Goal: Task Accomplishment & Management: Manage account settings

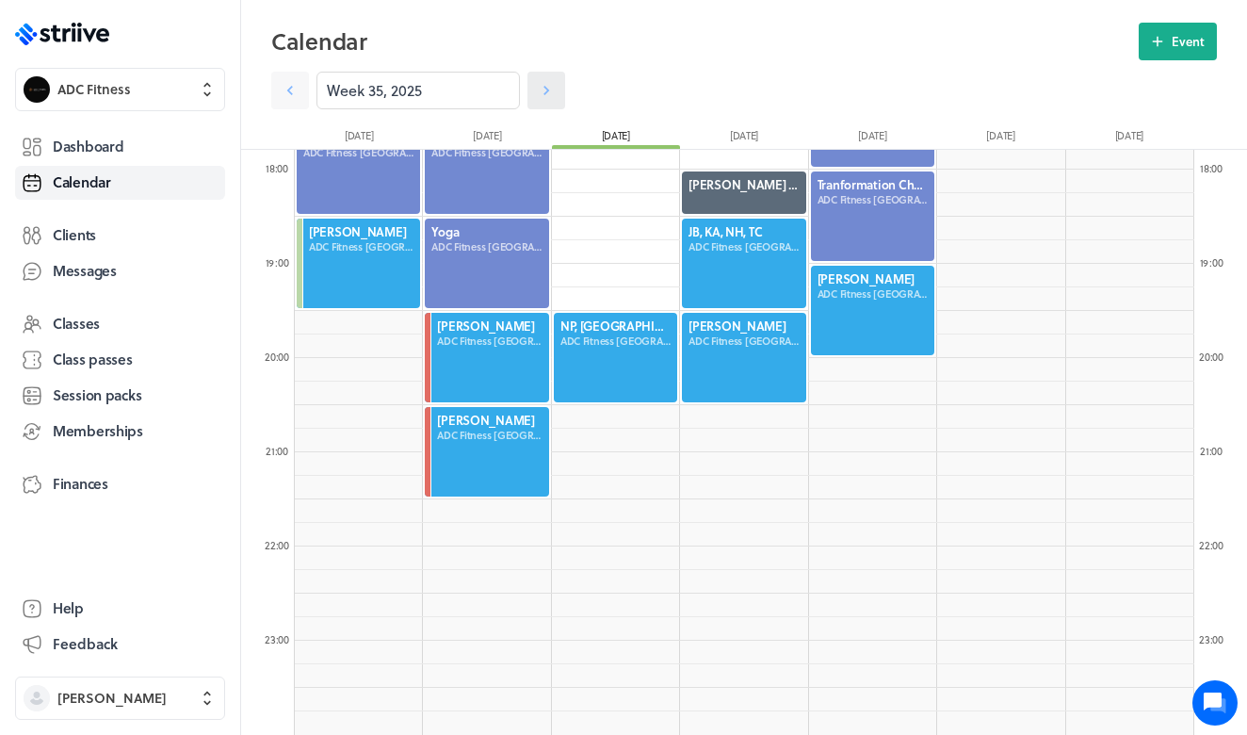
scroll to position [2260, 899]
click at [549, 100] on link at bounding box center [546, 91] width 38 height 38
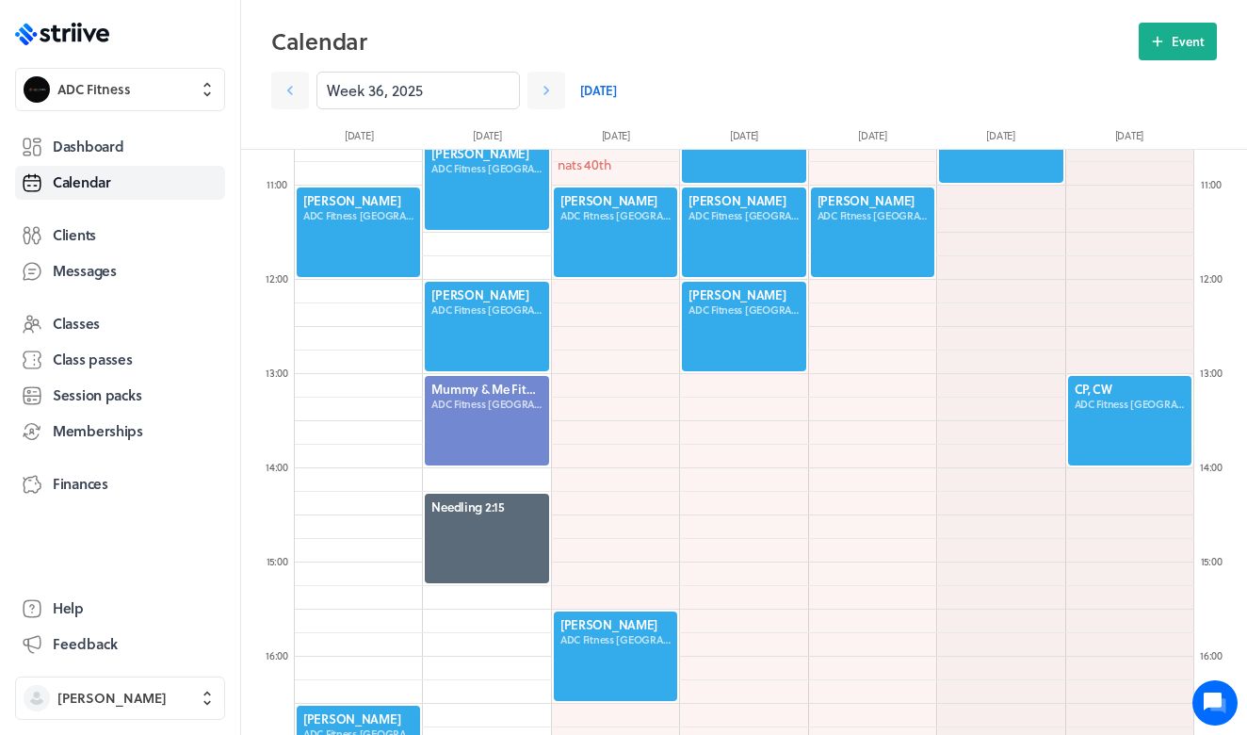
scroll to position [961, 0]
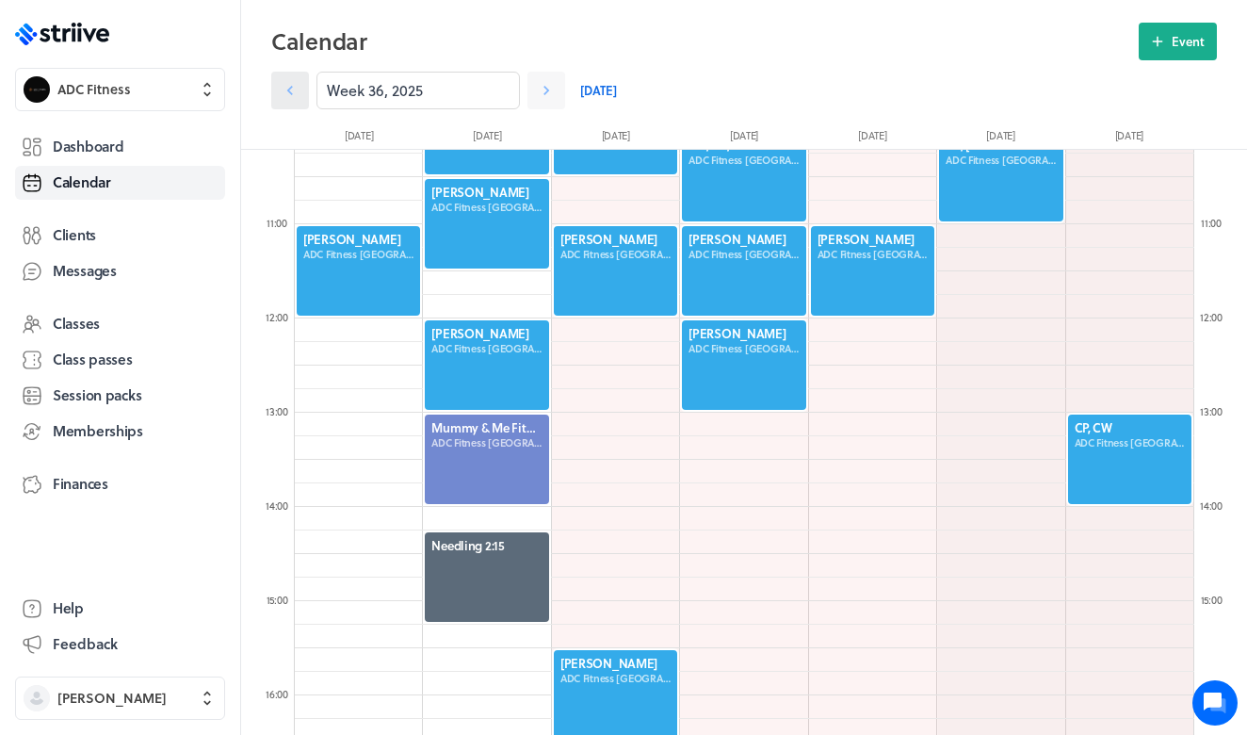
click at [299, 90] on icon at bounding box center [290, 90] width 19 height 19
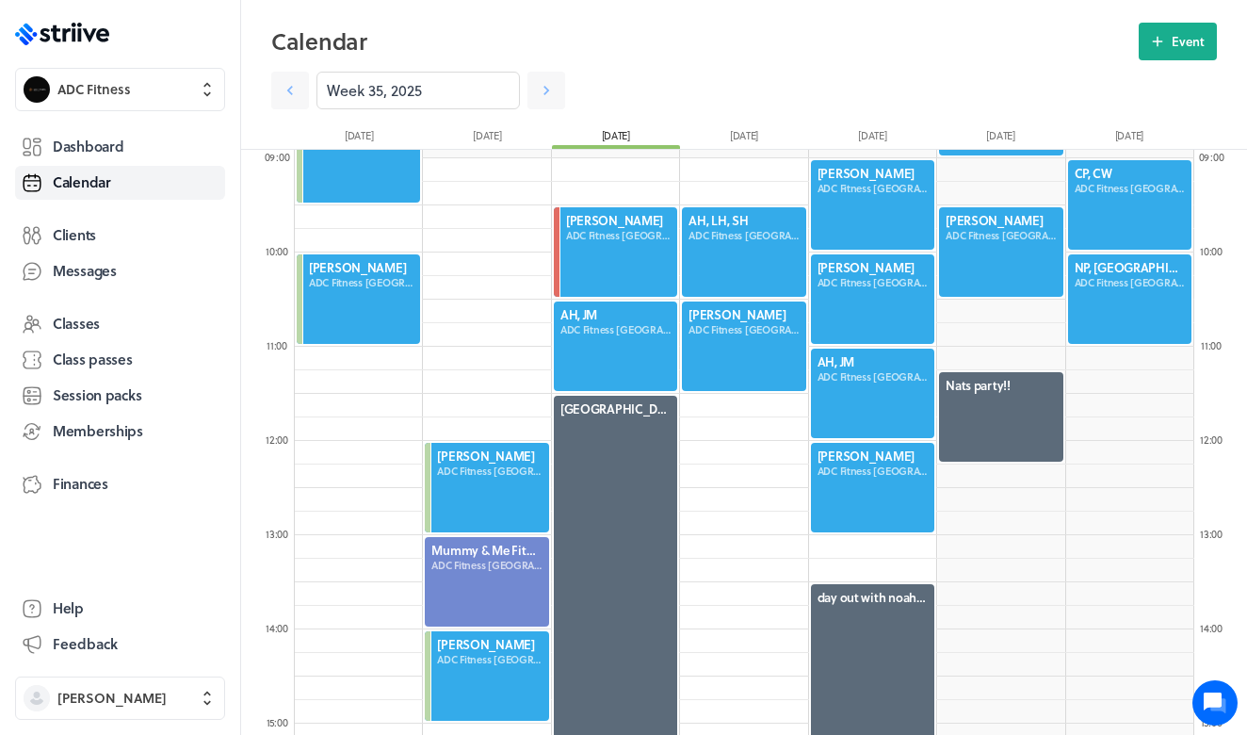
scroll to position [842, 0]
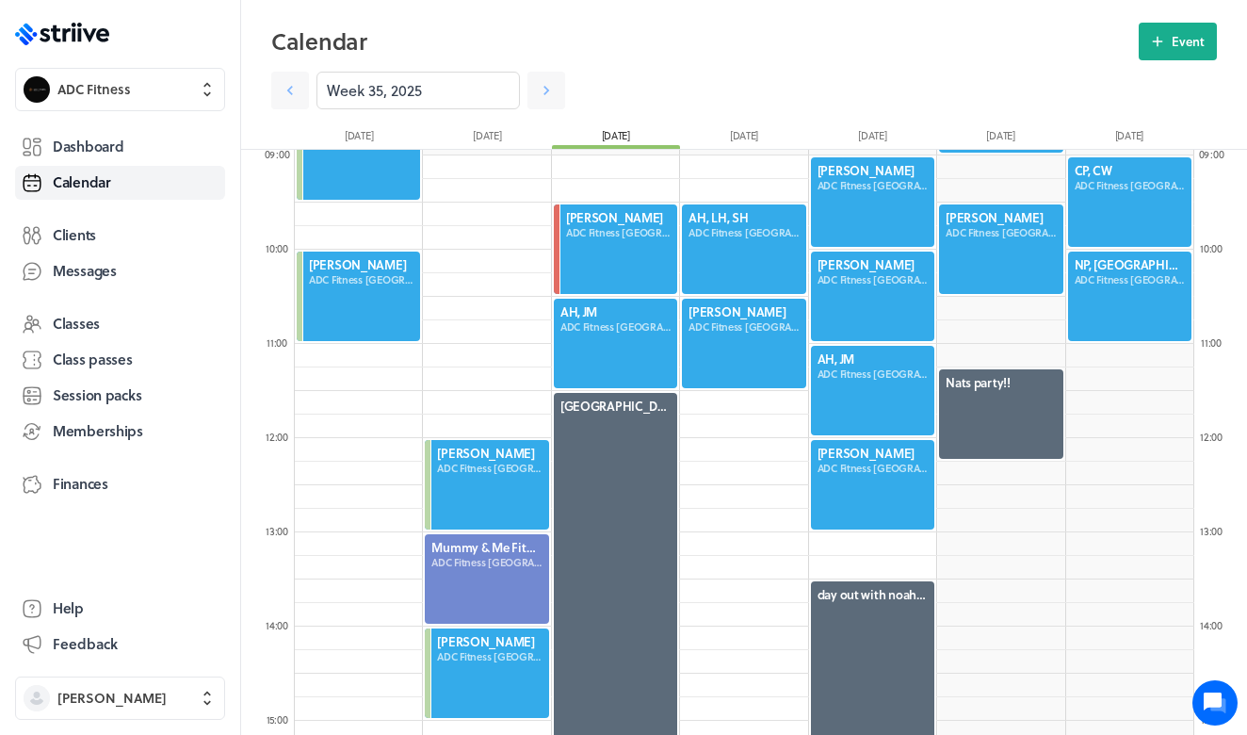
click at [723, 254] on div at bounding box center [743, 248] width 127 height 93
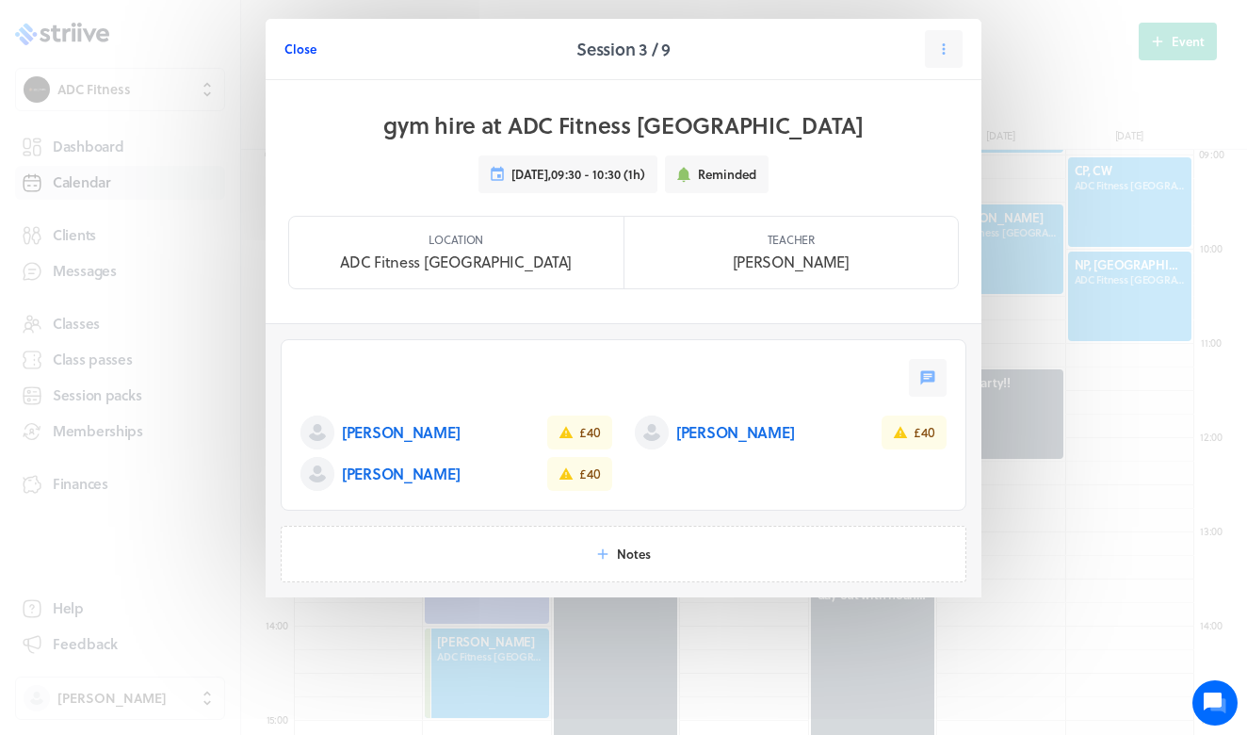
click at [292, 54] on span "Close" at bounding box center [300, 48] width 32 height 17
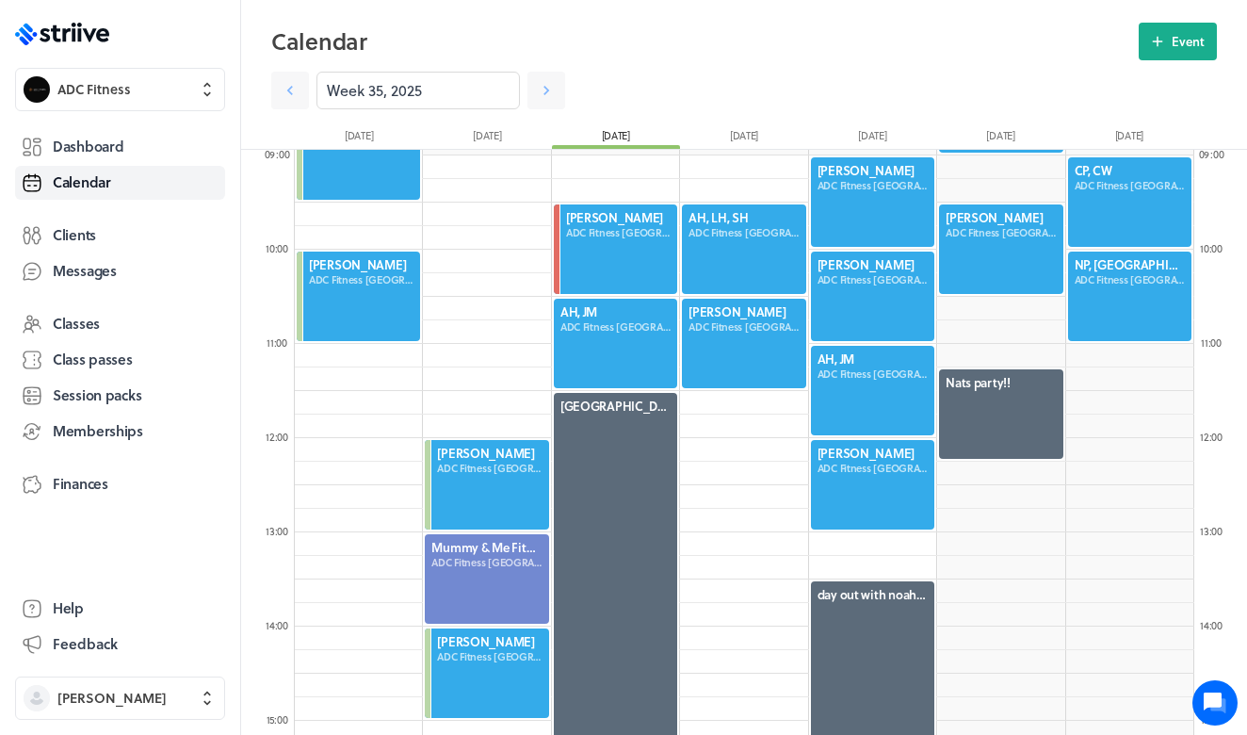
click at [609, 360] on div at bounding box center [615, 343] width 127 height 93
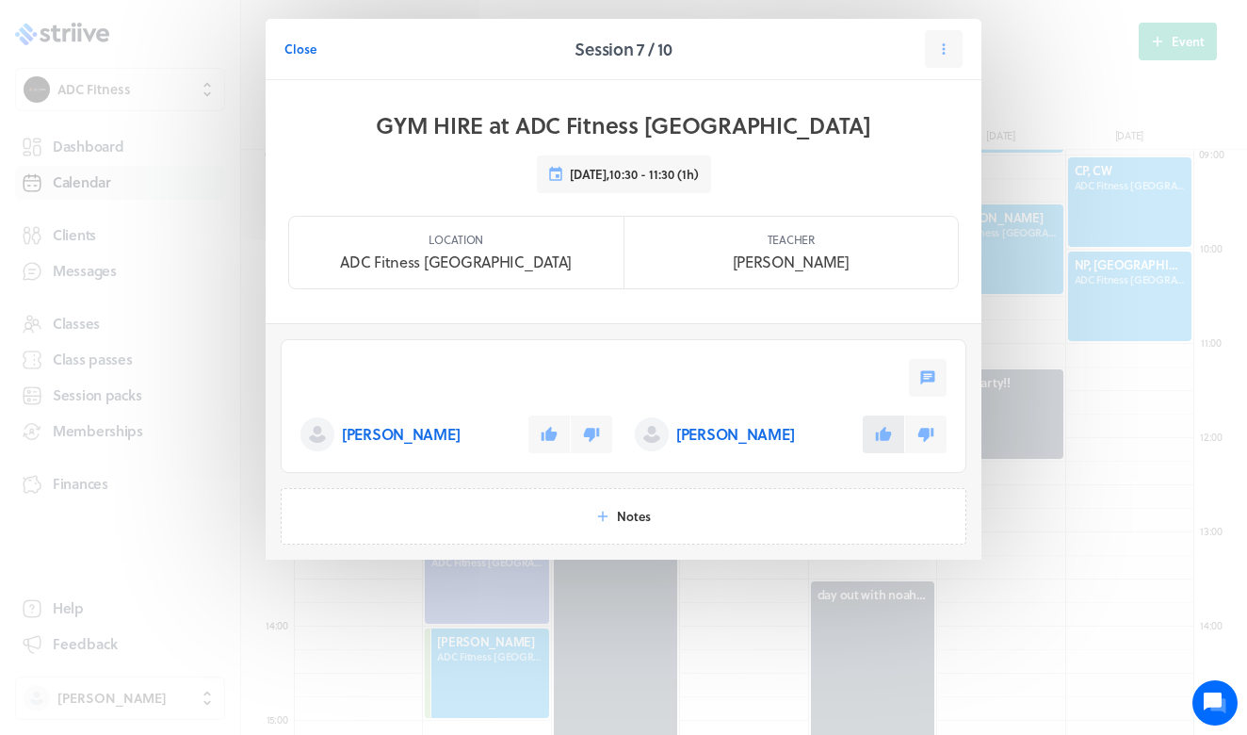
click at [883, 440] on icon at bounding box center [884, 434] width 16 height 14
click at [557, 430] on button at bounding box center [548, 434] width 41 height 38
drag, startPoint x: 301, startPoint y: 47, endPoint x: 322, endPoint y: 62, distance: 25.6
click at [301, 47] on span "Close" at bounding box center [300, 48] width 32 height 17
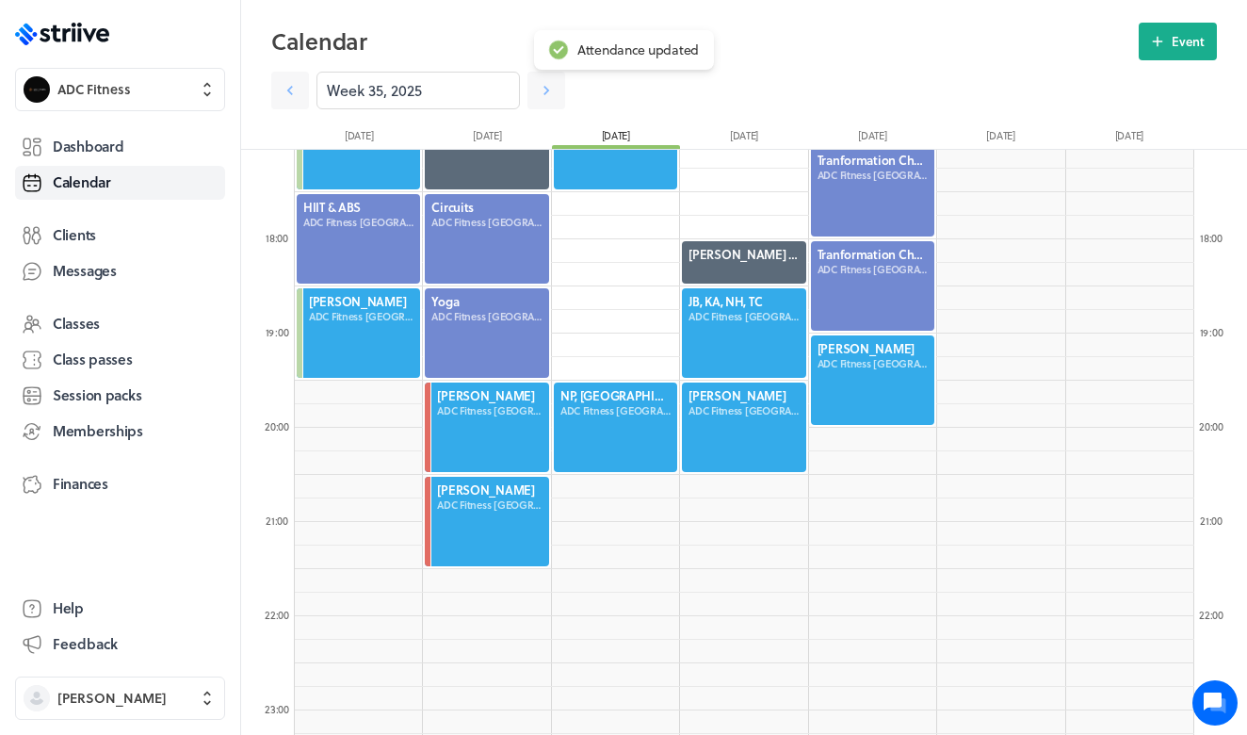
scroll to position [1607, 0]
click at [547, 91] on icon at bounding box center [546, 90] width 6 height 9
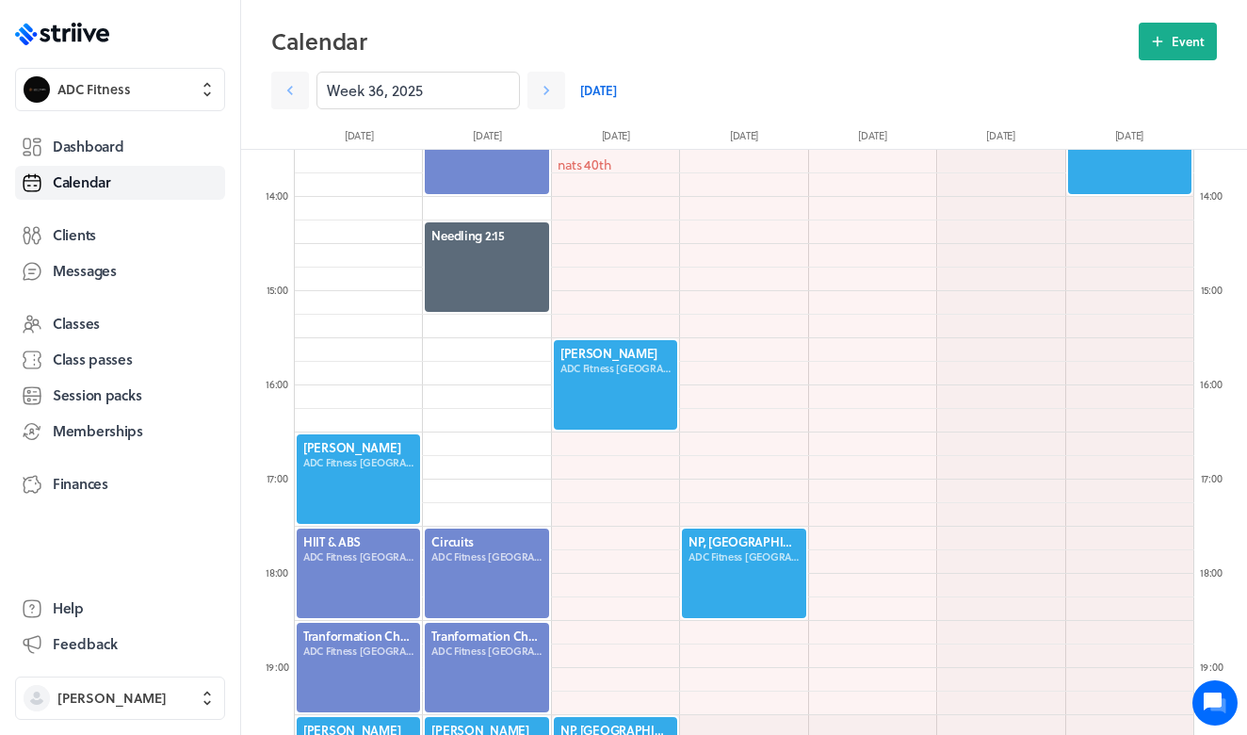
scroll to position [1353, 0]
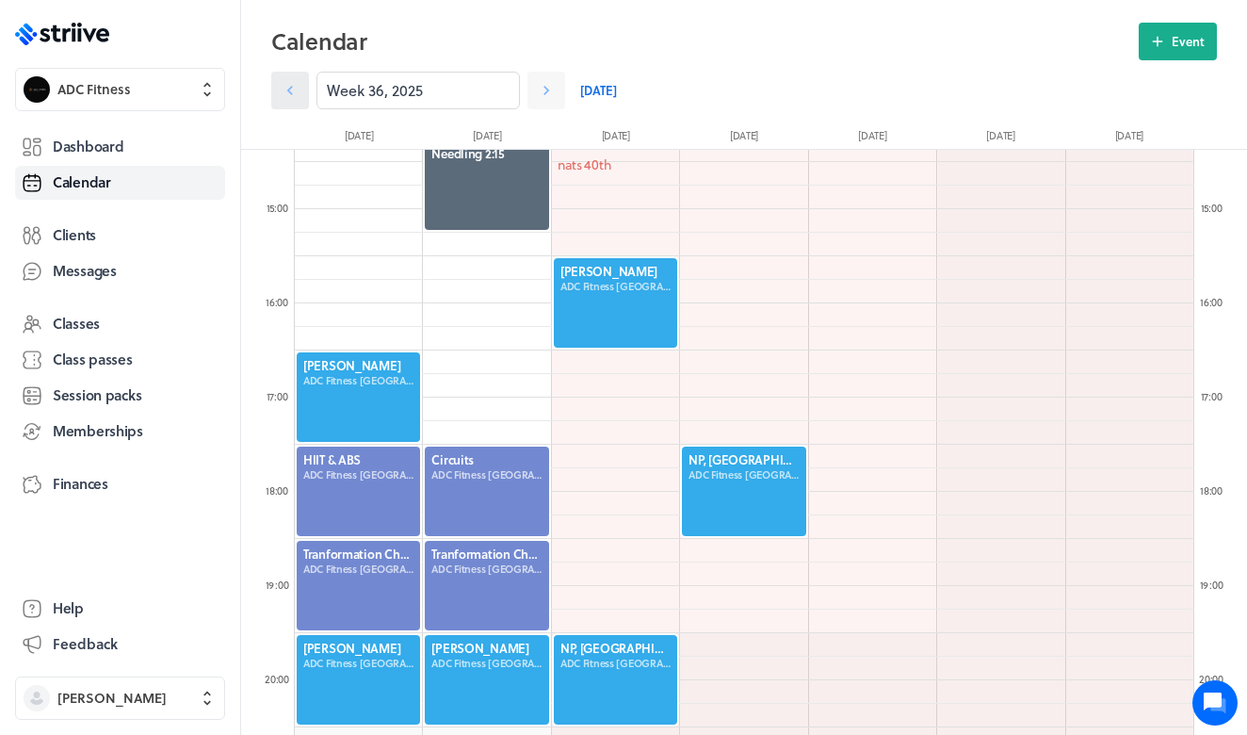
click at [288, 87] on icon at bounding box center [290, 90] width 19 height 19
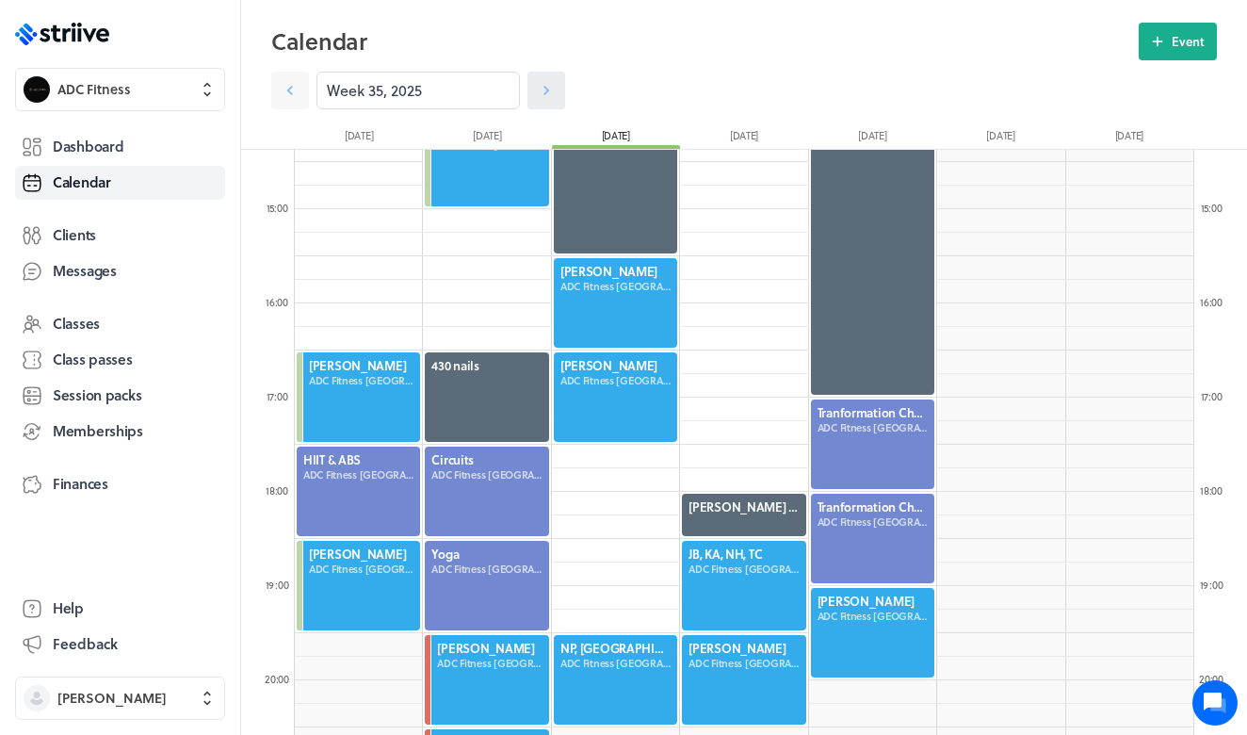
click at [541, 94] on icon at bounding box center [546, 90] width 19 height 19
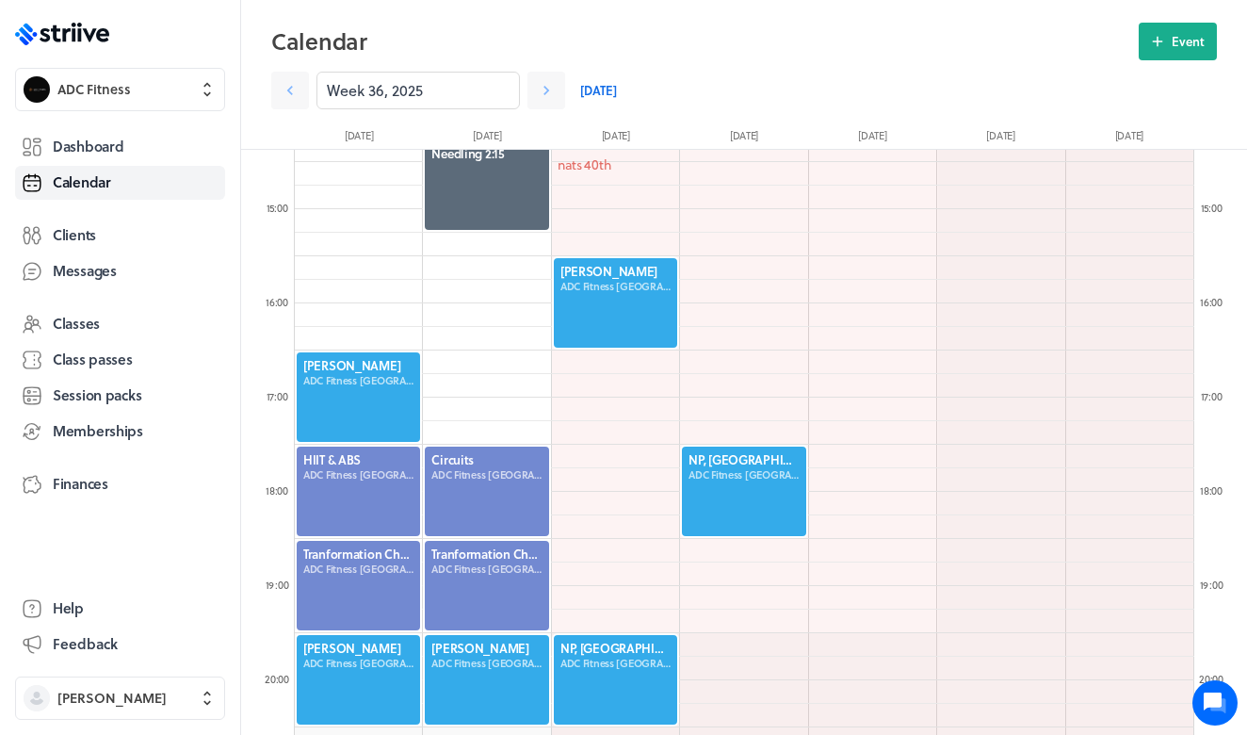
click at [351, 384] on div at bounding box center [358, 396] width 127 height 93
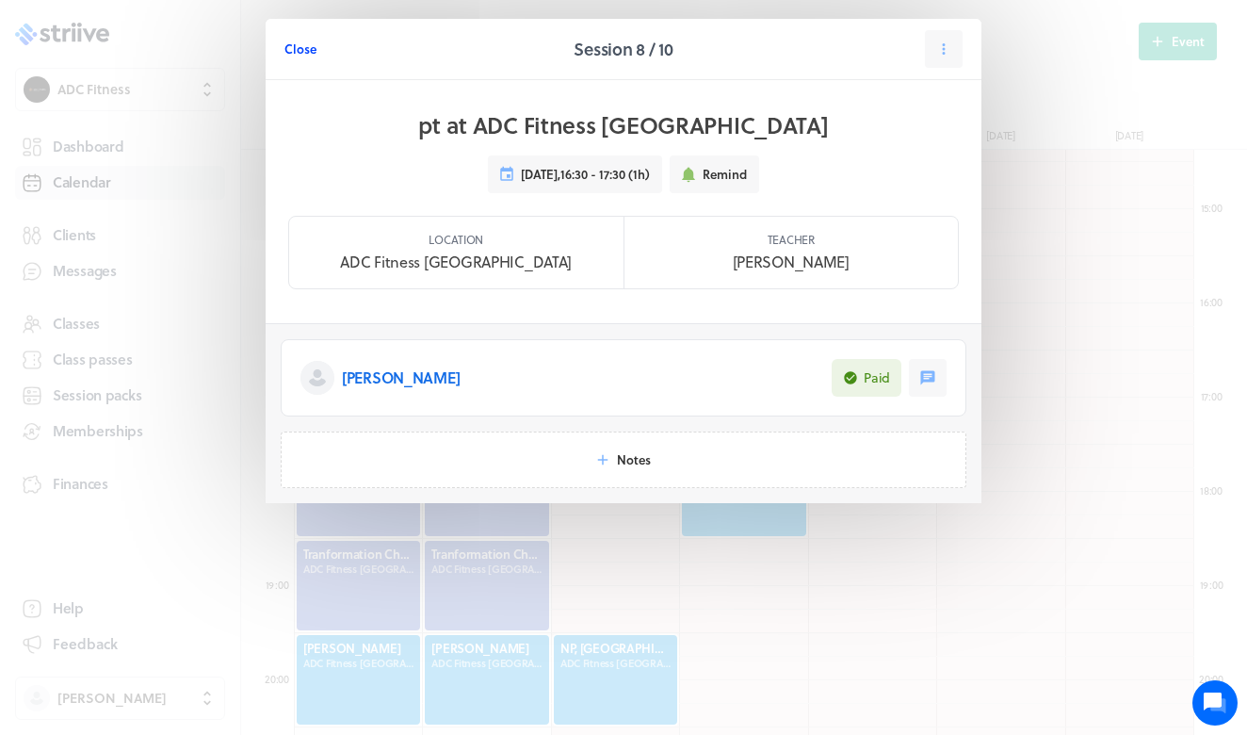
click at [299, 52] on span "Close" at bounding box center [300, 48] width 32 height 17
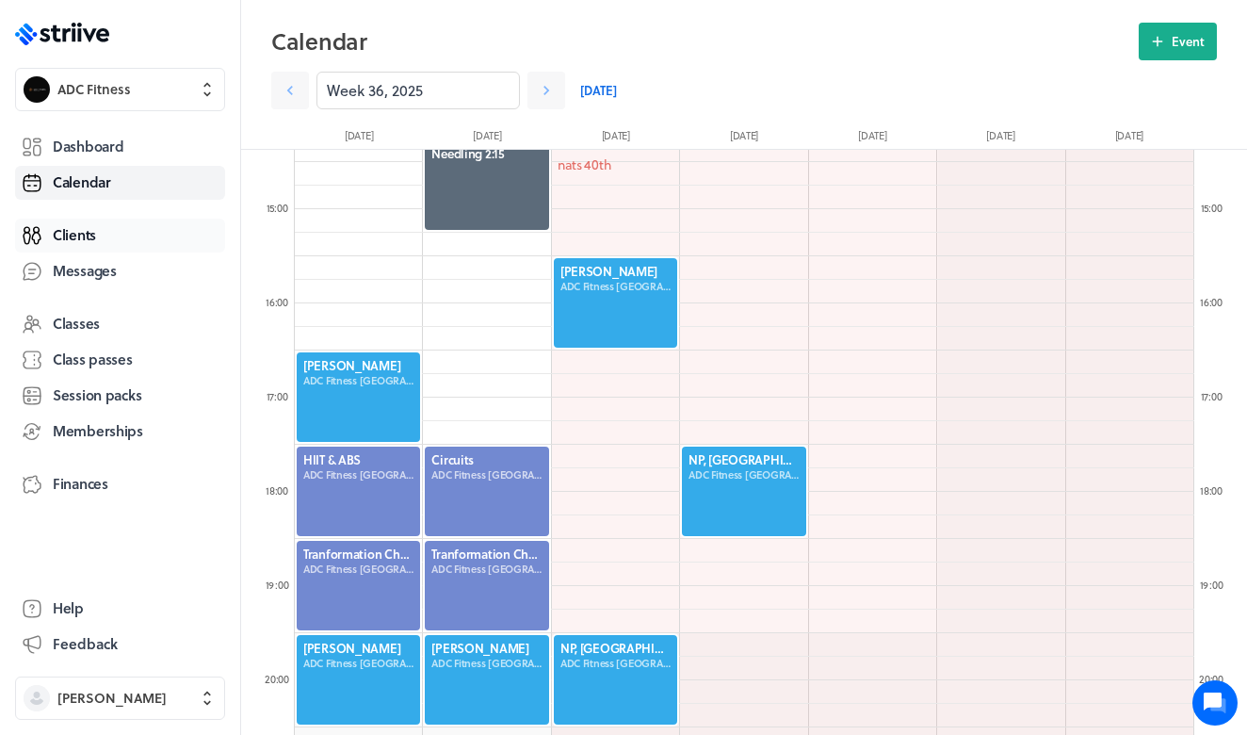
click at [73, 249] on link "Clients" at bounding box center [120, 235] width 210 height 34
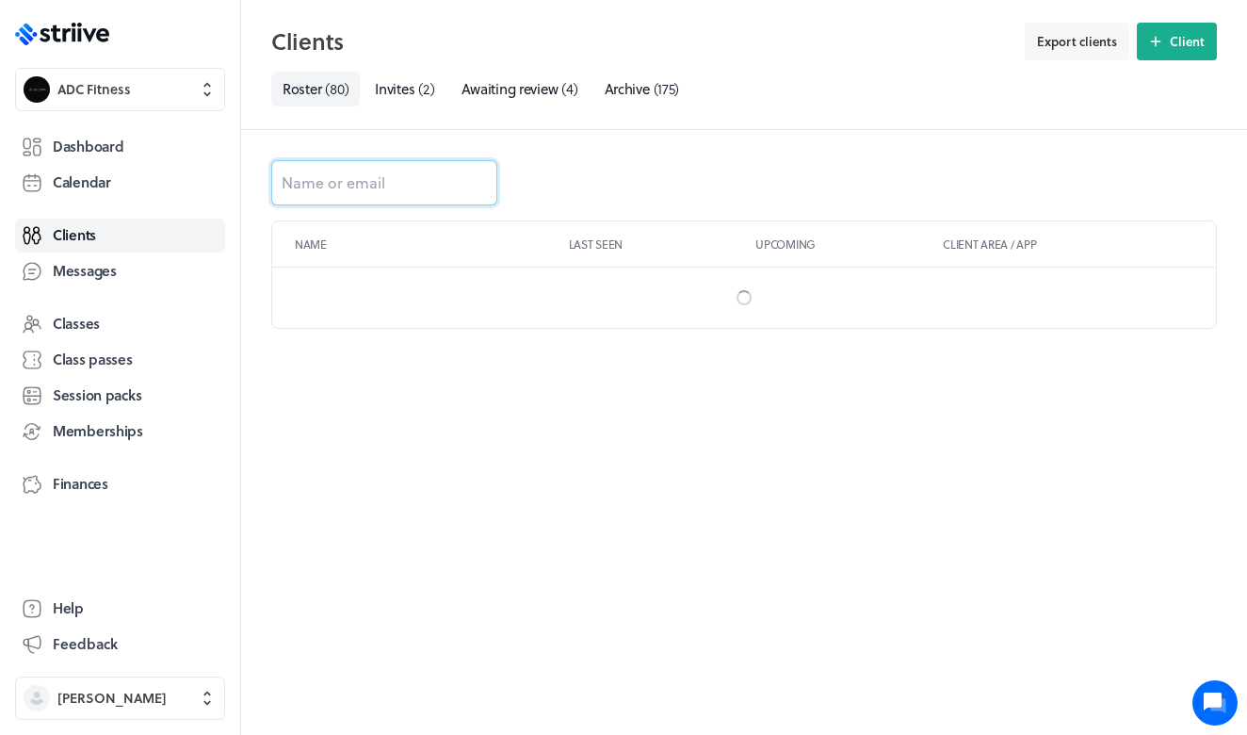
click at [371, 170] on input at bounding box center [384, 182] width 226 height 45
type input "[DEMOGRAPHIC_DATA]"
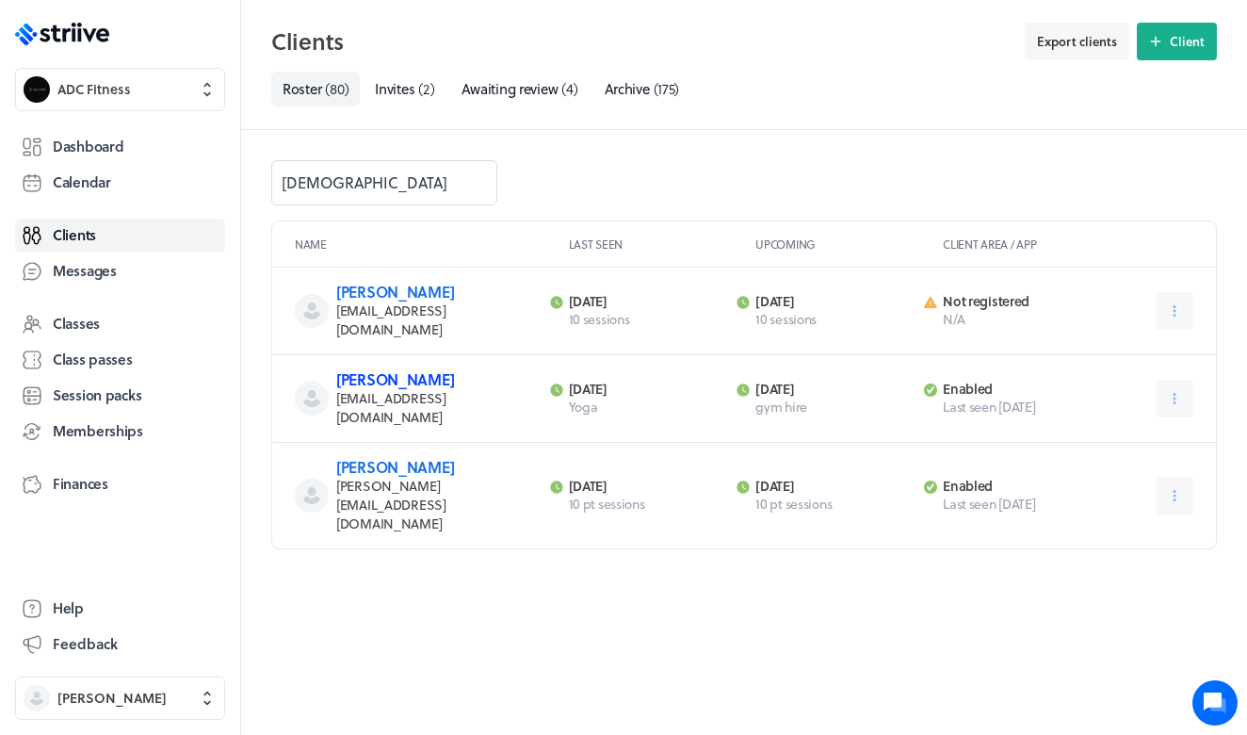
click at [401, 368] on link "[PERSON_NAME]" at bounding box center [395, 379] width 118 height 22
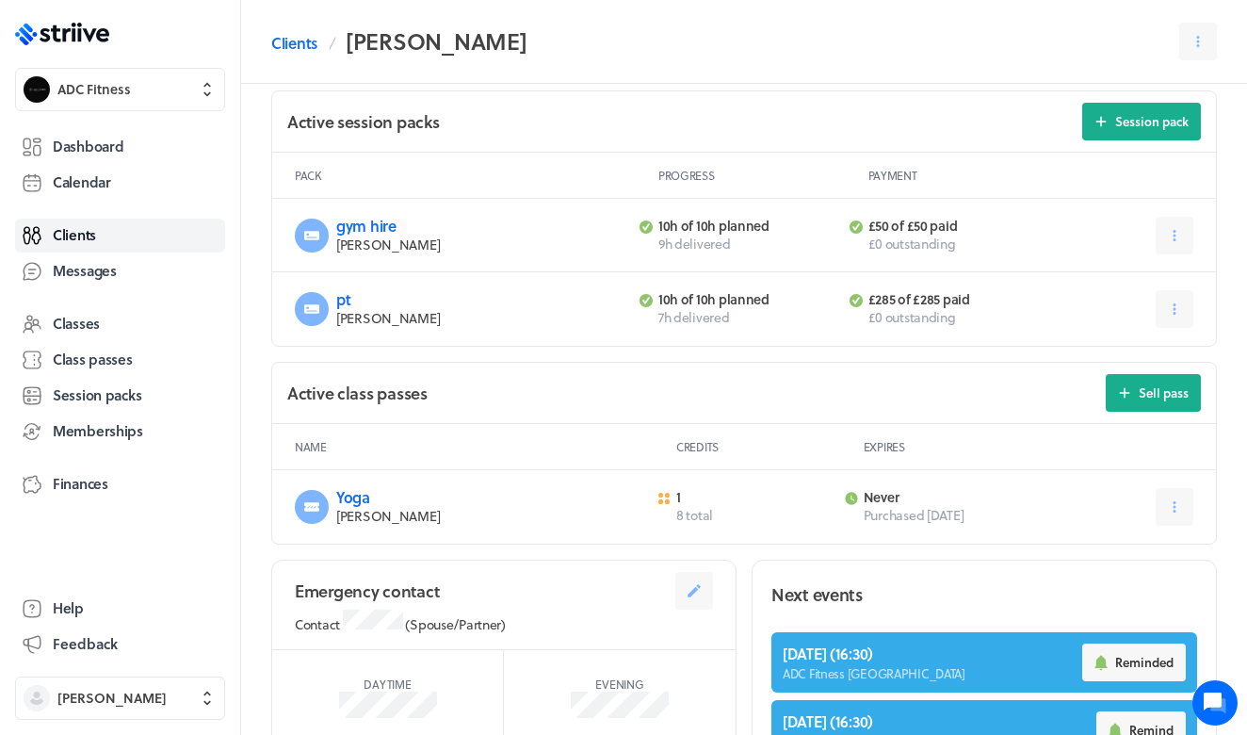
scroll to position [712, 0]
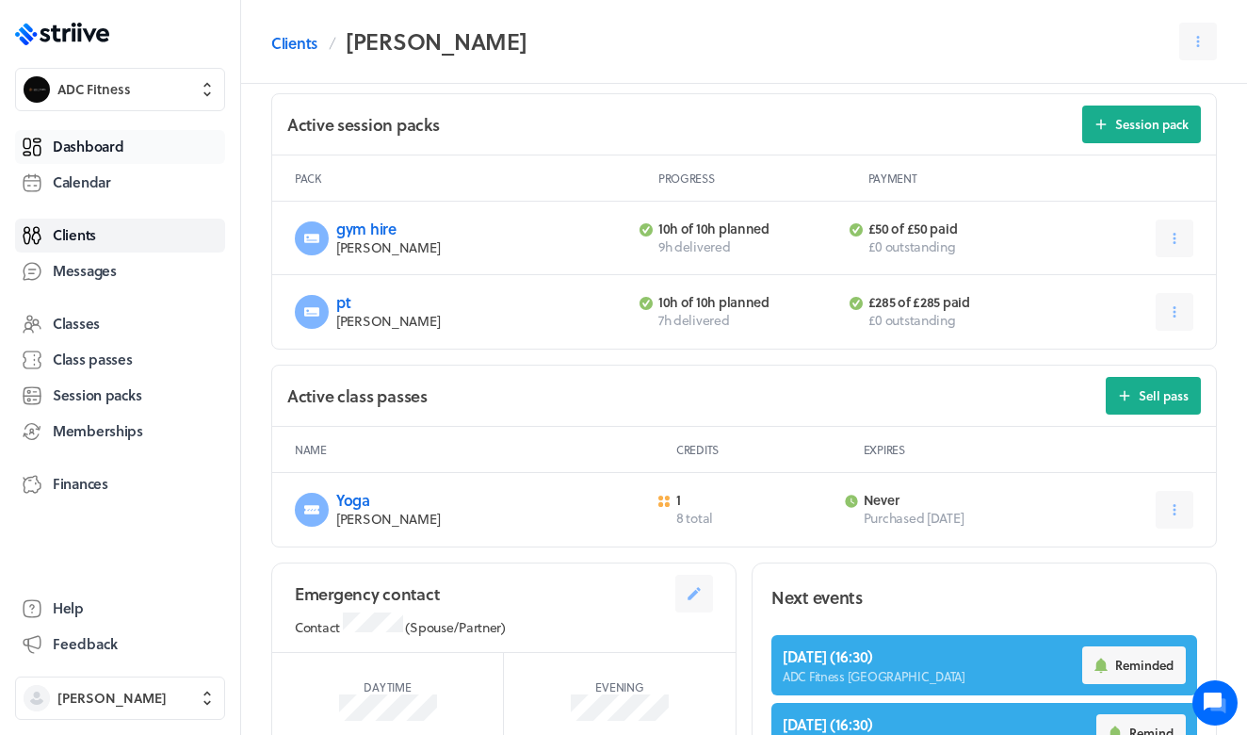
click at [92, 149] on span "Dashboard" at bounding box center [88, 147] width 71 height 20
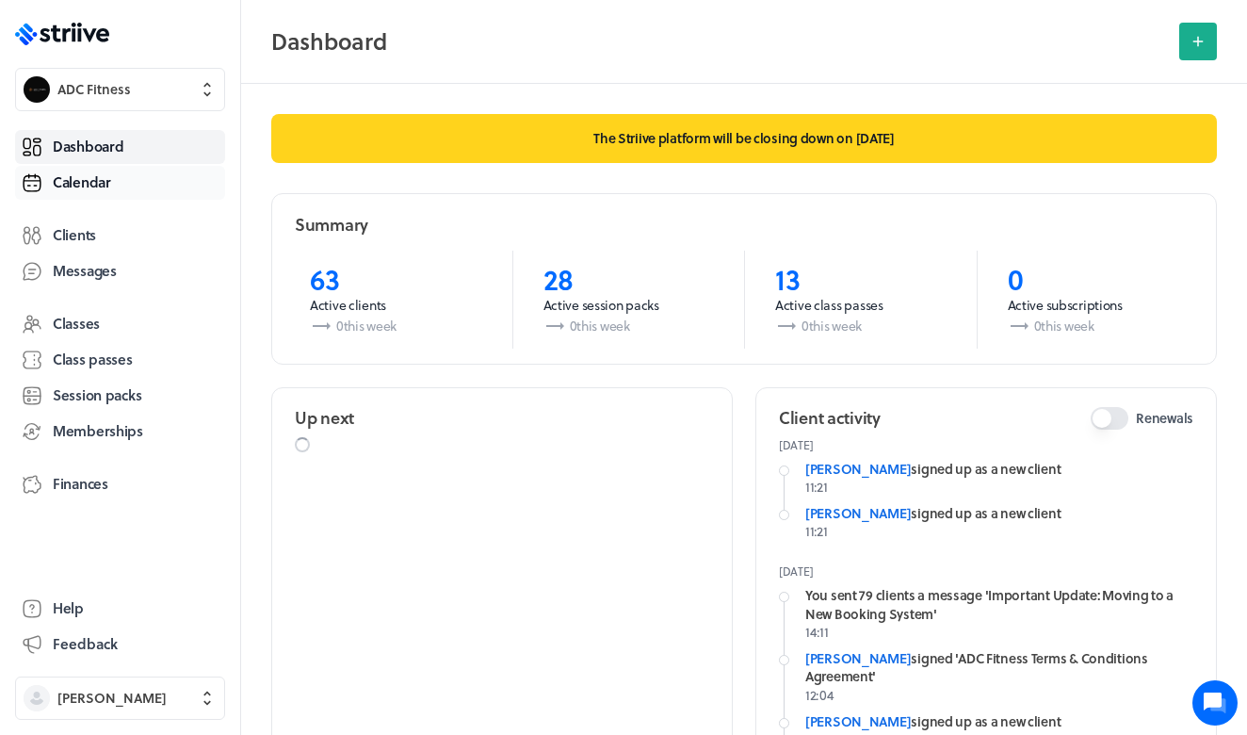
click at [92, 185] on span "Calendar" at bounding box center [82, 182] width 58 height 20
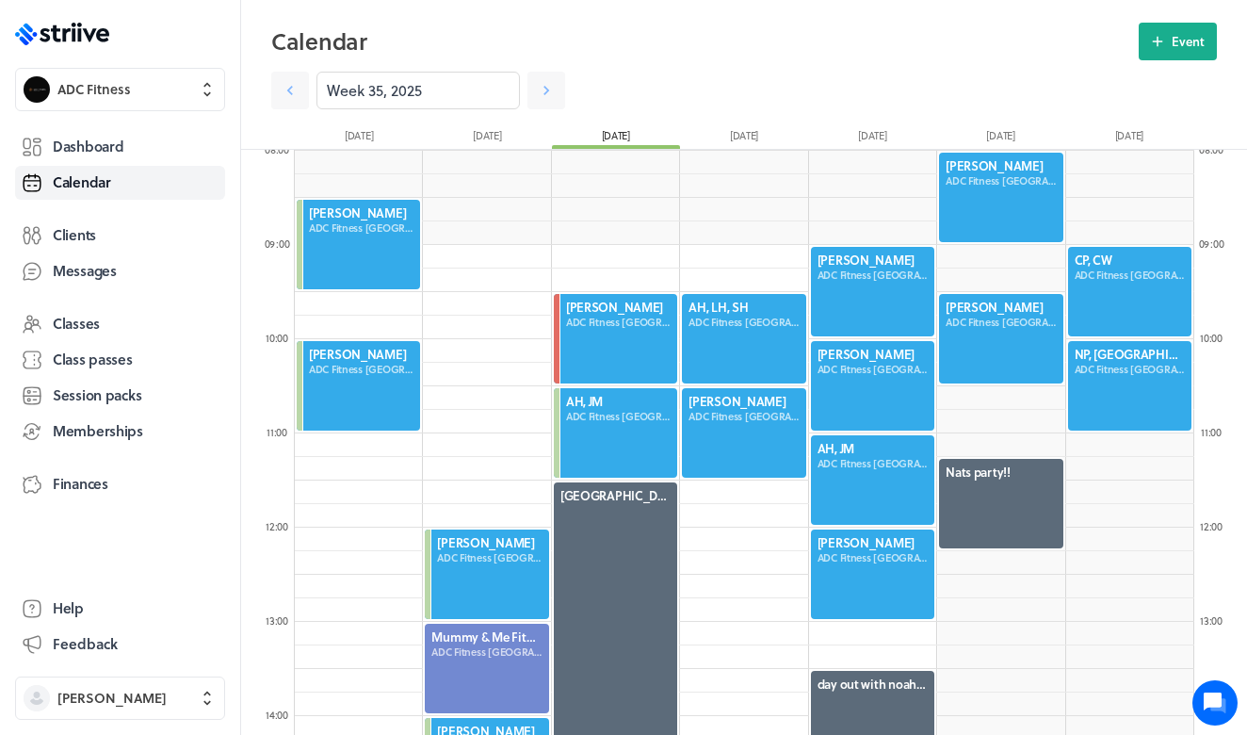
scroll to position [708, 0]
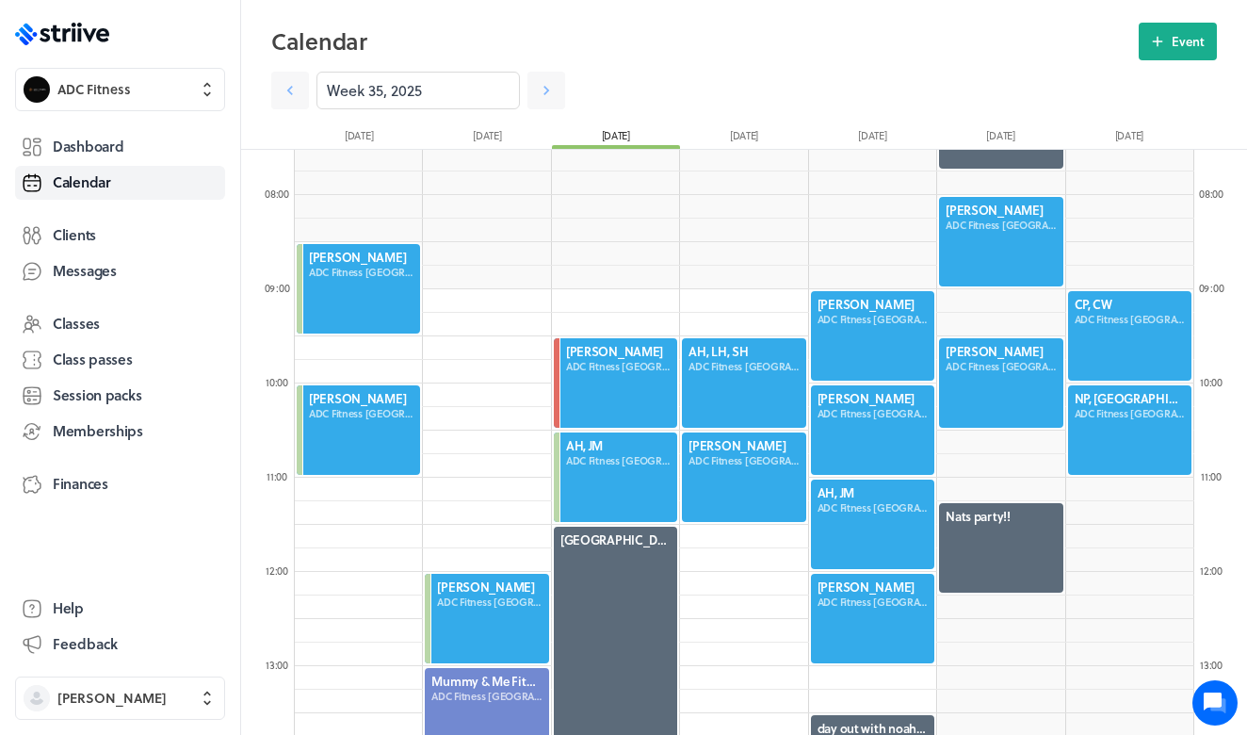
click at [380, 259] on div at bounding box center [358, 288] width 127 height 93
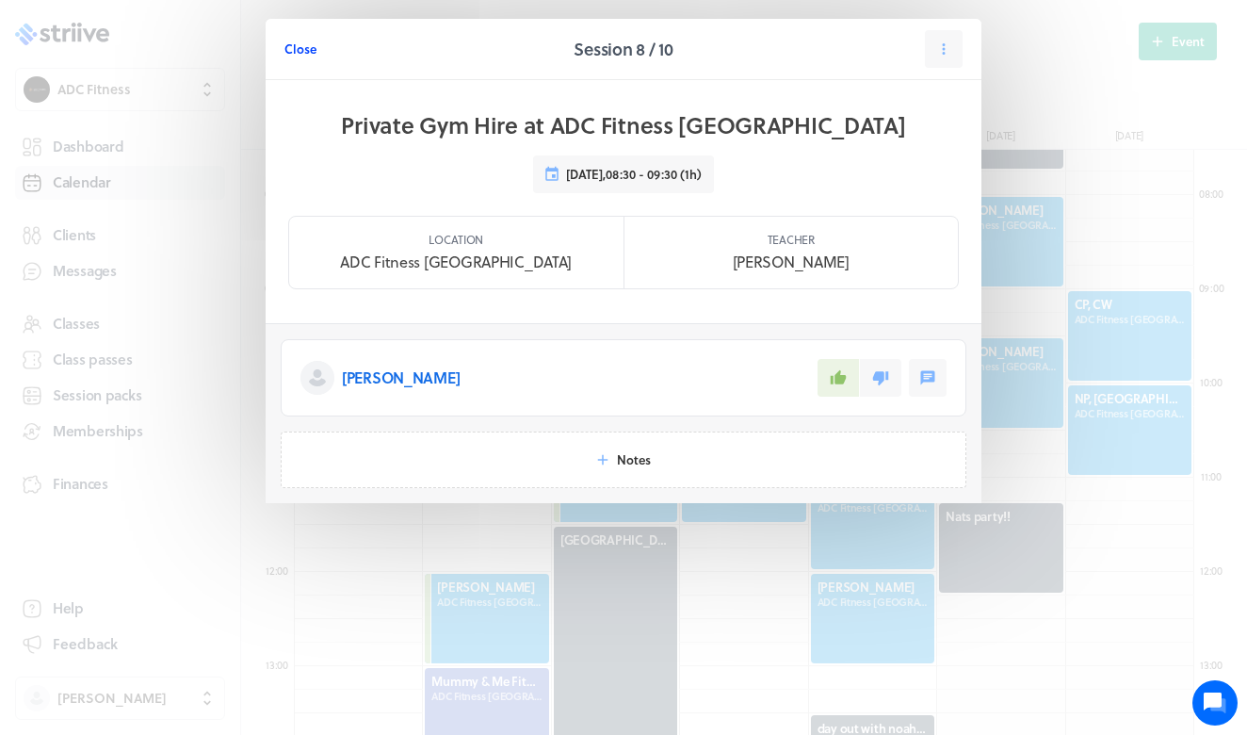
click at [290, 52] on span "Close" at bounding box center [300, 48] width 32 height 17
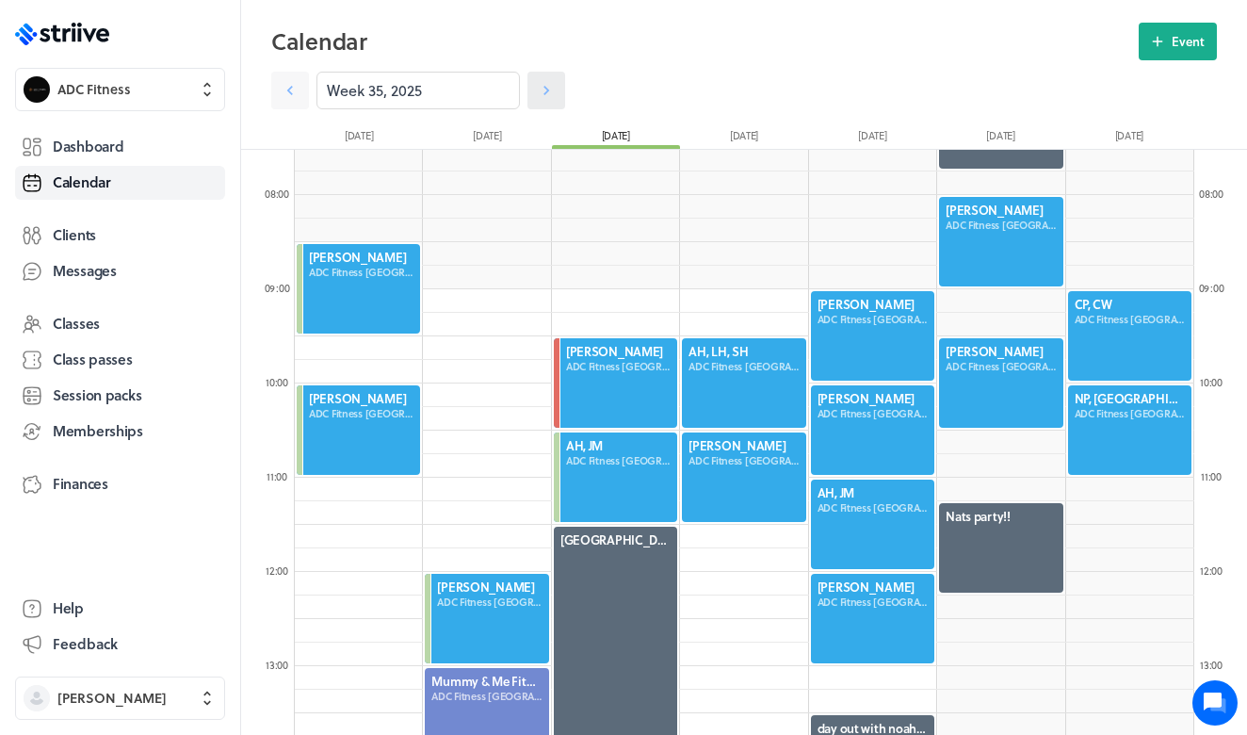
click at [552, 92] on icon at bounding box center [546, 90] width 19 height 19
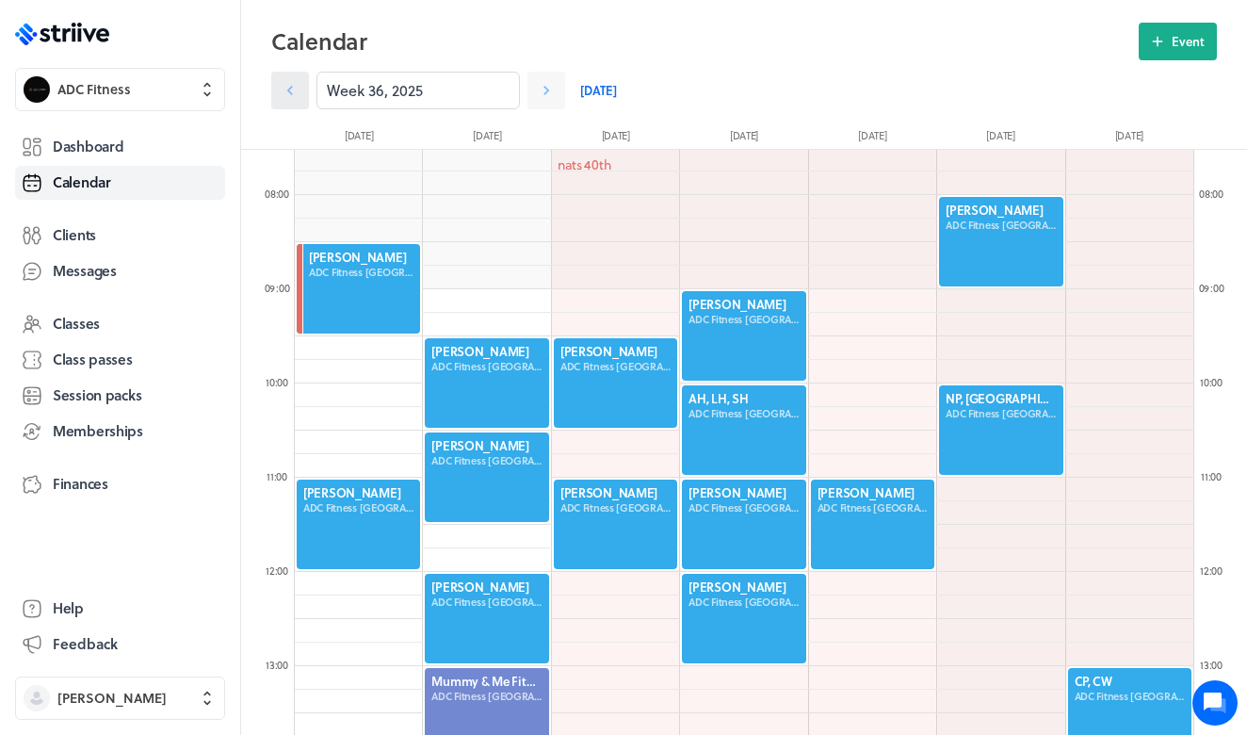
click at [292, 89] on icon at bounding box center [290, 90] width 19 height 19
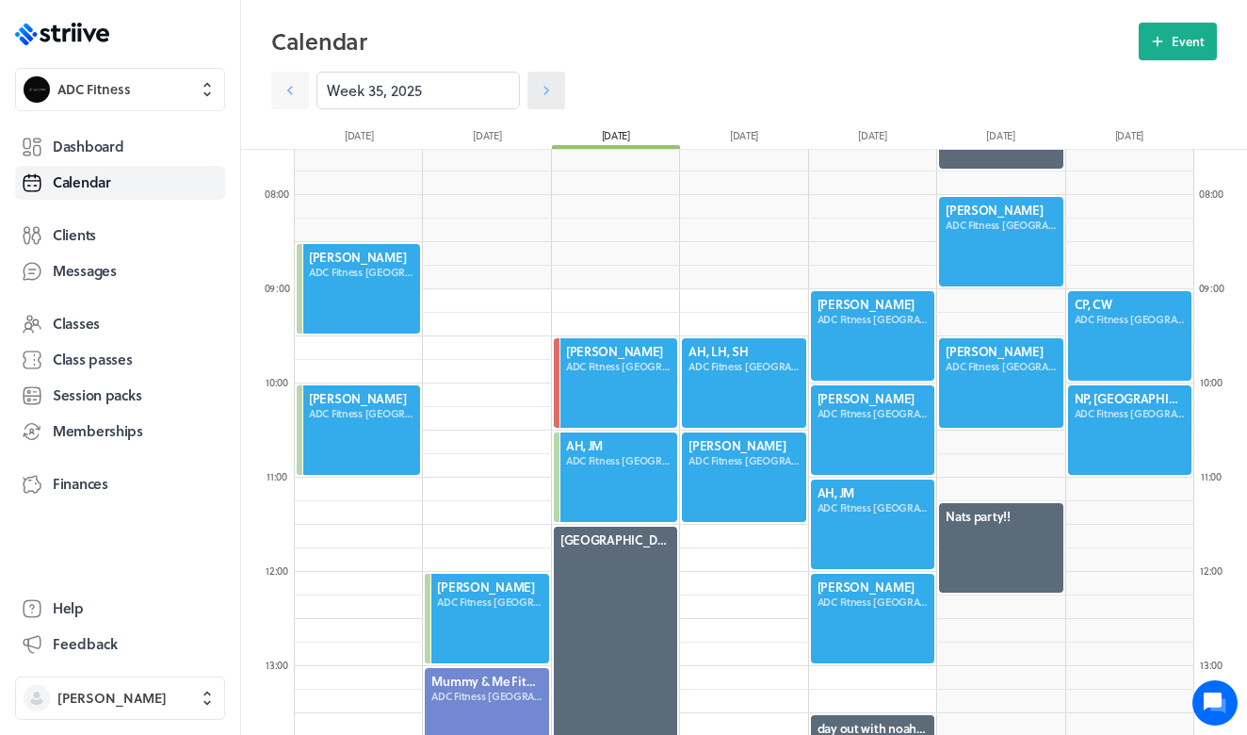
click at [540, 95] on icon at bounding box center [546, 90] width 19 height 19
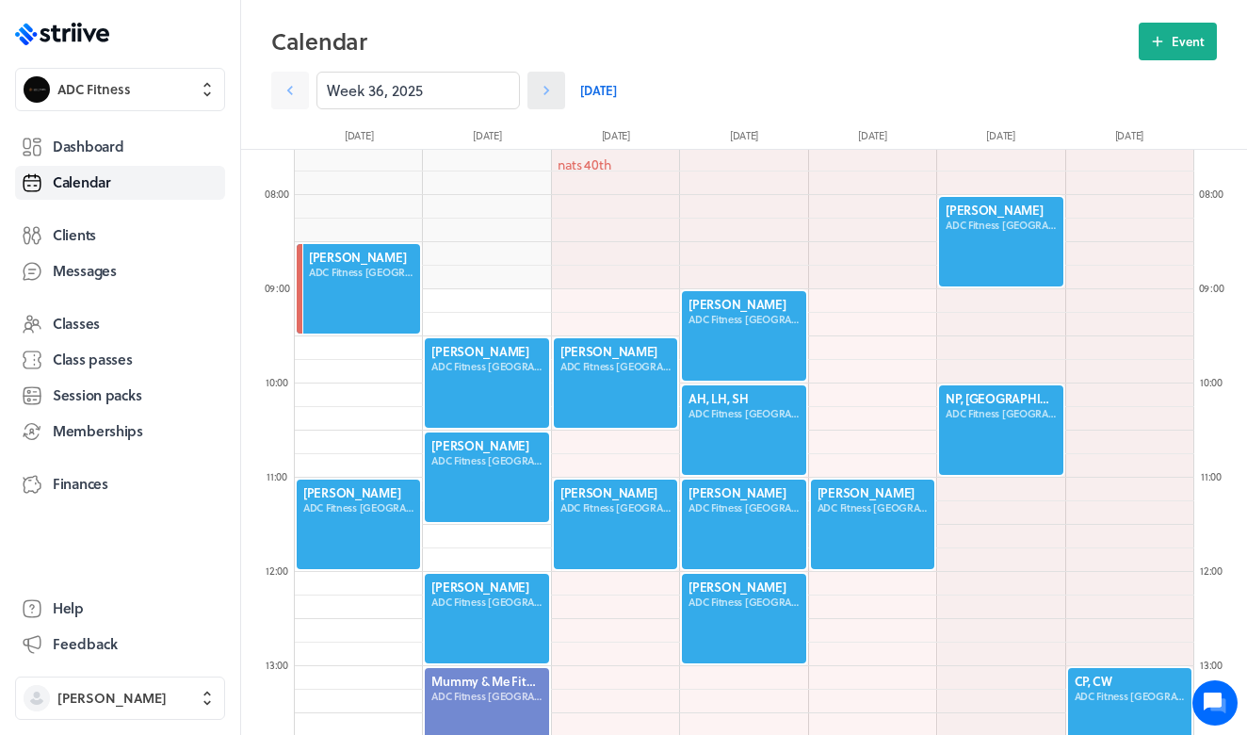
click at [546, 83] on icon at bounding box center [546, 90] width 19 height 19
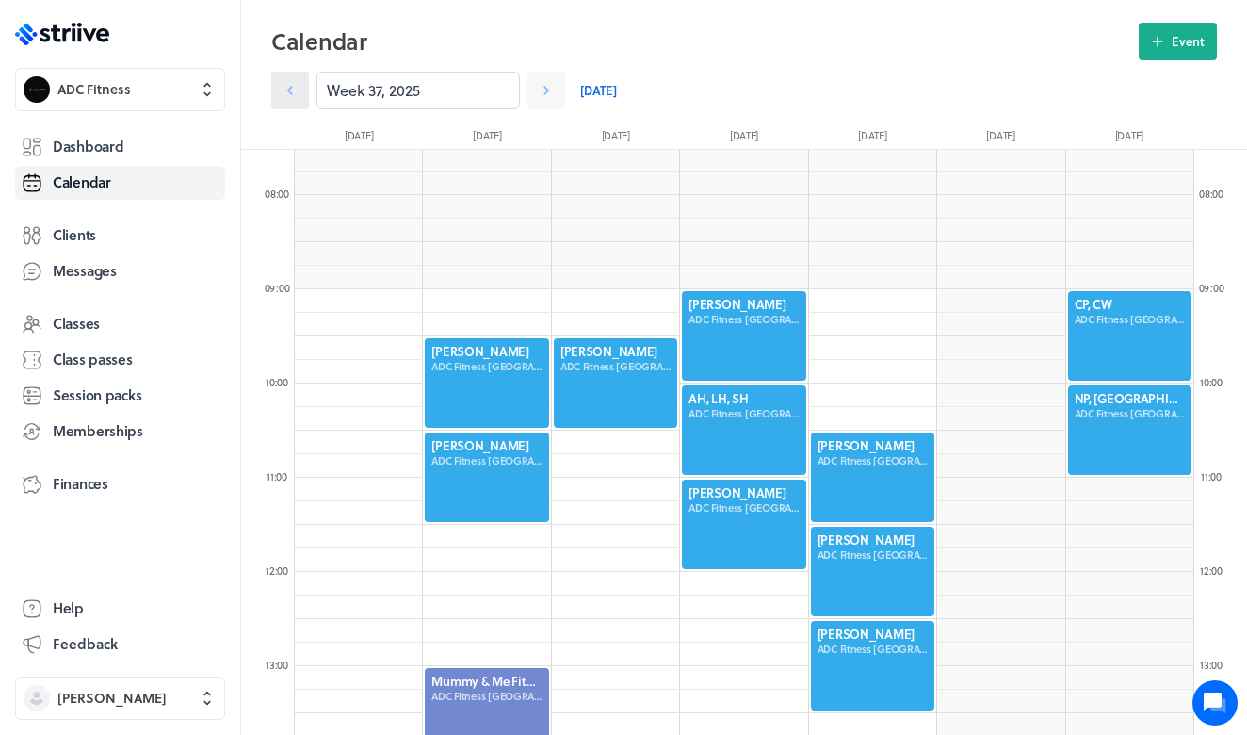
click at [289, 93] on icon at bounding box center [290, 90] width 19 height 19
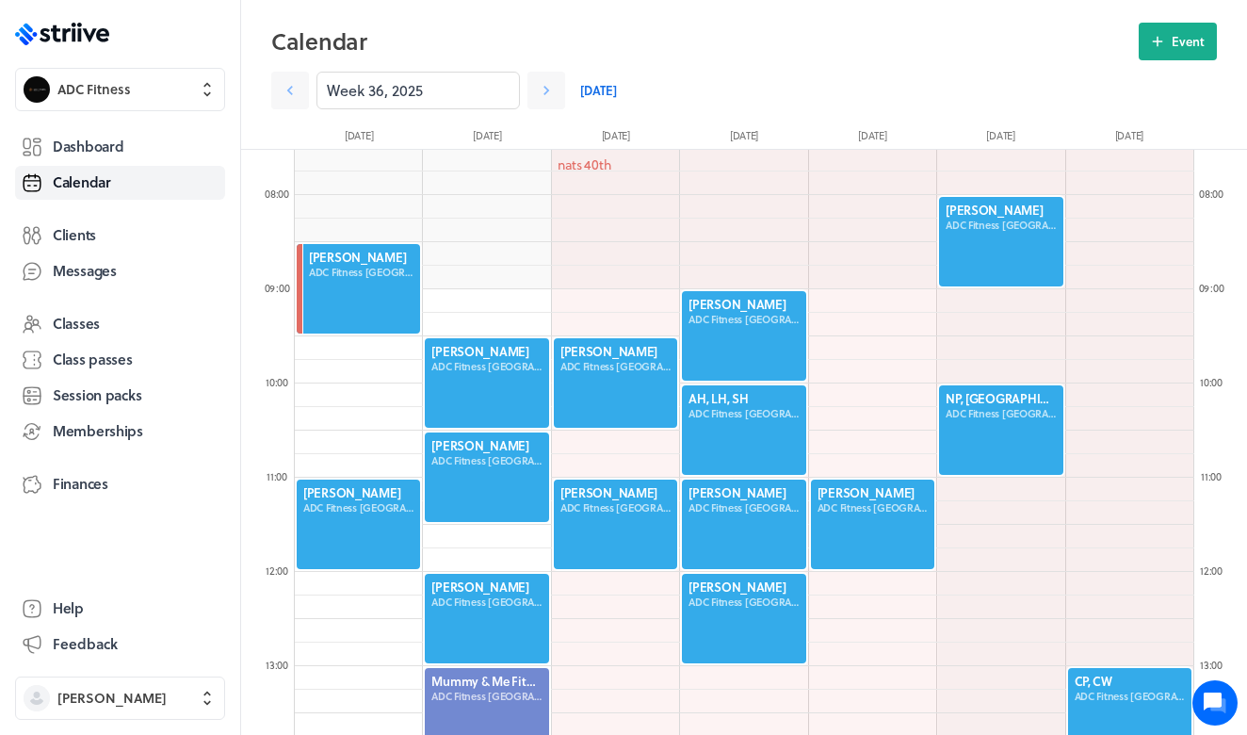
click at [365, 297] on div at bounding box center [358, 288] width 127 height 93
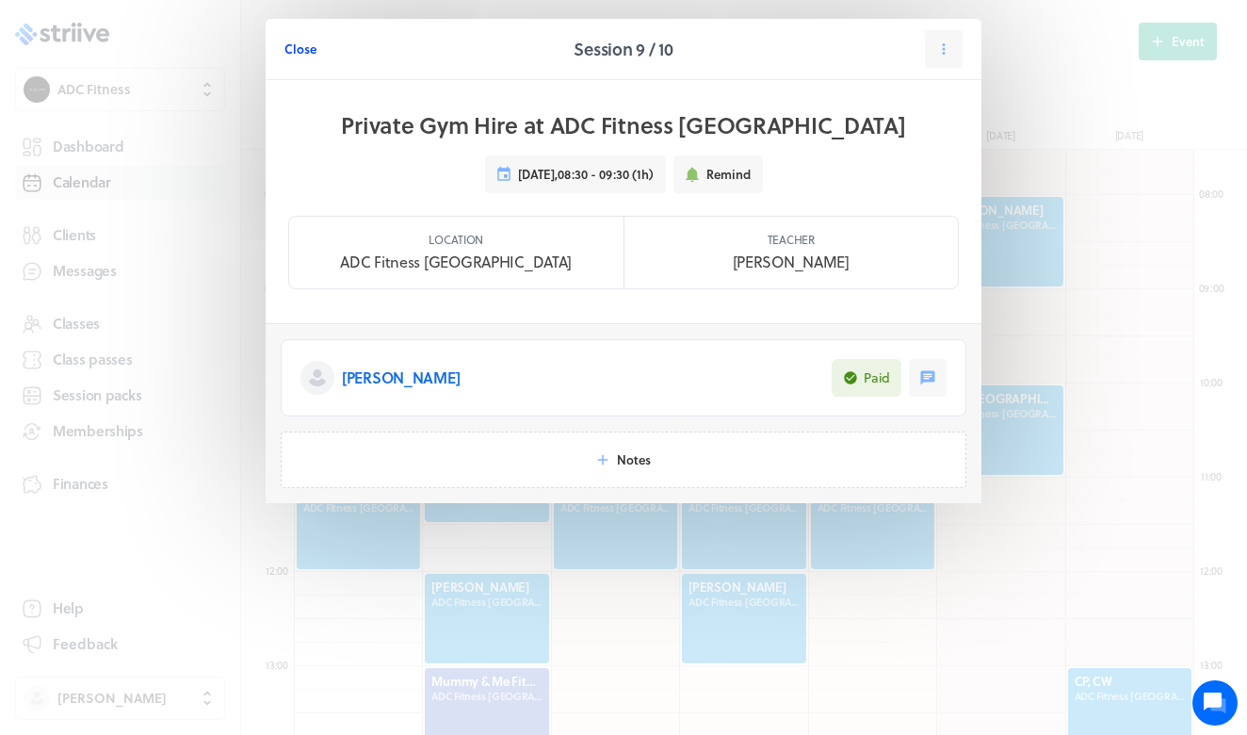
click at [303, 50] on span "Close" at bounding box center [300, 48] width 32 height 17
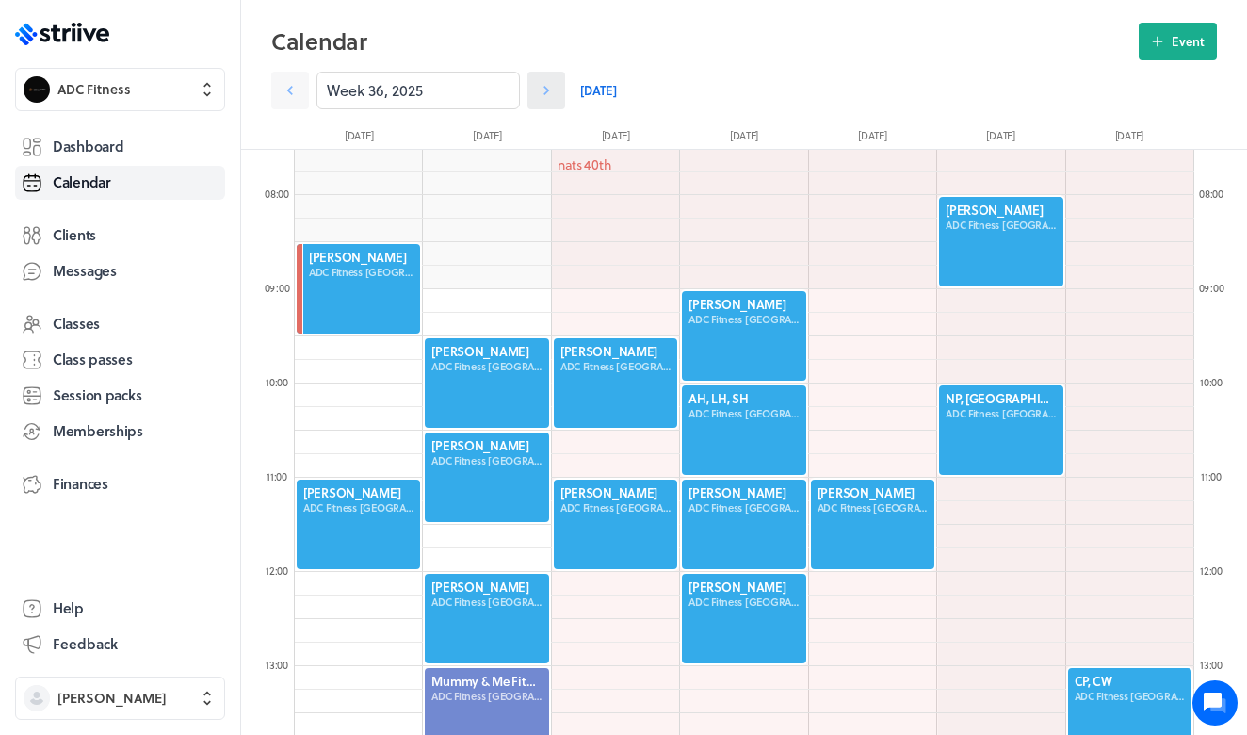
click at [545, 96] on icon at bounding box center [546, 90] width 19 height 19
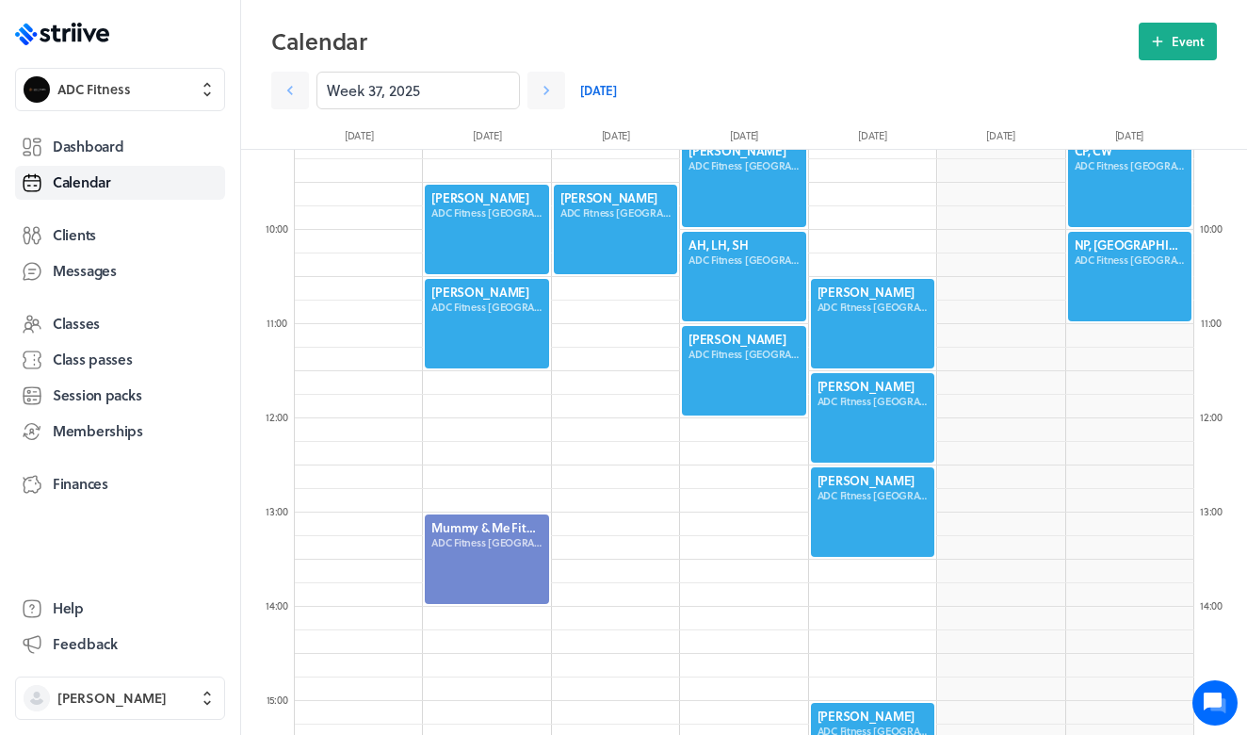
scroll to position [856, 0]
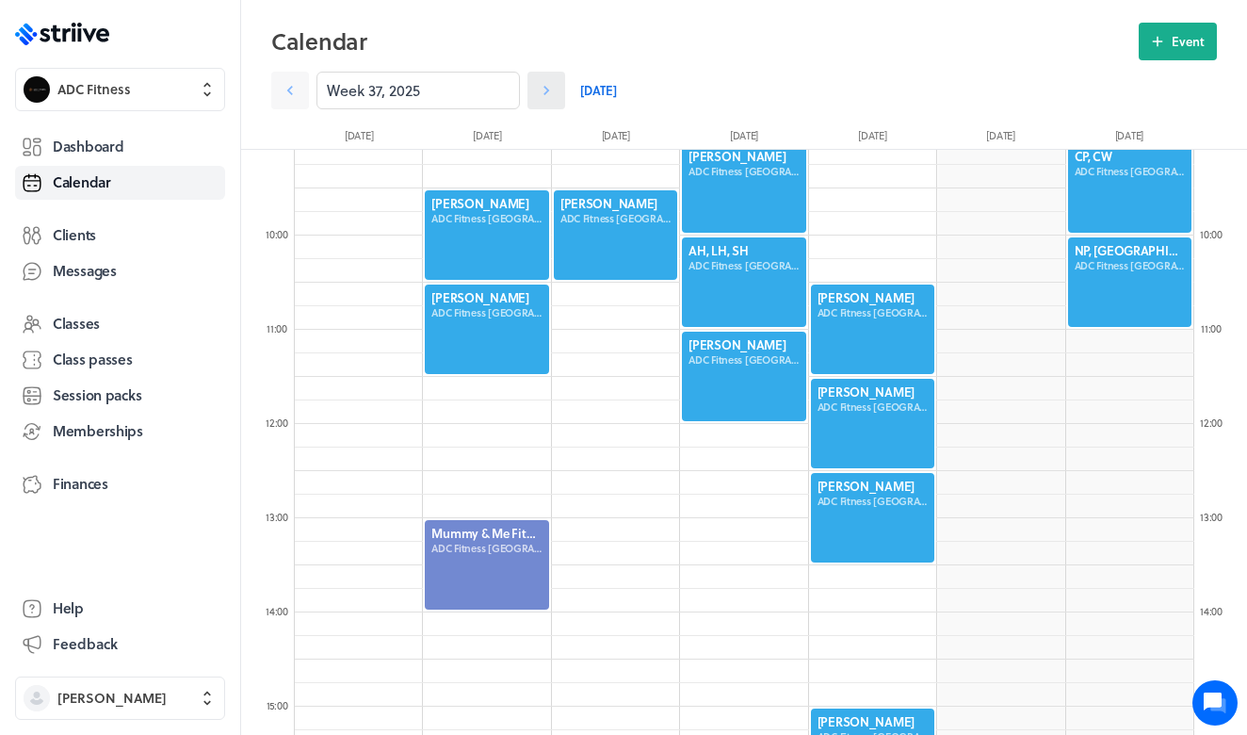
click at [551, 91] on icon at bounding box center [546, 90] width 19 height 19
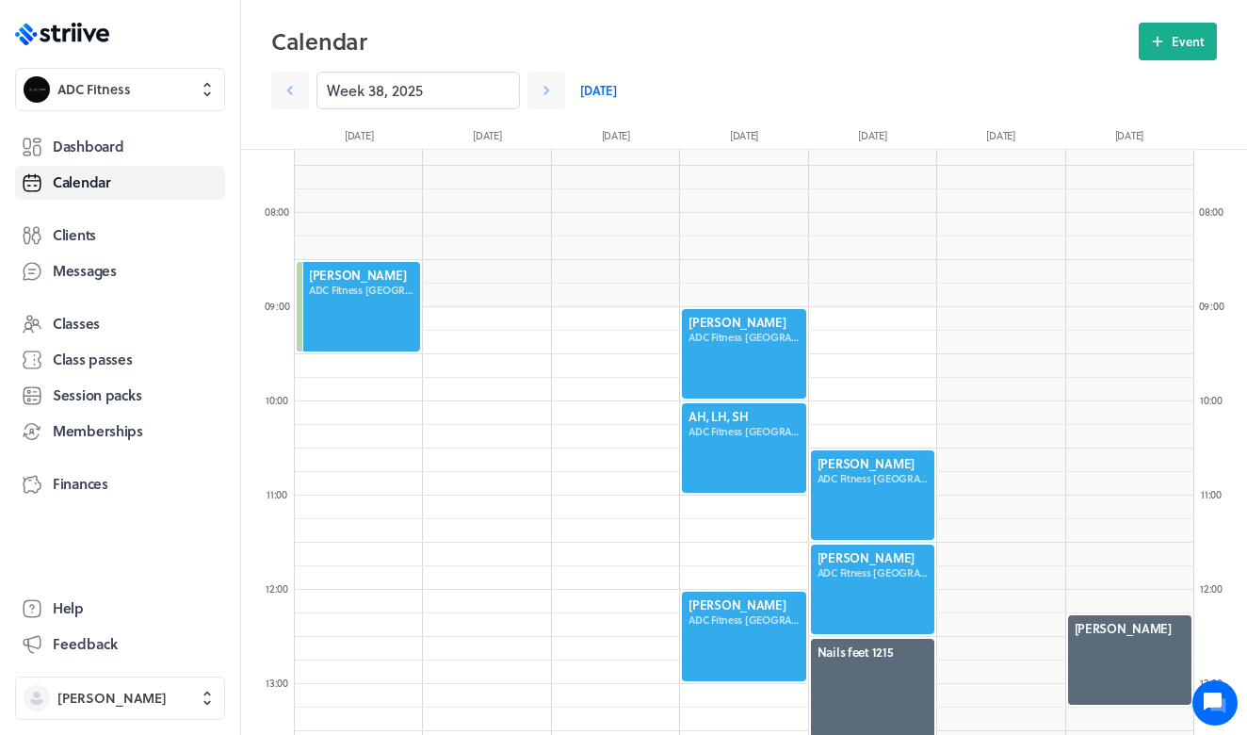
scroll to position [689, 0]
click at [284, 92] on icon at bounding box center [290, 90] width 19 height 19
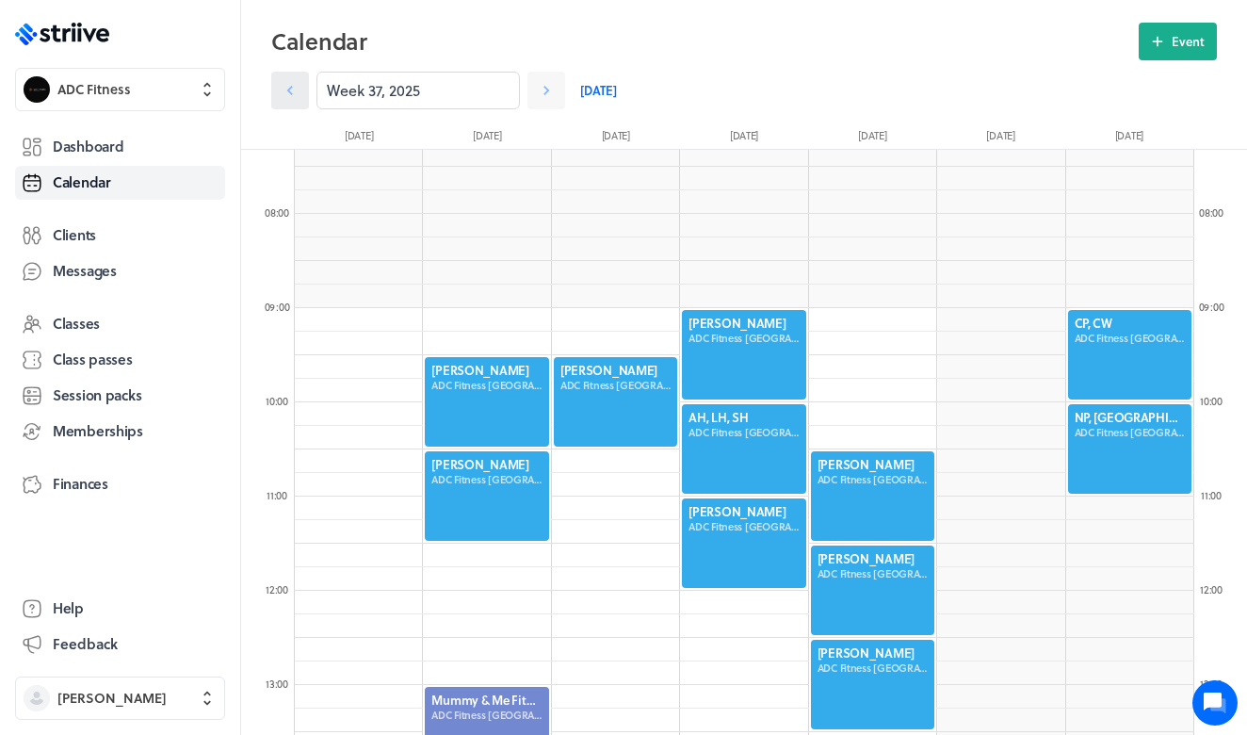
click at [284, 92] on icon at bounding box center [290, 90] width 19 height 19
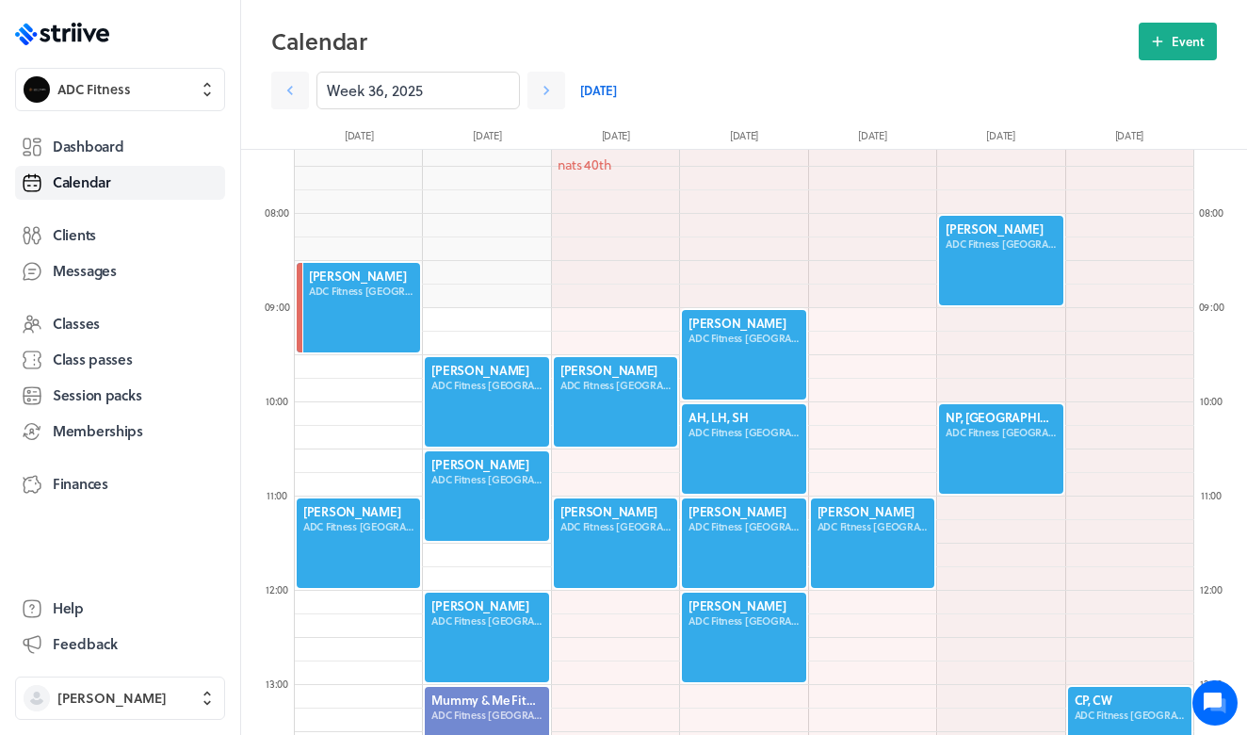
click at [369, 530] on div at bounding box center [358, 542] width 127 height 93
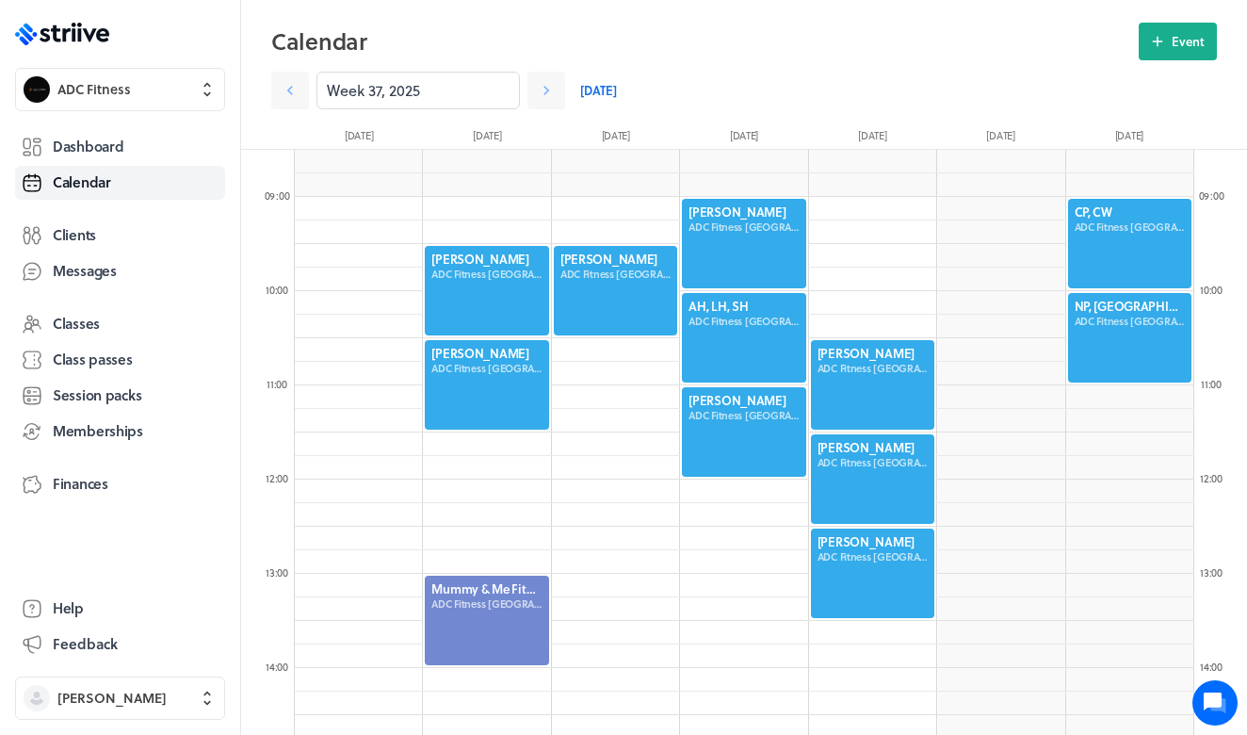
click at [617, 77] on div "Week 37, 2025 Today" at bounding box center [612, 91] width 682 height 38
click at [602, 94] on link "[DATE]" at bounding box center [598, 91] width 37 height 38
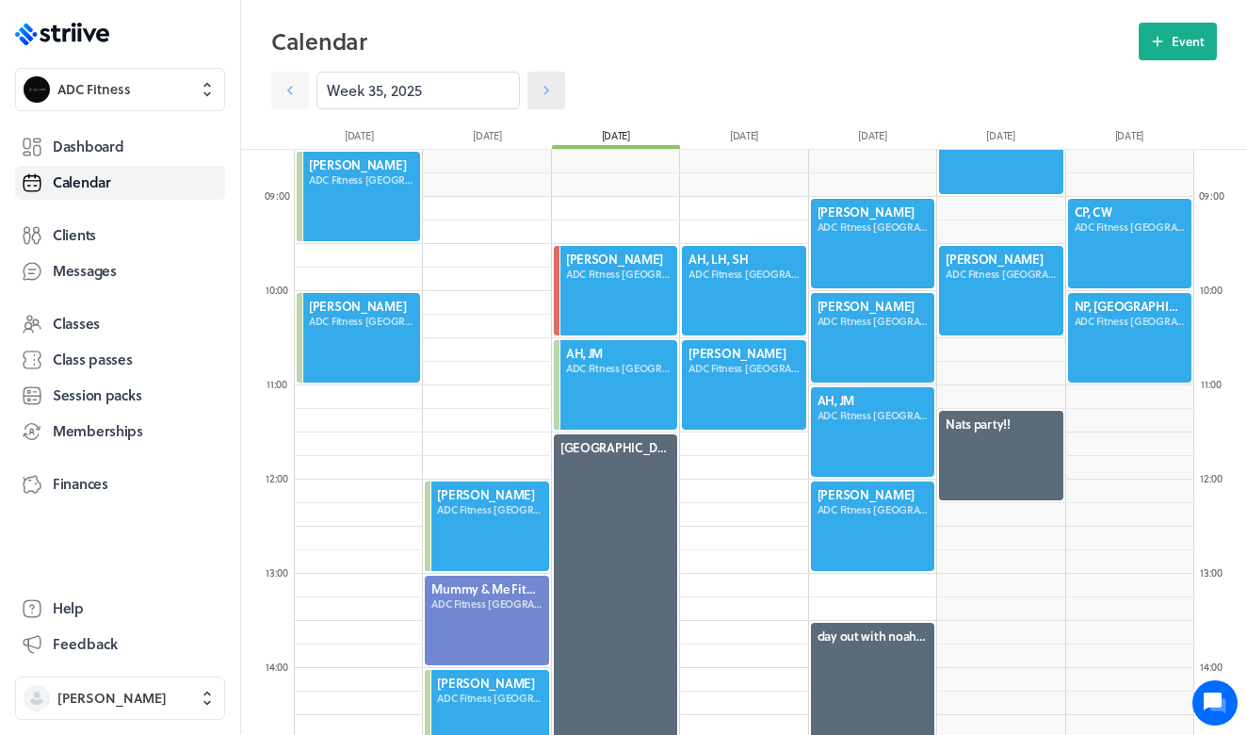
click at [554, 92] on icon at bounding box center [546, 90] width 19 height 19
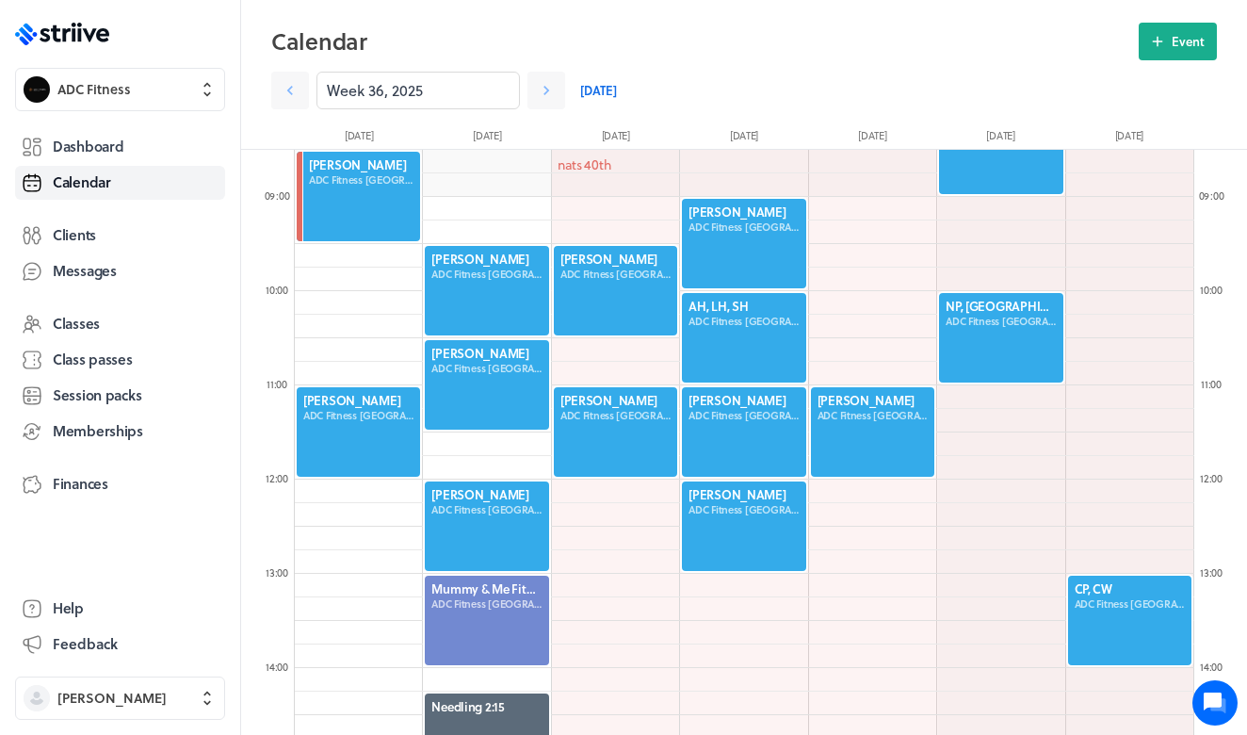
click at [360, 439] on div at bounding box center [358, 431] width 127 height 93
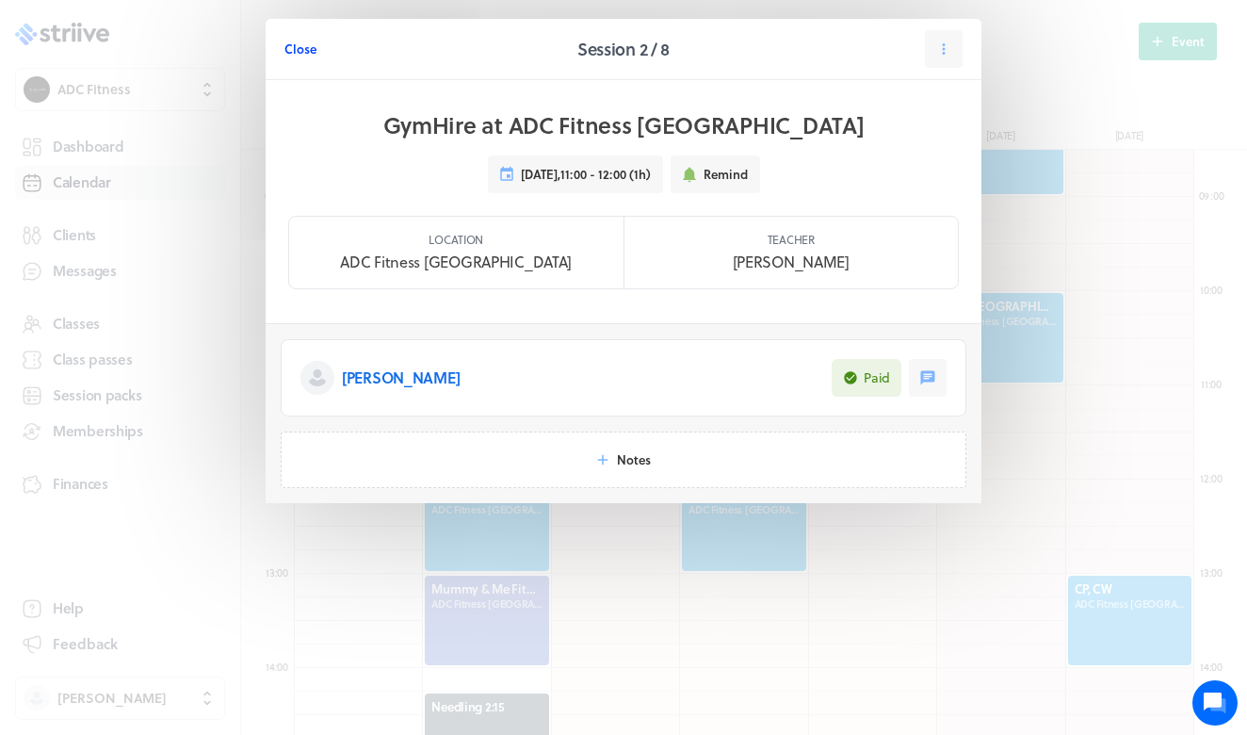
click at [308, 49] on span "Close" at bounding box center [300, 48] width 32 height 17
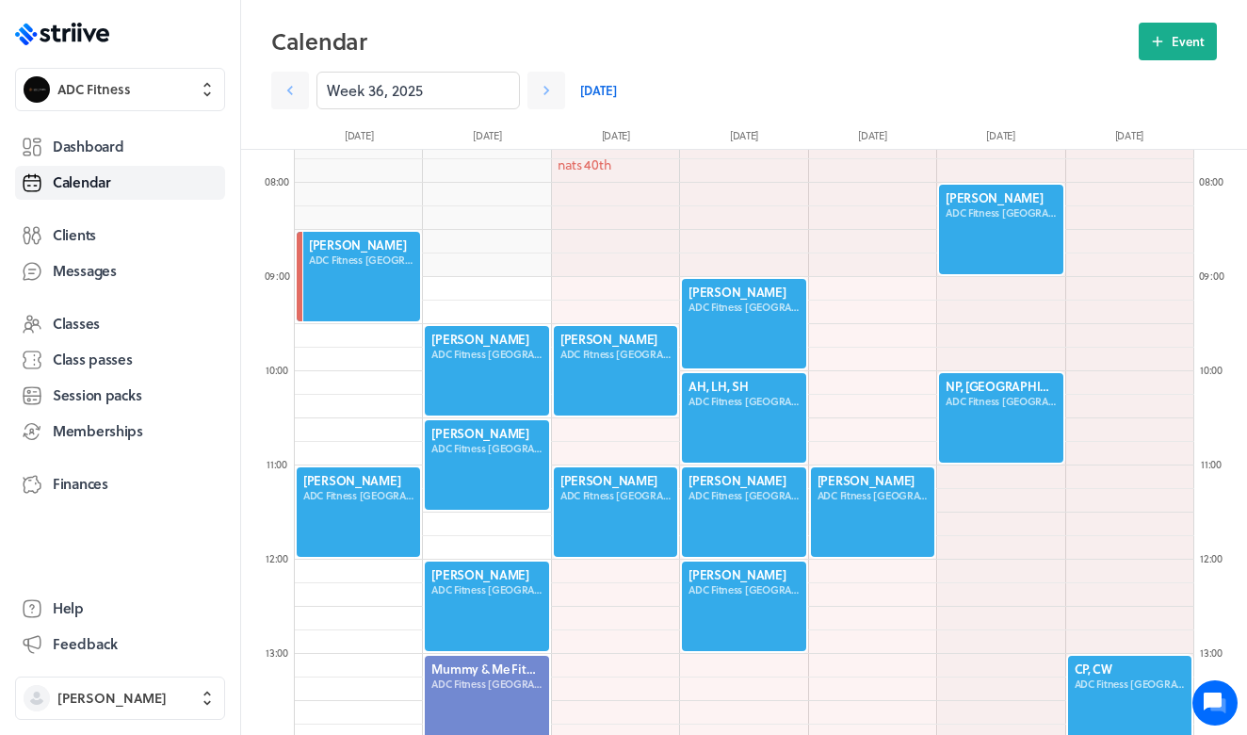
scroll to position [719, 0]
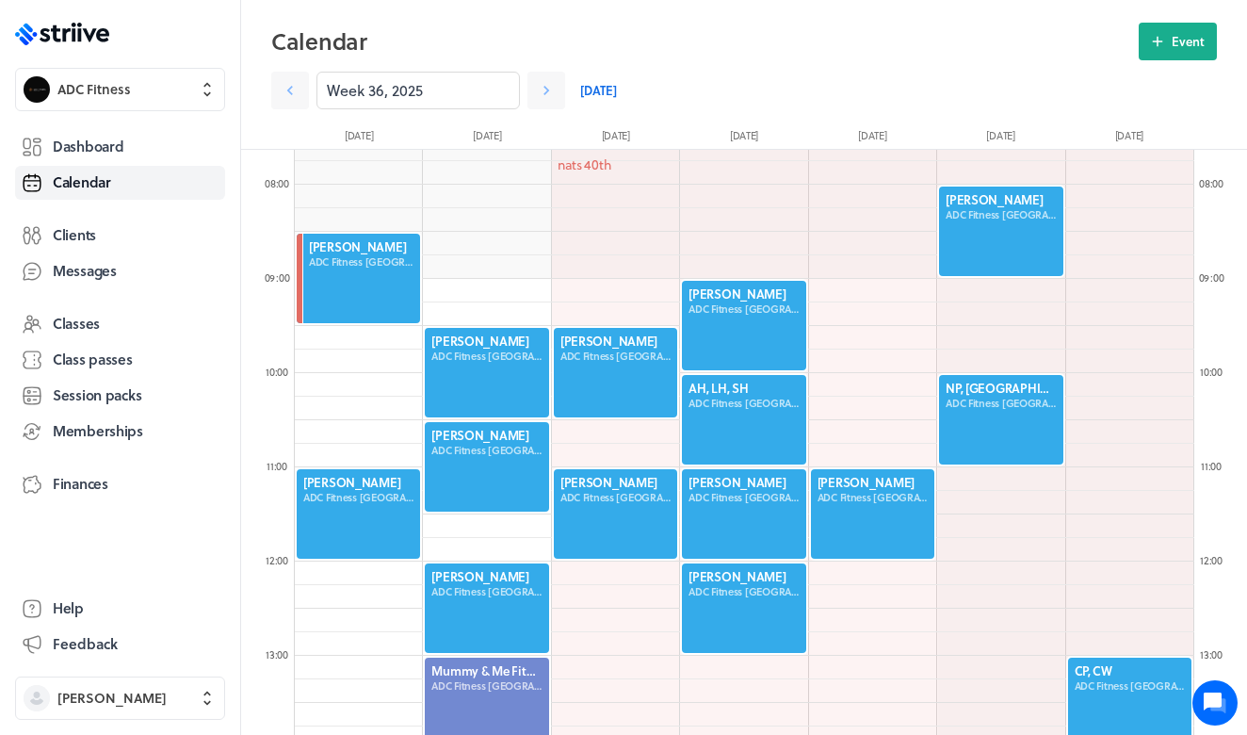
click at [365, 498] on div at bounding box center [358, 513] width 127 height 93
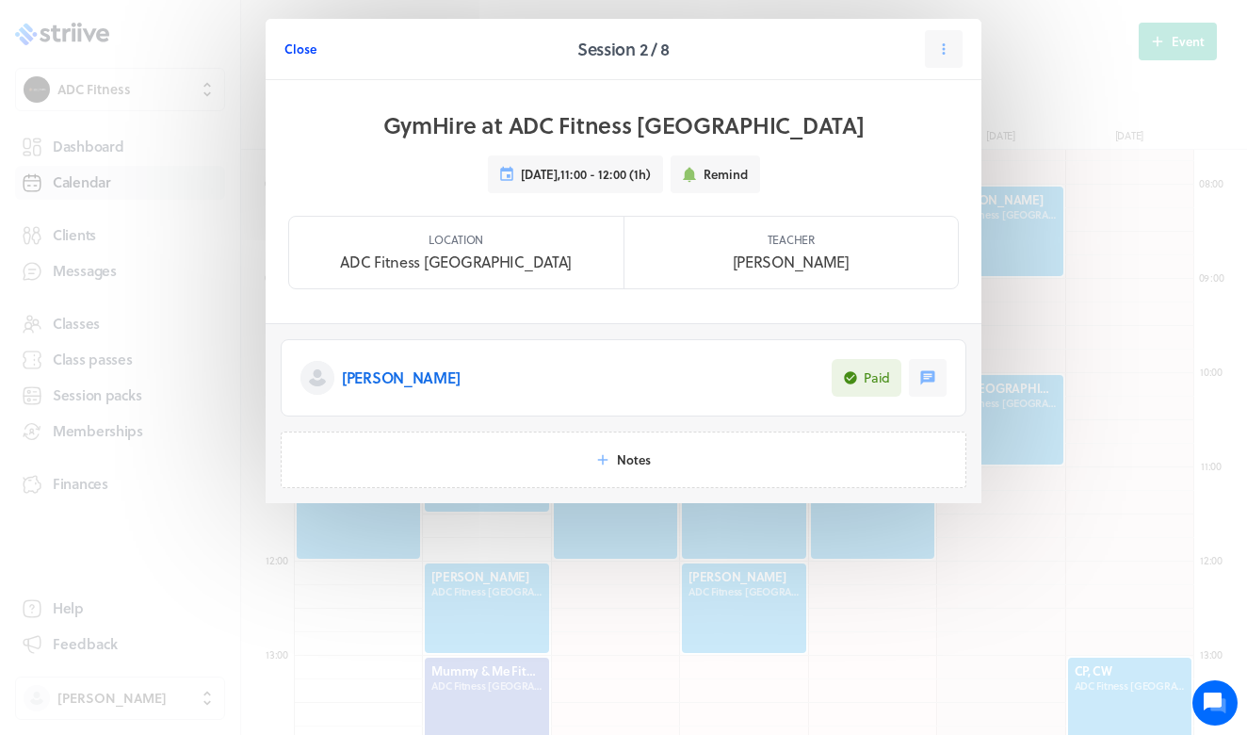
click at [293, 46] on span "Close" at bounding box center [300, 48] width 32 height 17
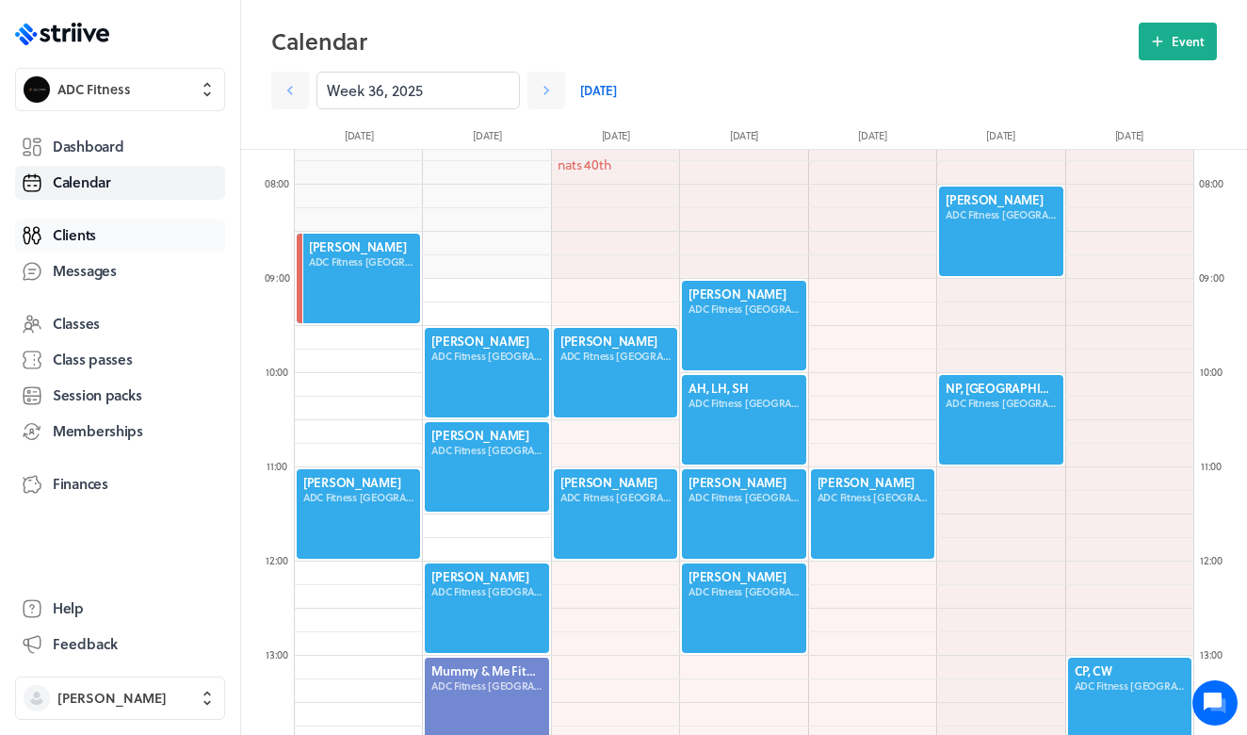
click at [104, 230] on link "Clients" at bounding box center [120, 235] width 210 height 34
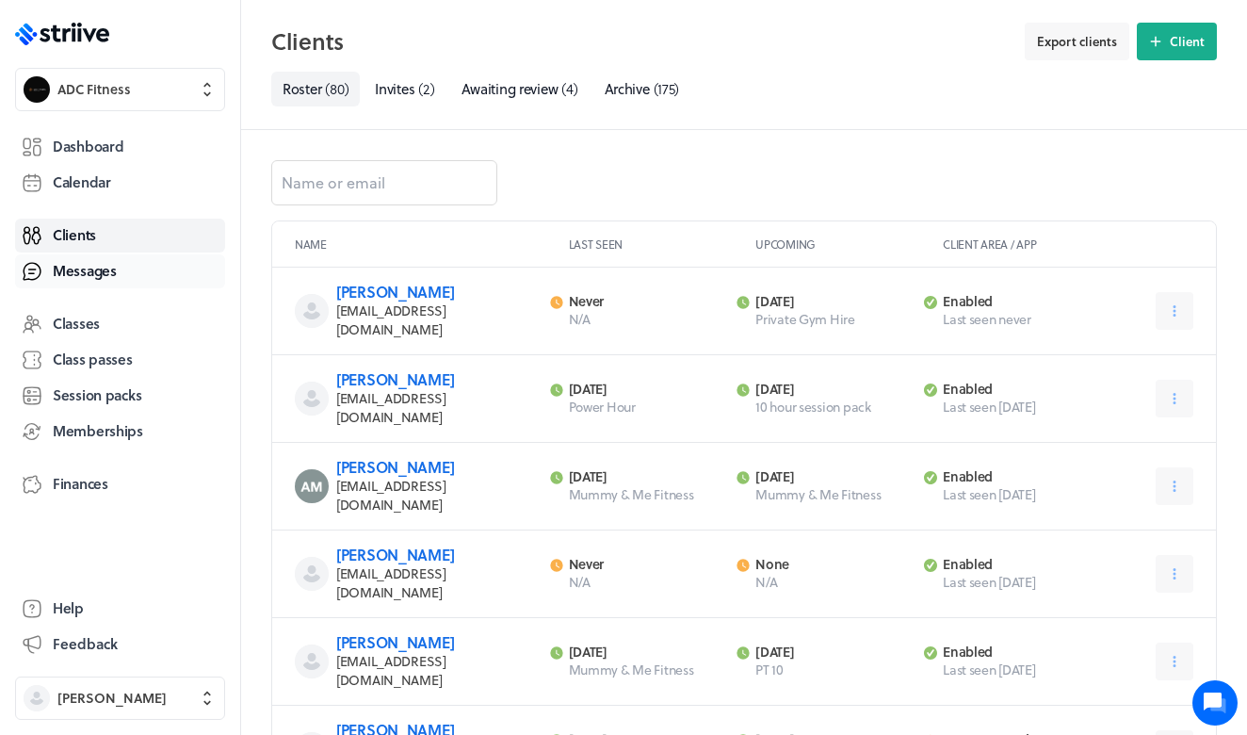
click at [102, 262] on span "Messages" at bounding box center [85, 271] width 64 height 20
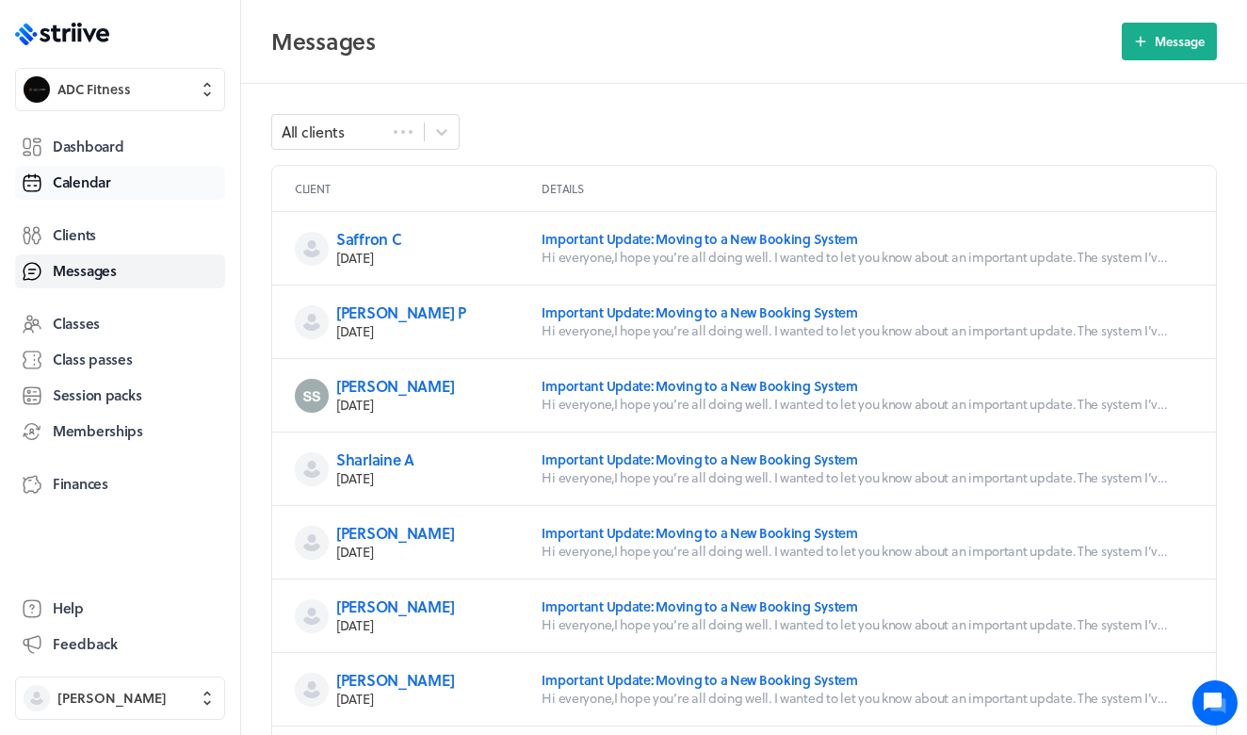
click at [109, 183] on span "Calendar" at bounding box center [82, 182] width 58 height 20
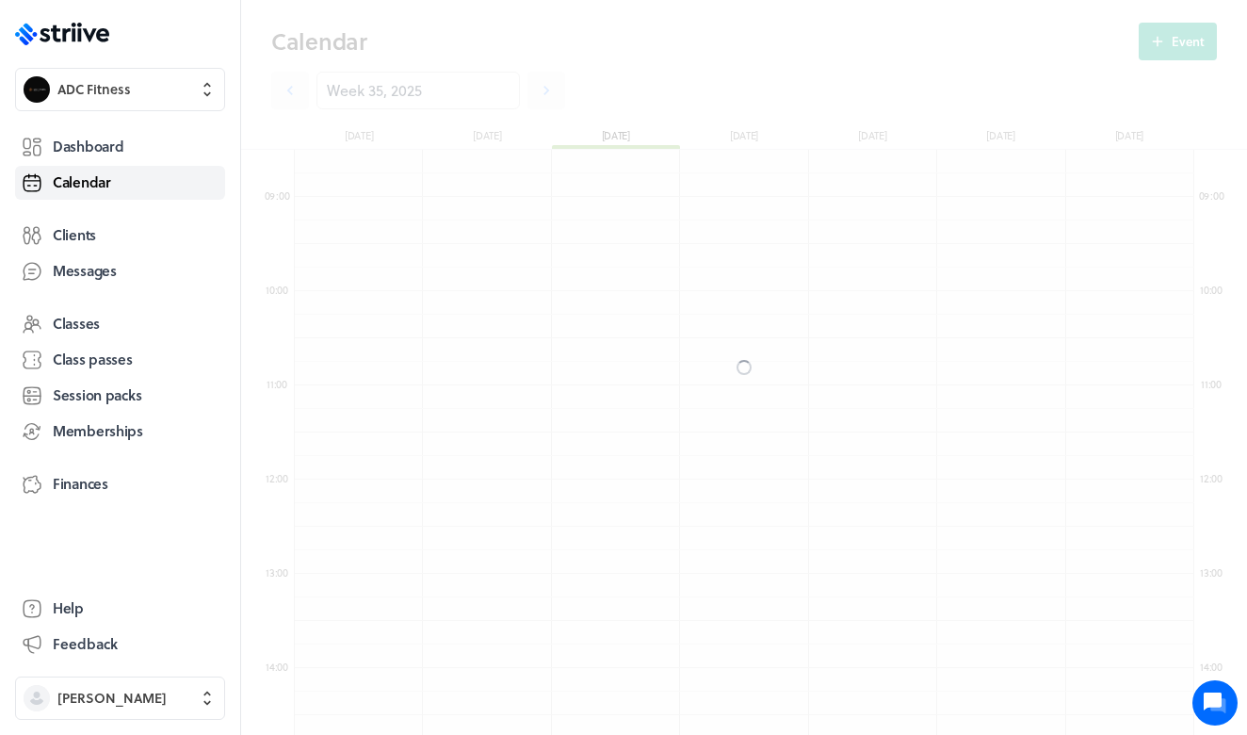
scroll to position [2260, 899]
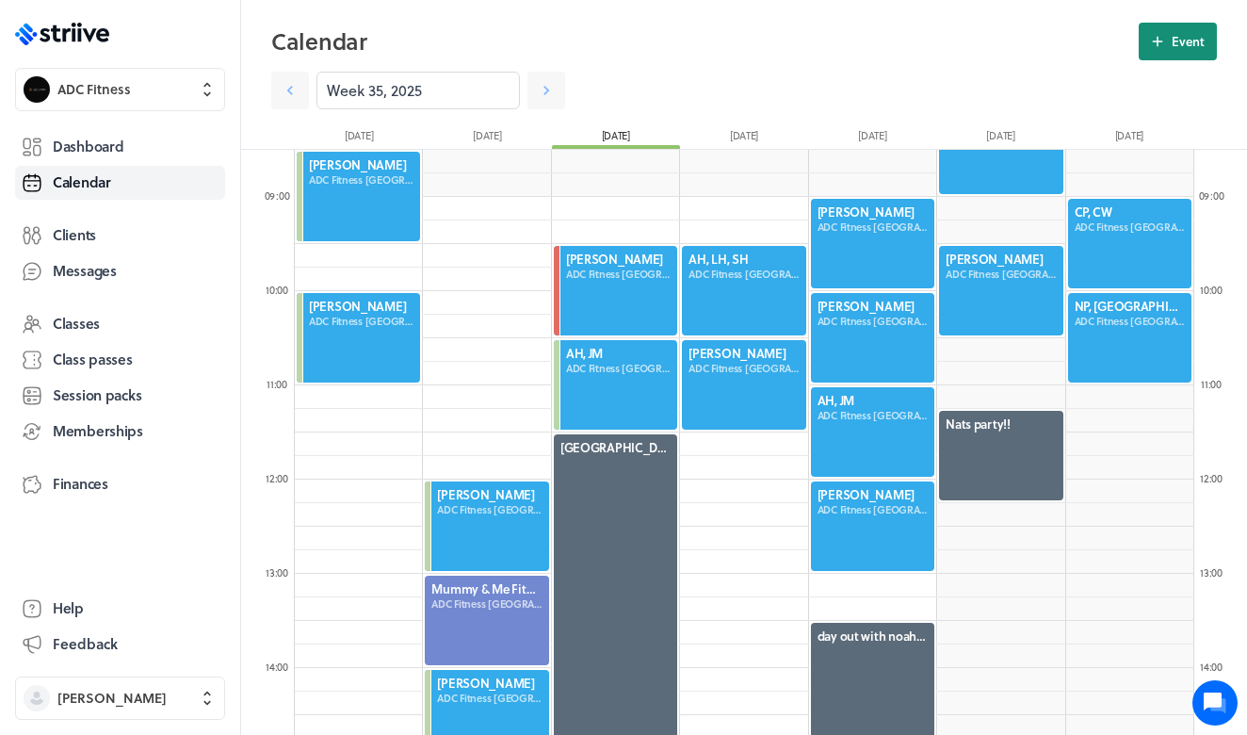
click at [1195, 43] on span "Event" at bounding box center [1187, 41] width 33 height 17
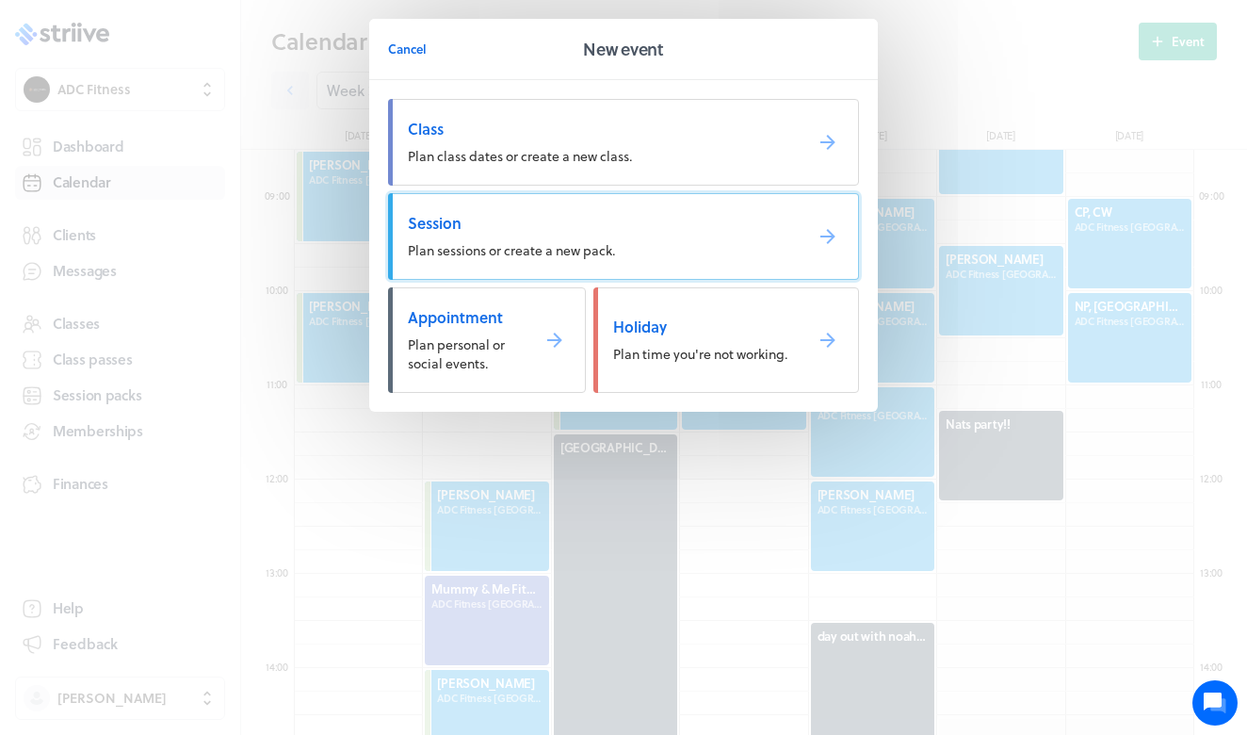
click at [473, 262] on link "Session Plan sessions or create a new pack." at bounding box center [623, 236] width 471 height 87
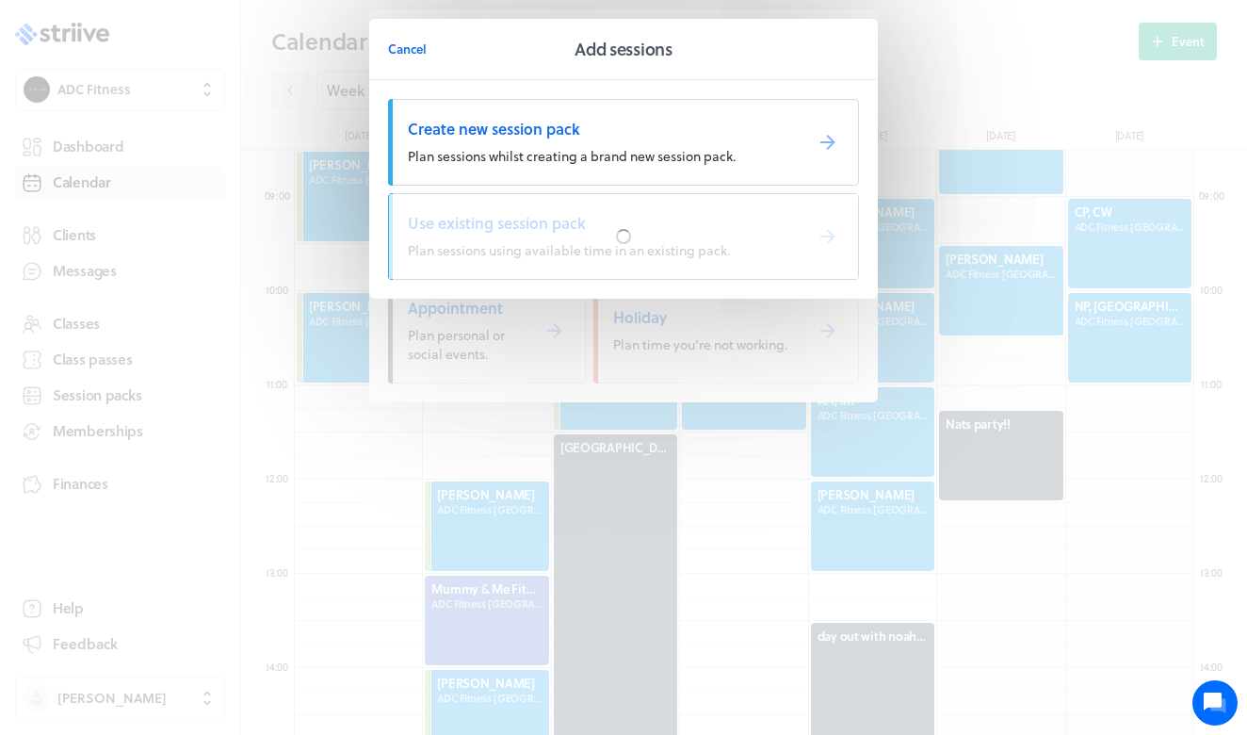
click at [473, 262] on div at bounding box center [623, 236] width 469 height 85
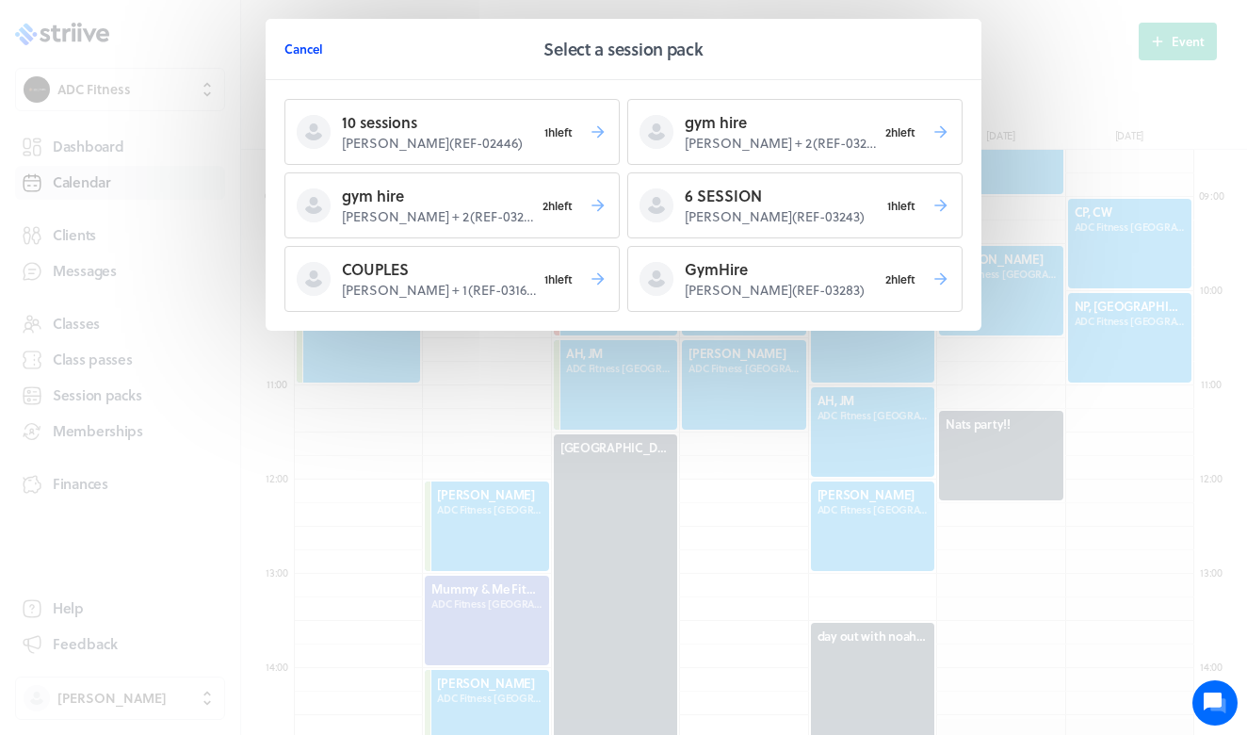
click at [294, 52] on span "Cancel" at bounding box center [303, 48] width 39 height 17
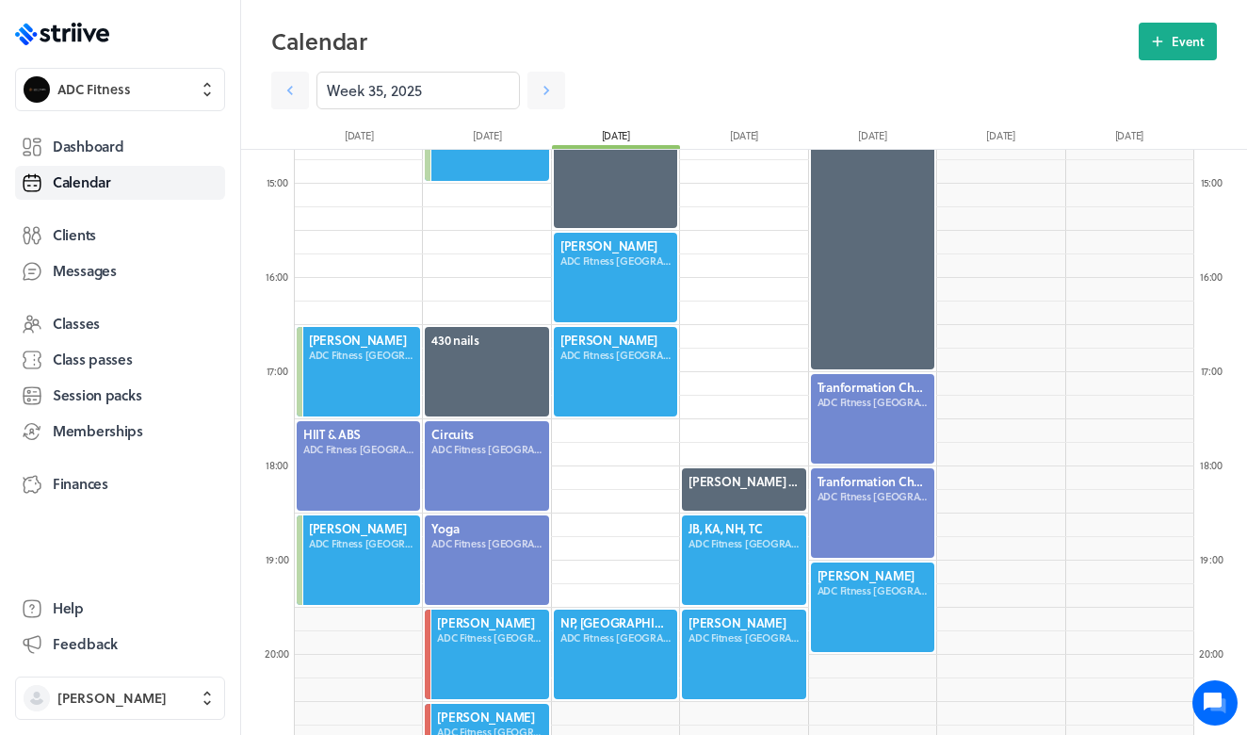
scroll to position [1378, 0]
click at [867, 615] on div at bounding box center [872, 607] width 127 height 93
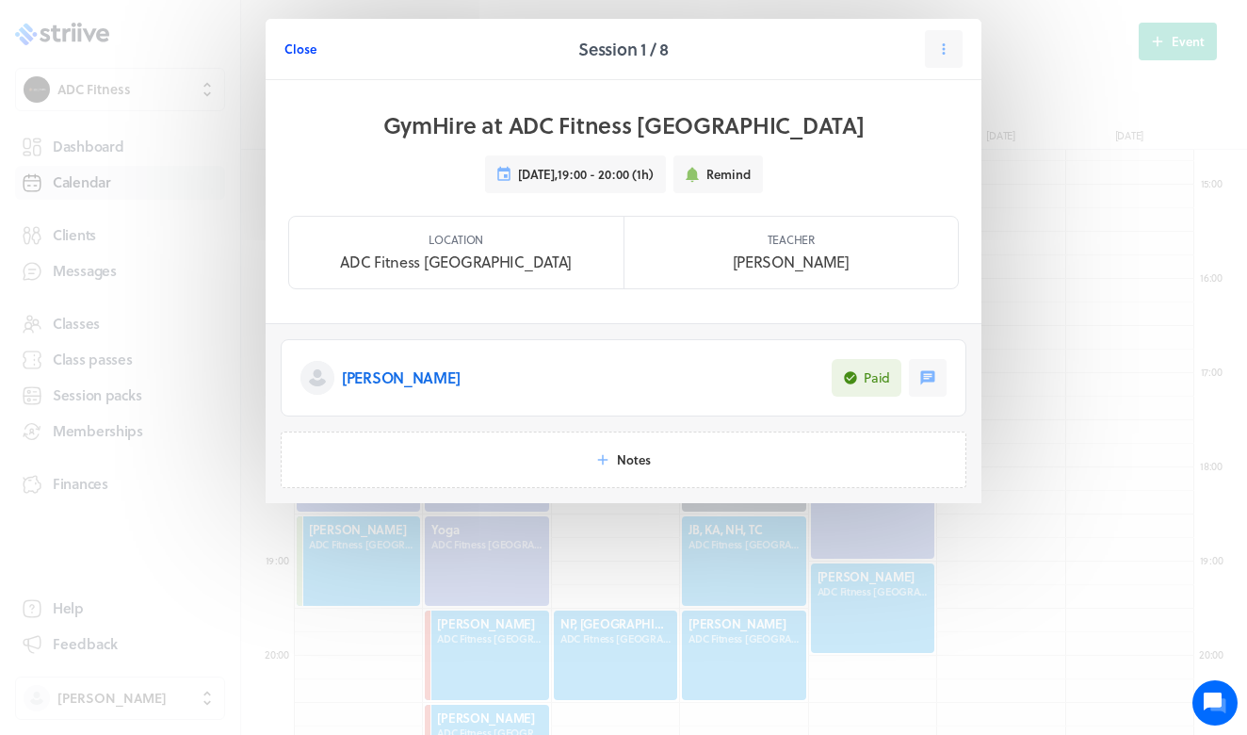
click at [299, 50] on span "Close" at bounding box center [300, 48] width 32 height 17
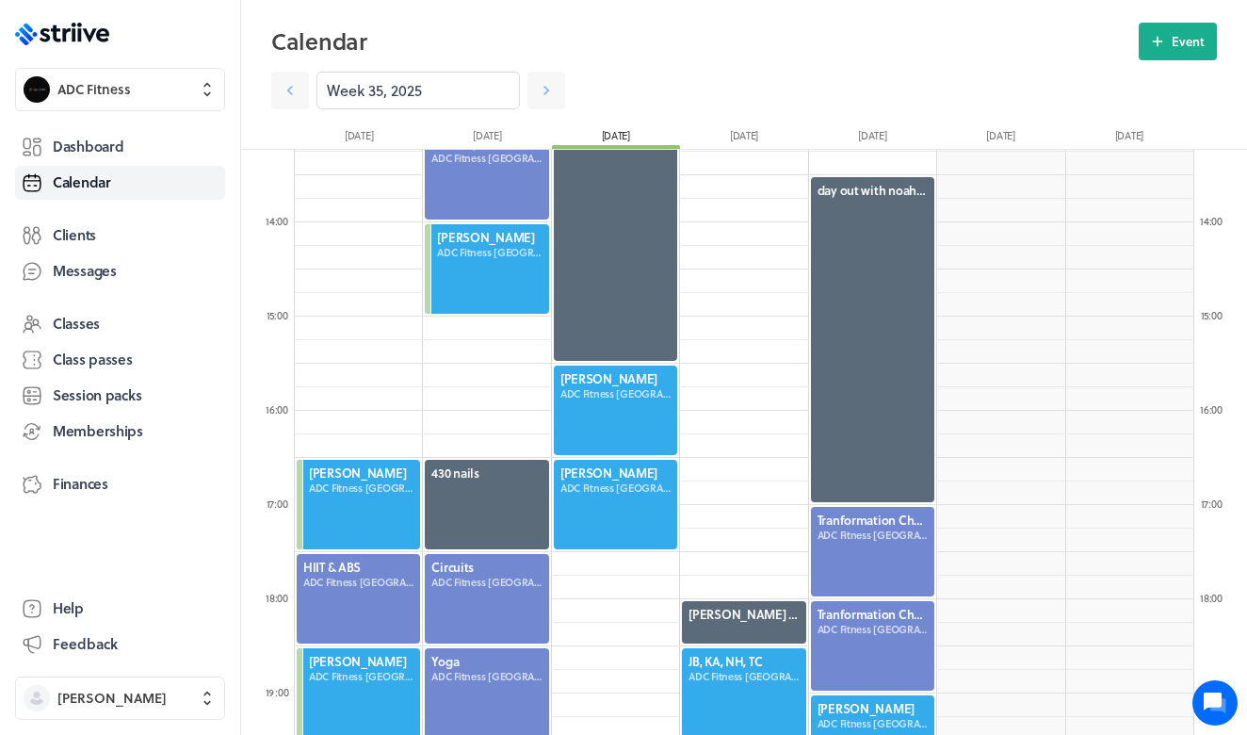
scroll to position [1271, 0]
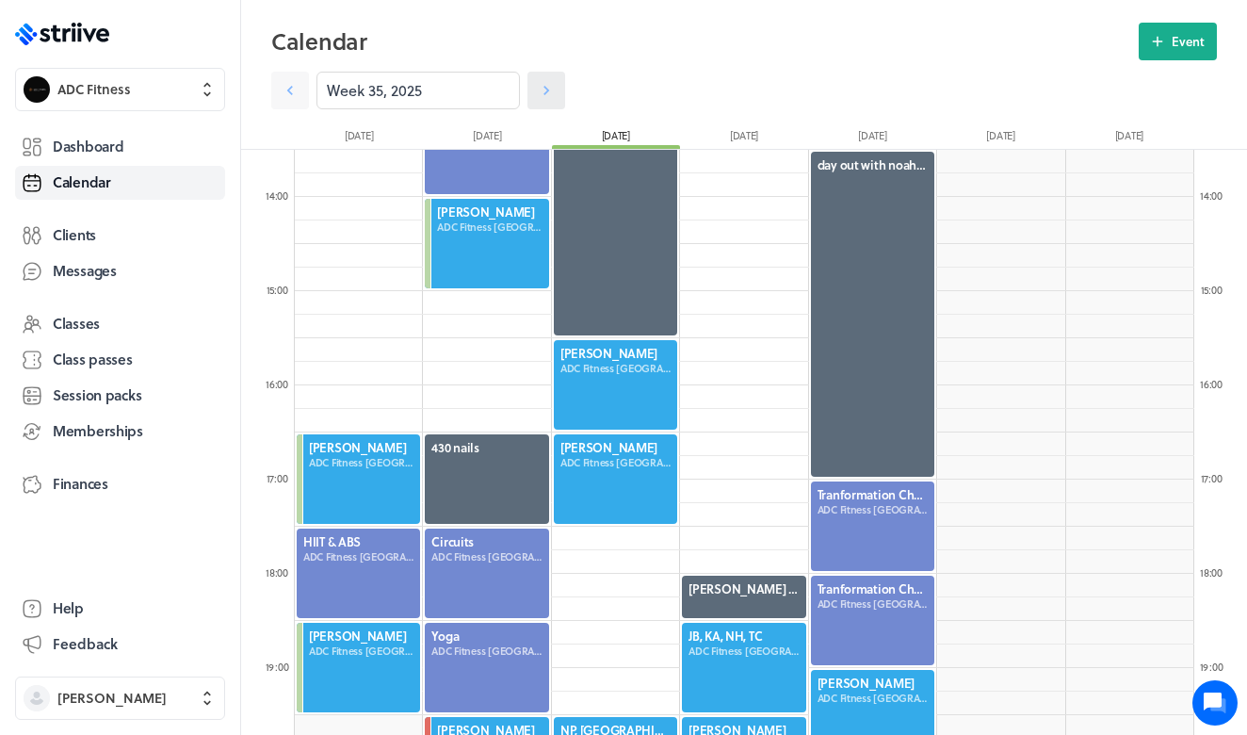
click at [543, 87] on icon at bounding box center [546, 90] width 19 height 19
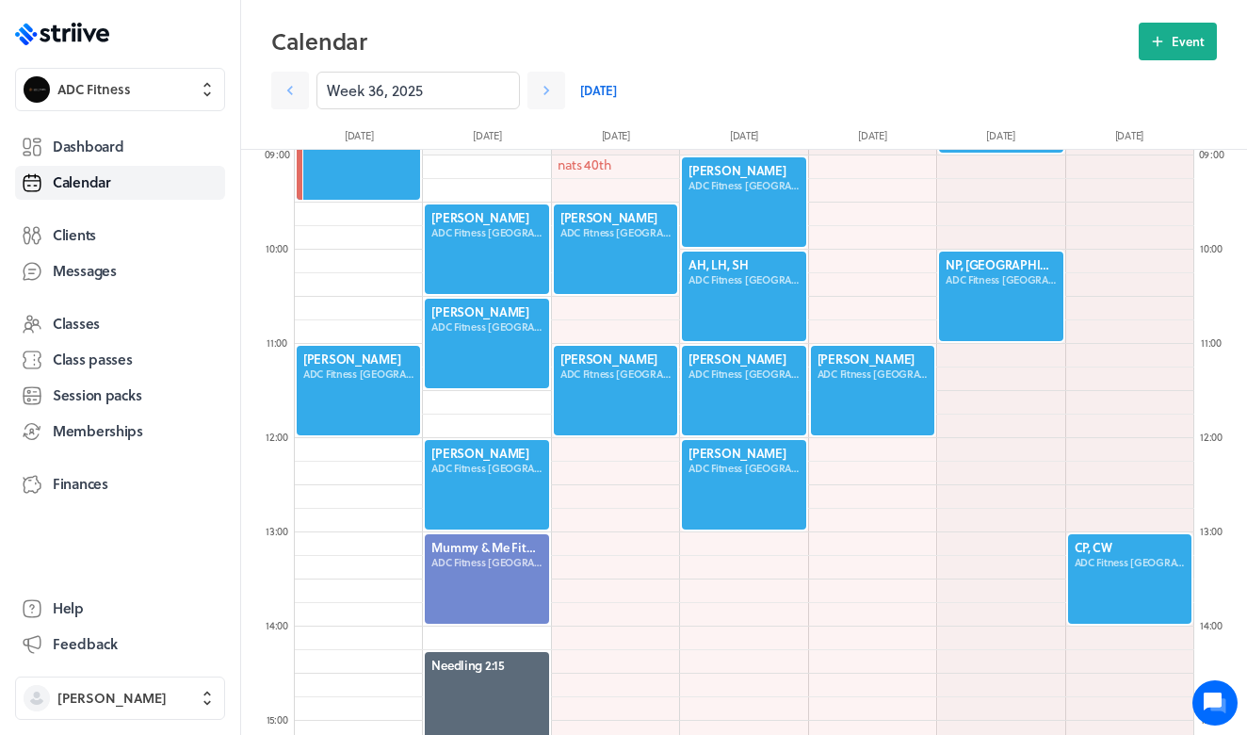
scroll to position [808, 0]
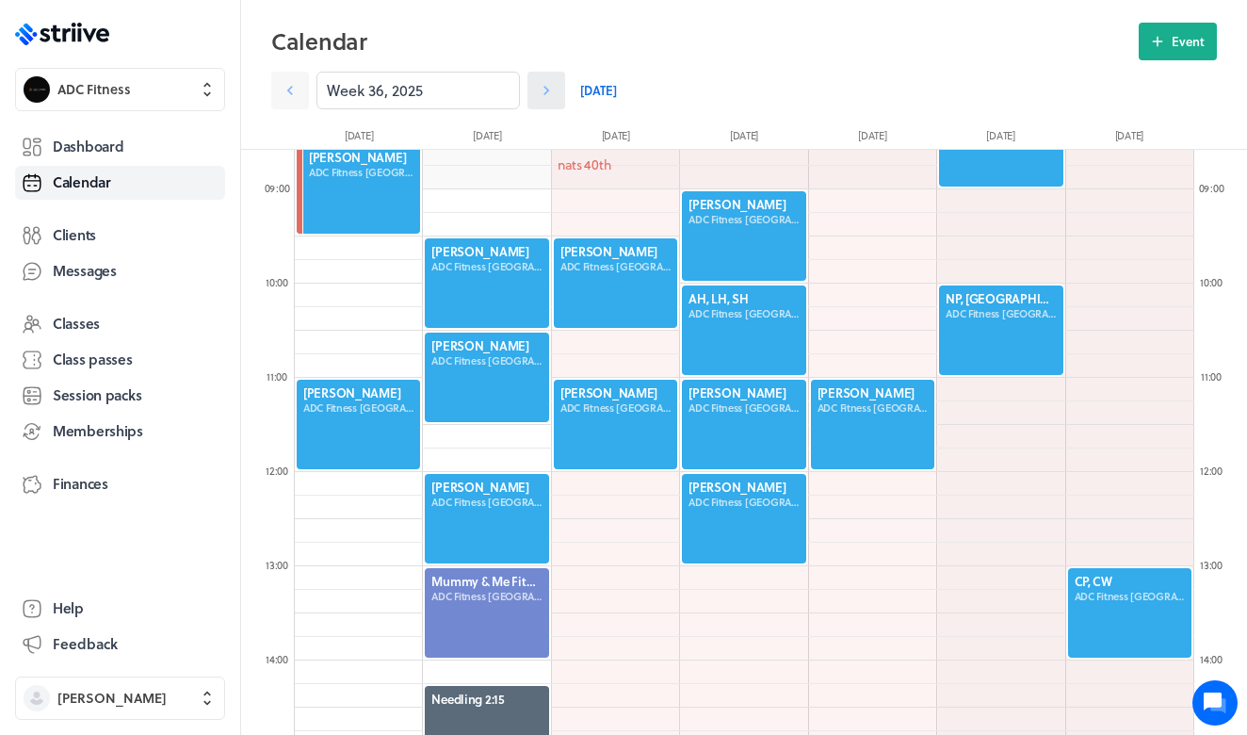
click at [557, 97] on link at bounding box center [546, 91] width 38 height 38
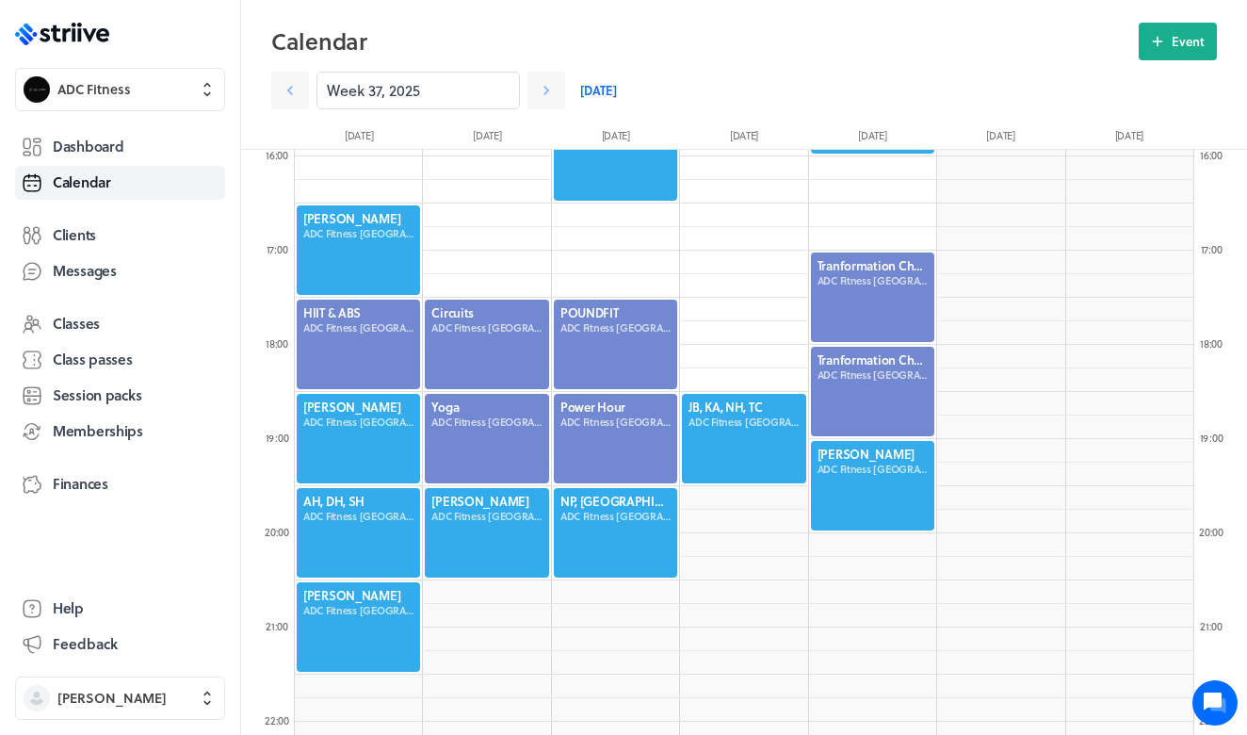
scroll to position [1502, 0]
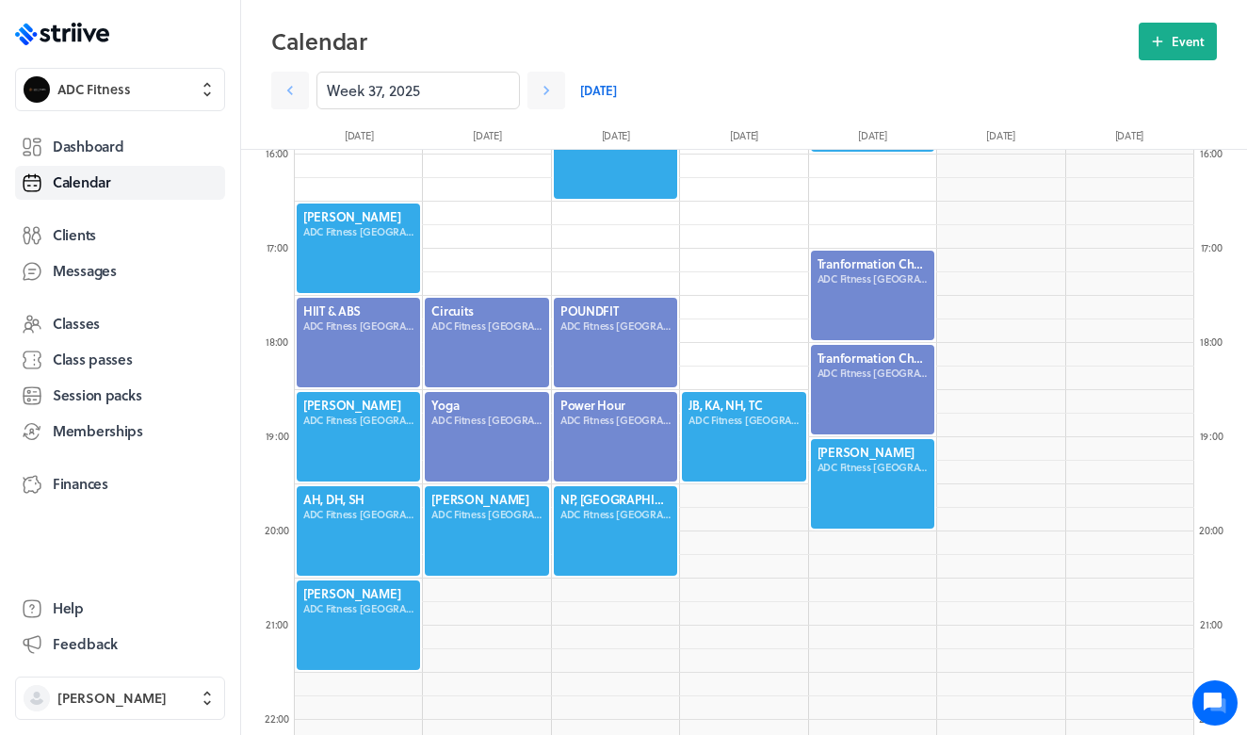
click at [348, 608] on div at bounding box center [358, 624] width 127 height 93
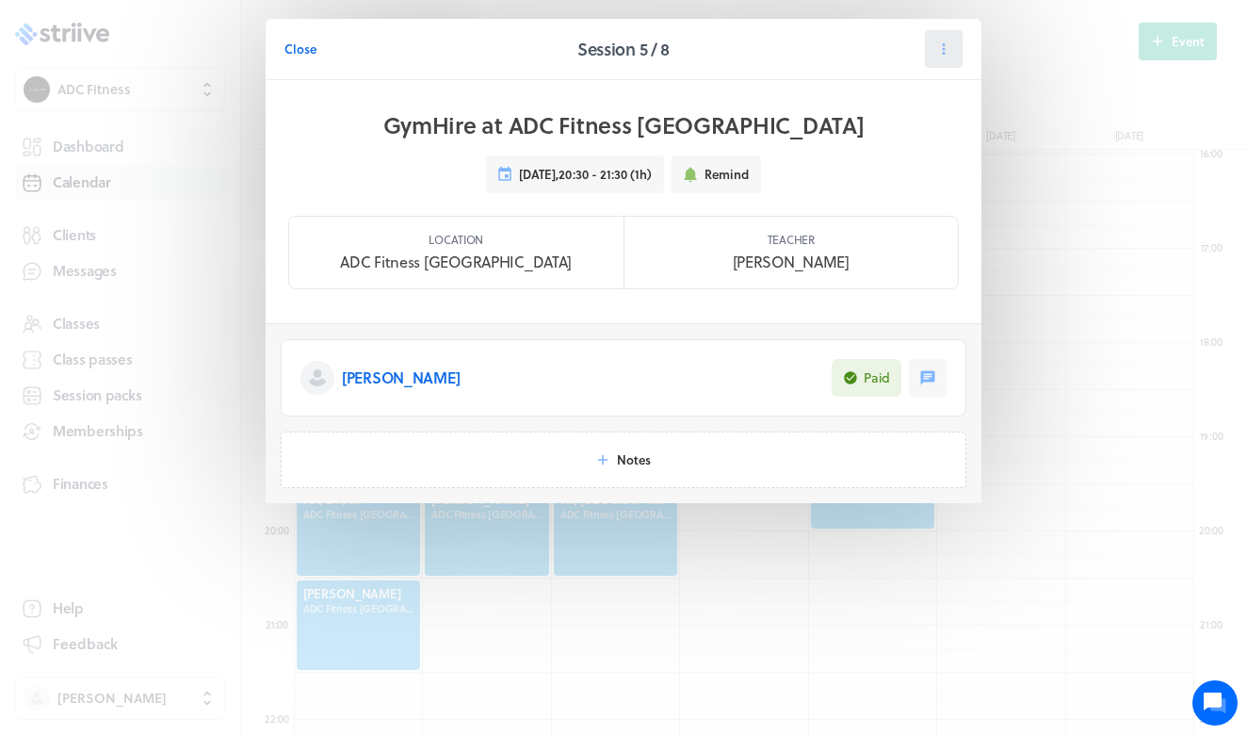
click at [933, 48] on button at bounding box center [944, 49] width 38 height 38
click at [892, 197] on span "Manage pack" at bounding box center [903, 197] width 75 height 17
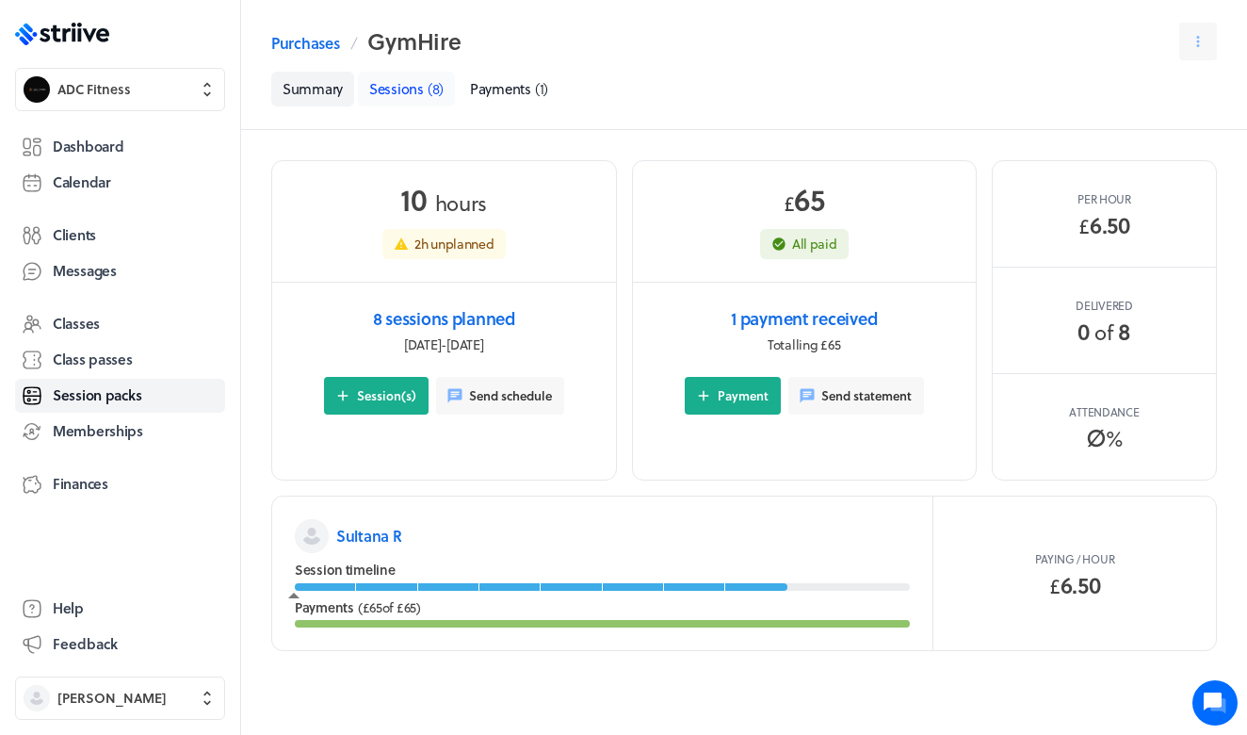
click at [414, 87] on span "Sessions" at bounding box center [396, 88] width 55 height 21
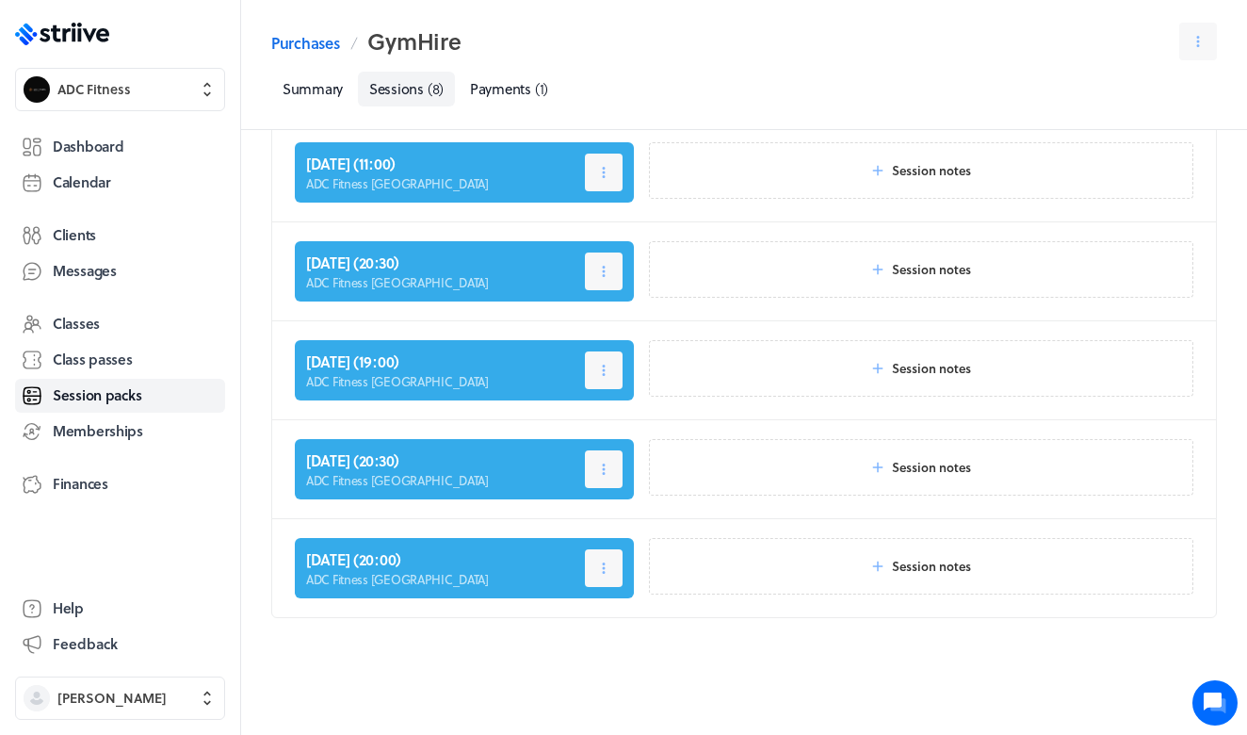
scroll to position [364, 0]
click at [135, 152] on link "Dashboard" at bounding box center [120, 147] width 210 height 34
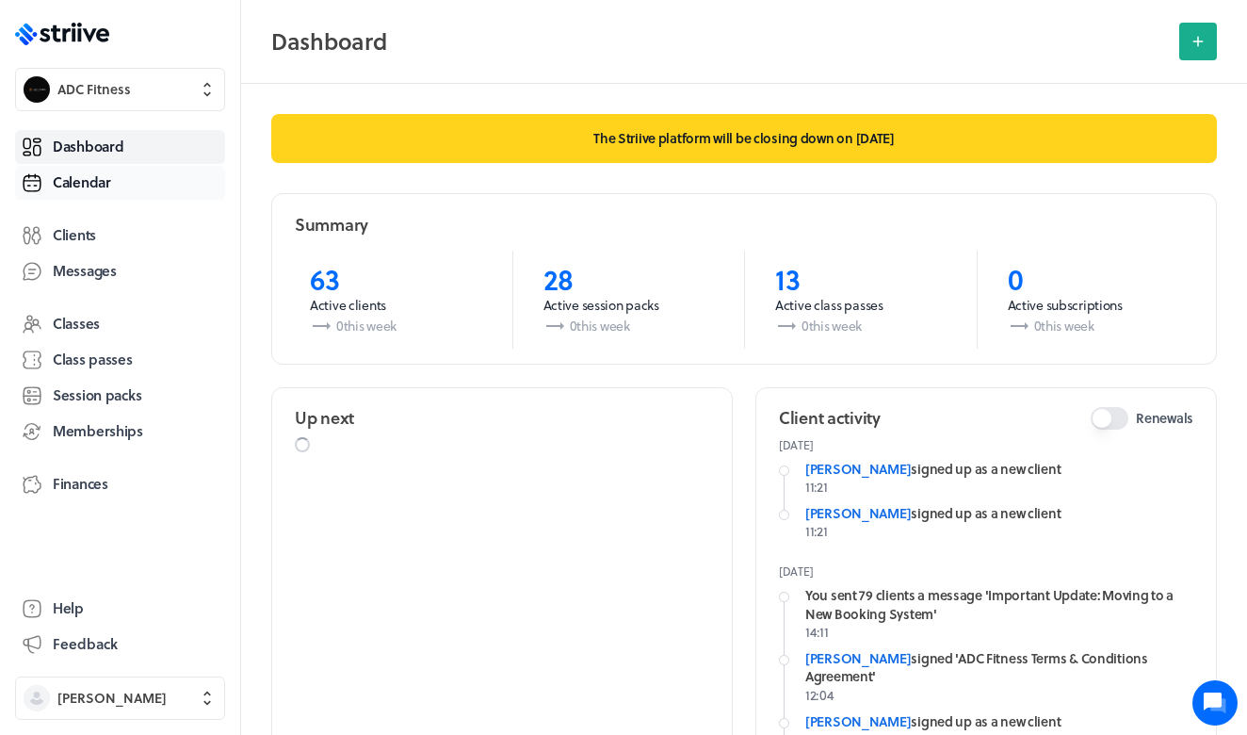
click at [117, 184] on link "Calendar" at bounding box center [120, 183] width 210 height 34
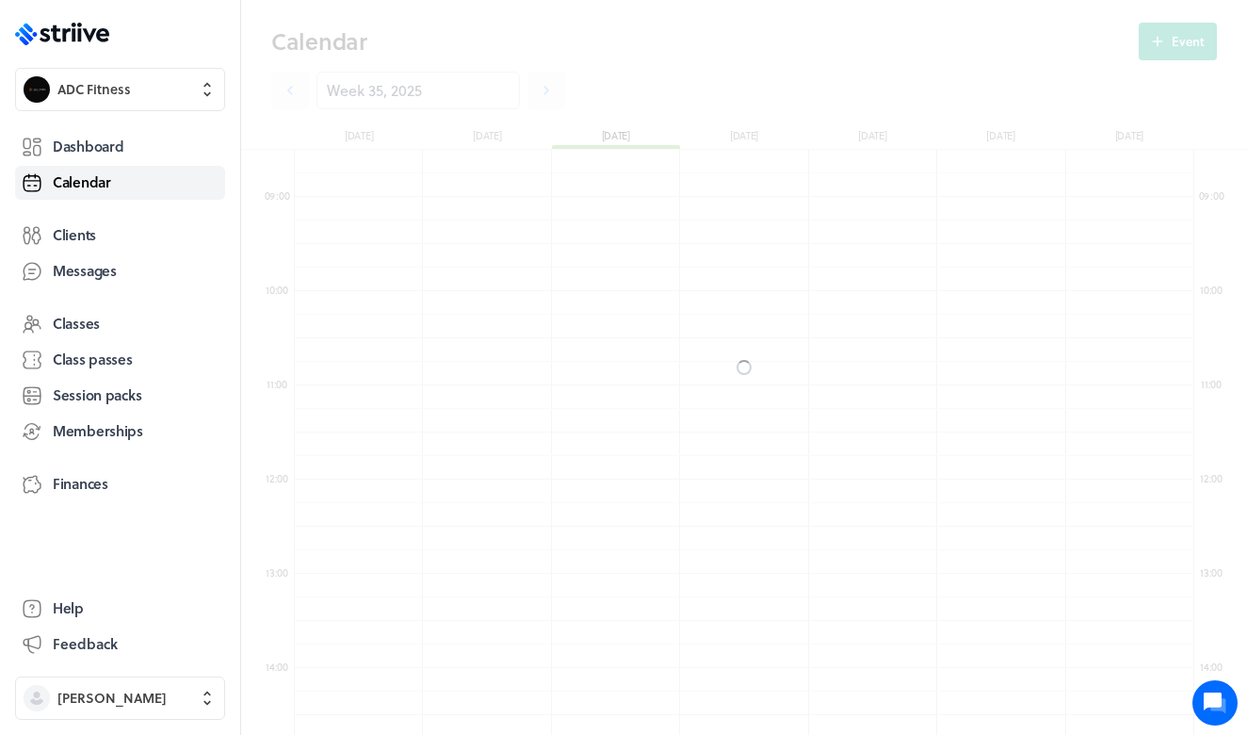
scroll to position [2260, 899]
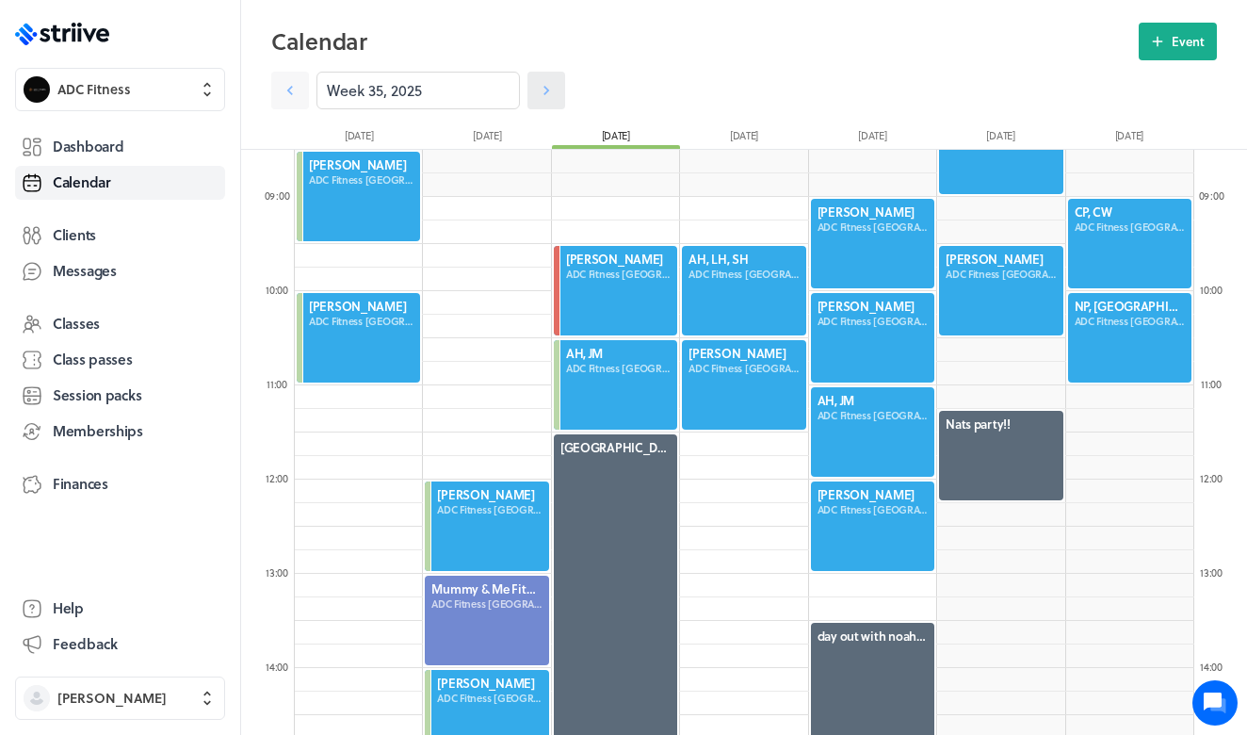
click at [543, 89] on icon at bounding box center [546, 90] width 19 height 19
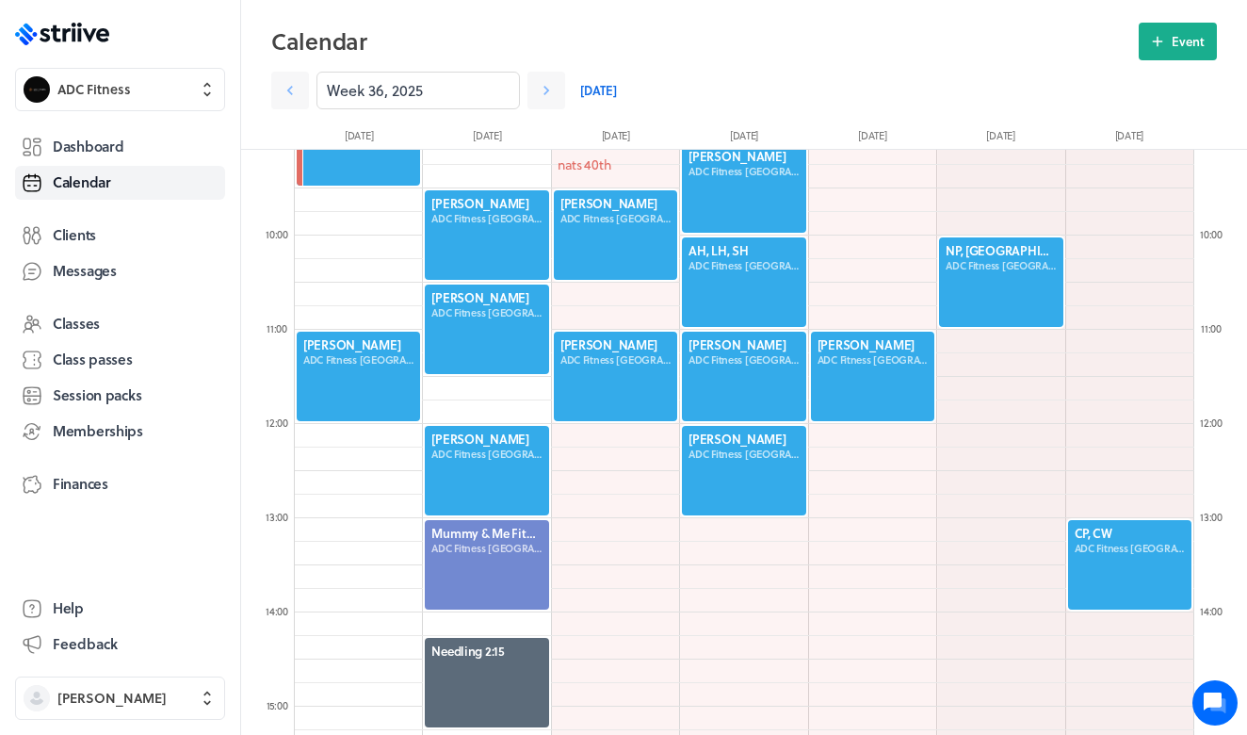
scroll to position [856, 0]
click at [382, 347] on div at bounding box center [358, 376] width 127 height 93
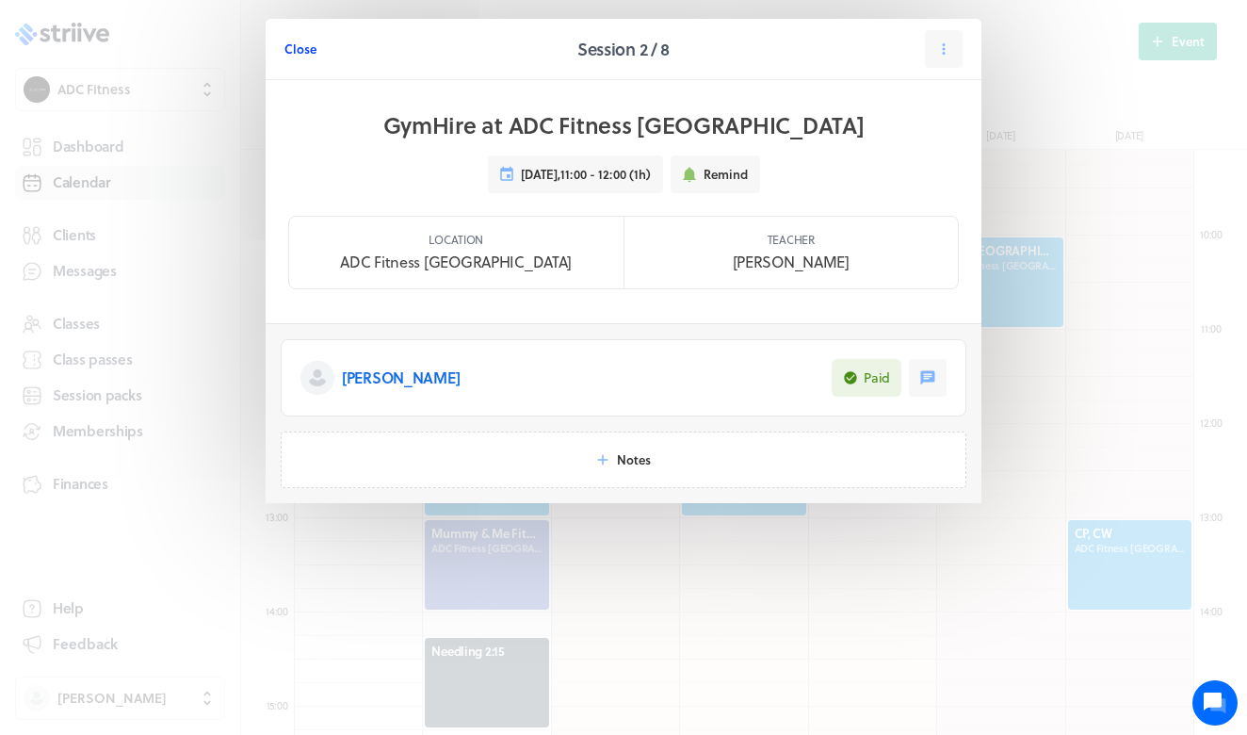
click at [305, 48] on span "Close" at bounding box center [300, 48] width 32 height 17
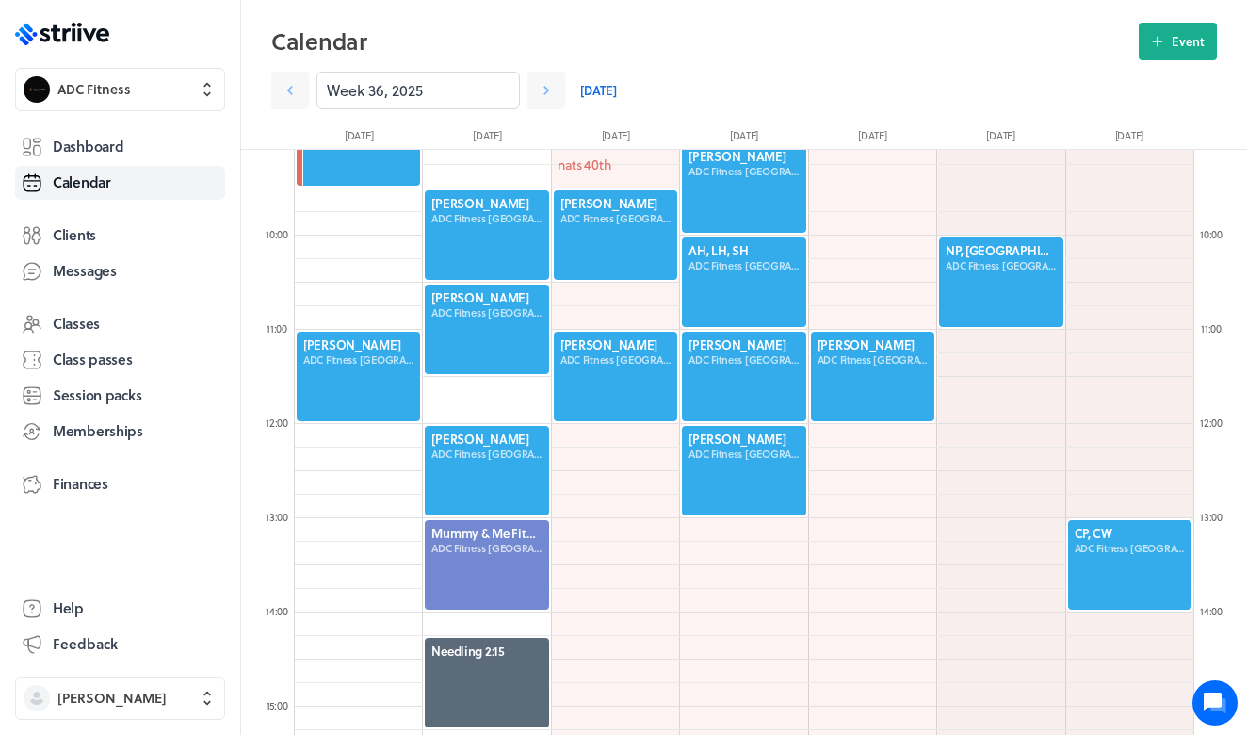
click at [355, 385] on div at bounding box center [358, 376] width 127 height 93
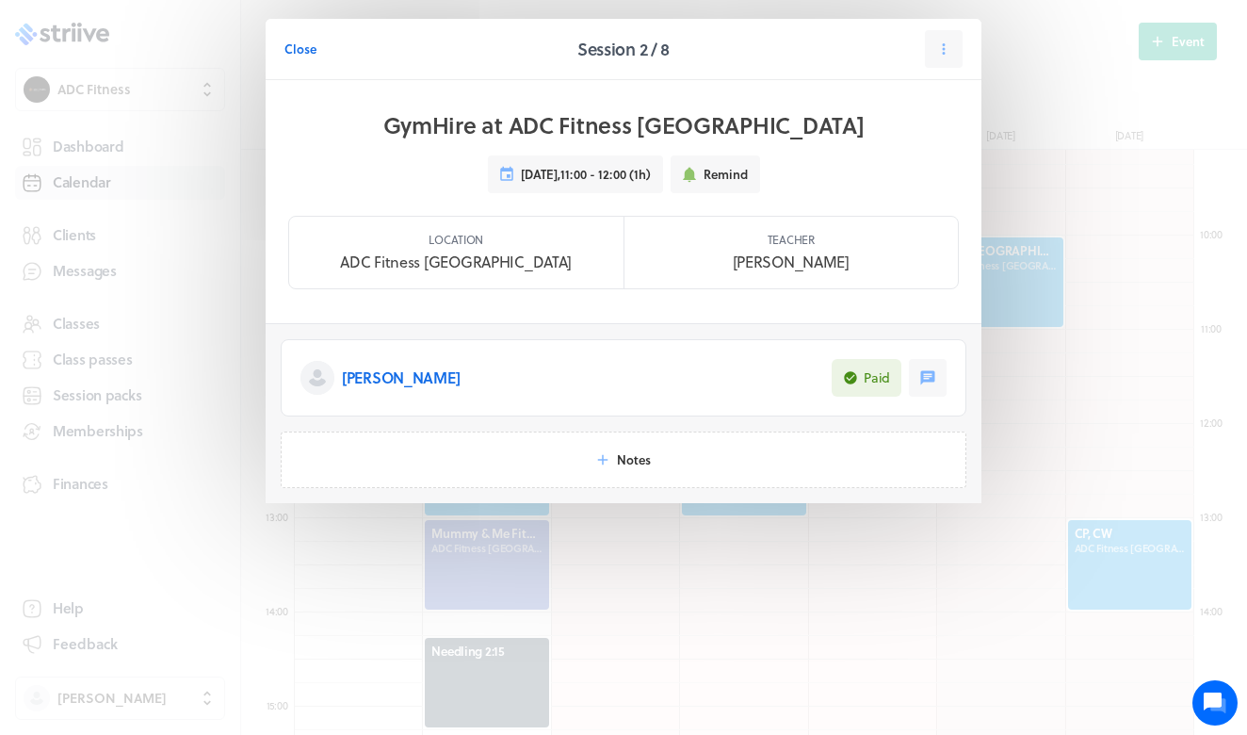
click at [414, 387] on p "[PERSON_NAME]" at bounding box center [401, 377] width 118 height 23
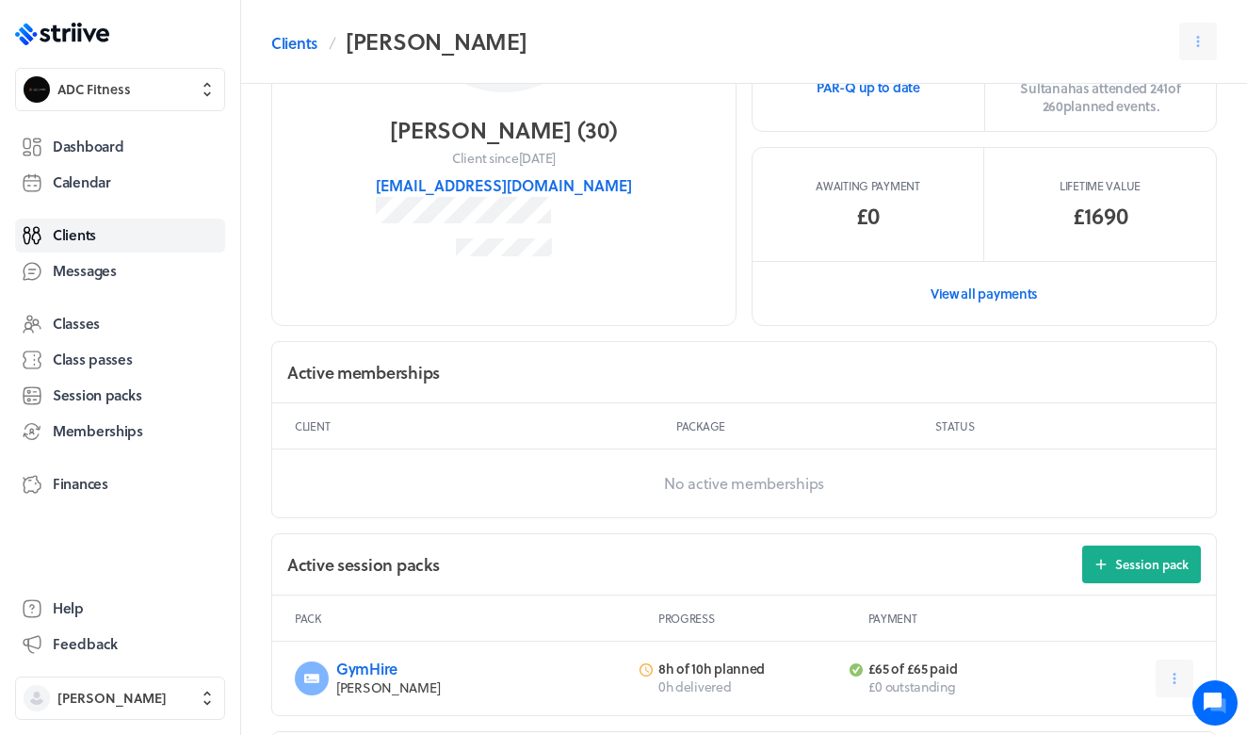
scroll to position [153, 0]
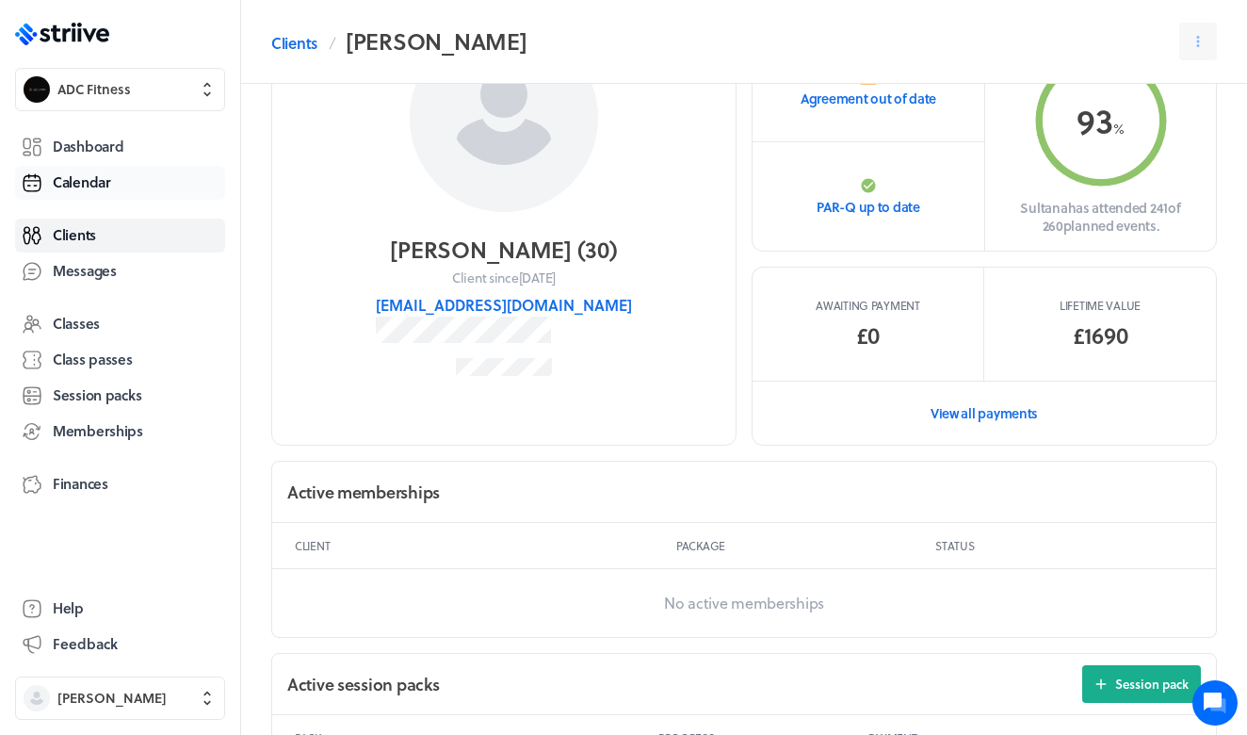
click at [95, 178] on span "Calendar" at bounding box center [82, 182] width 58 height 20
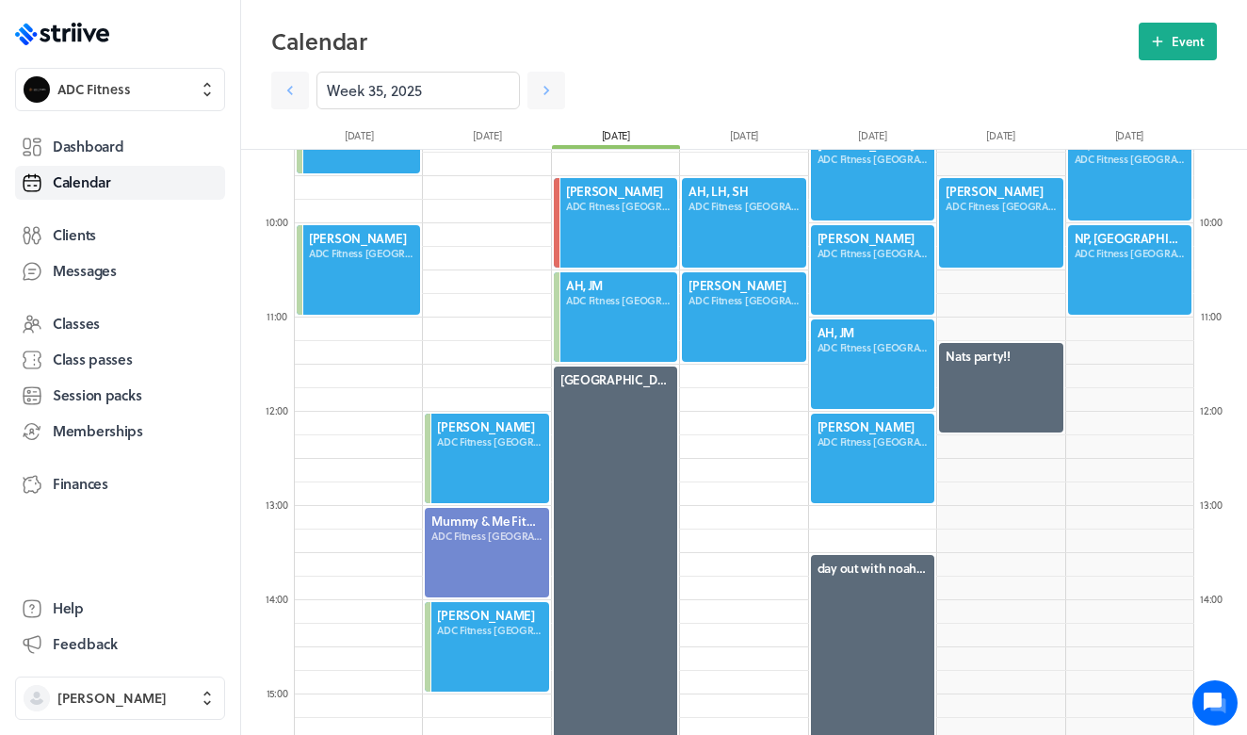
scroll to position [869, 0]
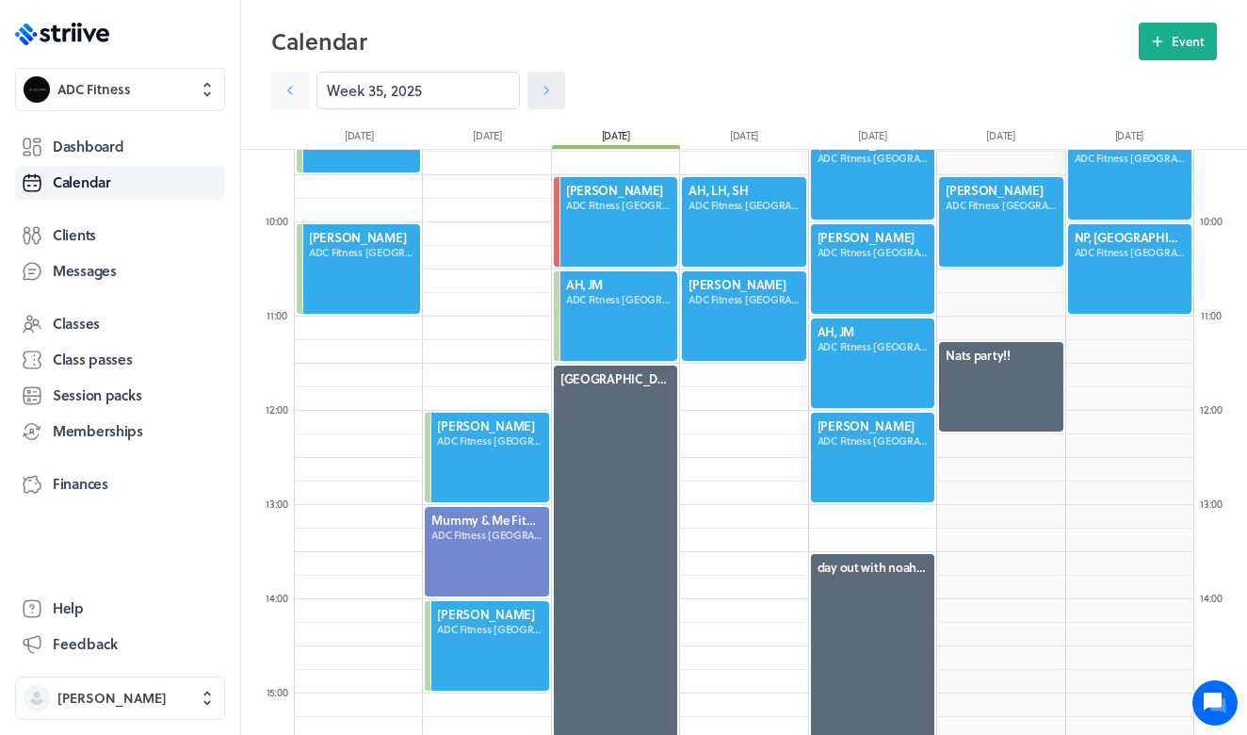
click at [541, 89] on icon at bounding box center [546, 90] width 19 height 19
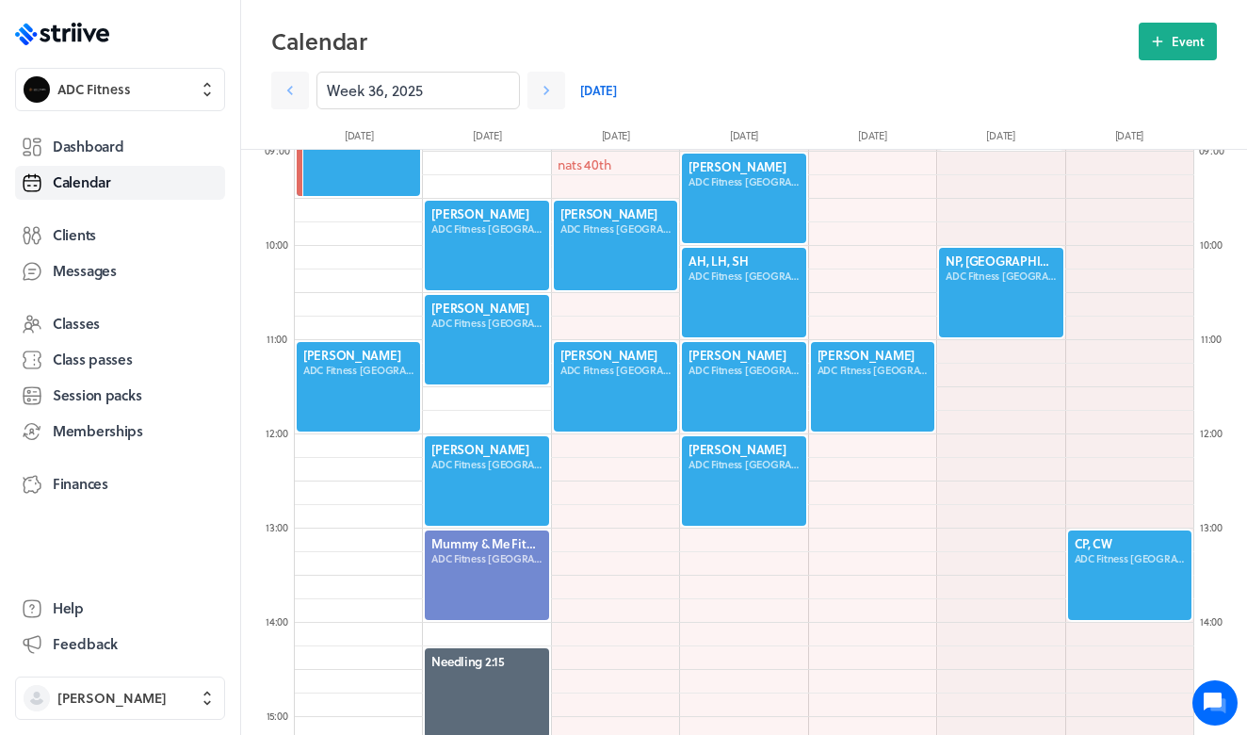
scroll to position [849, 0]
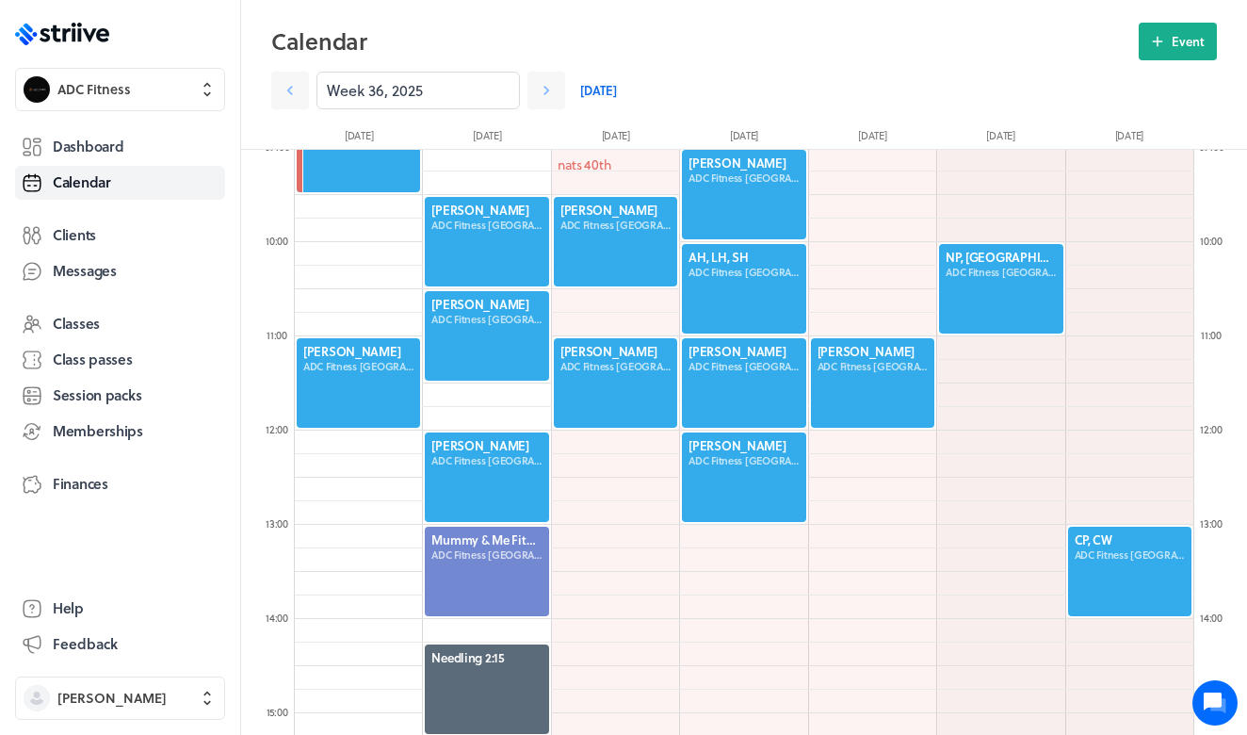
click at [491, 343] on div at bounding box center [486, 335] width 127 height 93
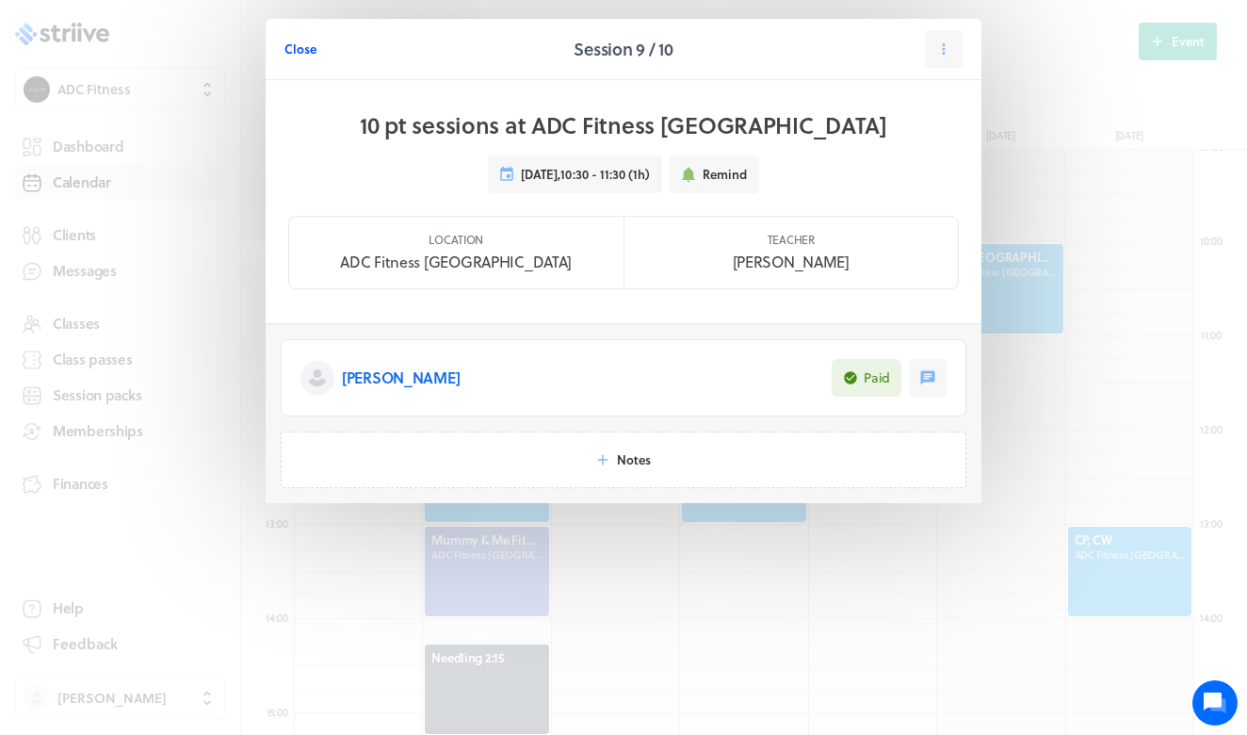
click at [305, 47] on span "Close" at bounding box center [300, 48] width 32 height 17
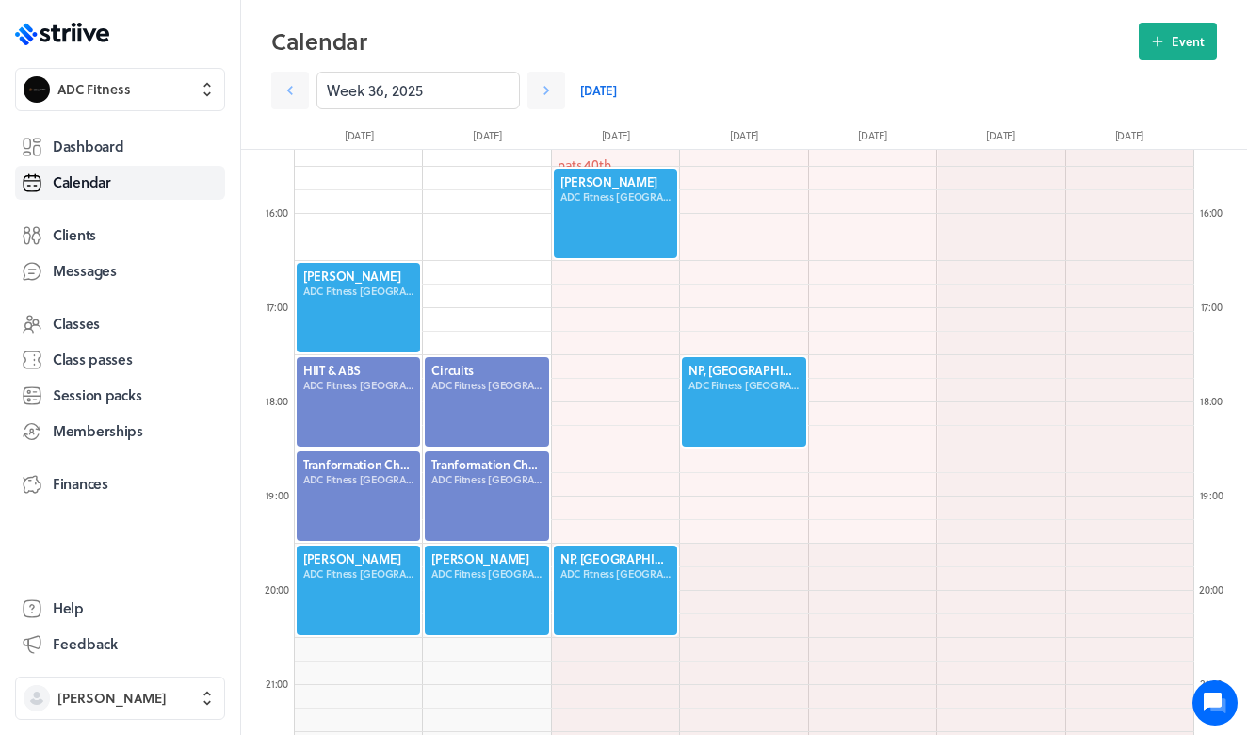
scroll to position [1443, 0]
click at [498, 571] on div at bounding box center [486, 589] width 127 height 93
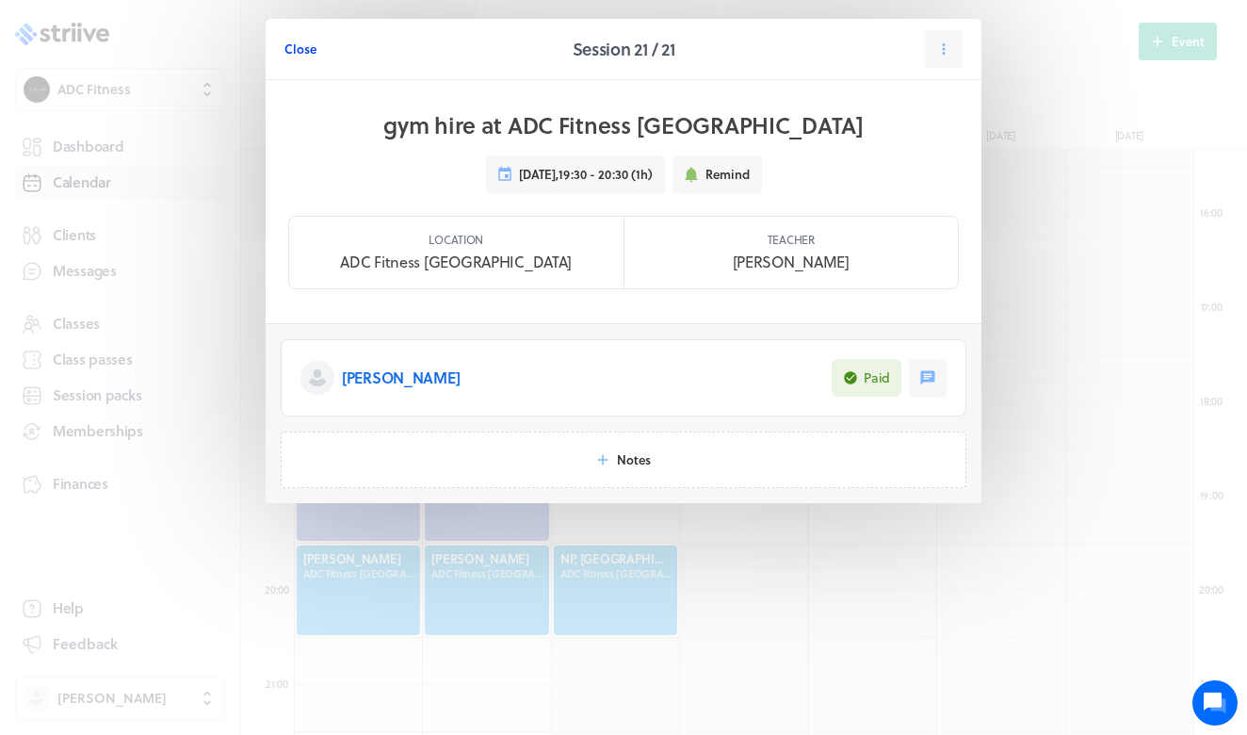
click at [303, 46] on span "Close" at bounding box center [300, 48] width 32 height 17
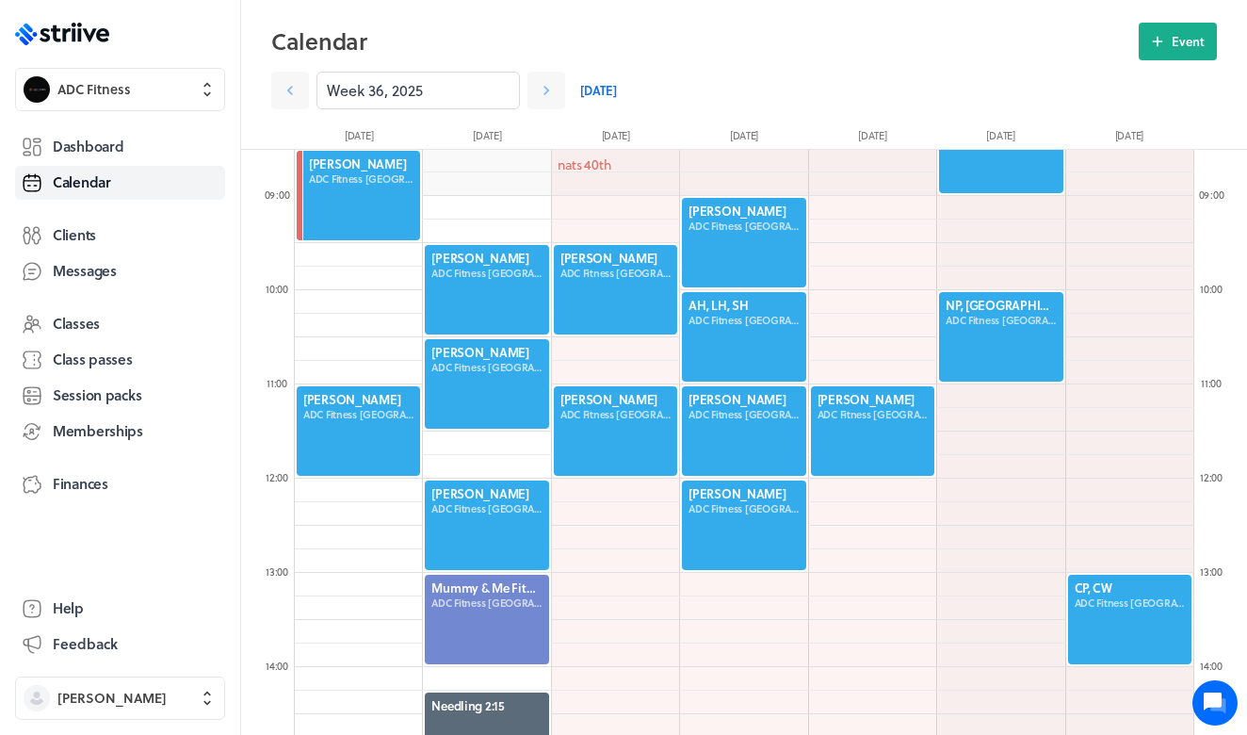
scroll to position [799, 0]
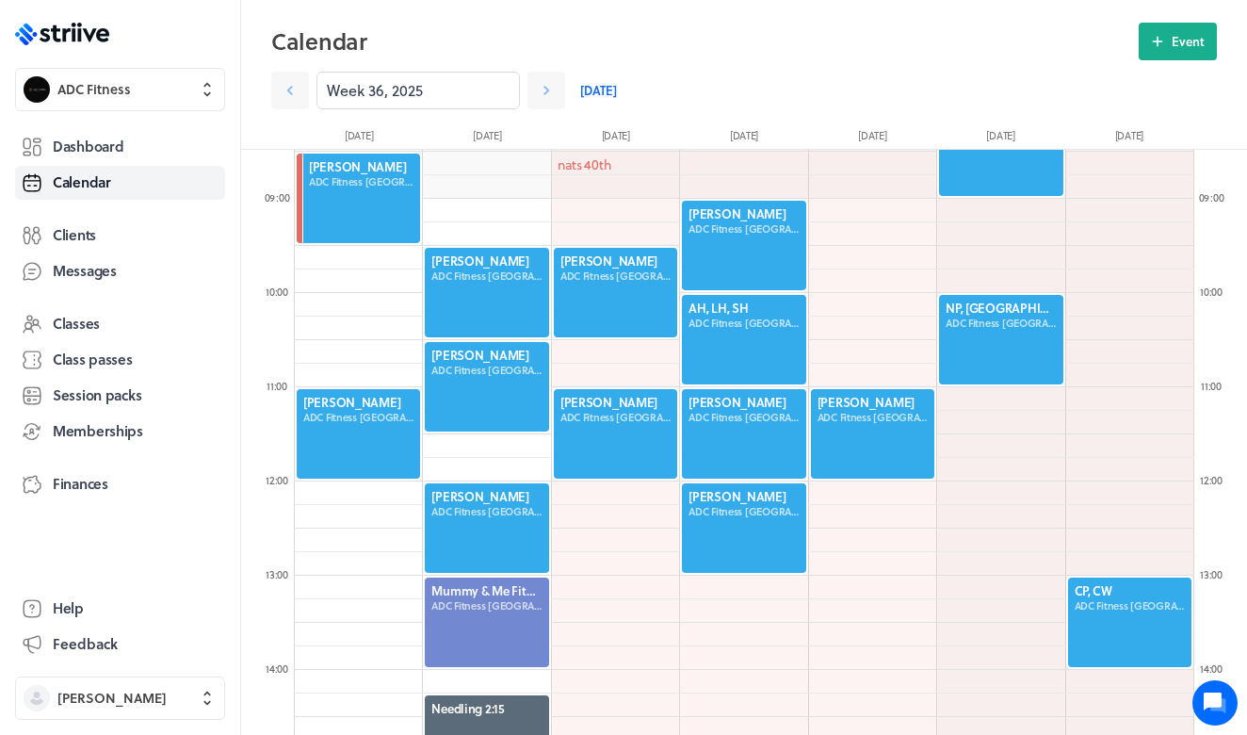
click at [609, 294] on div at bounding box center [615, 292] width 127 height 93
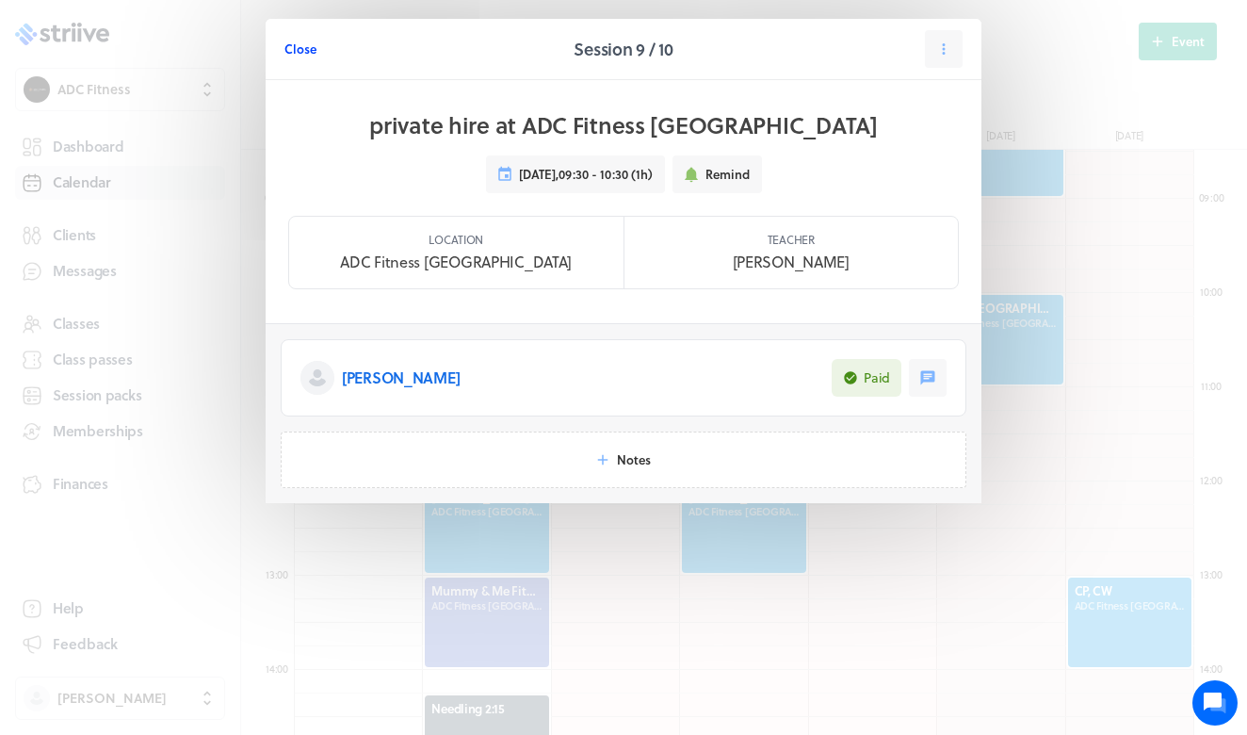
click at [315, 51] on span "Close" at bounding box center [300, 48] width 32 height 17
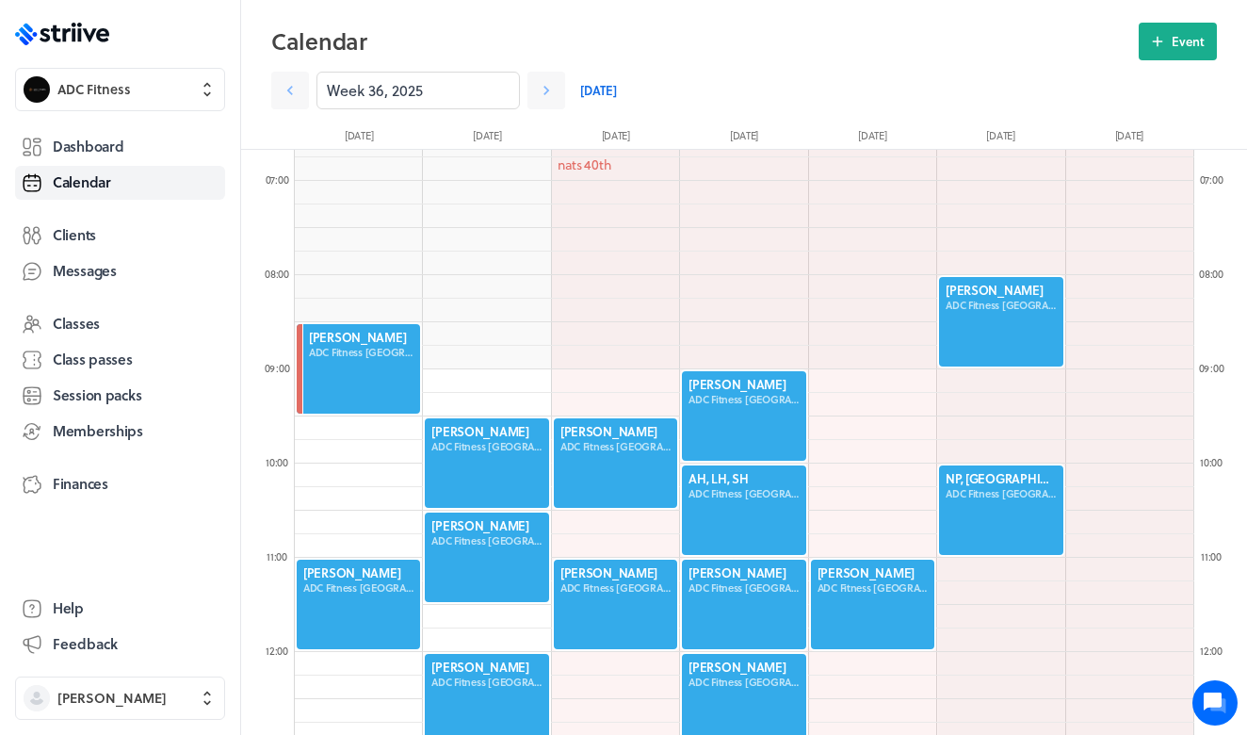
scroll to position [789, 0]
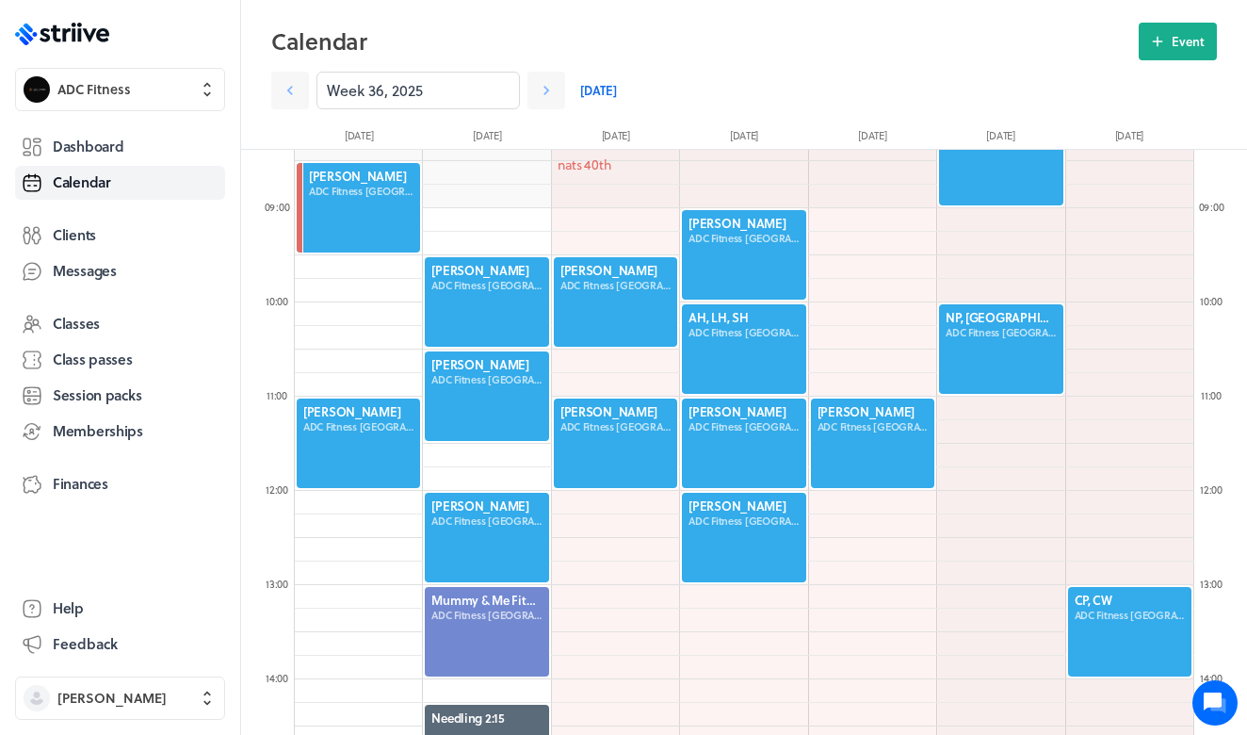
click at [615, 288] on div at bounding box center [615, 301] width 127 height 93
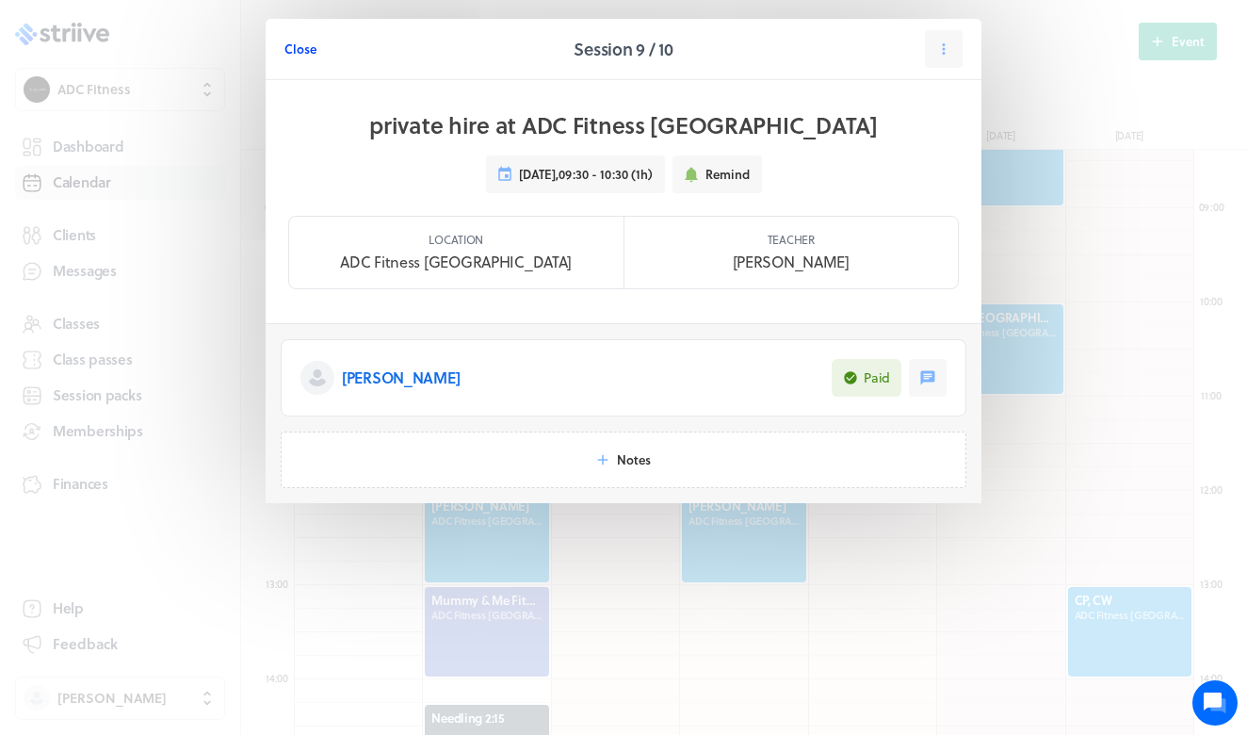
click at [313, 48] on span "Close" at bounding box center [300, 48] width 32 height 17
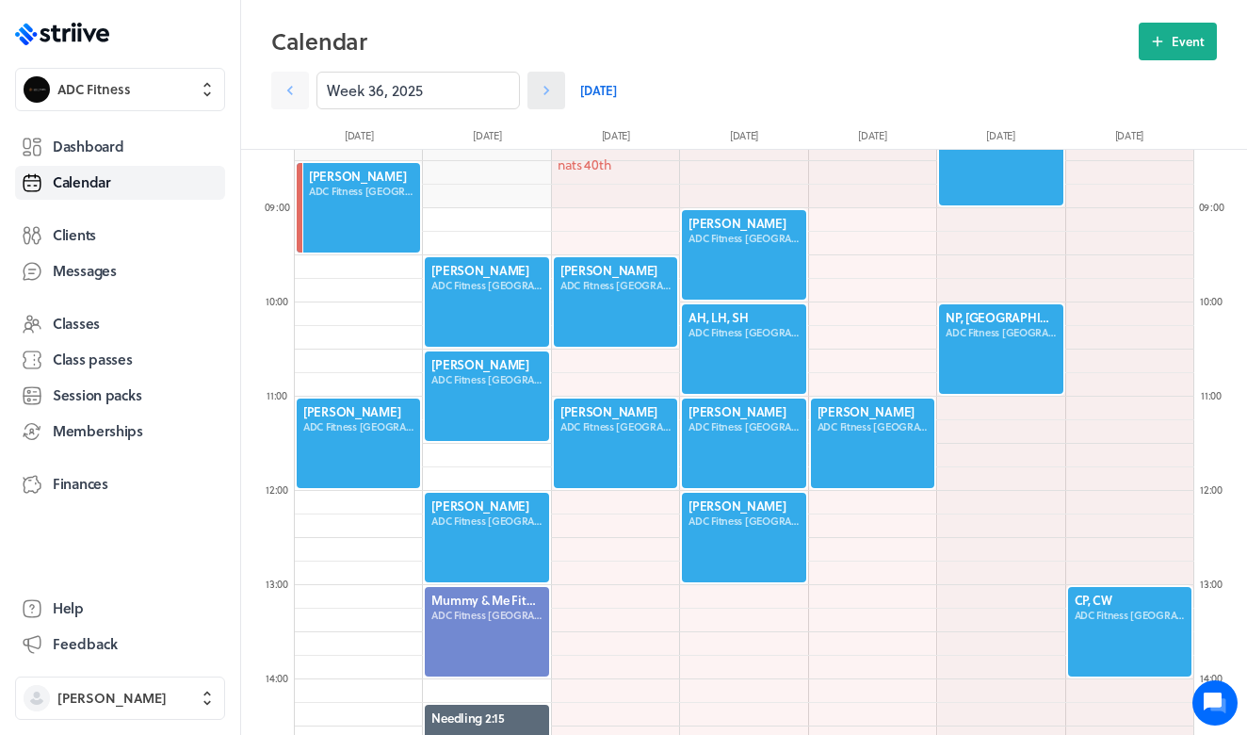
click at [543, 95] on icon at bounding box center [546, 90] width 19 height 19
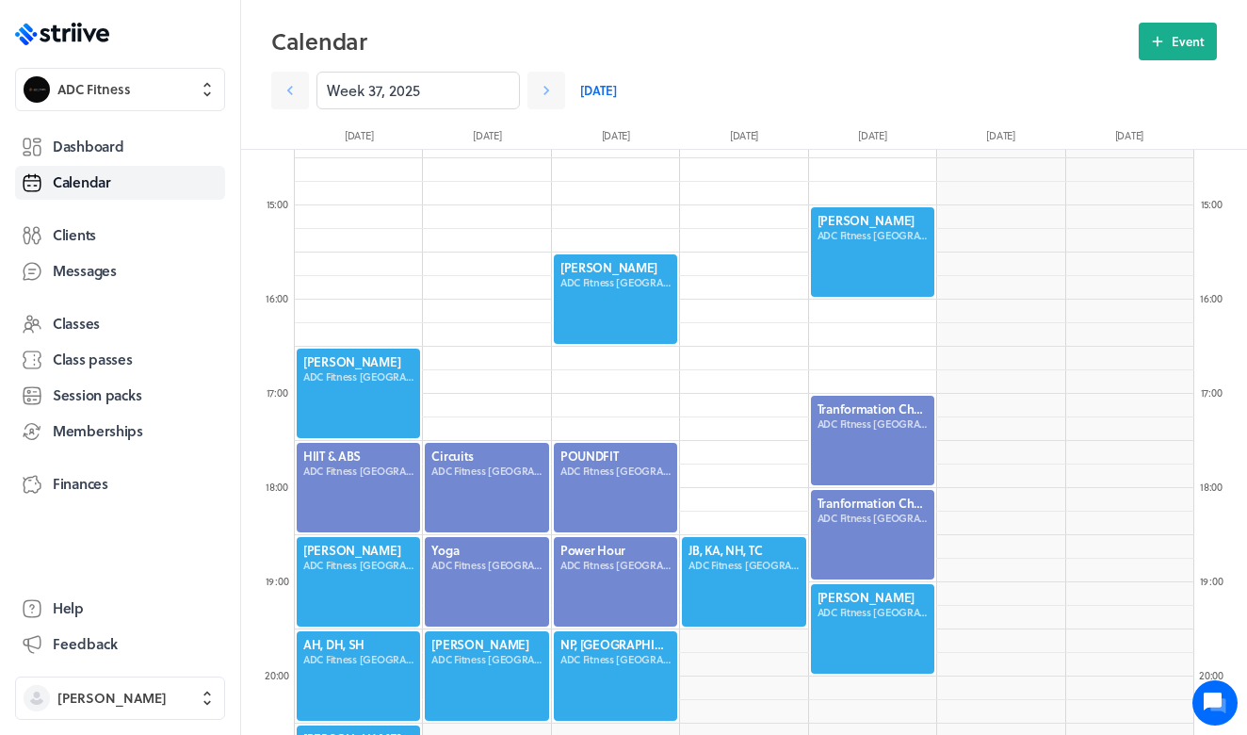
scroll to position [1360, 0]
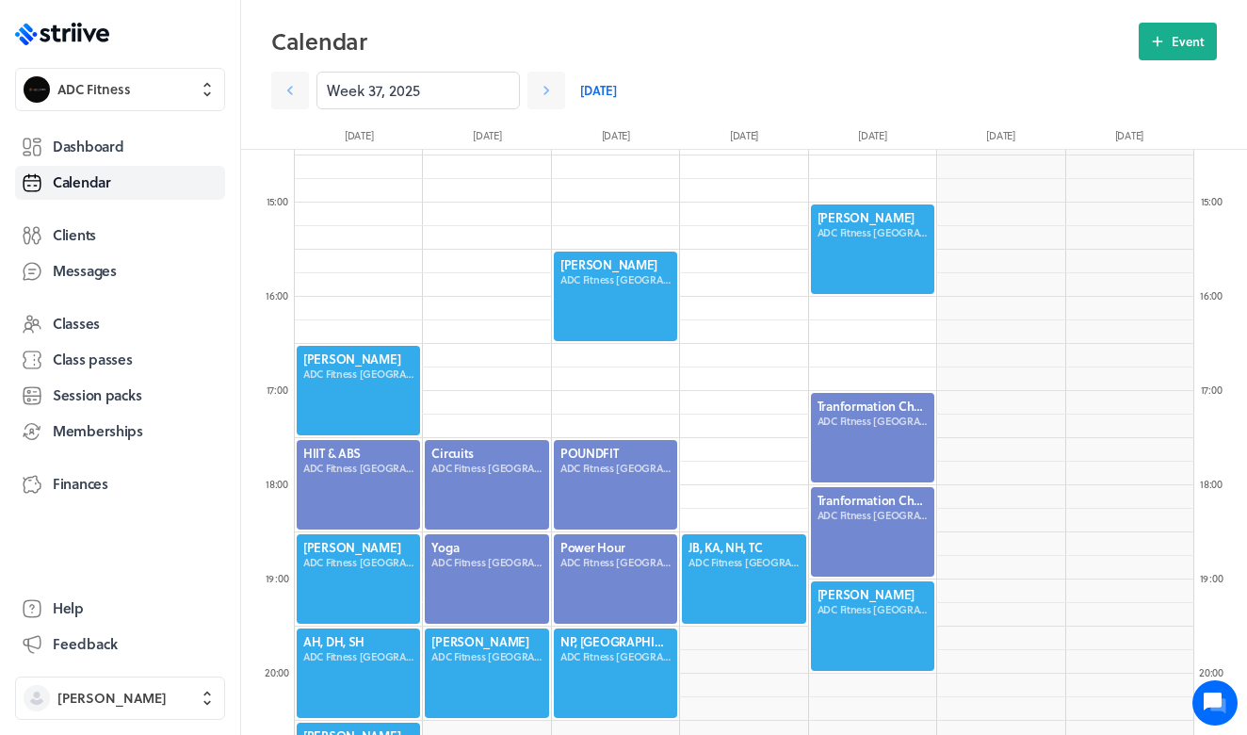
click at [576, 293] on div at bounding box center [615, 296] width 127 height 93
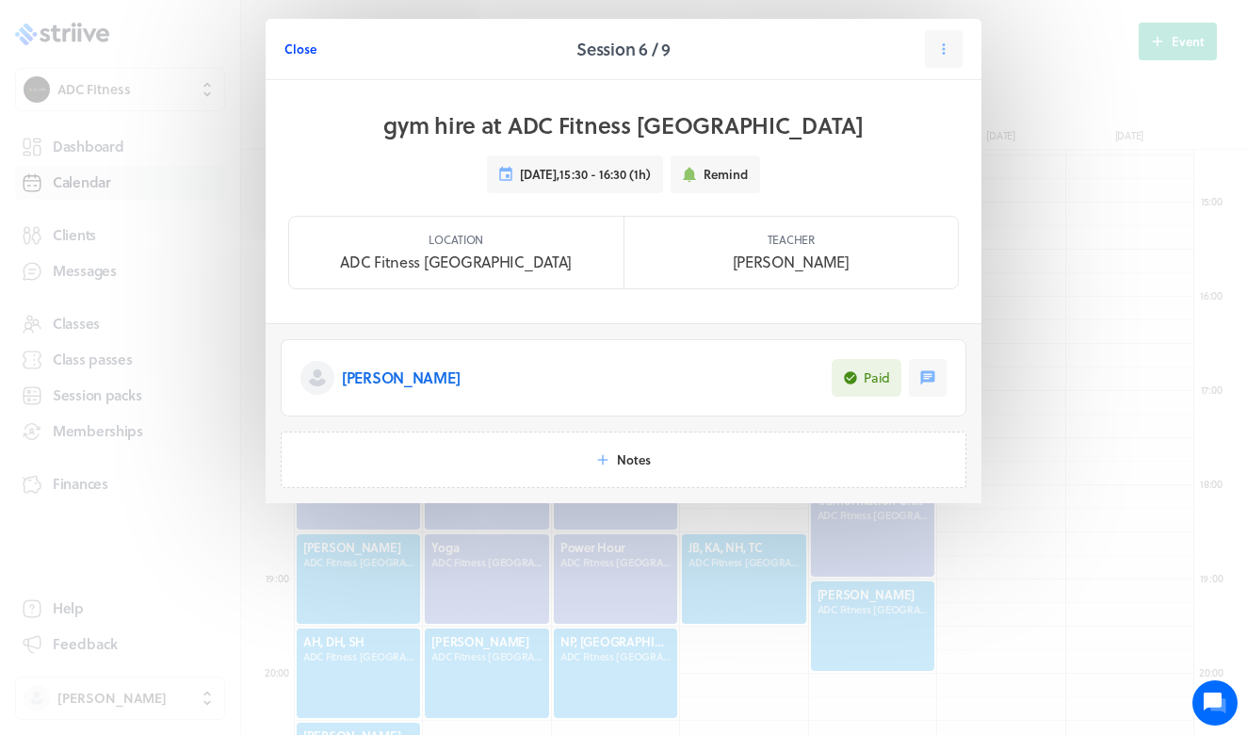
click at [300, 57] on button "Close" at bounding box center [300, 49] width 32 height 38
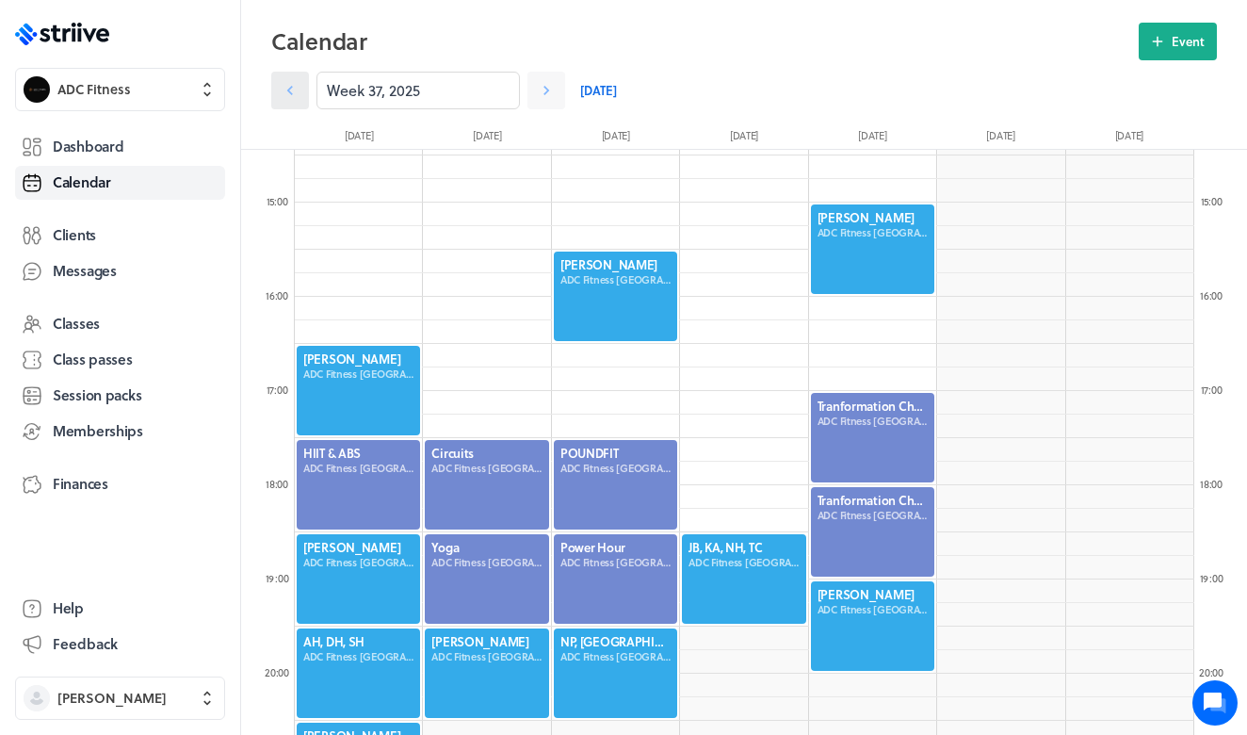
click at [299, 91] on icon at bounding box center [290, 90] width 19 height 19
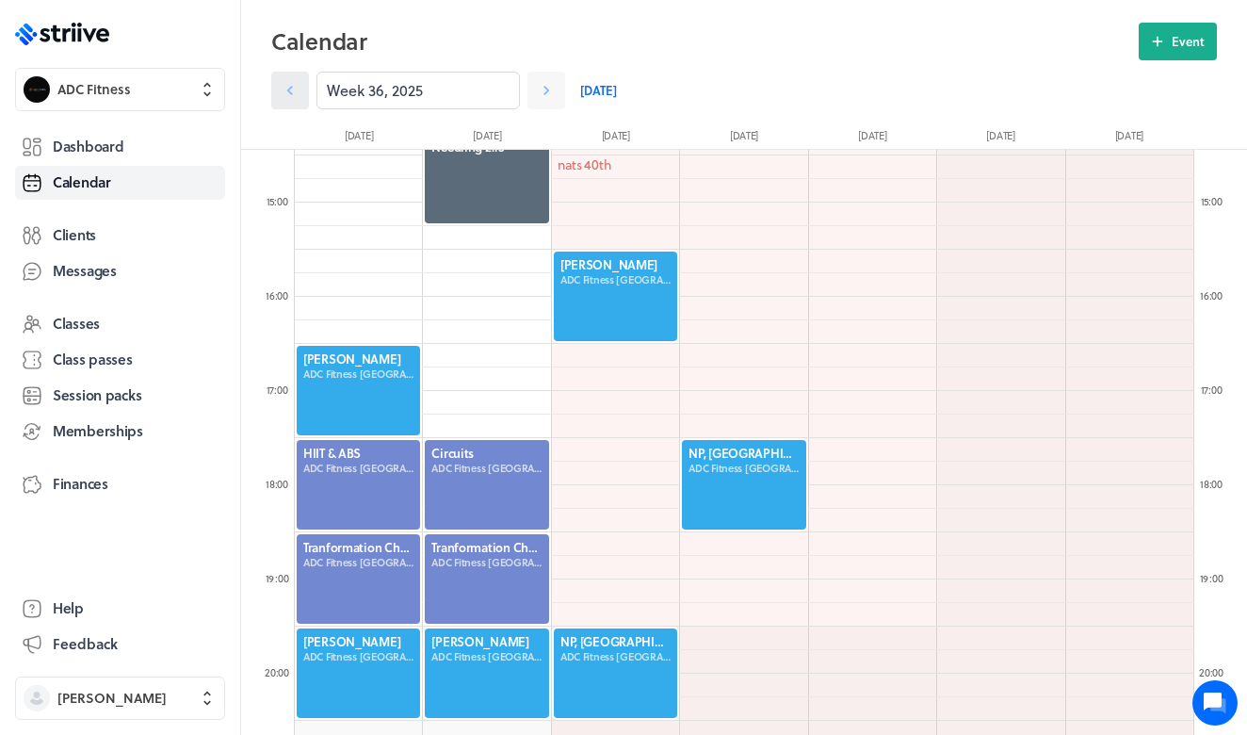
click at [276, 96] on link at bounding box center [290, 91] width 38 height 38
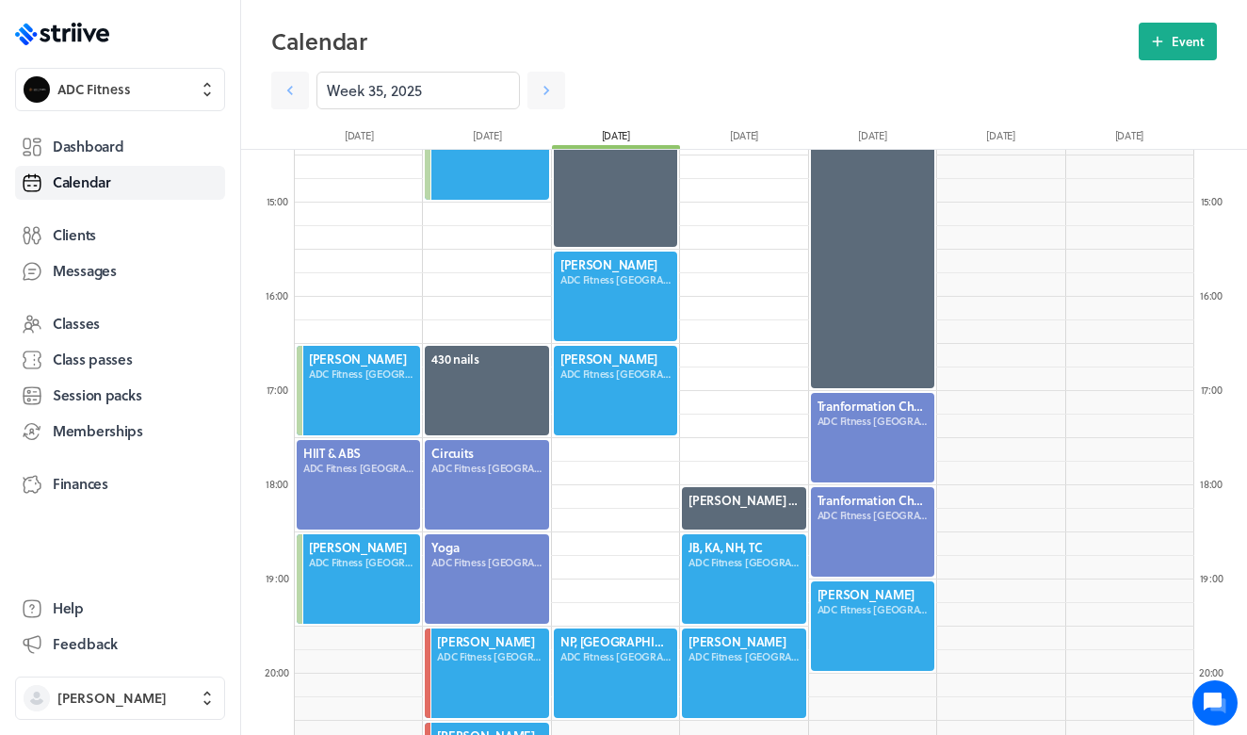
click at [598, 394] on div at bounding box center [615, 390] width 127 height 93
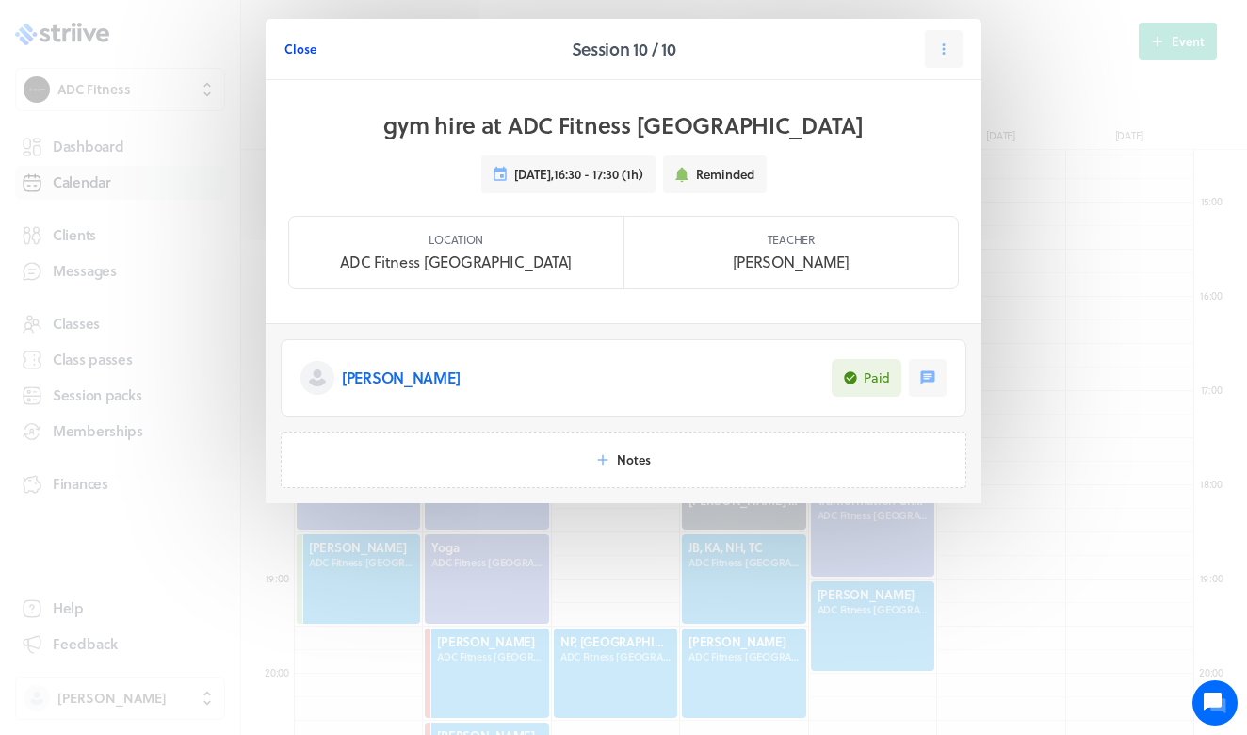
click at [293, 53] on span "Close" at bounding box center [300, 48] width 32 height 17
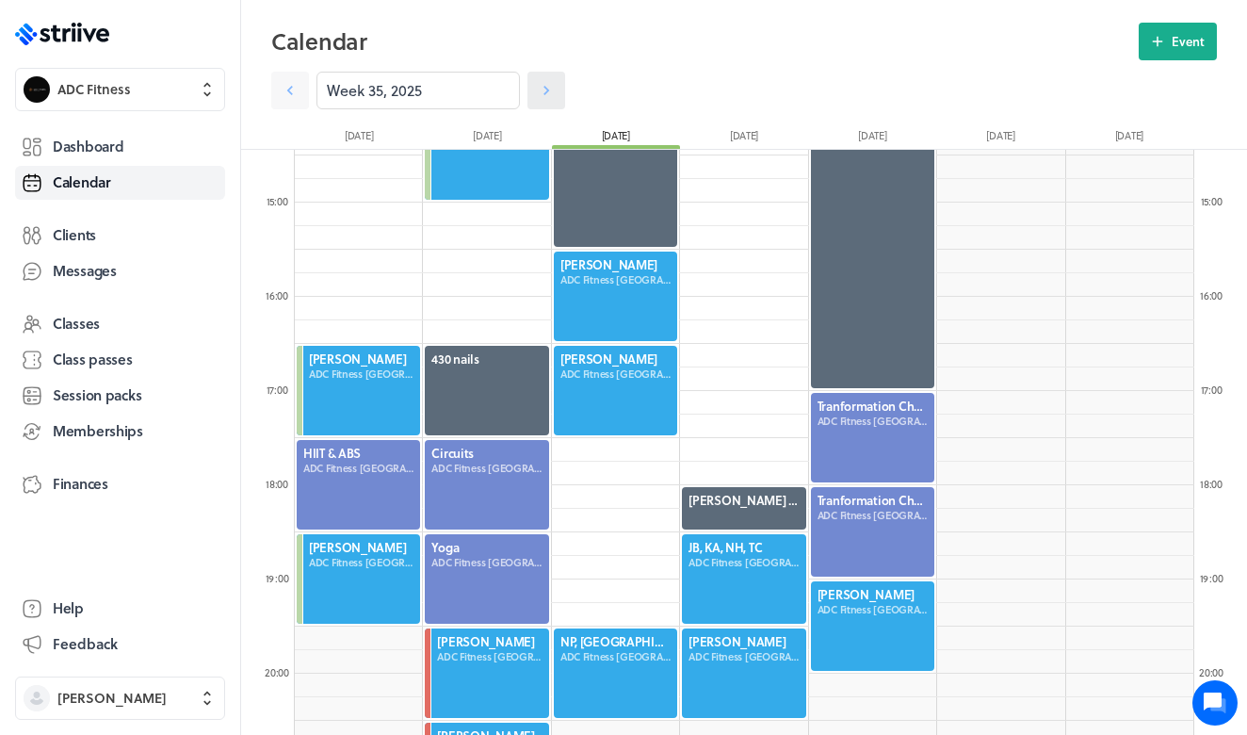
click at [537, 100] on link at bounding box center [546, 91] width 38 height 38
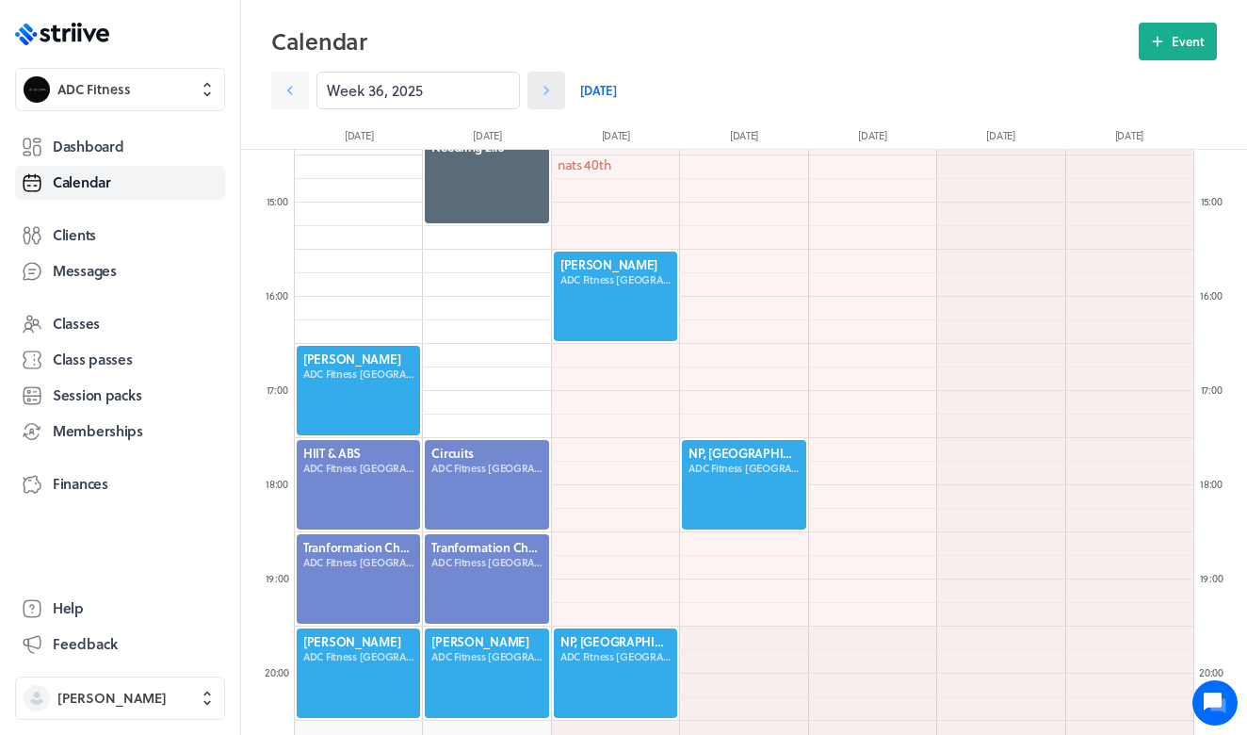
click at [537, 100] on link at bounding box center [546, 91] width 38 height 38
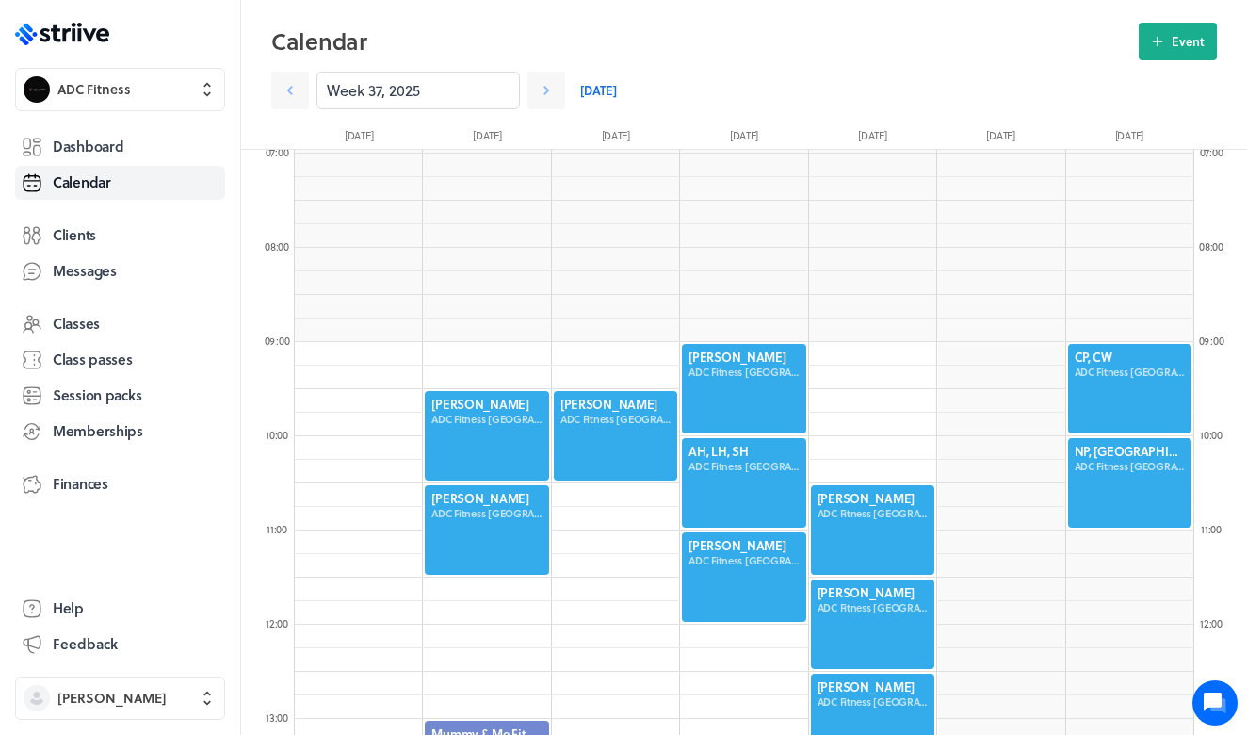
scroll to position [586, 0]
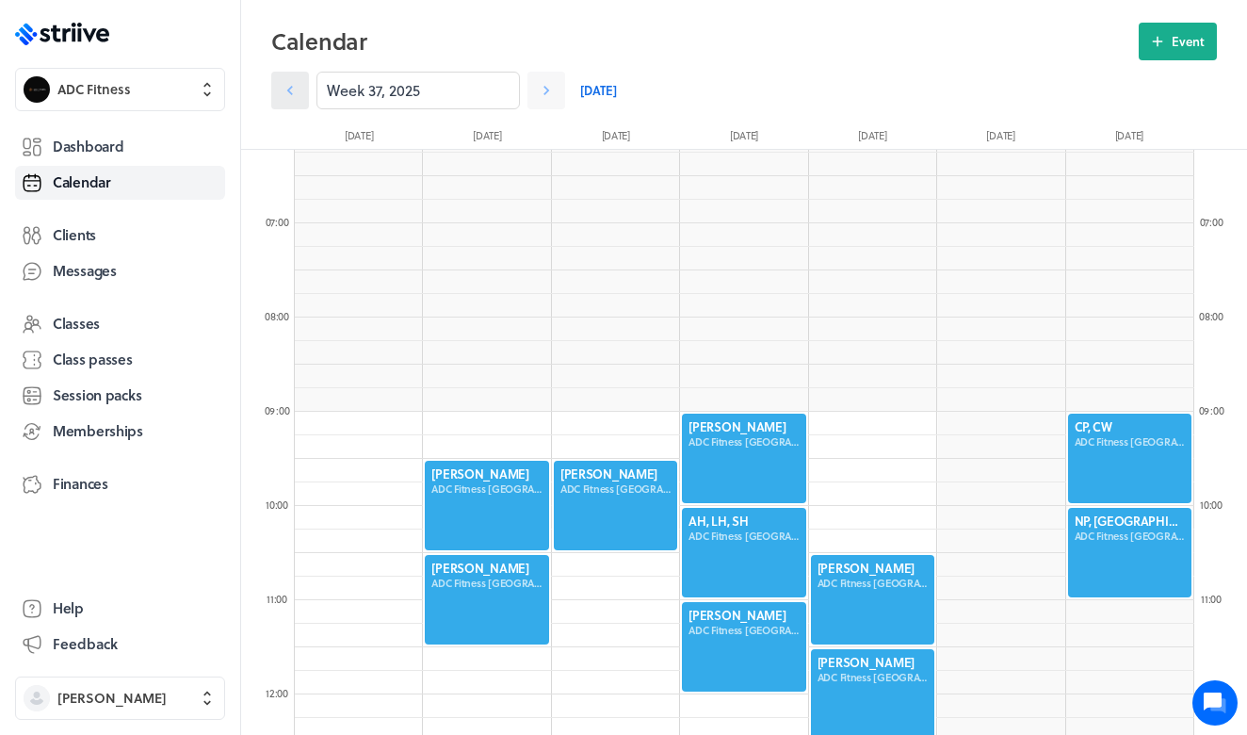
click at [299, 97] on icon at bounding box center [290, 90] width 19 height 19
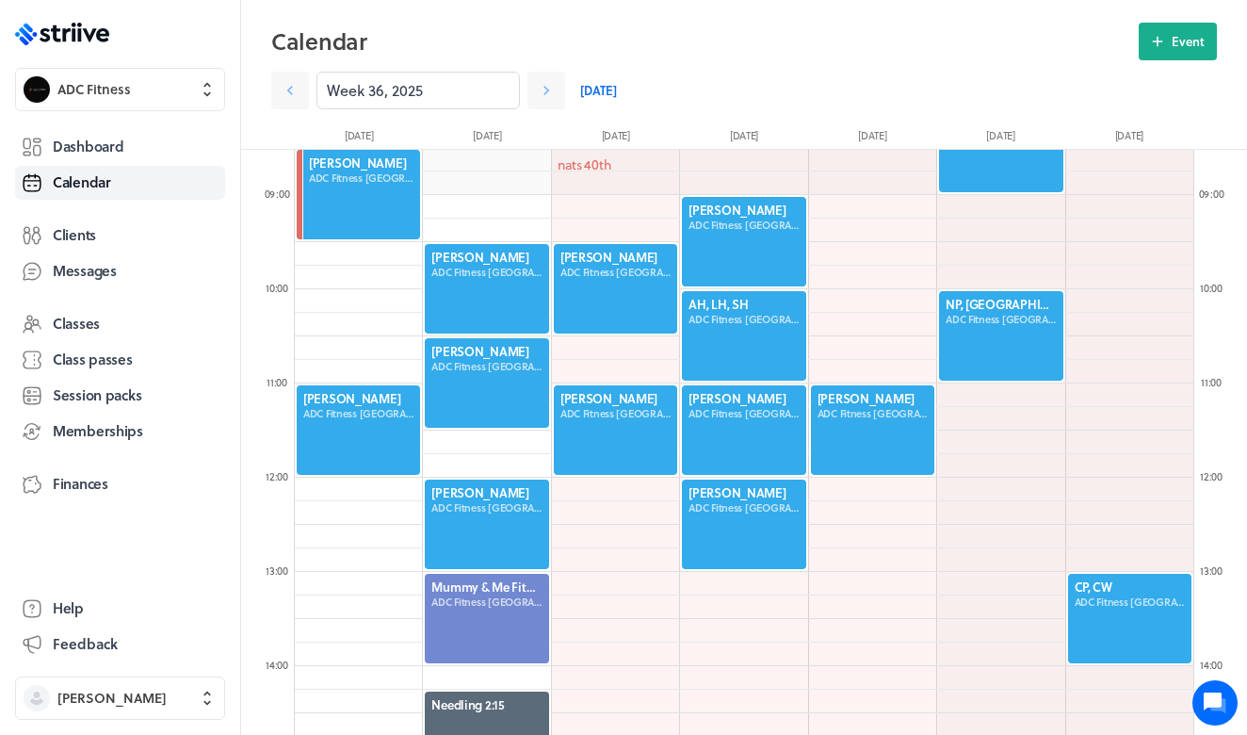
scroll to position [798, 0]
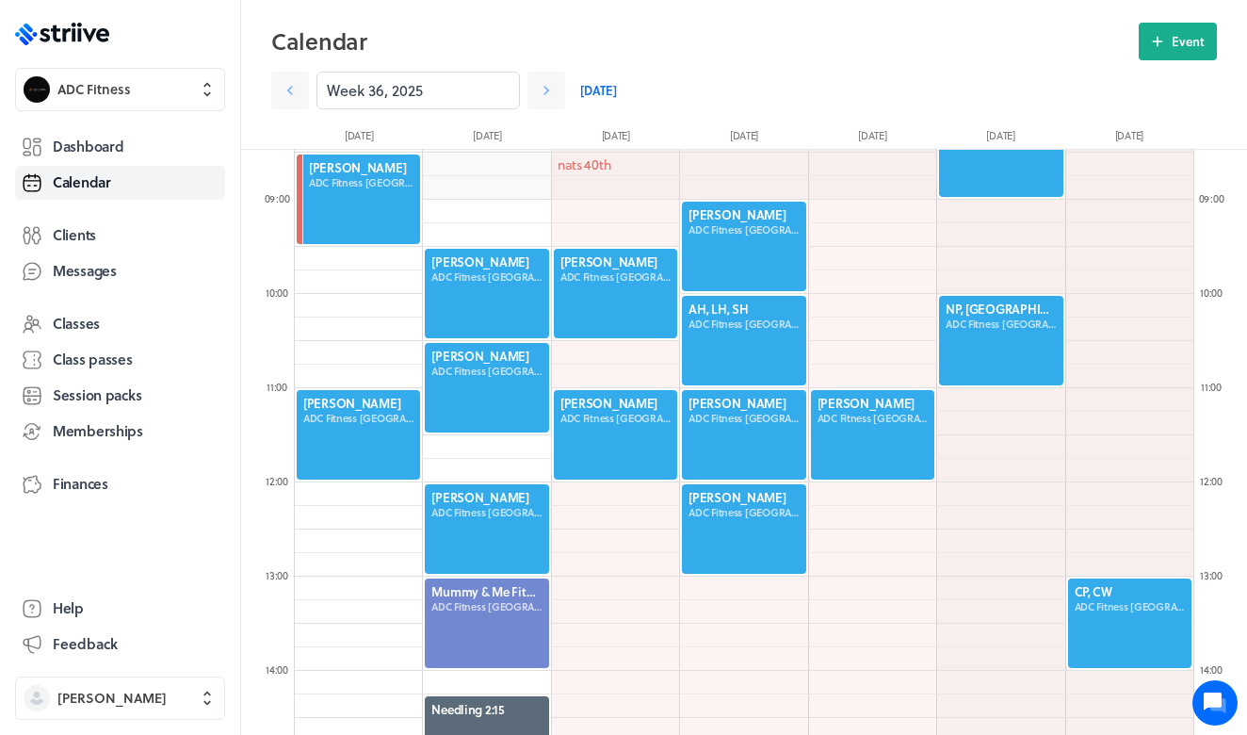
click at [736, 233] on div at bounding box center [743, 246] width 127 height 93
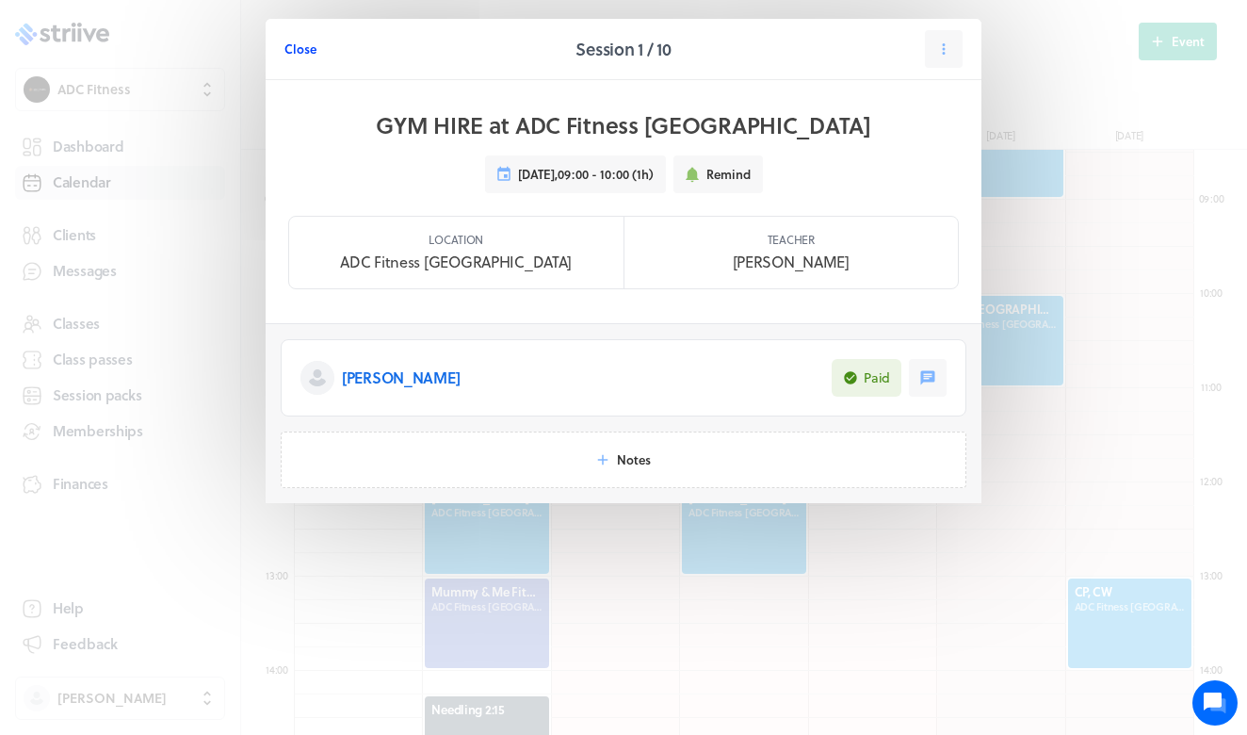
click at [298, 51] on span "Close" at bounding box center [300, 48] width 32 height 17
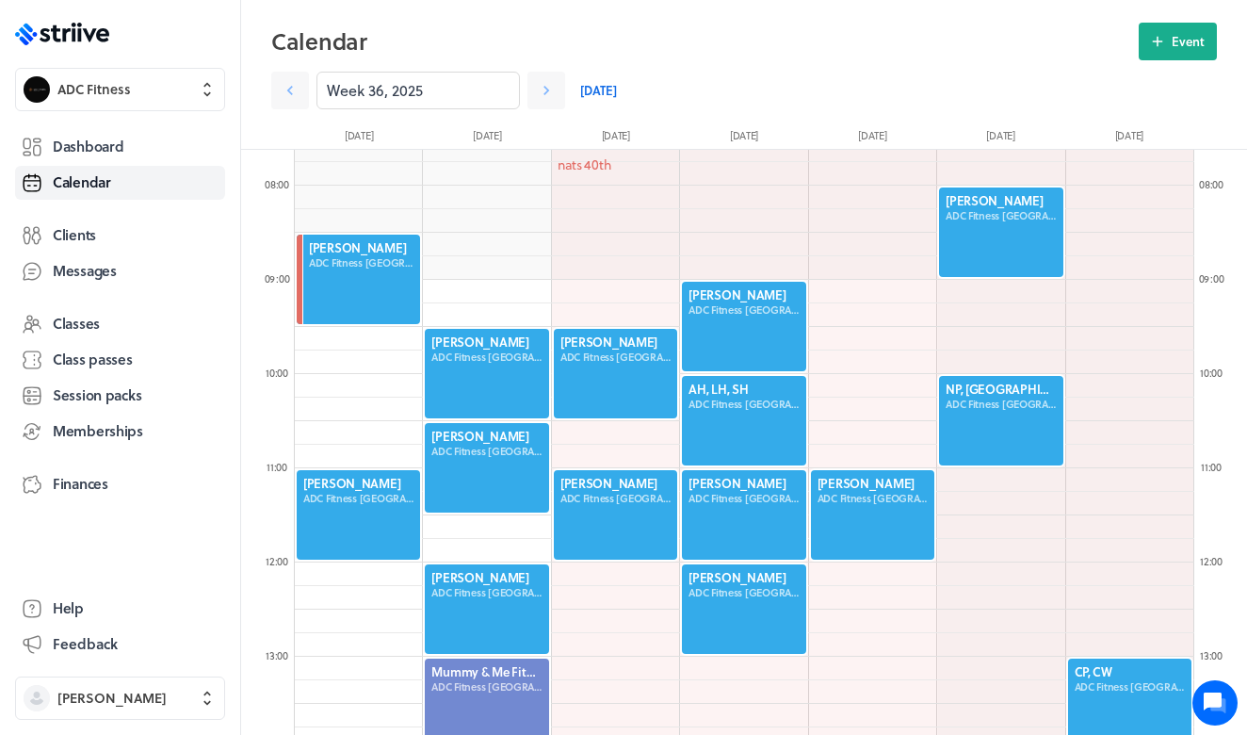
scroll to position [714, 0]
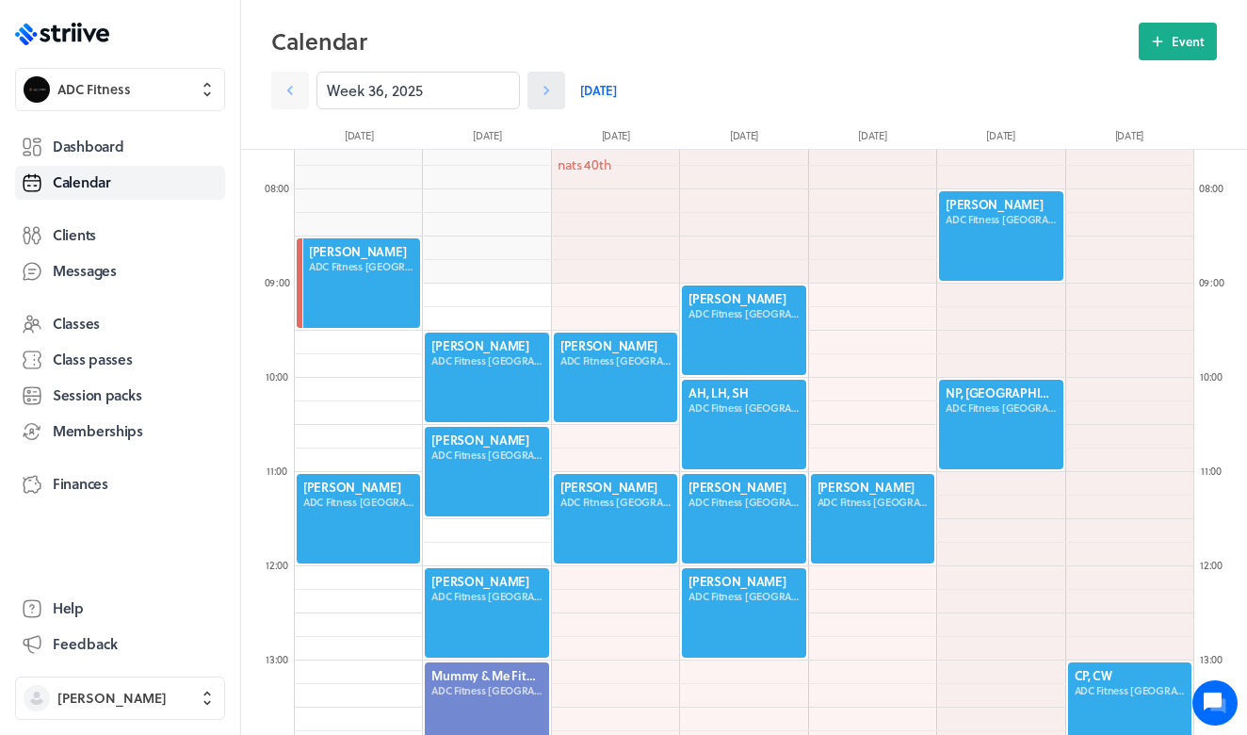
click at [549, 86] on icon at bounding box center [546, 90] width 19 height 19
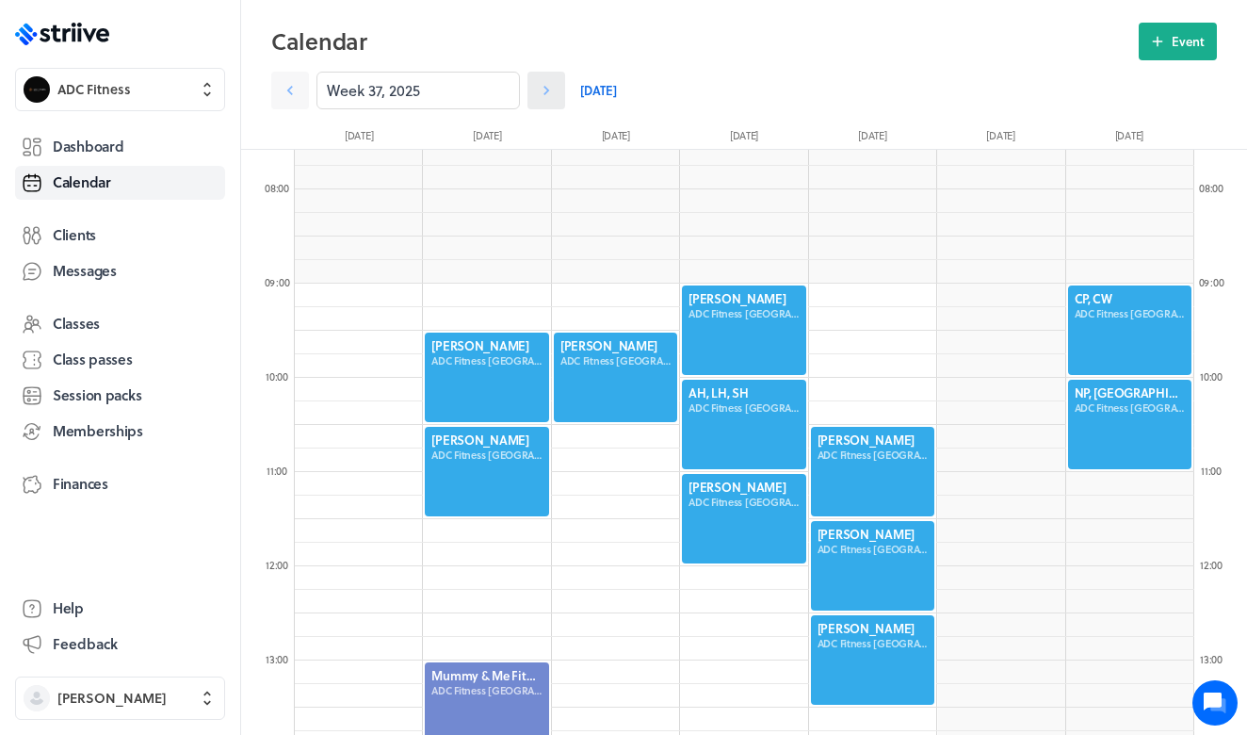
click at [549, 86] on icon at bounding box center [546, 90] width 19 height 19
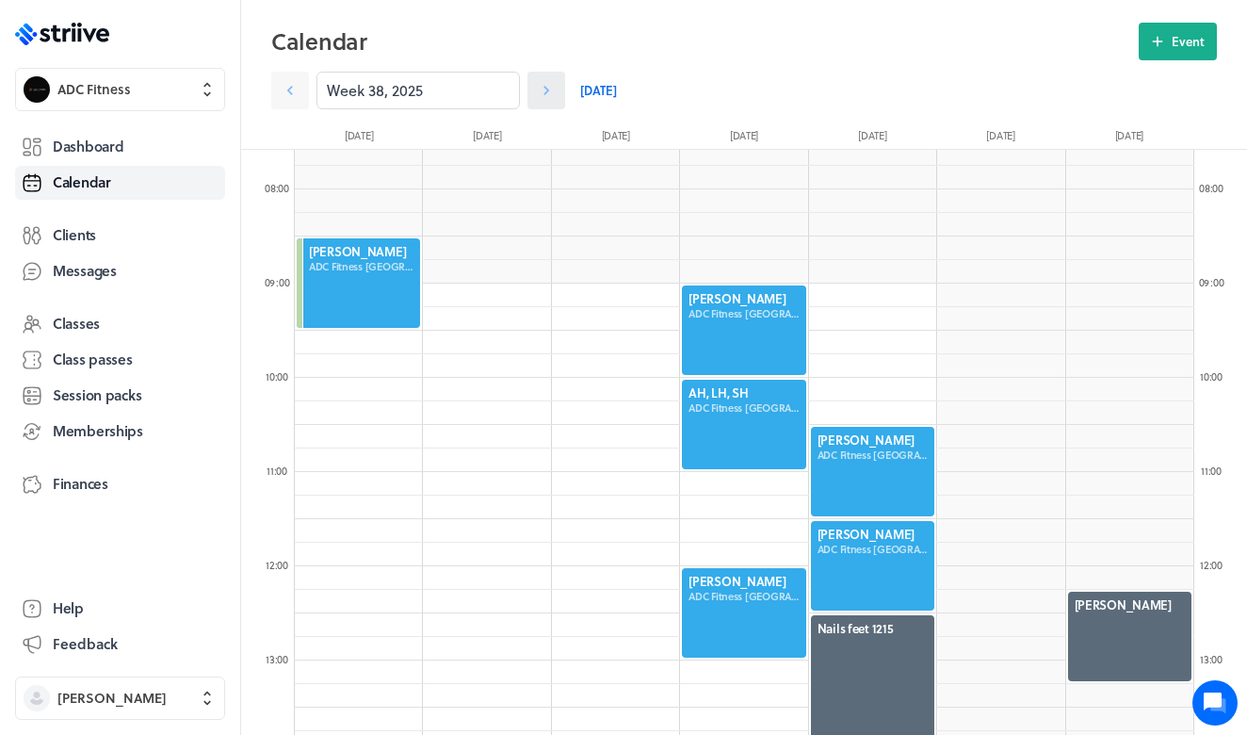
click at [549, 86] on icon at bounding box center [546, 90] width 19 height 19
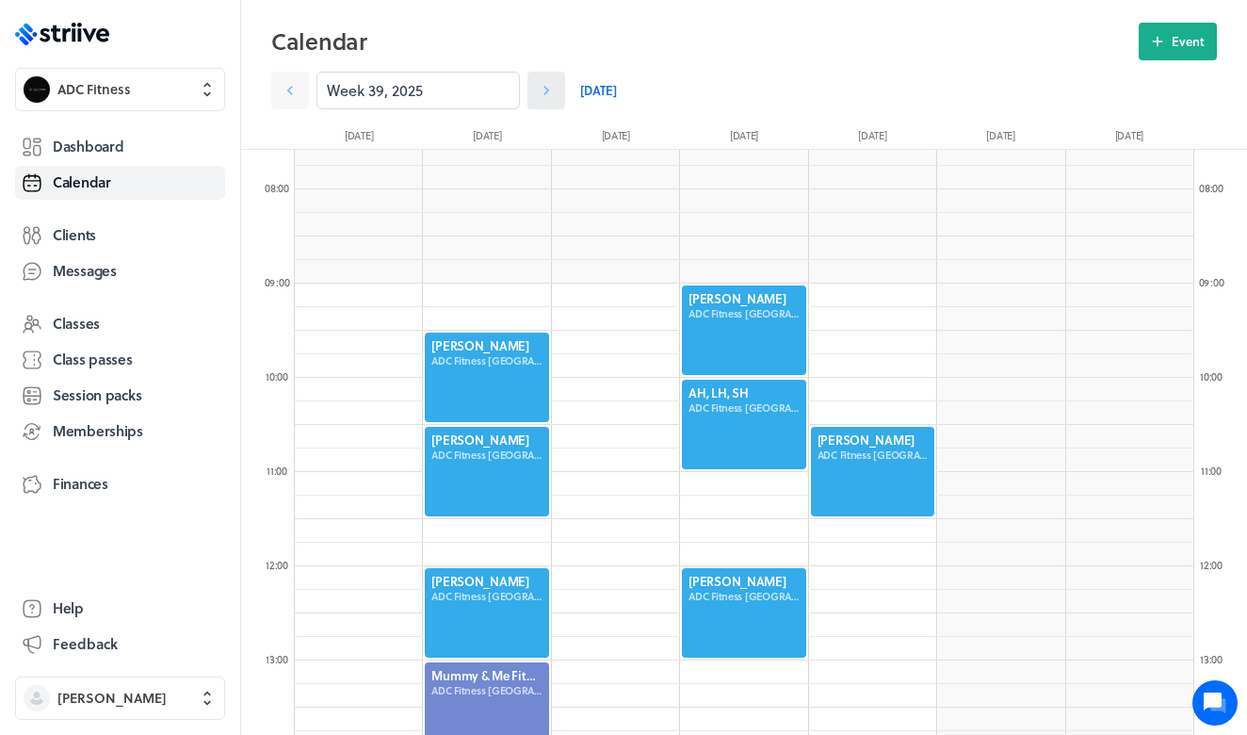
click at [549, 86] on icon at bounding box center [546, 90] width 19 height 19
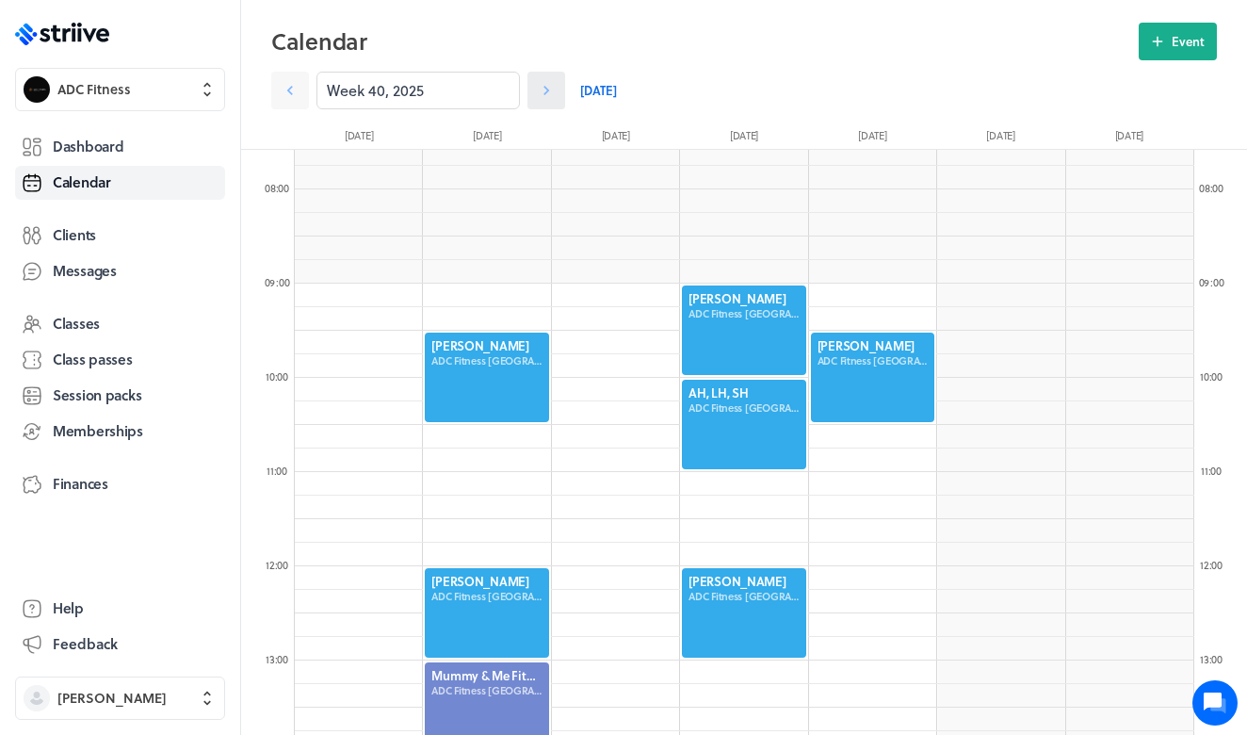
click at [549, 86] on icon at bounding box center [546, 90] width 19 height 19
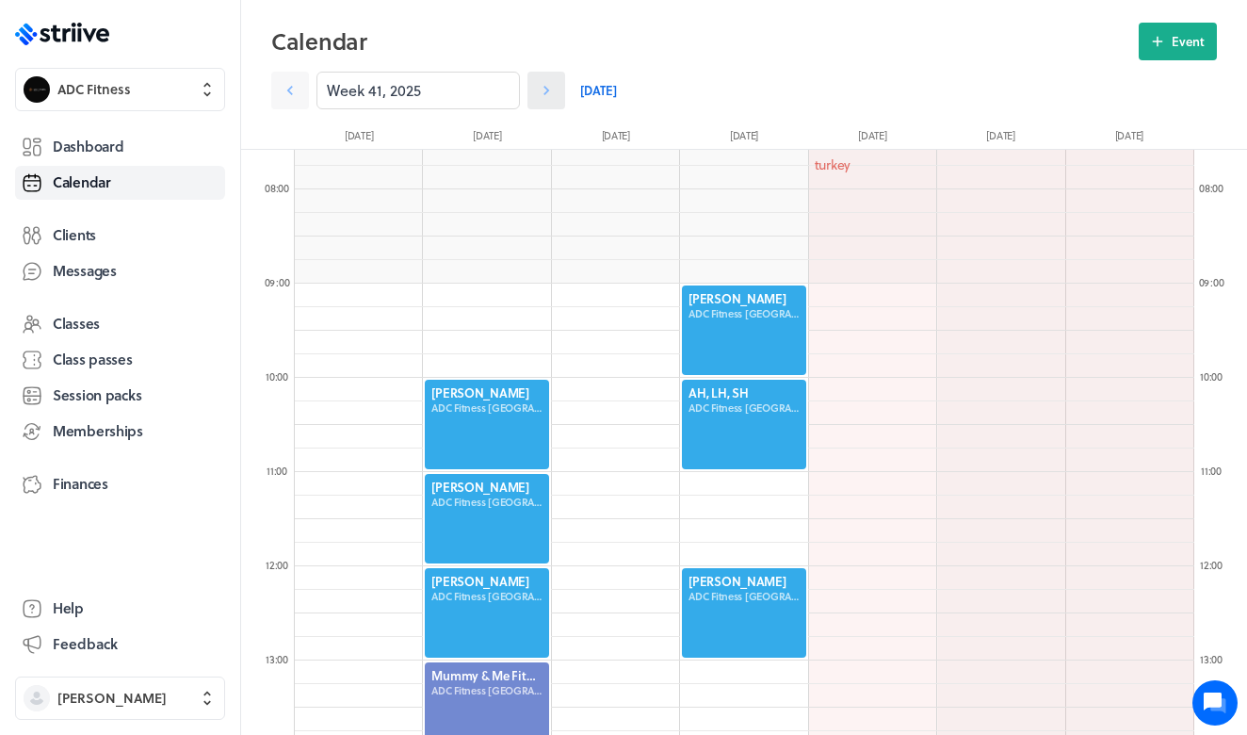
click at [549, 86] on icon at bounding box center [546, 90] width 19 height 19
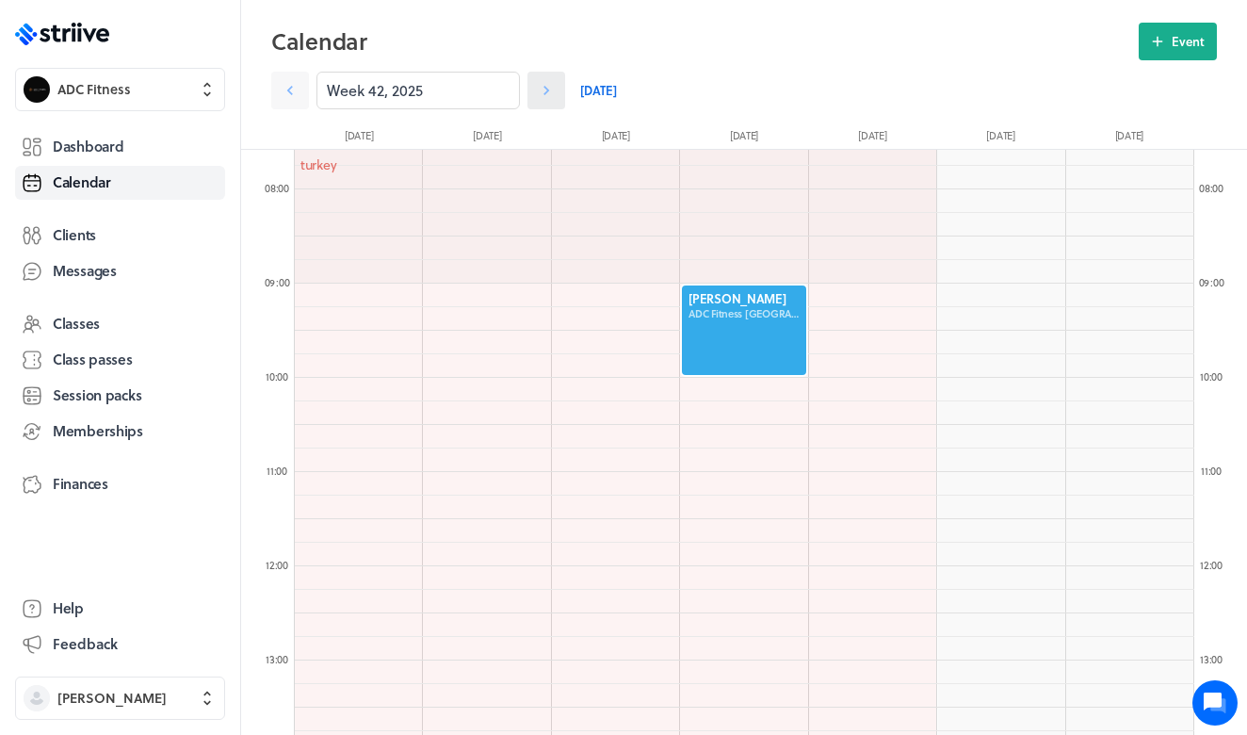
click at [549, 86] on icon at bounding box center [546, 90] width 19 height 19
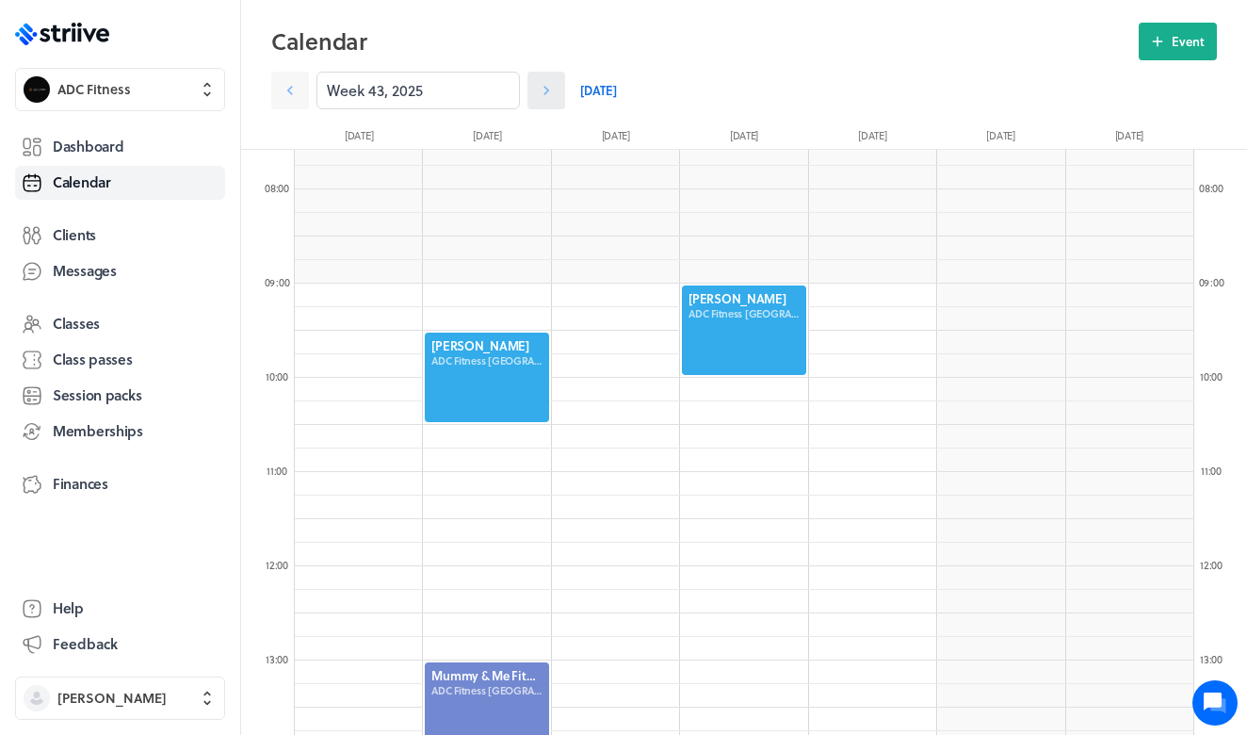
click at [549, 86] on icon at bounding box center [546, 90] width 19 height 19
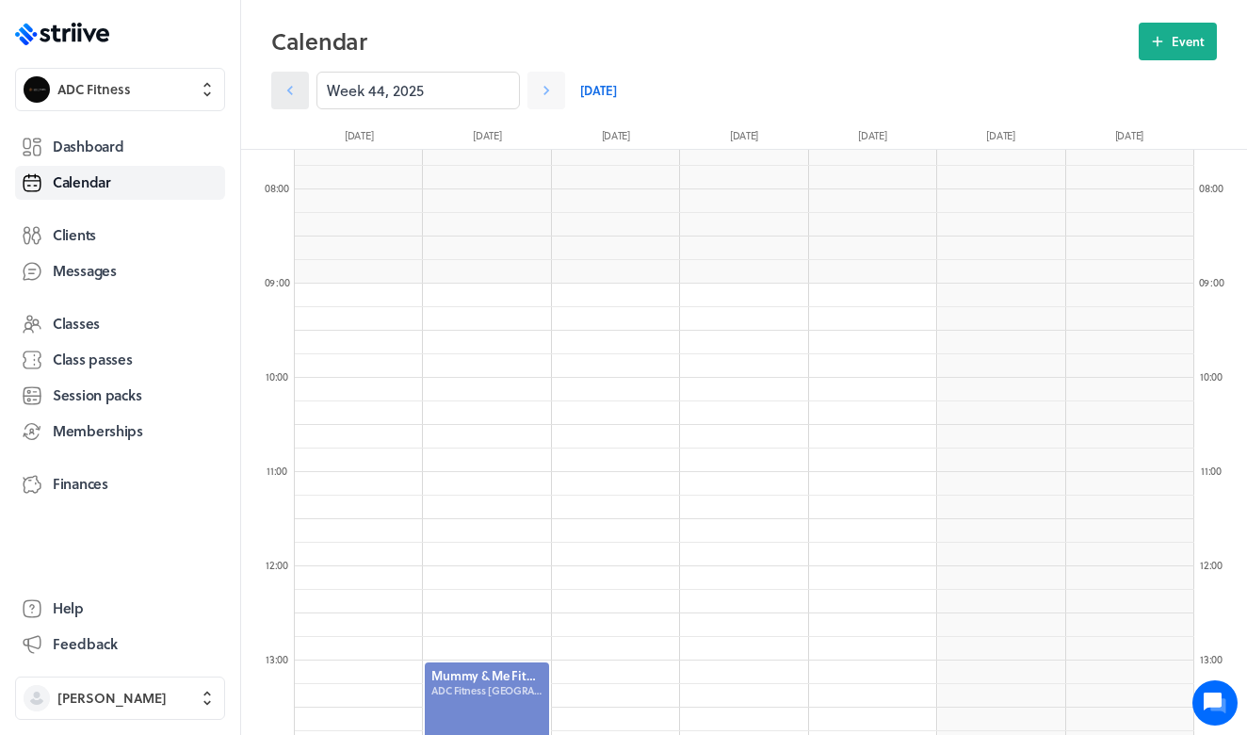
click at [302, 98] on link at bounding box center [290, 91] width 38 height 38
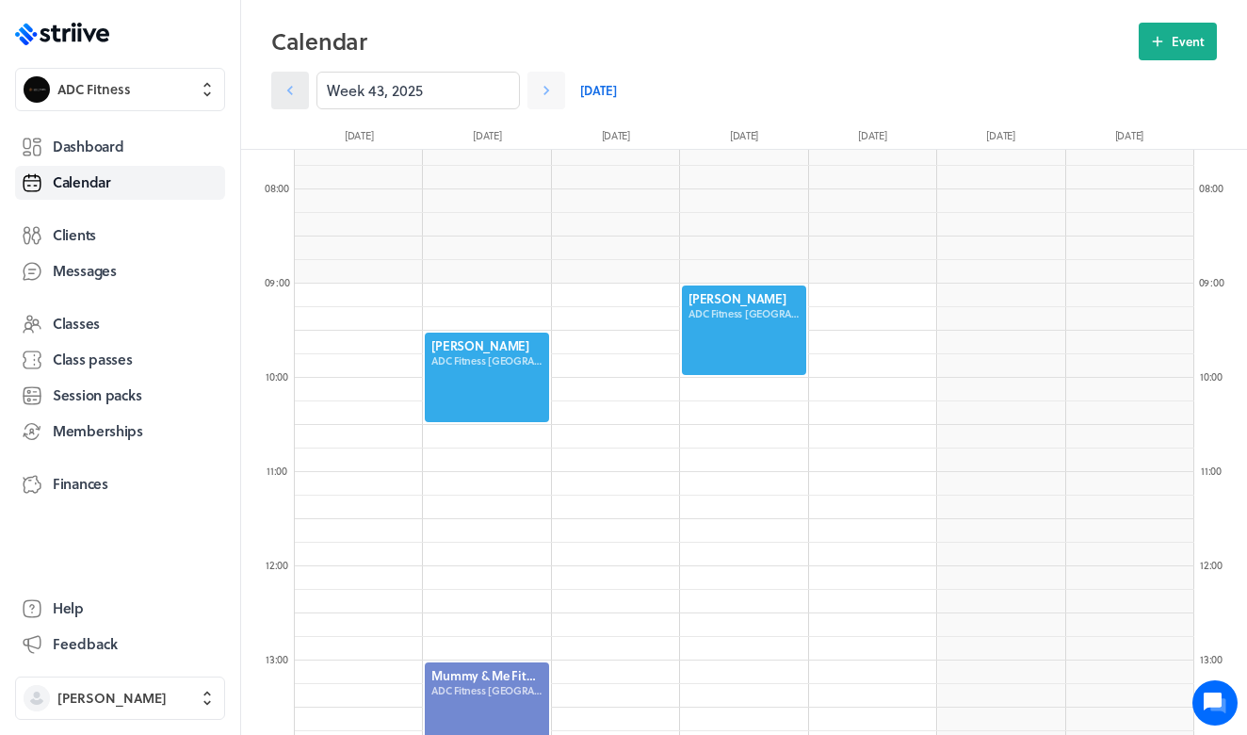
click at [302, 98] on link at bounding box center [290, 91] width 38 height 38
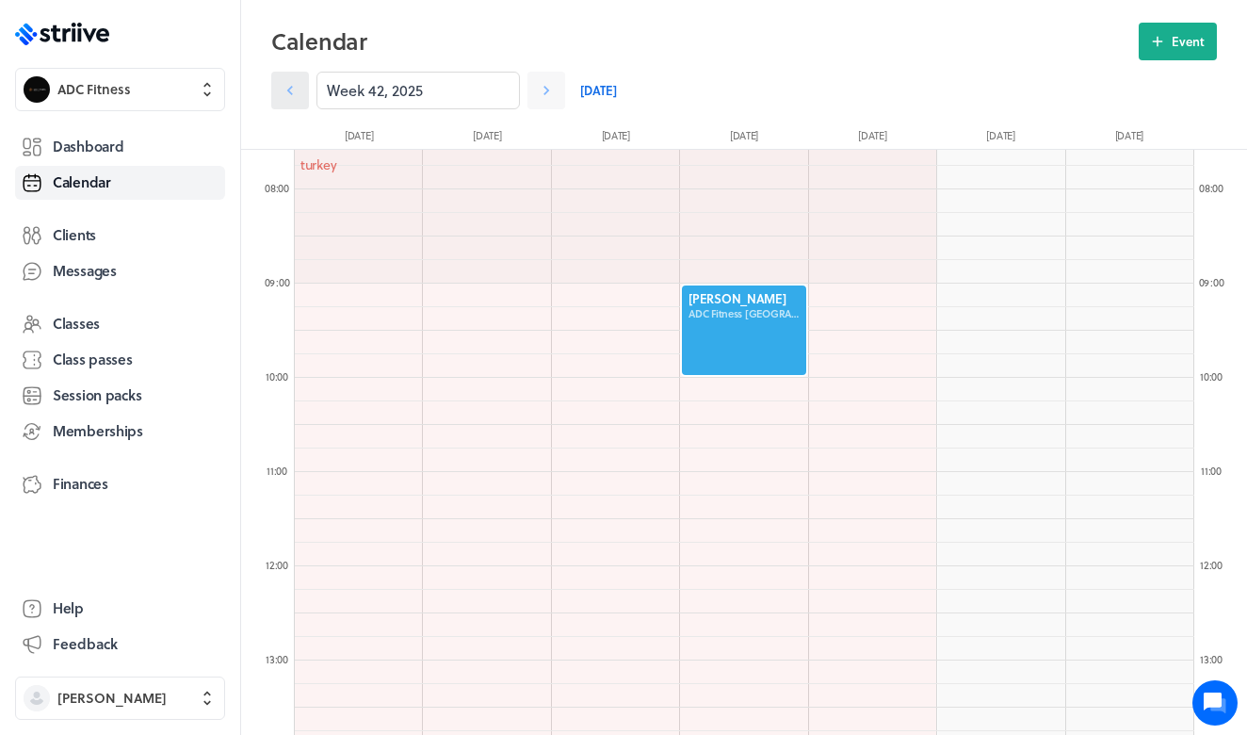
click at [302, 98] on link at bounding box center [290, 91] width 38 height 38
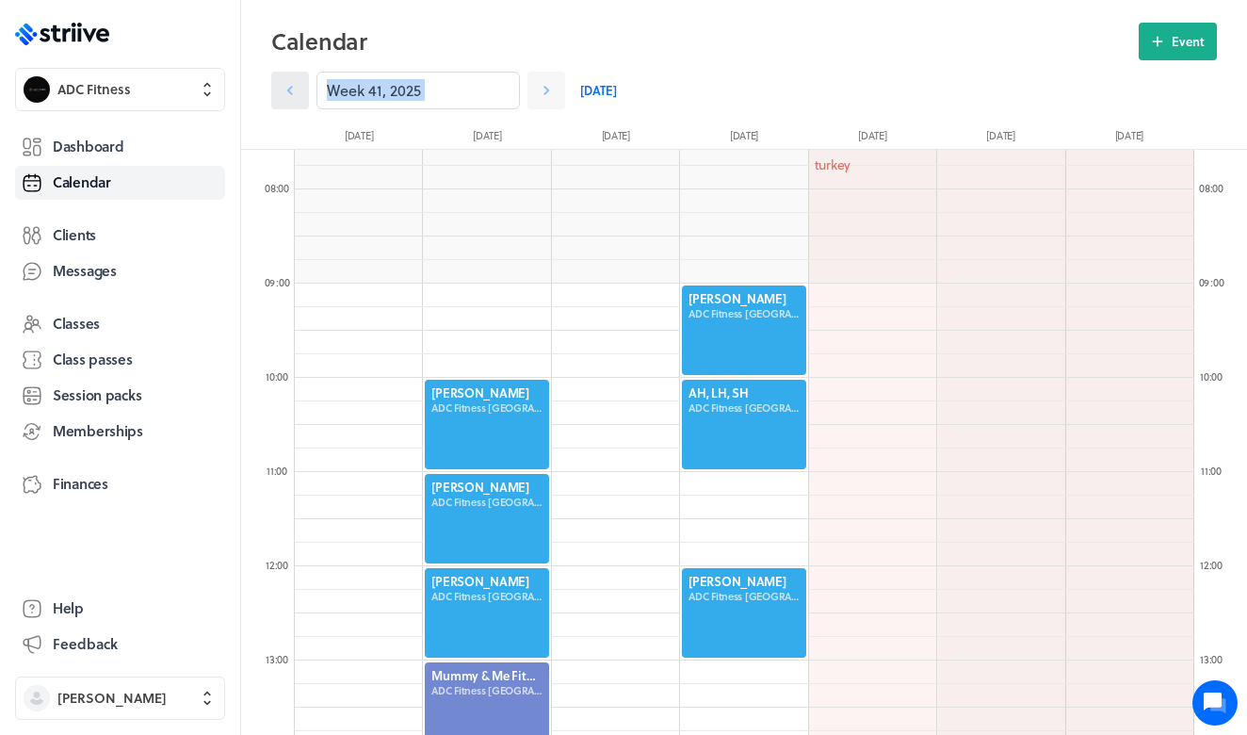
click at [302, 98] on link at bounding box center [290, 91] width 38 height 38
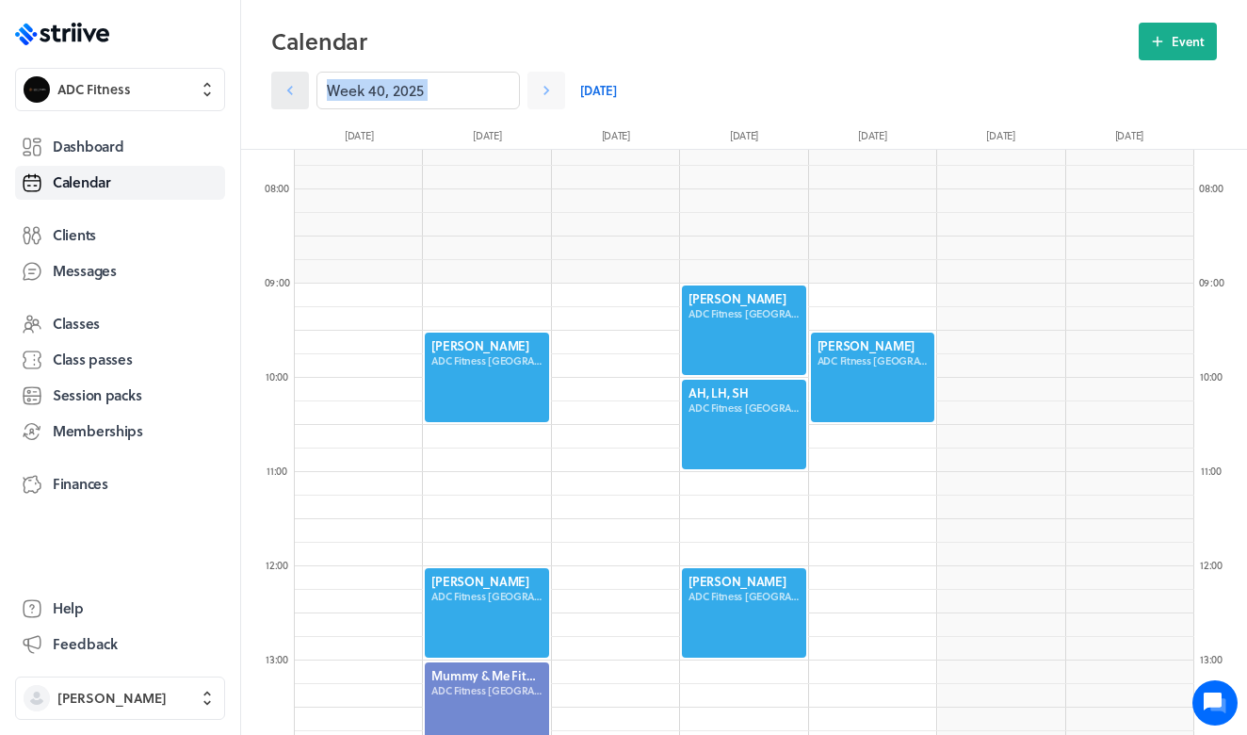
click at [302, 98] on link at bounding box center [290, 91] width 38 height 38
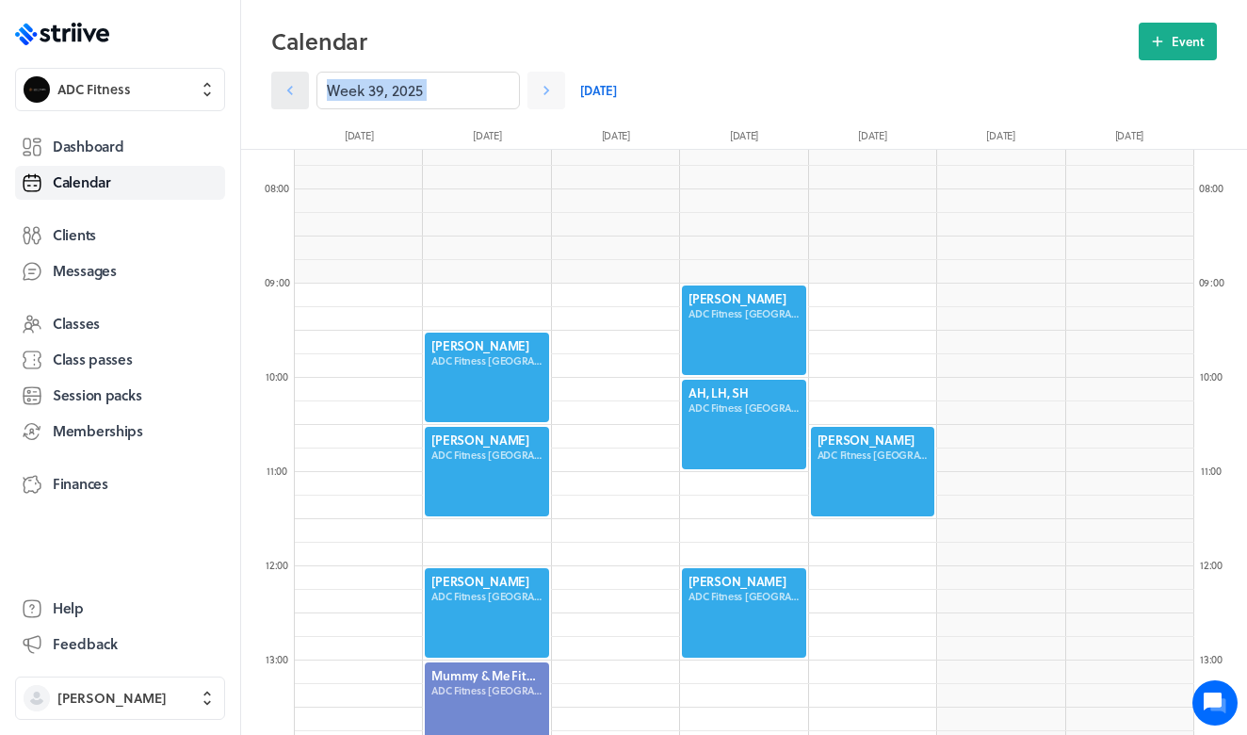
click at [302, 98] on link at bounding box center [290, 91] width 38 height 38
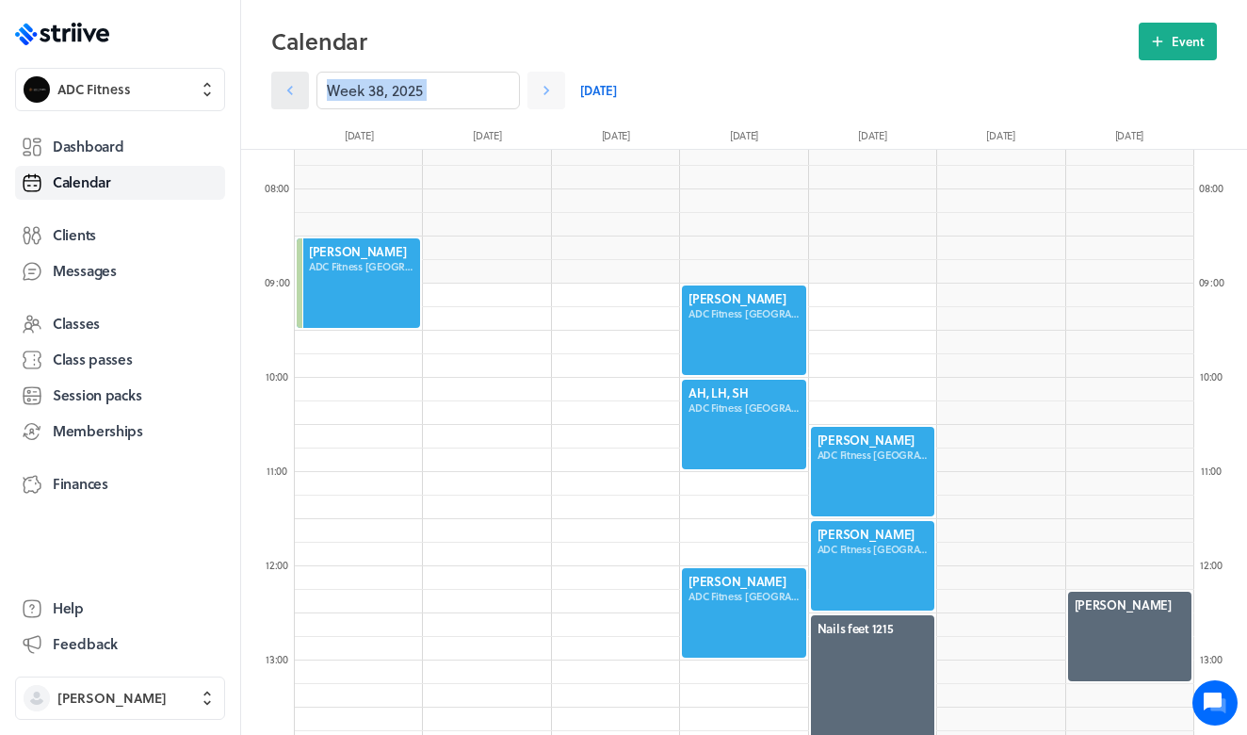
click at [296, 96] on icon at bounding box center [290, 90] width 19 height 19
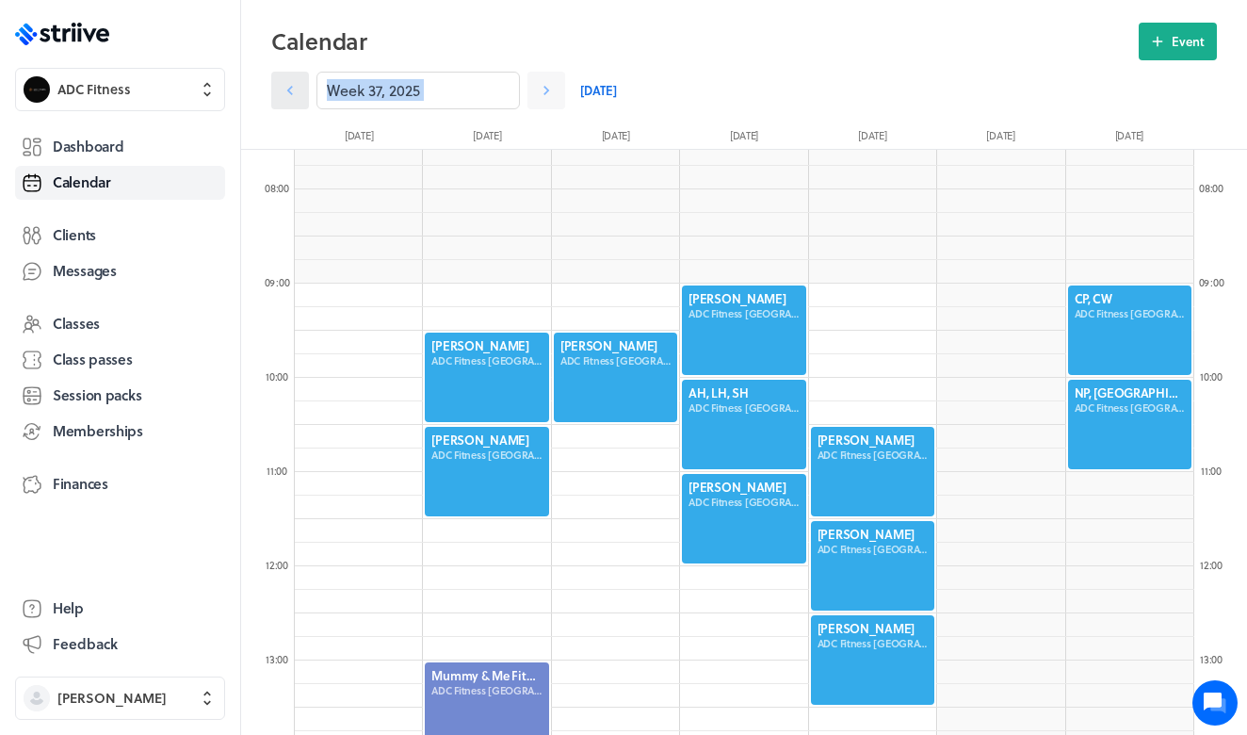
click at [296, 96] on icon at bounding box center [290, 90] width 19 height 19
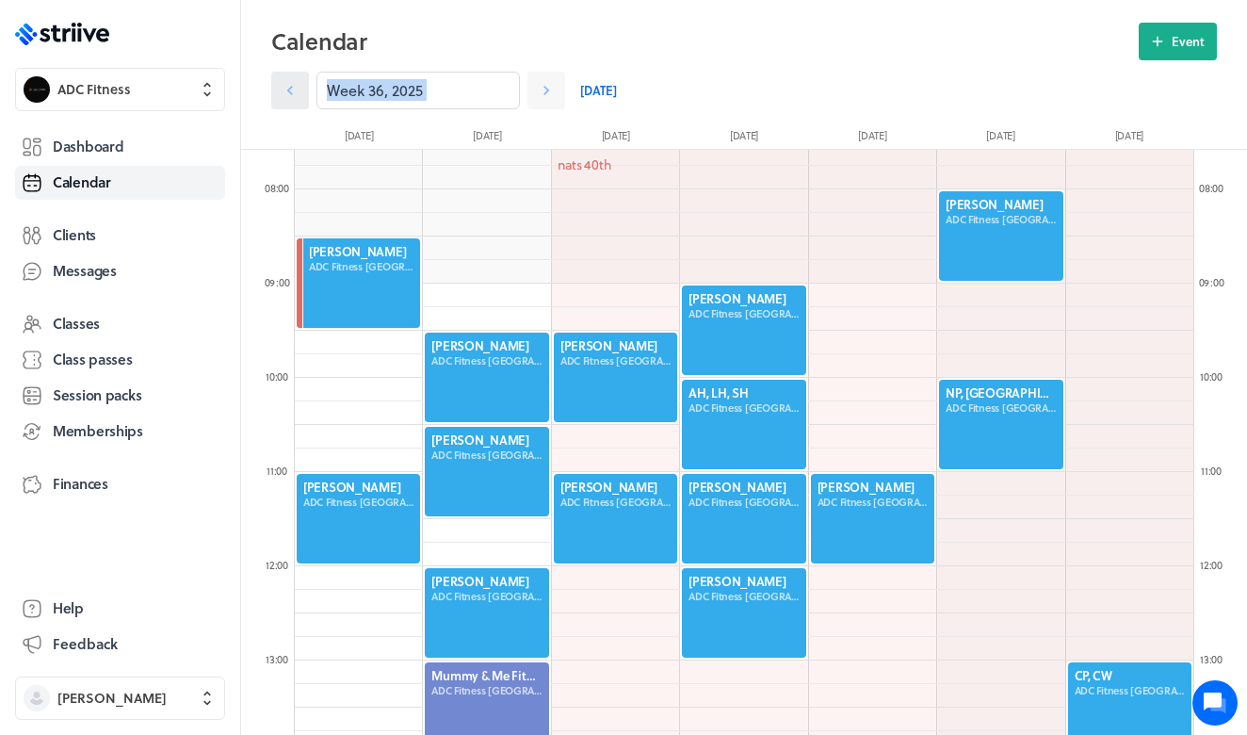
click at [296, 96] on icon at bounding box center [290, 90] width 19 height 19
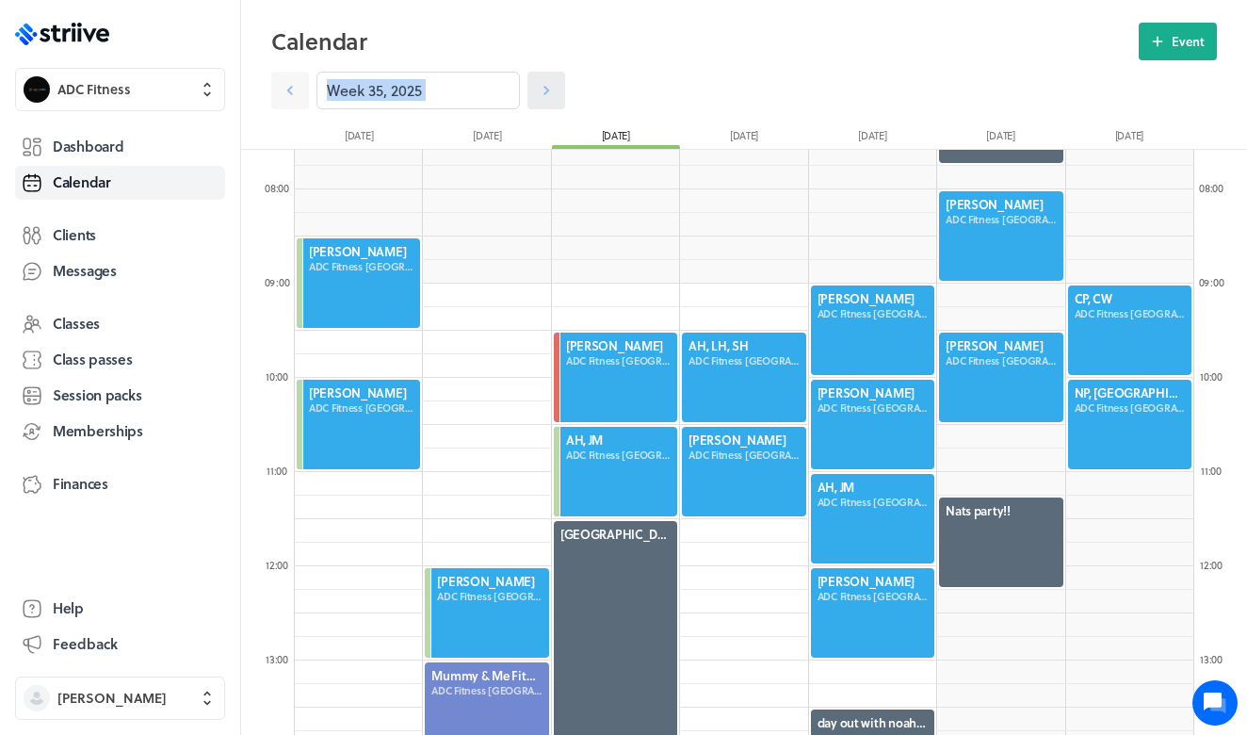
click at [553, 91] on icon at bounding box center [546, 90] width 19 height 19
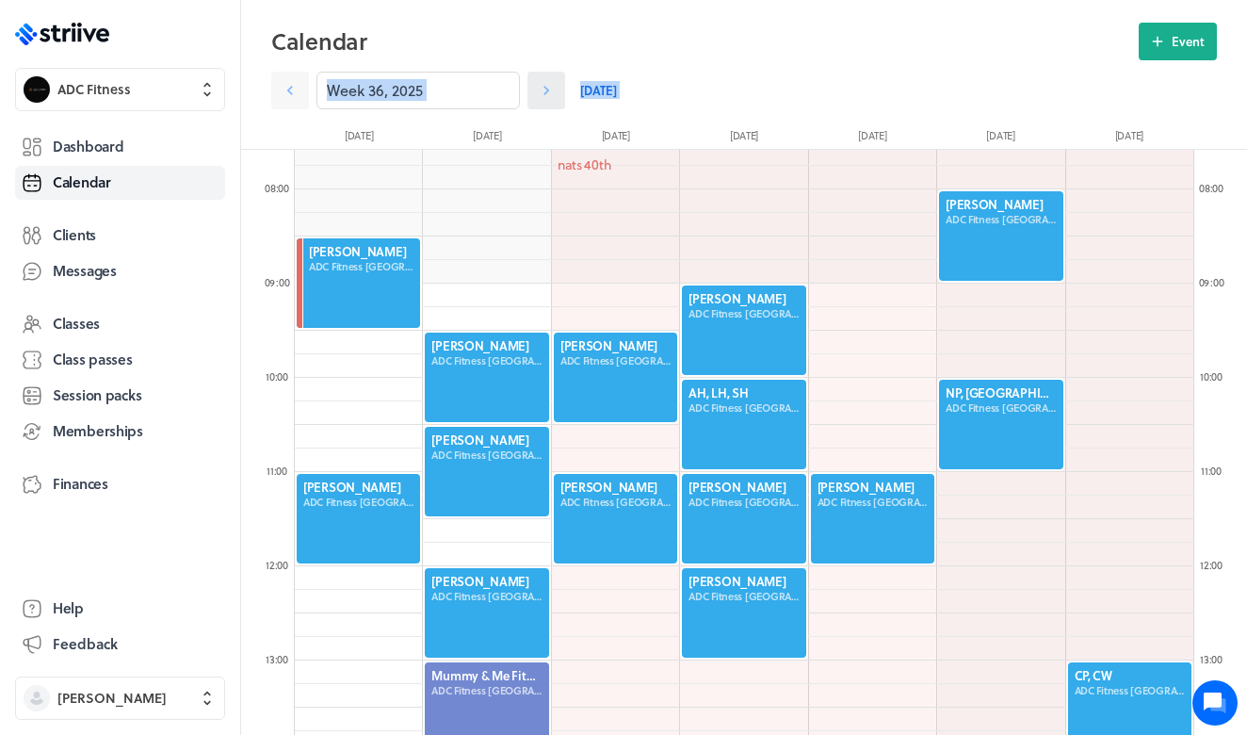
click at [550, 97] on icon at bounding box center [546, 90] width 19 height 19
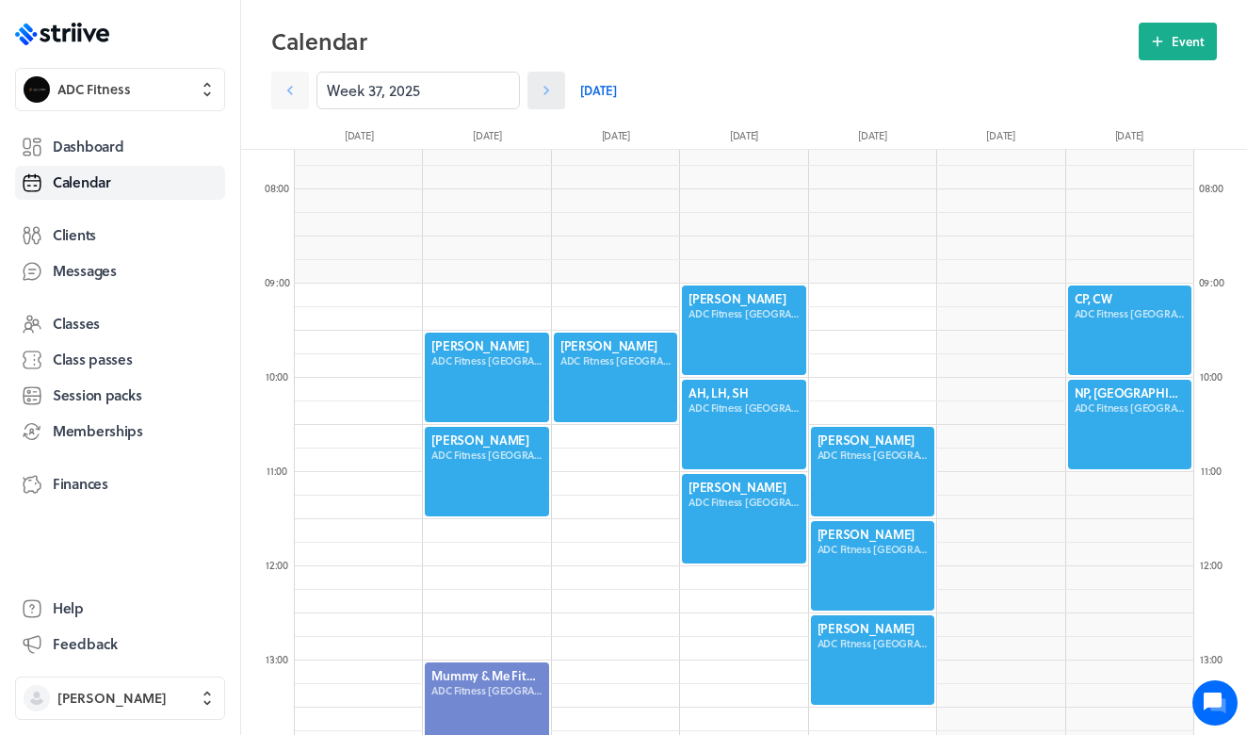
click at [550, 97] on icon at bounding box center [546, 90] width 19 height 19
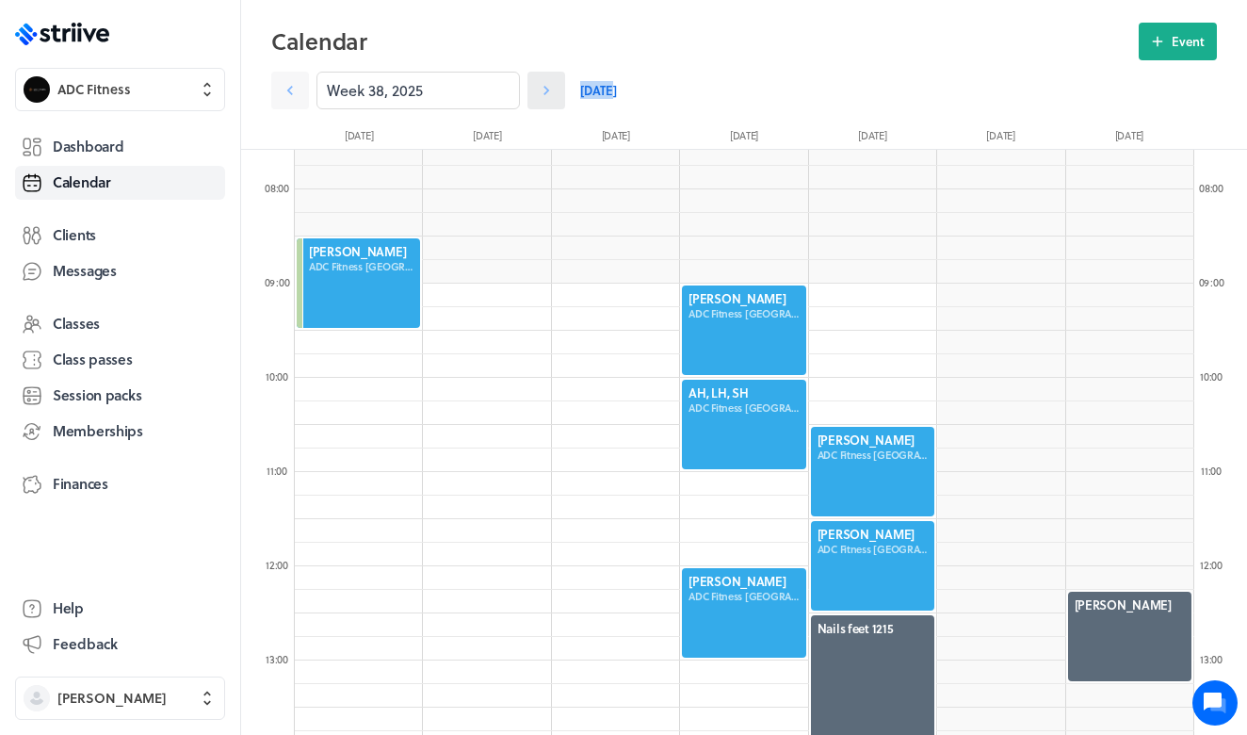
click at [550, 97] on icon at bounding box center [546, 90] width 19 height 19
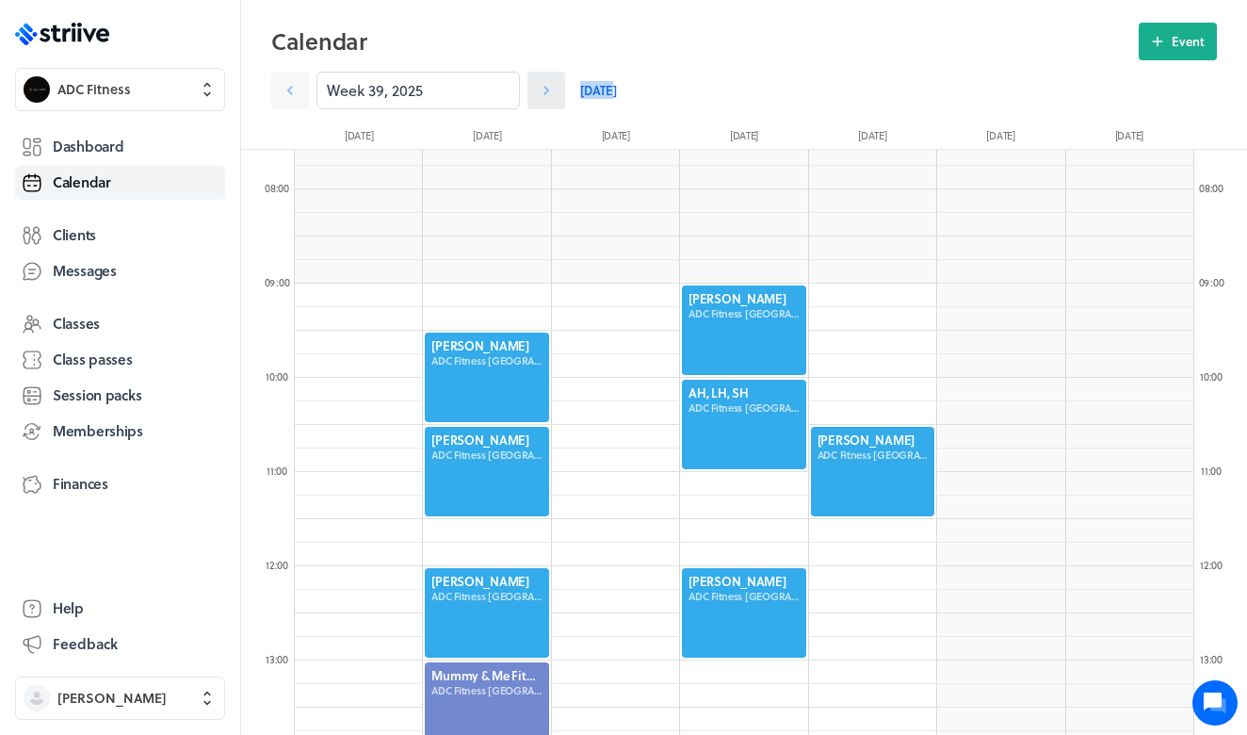
click at [550, 97] on icon at bounding box center [546, 90] width 19 height 19
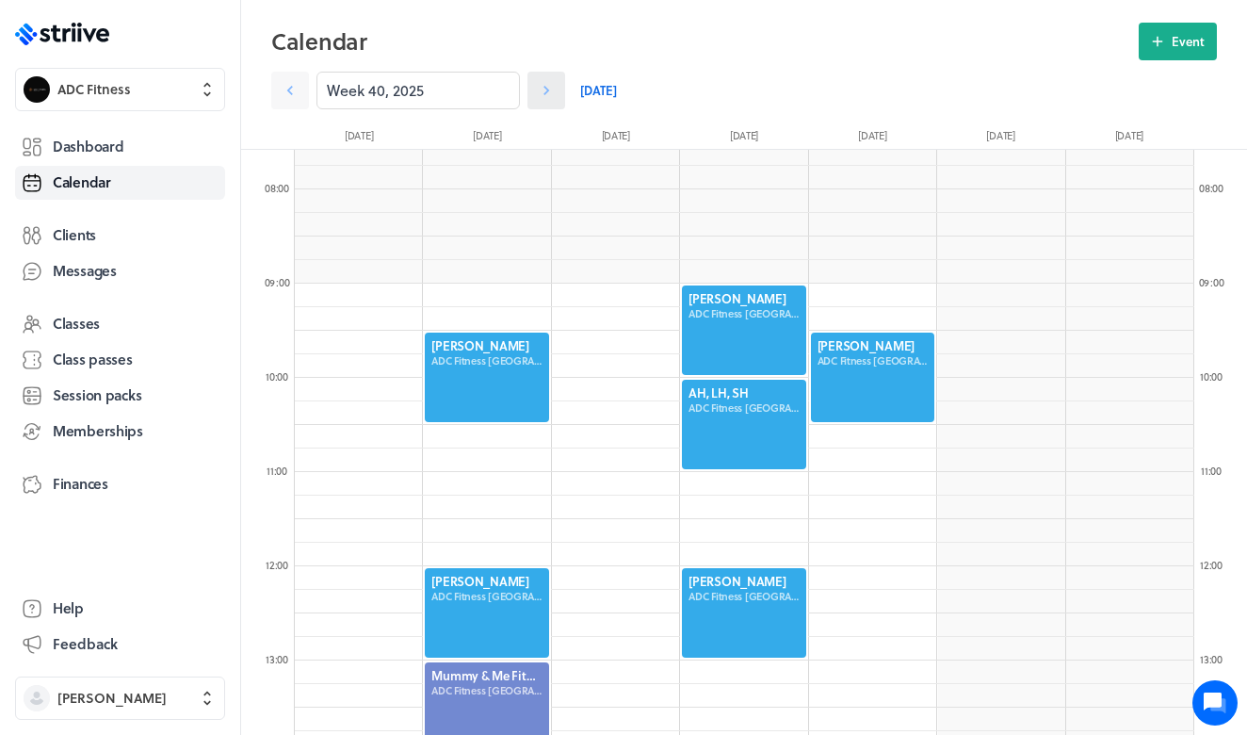
click at [550, 97] on icon at bounding box center [546, 90] width 19 height 19
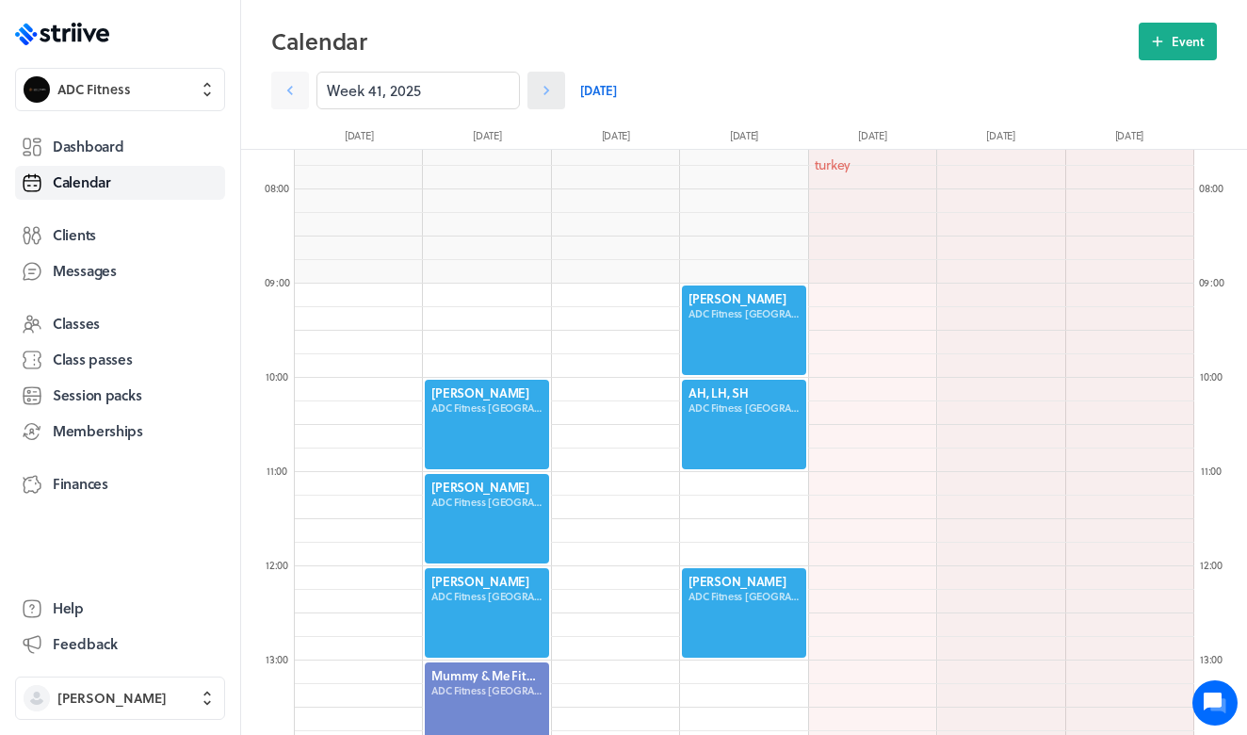
click at [550, 97] on icon at bounding box center [546, 90] width 19 height 19
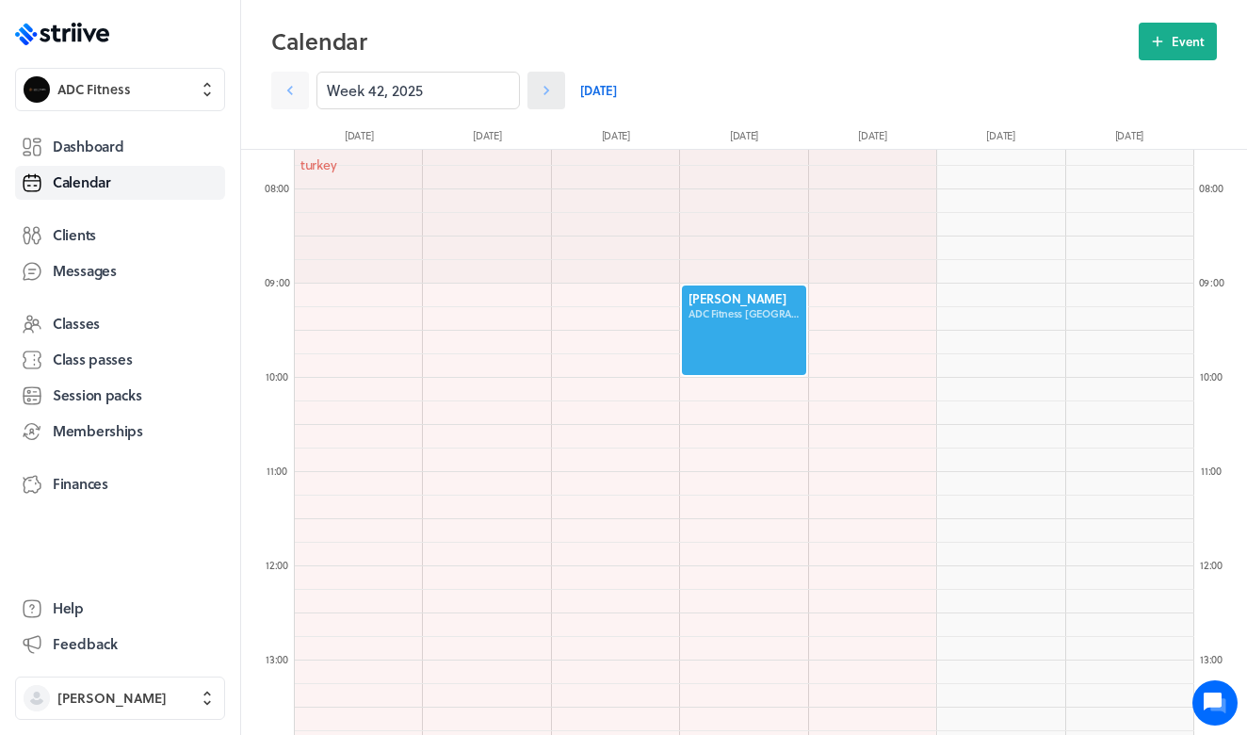
click at [550, 97] on icon at bounding box center [546, 90] width 19 height 19
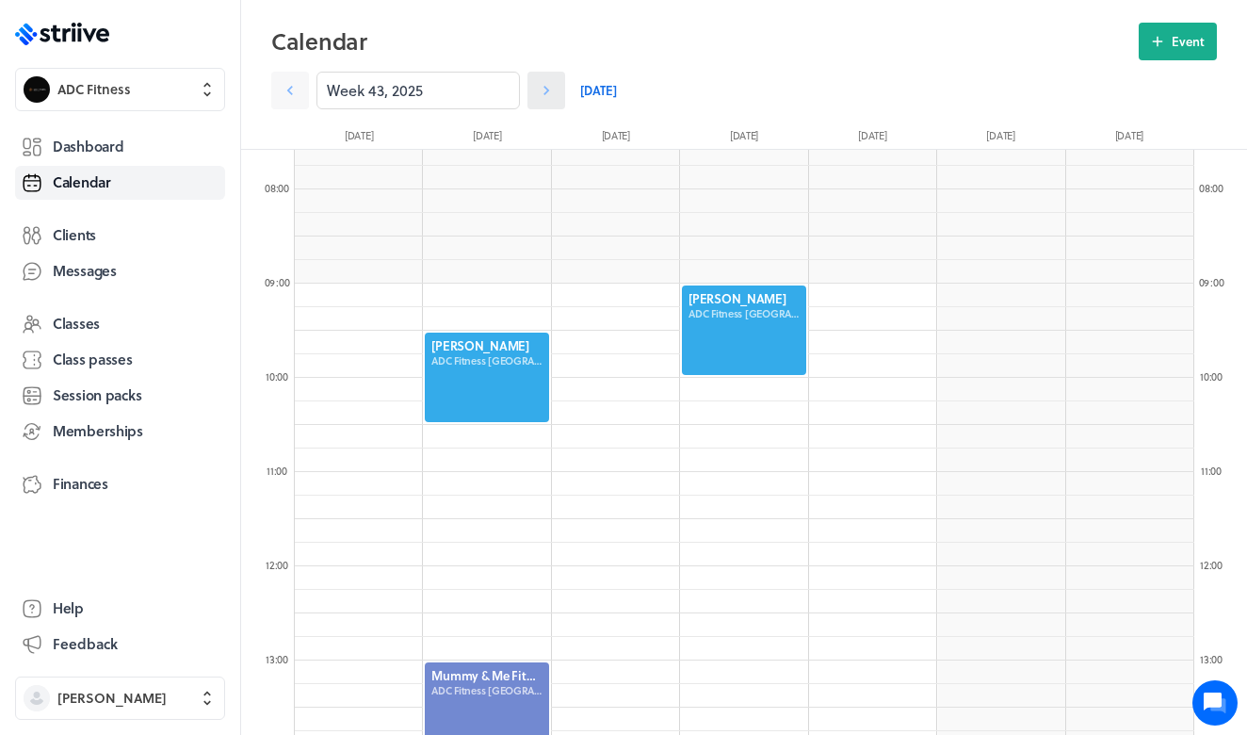
click at [550, 97] on icon at bounding box center [546, 90] width 19 height 19
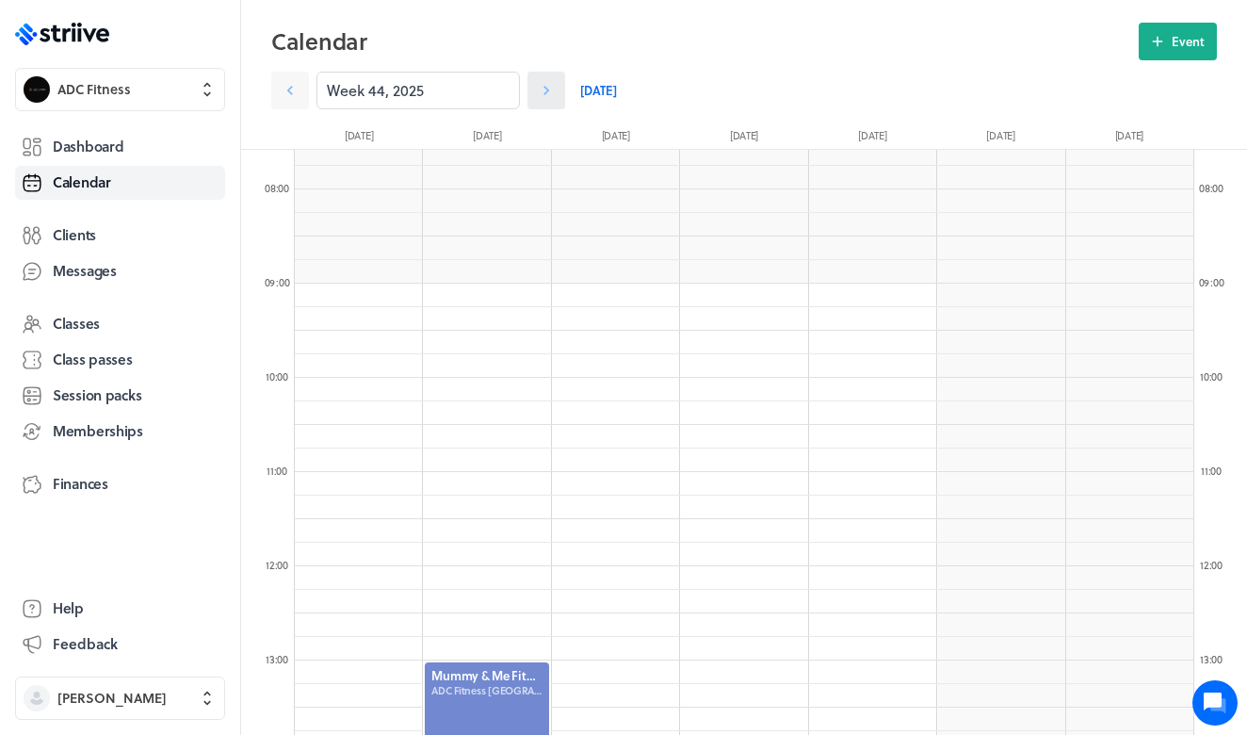
click at [550, 97] on icon at bounding box center [546, 90] width 19 height 19
click at [283, 99] on icon at bounding box center [290, 90] width 19 height 19
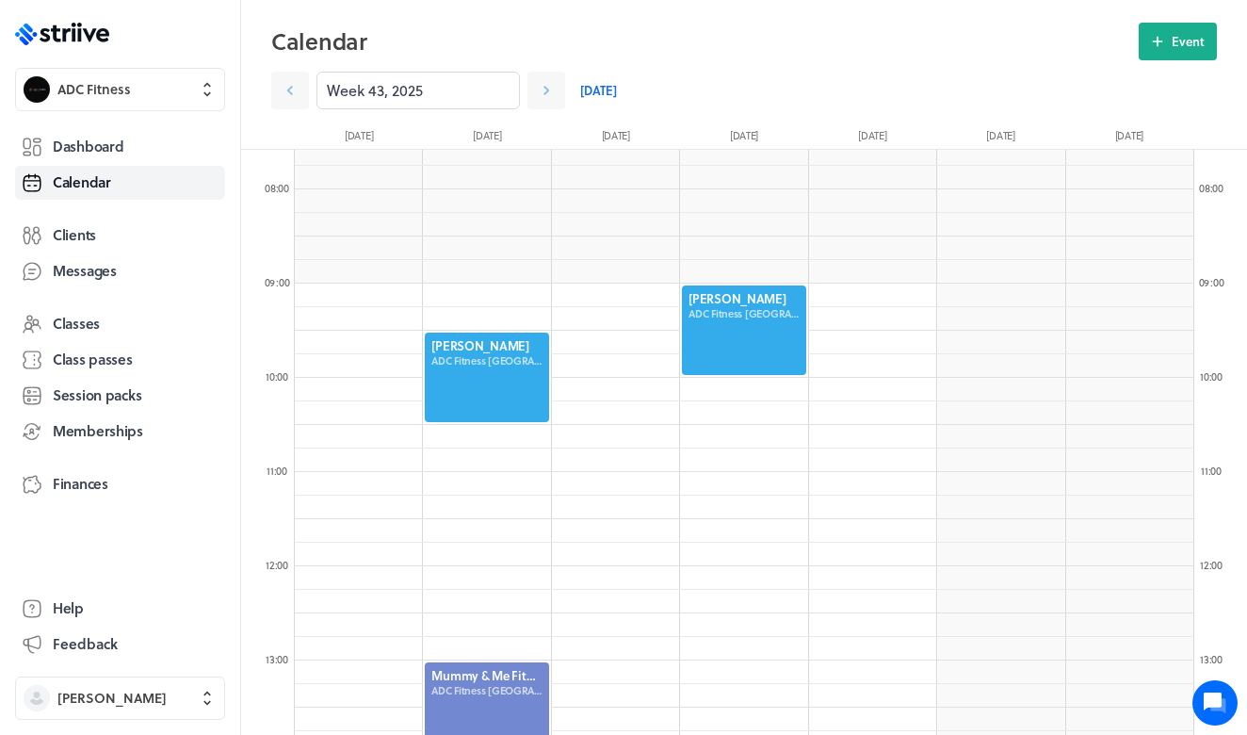
click at [773, 343] on div at bounding box center [743, 329] width 127 height 93
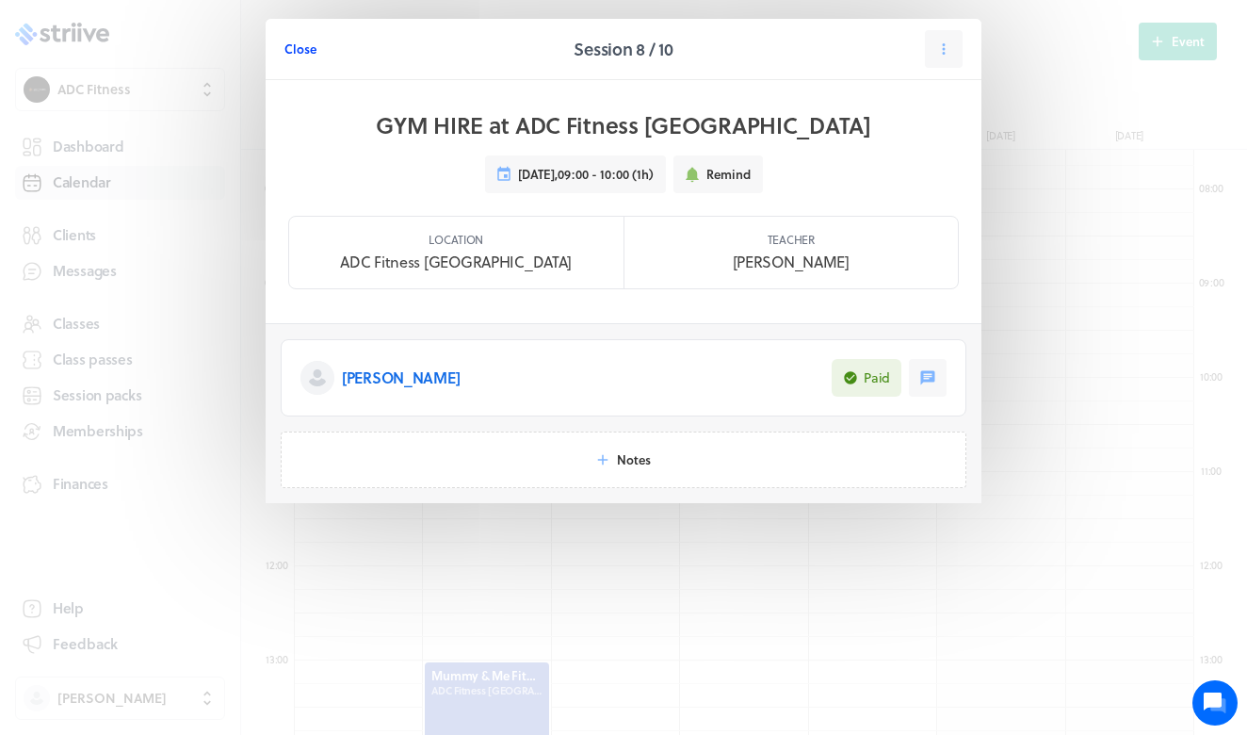
click at [297, 49] on span "Close" at bounding box center [300, 48] width 32 height 17
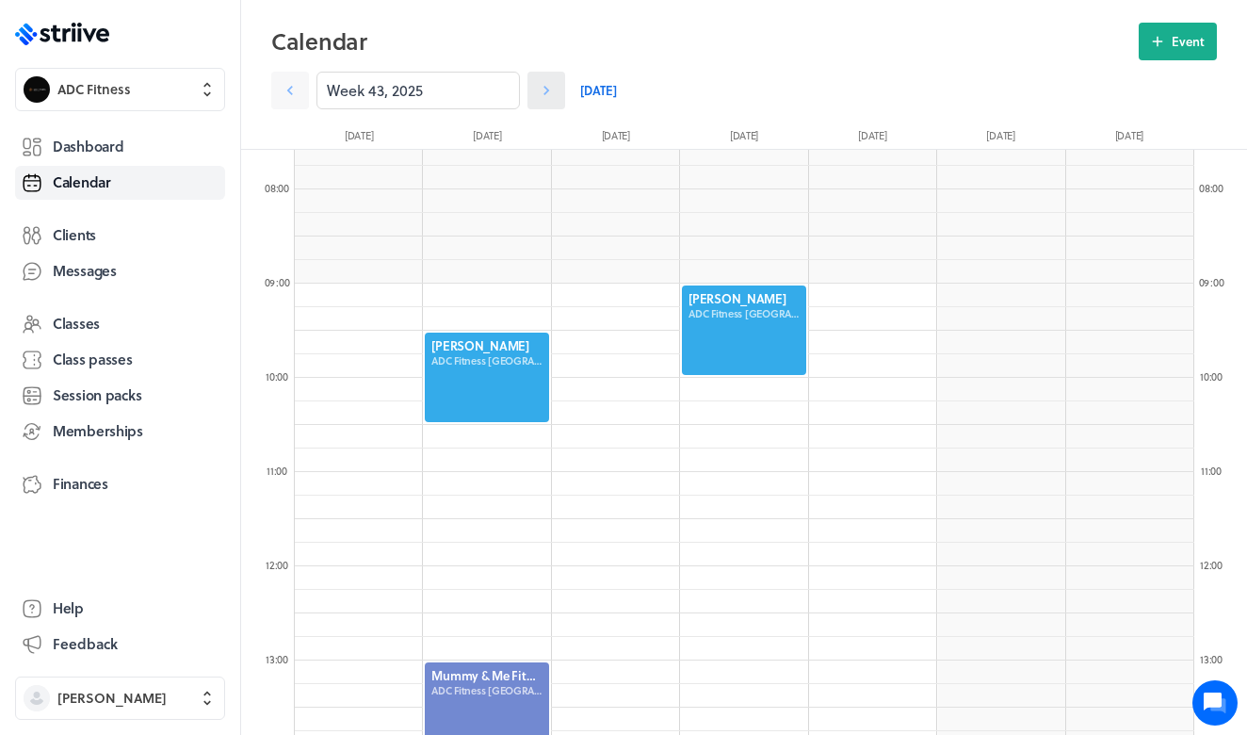
click at [559, 92] on link at bounding box center [546, 91] width 38 height 38
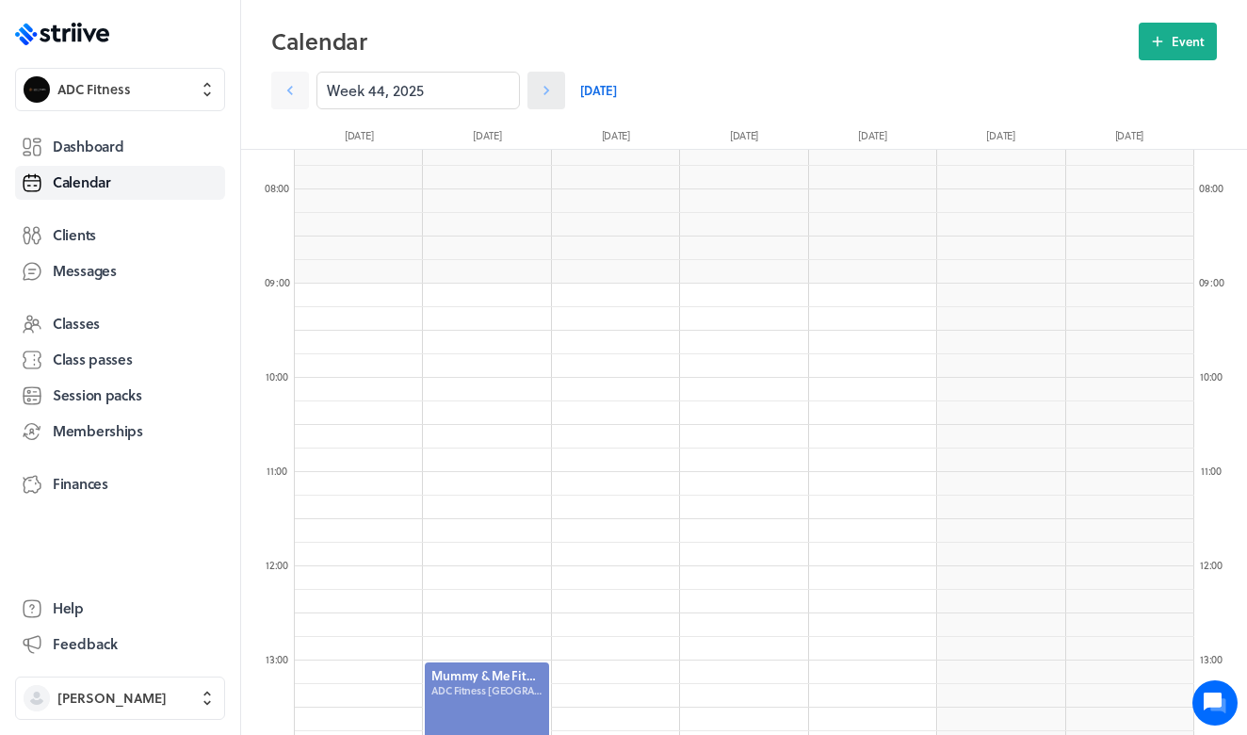
click at [559, 92] on link at bounding box center [546, 91] width 38 height 38
click at [557, 92] on link at bounding box center [546, 91] width 38 height 38
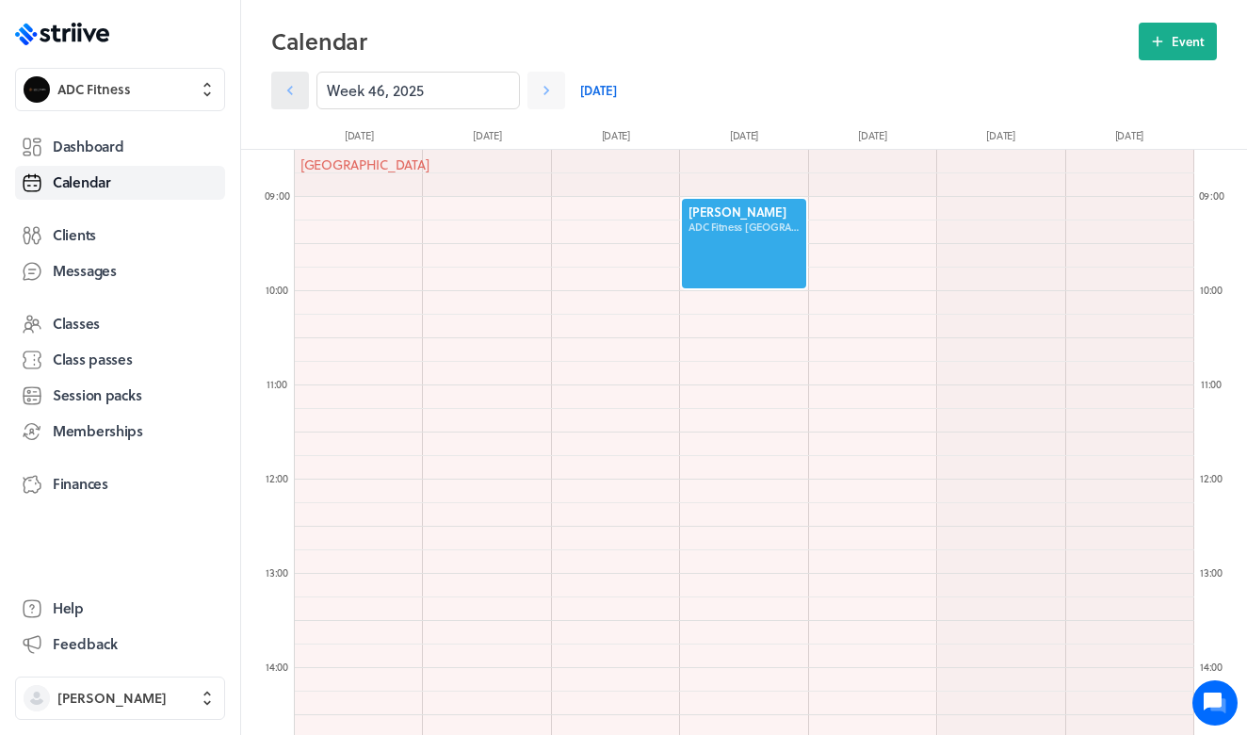
click at [306, 99] on link at bounding box center [290, 91] width 38 height 38
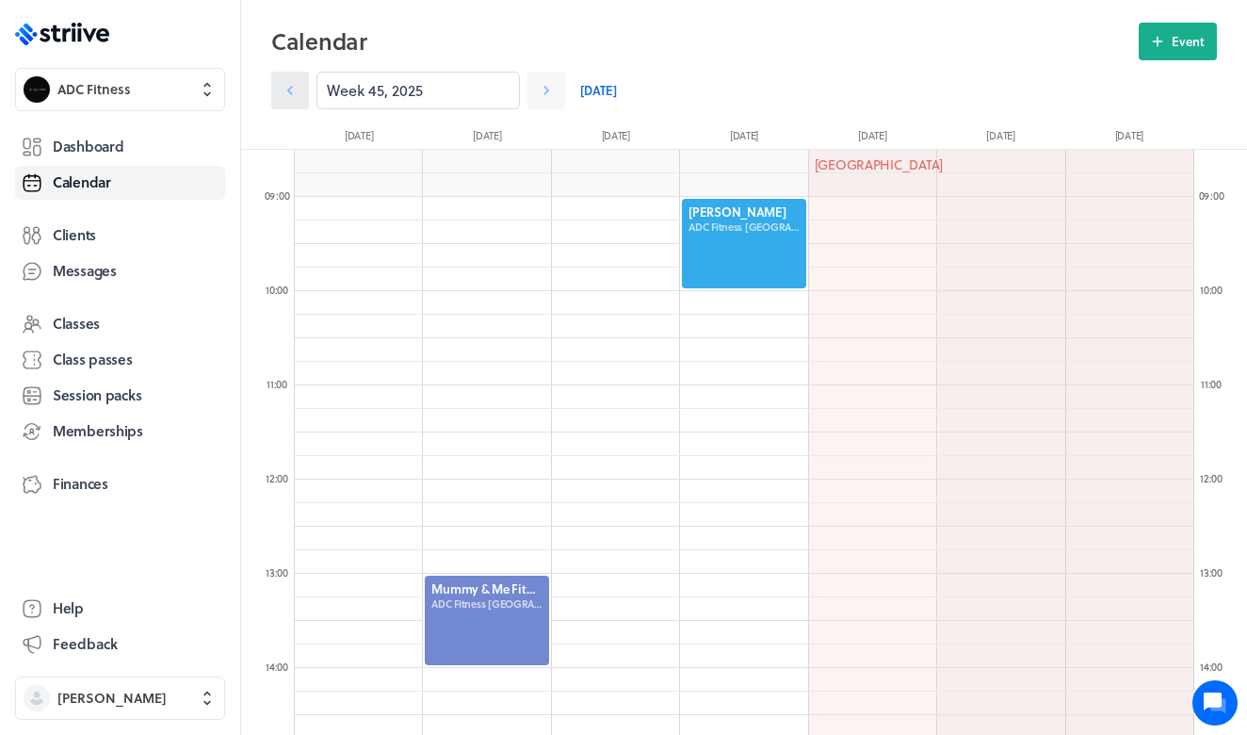
click at [306, 99] on link at bounding box center [290, 91] width 38 height 38
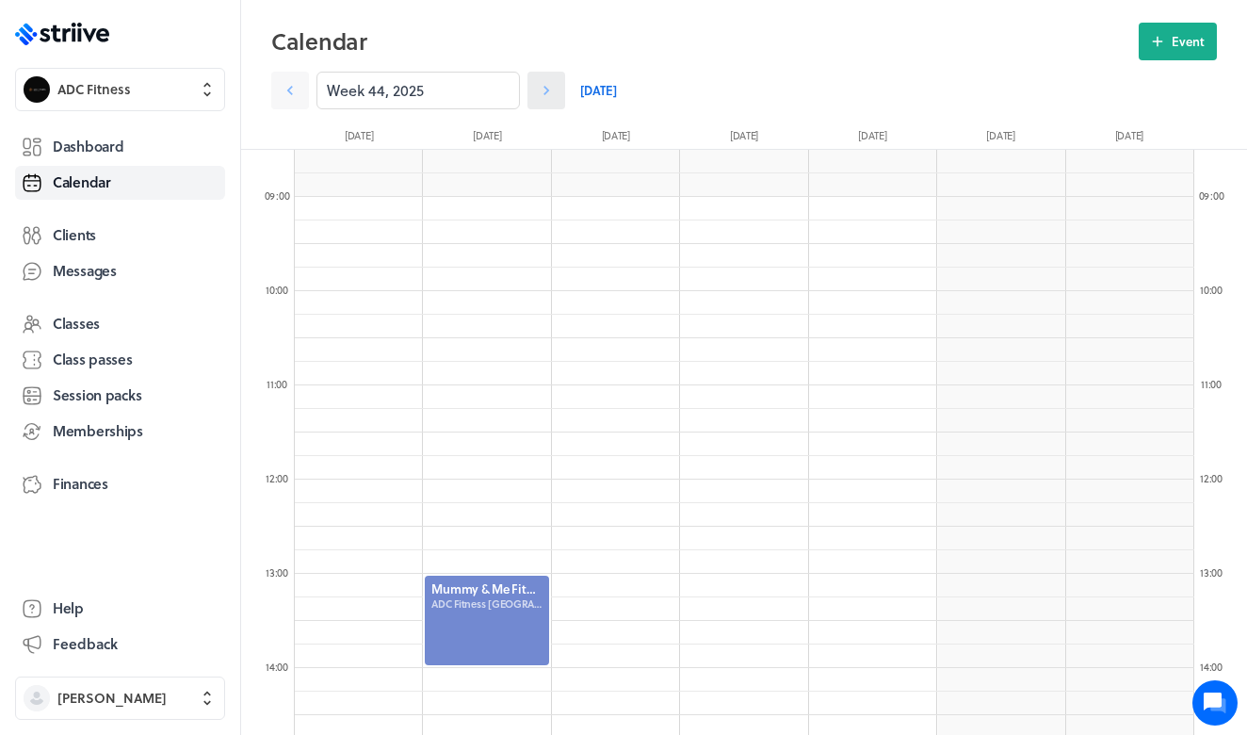
click at [548, 97] on icon at bounding box center [546, 90] width 19 height 19
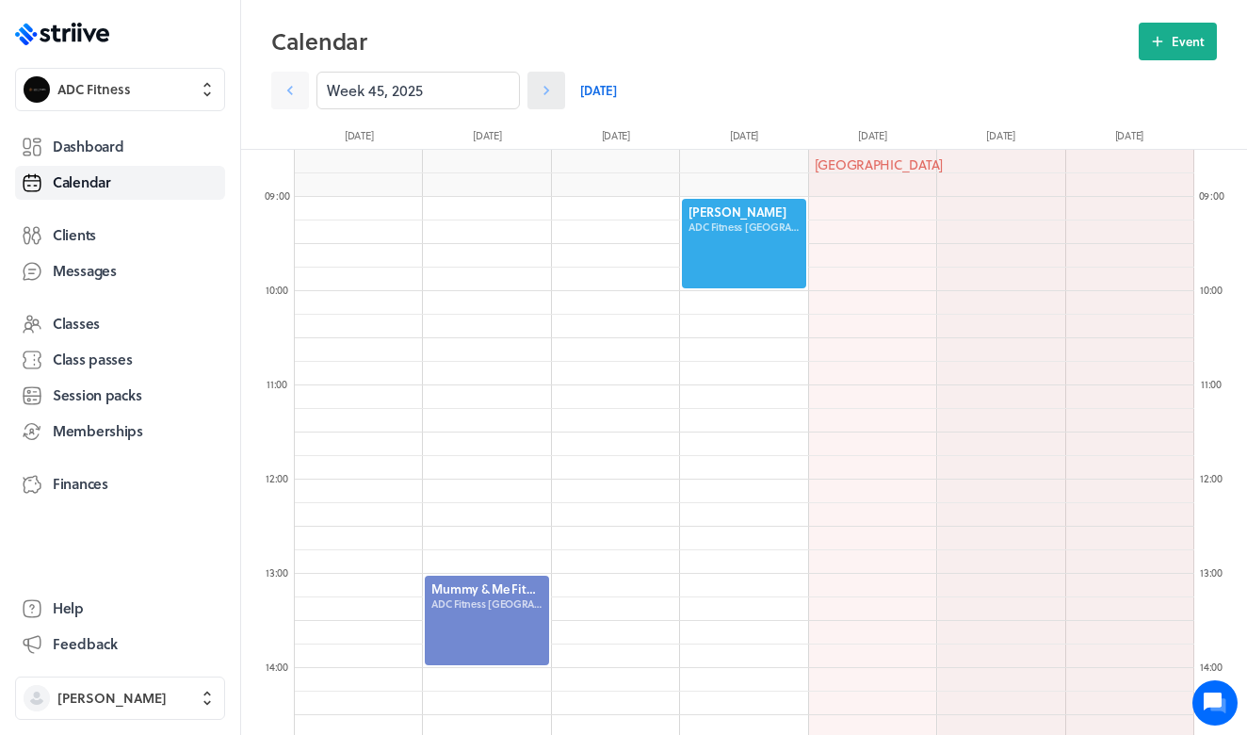
click at [548, 97] on icon at bounding box center [546, 90] width 19 height 19
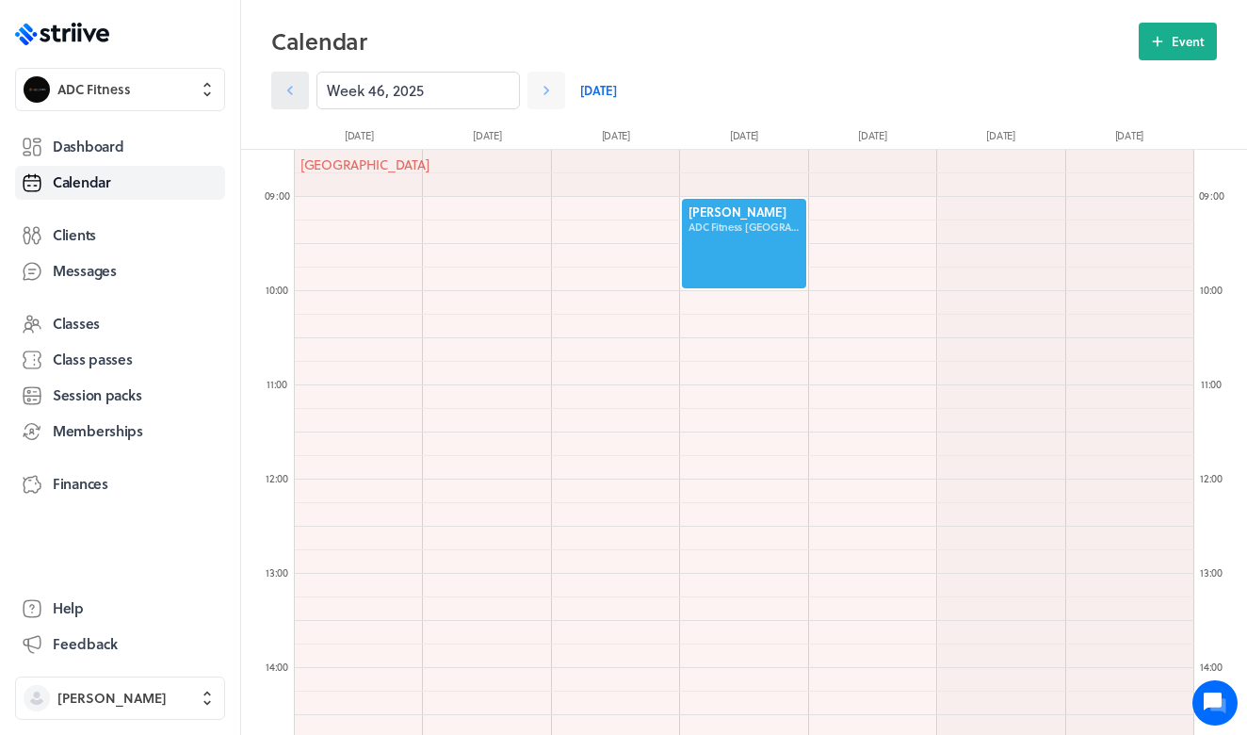
click at [292, 91] on icon at bounding box center [290, 90] width 19 height 19
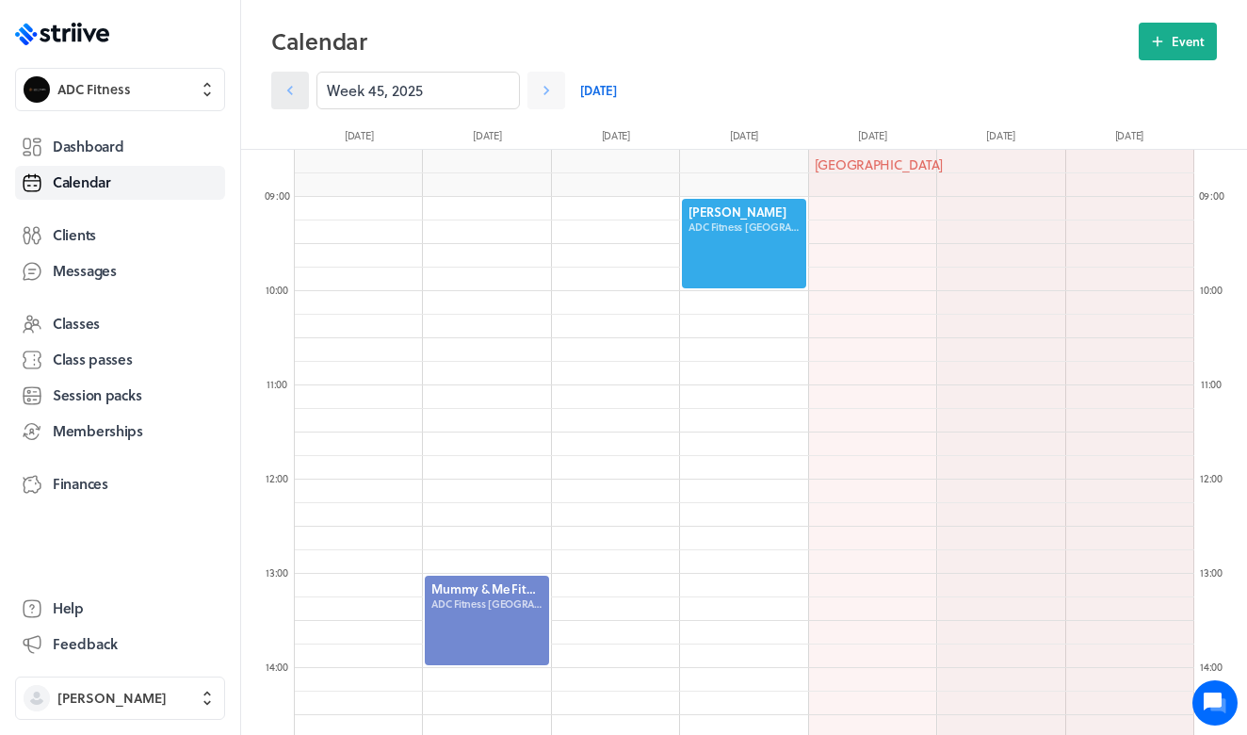
click at [292, 91] on icon at bounding box center [290, 90] width 19 height 19
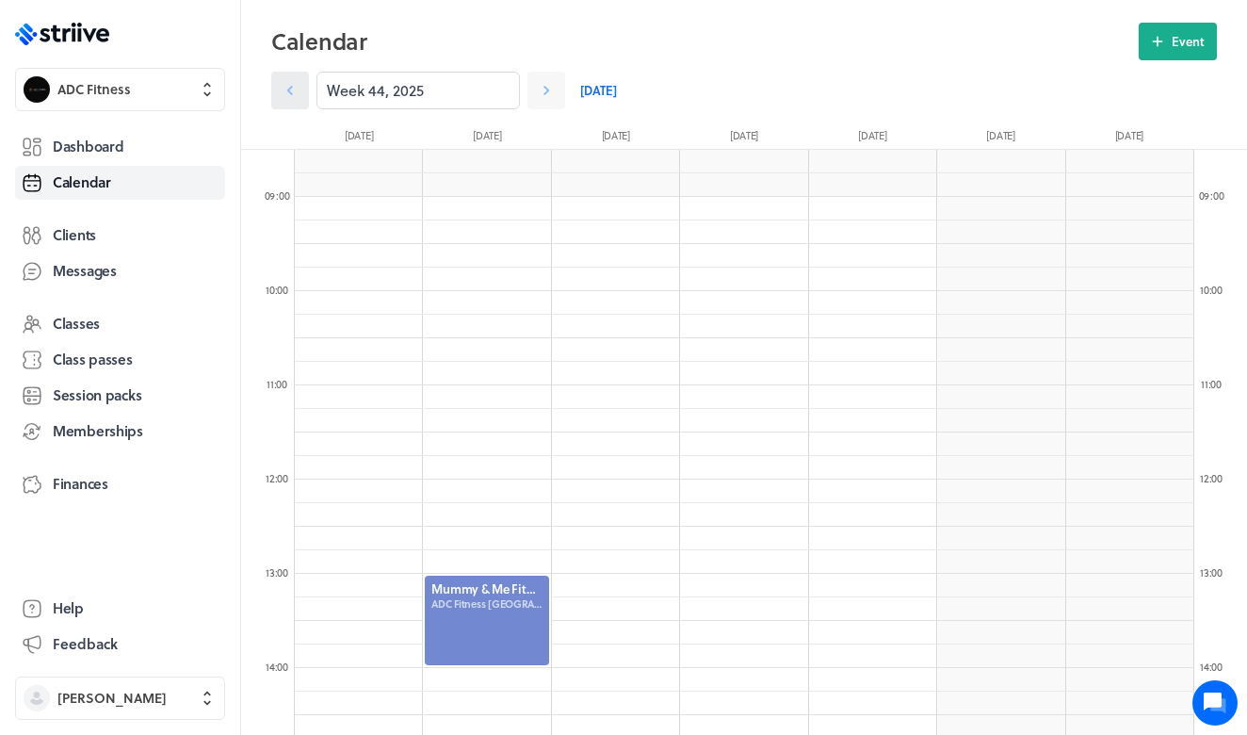
click at [292, 91] on icon at bounding box center [290, 90] width 19 height 19
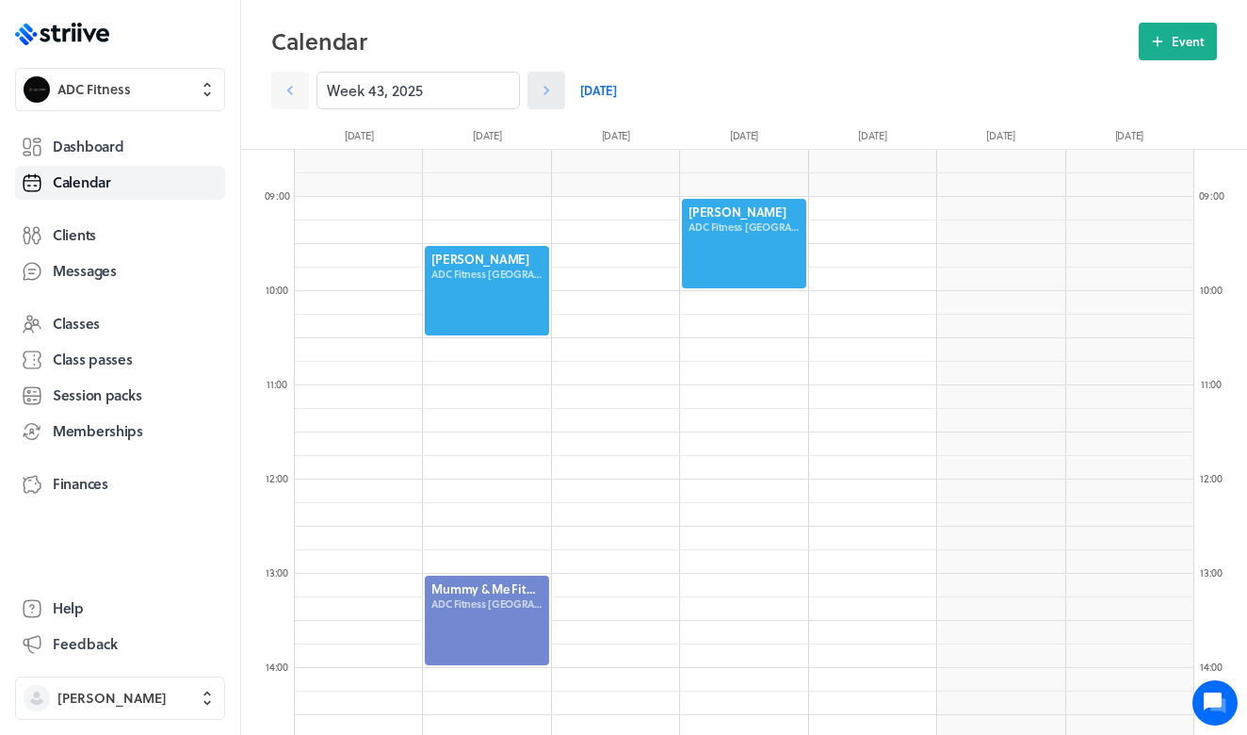
click at [557, 91] on link at bounding box center [546, 91] width 38 height 38
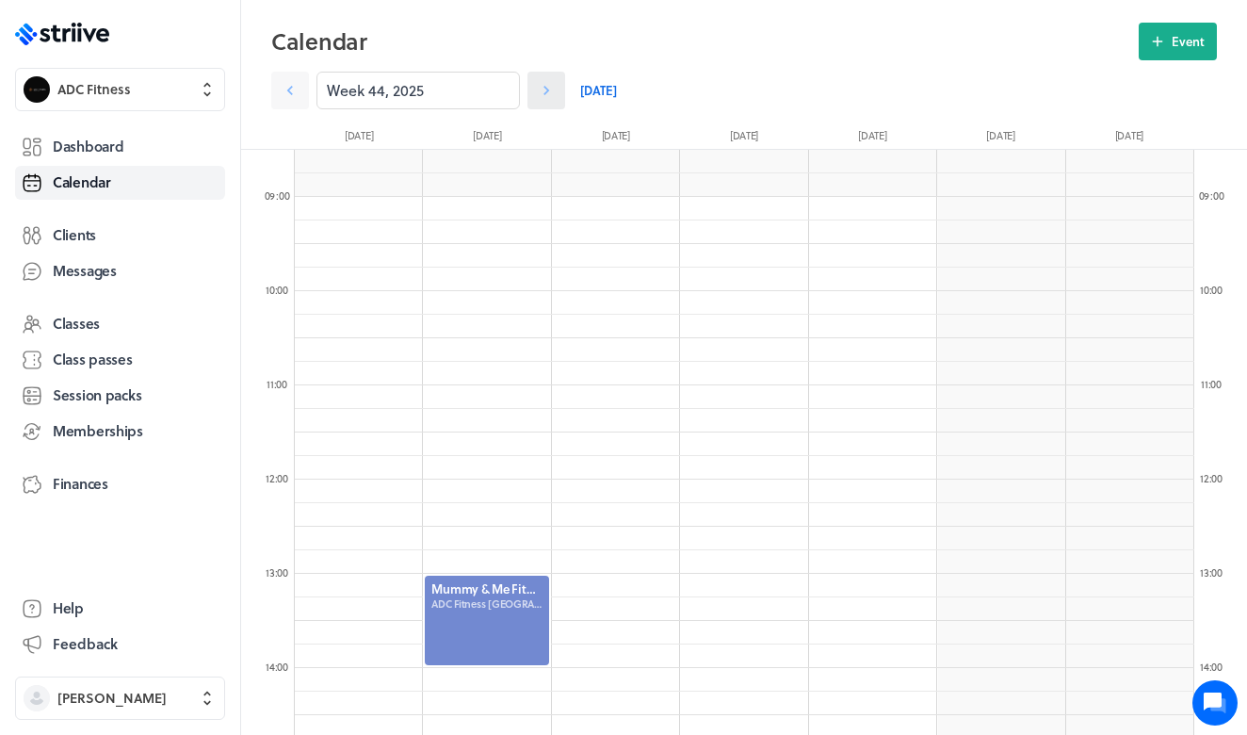
click at [555, 93] on icon at bounding box center [546, 90] width 19 height 19
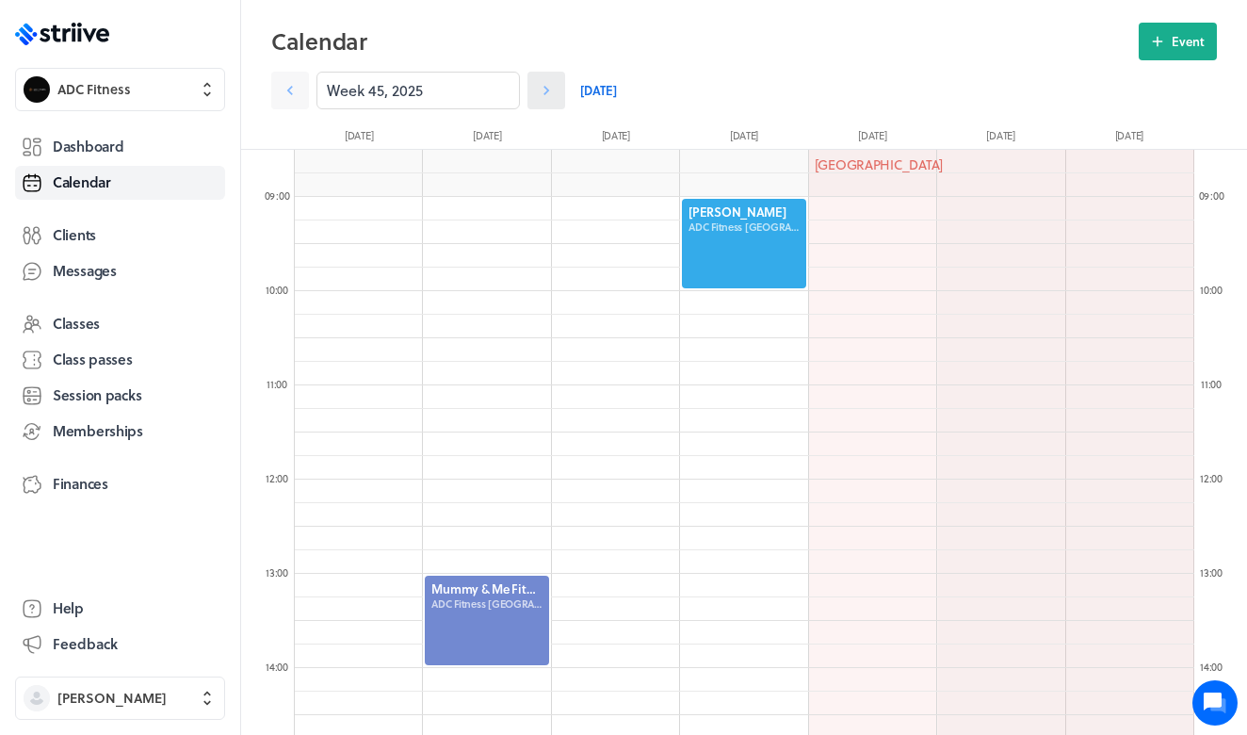
click at [555, 90] on icon at bounding box center [546, 90] width 19 height 19
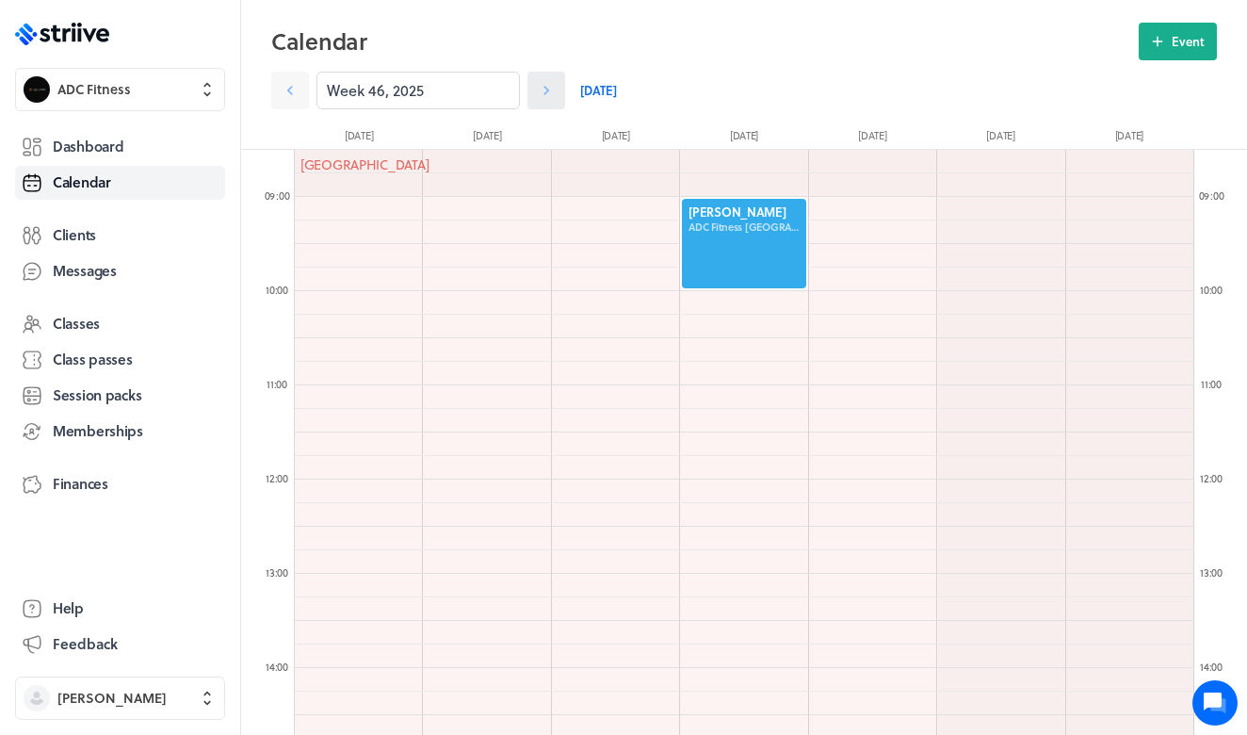
click at [555, 93] on icon at bounding box center [546, 90] width 19 height 19
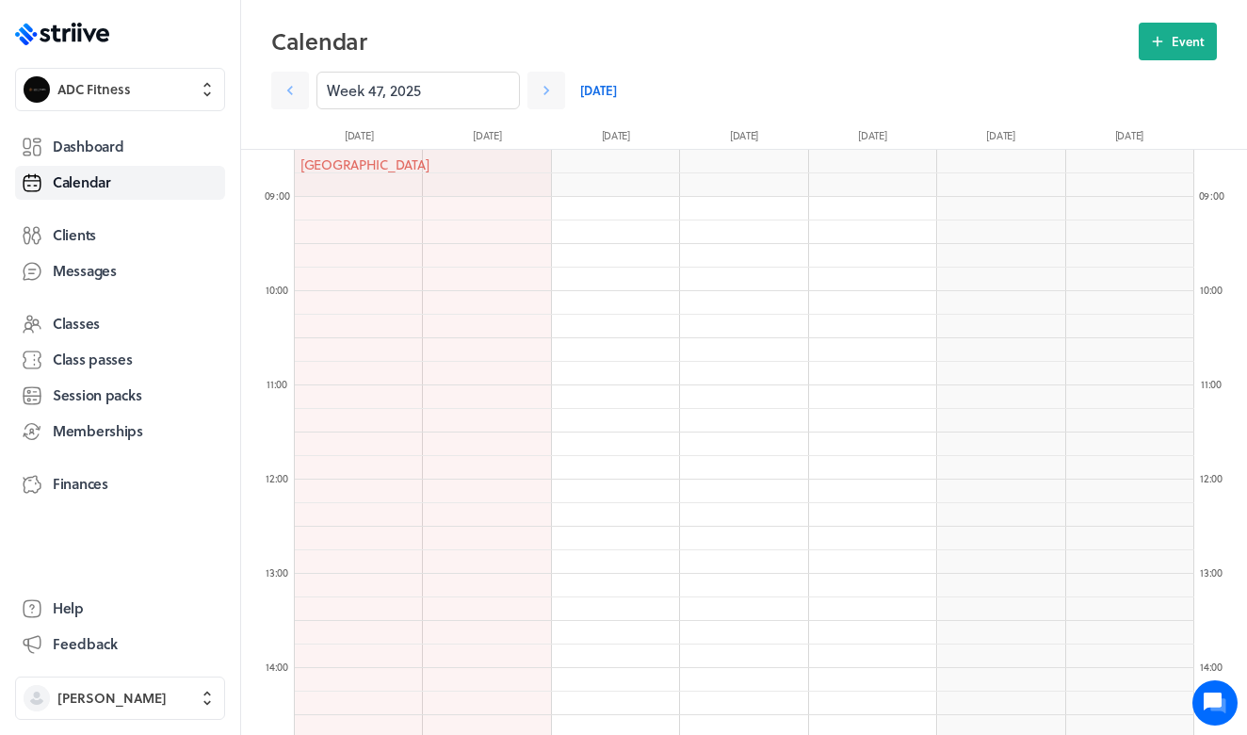
click at [574, 104] on div "Week 47, 2025 Today" at bounding box center [612, 91] width 682 height 38
click at [590, 93] on link "[DATE]" at bounding box center [598, 91] width 37 height 38
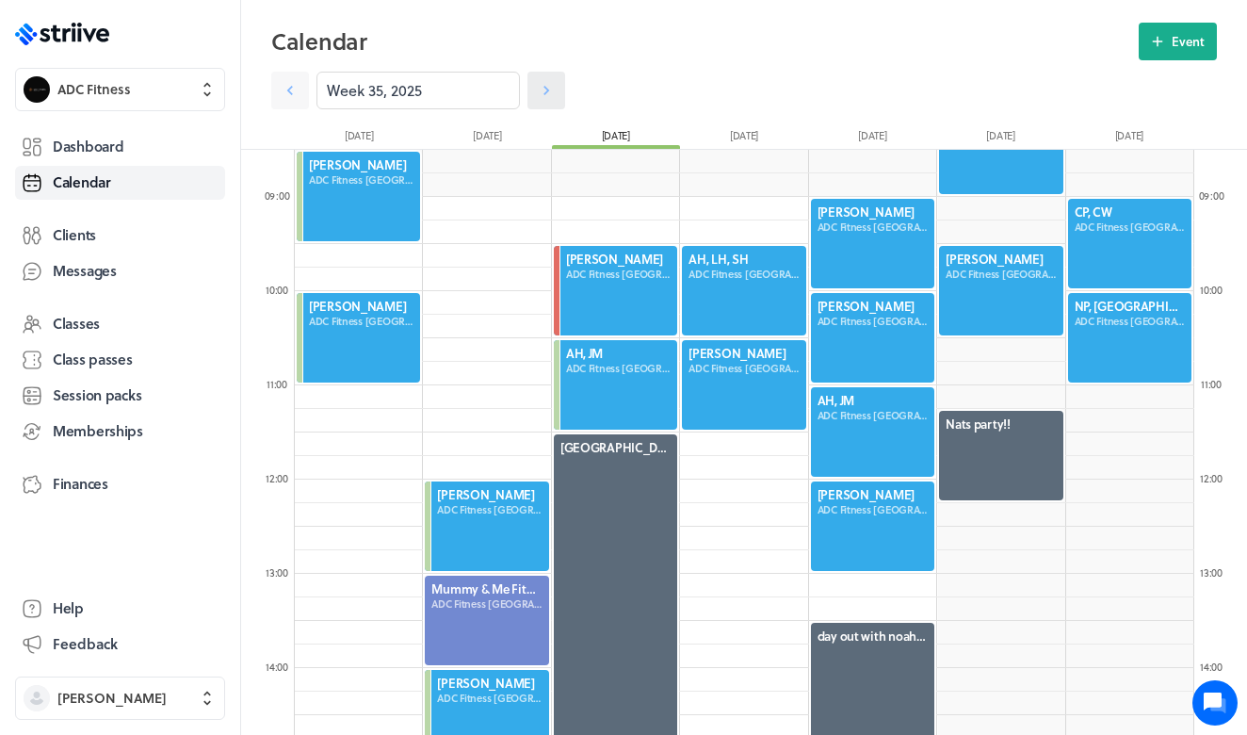
click at [553, 97] on icon at bounding box center [546, 90] width 19 height 19
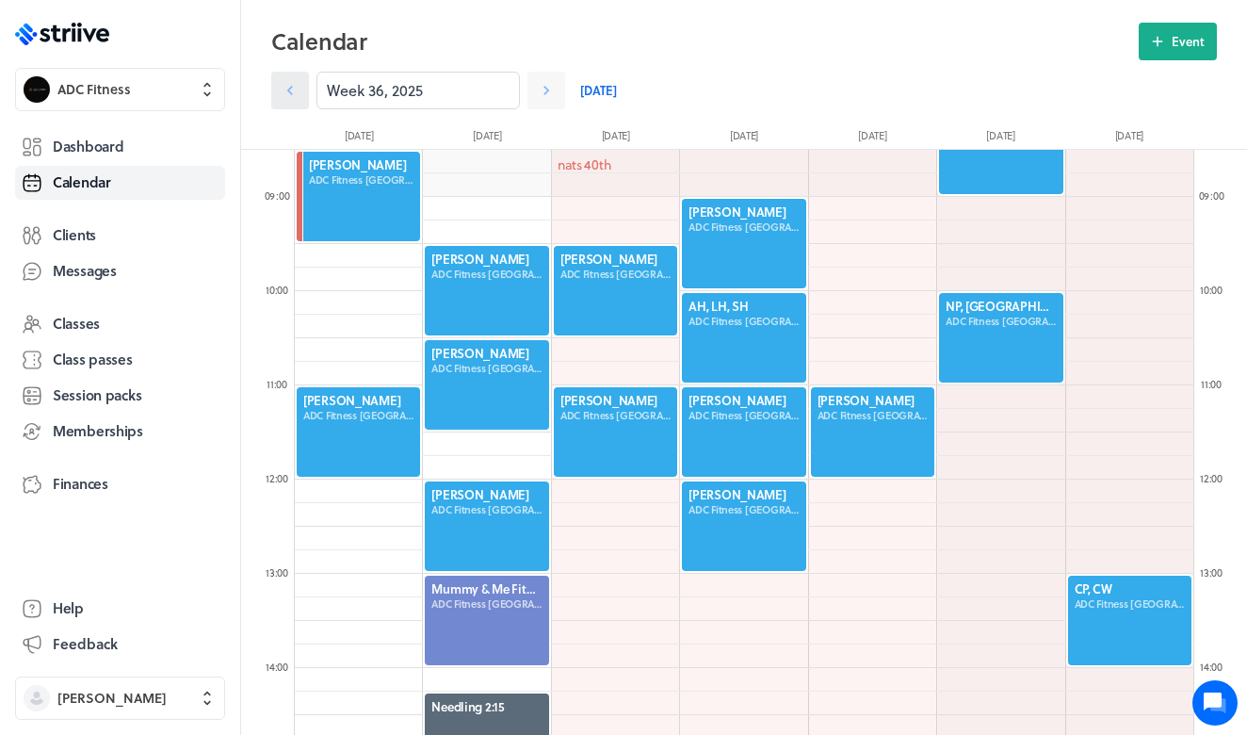
click at [292, 97] on icon at bounding box center [290, 90] width 19 height 19
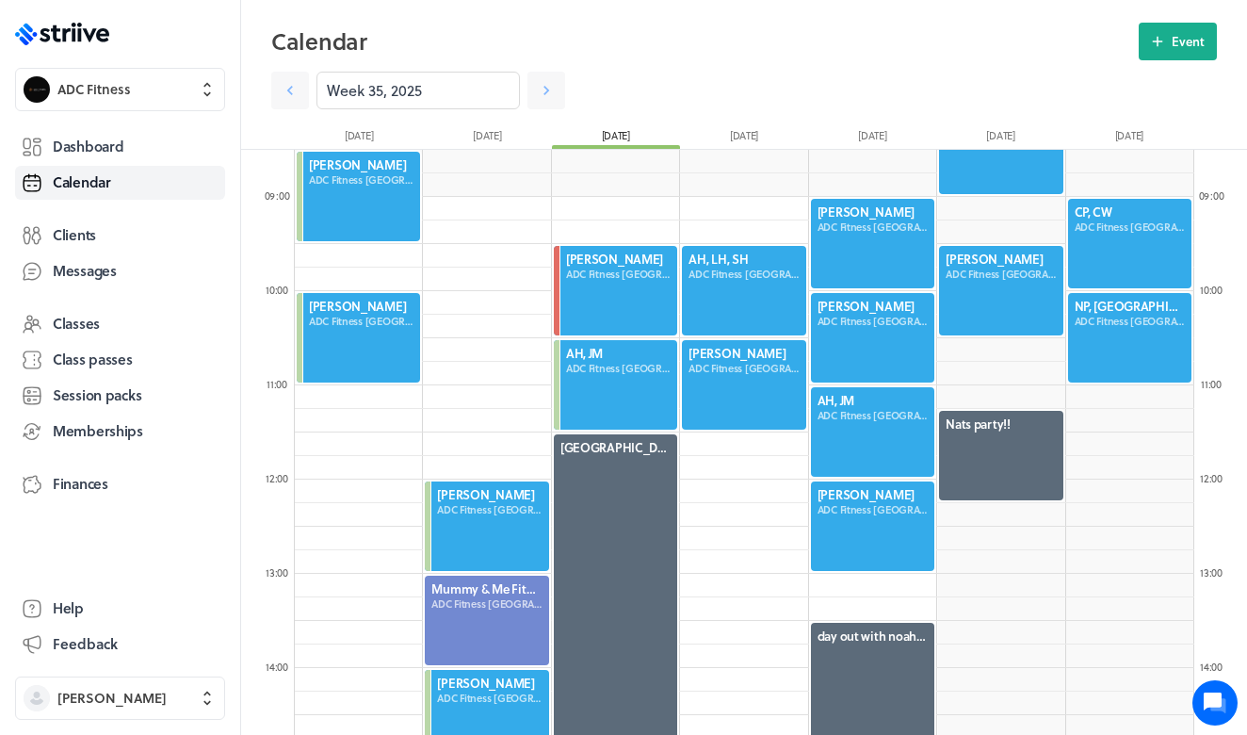
click at [743, 388] on div at bounding box center [743, 384] width 127 height 93
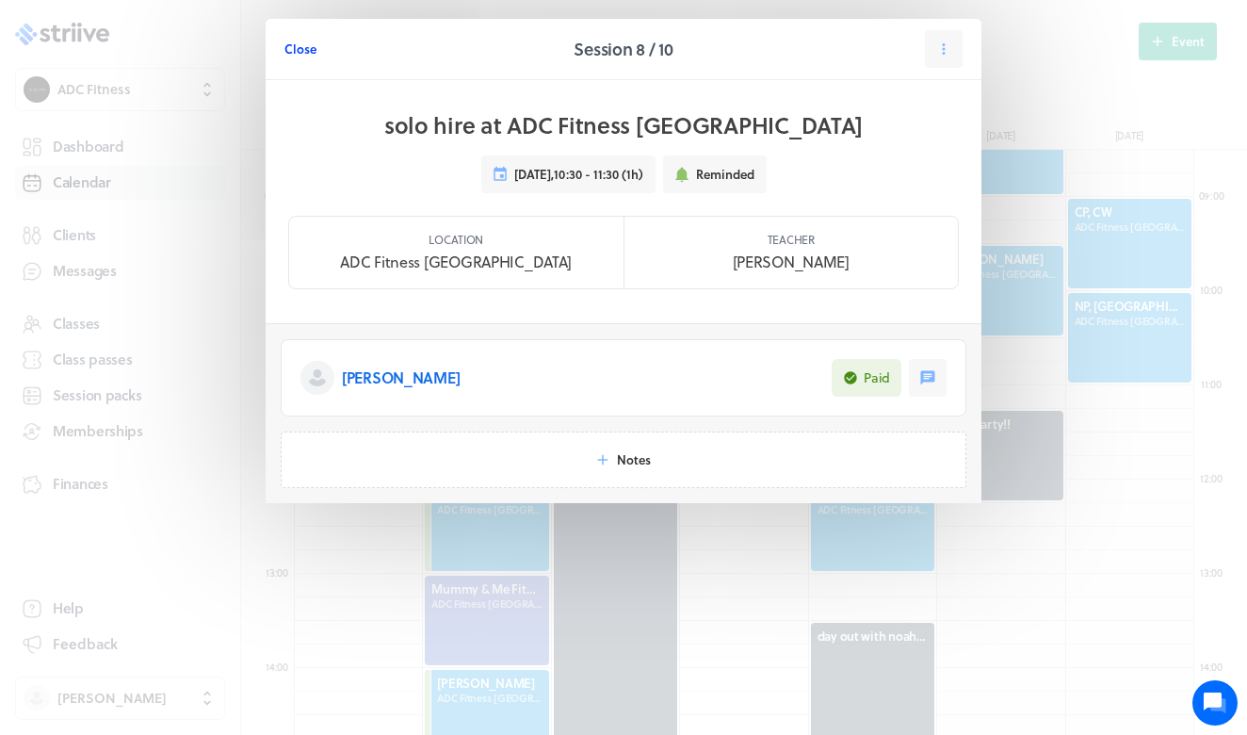
click at [310, 45] on span "Close" at bounding box center [300, 48] width 32 height 17
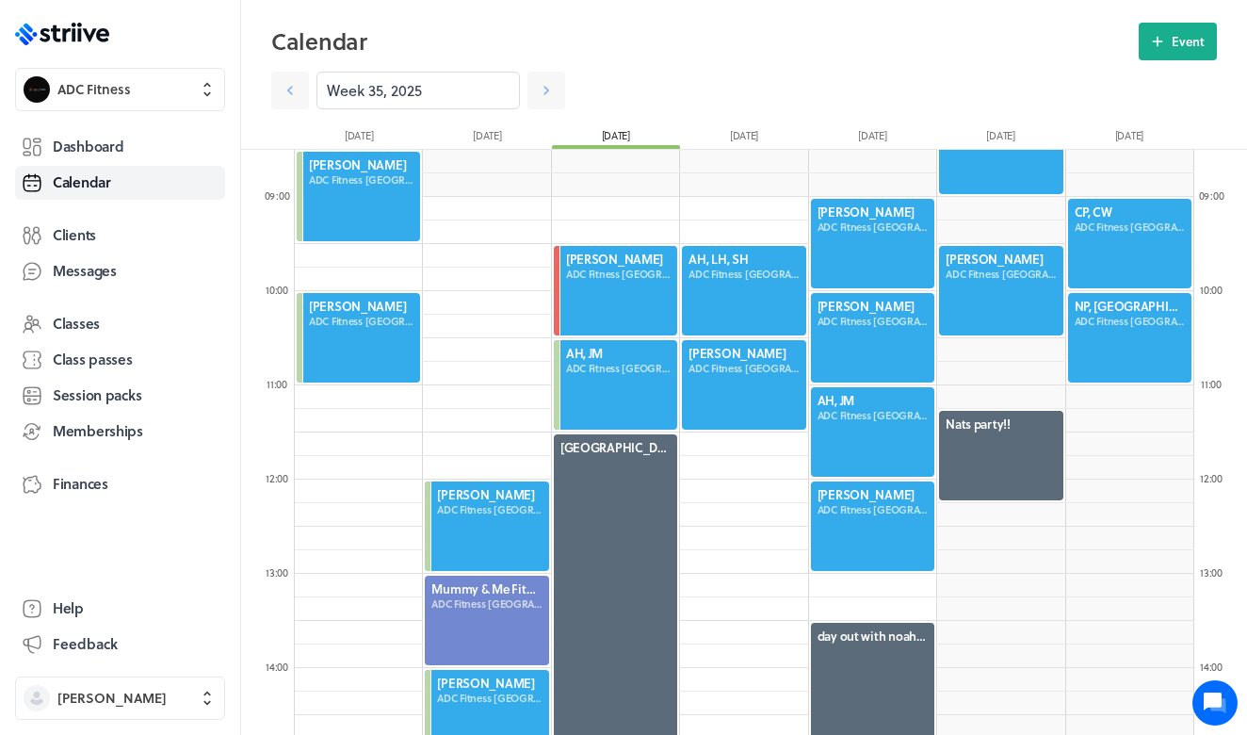
click at [729, 366] on div at bounding box center [743, 384] width 127 height 93
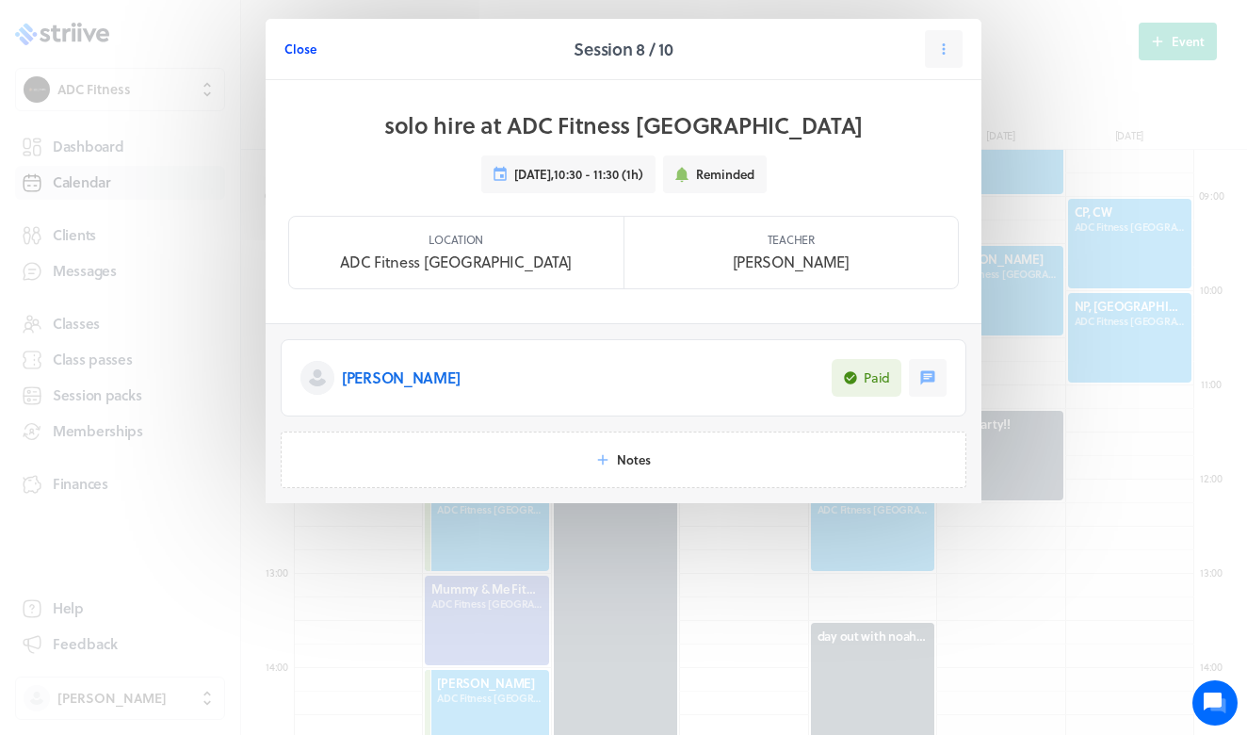
click at [305, 55] on span "Close" at bounding box center [300, 48] width 32 height 17
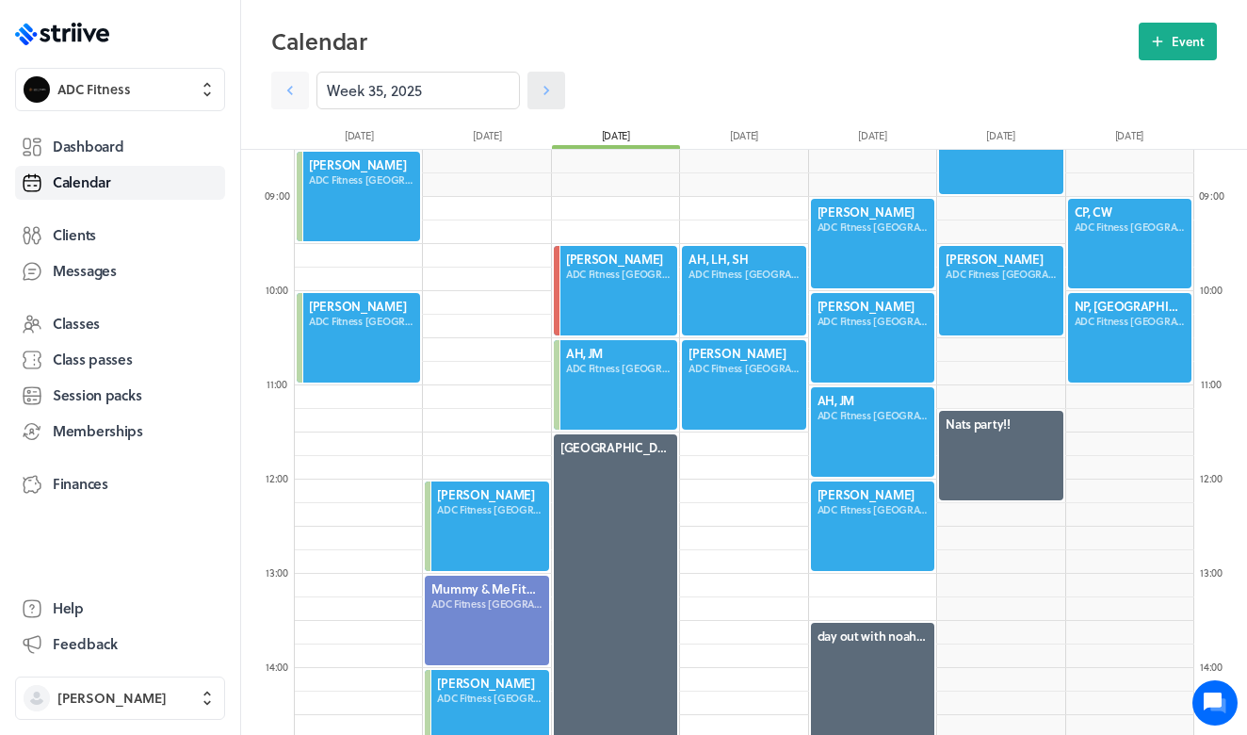
click at [546, 102] on link at bounding box center [546, 91] width 38 height 38
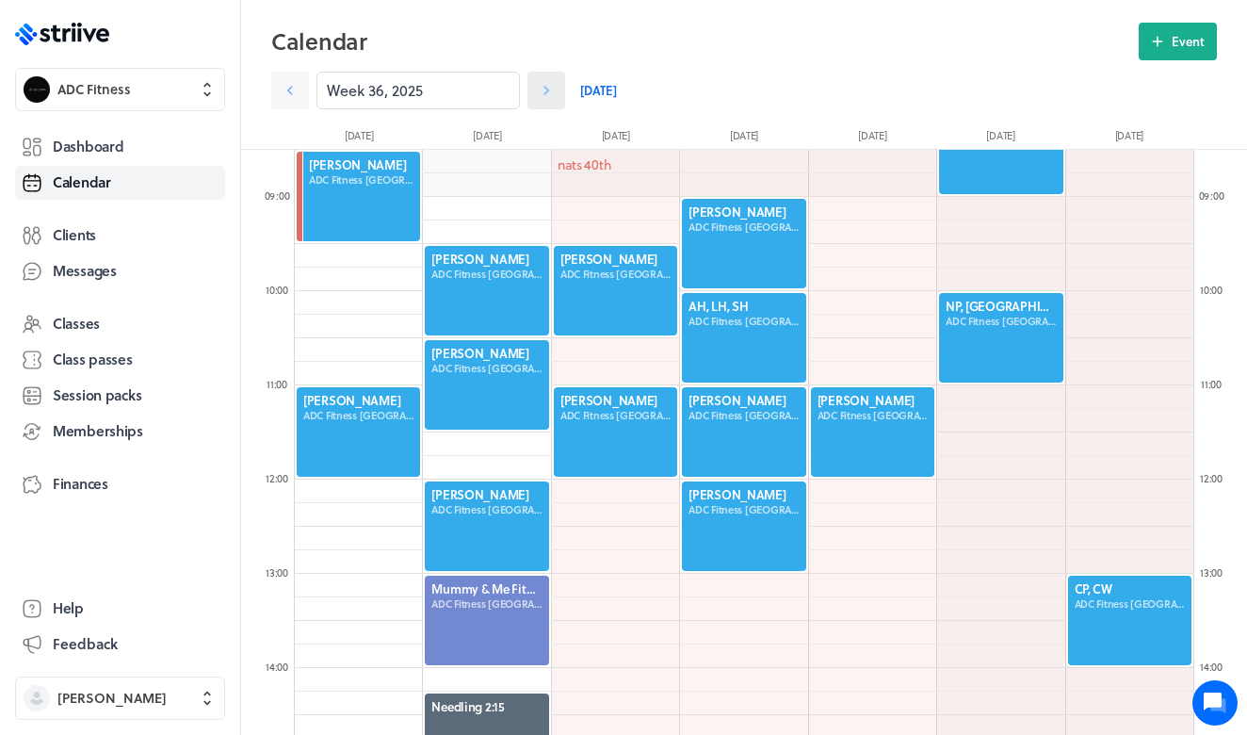
click at [546, 103] on link at bounding box center [546, 91] width 38 height 38
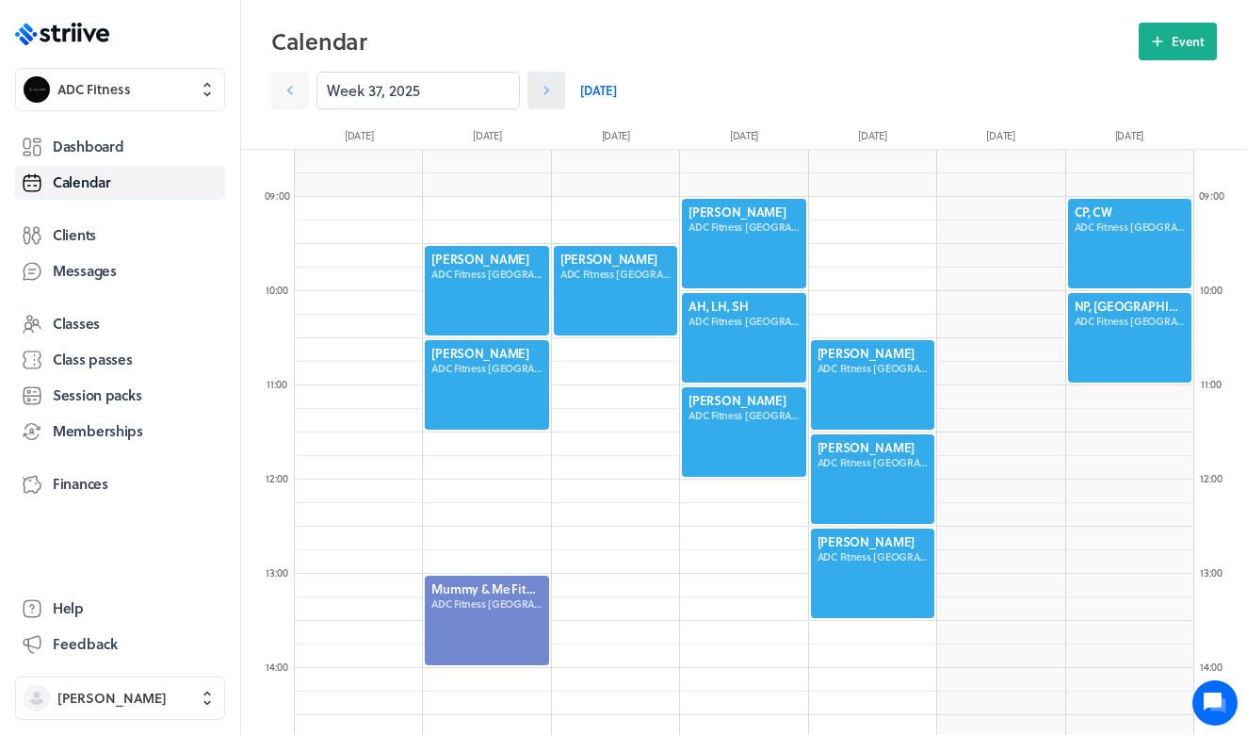
click at [546, 104] on link at bounding box center [546, 91] width 38 height 38
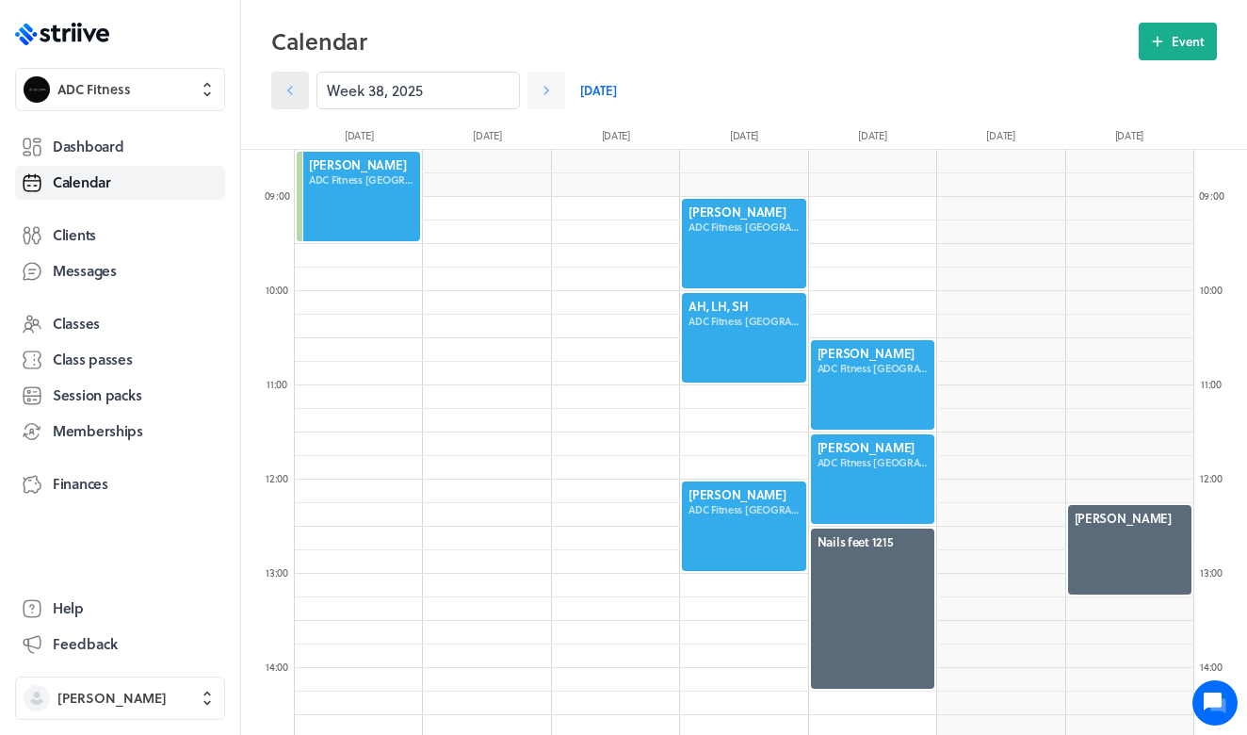
click at [291, 96] on icon at bounding box center [290, 90] width 19 height 19
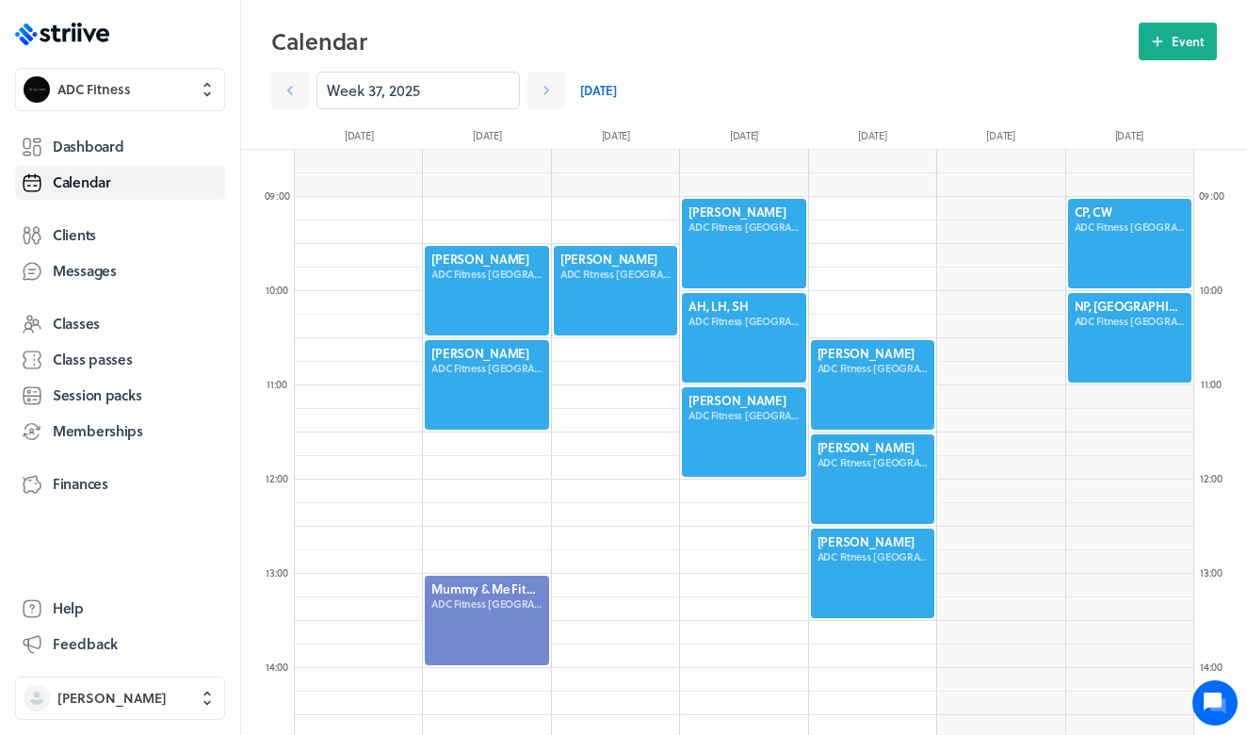
click at [735, 444] on div at bounding box center [743, 431] width 127 height 93
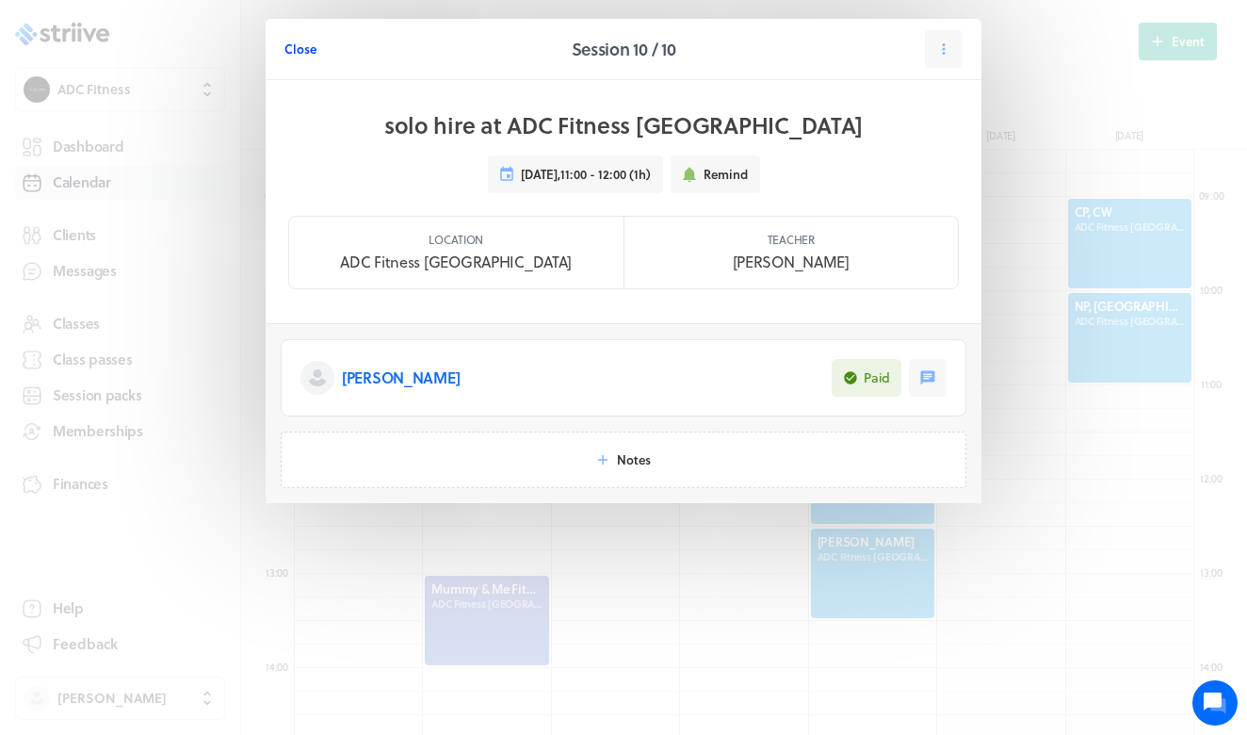
click at [299, 51] on span "Close" at bounding box center [300, 48] width 32 height 17
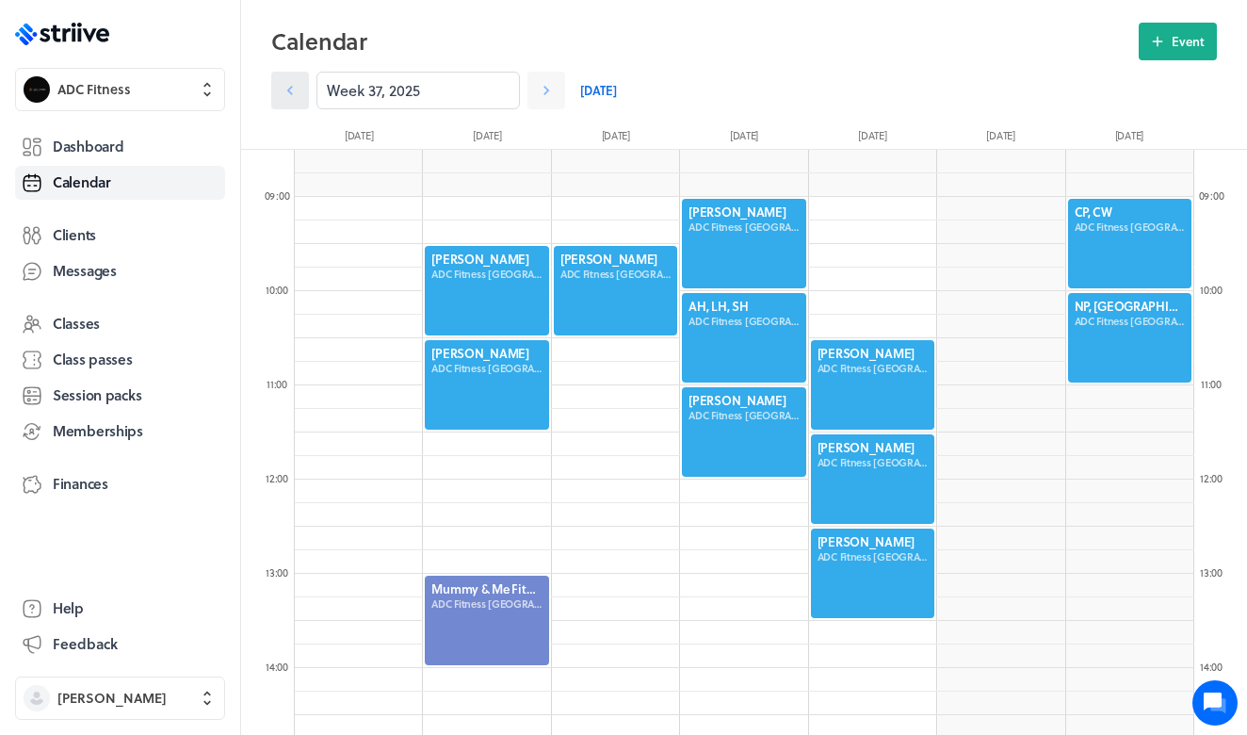
click at [303, 99] on link at bounding box center [290, 91] width 38 height 38
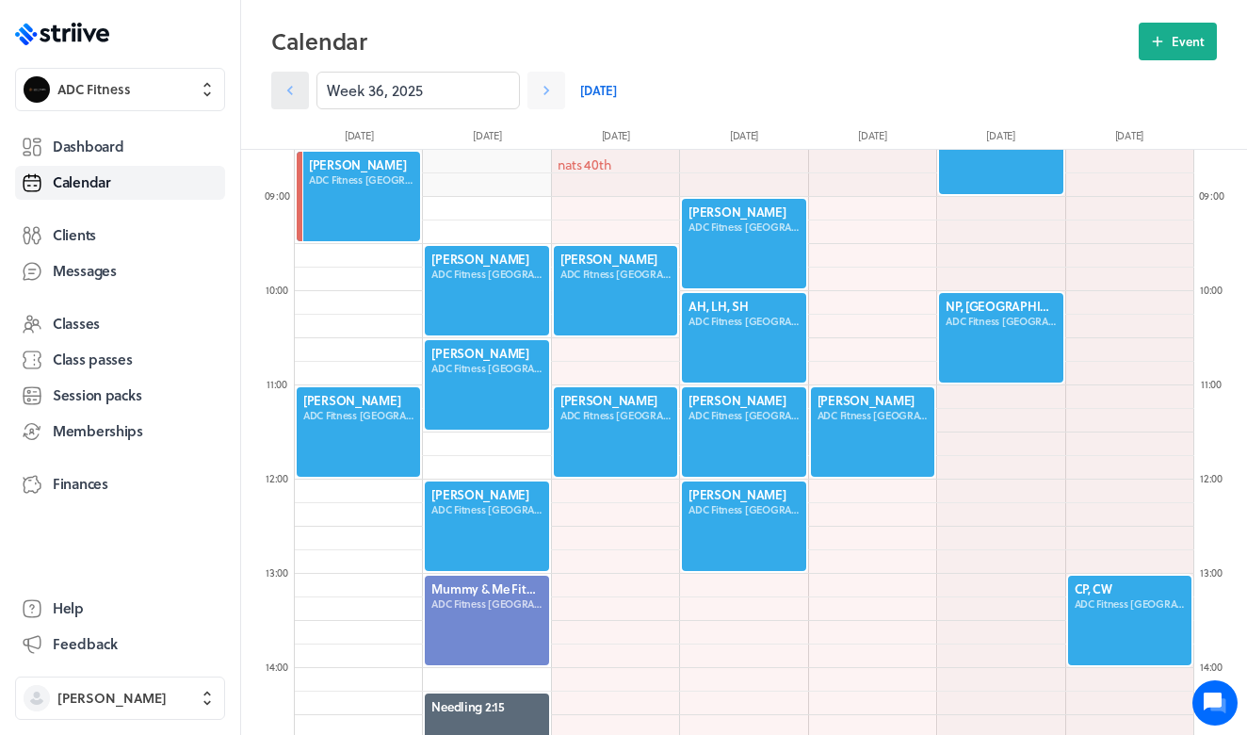
click at [303, 99] on link at bounding box center [290, 91] width 38 height 38
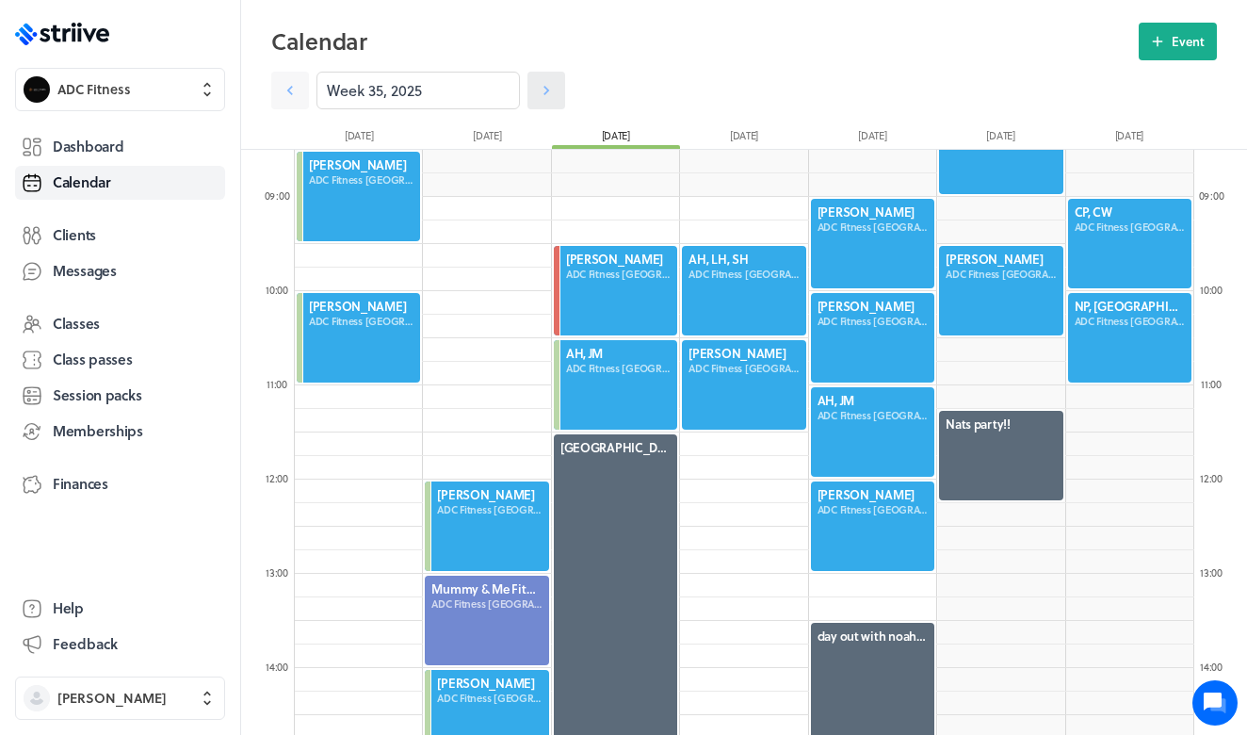
click at [542, 86] on icon at bounding box center [546, 90] width 19 height 19
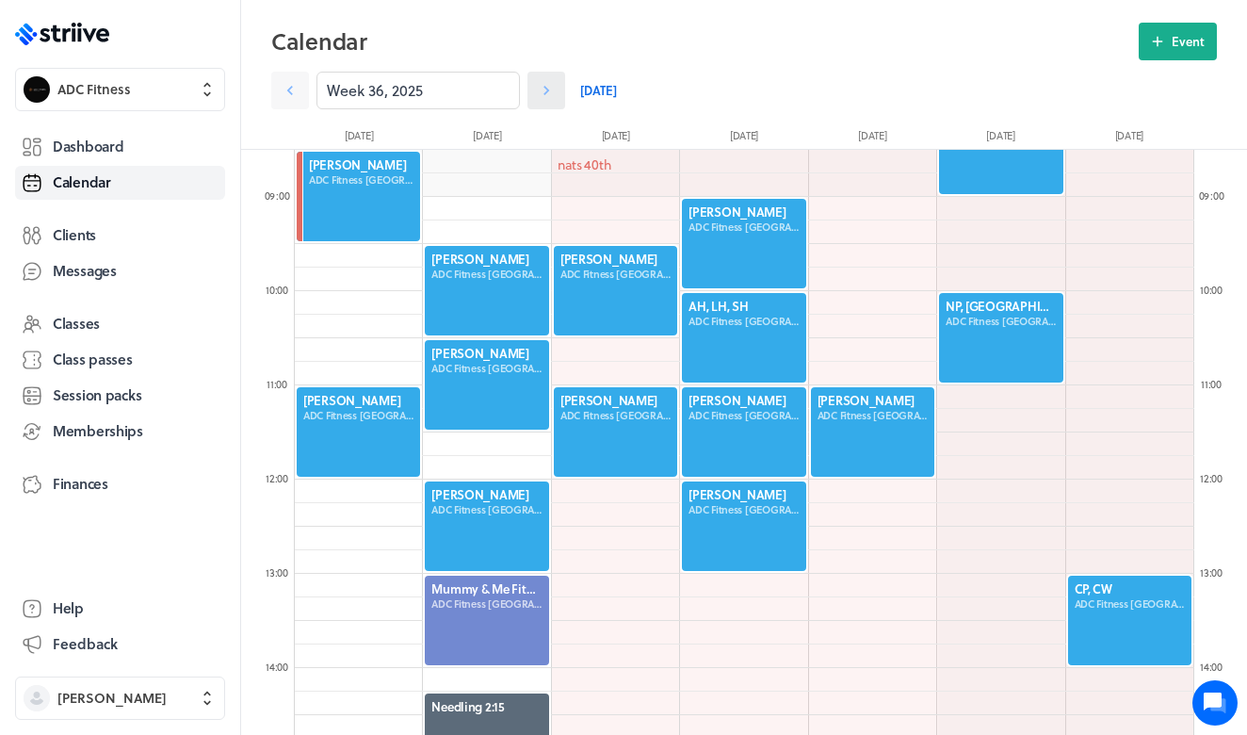
click at [551, 85] on icon at bounding box center [546, 90] width 19 height 19
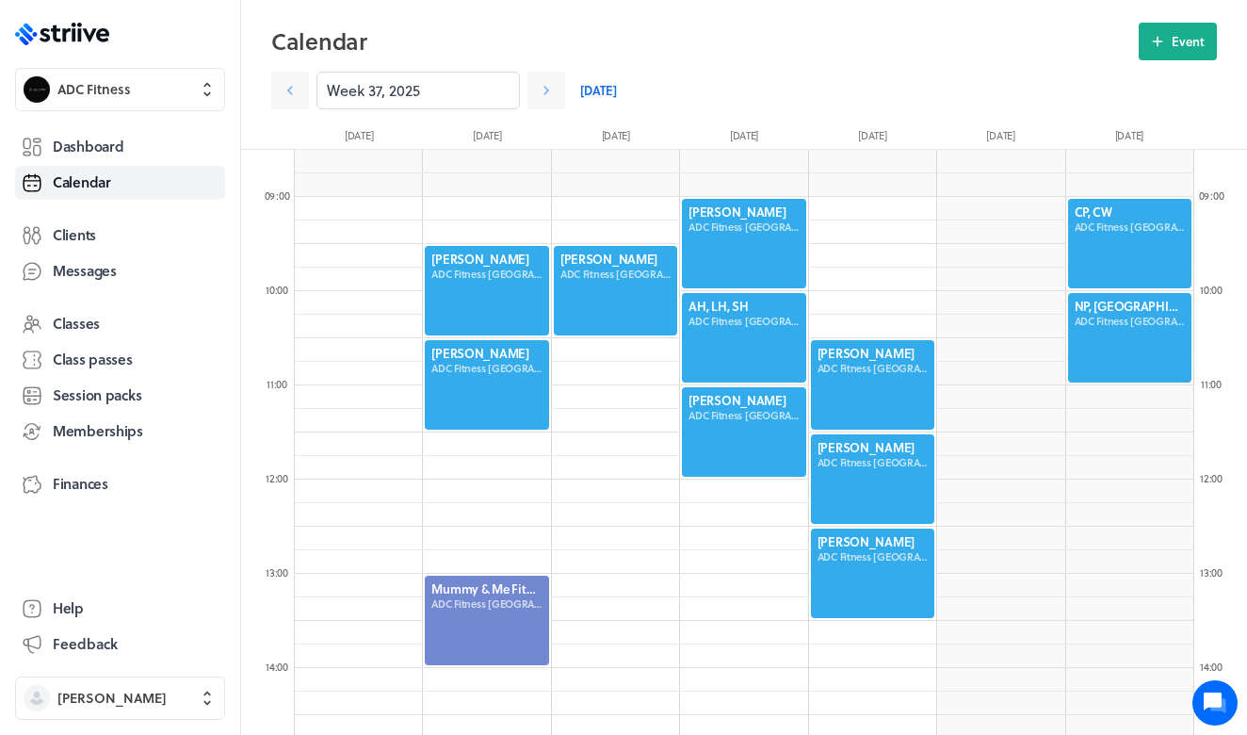
click at [604, 87] on link "[DATE]" at bounding box center [598, 91] width 37 height 38
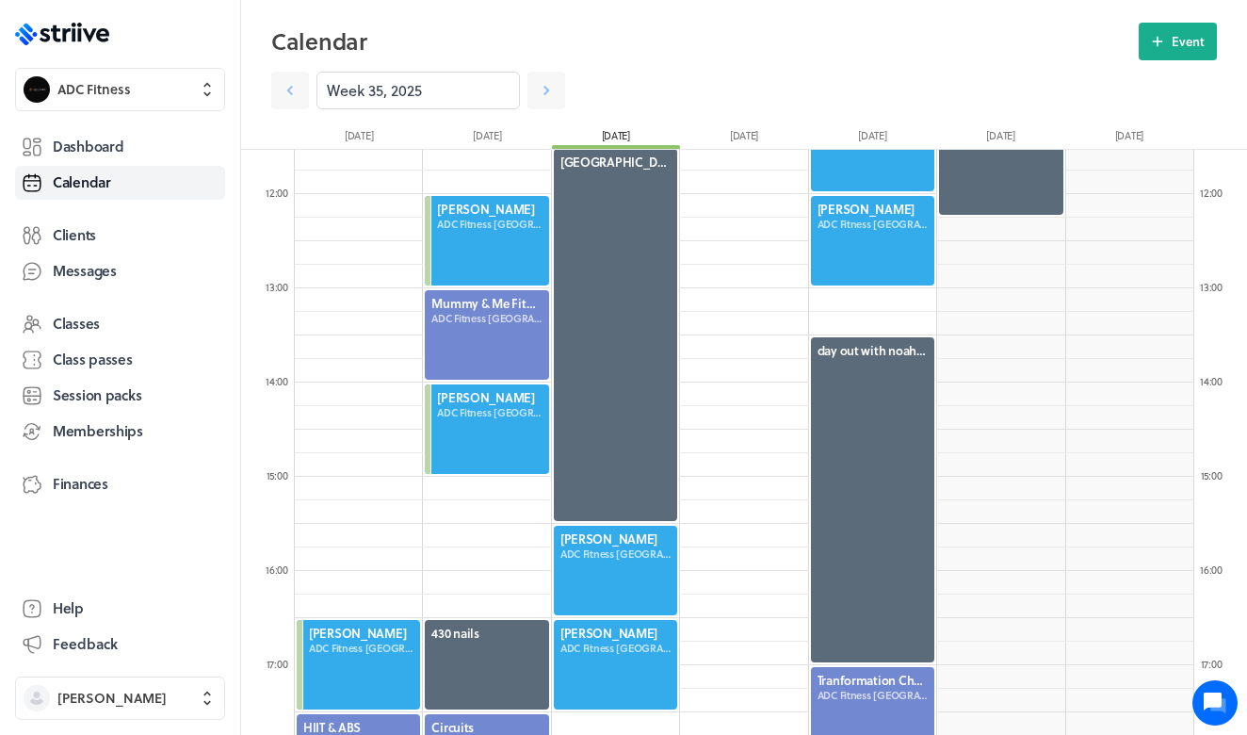
scroll to position [1089, 0]
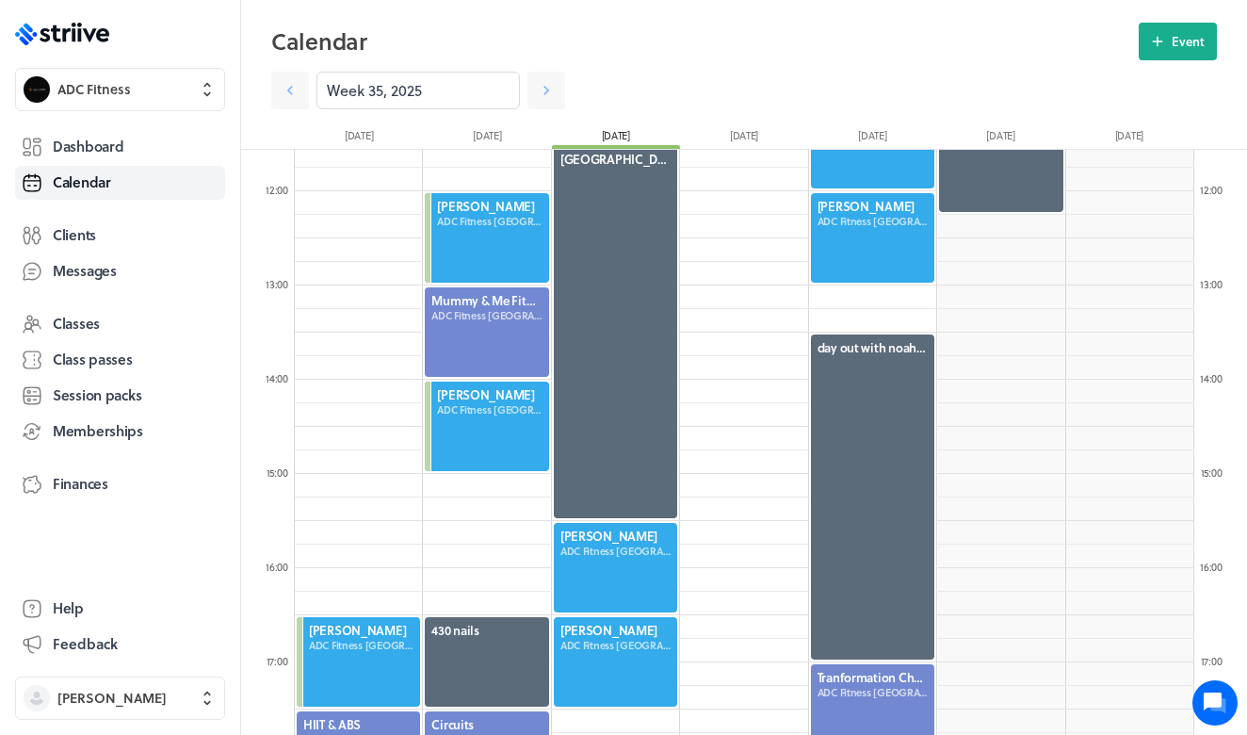
click at [857, 234] on div at bounding box center [872, 237] width 127 height 93
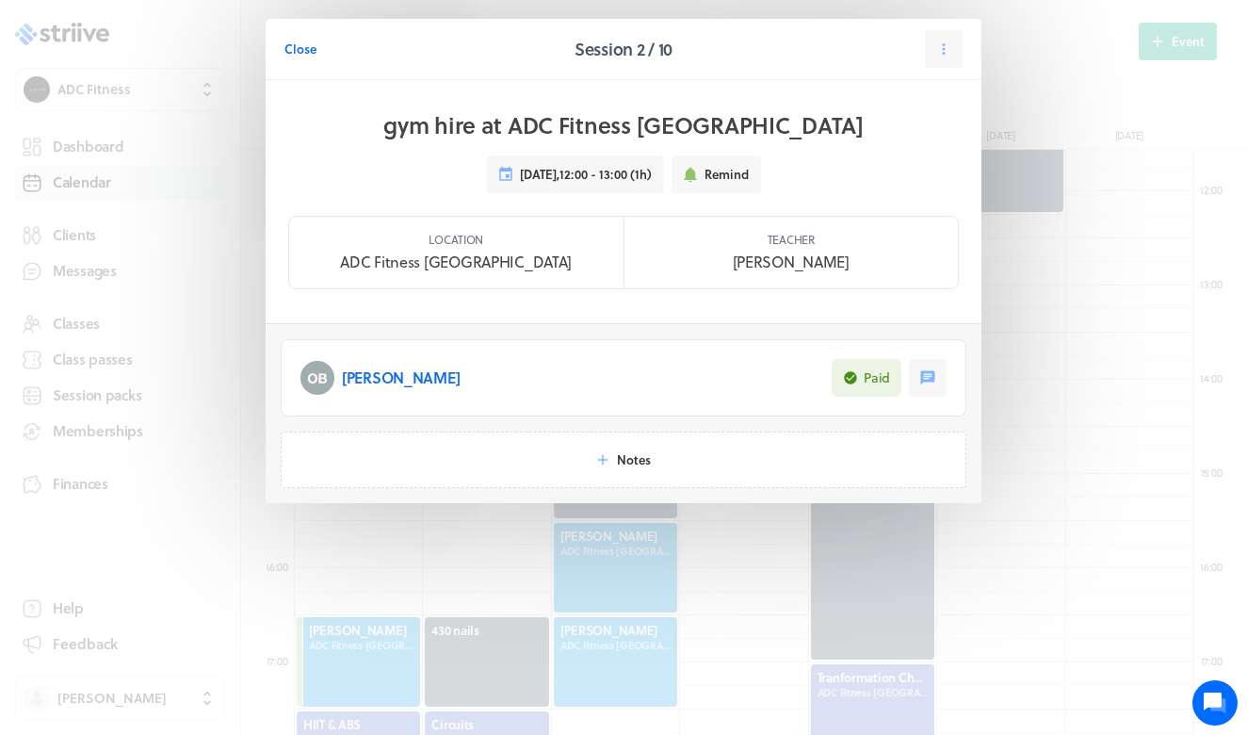
click at [944, 20] on header "Close Session 2 / 10" at bounding box center [624, 49] width 716 height 61
click at [952, 70] on header "Close Session 2 / 10" at bounding box center [624, 49] width 716 height 61
click at [937, 45] on icon at bounding box center [943, 48] width 17 height 17
click at [886, 189] on span "Manage pack" at bounding box center [903, 197] width 75 height 17
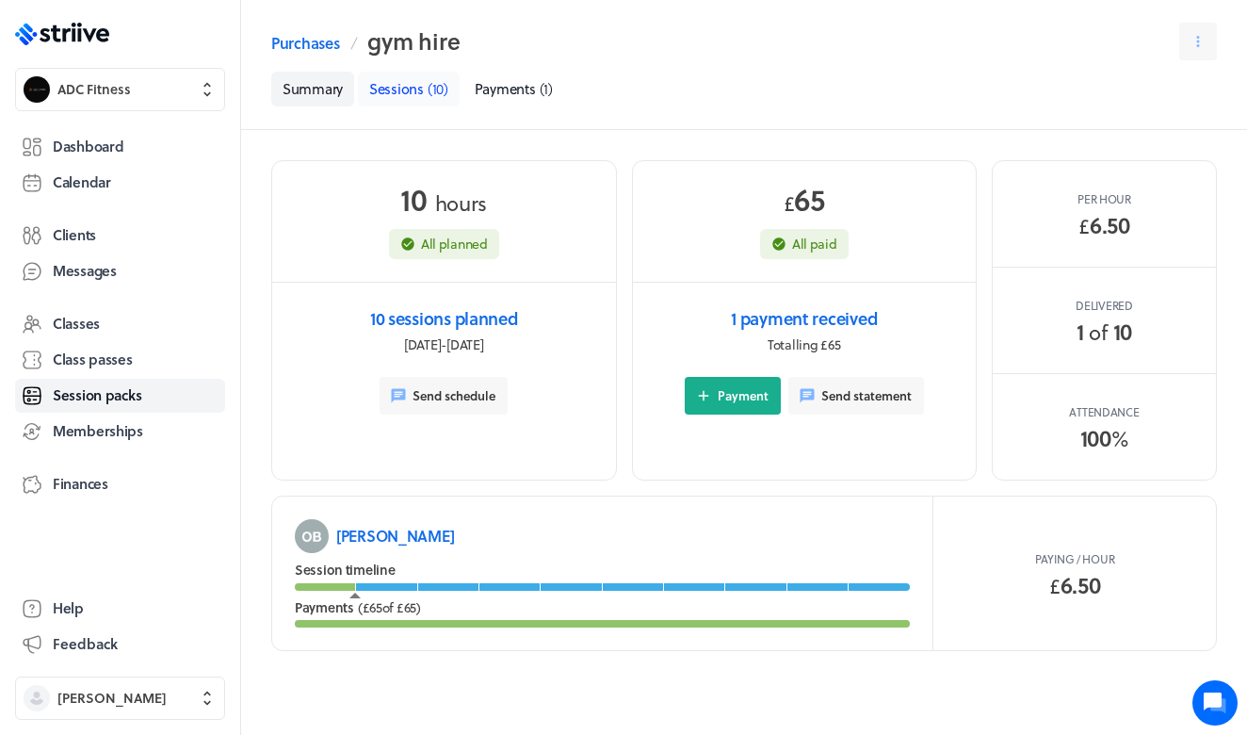
click at [413, 101] on link "Sessions ( 10 )" at bounding box center [409, 89] width 102 height 35
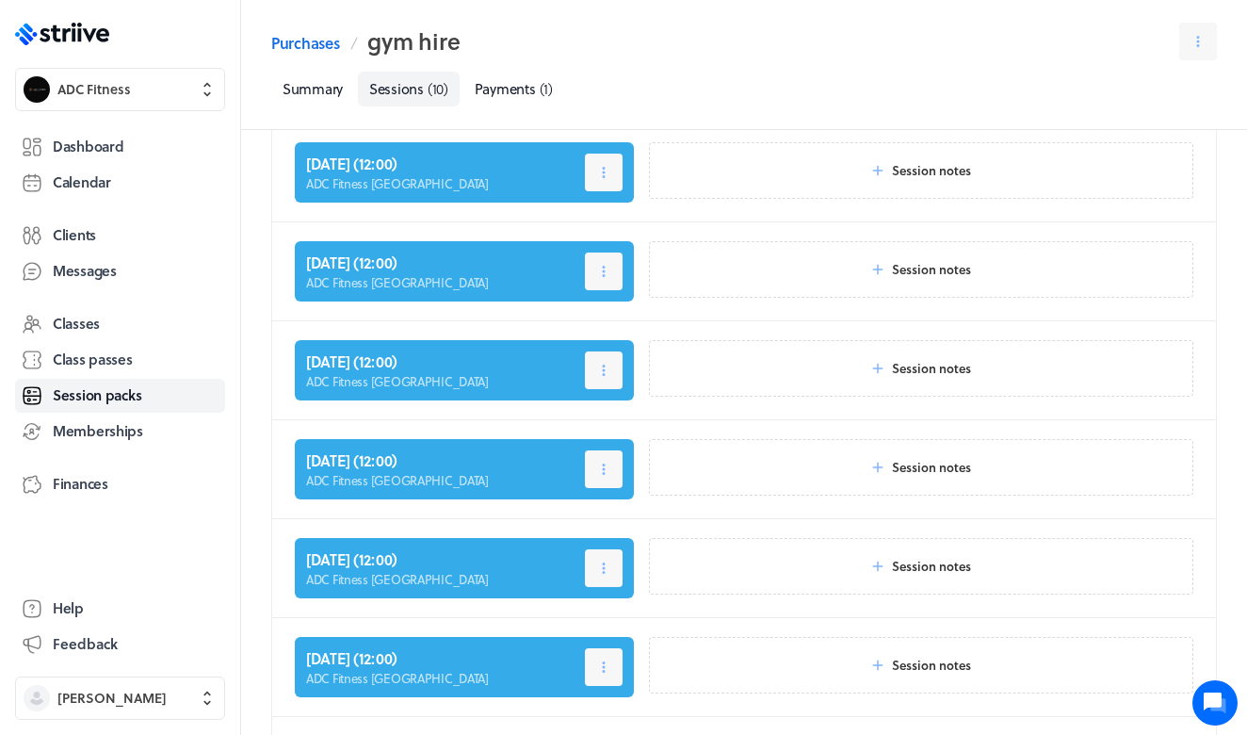
scroll to position [68, 0]
click at [90, 154] on span "Dashboard" at bounding box center [88, 147] width 71 height 20
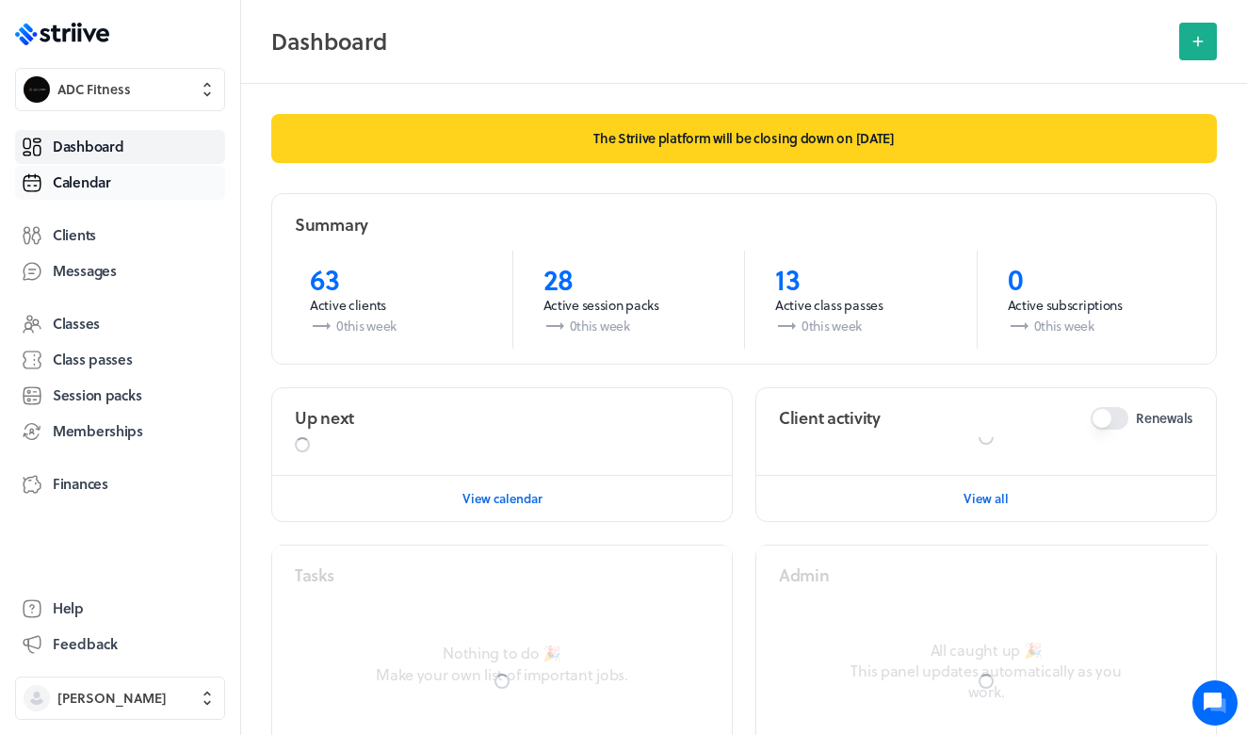
click at [89, 186] on span "Calendar" at bounding box center [82, 182] width 58 height 20
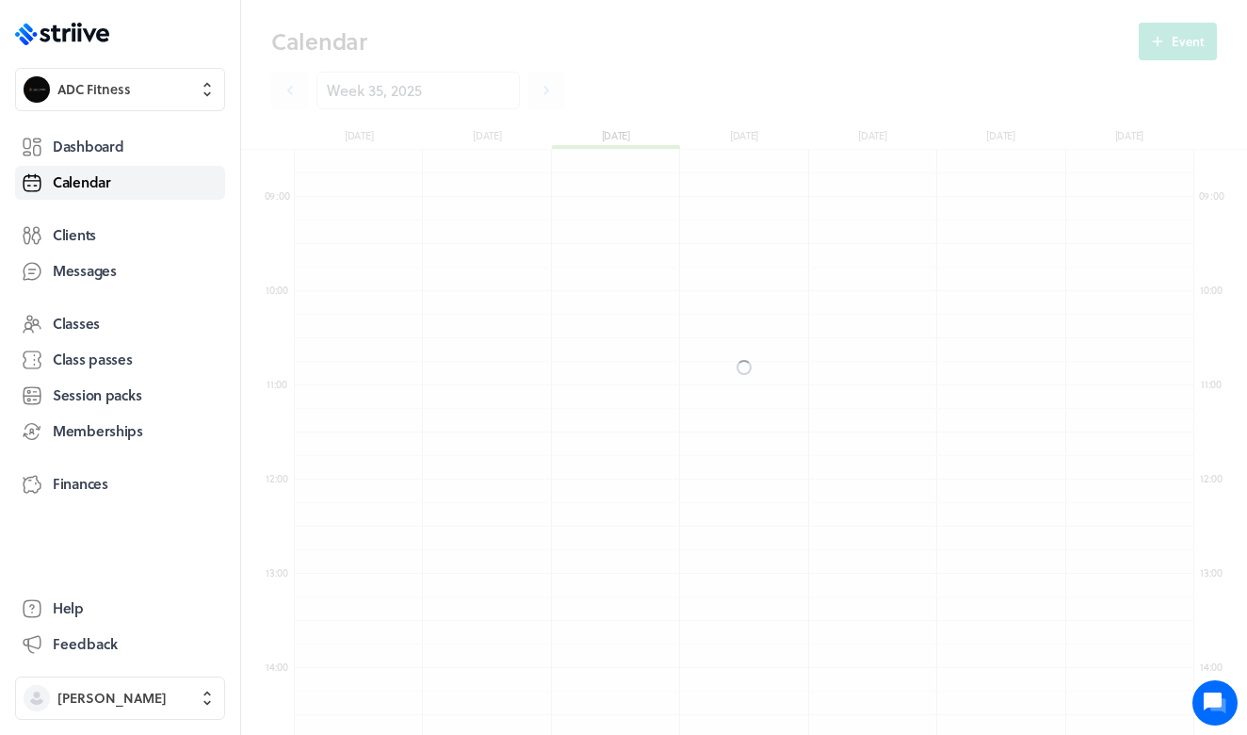
scroll to position [2260, 899]
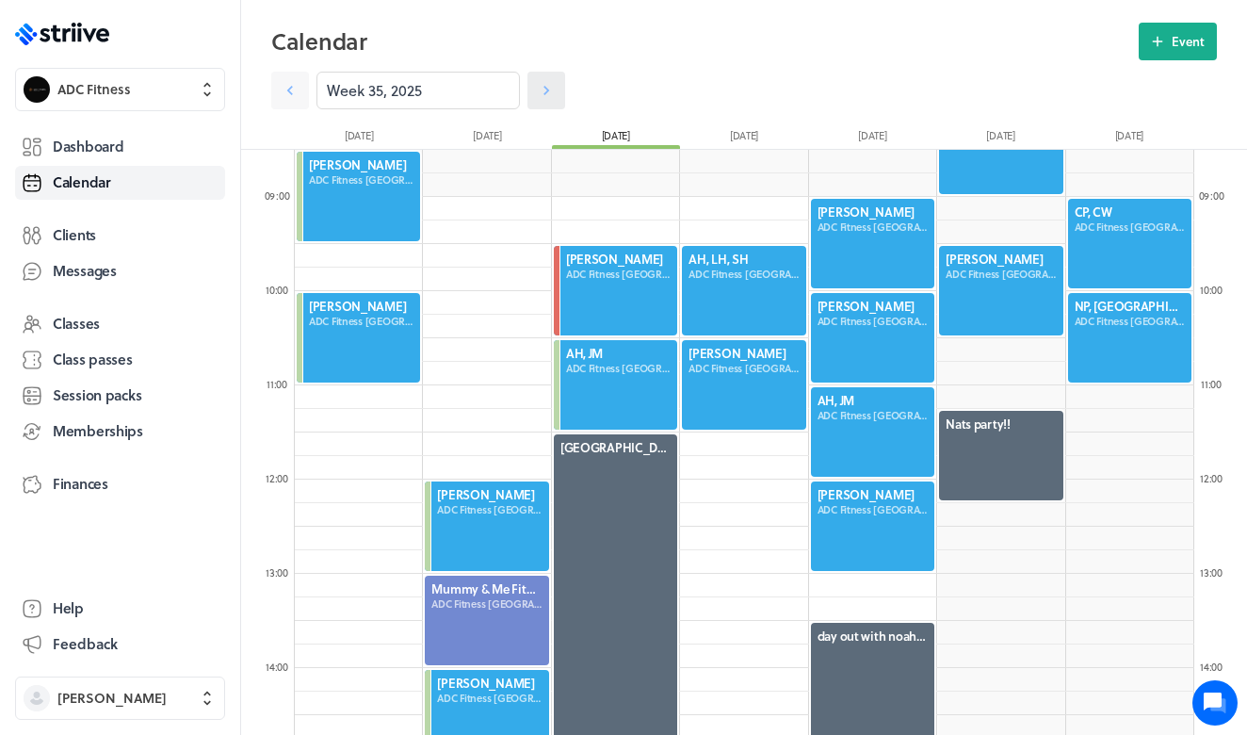
click at [542, 98] on icon at bounding box center [546, 90] width 19 height 19
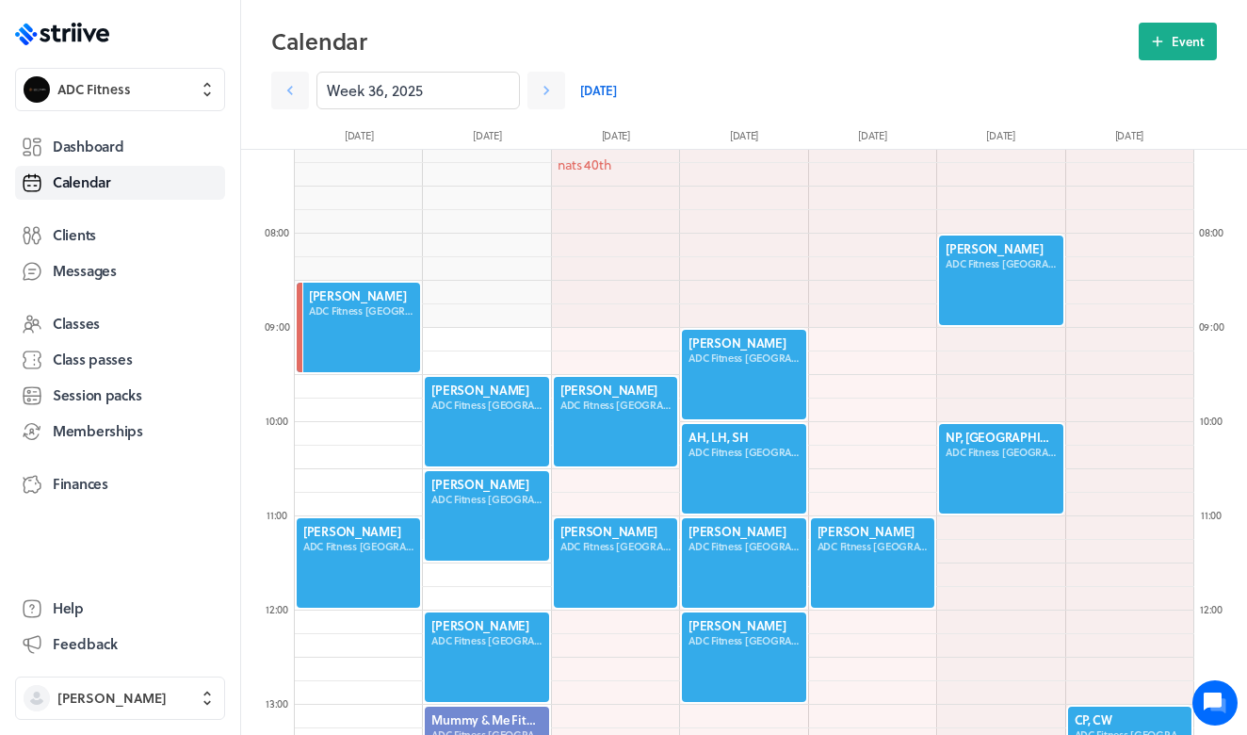
scroll to position [671, 0]
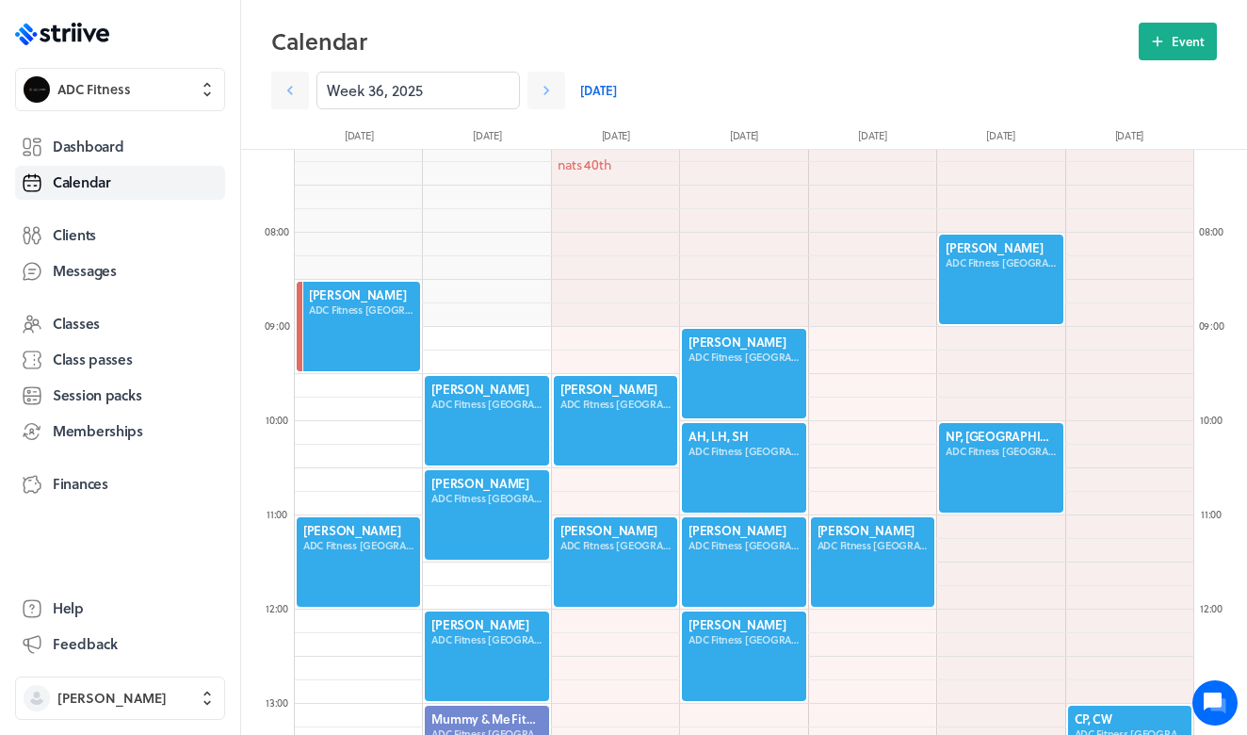
click at [986, 301] on div at bounding box center [1000, 279] width 127 height 93
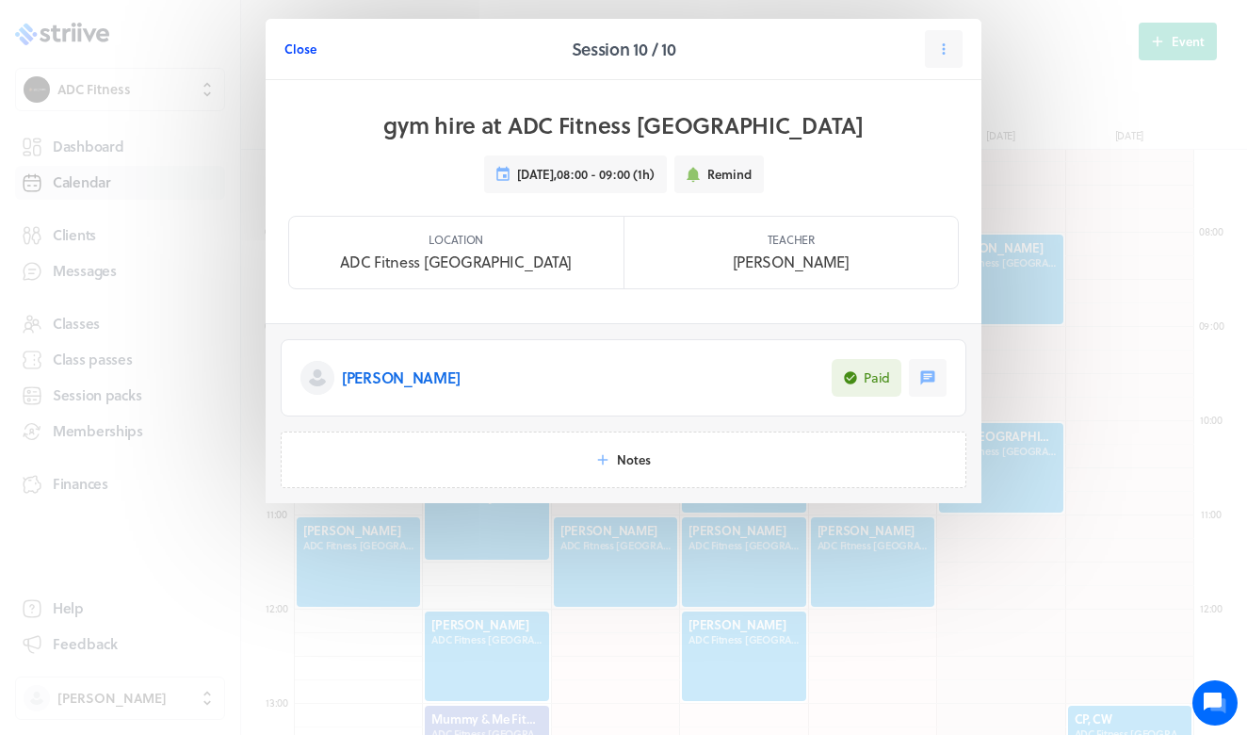
click at [292, 46] on span "Close" at bounding box center [300, 48] width 32 height 17
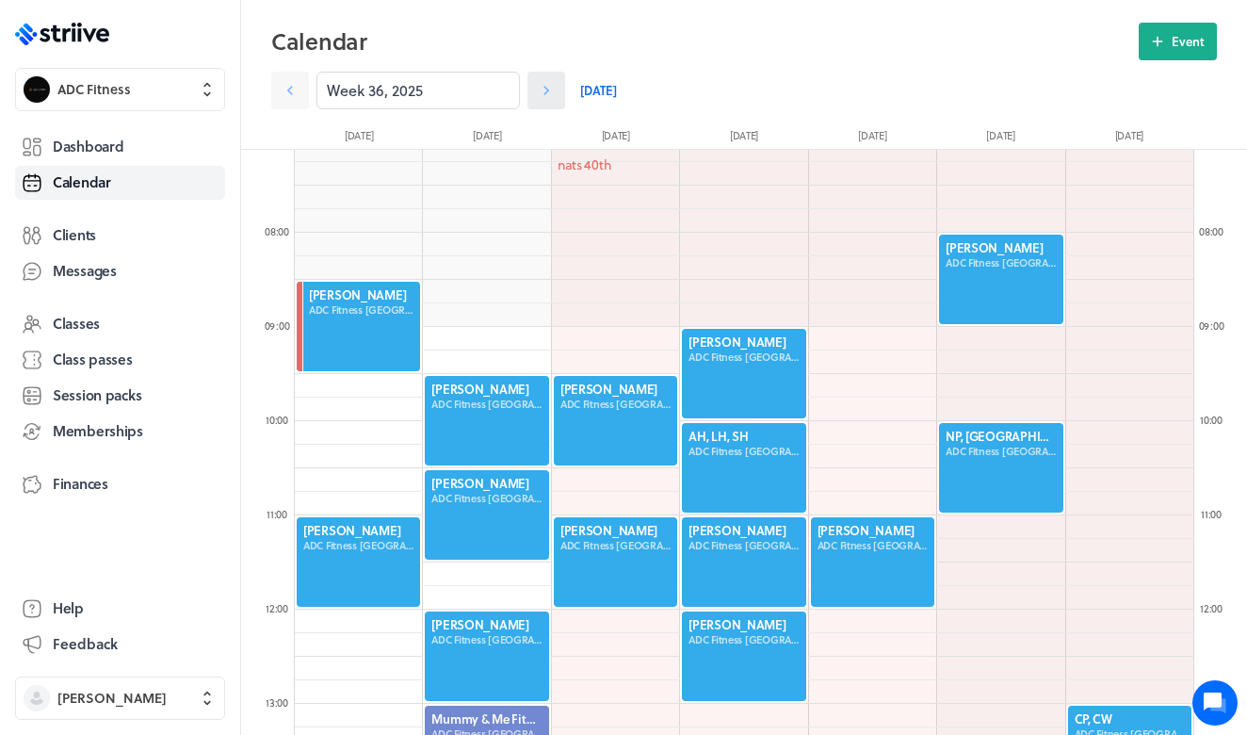
click at [541, 89] on icon at bounding box center [546, 90] width 19 height 19
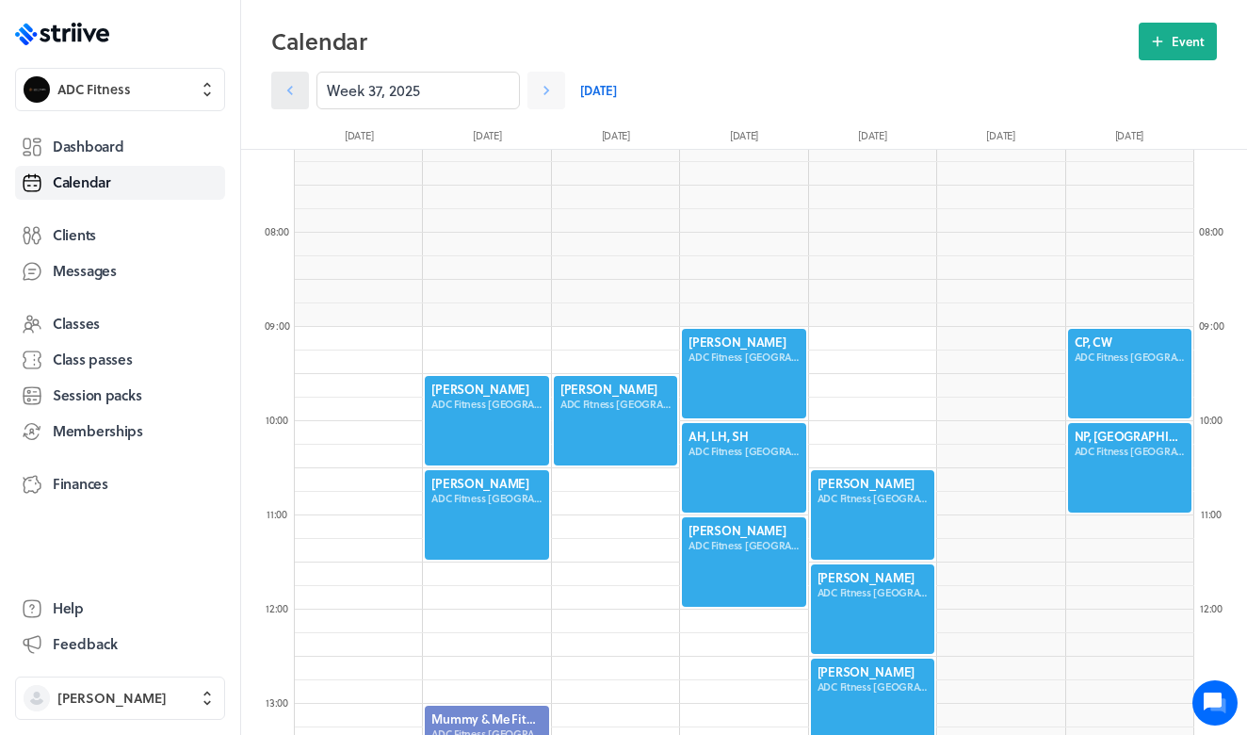
click at [282, 99] on icon at bounding box center [290, 90] width 19 height 19
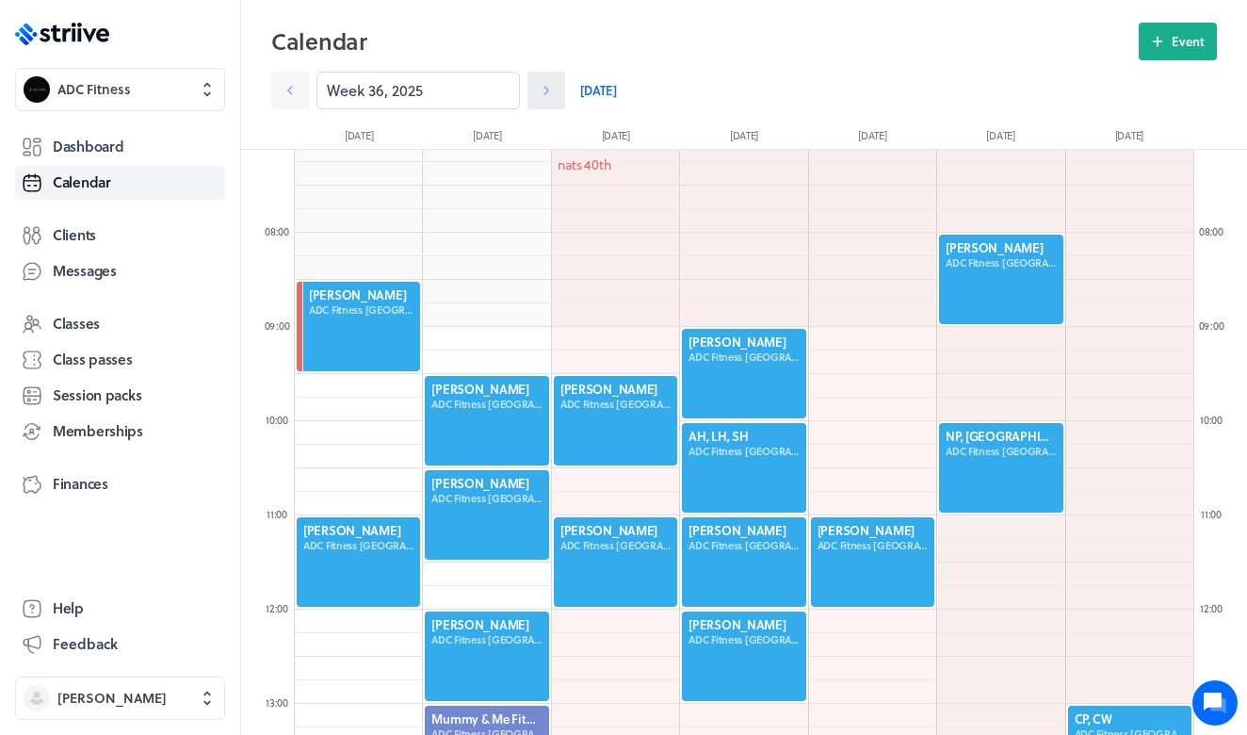
click at [547, 93] on icon at bounding box center [546, 90] width 19 height 19
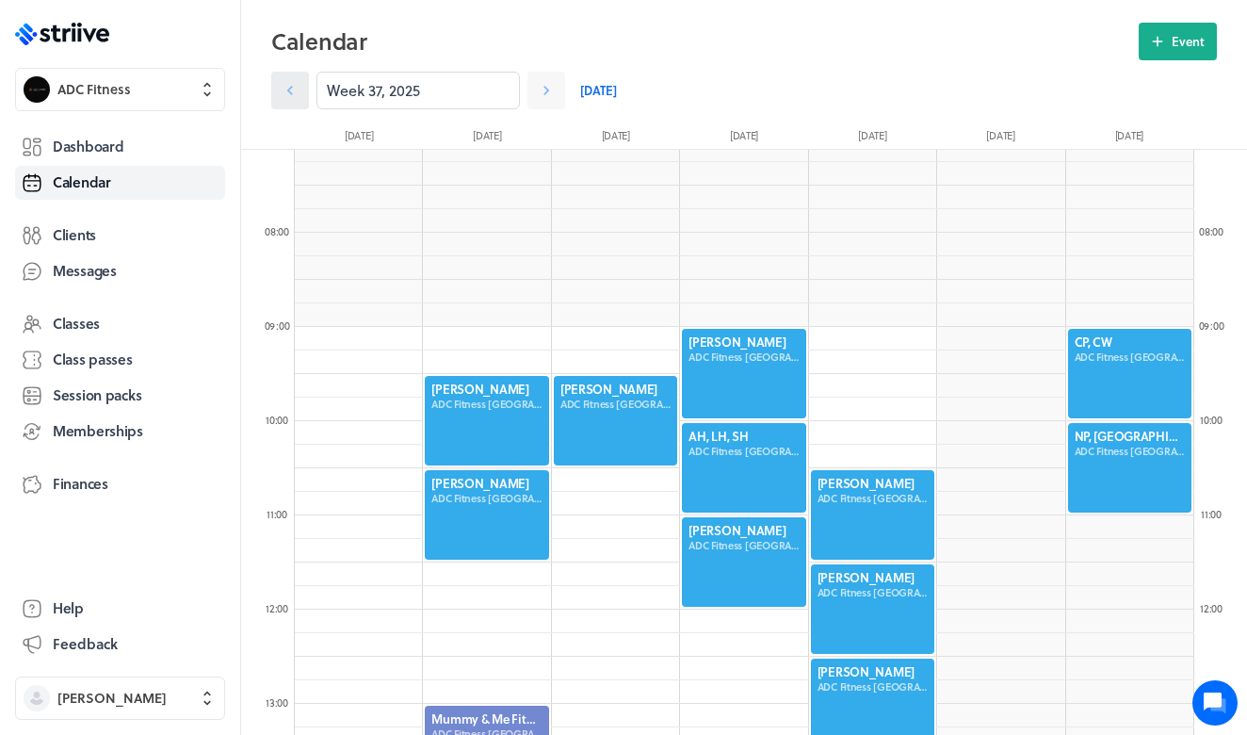
click at [299, 95] on icon at bounding box center [290, 90] width 19 height 19
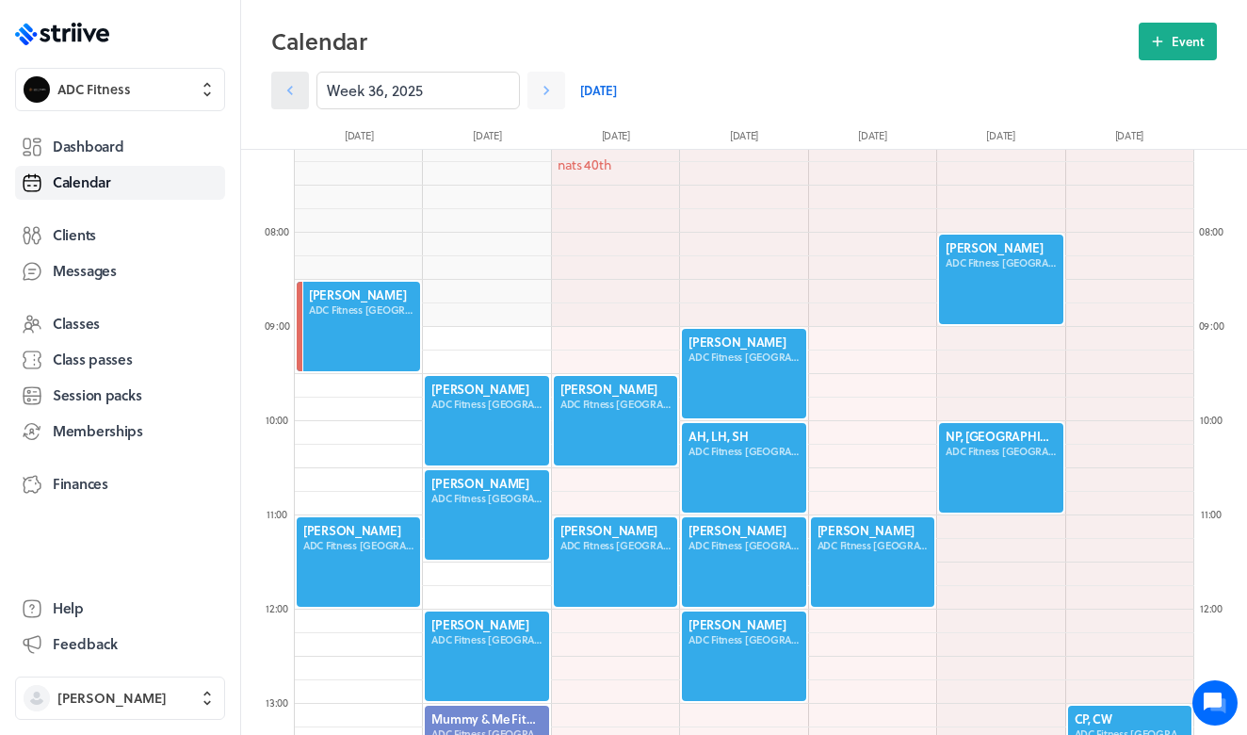
click at [296, 94] on icon at bounding box center [290, 90] width 19 height 19
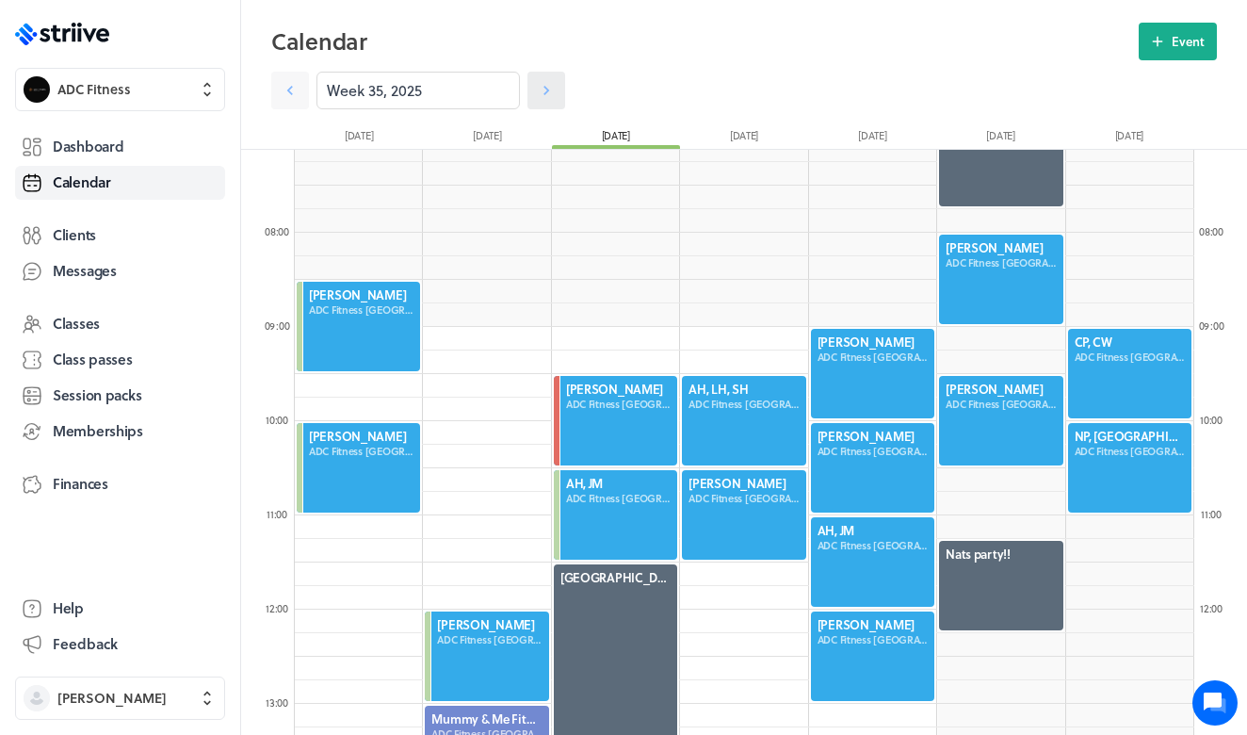
click at [533, 89] on link at bounding box center [546, 91] width 38 height 38
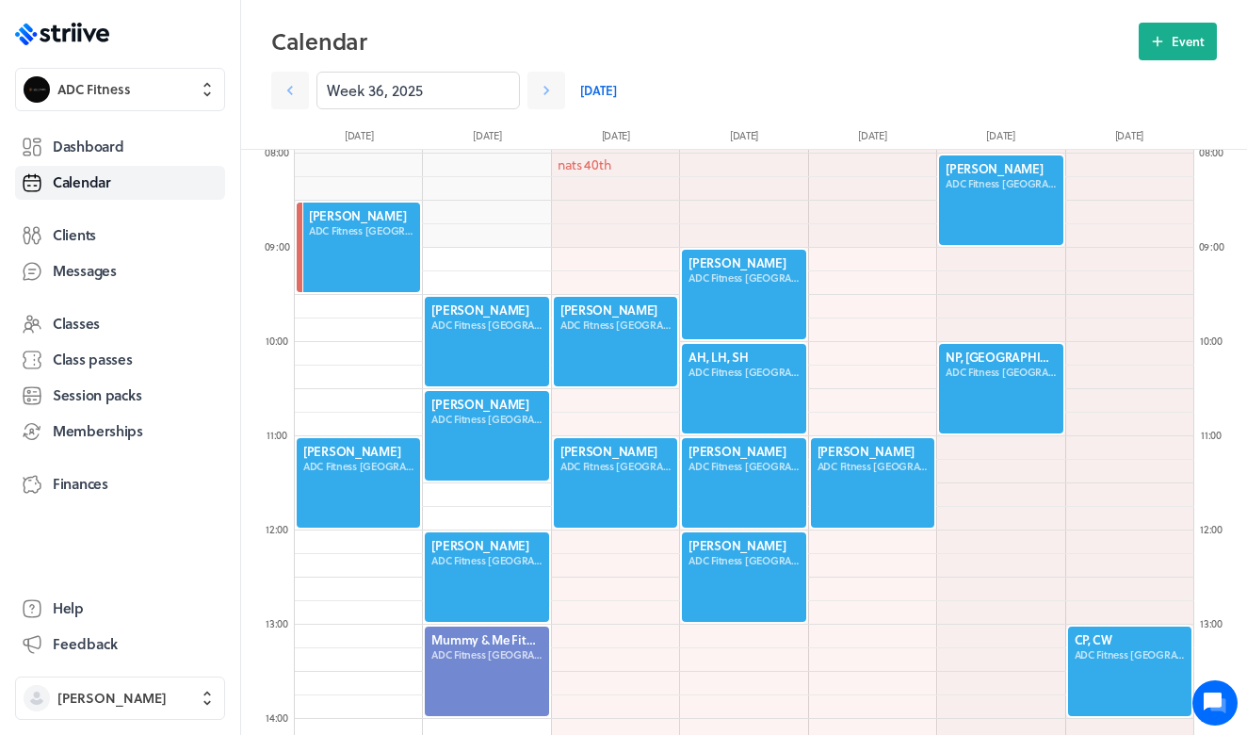
scroll to position [745, 0]
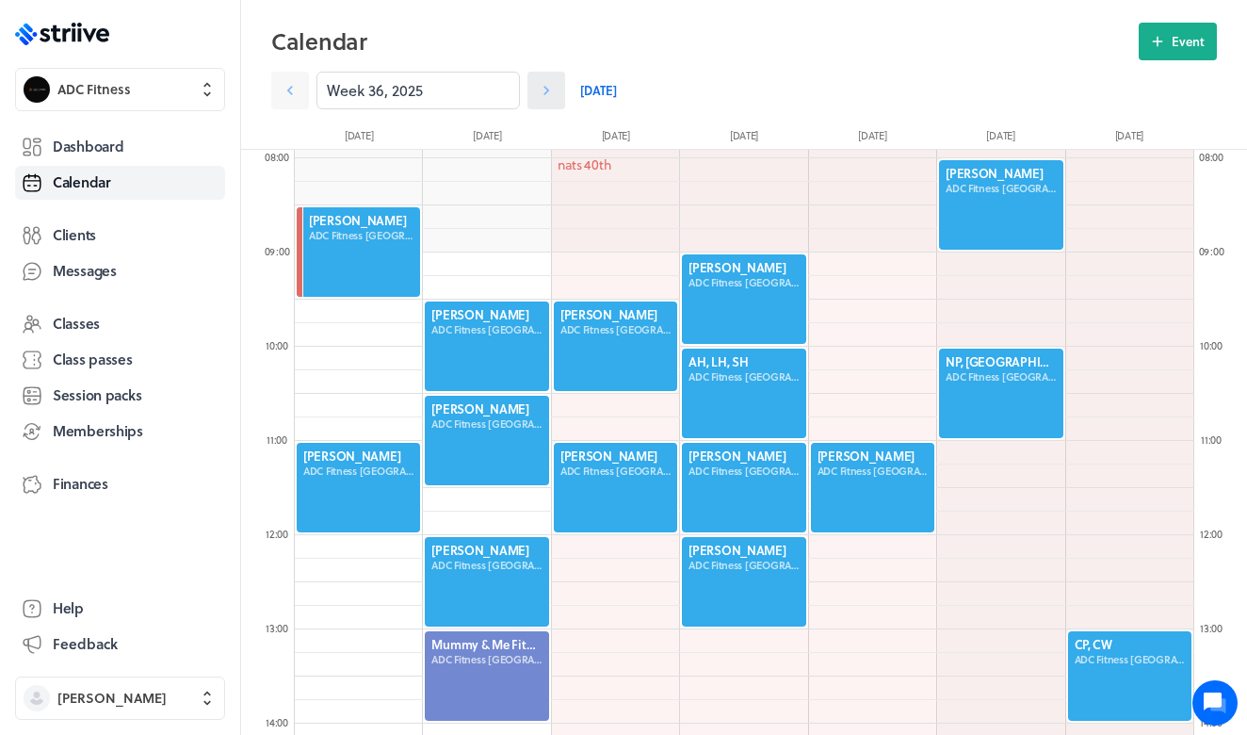
click at [544, 89] on icon at bounding box center [546, 90] width 19 height 19
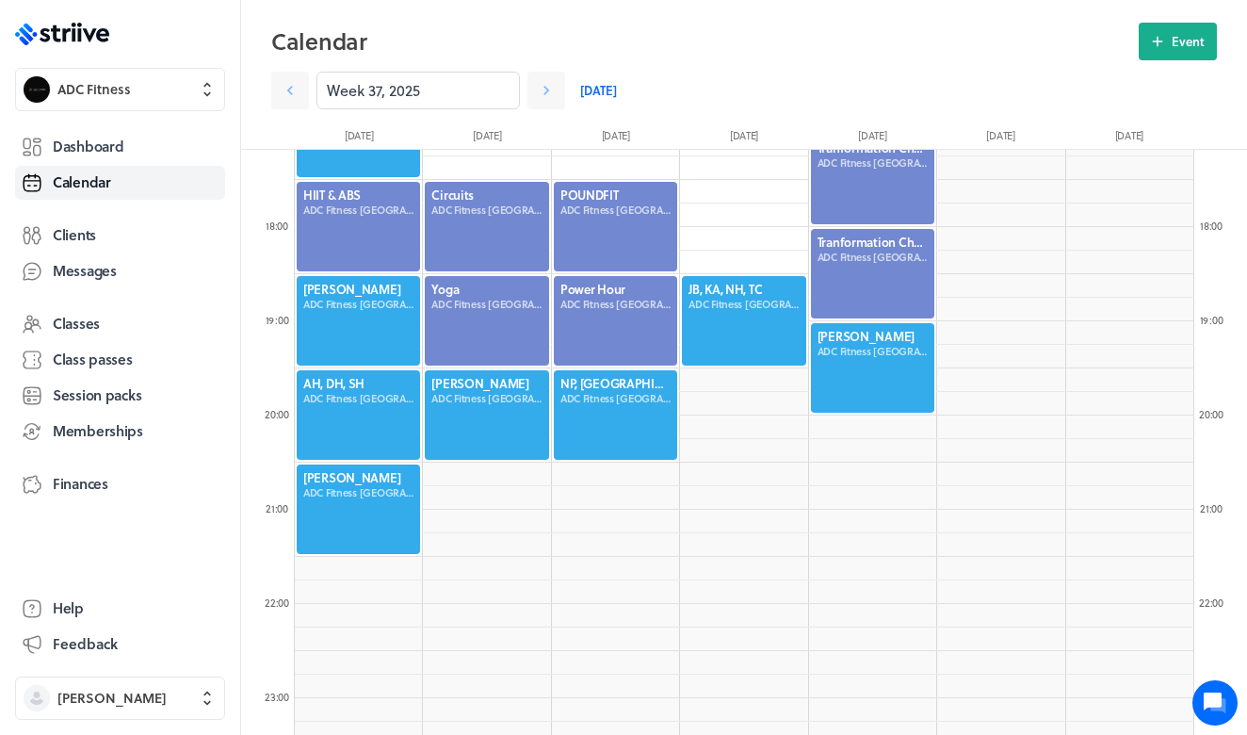
scroll to position [1621, 0]
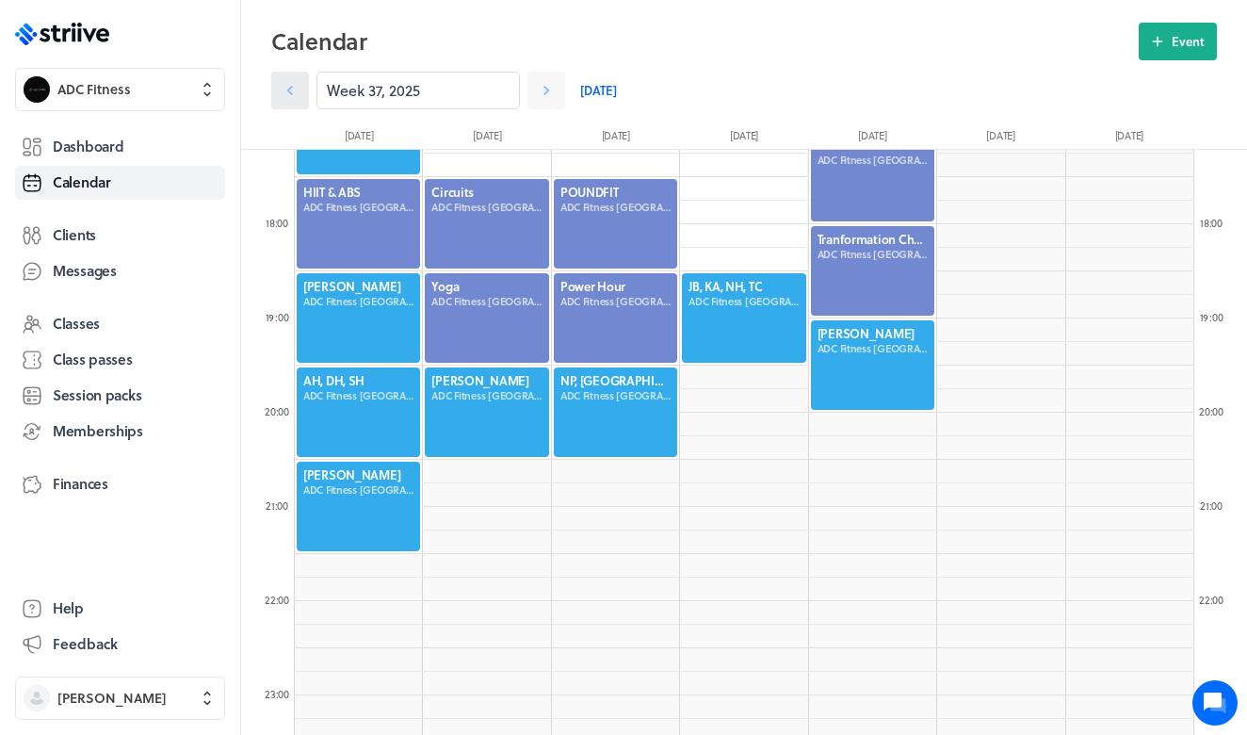
click at [299, 100] on link at bounding box center [290, 91] width 38 height 38
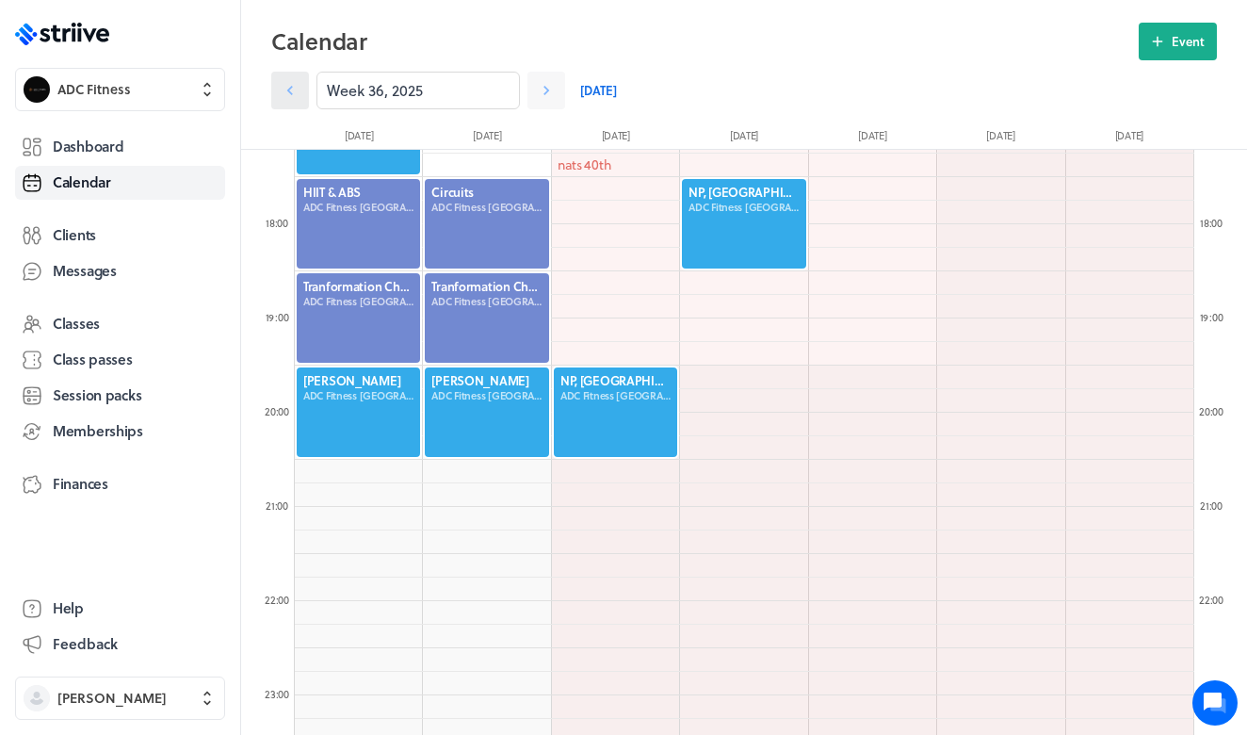
click at [299, 100] on link at bounding box center [290, 91] width 38 height 38
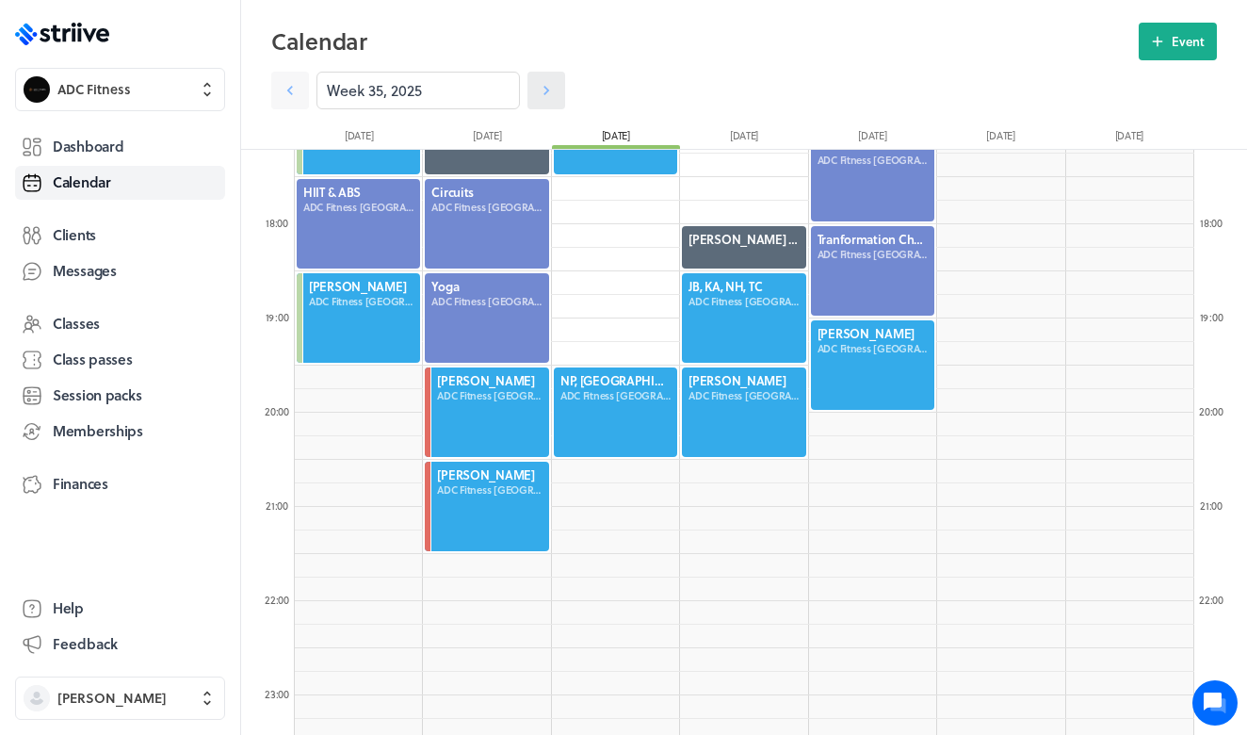
click at [535, 89] on link at bounding box center [546, 91] width 38 height 38
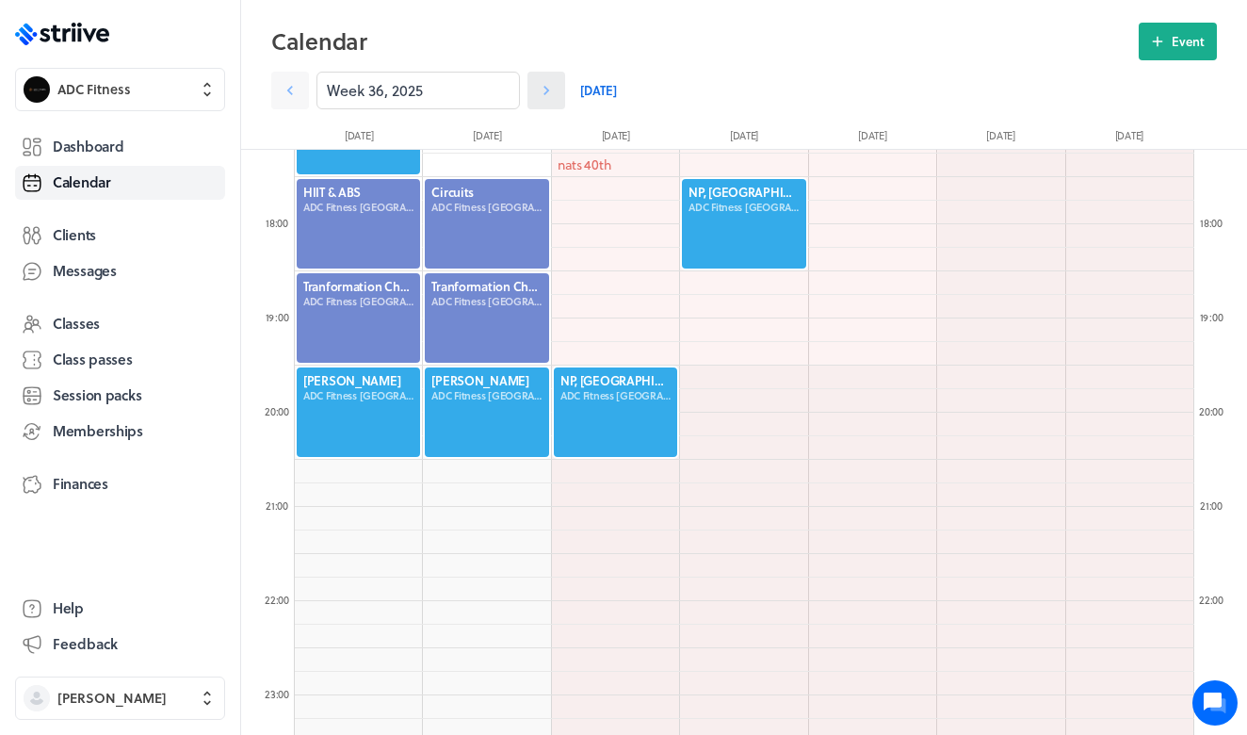
click at [542, 88] on icon at bounding box center [546, 90] width 19 height 19
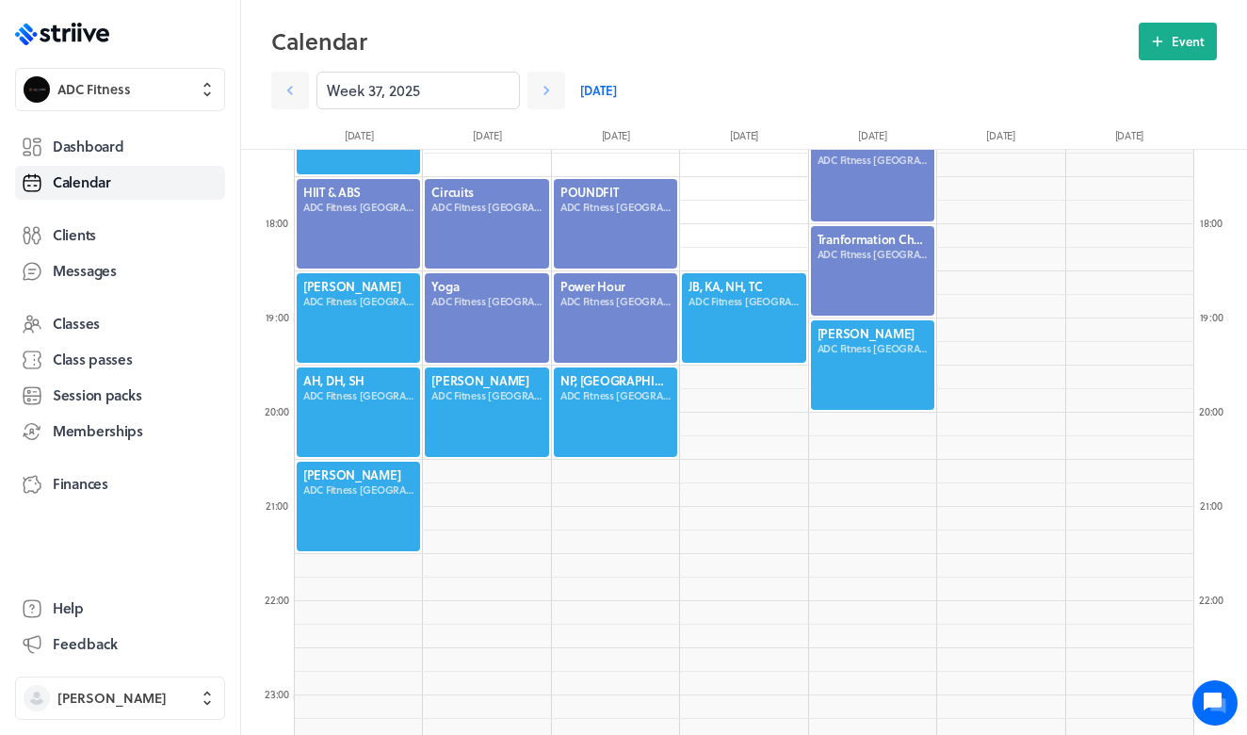
click at [336, 423] on div at bounding box center [358, 411] width 127 height 93
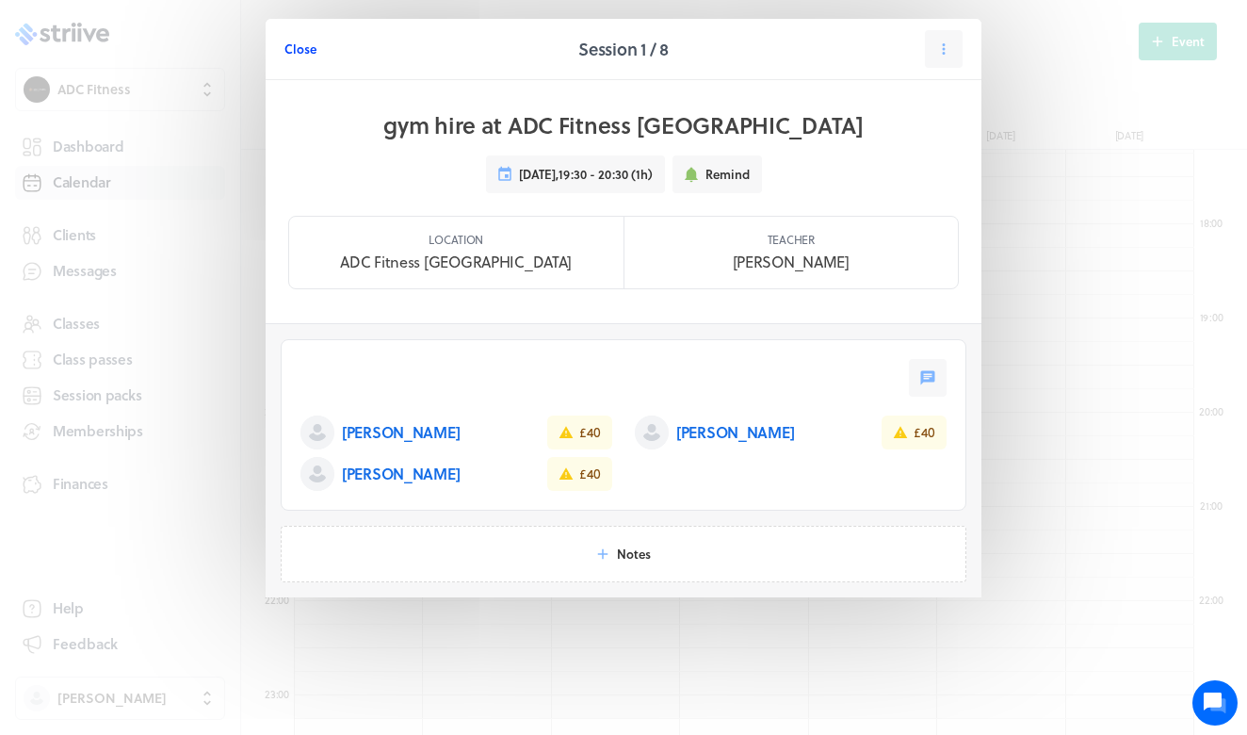
click at [298, 44] on span "Close" at bounding box center [300, 48] width 32 height 17
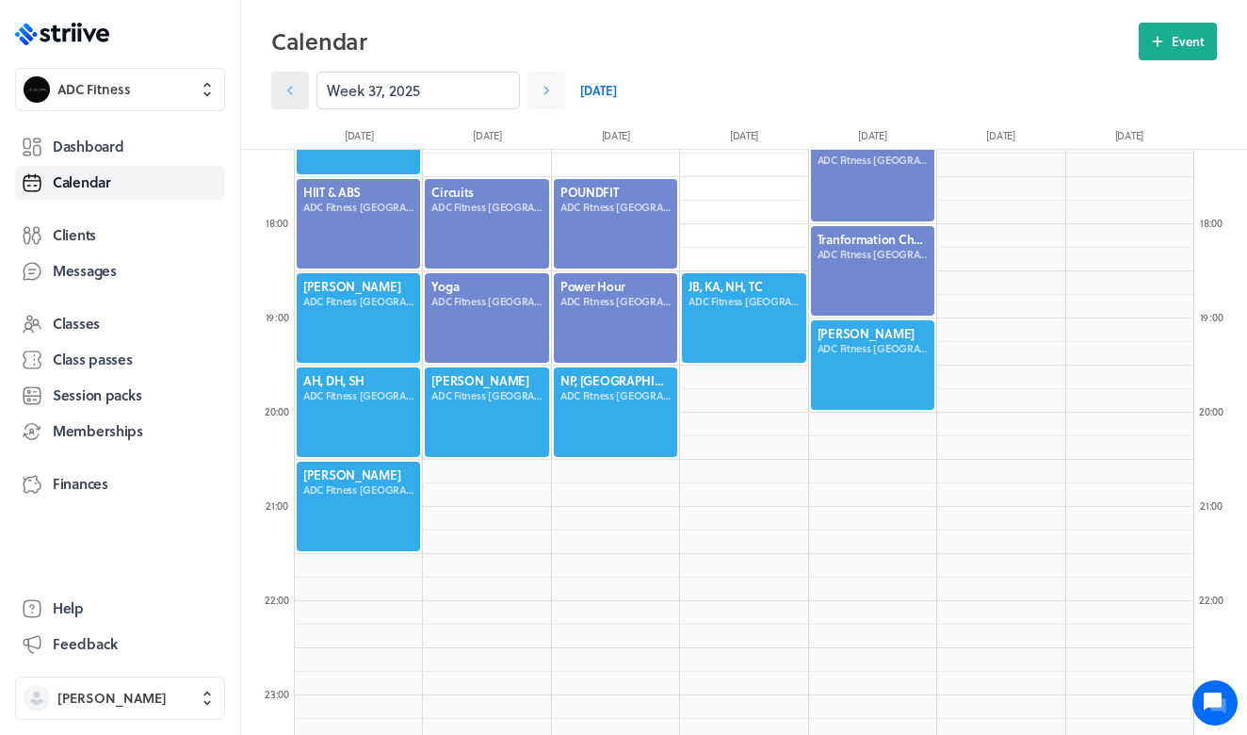
click at [291, 96] on icon at bounding box center [290, 90] width 19 height 19
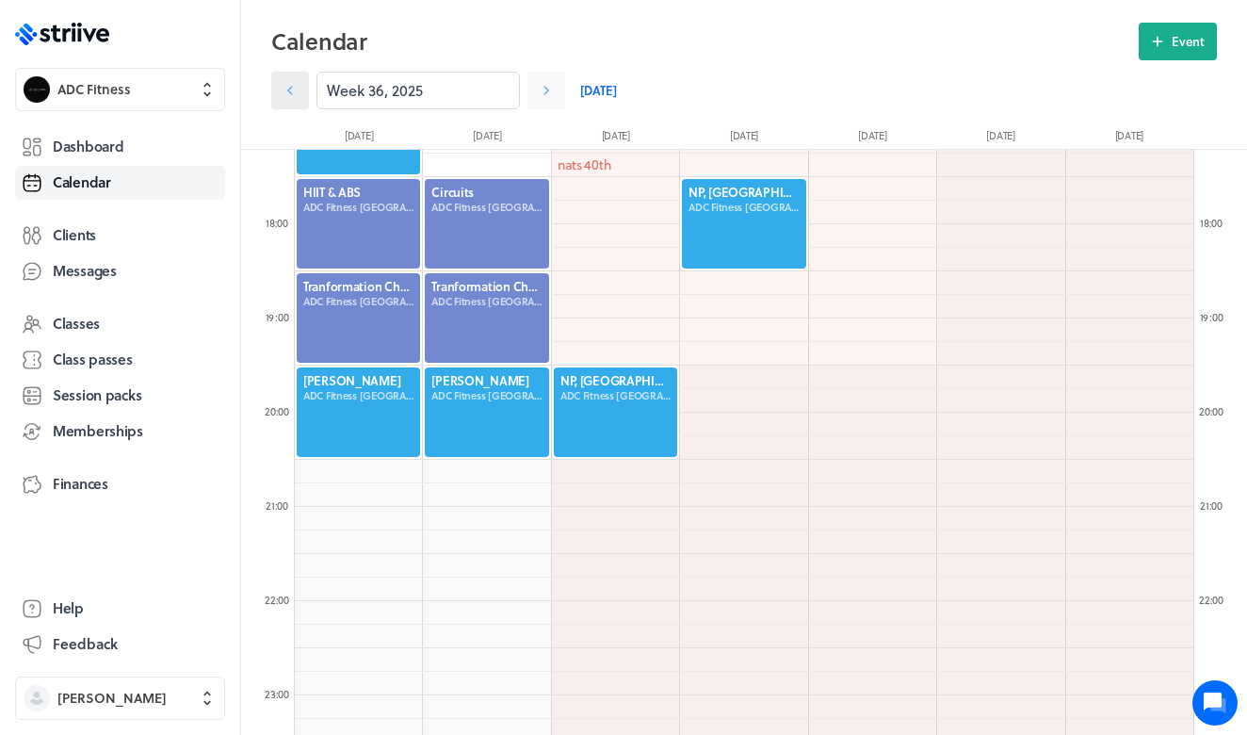
click at [291, 96] on icon at bounding box center [290, 90] width 19 height 19
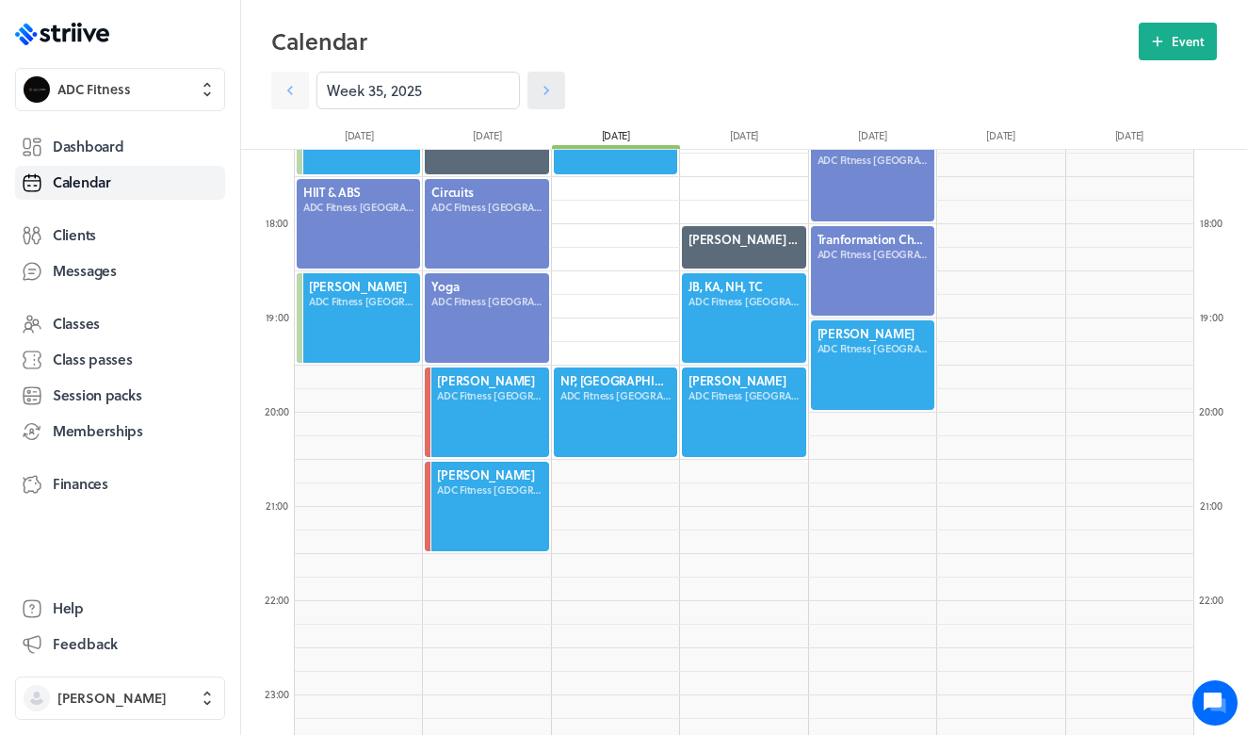
click at [547, 85] on icon at bounding box center [546, 90] width 19 height 19
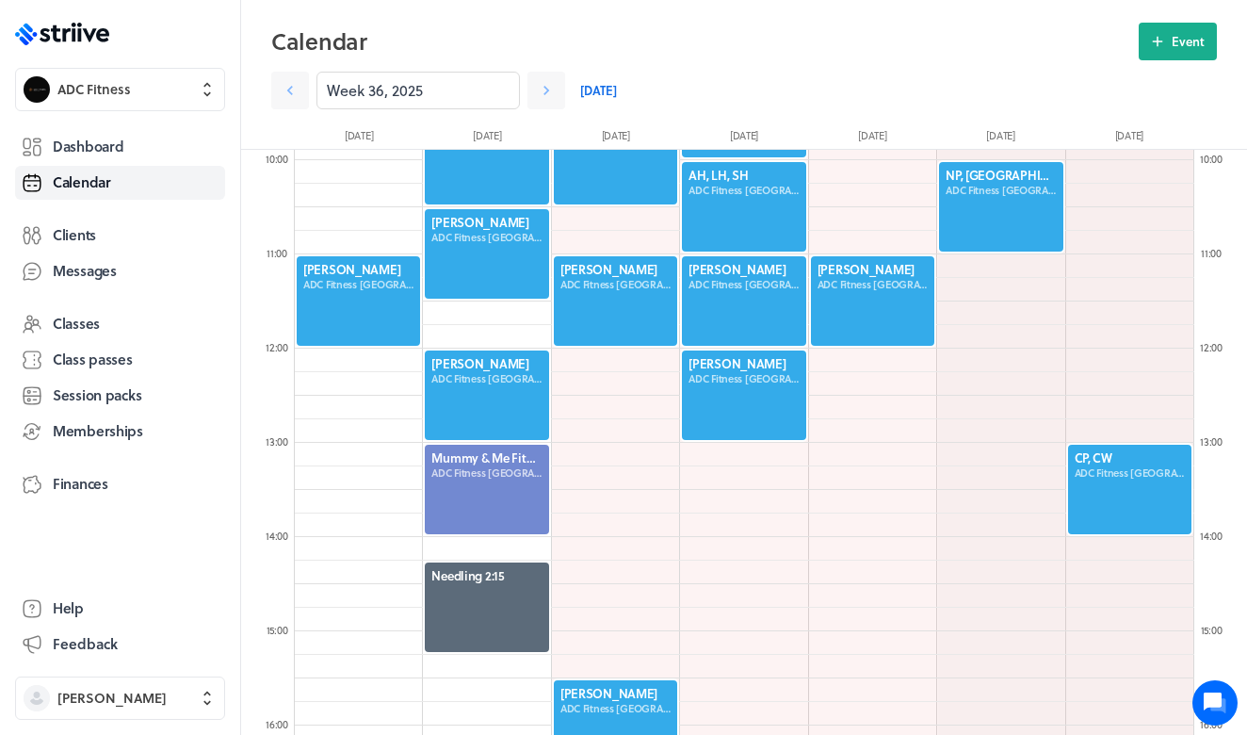
scroll to position [917, 0]
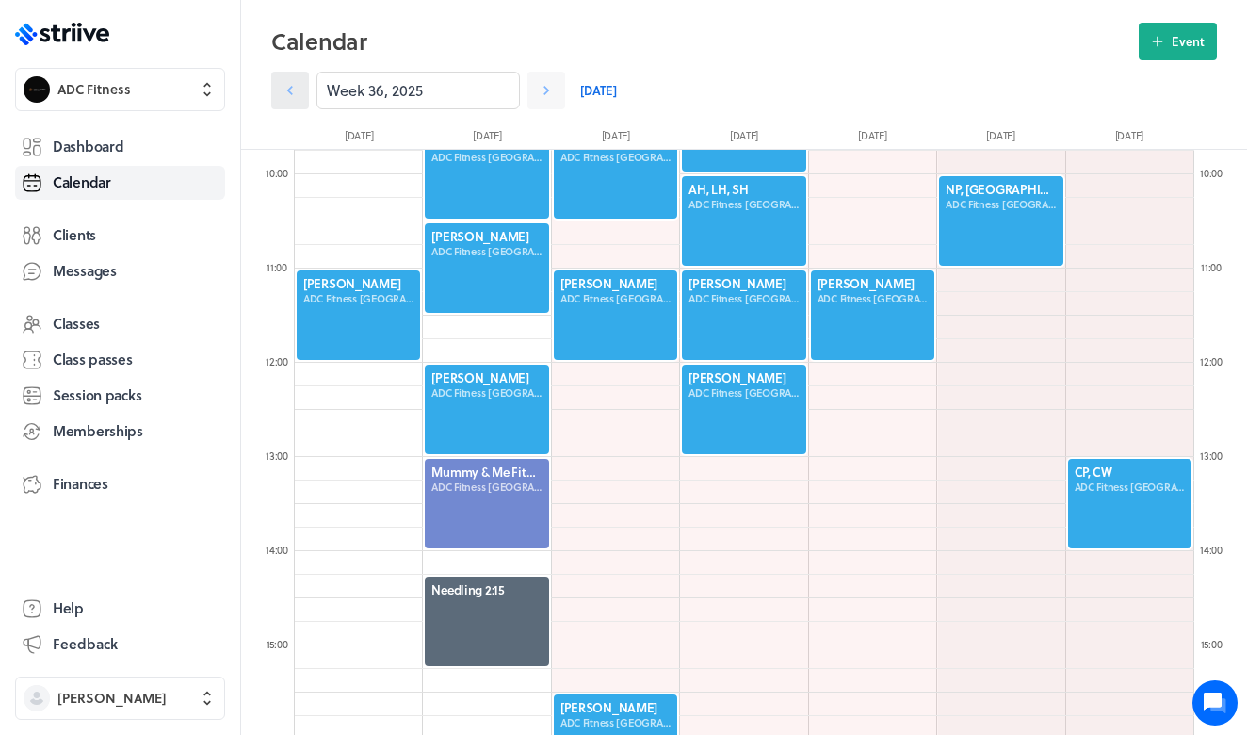
click at [294, 92] on icon at bounding box center [290, 90] width 19 height 19
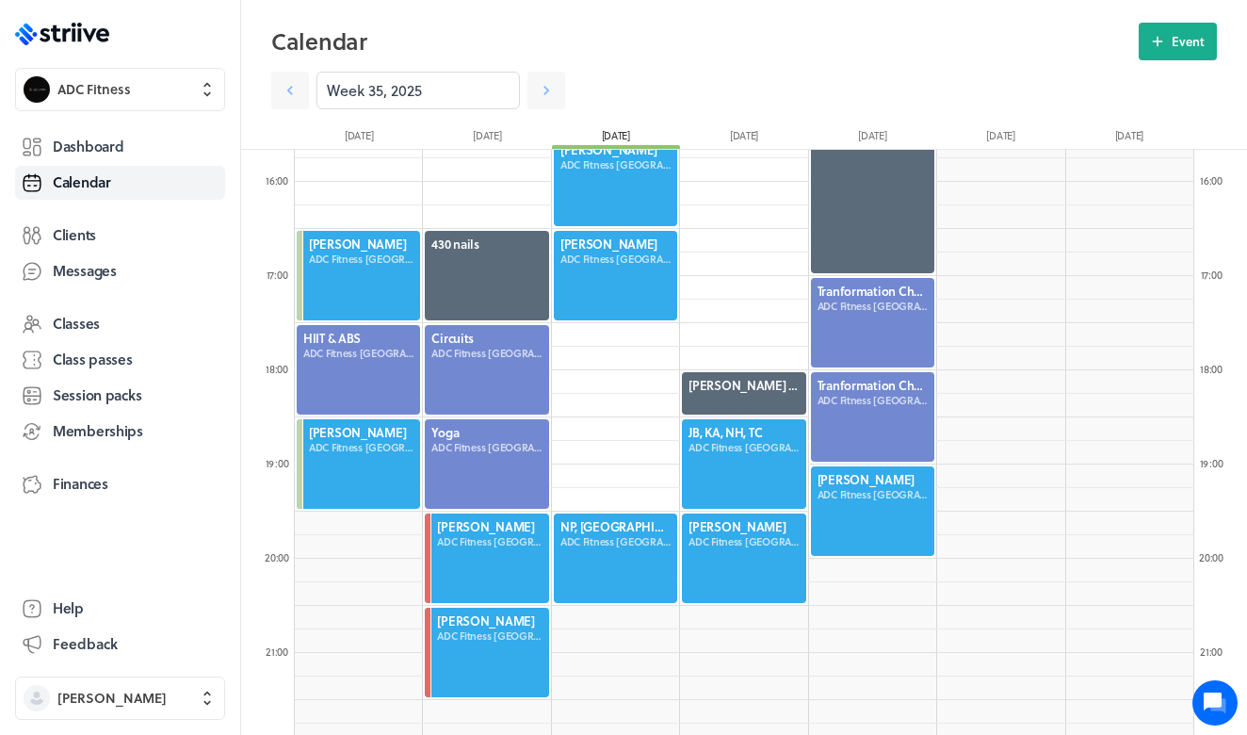
scroll to position [1605, 0]
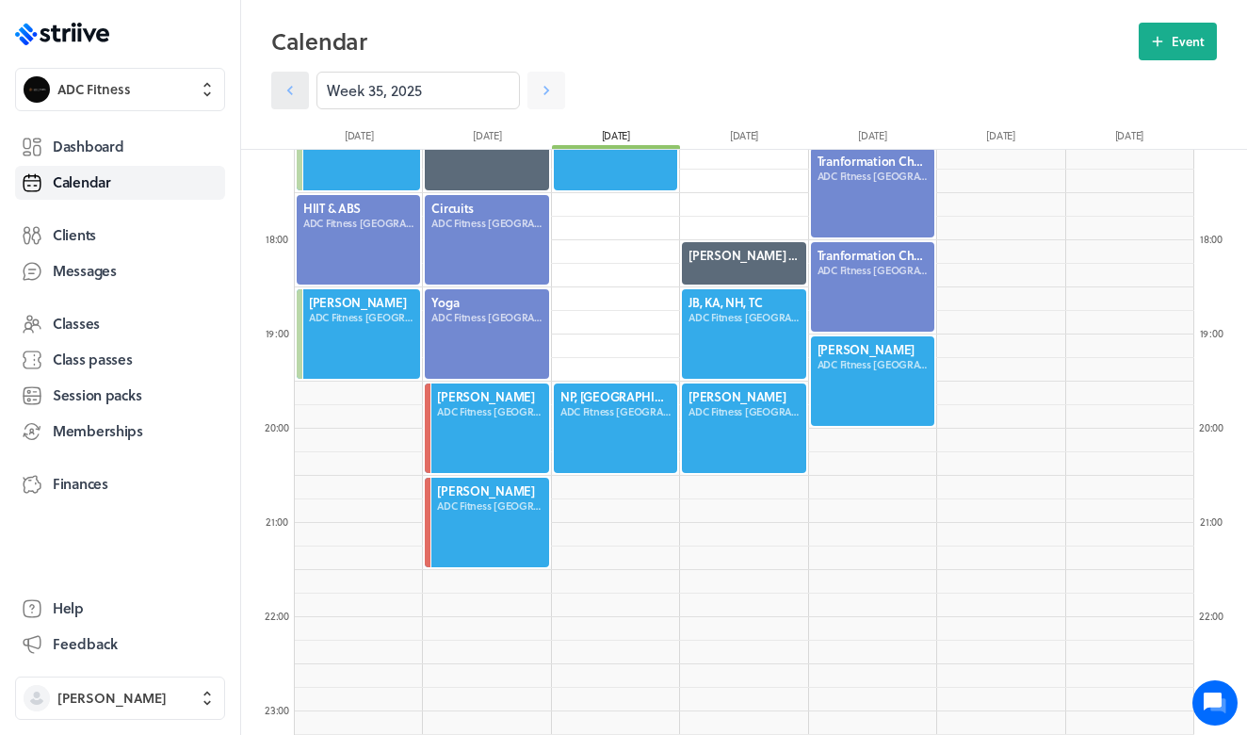
click at [293, 87] on icon at bounding box center [290, 90] width 19 height 19
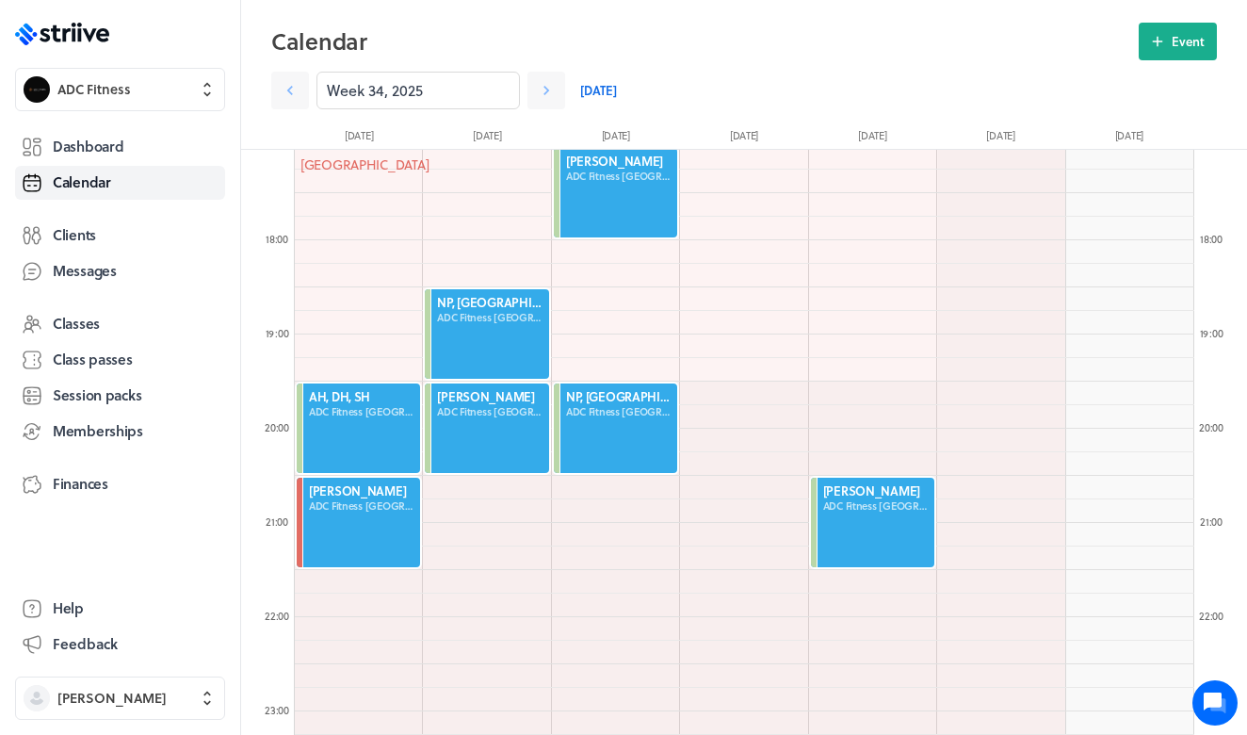
click at [359, 444] on div at bounding box center [358, 427] width 127 height 93
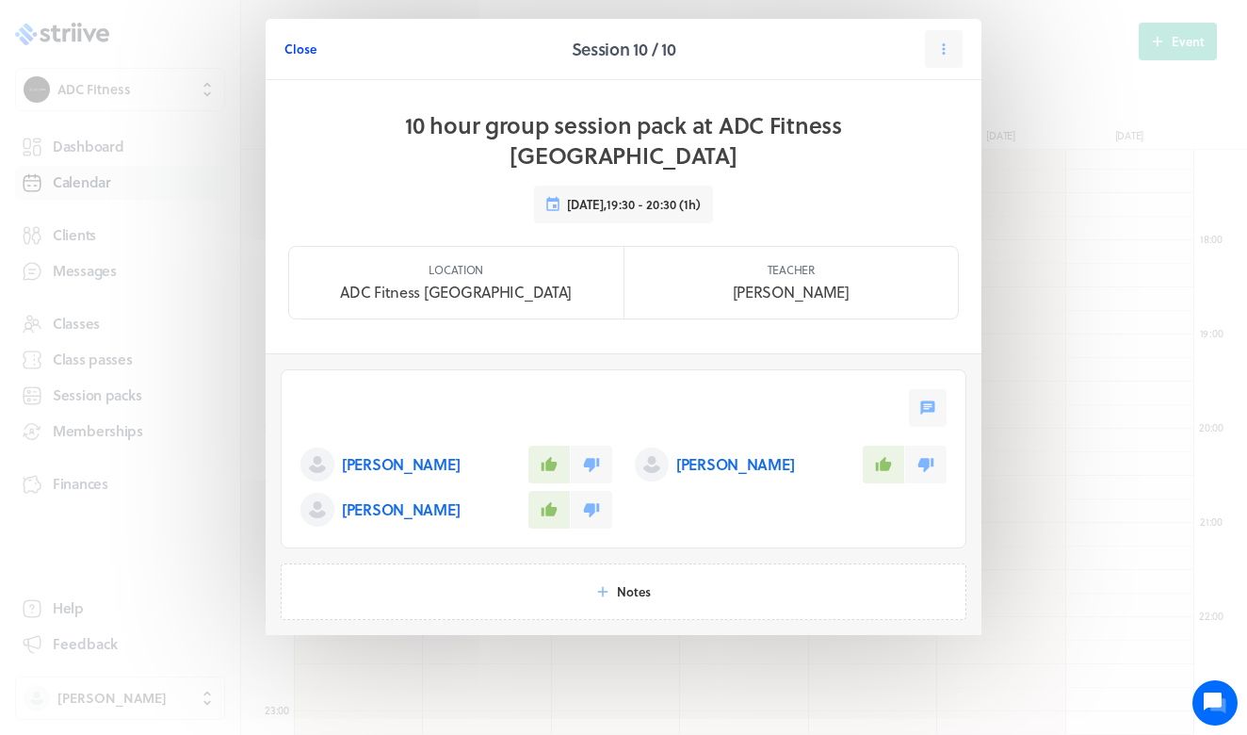
click at [305, 54] on span "Close" at bounding box center [300, 48] width 32 height 17
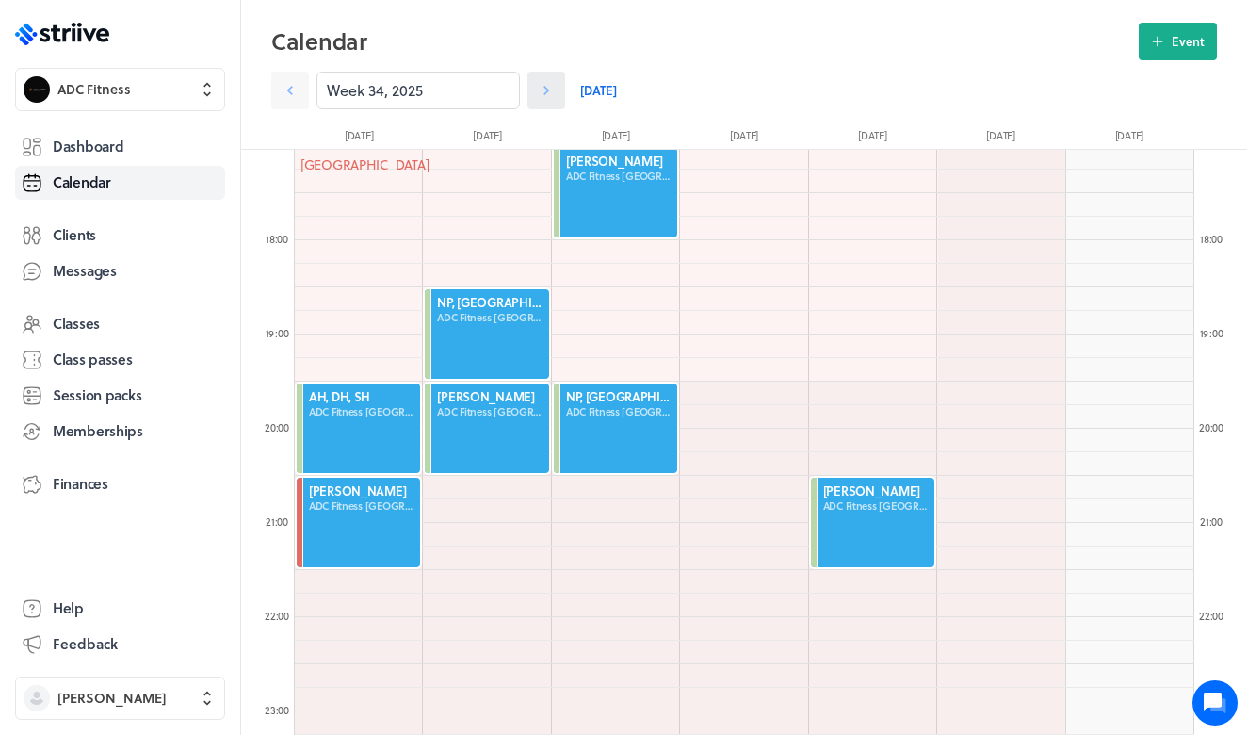
click at [544, 81] on icon at bounding box center [546, 90] width 19 height 19
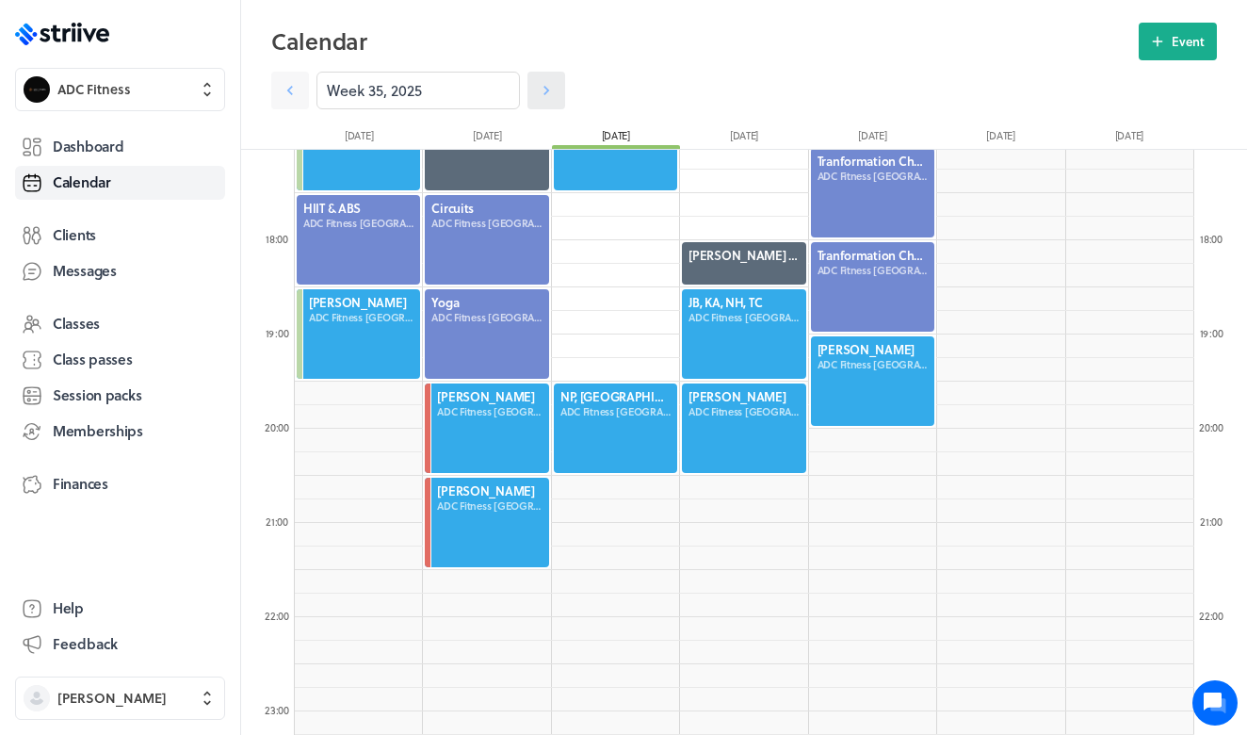
click at [544, 83] on icon at bounding box center [546, 90] width 19 height 19
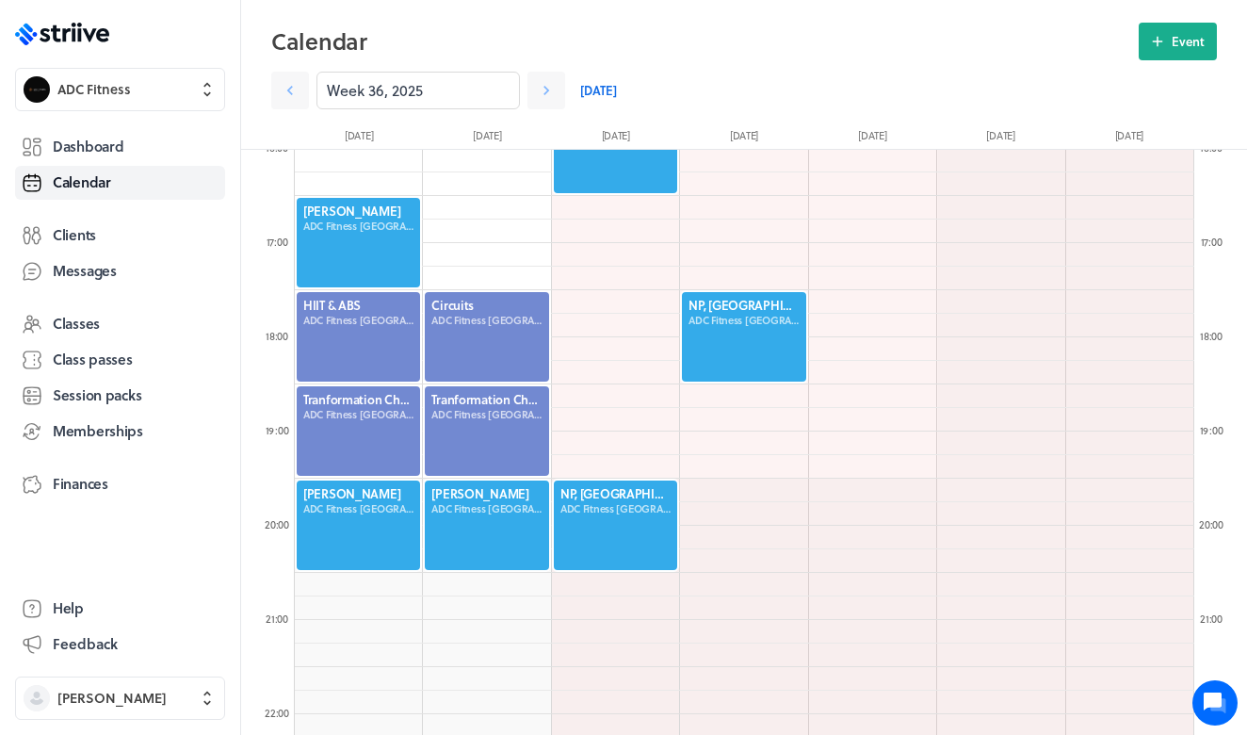
scroll to position [1515, 0]
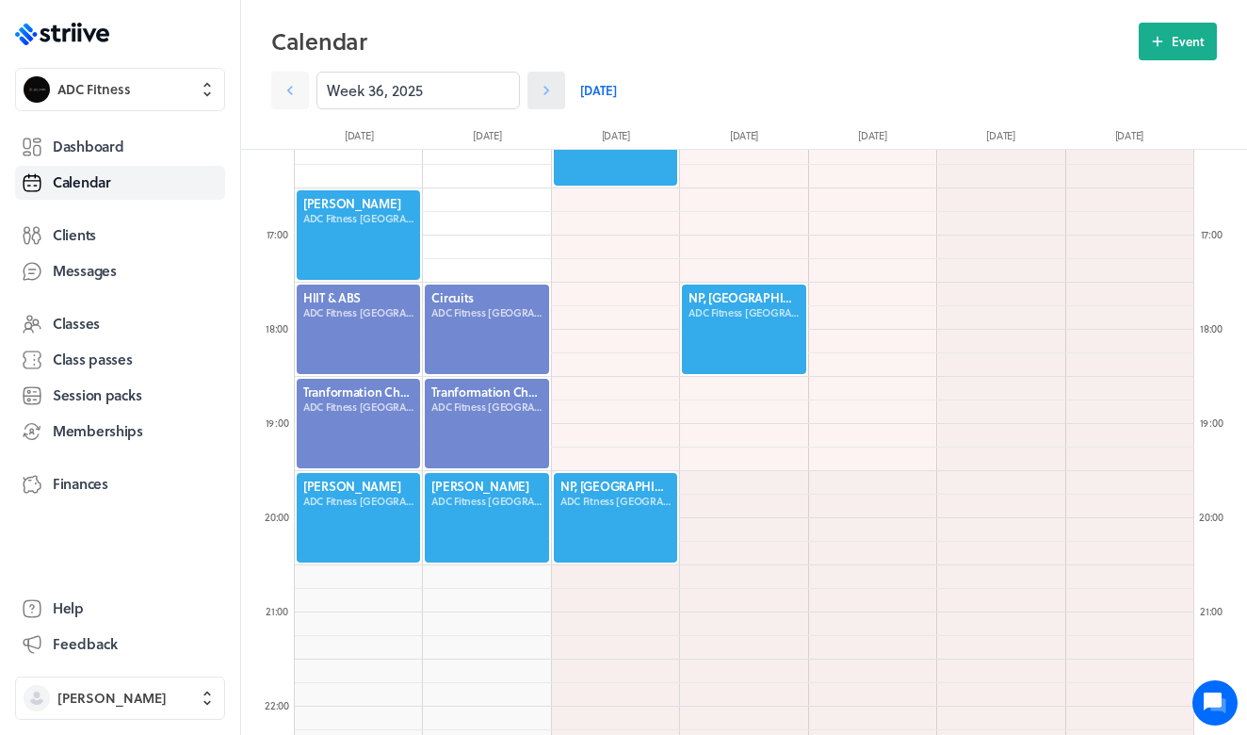
click at [547, 88] on icon at bounding box center [546, 90] width 19 height 19
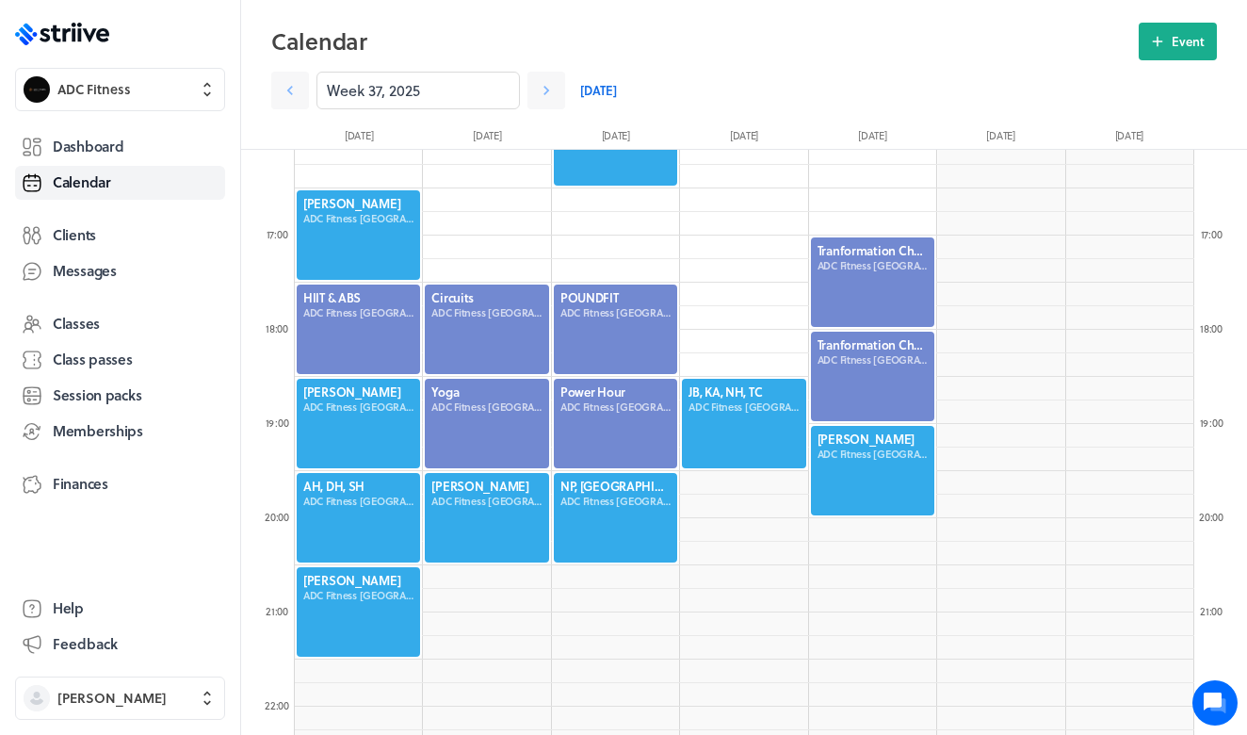
click at [367, 504] on div at bounding box center [358, 517] width 127 height 93
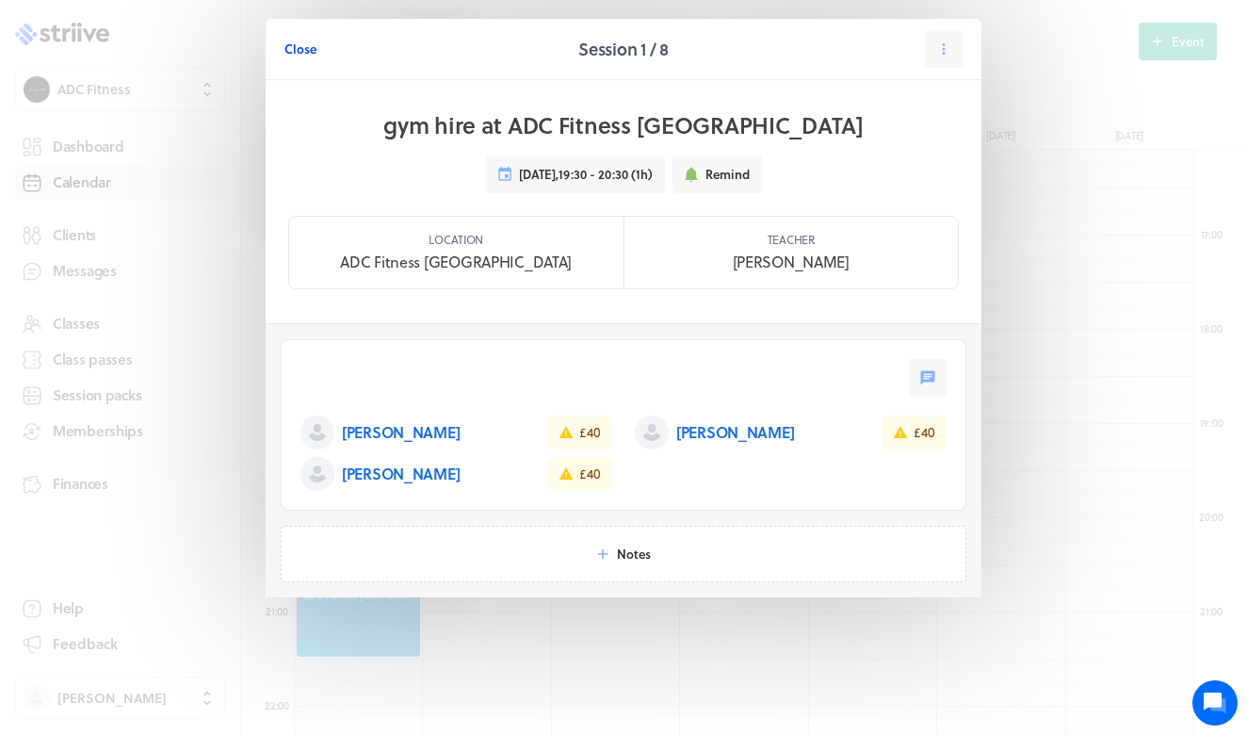
click at [309, 52] on span "Close" at bounding box center [300, 48] width 32 height 17
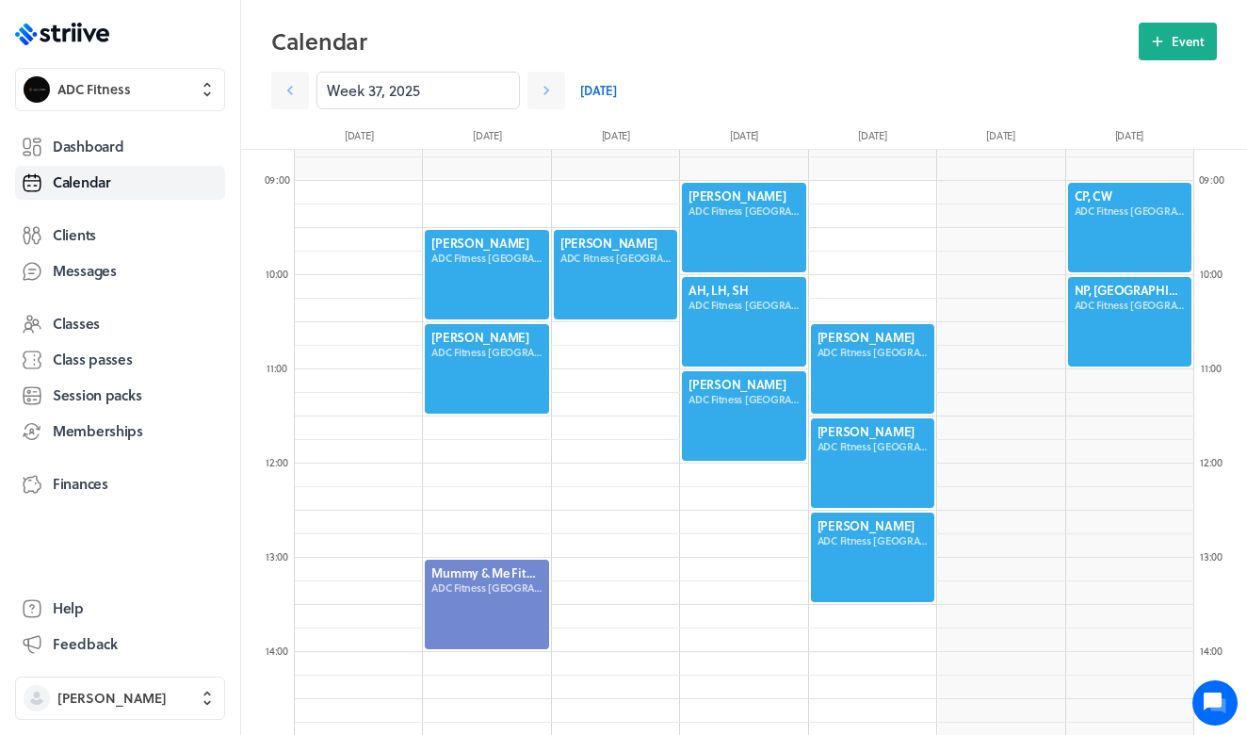
scroll to position [822, 0]
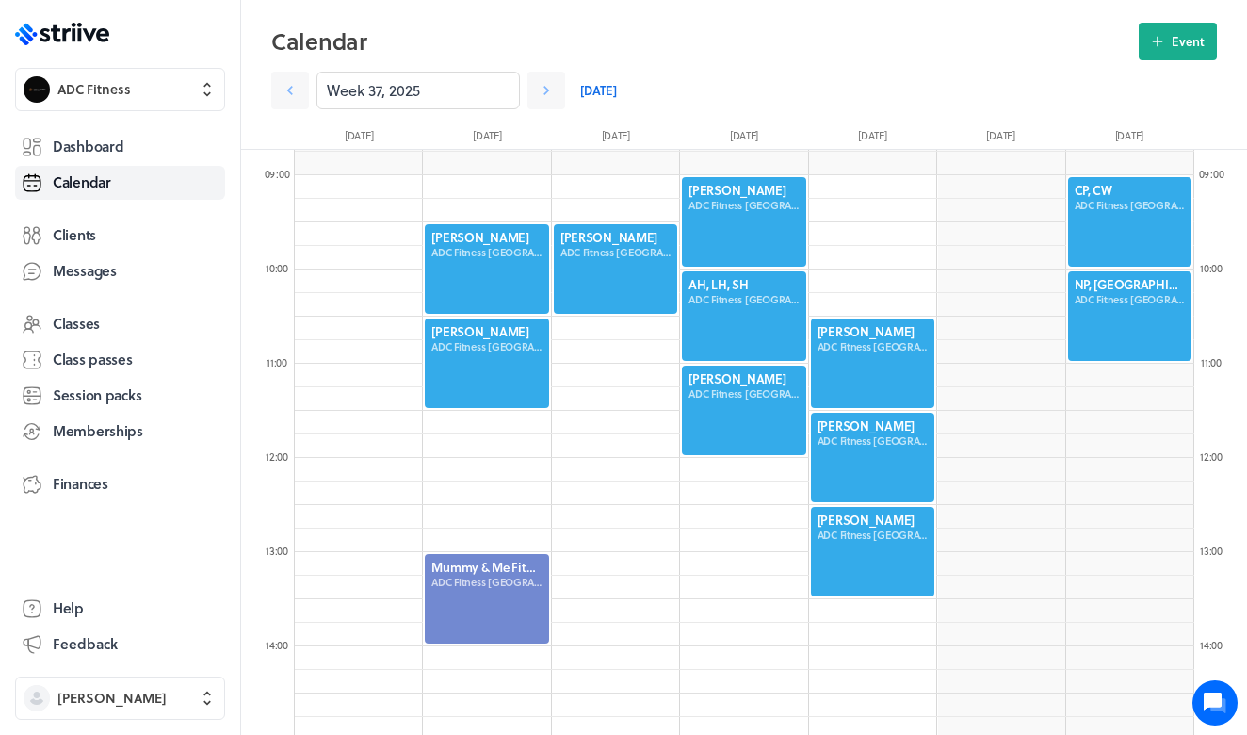
click at [762, 292] on div at bounding box center [743, 315] width 127 height 93
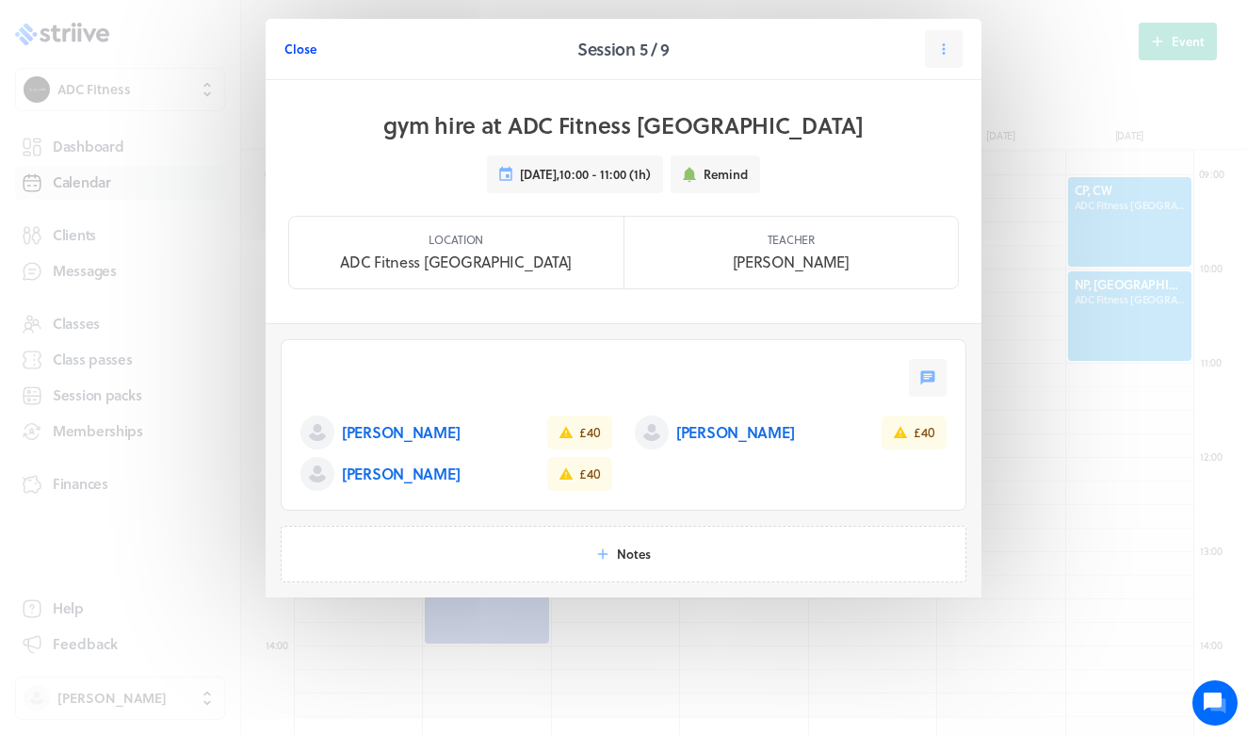
click at [299, 45] on span "Close" at bounding box center [300, 48] width 32 height 17
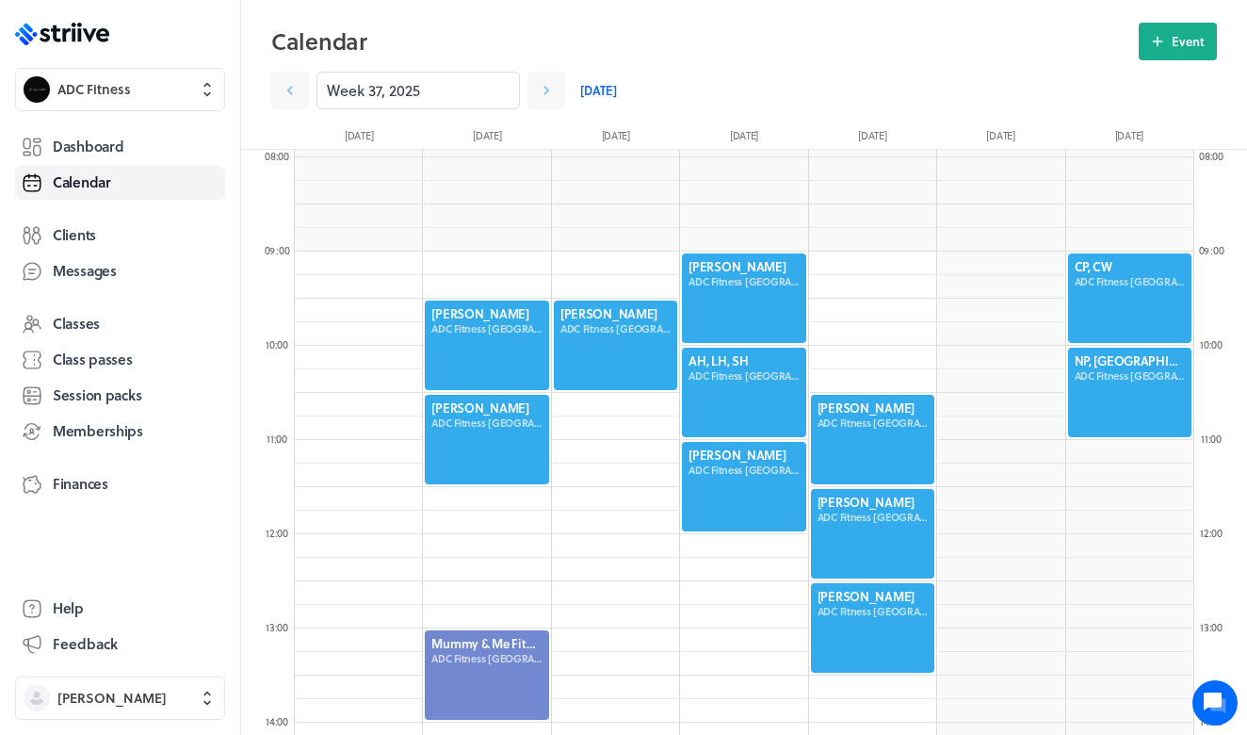
scroll to position [763, 0]
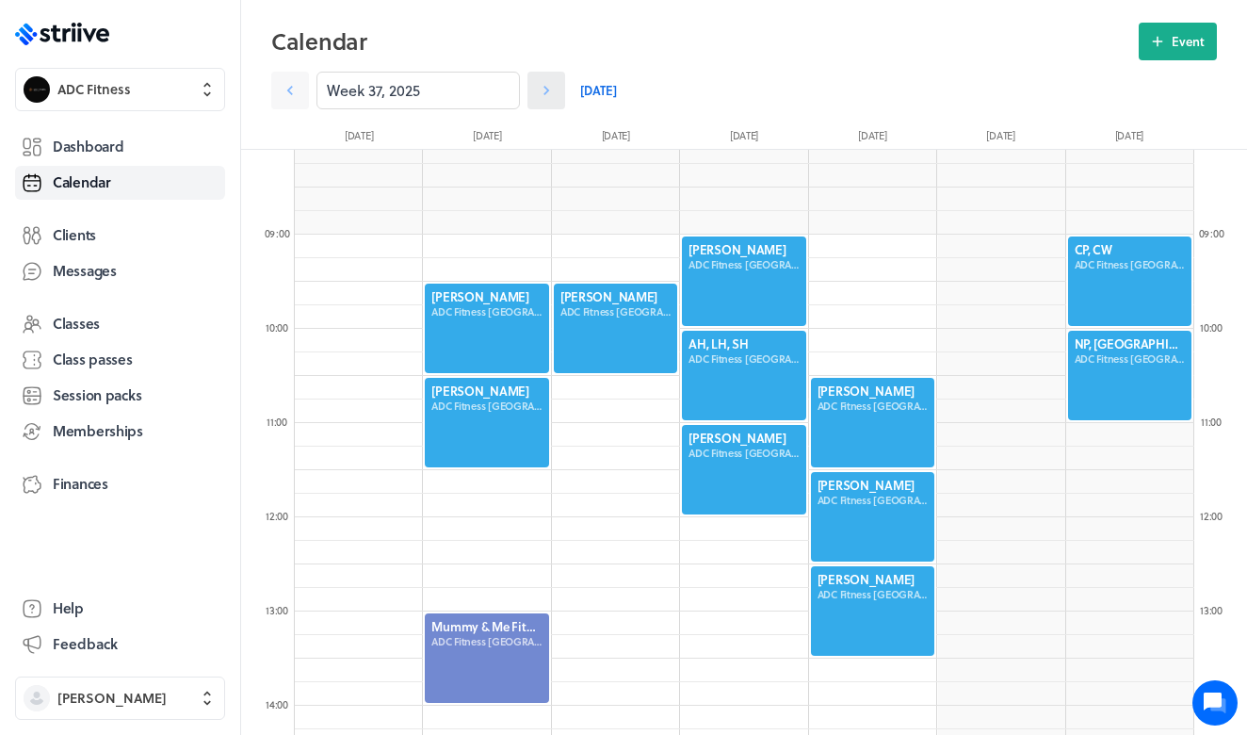
click at [556, 92] on link at bounding box center [546, 91] width 38 height 38
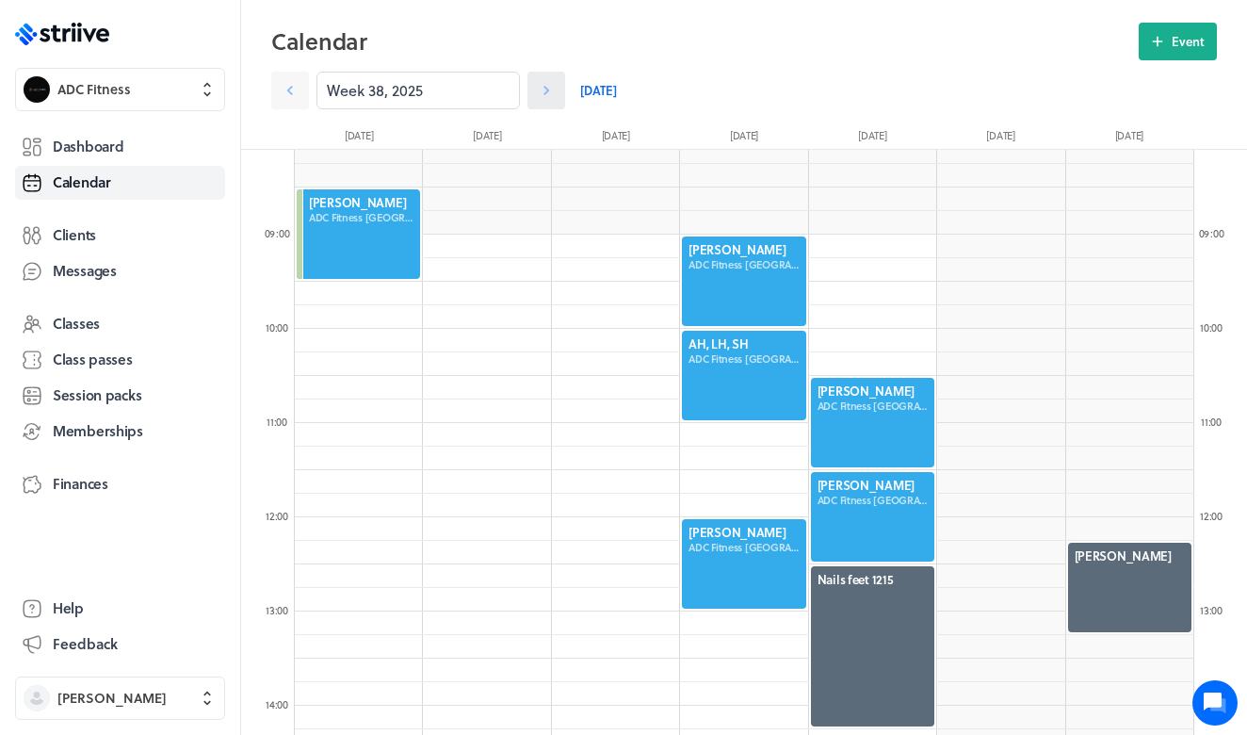
click at [556, 92] on link at bounding box center [546, 91] width 38 height 38
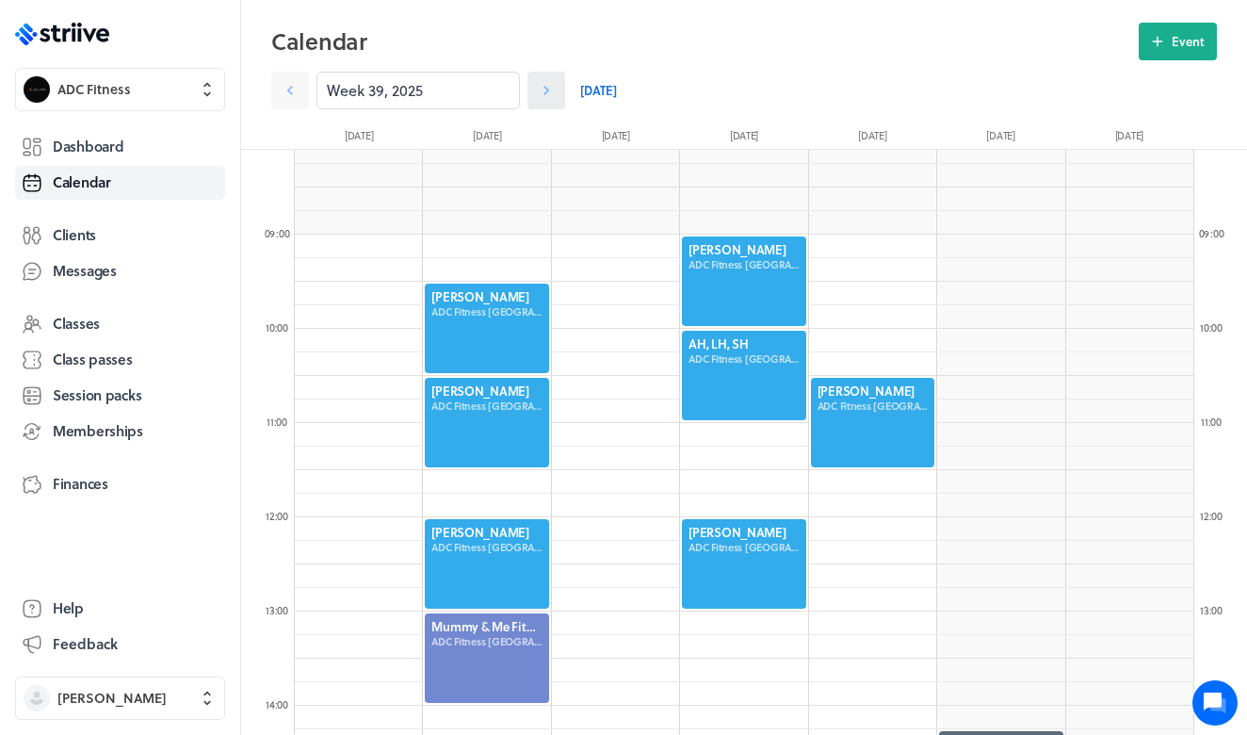
click at [556, 92] on link at bounding box center [546, 91] width 38 height 38
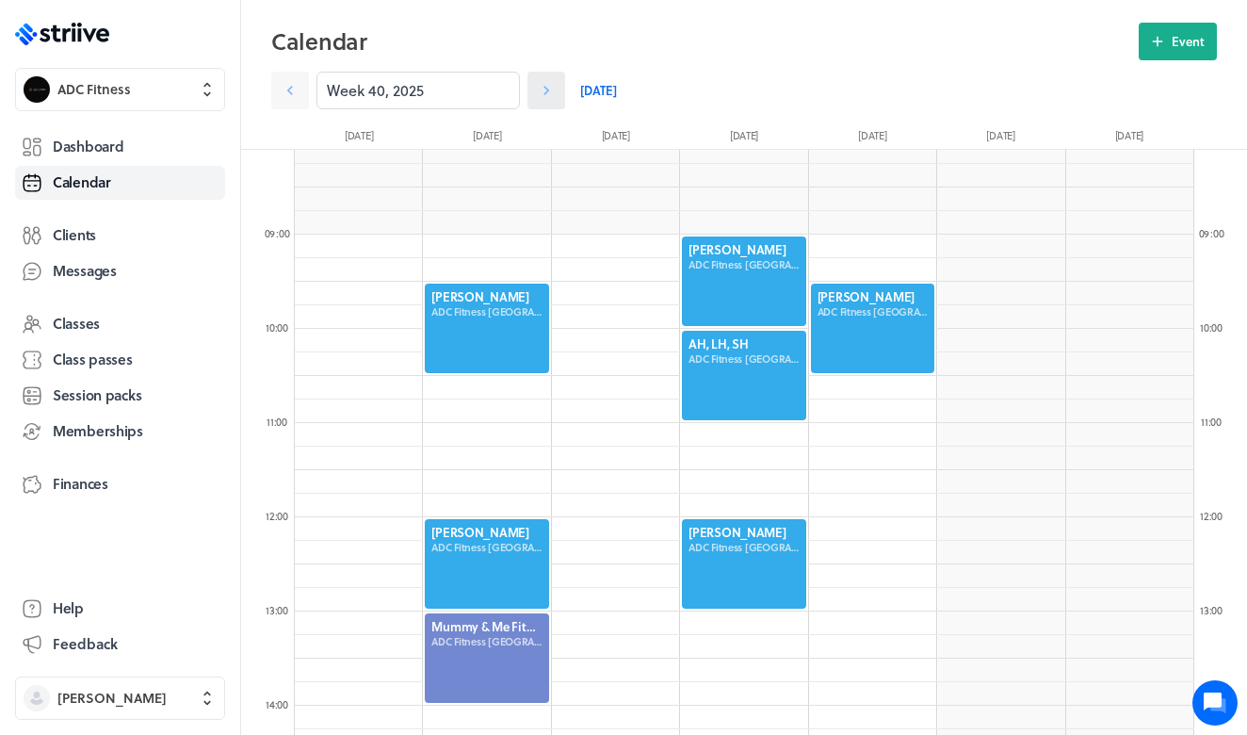
click at [556, 92] on link at bounding box center [546, 91] width 38 height 38
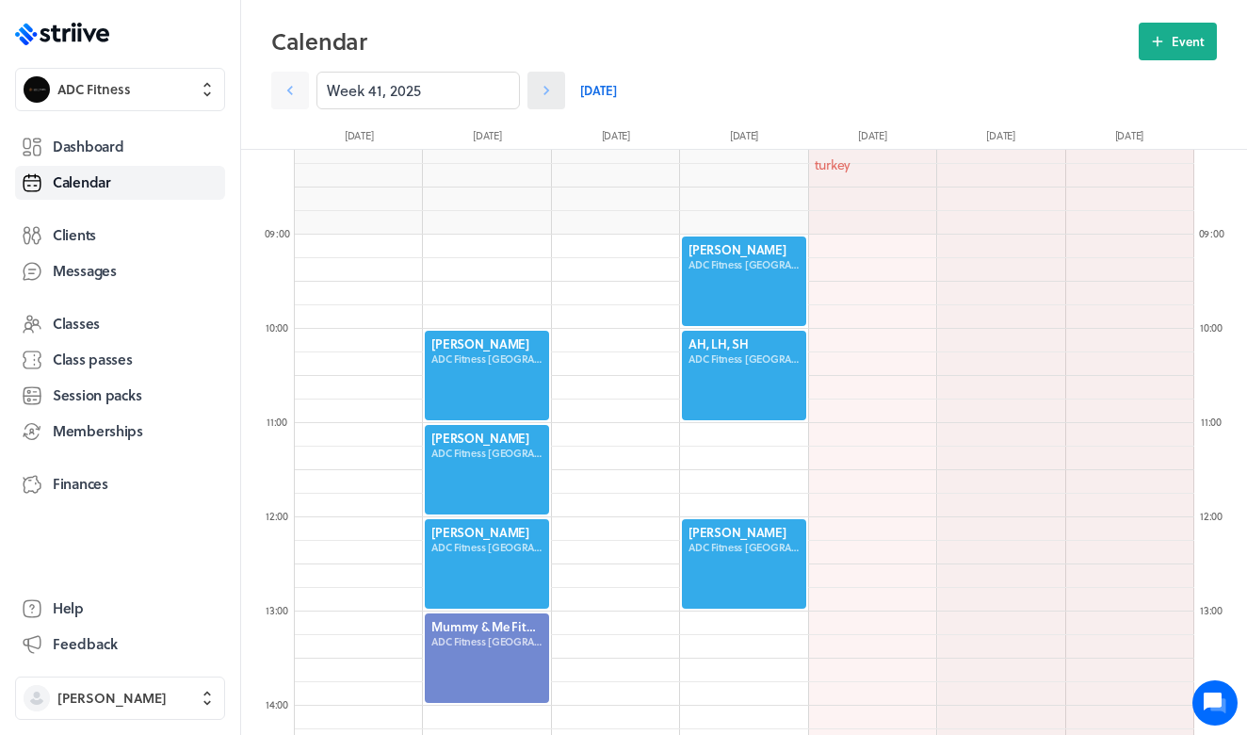
click at [556, 92] on link at bounding box center [546, 91] width 38 height 38
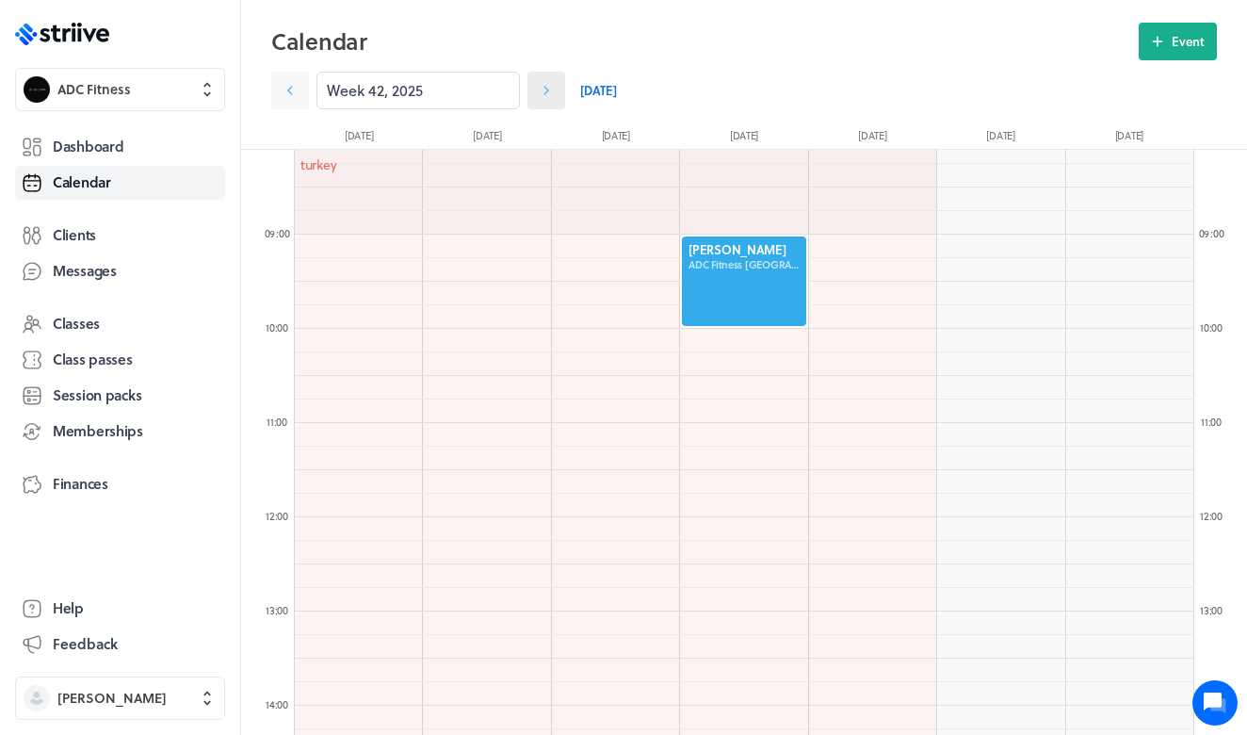
click at [556, 92] on link at bounding box center [546, 91] width 38 height 38
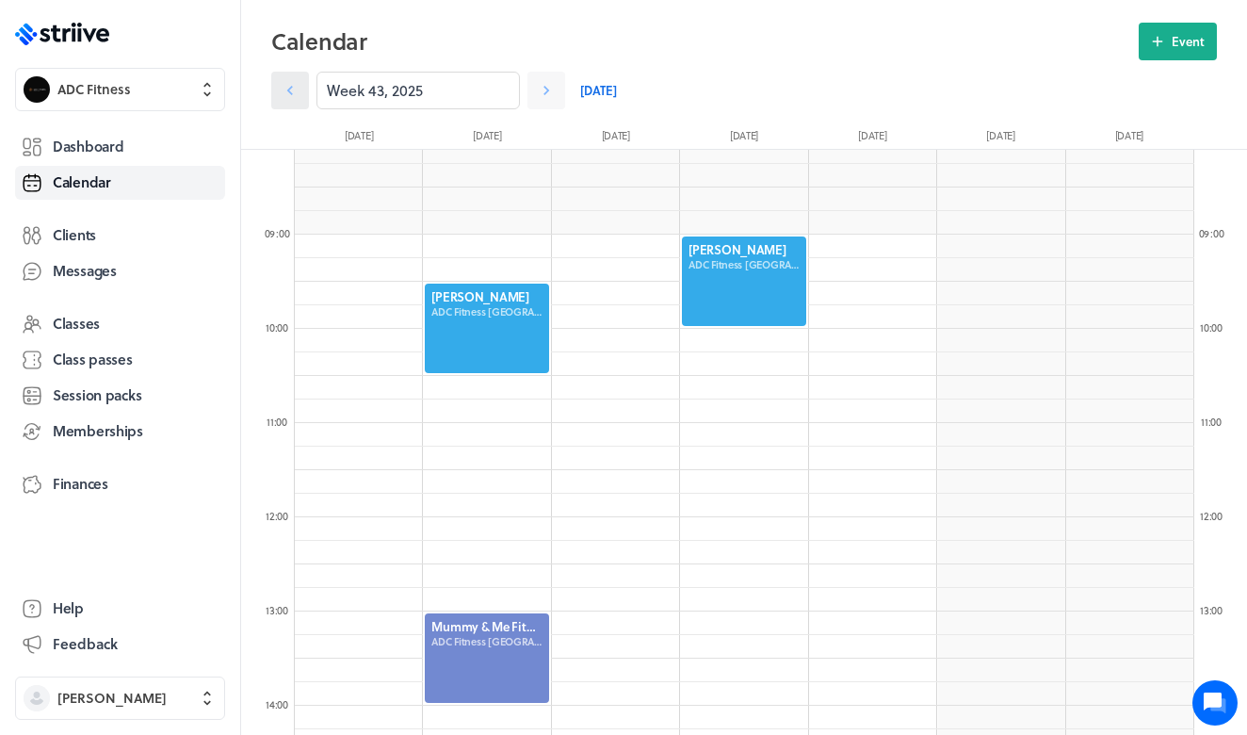
click at [284, 89] on icon at bounding box center [290, 90] width 19 height 19
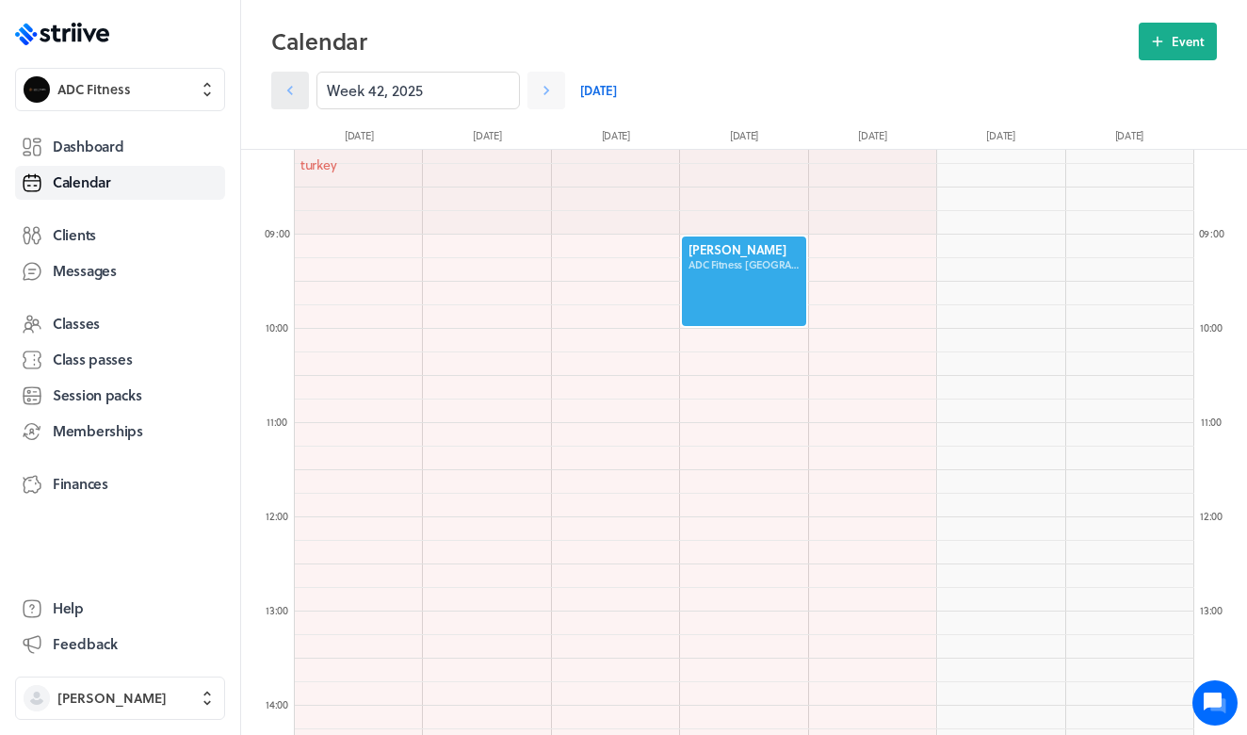
click at [284, 89] on icon at bounding box center [290, 90] width 19 height 19
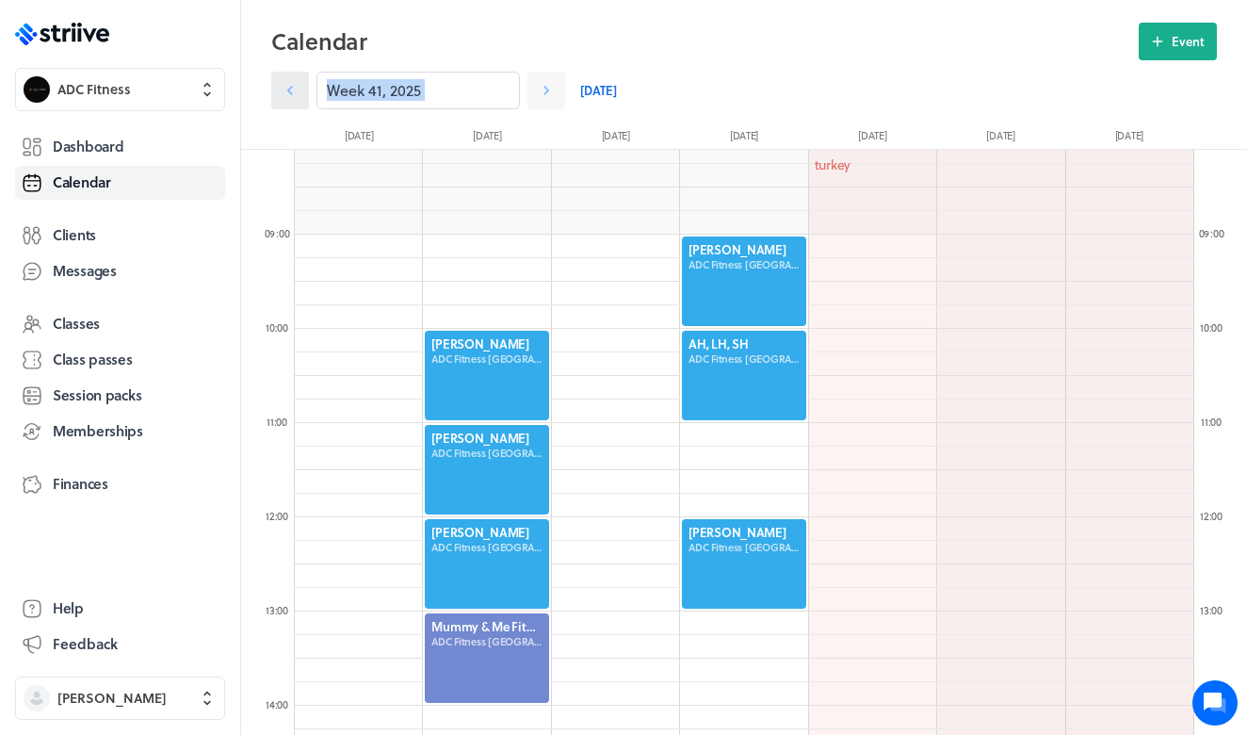
click at [284, 89] on icon at bounding box center [290, 90] width 19 height 19
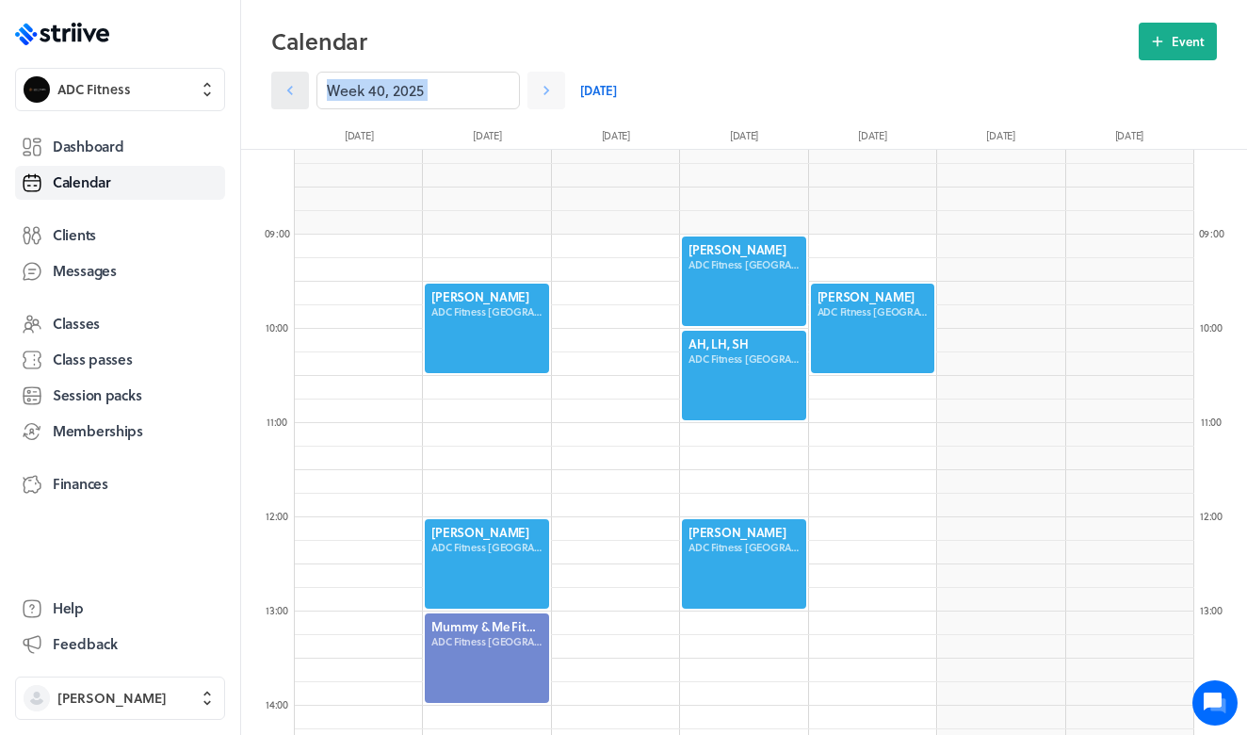
click at [284, 89] on icon at bounding box center [290, 90] width 19 height 19
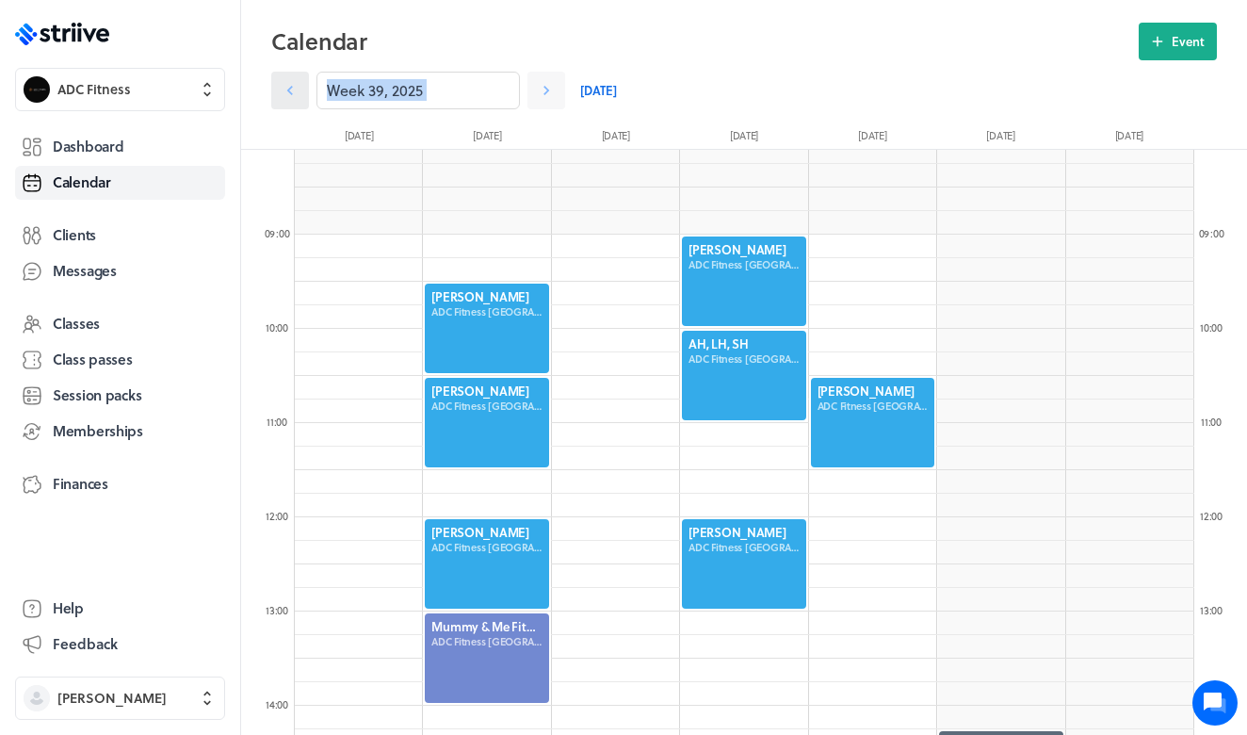
click at [284, 89] on icon at bounding box center [290, 90] width 19 height 19
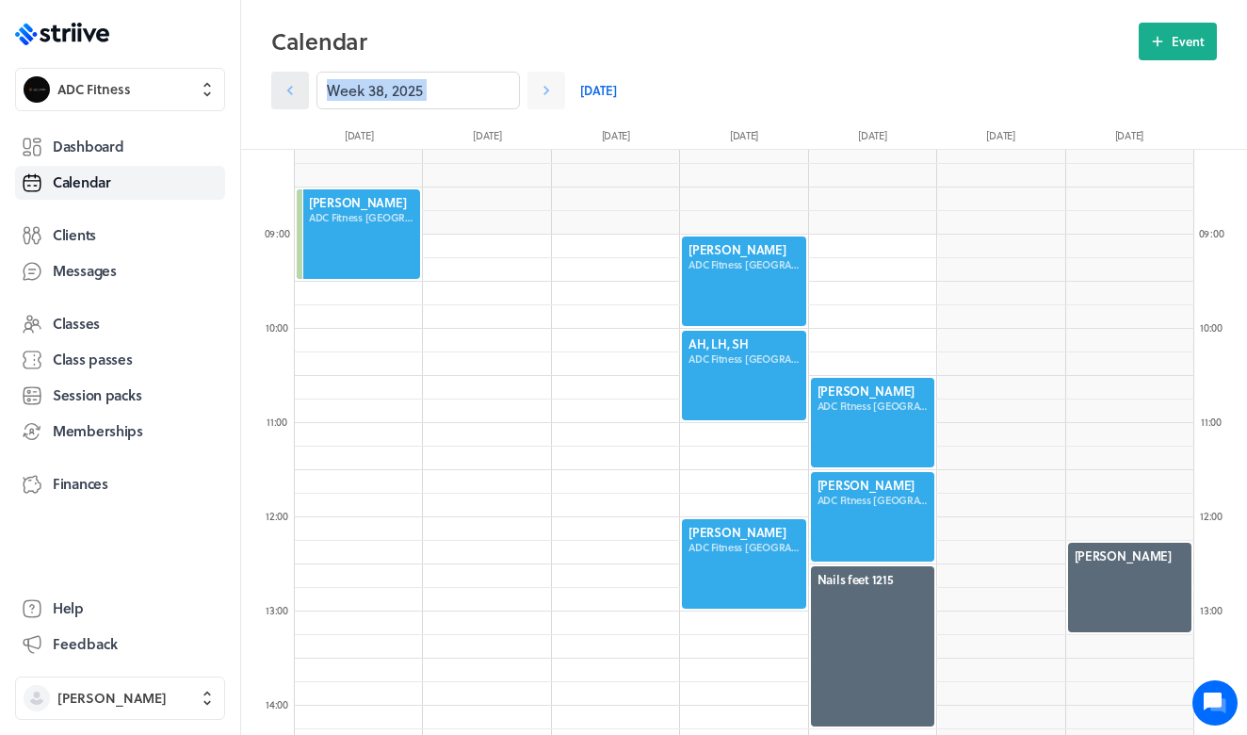
click at [284, 90] on icon at bounding box center [290, 90] width 19 height 19
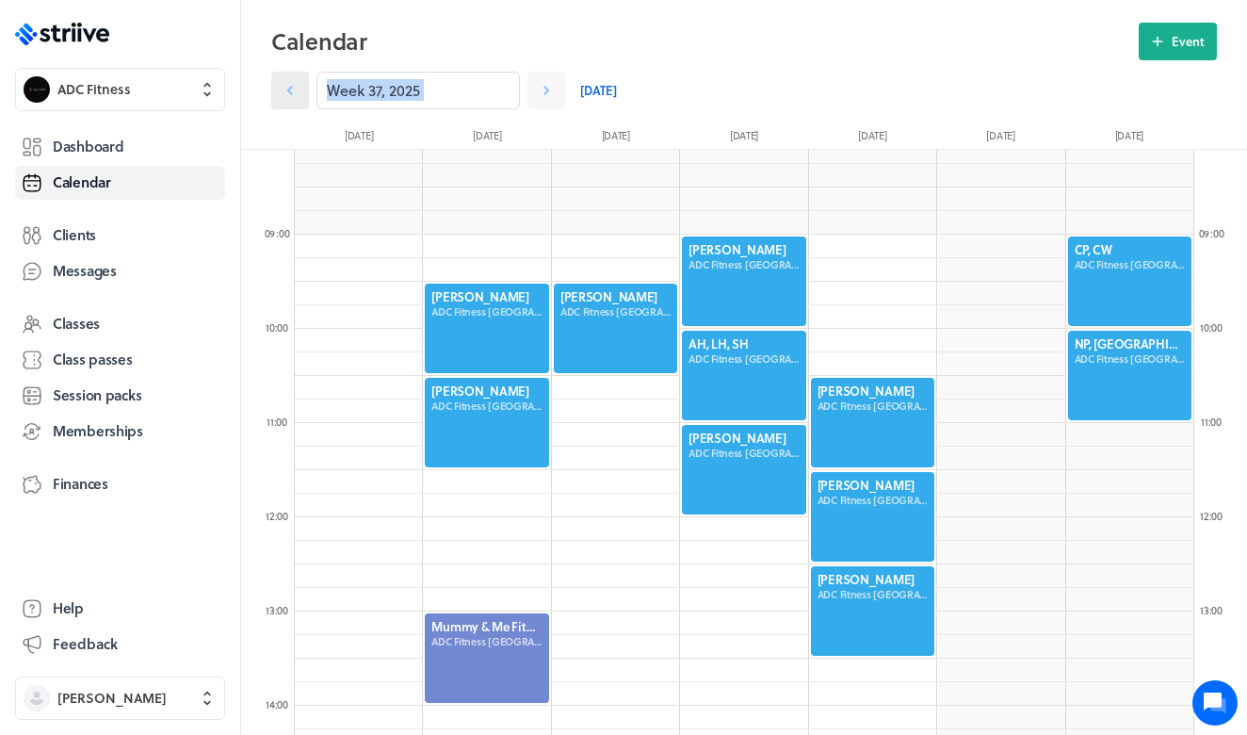
click at [284, 90] on icon at bounding box center [290, 90] width 19 height 19
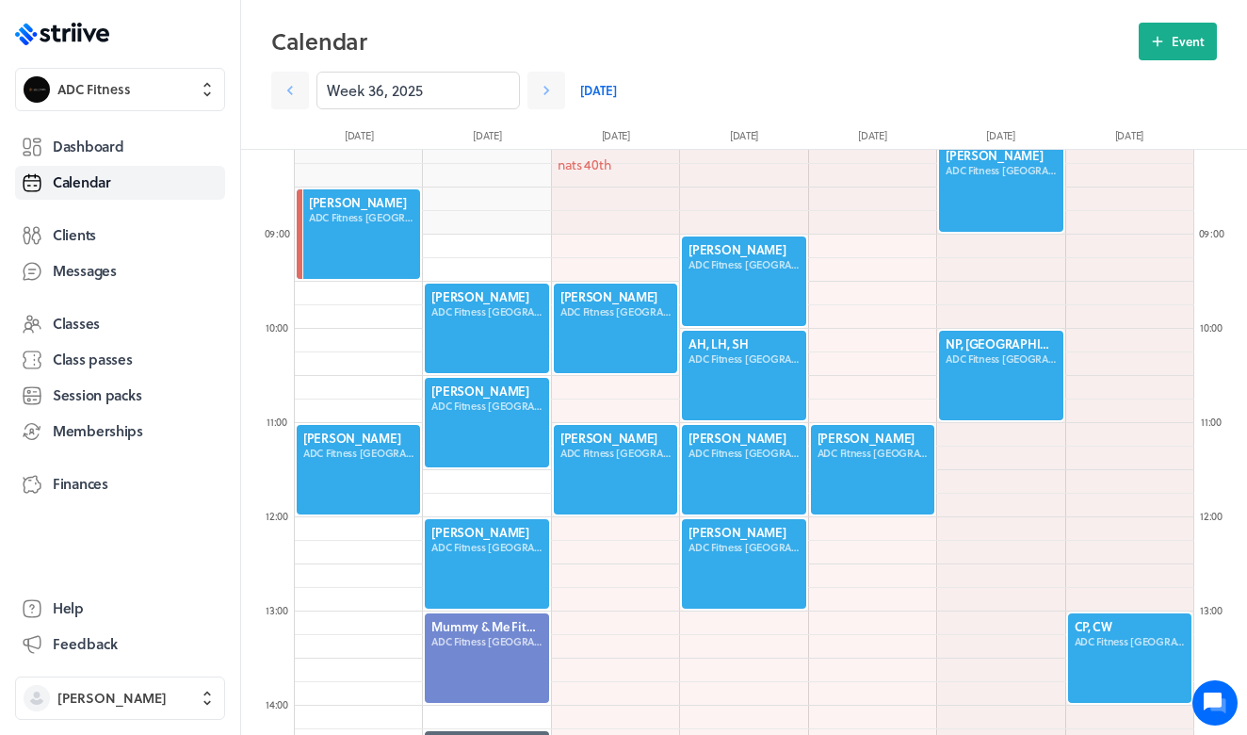
click at [745, 376] on div at bounding box center [743, 375] width 127 height 93
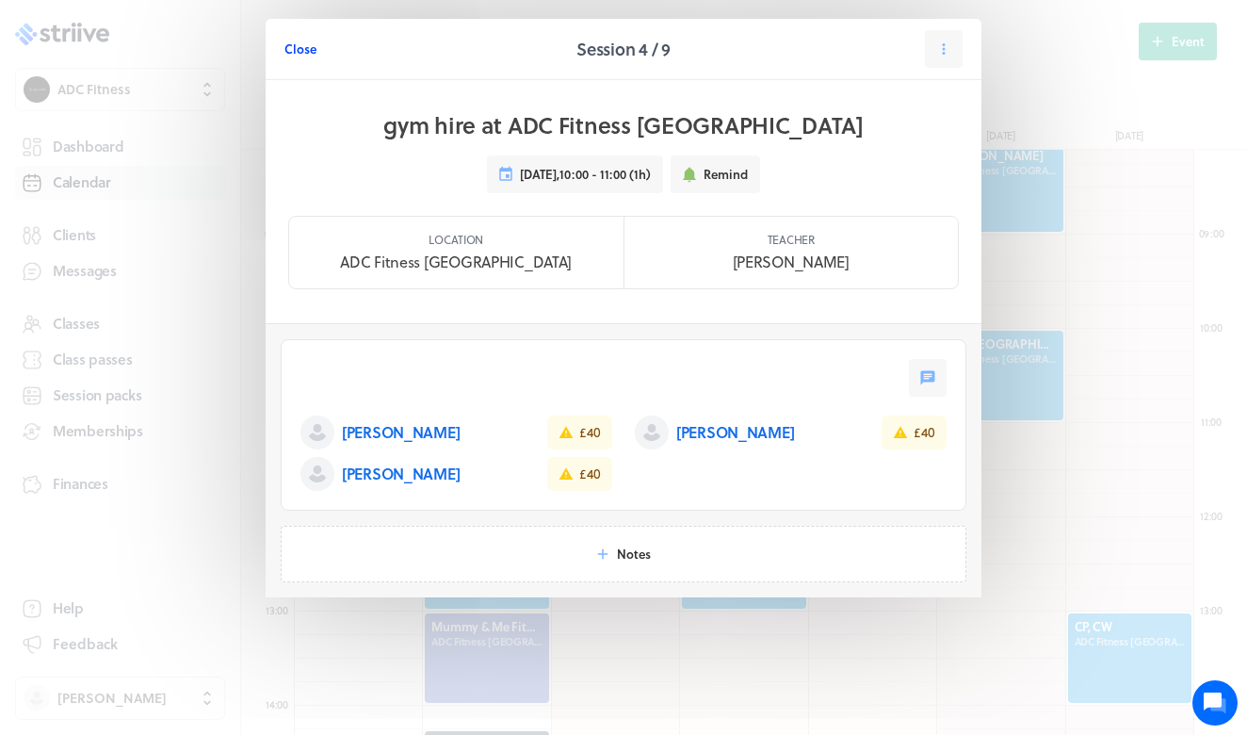
click at [294, 48] on span "Close" at bounding box center [300, 48] width 32 height 17
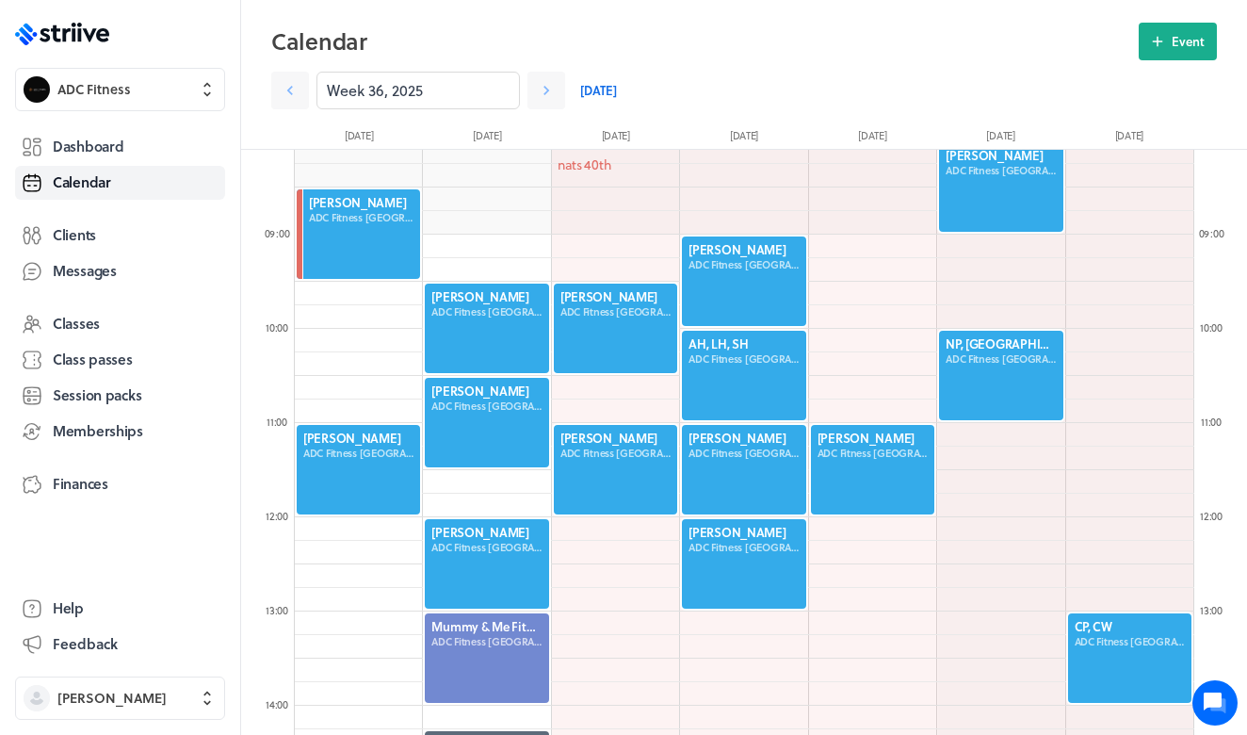
click at [742, 363] on div at bounding box center [743, 375] width 127 height 93
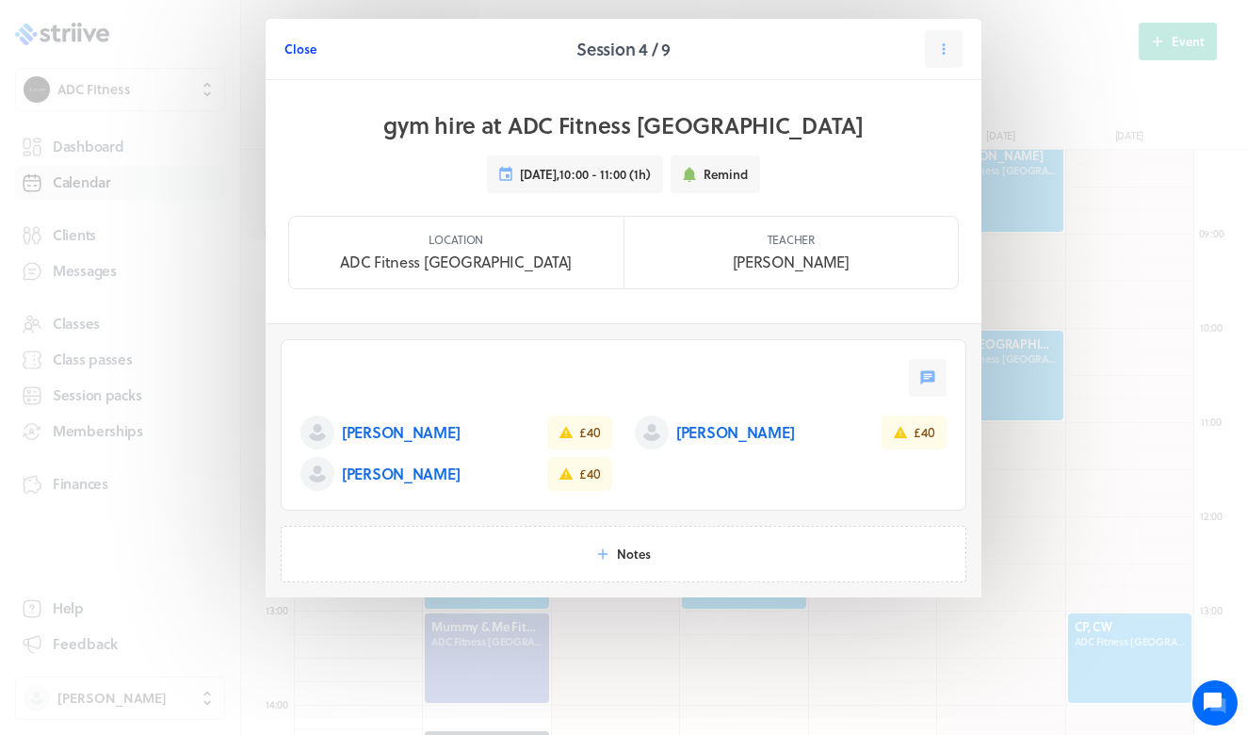
click at [300, 49] on span "Close" at bounding box center [300, 48] width 32 height 17
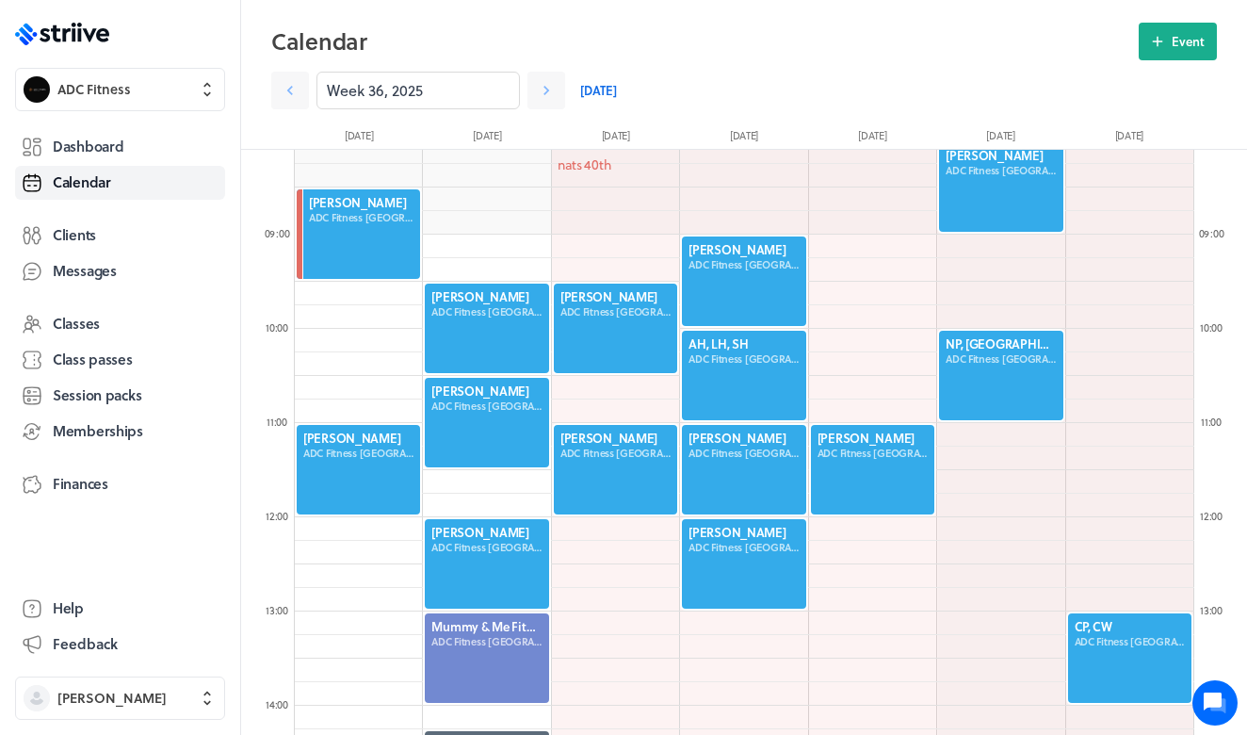
click at [749, 362] on div at bounding box center [743, 375] width 127 height 93
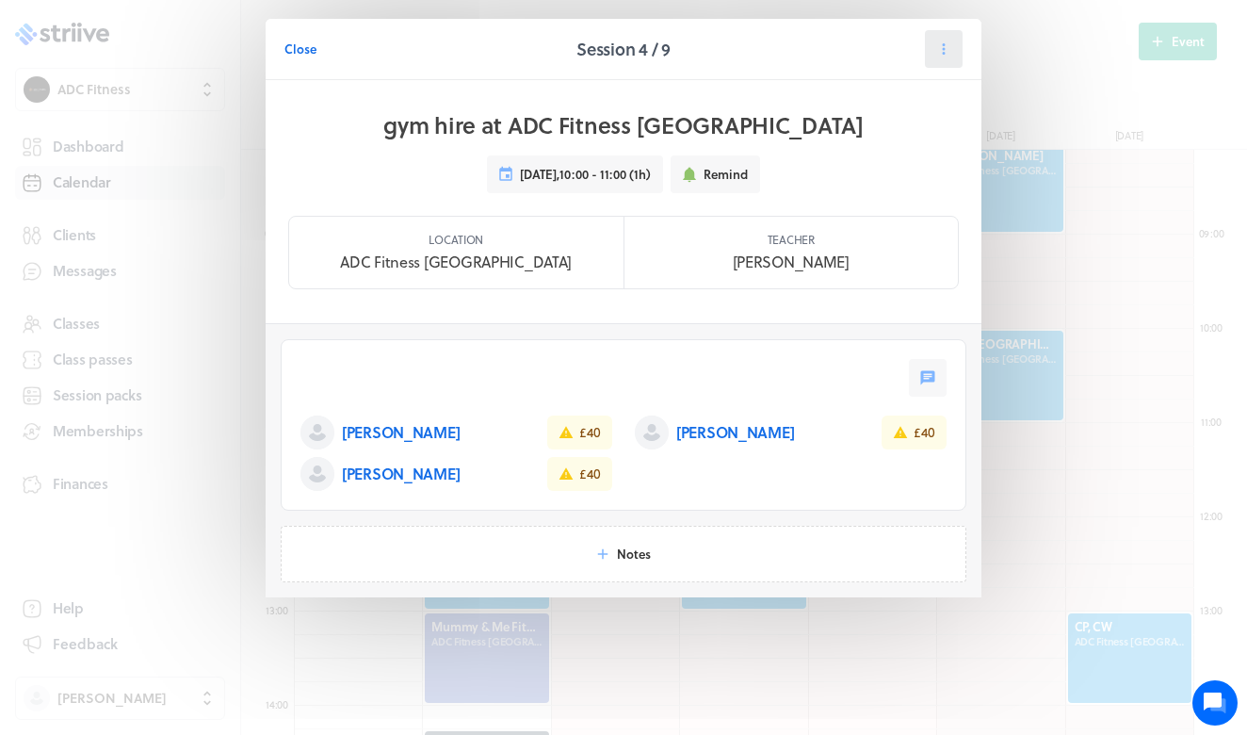
click at [945, 56] on icon at bounding box center [943, 48] width 17 height 17
click at [911, 197] on span "Manage pack" at bounding box center [903, 197] width 75 height 17
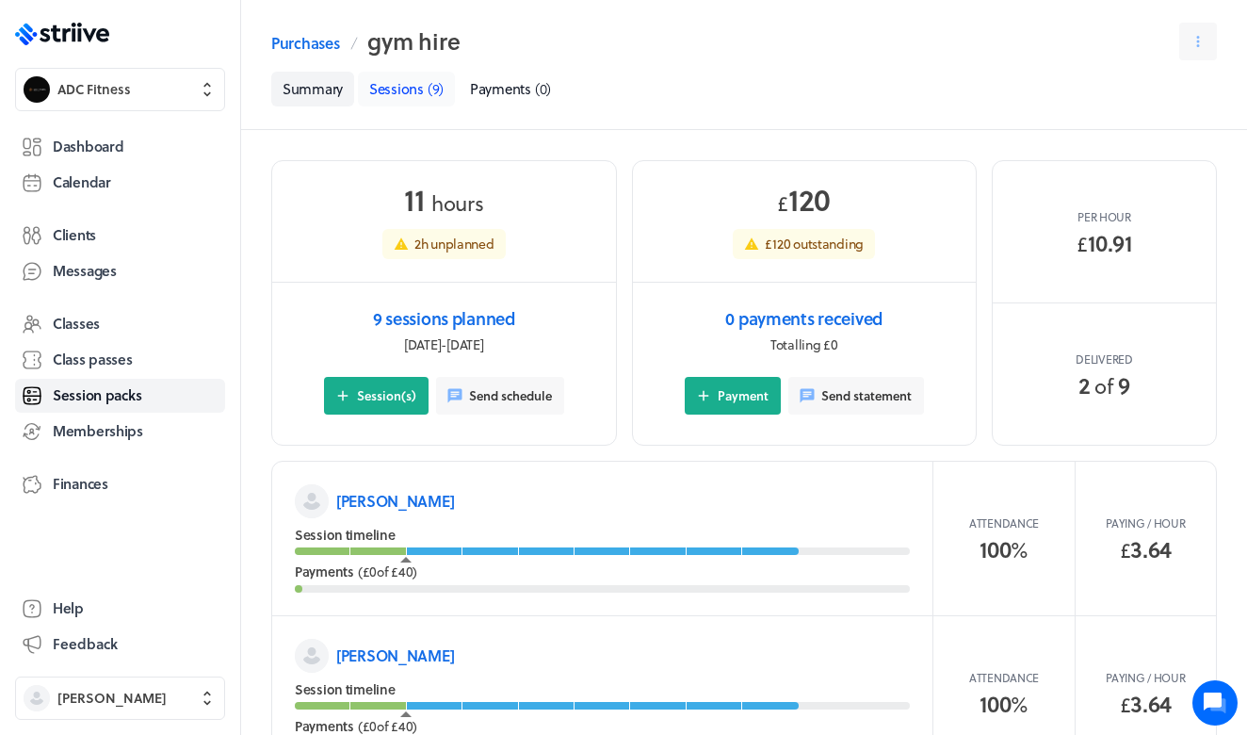
click at [401, 89] on span "Sessions" at bounding box center [396, 88] width 55 height 21
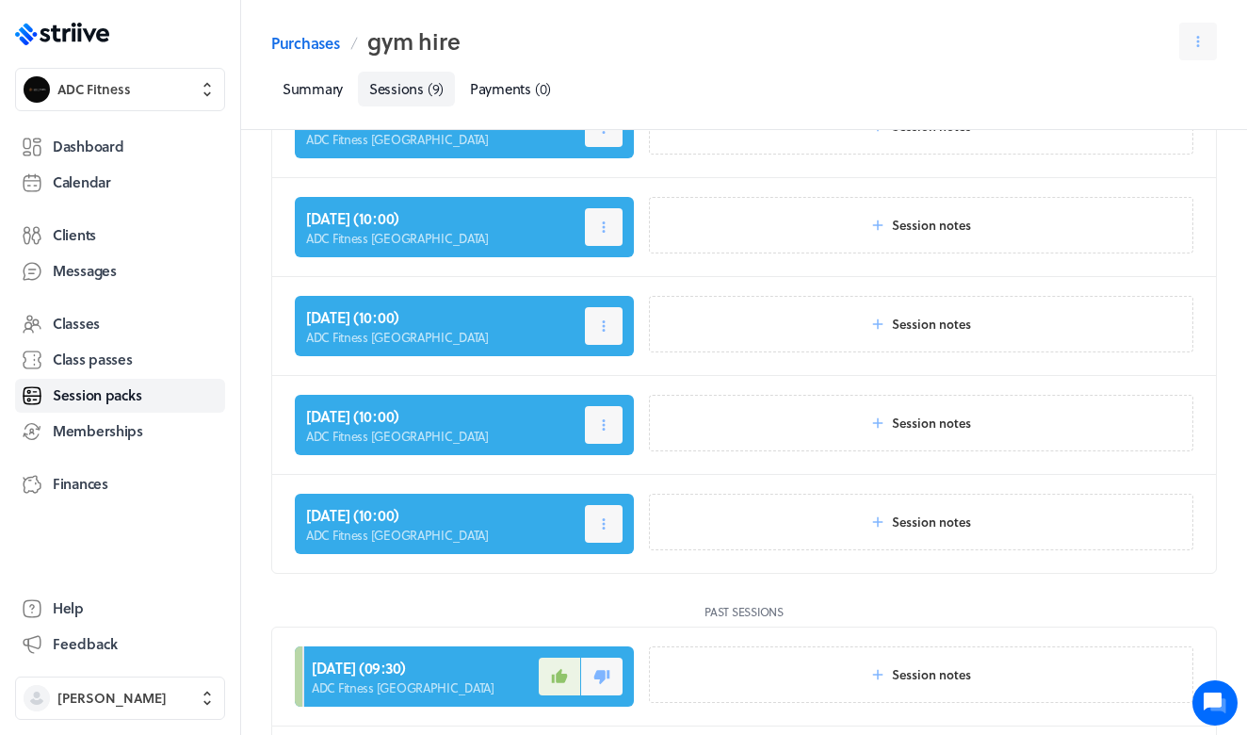
scroll to position [313, 0]
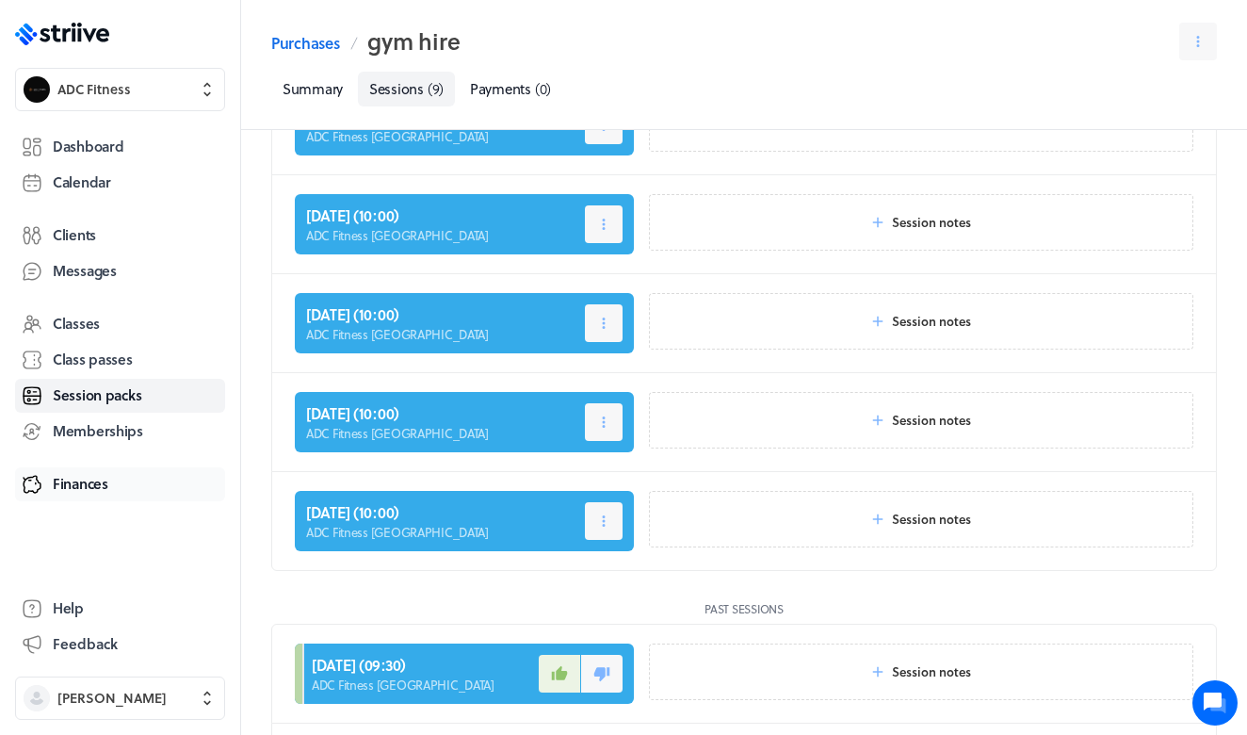
click at [89, 480] on span "Finances" at bounding box center [81, 484] width 56 height 20
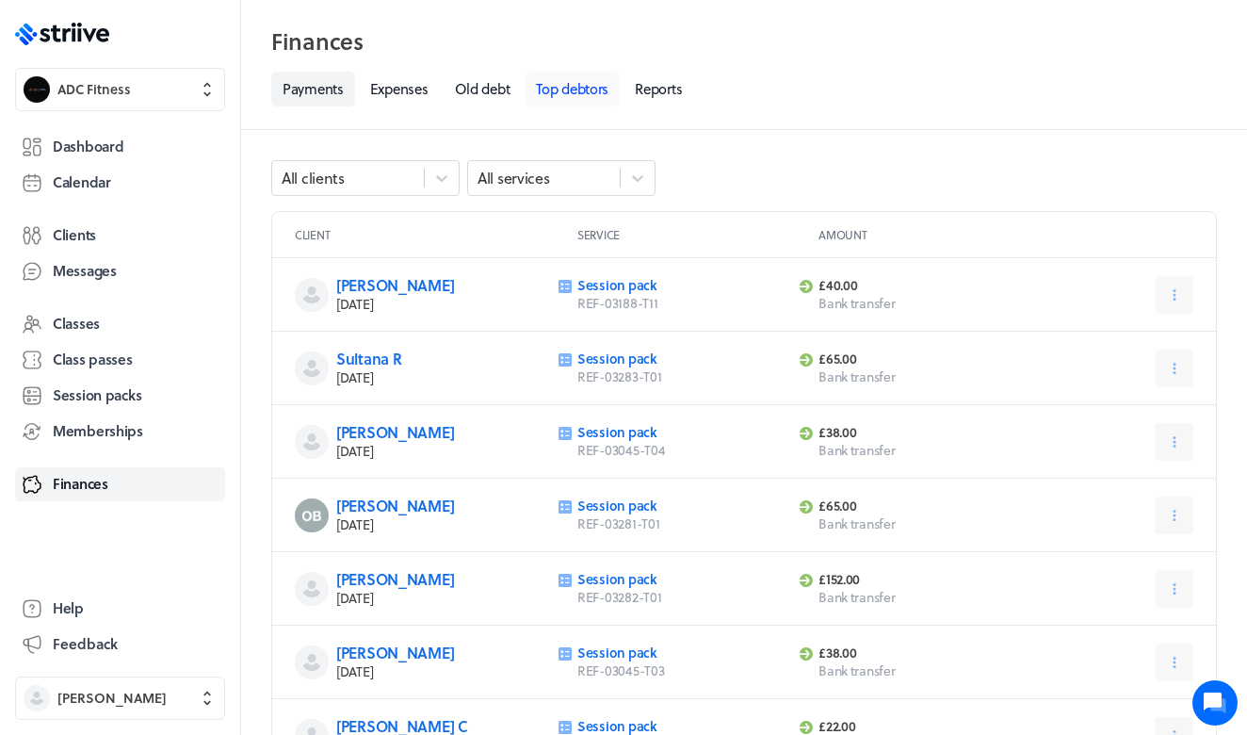
click at [596, 82] on link "Top debtors" at bounding box center [572, 89] width 95 height 35
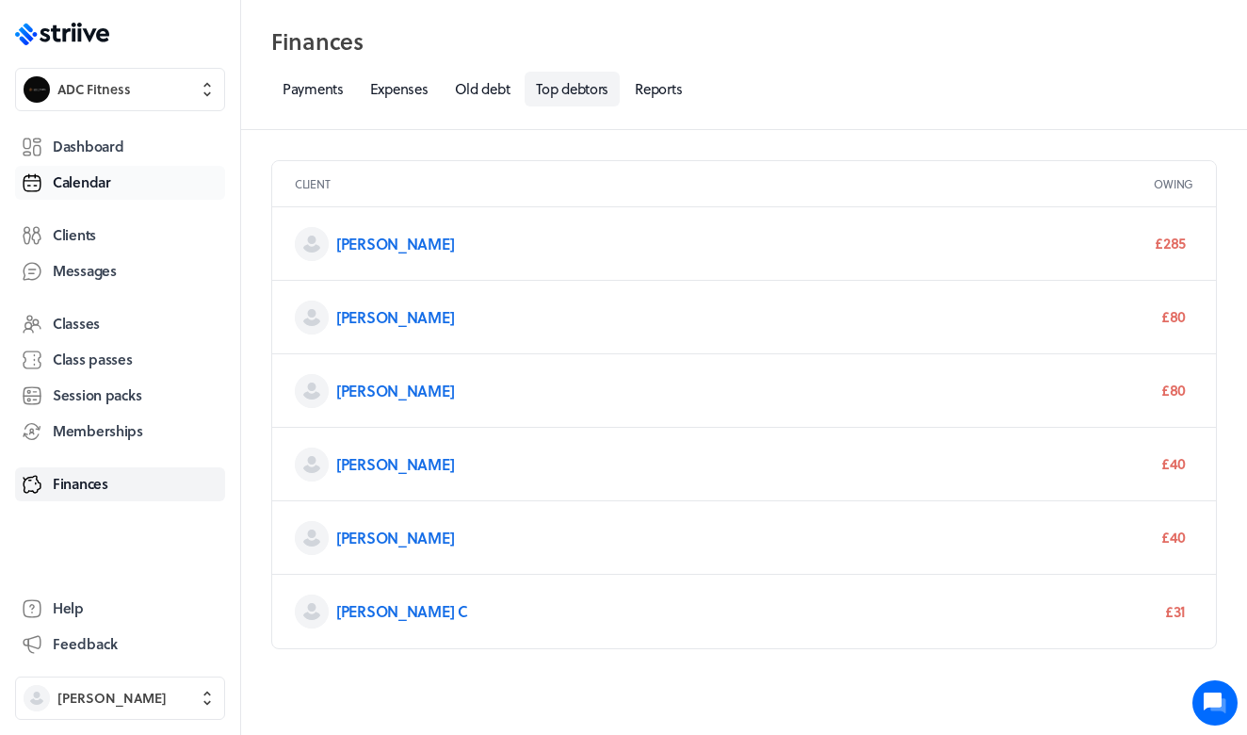
click at [110, 186] on span "Calendar" at bounding box center [82, 182] width 58 height 20
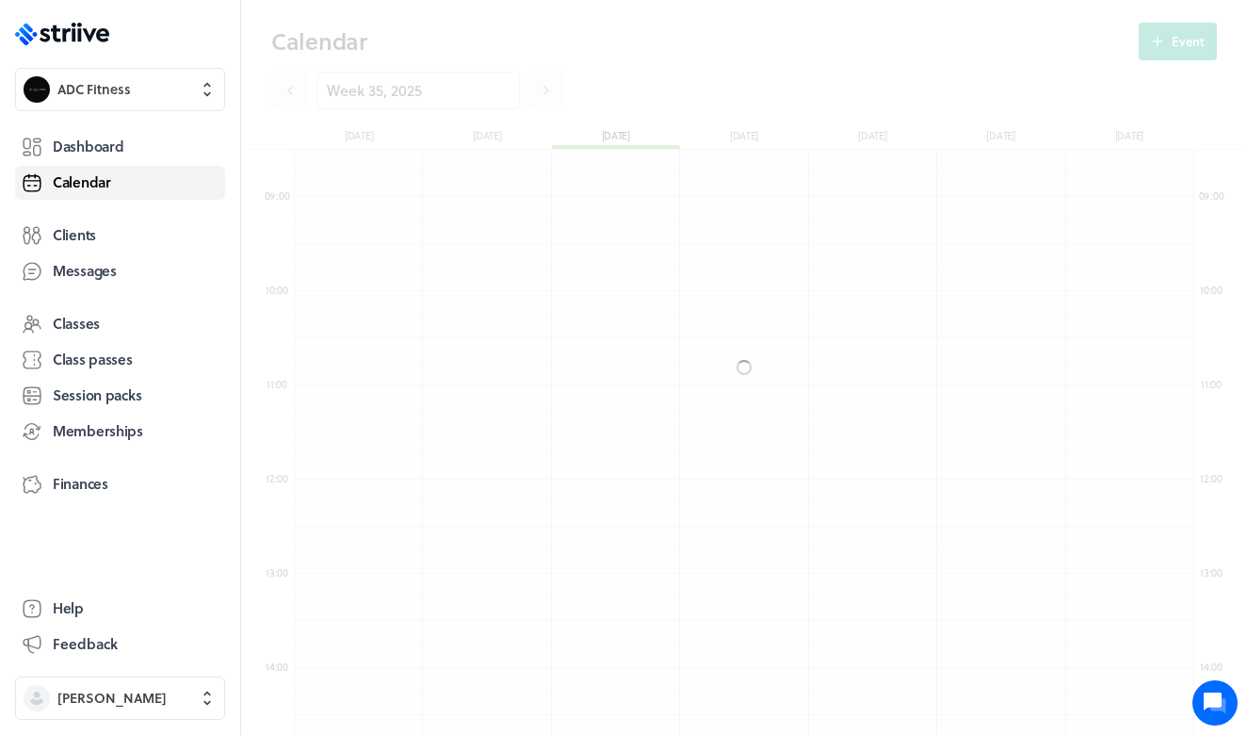
scroll to position [2260, 899]
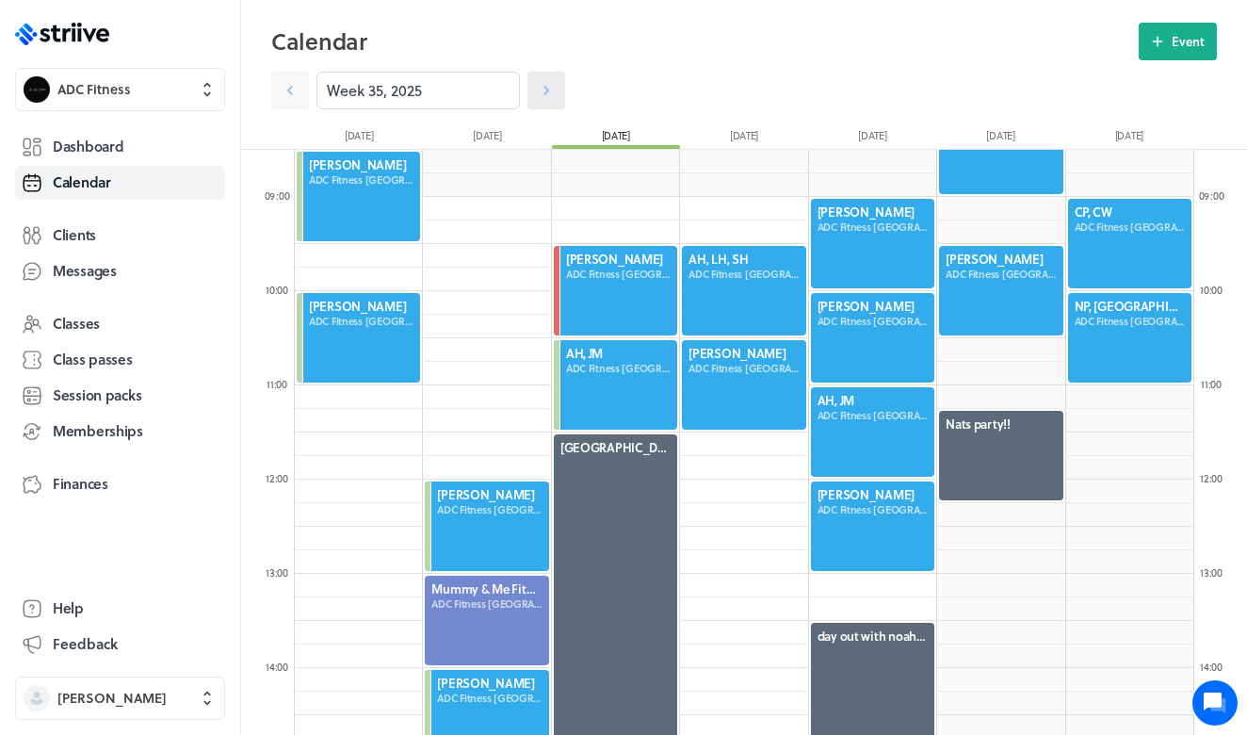
click at [543, 87] on icon at bounding box center [546, 90] width 19 height 19
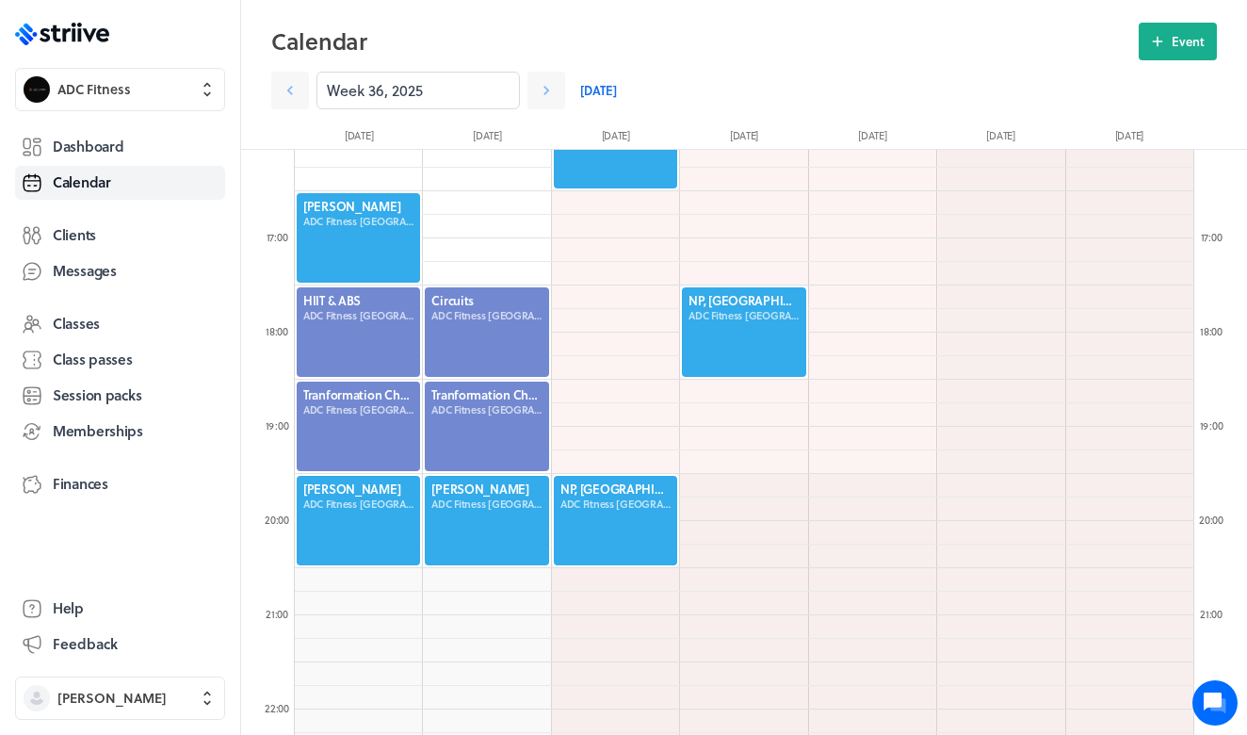
scroll to position [1554, 0]
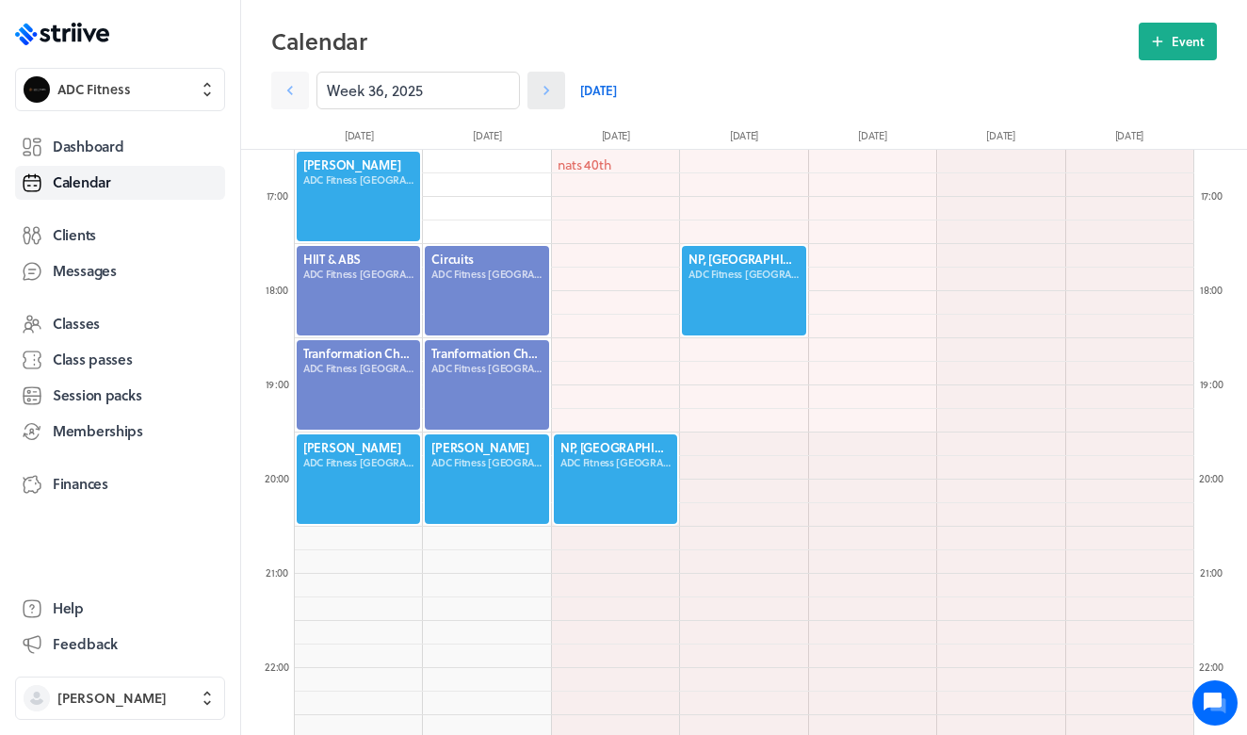
click at [543, 95] on icon at bounding box center [546, 90] width 19 height 19
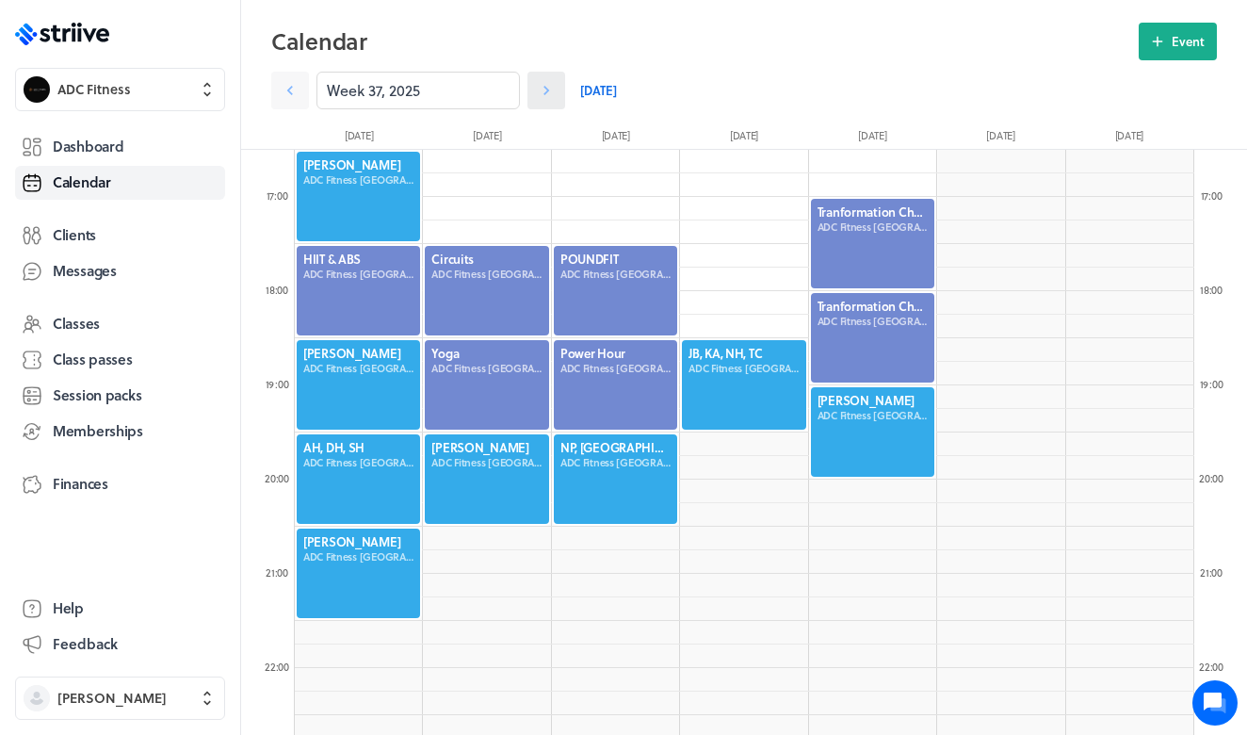
click at [547, 87] on icon at bounding box center [546, 90] width 19 height 19
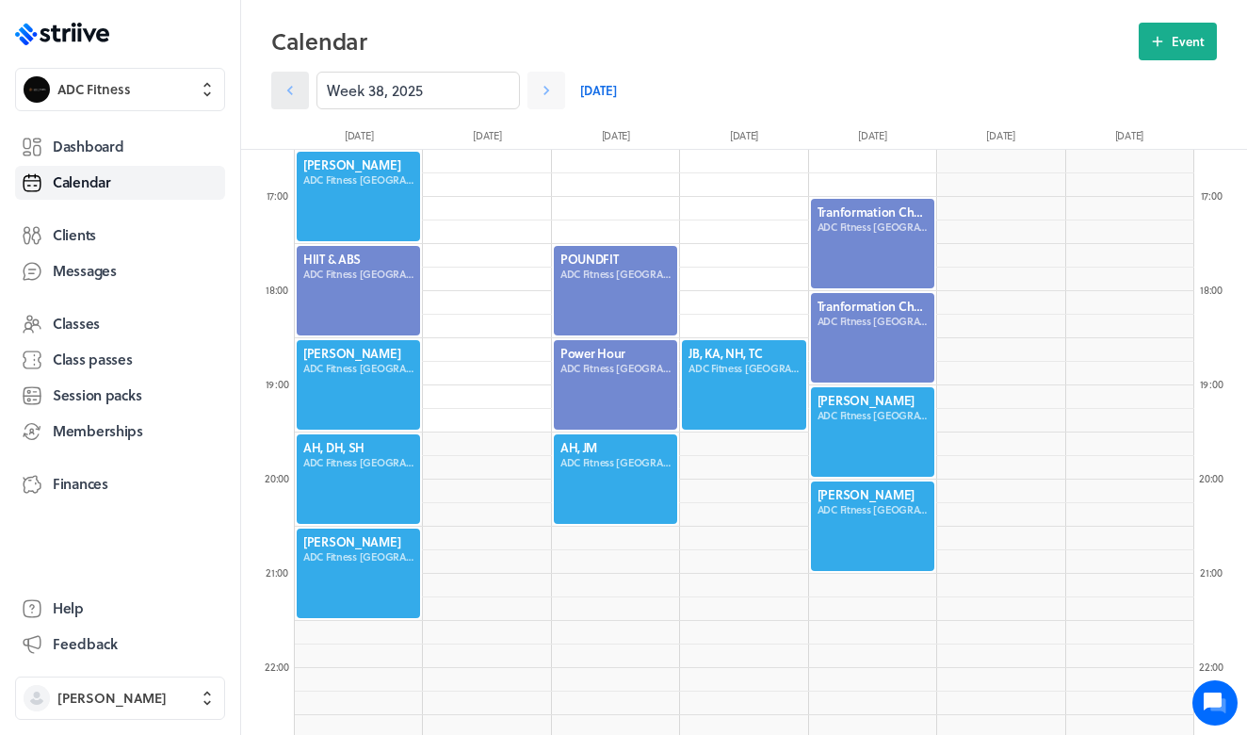
click at [298, 93] on icon at bounding box center [290, 90] width 19 height 19
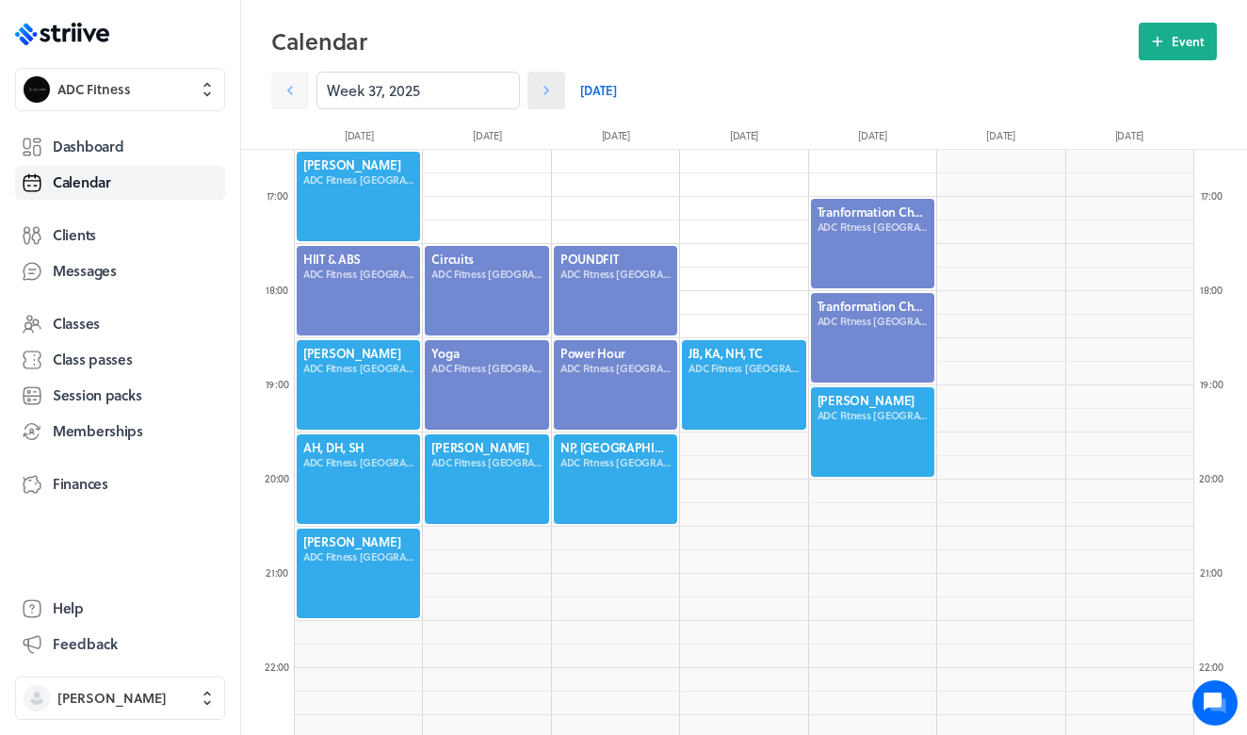
click at [548, 89] on icon at bounding box center [546, 90] width 19 height 19
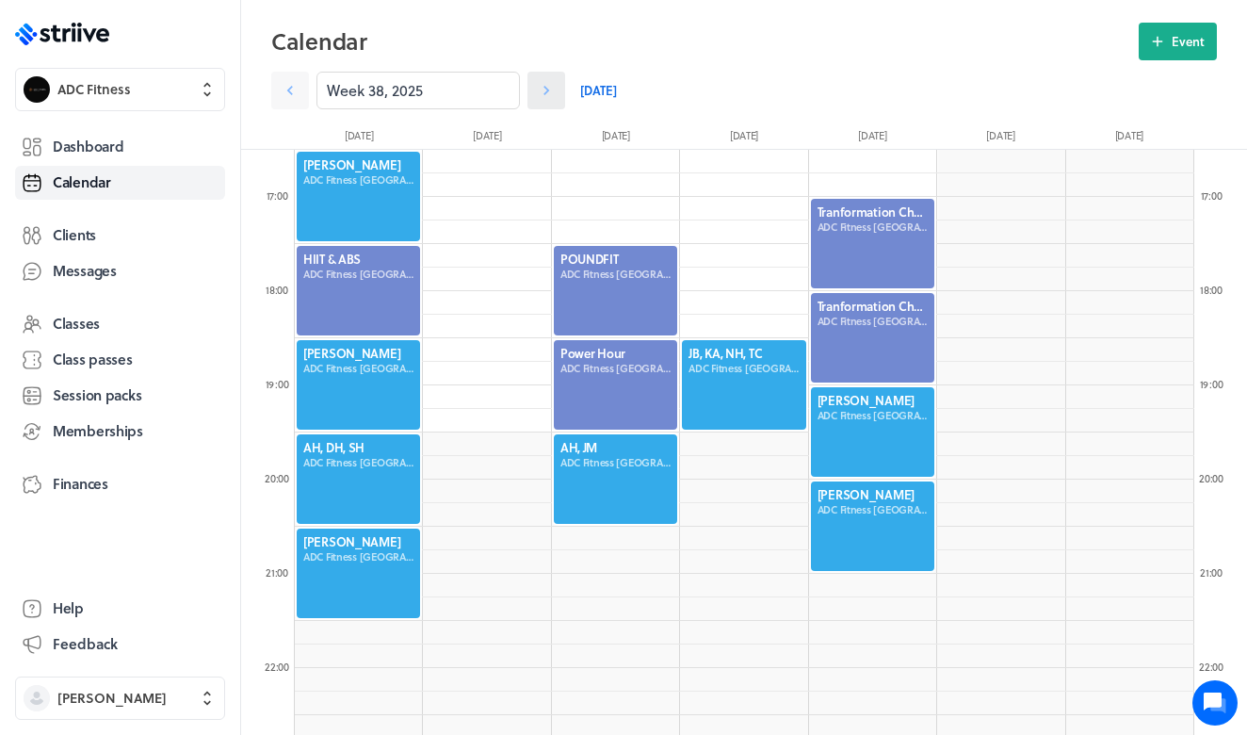
click at [548, 89] on icon at bounding box center [546, 90] width 19 height 19
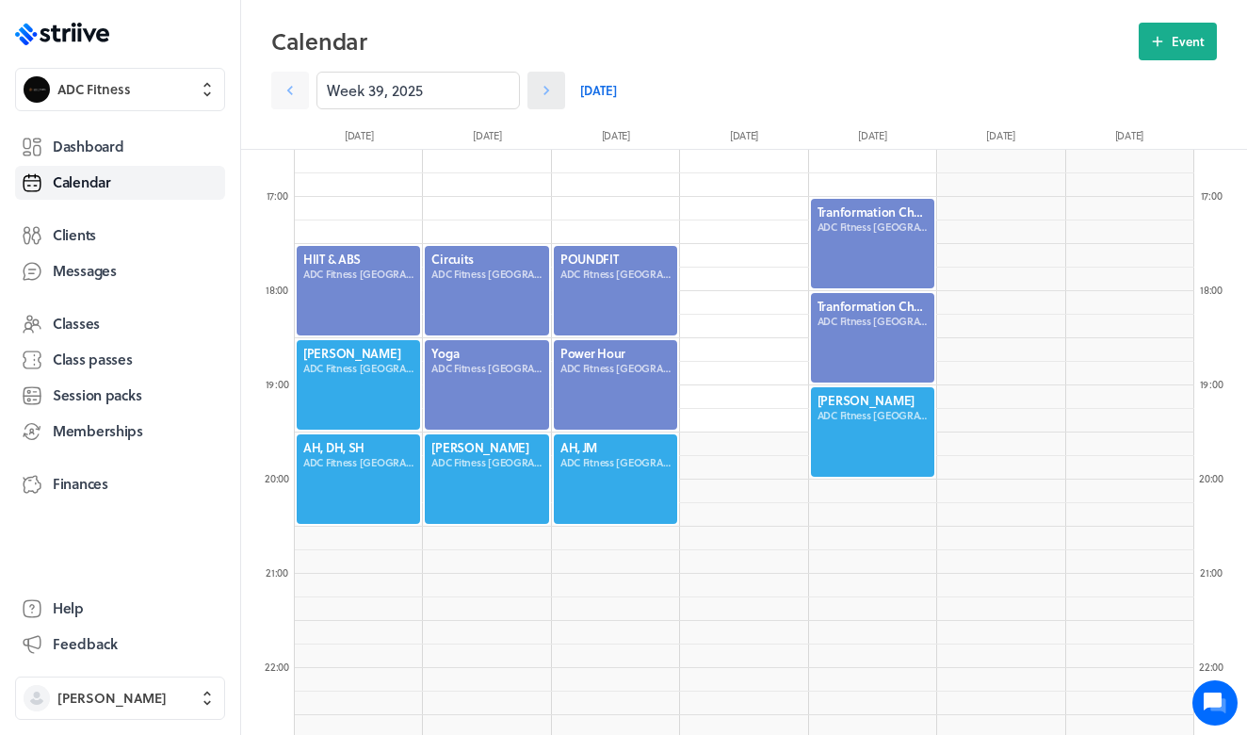
click at [548, 89] on icon at bounding box center [546, 90] width 19 height 19
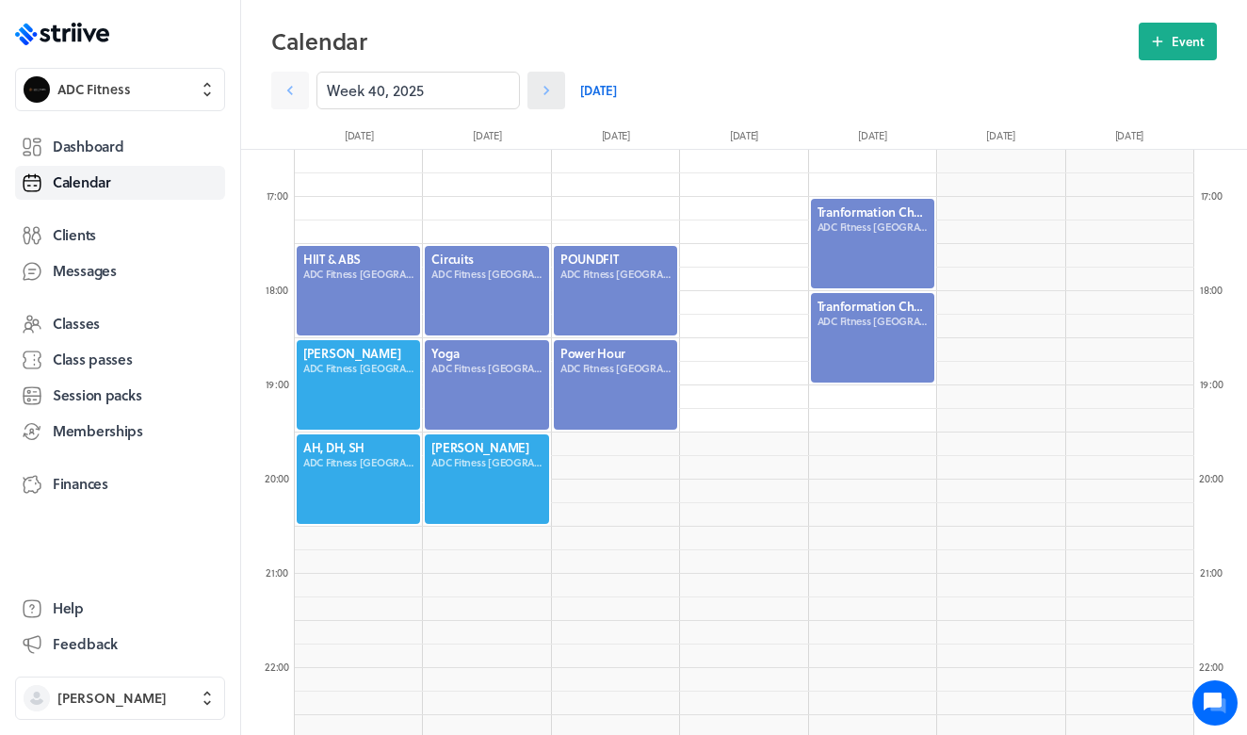
click at [548, 89] on icon at bounding box center [546, 90] width 19 height 19
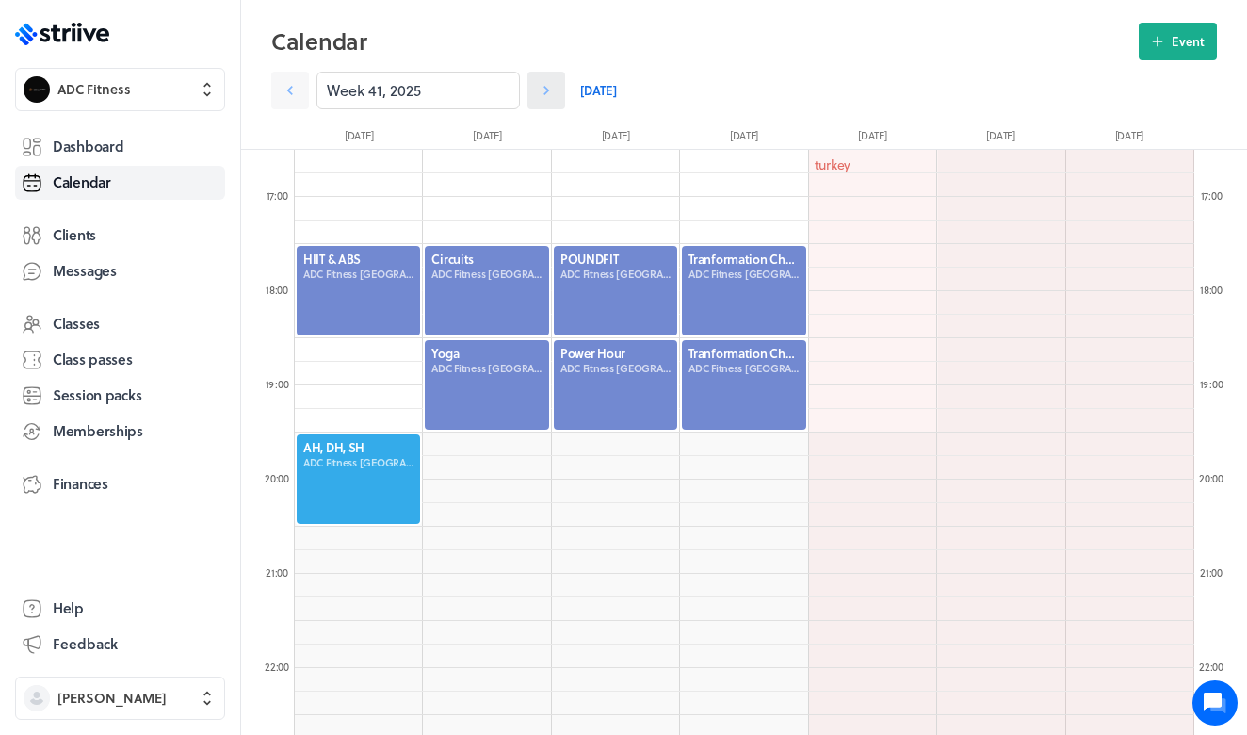
click at [548, 89] on icon at bounding box center [546, 90] width 19 height 19
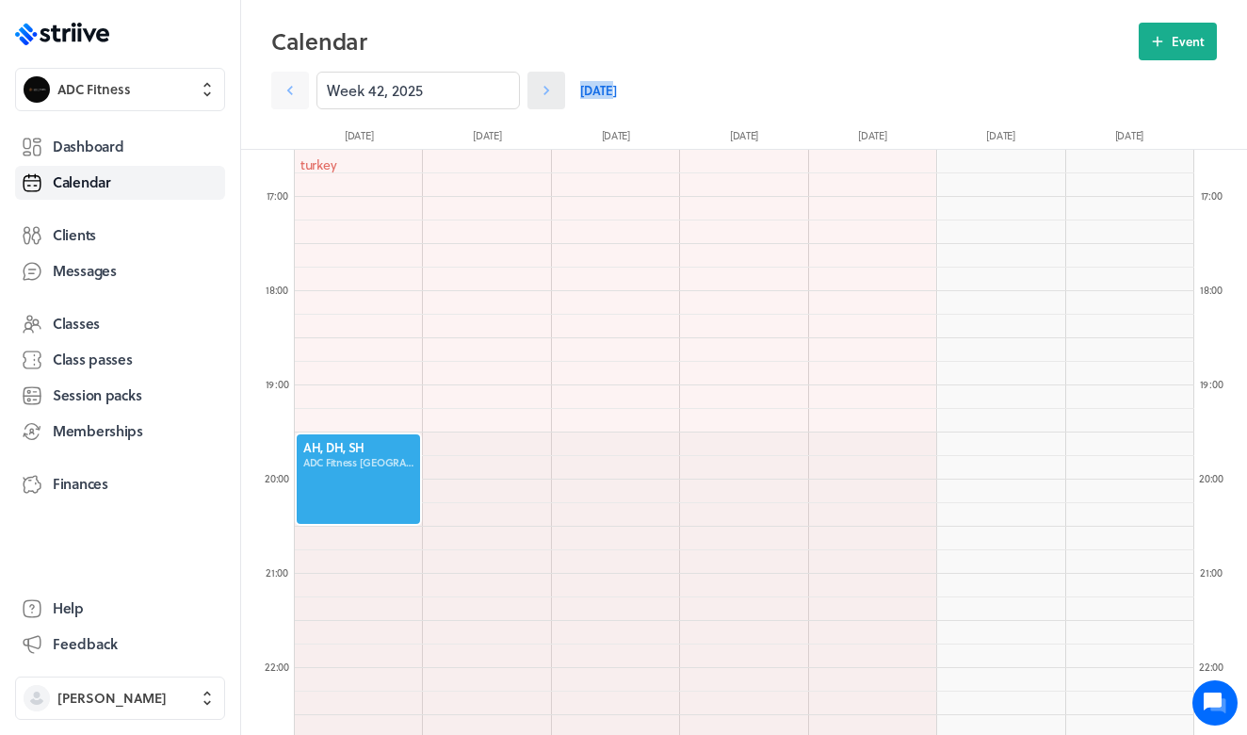
click at [548, 89] on icon at bounding box center [546, 90] width 19 height 19
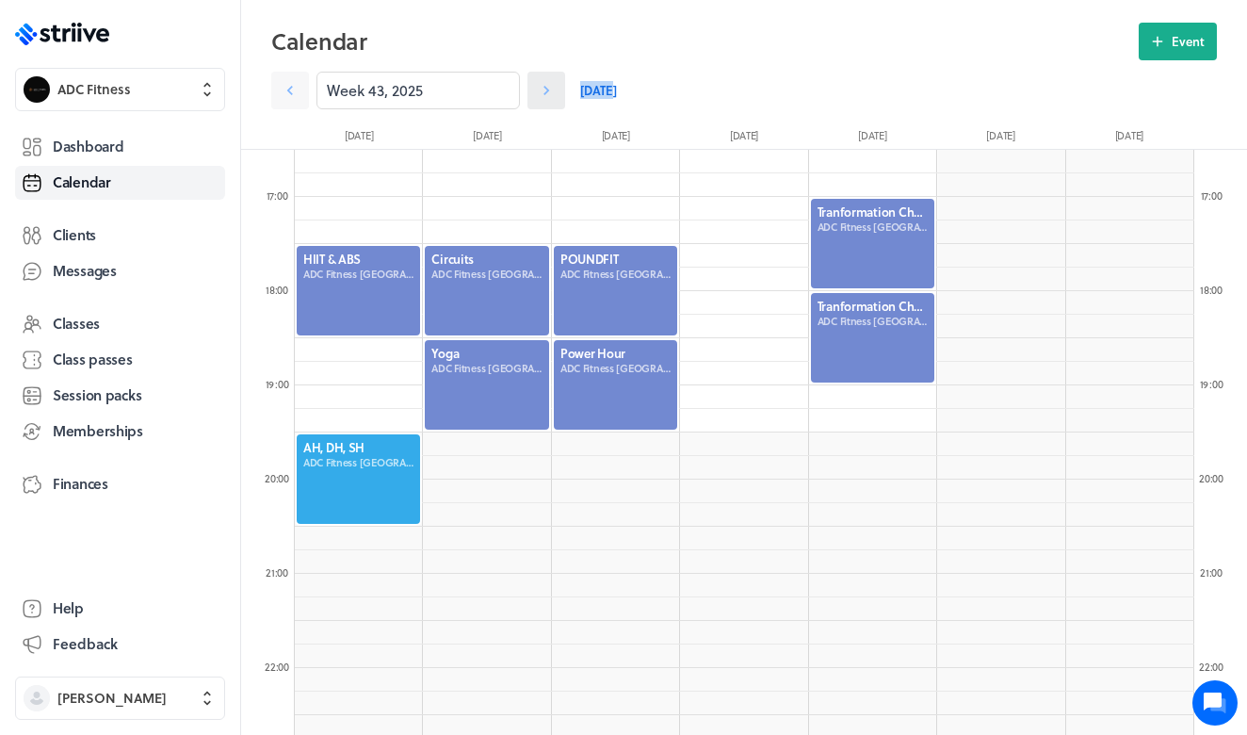
click at [548, 89] on icon at bounding box center [546, 90] width 19 height 19
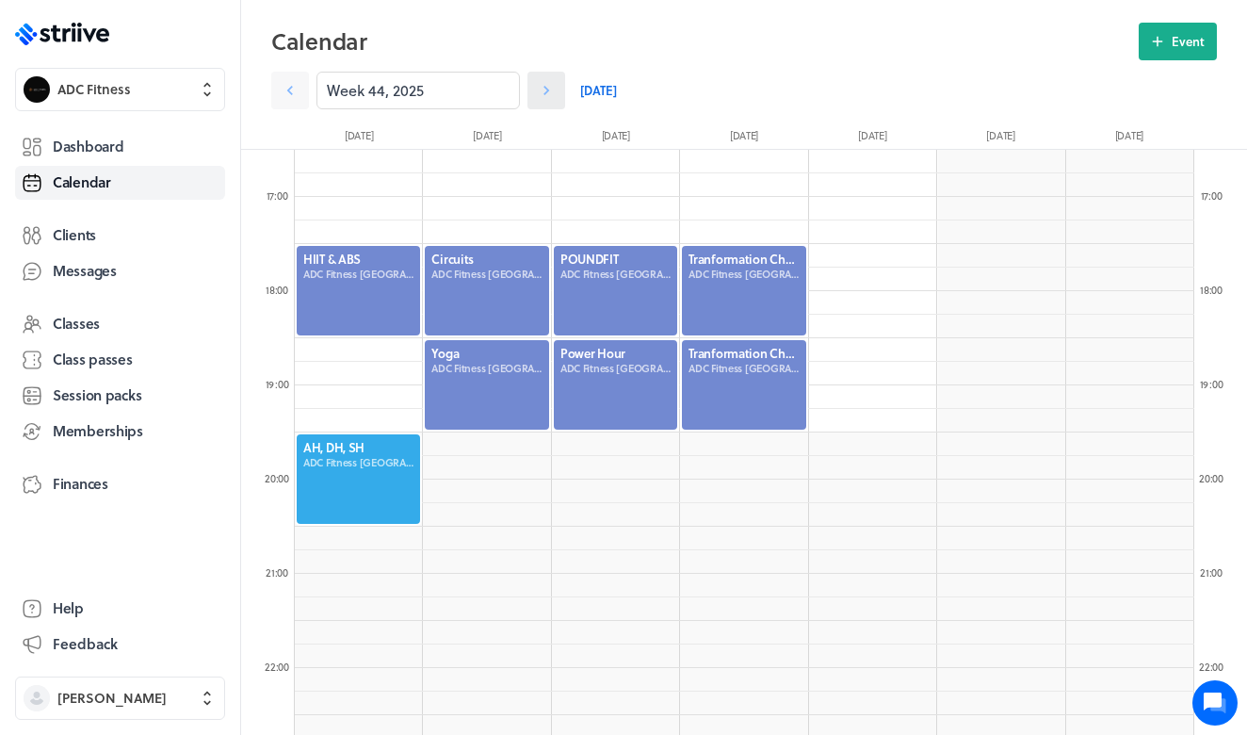
click at [548, 89] on icon at bounding box center [546, 90] width 19 height 19
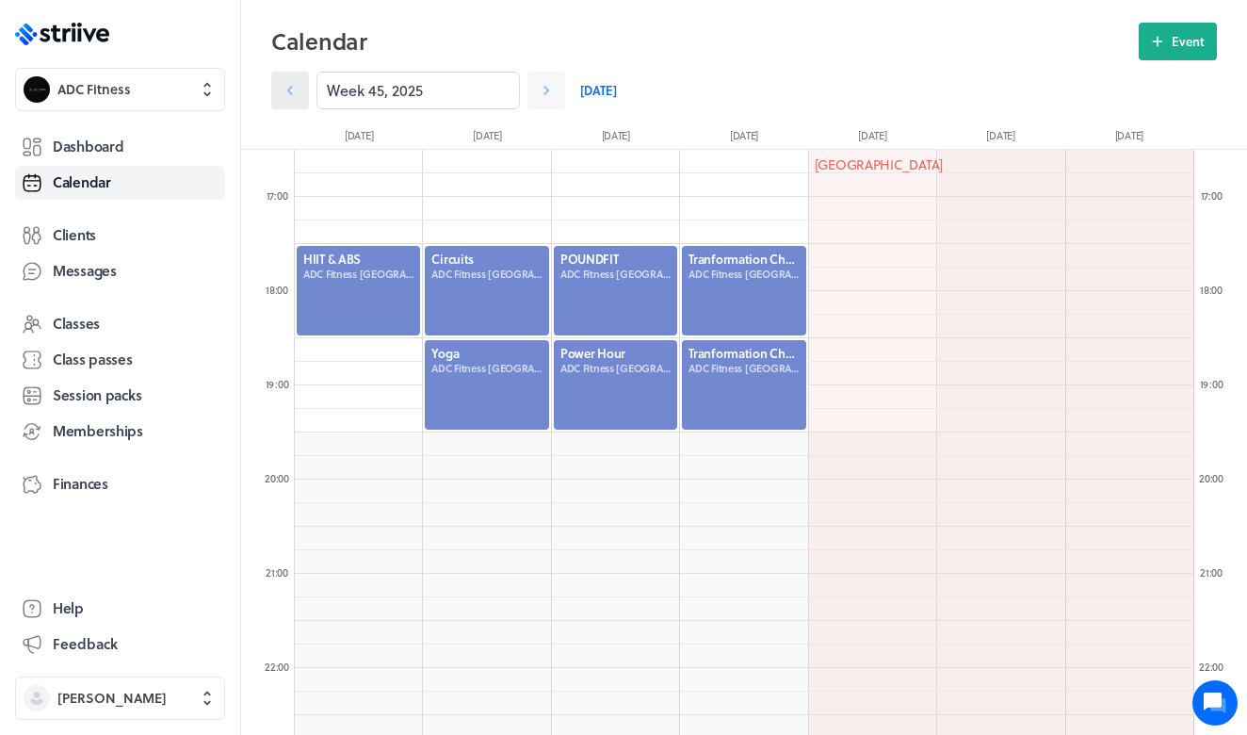
click at [298, 89] on icon at bounding box center [290, 90] width 19 height 19
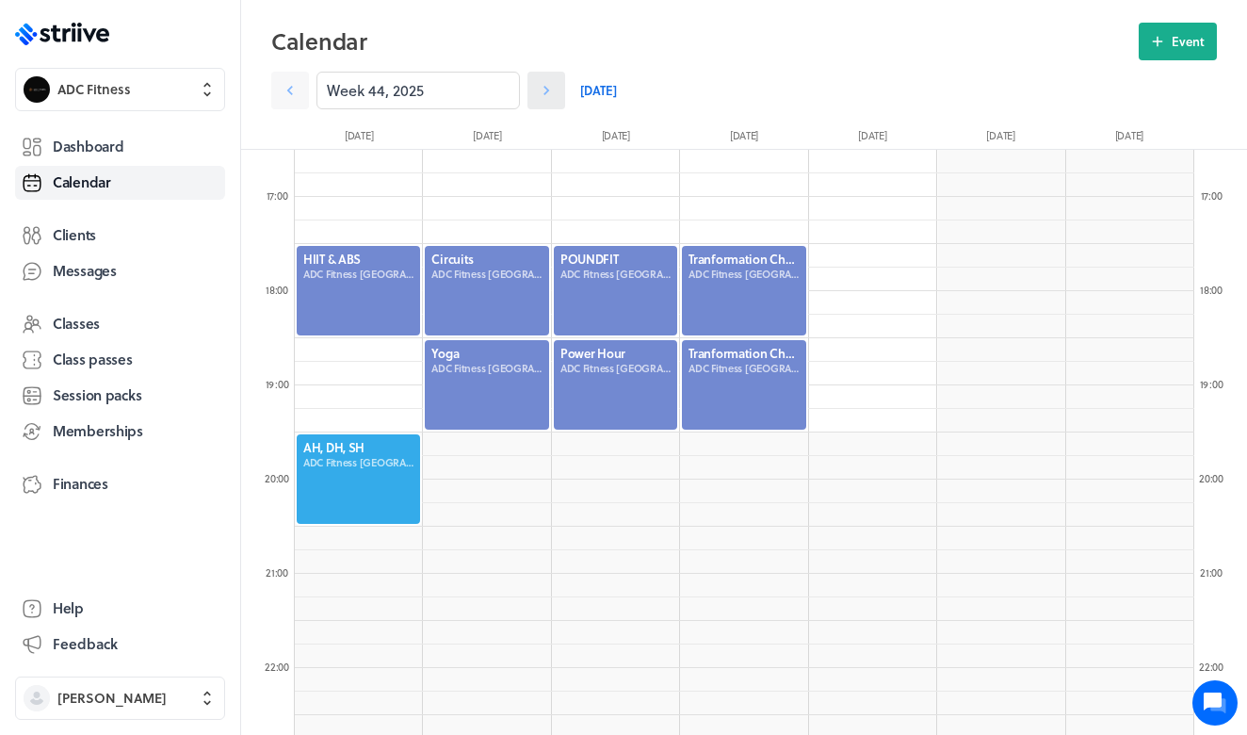
click at [541, 92] on icon at bounding box center [546, 90] width 19 height 19
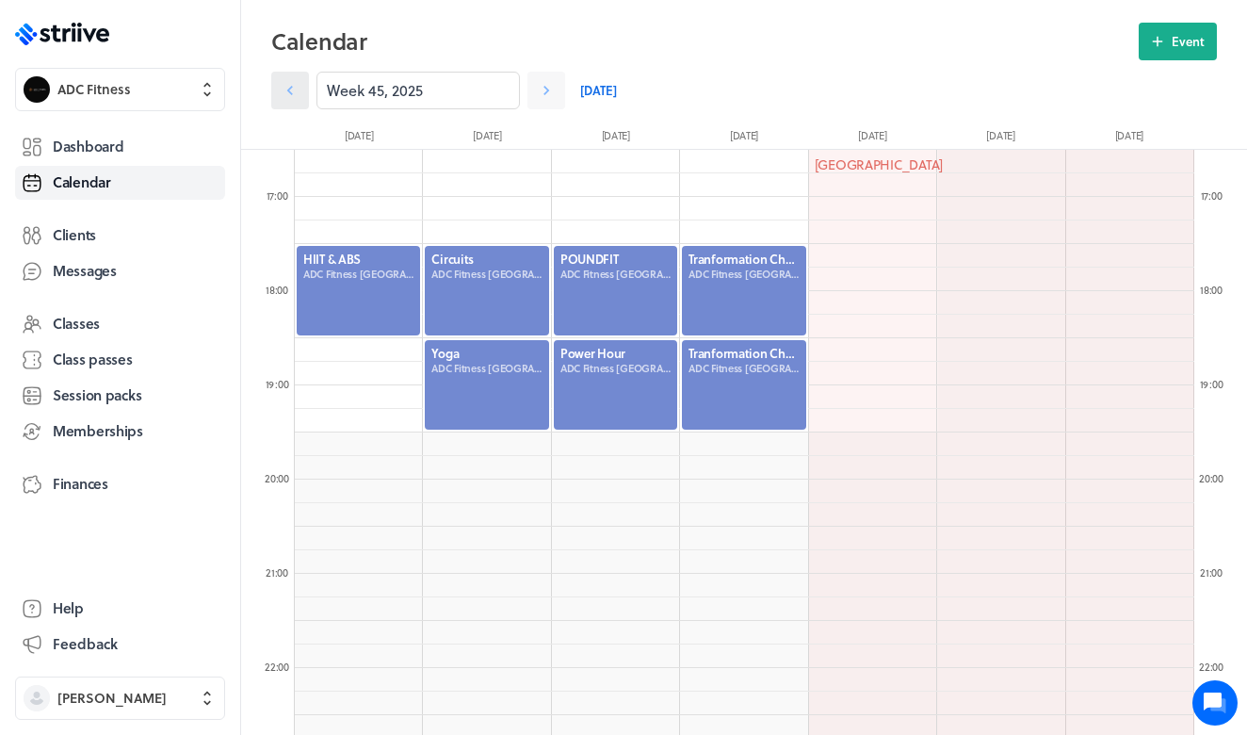
click at [299, 93] on icon at bounding box center [290, 90] width 19 height 19
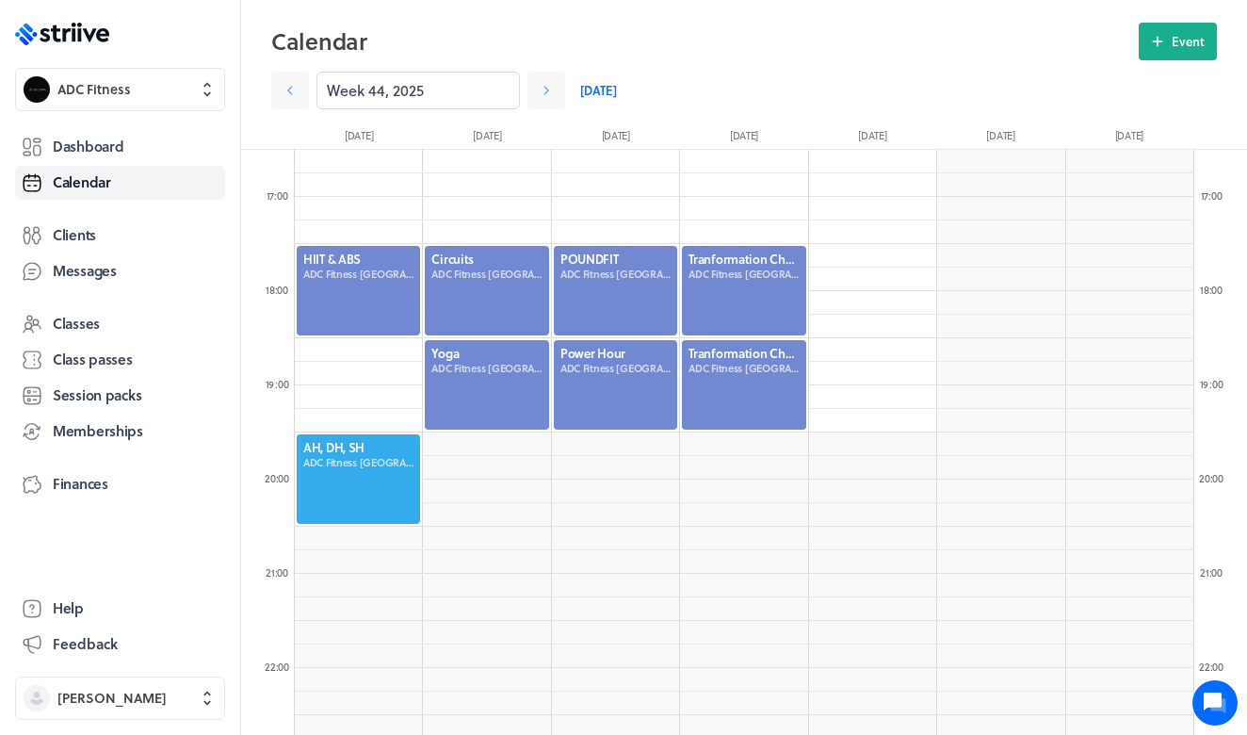
click at [600, 89] on link "[DATE]" at bounding box center [598, 91] width 37 height 38
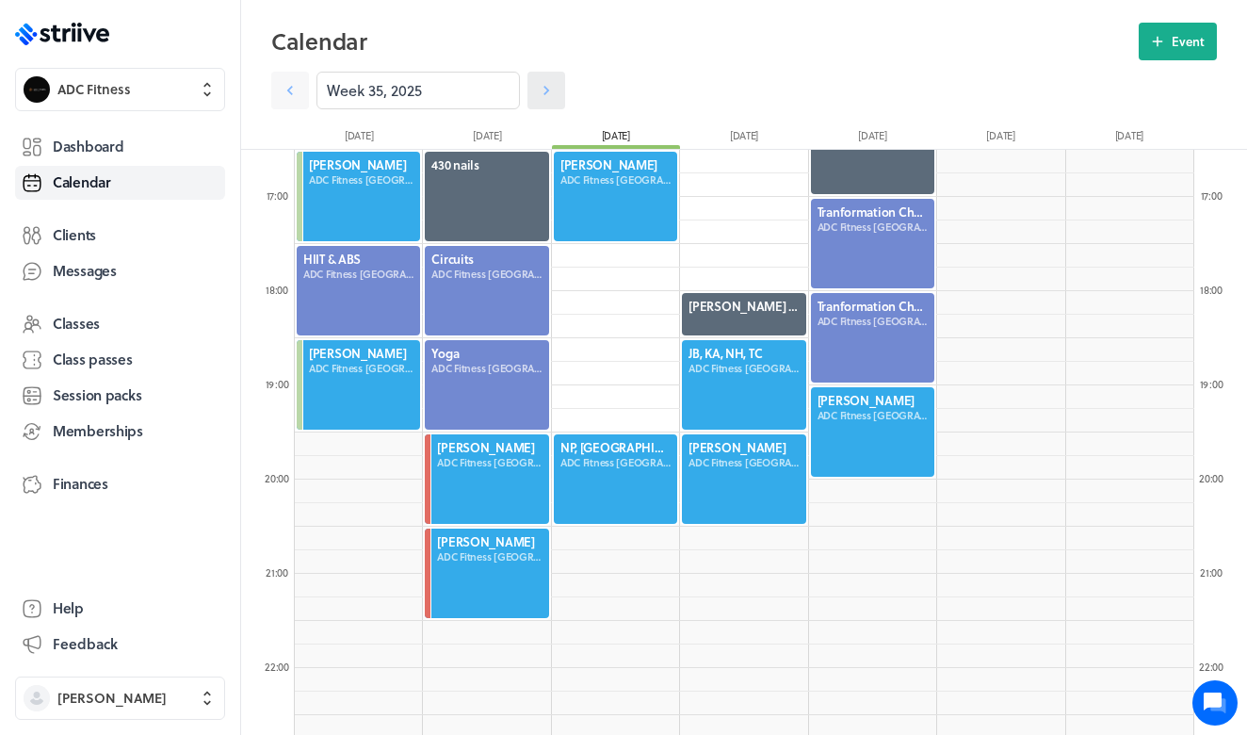
click at [547, 89] on icon at bounding box center [546, 90] width 6 height 9
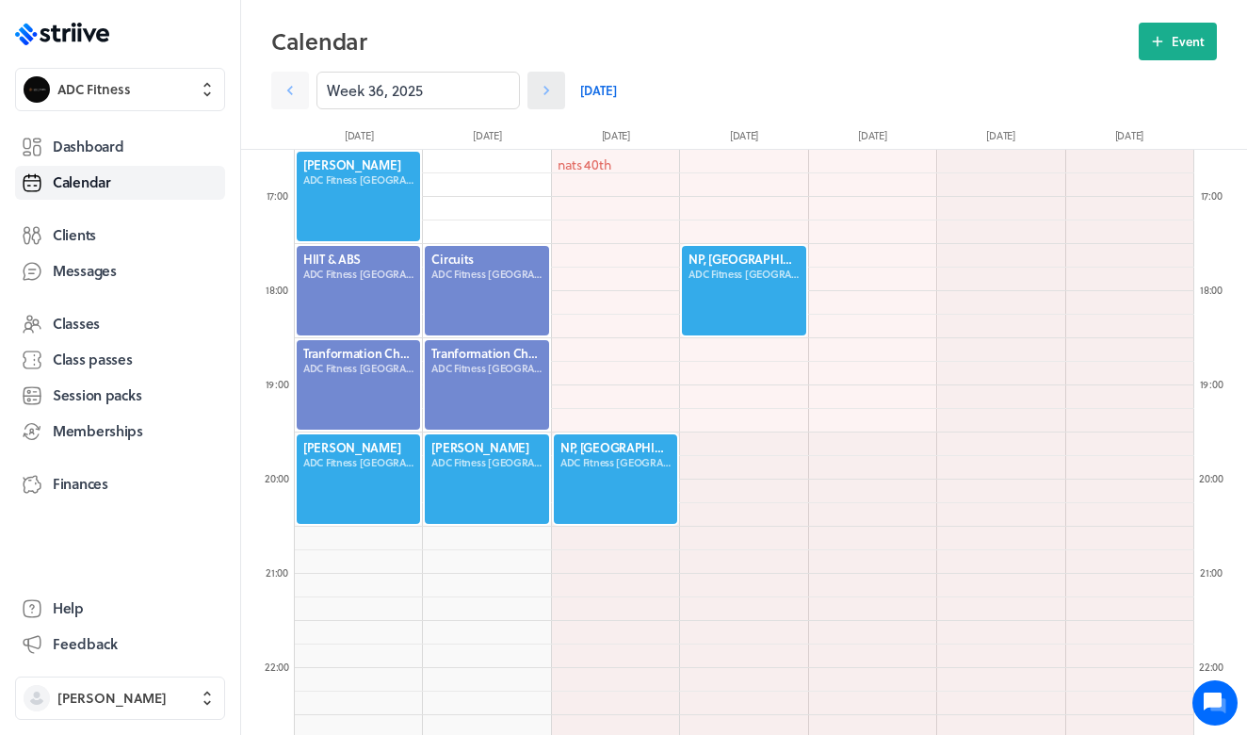
click at [547, 90] on icon at bounding box center [546, 90] width 6 height 9
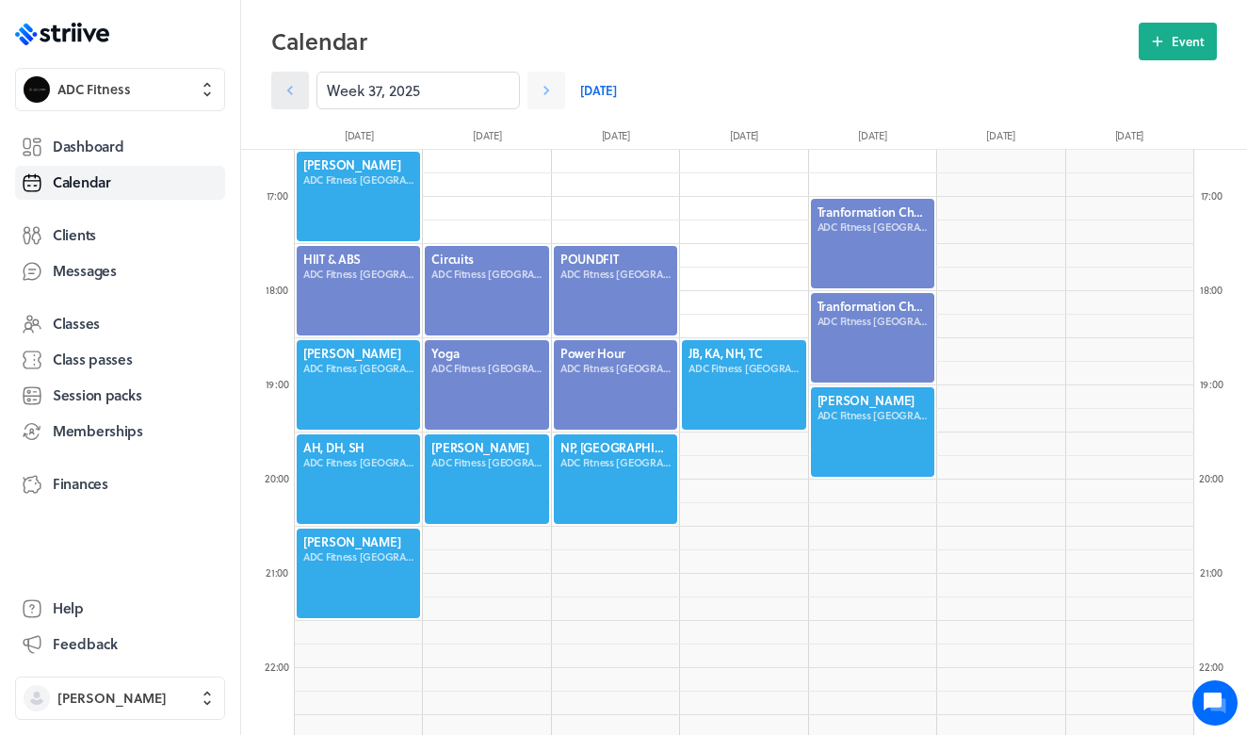
click at [299, 87] on icon at bounding box center [290, 90] width 19 height 19
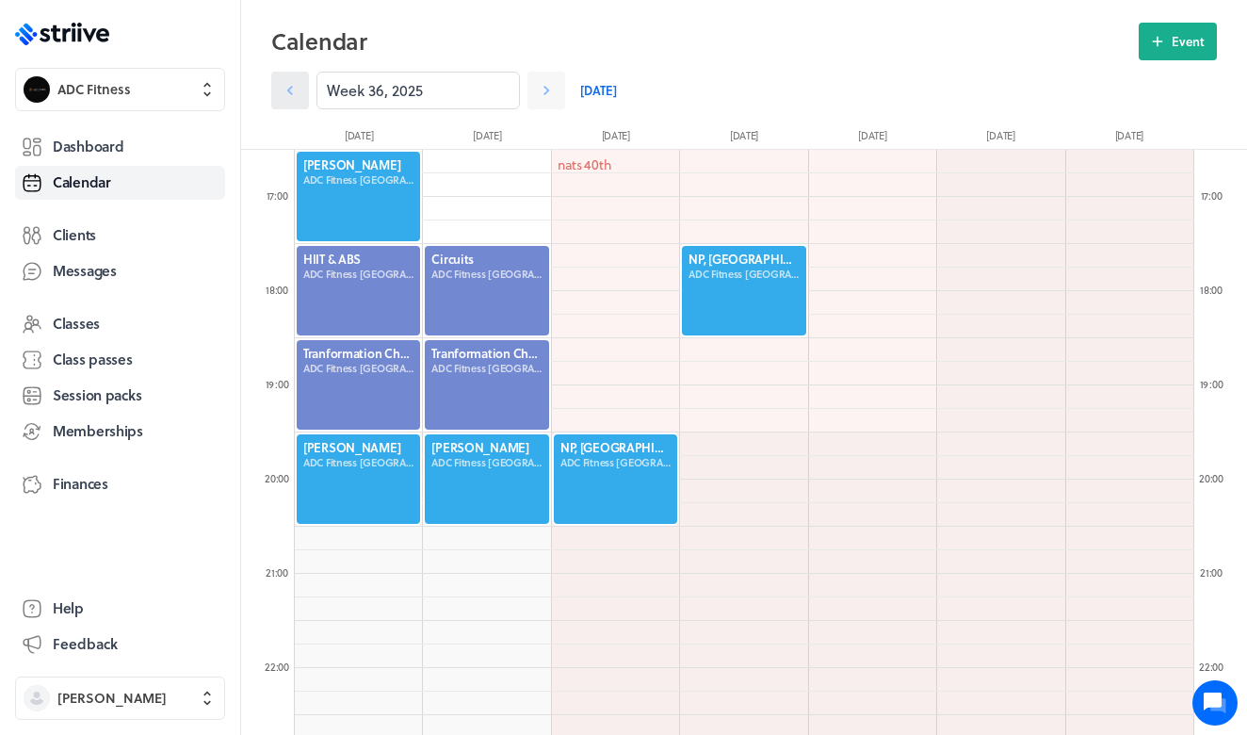
click at [299, 90] on link at bounding box center [290, 91] width 38 height 38
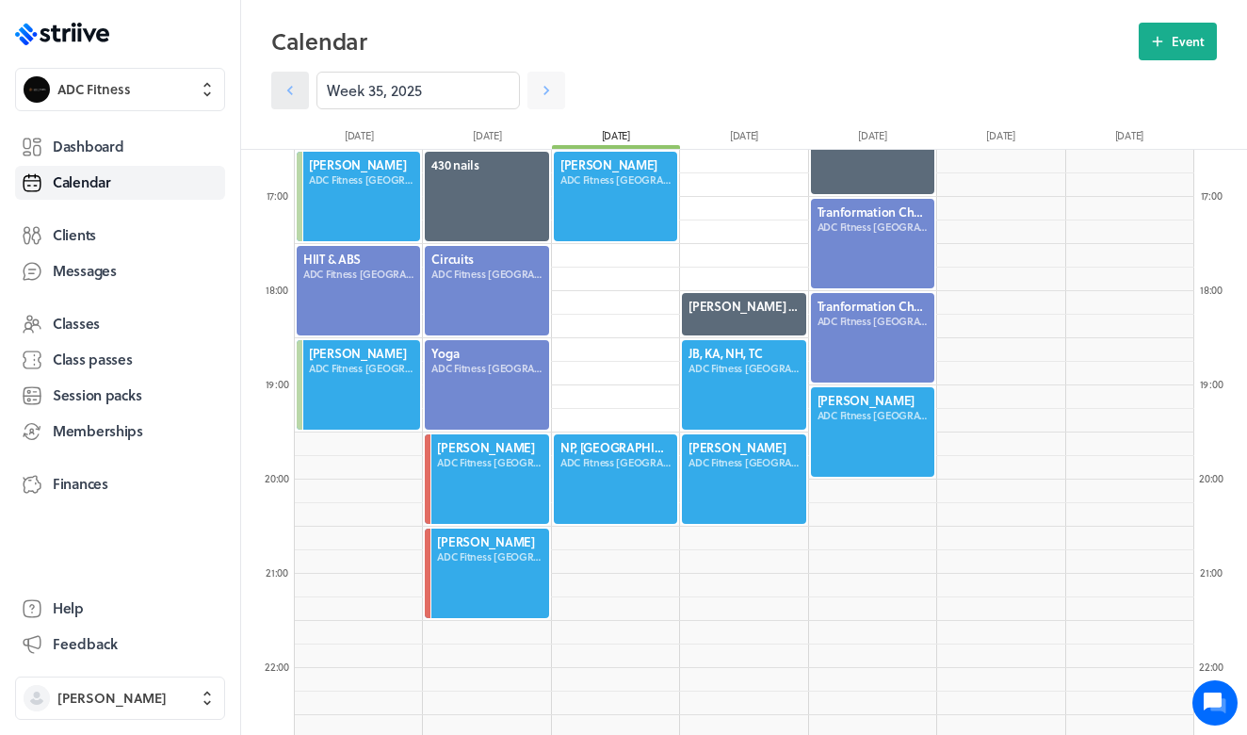
click at [299, 90] on icon at bounding box center [290, 90] width 19 height 19
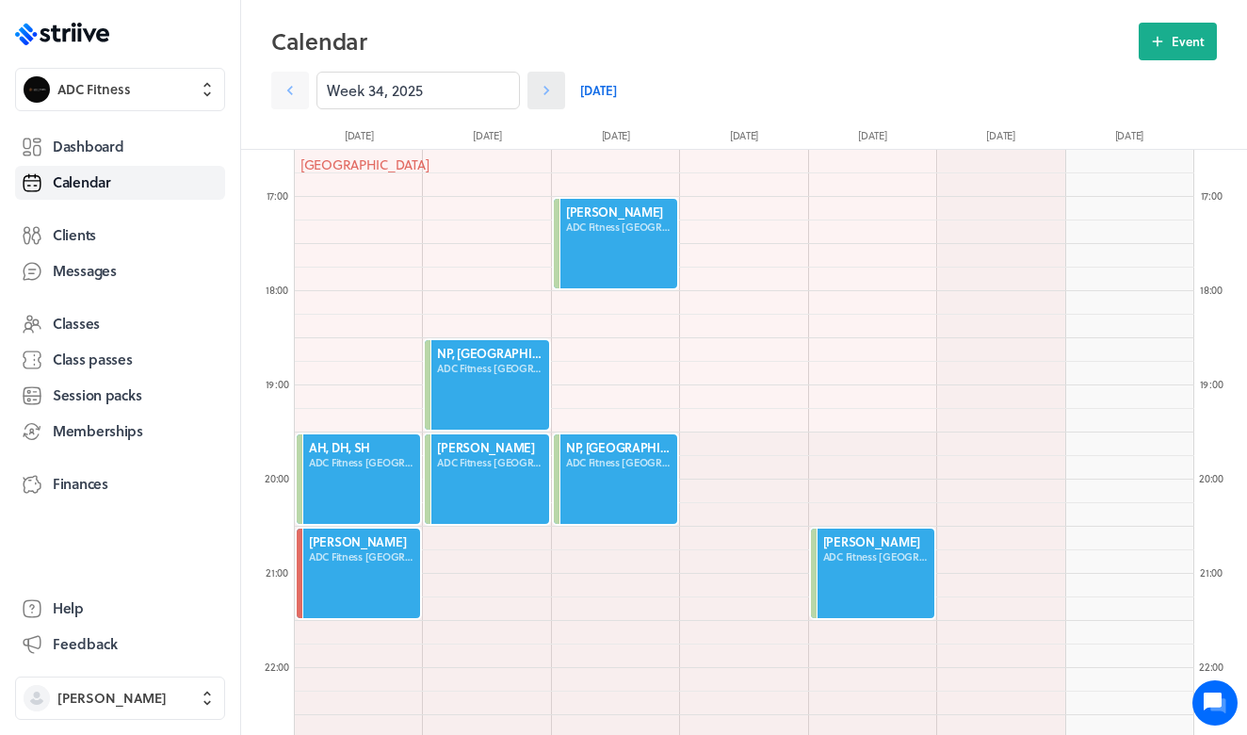
click at [538, 92] on icon at bounding box center [546, 90] width 19 height 19
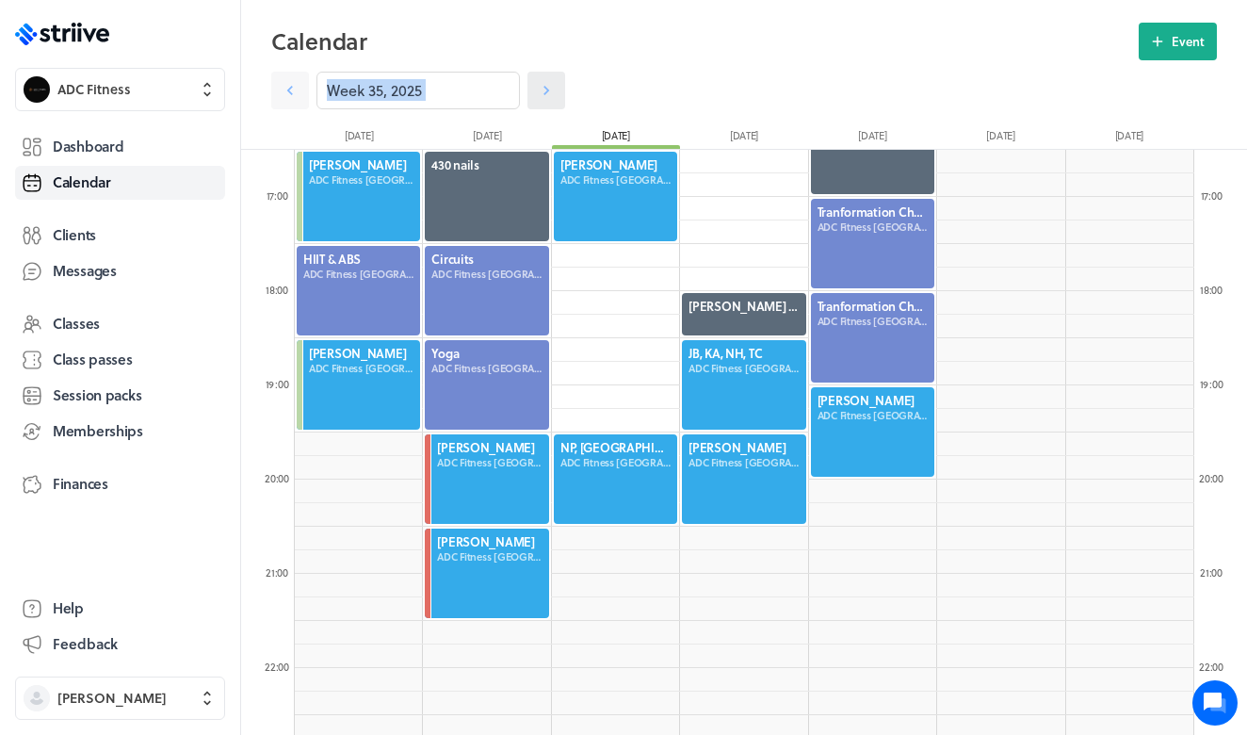
click at [538, 92] on icon at bounding box center [546, 90] width 19 height 19
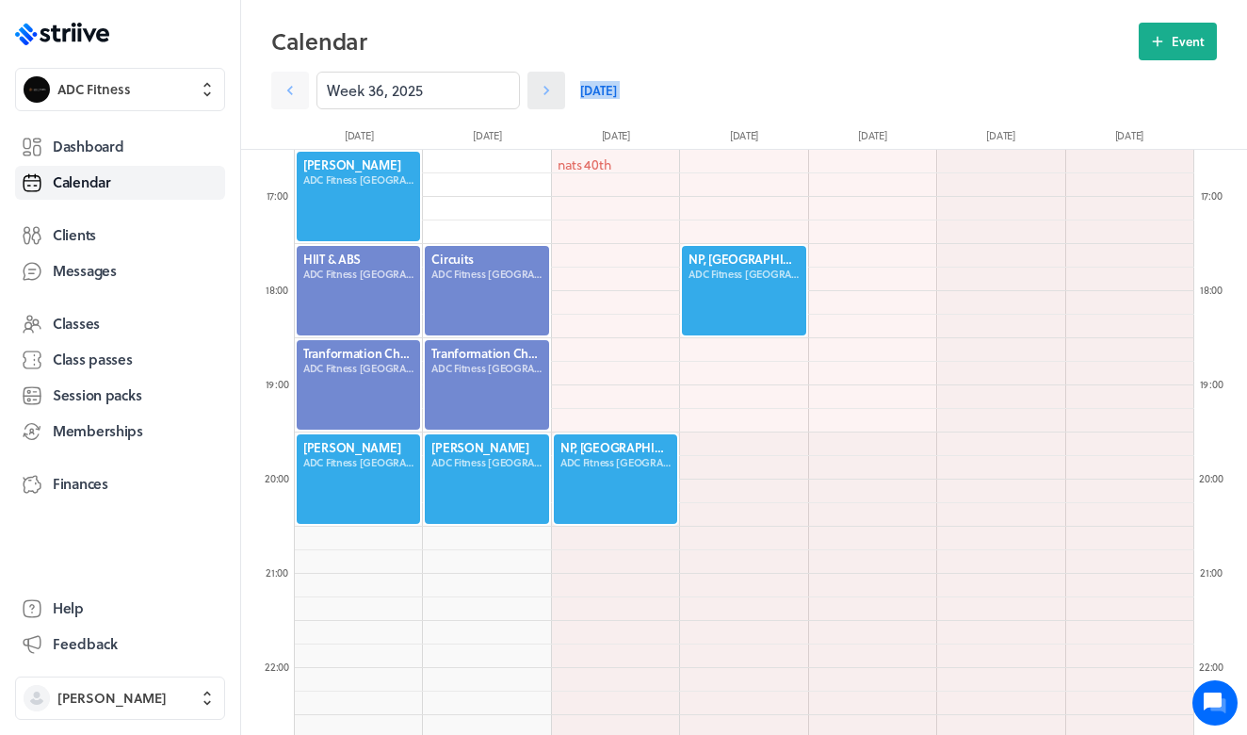
click at [538, 93] on icon at bounding box center [546, 90] width 19 height 19
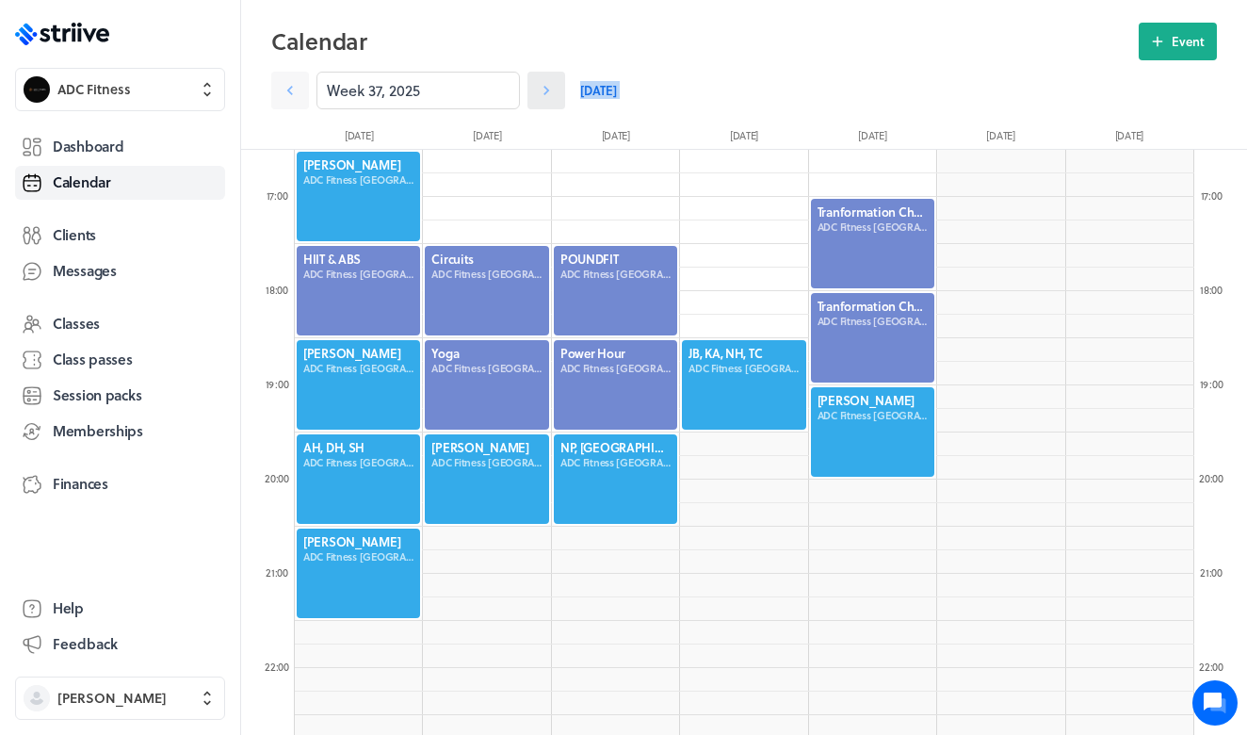
click at [538, 94] on icon at bounding box center [546, 90] width 19 height 19
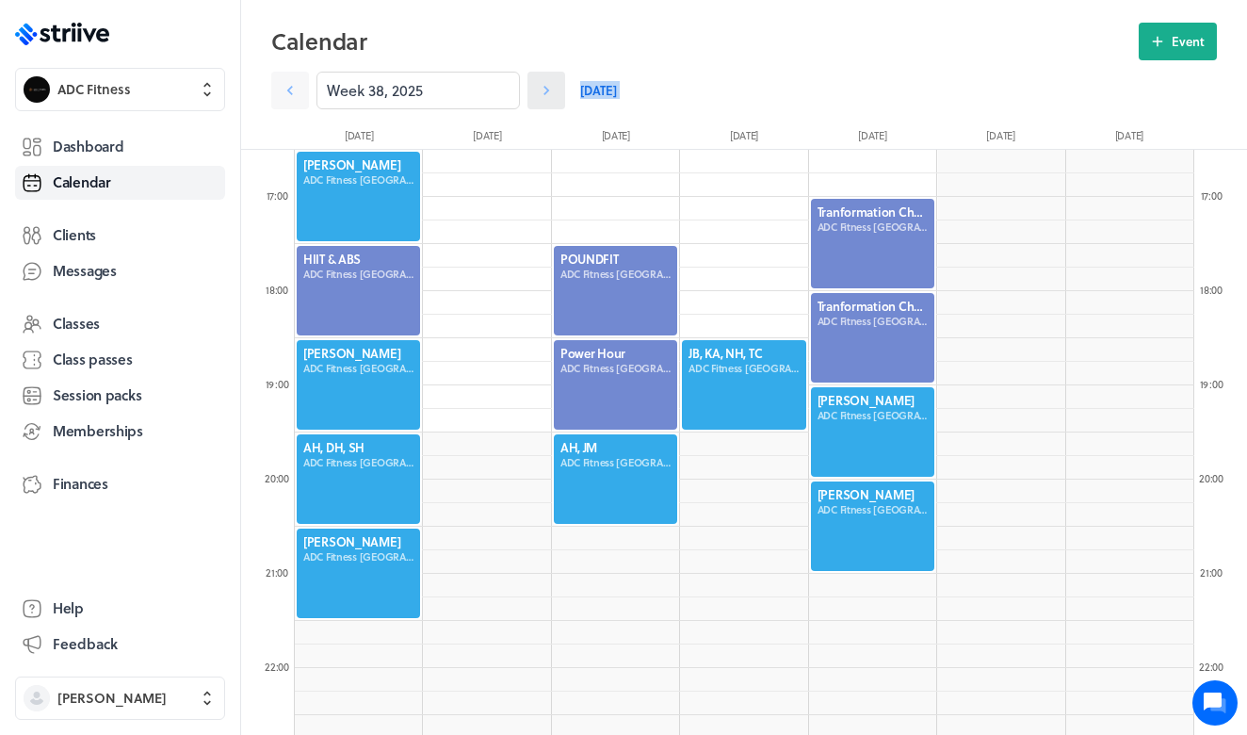
click at [538, 95] on icon at bounding box center [546, 90] width 19 height 19
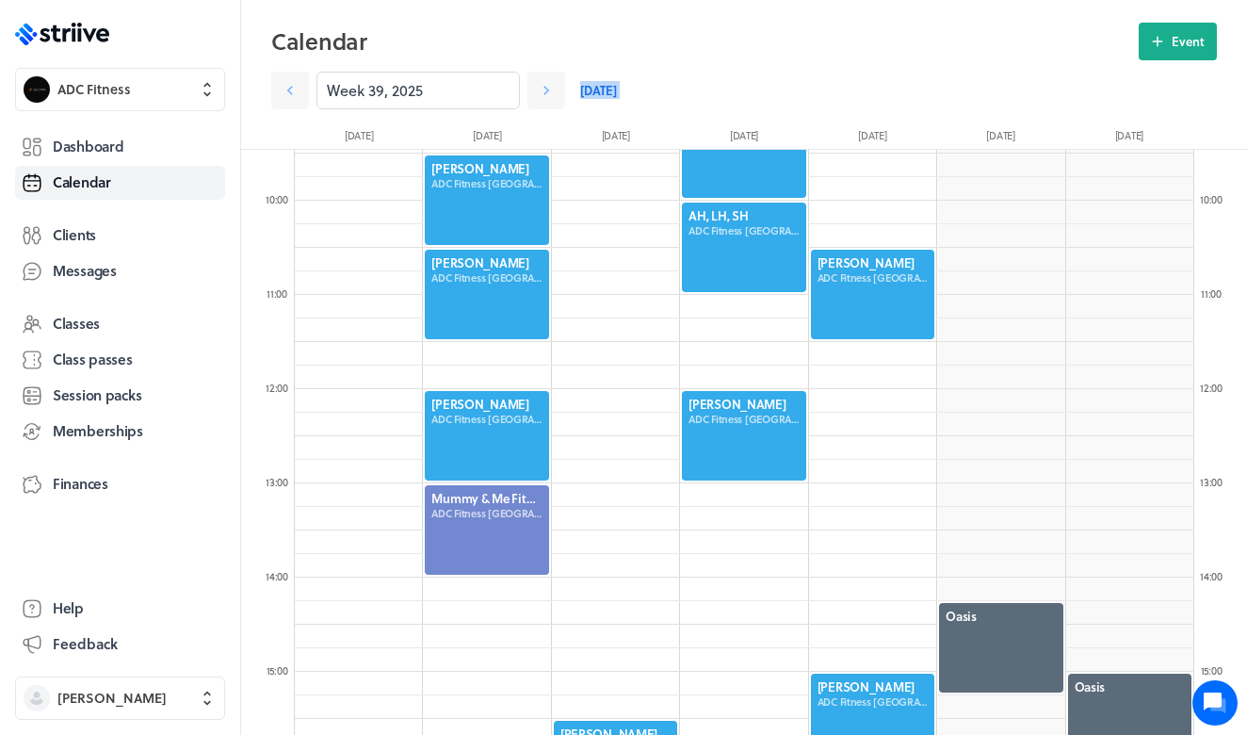
scroll to position [826, 0]
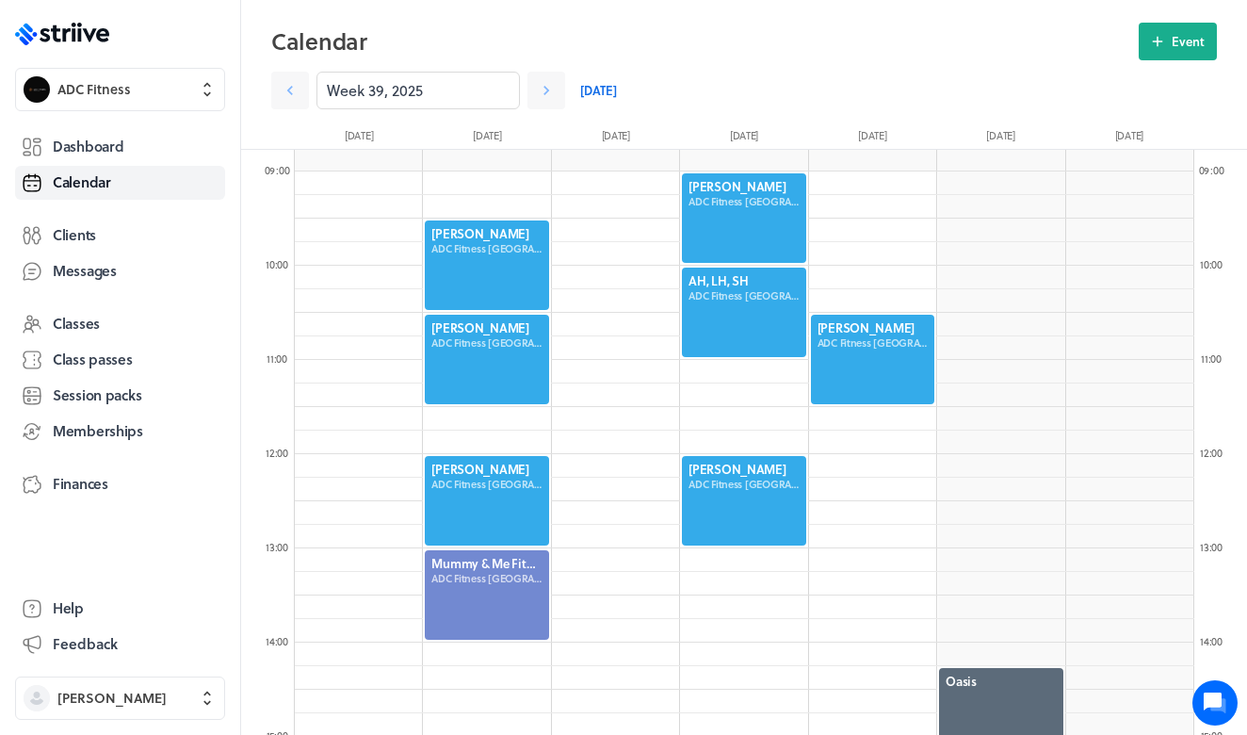
click at [731, 299] on div at bounding box center [743, 312] width 127 height 93
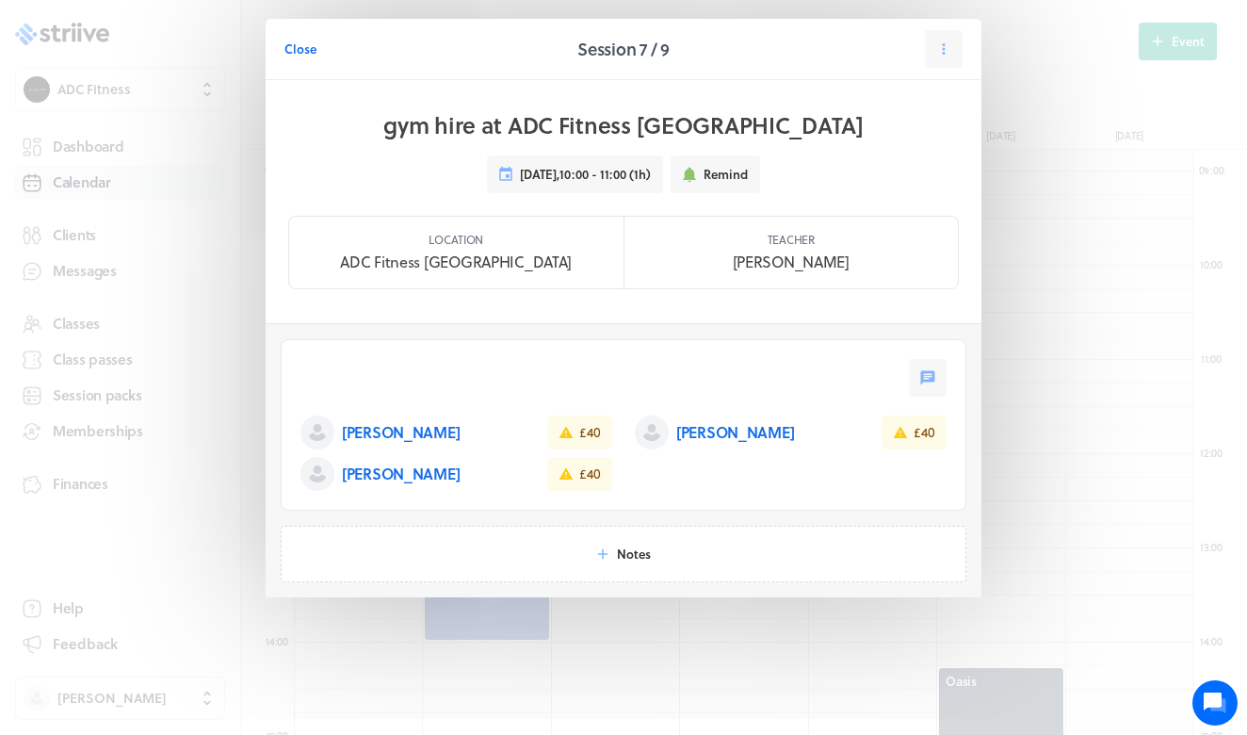
click at [372, 478] on p "Leona Hardy" at bounding box center [401, 473] width 118 height 23
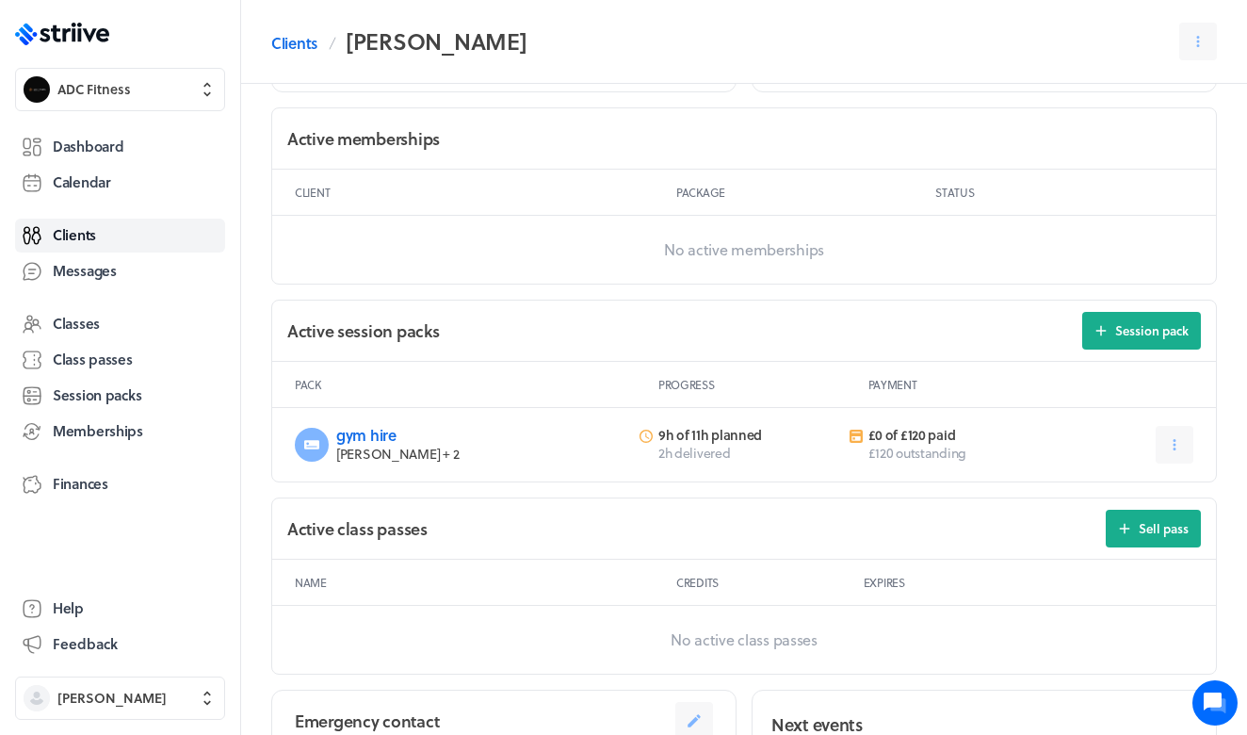
scroll to position [507, 0]
click at [143, 178] on link "Calendar" at bounding box center [120, 183] width 210 height 34
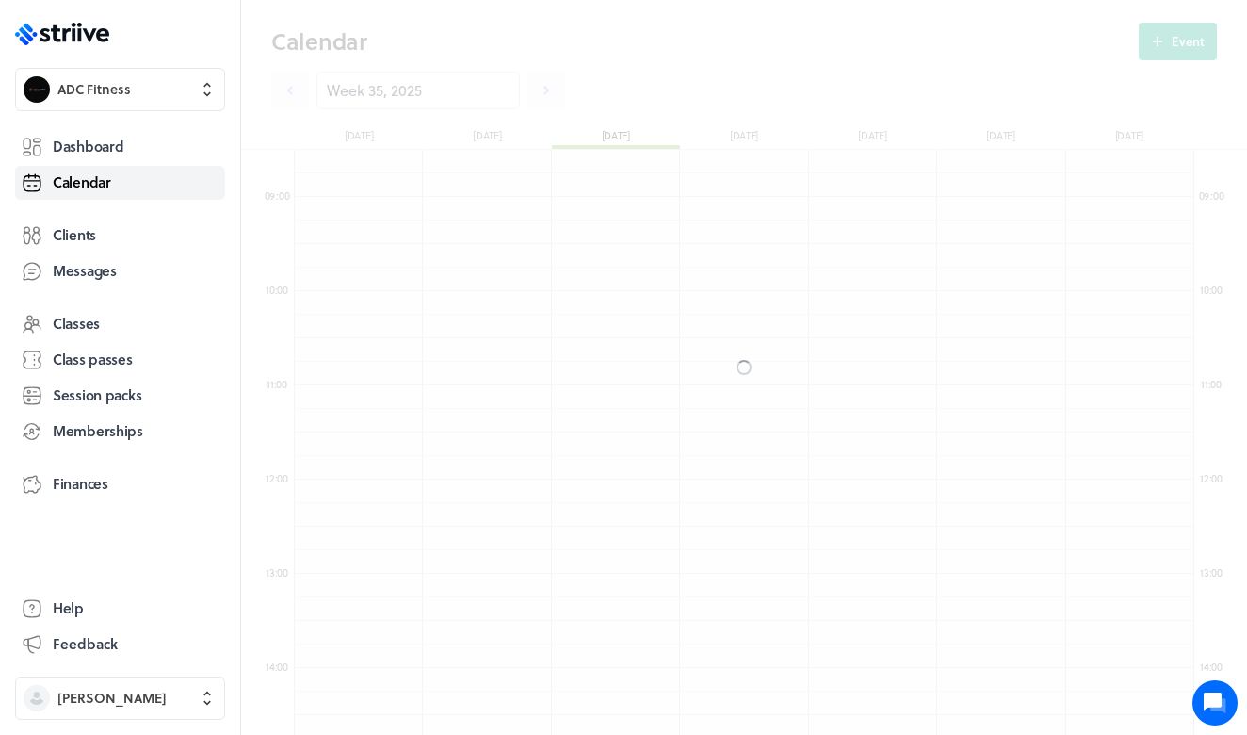
scroll to position [2260, 899]
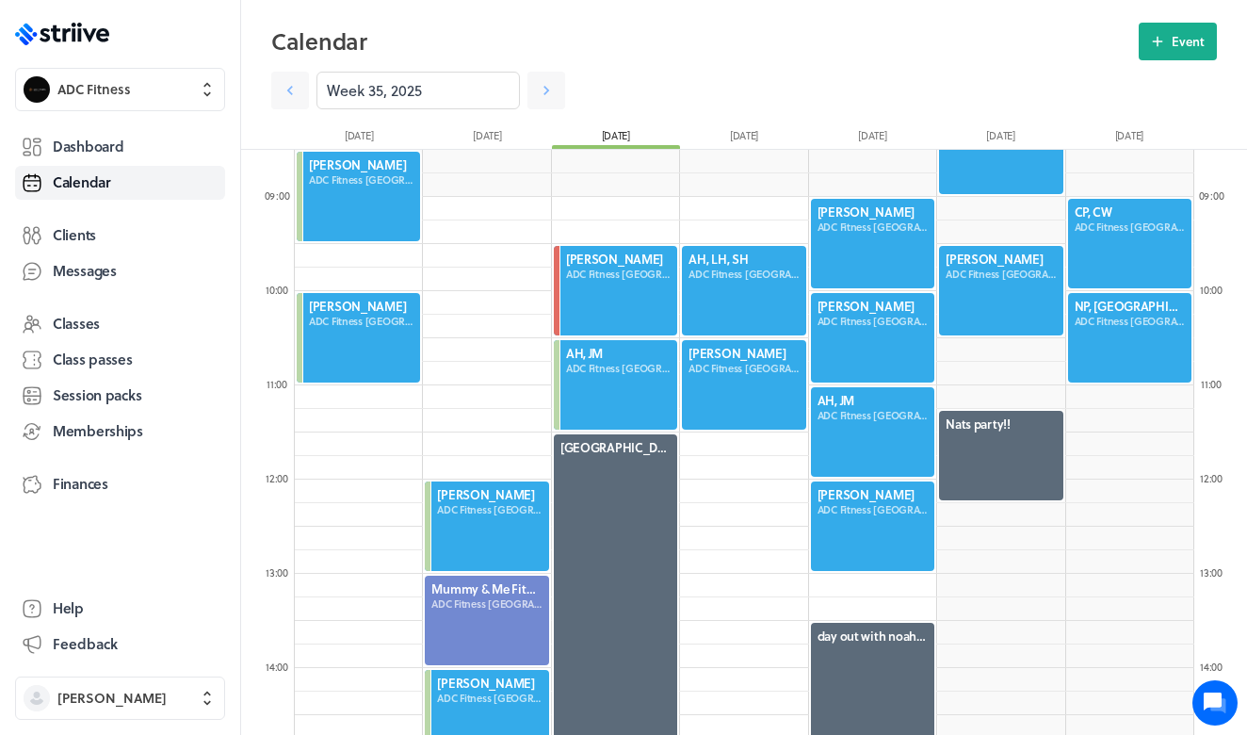
click at [736, 278] on div at bounding box center [743, 290] width 127 height 93
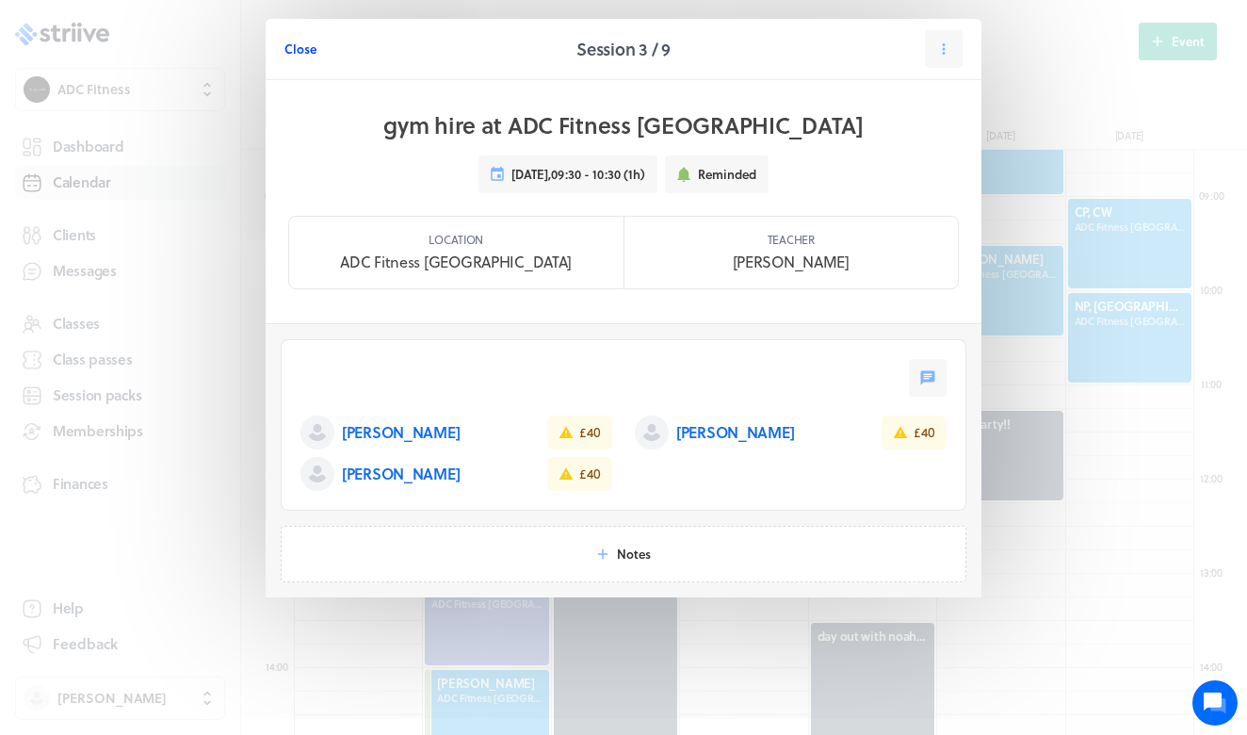
click at [300, 47] on span "Close" at bounding box center [300, 48] width 32 height 17
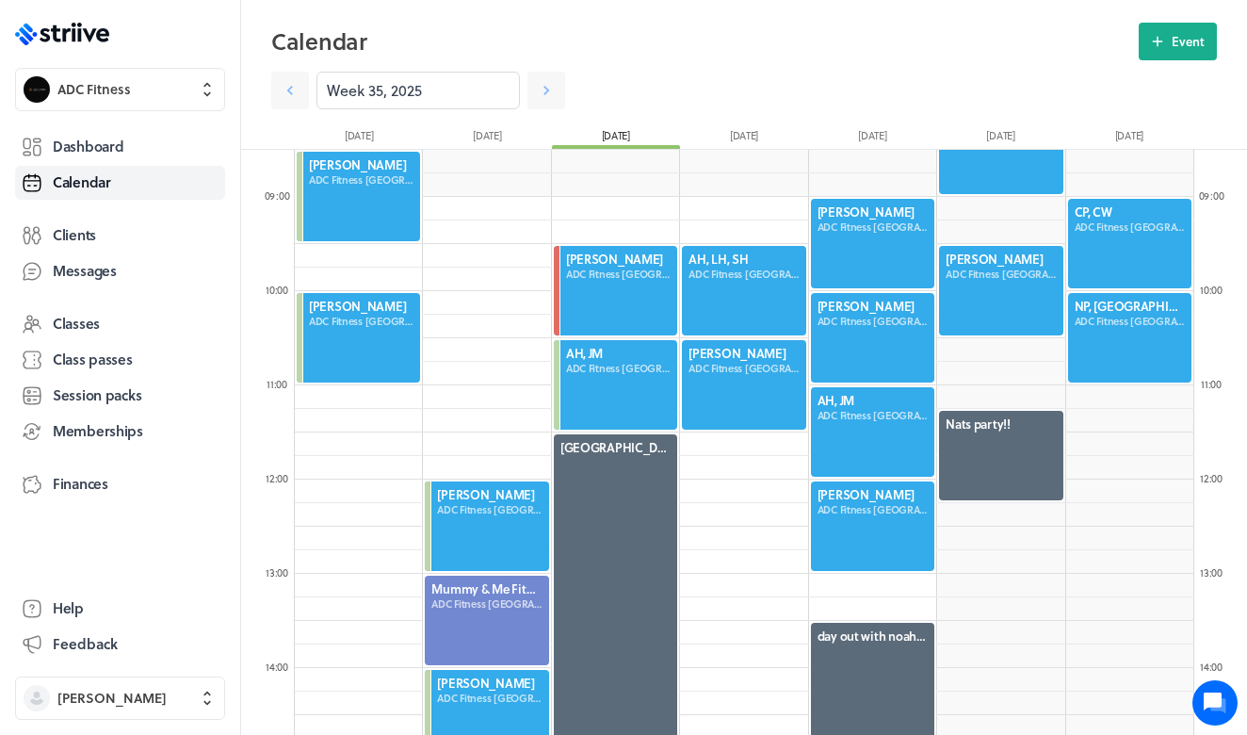
click at [703, 312] on div at bounding box center [743, 290] width 127 height 93
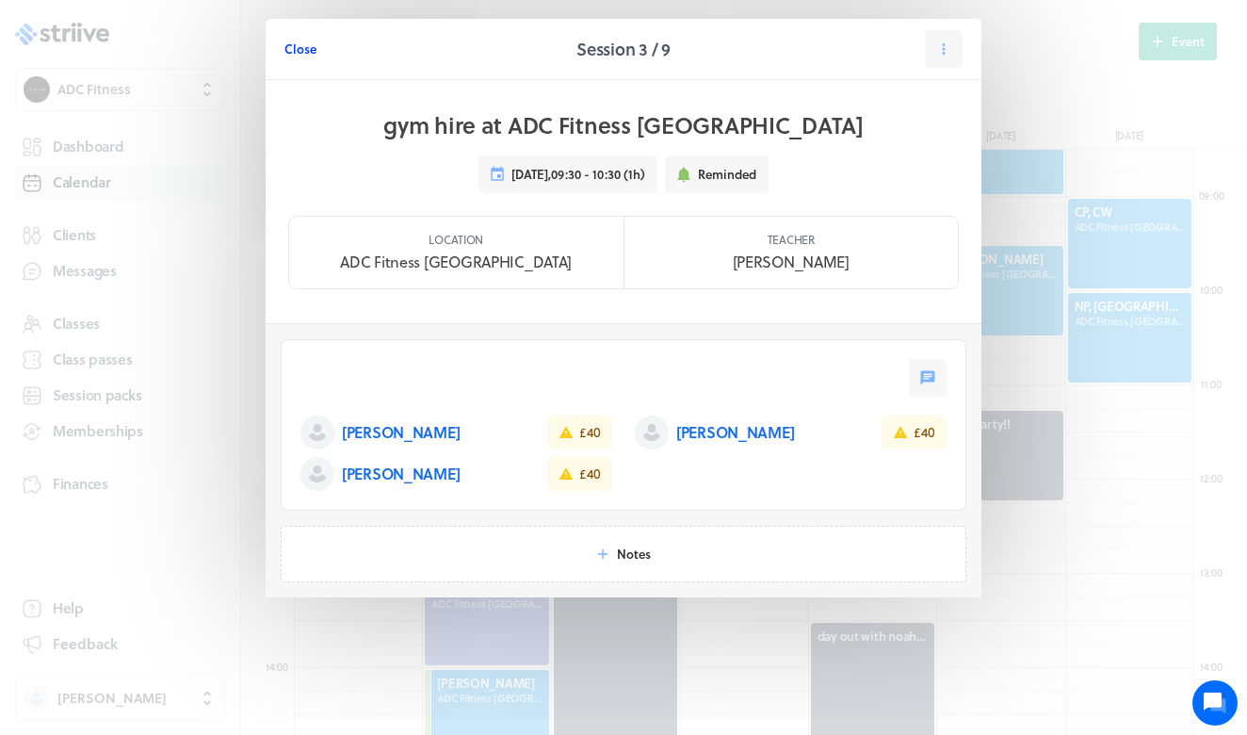
click at [306, 46] on span "Close" at bounding box center [300, 48] width 32 height 17
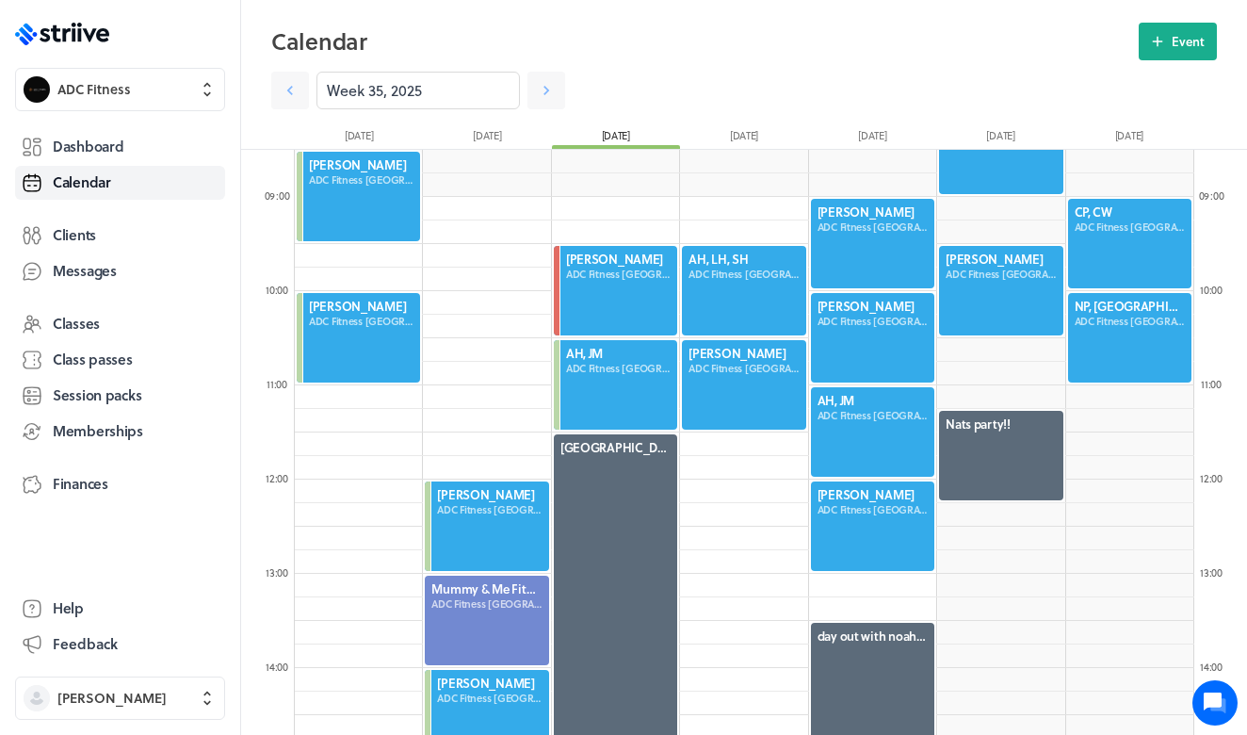
click at [722, 269] on div at bounding box center [743, 290] width 127 height 93
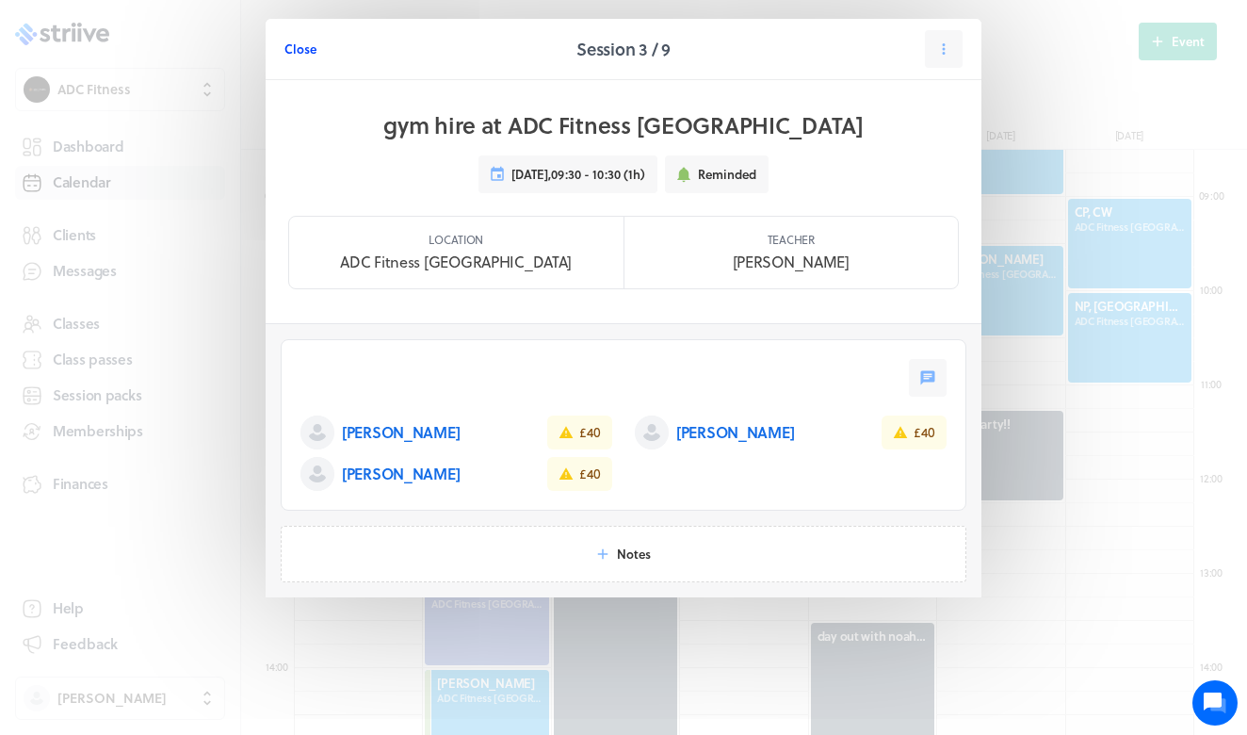
click at [295, 50] on span "Close" at bounding box center [300, 48] width 32 height 17
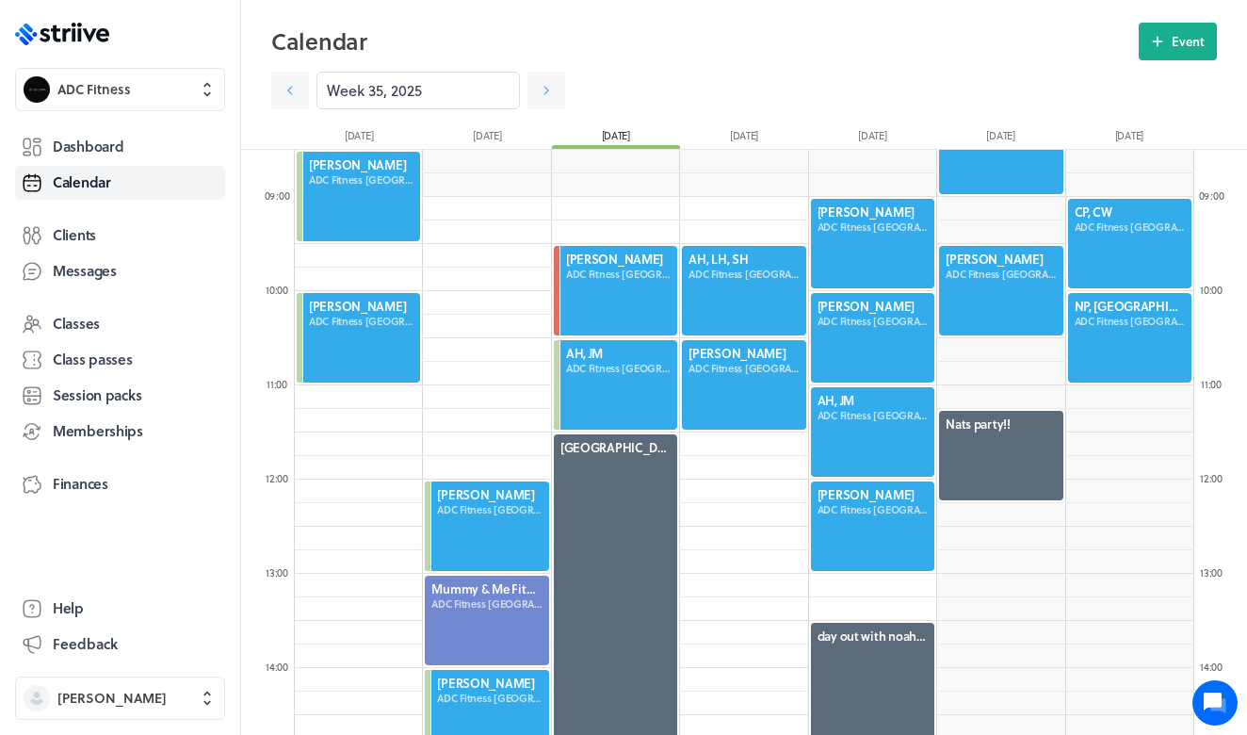
click at [733, 278] on div at bounding box center [743, 290] width 127 height 93
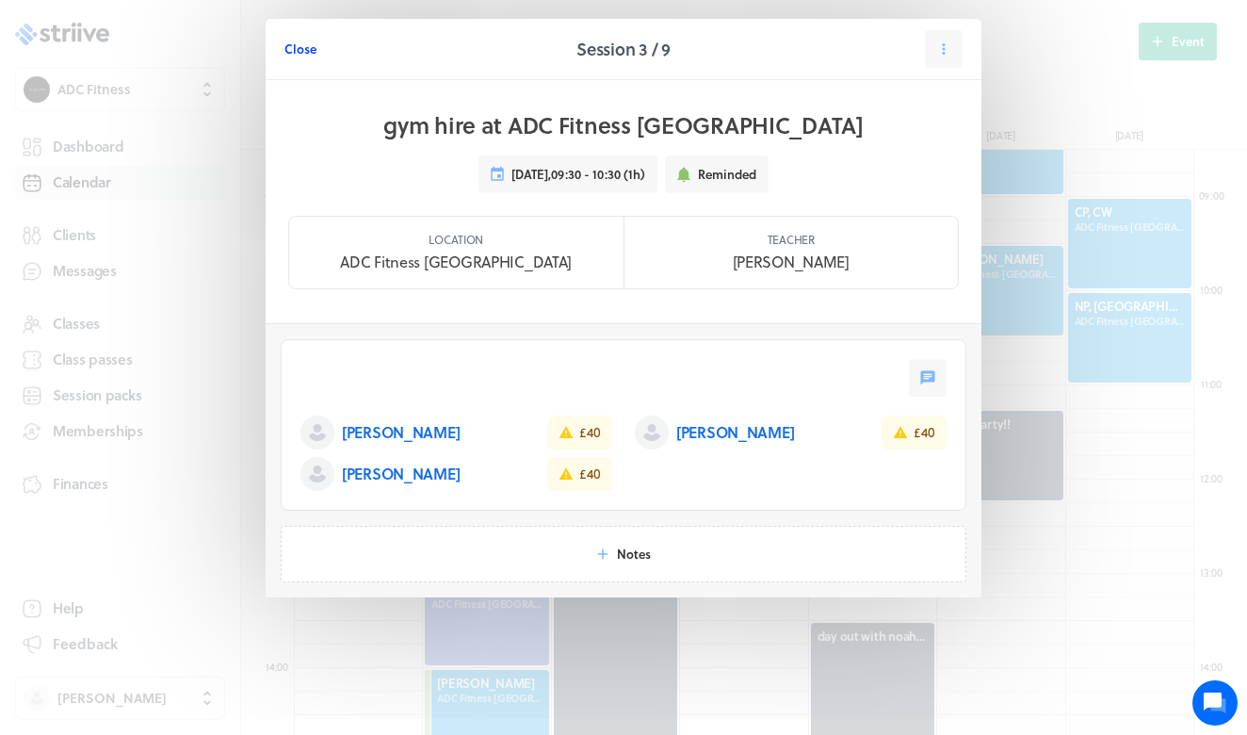
click at [298, 54] on span "Close" at bounding box center [300, 48] width 32 height 17
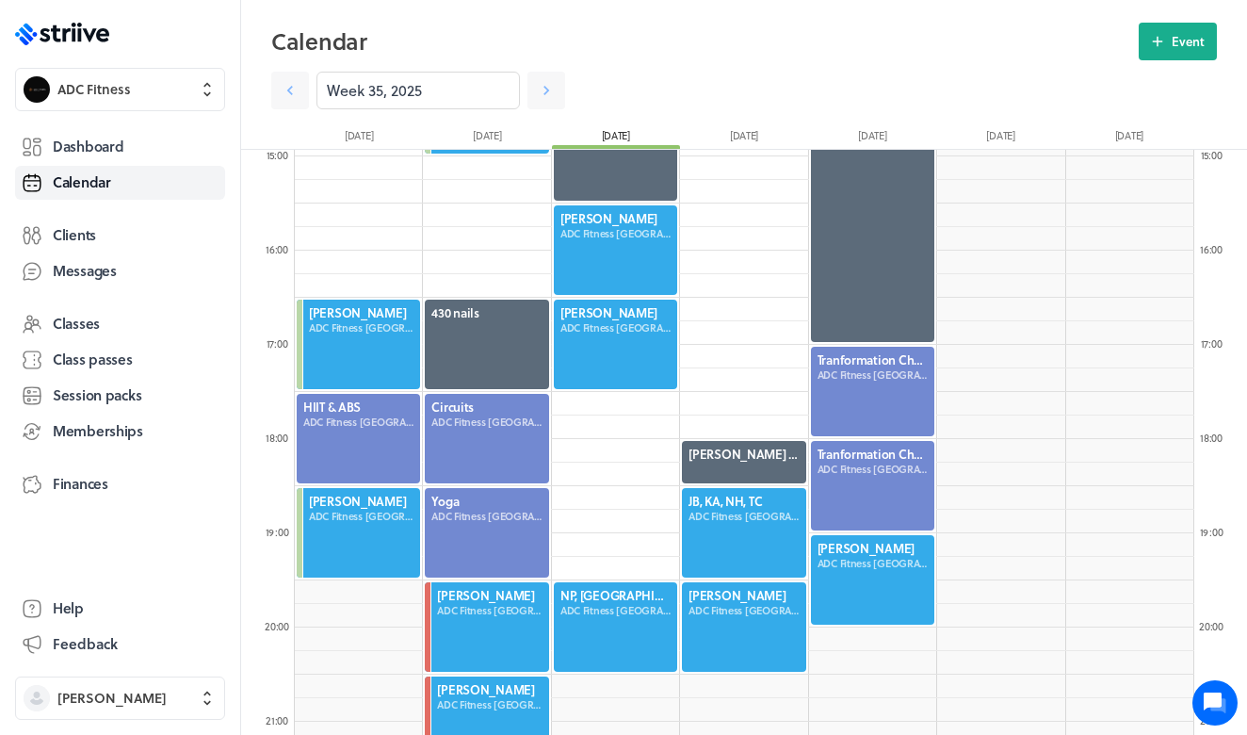
scroll to position [1447, 0]
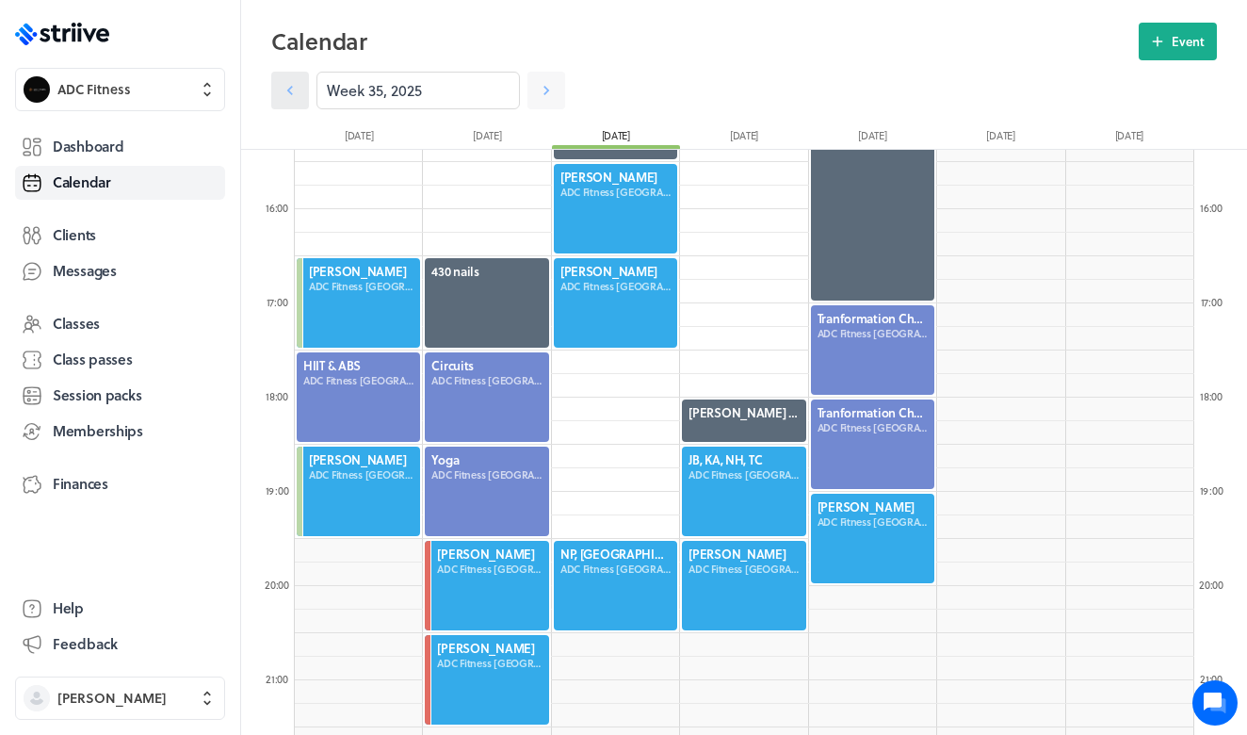
click at [291, 98] on icon at bounding box center [290, 90] width 19 height 19
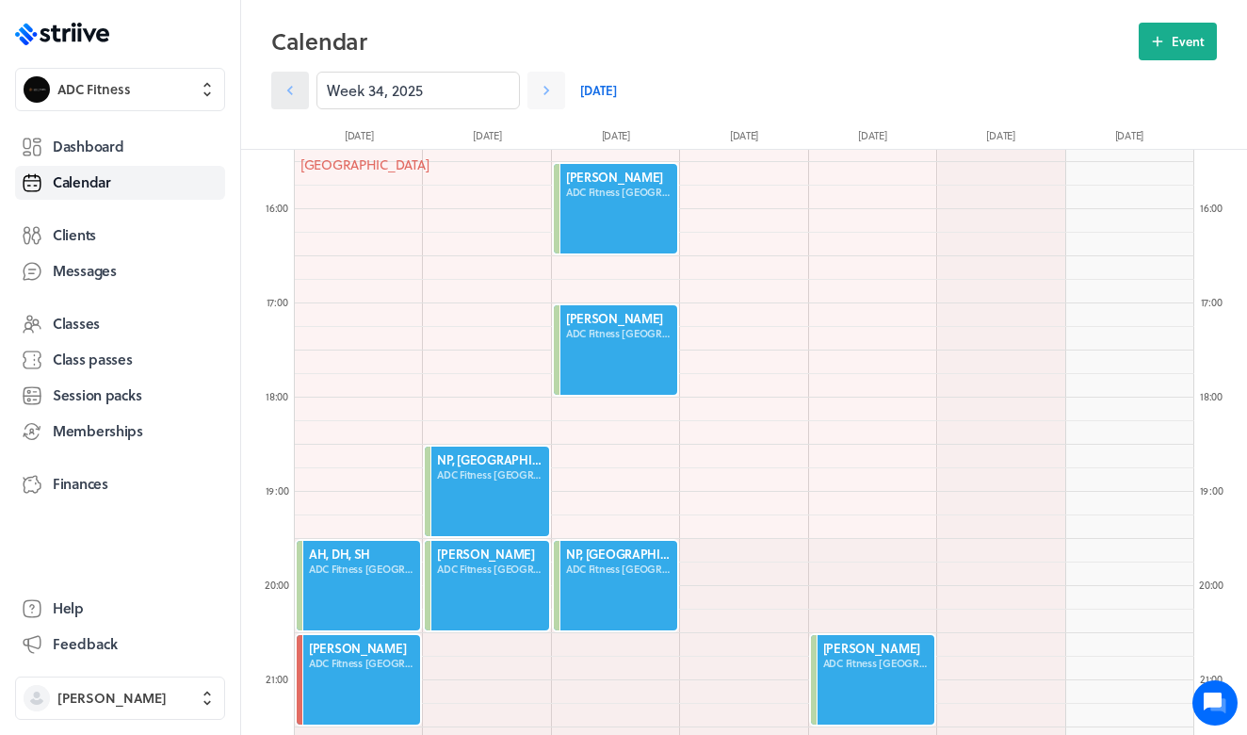
click at [291, 98] on icon at bounding box center [290, 90] width 19 height 19
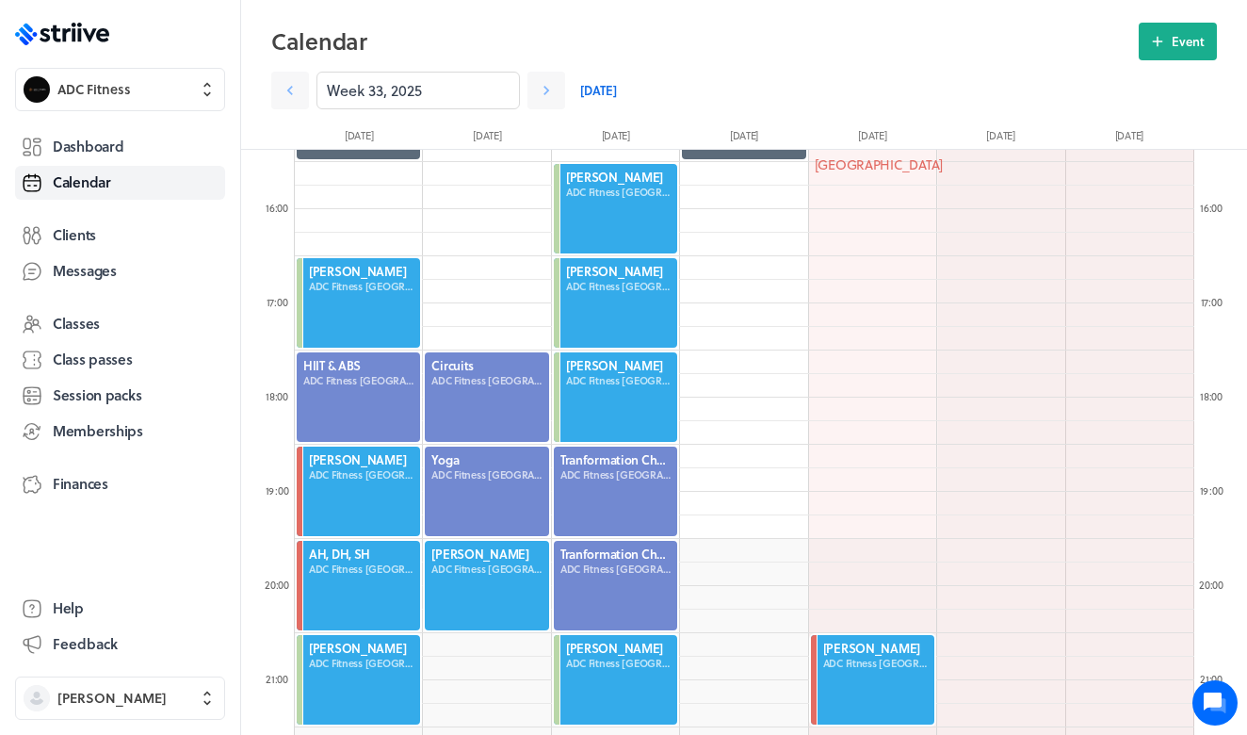
click at [358, 595] on div at bounding box center [358, 585] width 127 height 93
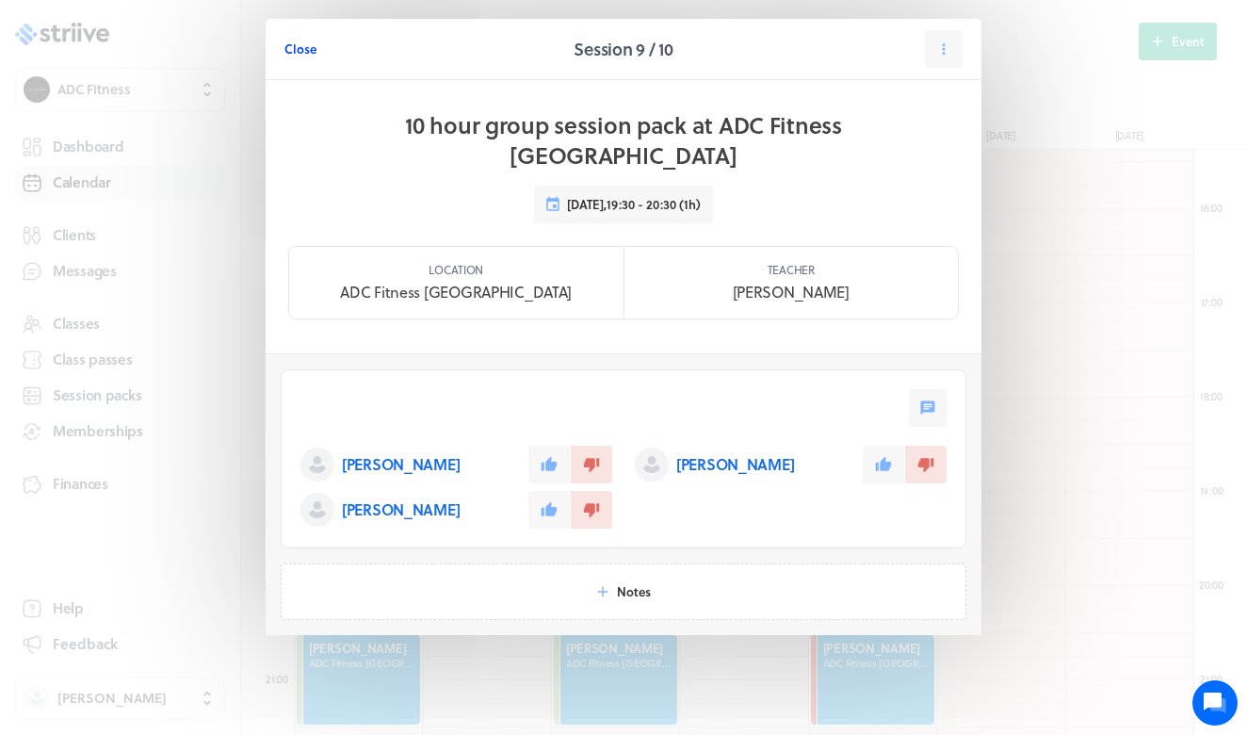
click at [303, 43] on span "Close" at bounding box center [300, 48] width 32 height 17
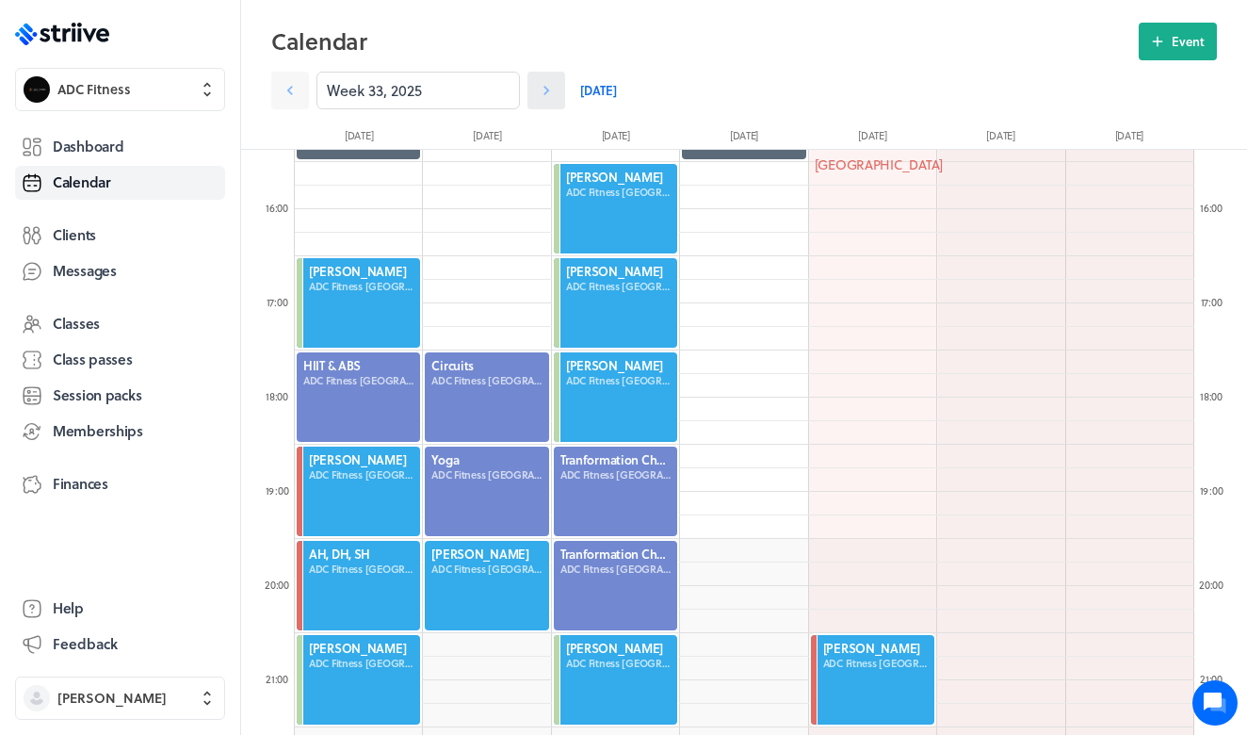
click at [551, 89] on icon at bounding box center [546, 90] width 19 height 19
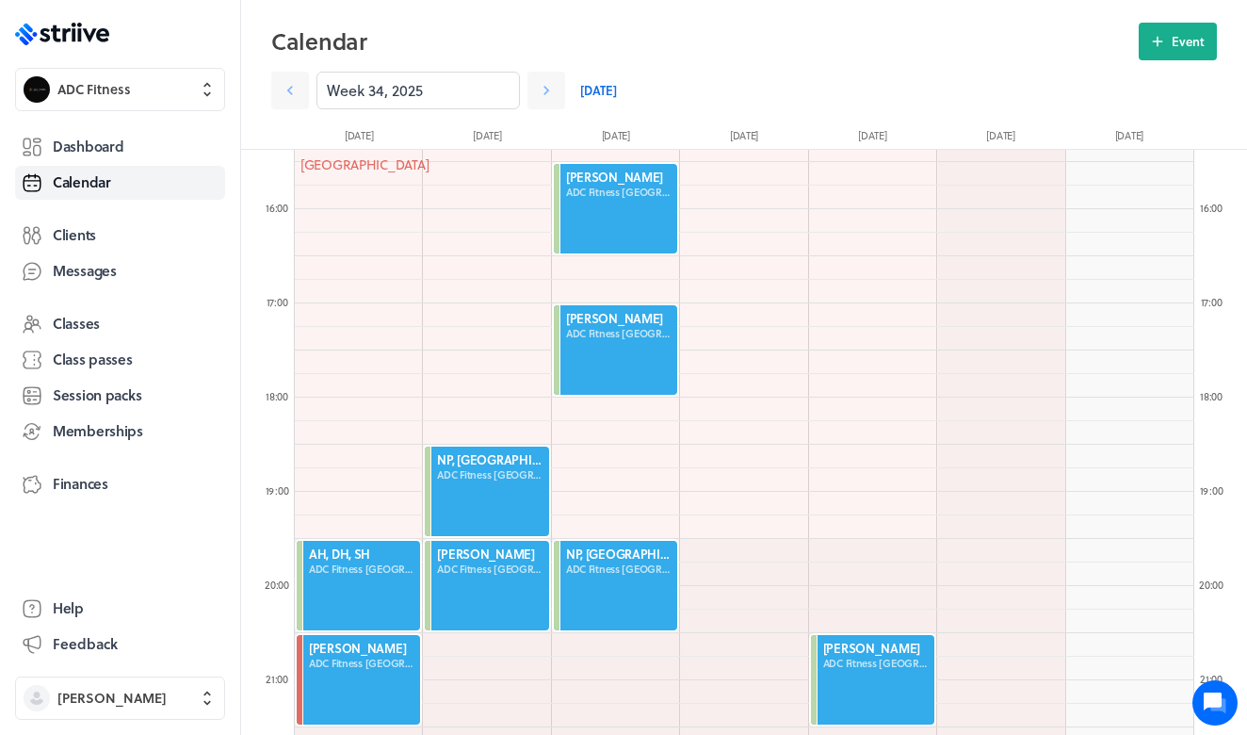
click at [367, 568] on div at bounding box center [358, 585] width 127 height 93
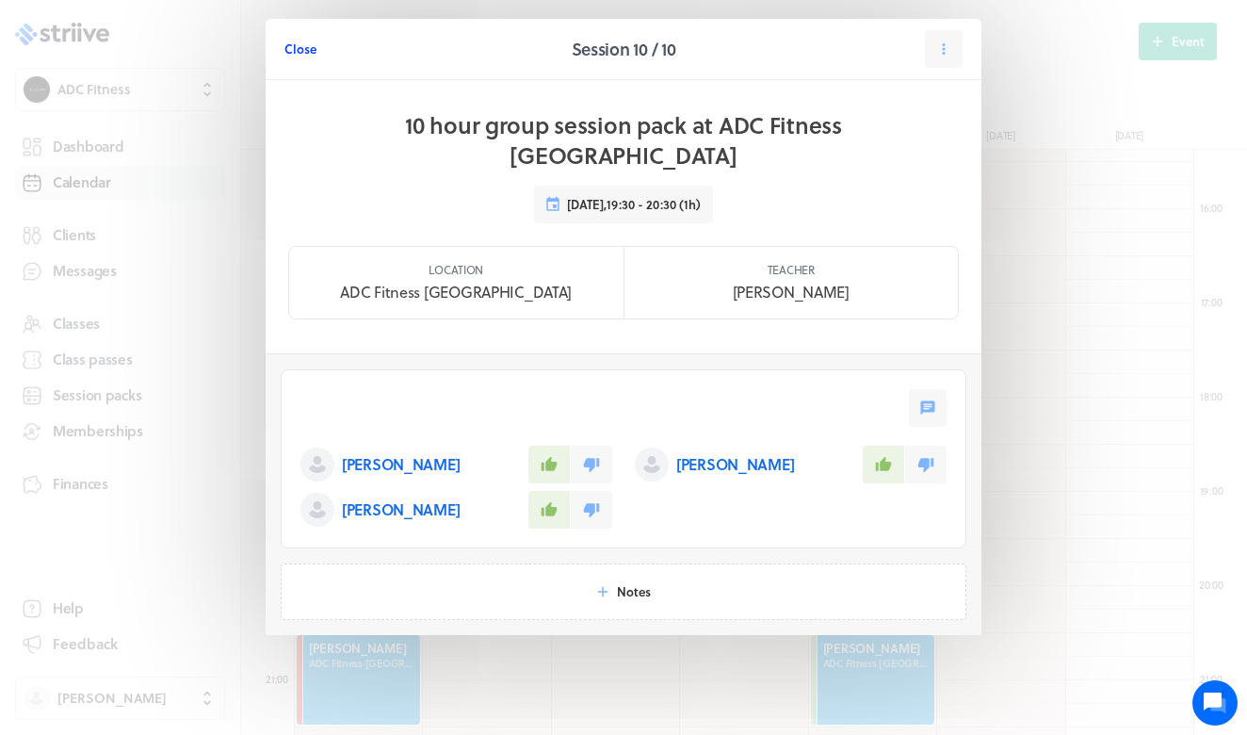
click at [302, 45] on span "Close" at bounding box center [300, 48] width 32 height 17
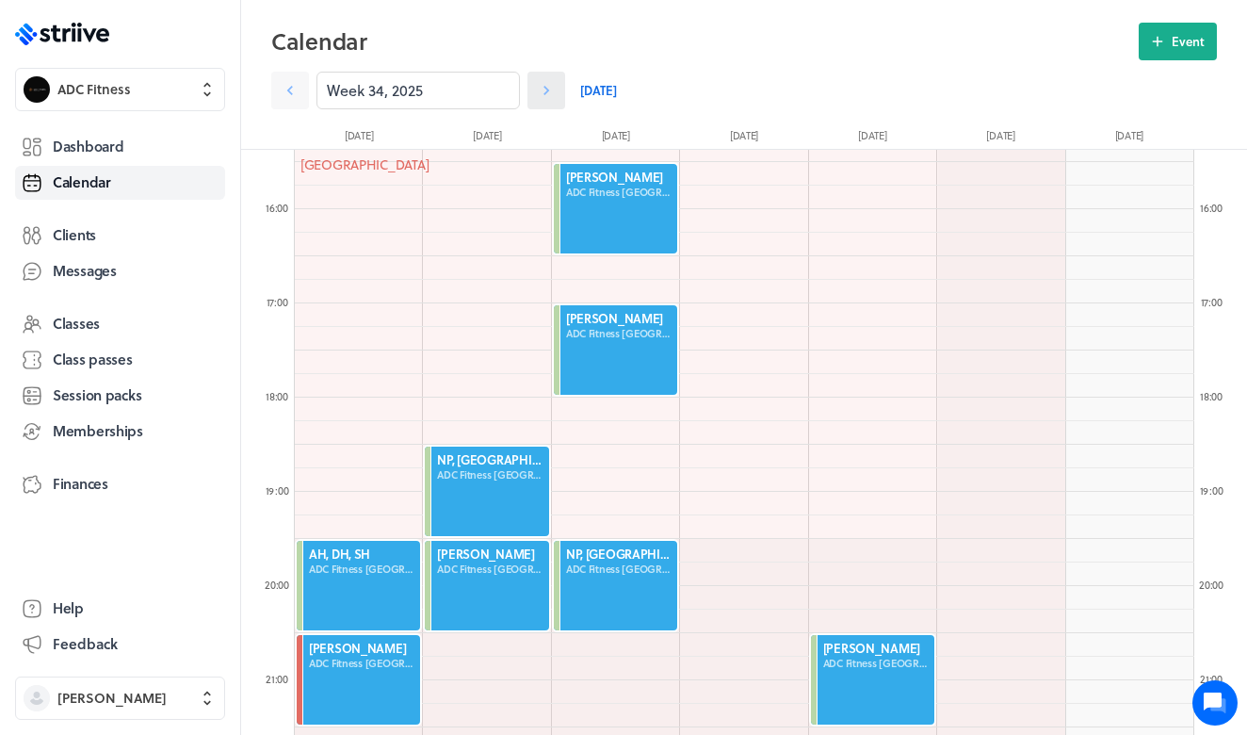
click at [557, 87] on link at bounding box center [546, 91] width 38 height 38
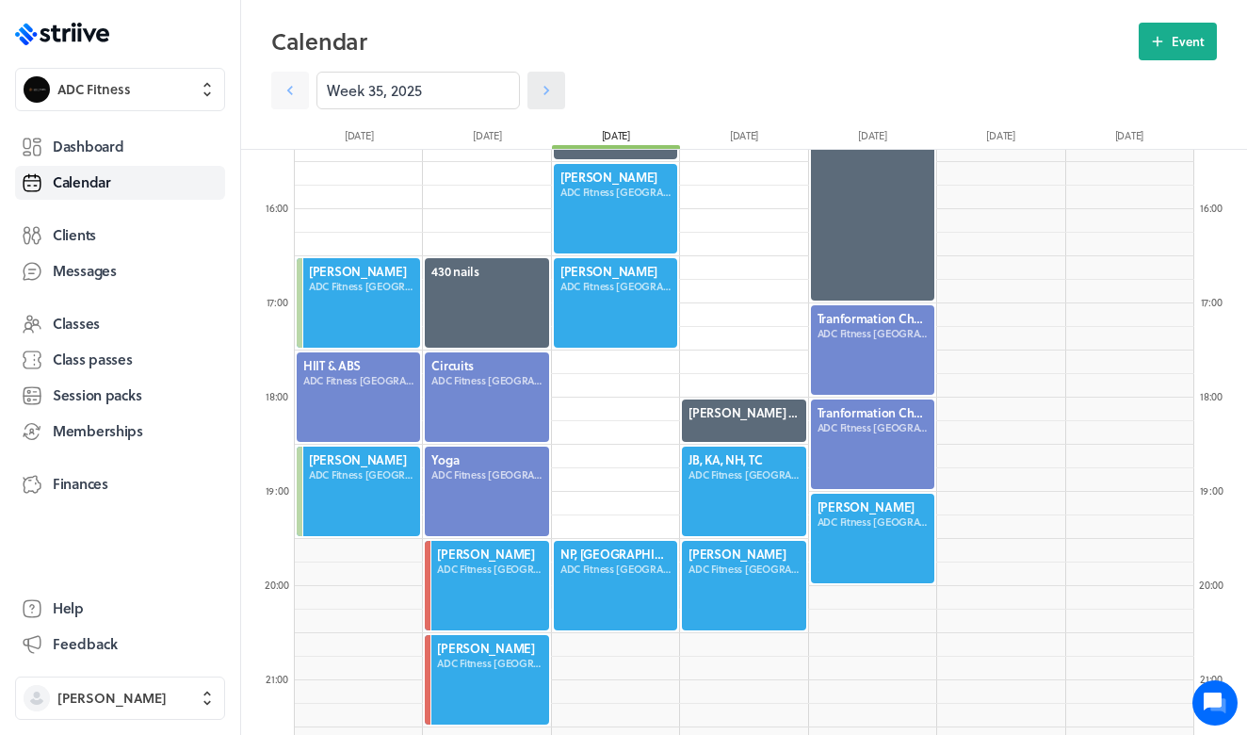
click at [557, 88] on link at bounding box center [546, 91] width 38 height 38
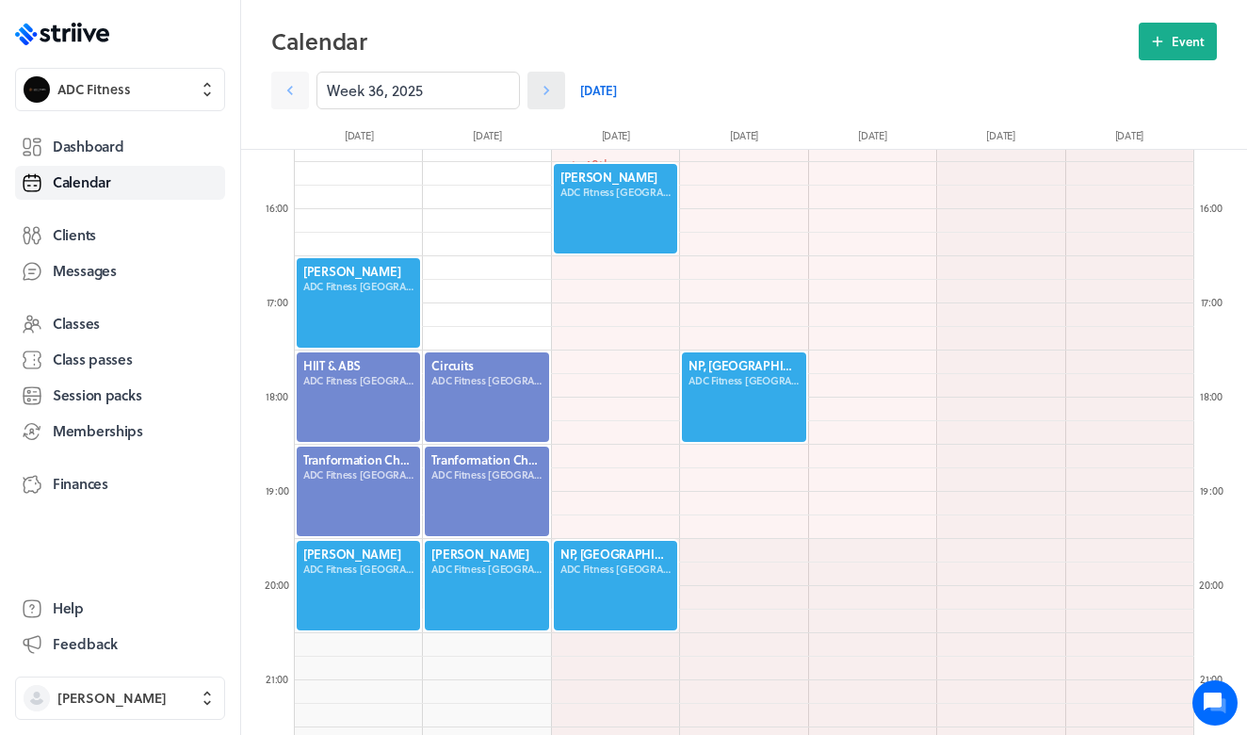
click at [548, 89] on icon at bounding box center [546, 90] width 19 height 19
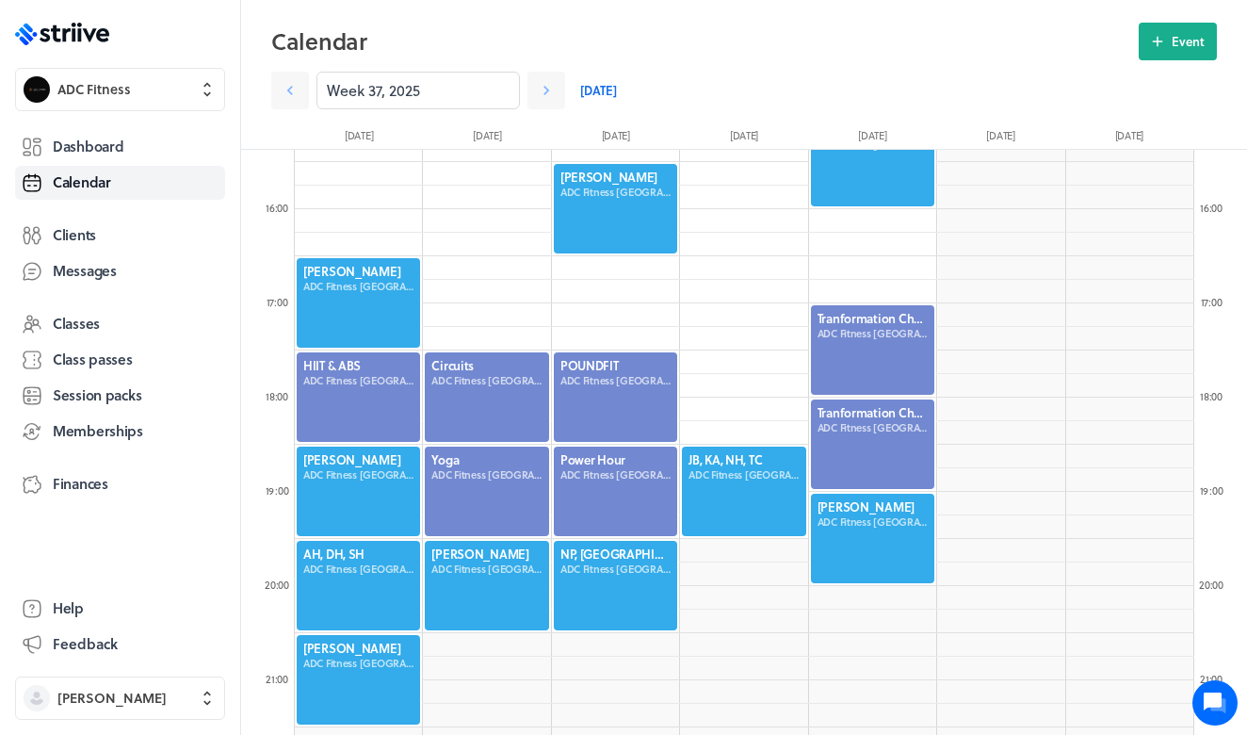
click at [340, 561] on div at bounding box center [358, 585] width 127 height 93
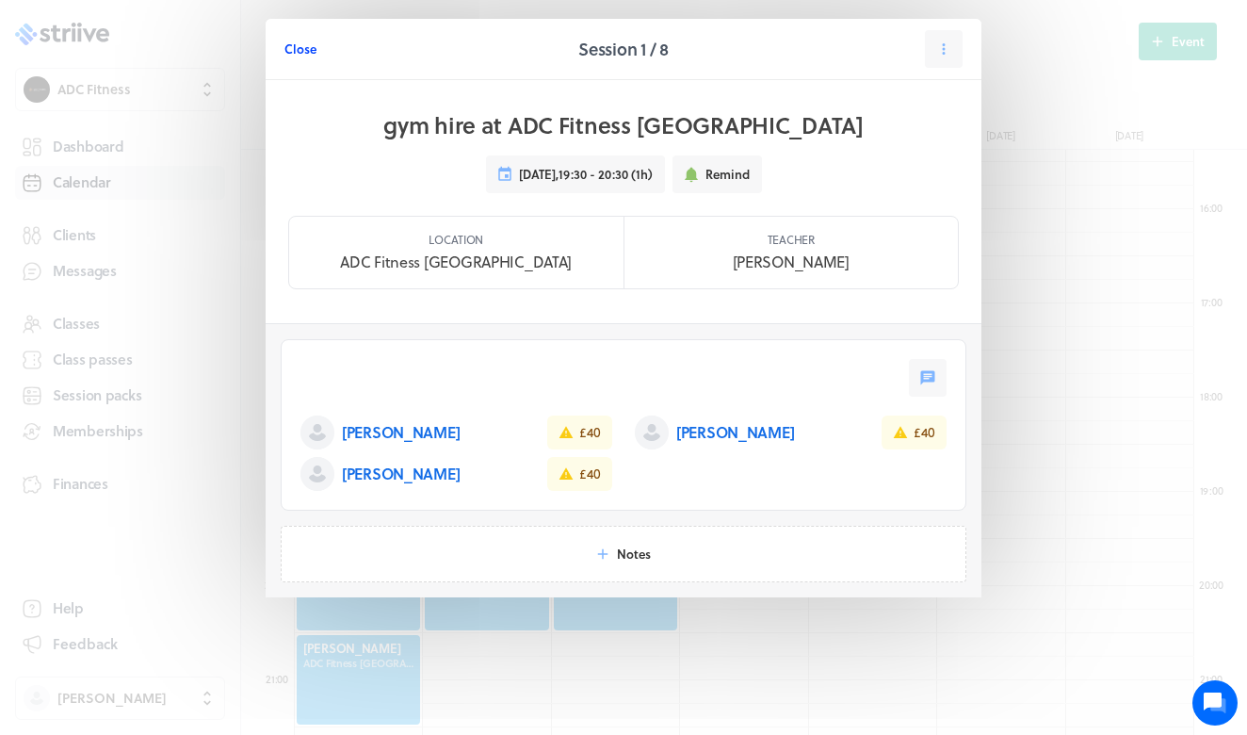
click at [315, 45] on span "Close" at bounding box center [300, 48] width 32 height 17
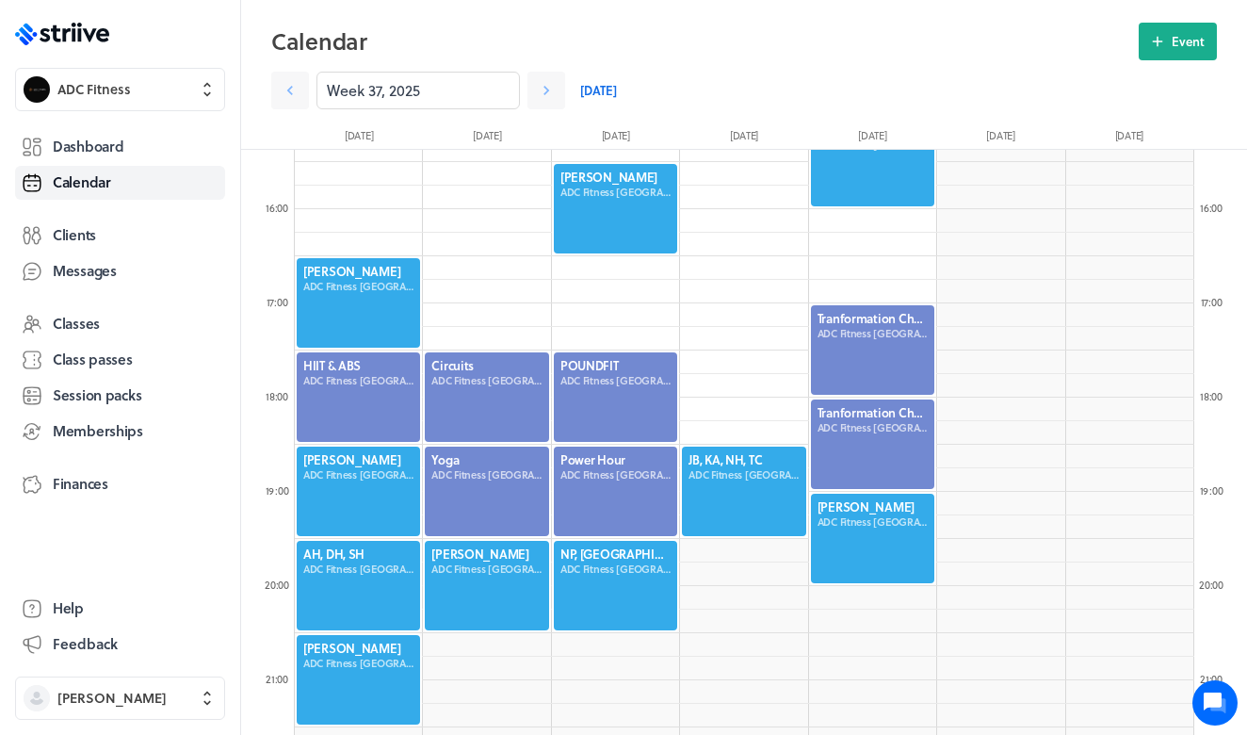
click at [544, 110] on div "Calendar Event Week 37, 2025 Today Mon 8 Sep Tue 9 Sep Wed 10 Sep Thu 11 Sep Fr…" at bounding box center [744, 86] width 1006 height 126
click at [544, 104] on link at bounding box center [546, 91] width 38 height 38
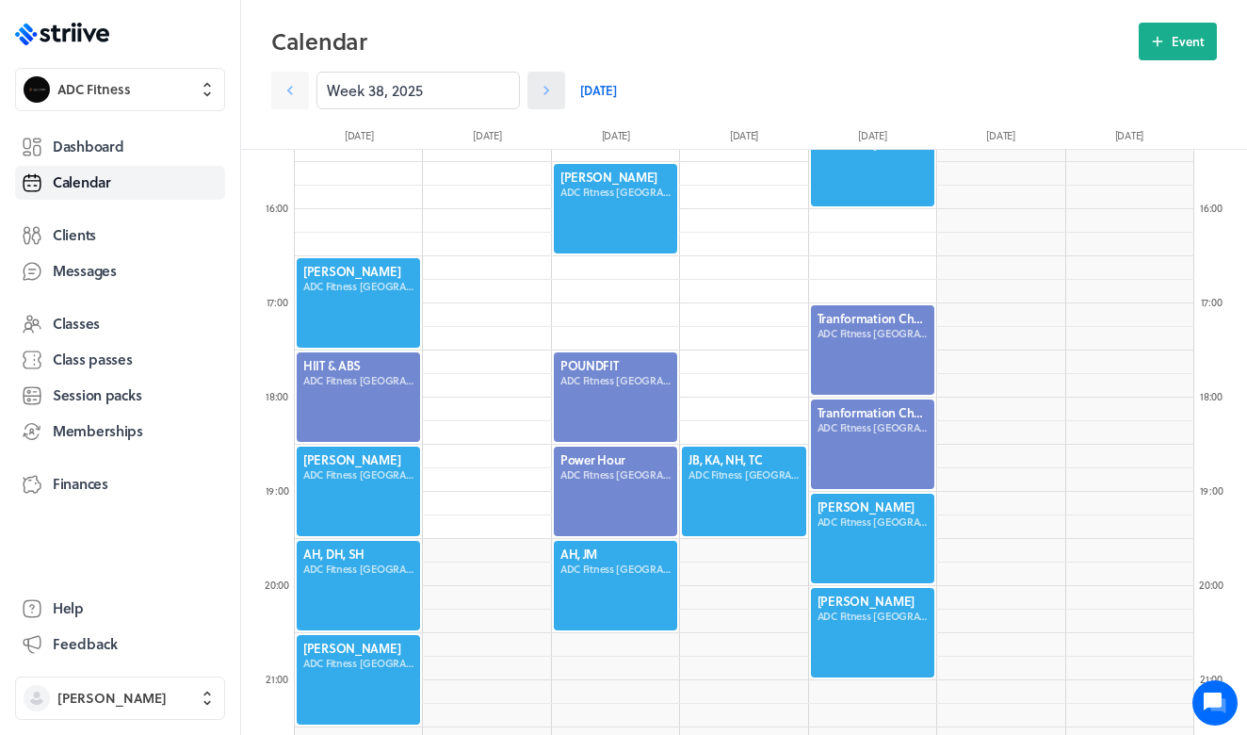
click at [544, 105] on link at bounding box center [546, 91] width 38 height 38
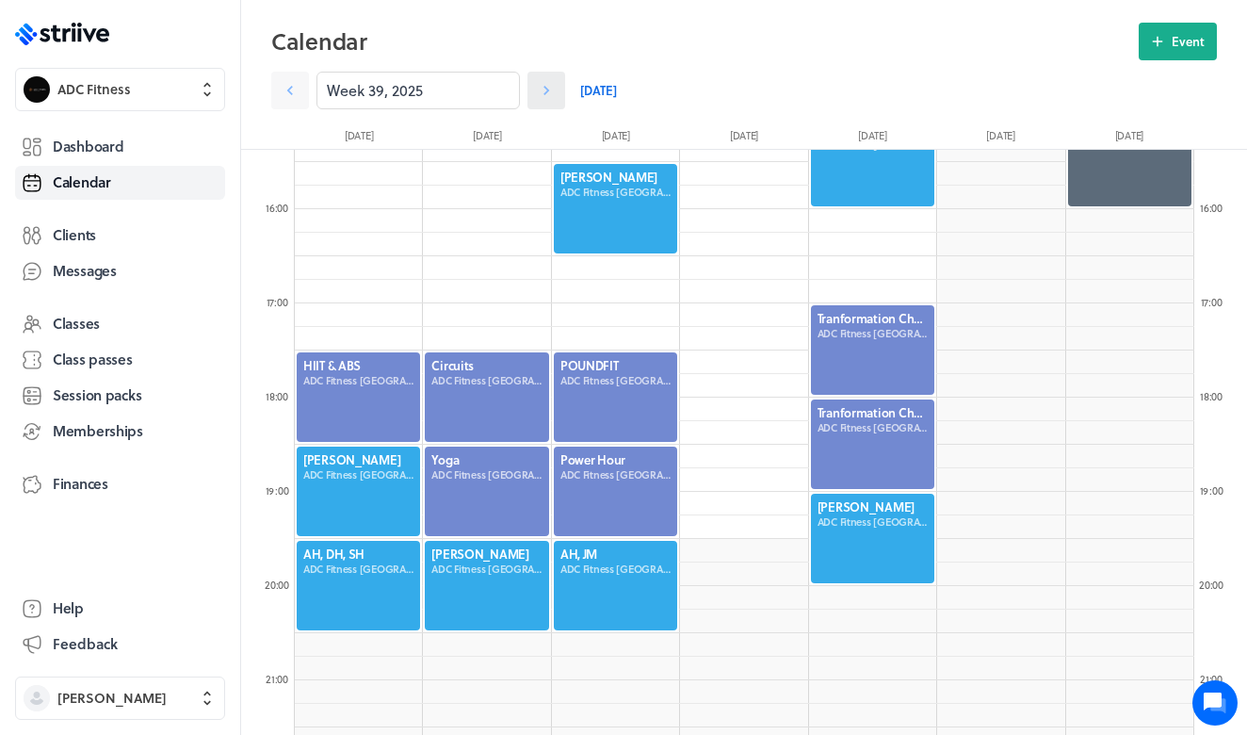
click at [544, 105] on link at bounding box center [546, 91] width 38 height 38
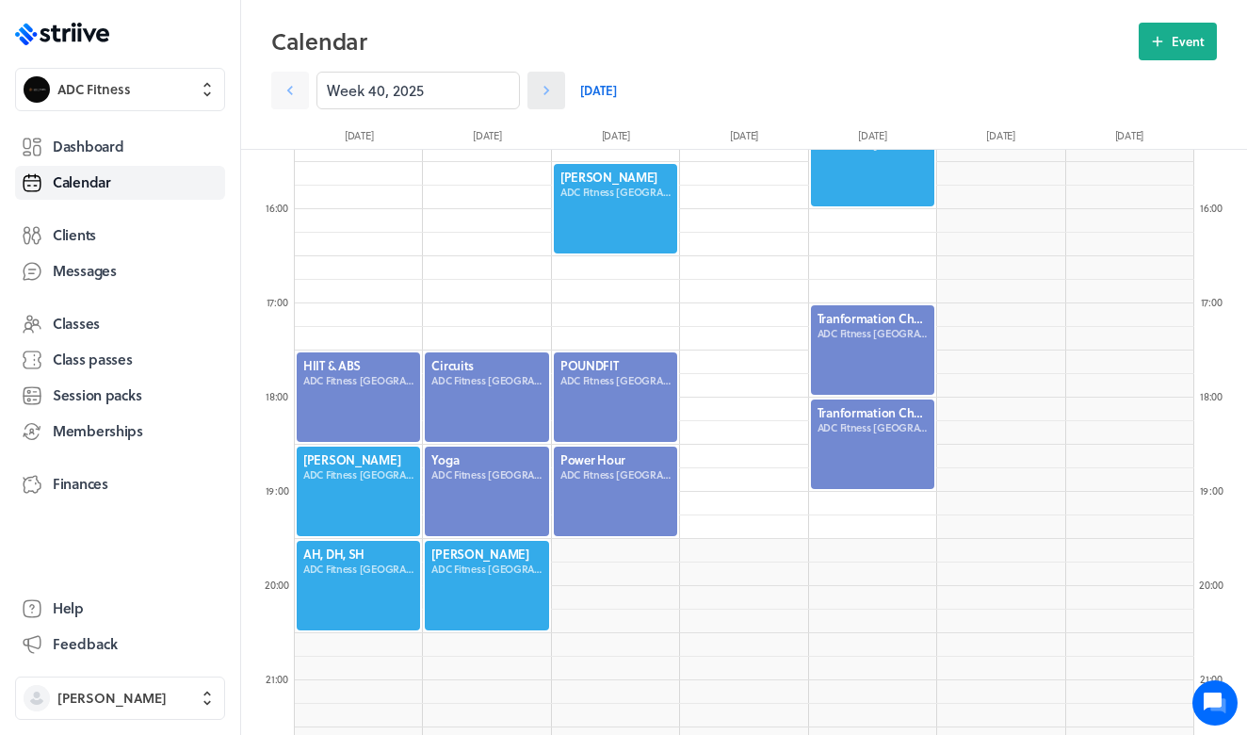
click at [544, 108] on link at bounding box center [546, 91] width 38 height 38
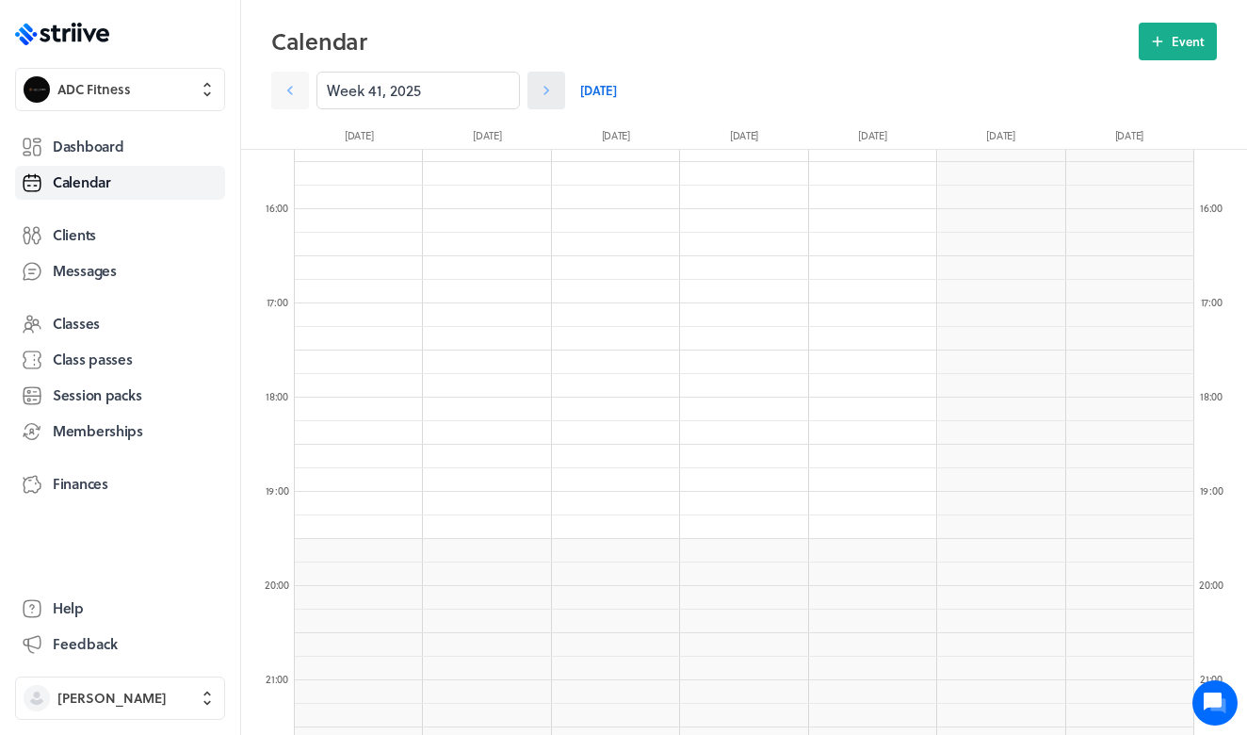
click at [544, 108] on link at bounding box center [546, 91] width 38 height 38
click at [307, 83] on link at bounding box center [290, 91] width 38 height 38
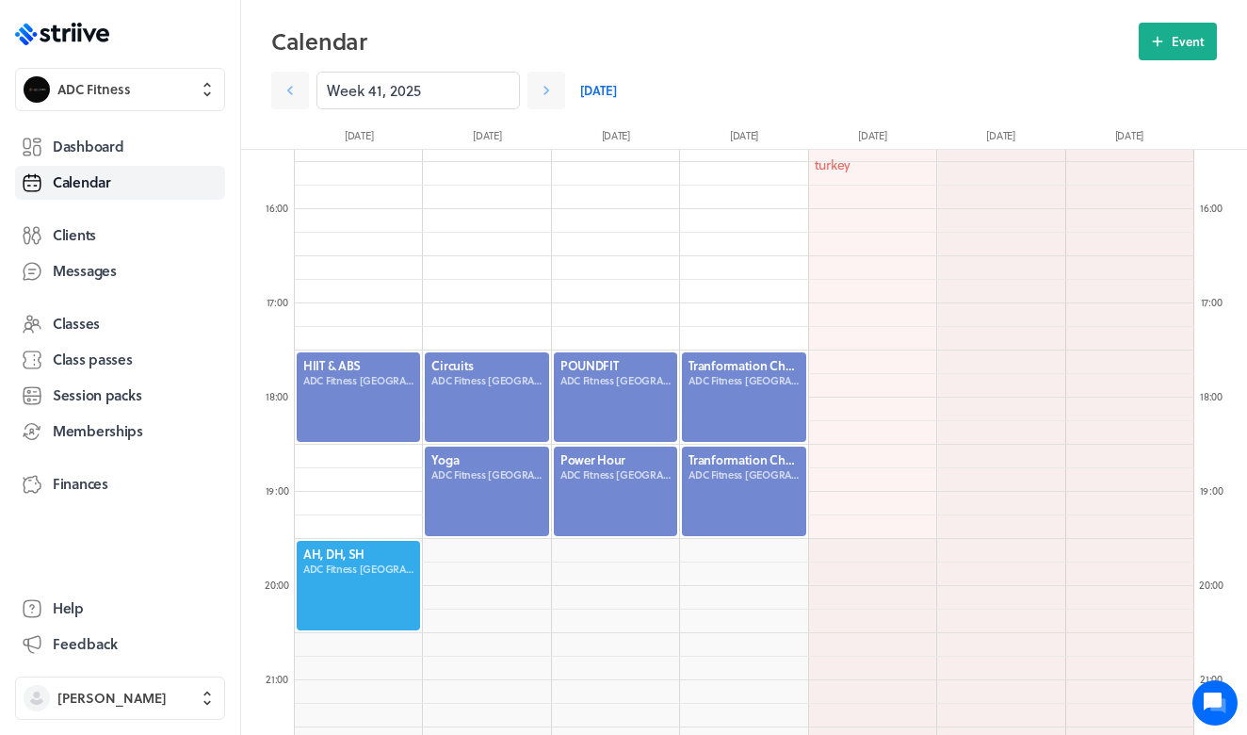
click at [588, 88] on link "[DATE]" at bounding box center [598, 91] width 37 height 38
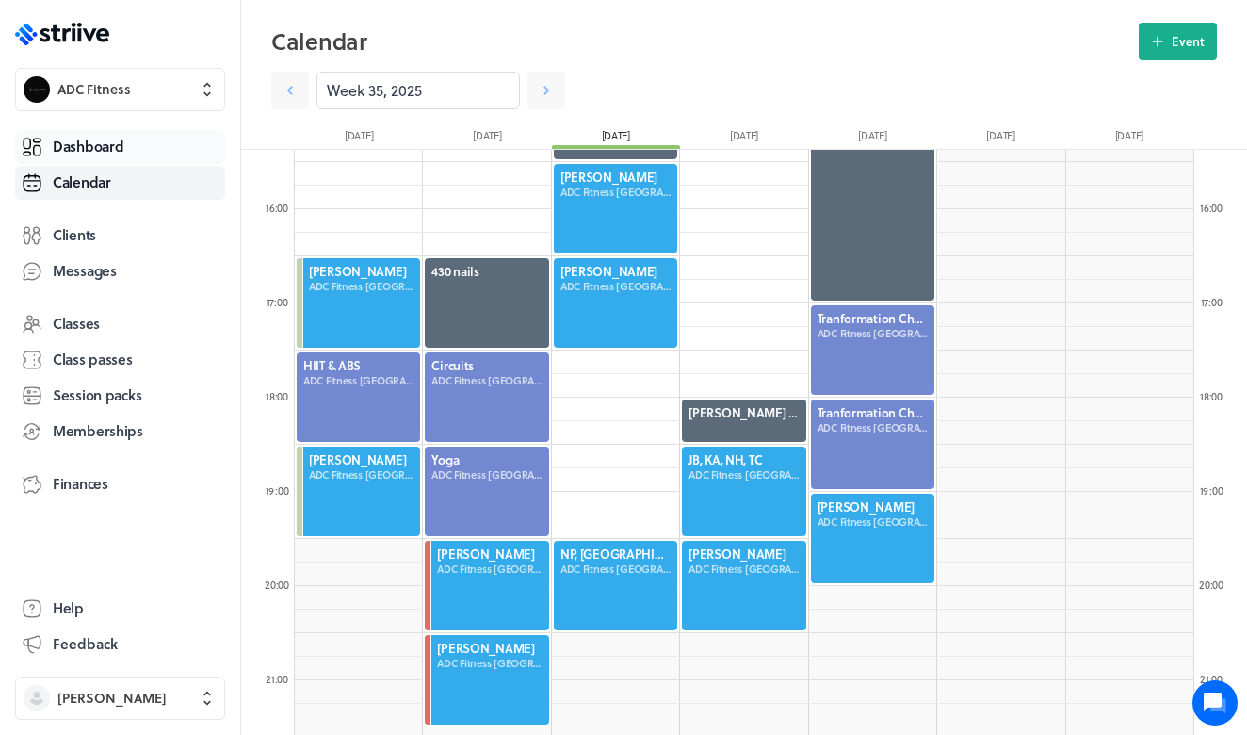
click at [95, 145] on span "Dashboard" at bounding box center [88, 147] width 71 height 20
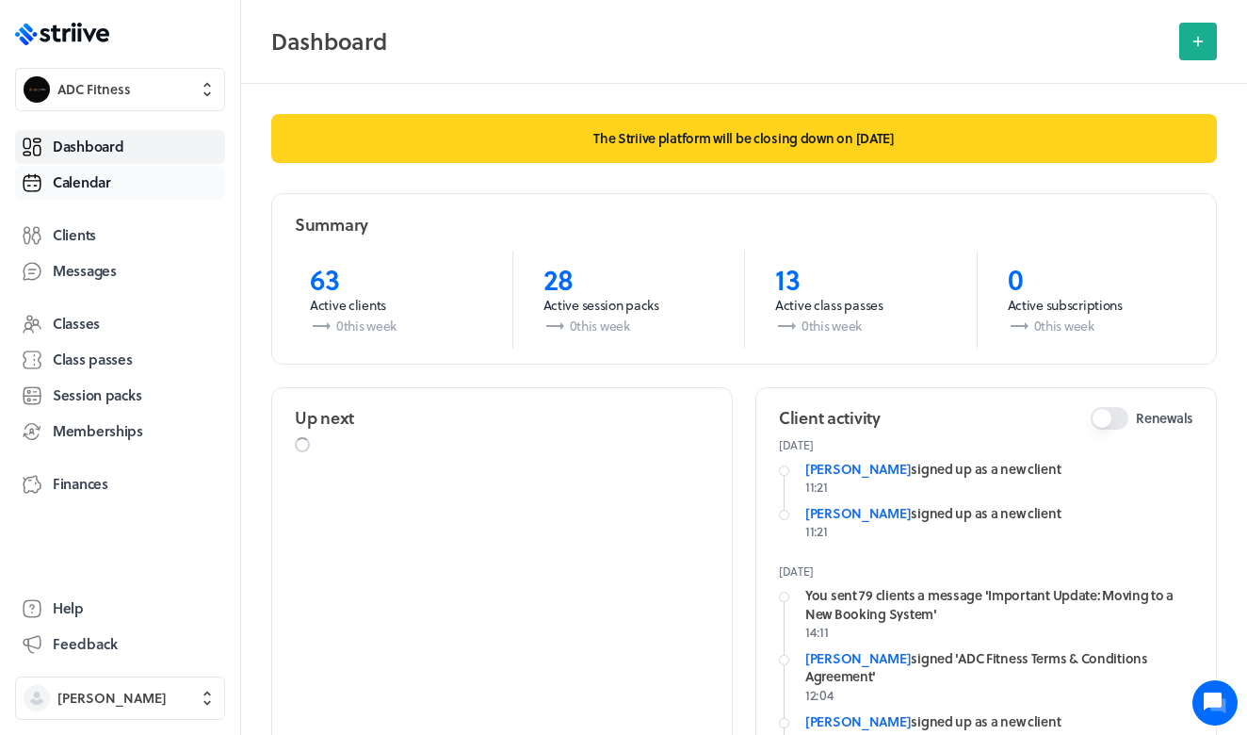
click at [94, 182] on span "Calendar" at bounding box center [82, 182] width 58 height 20
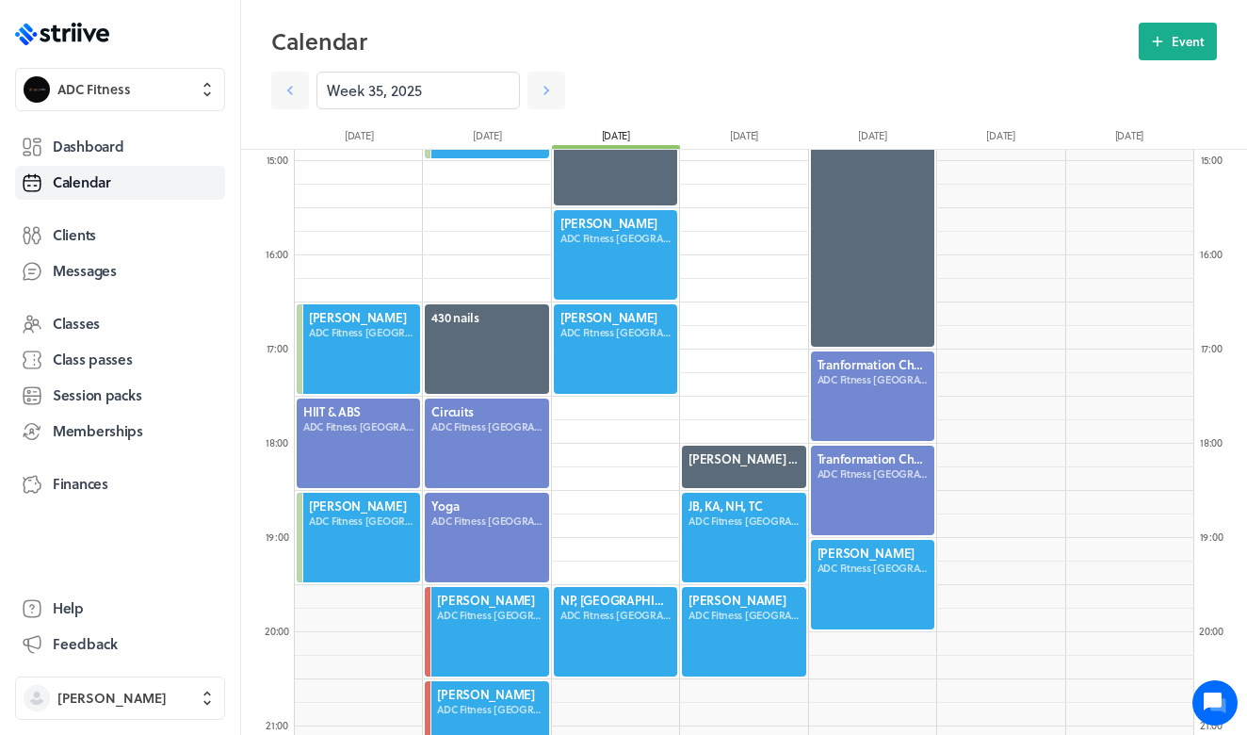
scroll to position [1495, 0]
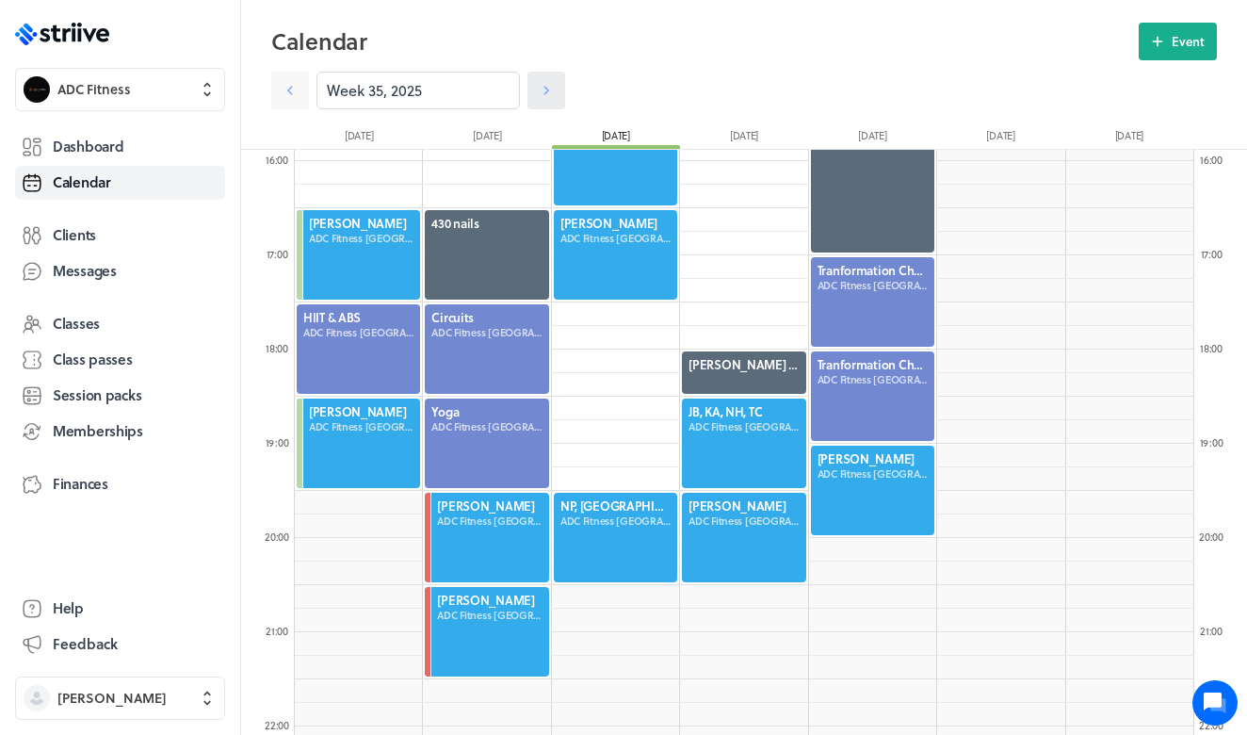
click at [539, 87] on icon at bounding box center [546, 90] width 19 height 19
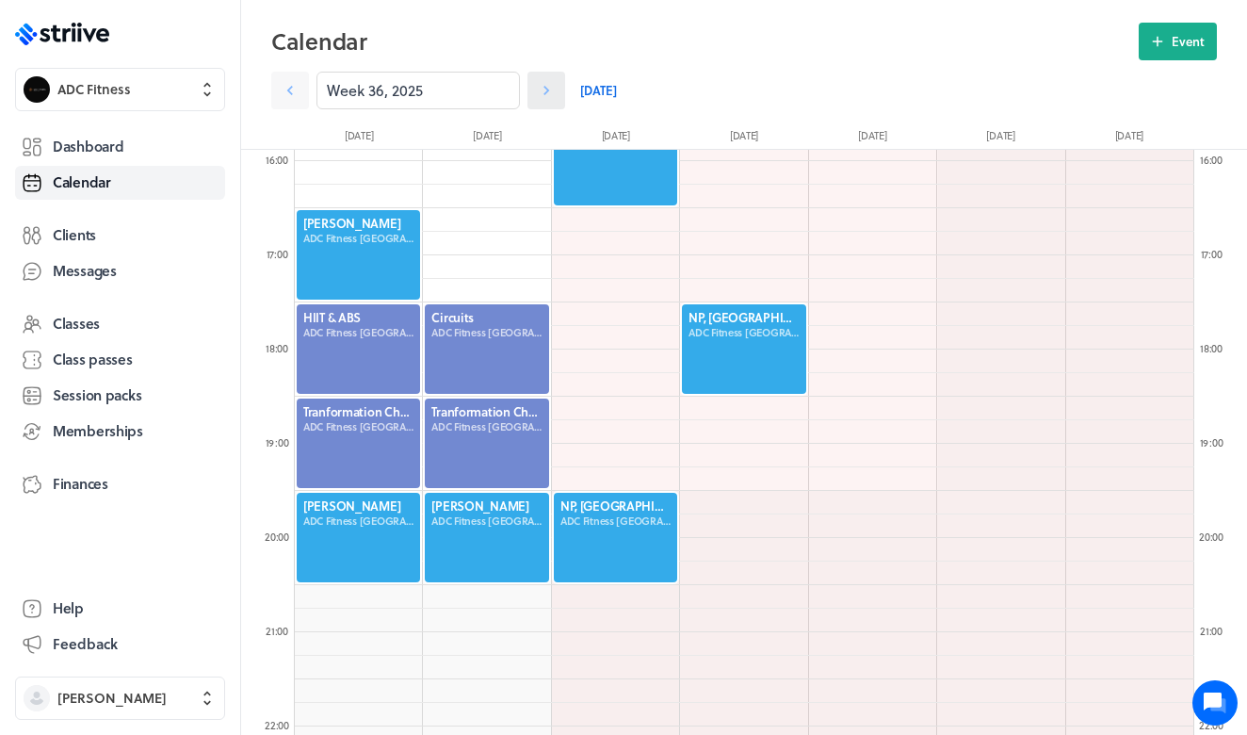
click at [540, 89] on icon at bounding box center [546, 90] width 19 height 19
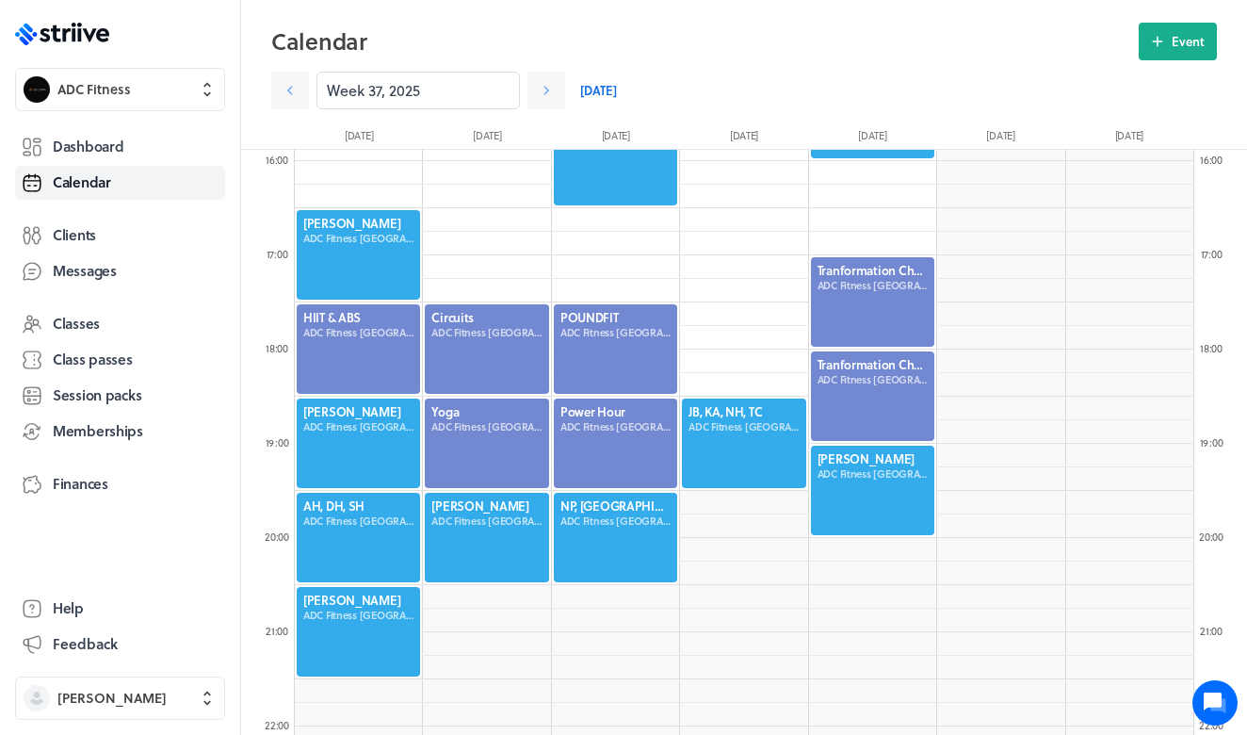
click at [358, 525] on div at bounding box center [358, 537] width 127 height 93
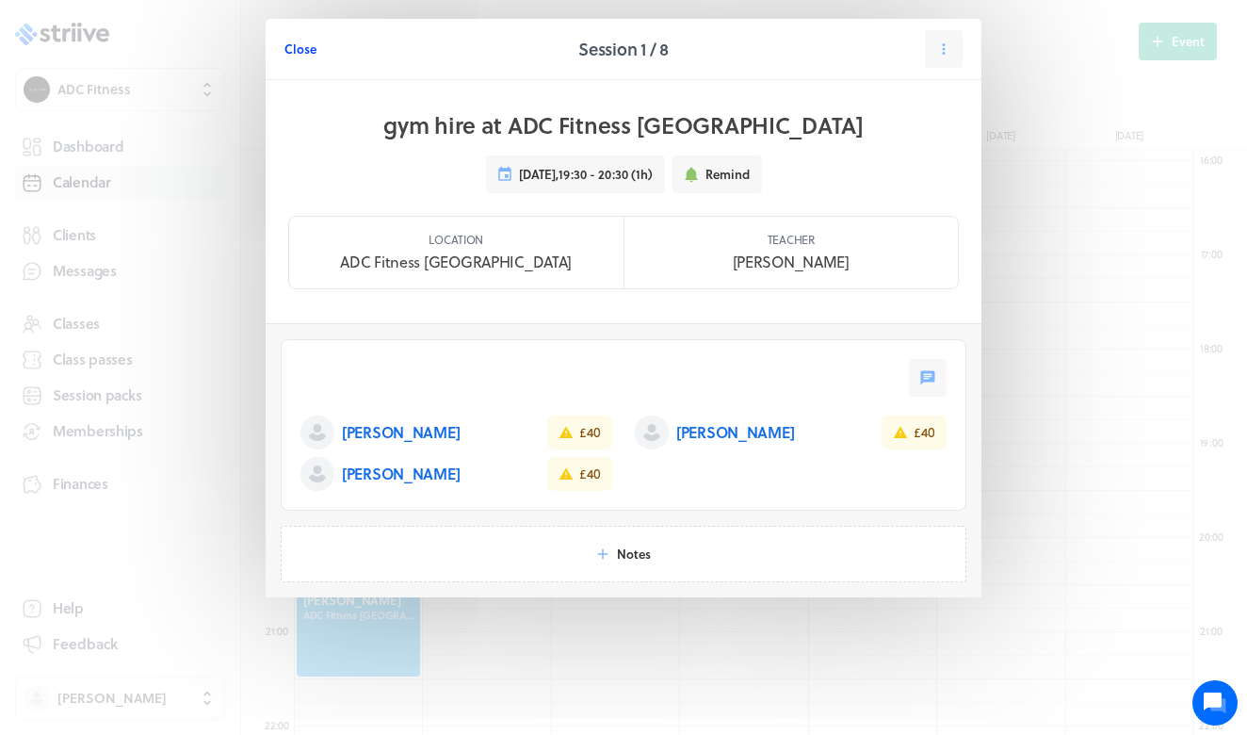
click at [302, 47] on span "Close" at bounding box center [300, 48] width 32 height 17
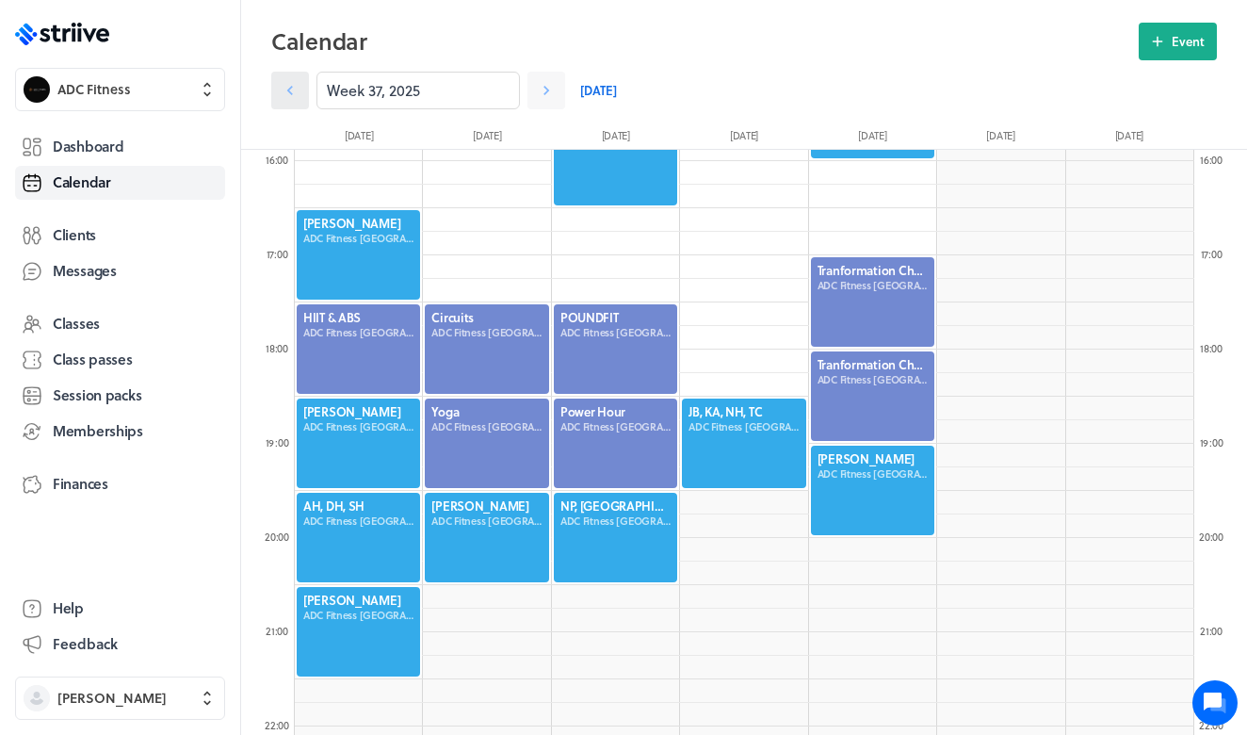
click at [291, 89] on icon at bounding box center [290, 90] width 19 height 19
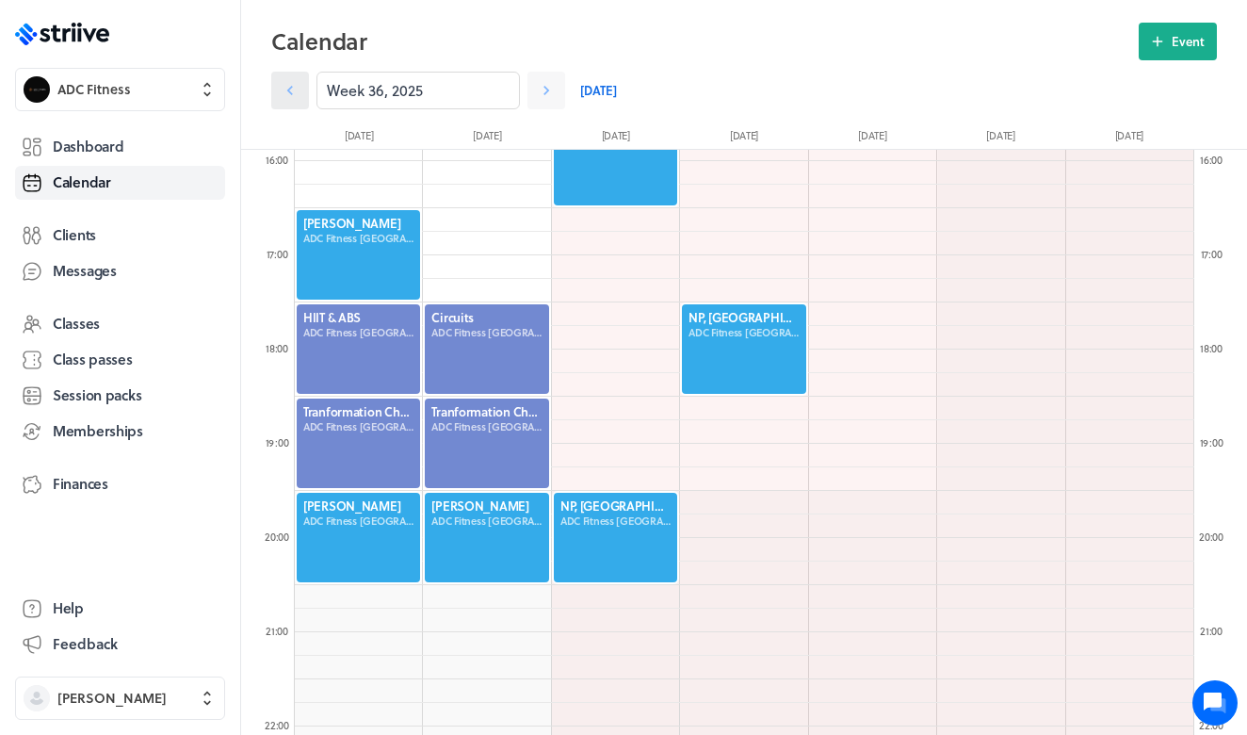
click at [291, 89] on icon at bounding box center [290, 90] width 19 height 19
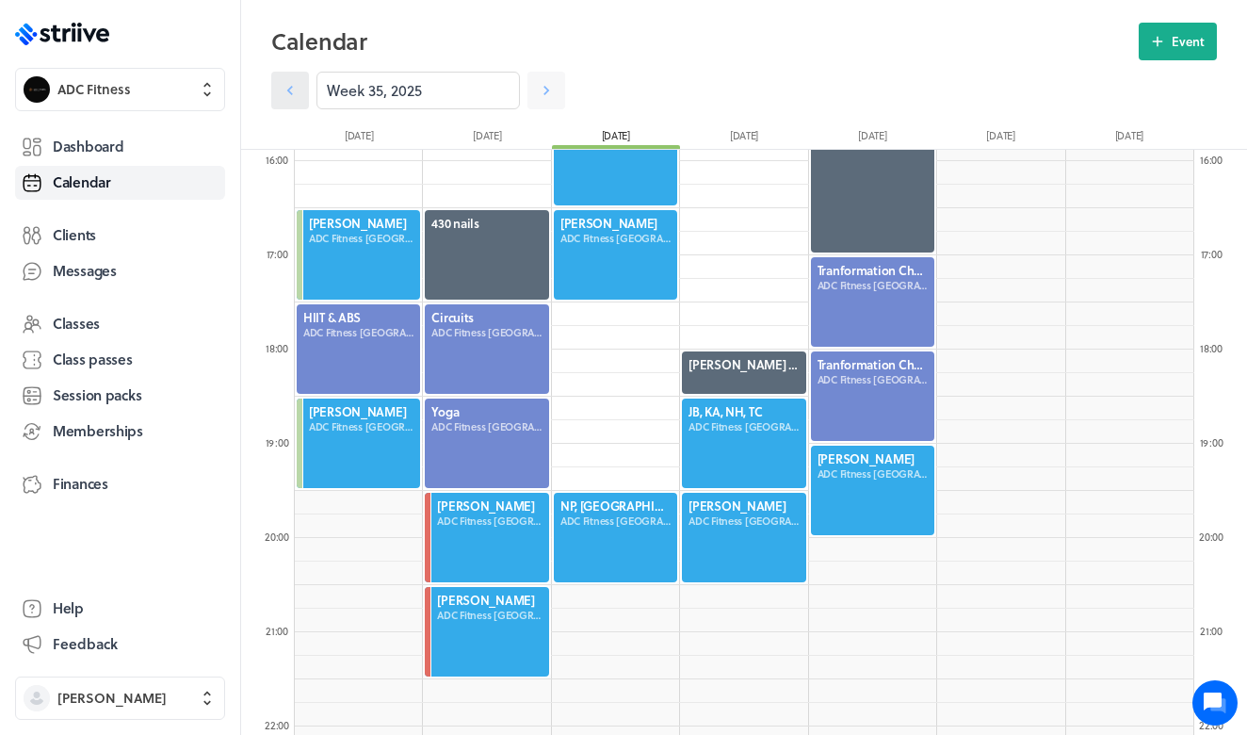
click at [295, 91] on icon at bounding box center [290, 90] width 19 height 19
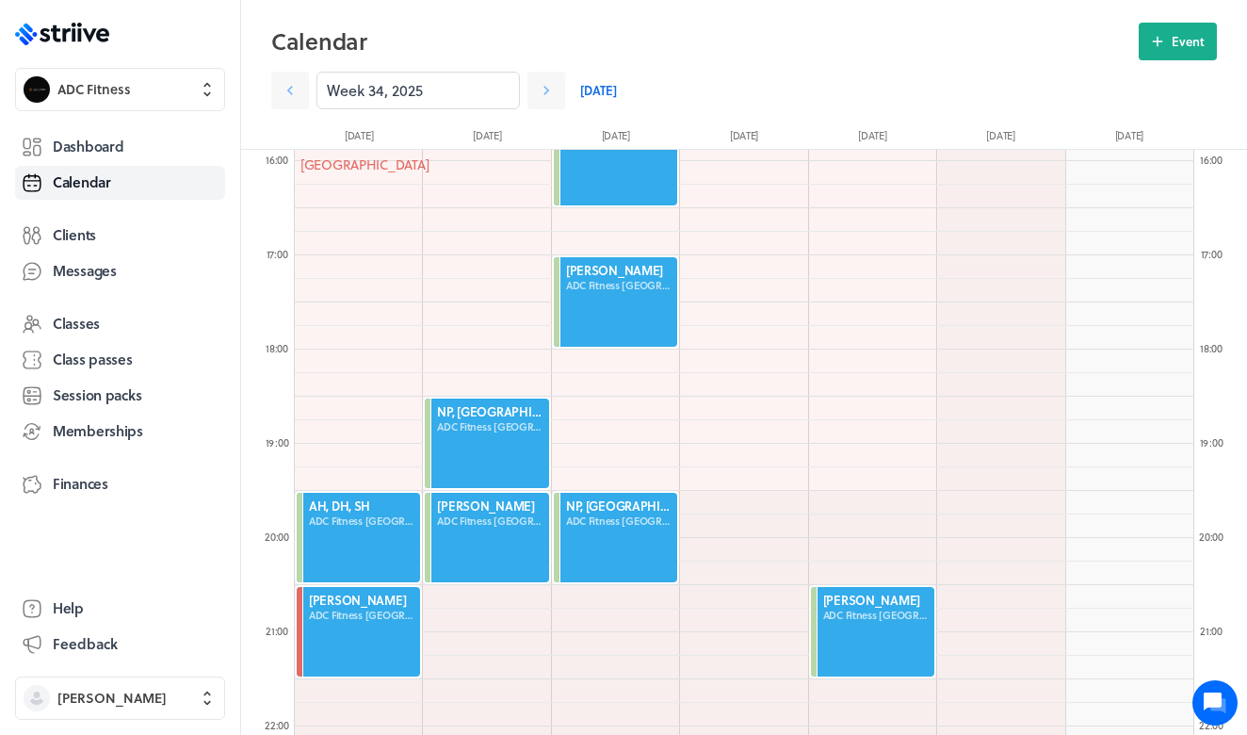
click at [343, 528] on div at bounding box center [358, 537] width 127 height 93
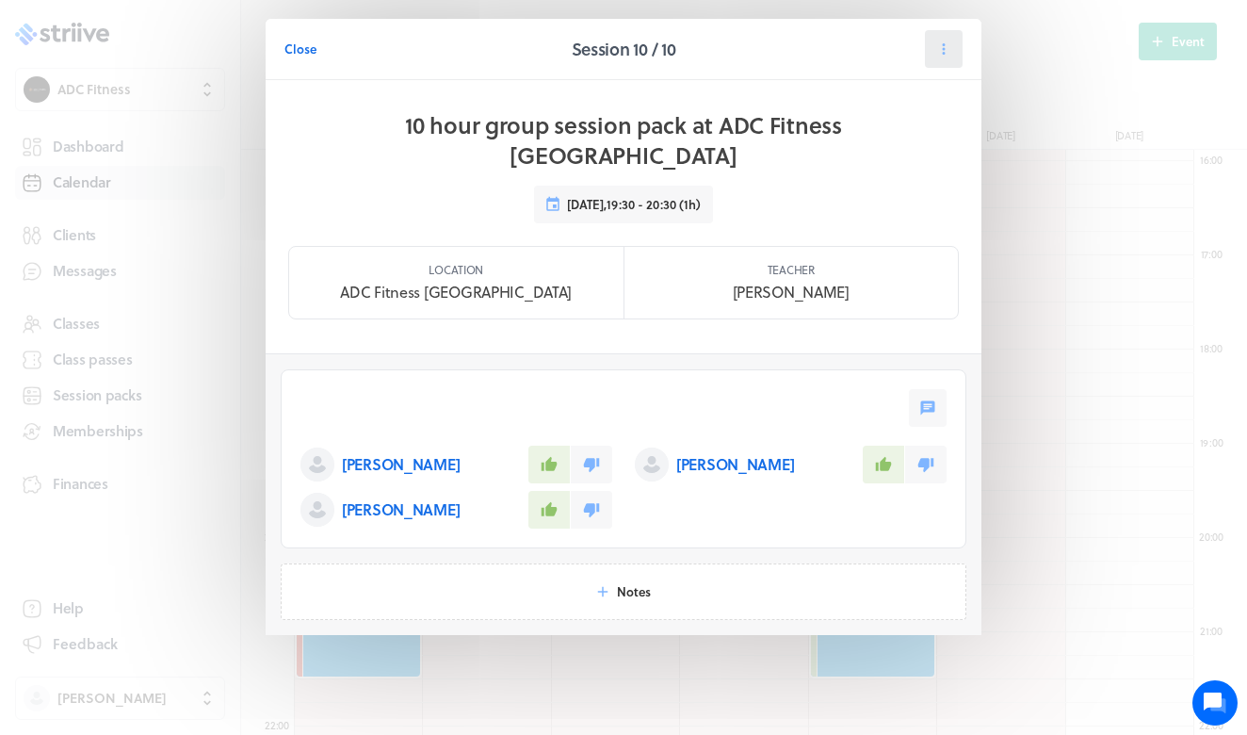
click at [945, 46] on icon at bounding box center [943, 48] width 17 height 17
click at [900, 193] on span "Manage pack" at bounding box center [903, 197] width 75 height 17
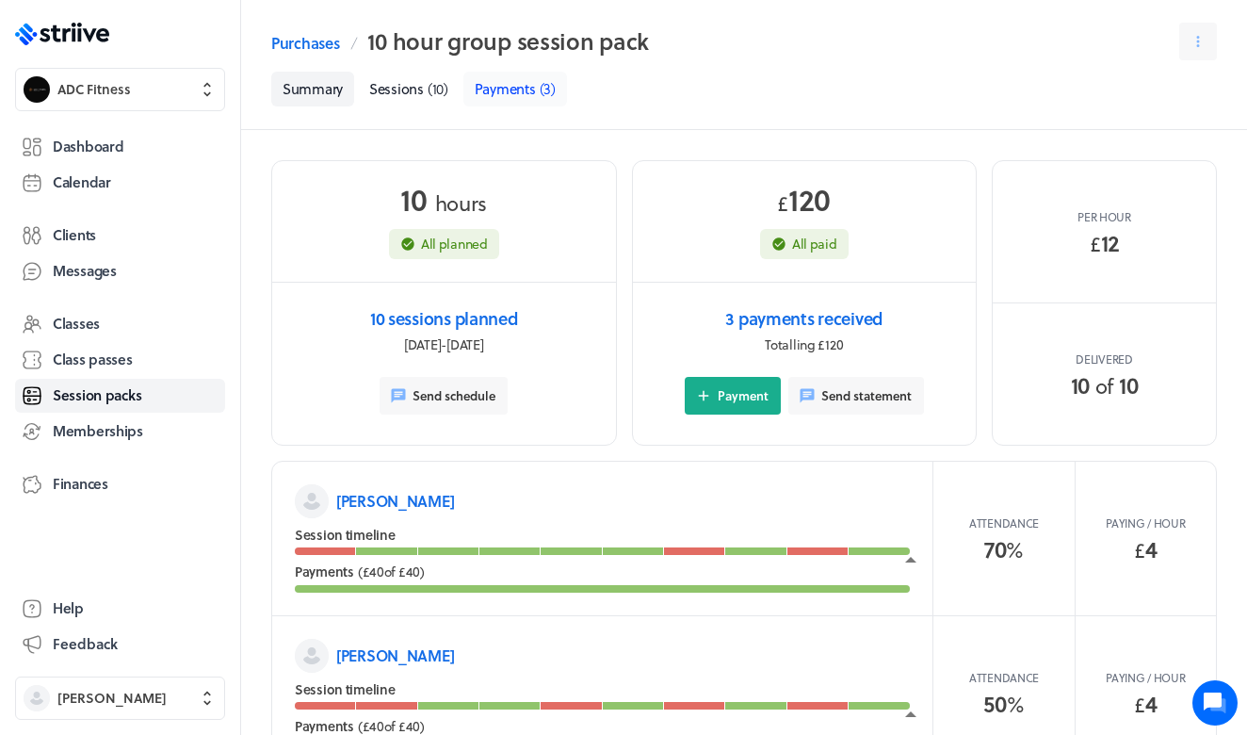
click at [515, 89] on span "Payments" at bounding box center [505, 88] width 61 height 21
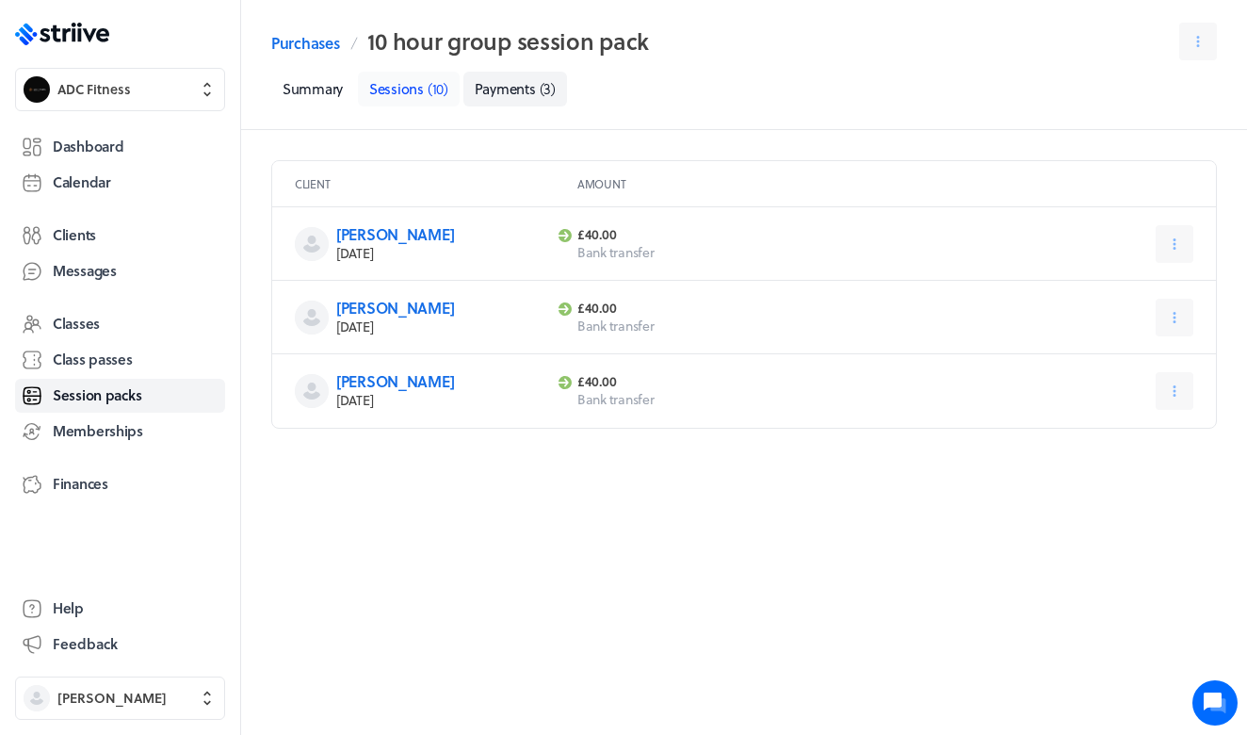
click at [388, 88] on span "Sessions" at bounding box center [396, 88] width 55 height 21
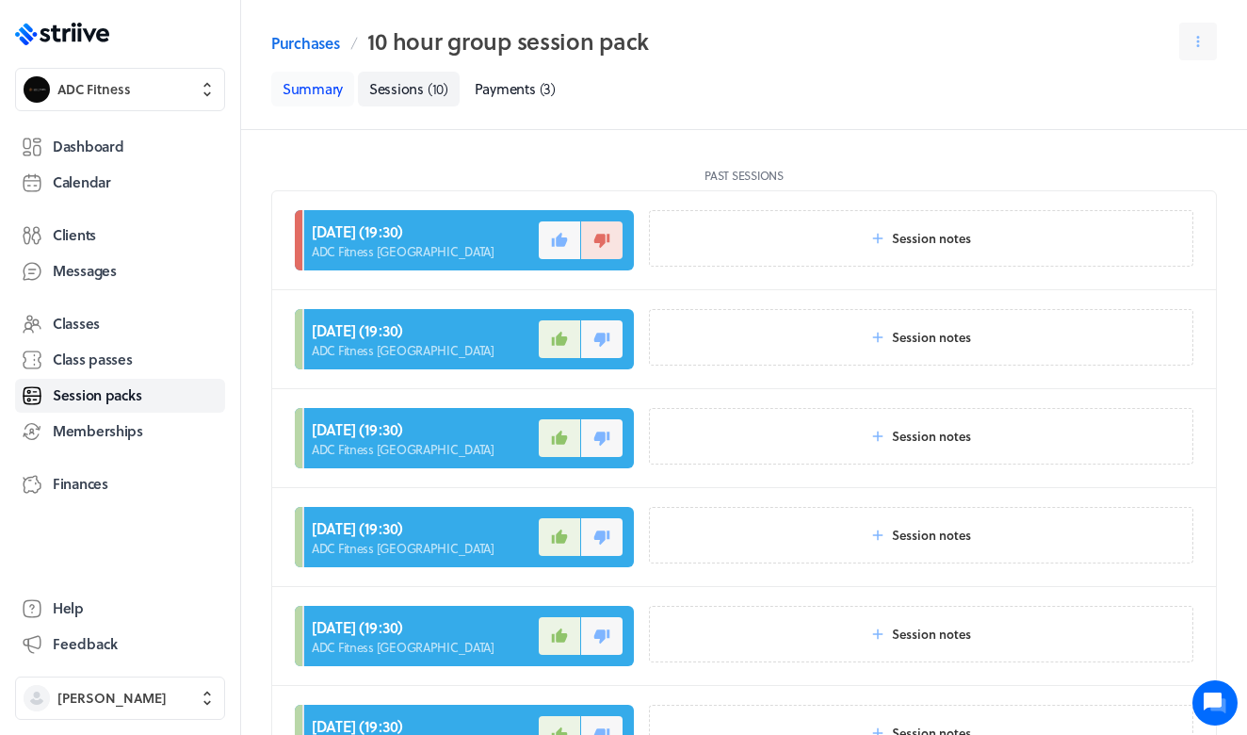
click at [320, 92] on link "Summary" at bounding box center [312, 89] width 83 height 35
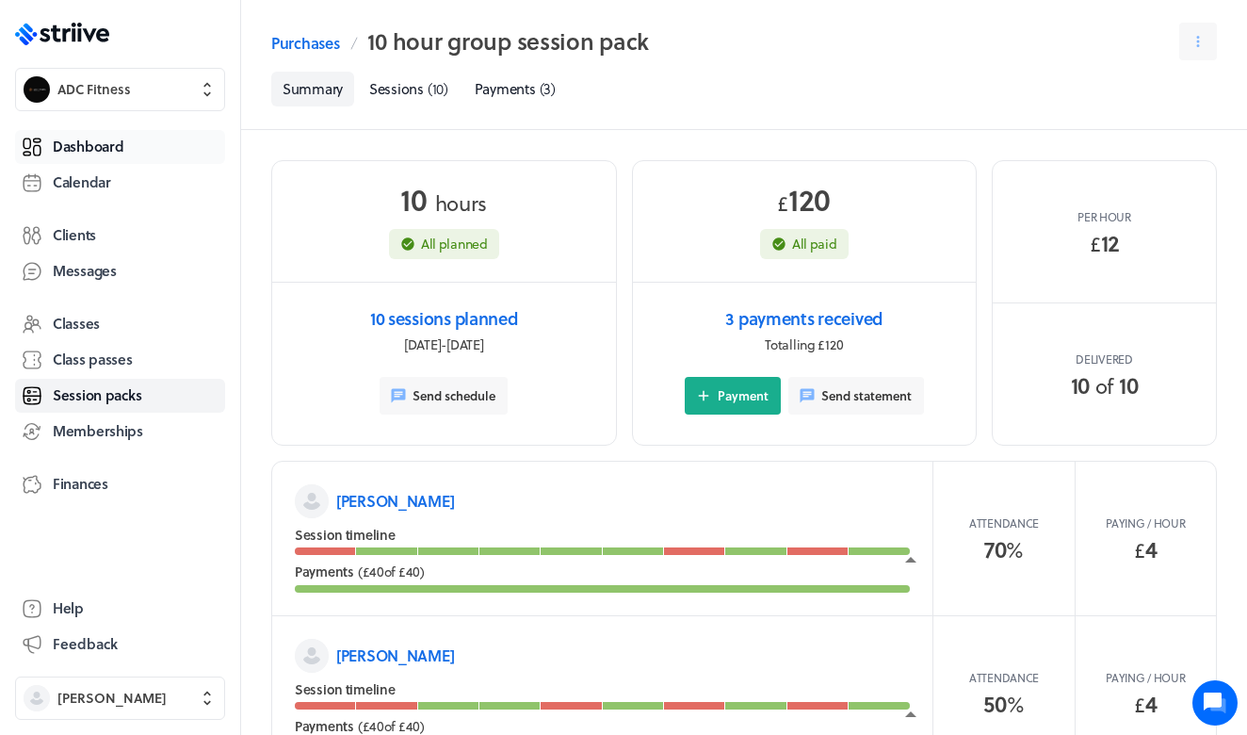
click at [101, 149] on span "Dashboard" at bounding box center [88, 147] width 71 height 20
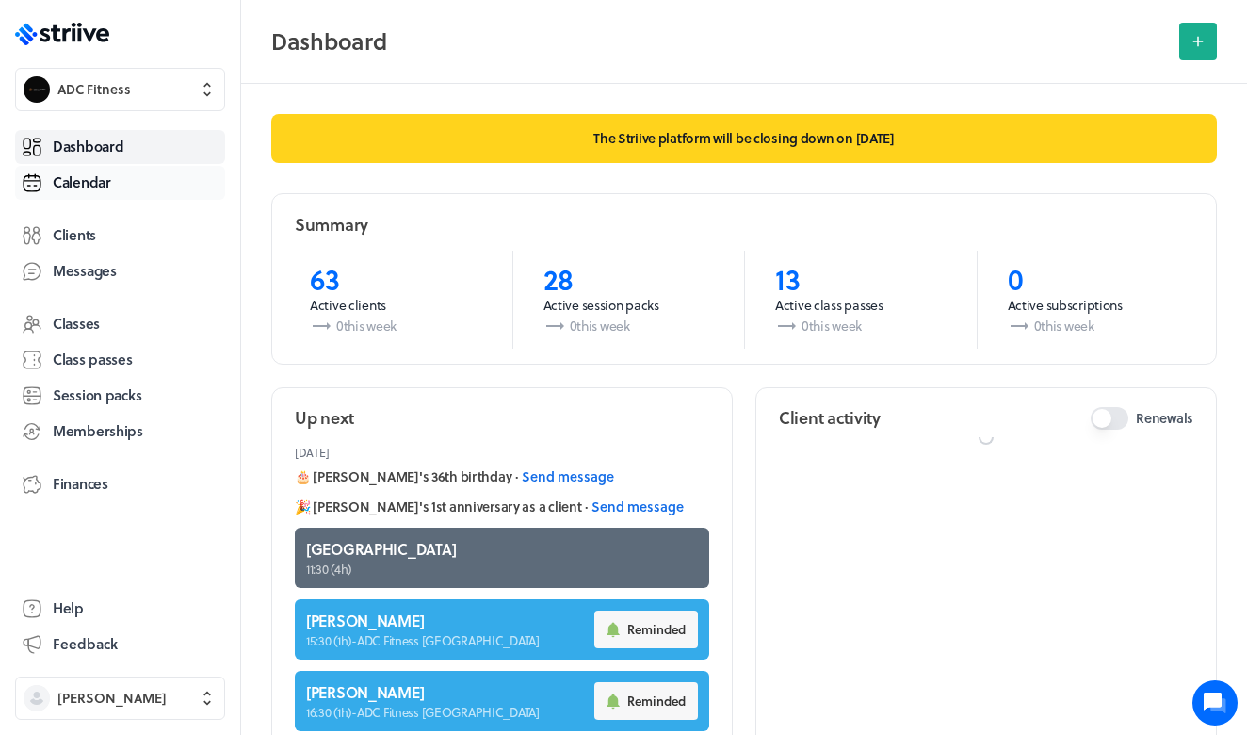
click at [98, 181] on span "Calendar" at bounding box center [82, 182] width 58 height 20
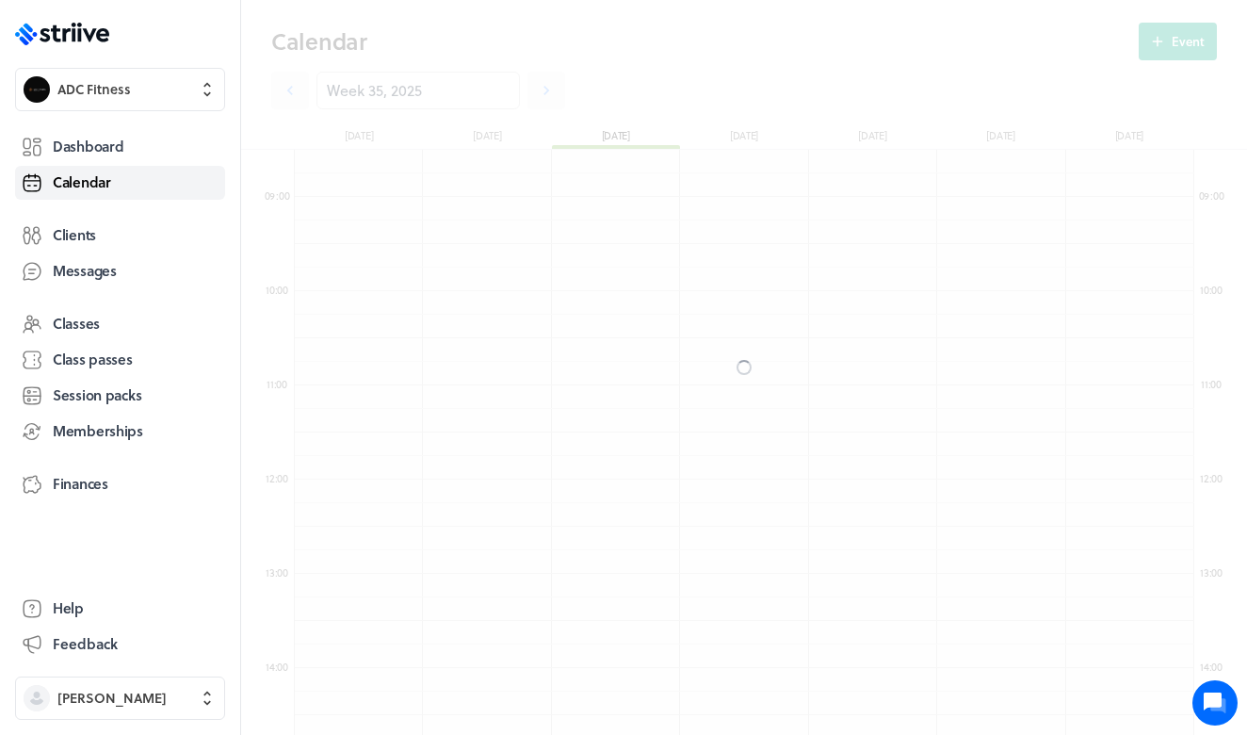
scroll to position [2260, 899]
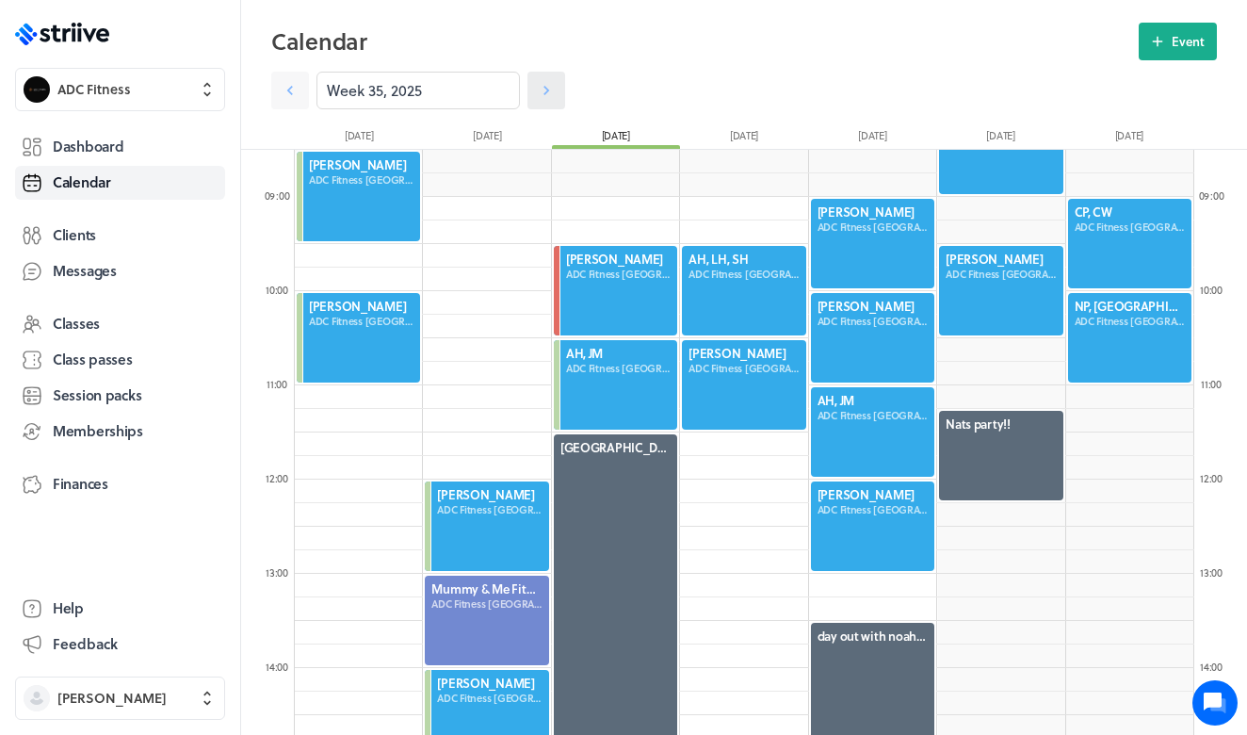
click at [529, 95] on link at bounding box center [546, 91] width 38 height 38
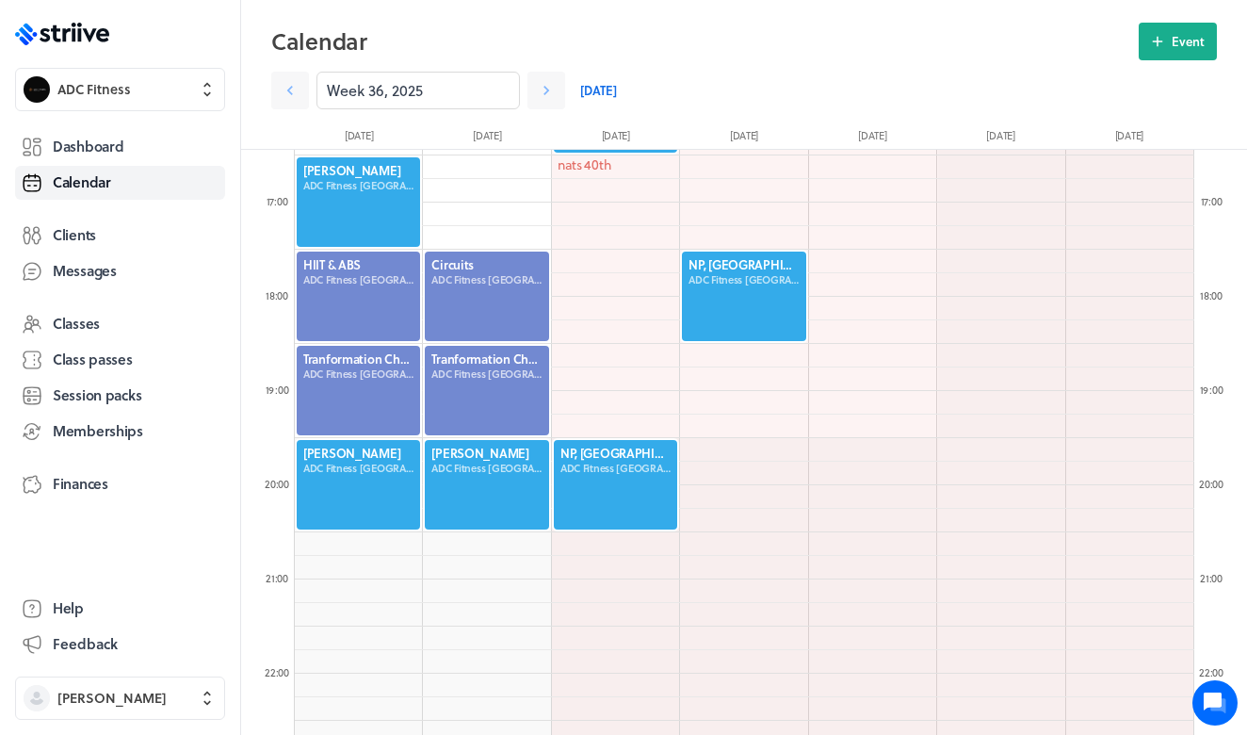
scroll to position [1535, 0]
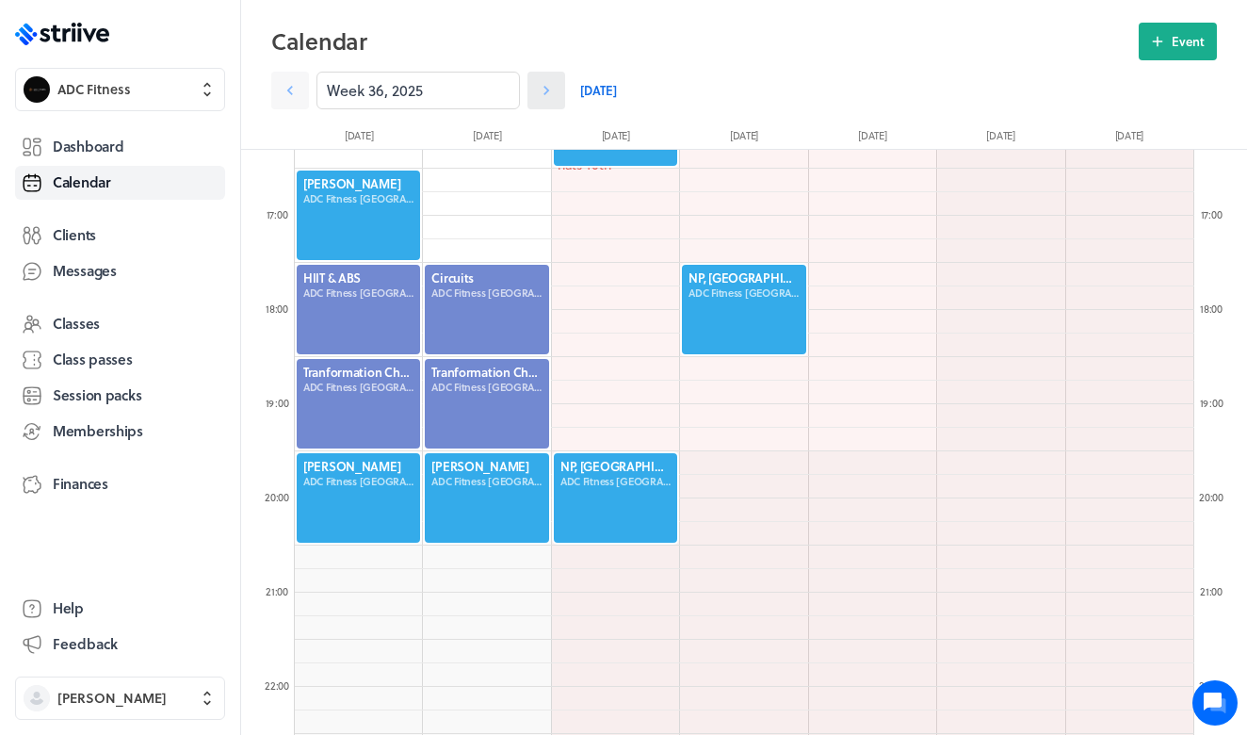
click at [540, 97] on icon at bounding box center [546, 90] width 19 height 19
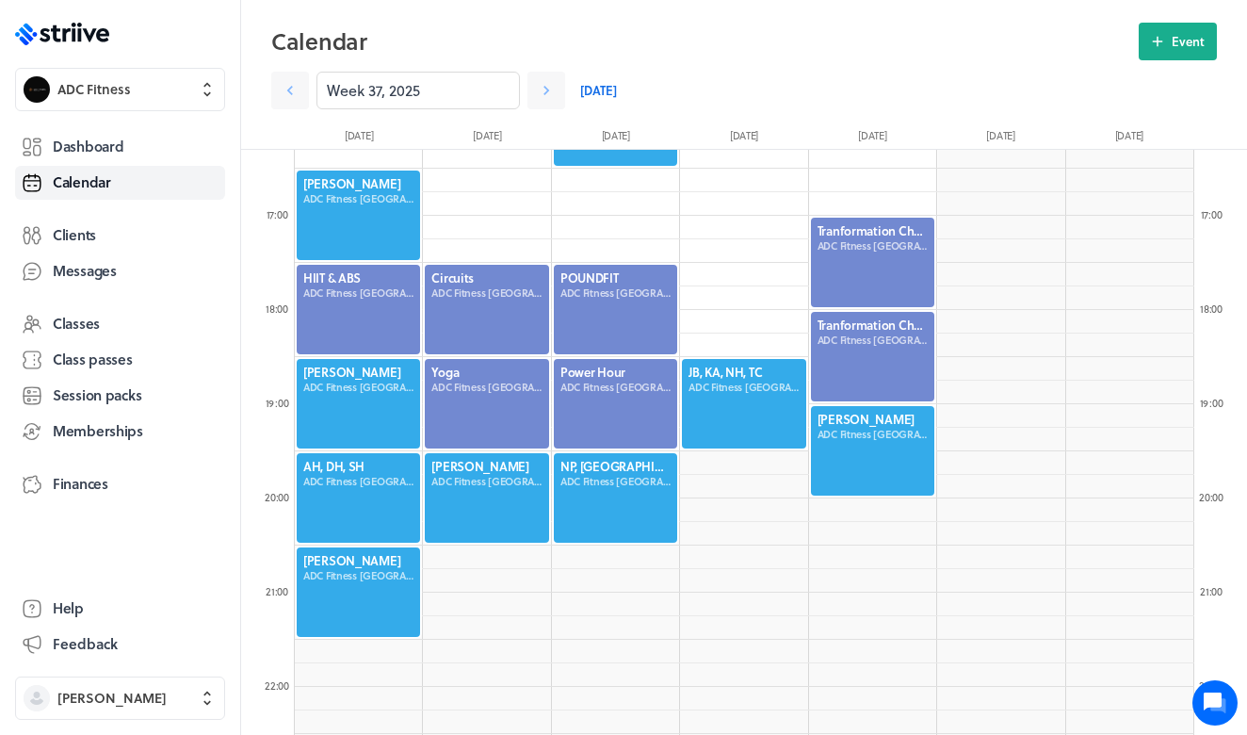
click at [347, 468] on div at bounding box center [358, 497] width 127 height 93
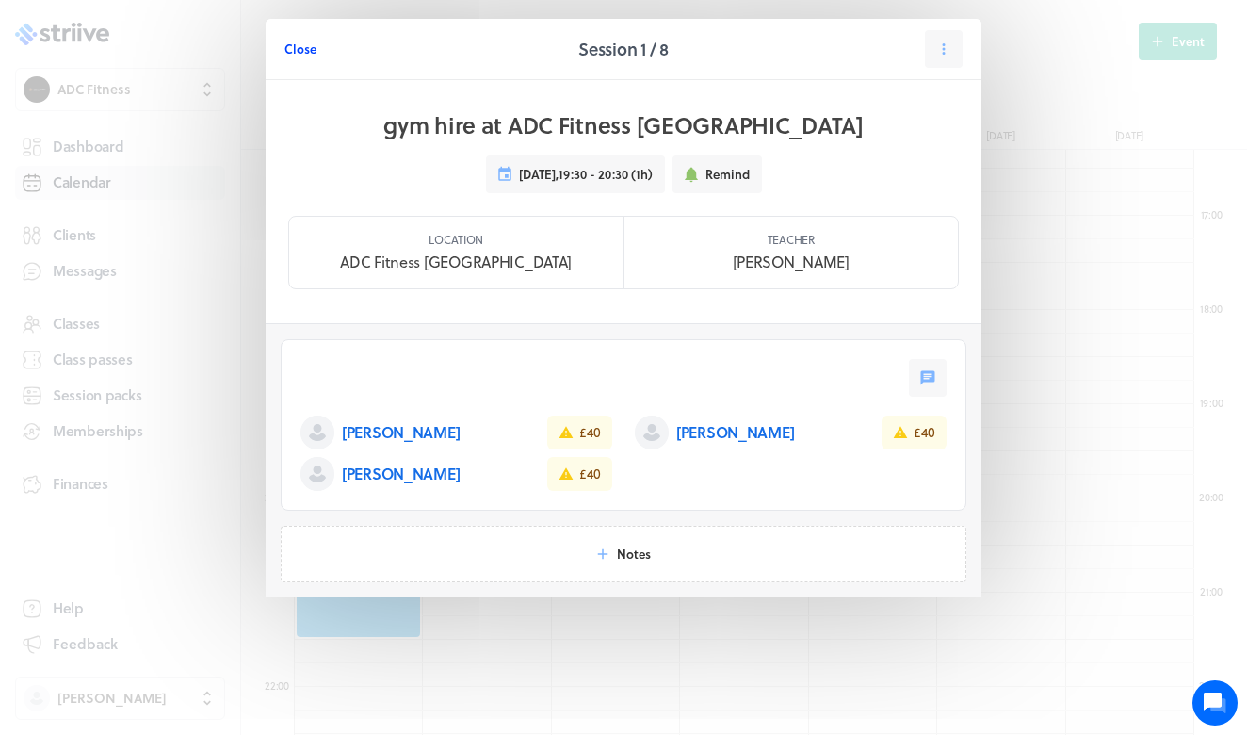
click at [301, 52] on span "Close" at bounding box center [300, 48] width 32 height 17
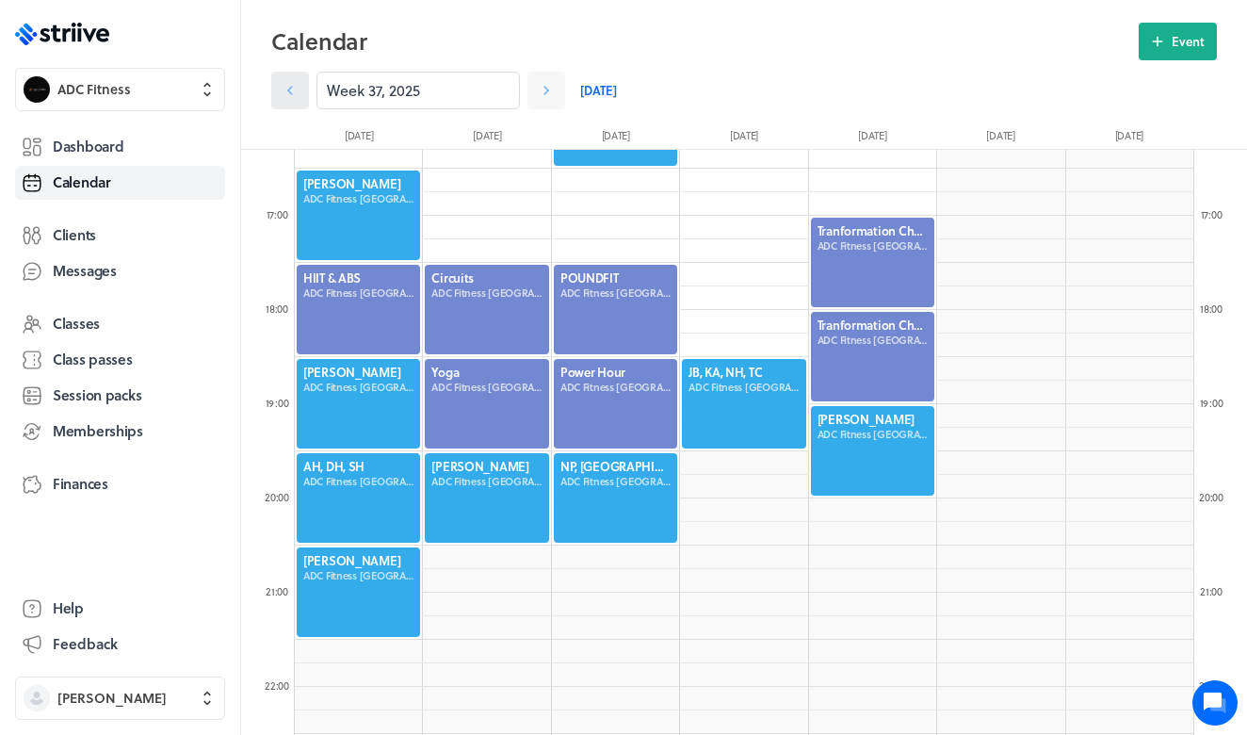
click at [297, 98] on icon at bounding box center [290, 90] width 19 height 19
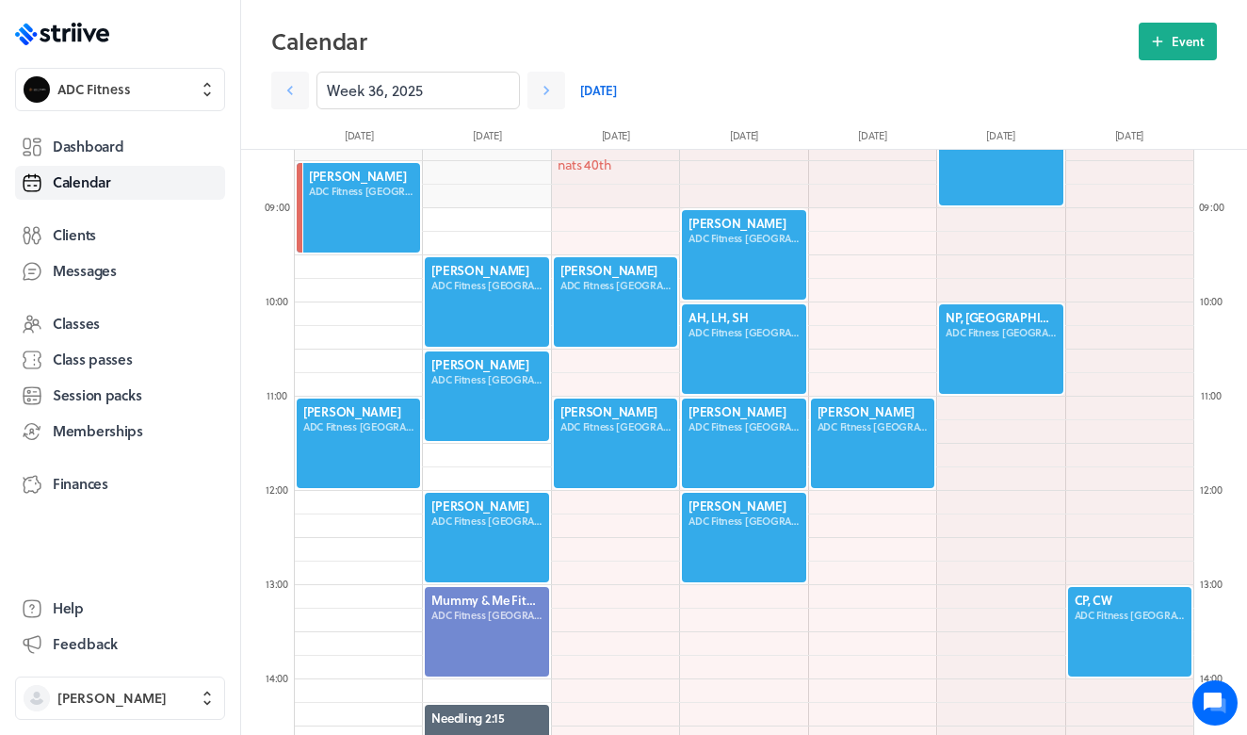
scroll to position [786, 0]
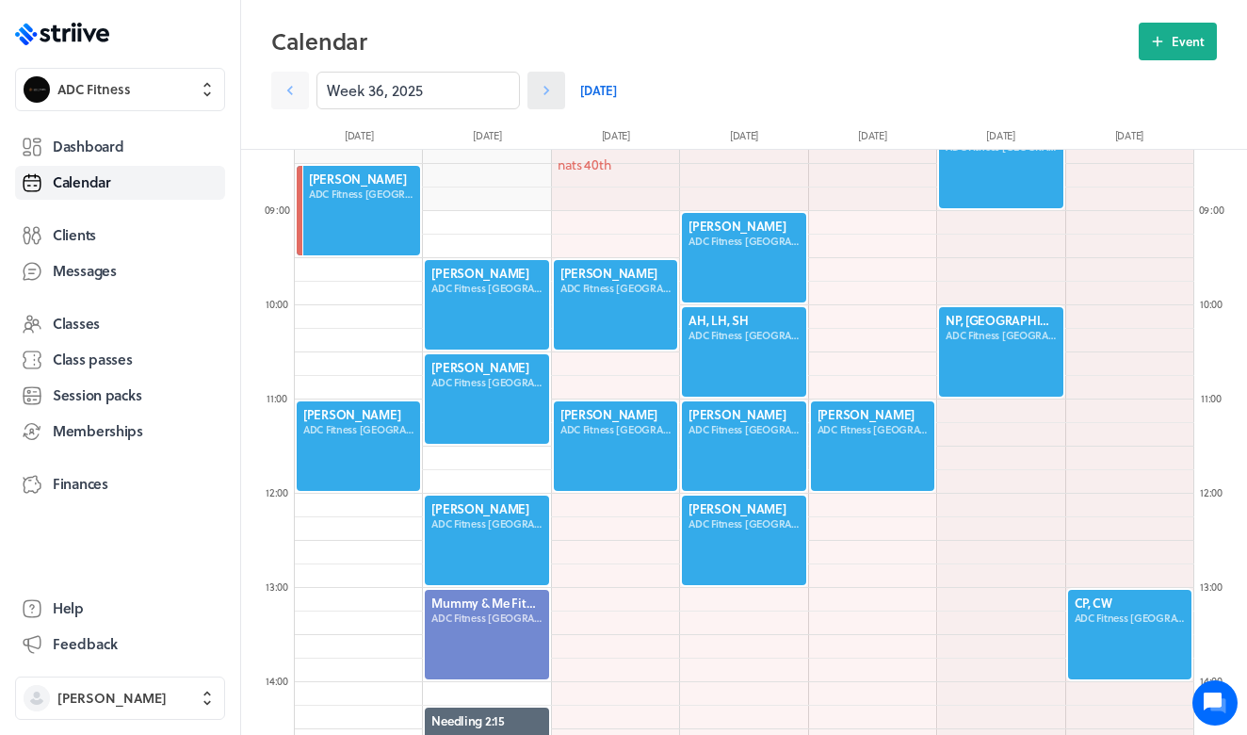
click at [541, 93] on icon at bounding box center [546, 90] width 19 height 19
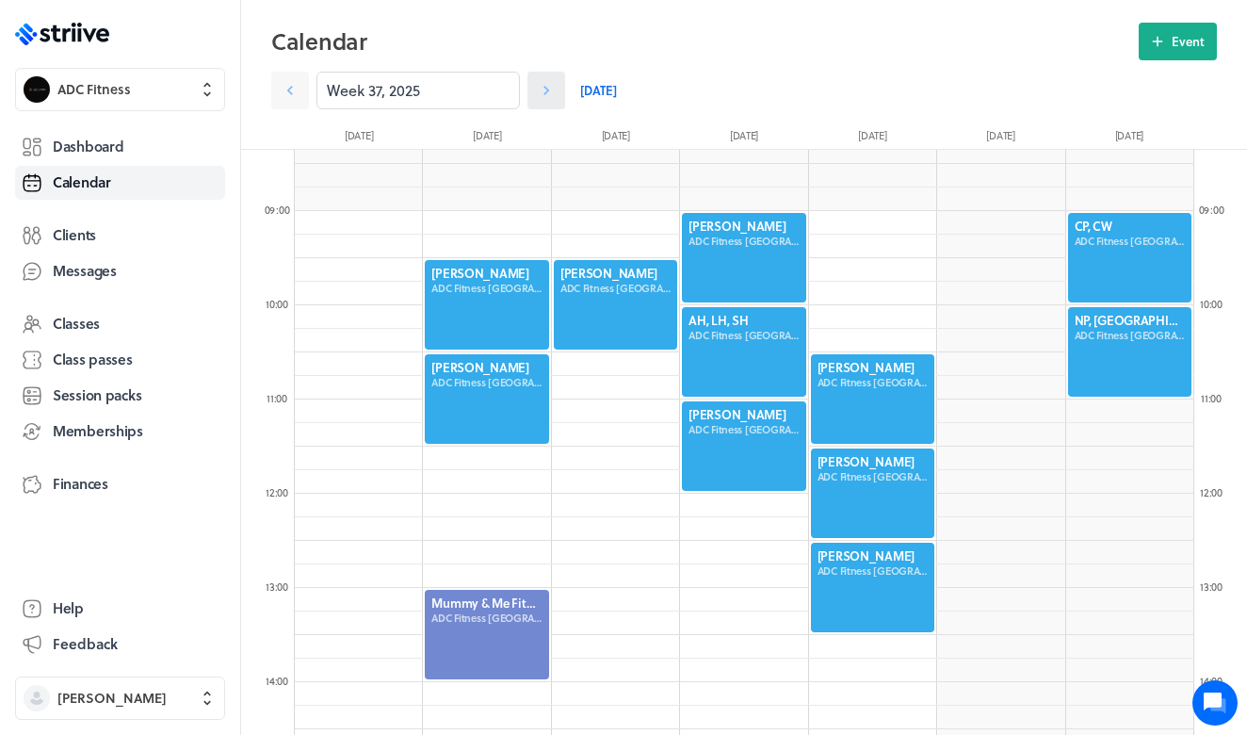
click at [541, 93] on icon at bounding box center [546, 90] width 19 height 19
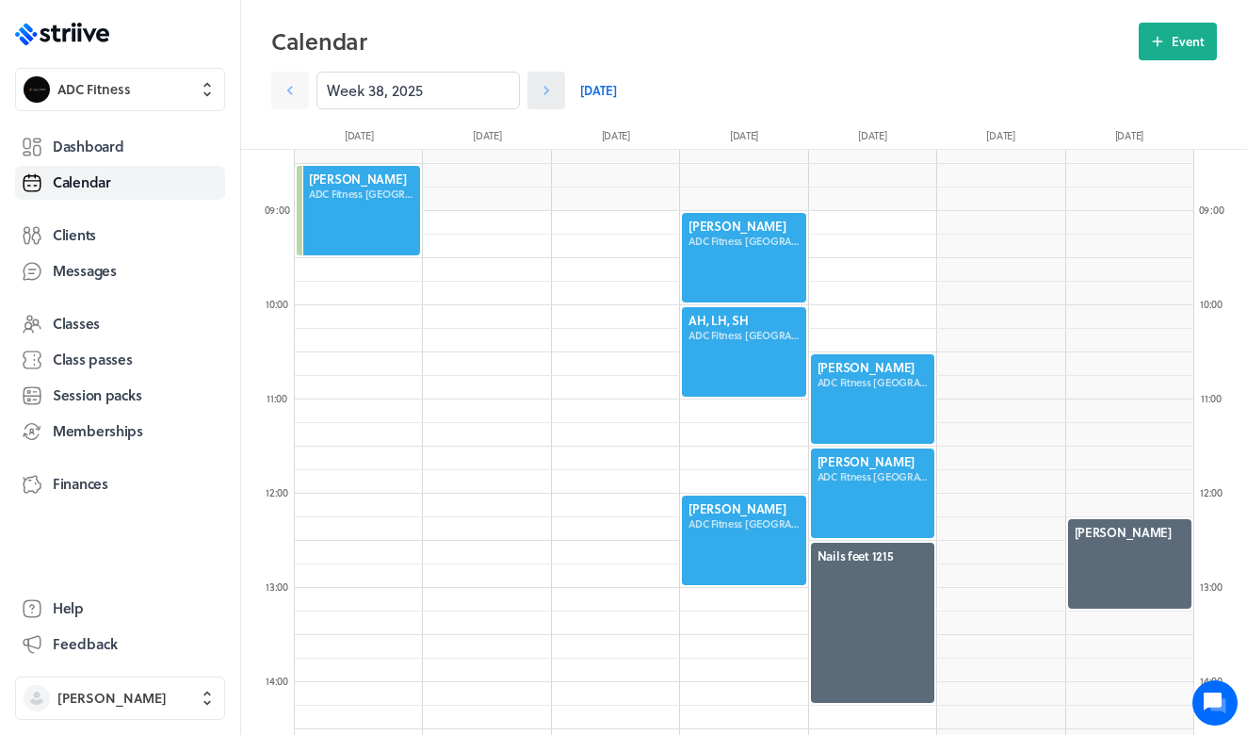
click at [541, 93] on icon at bounding box center [546, 90] width 19 height 19
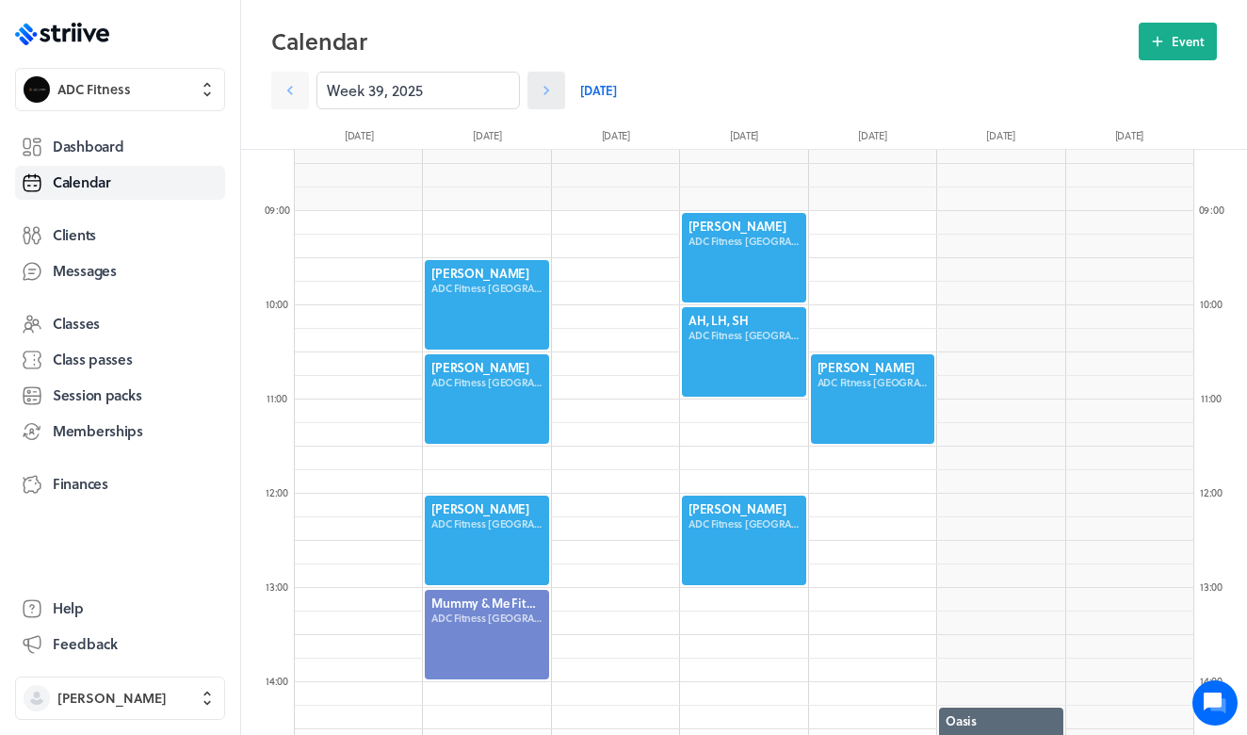
click at [541, 93] on icon at bounding box center [546, 90] width 19 height 19
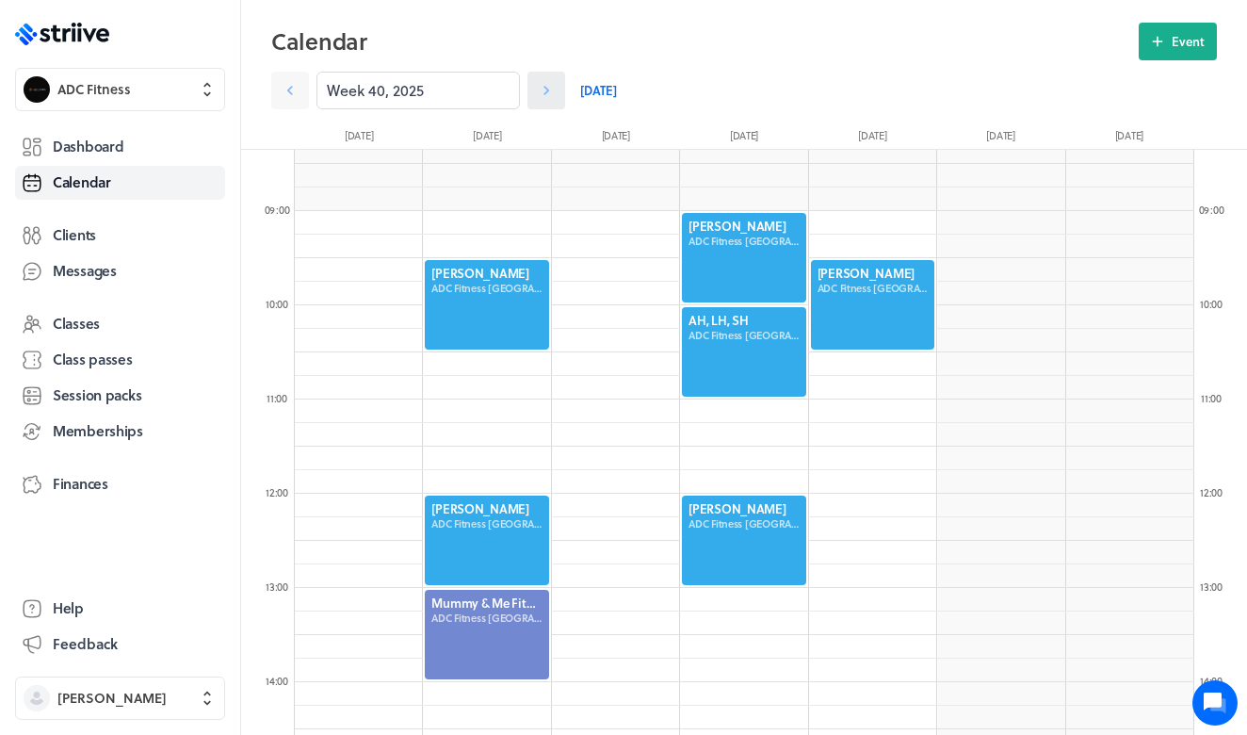
click at [541, 93] on icon at bounding box center [546, 90] width 19 height 19
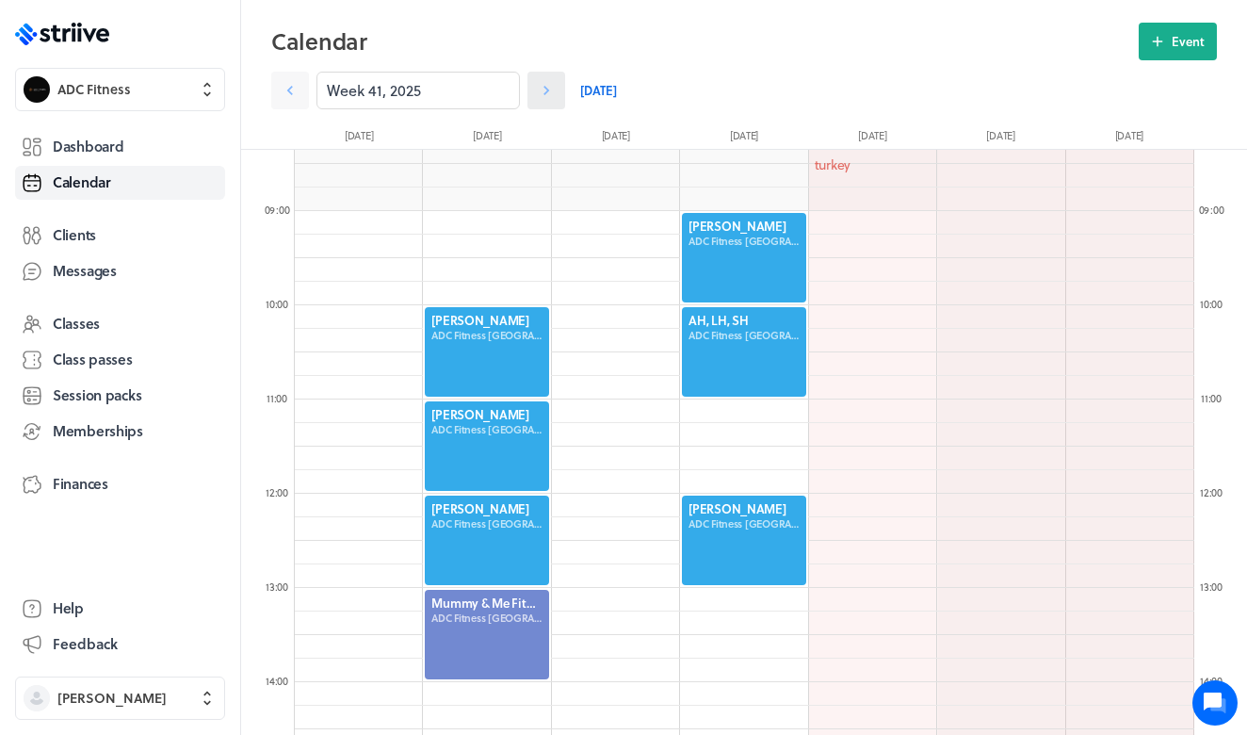
click at [541, 93] on icon at bounding box center [546, 90] width 19 height 19
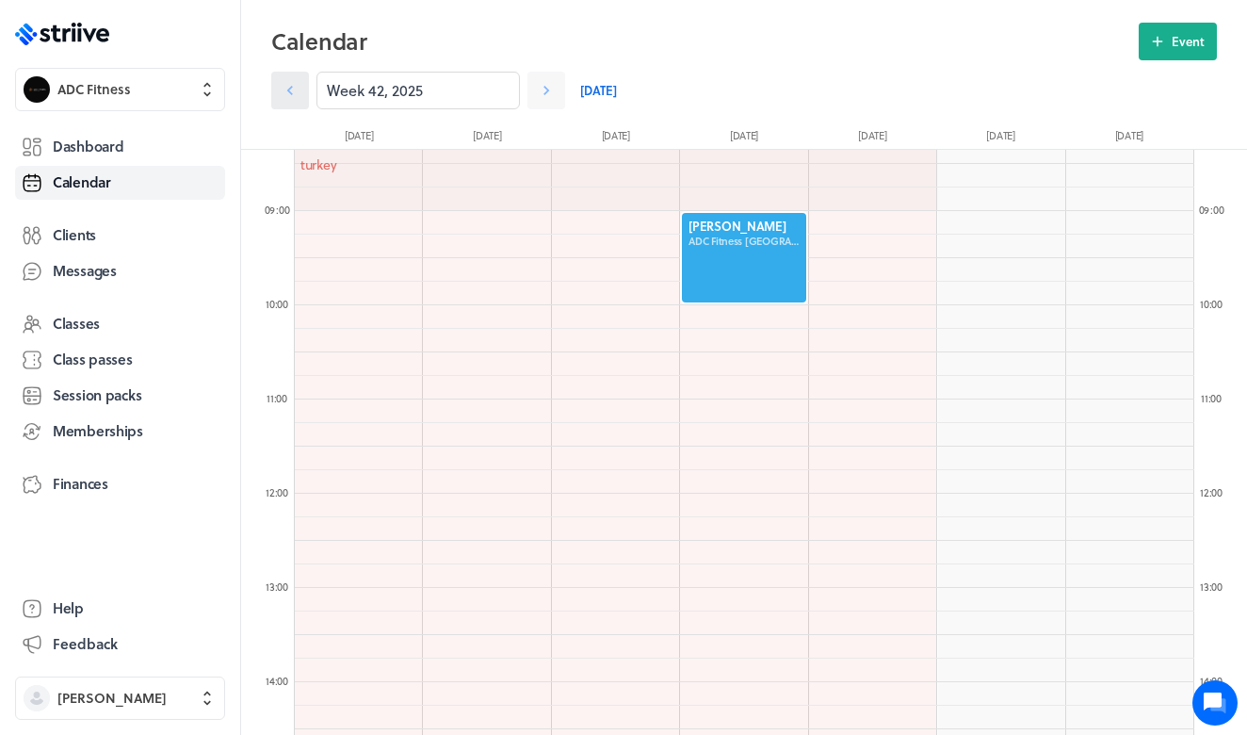
click at [302, 91] on link at bounding box center [290, 91] width 38 height 38
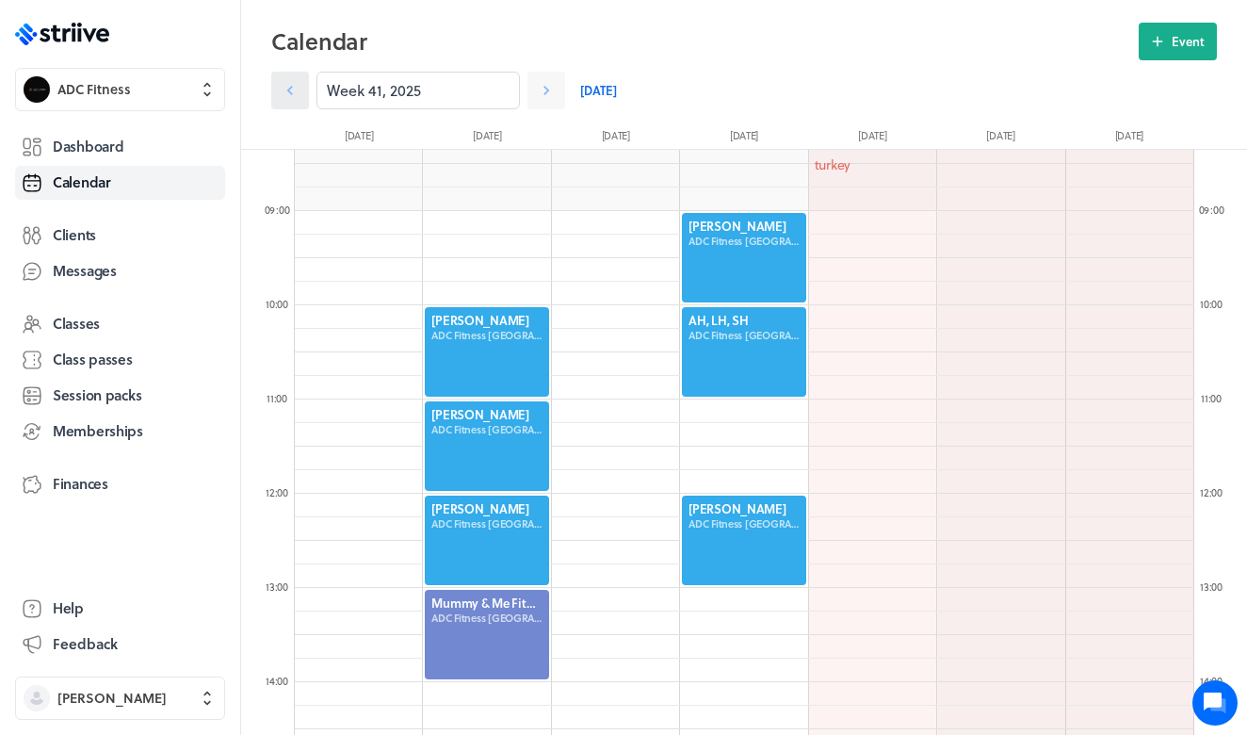
click at [284, 90] on icon at bounding box center [290, 90] width 19 height 19
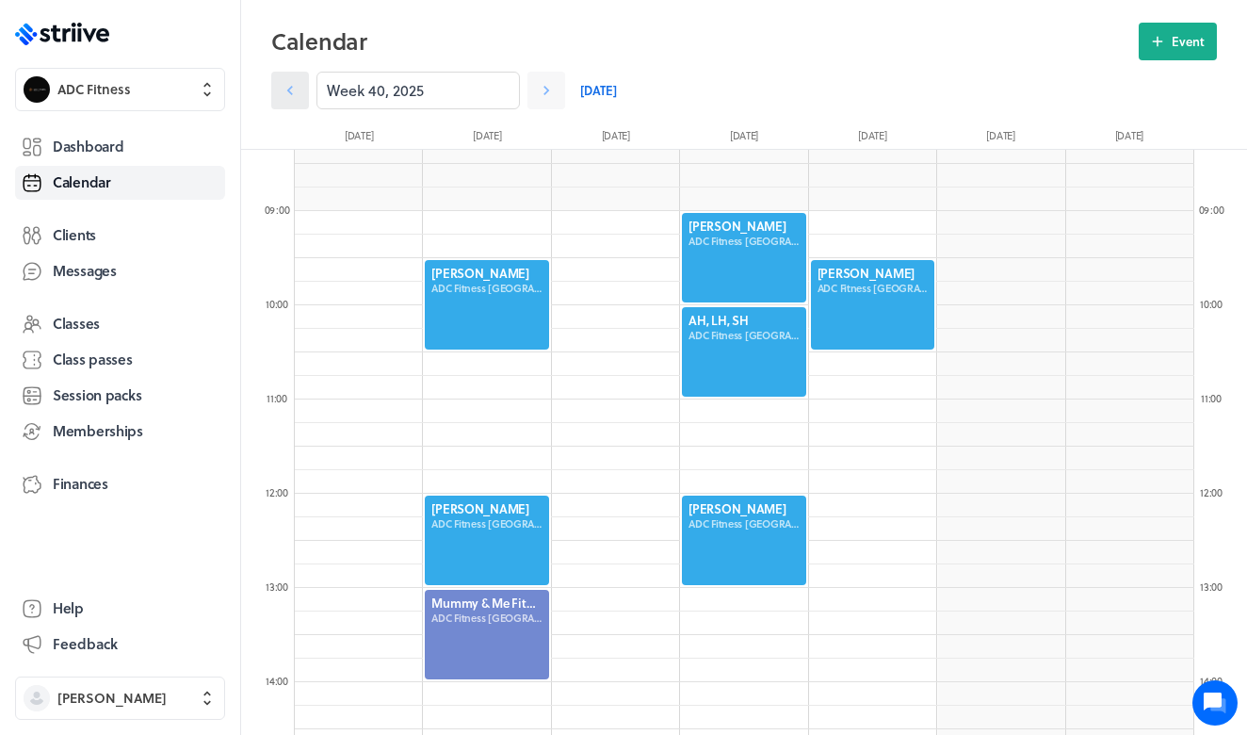
click at [284, 90] on icon at bounding box center [290, 90] width 19 height 19
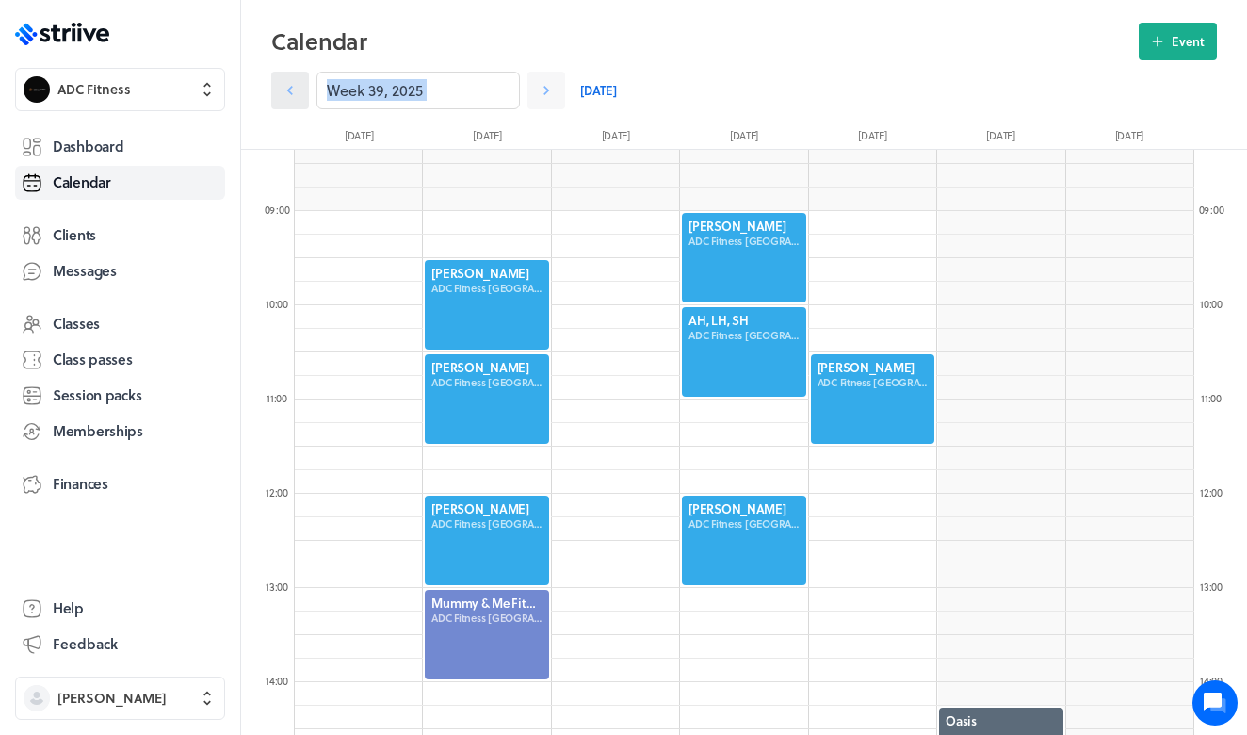
click at [284, 90] on icon at bounding box center [290, 90] width 19 height 19
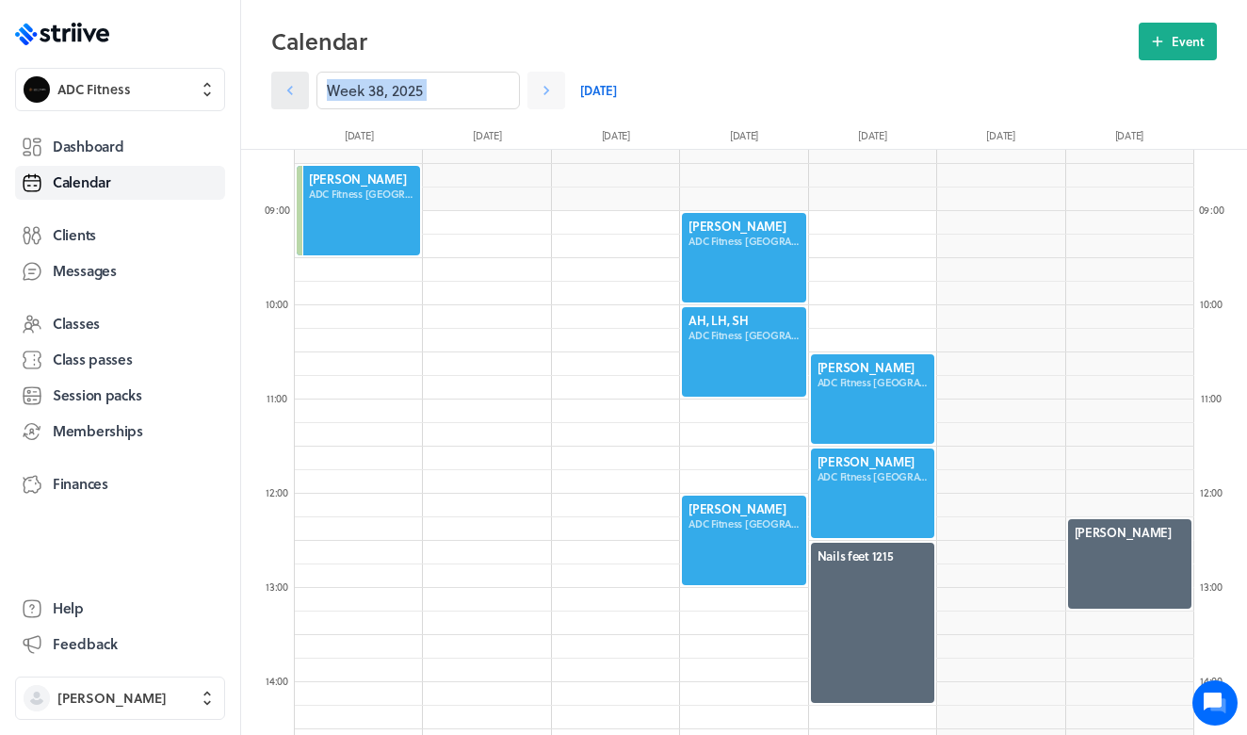
click at [284, 90] on icon at bounding box center [290, 90] width 19 height 19
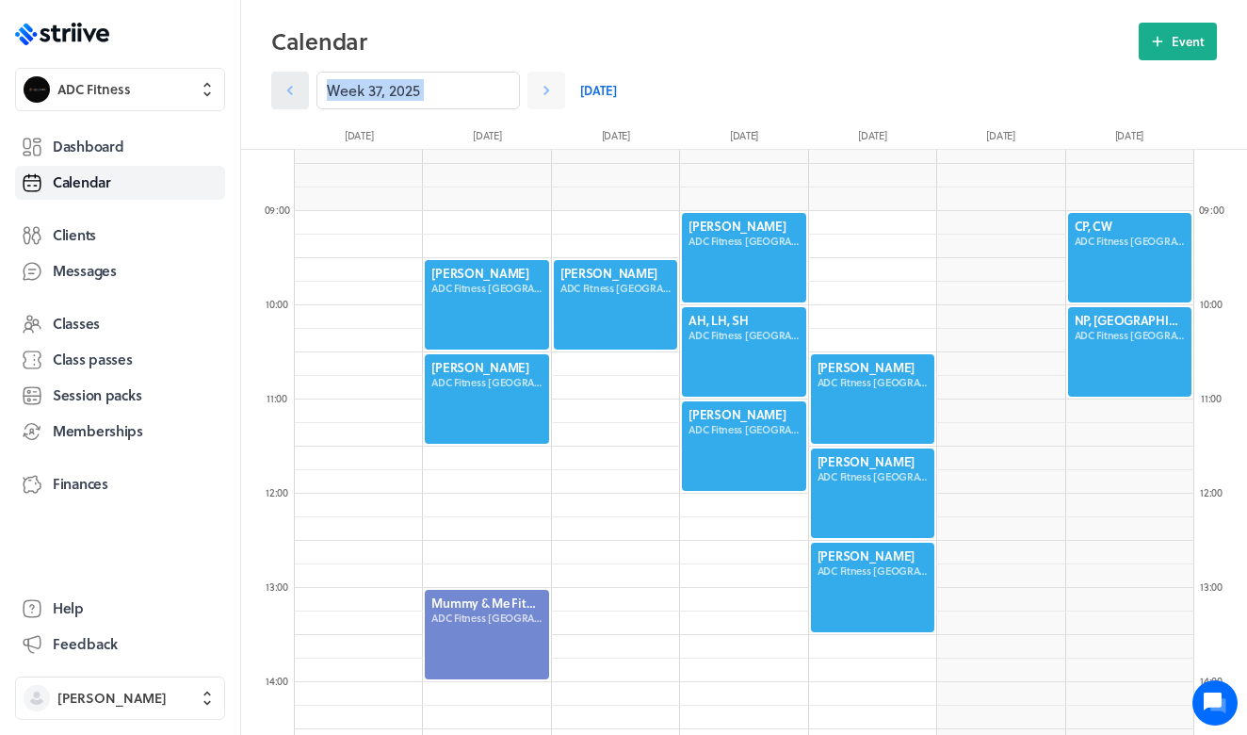
click at [284, 90] on icon at bounding box center [290, 90] width 19 height 19
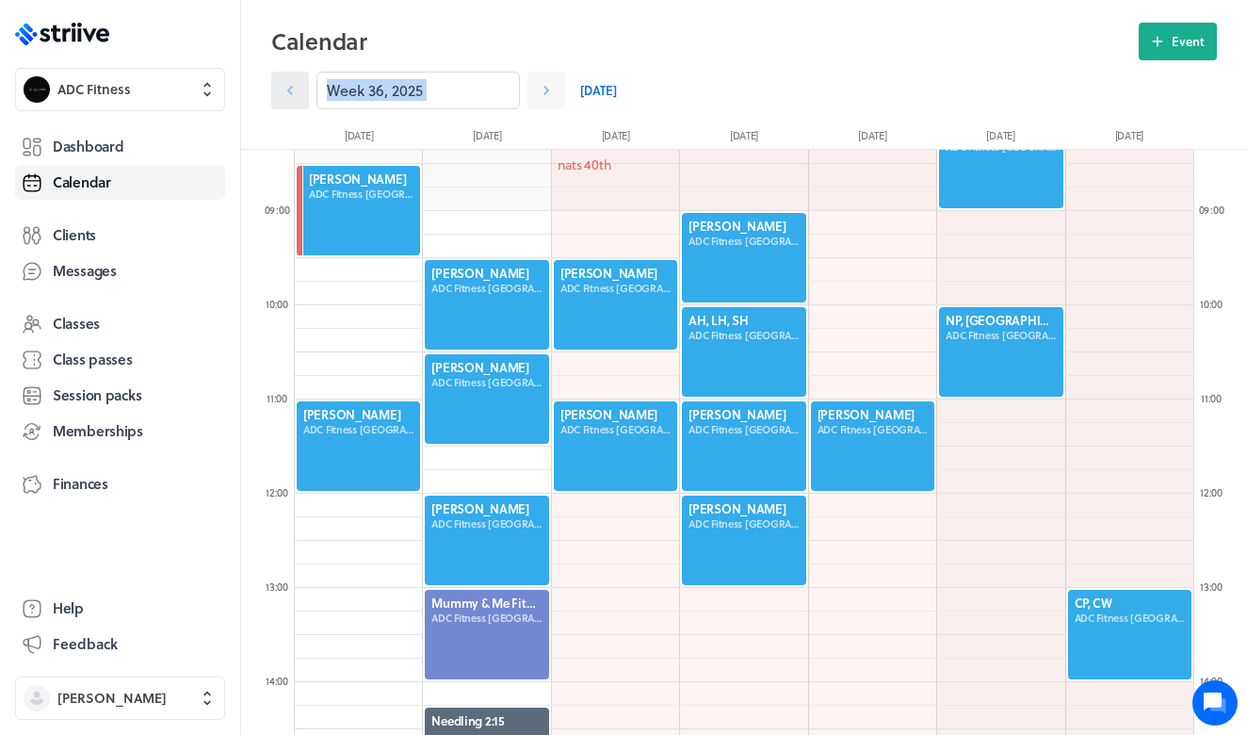
click at [284, 90] on icon at bounding box center [290, 90] width 19 height 19
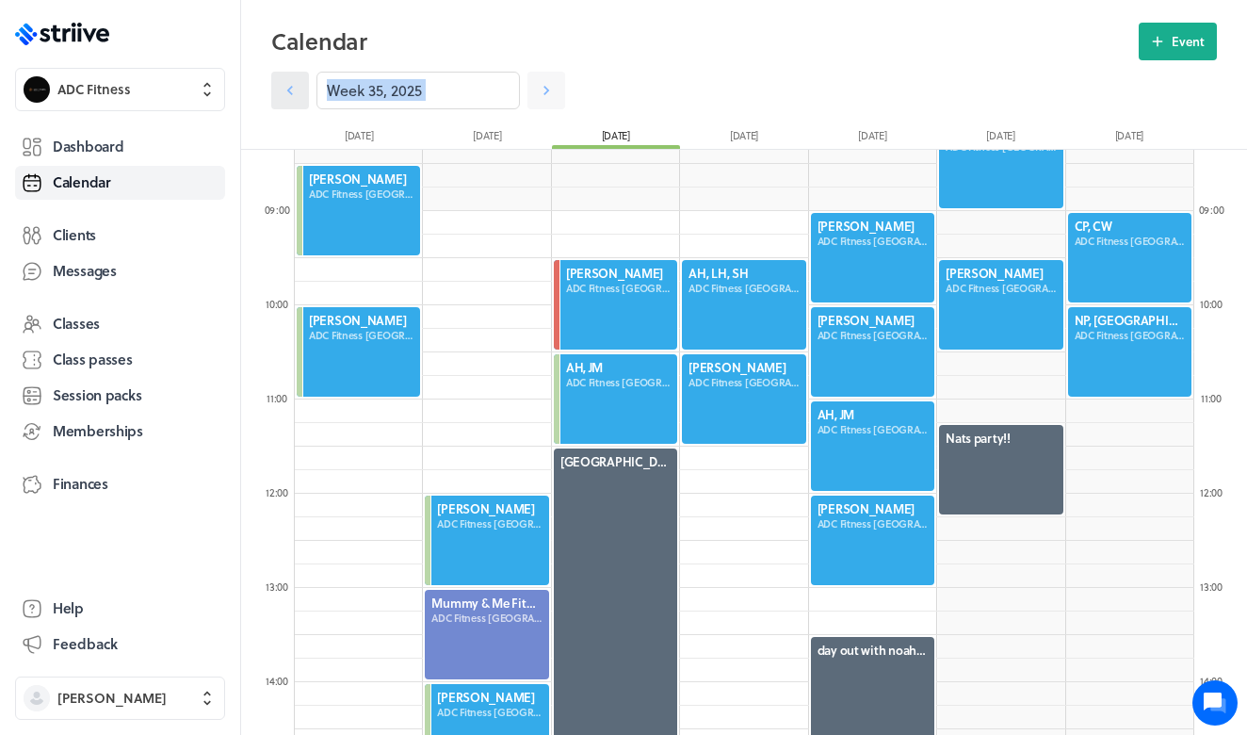
click at [284, 90] on icon at bounding box center [290, 90] width 19 height 19
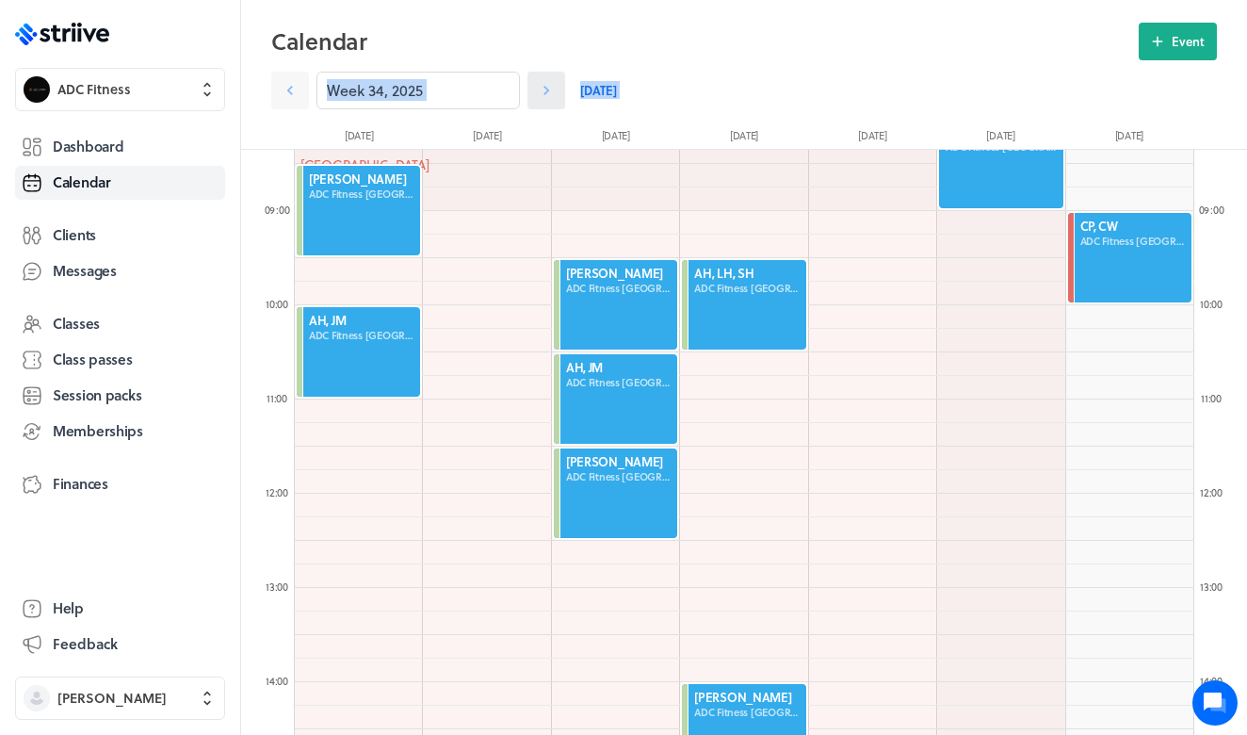
click at [545, 89] on icon at bounding box center [546, 90] width 19 height 19
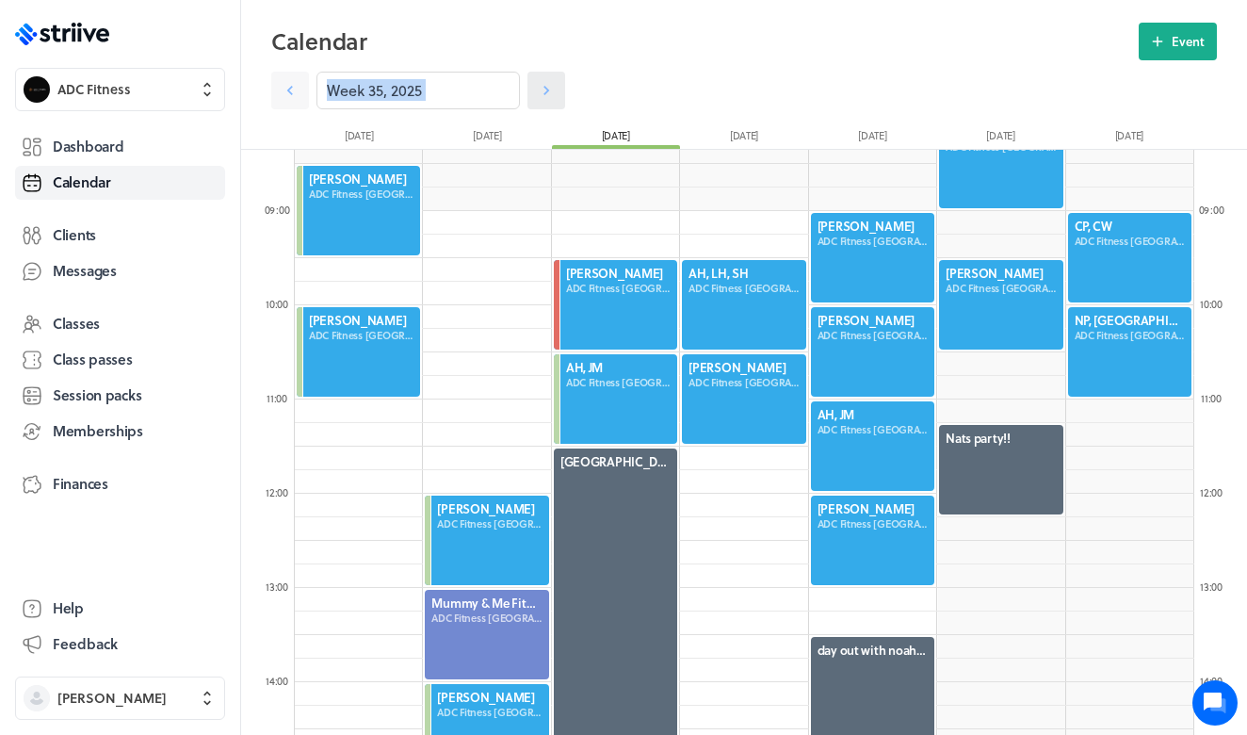
click at [545, 89] on icon at bounding box center [546, 90] width 19 height 19
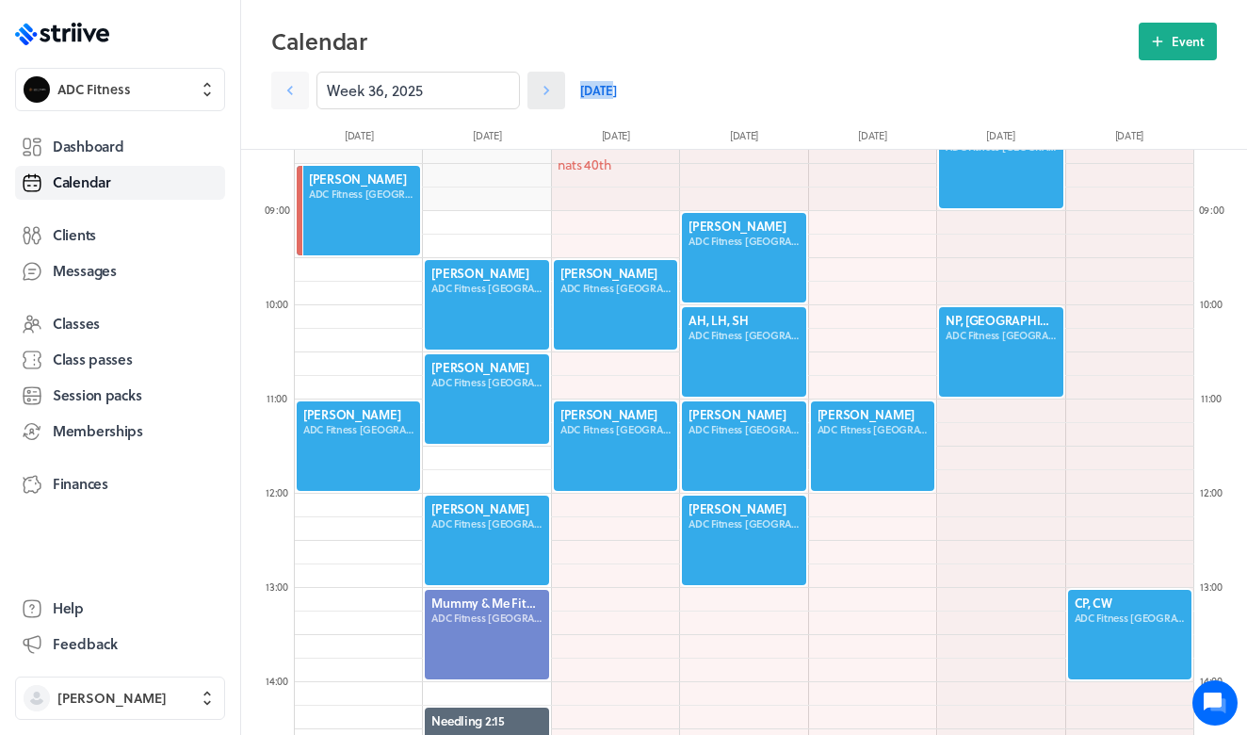
click at [544, 89] on icon at bounding box center [546, 90] width 19 height 19
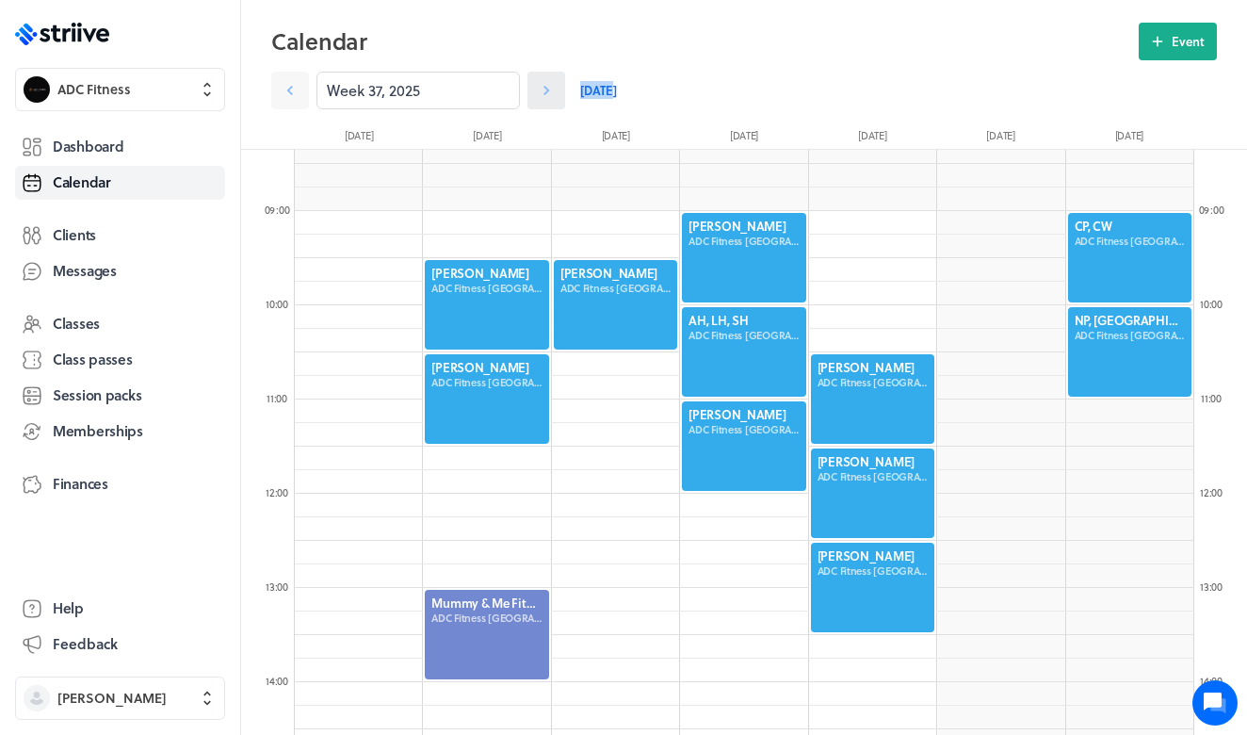
click at [544, 89] on icon at bounding box center [546, 90] width 19 height 19
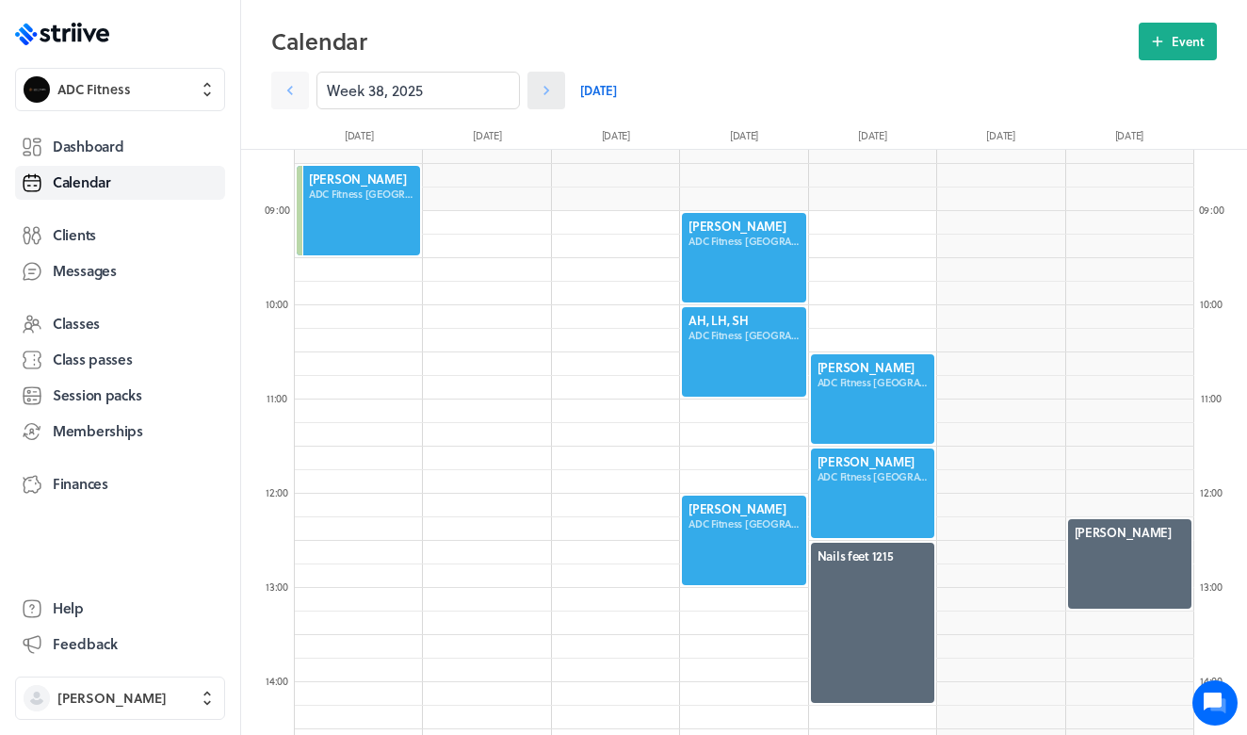
click at [544, 89] on icon at bounding box center [546, 90] width 19 height 19
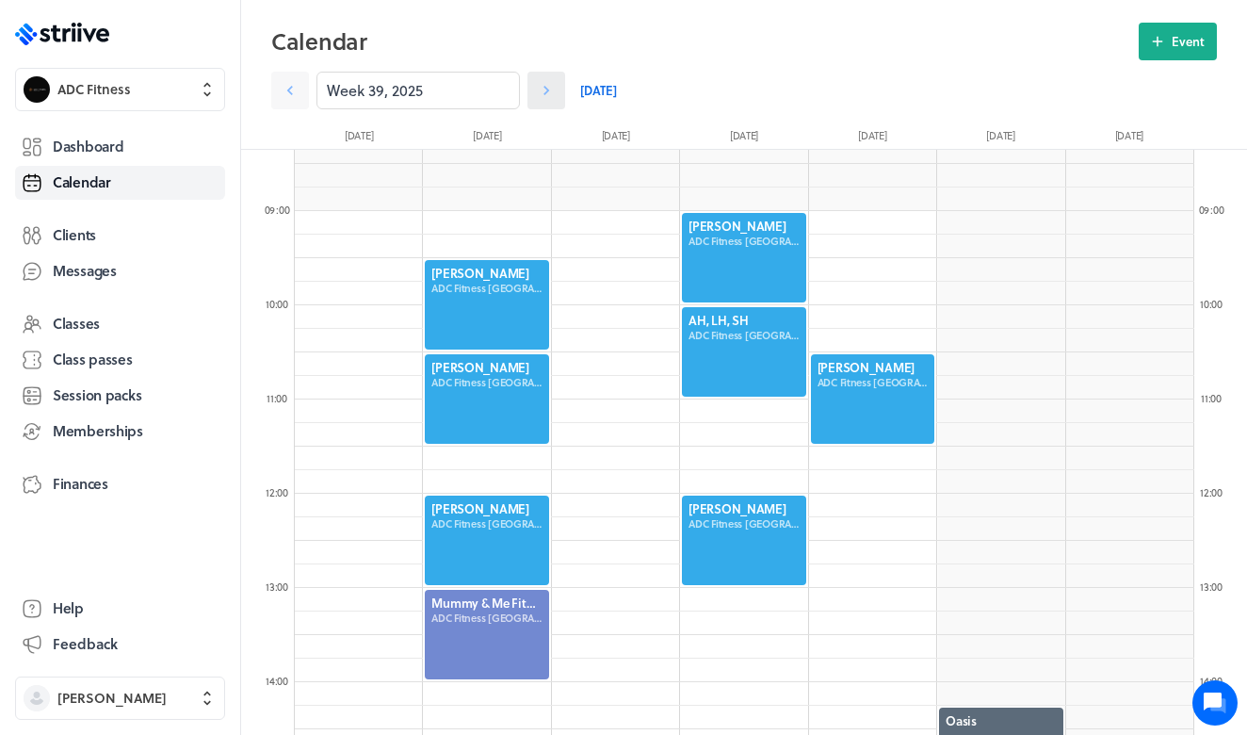
click at [544, 89] on icon at bounding box center [546, 90] width 19 height 19
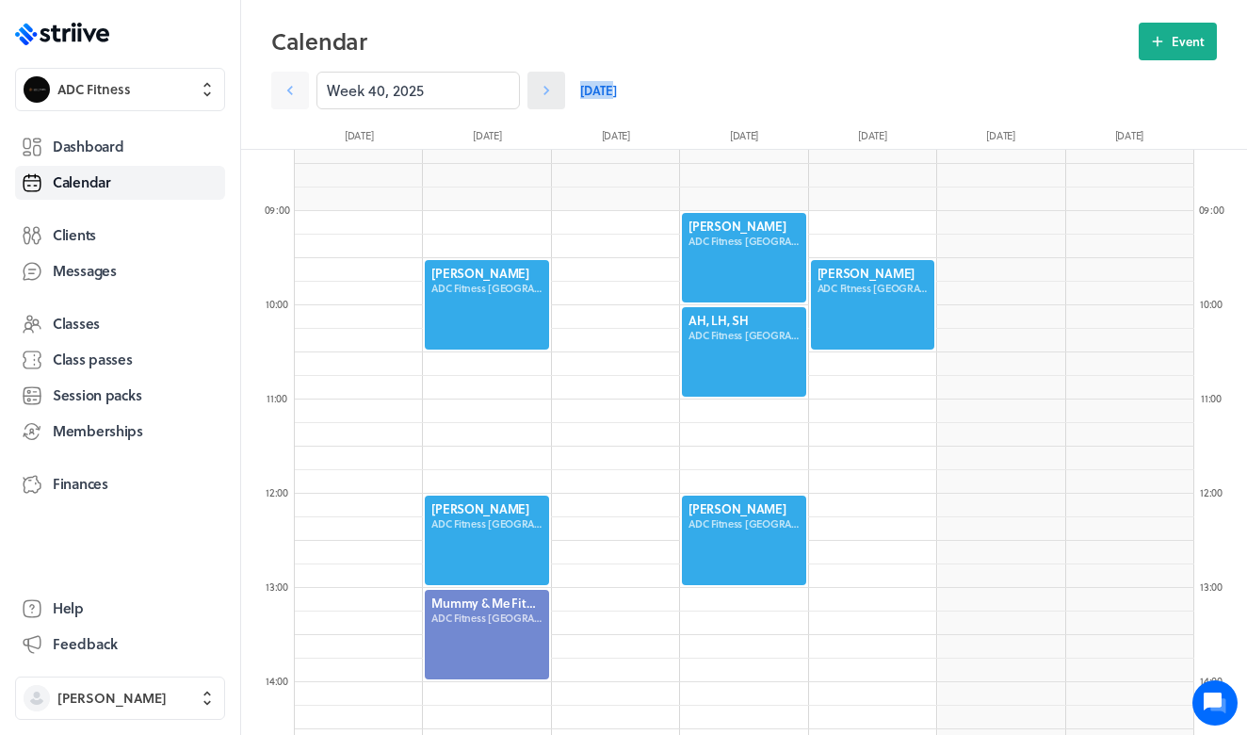
click at [544, 89] on icon at bounding box center [546, 90] width 19 height 19
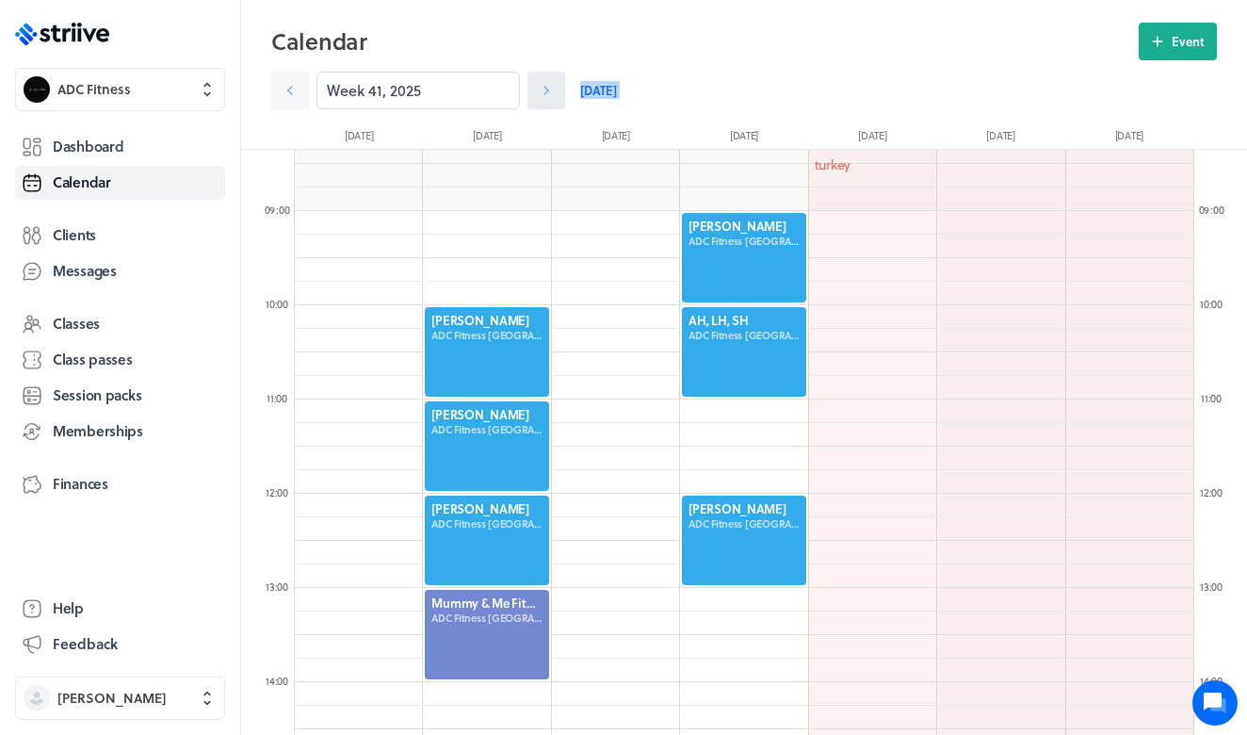
click at [544, 89] on icon at bounding box center [546, 90] width 19 height 19
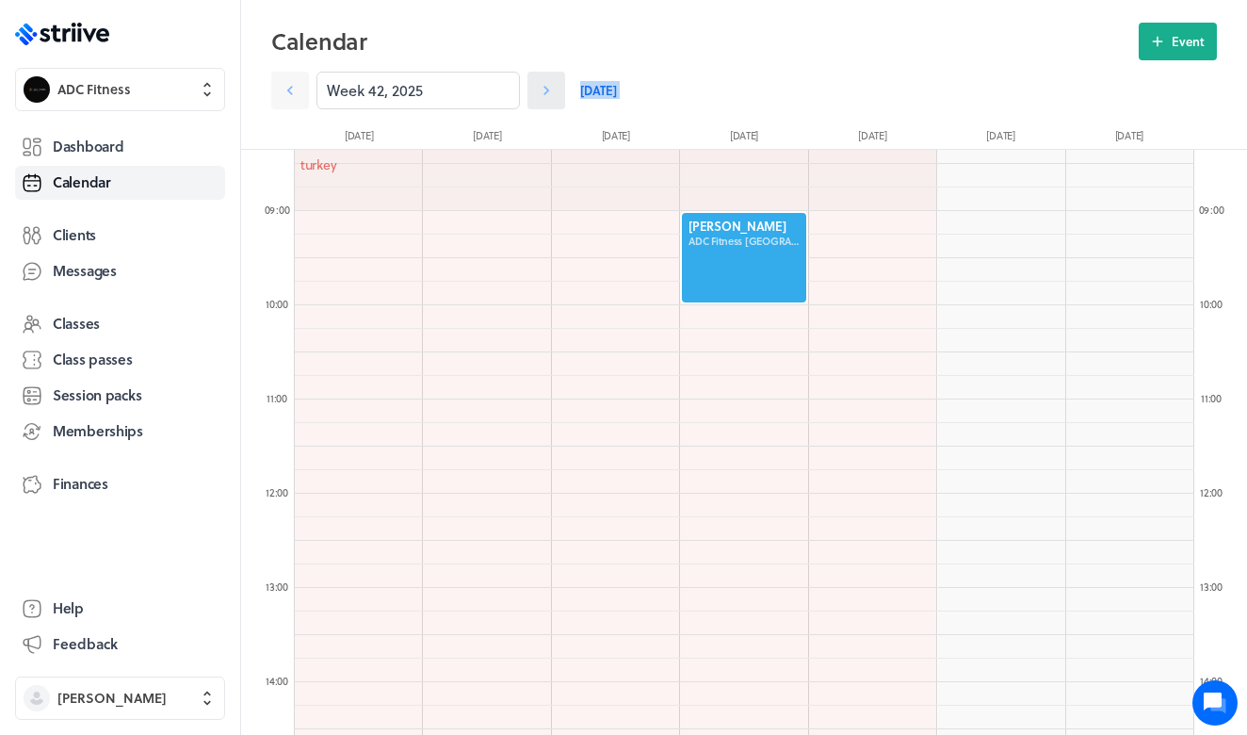
click at [544, 89] on icon at bounding box center [546, 90] width 19 height 19
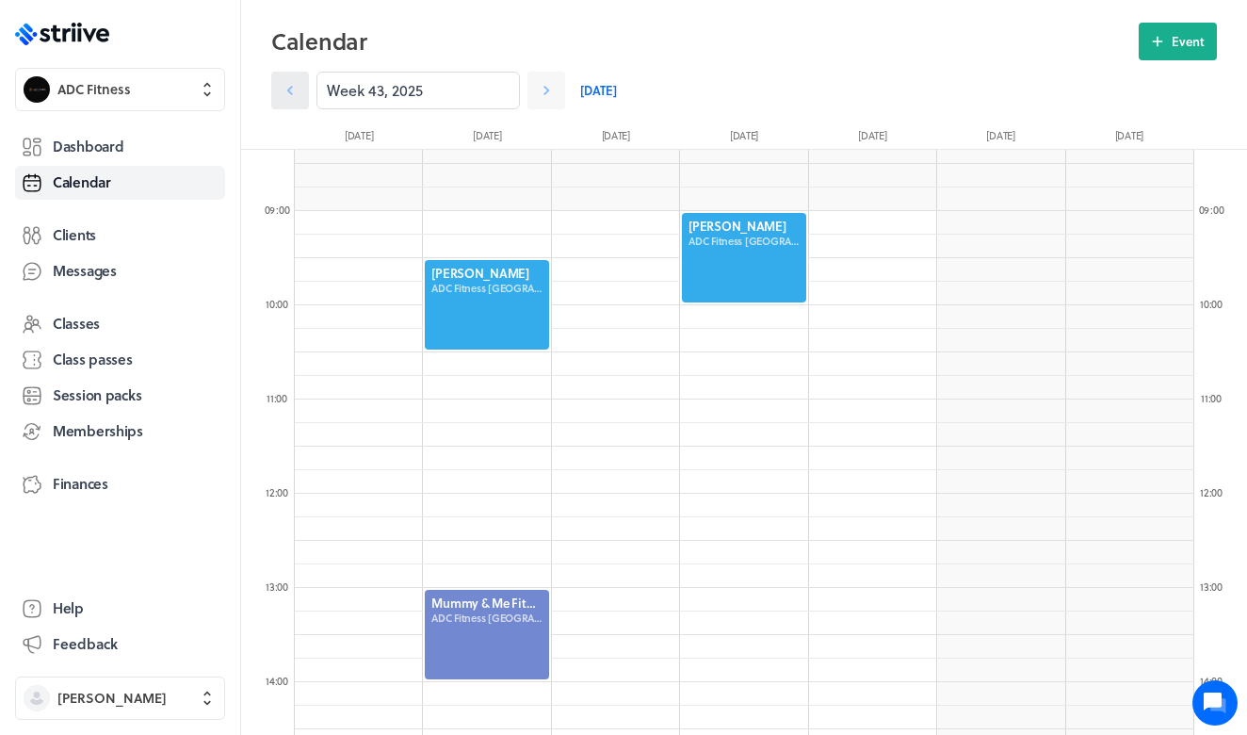
click at [304, 97] on link at bounding box center [290, 91] width 38 height 38
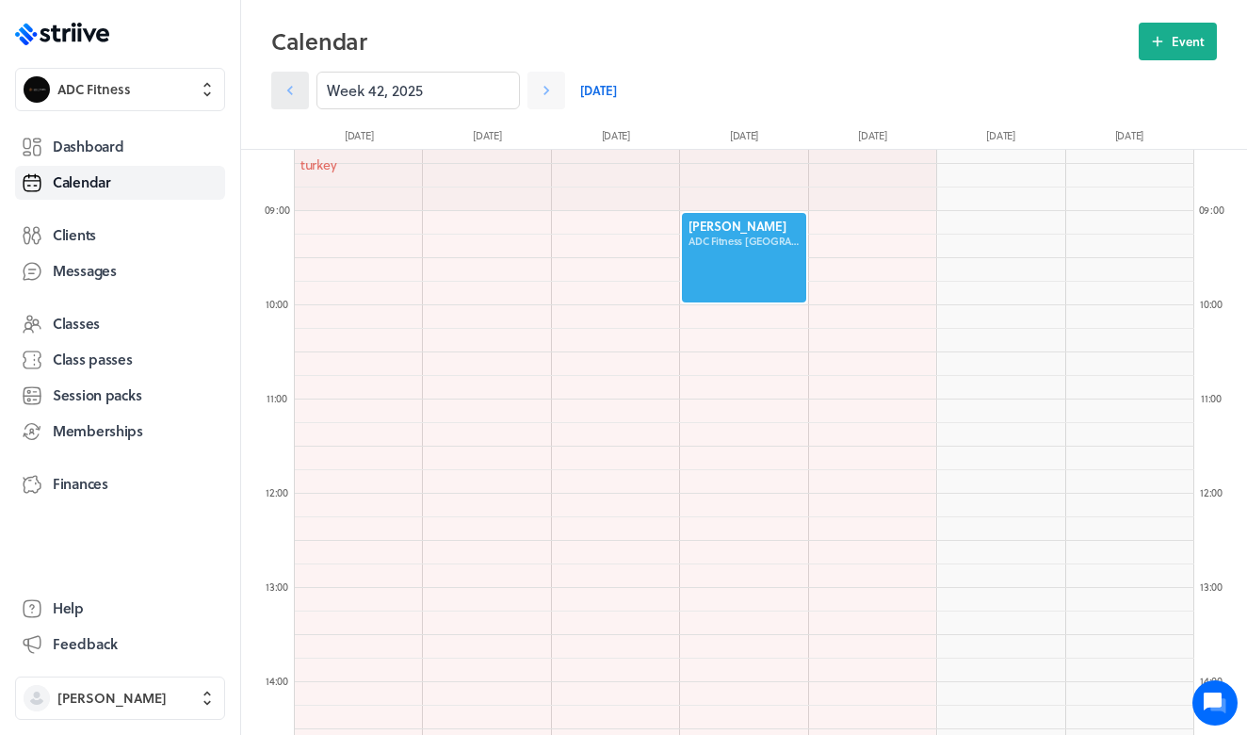
click at [304, 97] on link at bounding box center [290, 91] width 38 height 38
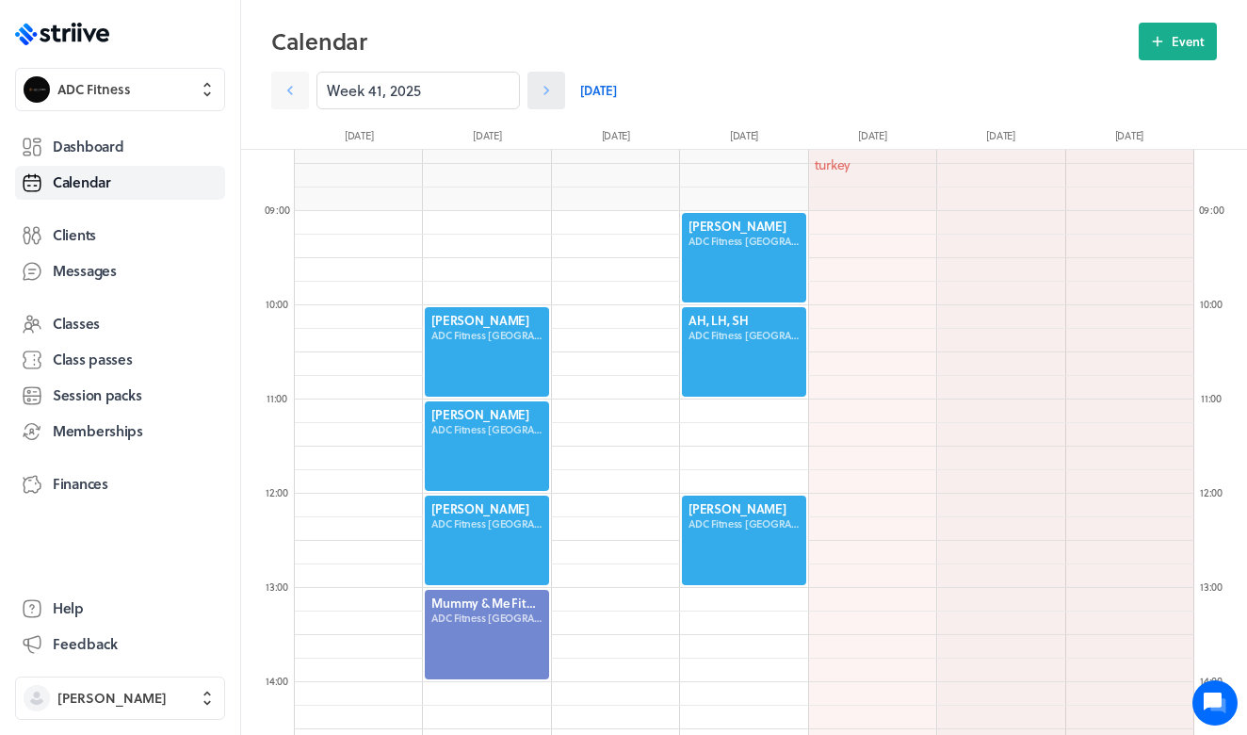
click at [541, 91] on icon at bounding box center [546, 90] width 19 height 19
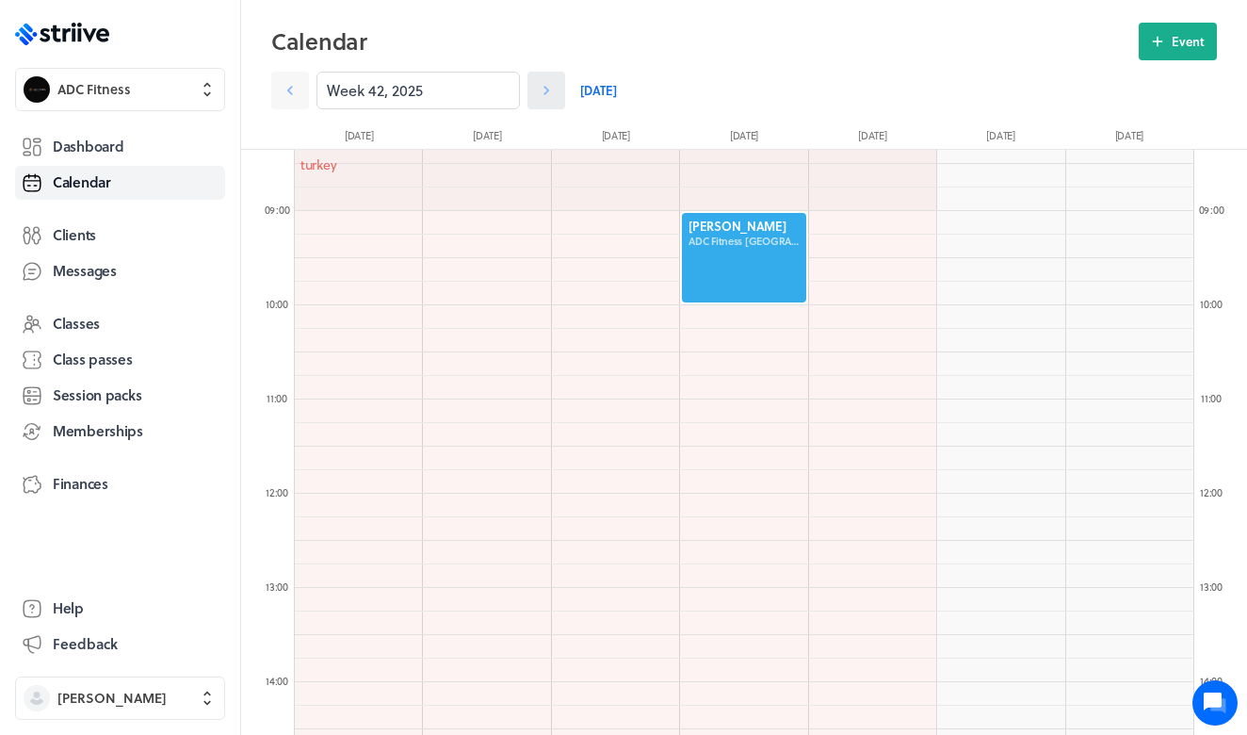
click at [541, 91] on icon at bounding box center [546, 90] width 19 height 19
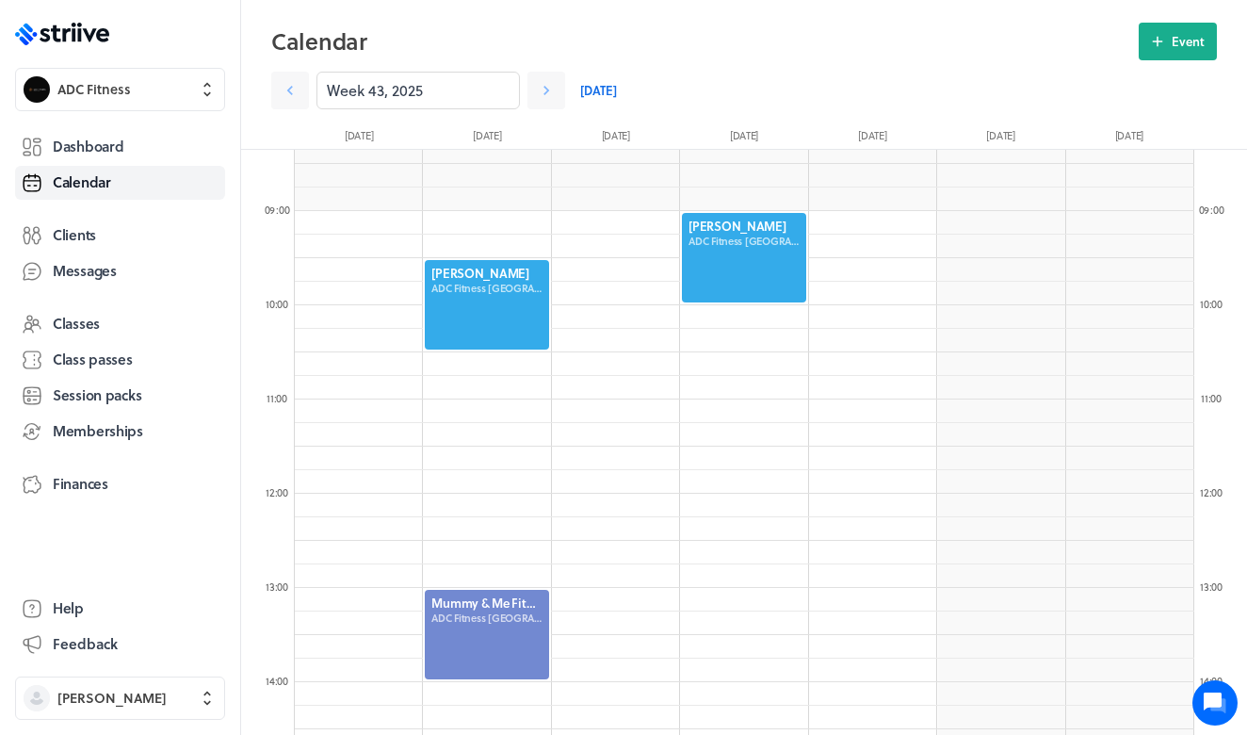
click at [608, 85] on link "[DATE]" at bounding box center [598, 91] width 37 height 38
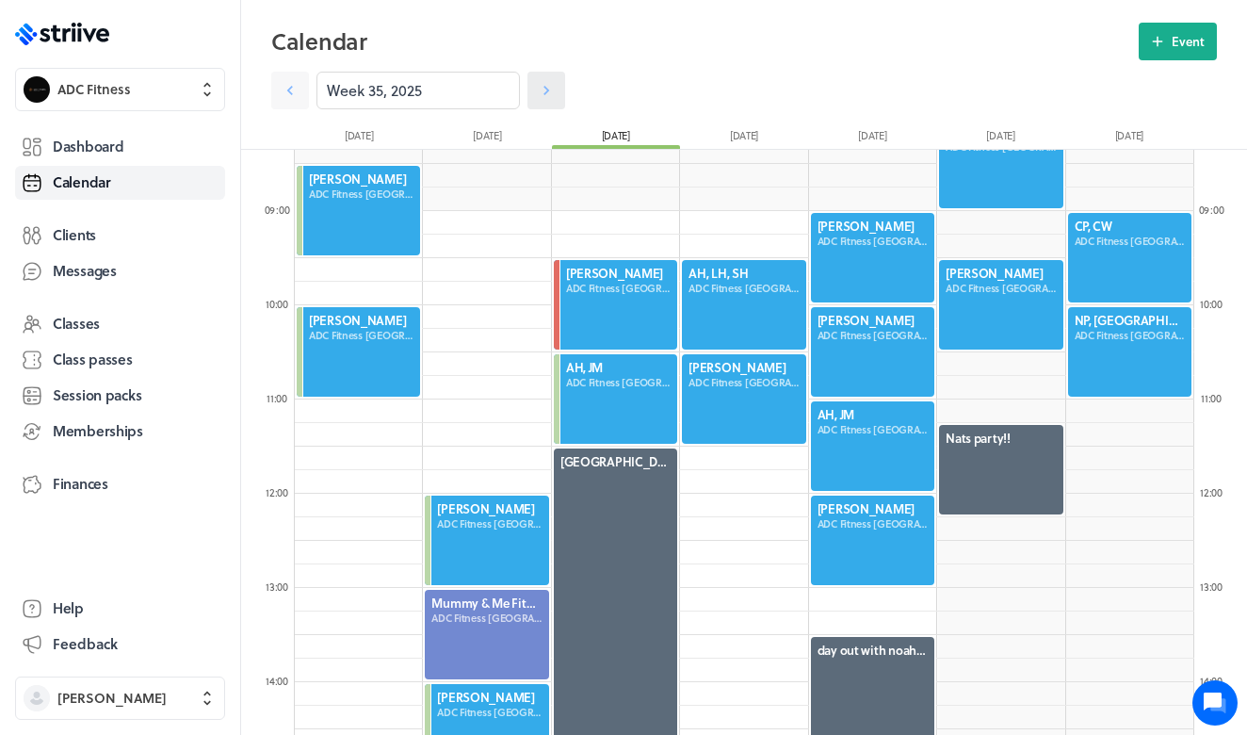
click at [545, 84] on icon at bounding box center [546, 90] width 19 height 19
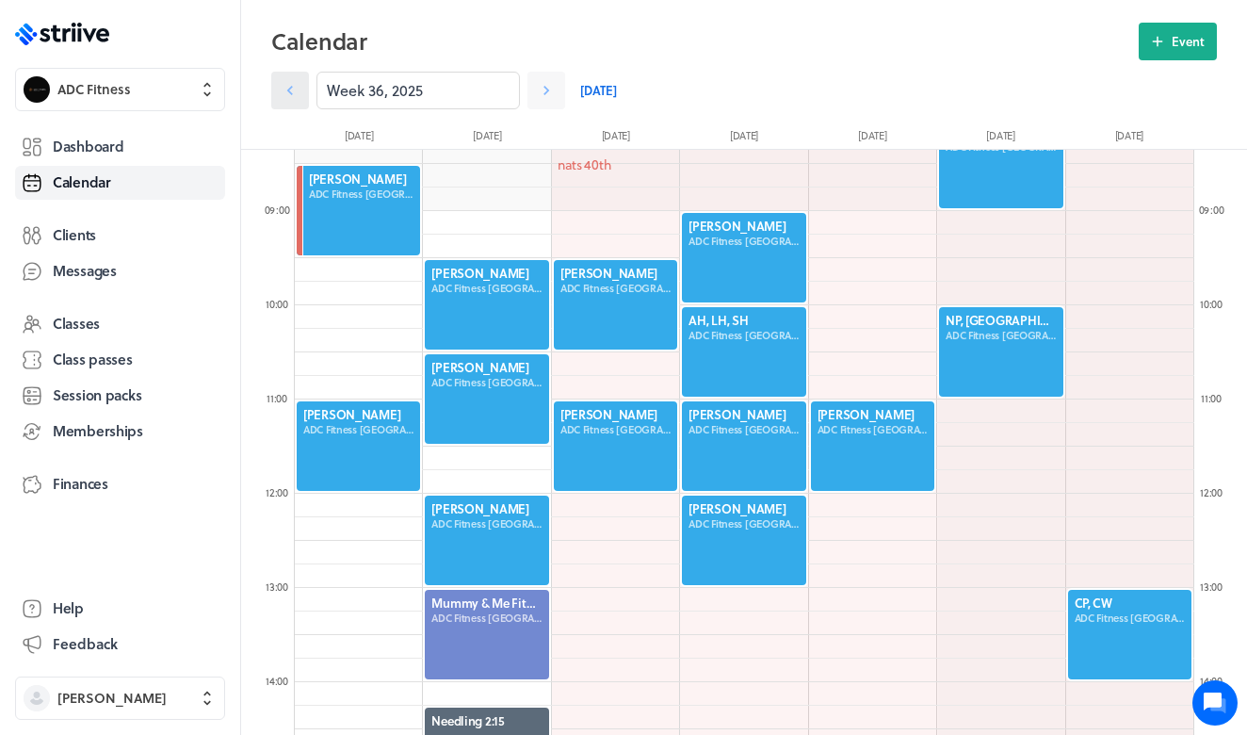
click at [281, 89] on icon at bounding box center [290, 90] width 19 height 19
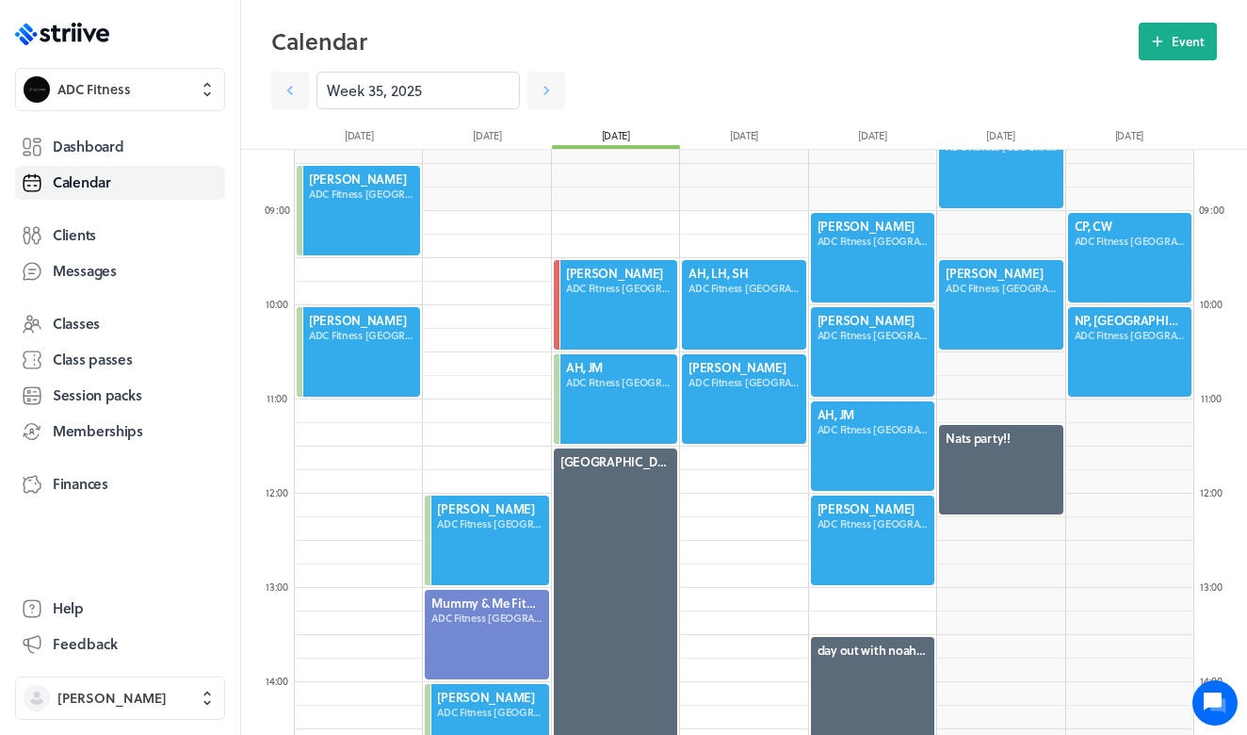
click at [711, 259] on div at bounding box center [743, 304] width 127 height 93
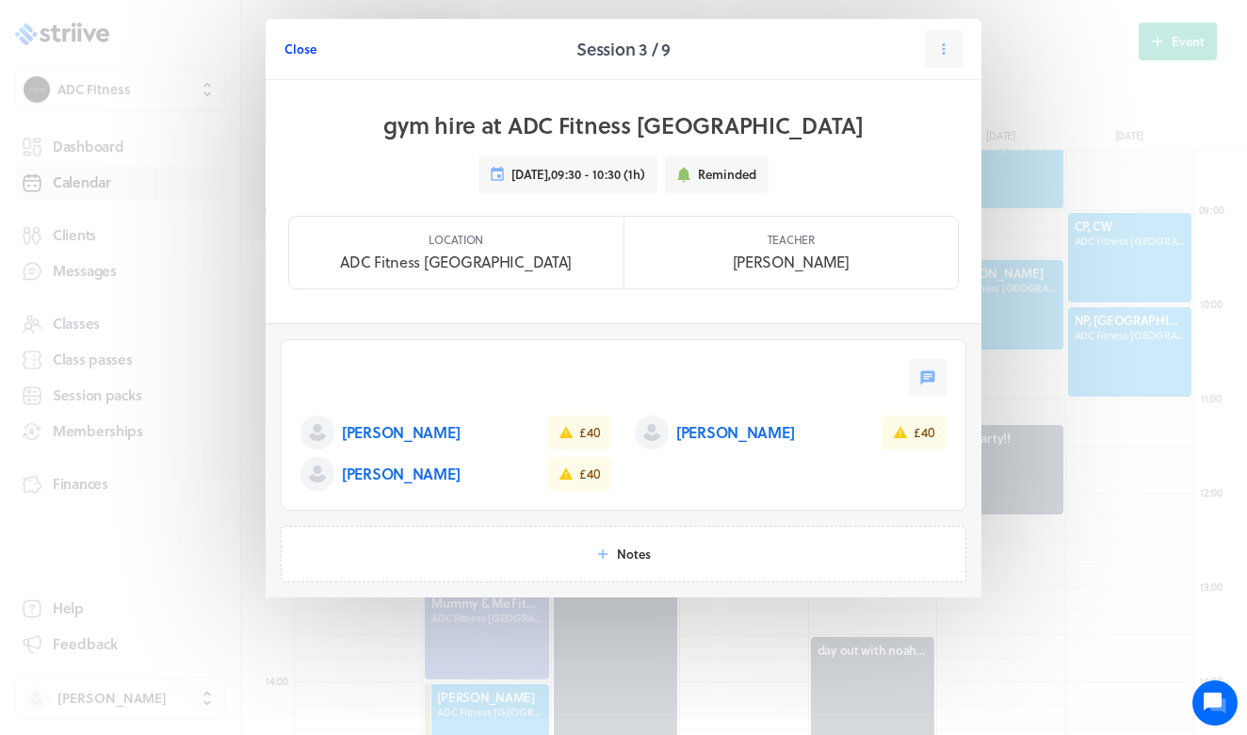
click at [297, 49] on span "Close" at bounding box center [300, 48] width 32 height 17
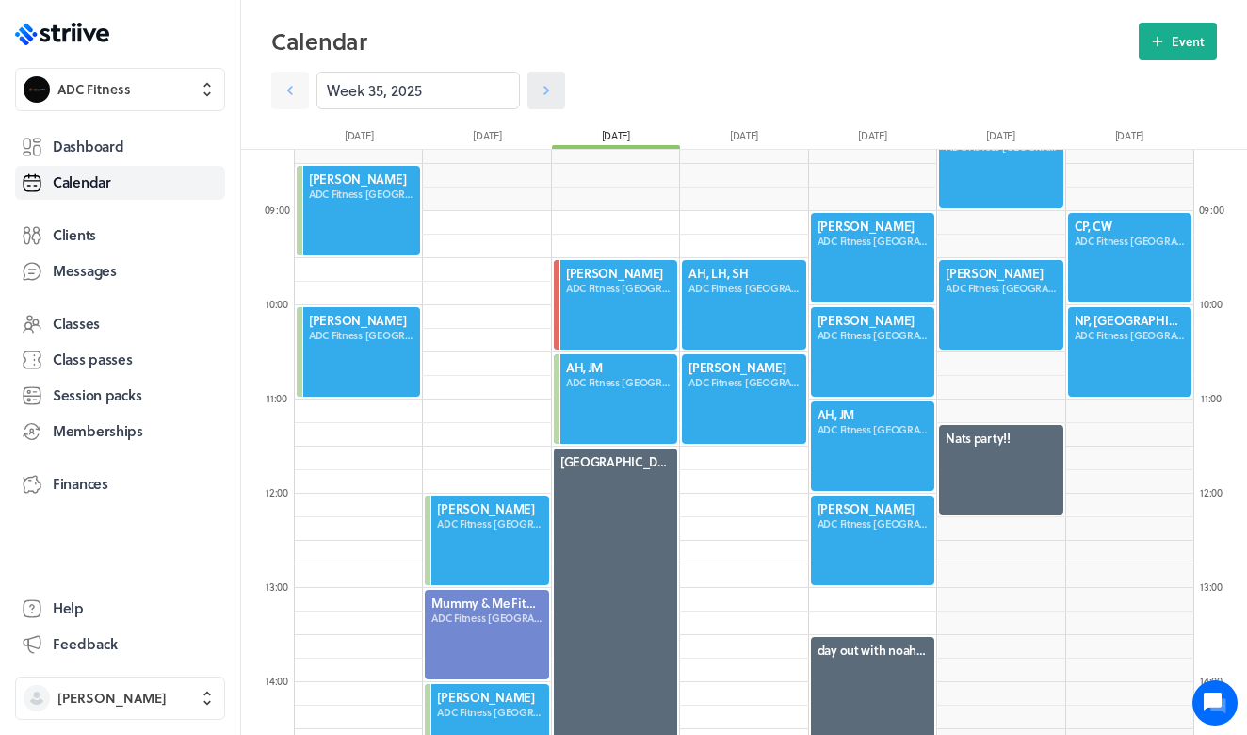
click at [551, 93] on icon at bounding box center [546, 90] width 19 height 19
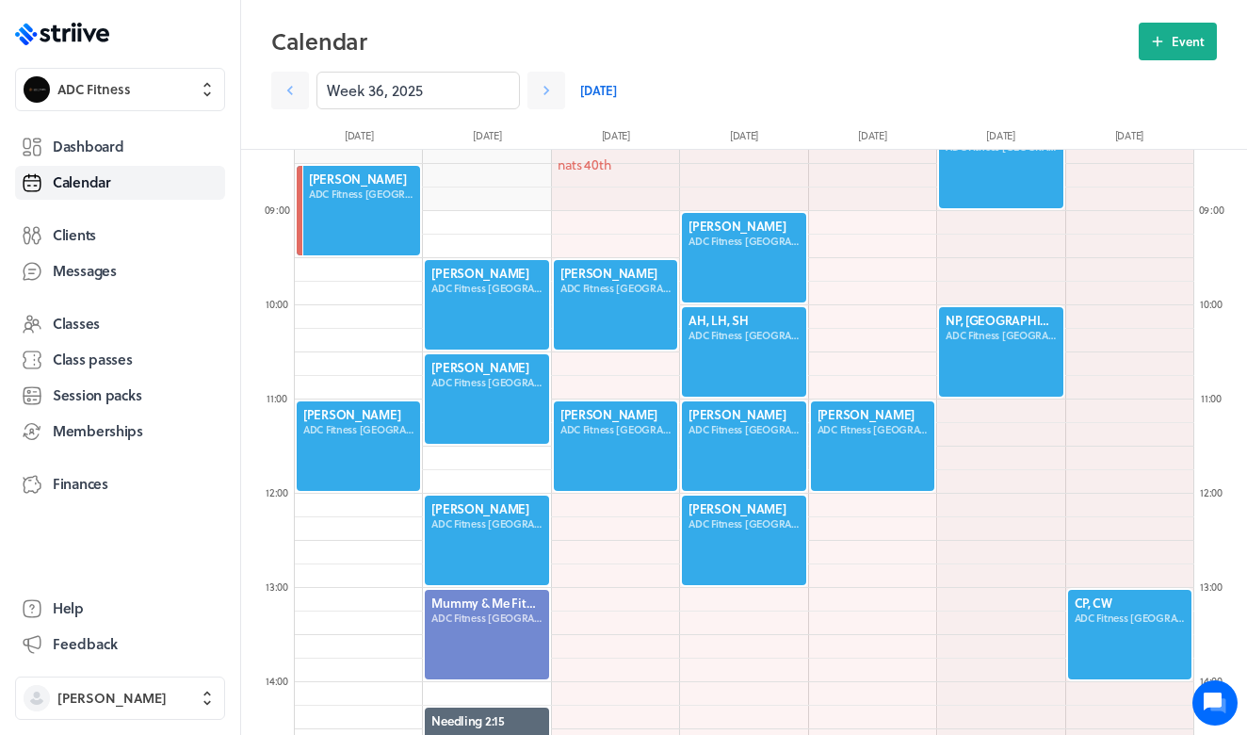
click at [724, 347] on div at bounding box center [743, 351] width 127 height 93
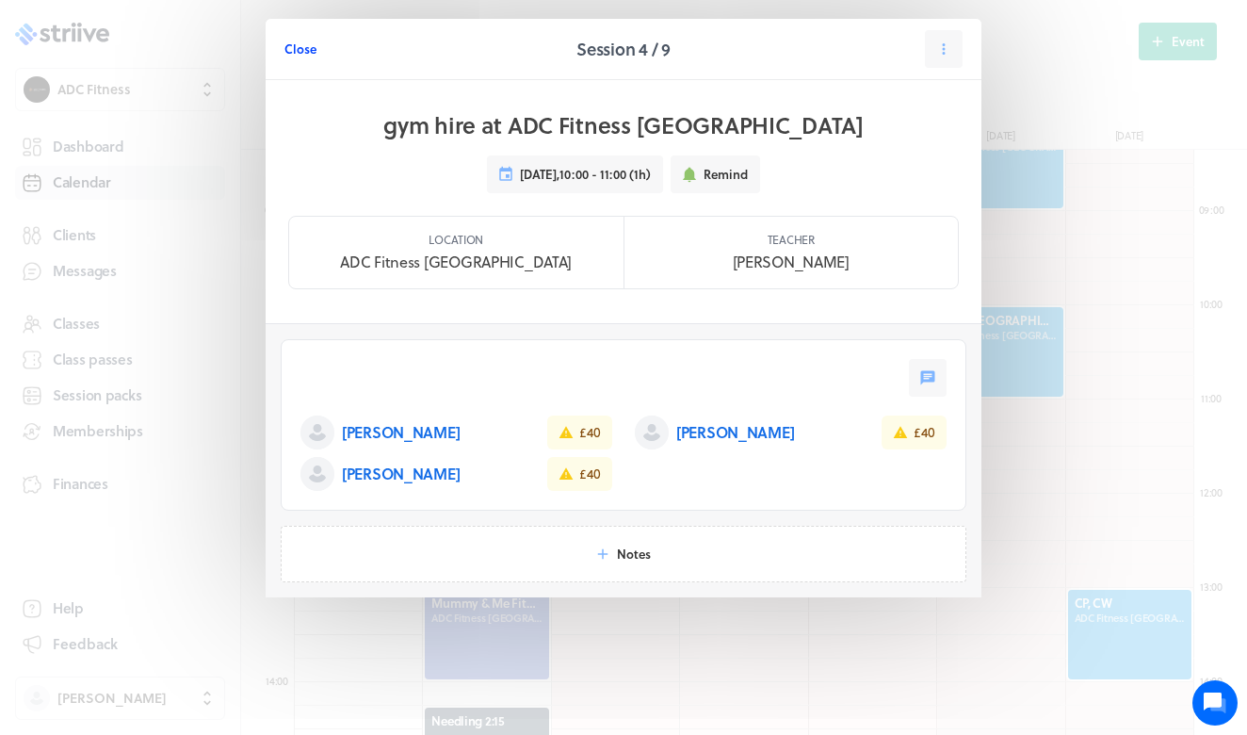
click at [300, 48] on span "Close" at bounding box center [300, 48] width 32 height 17
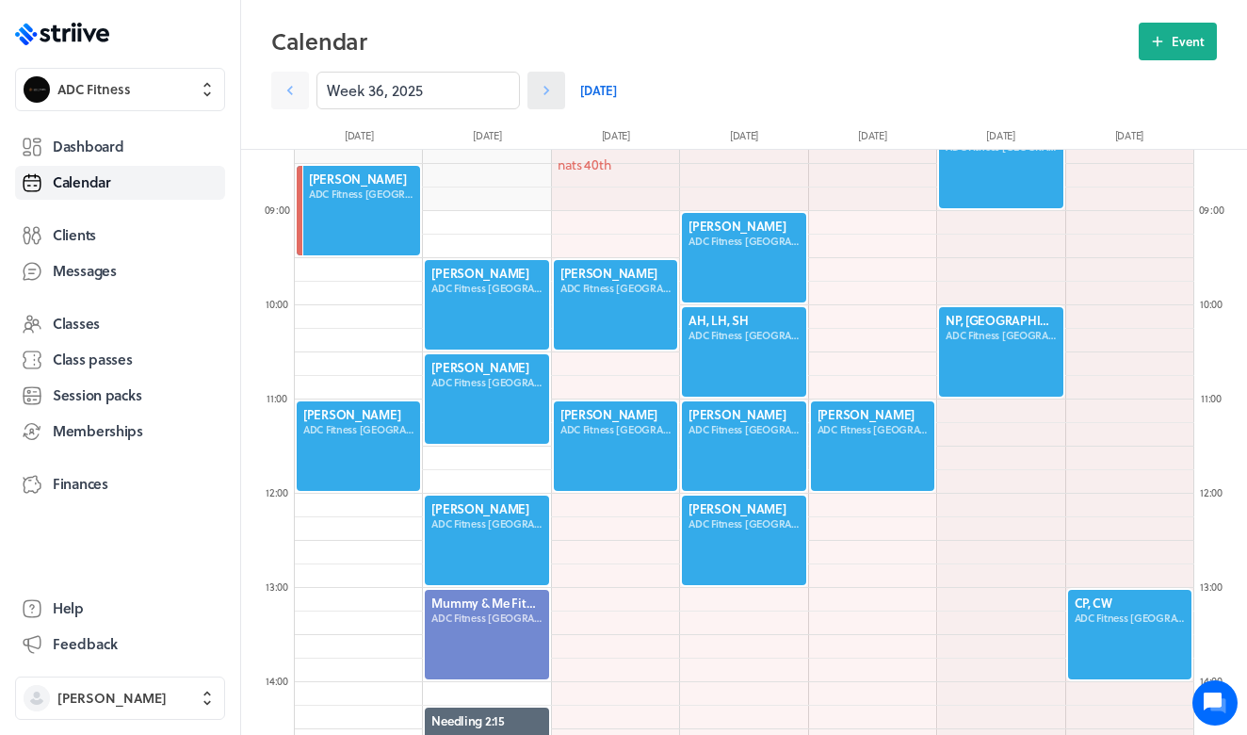
click at [554, 89] on icon at bounding box center [546, 90] width 19 height 19
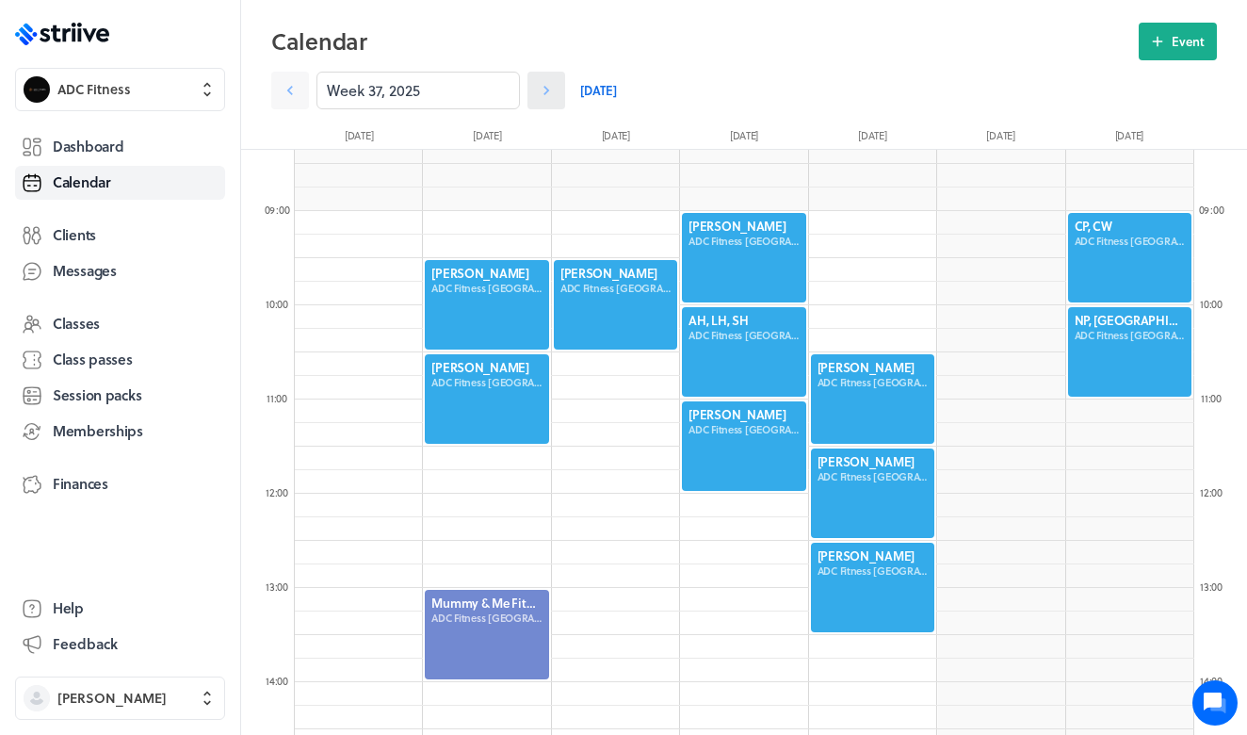
click at [554, 89] on icon at bounding box center [546, 90] width 19 height 19
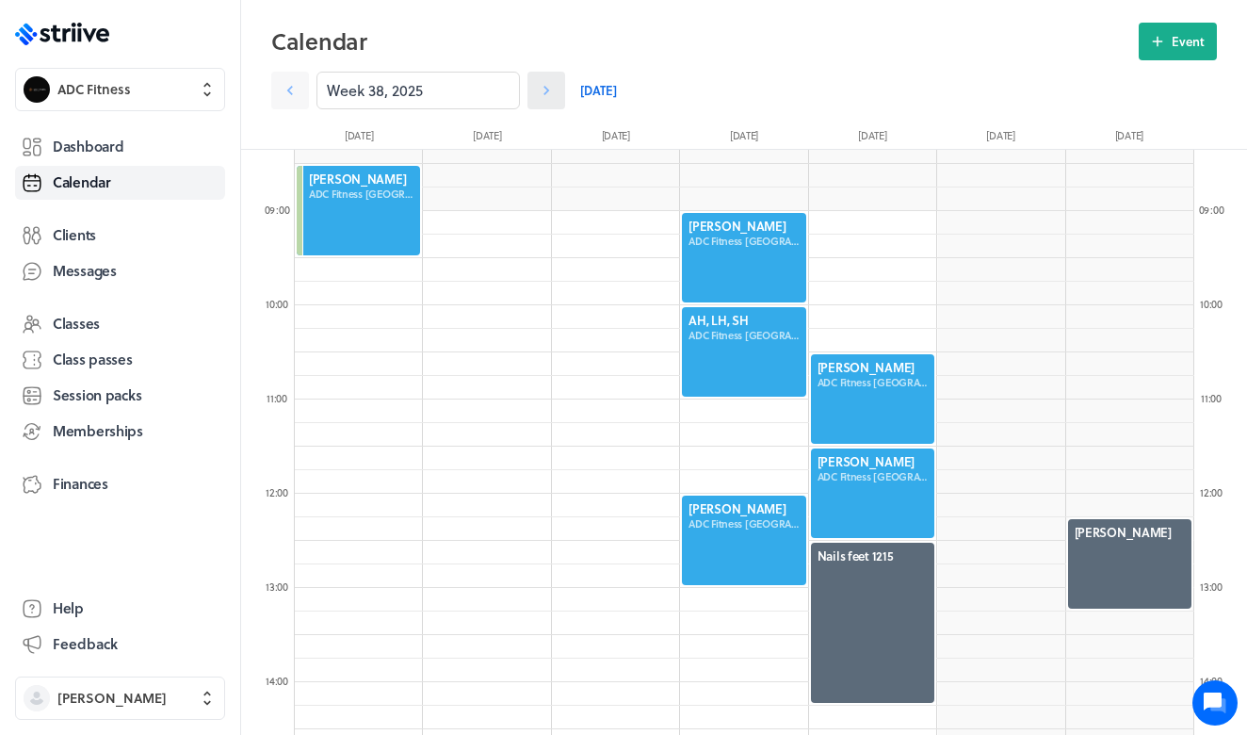
click at [554, 89] on icon at bounding box center [546, 90] width 19 height 19
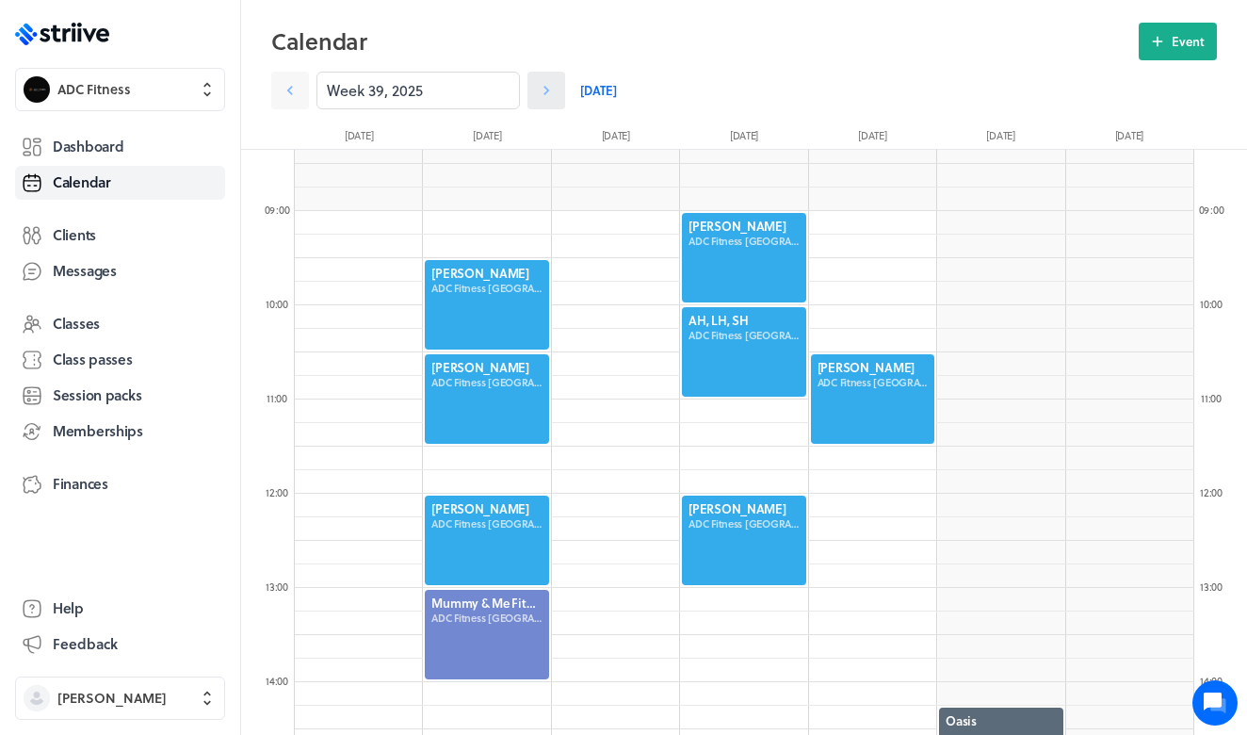
click at [554, 89] on icon at bounding box center [546, 90] width 19 height 19
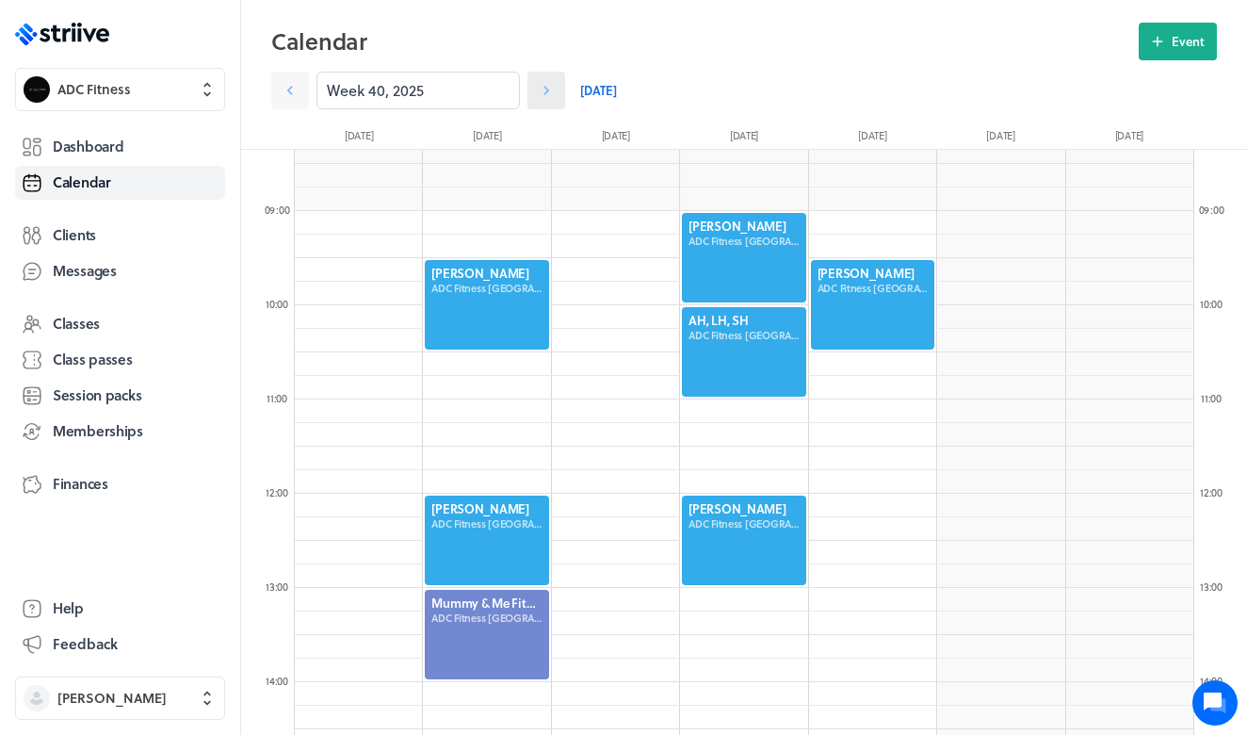
click at [554, 89] on icon at bounding box center [546, 90] width 19 height 19
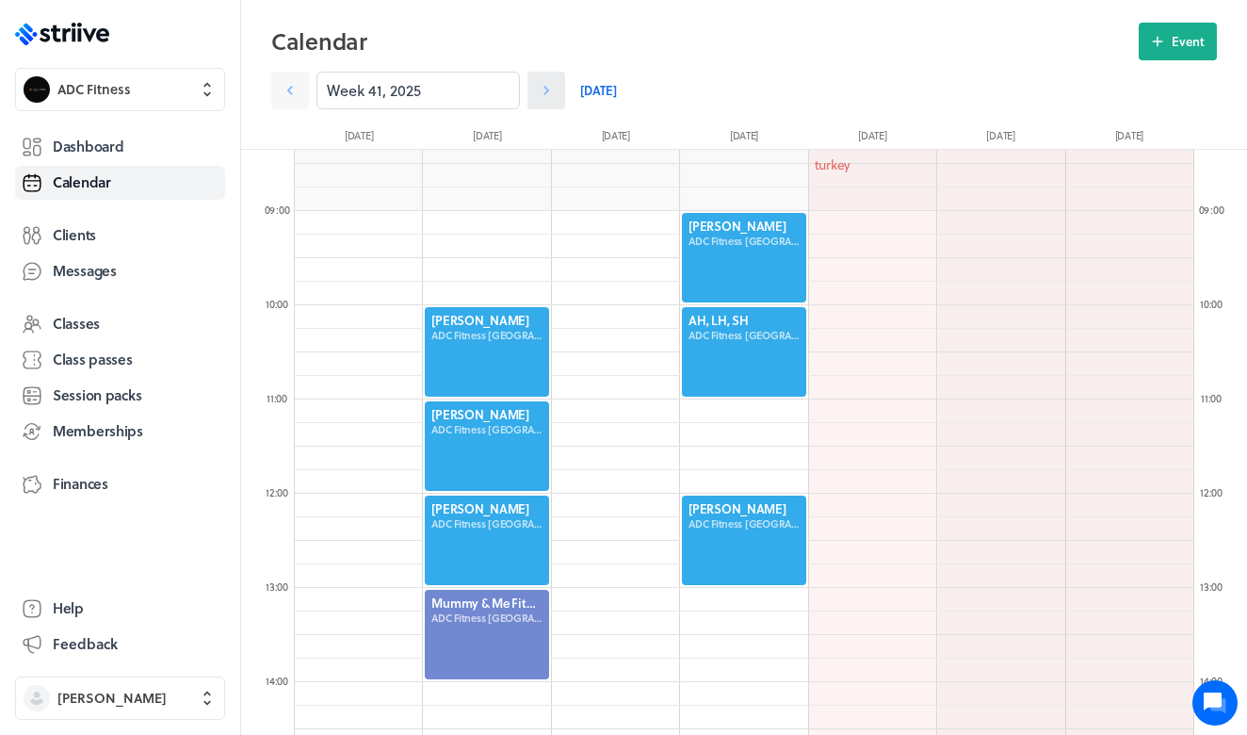
click at [554, 89] on icon at bounding box center [546, 90] width 19 height 19
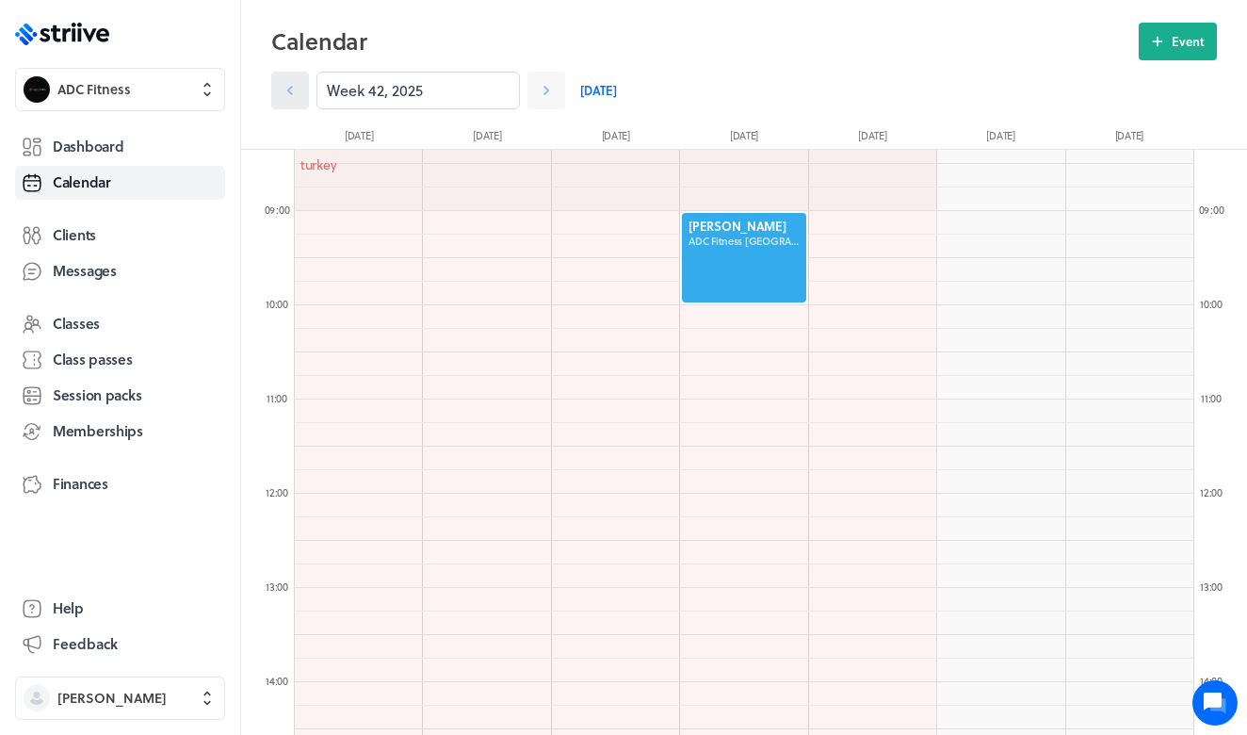
click at [289, 92] on icon at bounding box center [290, 90] width 6 height 9
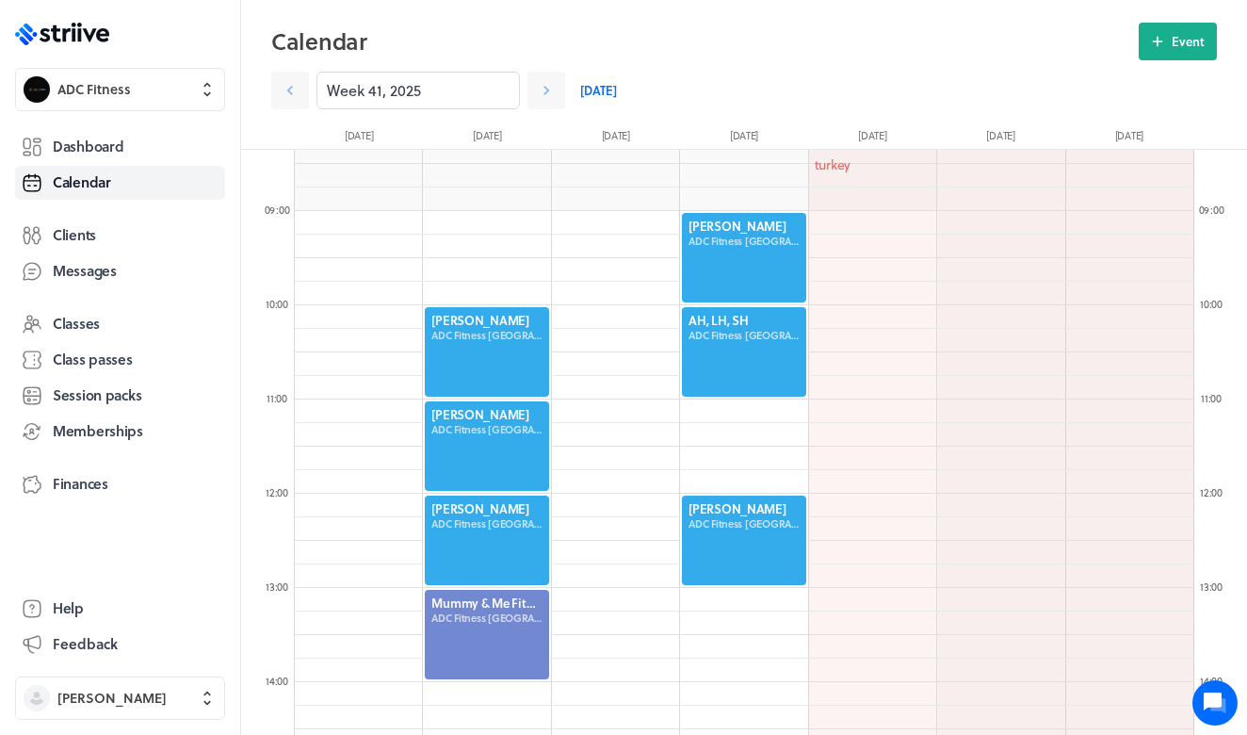
click at [704, 345] on div at bounding box center [743, 351] width 127 height 93
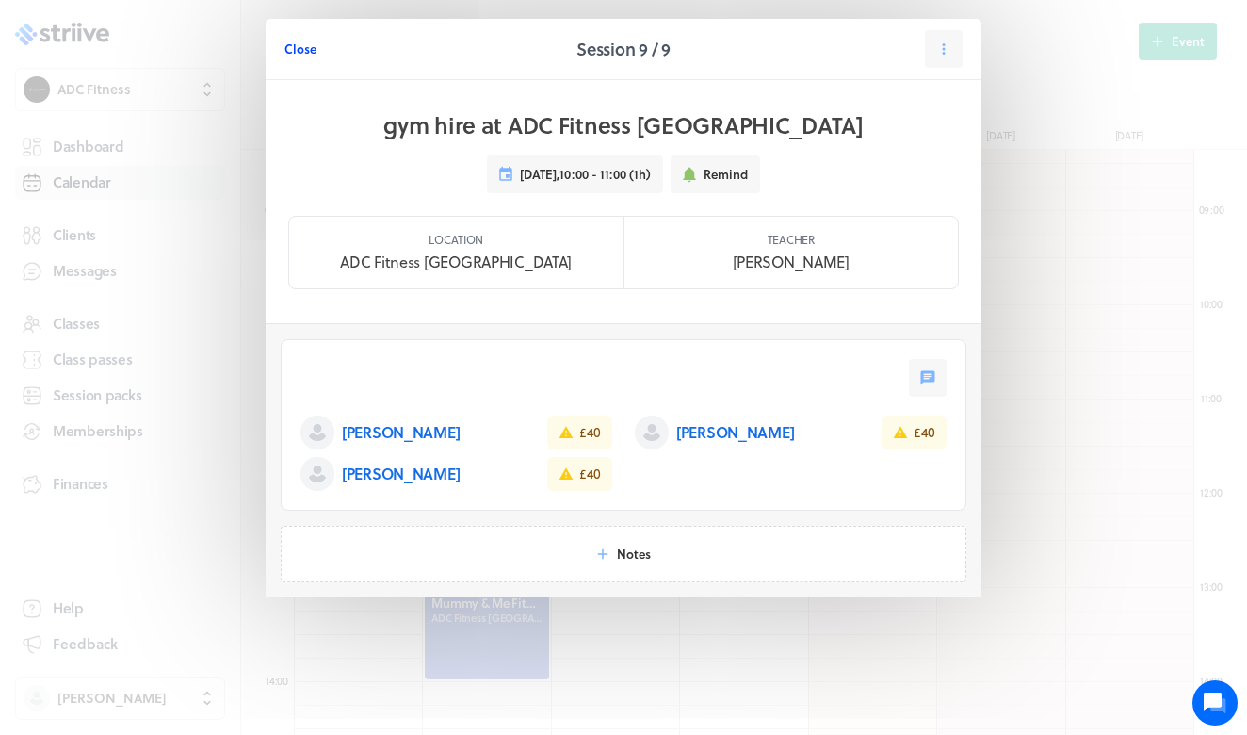
click at [298, 48] on span "Close" at bounding box center [300, 48] width 32 height 17
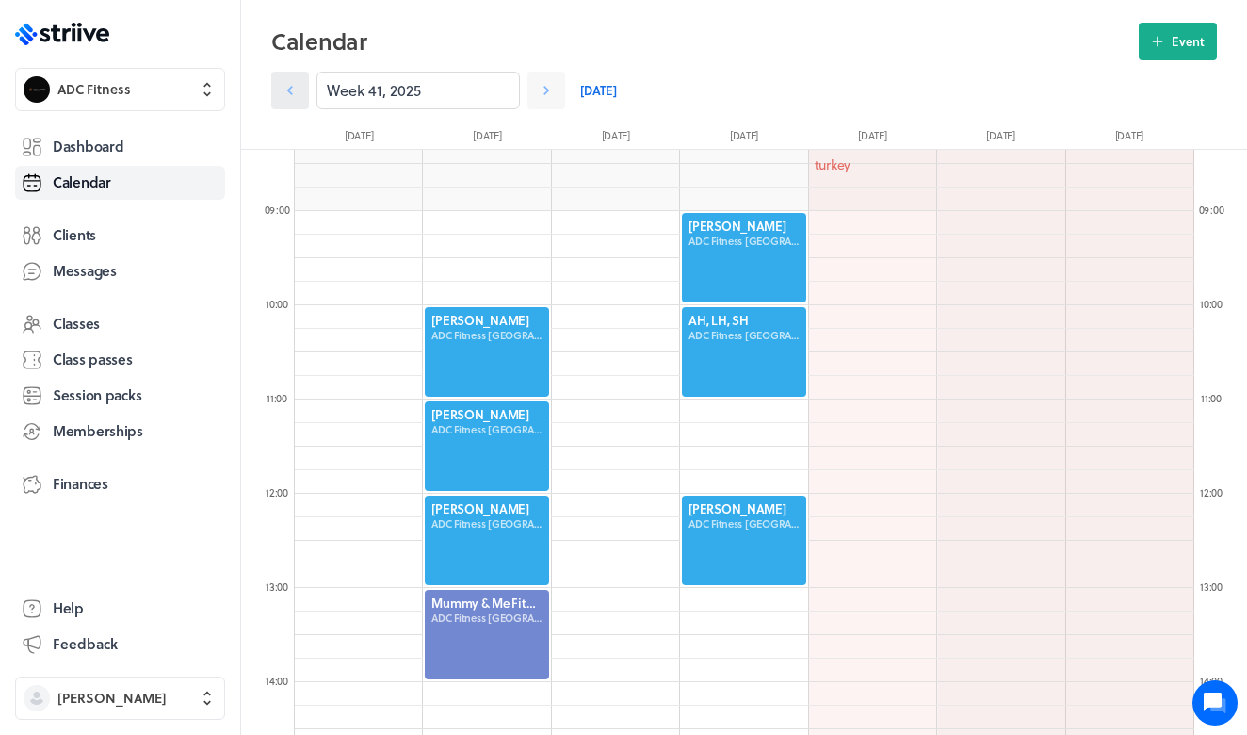
click at [283, 91] on icon at bounding box center [290, 90] width 19 height 19
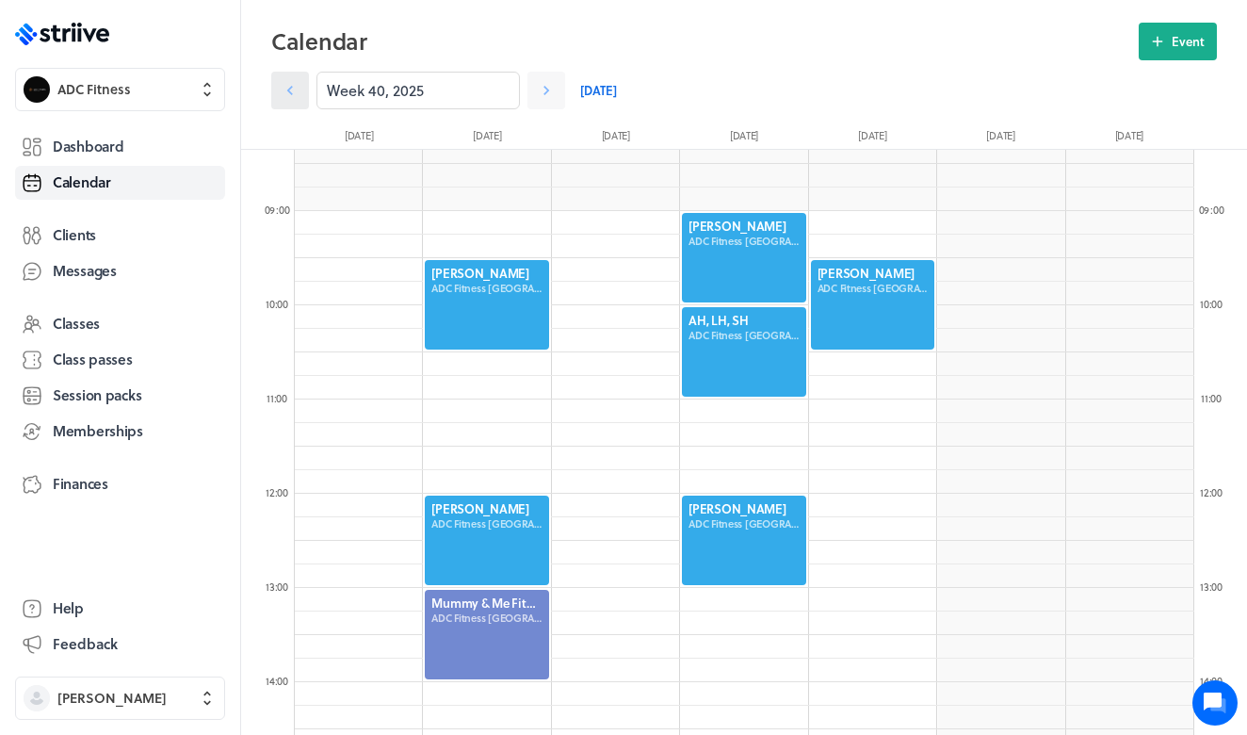
click at [283, 91] on icon at bounding box center [290, 90] width 19 height 19
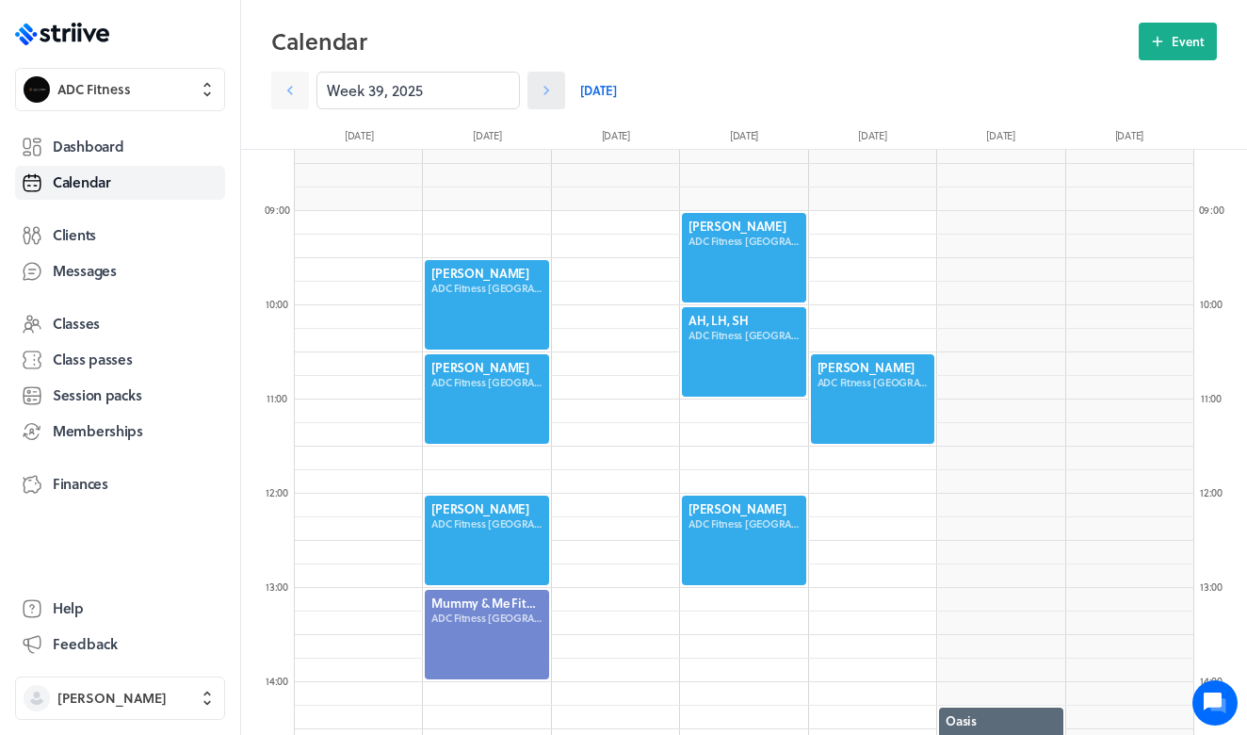
click at [559, 84] on link at bounding box center [546, 91] width 38 height 38
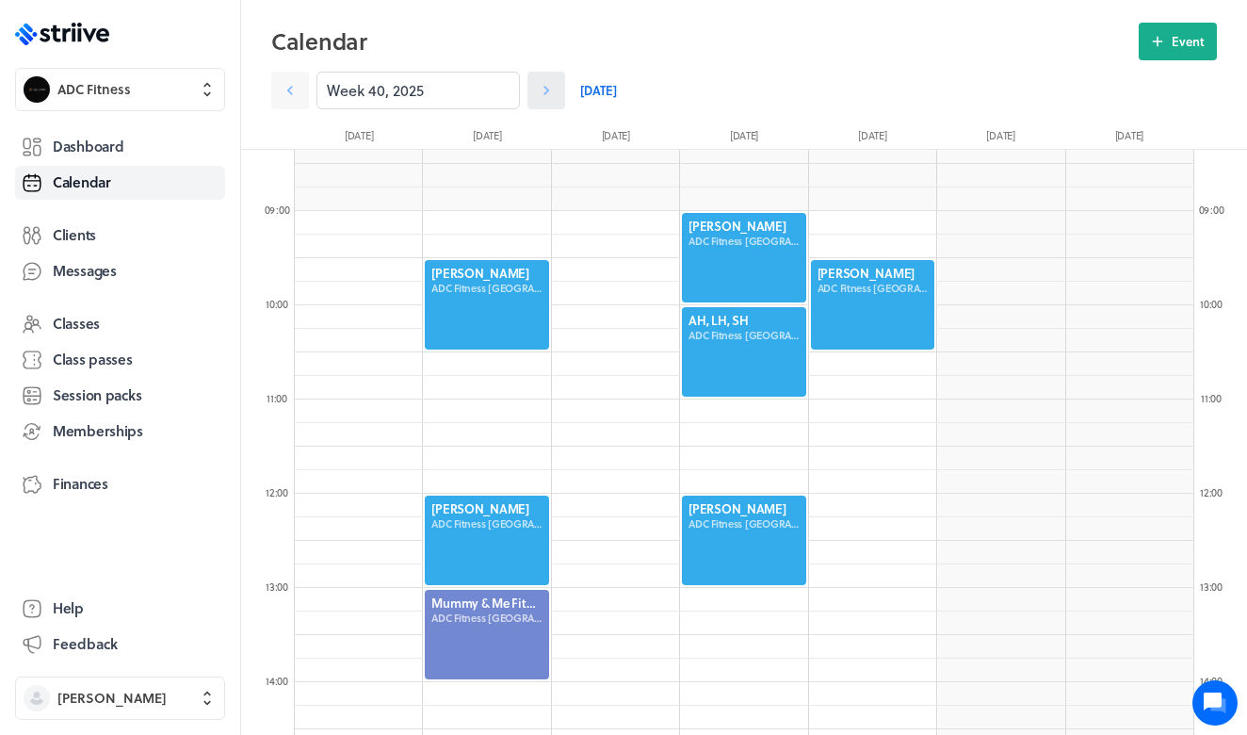
click at [559, 84] on link at bounding box center [546, 91] width 38 height 38
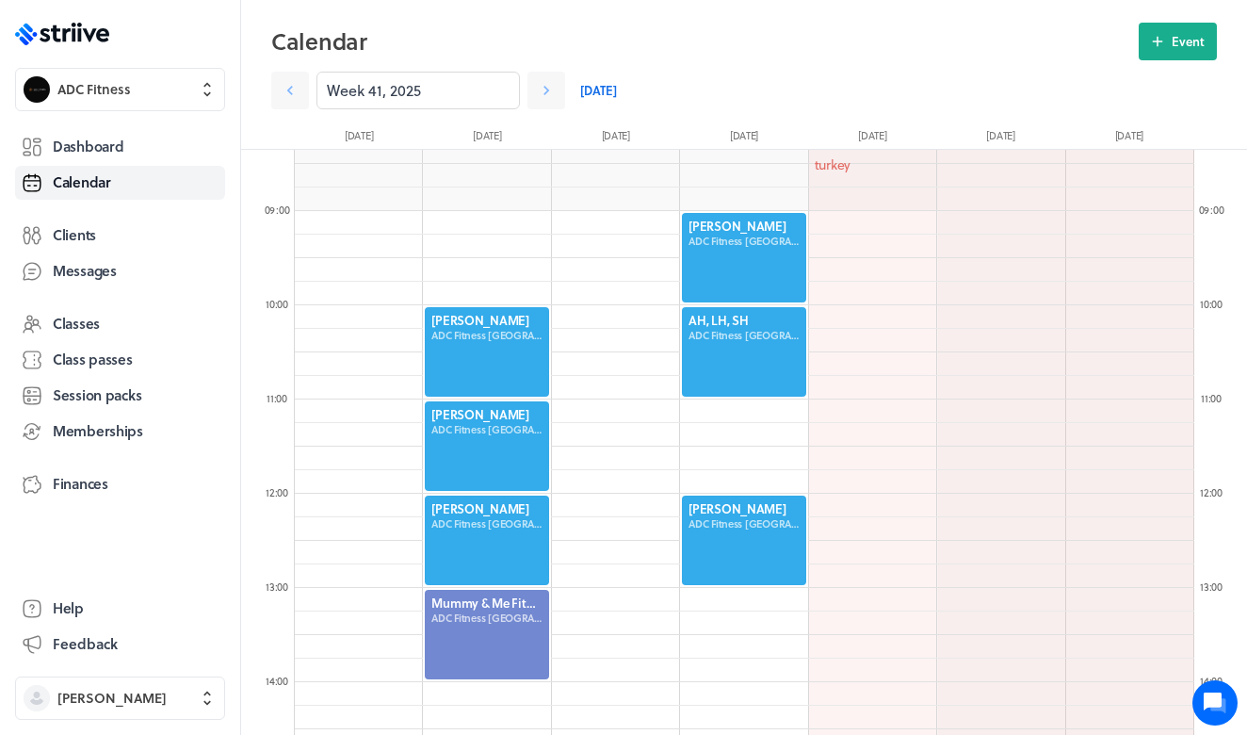
click at [778, 362] on div at bounding box center [743, 351] width 127 height 93
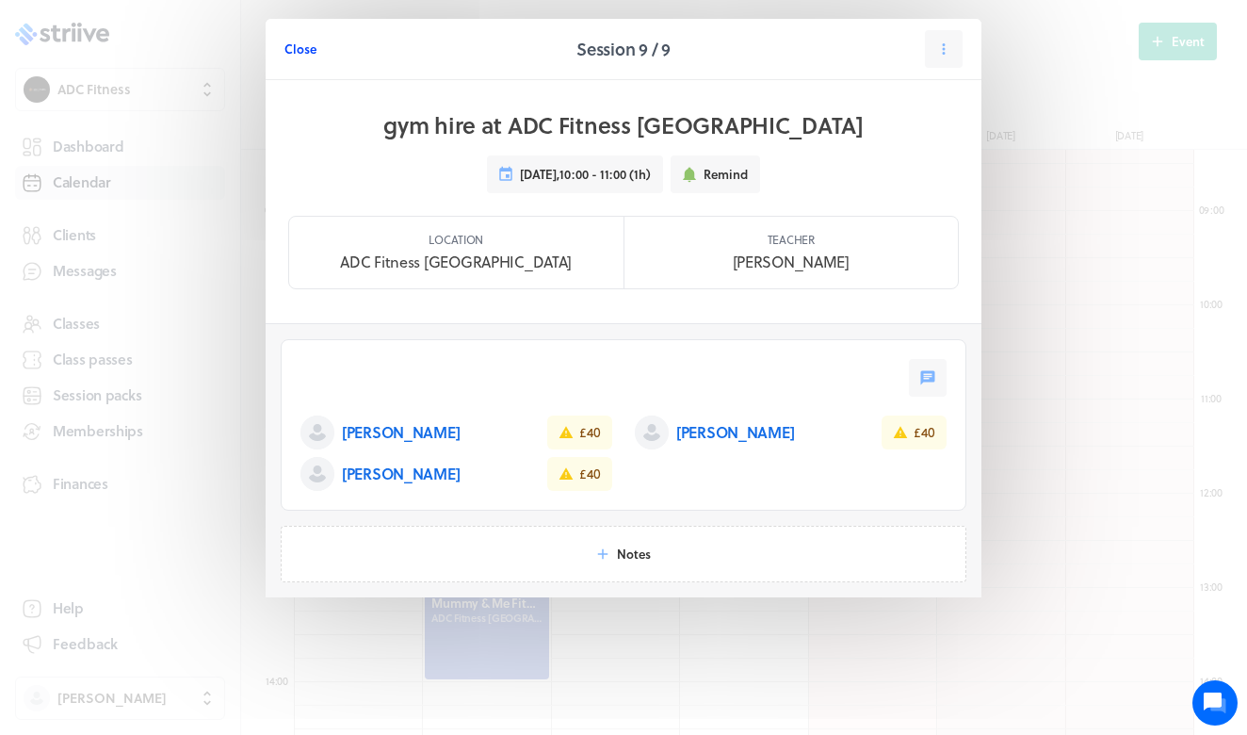
click at [295, 49] on span "Close" at bounding box center [300, 48] width 32 height 17
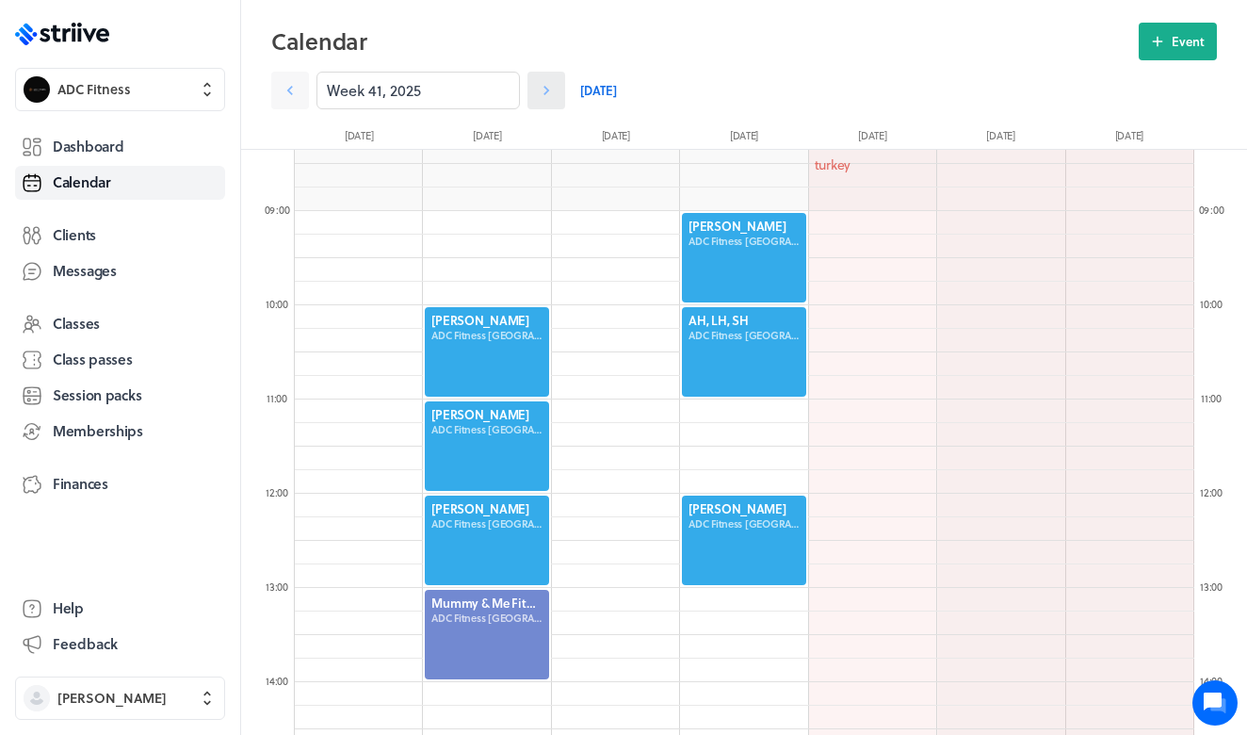
click at [545, 98] on icon at bounding box center [546, 90] width 19 height 19
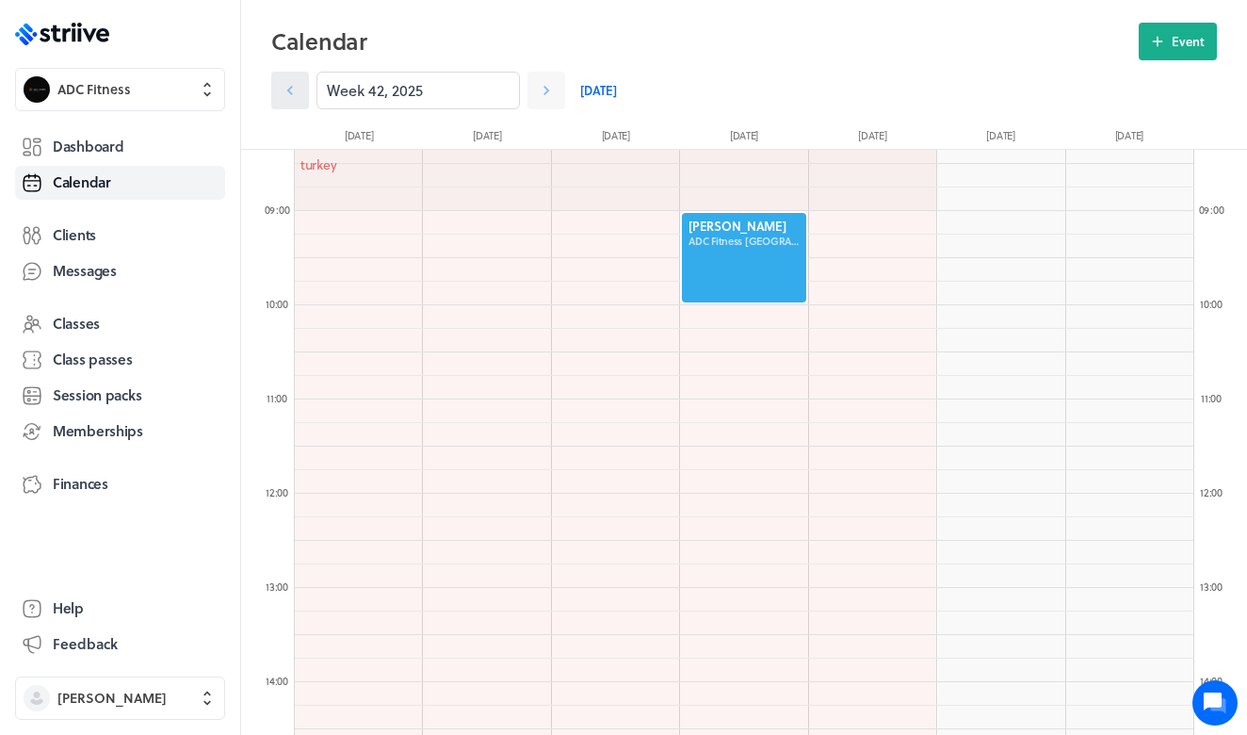
click at [291, 89] on icon at bounding box center [290, 90] width 19 height 19
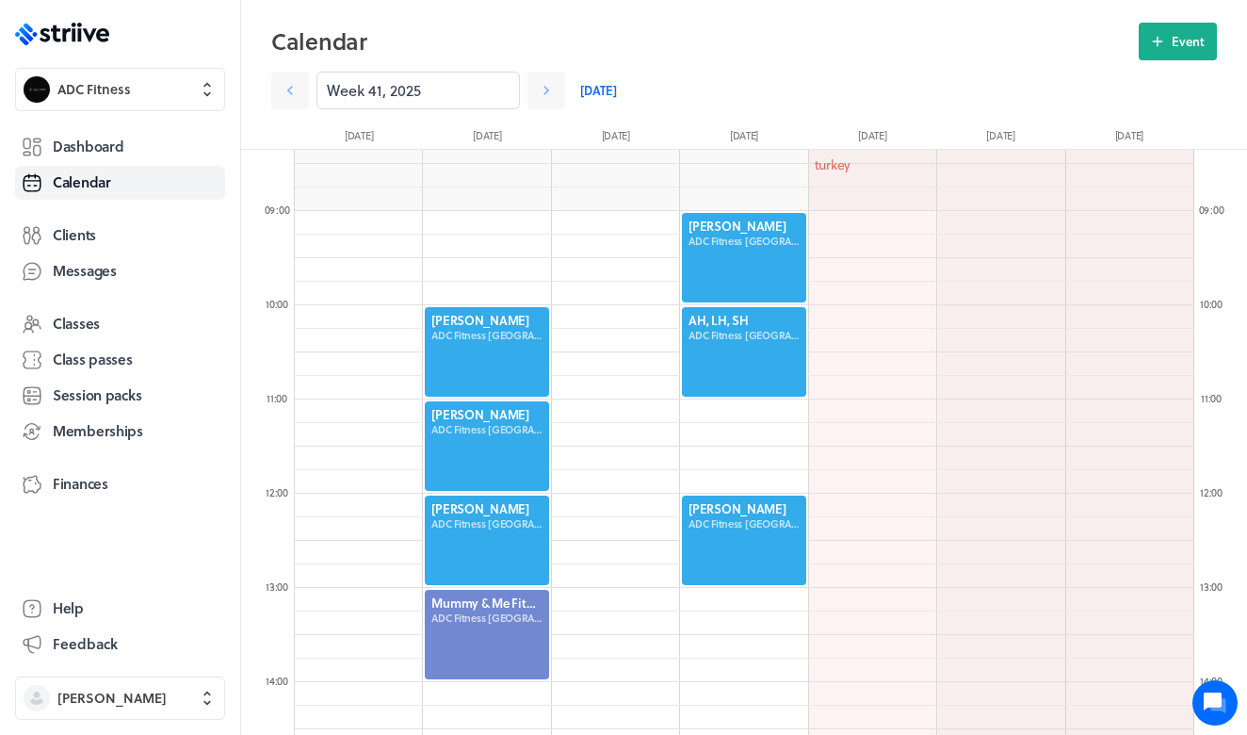
click at [737, 340] on div at bounding box center [743, 351] width 127 height 93
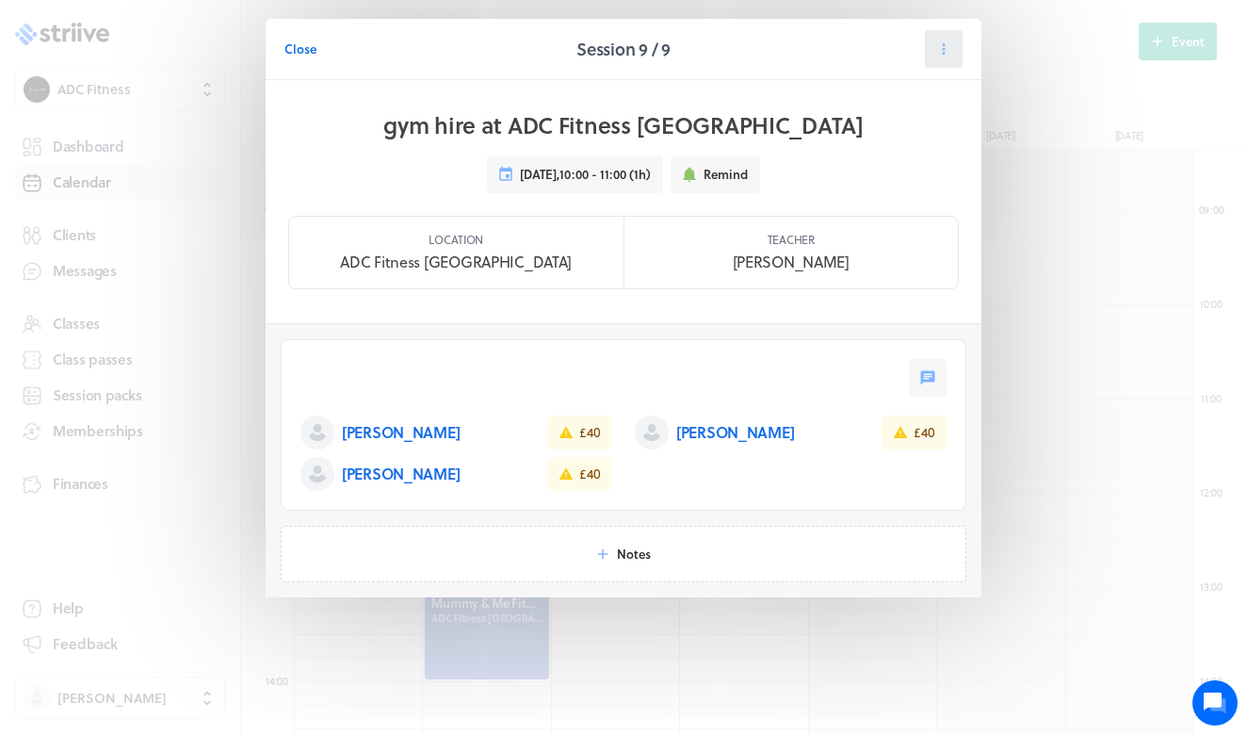
click at [946, 45] on icon at bounding box center [943, 48] width 17 height 17
click at [881, 203] on span "Manage pack" at bounding box center [903, 197] width 75 height 17
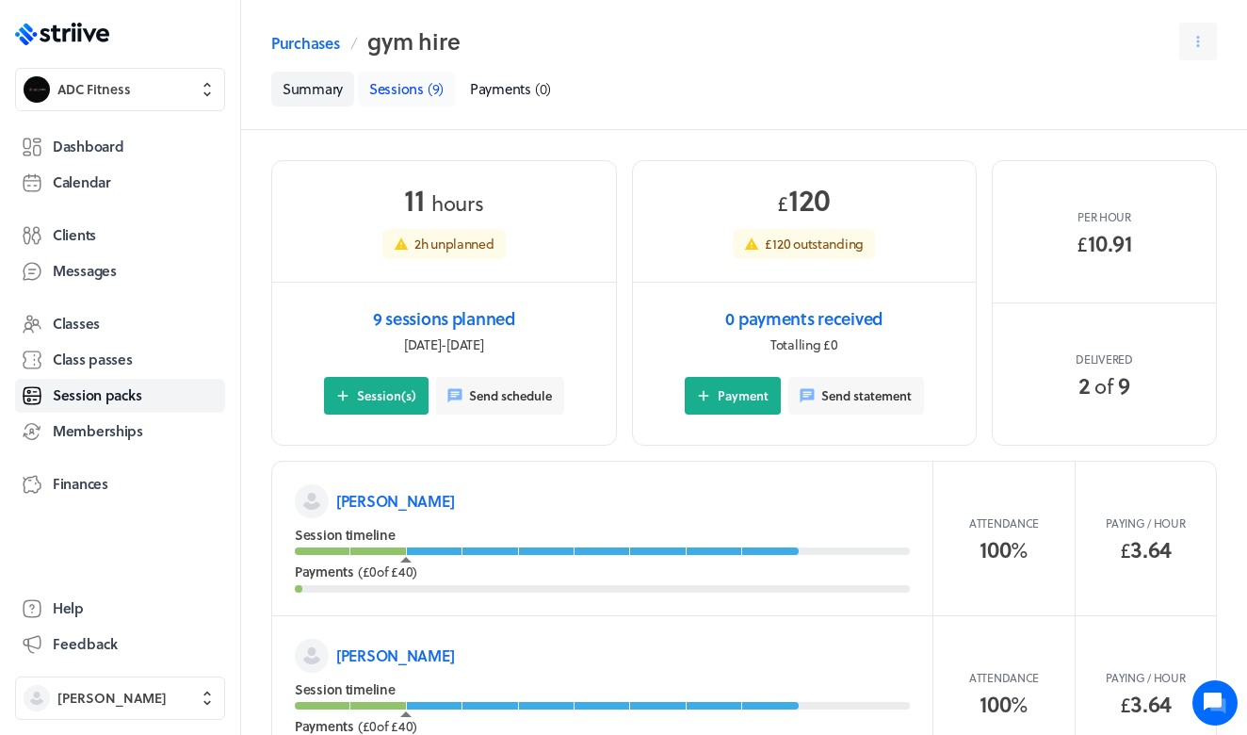
click at [400, 93] on span "Sessions" at bounding box center [396, 88] width 55 height 21
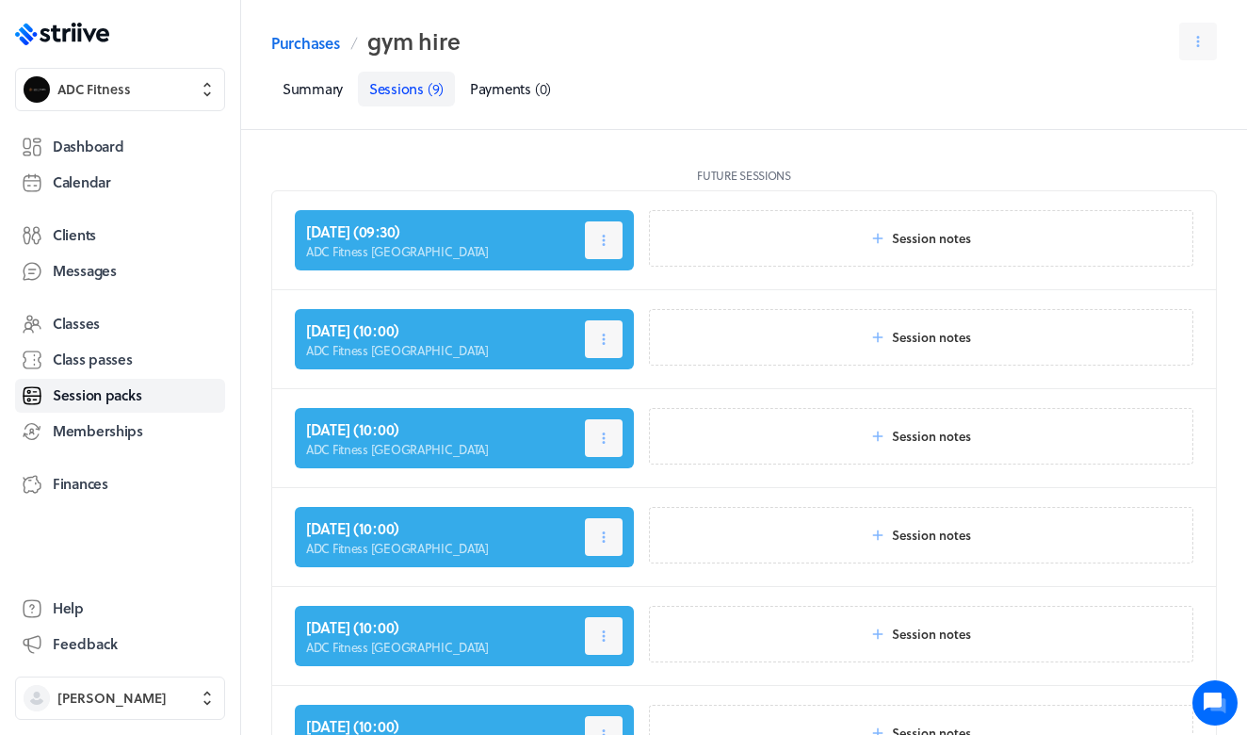
click at [417, 94] on span "Sessions" at bounding box center [396, 88] width 55 height 21
click at [135, 396] on span "Session packs" at bounding box center [97, 395] width 89 height 20
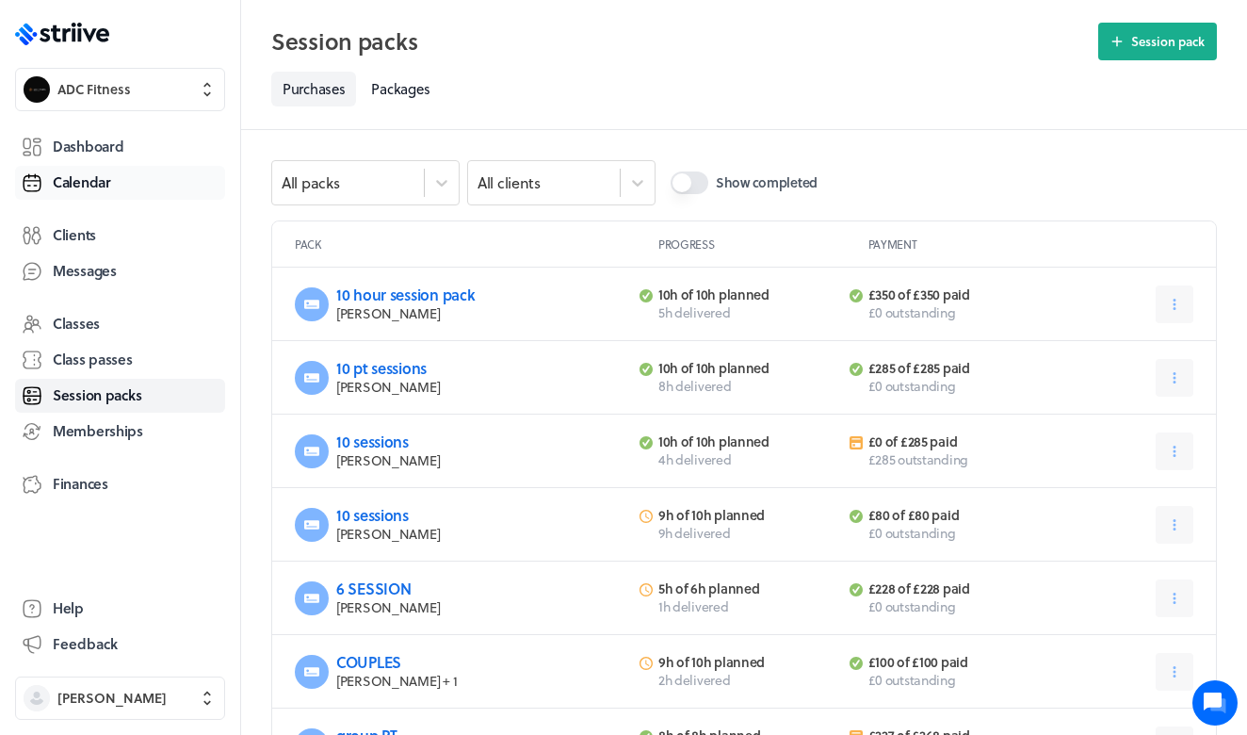
click at [119, 169] on link "Calendar" at bounding box center [120, 183] width 210 height 34
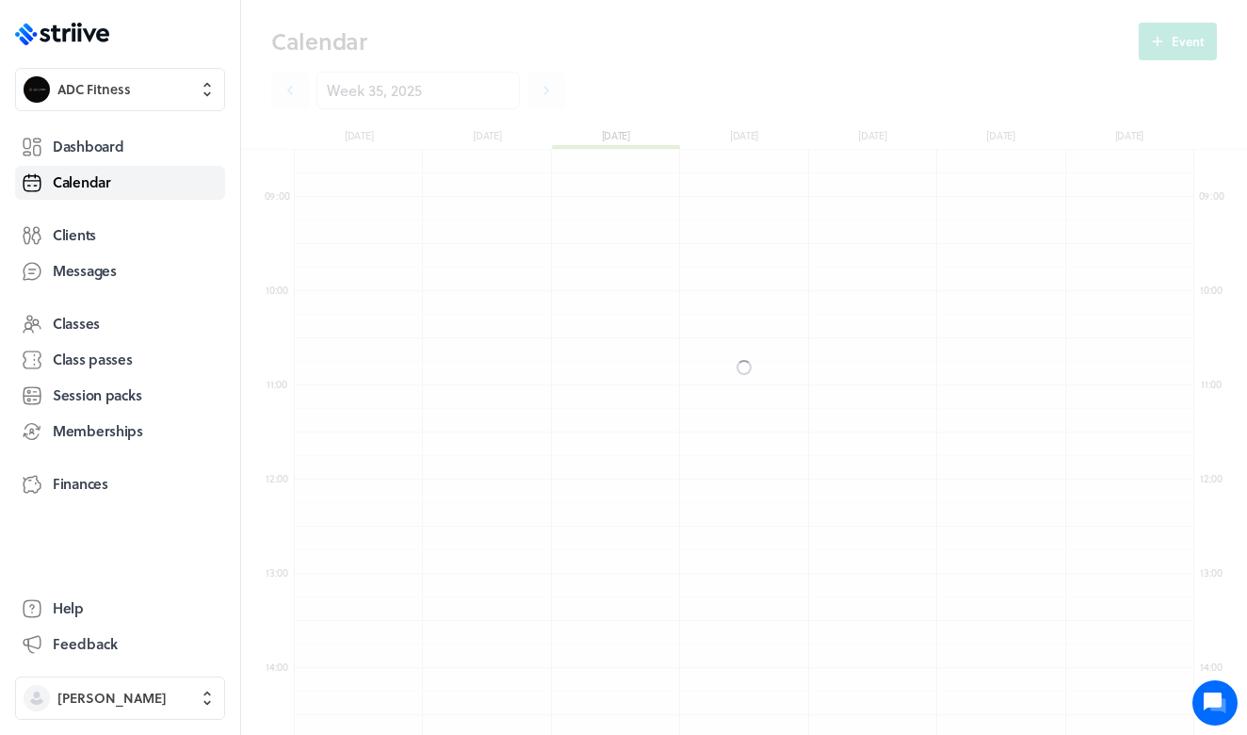
scroll to position [2260, 899]
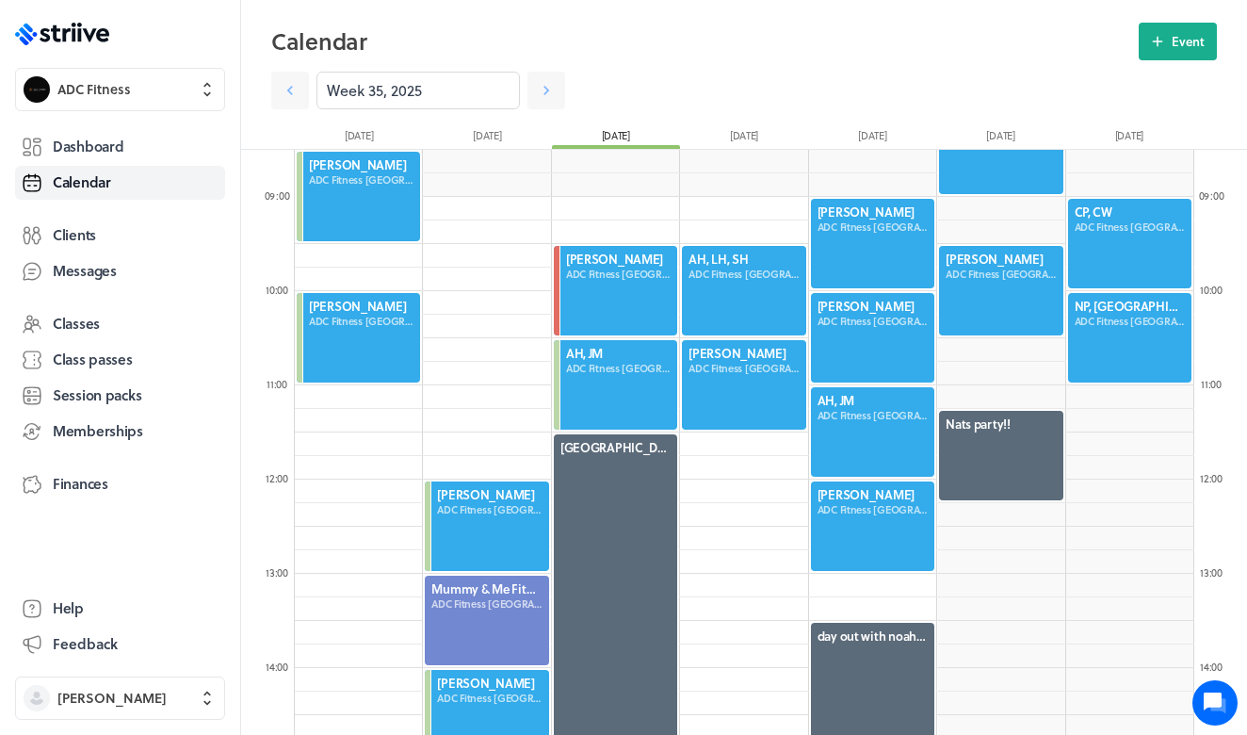
click at [727, 266] on div at bounding box center [743, 290] width 127 height 93
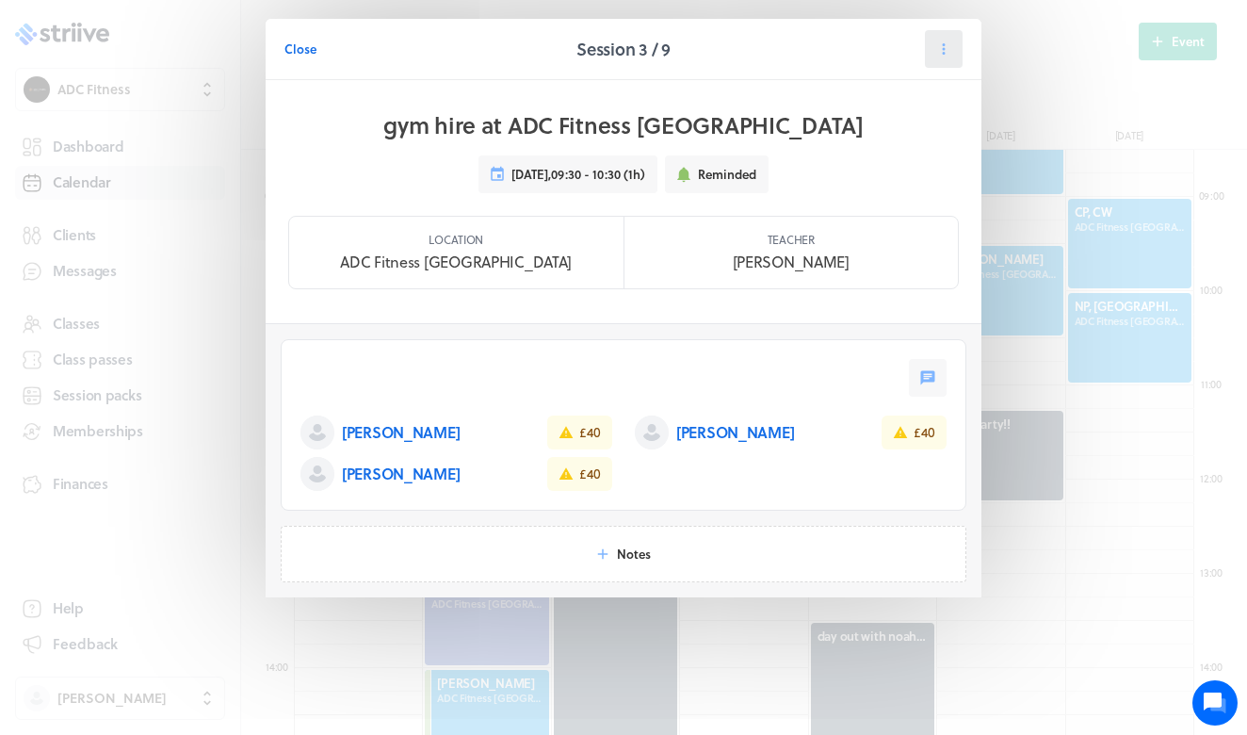
click at [945, 45] on icon at bounding box center [944, 48] width 3 height 11
click at [885, 199] on span "Manage pack" at bounding box center [903, 197] width 75 height 17
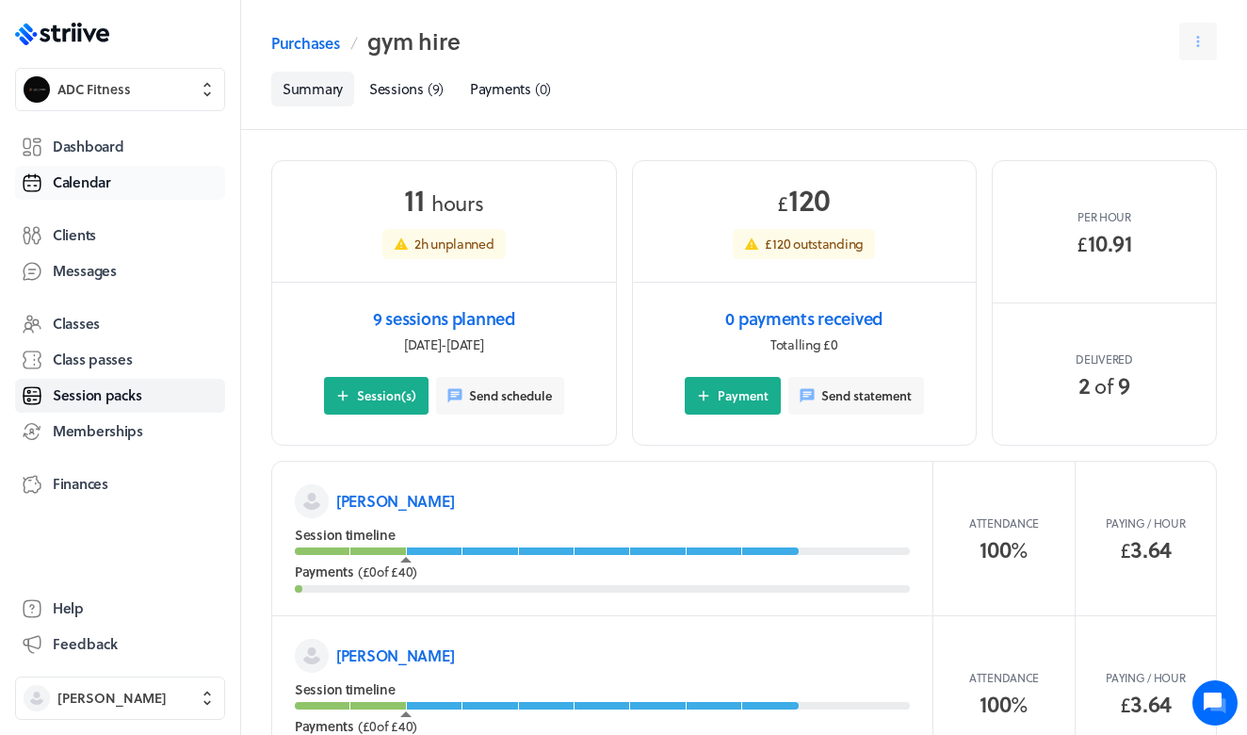
click at [79, 191] on span "Calendar" at bounding box center [82, 182] width 58 height 20
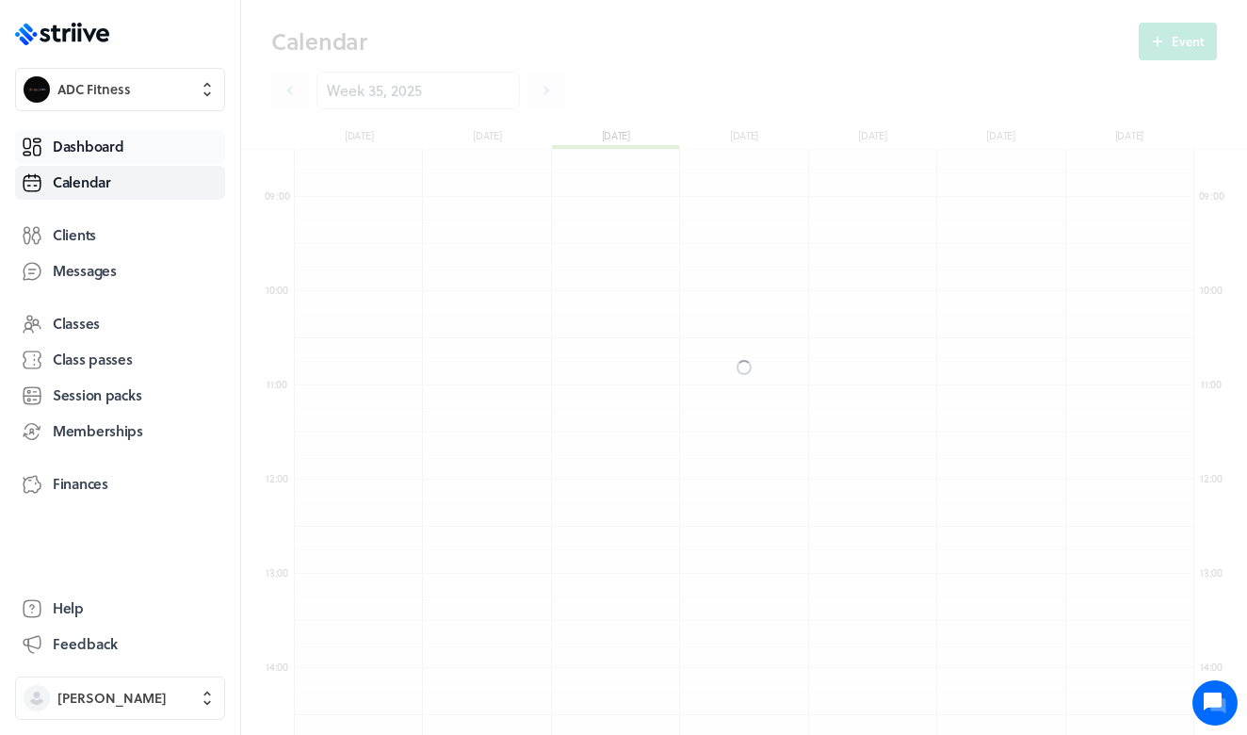
scroll to position [2260, 899]
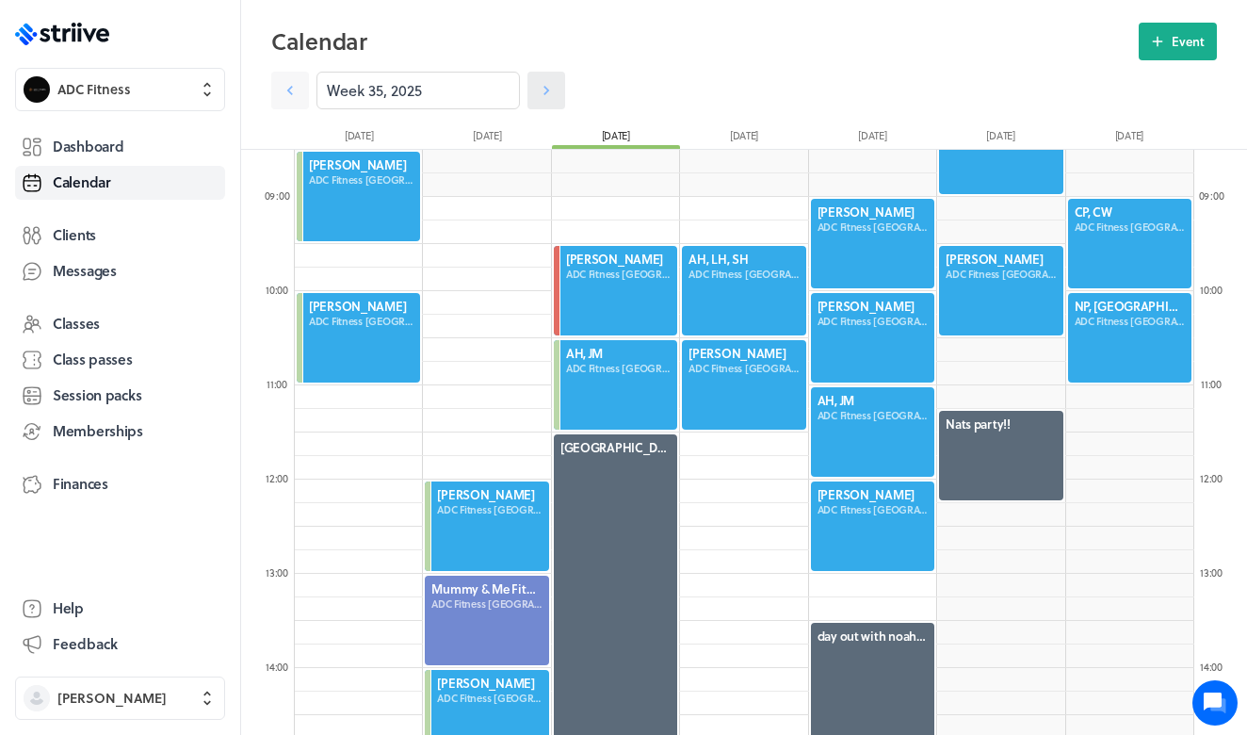
click at [538, 88] on icon at bounding box center [546, 90] width 19 height 19
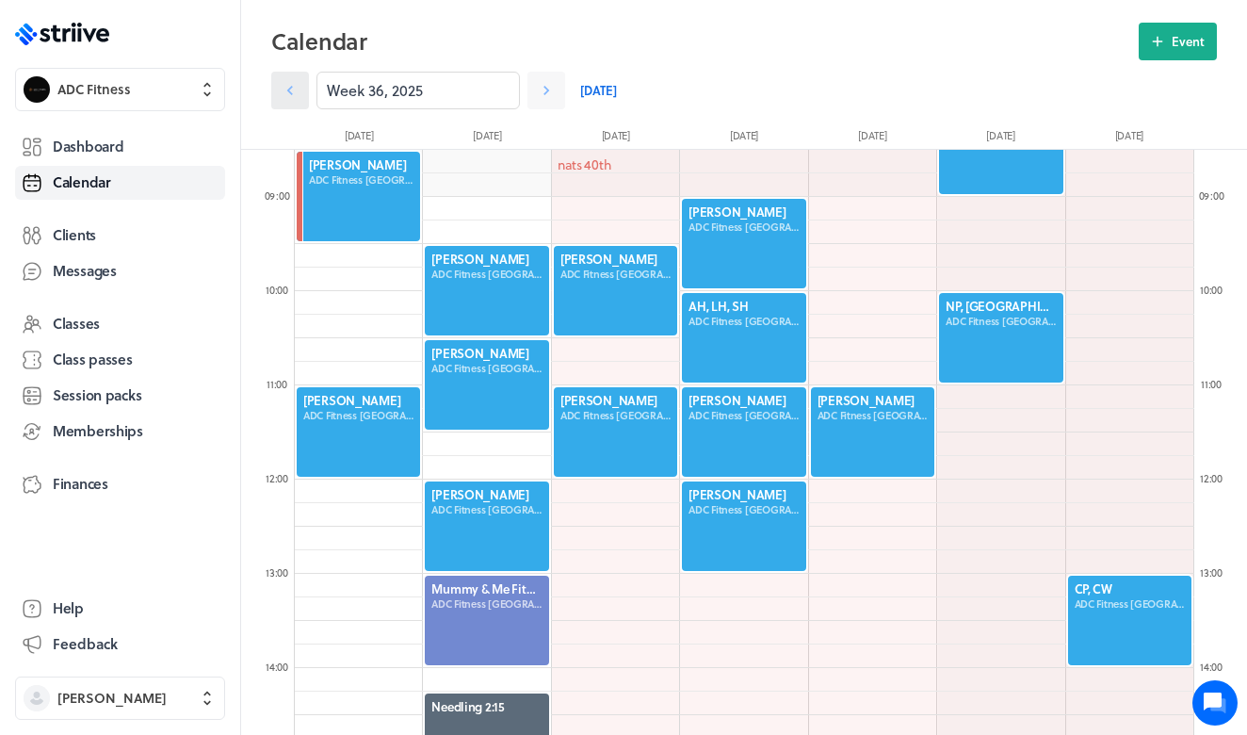
click at [289, 95] on icon at bounding box center [290, 90] width 19 height 19
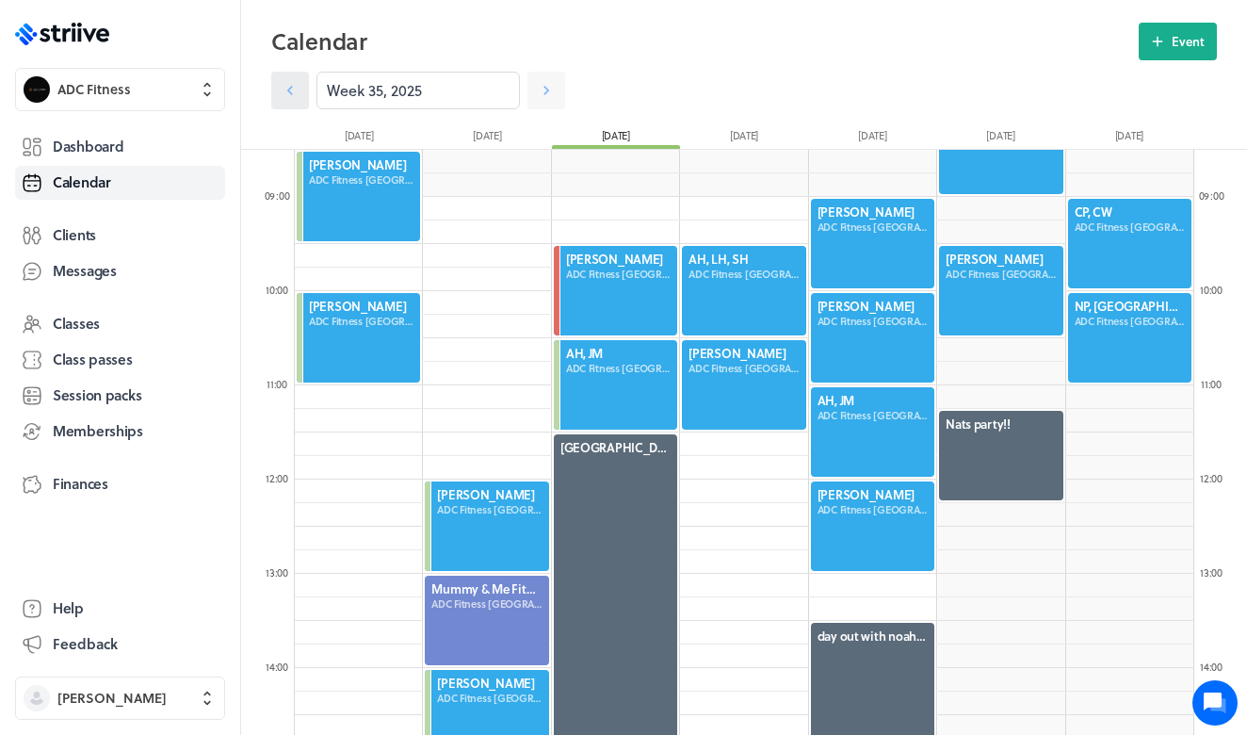
click at [289, 95] on icon at bounding box center [290, 90] width 19 height 19
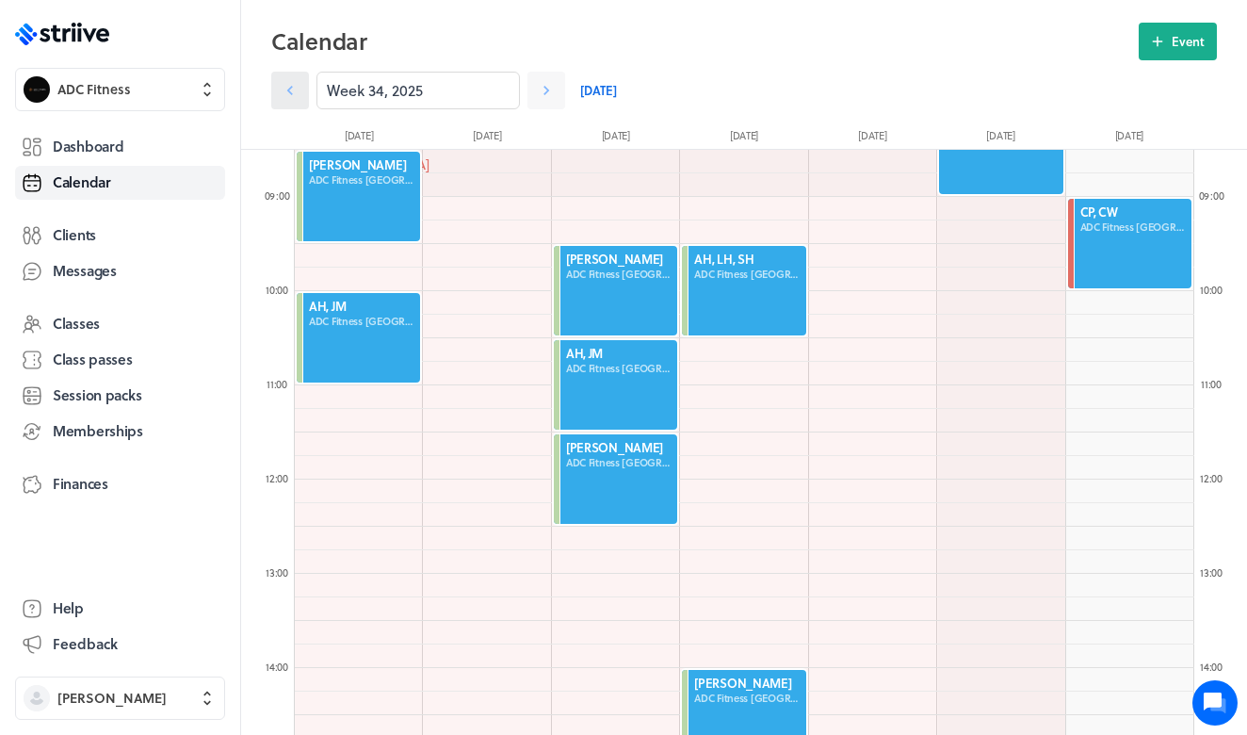
click at [289, 95] on icon at bounding box center [290, 90] width 19 height 19
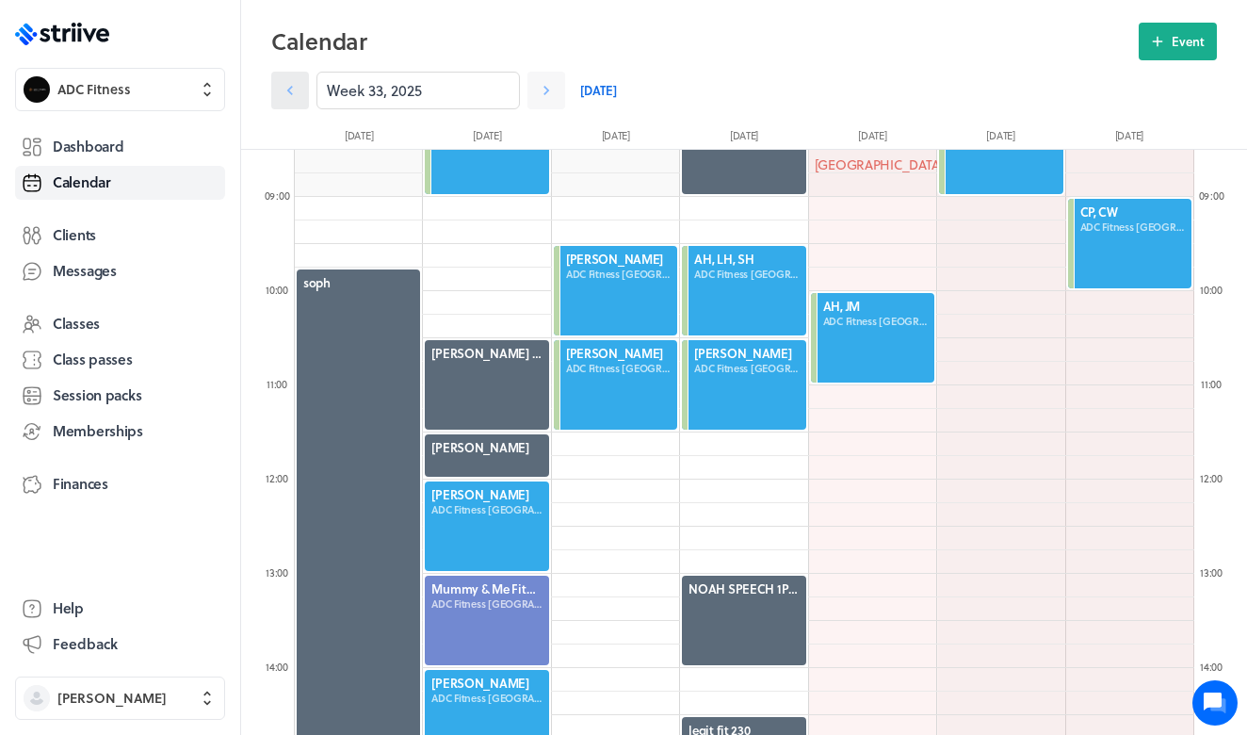
click at [291, 88] on icon at bounding box center [290, 90] width 6 height 9
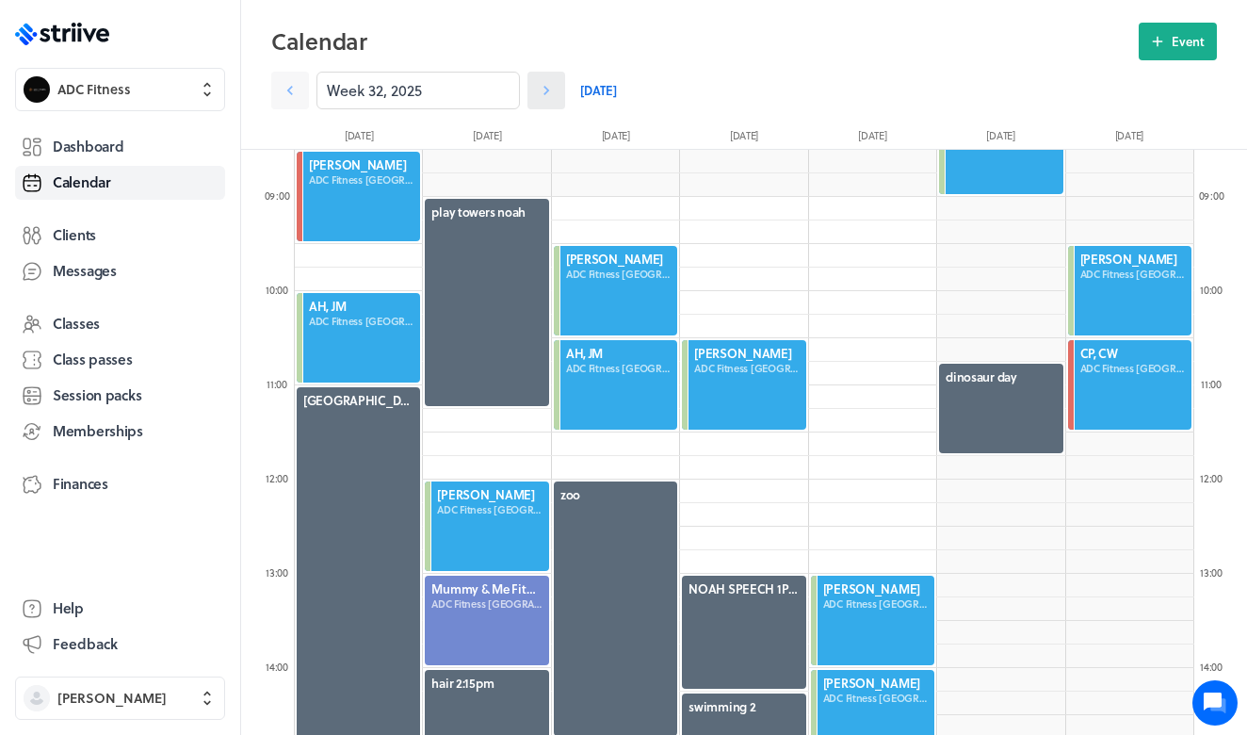
click at [556, 91] on link at bounding box center [546, 91] width 38 height 38
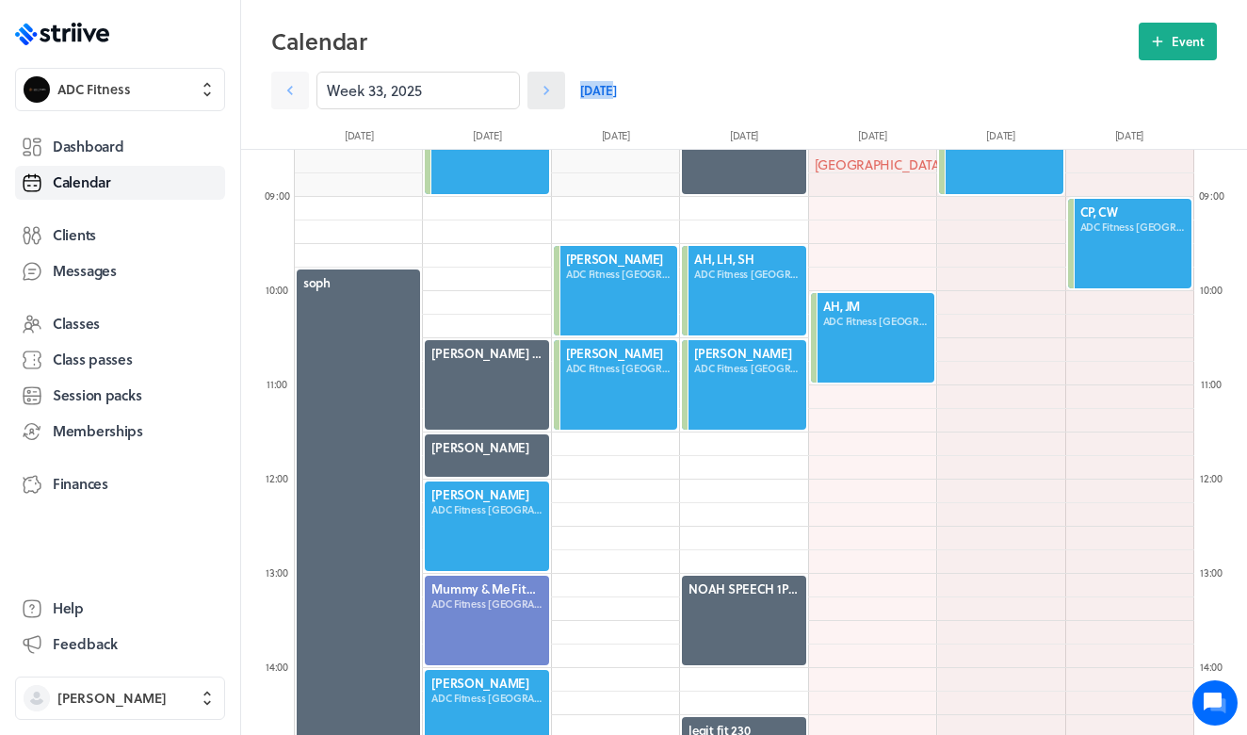
click at [556, 91] on link at bounding box center [546, 91] width 38 height 38
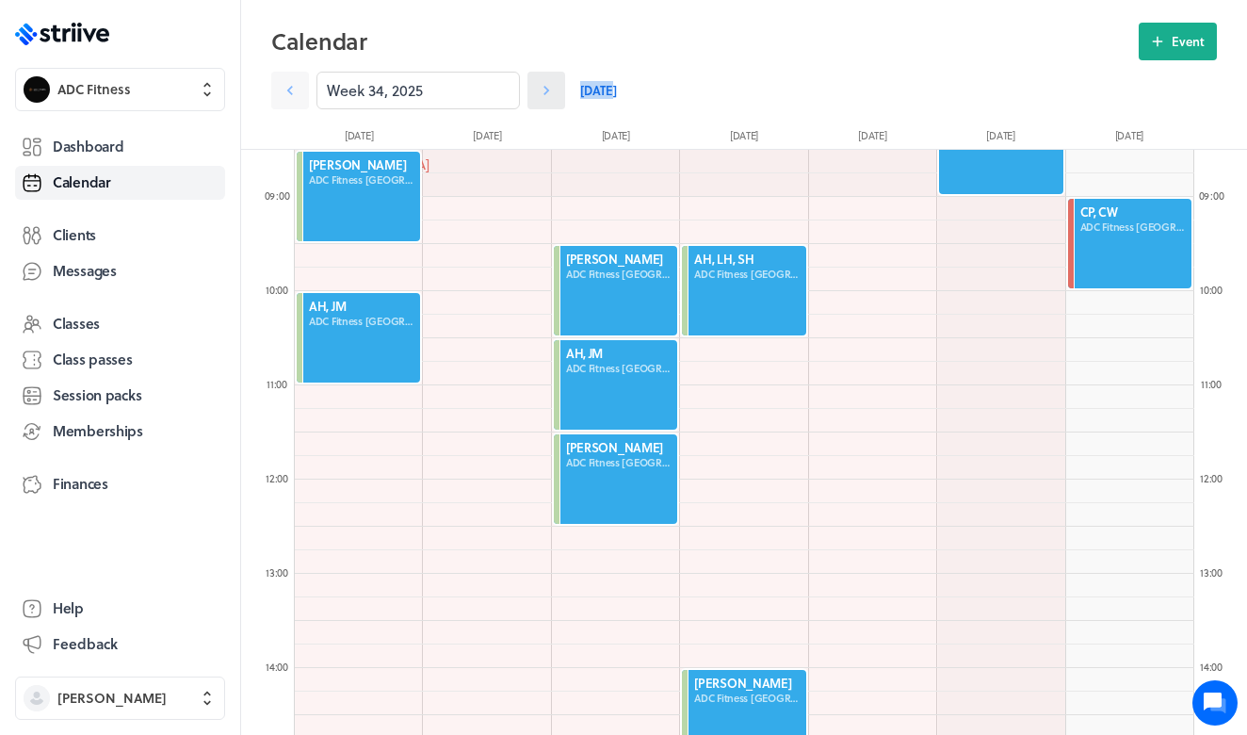
click at [556, 93] on link at bounding box center [546, 91] width 38 height 38
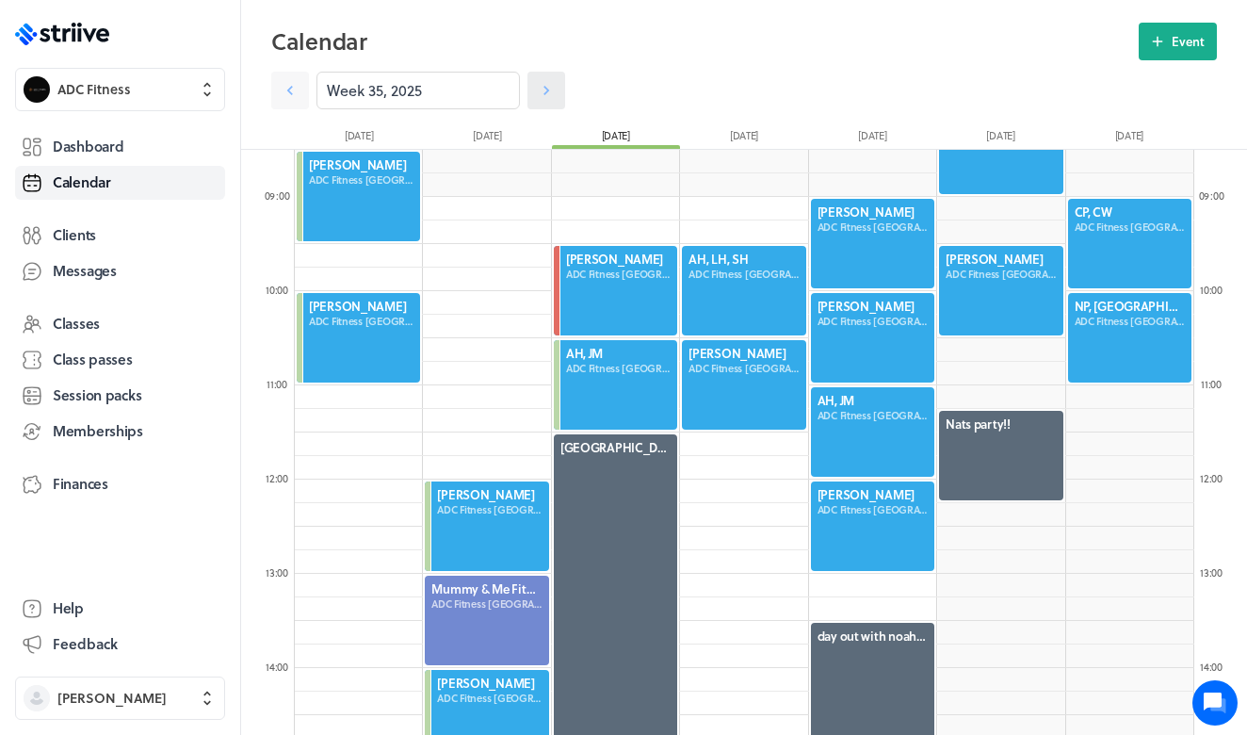
click at [556, 94] on link at bounding box center [546, 91] width 38 height 38
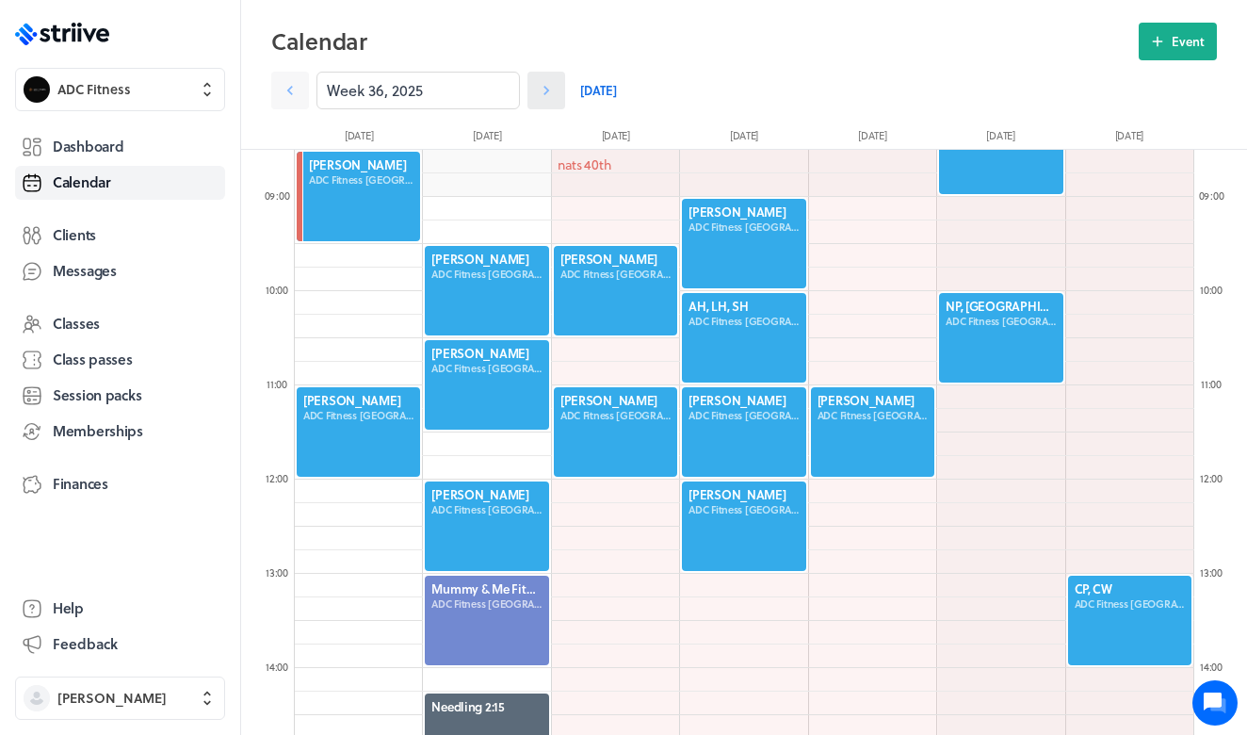
click at [556, 95] on link at bounding box center [546, 91] width 38 height 38
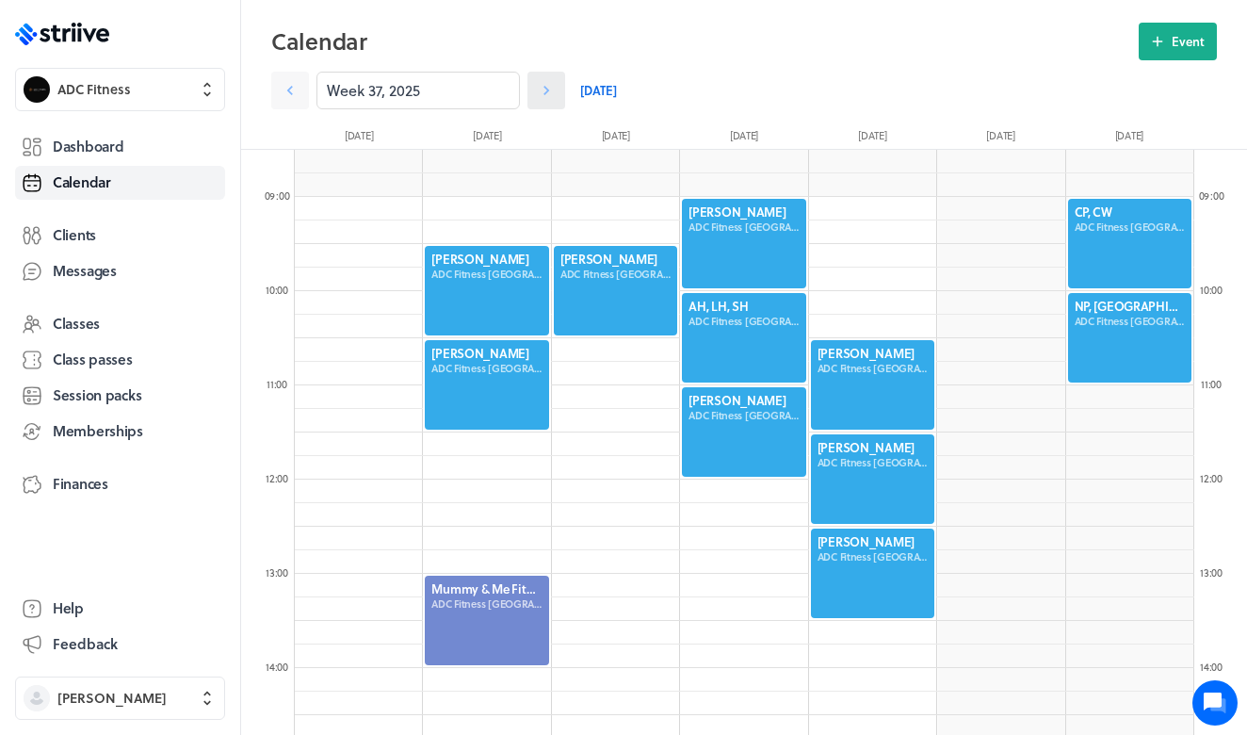
click at [556, 96] on link at bounding box center [546, 91] width 38 height 38
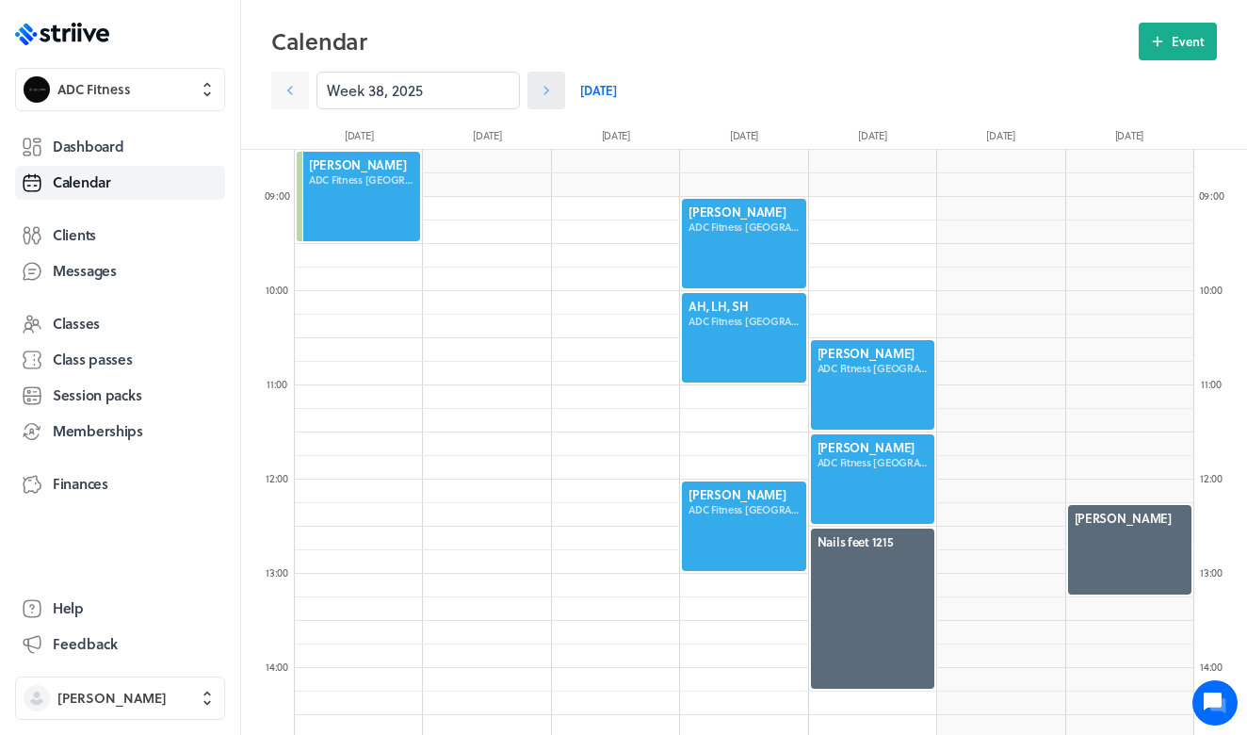
click at [547, 91] on icon at bounding box center [546, 90] width 6 height 9
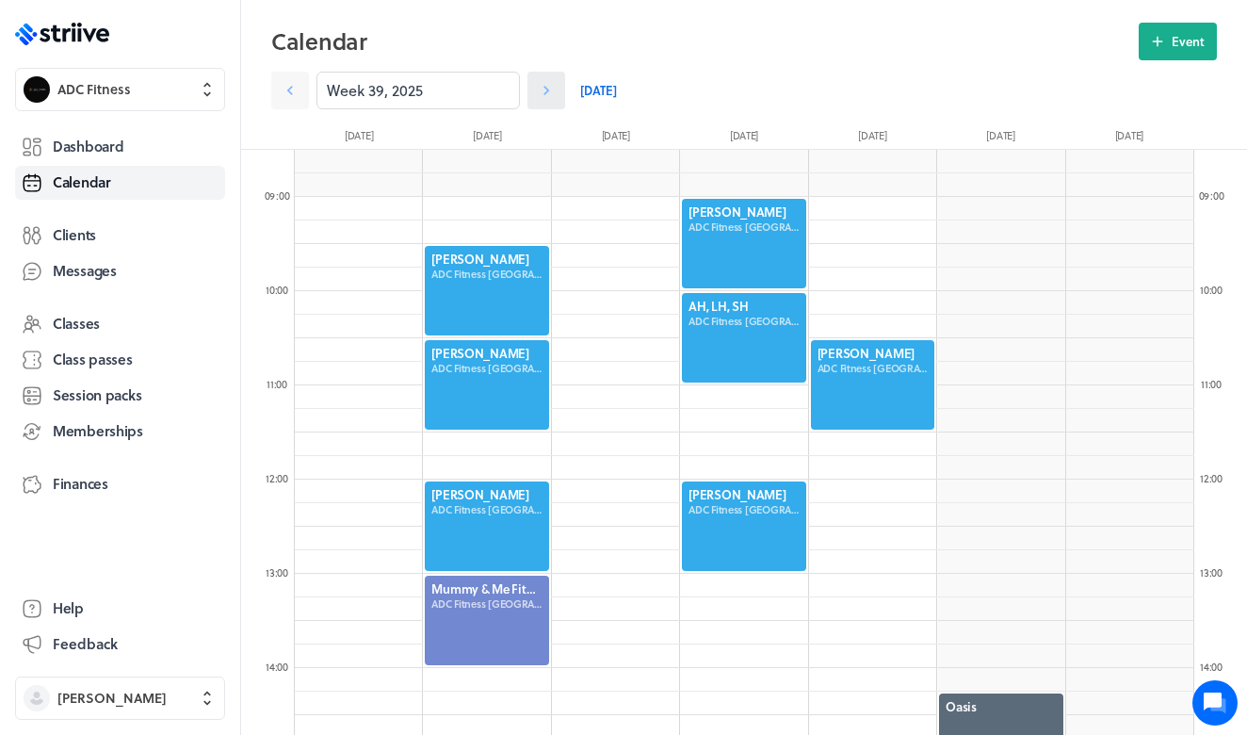
click at [547, 92] on icon at bounding box center [546, 90] width 6 height 9
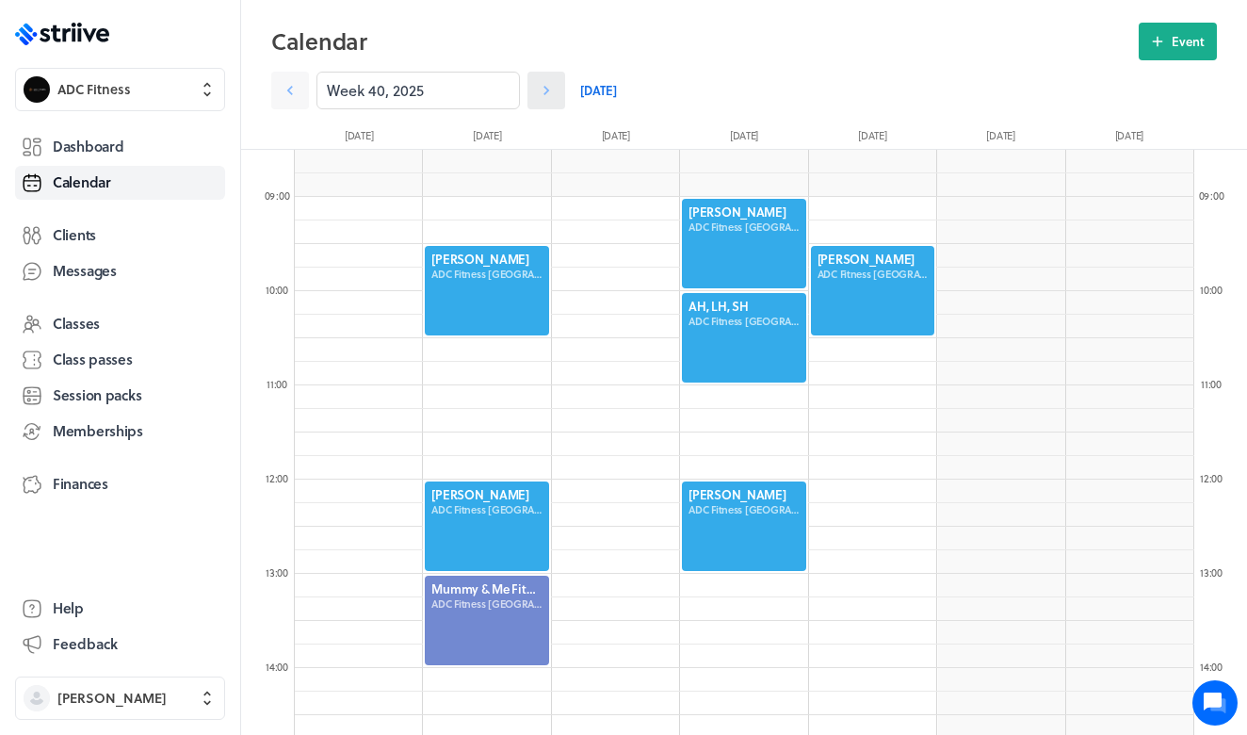
click at [547, 94] on icon at bounding box center [546, 90] width 19 height 19
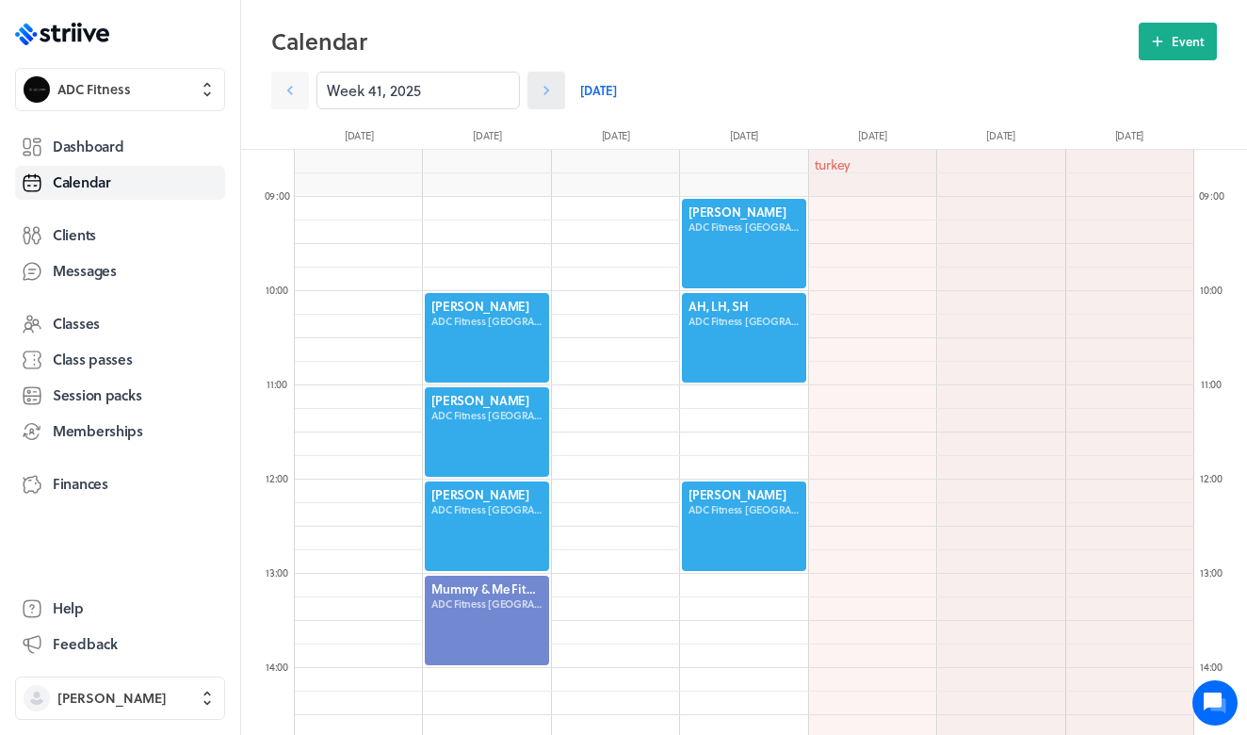
click at [547, 95] on icon at bounding box center [546, 90] width 19 height 19
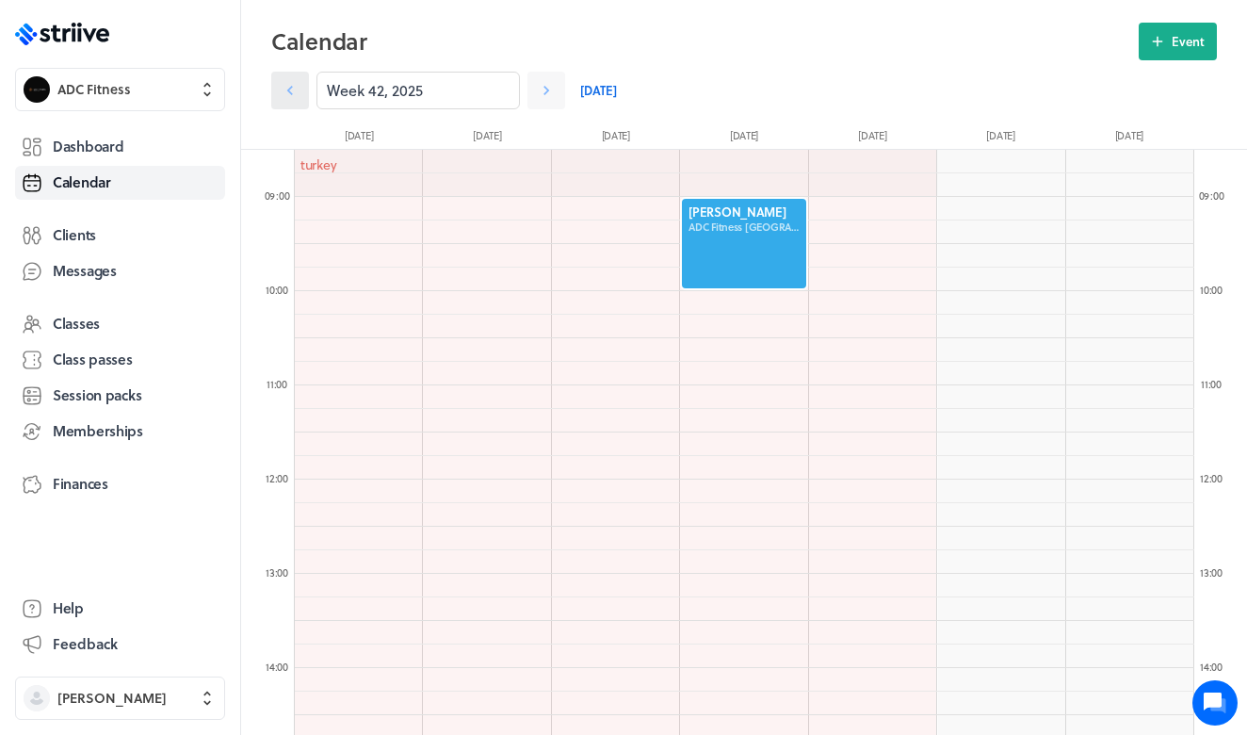
click at [295, 88] on icon at bounding box center [290, 90] width 19 height 19
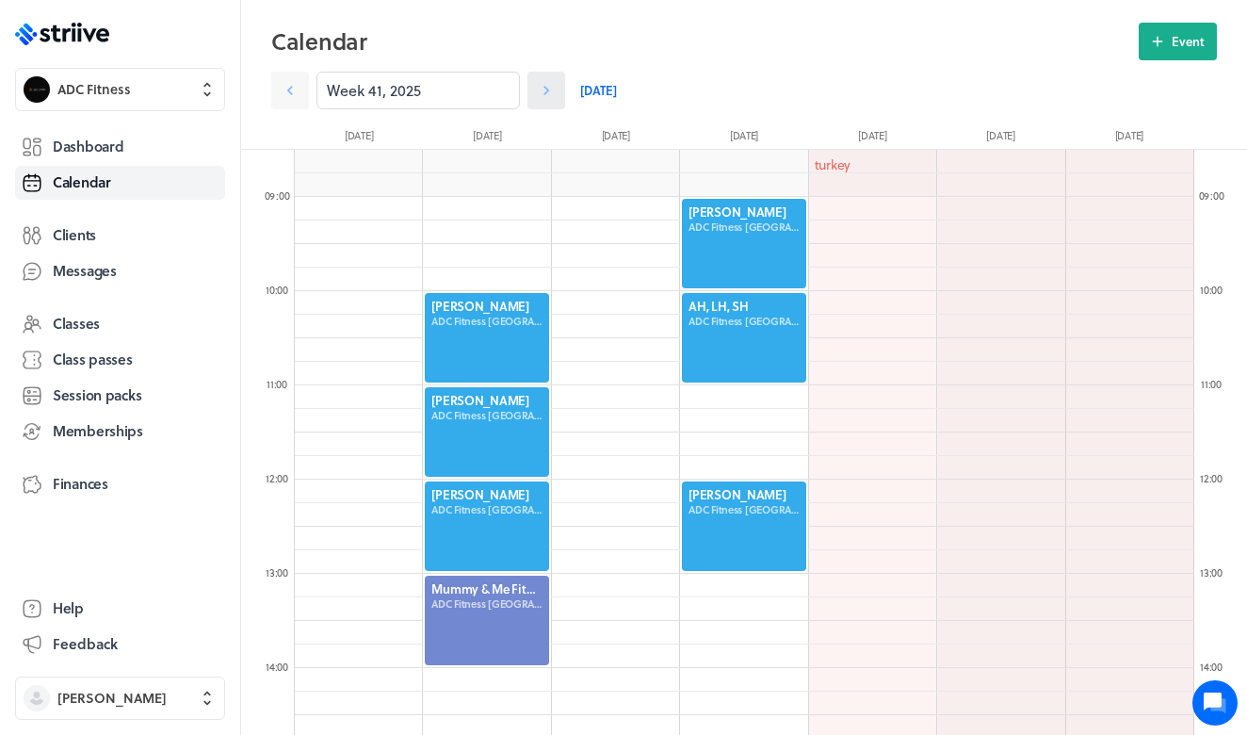
click at [540, 92] on icon at bounding box center [546, 90] width 19 height 19
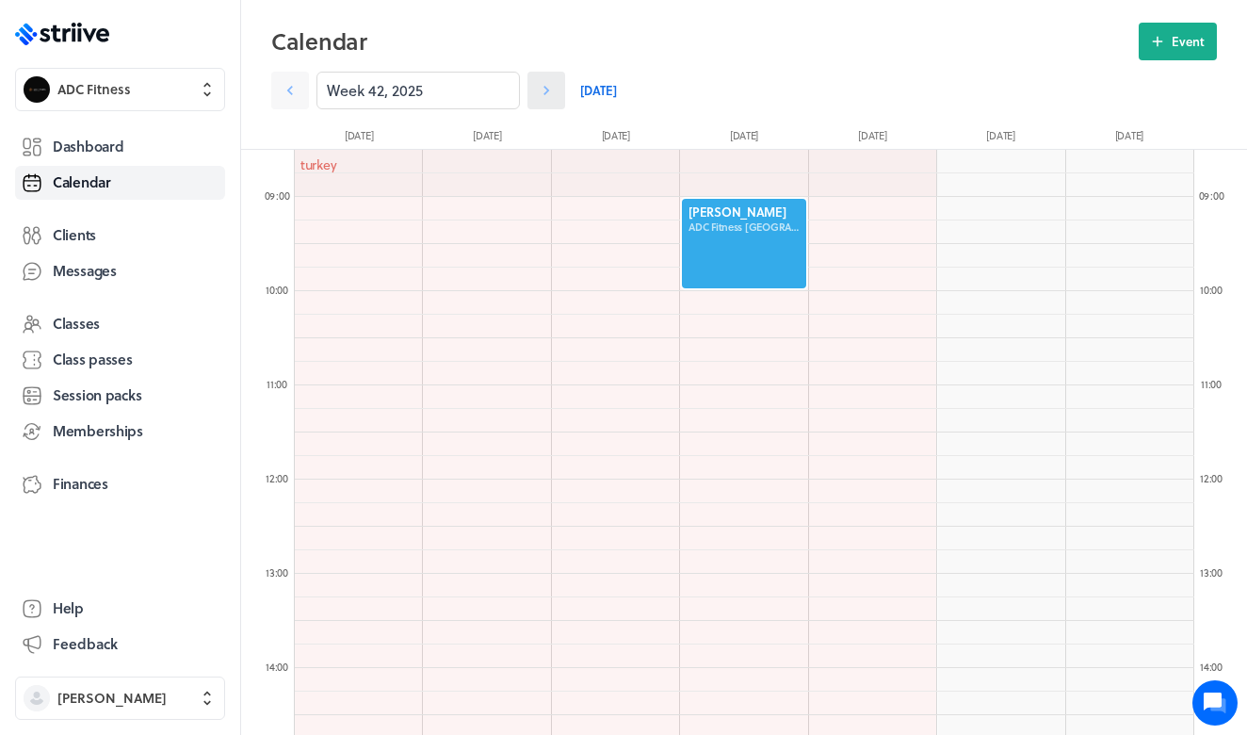
click at [540, 93] on icon at bounding box center [546, 90] width 19 height 19
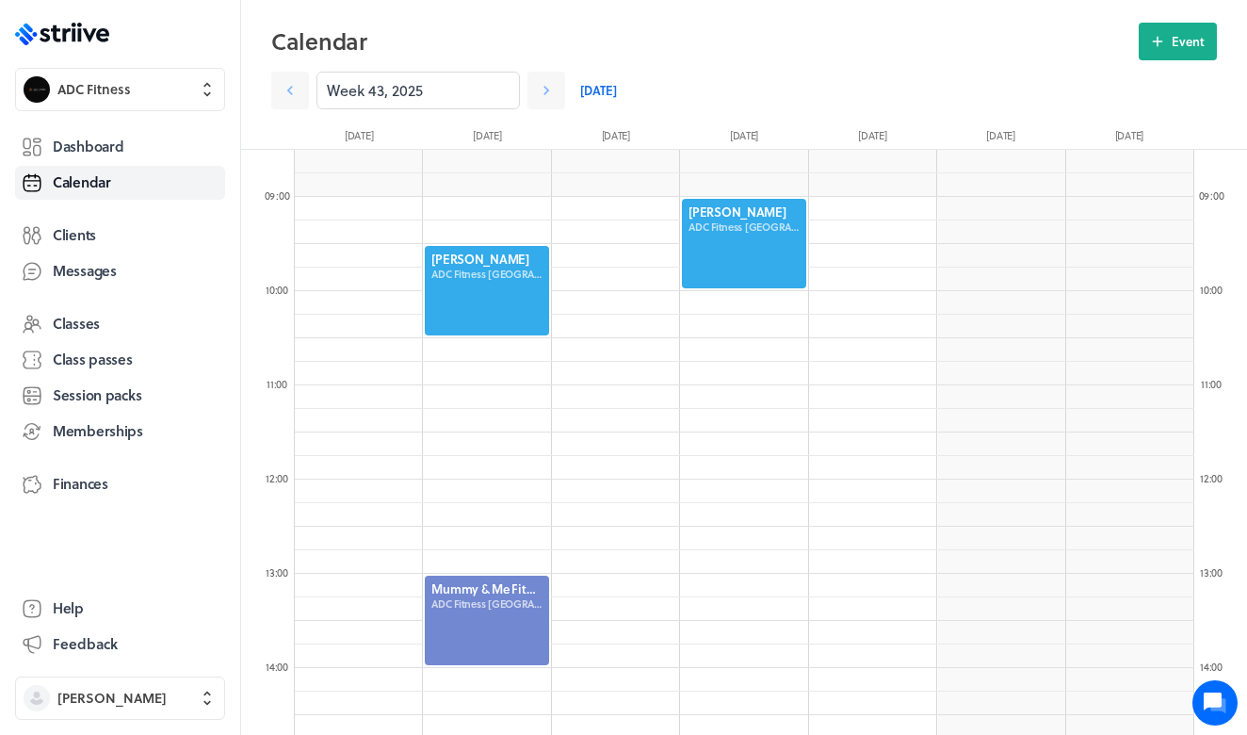
click at [581, 92] on link "[DATE]" at bounding box center [598, 91] width 37 height 38
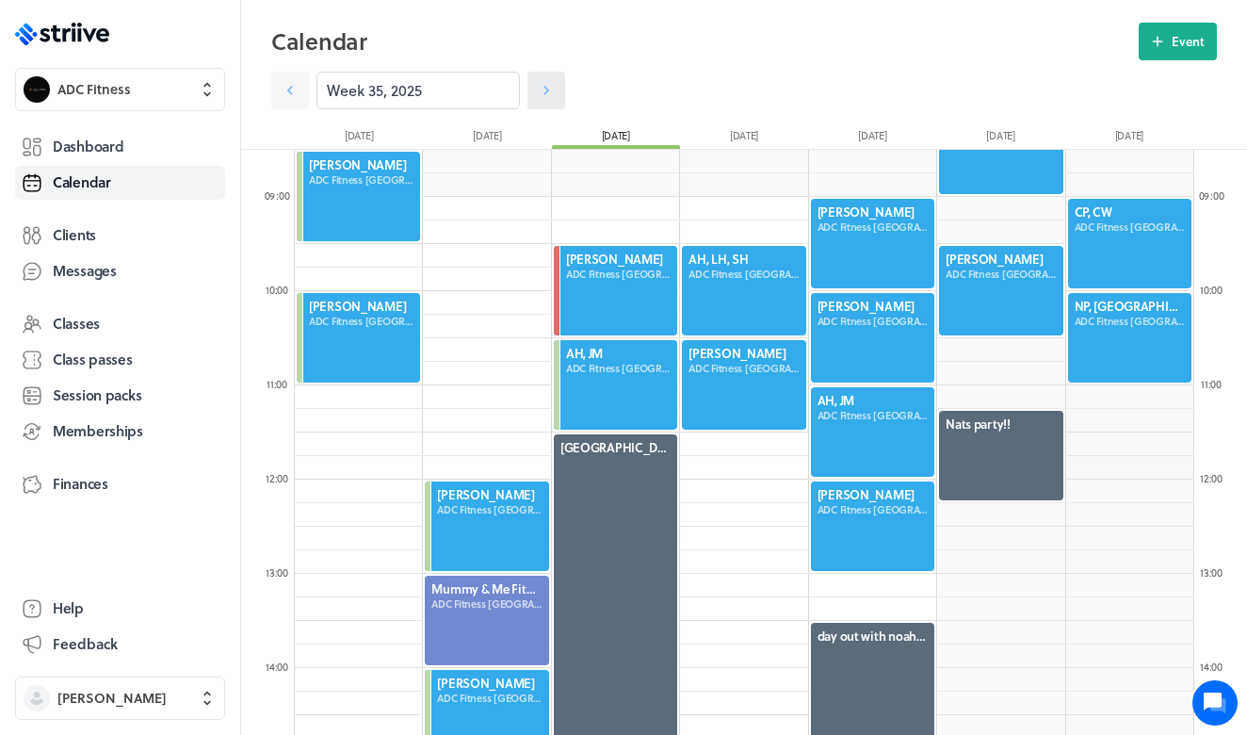
click at [545, 92] on icon at bounding box center [546, 90] width 19 height 19
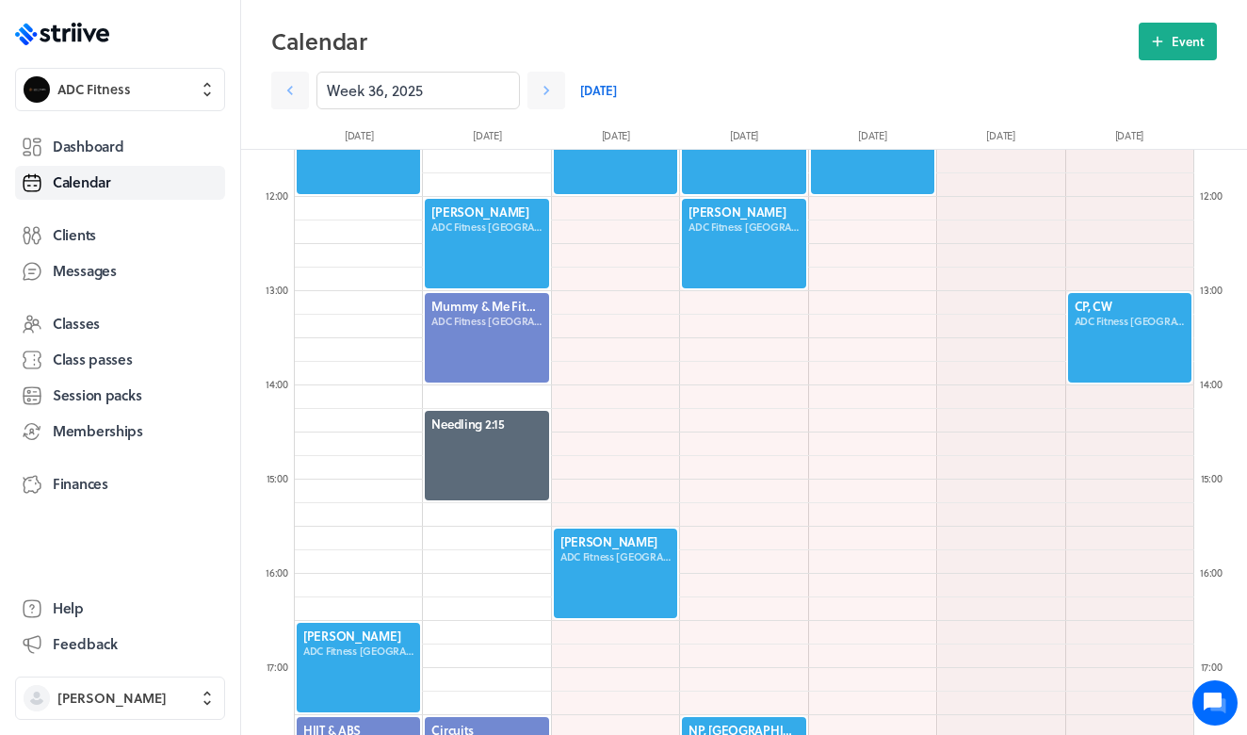
scroll to position [1192, 0]
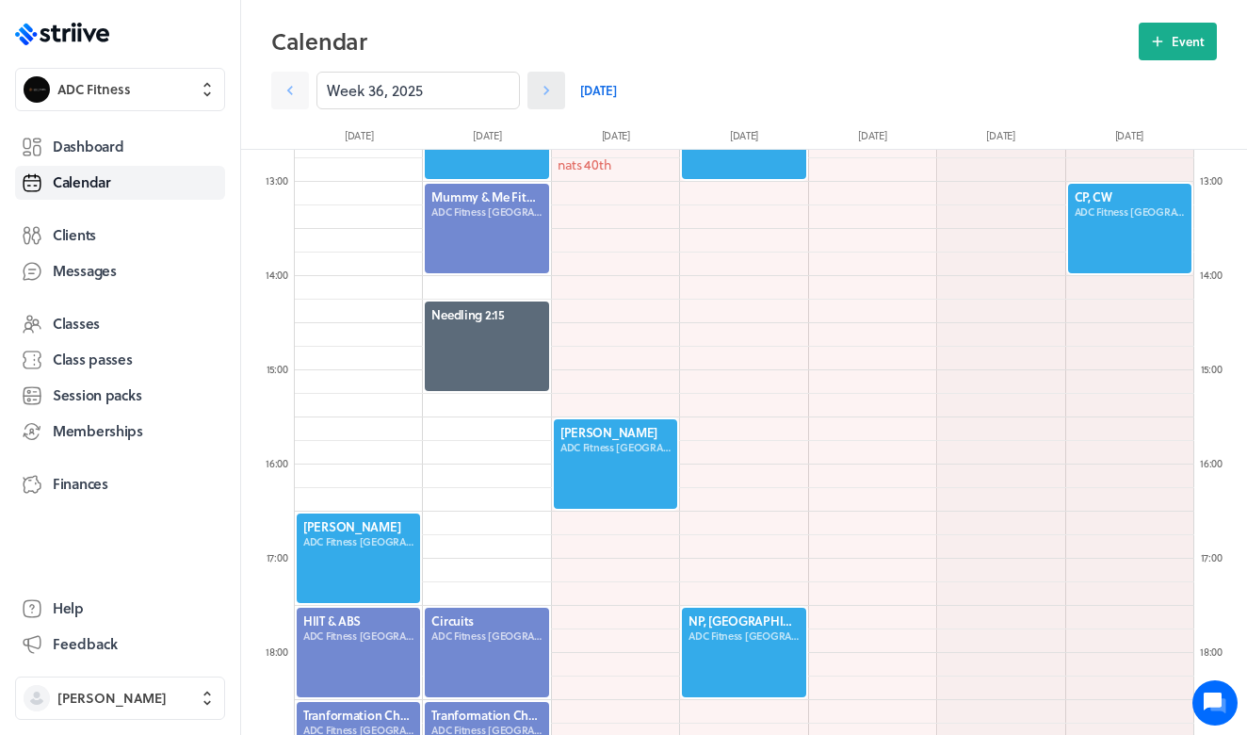
click at [545, 86] on icon at bounding box center [546, 90] width 19 height 19
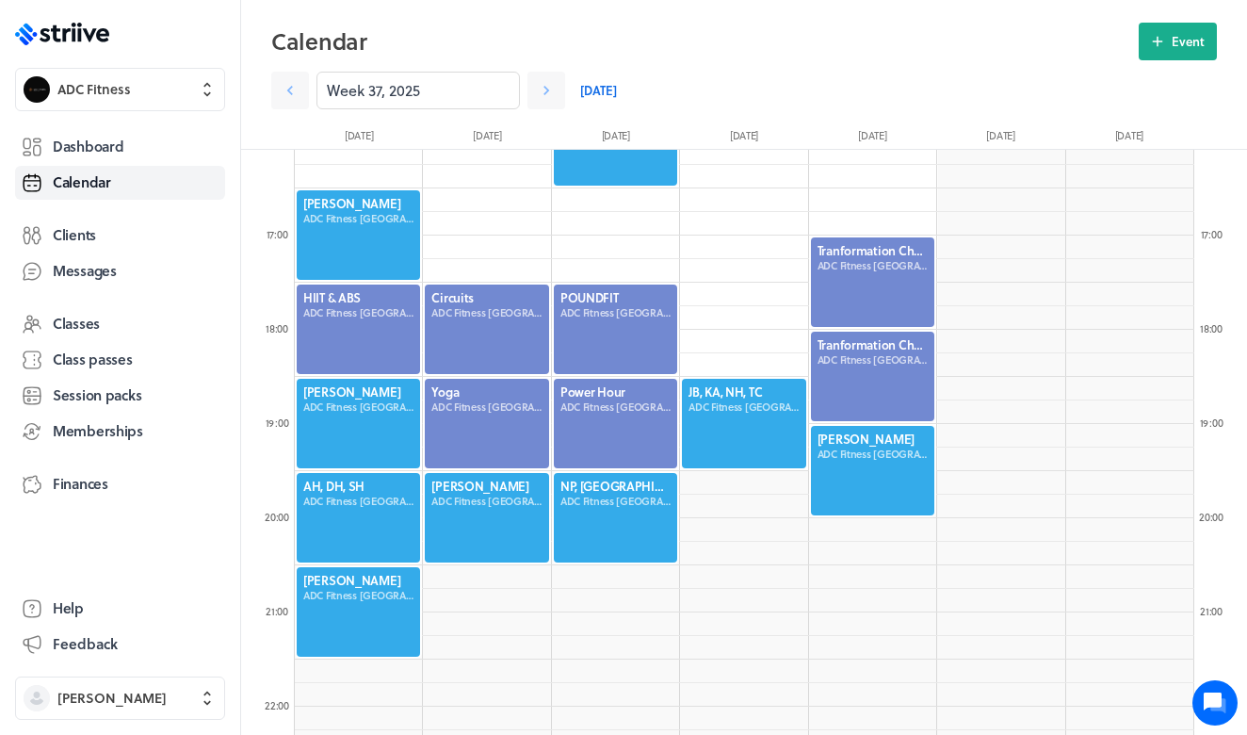
scroll to position [1525, 0]
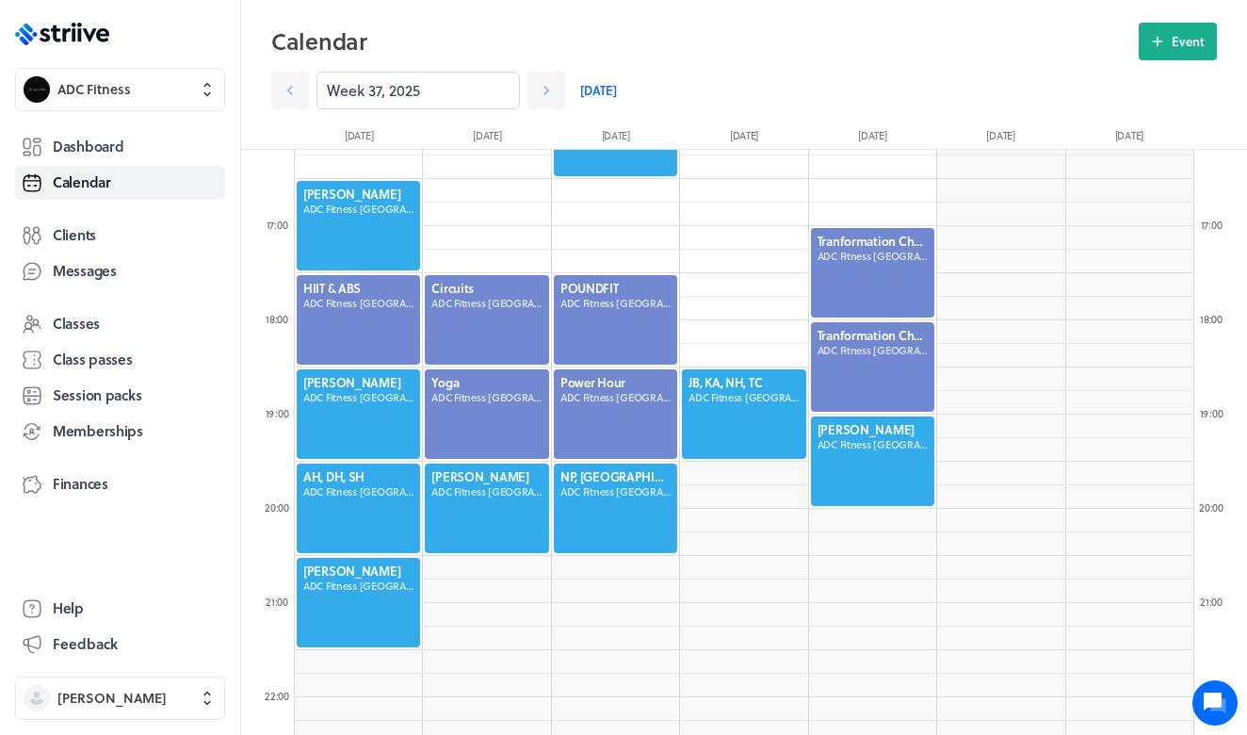
click at [352, 499] on div at bounding box center [358, 507] width 127 height 93
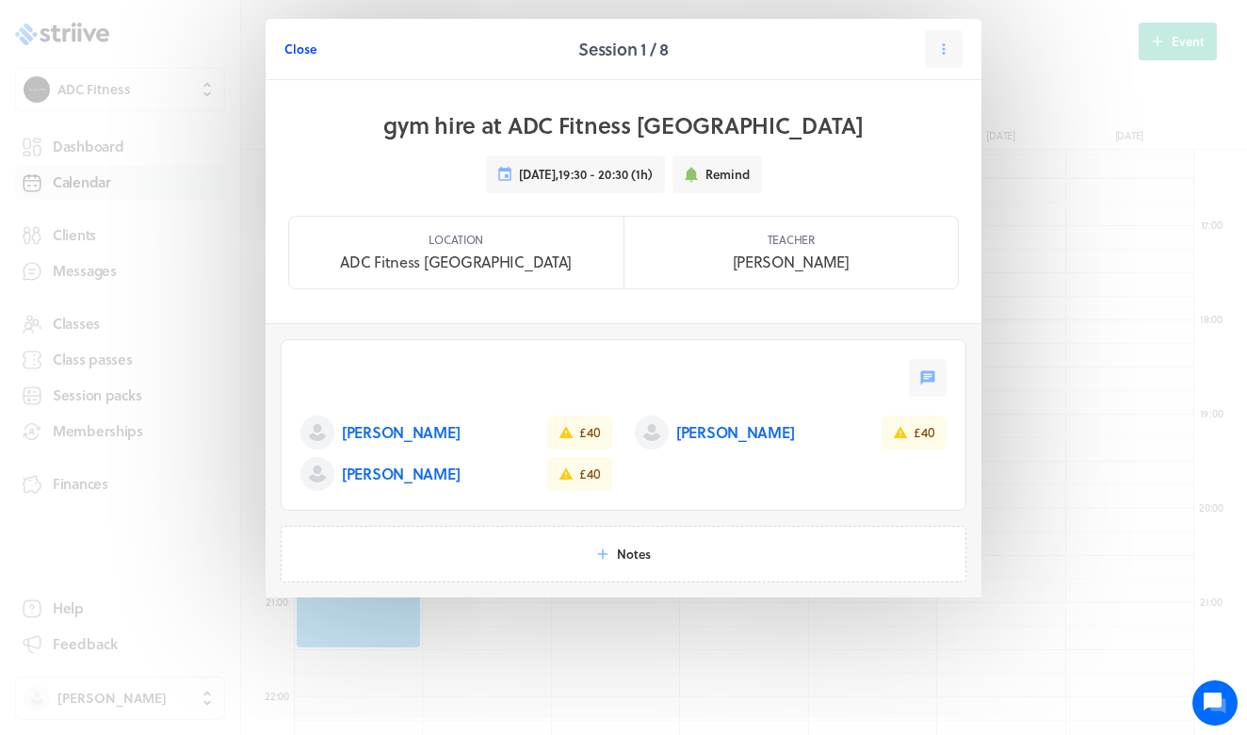
click at [304, 53] on span "Close" at bounding box center [300, 48] width 32 height 17
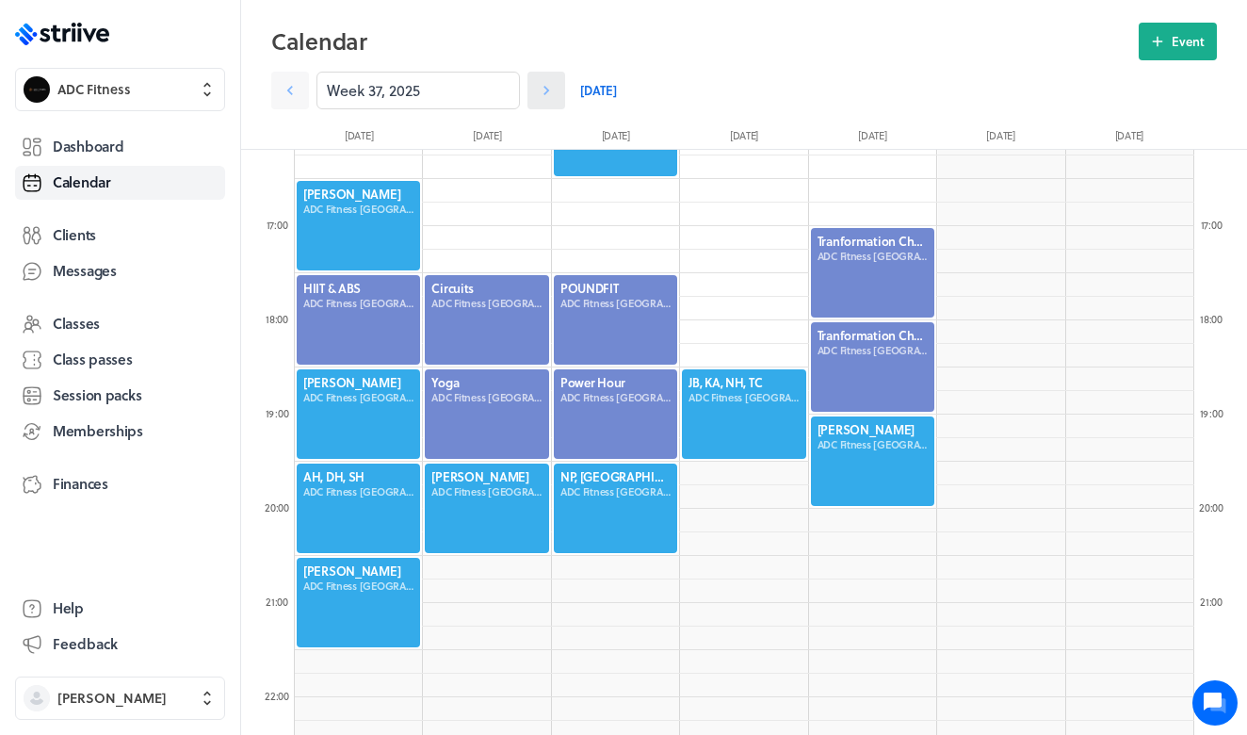
click at [554, 89] on icon at bounding box center [546, 90] width 19 height 19
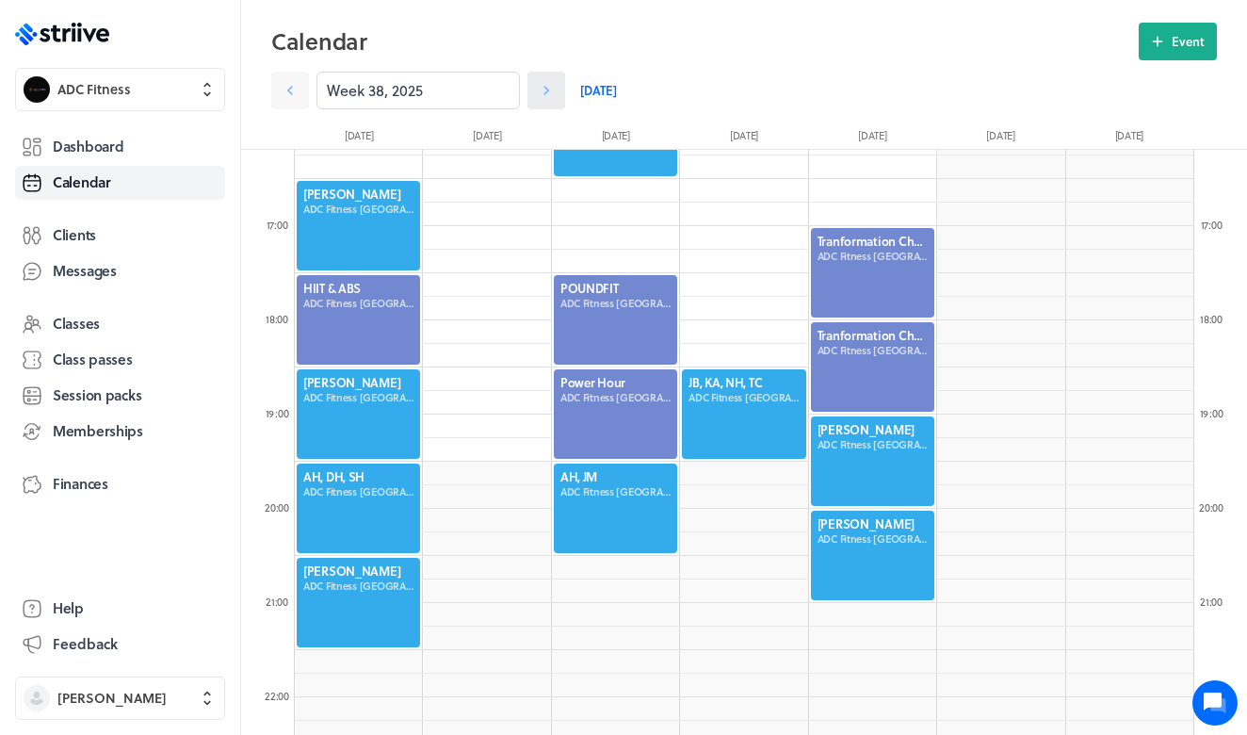
click at [554, 89] on icon at bounding box center [546, 90] width 19 height 19
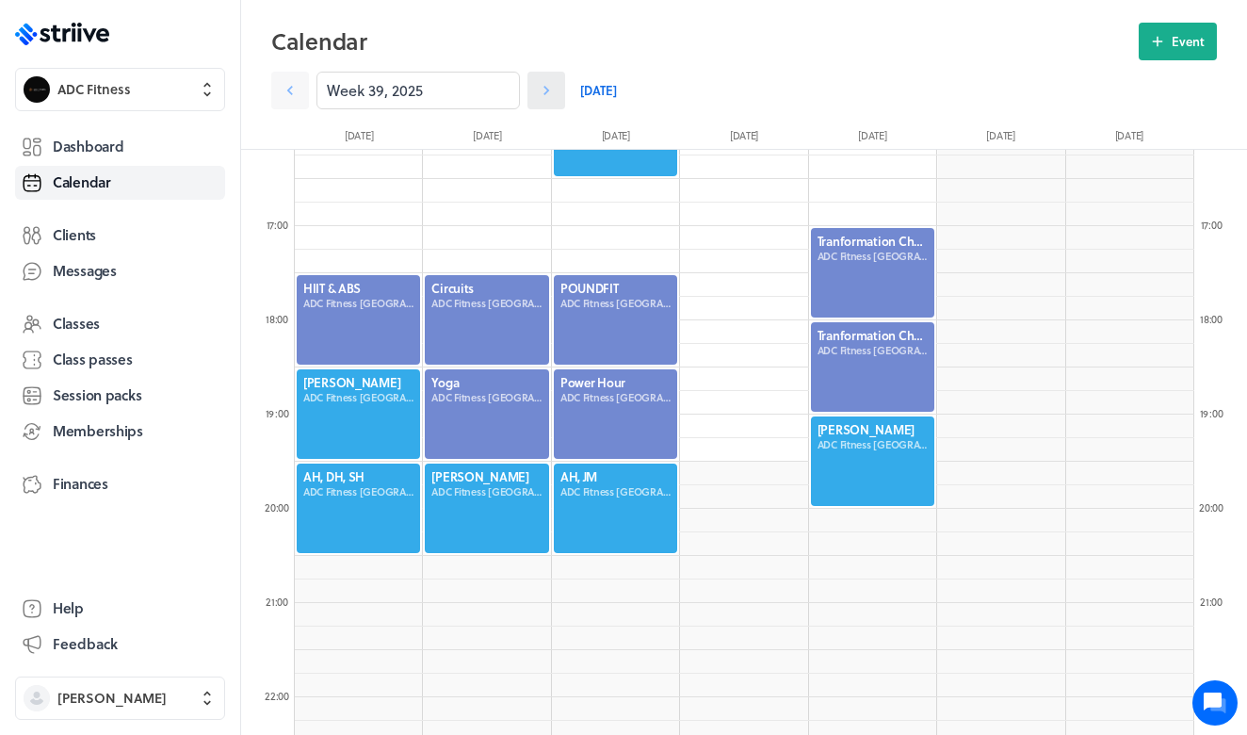
click at [554, 89] on icon at bounding box center [546, 90] width 19 height 19
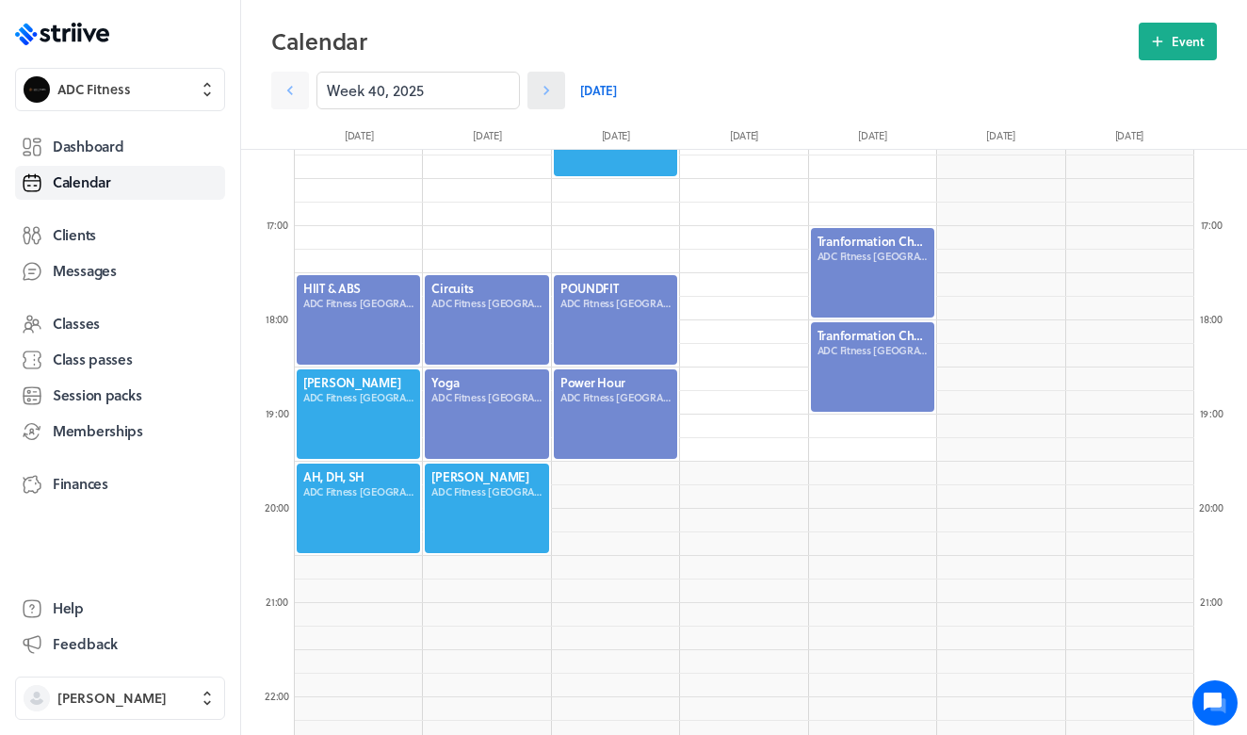
click at [554, 89] on icon at bounding box center [546, 90] width 19 height 19
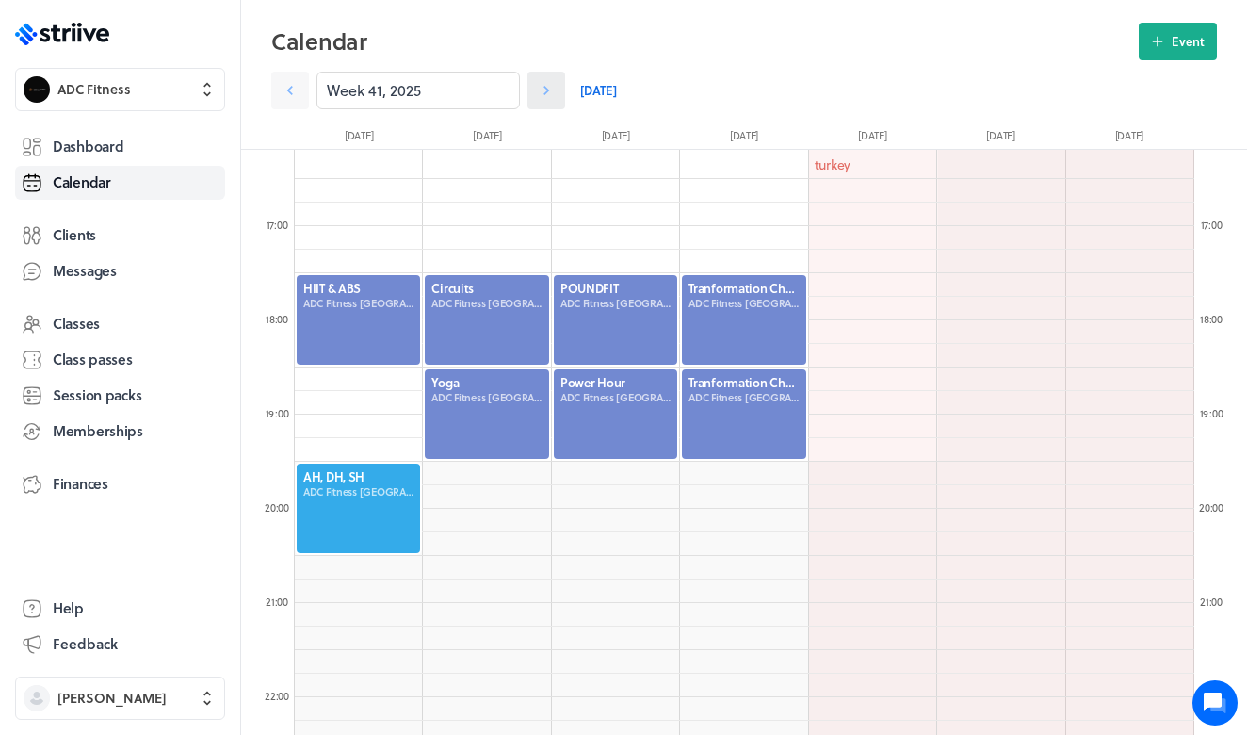
click at [554, 89] on icon at bounding box center [546, 90] width 19 height 19
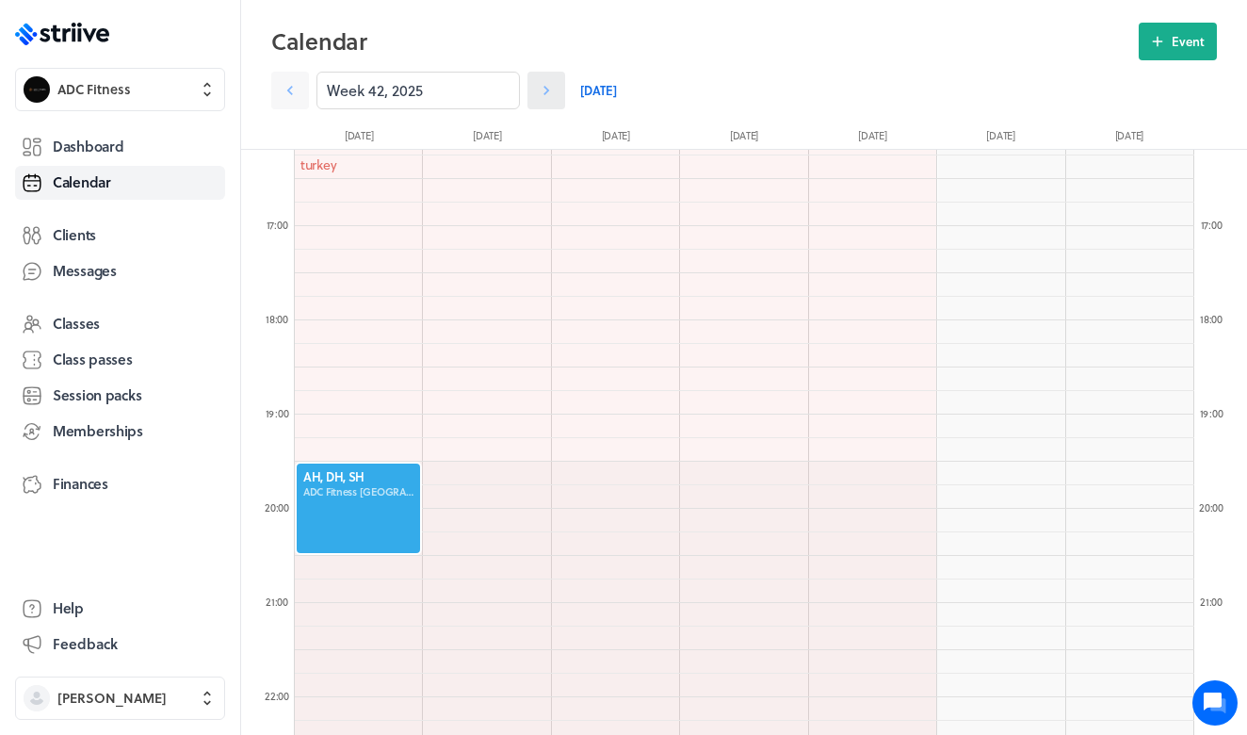
click at [554, 90] on icon at bounding box center [546, 90] width 19 height 19
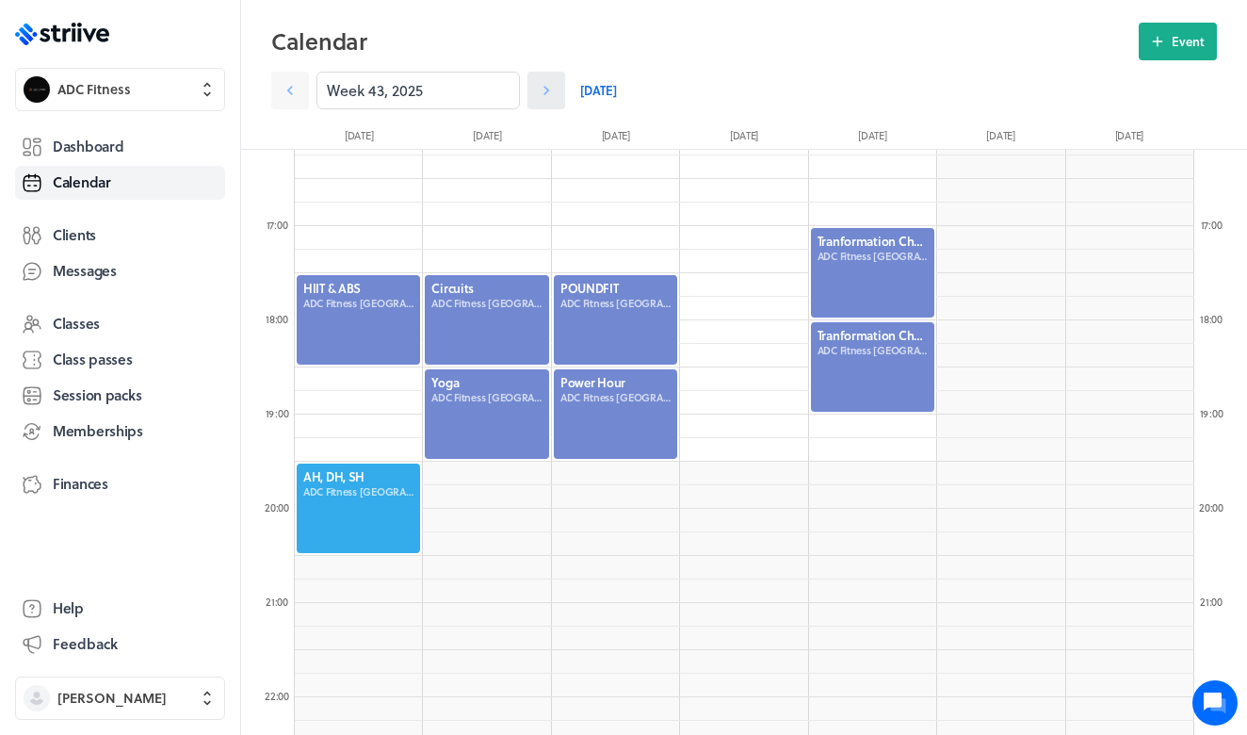
click at [554, 90] on icon at bounding box center [546, 90] width 19 height 19
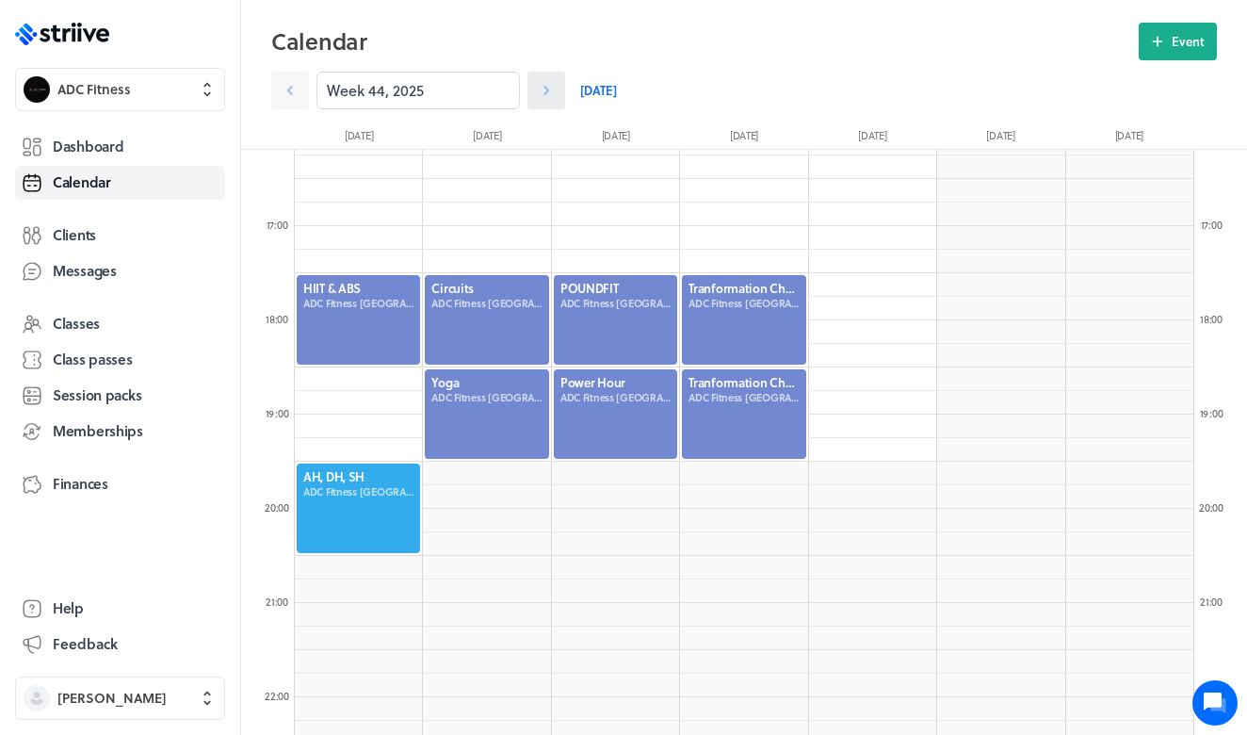
click at [552, 91] on icon at bounding box center [546, 90] width 19 height 19
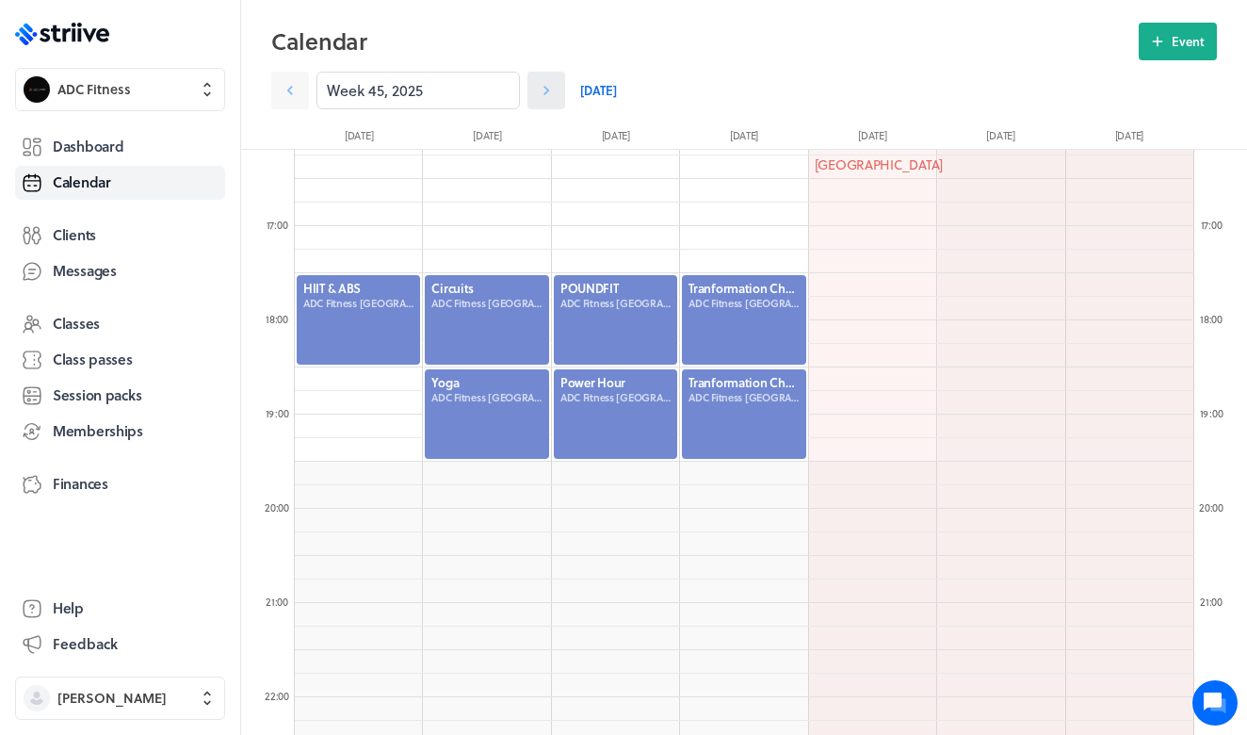
click at [552, 93] on icon at bounding box center [546, 90] width 19 height 19
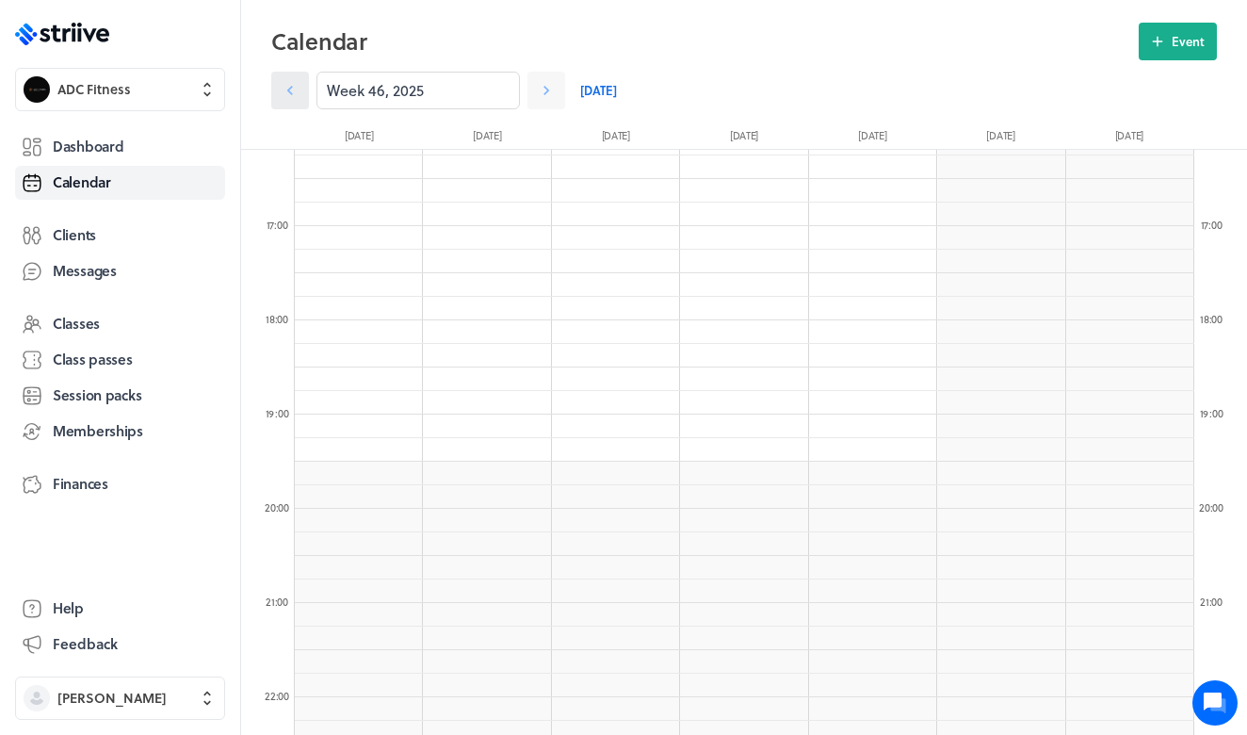
click at [291, 92] on icon at bounding box center [290, 90] width 6 height 9
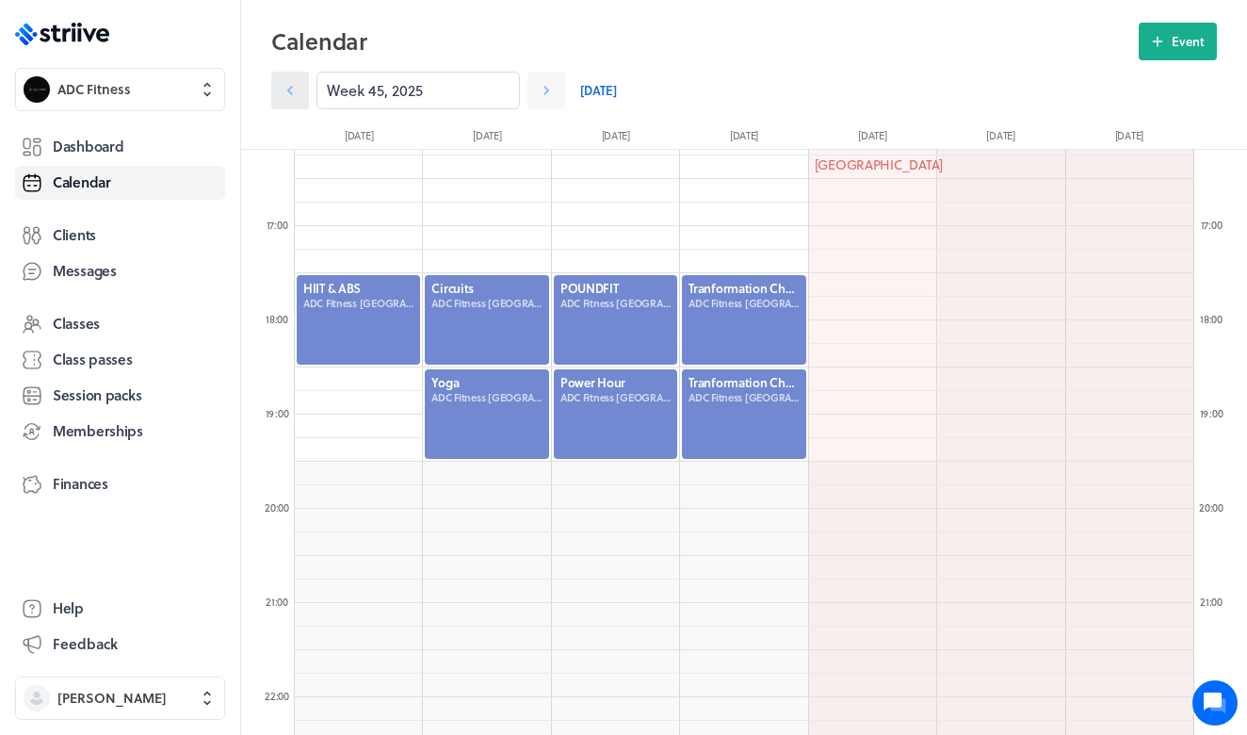
click at [291, 93] on icon at bounding box center [290, 90] width 6 height 9
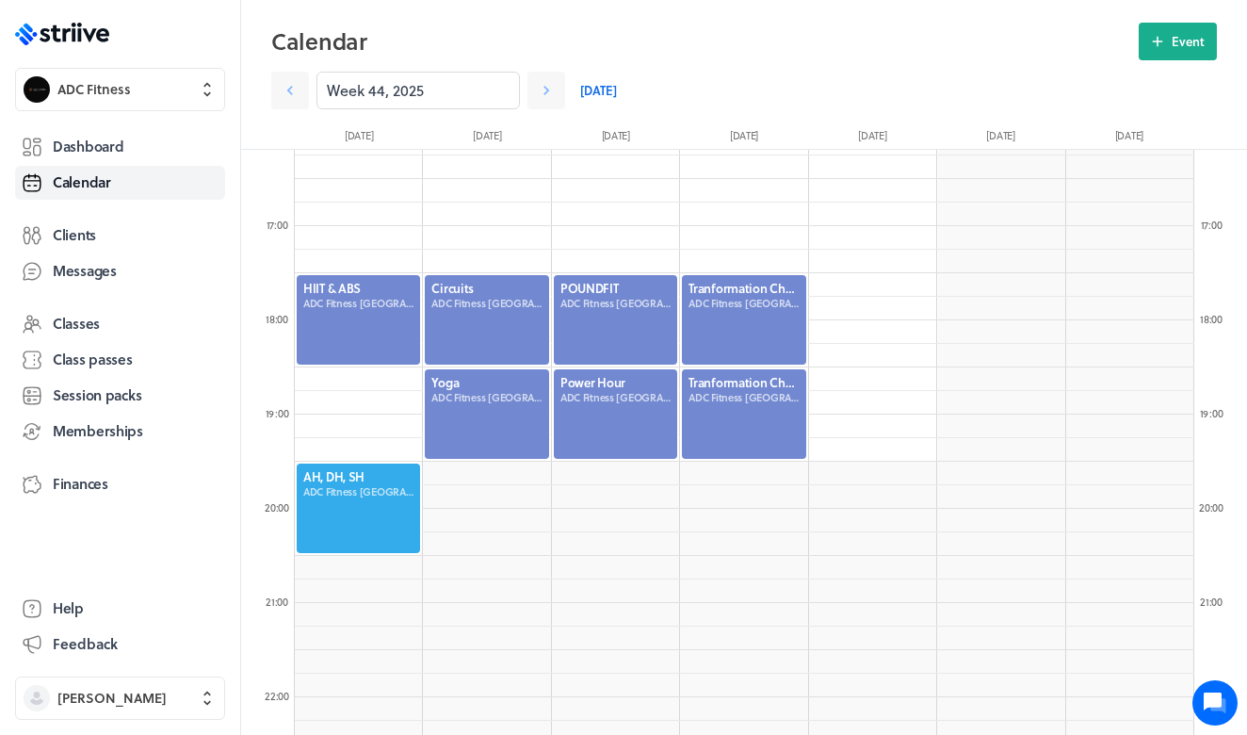
click at [379, 493] on div at bounding box center [358, 507] width 127 height 93
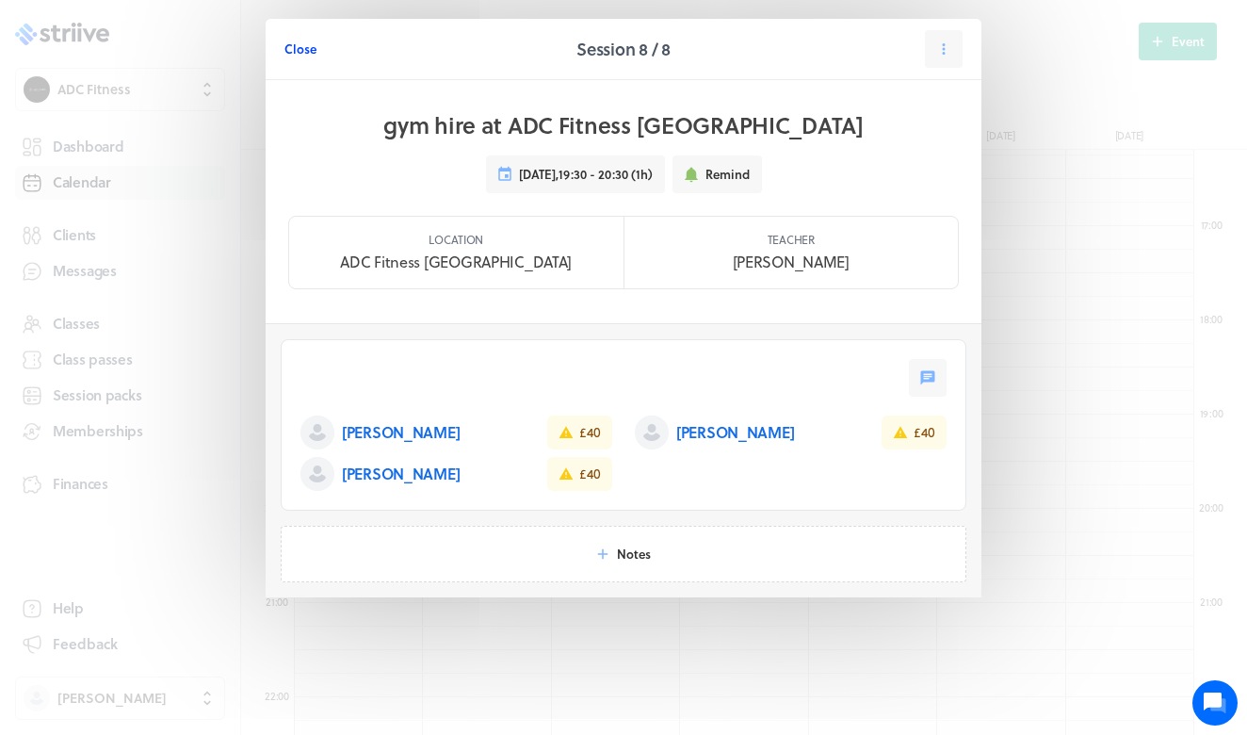
click at [305, 53] on span "Close" at bounding box center [300, 48] width 32 height 17
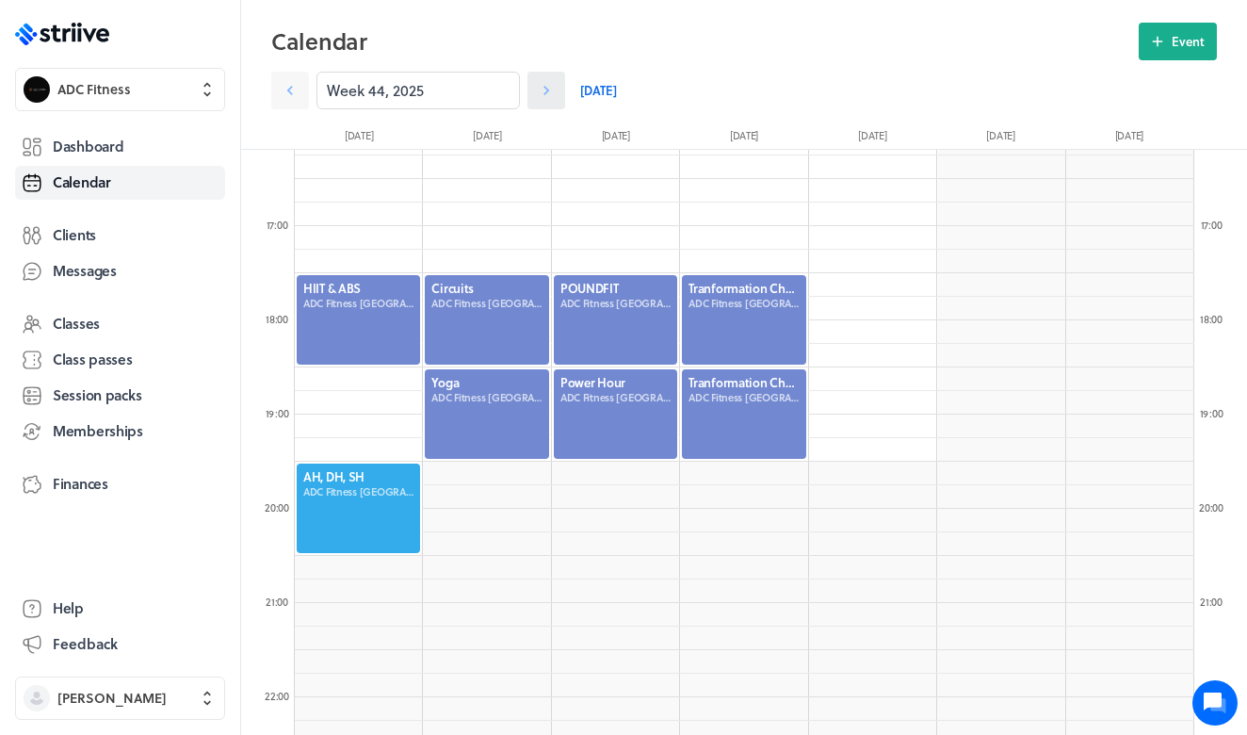
click at [549, 90] on icon at bounding box center [546, 90] width 19 height 19
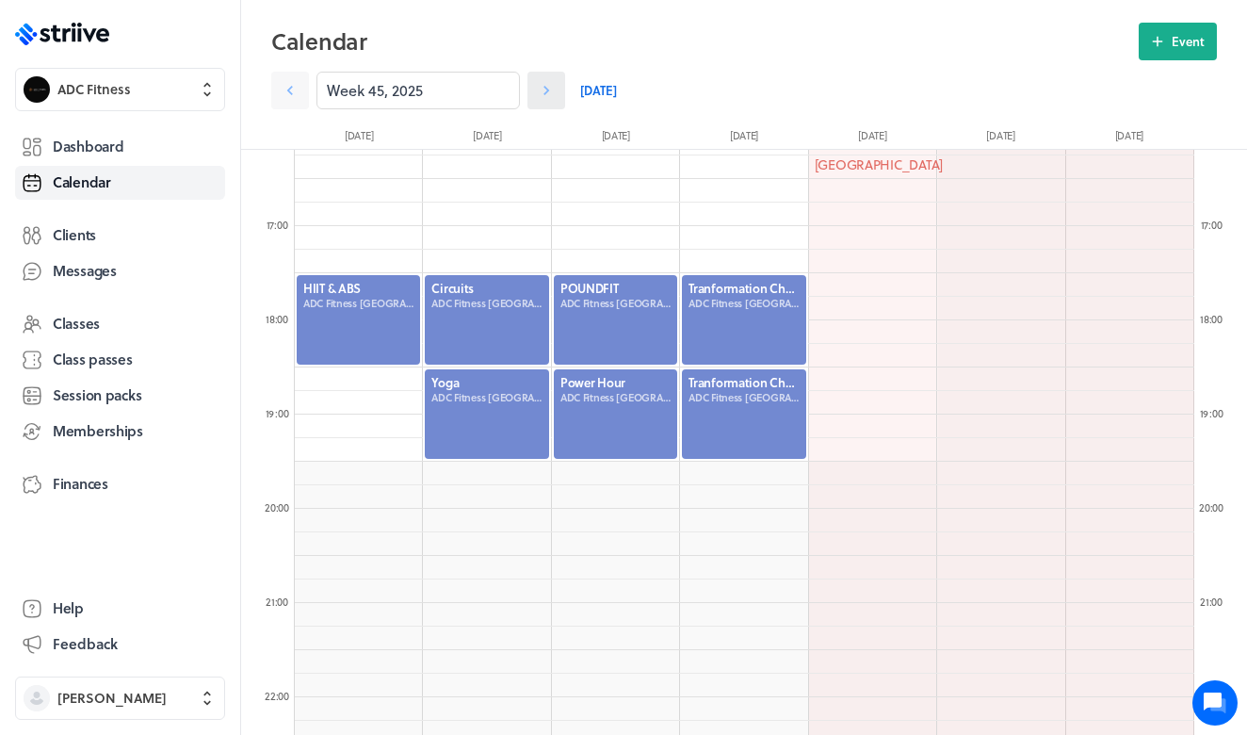
click at [549, 90] on icon at bounding box center [546, 90] width 6 height 9
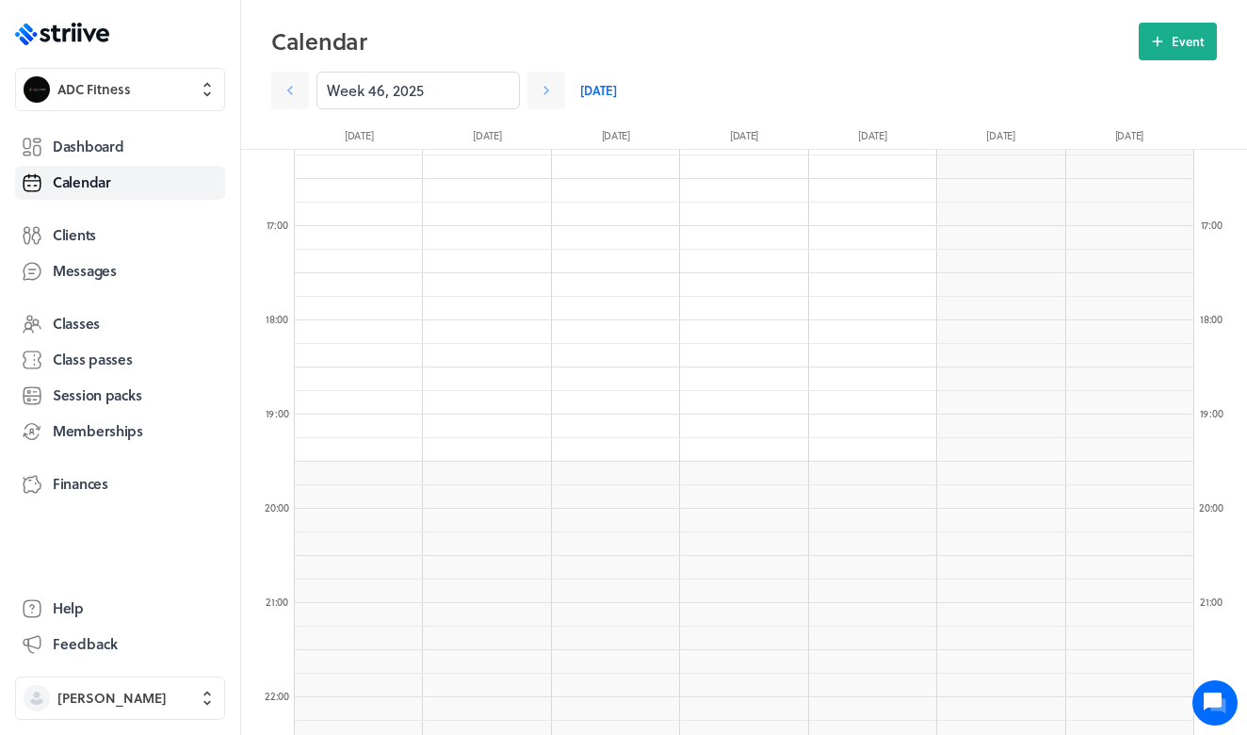
click at [604, 83] on link "[DATE]" at bounding box center [598, 91] width 37 height 38
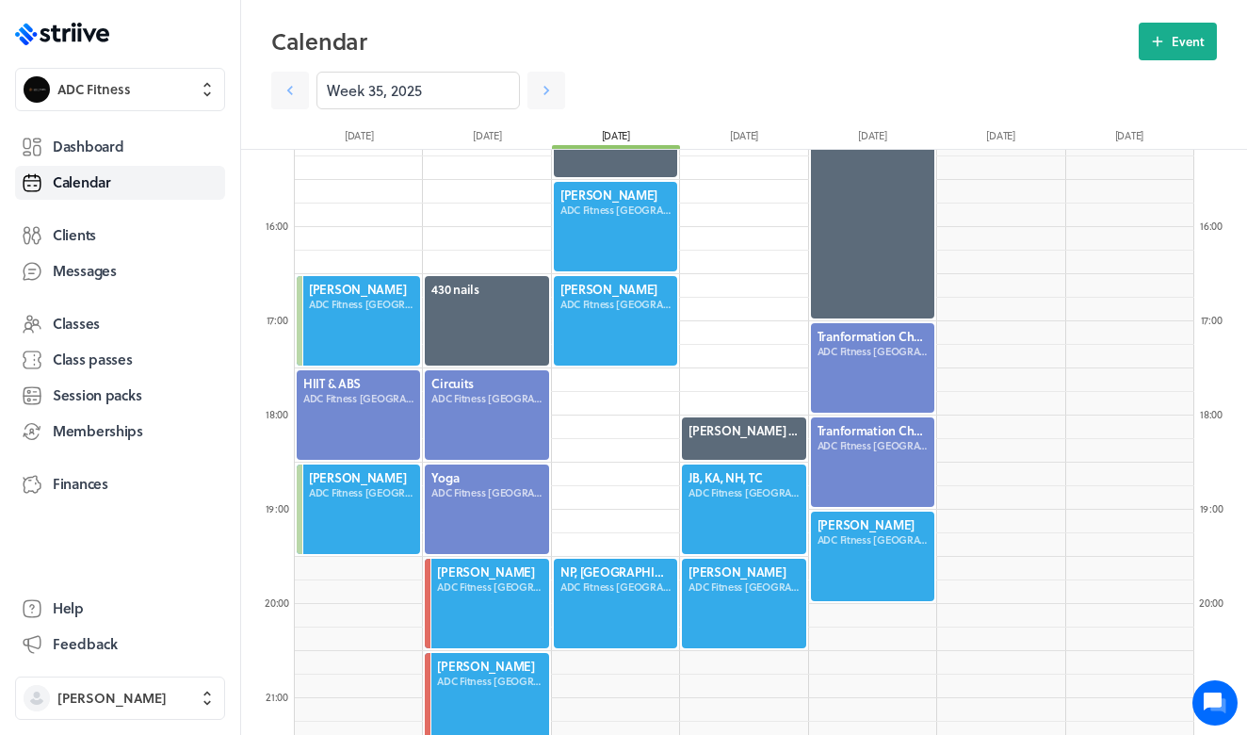
scroll to position [1456, 0]
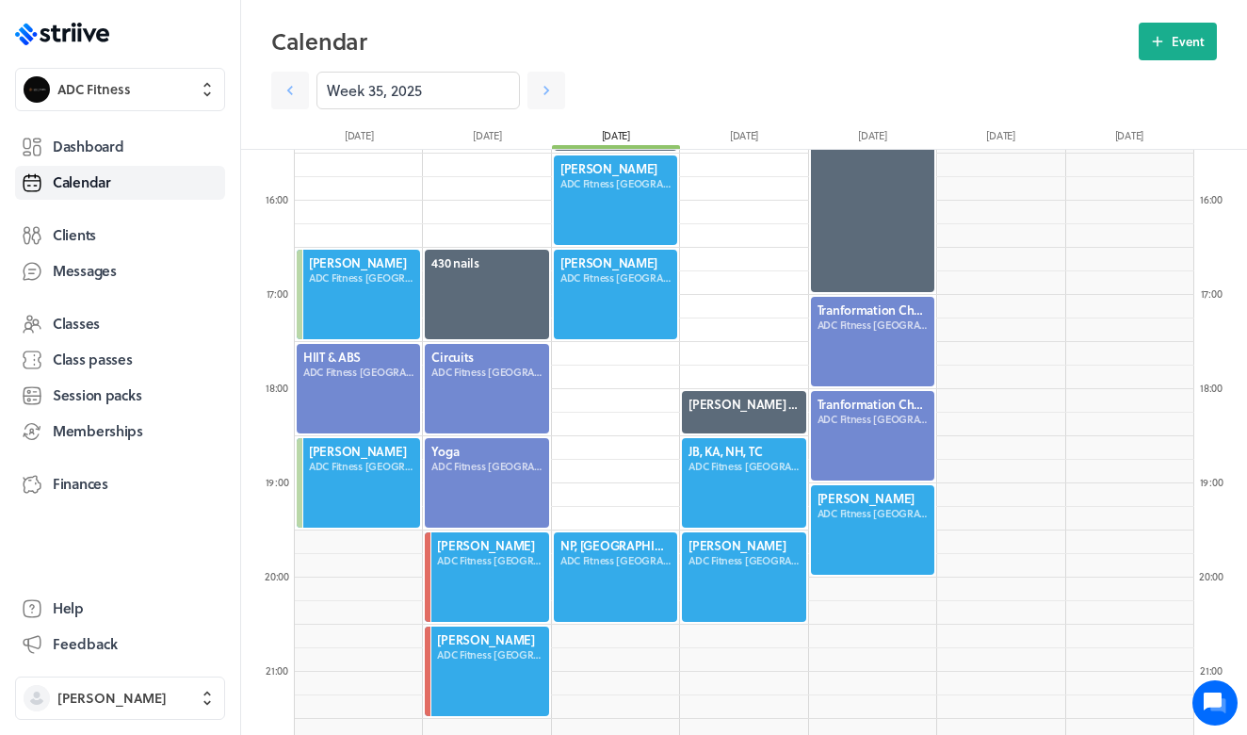
click at [610, 586] on div at bounding box center [615, 576] width 127 height 93
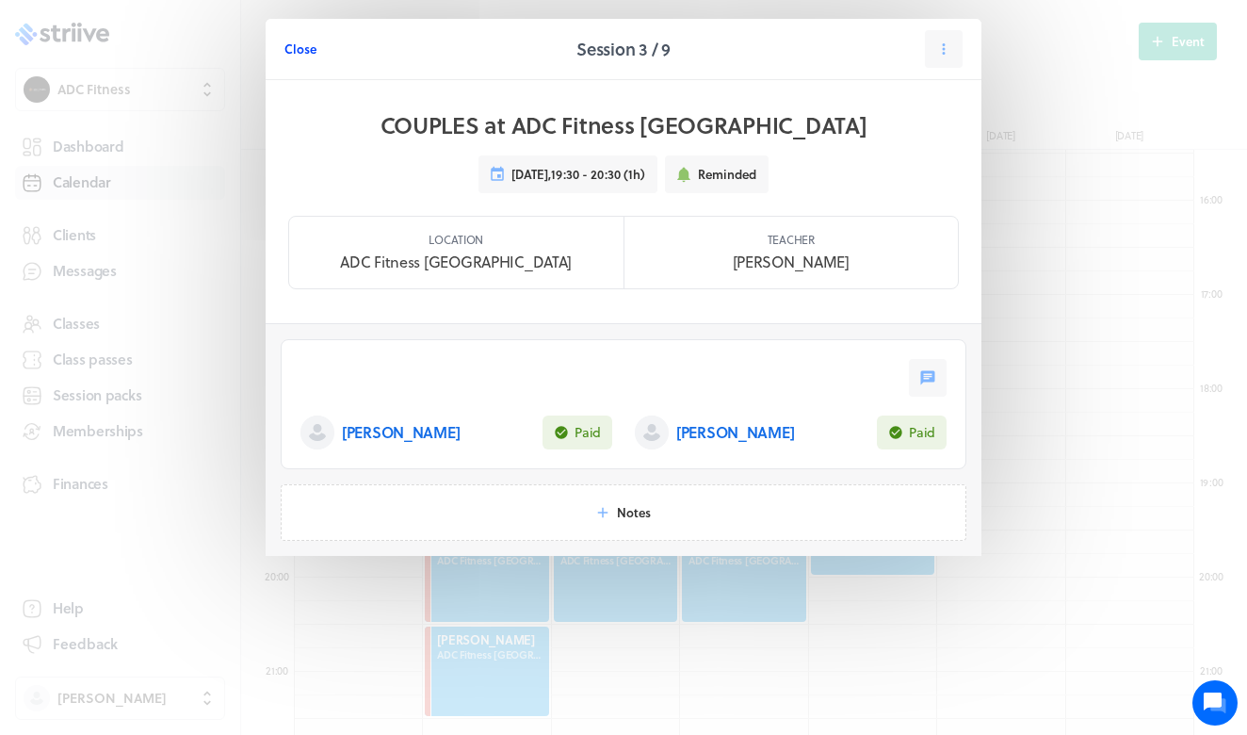
click at [299, 46] on span "Close" at bounding box center [300, 48] width 32 height 17
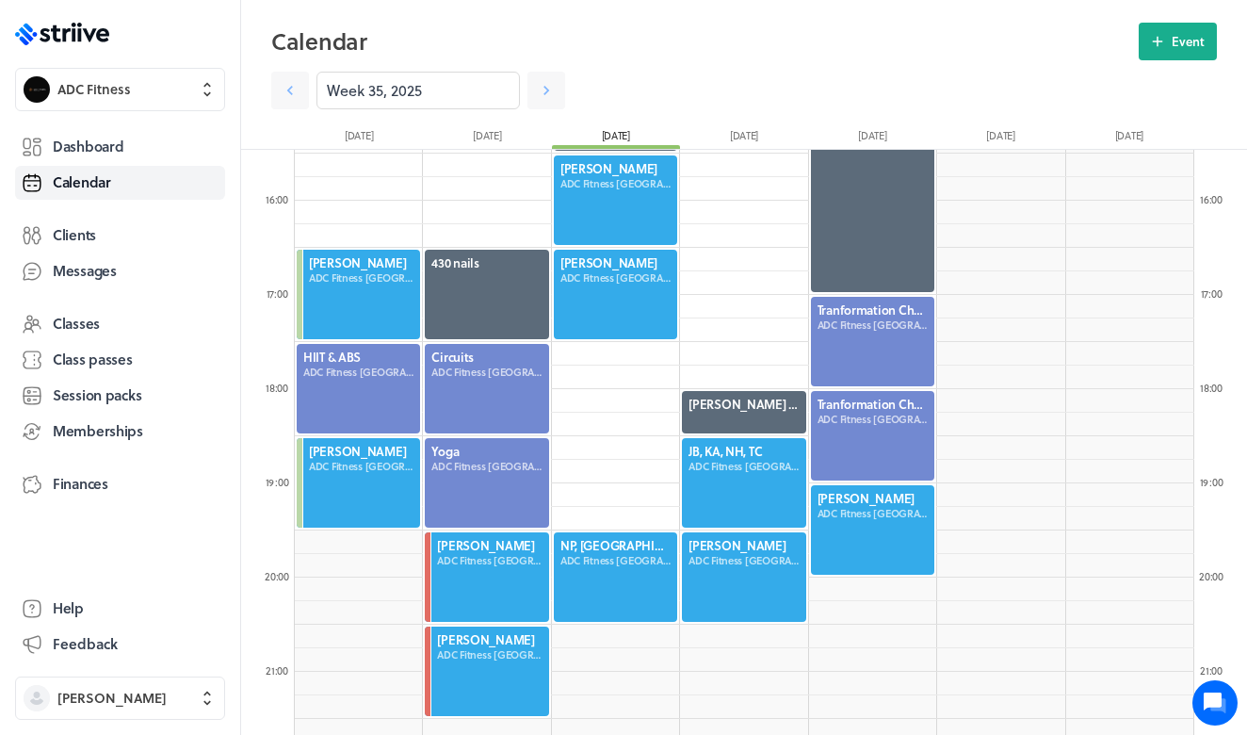
click at [603, 564] on div at bounding box center [615, 576] width 127 height 93
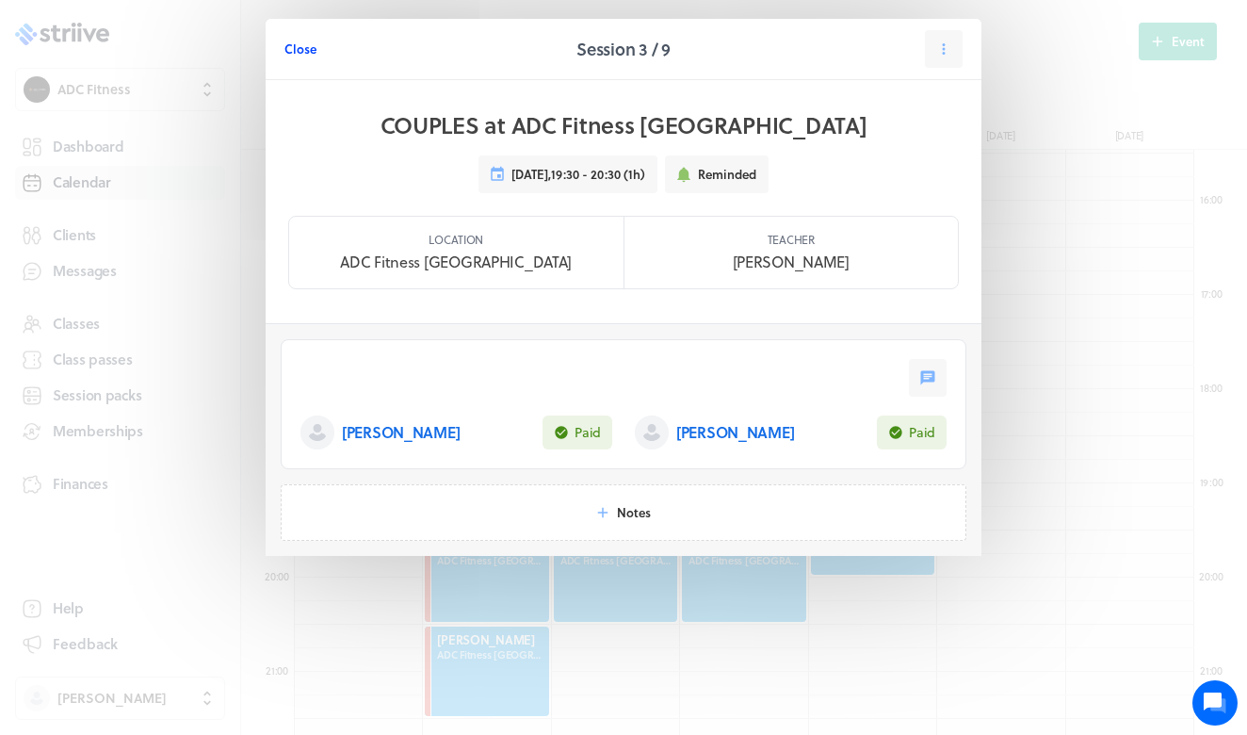
click at [298, 58] on button "Close" at bounding box center [300, 49] width 32 height 38
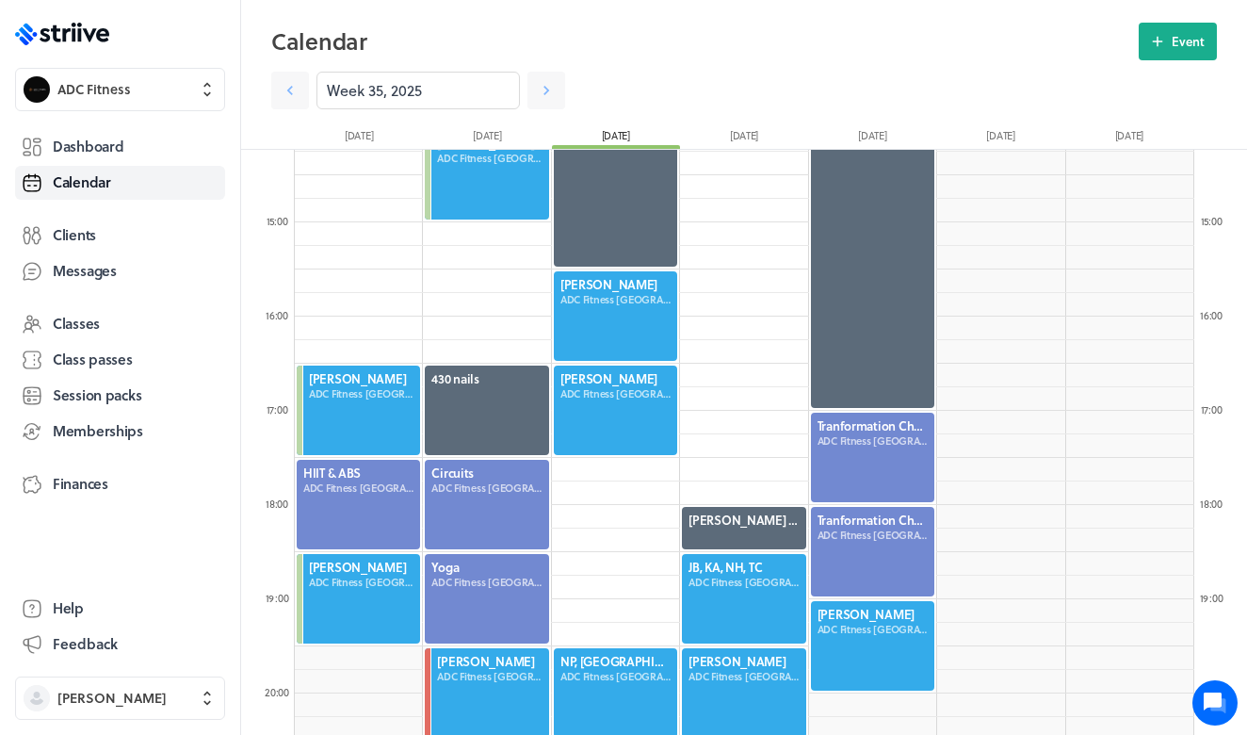
scroll to position [1333, 0]
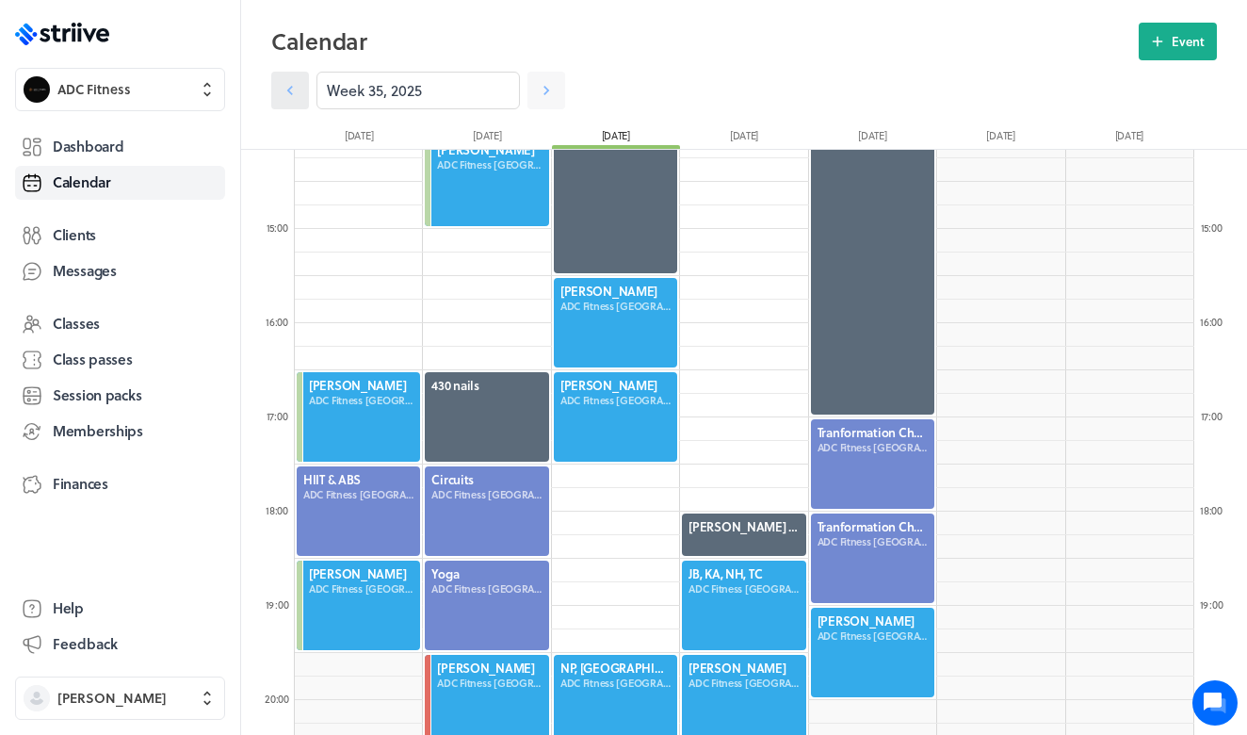
click at [300, 89] on link at bounding box center [290, 91] width 38 height 38
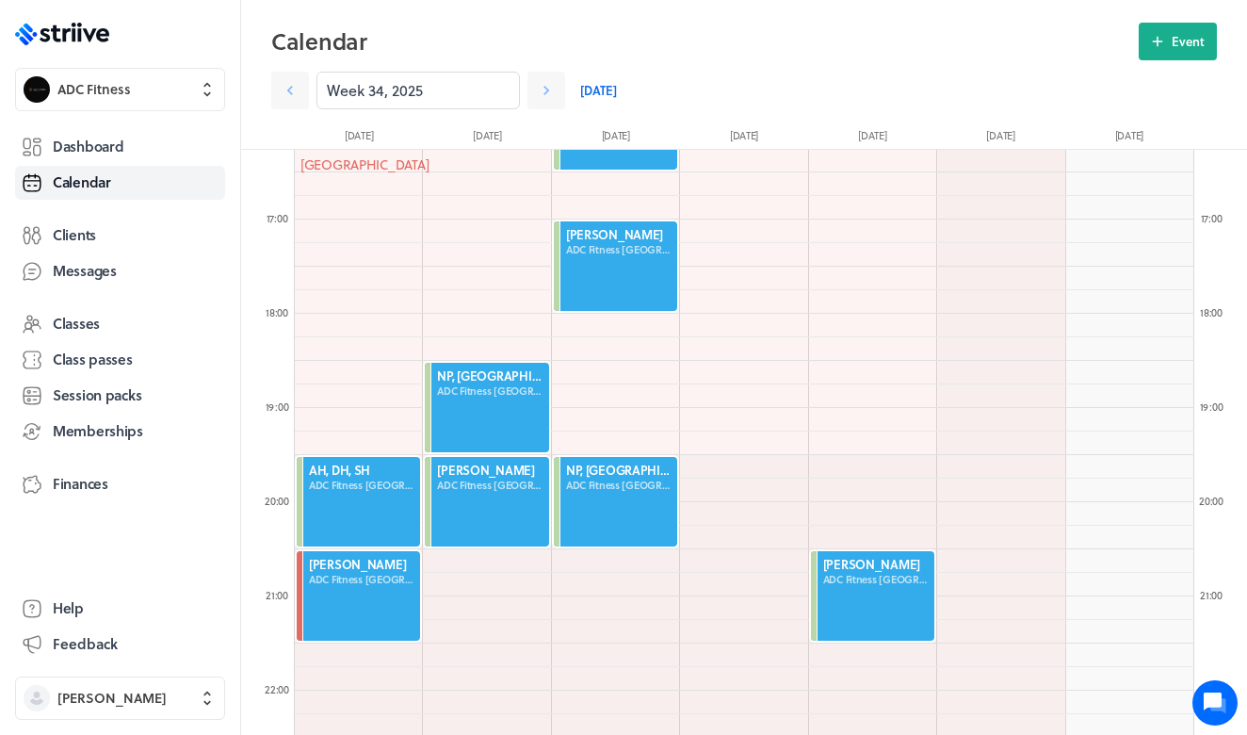
scroll to position [1541, 0]
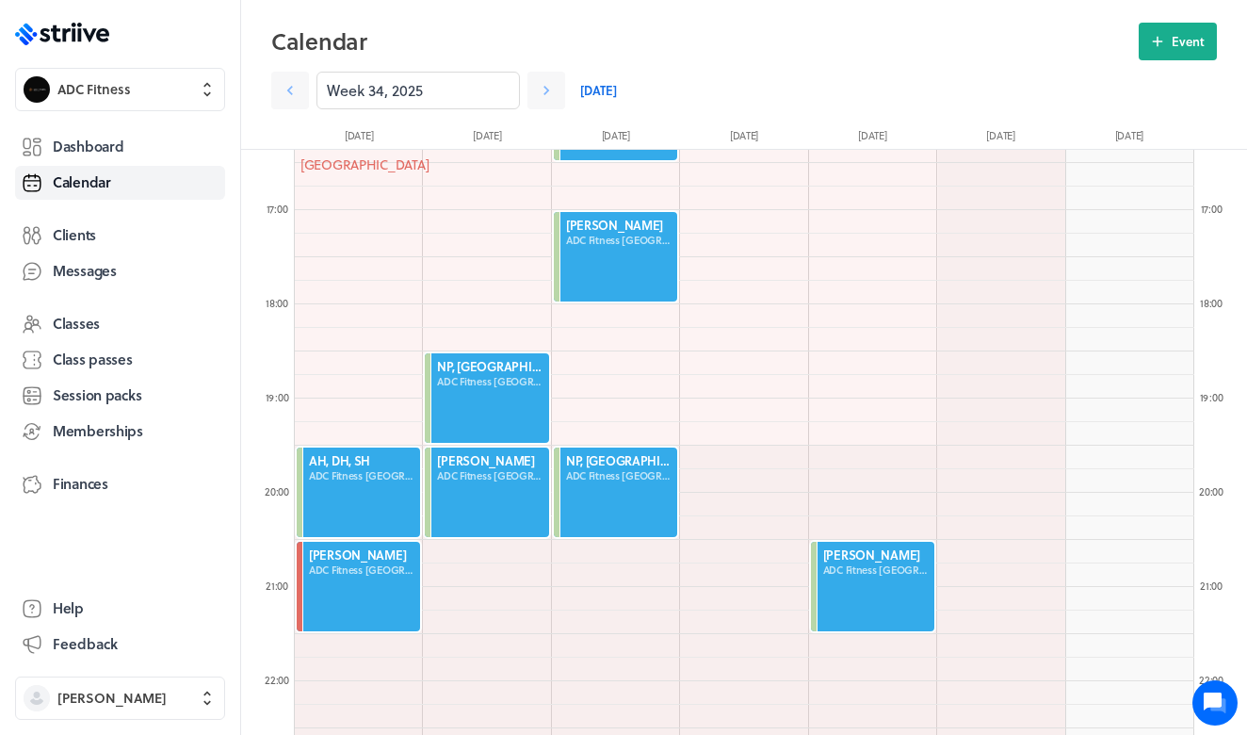
click at [622, 498] on div at bounding box center [615, 491] width 127 height 93
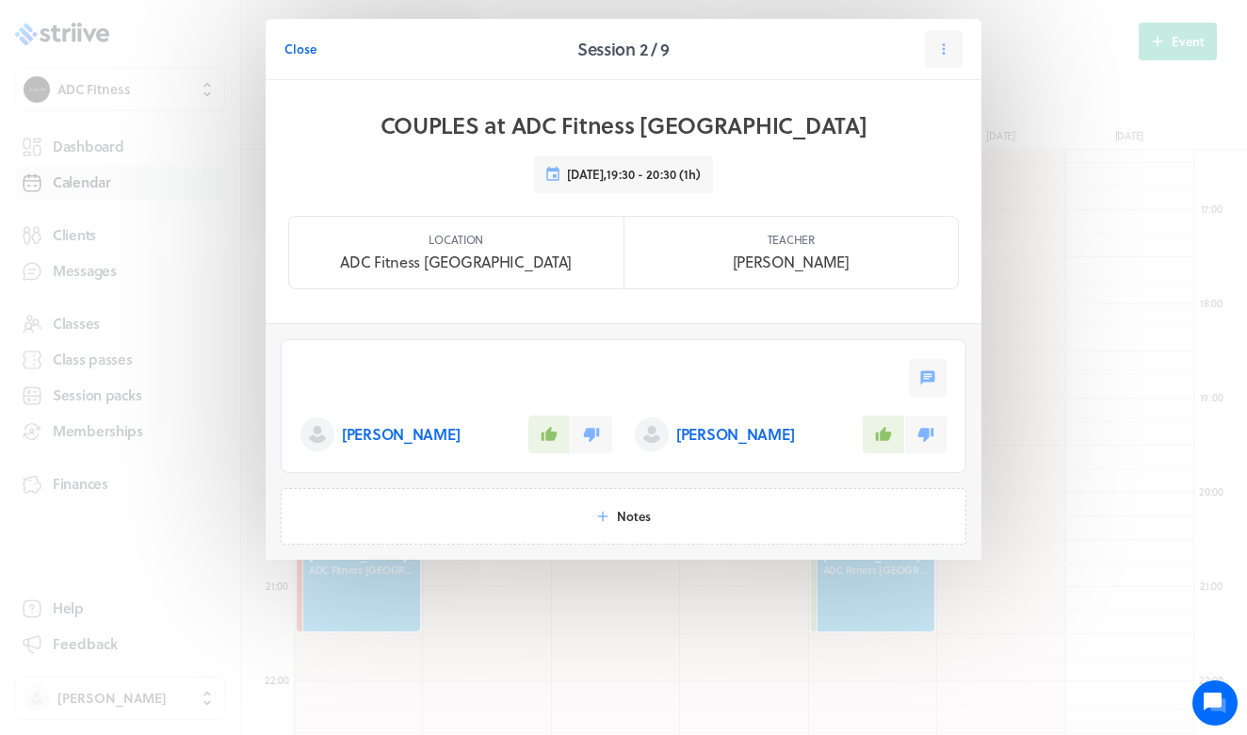
click at [301, 53] on span "Close" at bounding box center [300, 48] width 32 height 17
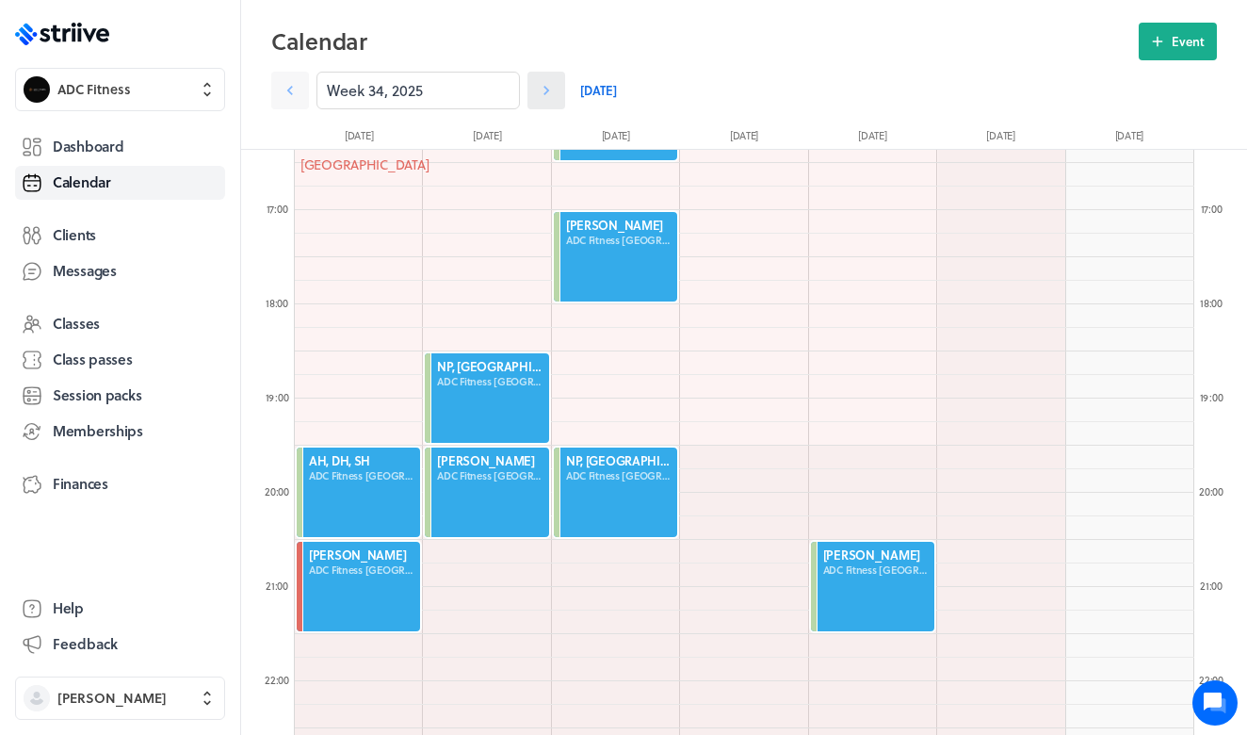
click at [551, 90] on icon at bounding box center [546, 90] width 19 height 19
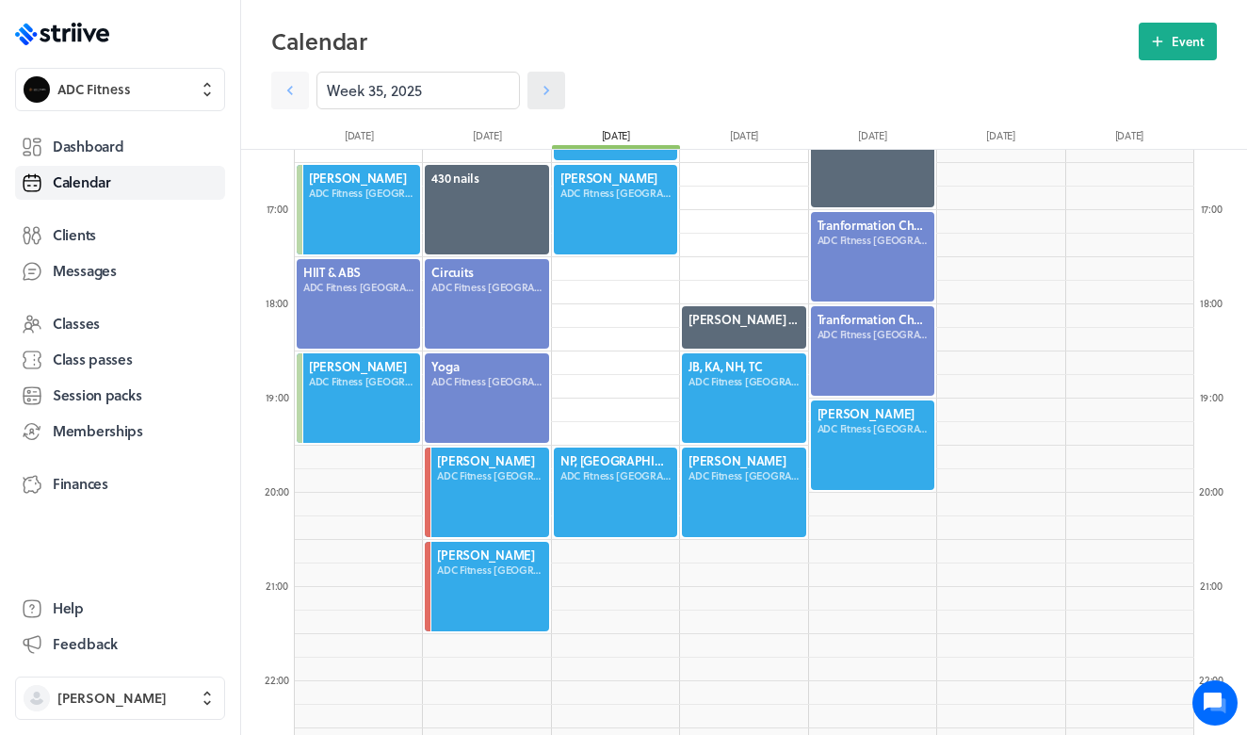
click at [550, 89] on icon at bounding box center [546, 90] width 19 height 19
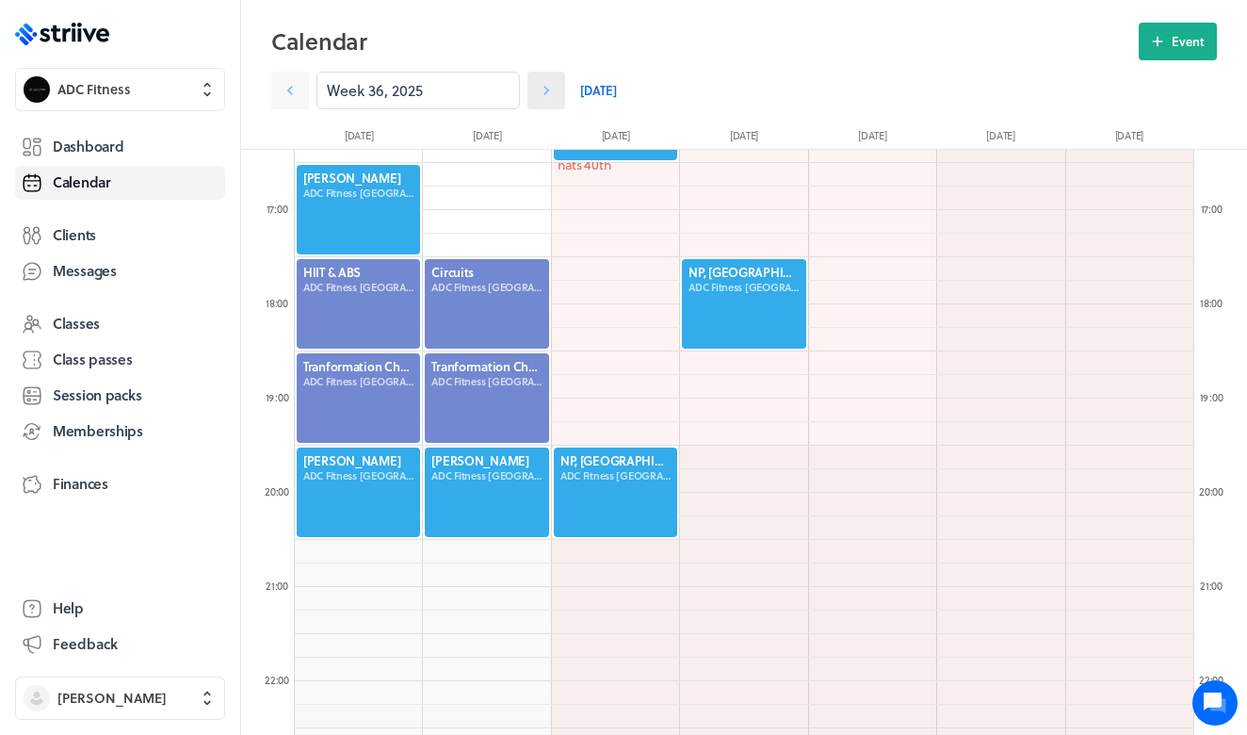
click at [550, 89] on icon at bounding box center [546, 90] width 19 height 19
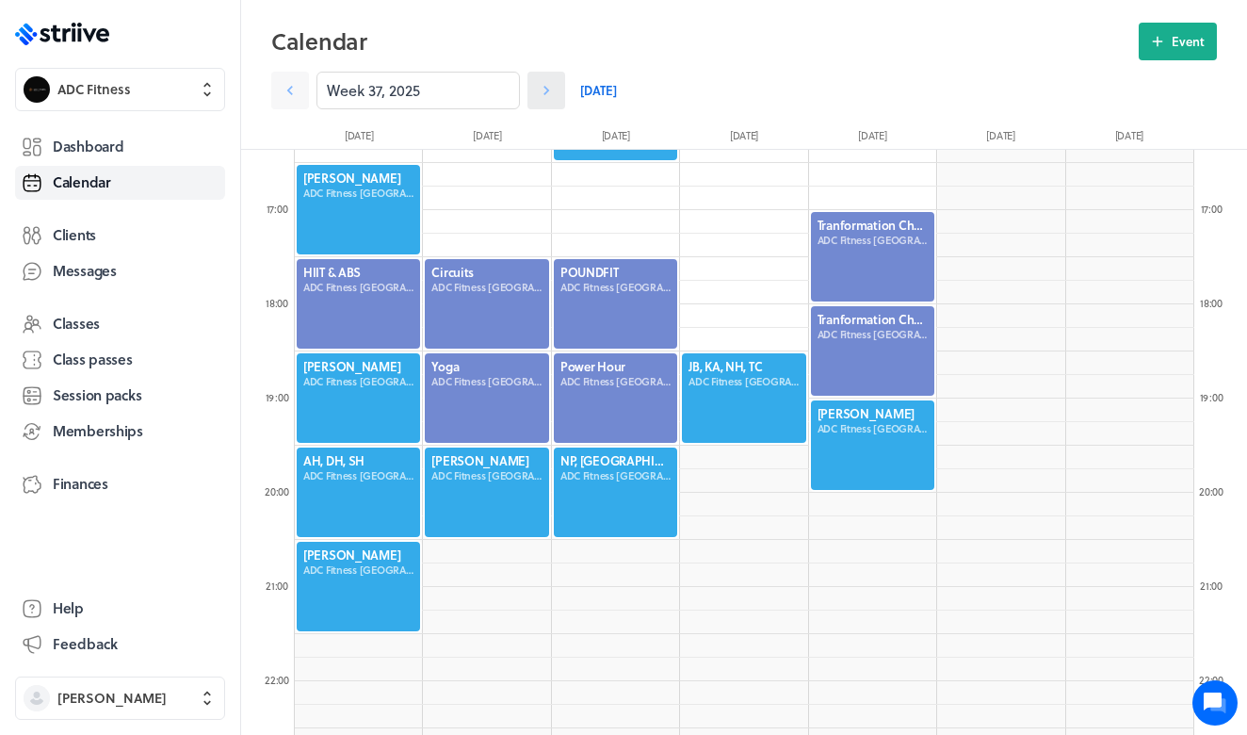
click at [550, 89] on icon at bounding box center [546, 90] width 19 height 19
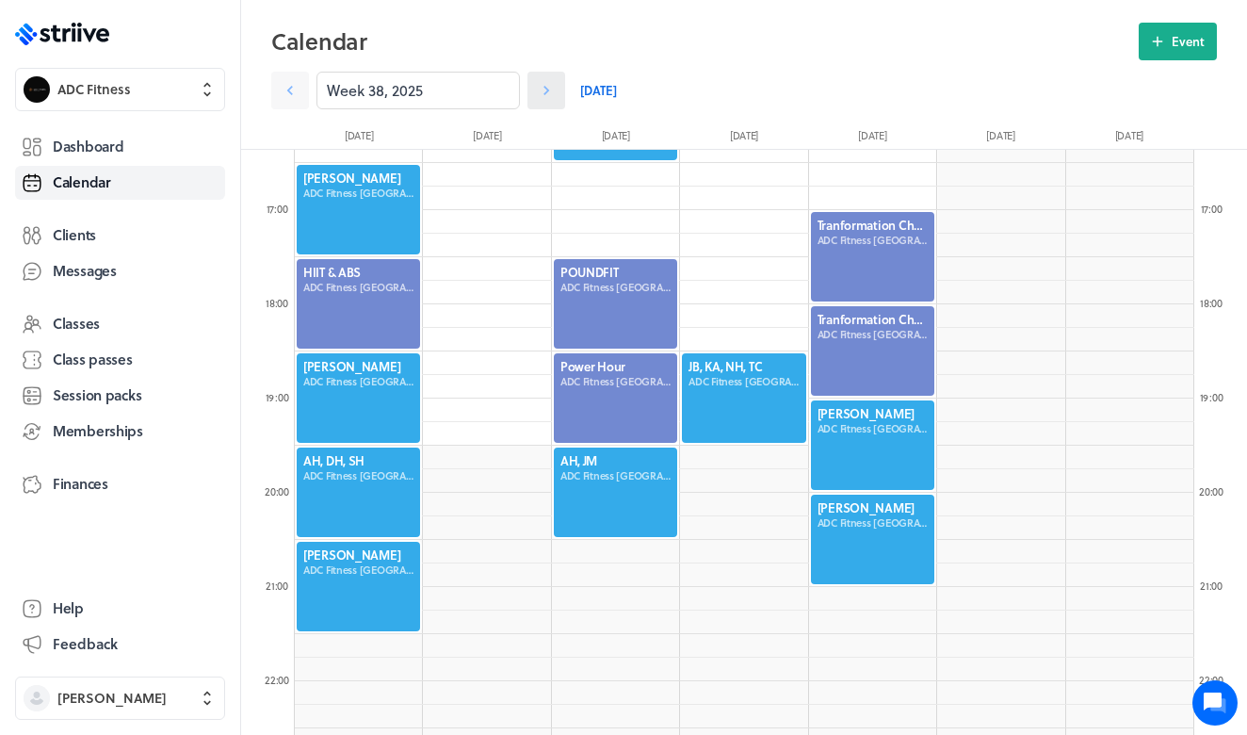
click at [550, 89] on icon at bounding box center [546, 90] width 19 height 19
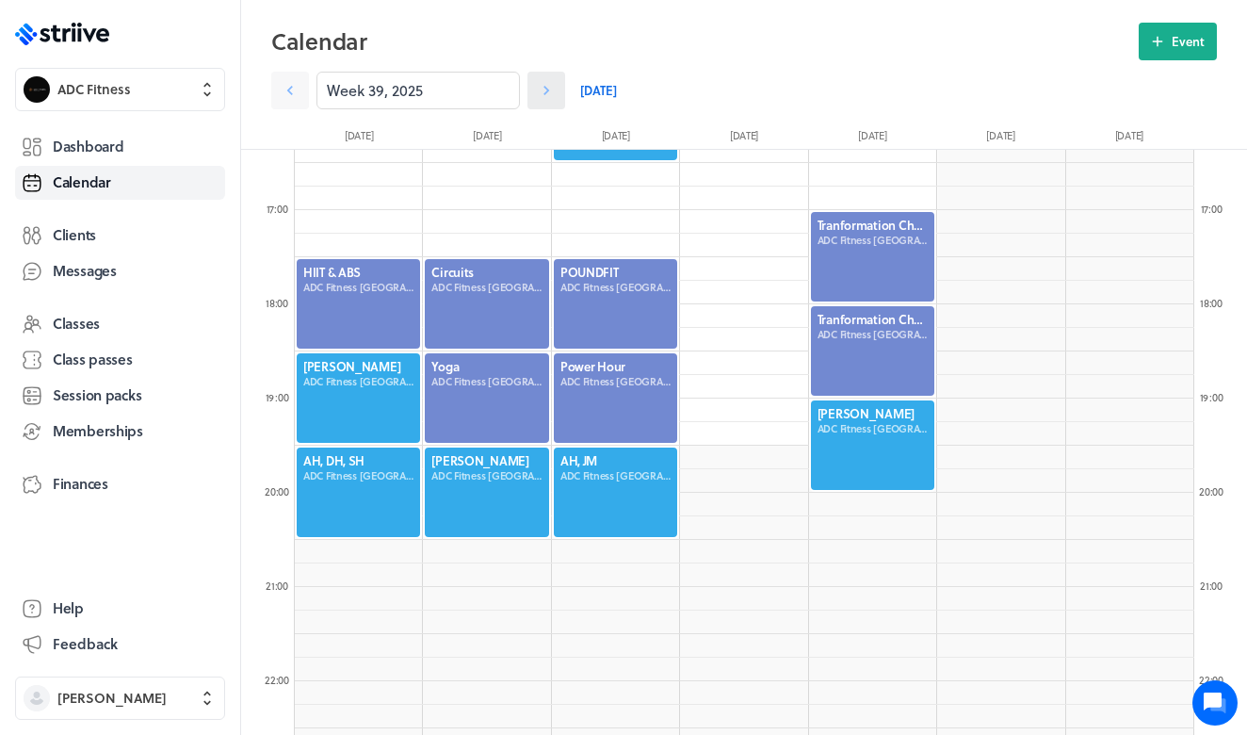
click at [550, 89] on icon at bounding box center [546, 90] width 19 height 19
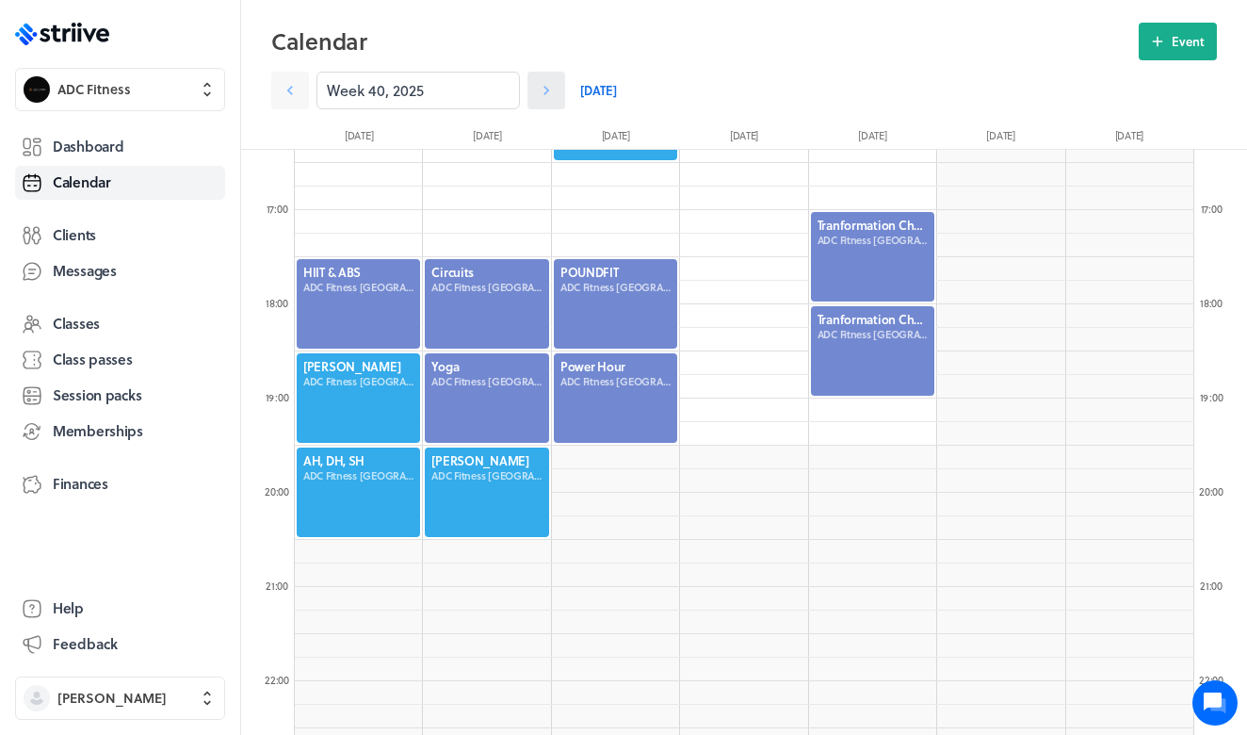
click at [550, 89] on icon at bounding box center [546, 90] width 19 height 19
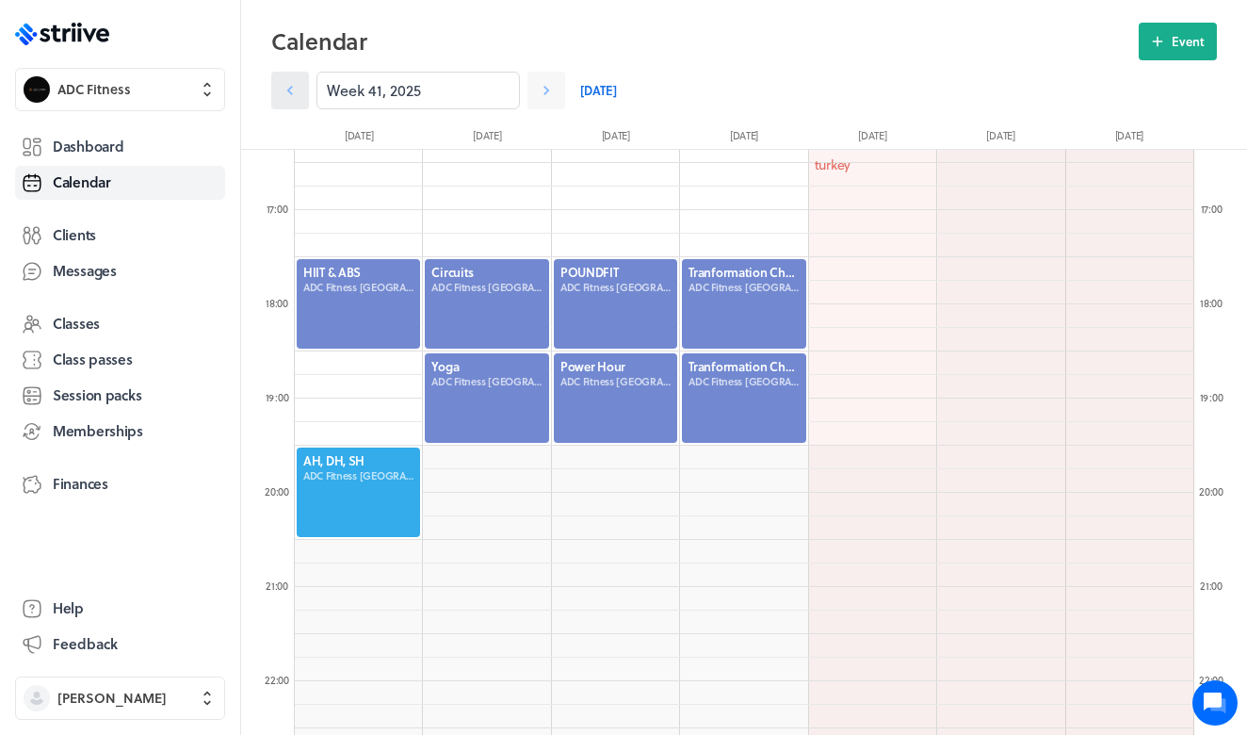
click at [287, 89] on icon at bounding box center [290, 90] width 19 height 19
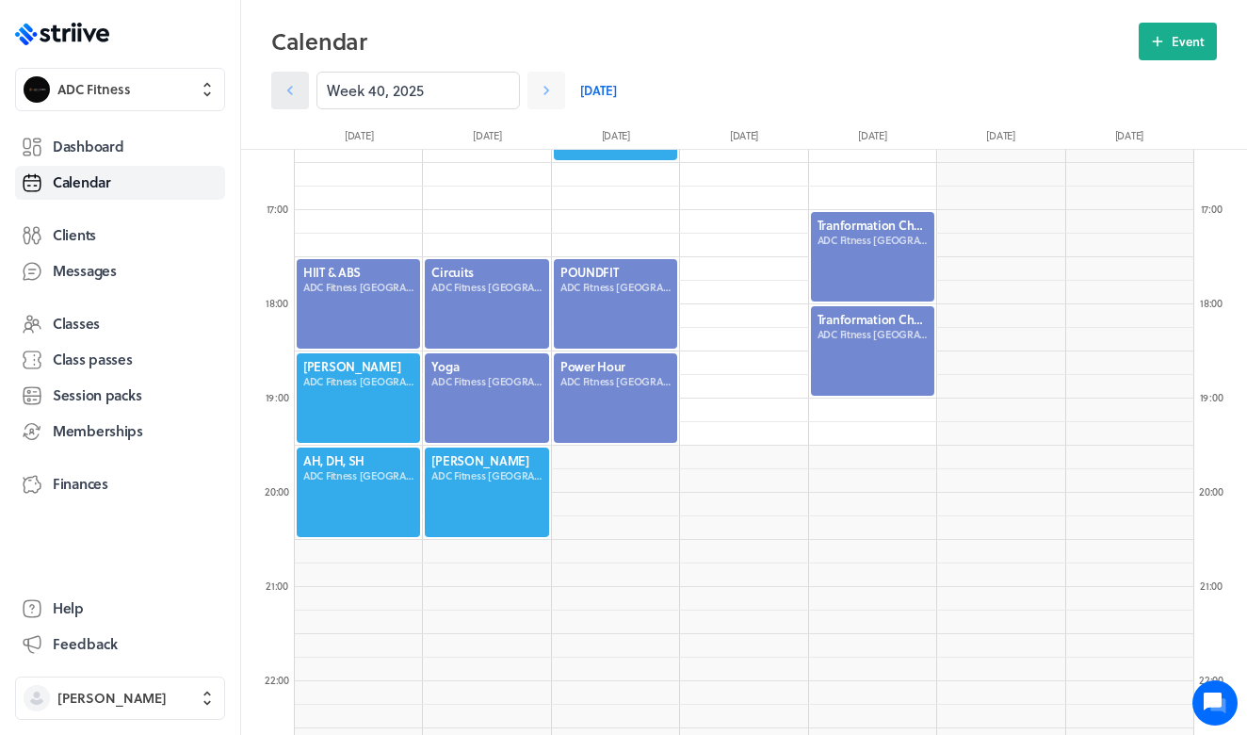
click at [287, 89] on icon at bounding box center [290, 90] width 19 height 19
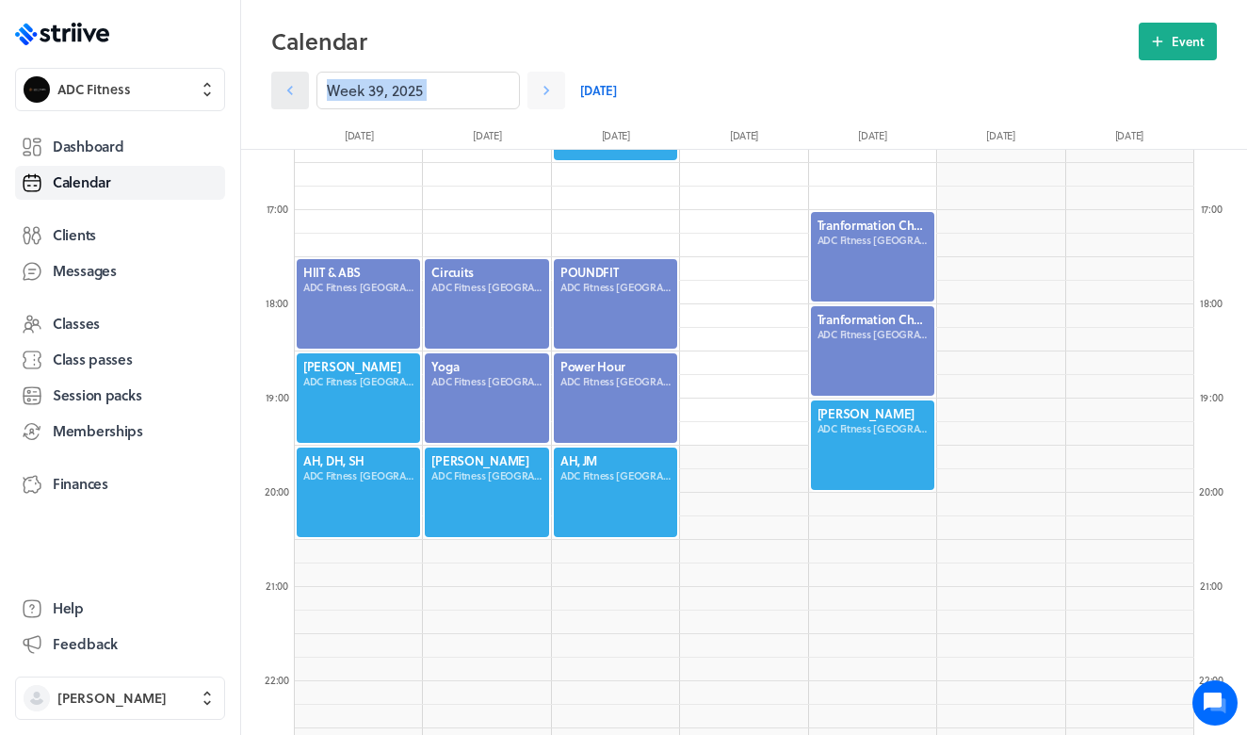
click at [287, 89] on icon at bounding box center [290, 90] width 19 height 19
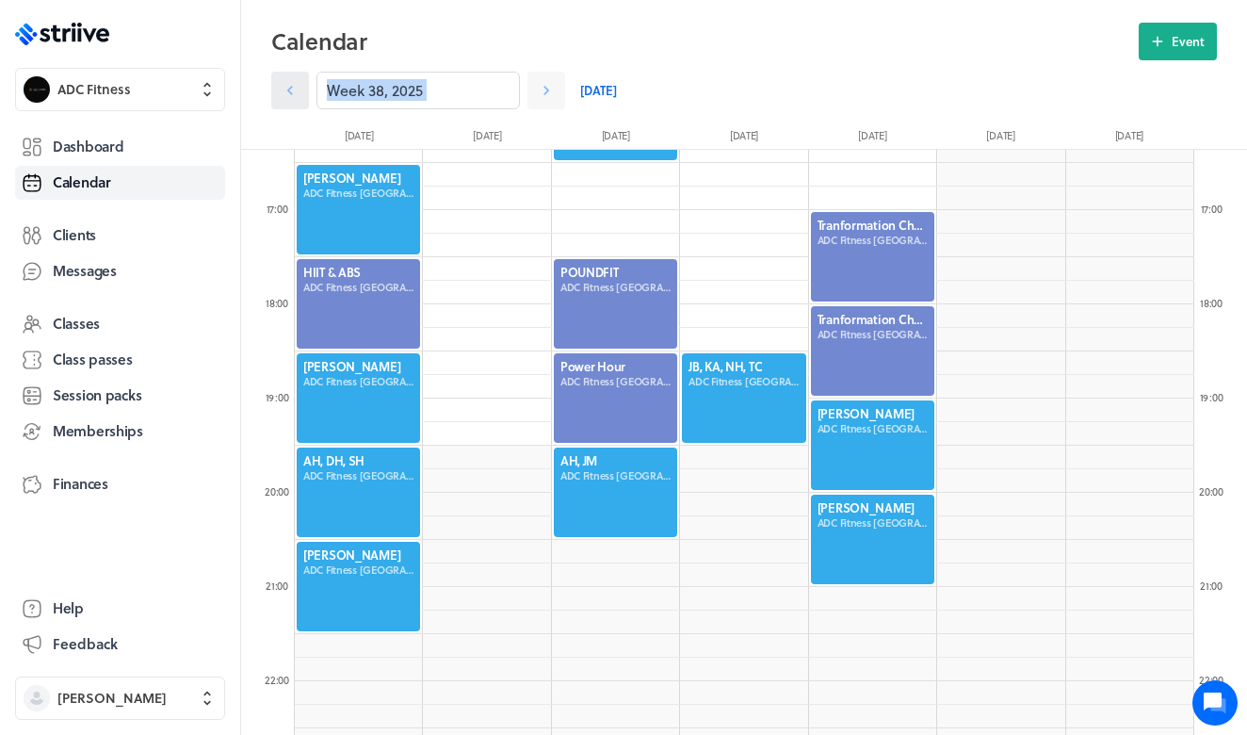
click at [287, 89] on icon at bounding box center [290, 90] width 19 height 19
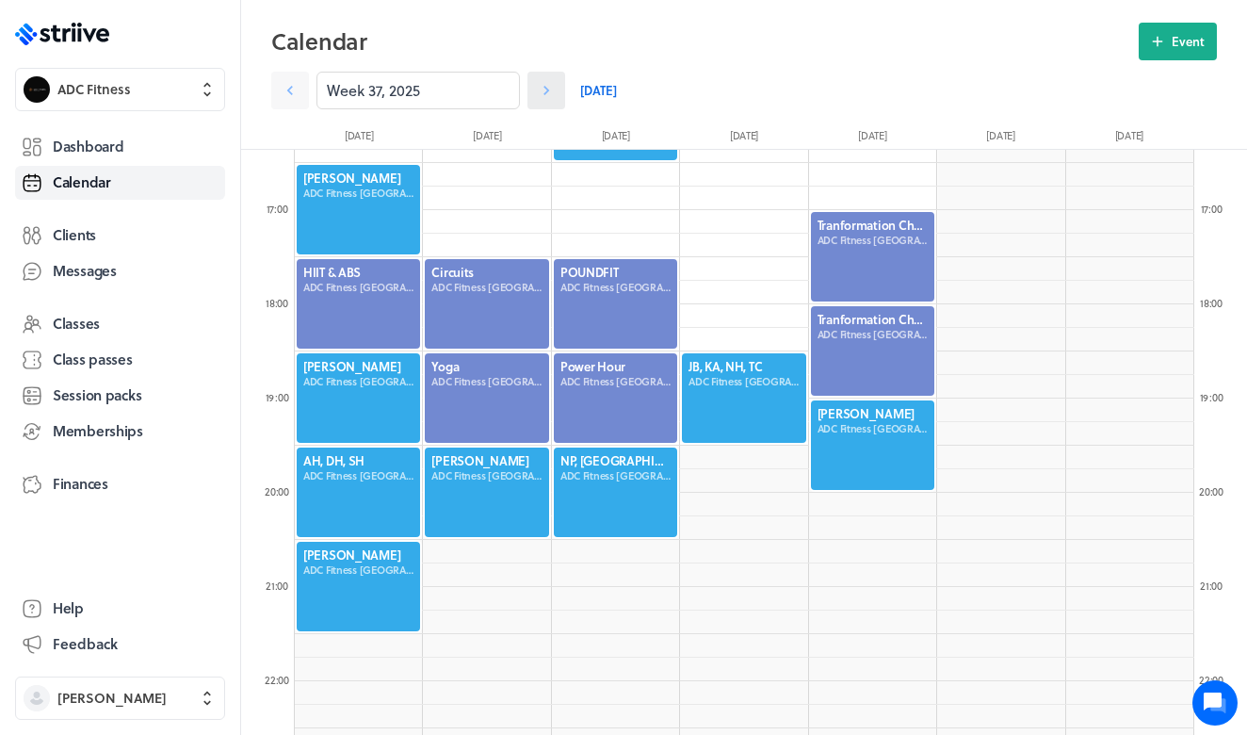
click at [543, 96] on icon at bounding box center [546, 90] width 19 height 19
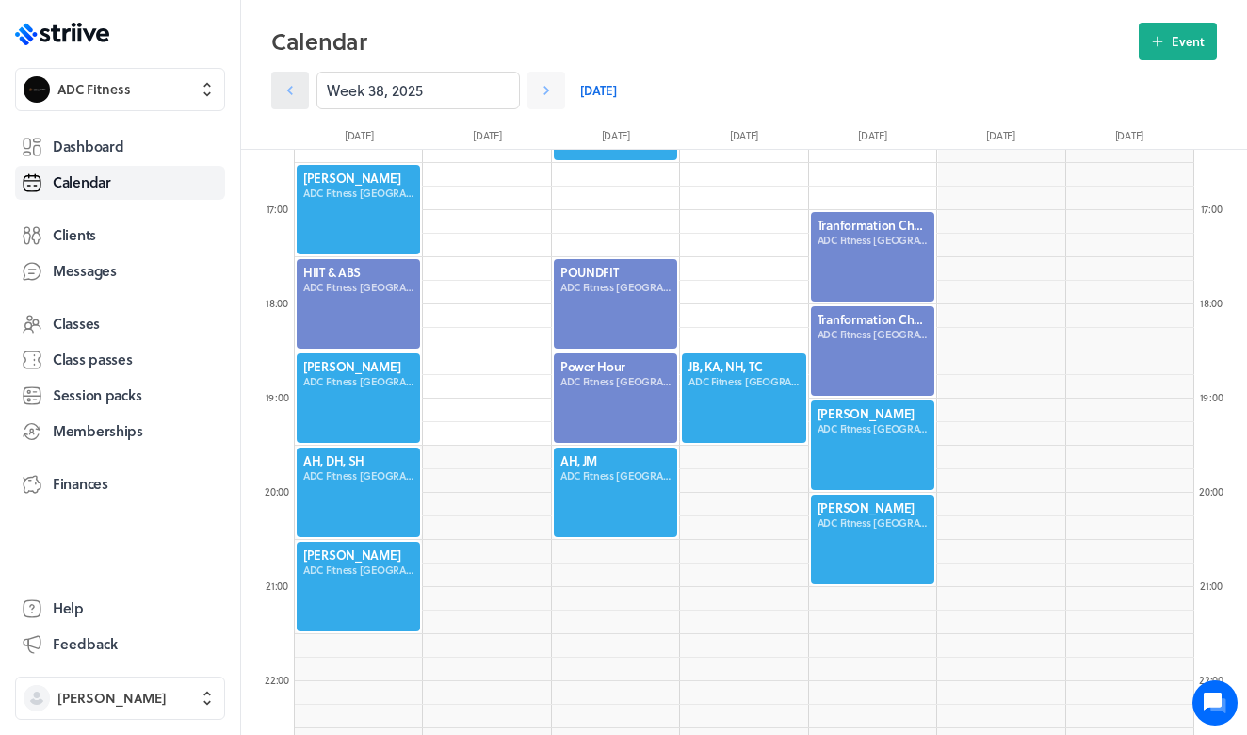
click at [283, 87] on icon at bounding box center [290, 90] width 19 height 19
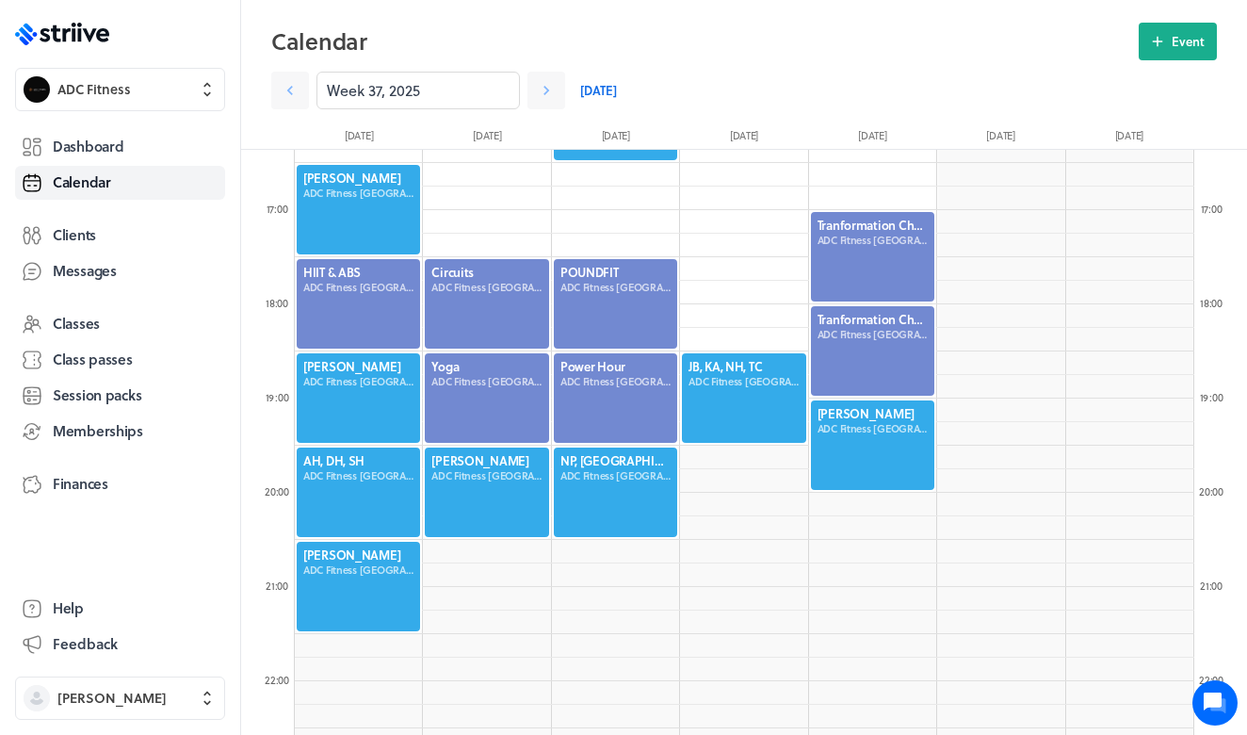
click at [586, 480] on div at bounding box center [615, 491] width 127 height 93
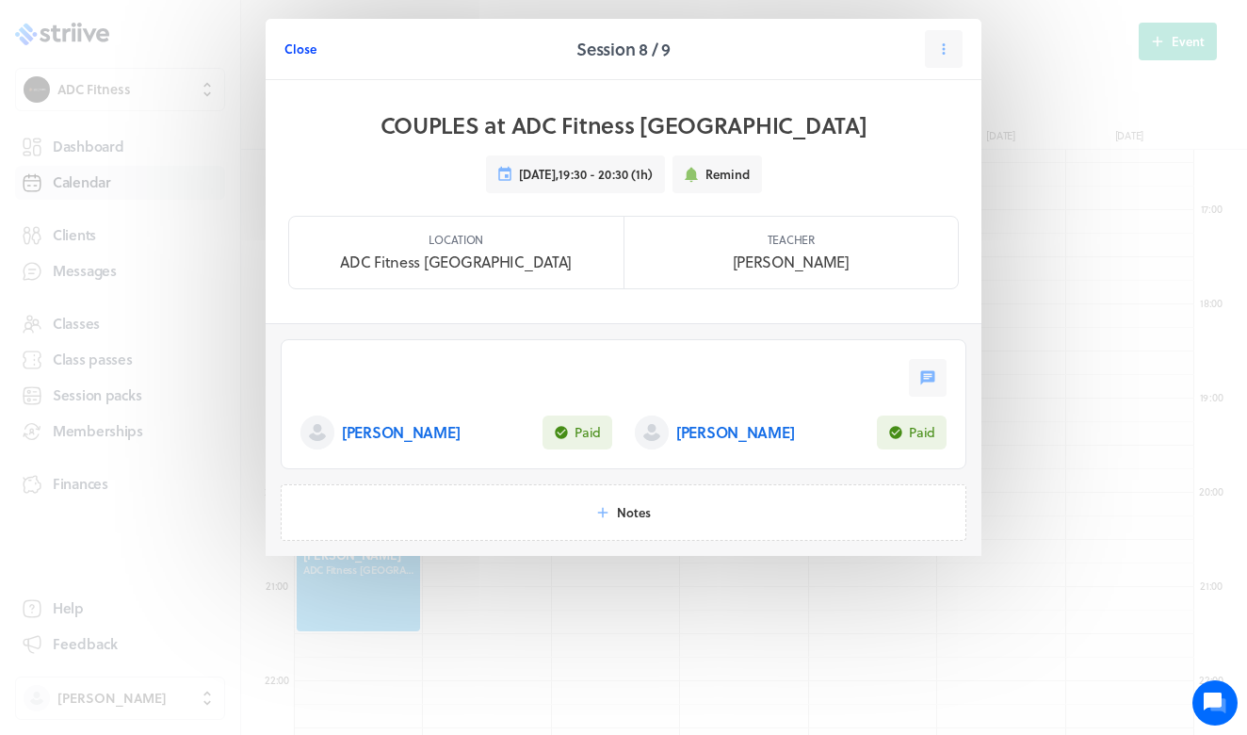
click at [300, 43] on span "Close" at bounding box center [300, 48] width 32 height 17
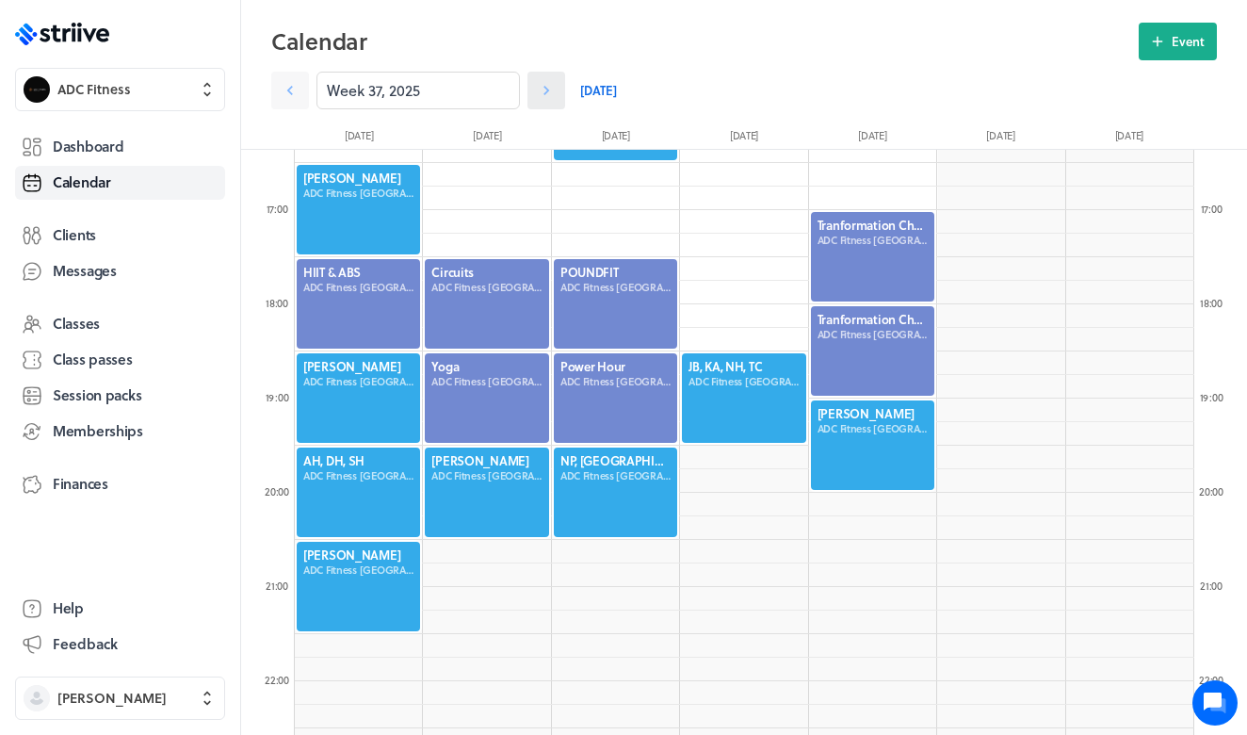
click at [548, 89] on icon at bounding box center [546, 90] width 6 height 9
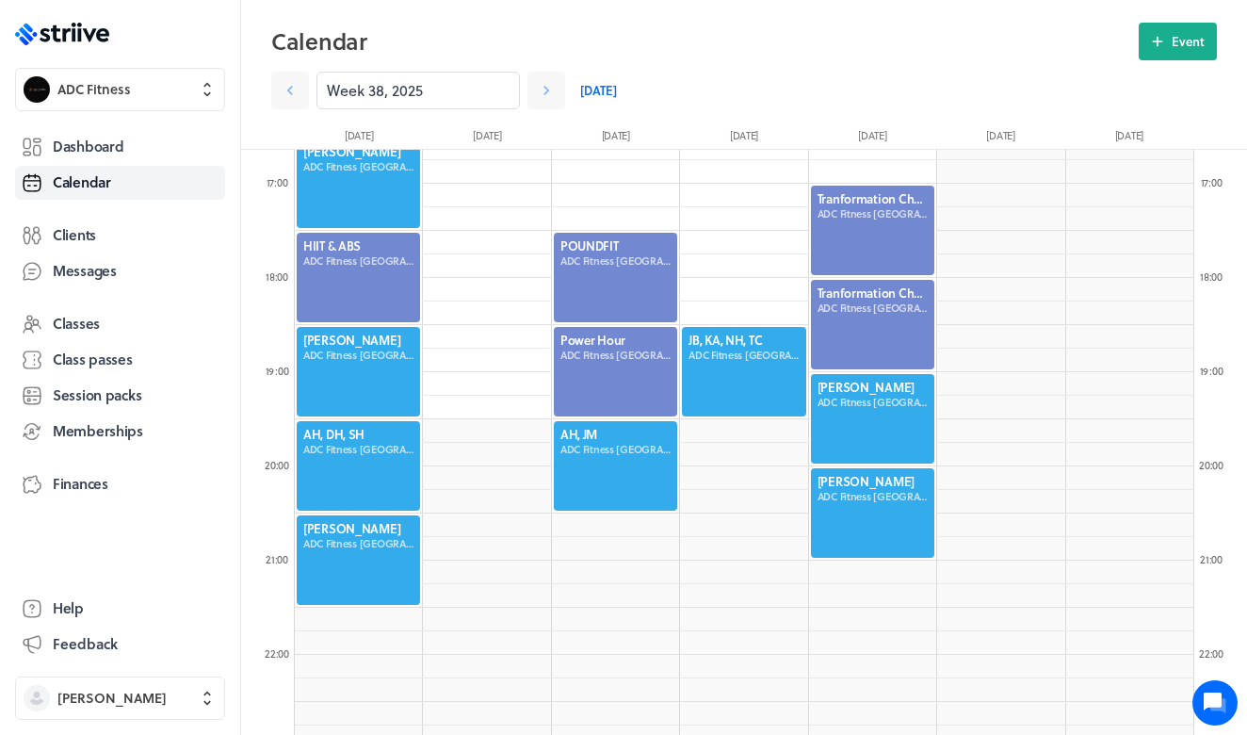
scroll to position [1569, 0]
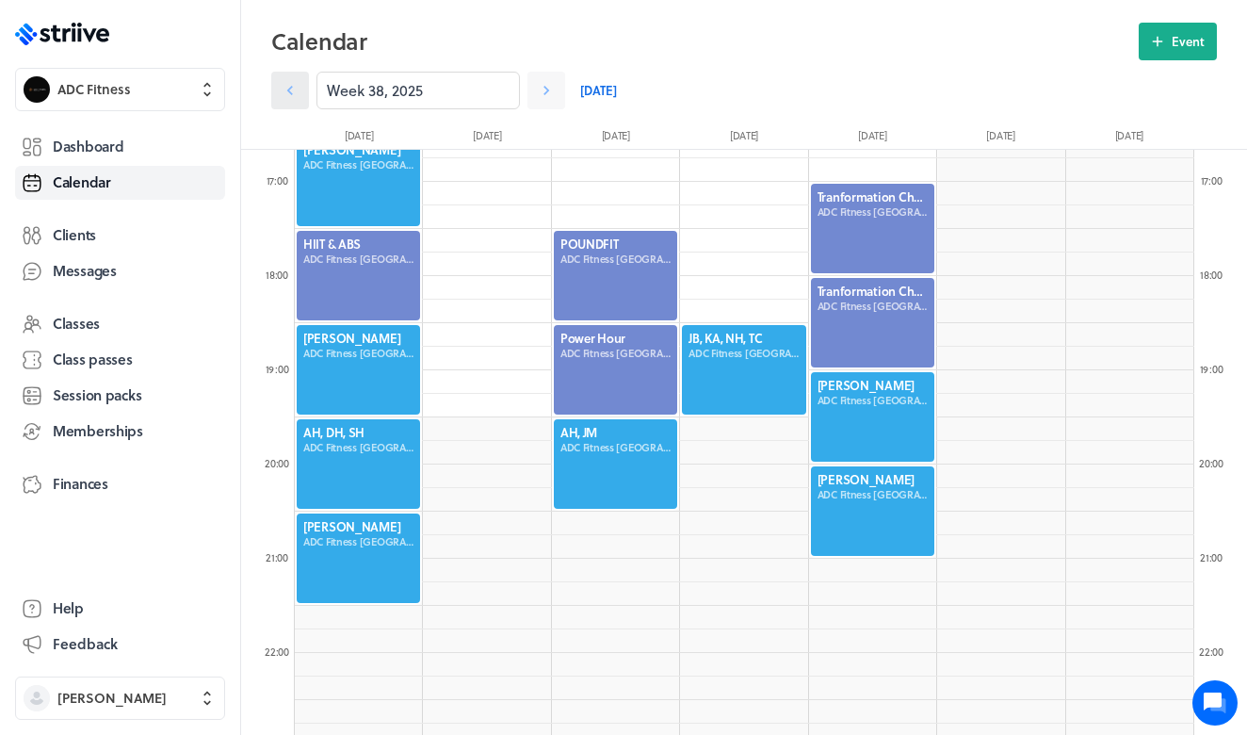
click at [298, 81] on icon at bounding box center [290, 90] width 19 height 19
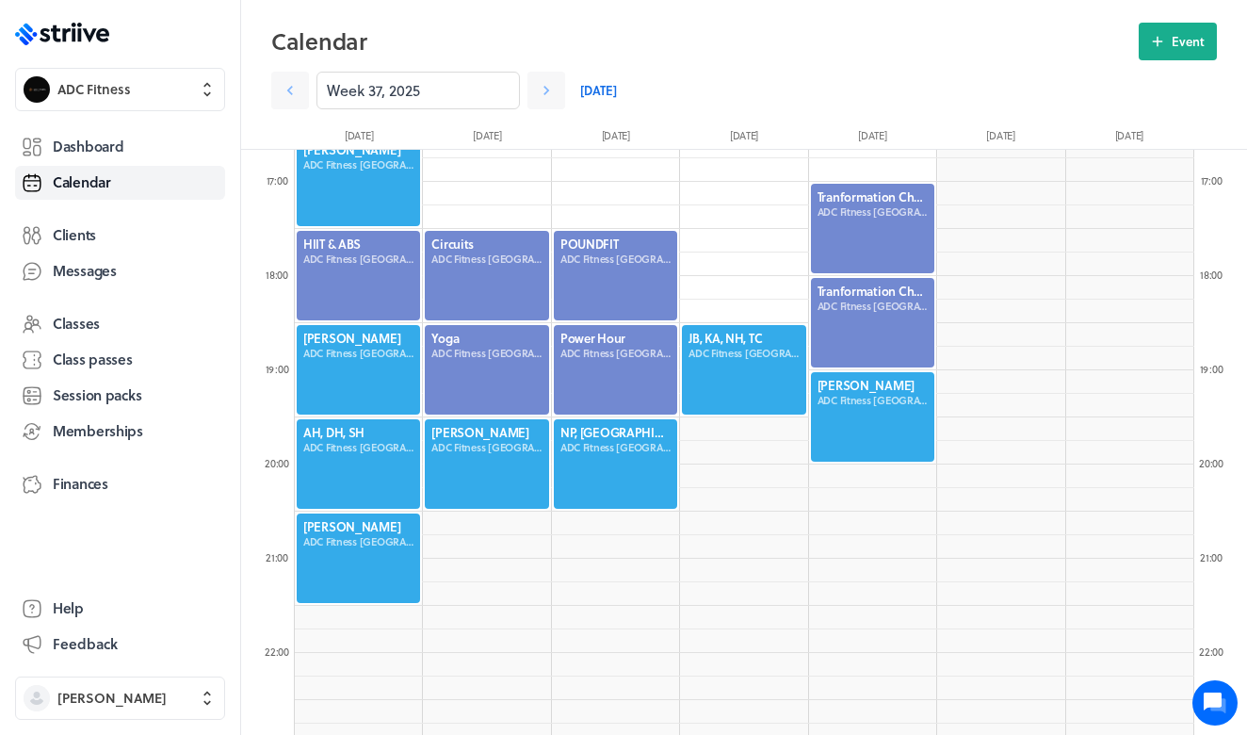
click at [597, 95] on link "[DATE]" at bounding box center [598, 91] width 37 height 38
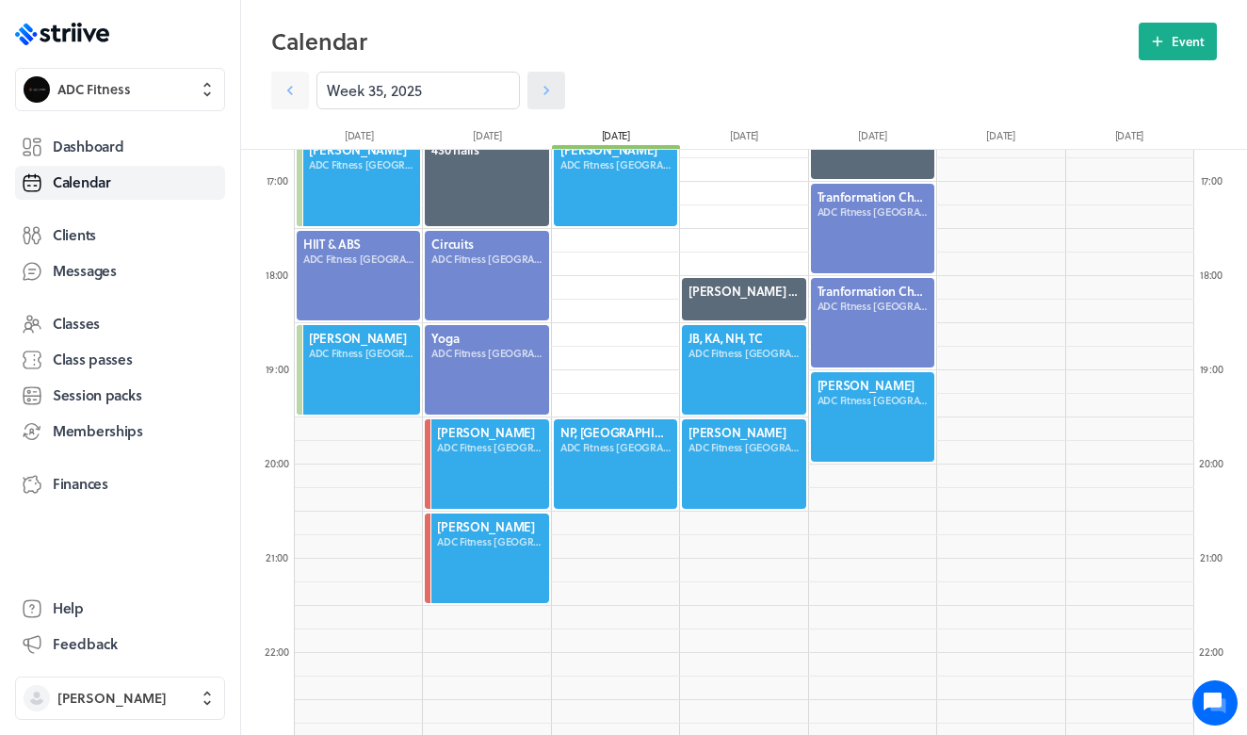
click at [550, 95] on icon at bounding box center [546, 90] width 19 height 19
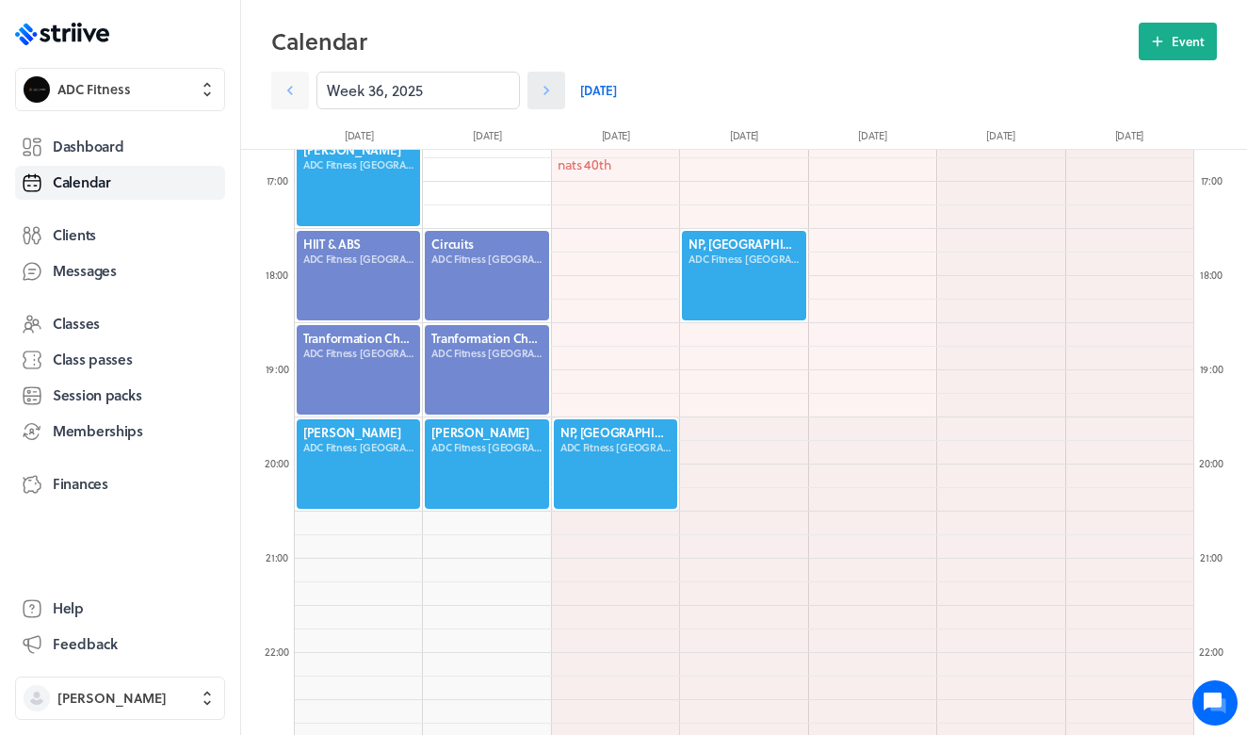
click at [550, 96] on icon at bounding box center [546, 90] width 19 height 19
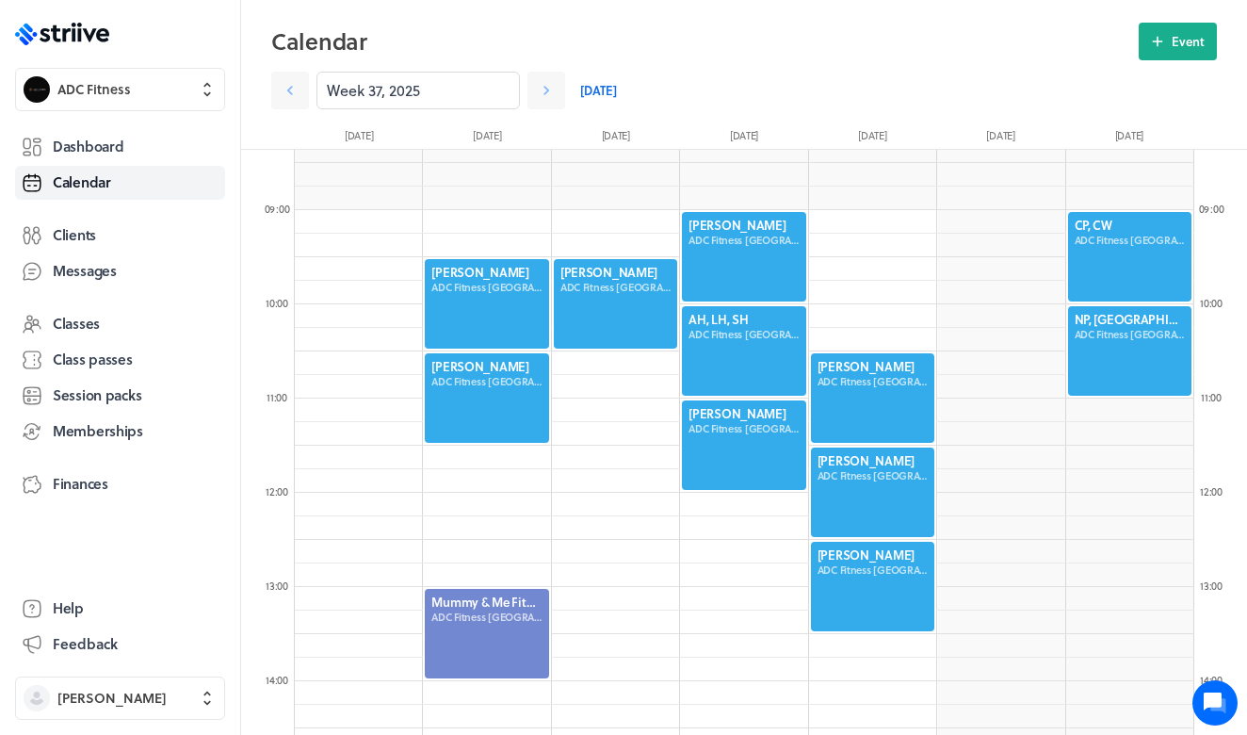
scroll to position [788, 0]
click at [1138, 343] on div at bounding box center [1129, 349] width 127 height 93
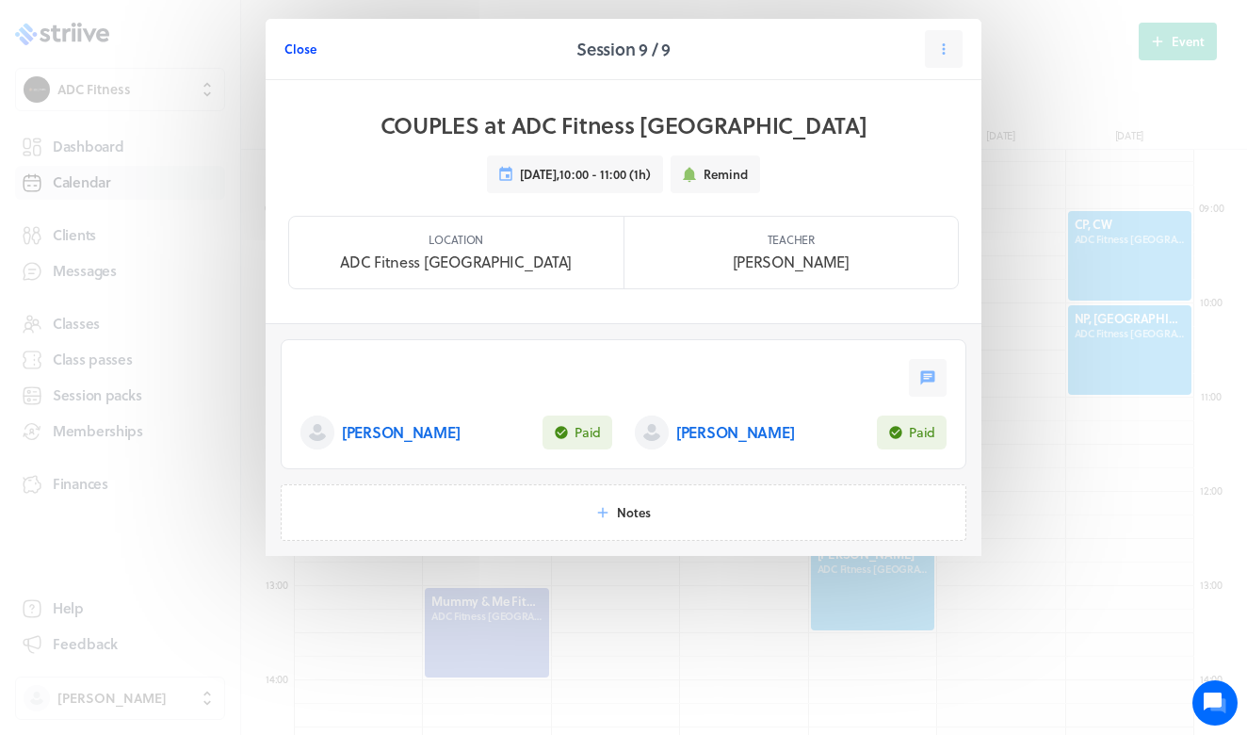
click at [296, 51] on span "Close" at bounding box center [300, 48] width 32 height 17
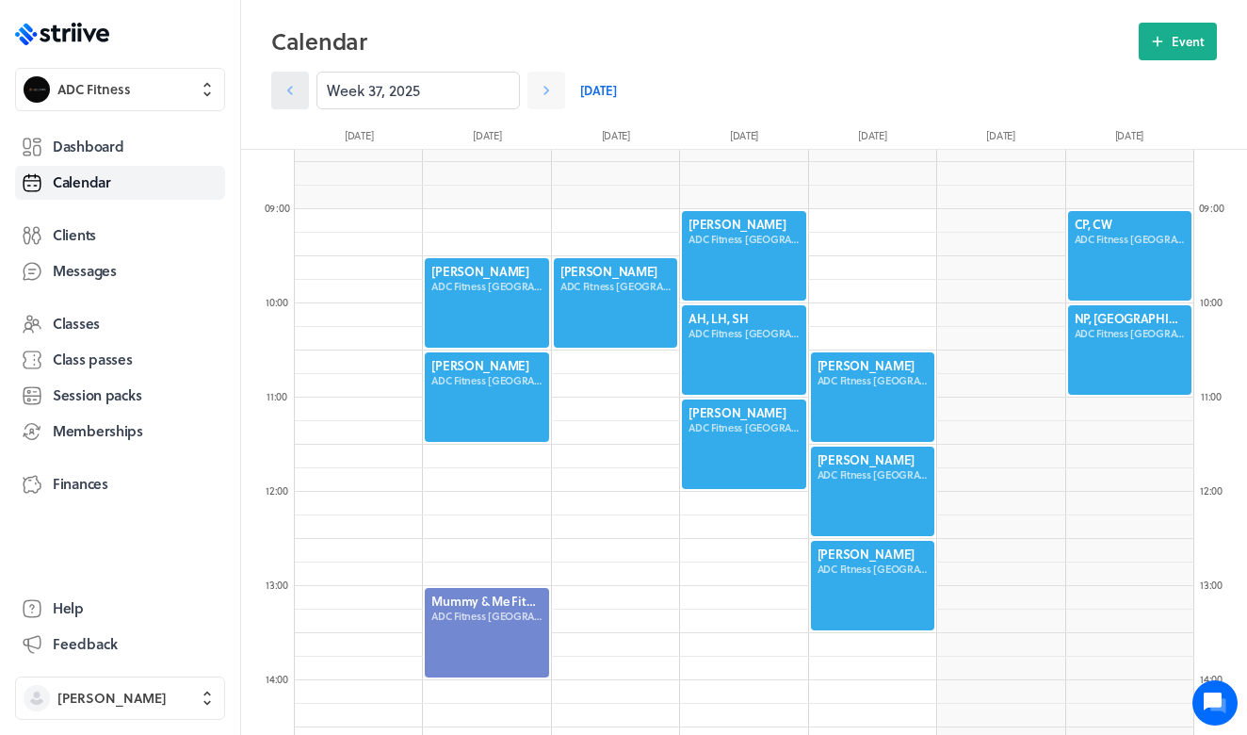
click at [288, 90] on icon at bounding box center [290, 90] width 6 height 9
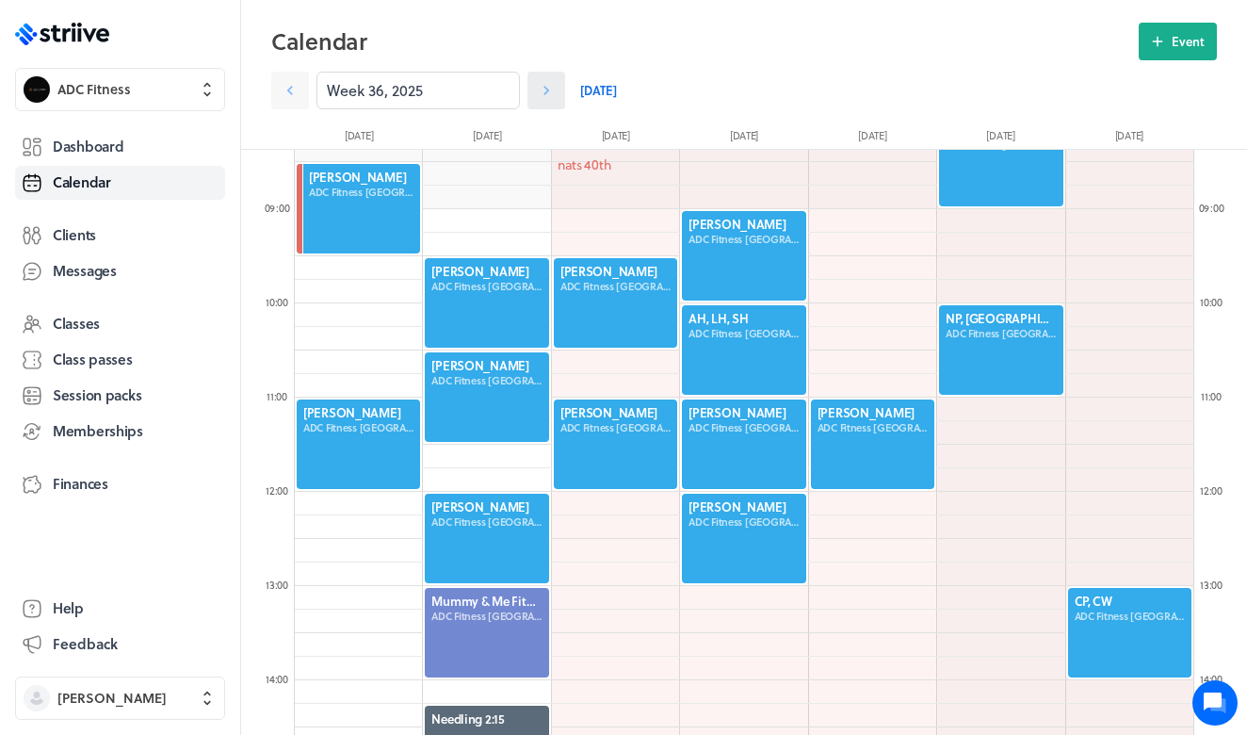
click at [550, 90] on icon at bounding box center [546, 90] width 19 height 19
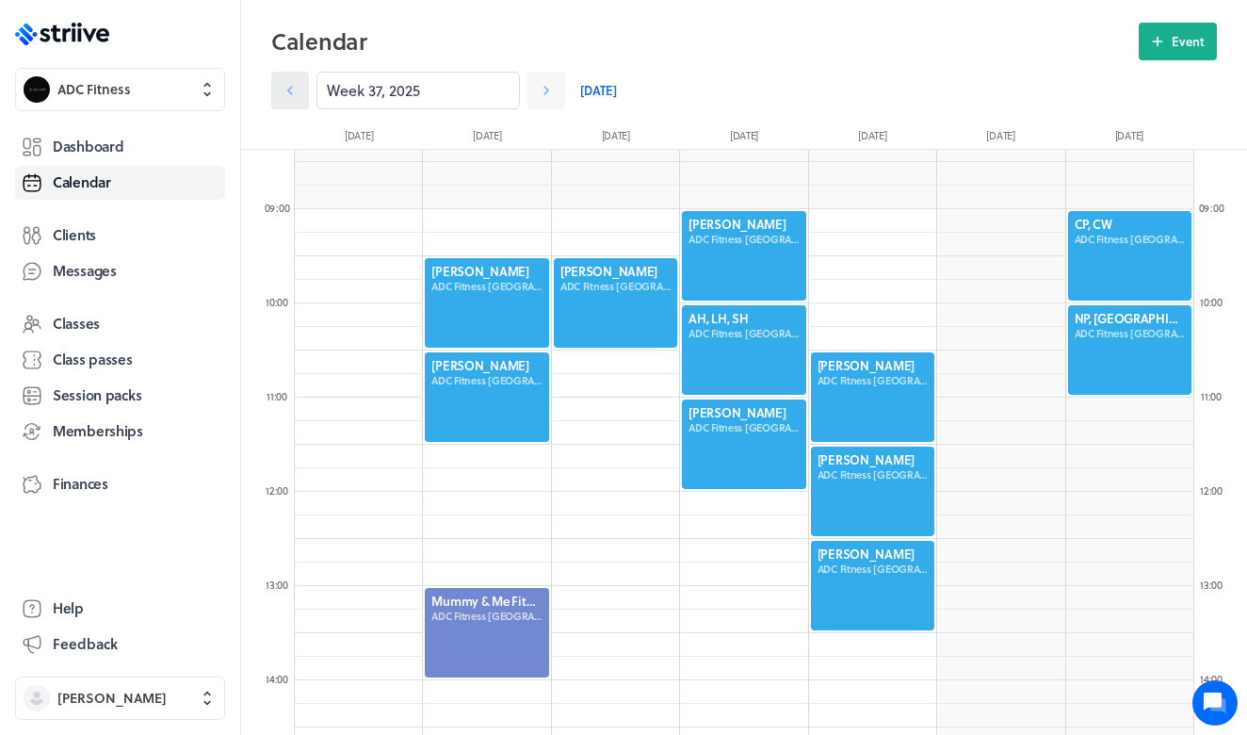
click at [292, 88] on icon at bounding box center [290, 90] width 6 height 9
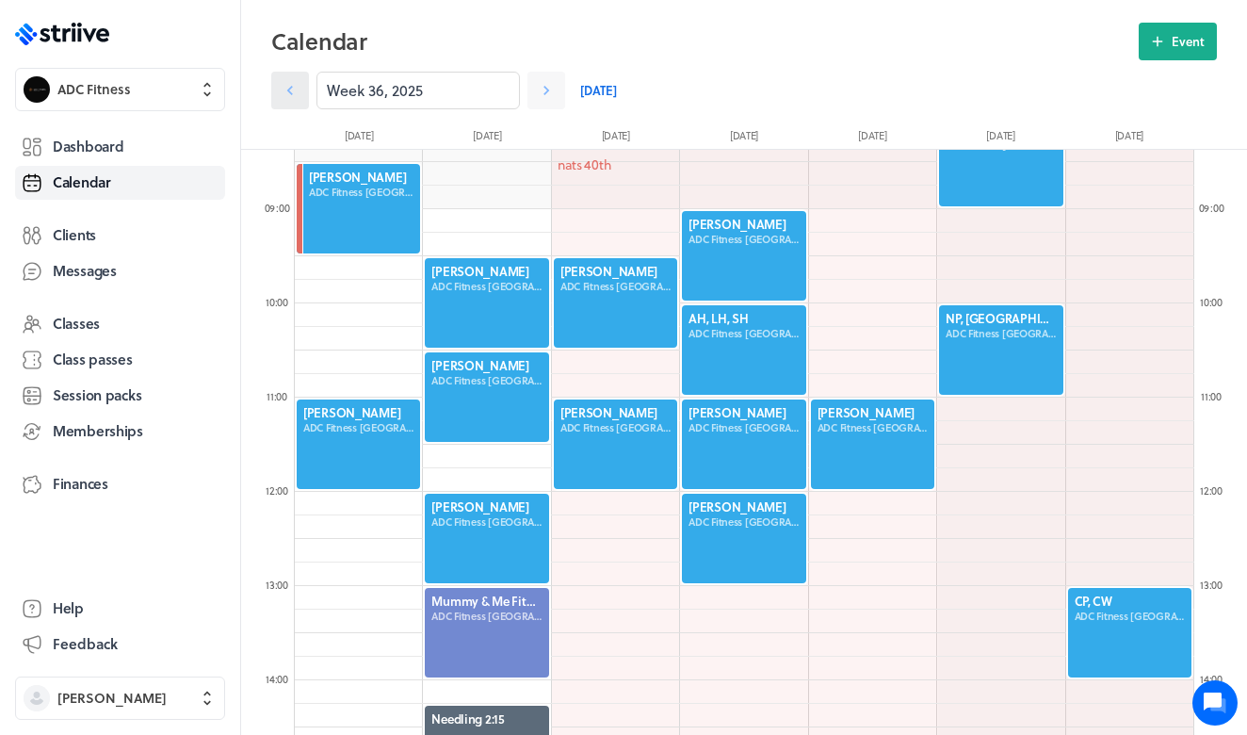
click at [292, 88] on icon at bounding box center [290, 90] width 6 height 9
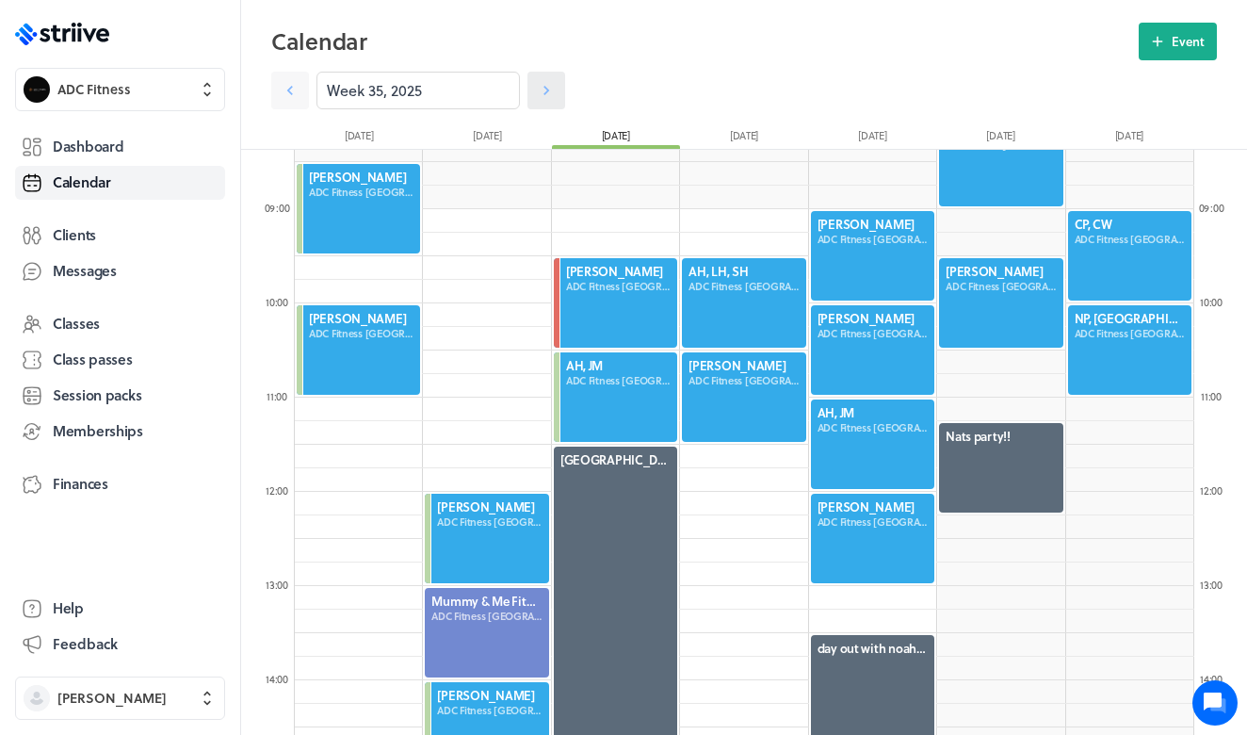
click at [546, 95] on icon at bounding box center [546, 90] width 19 height 19
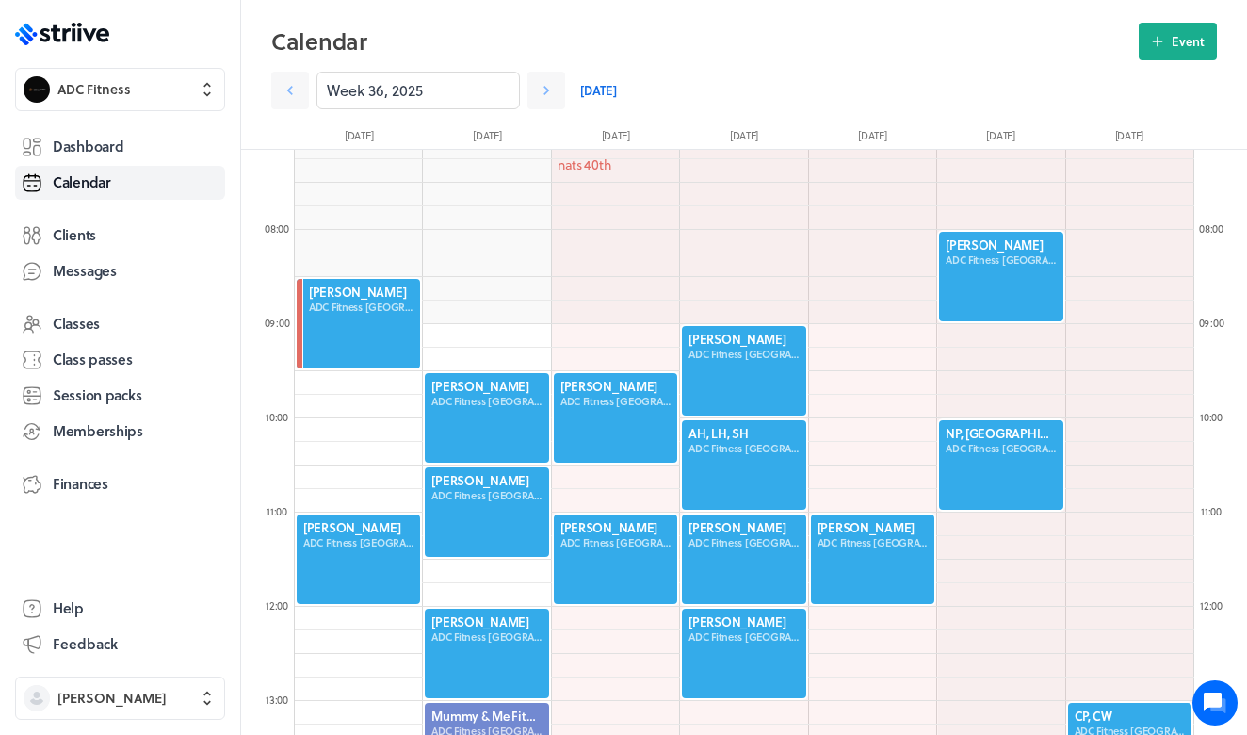
scroll to position [676, 0]
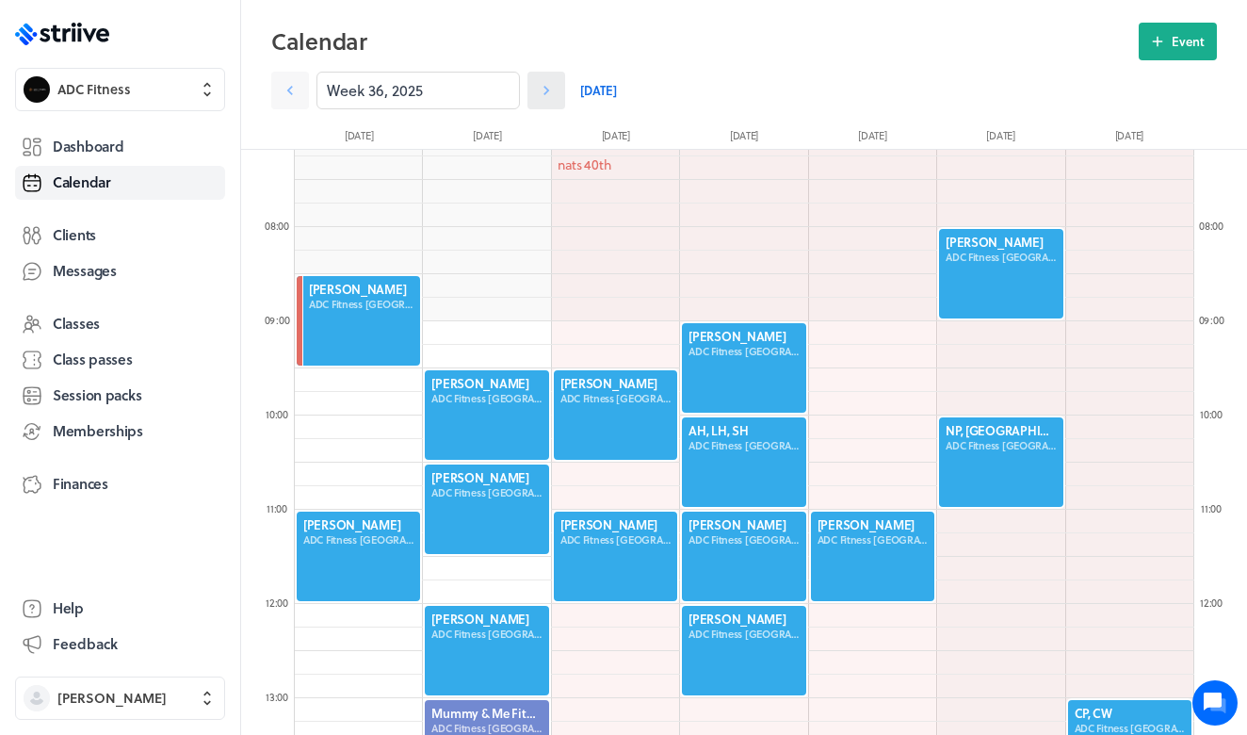
click at [543, 94] on icon at bounding box center [546, 90] width 19 height 19
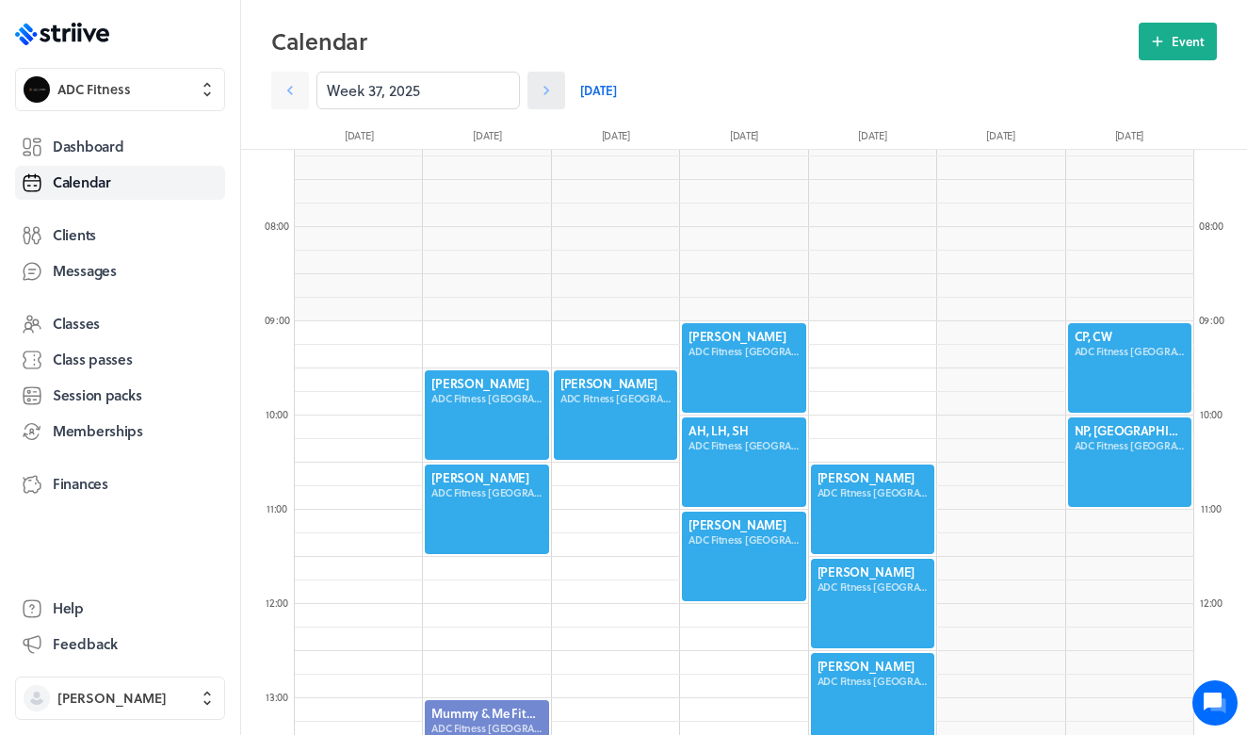
click at [543, 94] on icon at bounding box center [546, 90] width 19 height 19
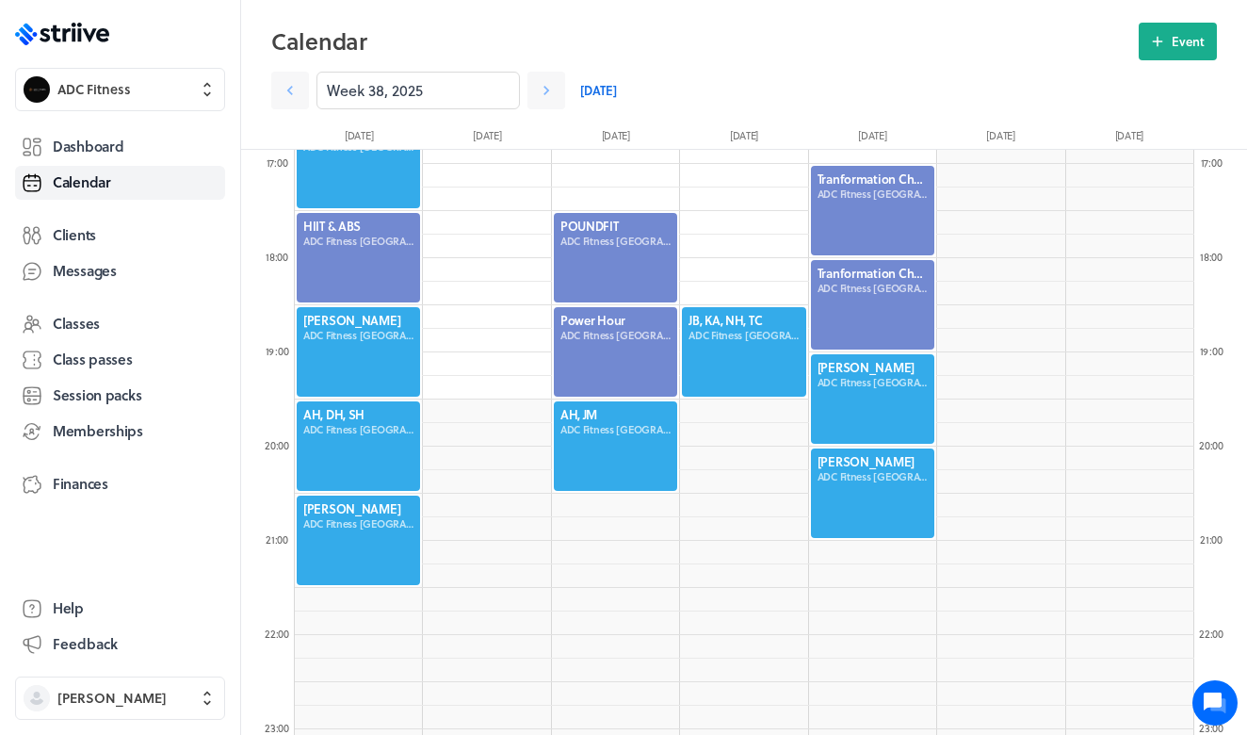
scroll to position [1647, 0]
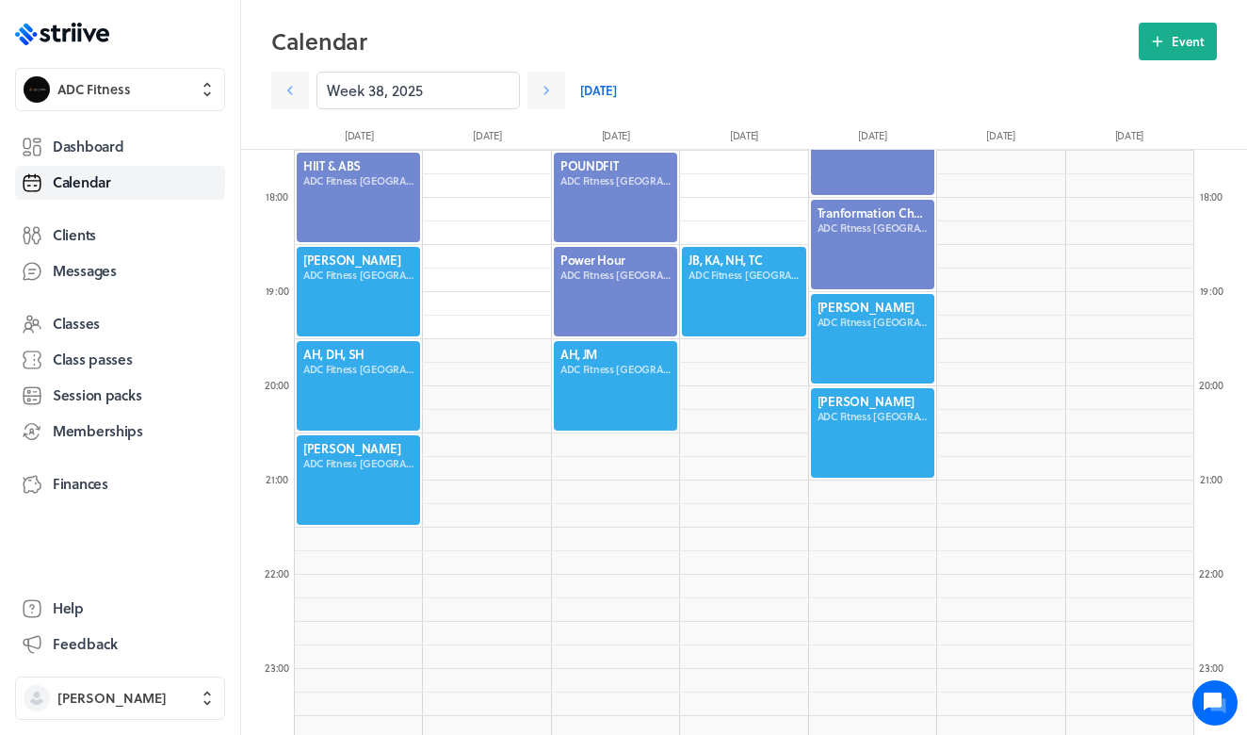
click at [591, 397] on div at bounding box center [615, 385] width 127 height 93
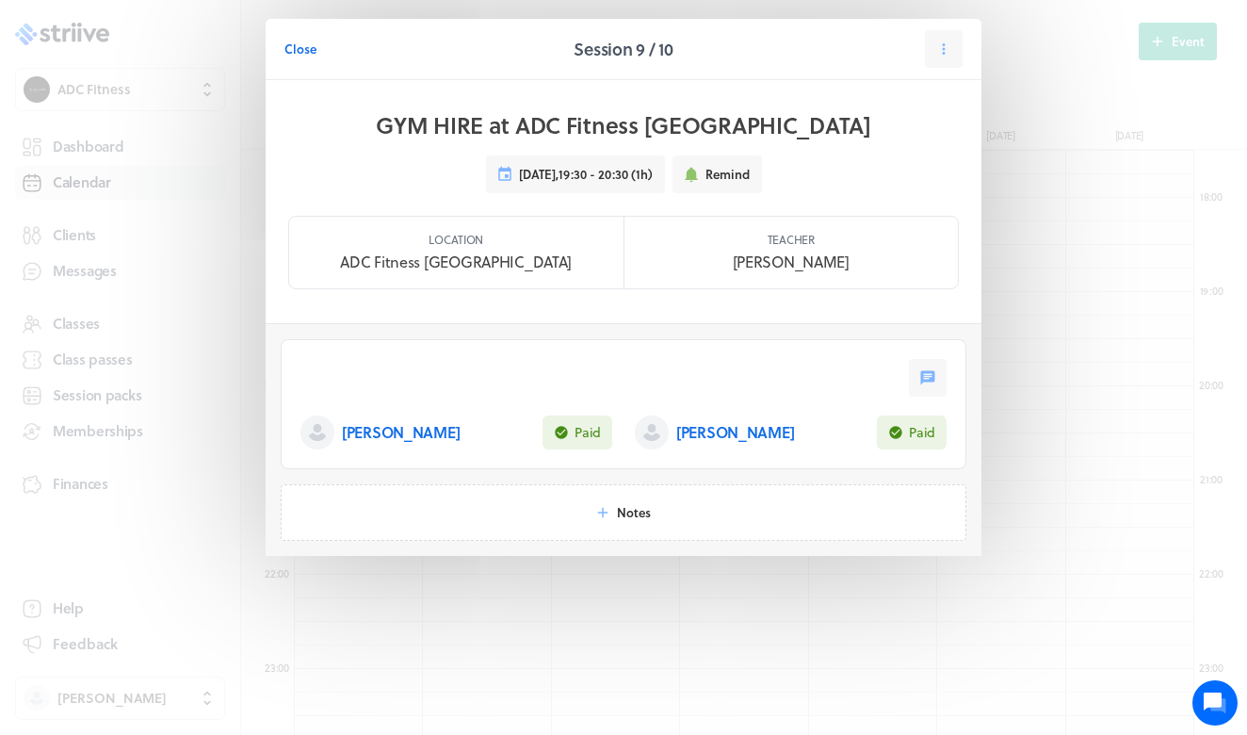
click at [318, 35] on div "Close" at bounding box center [424, 49] width 280 height 38
click at [299, 48] on span "Close" at bounding box center [300, 48] width 32 height 17
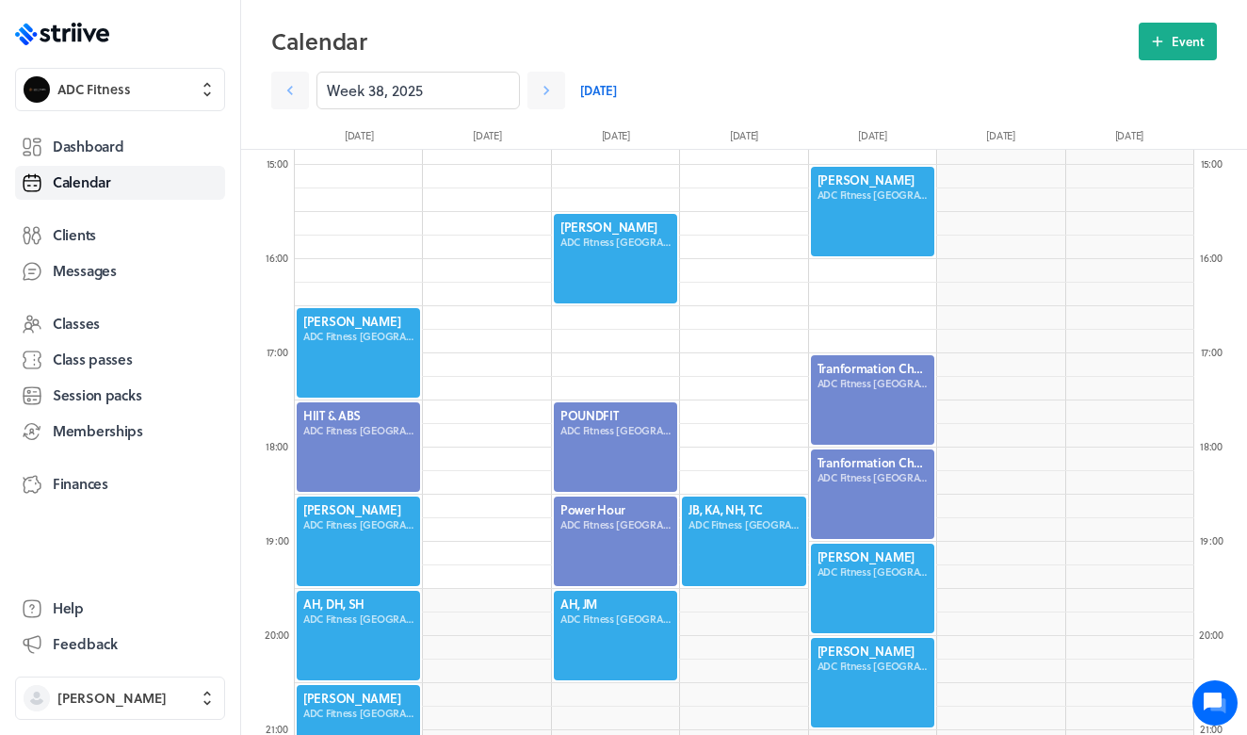
scroll to position [1381, 0]
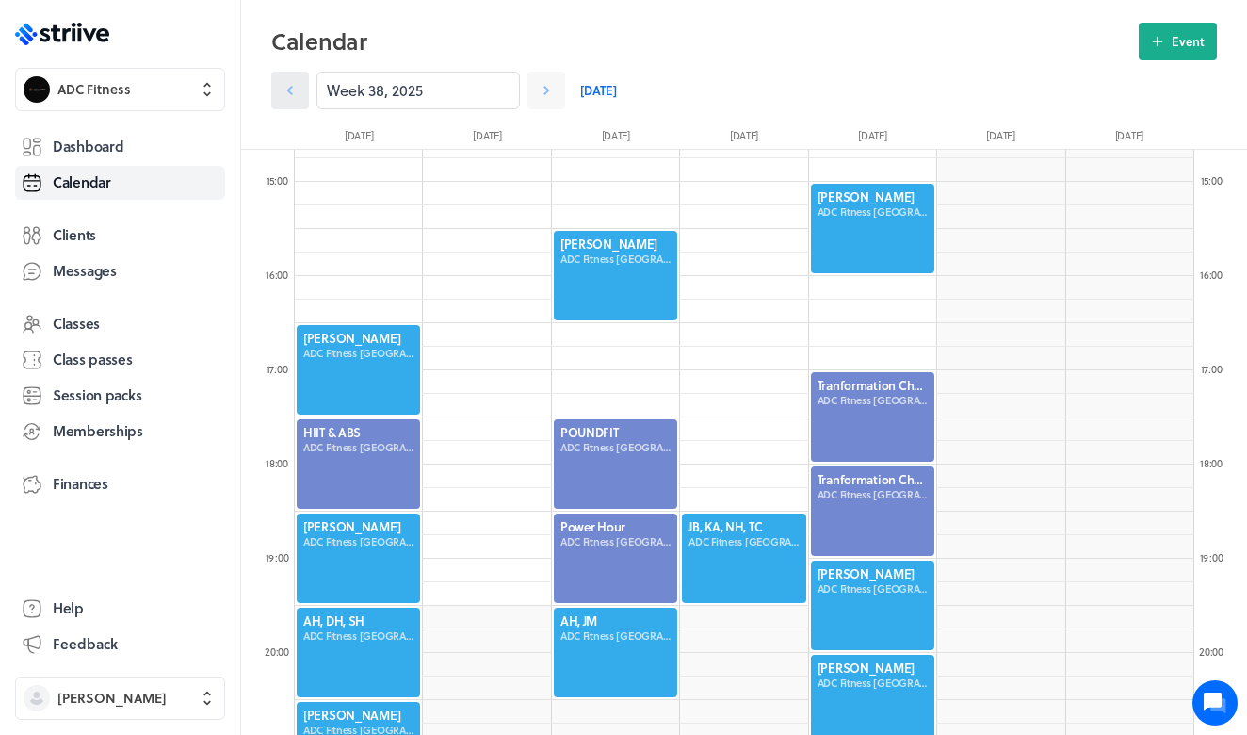
click at [284, 92] on icon at bounding box center [290, 90] width 19 height 19
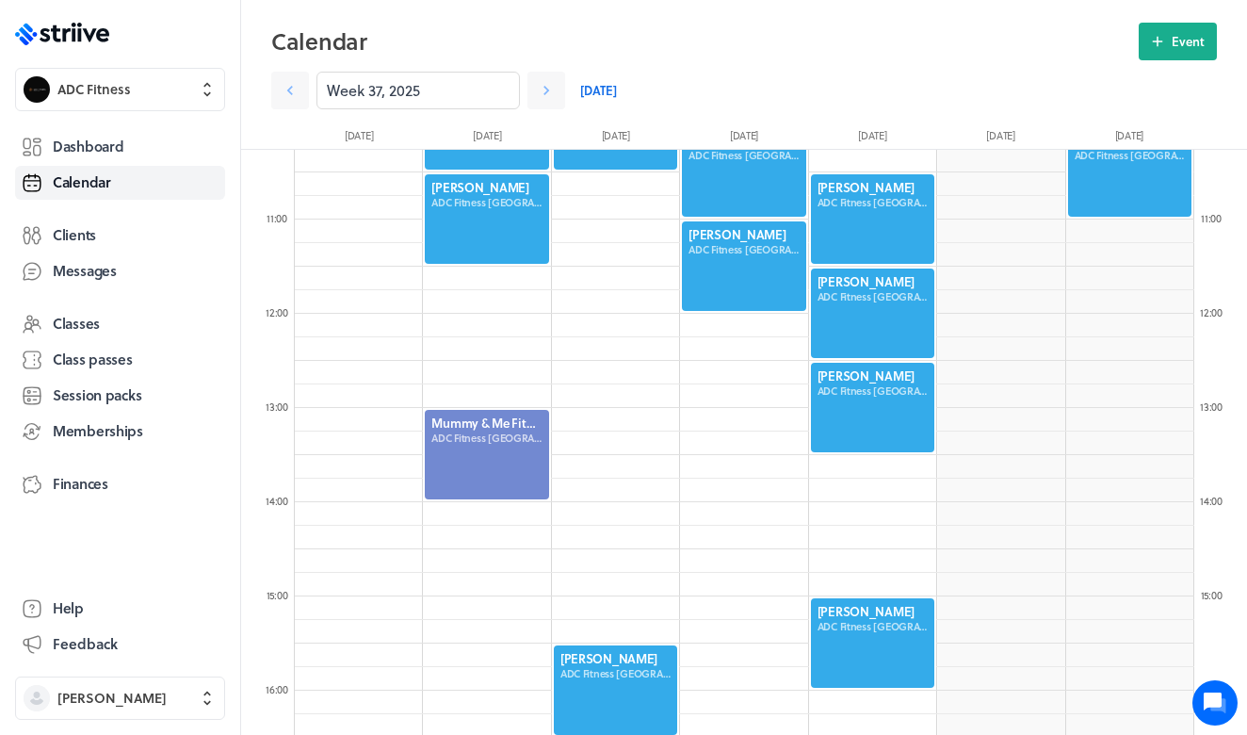
scroll to position [704, 0]
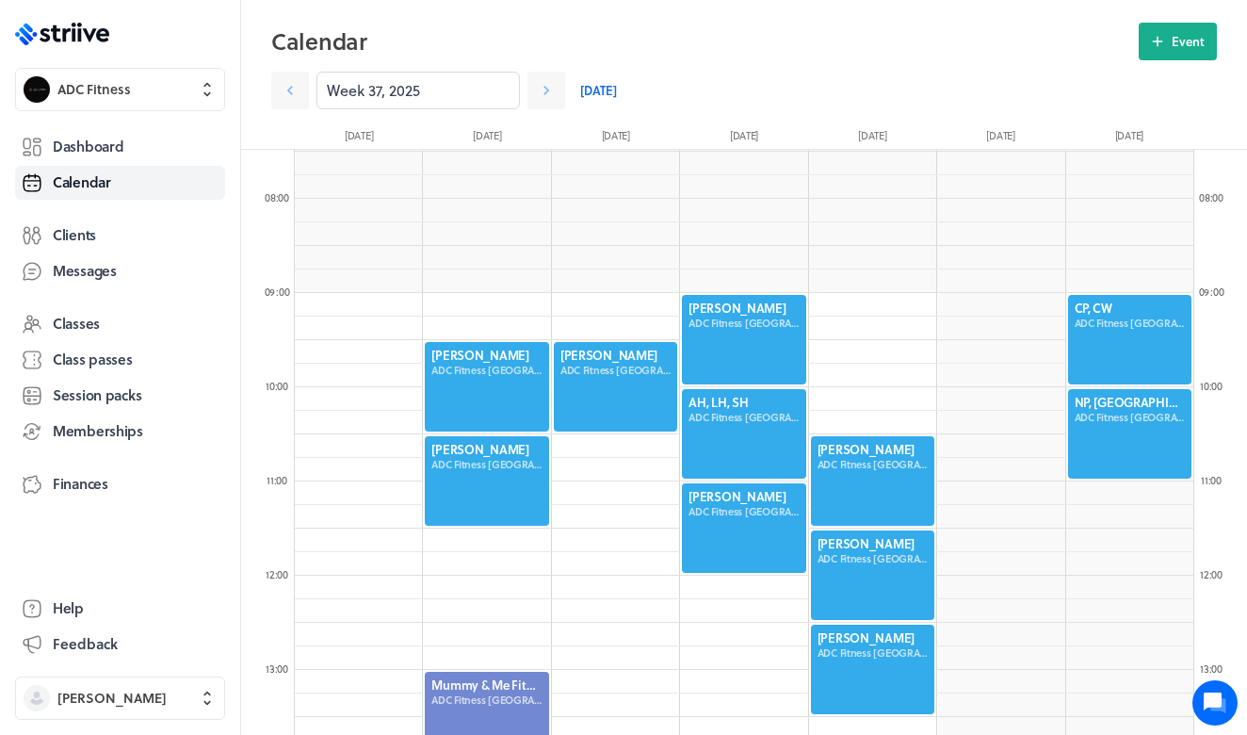
click at [1120, 426] on div at bounding box center [1129, 433] width 127 height 93
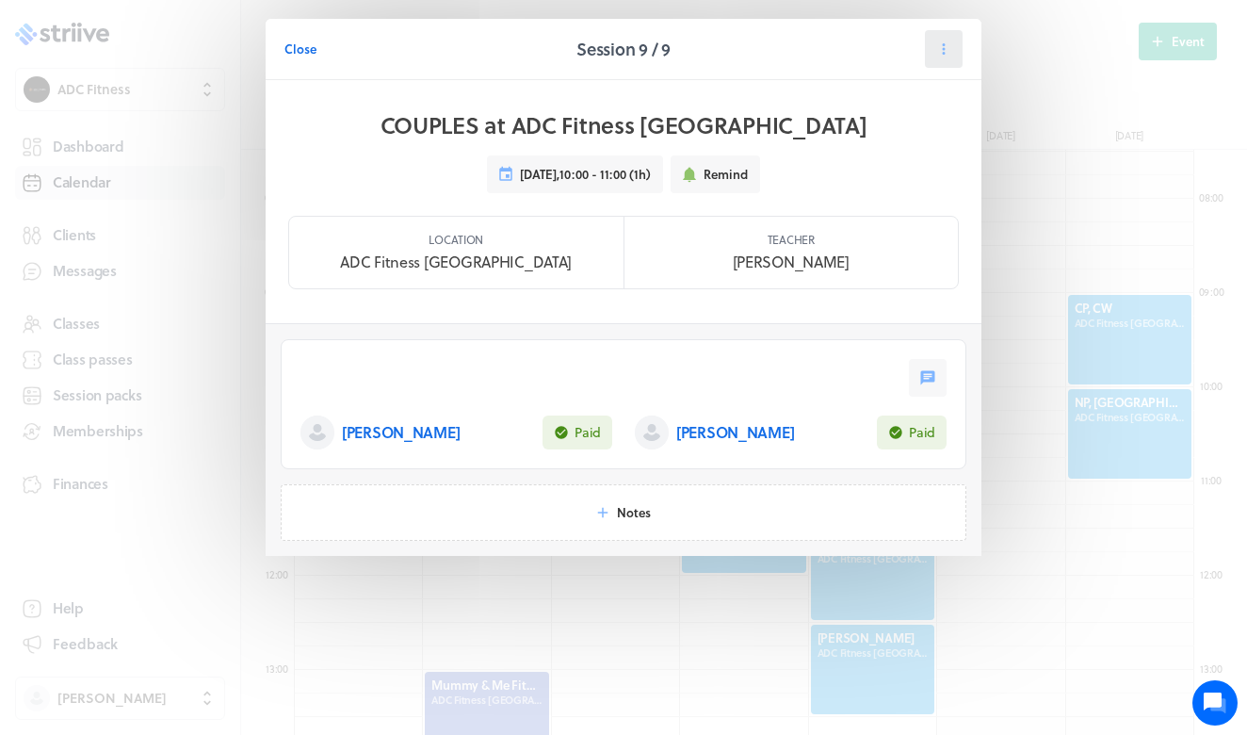
click at [928, 50] on button at bounding box center [944, 49] width 38 height 38
click at [913, 192] on span "Manage pack" at bounding box center [903, 197] width 75 height 17
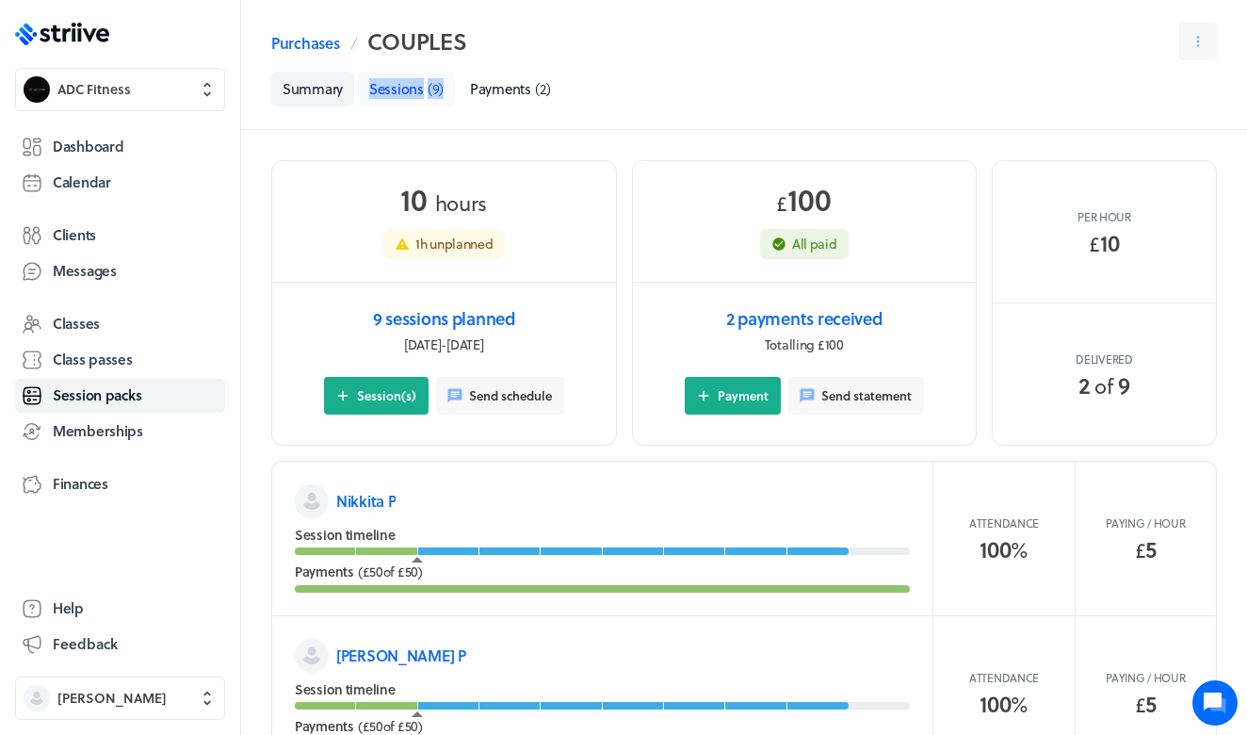
click at [412, 93] on span "Sessions" at bounding box center [396, 88] width 55 height 21
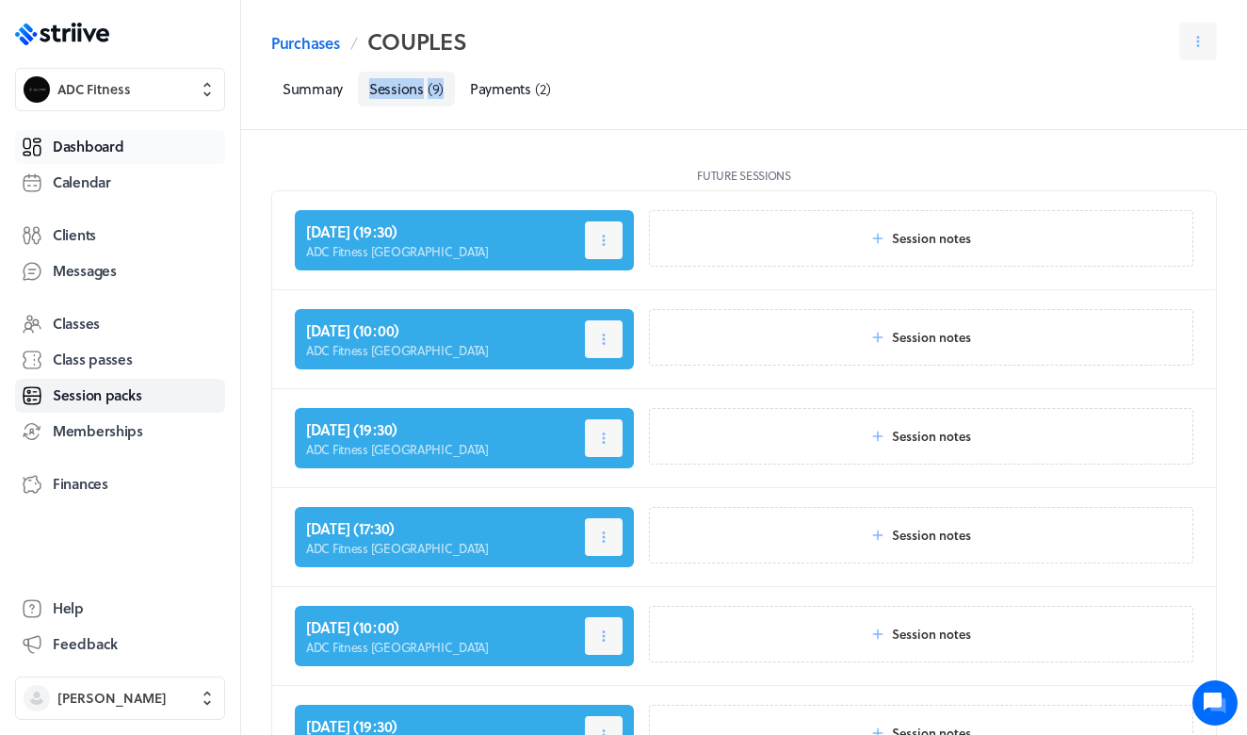
click at [100, 150] on span "Dashboard" at bounding box center [88, 147] width 71 height 20
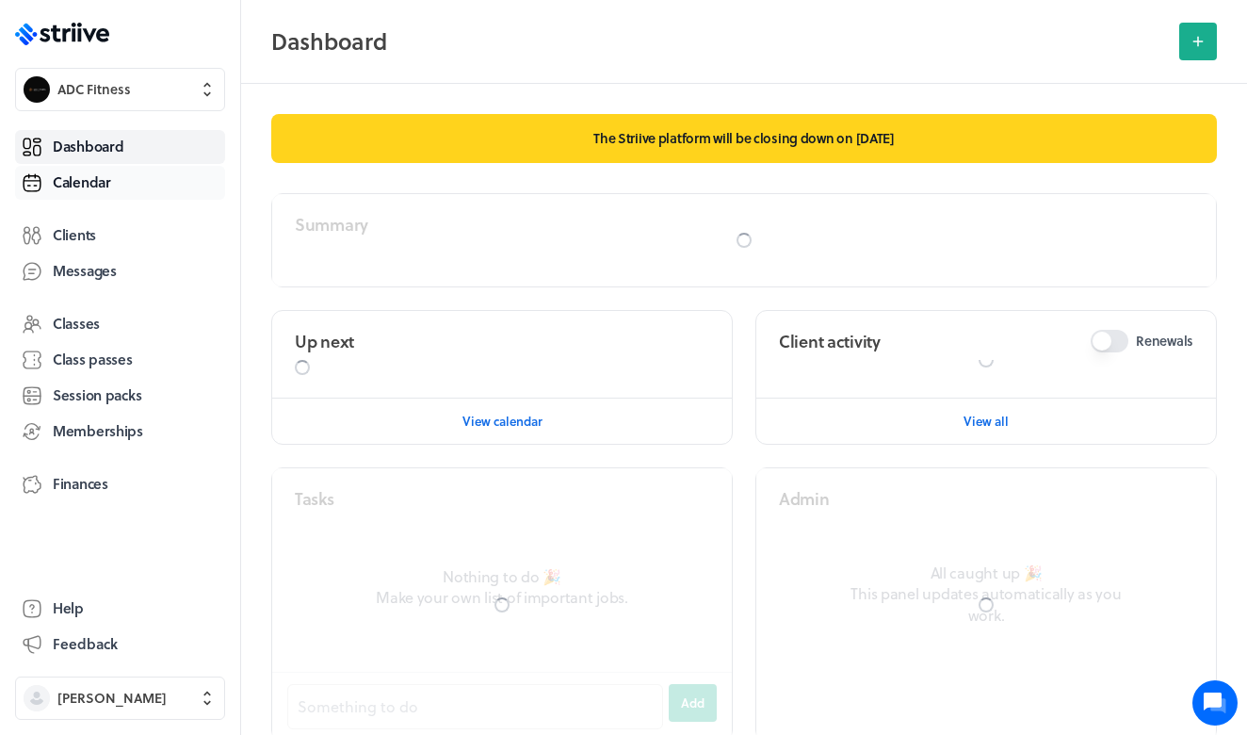
click at [104, 184] on span "Calendar" at bounding box center [82, 182] width 58 height 20
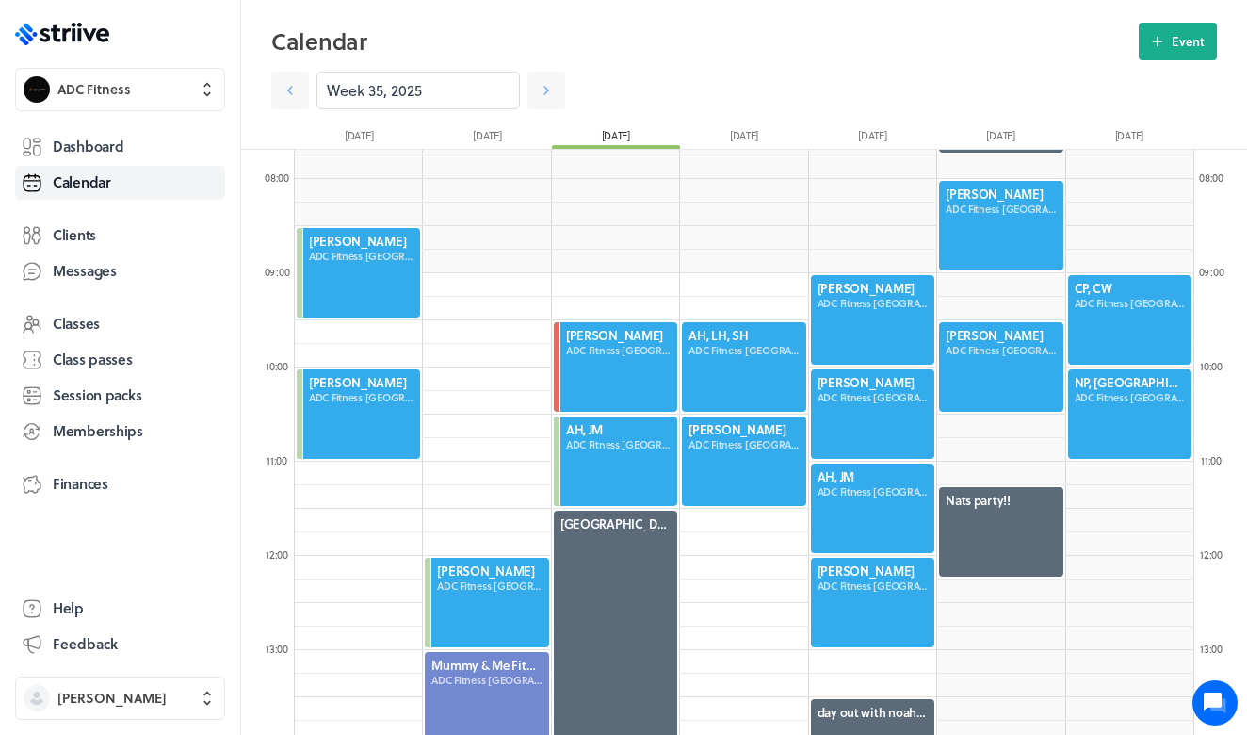
scroll to position [724, 0]
click at [540, 89] on icon at bounding box center [546, 90] width 19 height 19
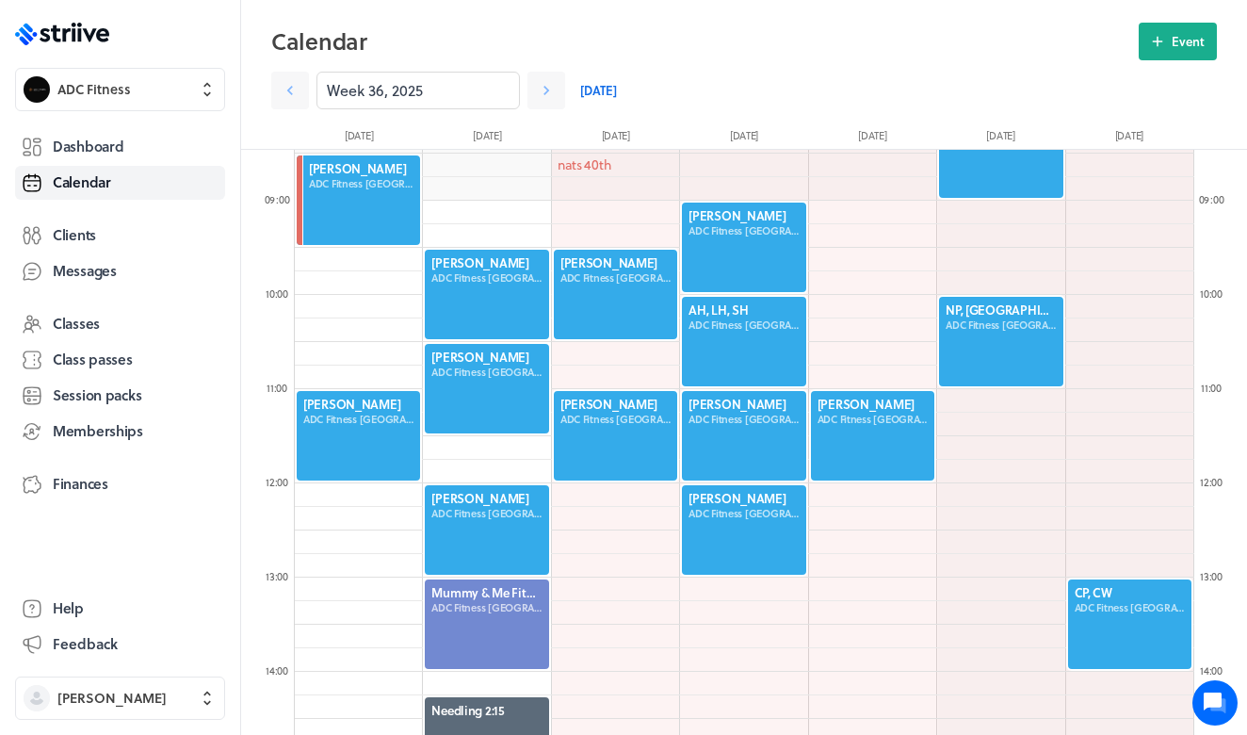
scroll to position [795, 0]
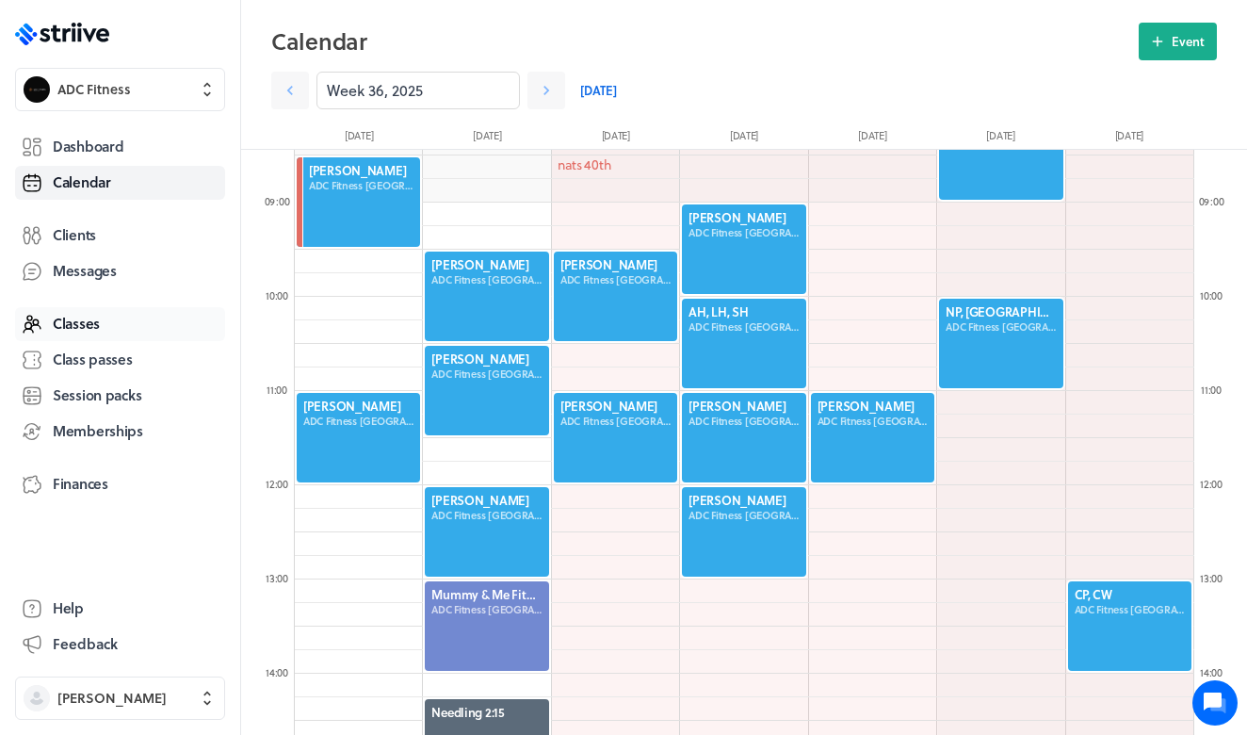
click at [125, 336] on link "Classes" at bounding box center [120, 324] width 210 height 34
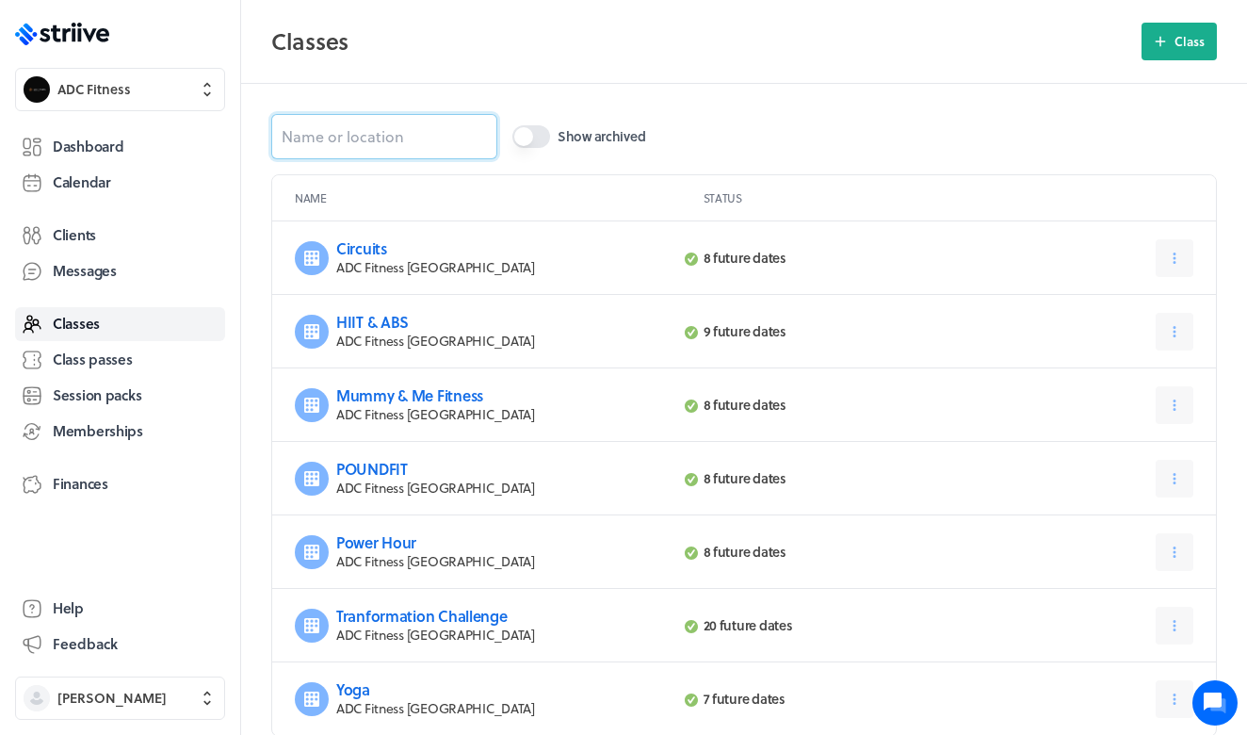
click at [361, 139] on input at bounding box center [384, 136] width 226 height 45
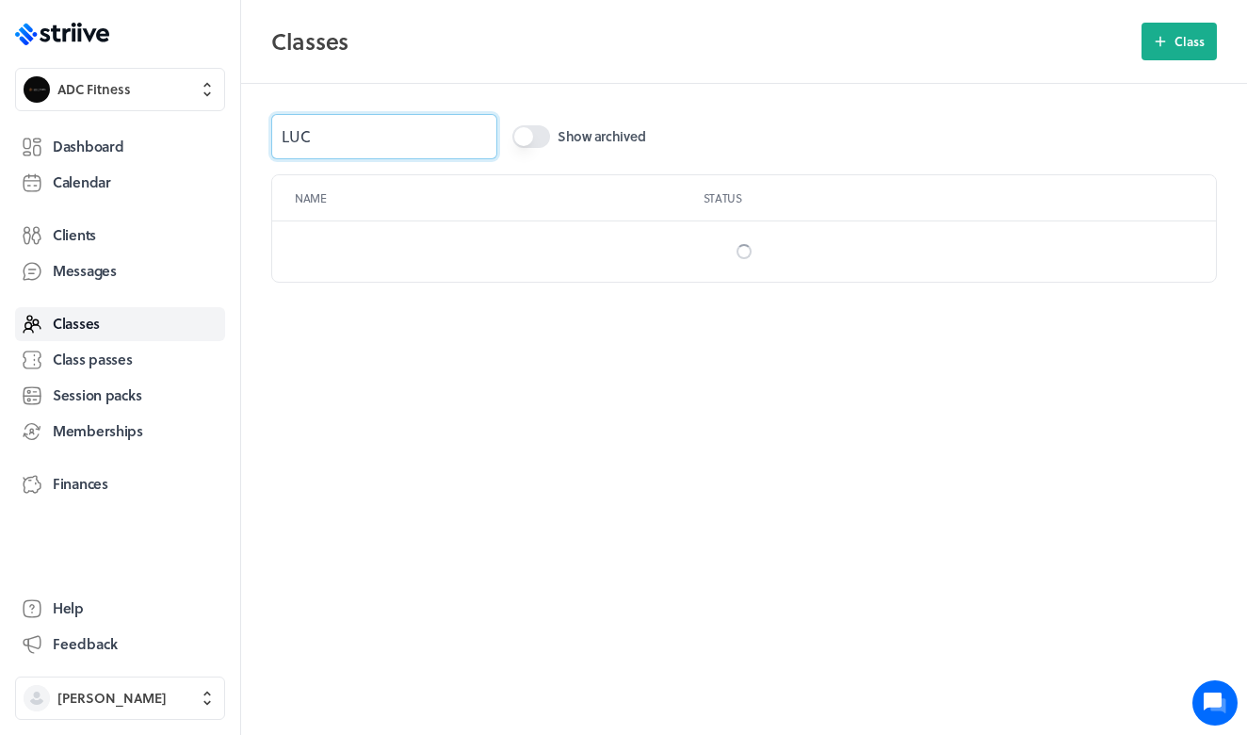
type input "LUCY"
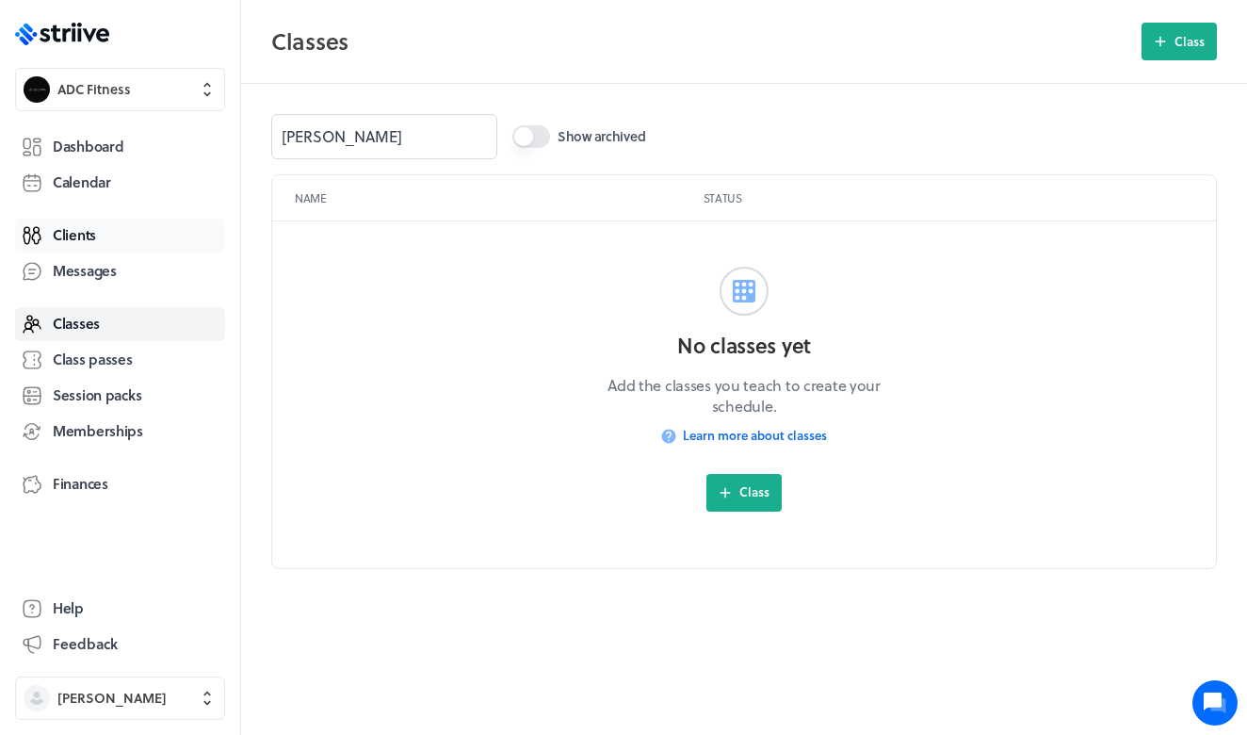
click at [98, 233] on link "Clients" at bounding box center [120, 235] width 210 height 34
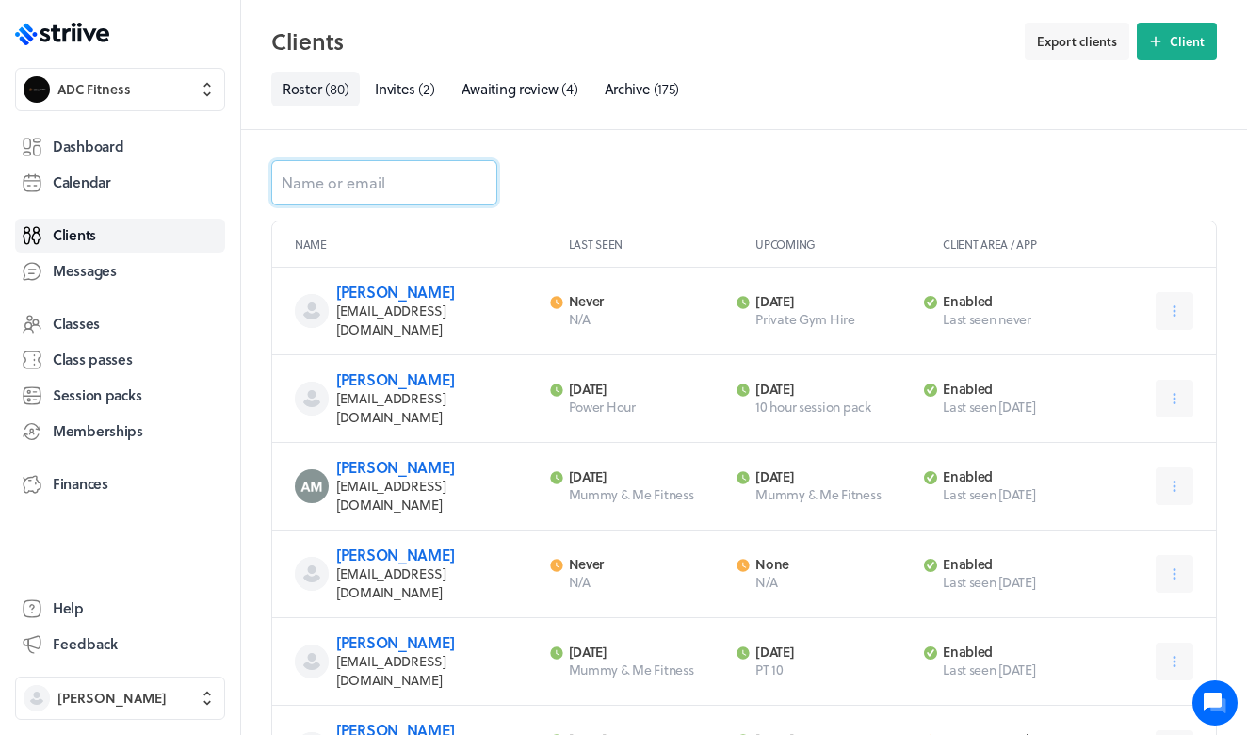
click at [337, 186] on input at bounding box center [384, 182] width 226 height 45
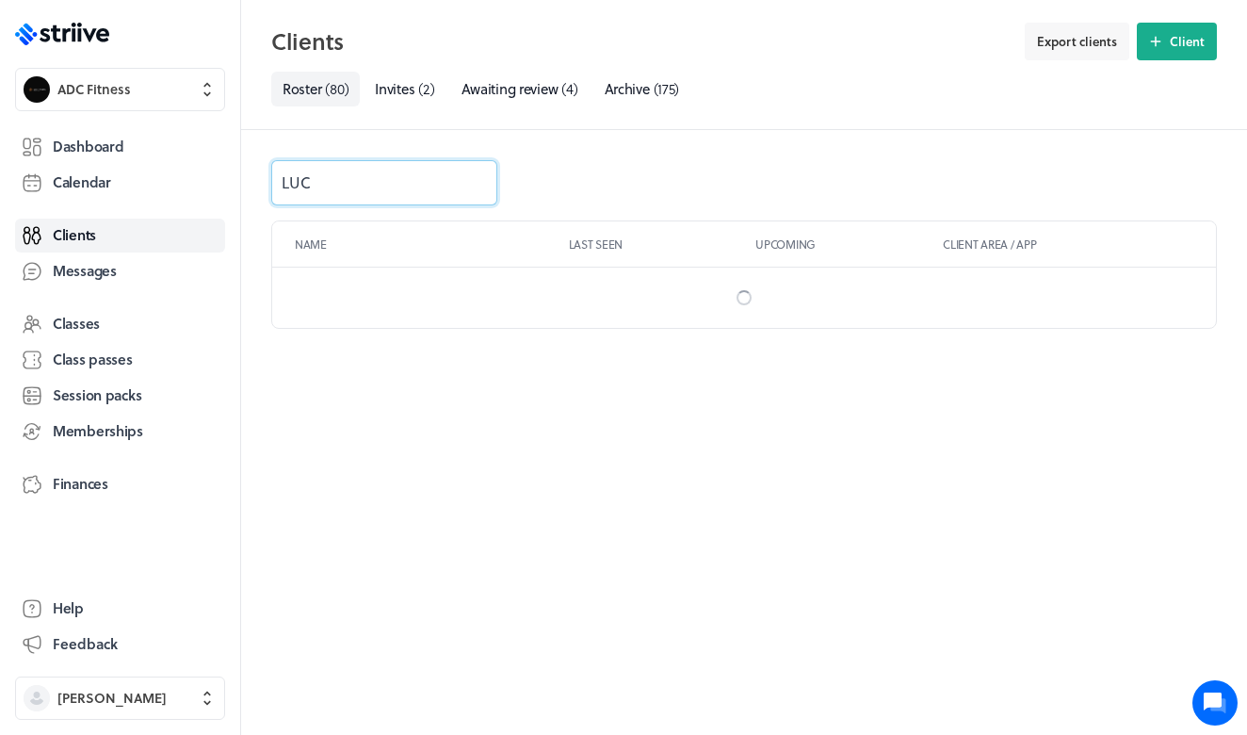
type input "LUCY"
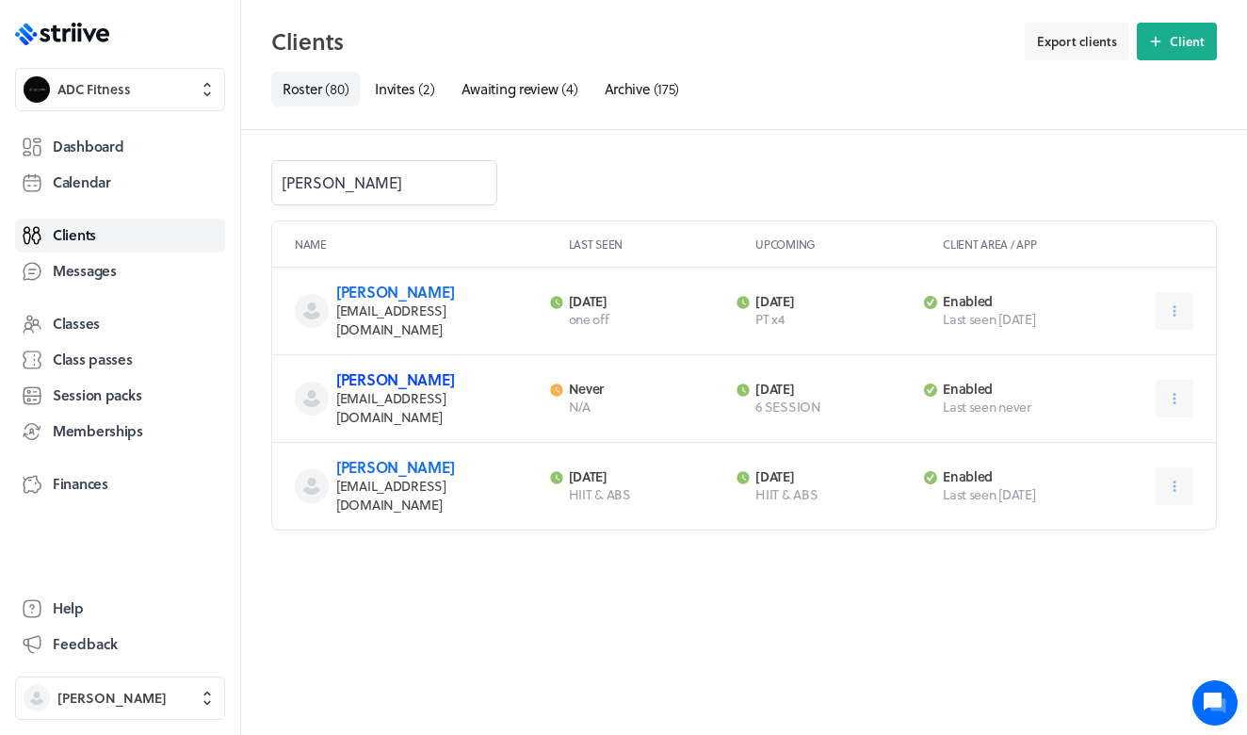
click at [388, 373] on link "[PERSON_NAME]" at bounding box center [395, 379] width 118 height 22
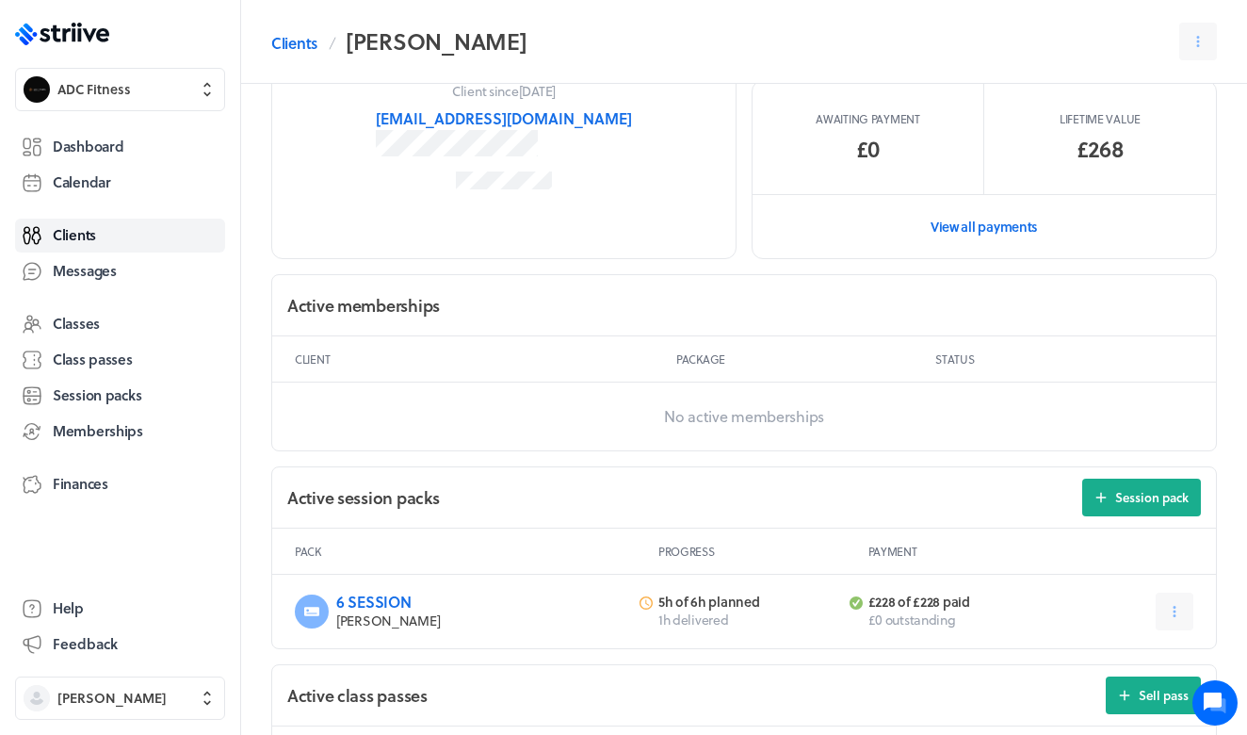
scroll to position [347, 0]
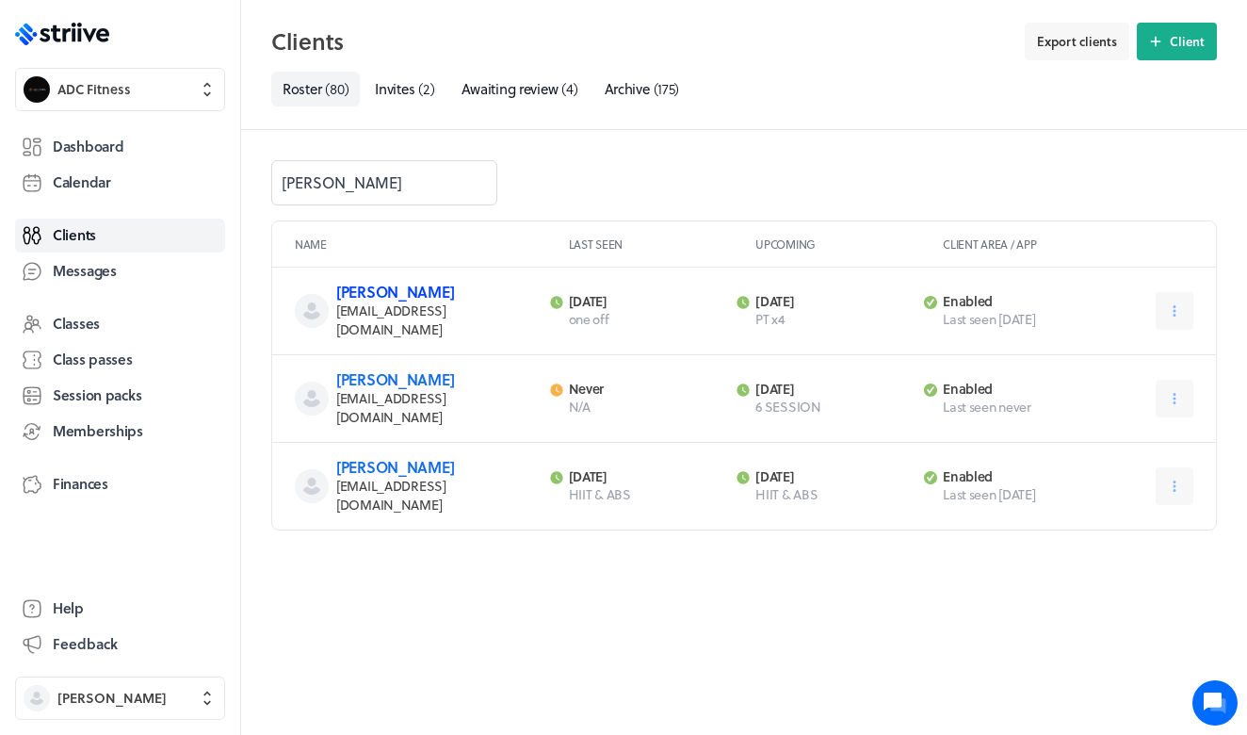
click at [407, 290] on link "[PERSON_NAME]" at bounding box center [395, 292] width 118 height 22
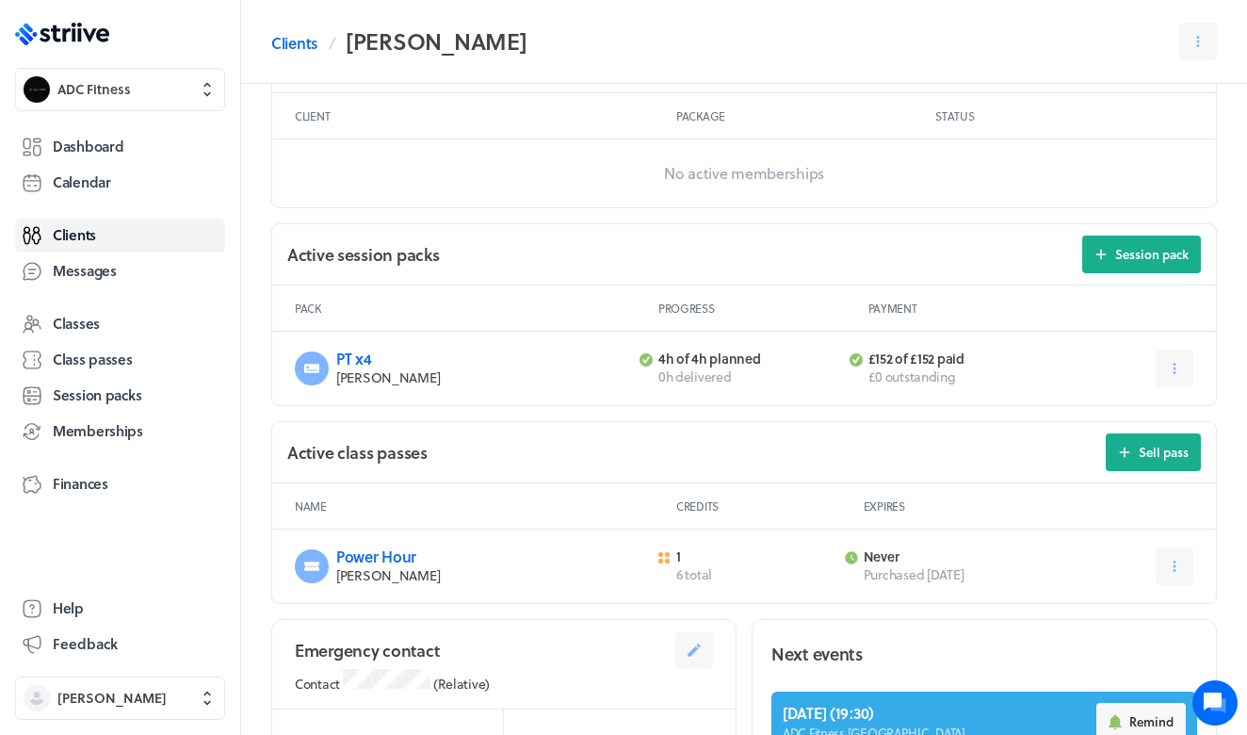
scroll to position [588, 0]
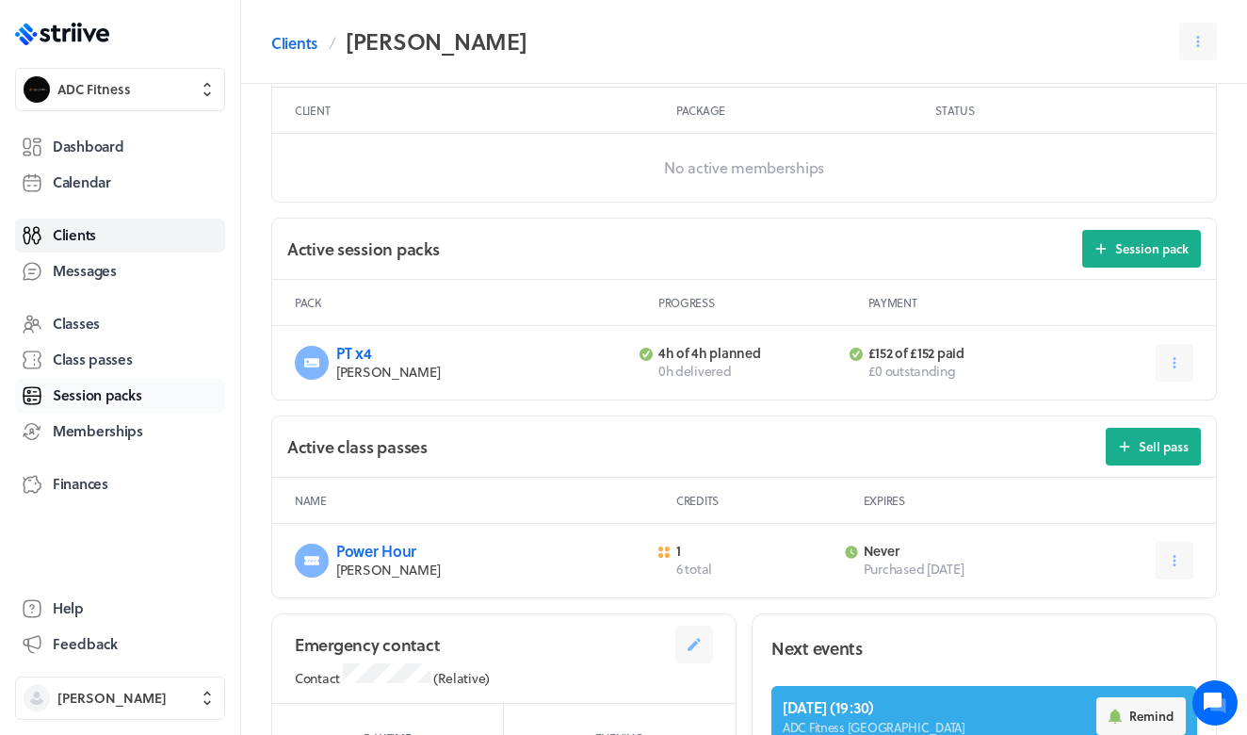
click at [106, 405] on link "Session packs" at bounding box center [120, 396] width 210 height 34
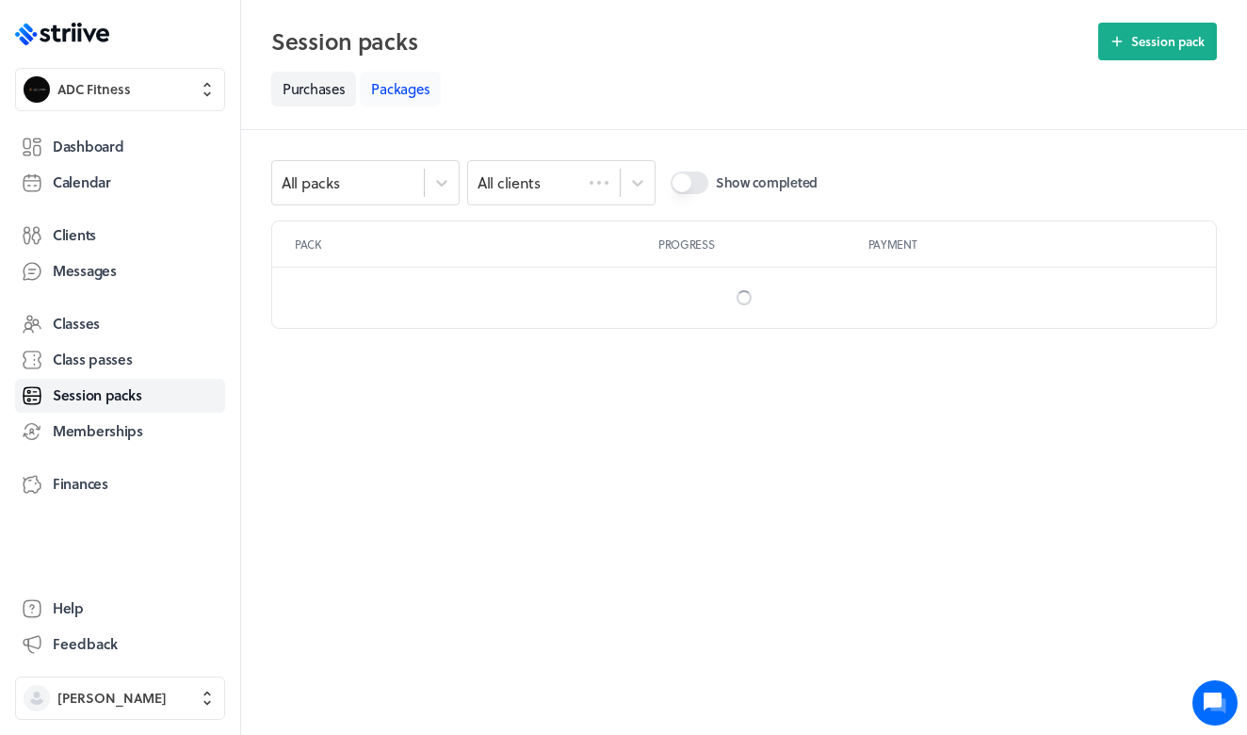
click at [381, 93] on link "Packages" at bounding box center [400, 89] width 81 height 35
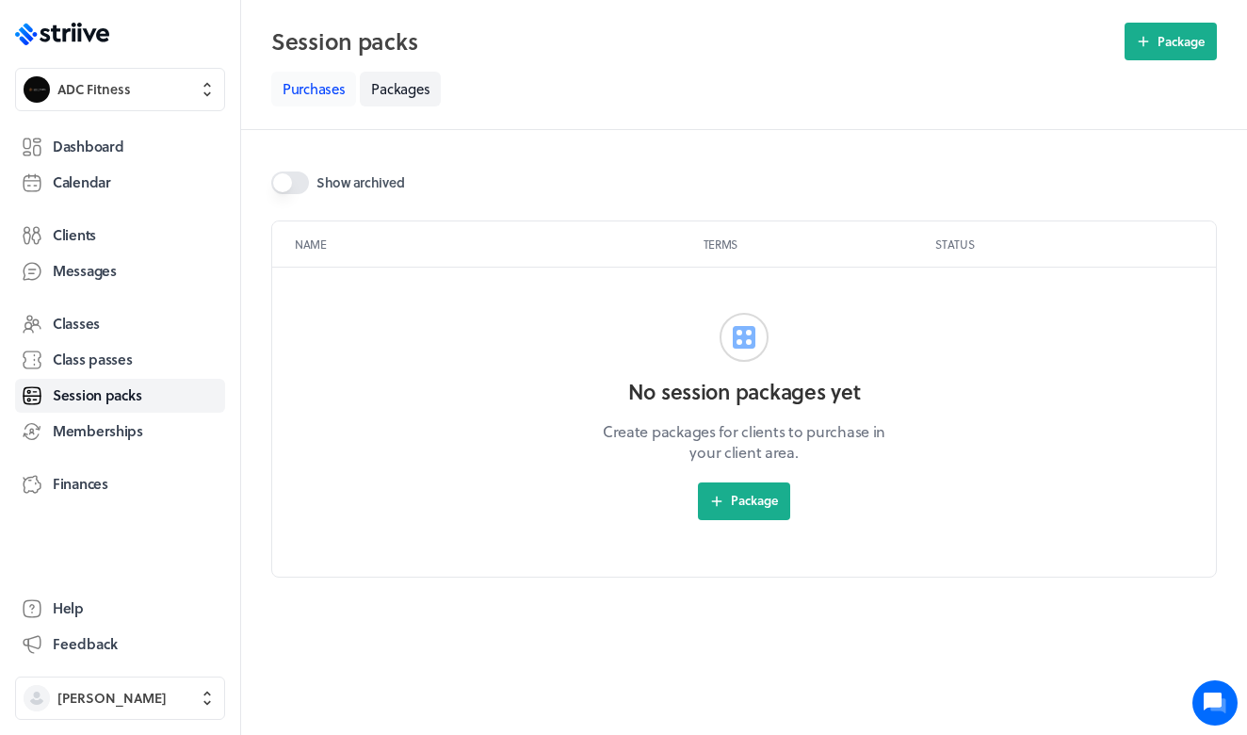
click at [305, 105] on link "Purchases" at bounding box center [313, 89] width 85 height 35
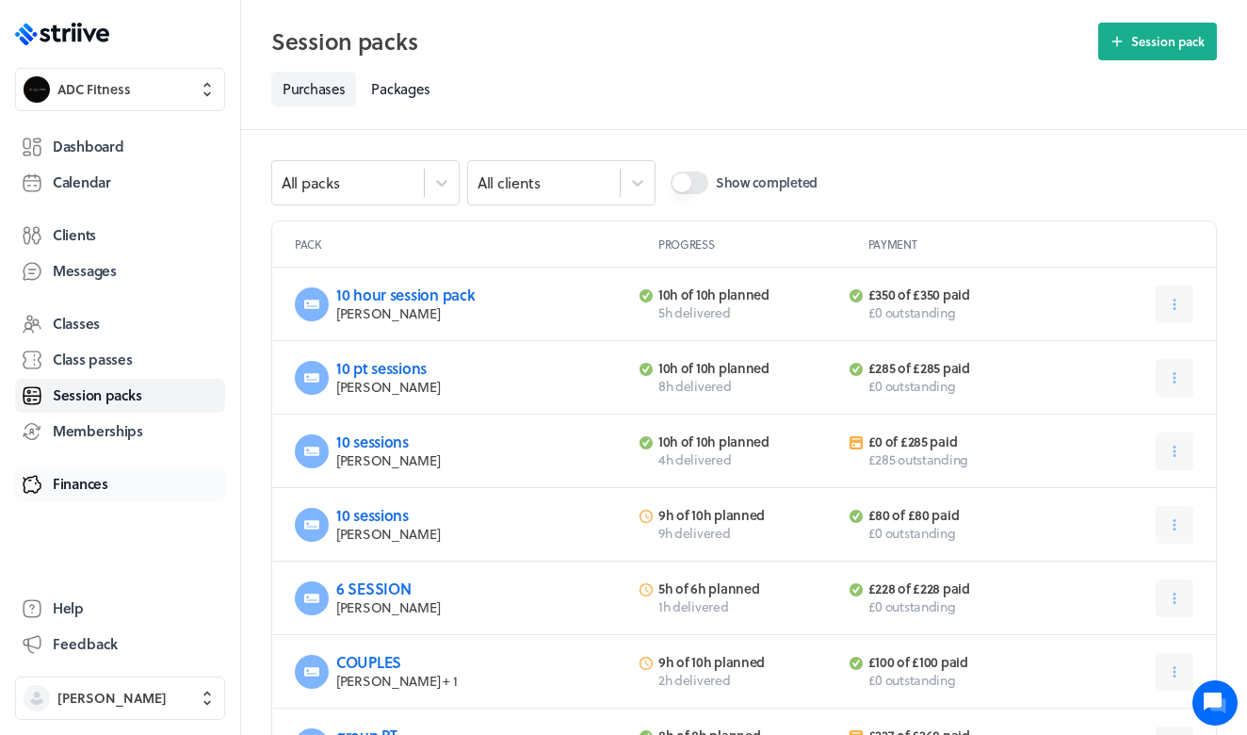
click at [106, 490] on span "Finances" at bounding box center [81, 484] width 56 height 20
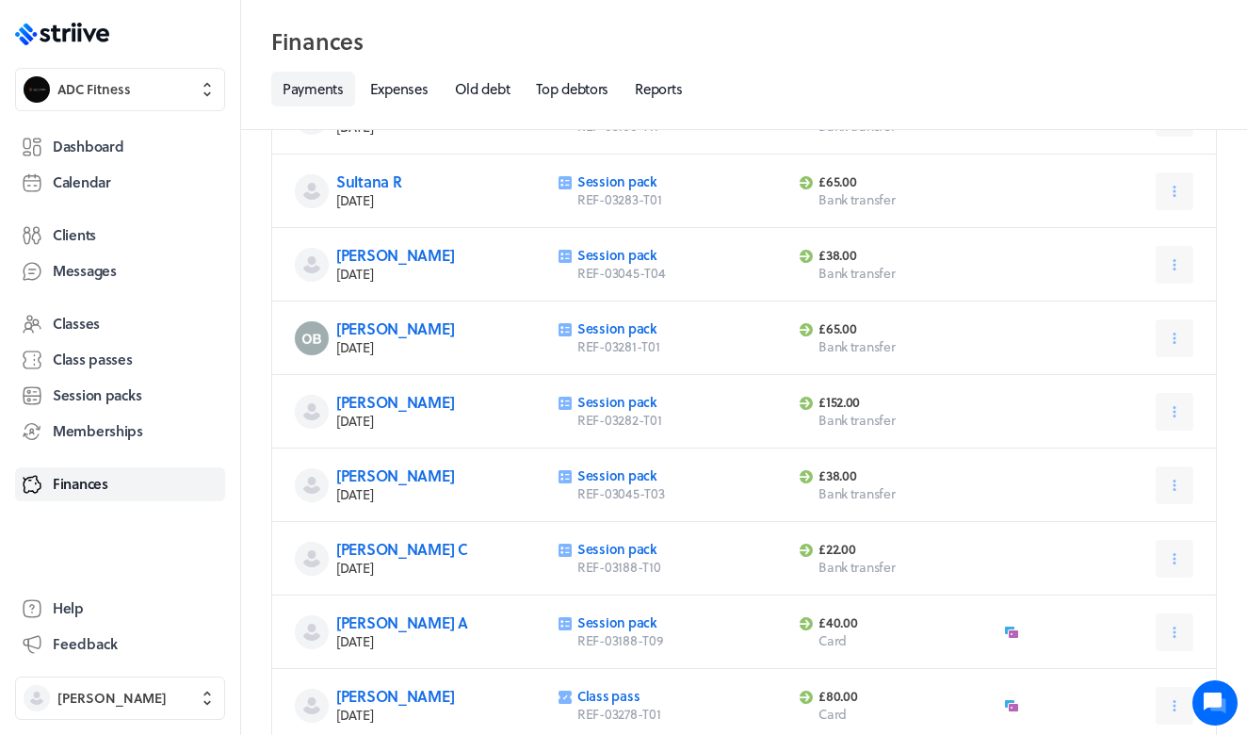
scroll to position [137, 0]
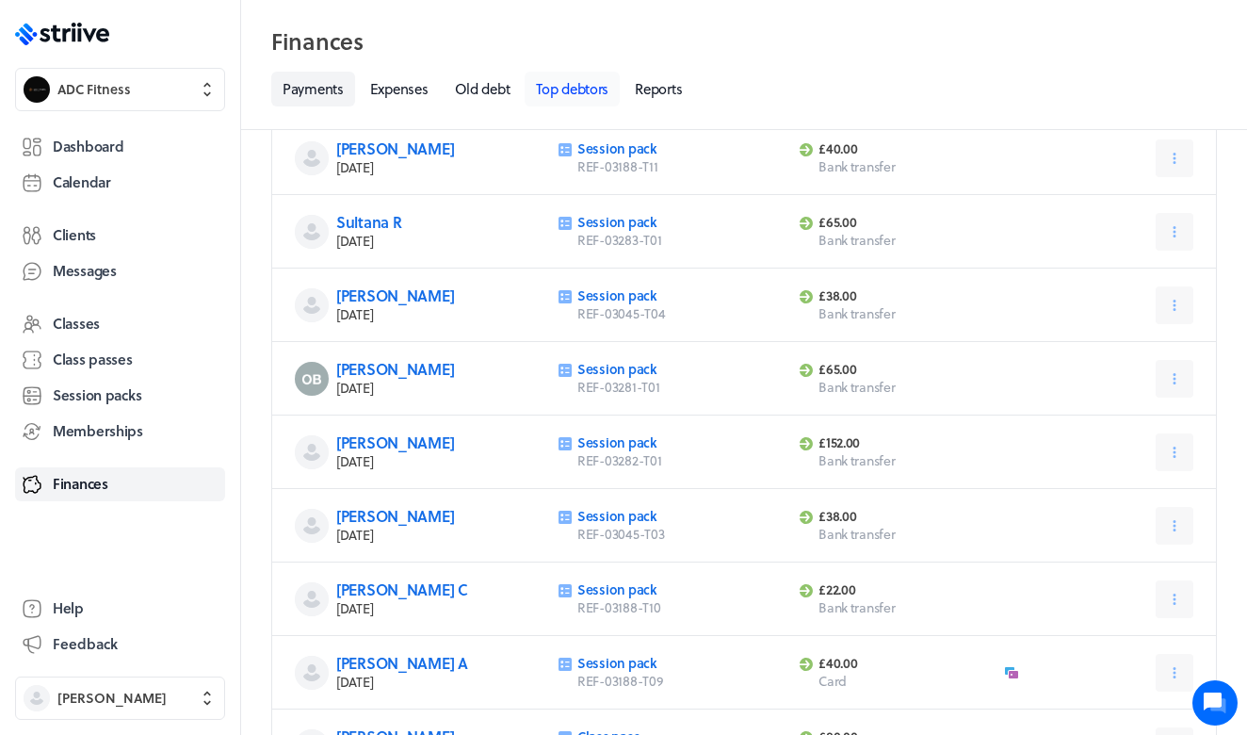
click at [583, 89] on link "Top debtors" at bounding box center [572, 89] width 95 height 35
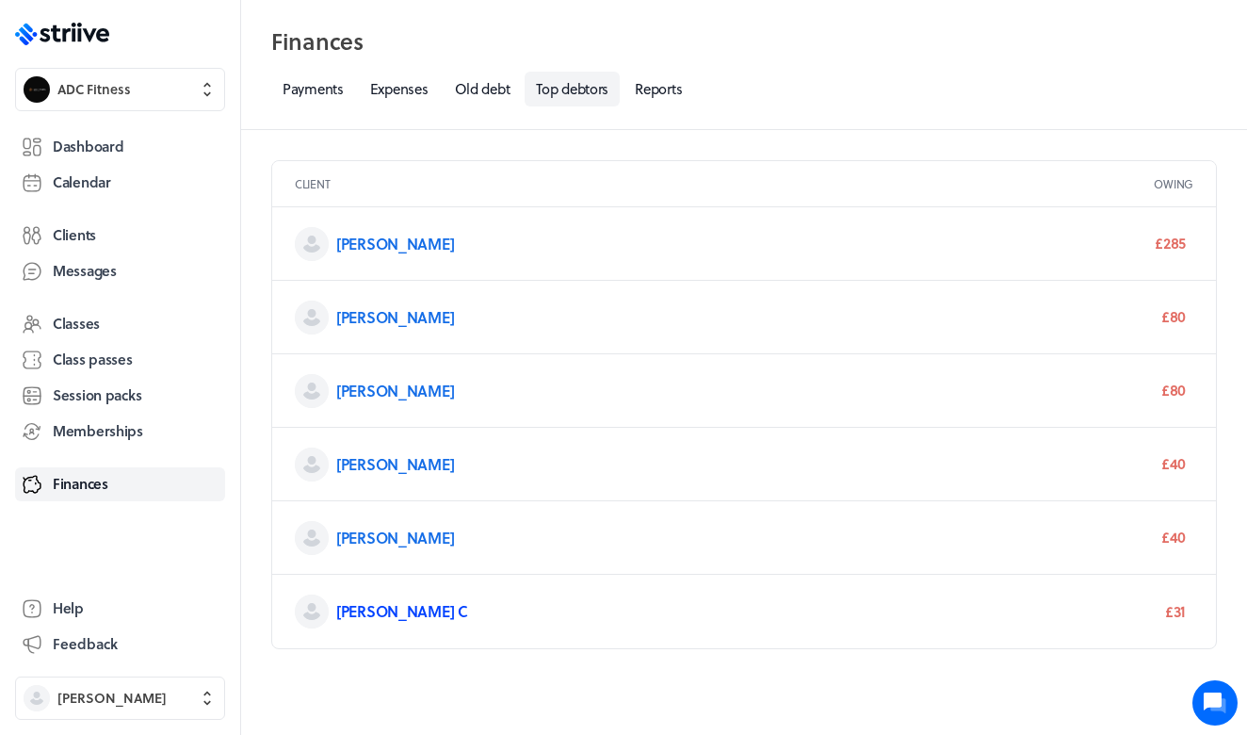
click at [356, 611] on link "[PERSON_NAME] C" at bounding box center [402, 611] width 132 height 22
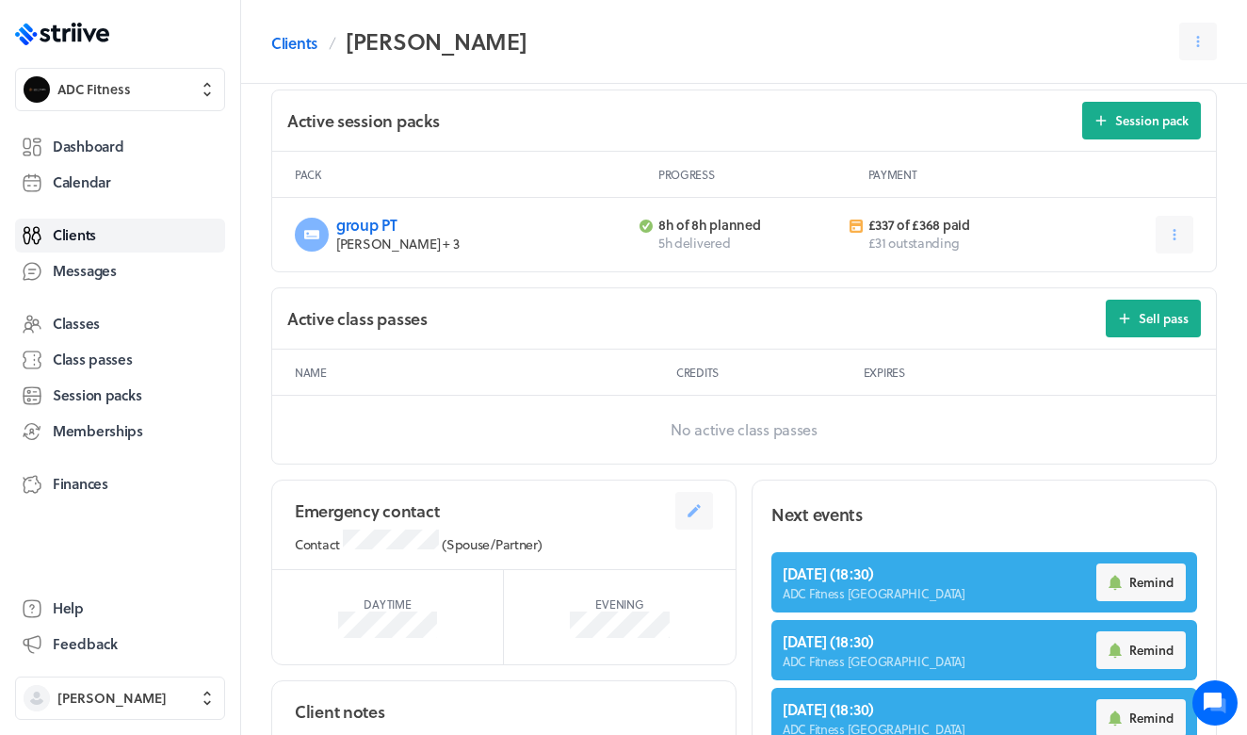
scroll to position [713, 0]
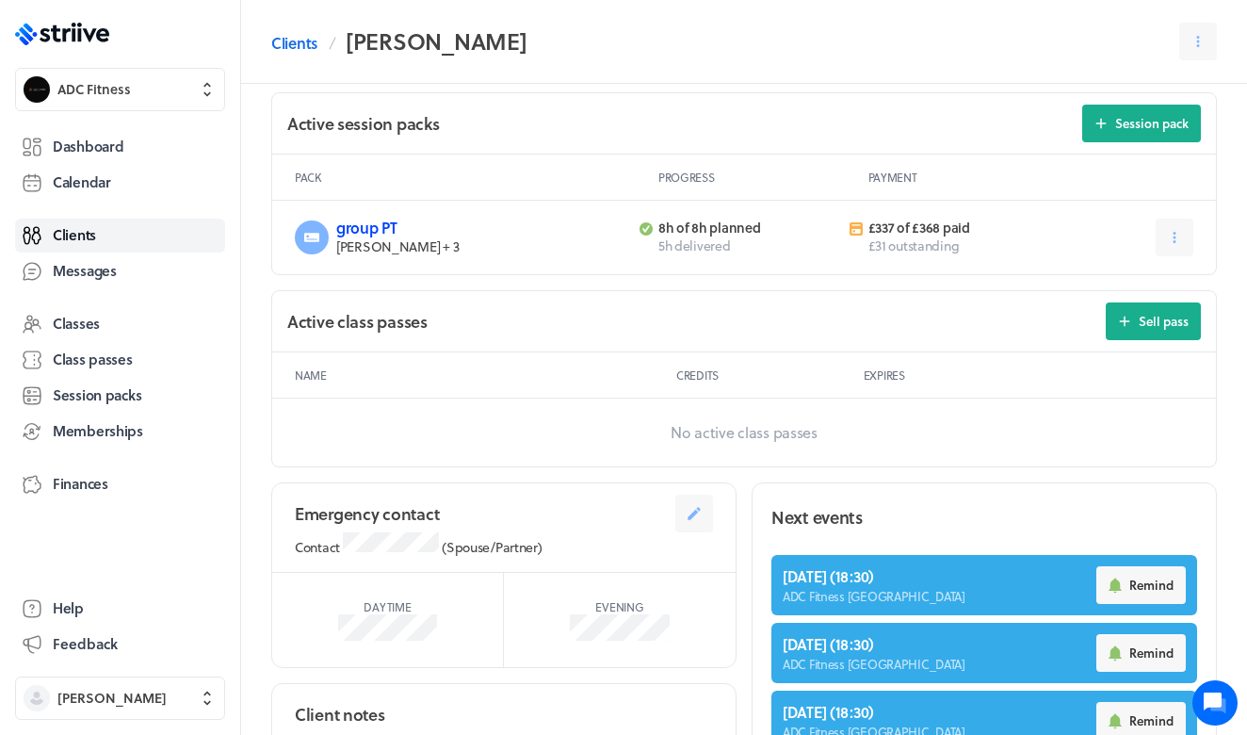
click at [372, 224] on link "group PT" at bounding box center [366, 228] width 61 height 22
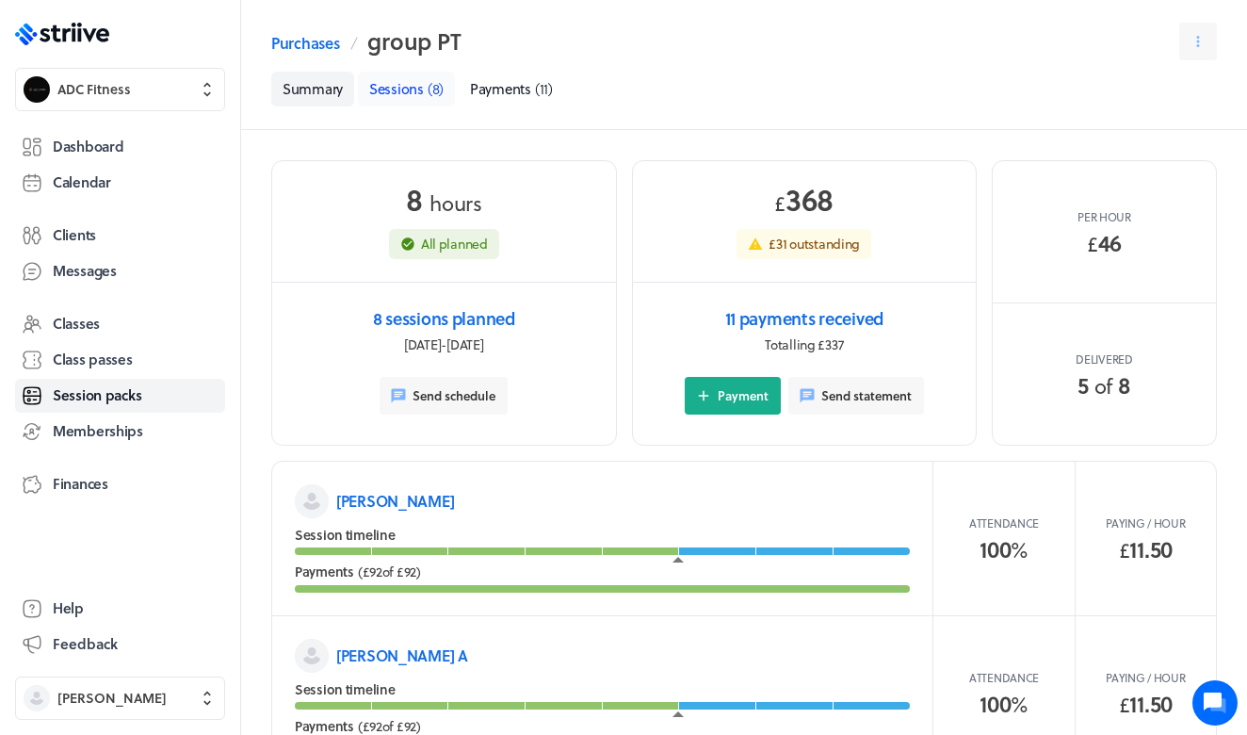
click at [423, 82] on span "Sessions" at bounding box center [396, 88] width 55 height 21
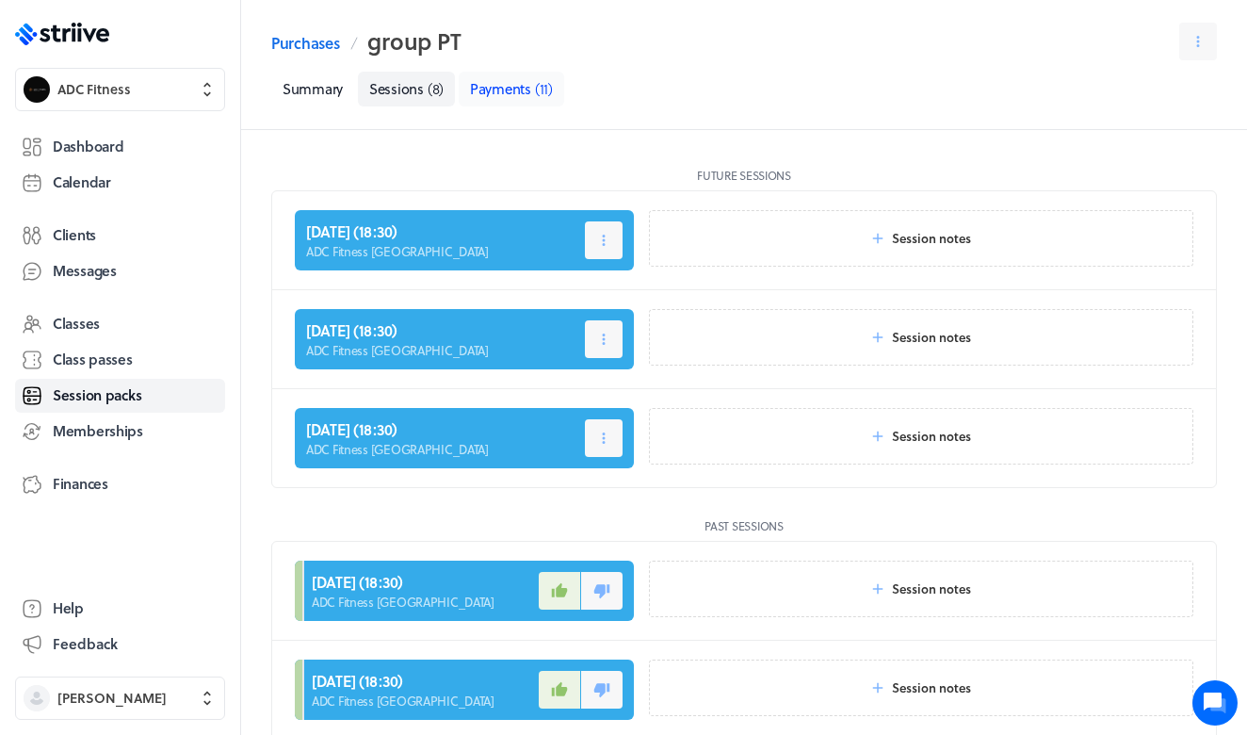
click at [496, 97] on span "Payments" at bounding box center [500, 88] width 61 height 21
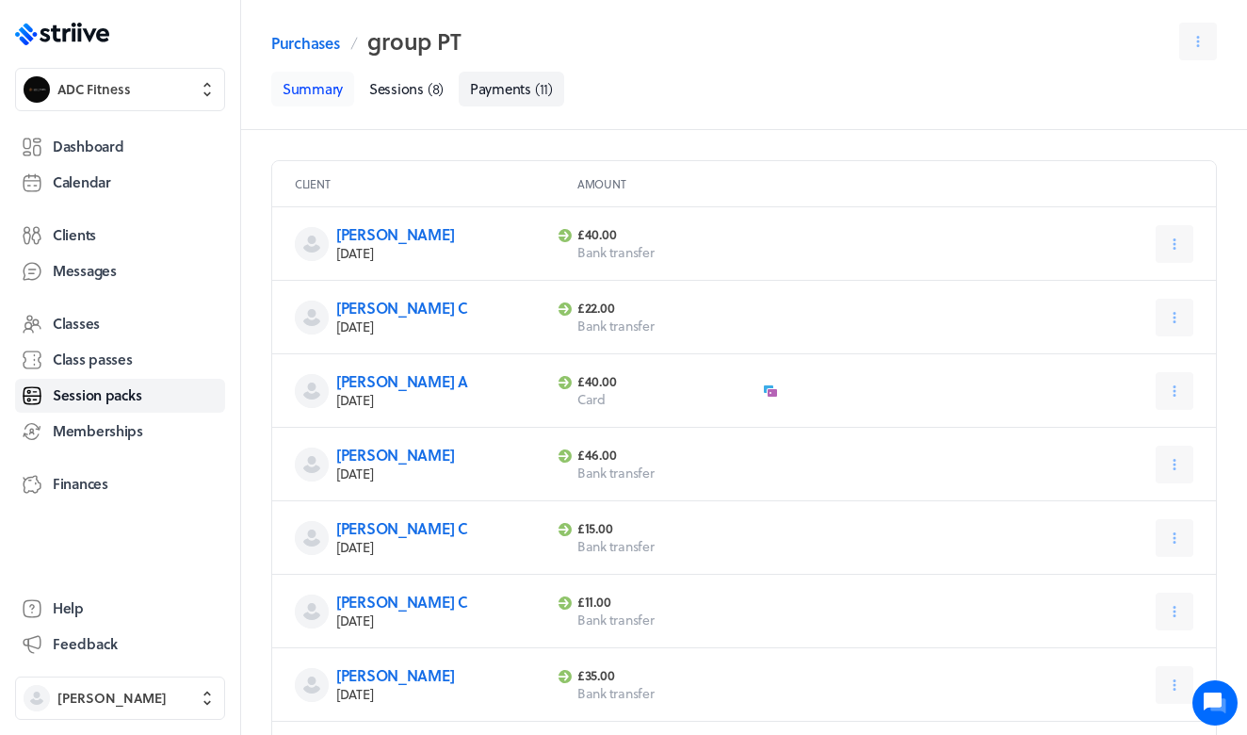
click at [308, 90] on link "Summary" at bounding box center [312, 89] width 83 height 35
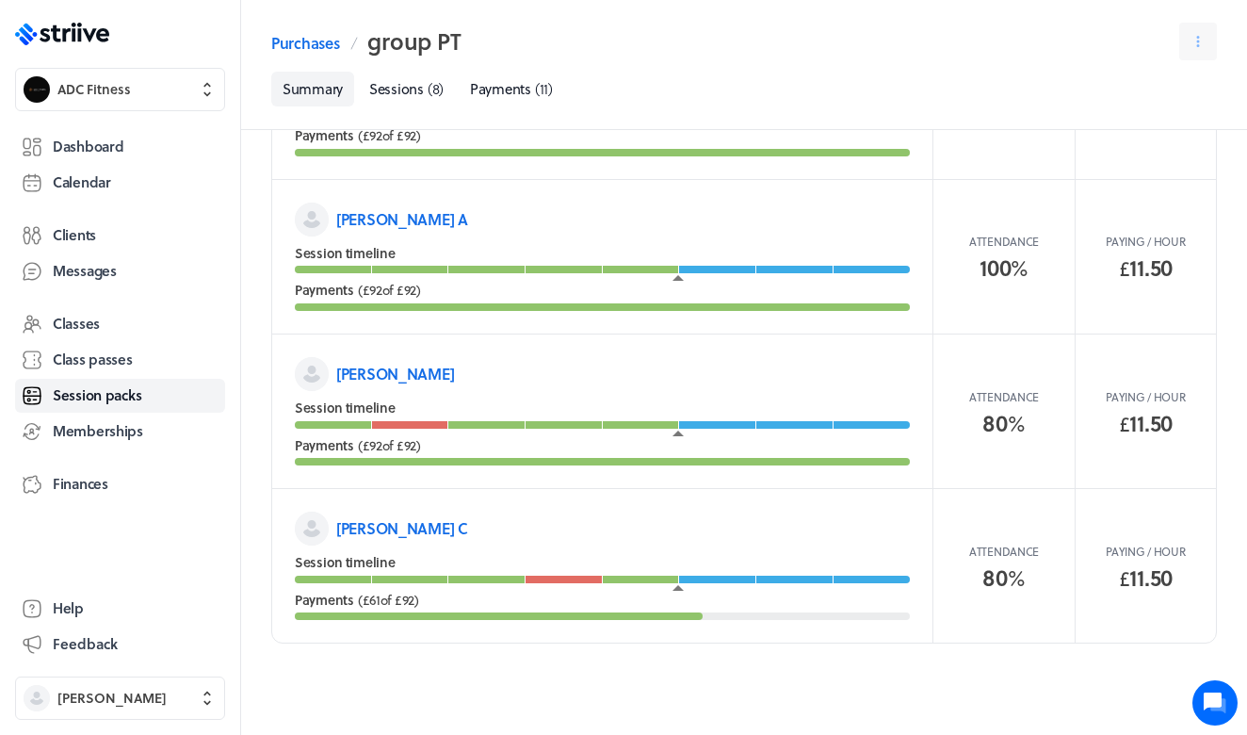
scroll to position [434, 0]
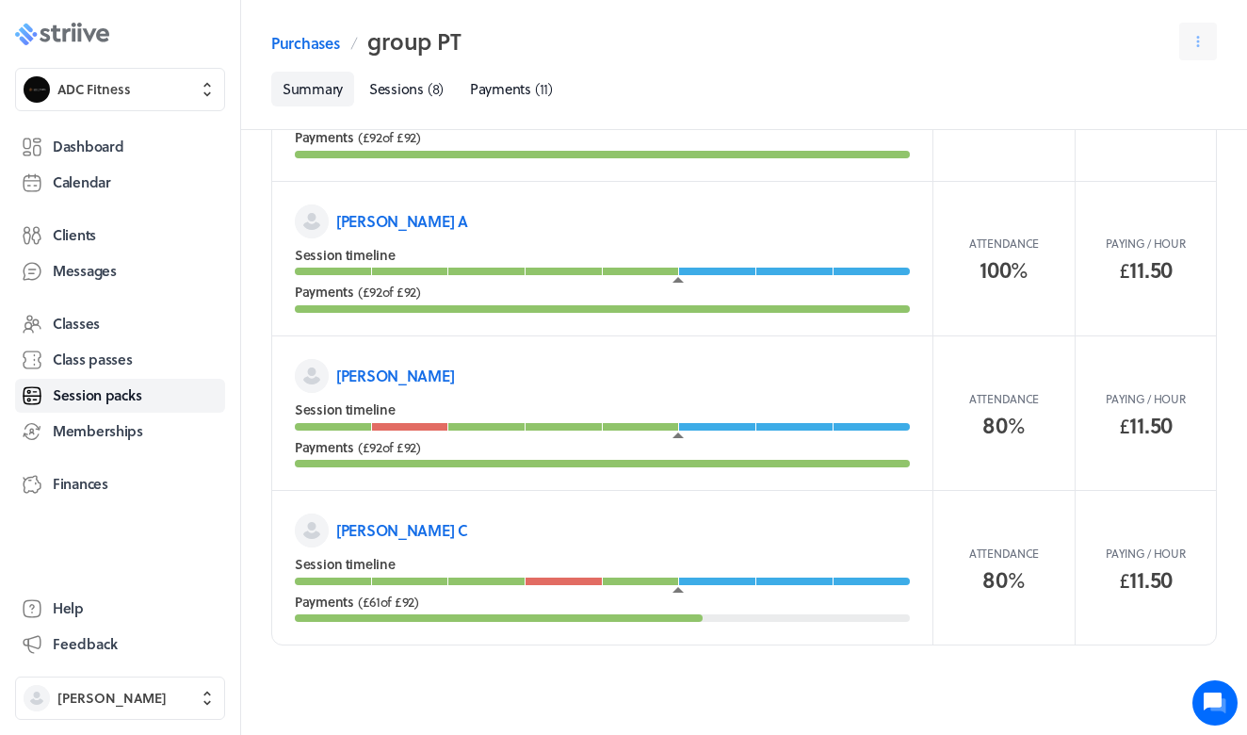
click at [80, 40] on rect at bounding box center [79, 34] width 4 height 13
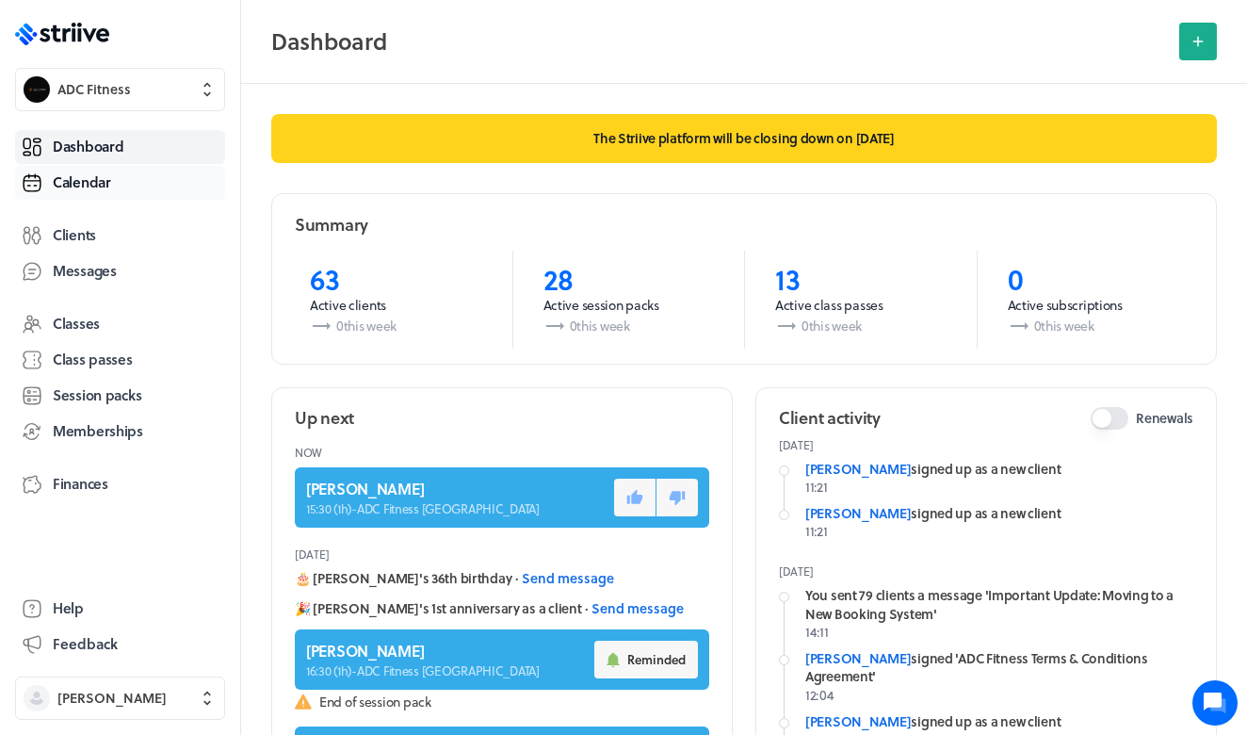
click at [104, 188] on span "Calendar" at bounding box center [82, 182] width 58 height 20
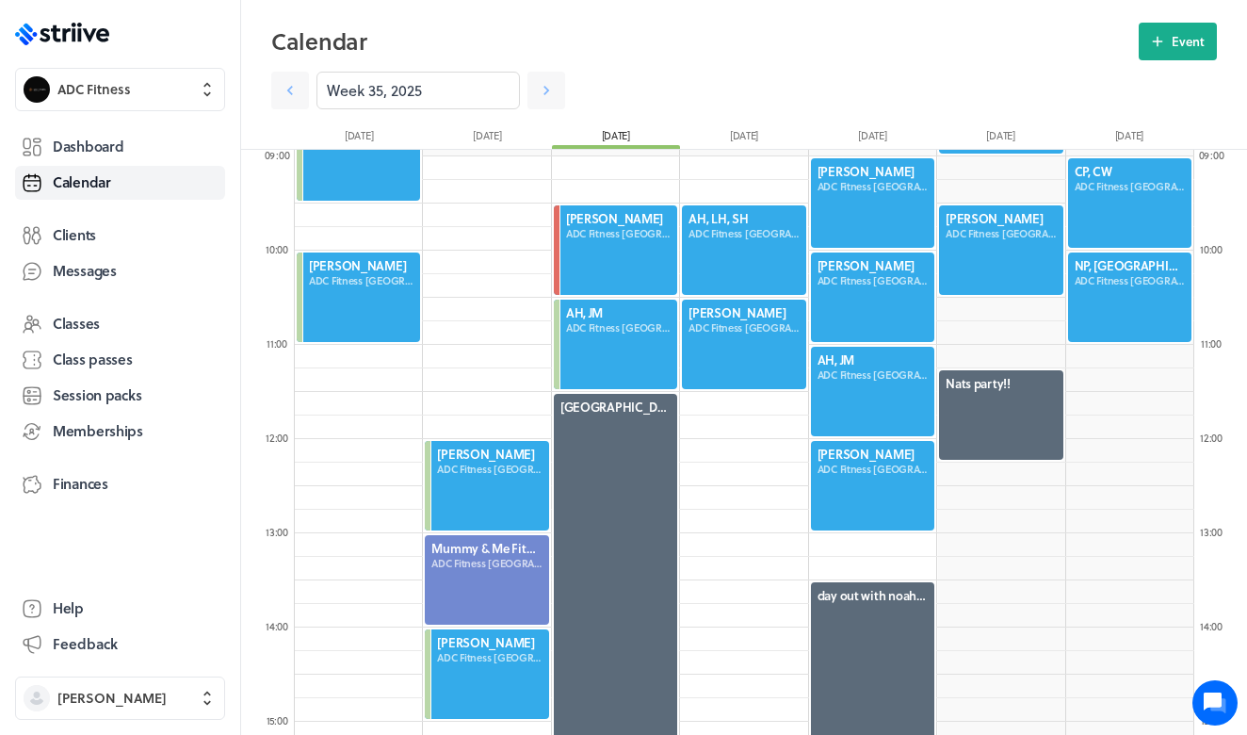
scroll to position [846, 0]
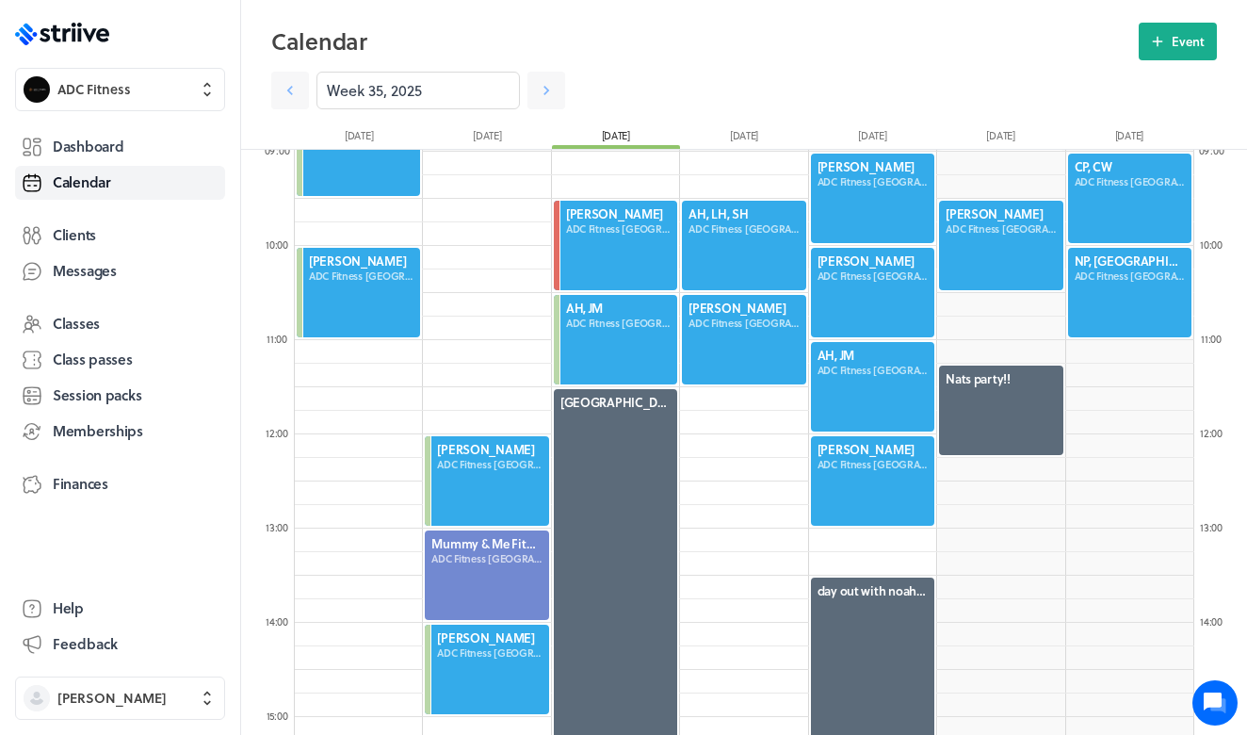
click at [637, 326] on div at bounding box center [615, 339] width 127 height 93
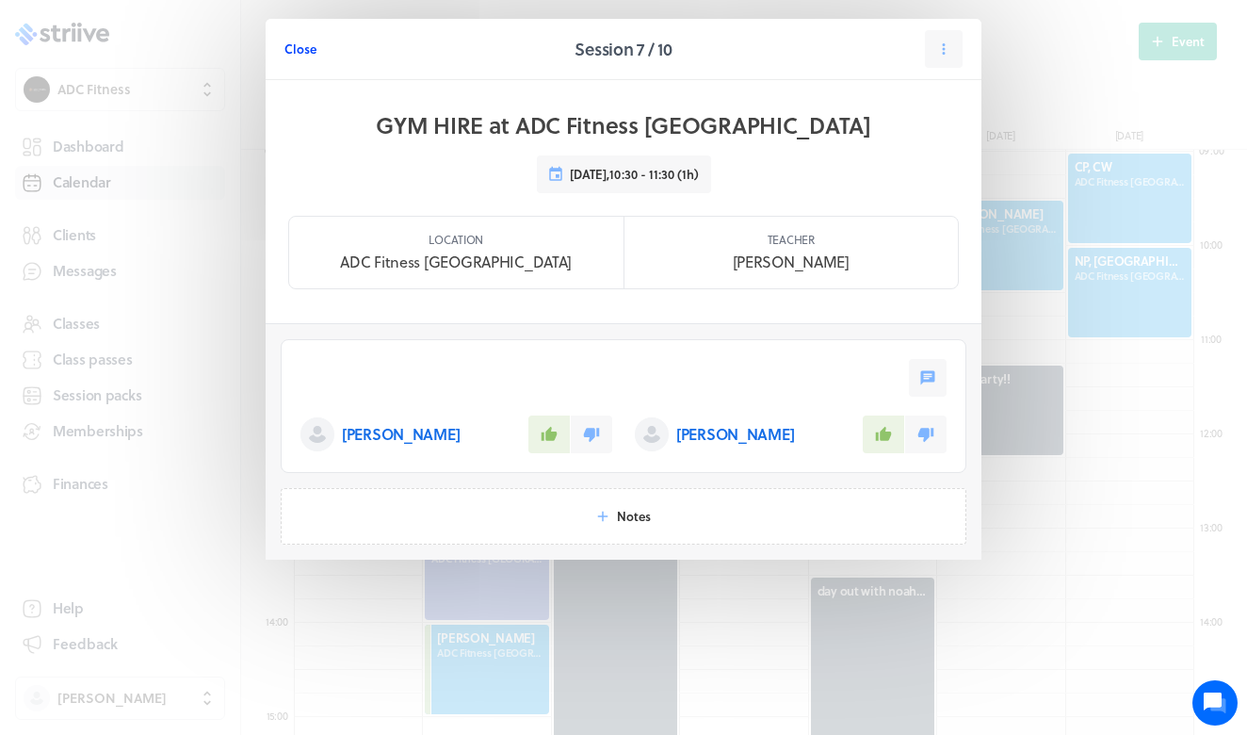
click at [302, 47] on span "Close" at bounding box center [300, 48] width 32 height 17
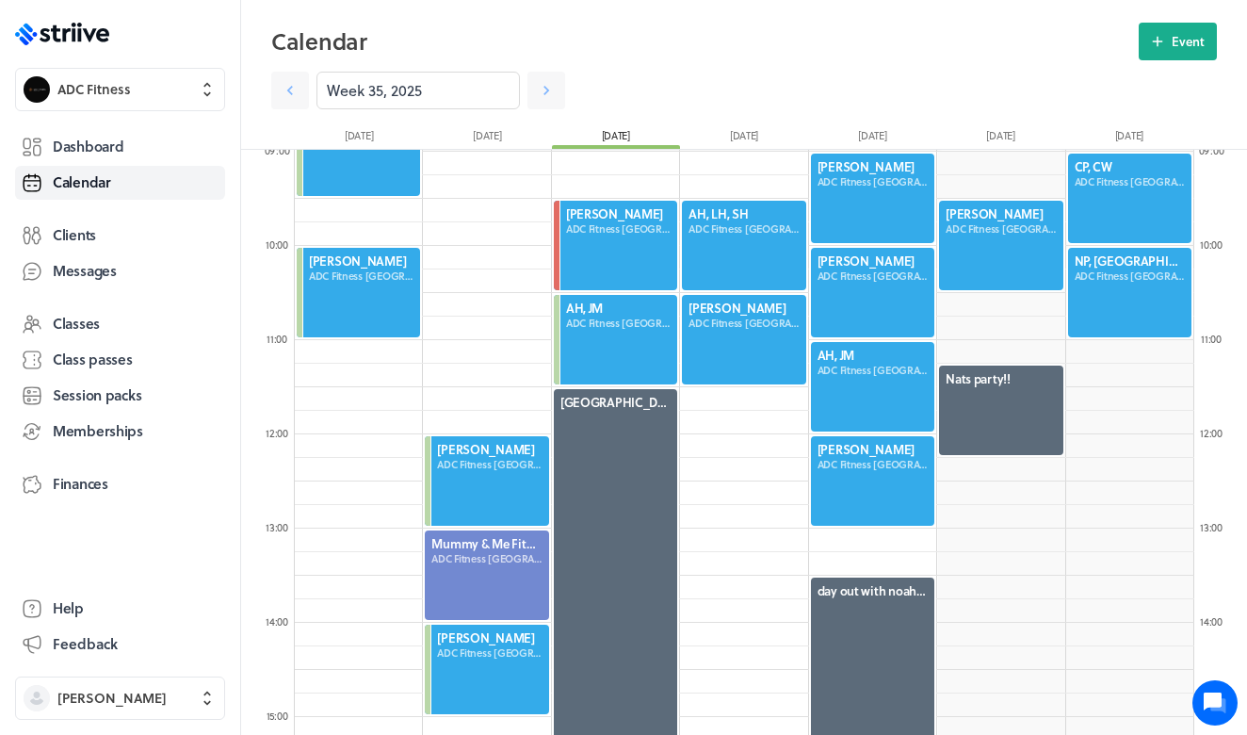
click at [591, 327] on div at bounding box center [615, 339] width 127 height 93
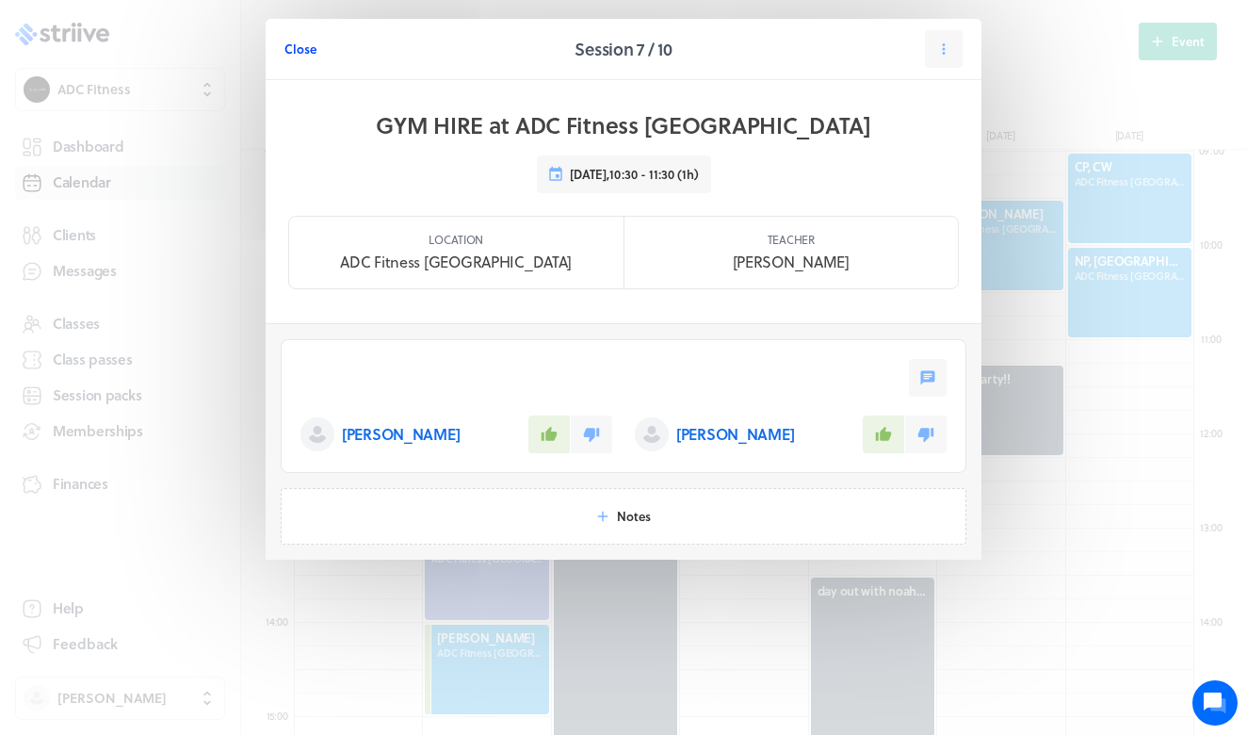
click at [288, 49] on span "Close" at bounding box center [300, 48] width 32 height 17
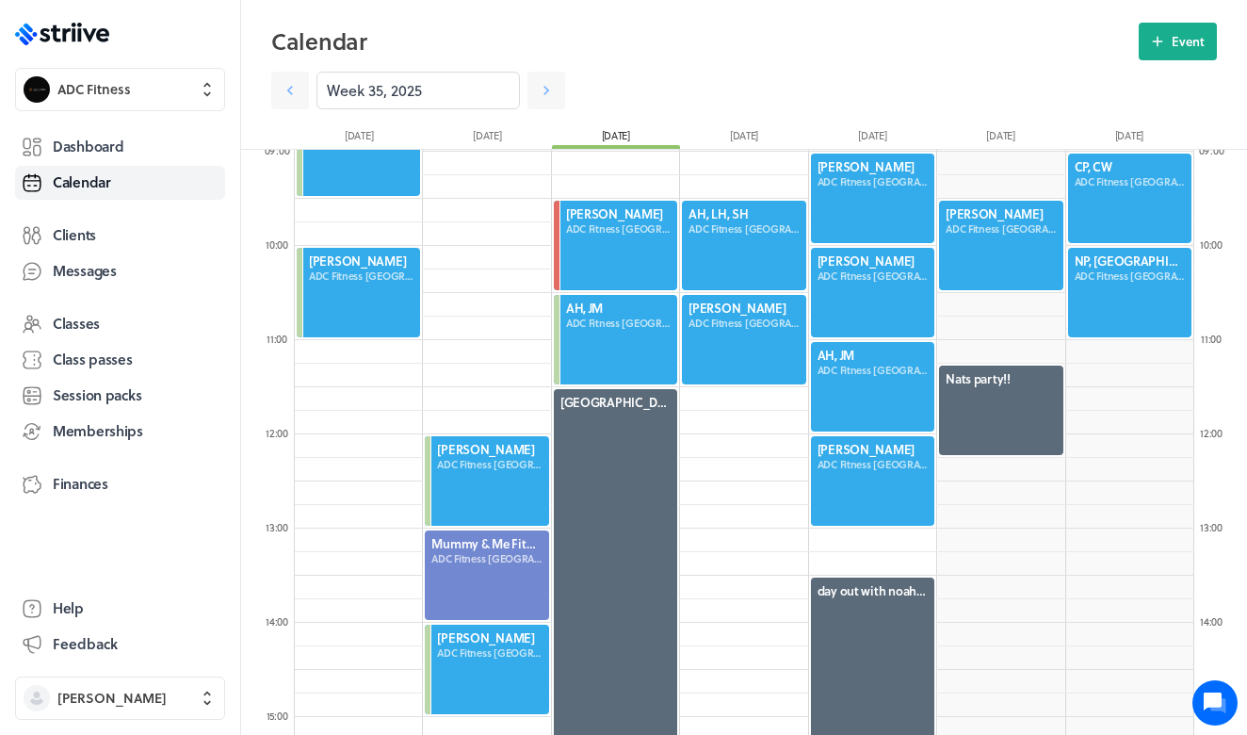
click at [607, 342] on div at bounding box center [615, 339] width 127 height 93
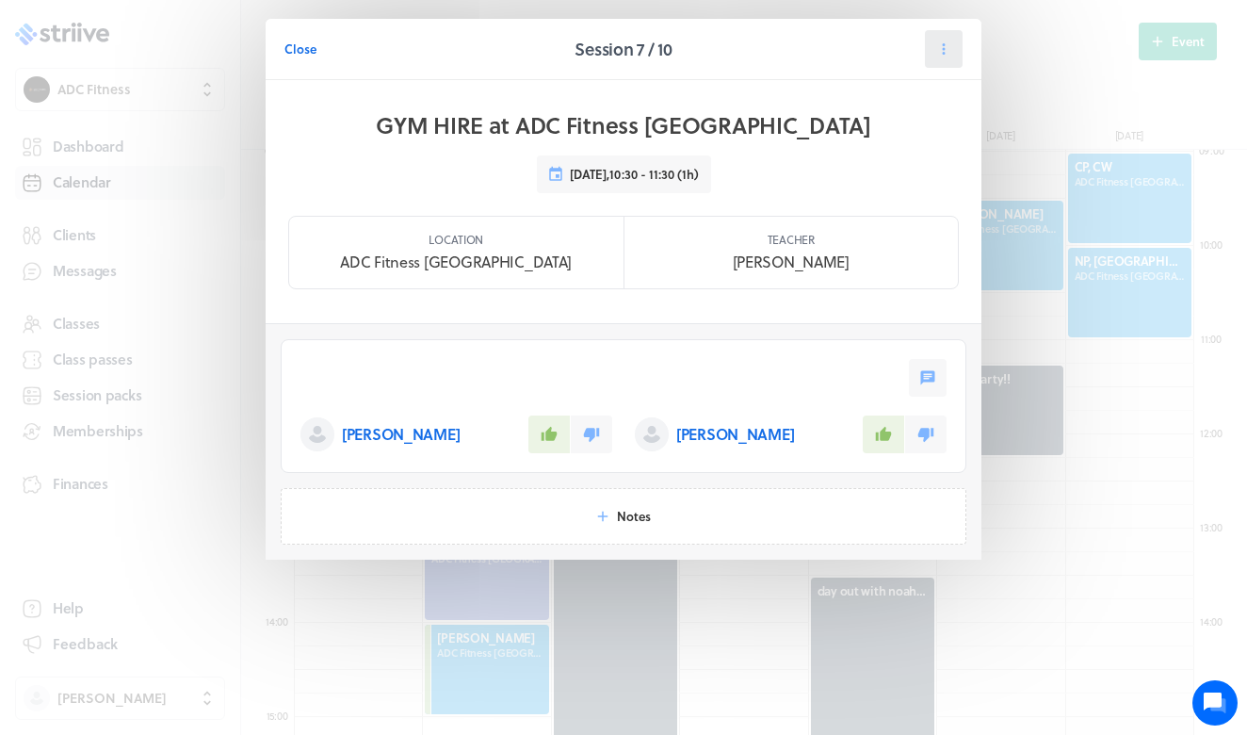
click at [955, 52] on button at bounding box center [944, 49] width 38 height 38
click at [891, 192] on span "Manage pack" at bounding box center [903, 197] width 75 height 17
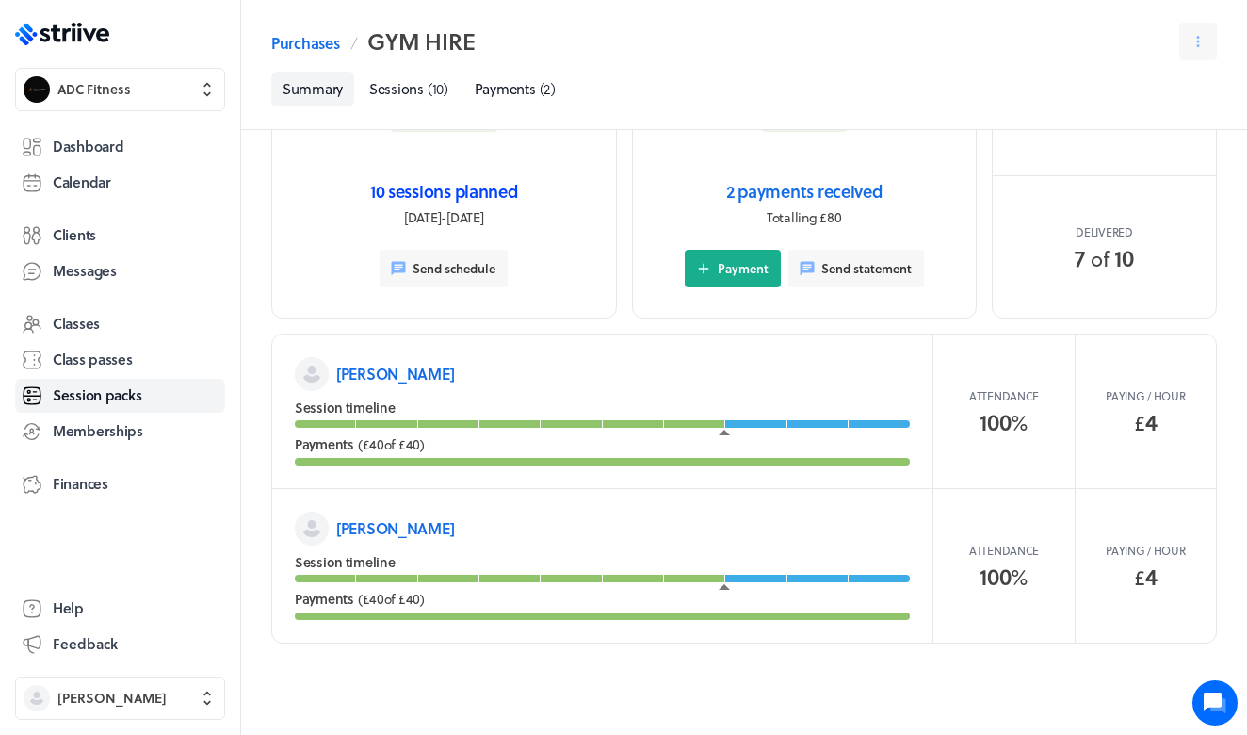
scroll to position [83, 0]
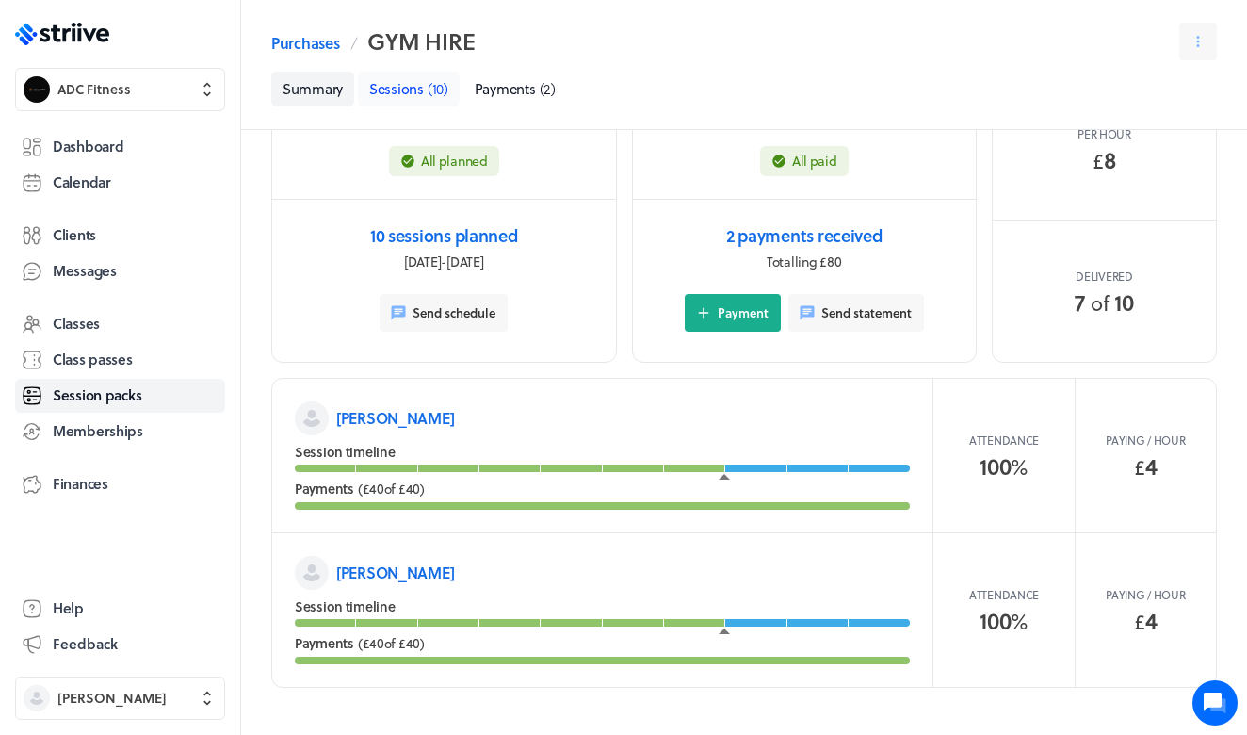
click at [426, 101] on link "Sessions ( 10 )" at bounding box center [409, 89] width 102 height 35
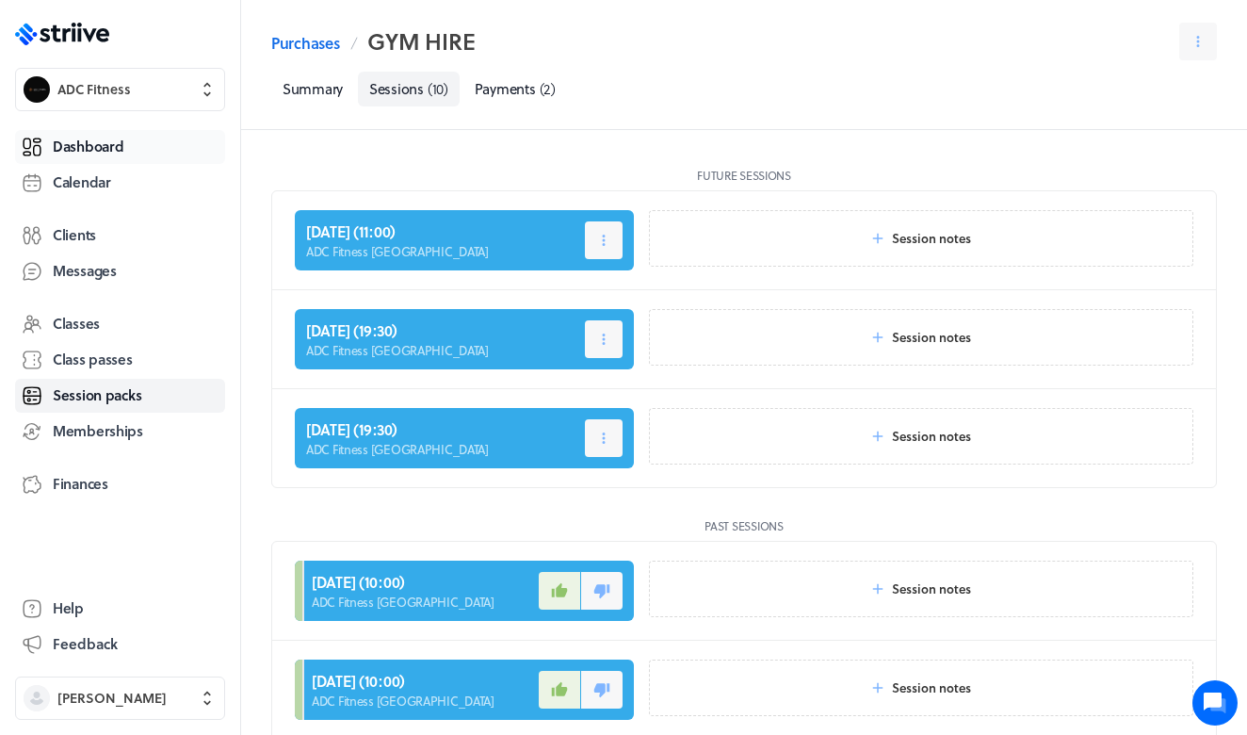
click at [111, 149] on span "Dashboard" at bounding box center [88, 147] width 71 height 20
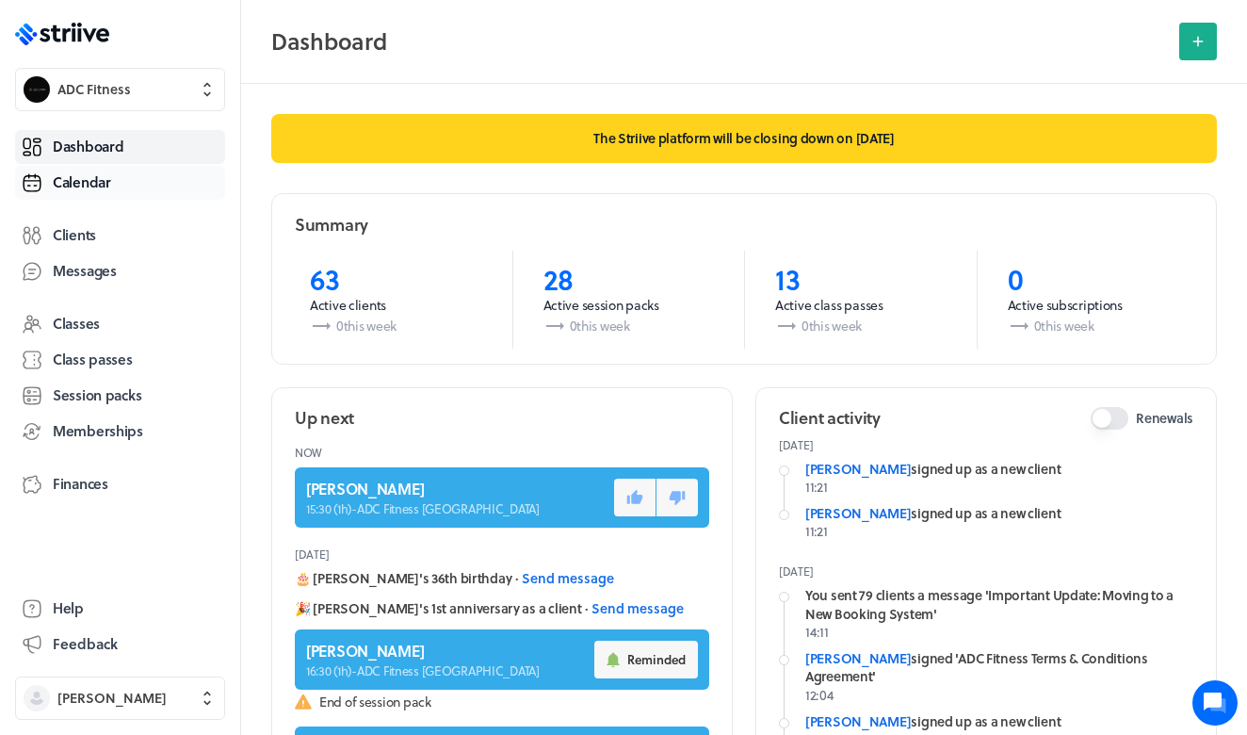
click at [128, 188] on link "Calendar" at bounding box center [120, 183] width 210 height 34
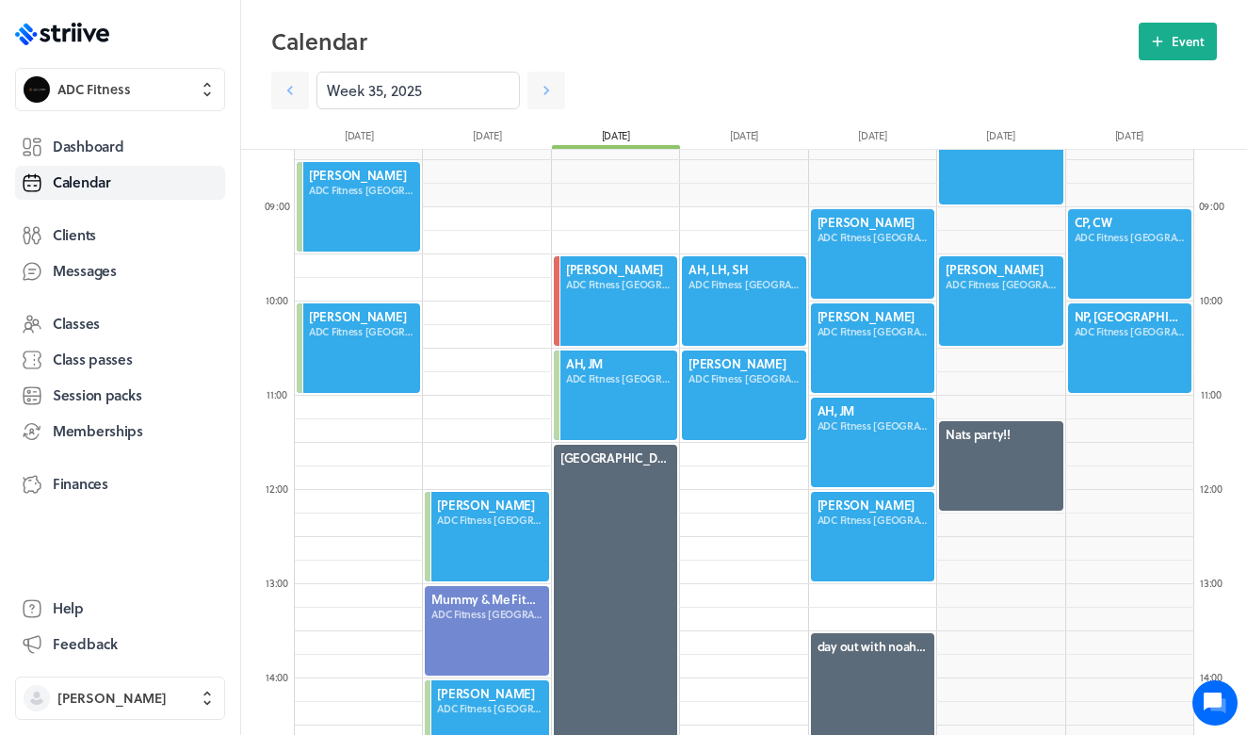
scroll to position [736, 0]
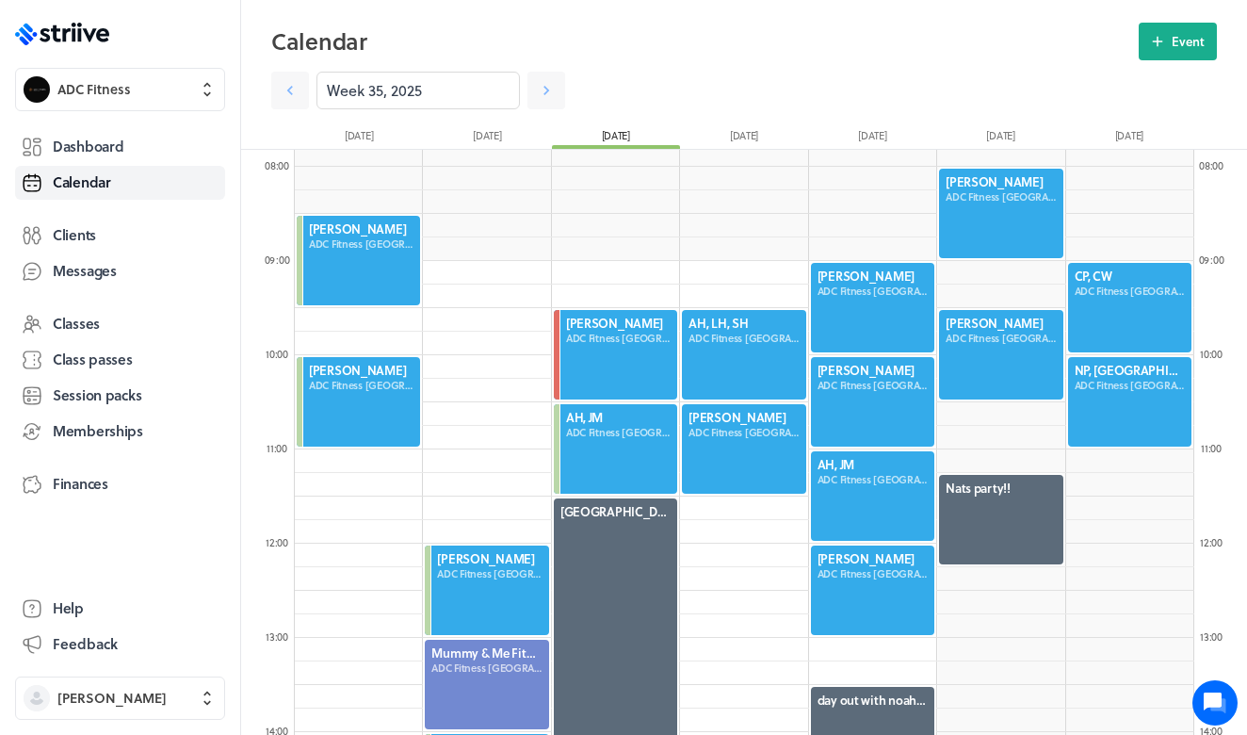
click at [1100, 311] on div at bounding box center [1129, 307] width 127 height 93
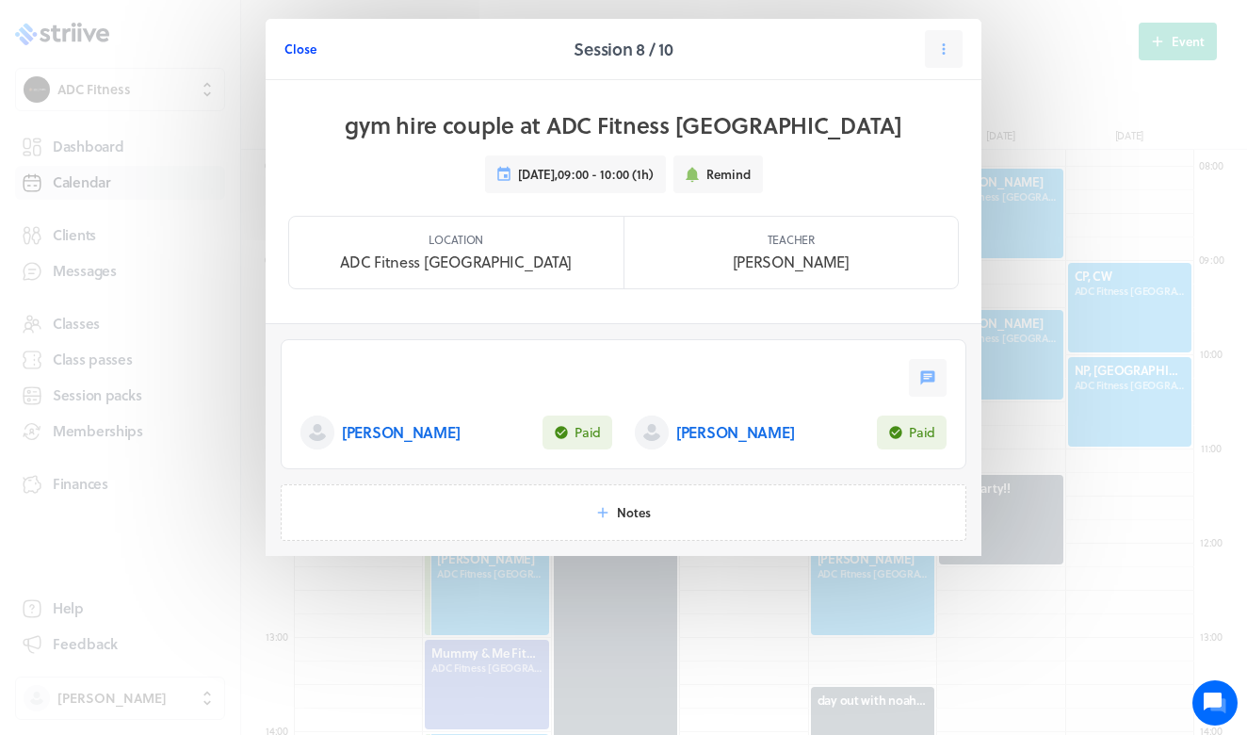
click at [297, 52] on span "Close" at bounding box center [300, 48] width 32 height 17
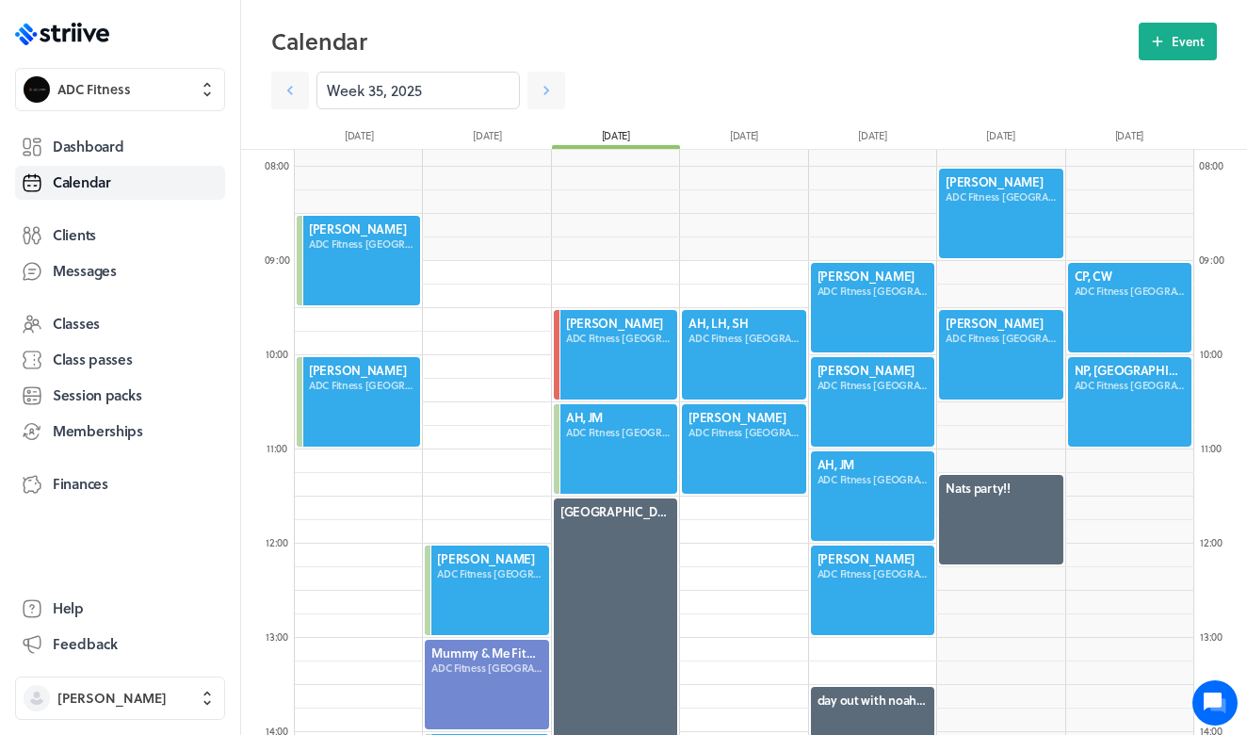
click at [1119, 287] on div at bounding box center [1129, 307] width 127 height 93
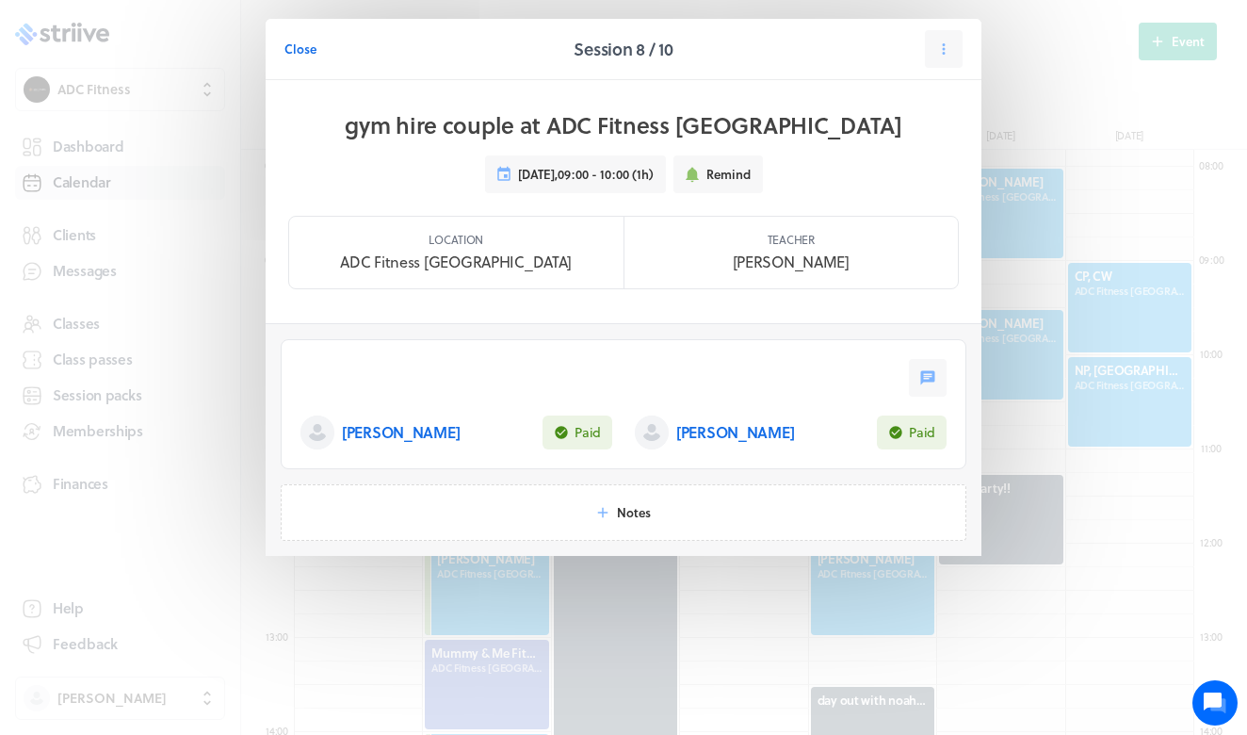
click at [703, 436] on p "Charlie Pugh" at bounding box center [735, 432] width 118 height 23
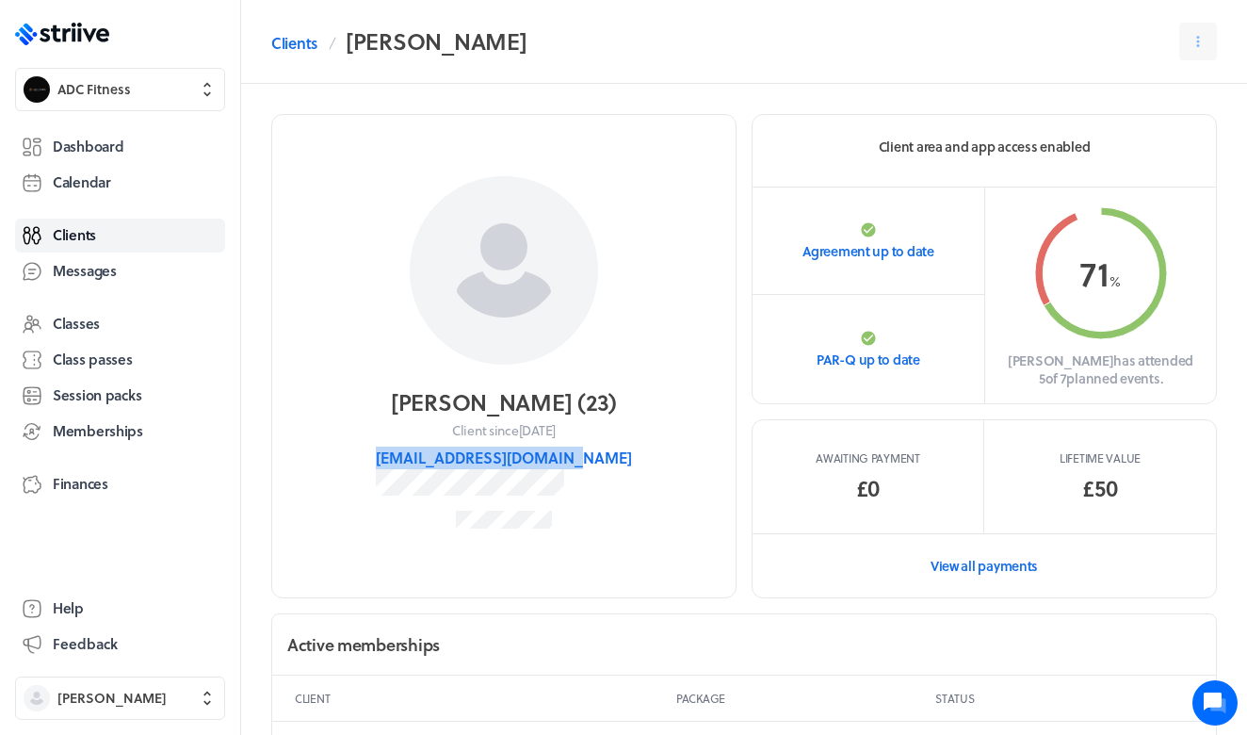
drag, startPoint x: 628, startPoint y: 459, endPoint x: 319, endPoint y: 439, distance: 309.5
click at [320, 440] on section "Charlie Pugh ( 23 ) Client since 7th Jul charliepugh60@gmail.com" at bounding box center [503, 356] width 465 height 484
copy button "charliepugh60@gmail.com"
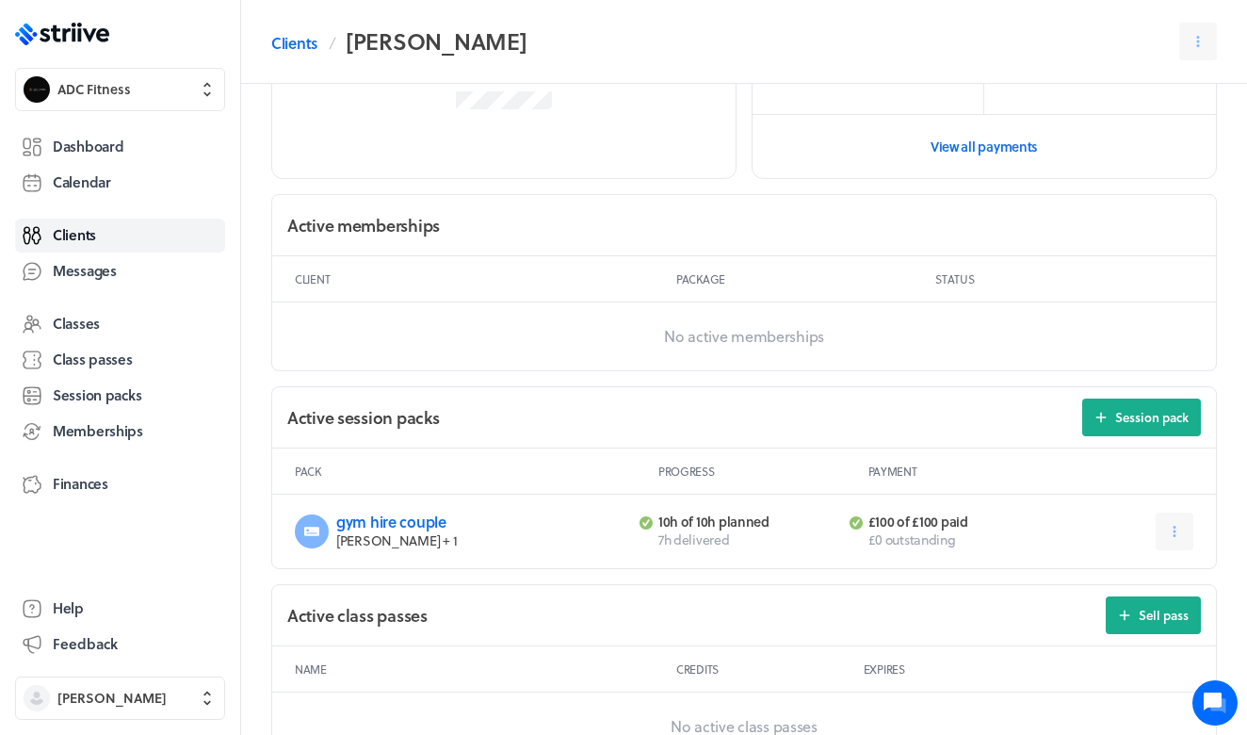
scroll to position [426, 0]
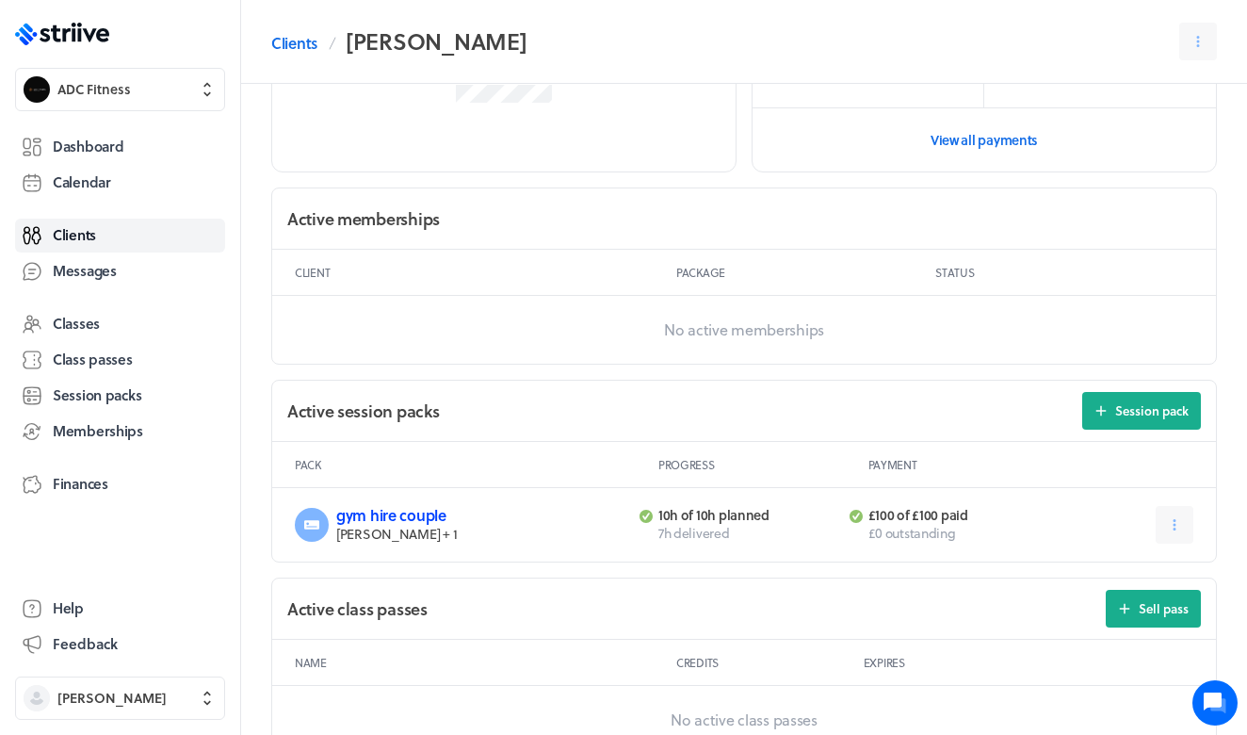
click at [393, 520] on link "gym hire couple" at bounding box center [391, 515] width 110 height 22
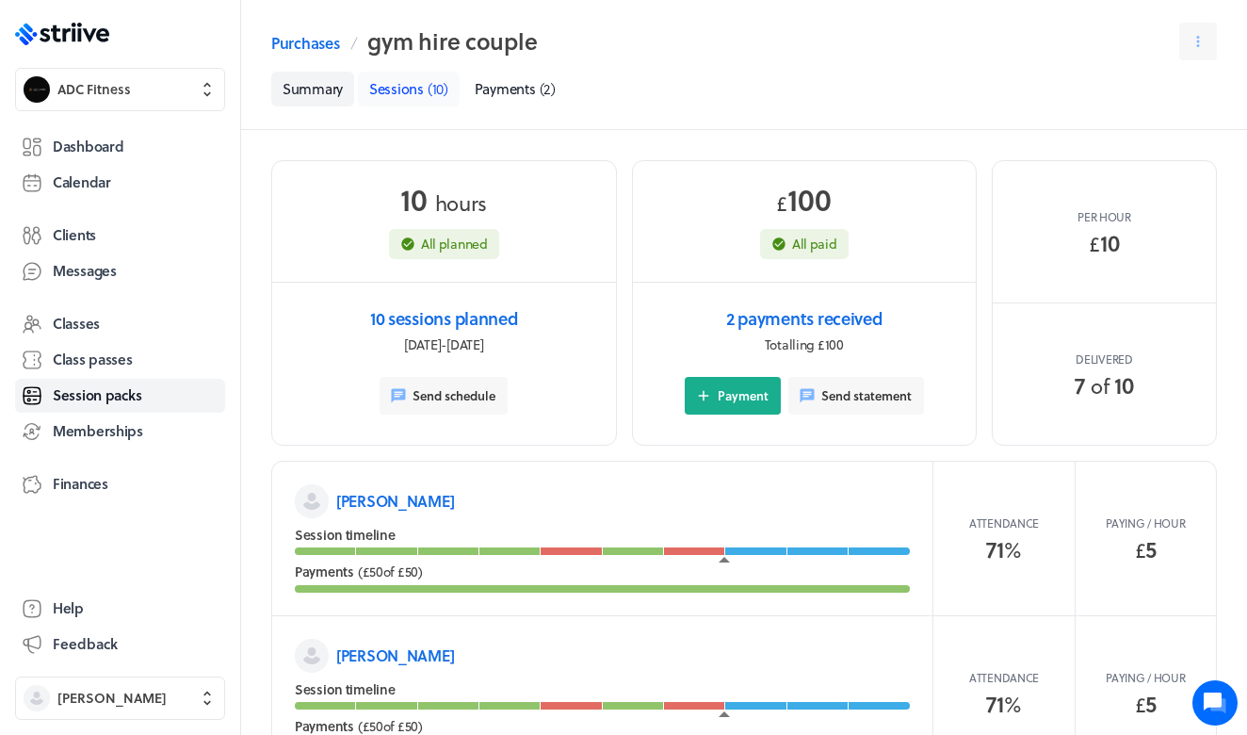
click at [429, 92] on span "( 10 )" at bounding box center [438, 88] width 21 height 21
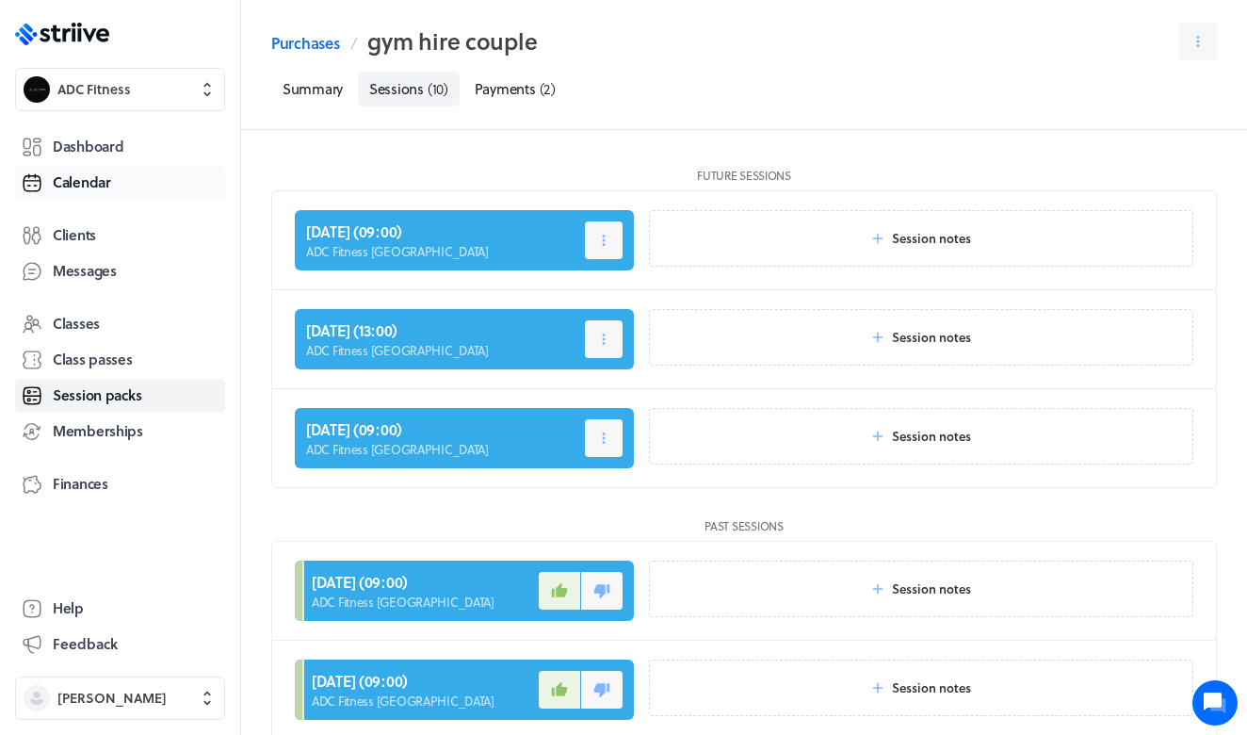
click at [101, 183] on span "Calendar" at bounding box center [82, 182] width 58 height 20
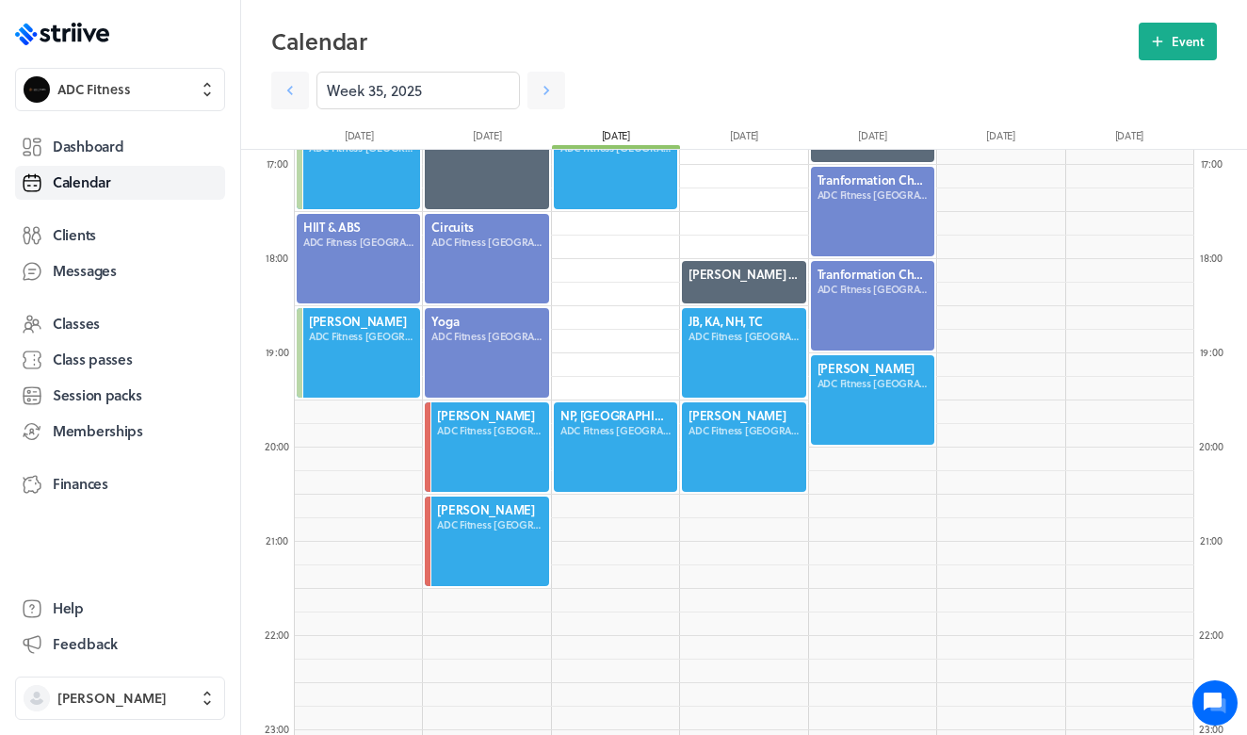
scroll to position [1628, 0]
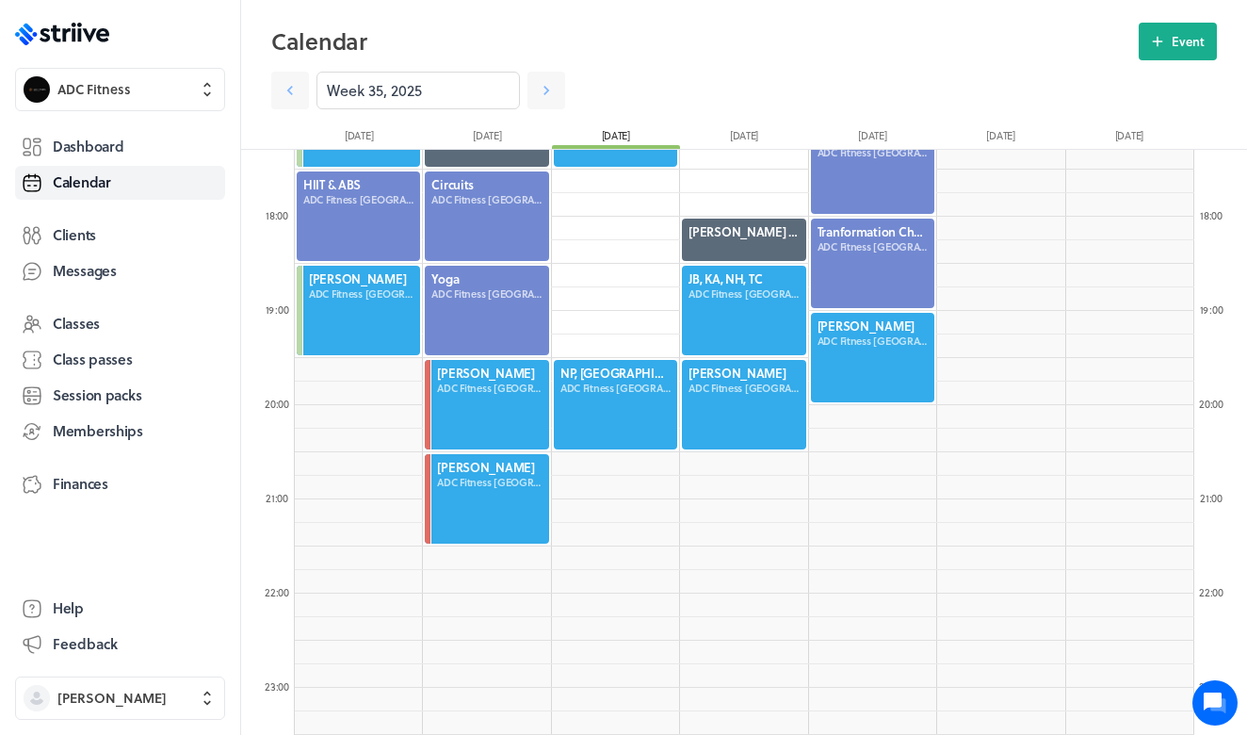
click at [342, 323] on div at bounding box center [358, 310] width 127 height 93
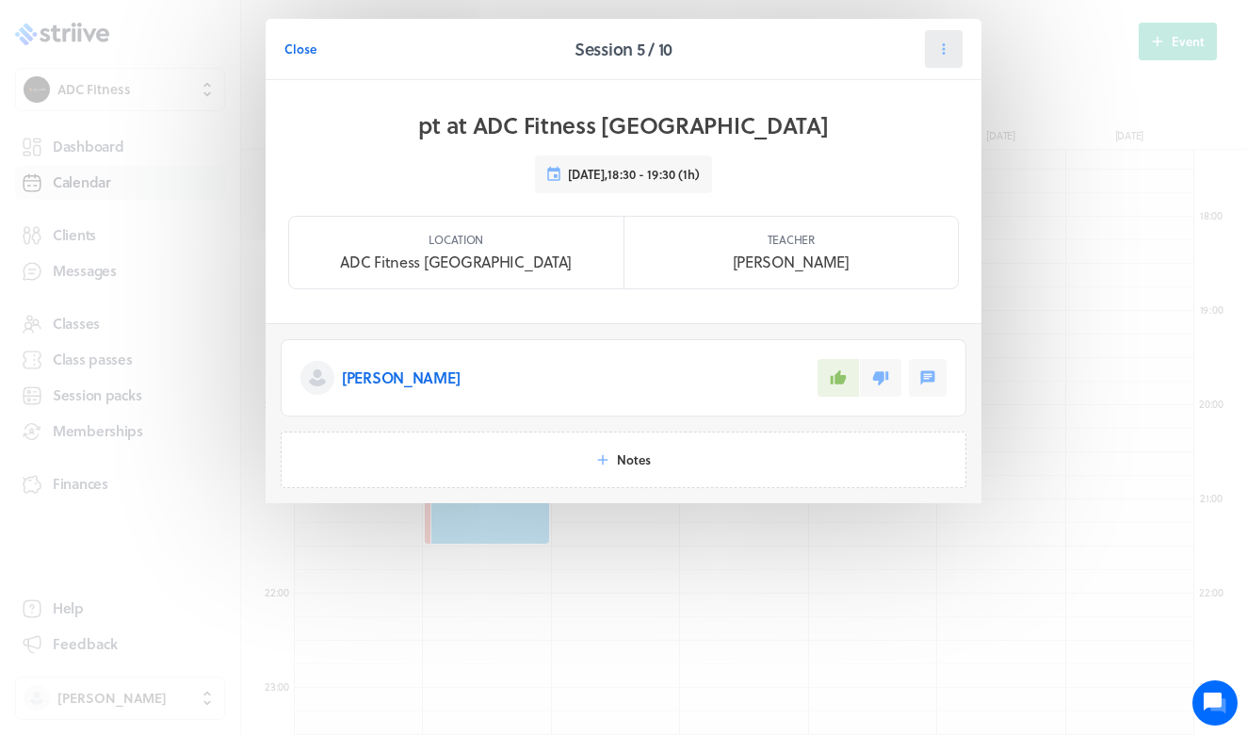
click at [954, 42] on button at bounding box center [944, 49] width 38 height 38
click at [886, 189] on span "Manage pack" at bounding box center [903, 197] width 75 height 17
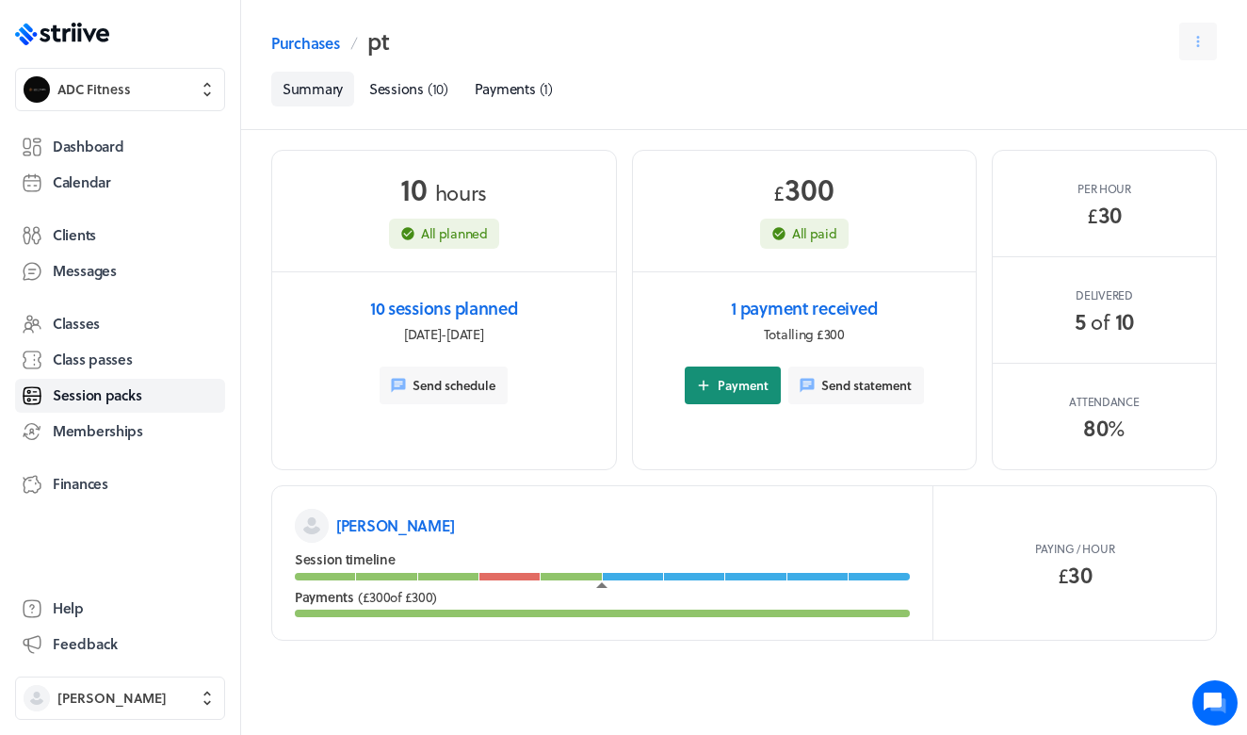
scroll to position [9, 0]
click at [90, 229] on span "Clients" at bounding box center [74, 235] width 43 height 20
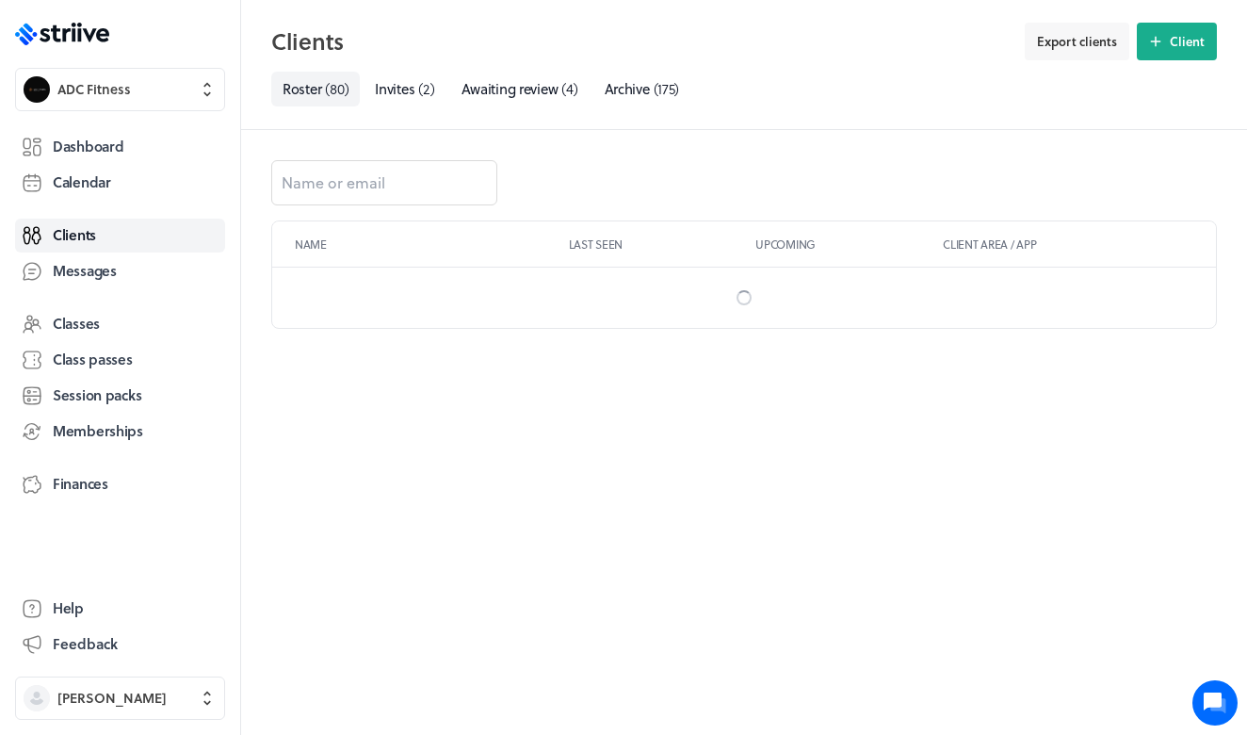
click at [322, 210] on div at bounding box center [743, 190] width 945 height 60
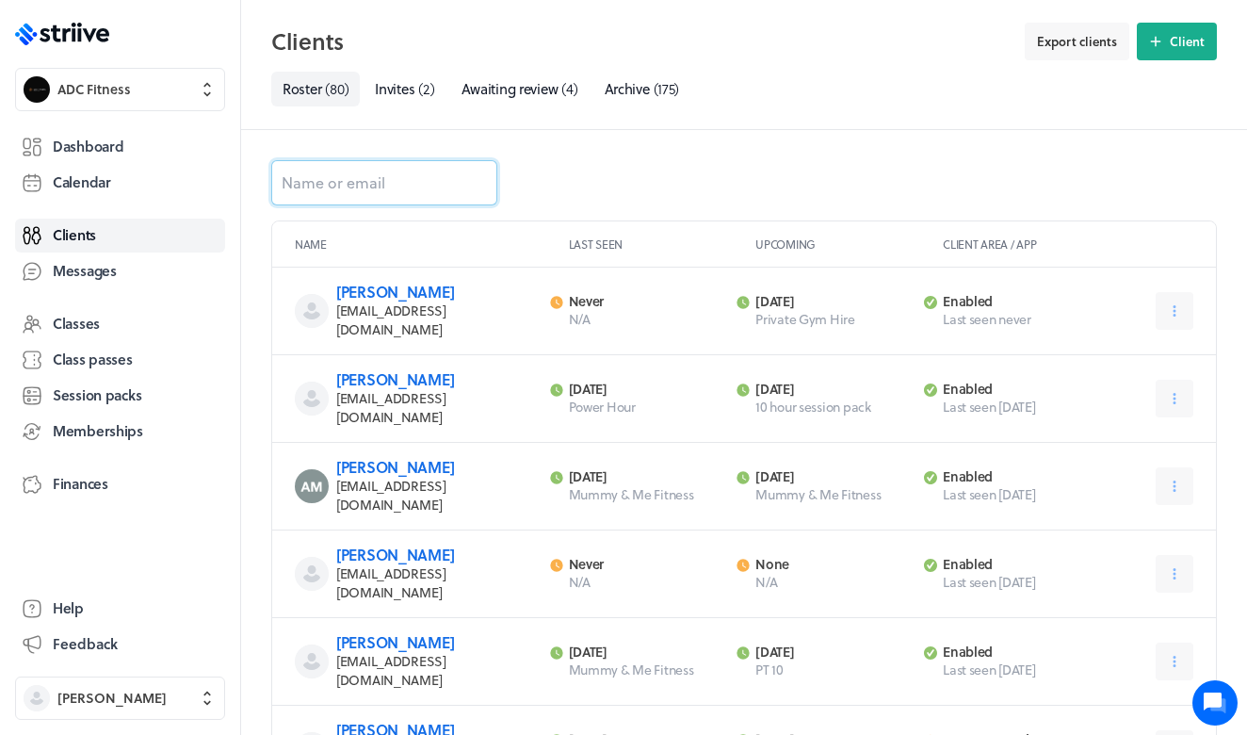
click at [322, 192] on input at bounding box center [384, 182] width 226 height 45
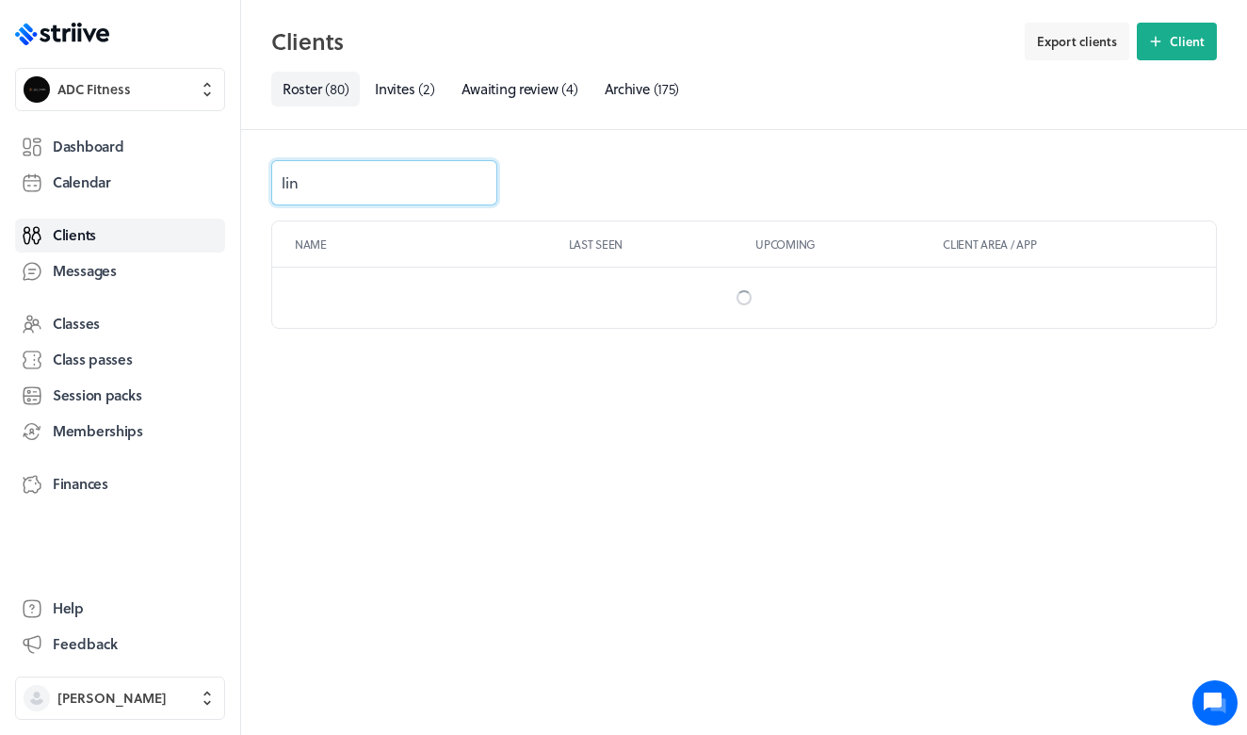
type input "lind"
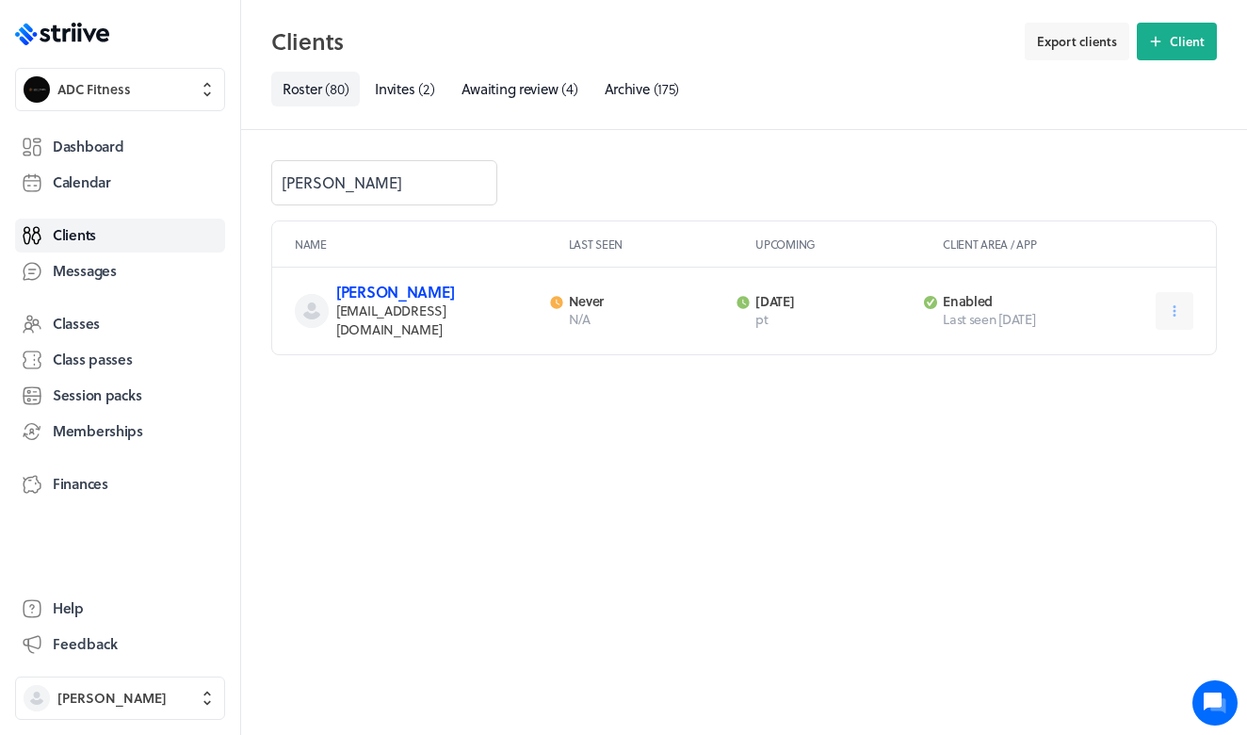
click at [412, 301] on link "[PERSON_NAME]" at bounding box center [395, 292] width 118 height 22
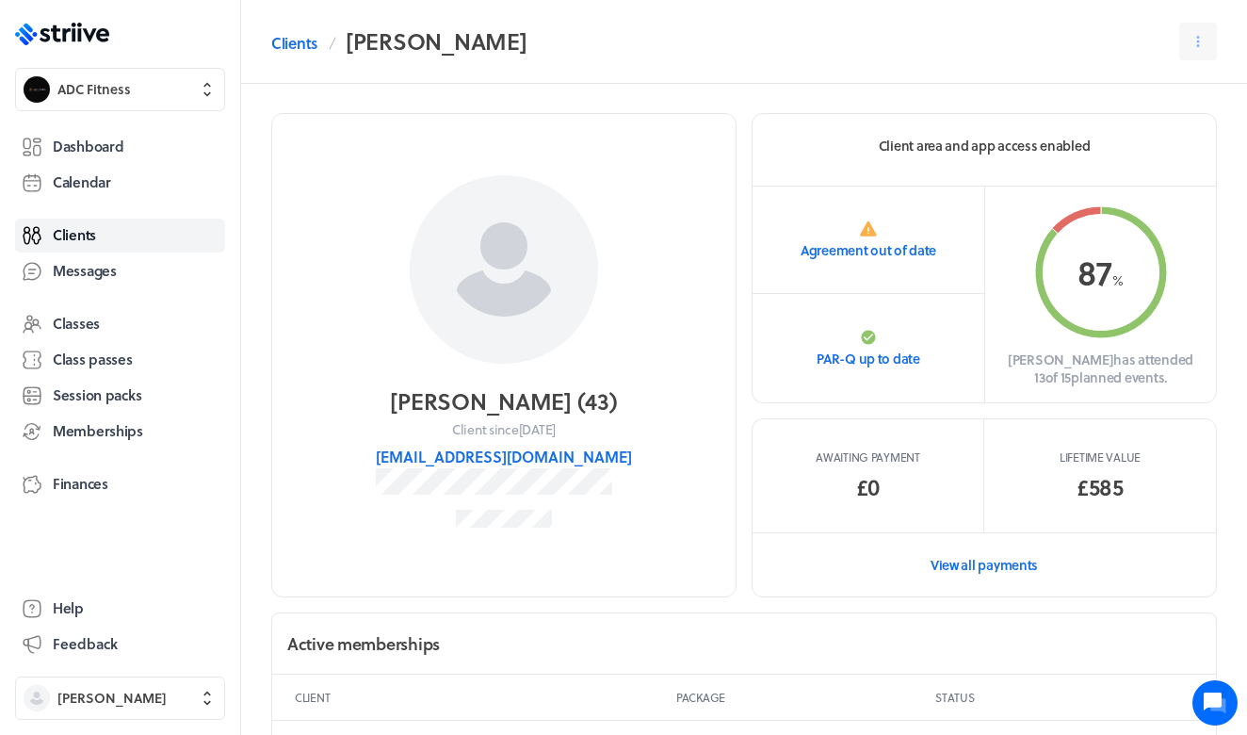
scroll to position [3, 0]
click at [1106, 460] on p "Lifetime value" at bounding box center [1099, 454] width 81 height 15
click at [1016, 573] on link "View all payments" at bounding box center [983, 562] width 463 height 65
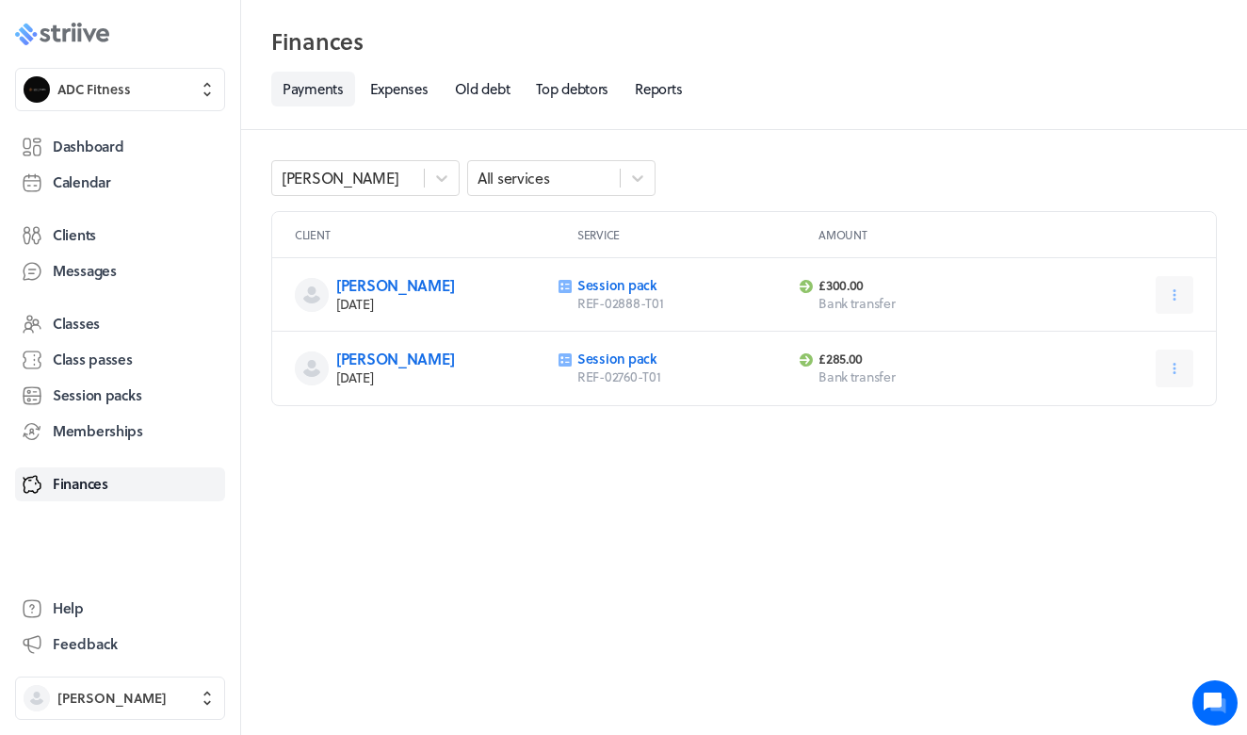
click at [94, 33] on polygon at bounding box center [90, 34] width 14 height 13
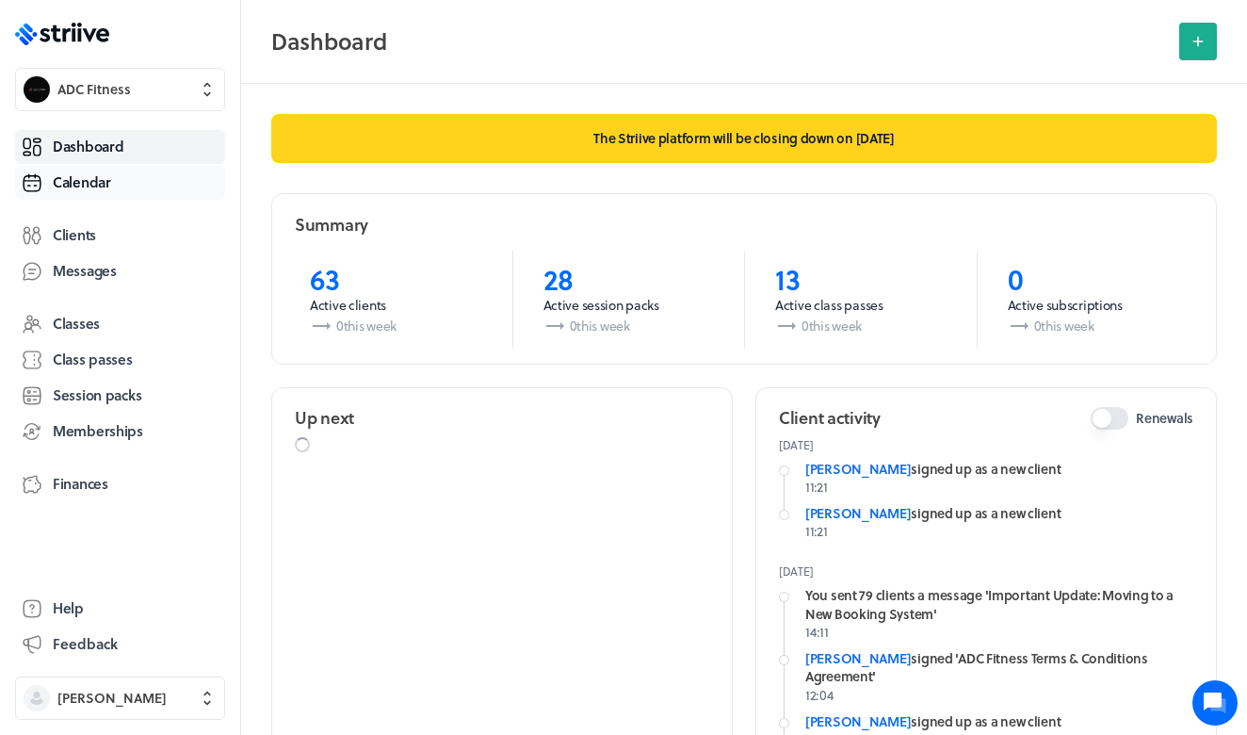
click at [89, 191] on span "Calendar" at bounding box center [82, 182] width 58 height 20
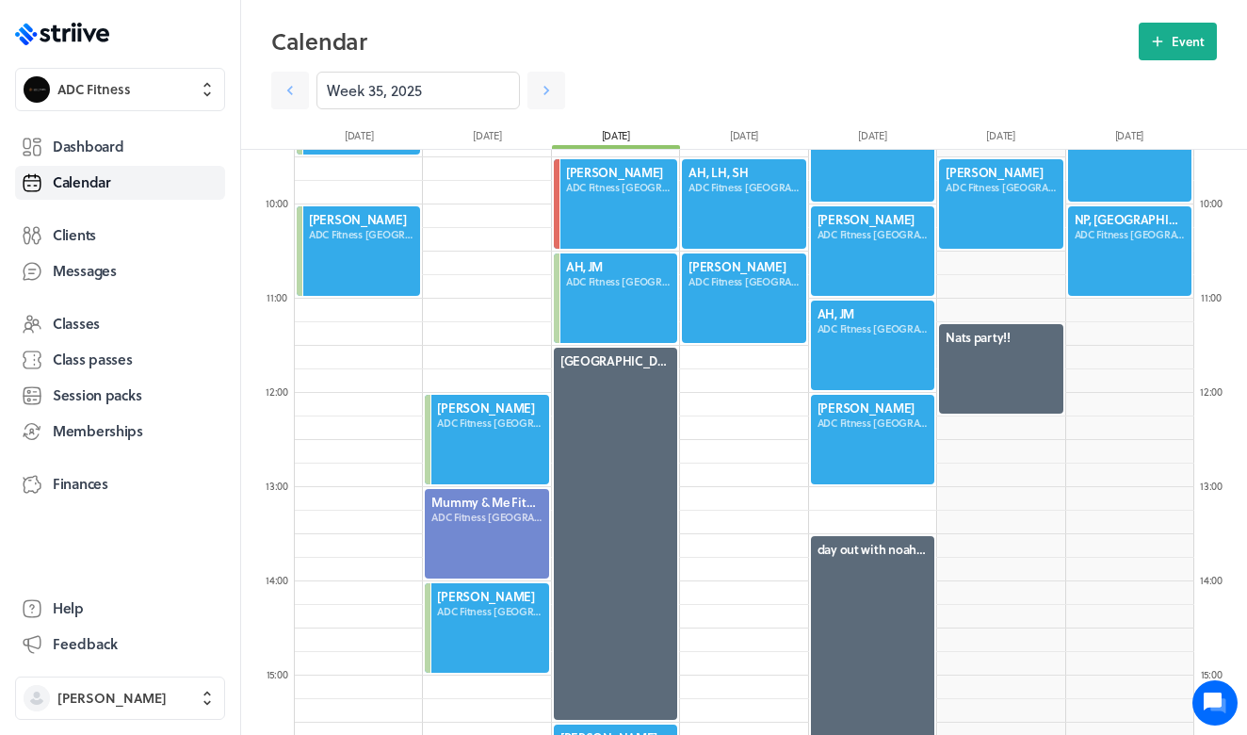
scroll to position [890, 0]
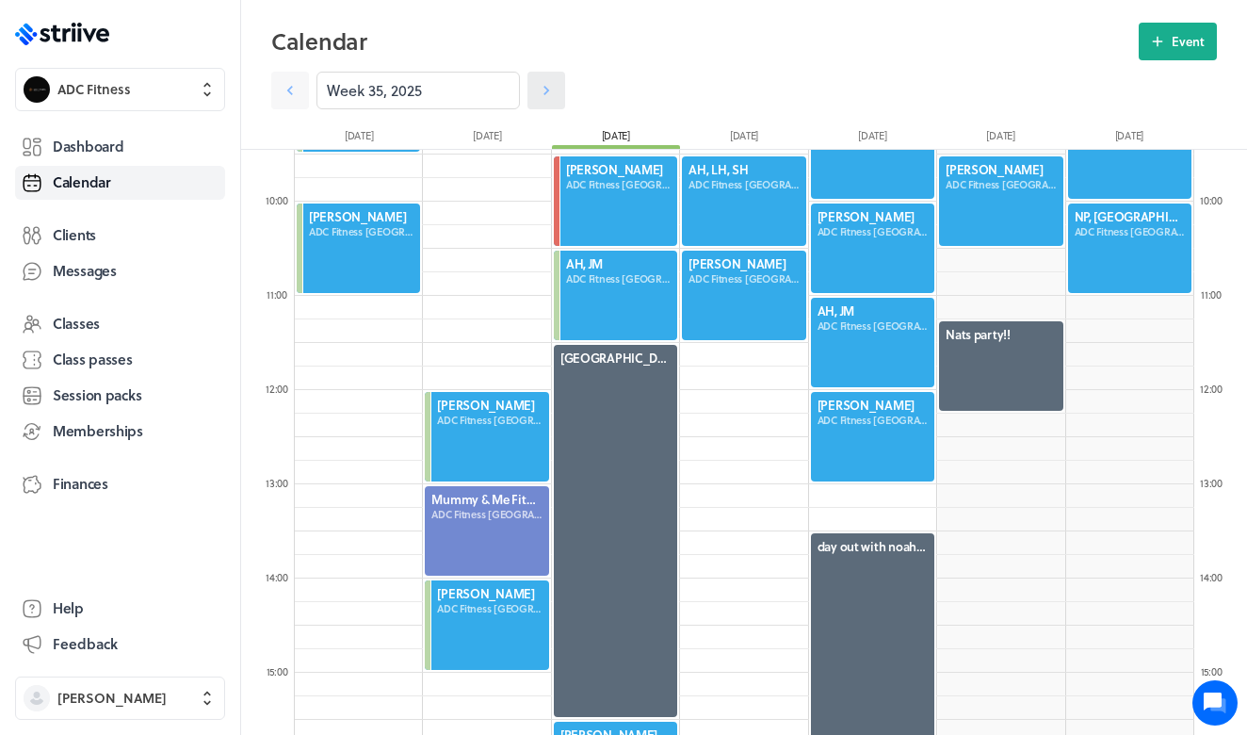
click at [531, 84] on link at bounding box center [546, 91] width 38 height 38
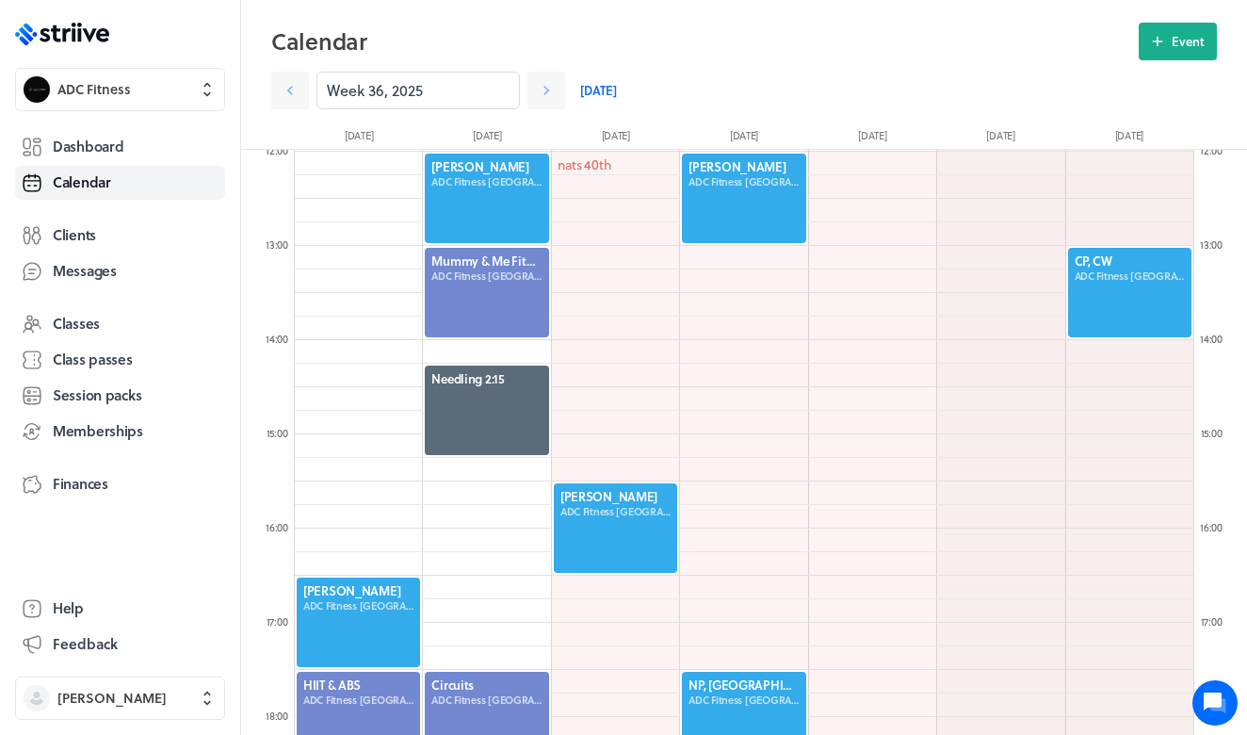
scroll to position [1088, 0]
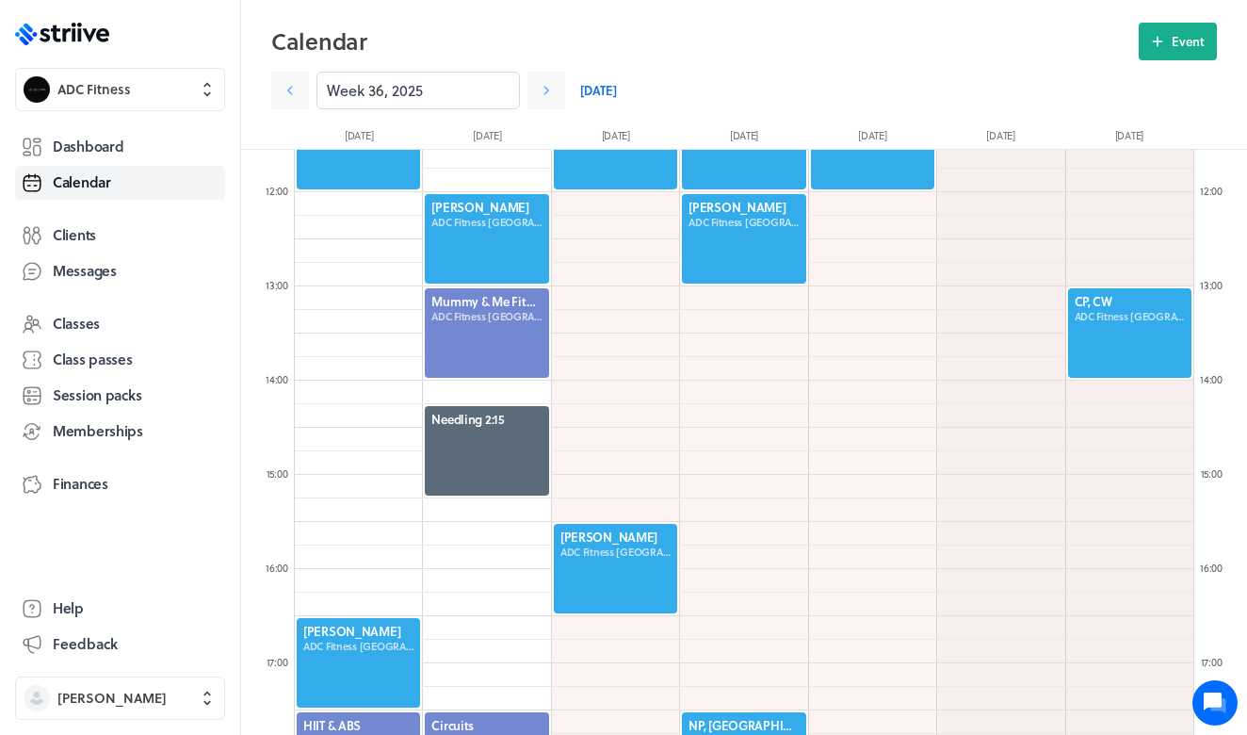
click at [486, 250] on div at bounding box center [486, 238] width 127 height 93
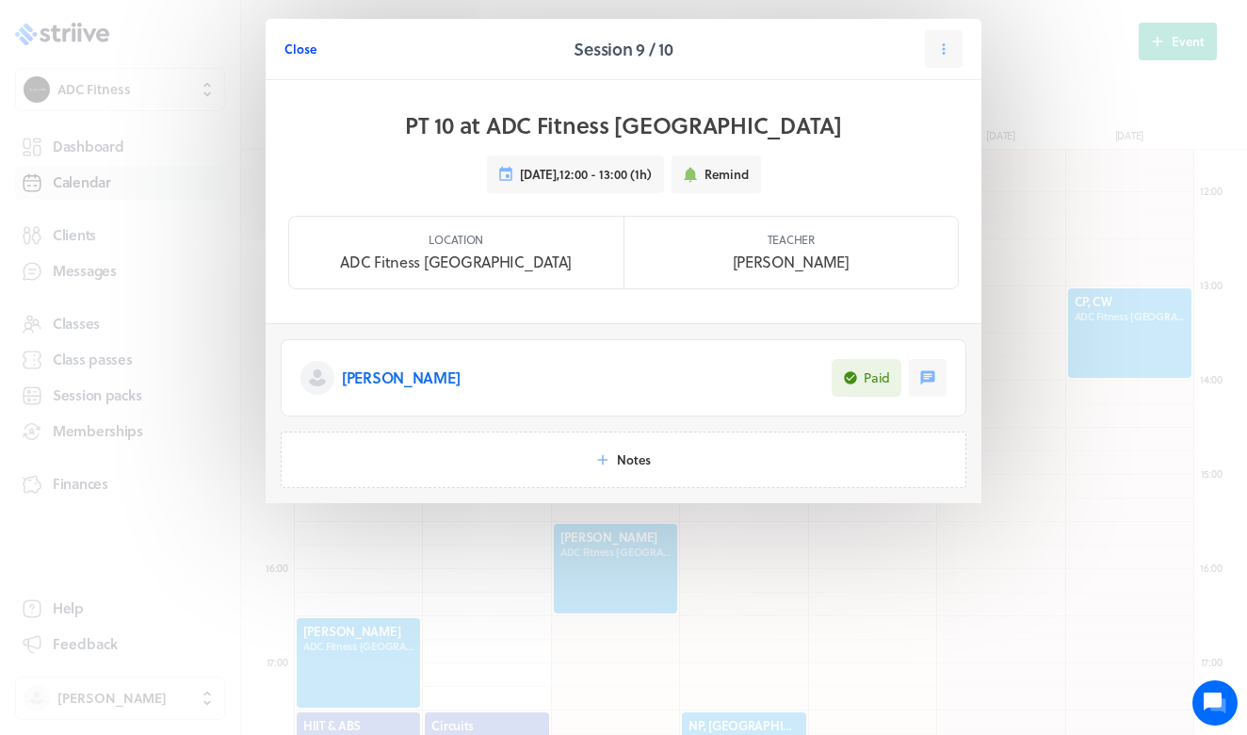
click at [300, 51] on span "Close" at bounding box center [300, 48] width 32 height 17
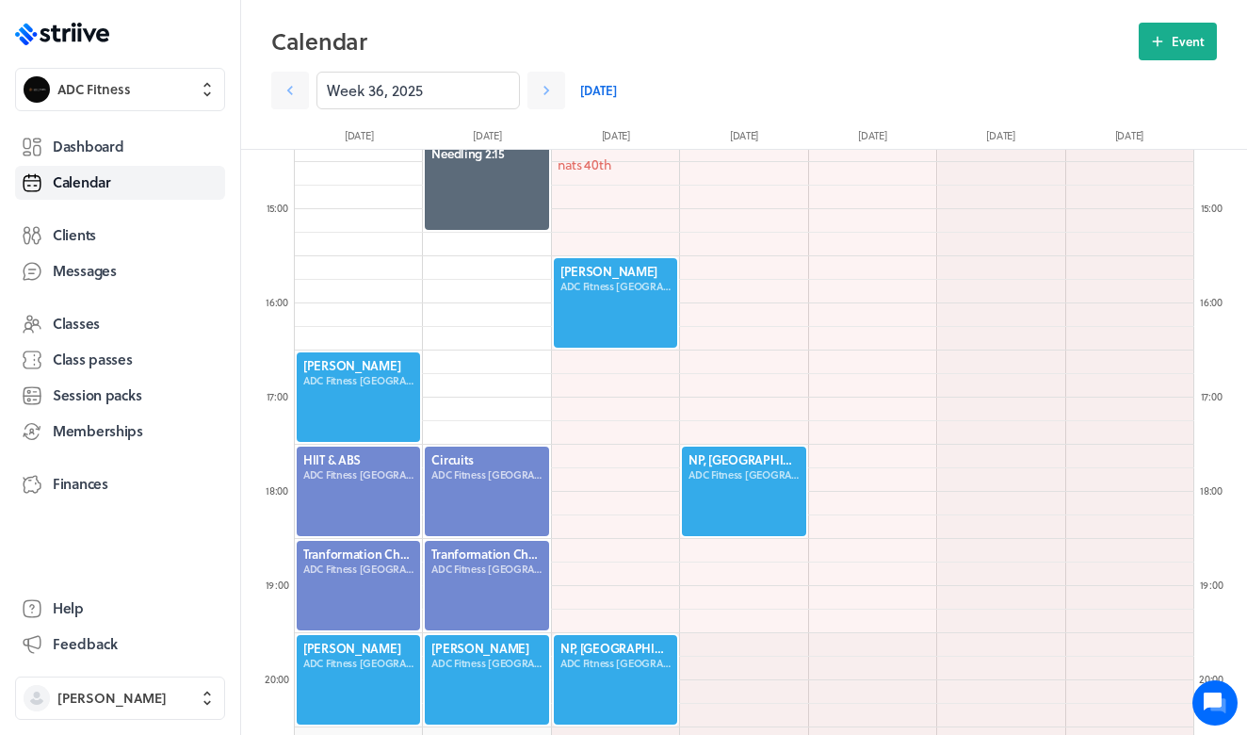
scroll to position [1358, 0]
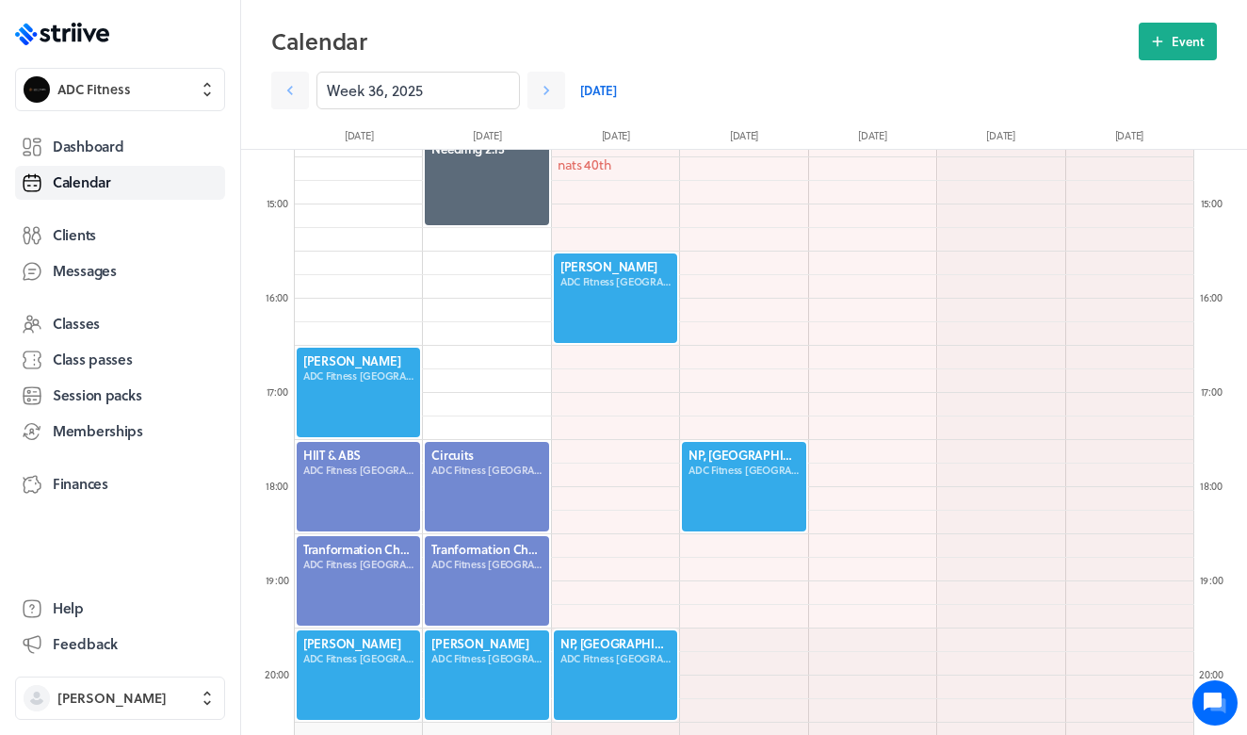
click at [590, 89] on link "[DATE]" at bounding box center [598, 91] width 37 height 38
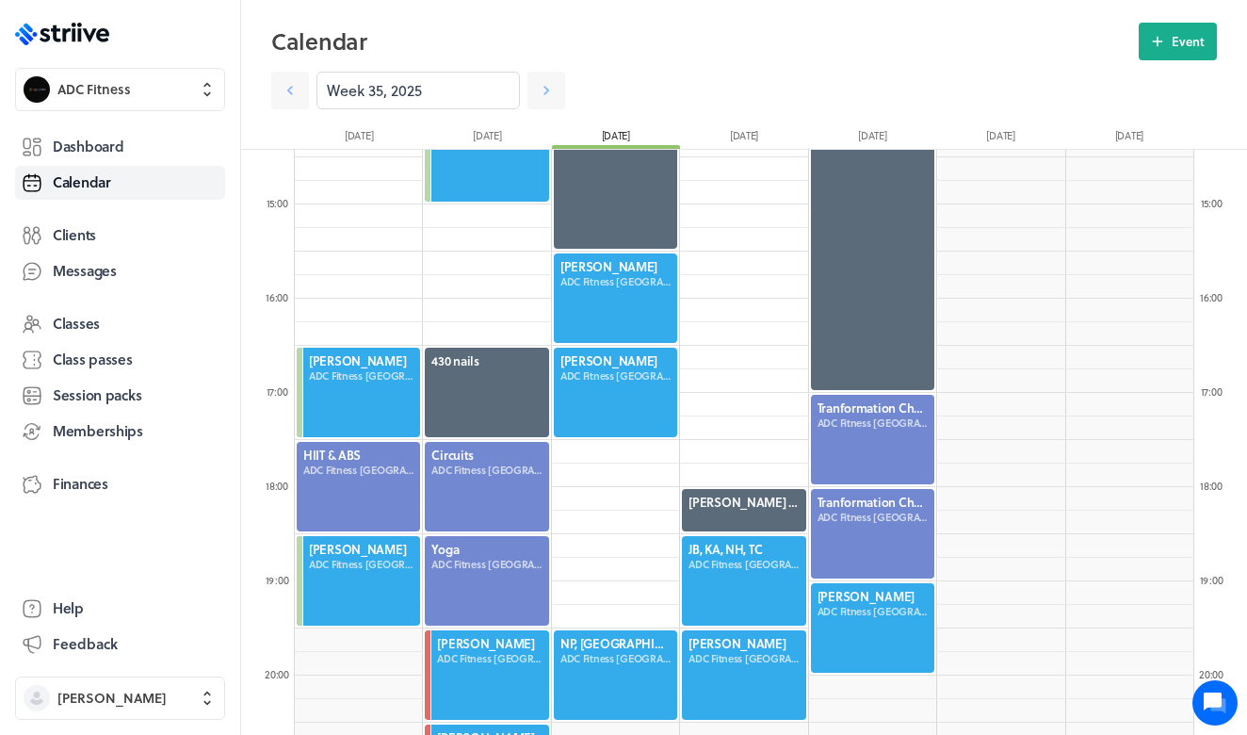
click at [595, 409] on div at bounding box center [615, 392] width 127 height 93
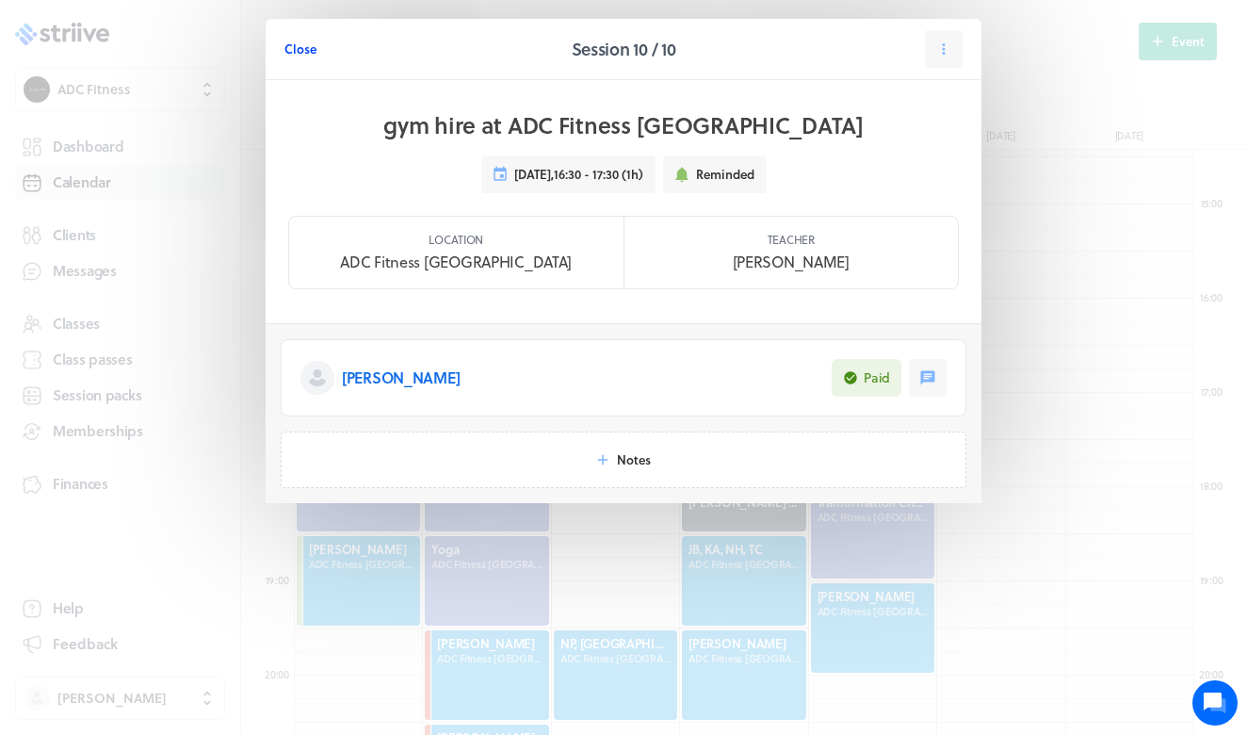
click at [298, 50] on span "Close" at bounding box center [300, 48] width 32 height 17
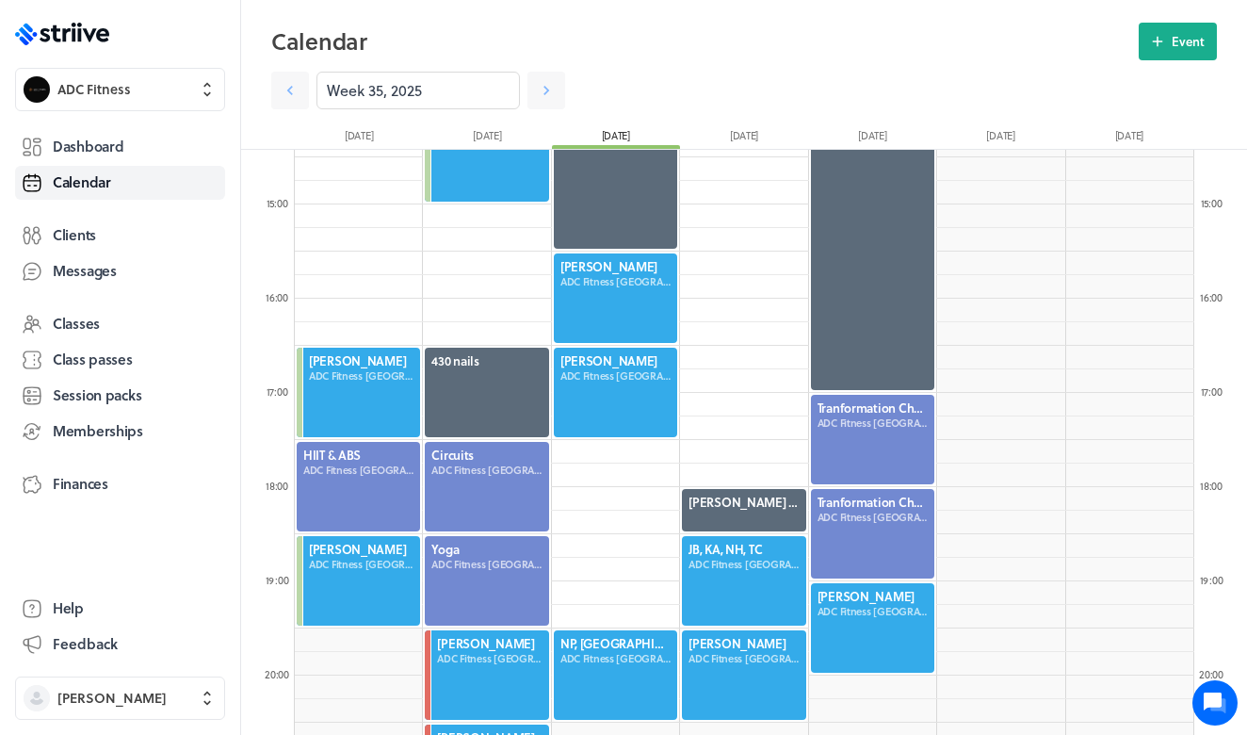
click at [600, 301] on div at bounding box center [615, 297] width 127 height 93
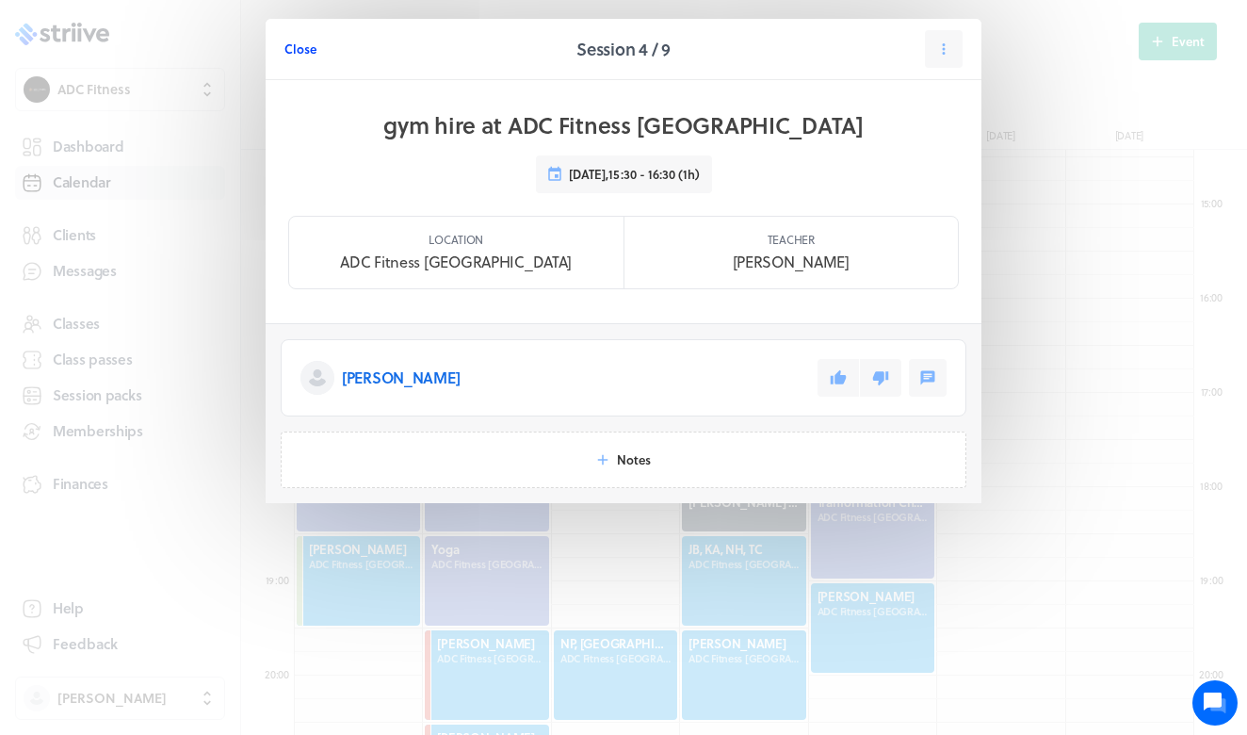
click at [303, 52] on span "Close" at bounding box center [300, 48] width 32 height 17
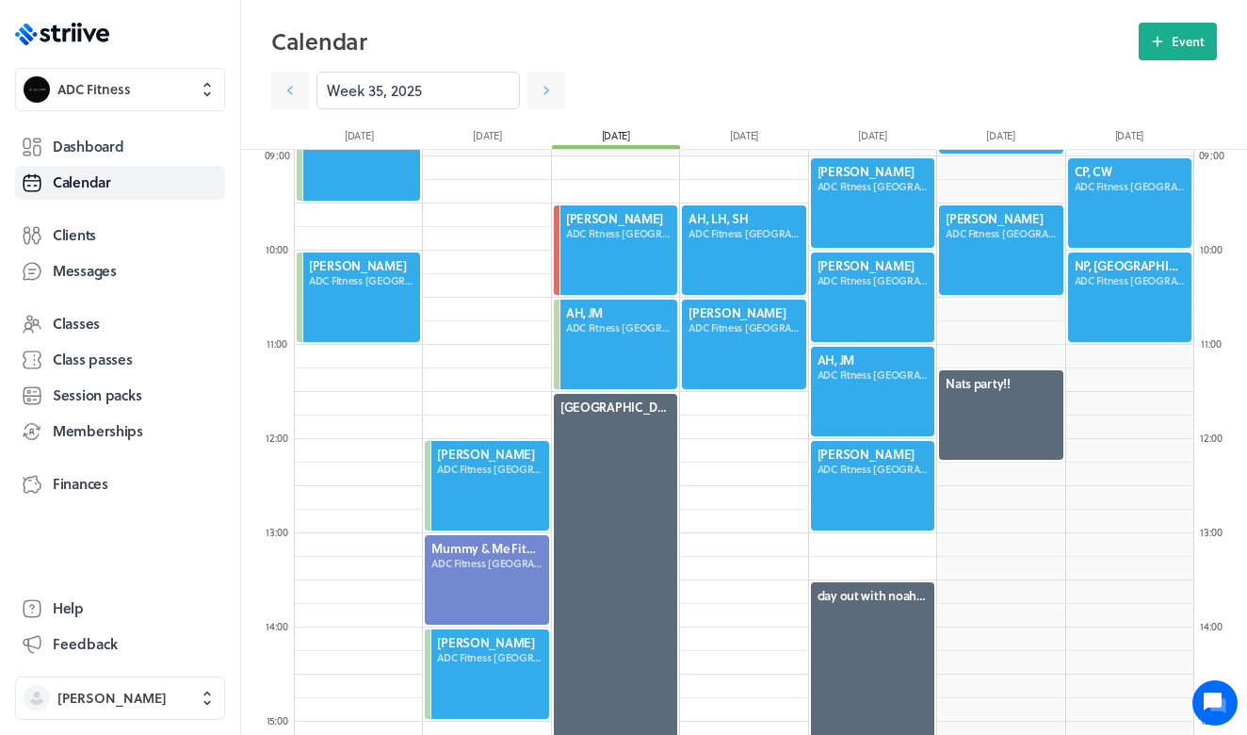
scroll to position [1311, 0]
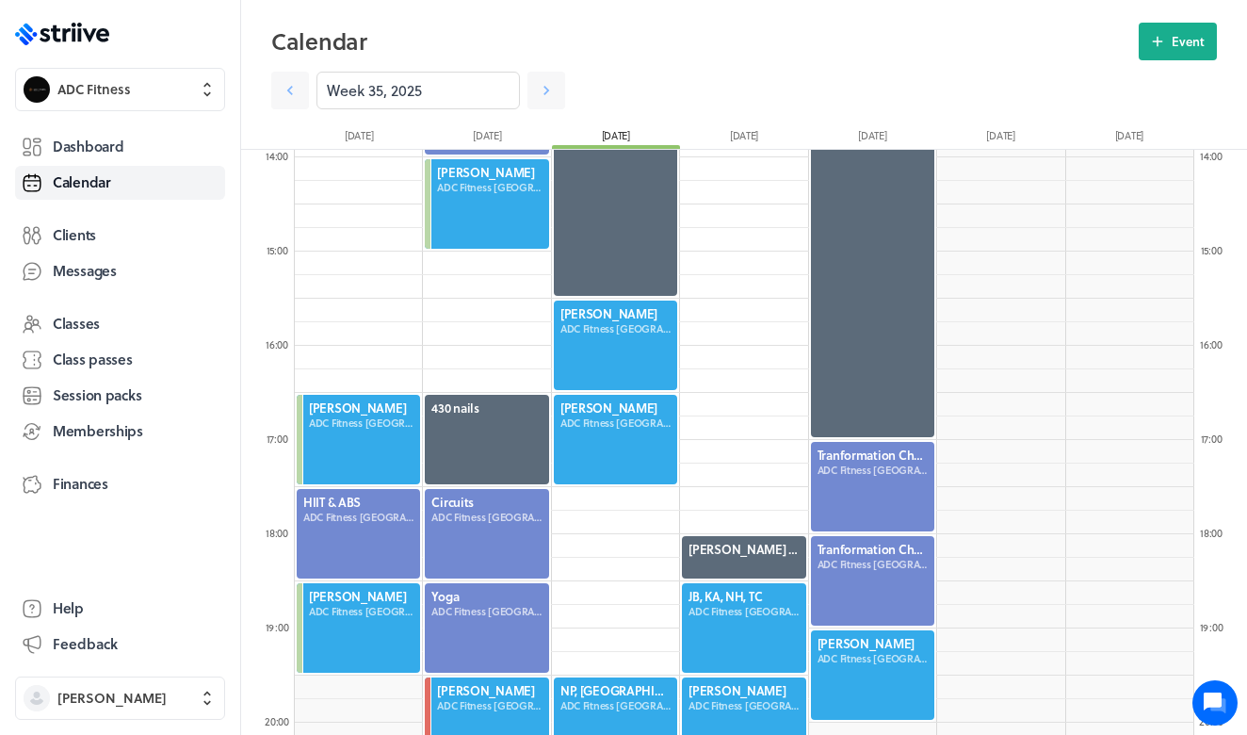
click at [599, 364] on div at bounding box center [615, 345] width 127 height 93
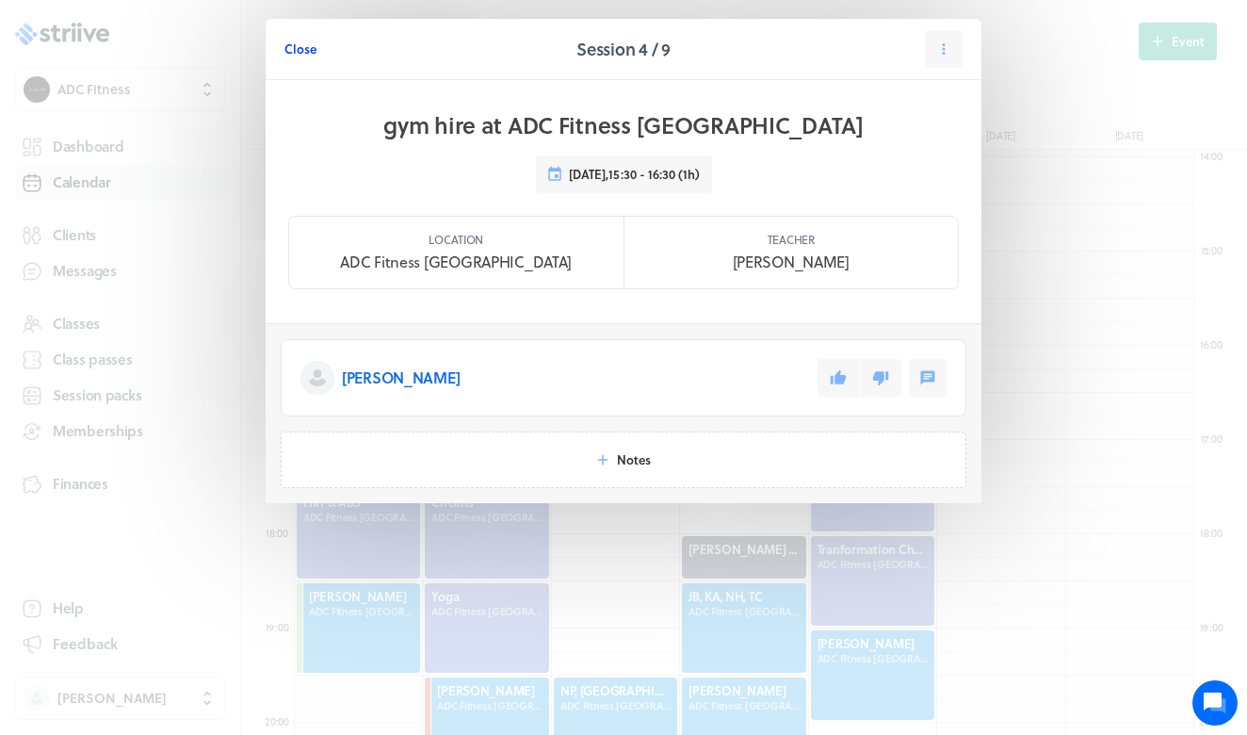
click at [308, 44] on span "Close" at bounding box center [300, 48] width 32 height 17
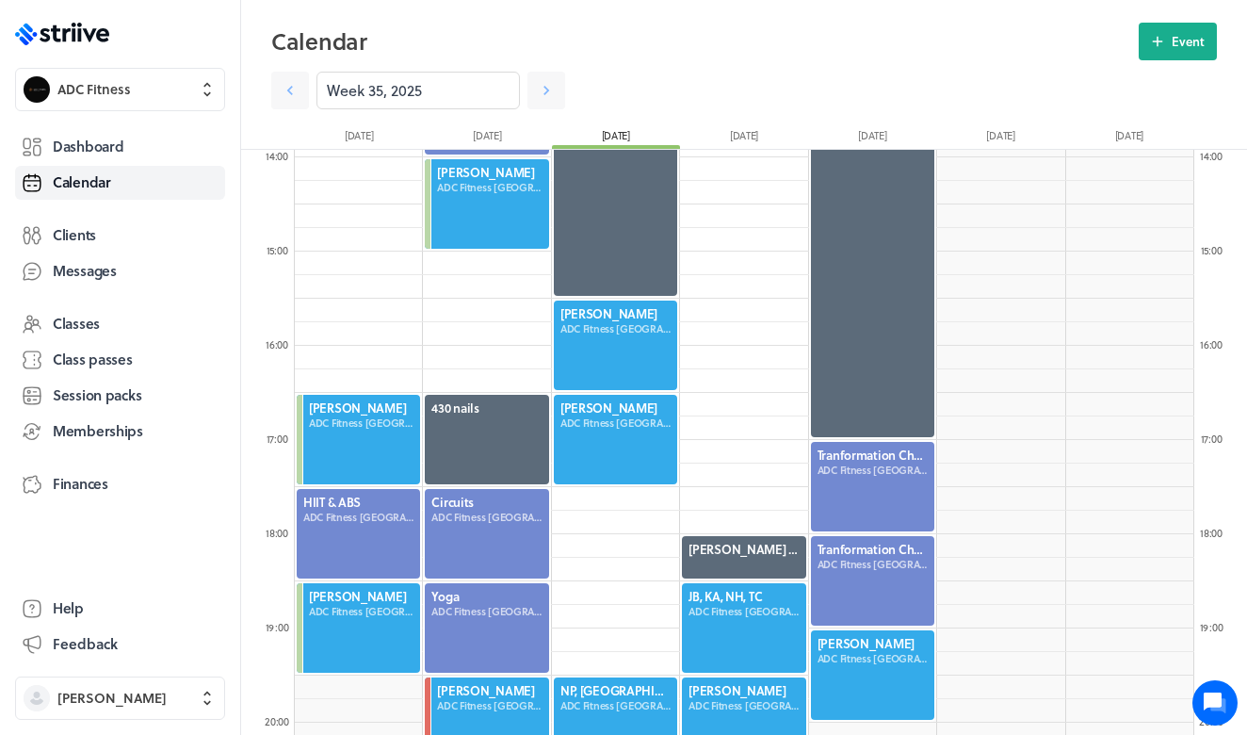
click at [604, 313] on div at bounding box center [615, 345] width 127 height 93
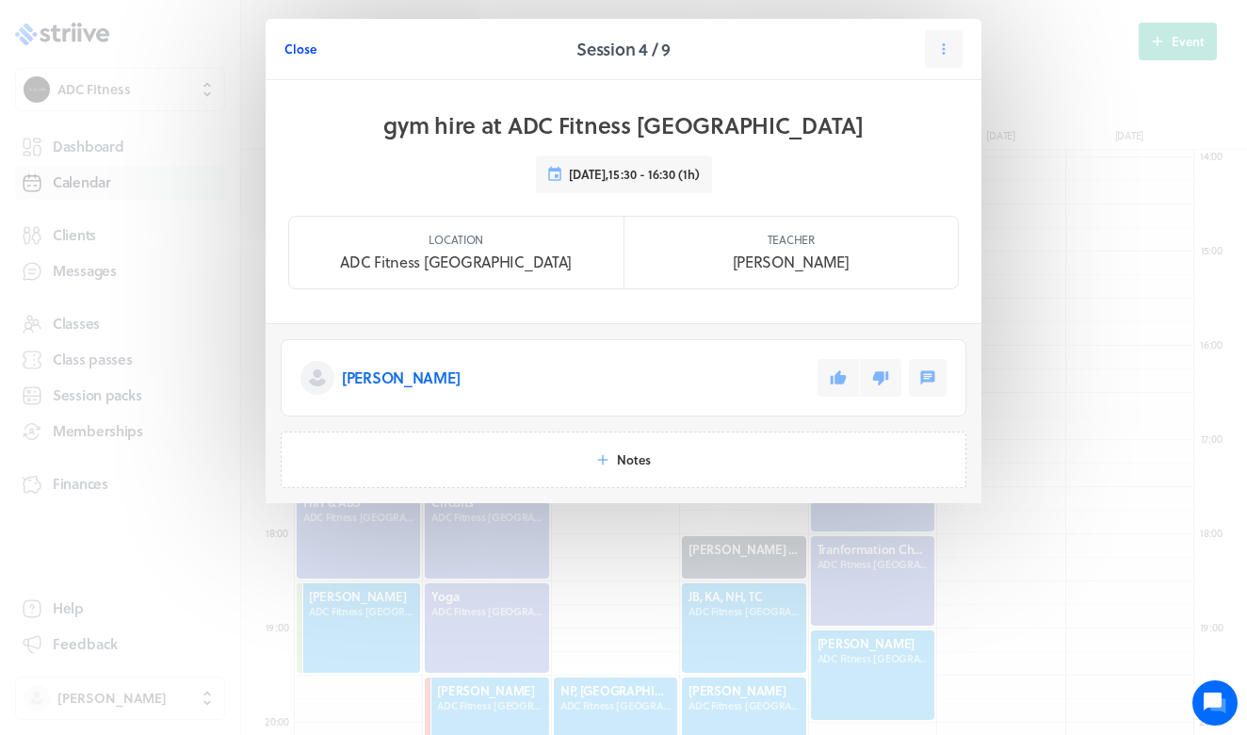
click at [311, 47] on span "Close" at bounding box center [300, 48] width 32 height 17
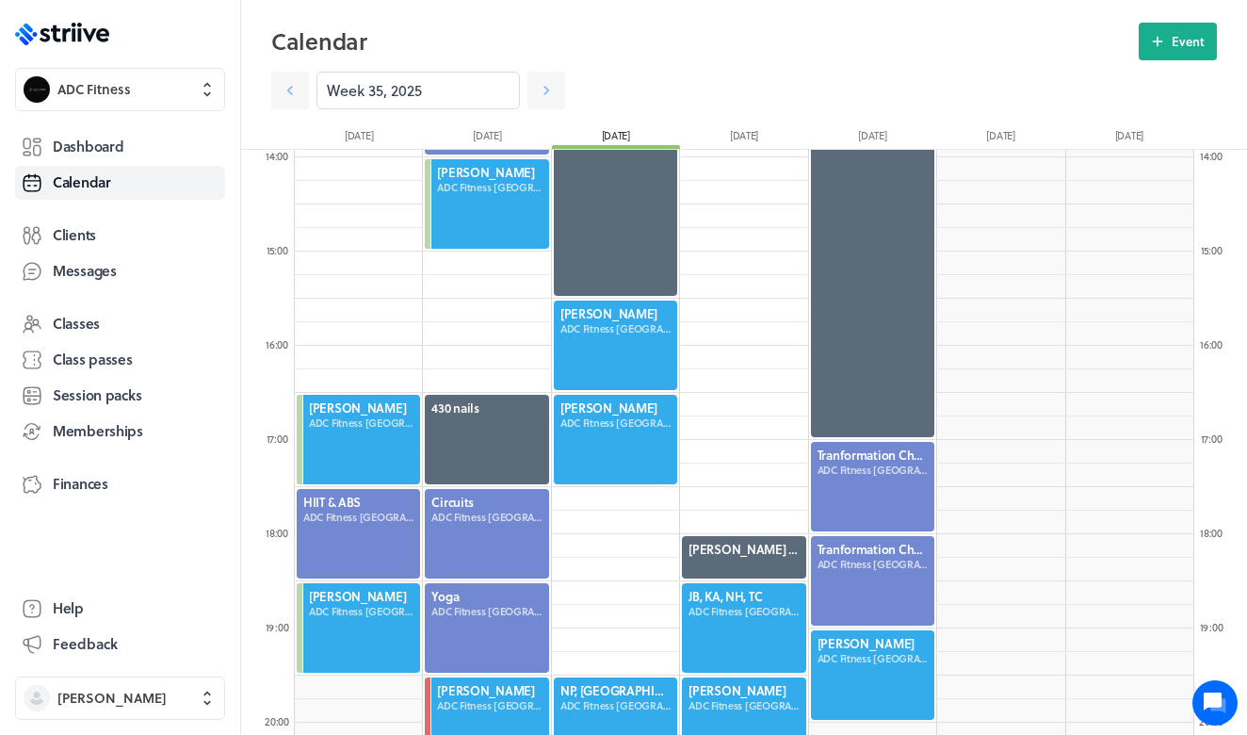
click at [611, 349] on div at bounding box center [615, 345] width 127 height 93
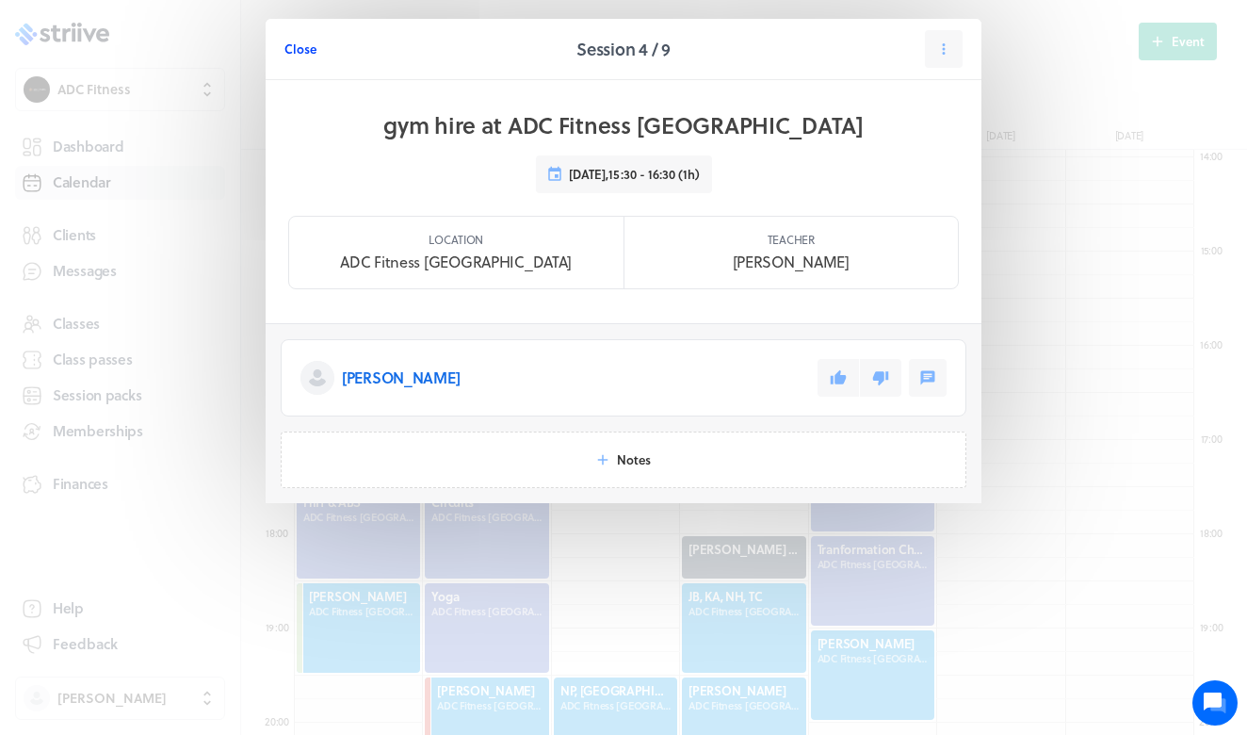
click at [306, 47] on span "Close" at bounding box center [300, 48] width 32 height 17
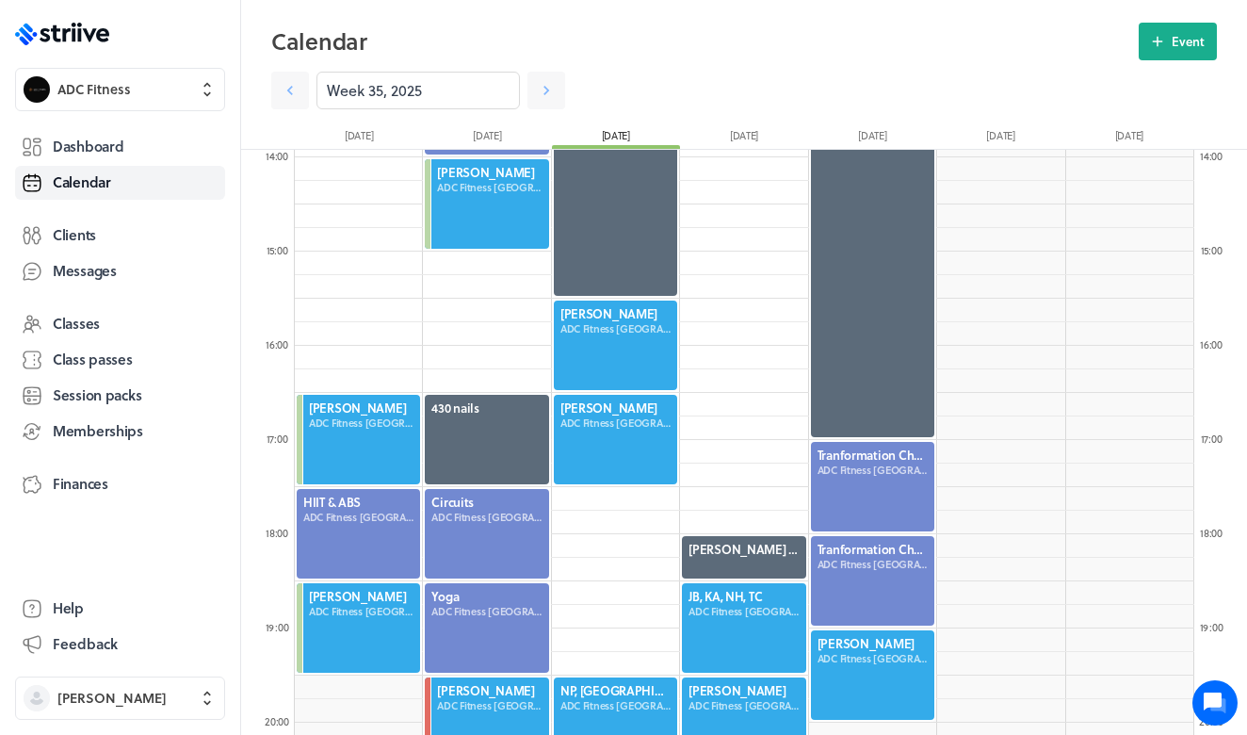
click at [630, 430] on div at bounding box center [615, 439] width 127 height 93
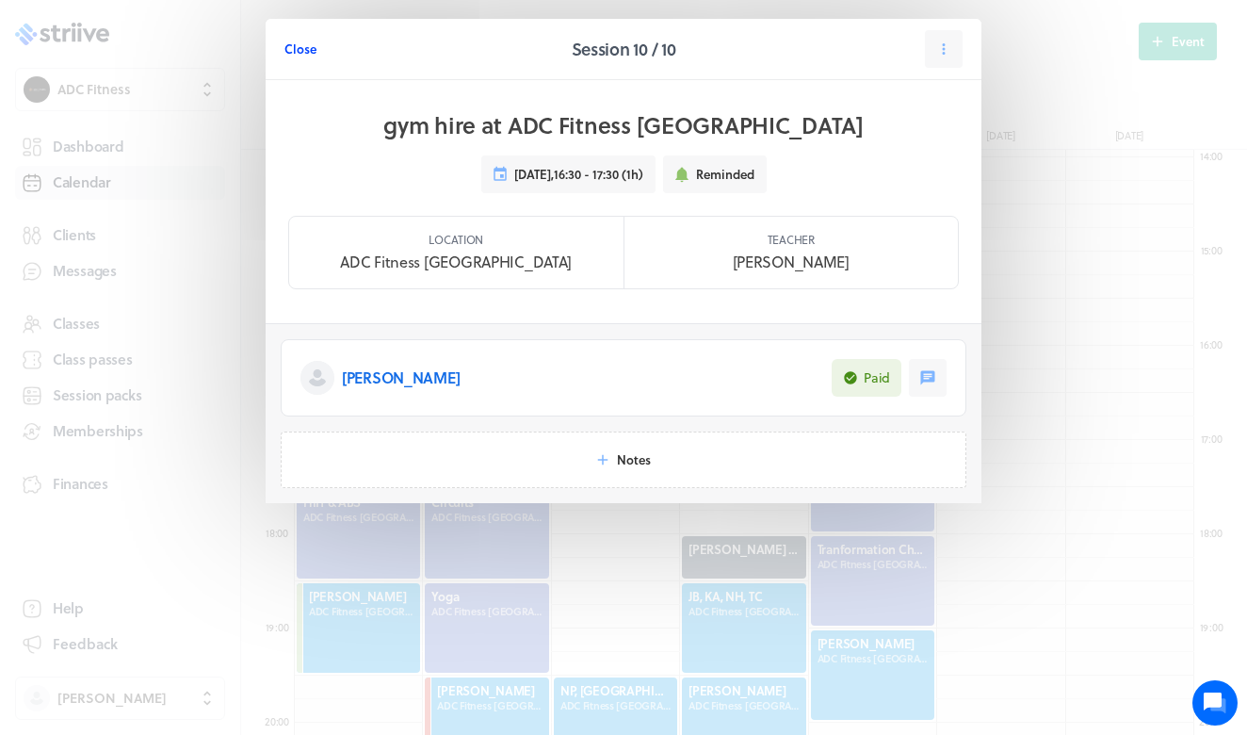
click at [299, 40] on span "Close" at bounding box center [300, 48] width 32 height 17
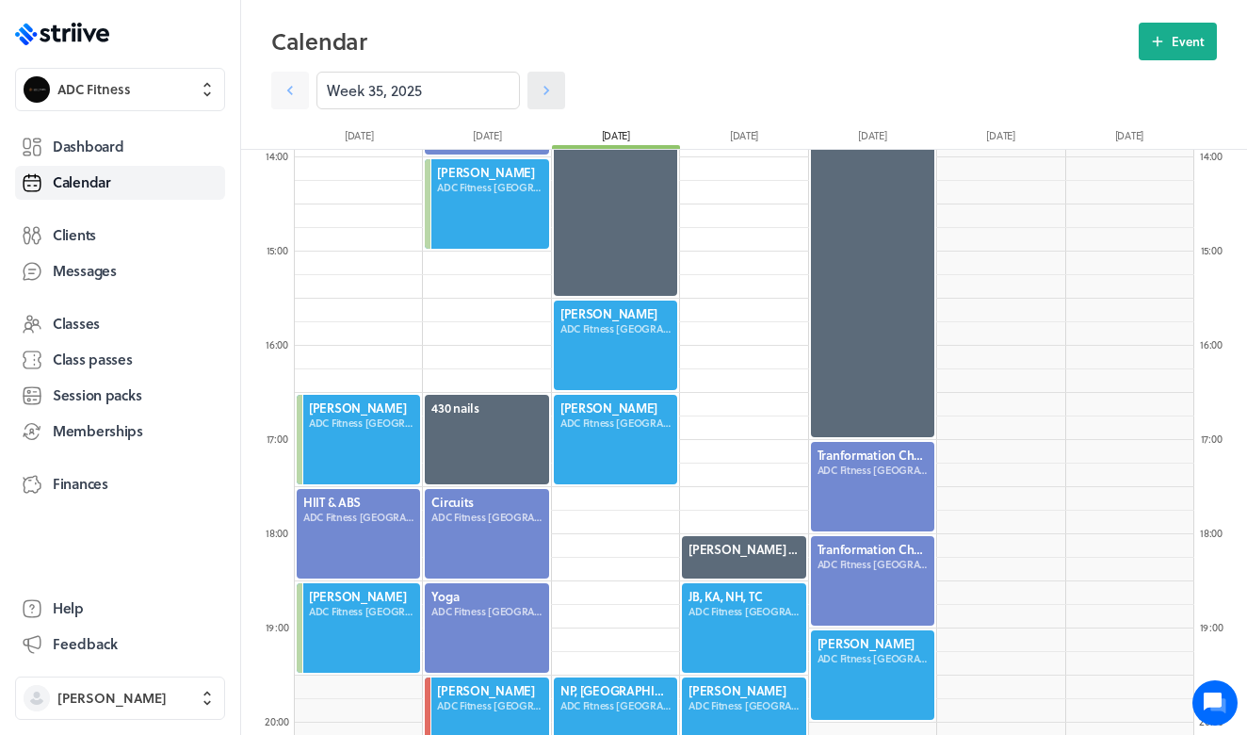
click at [555, 94] on icon at bounding box center [546, 90] width 19 height 19
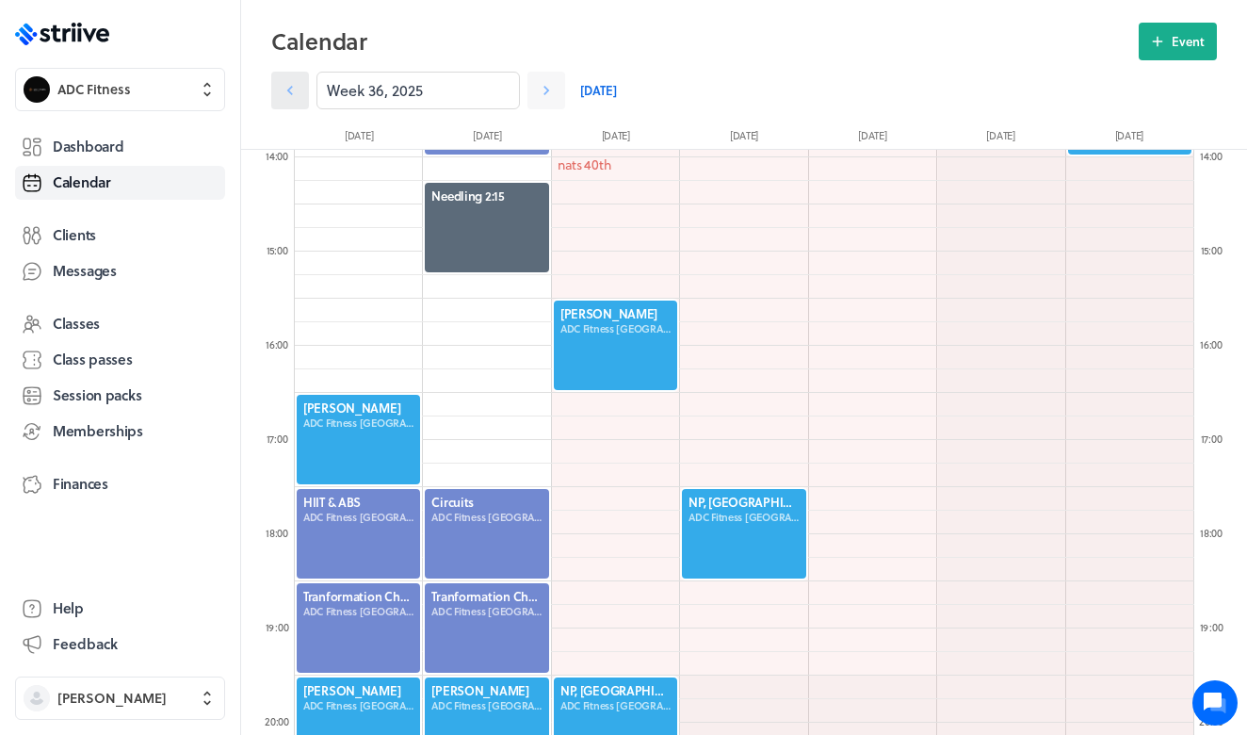
click at [294, 82] on icon at bounding box center [290, 90] width 19 height 19
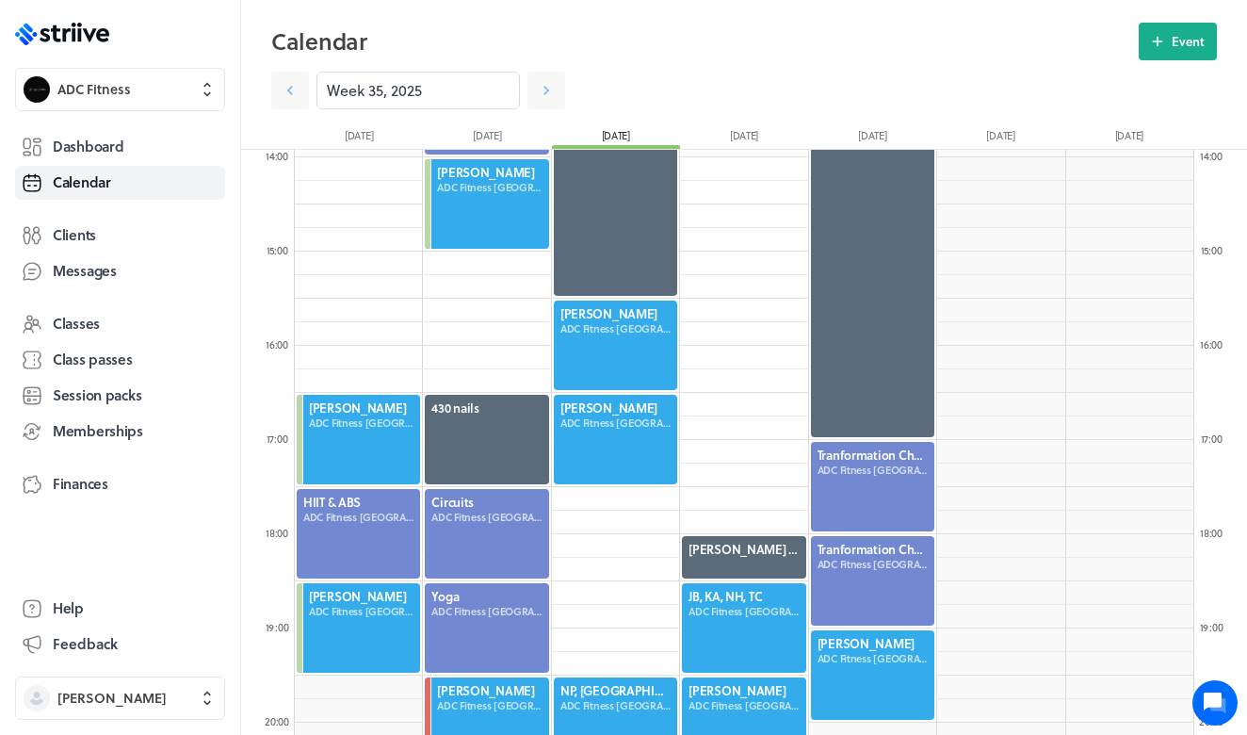
click at [646, 370] on div at bounding box center [615, 345] width 127 height 93
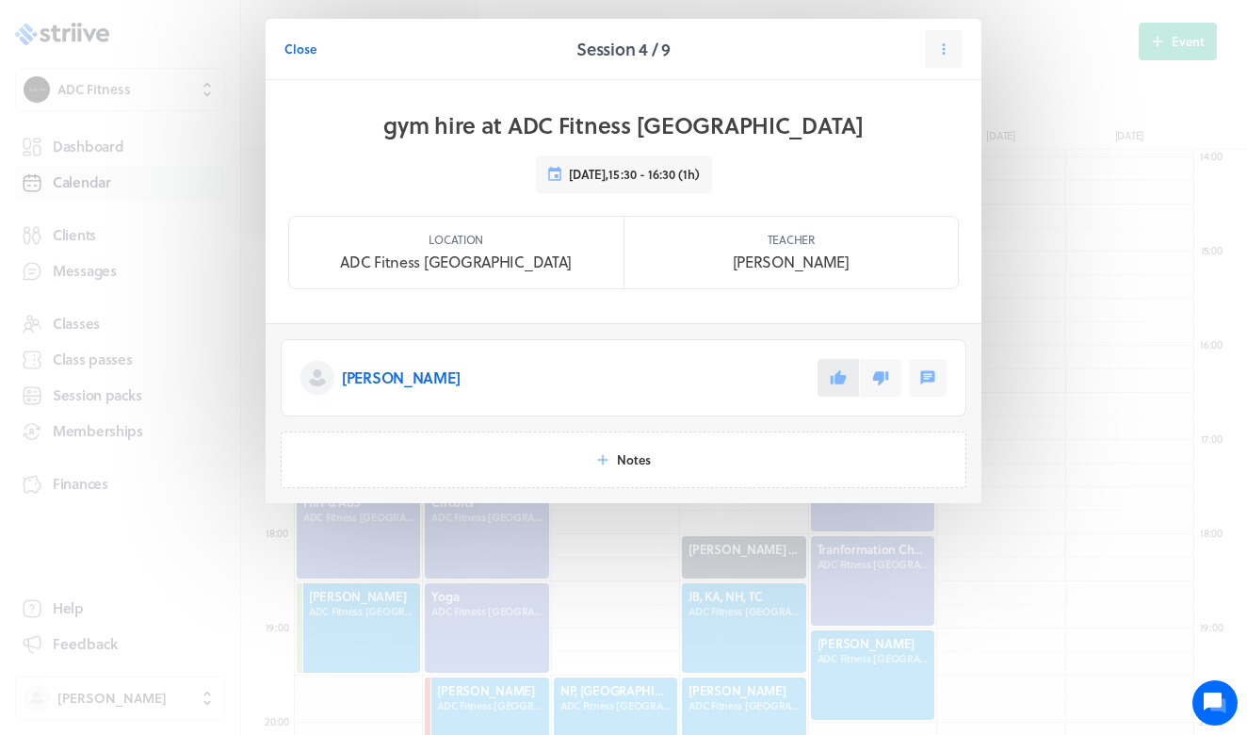
click at [840, 376] on icon at bounding box center [839, 377] width 16 height 14
click at [304, 52] on span "Close" at bounding box center [300, 48] width 32 height 17
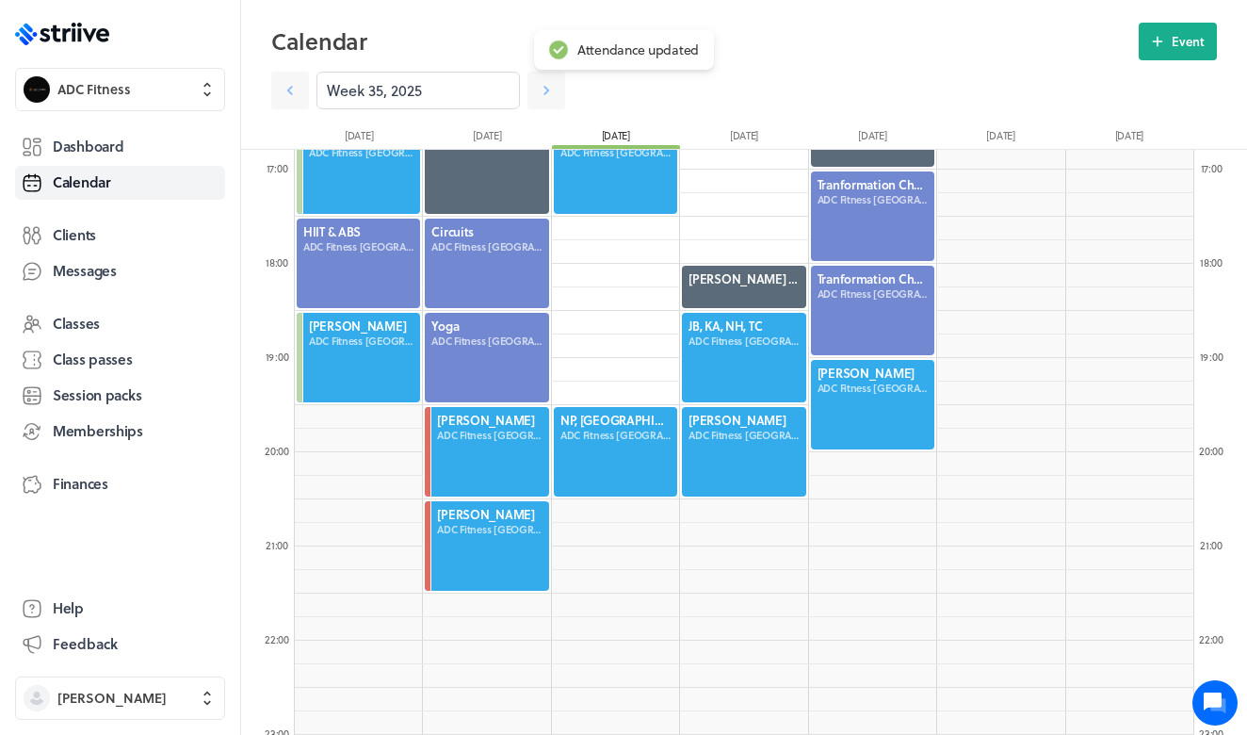
scroll to position [1587, 0]
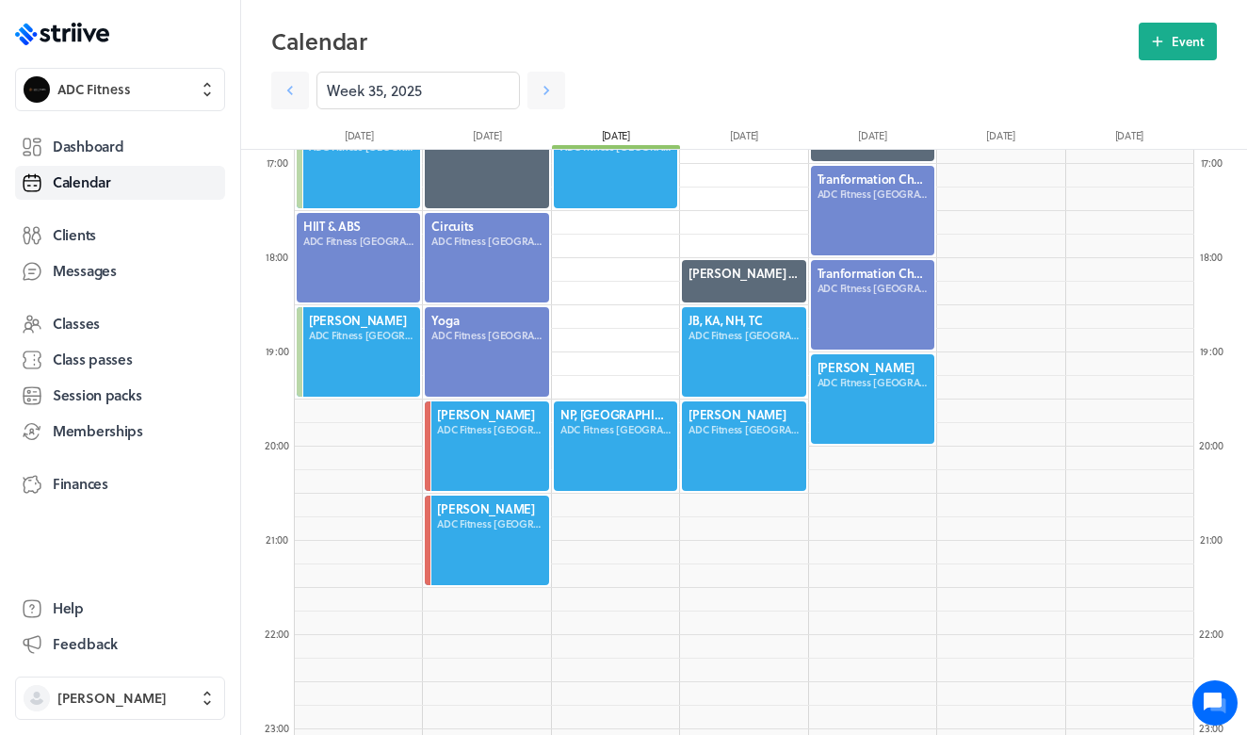
click at [703, 416] on div at bounding box center [743, 445] width 127 height 93
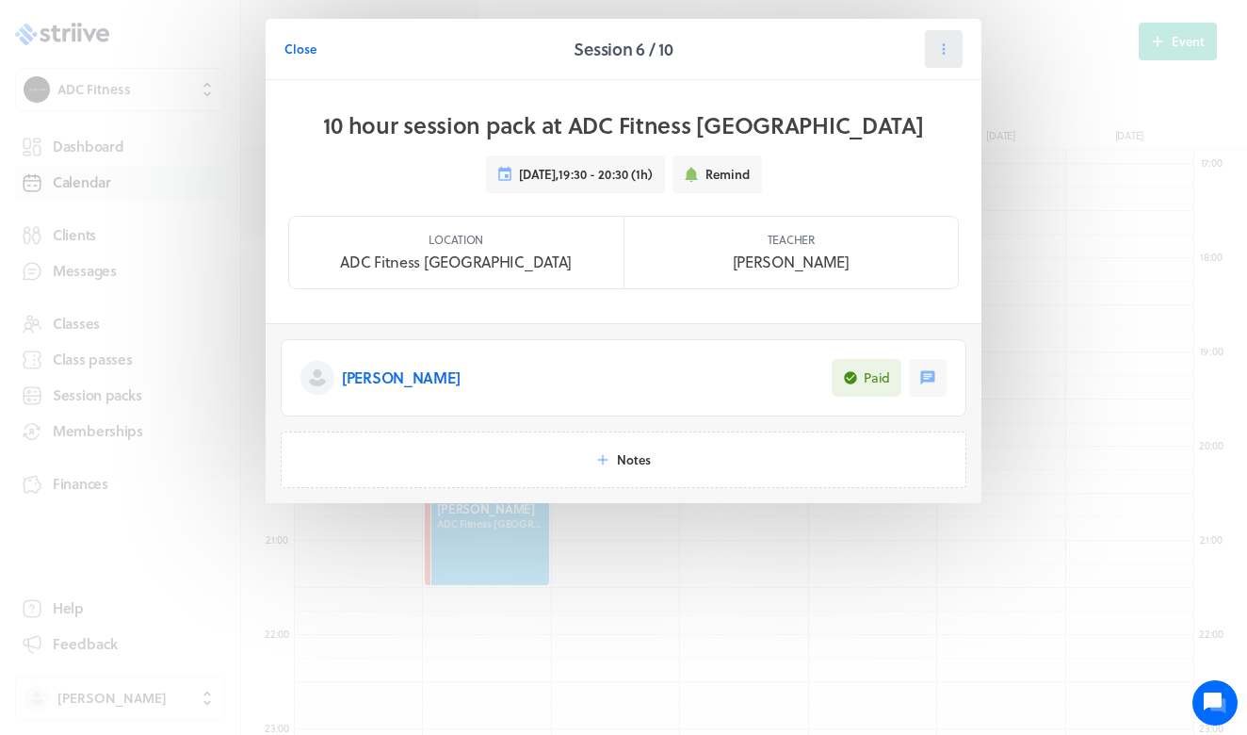
click at [946, 51] on icon at bounding box center [943, 48] width 17 height 17
click at [888, 163] on span "Cancel" at bounding box center [885, 163] width 39 height 17
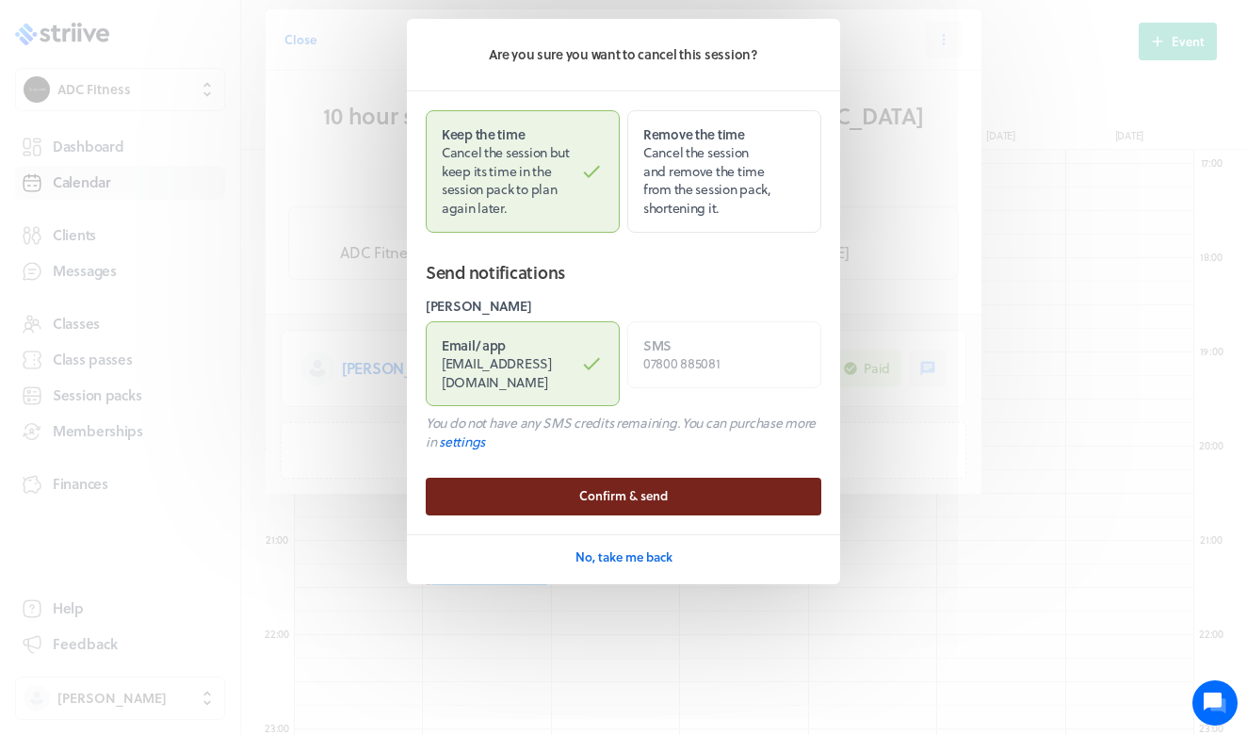
click at [652, 487] on span "Confirm & send" at bounding box center [623, 495] width 89 height 17
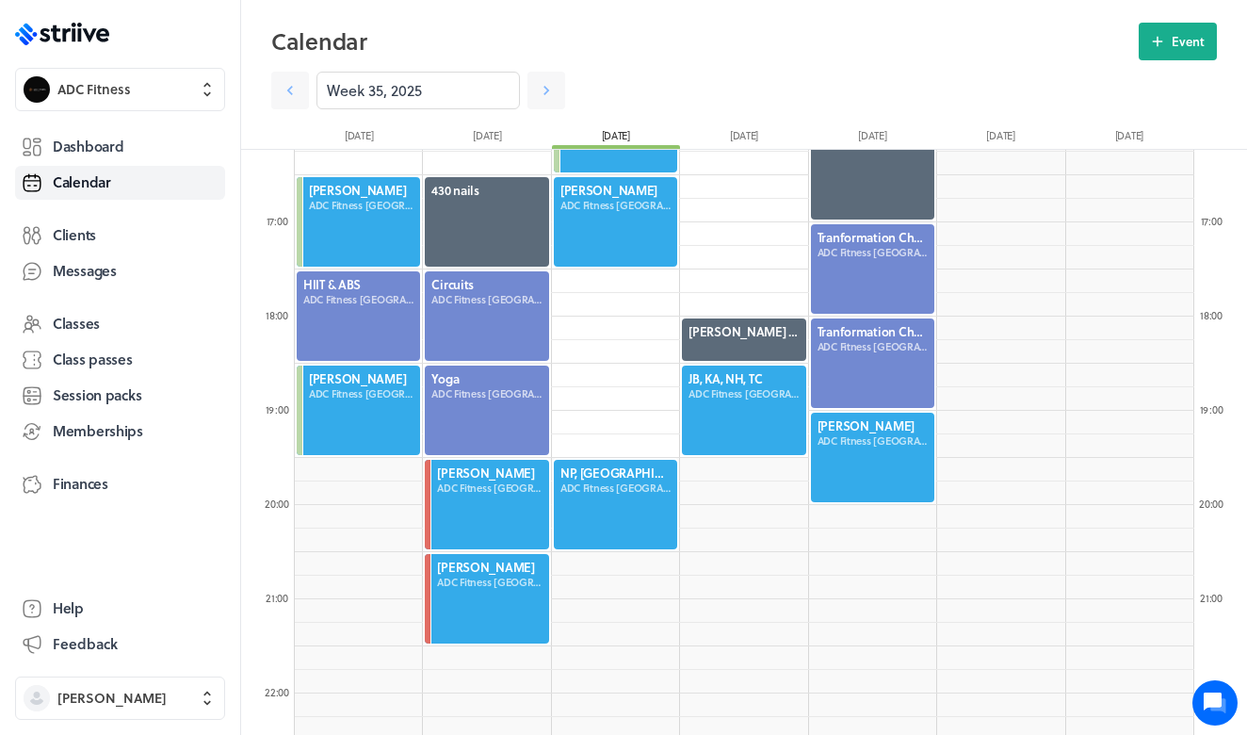
scroll to position [1529, 0]
click at [759, 420] on div at bounding box center [743, 409] width 127 height 93
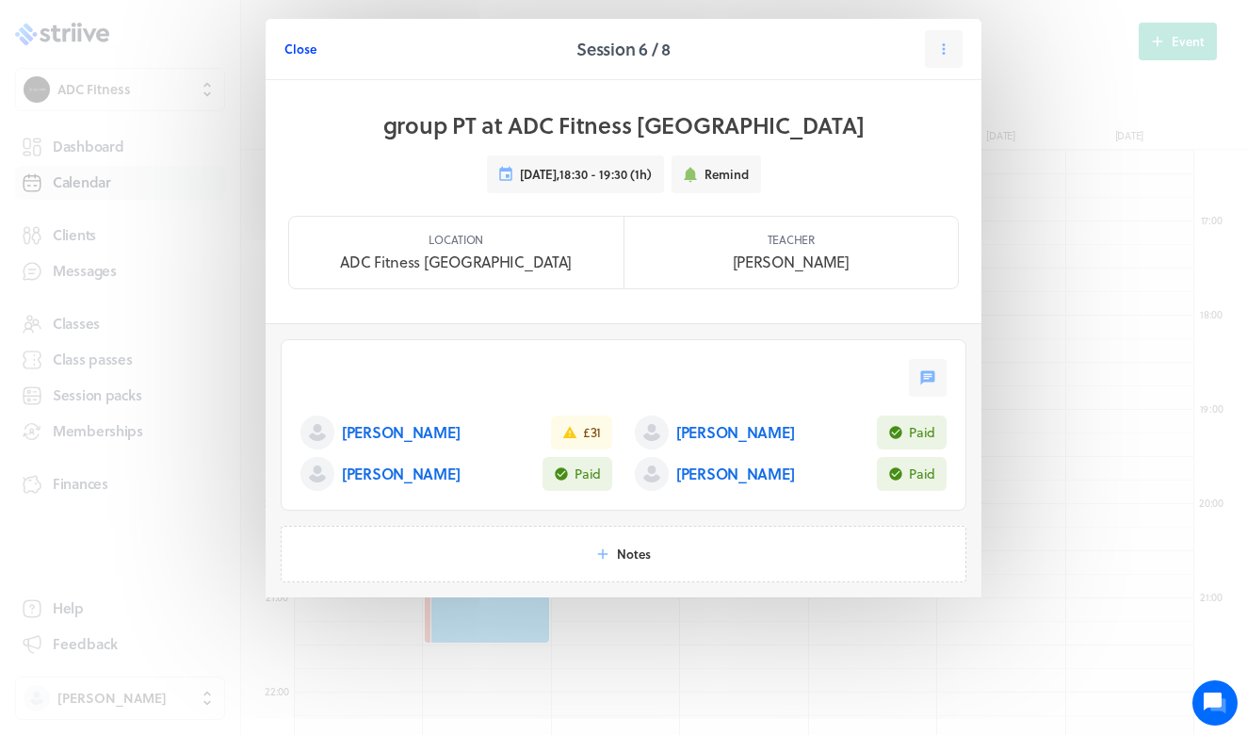
click at [301, 54] on span "Close" at bounding box center [300, 48] width 32 height 17
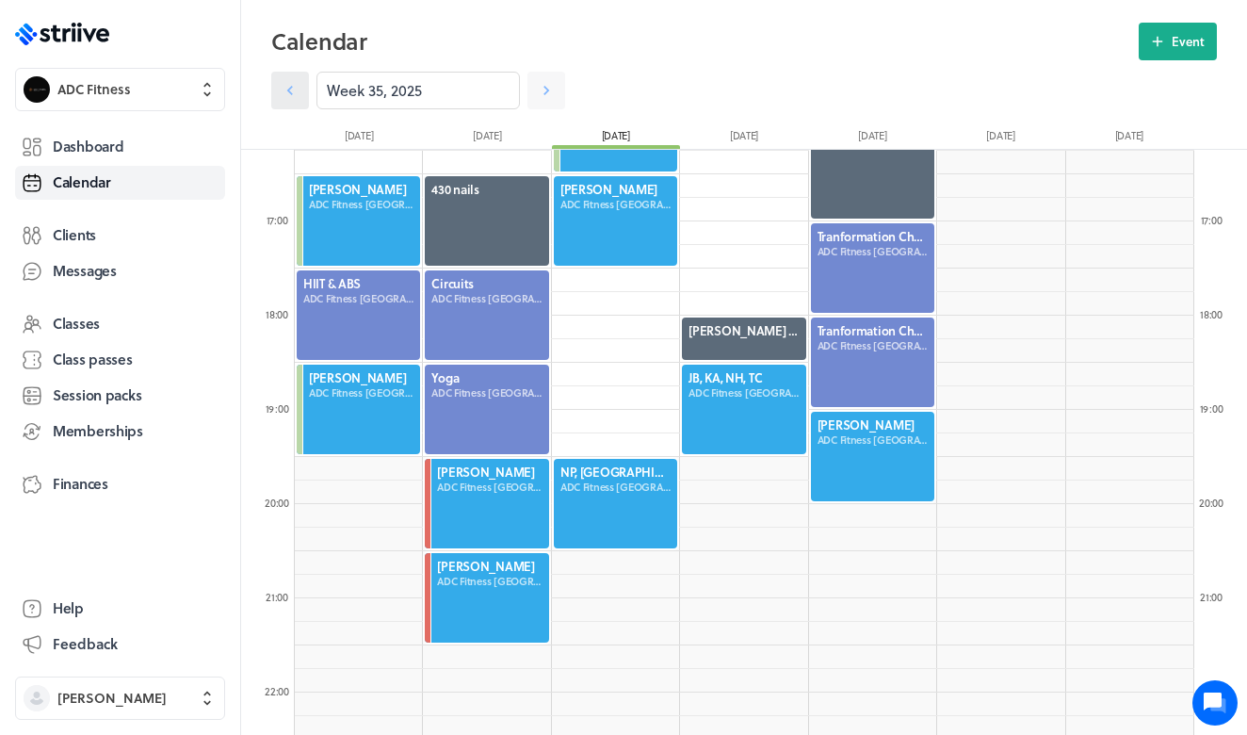
click at [290, 92] on icon at bounding box center [290, 90] width 6 height 9
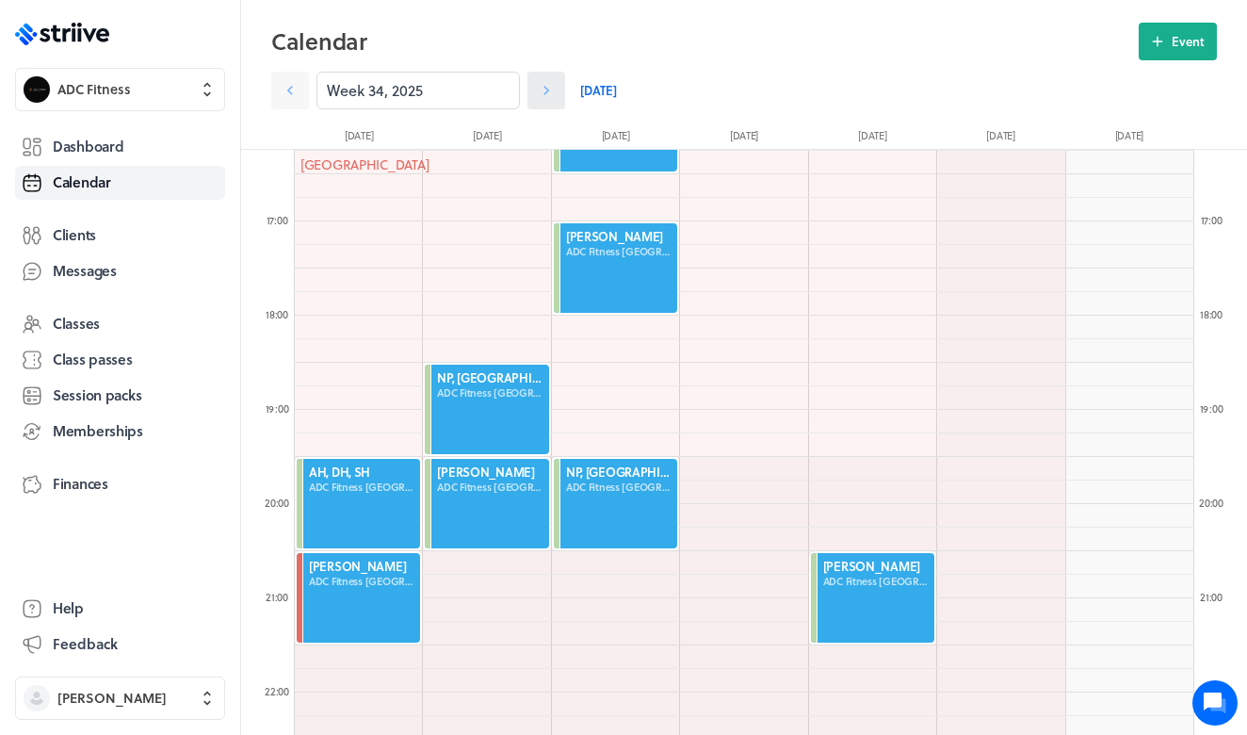
click at [539, 87] on icon at bounding box center [546, 90] width 19 height 19
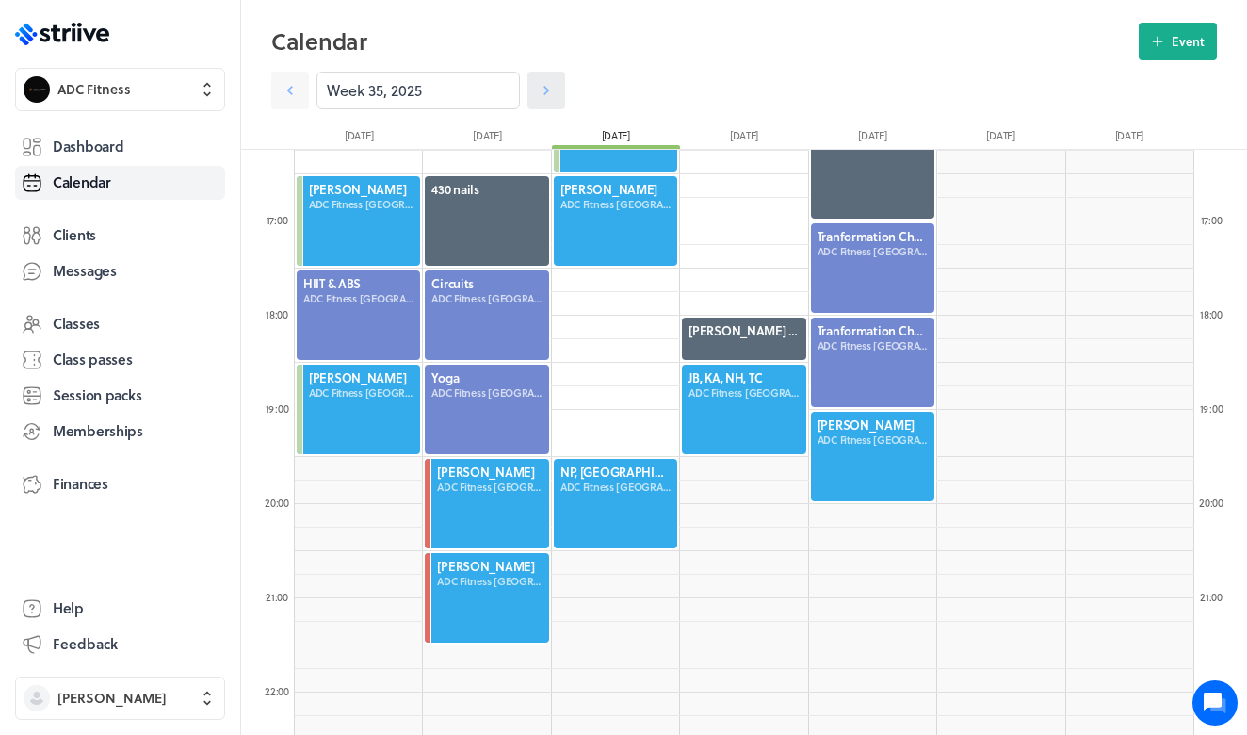
click at [545, 91] on icon at bounding box center [546, 90] width 19 height 19
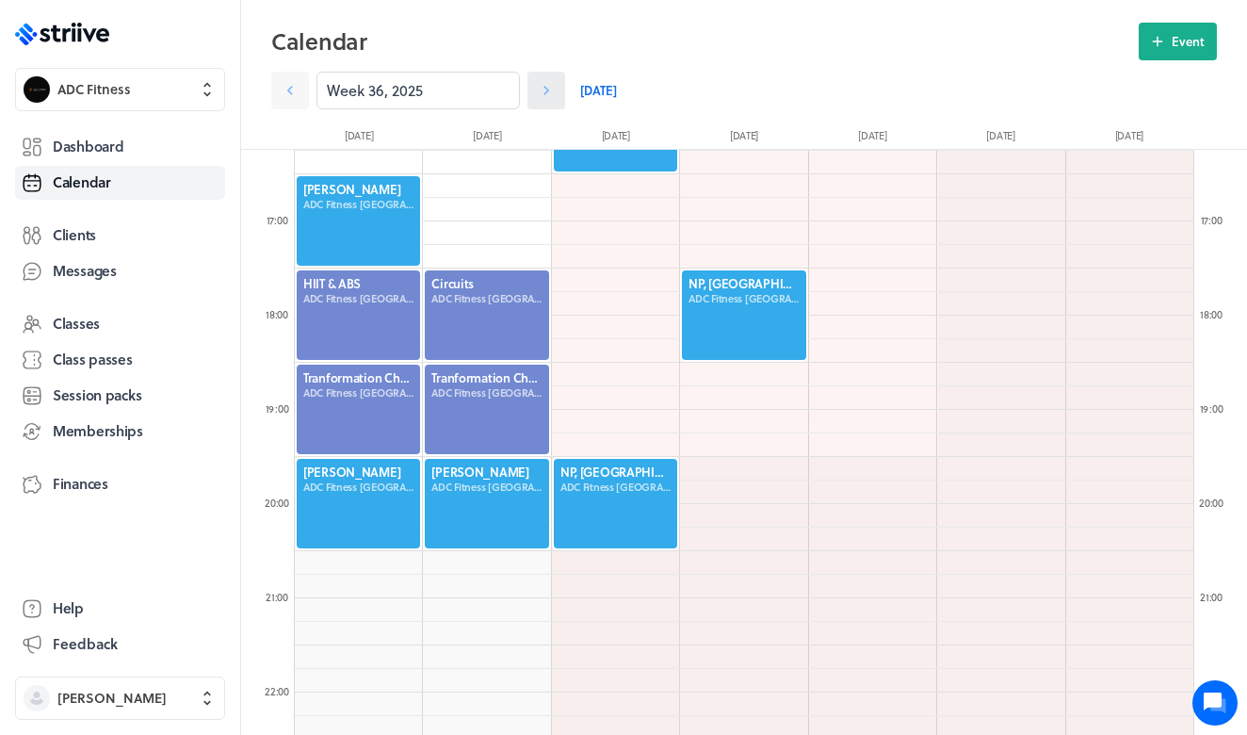
click at [541, 87] on icon at bounding box center [546, 90] width 19 height 19
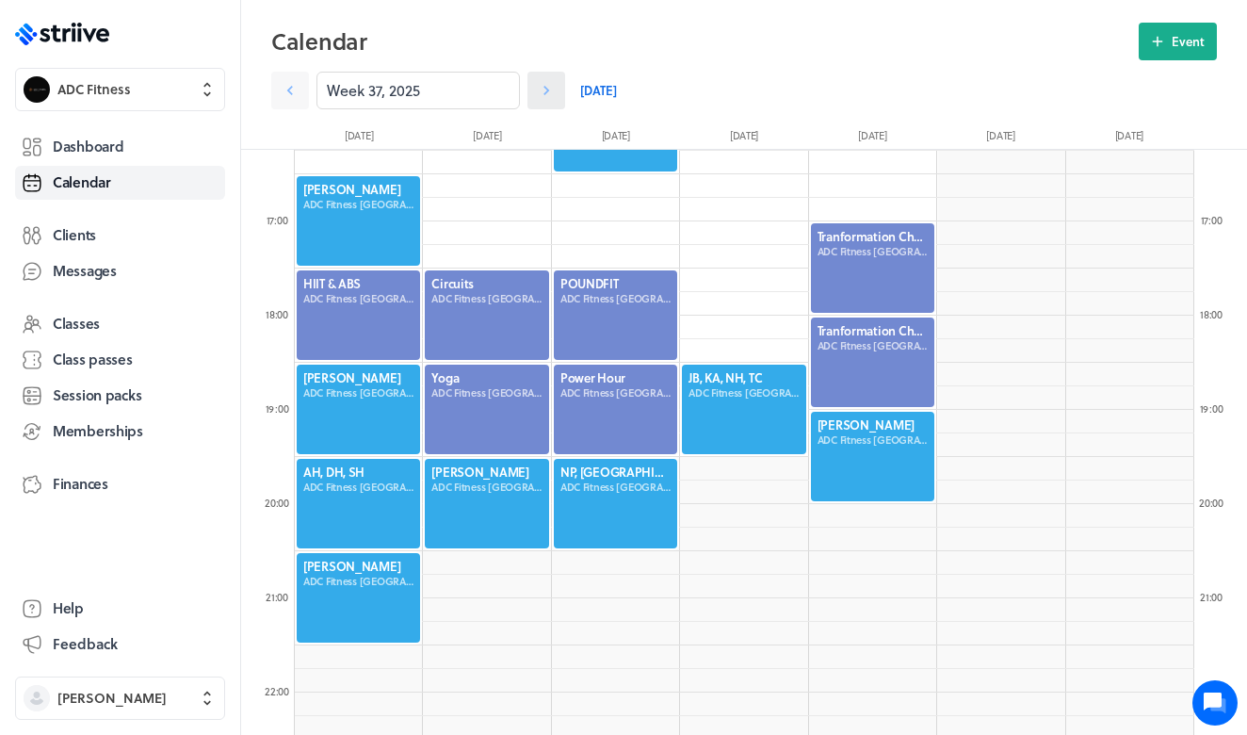
click at [541, 88] on icon at bounding box center [546, 90] width 19 height 19
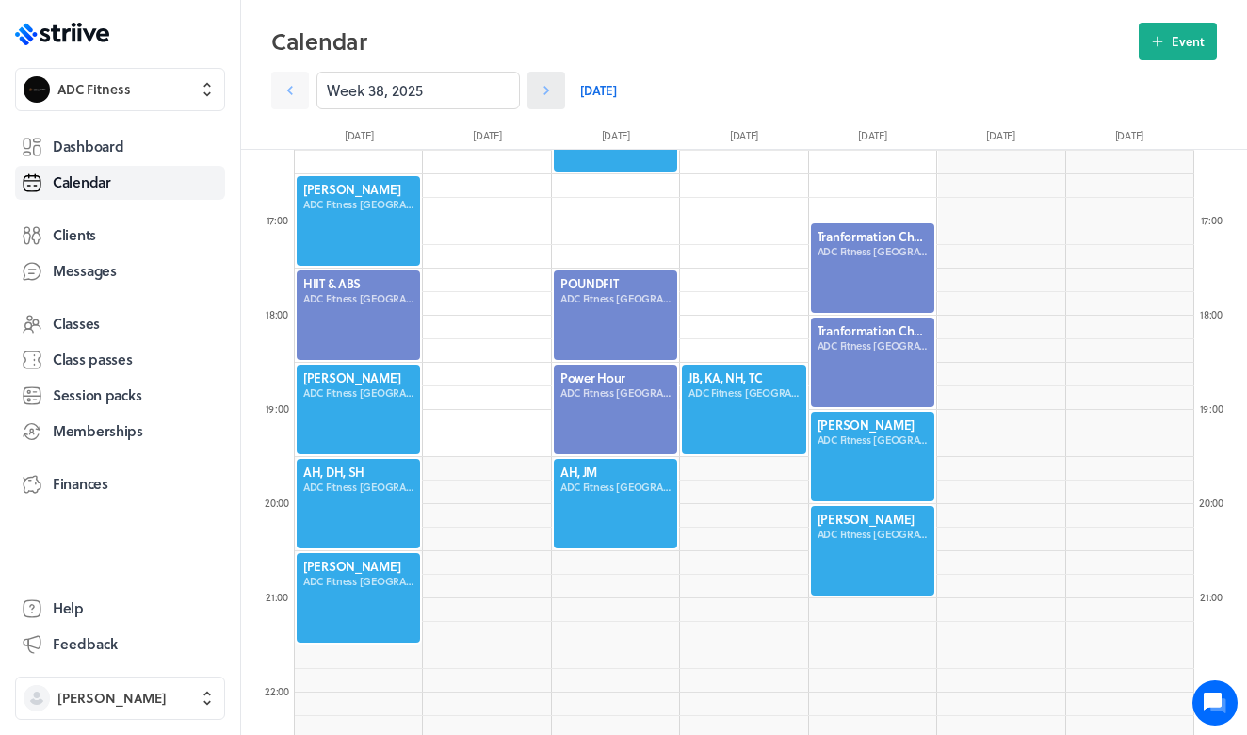
click at [541, 89] on icon at bounding box center [546, 90] width 19 height 19
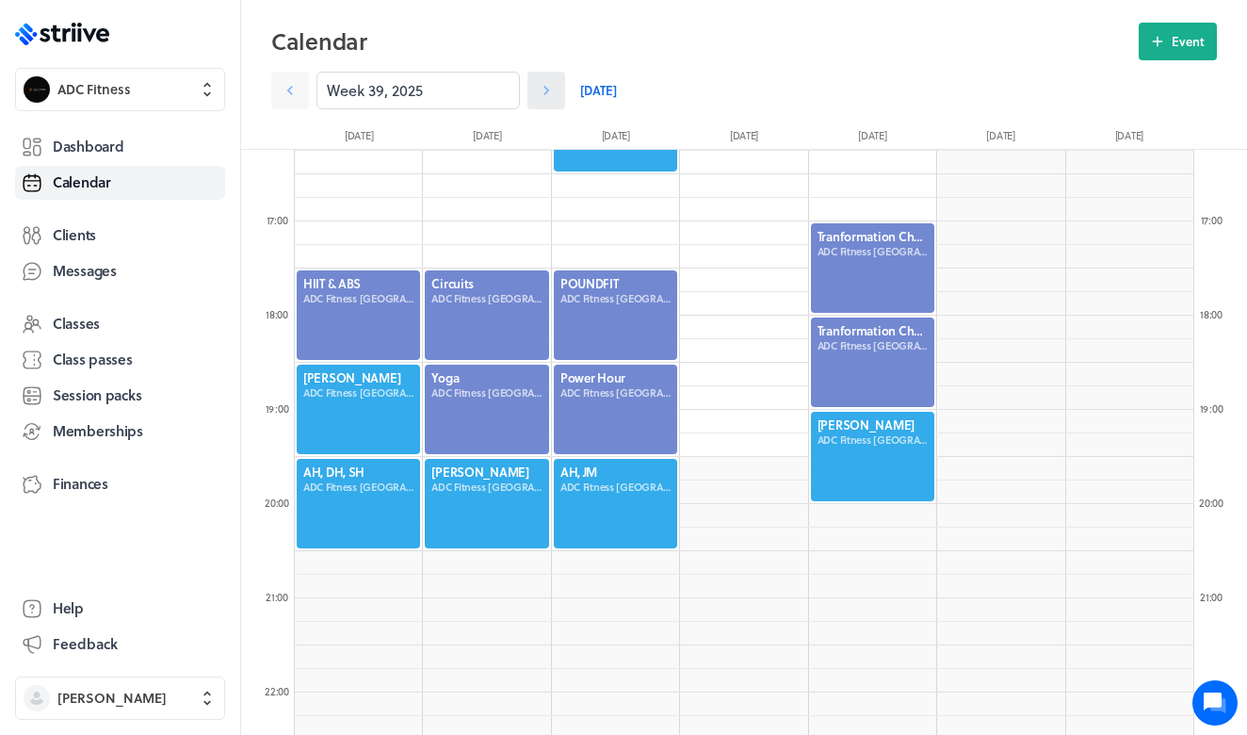
click at [541, 89] on icon at bounding box center [546, 90] width 19 height 19
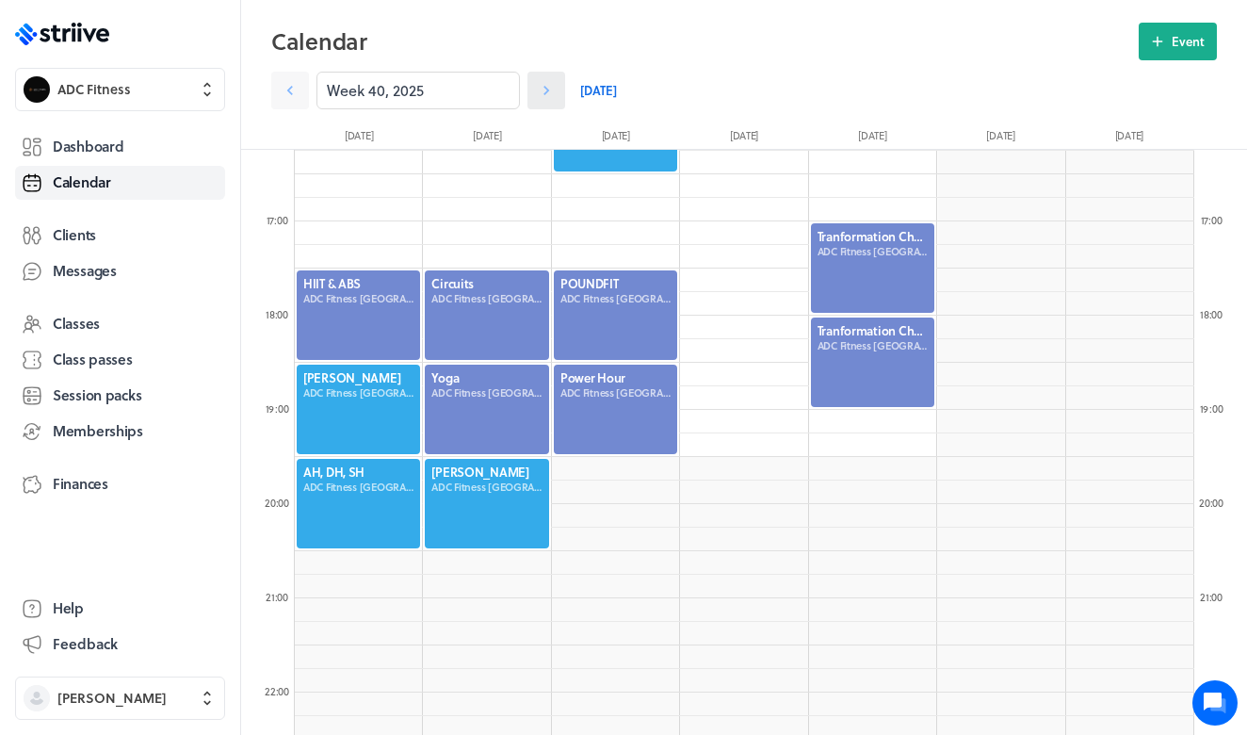
click at [541, 89] on icon at bounding box center [546, 90] width 19 height 19
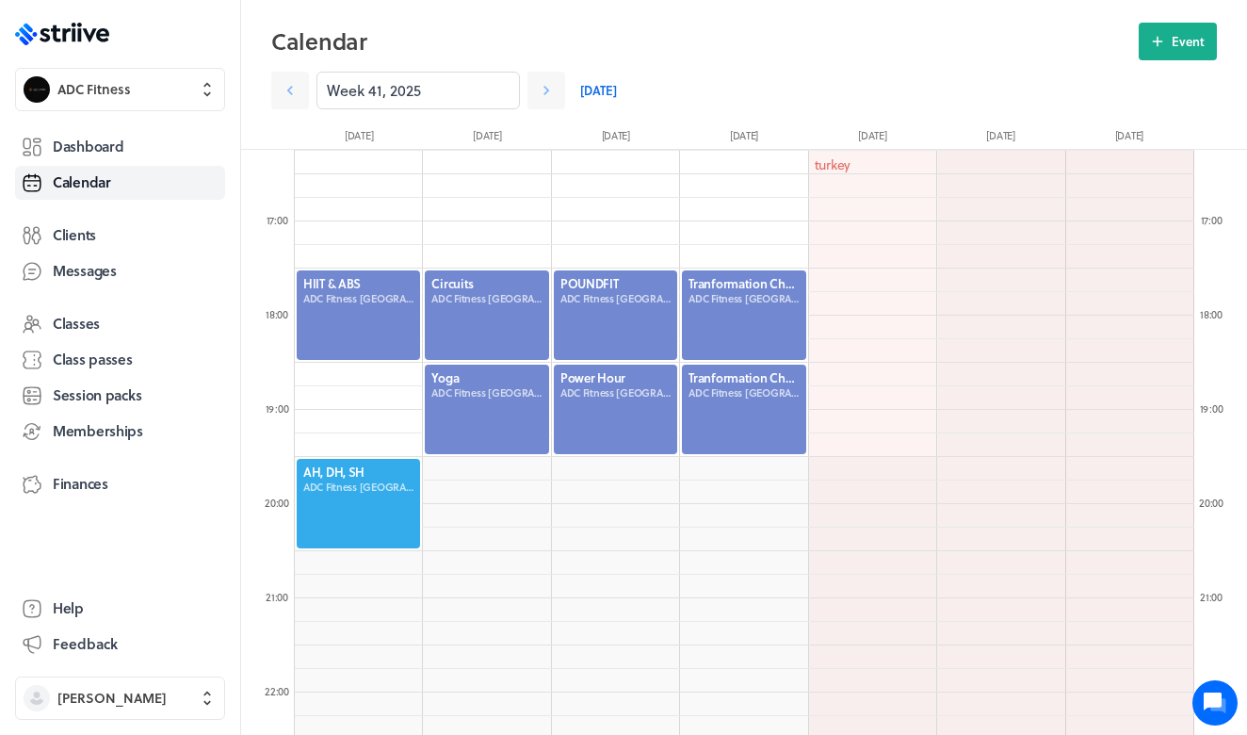
click at [604, 97] on link "[DATE]" at bounding box center [598, 91] width 37 height 38
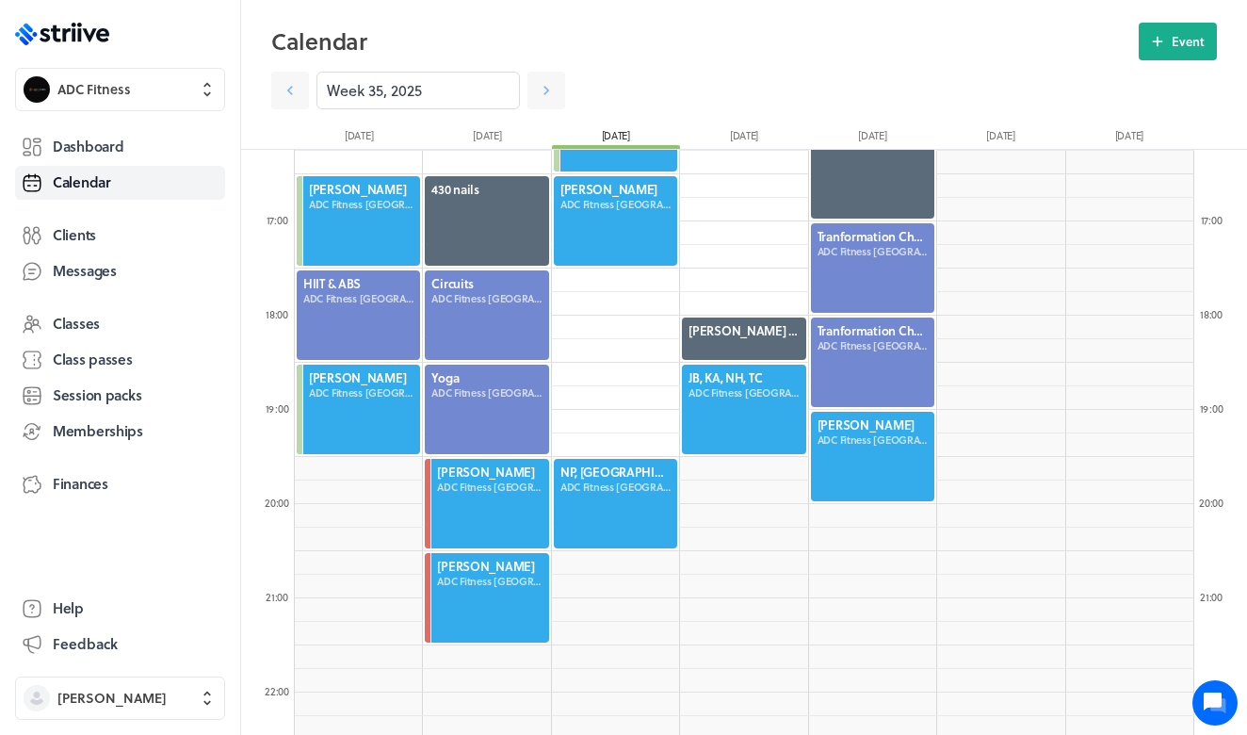
click at [704, 436] on div at bounding box center [743, 409] width 127 height 93
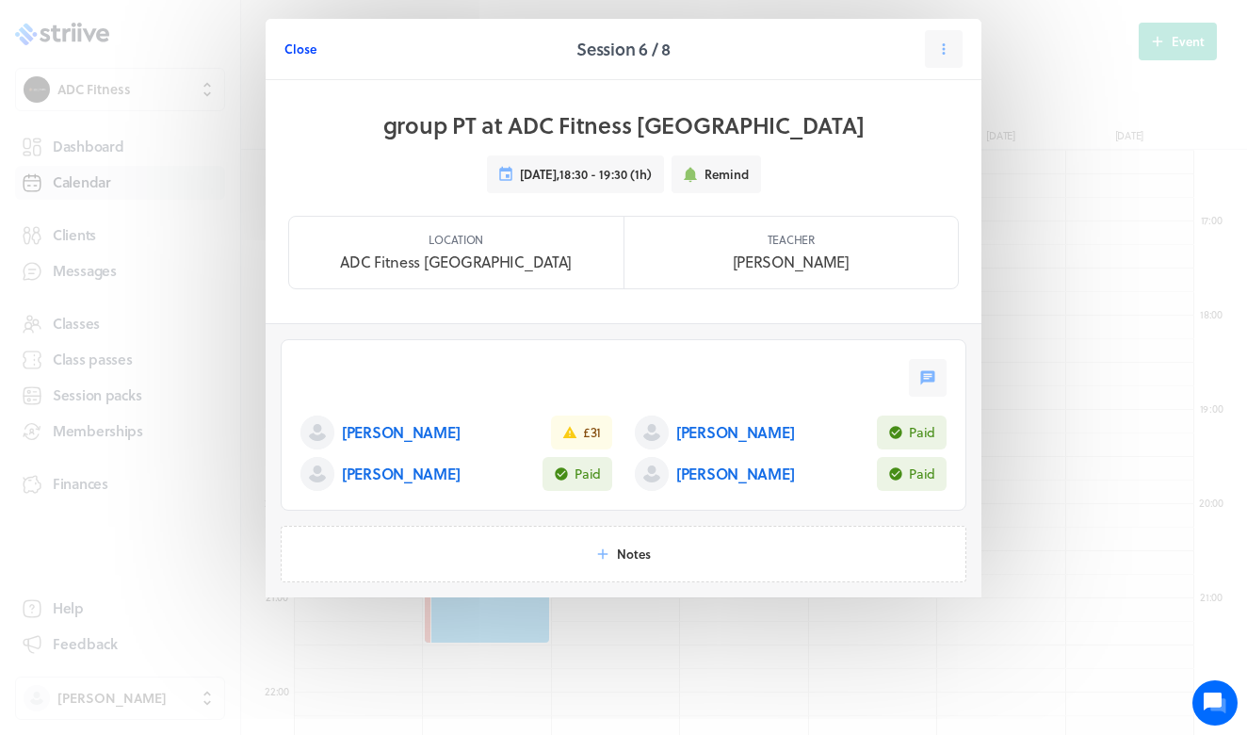
click at [304, 52] on span "Close" at bounding box center [300, 48] width 32 height 17
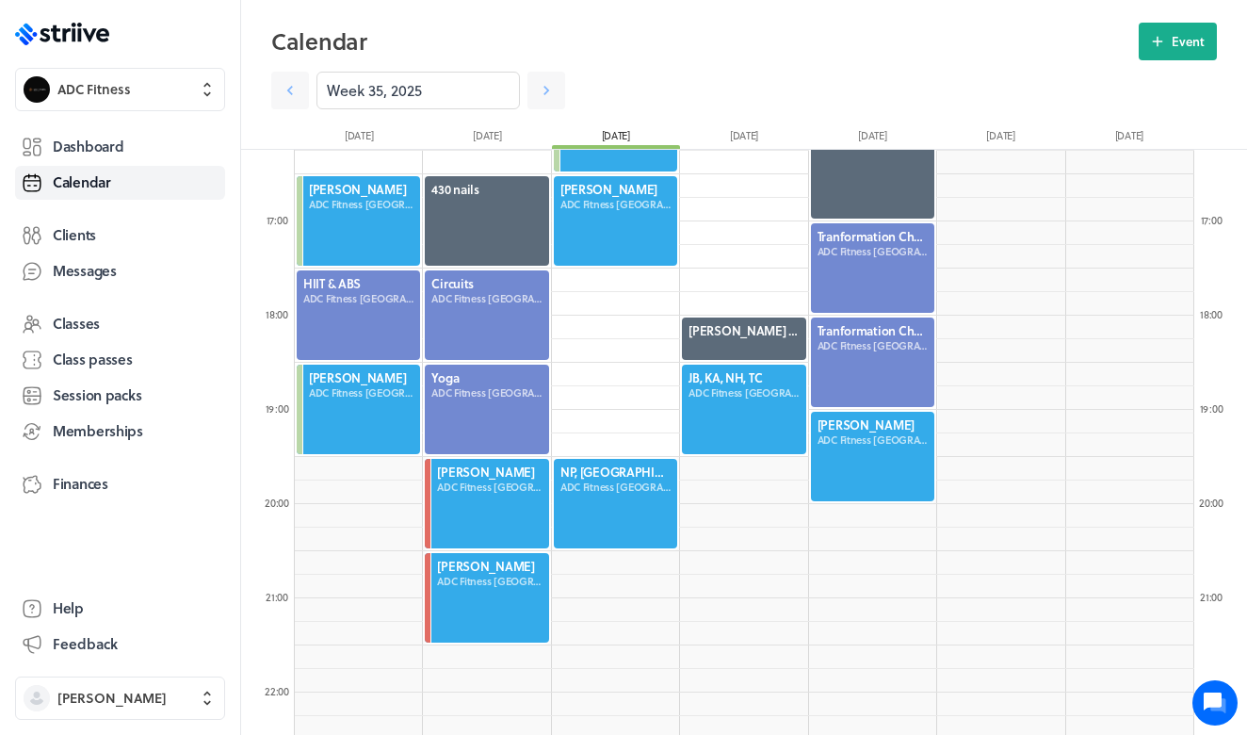
click at [725, 437] on div at bounding box center [743, 409] width 127 height 93
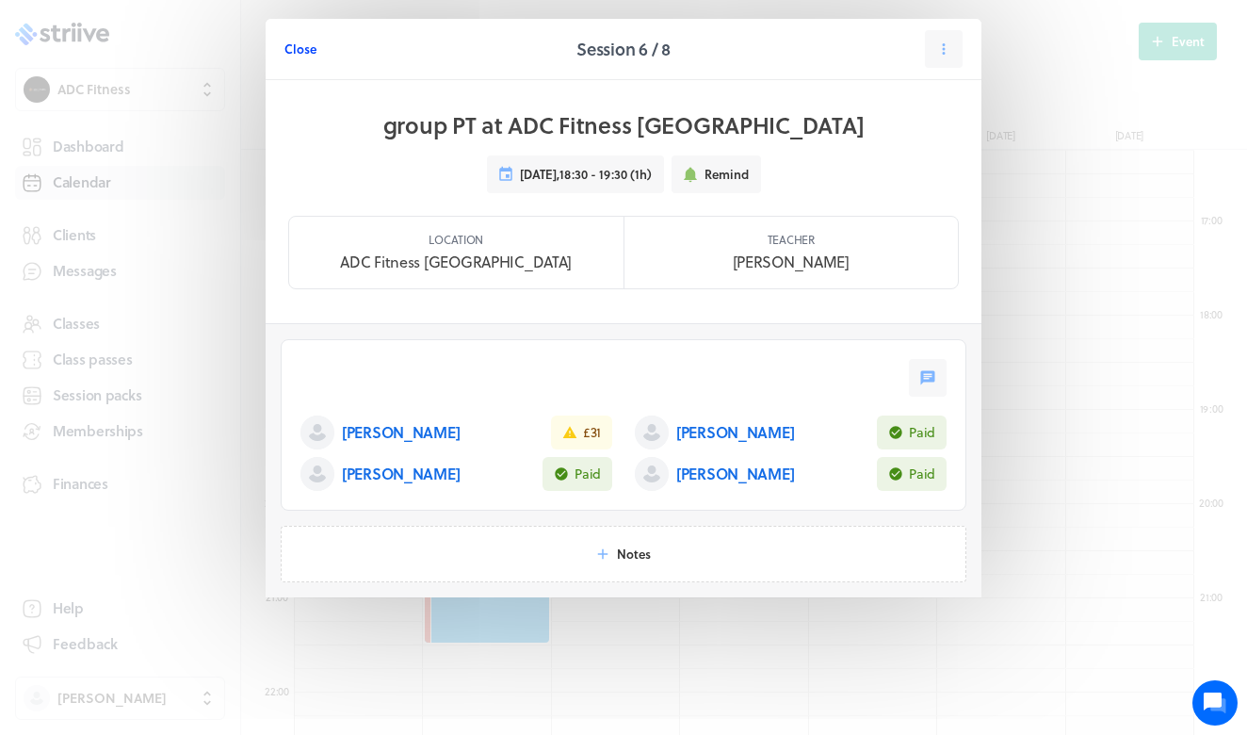
click at [284, 62] on button "Close" at bounding box center [300, 49] width 32 height 38
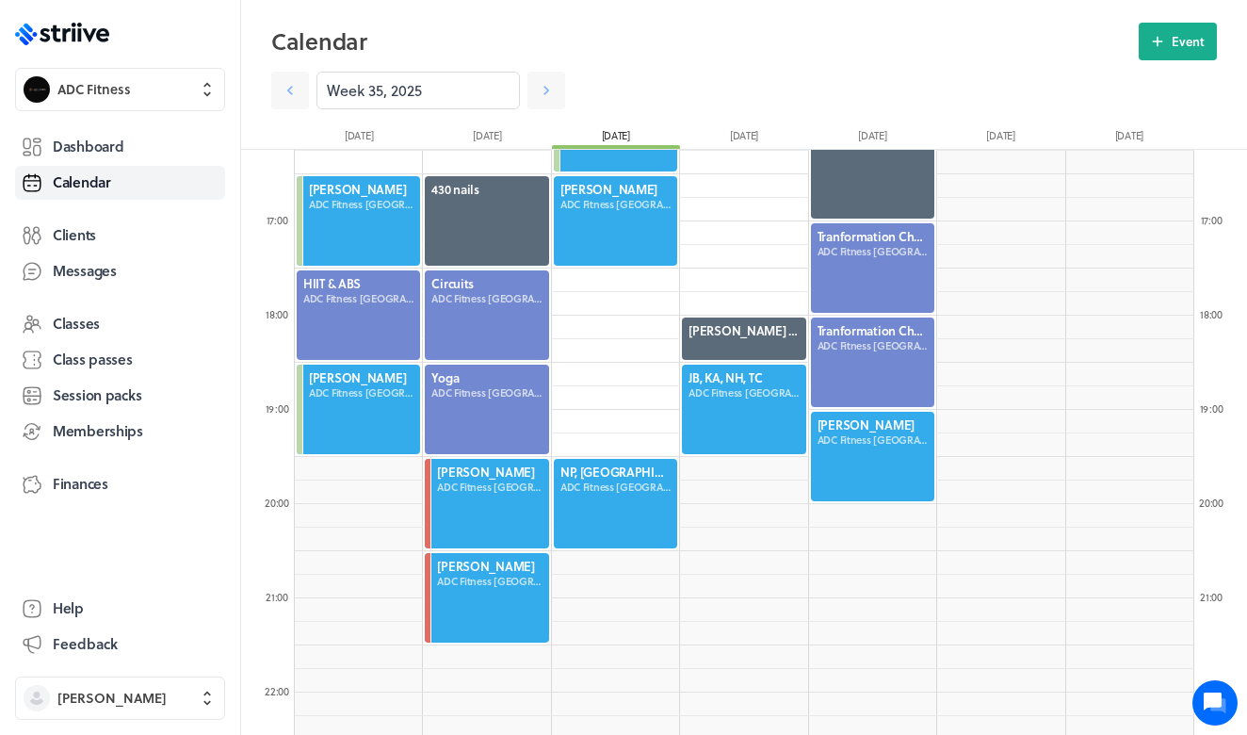
click at [735, 402] on div at bounding box center [743, 409] width 127 height 93
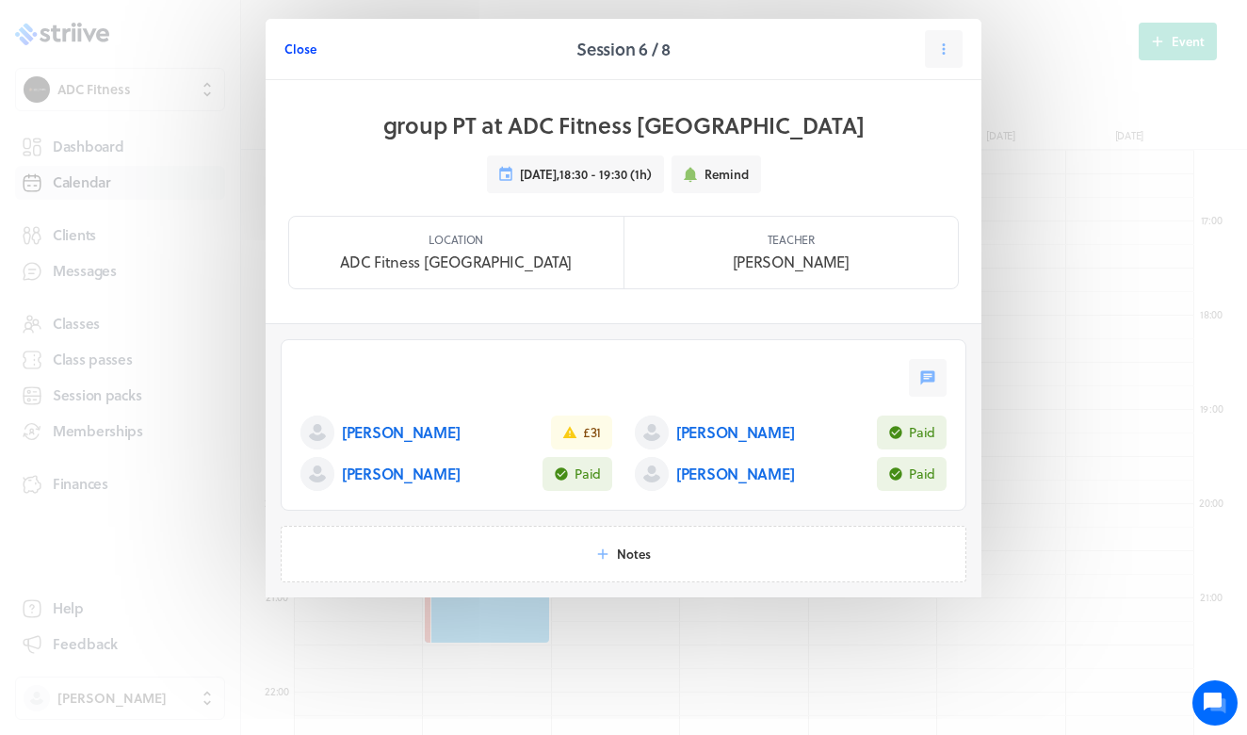
click at [297, 52] on span "Close" at bounding box center [300, 48] width 32 height 17
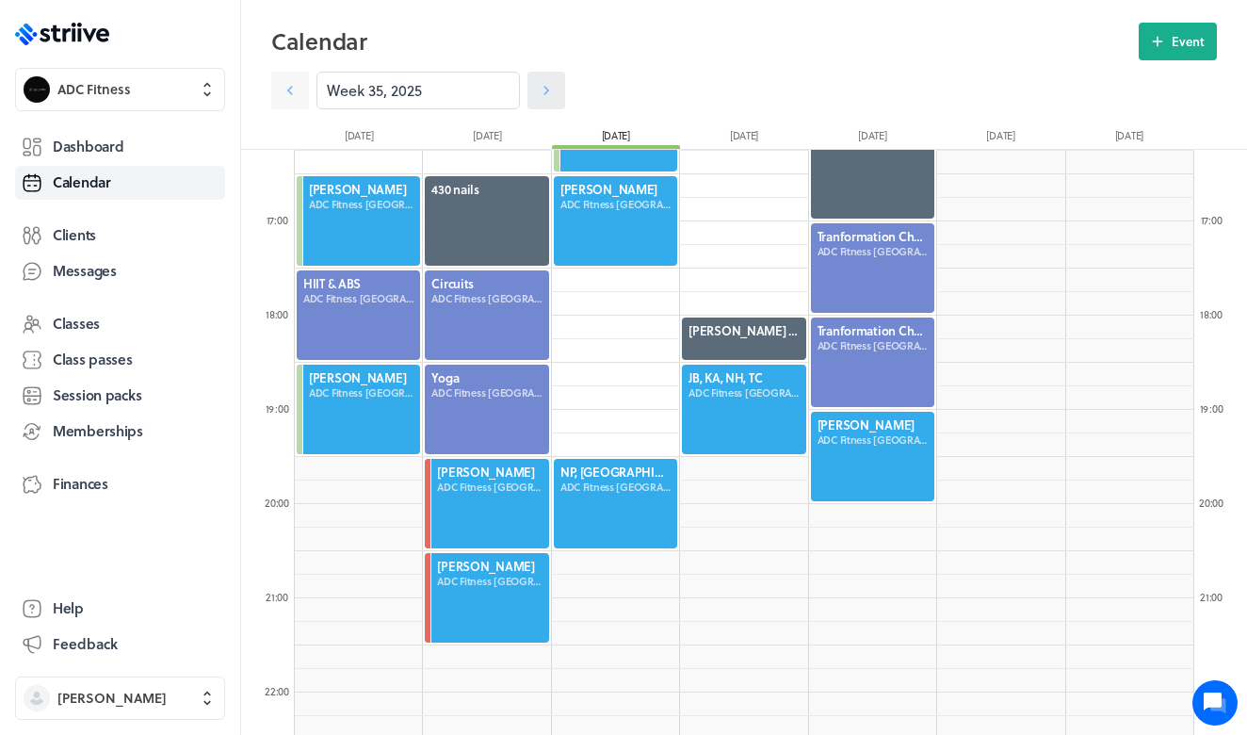
click at [548, 91] on icon at bounding box center [546, 90] width 6 height 9
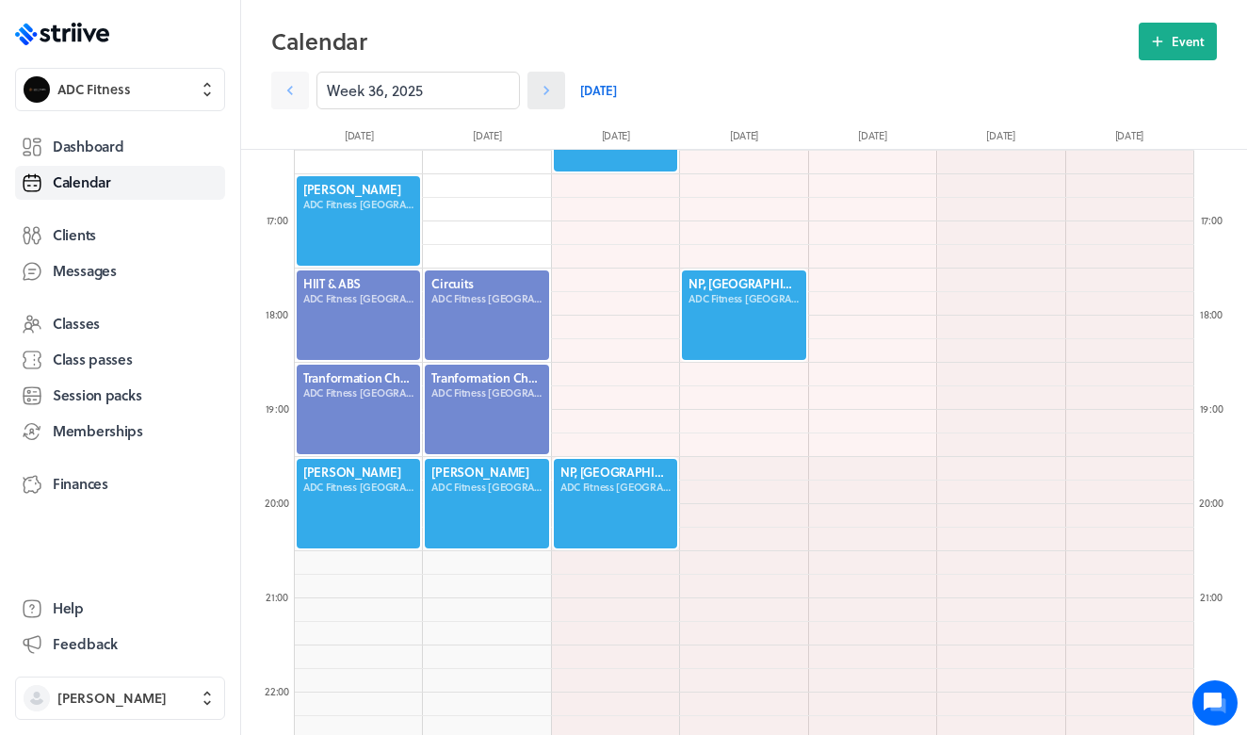
click at [541, 88] on icon at bounding box center [546, 90] width 19 height 19
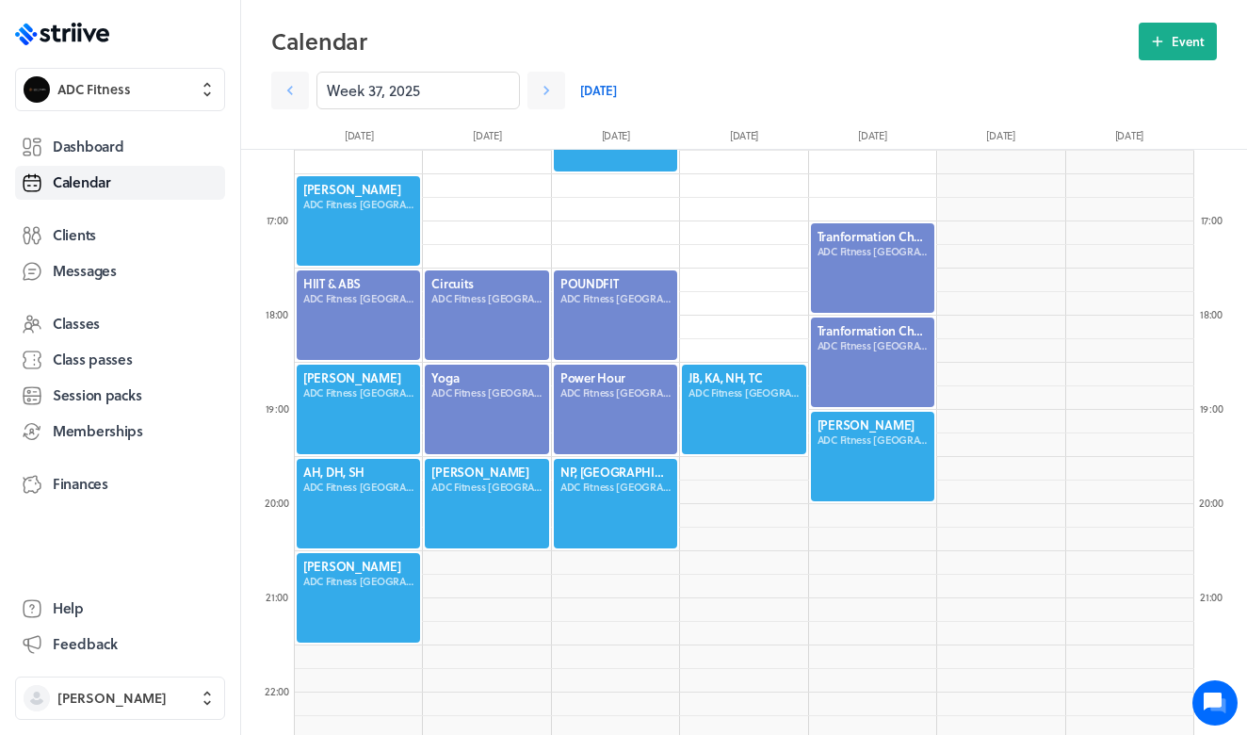
click at [736, 403] on div at bounding box center [743, 409] width 127 height 93
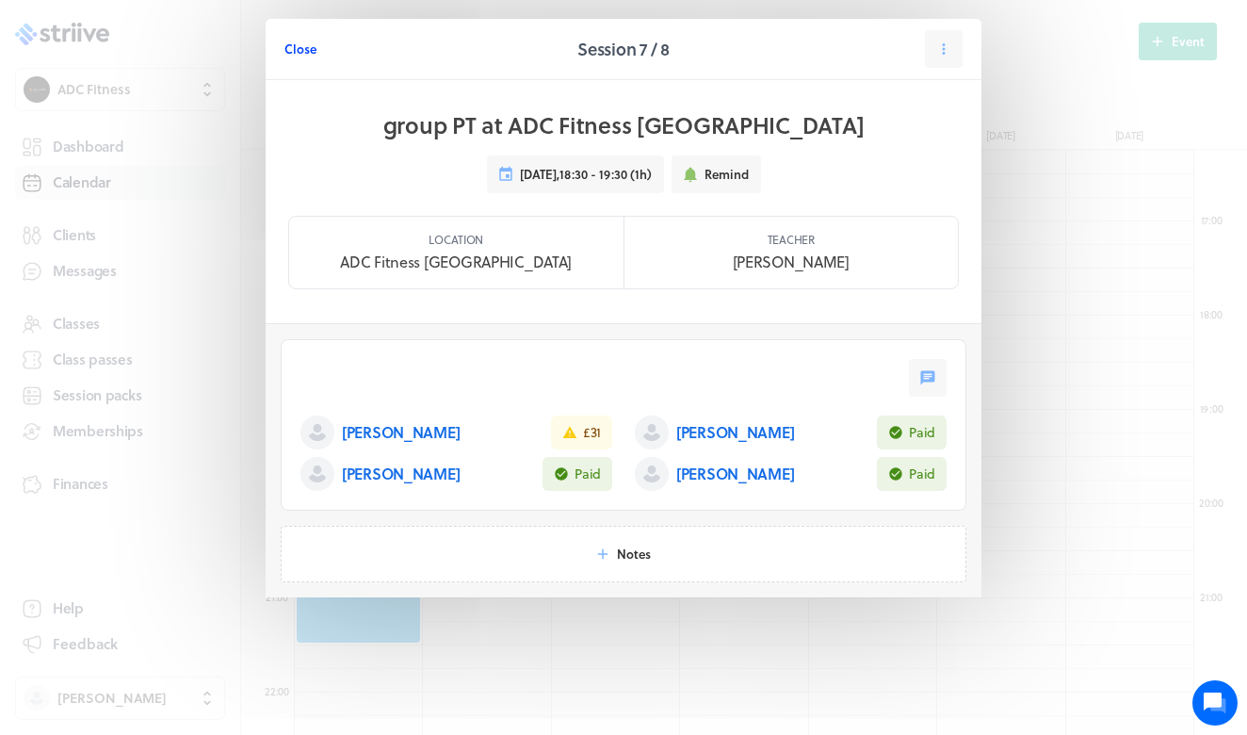
click at [307, 49] on span "Close" at bounding box center [300, 48] width 32 height 17
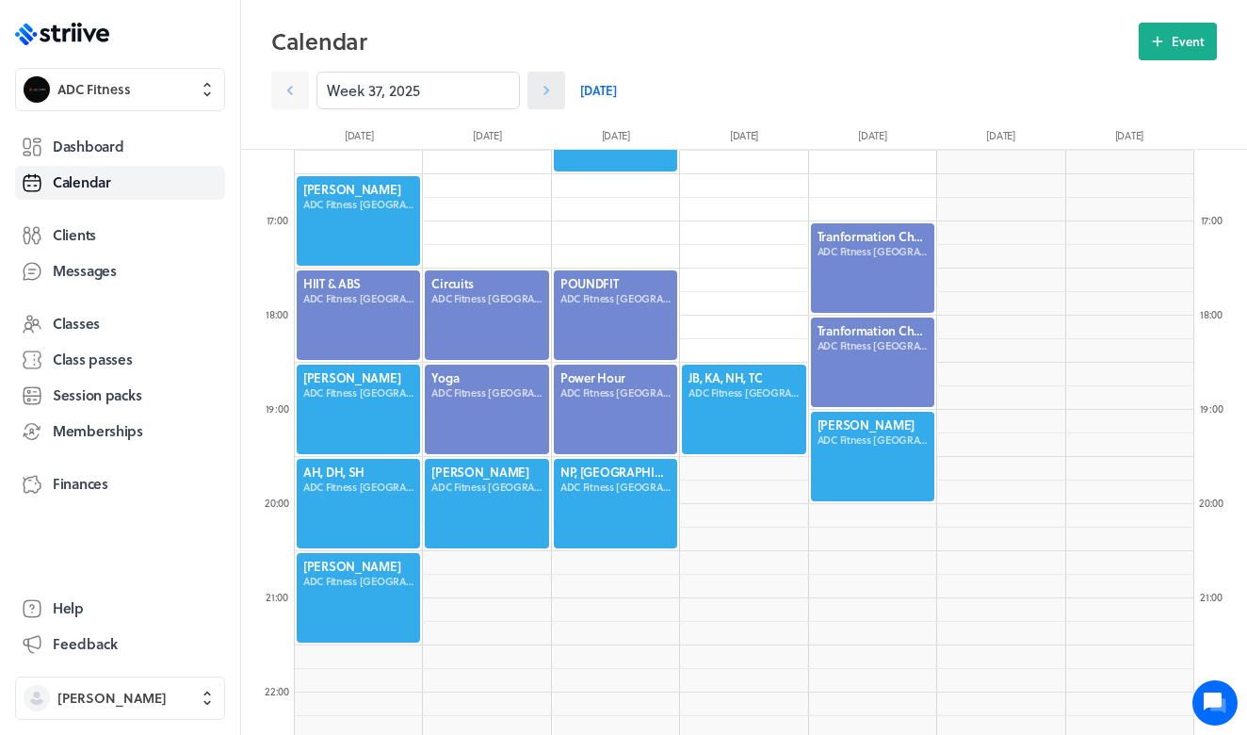
click at [549, 87] on icon at bounding box center [546, 90] width 19 height 19
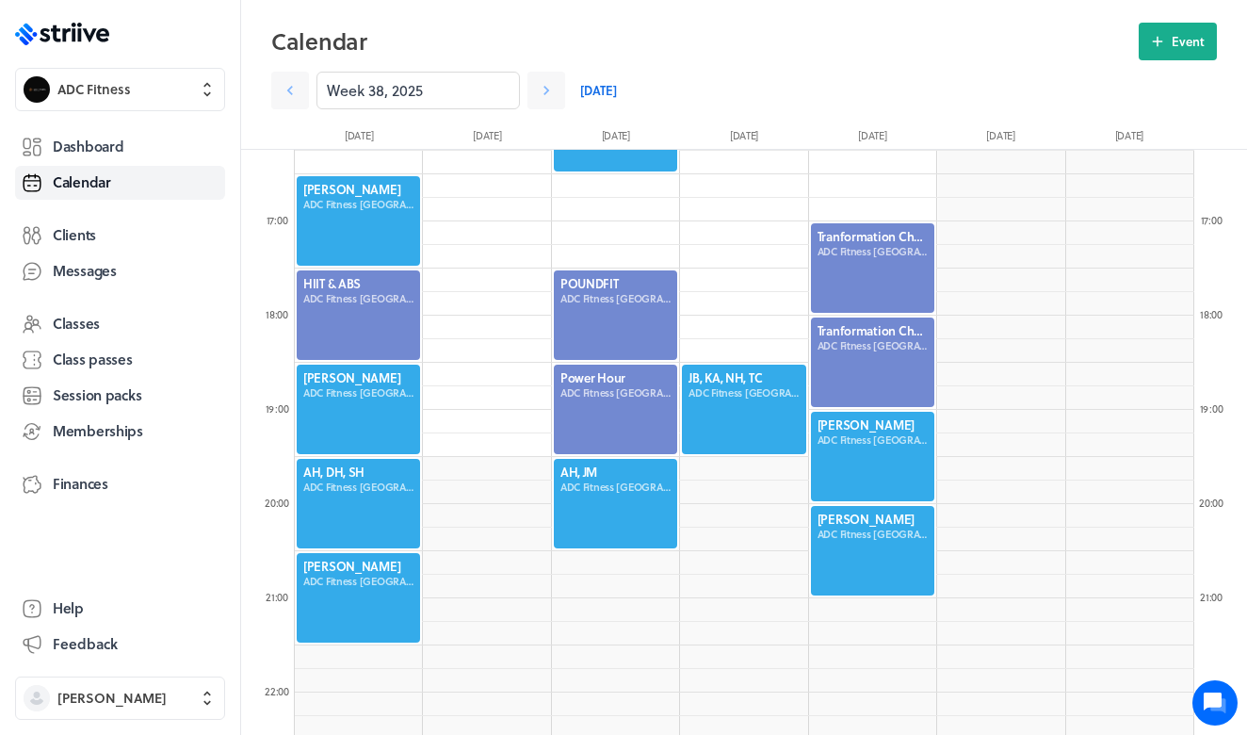
click at [727, 380] on div at bounding box center [743, 409] width 127 height 93
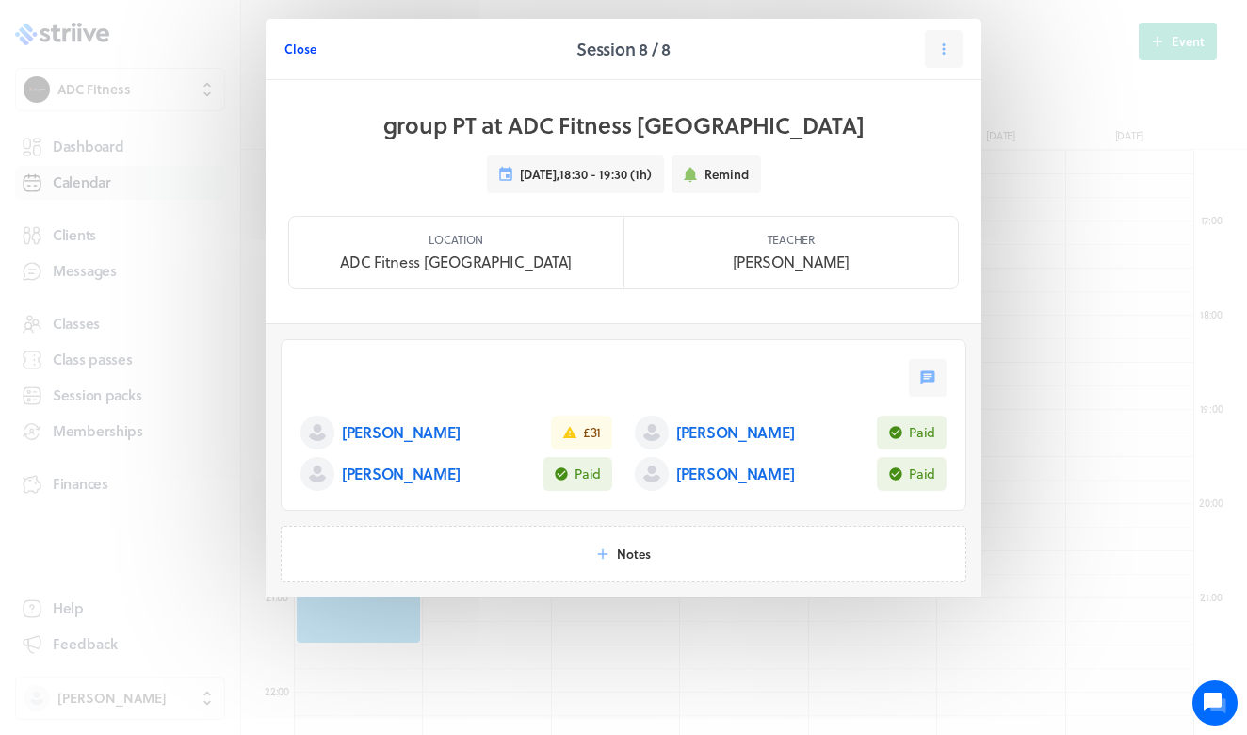
click at [307, 41] on span "Close" at bounding box center [300, 48] width 32 height 17
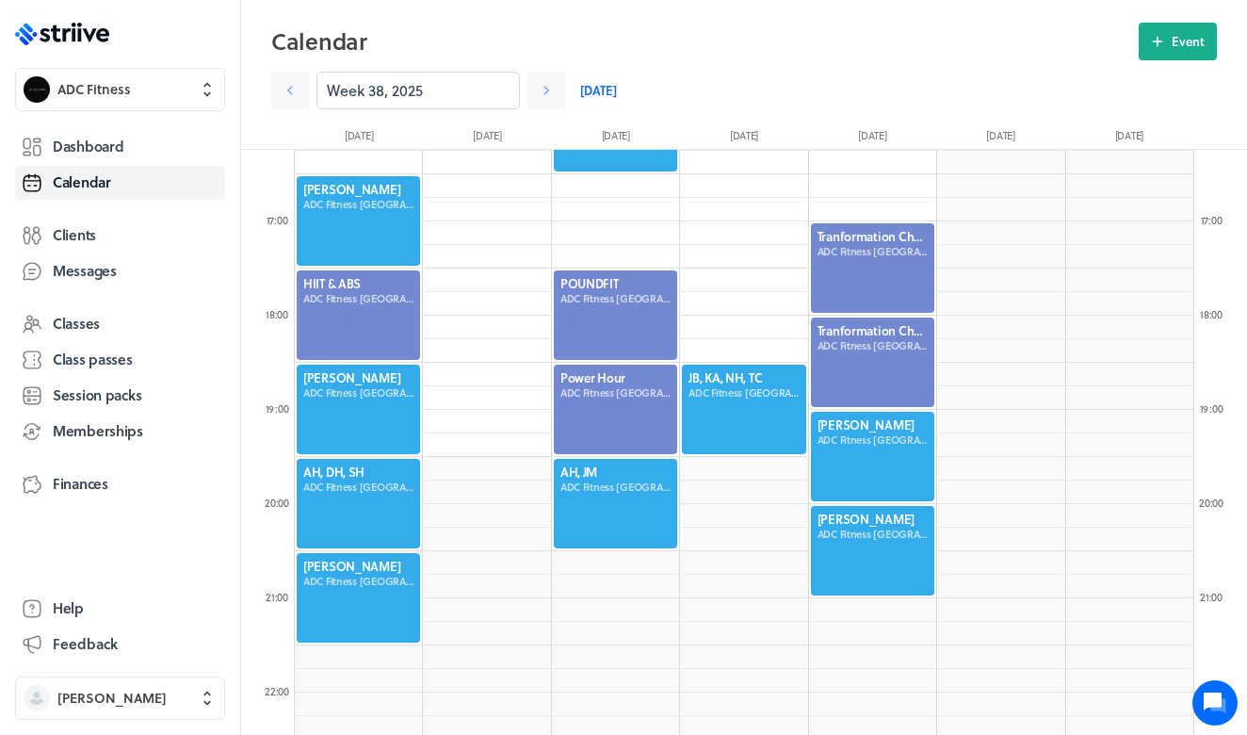
click at [590, 94] on link "[DATE]" at bounding box center [598, 91] width 37 height 38
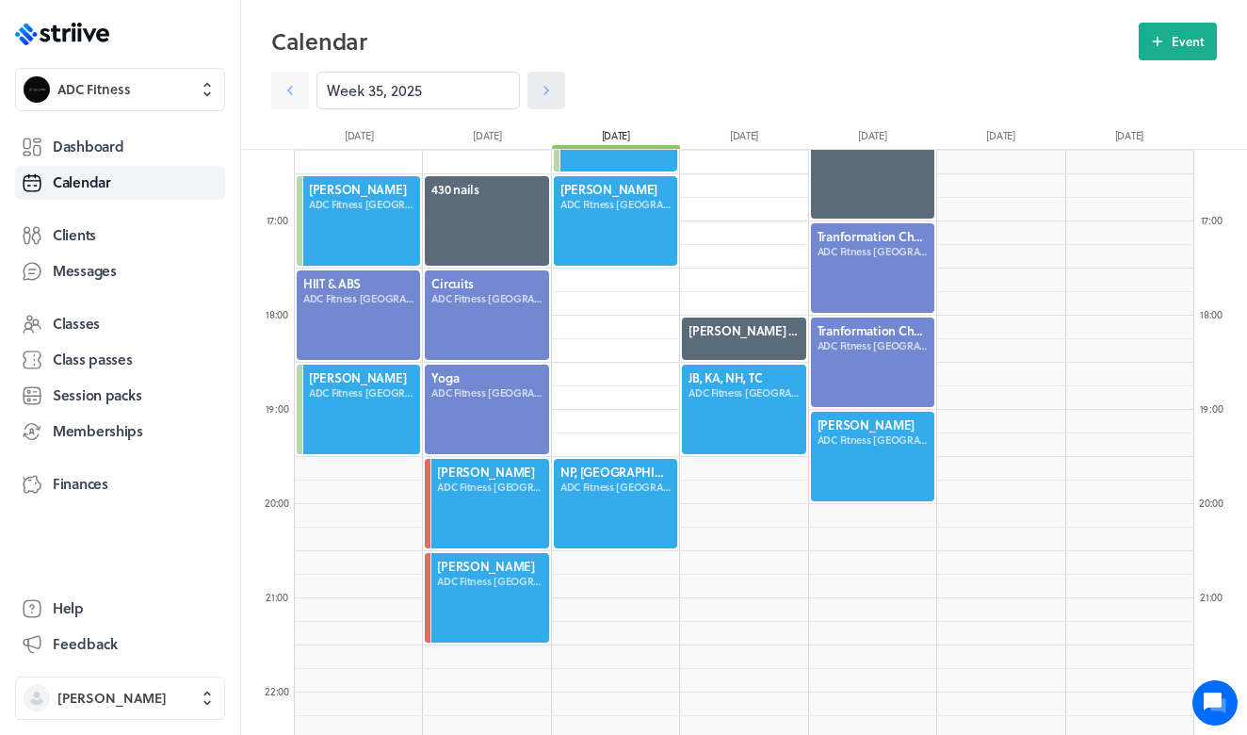
click at [545, 94] on icon at bounding box center [546, 90] width 6 height 9
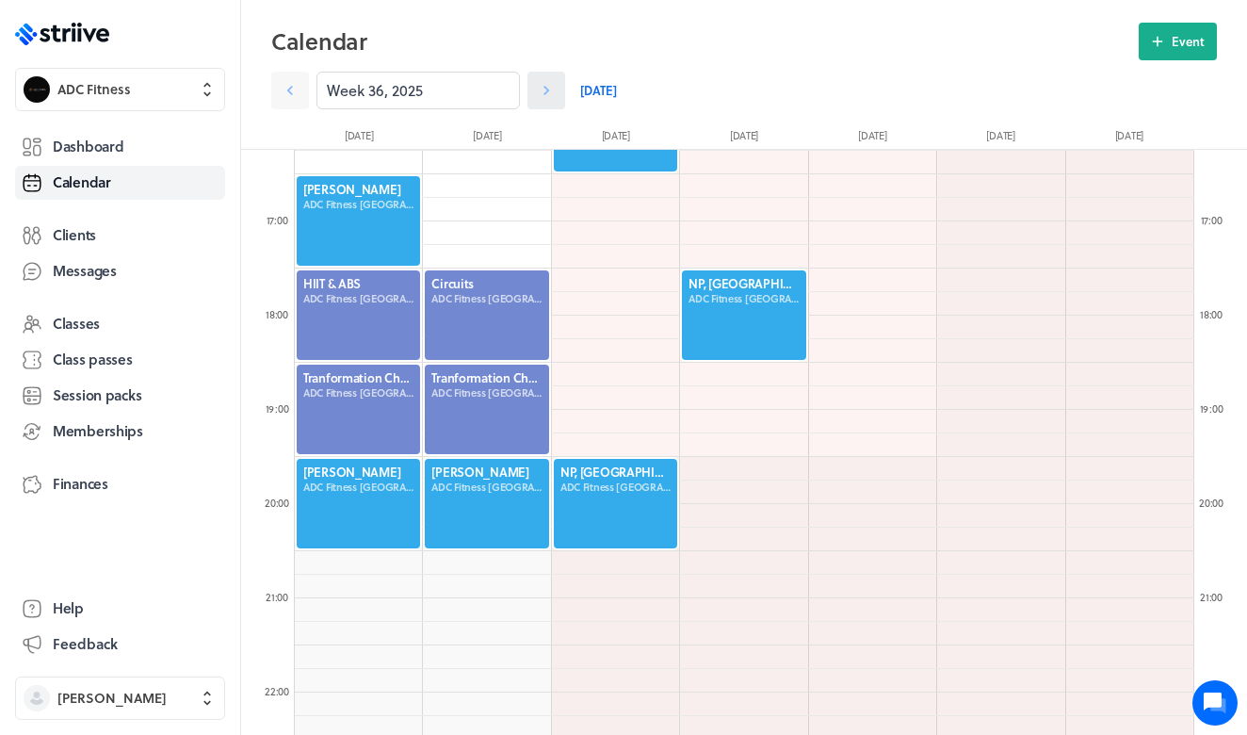
click at [545, 94] on icon at bounding box center [546, 90] width 6 height 9
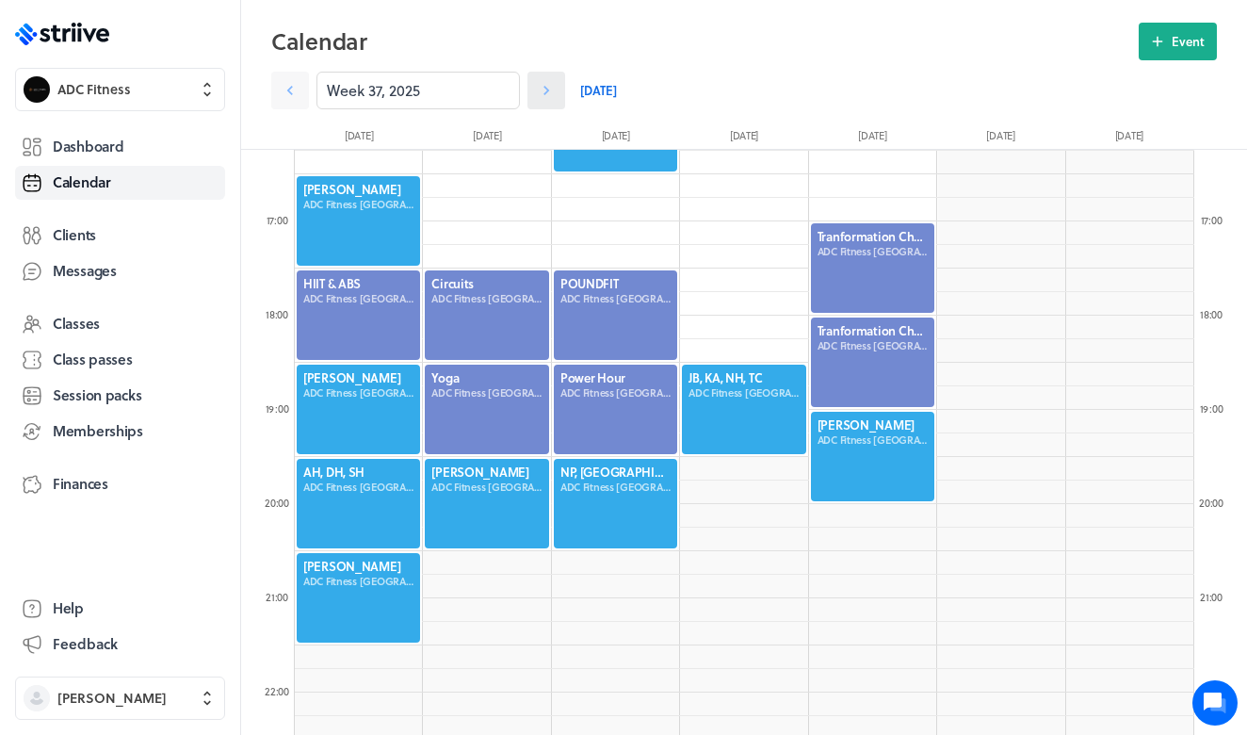
click at [553, 91] on icon at bounding box center [546, 90] width 19 height 19
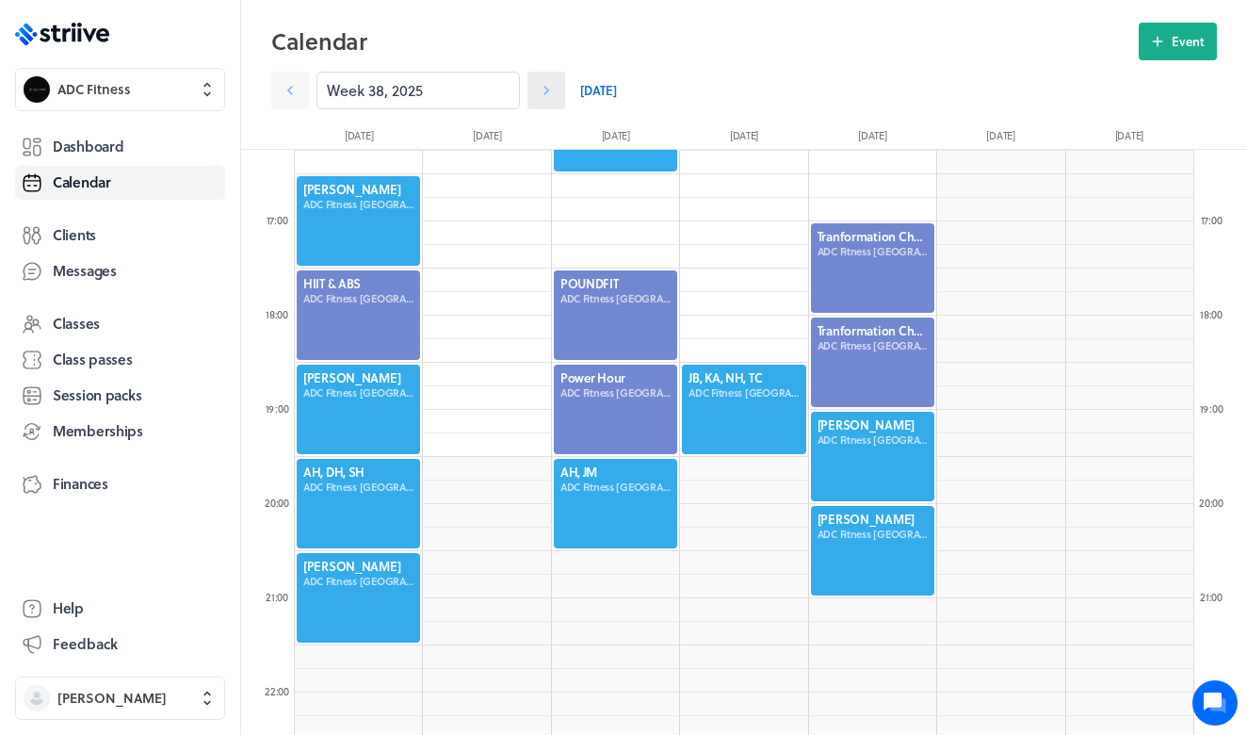
click at [552, 92] on icon at bounding box center [546, 90] width 19 height 19
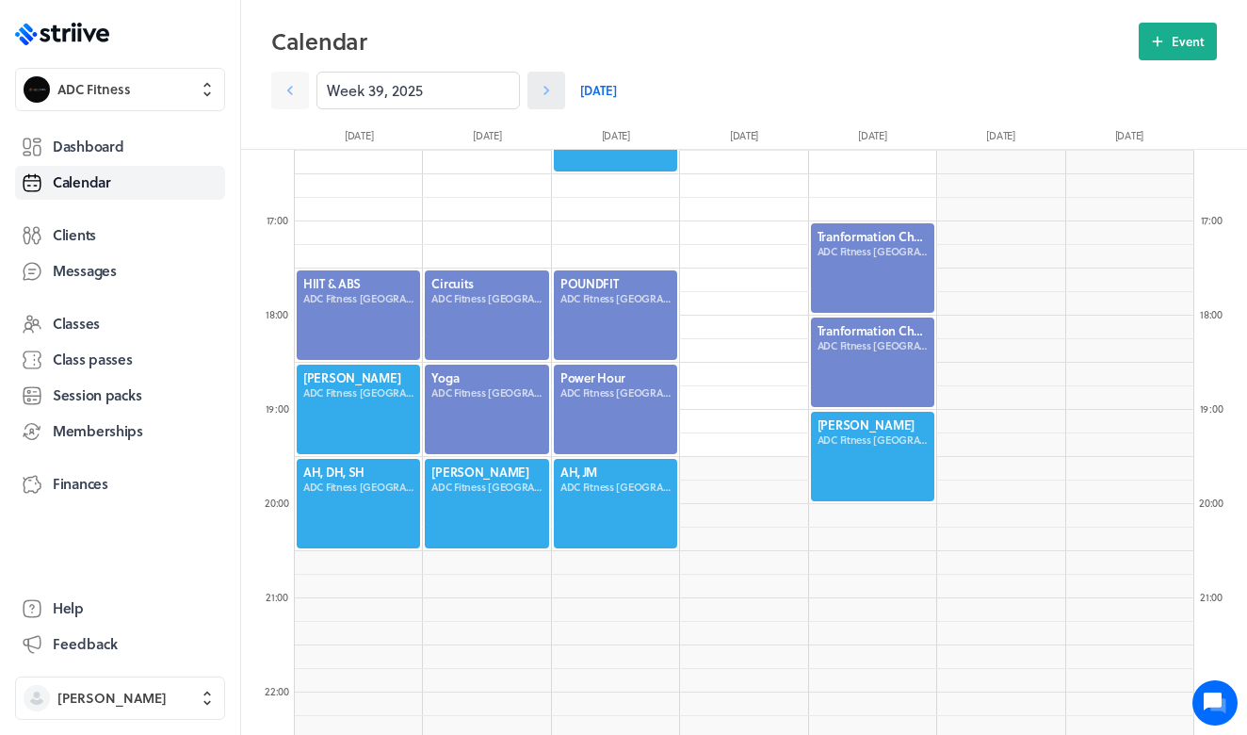
click at [552, 88] on icon at bounding box center [546, 90] width 19 height 19
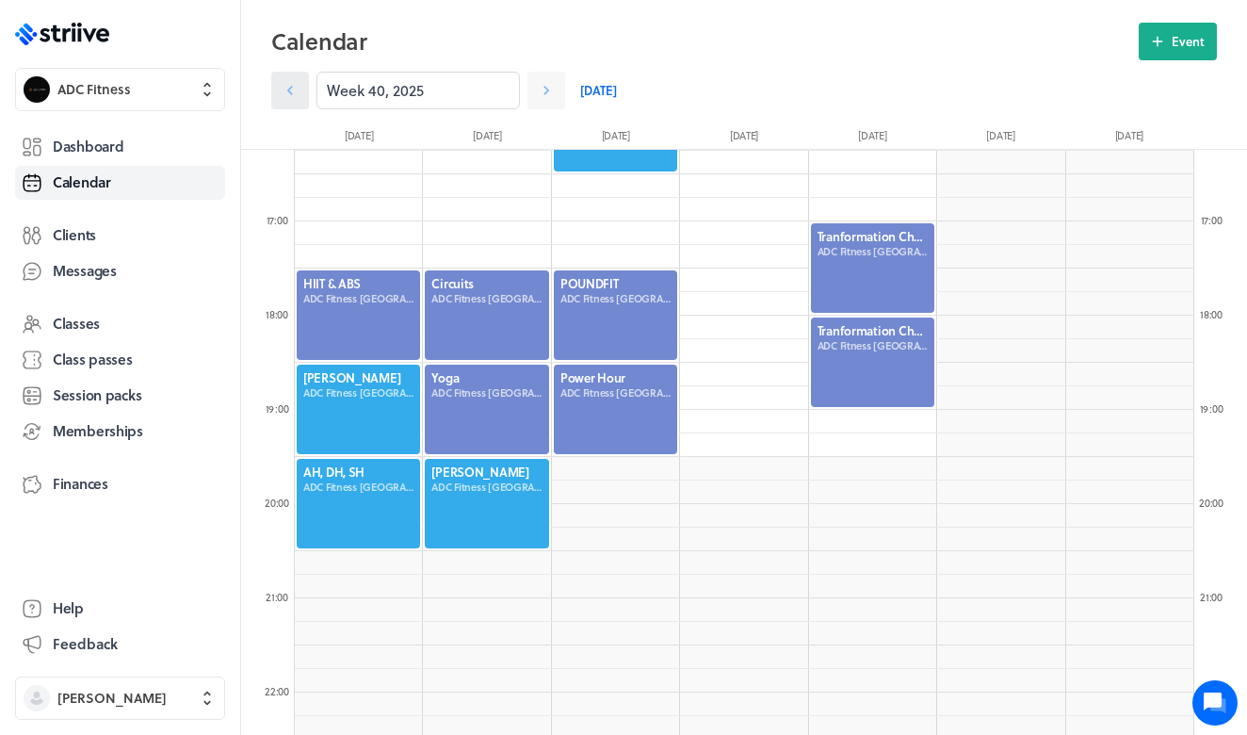
click at [281, 93] on link at bounding box center [290, 91] width 38 height 38
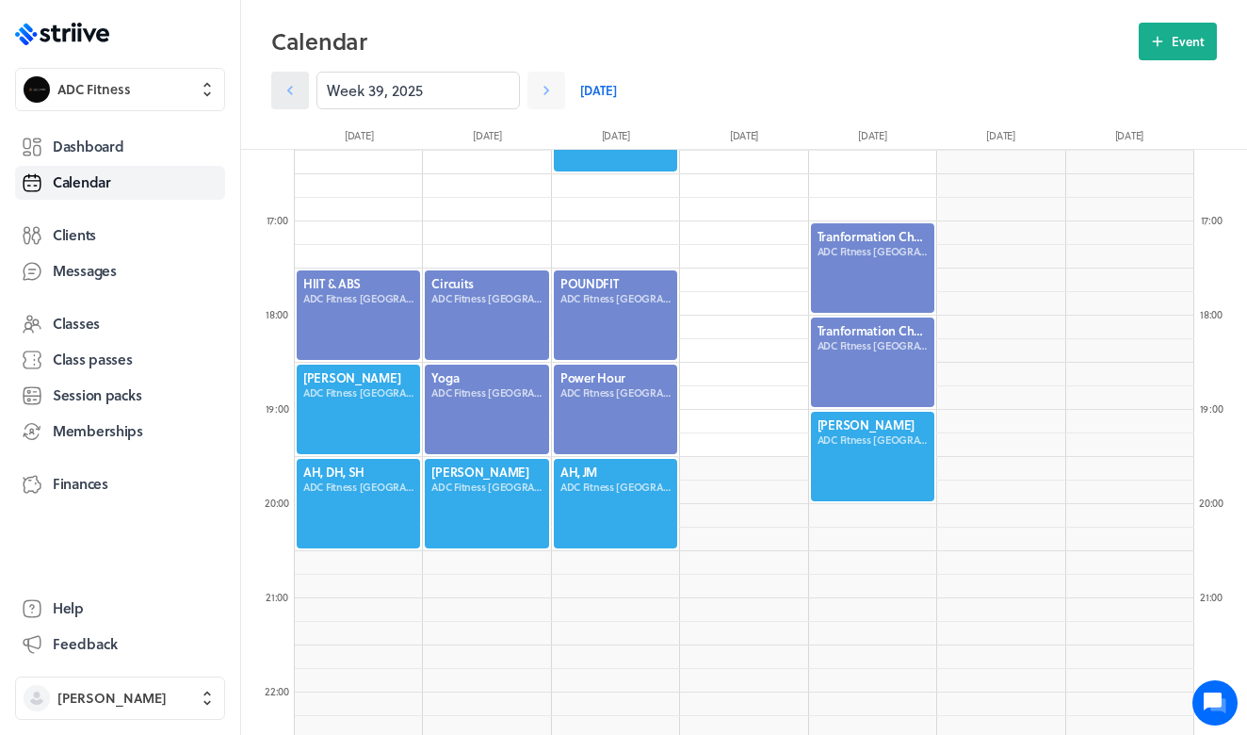
click at [290, 96] on icon at bounding box center [290, 90] width 19 height 19
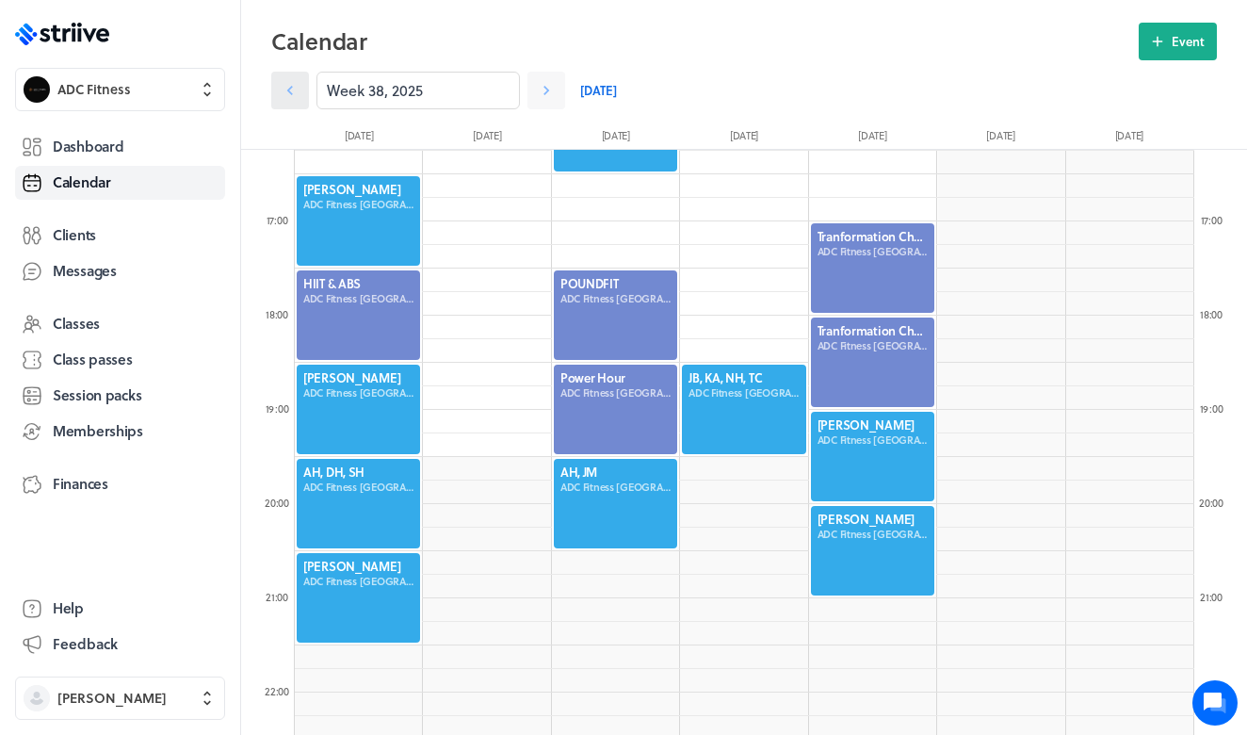
click at [290, 96] on icon at bounding box center [290, 90] width 19 height 19
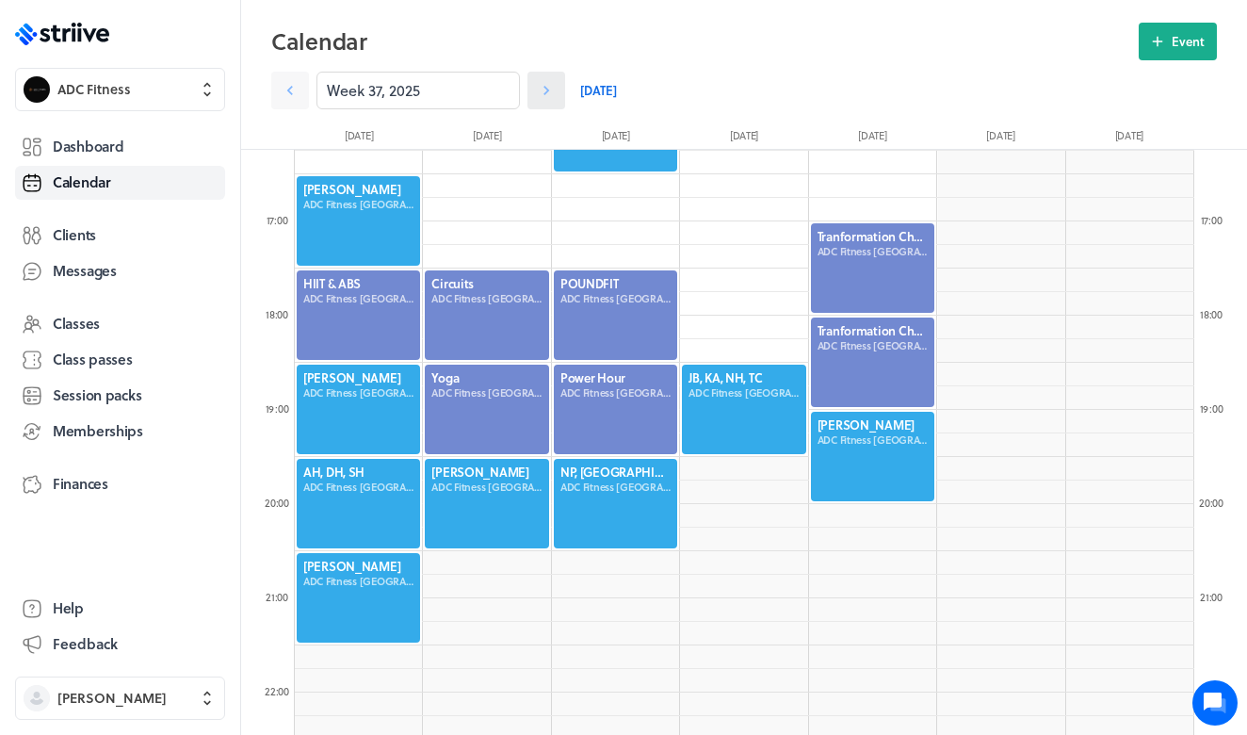
click at [549, 90] on icon at bounding box center [546, 90] width 6 height 9
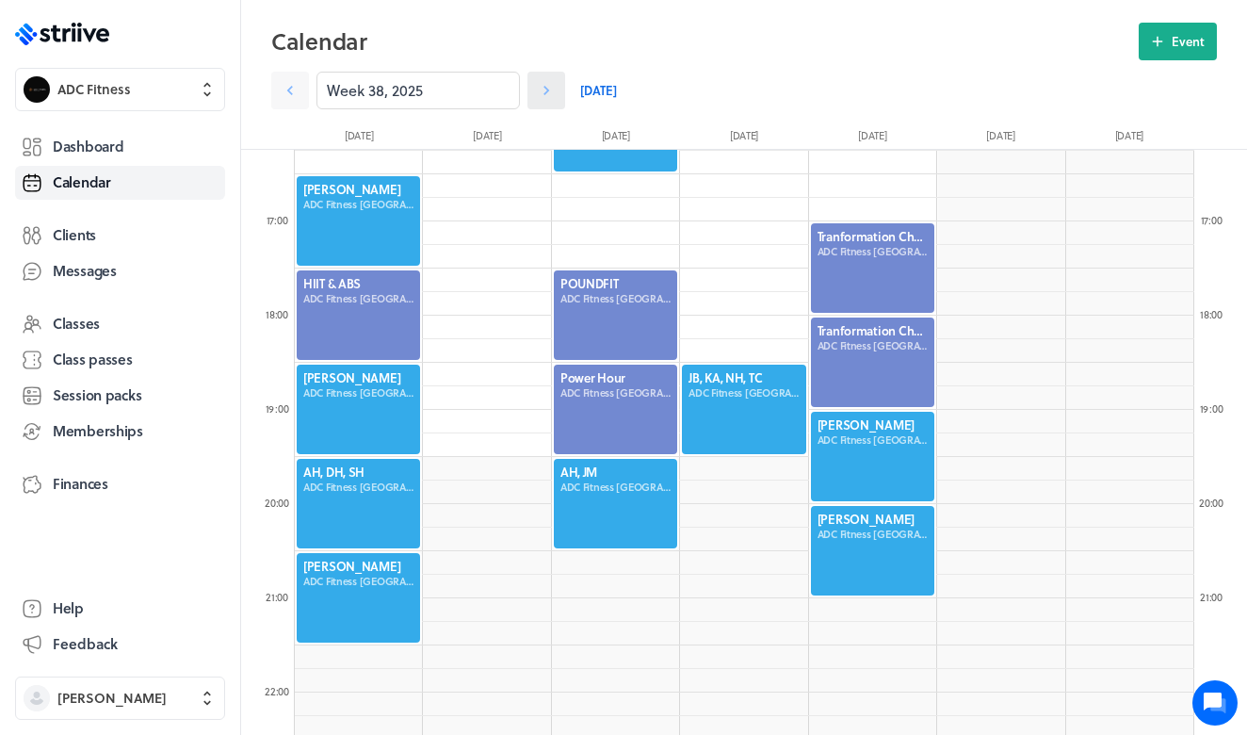
click at [549, 90] on icon at bounding box center [546, 90] width 6 height 9
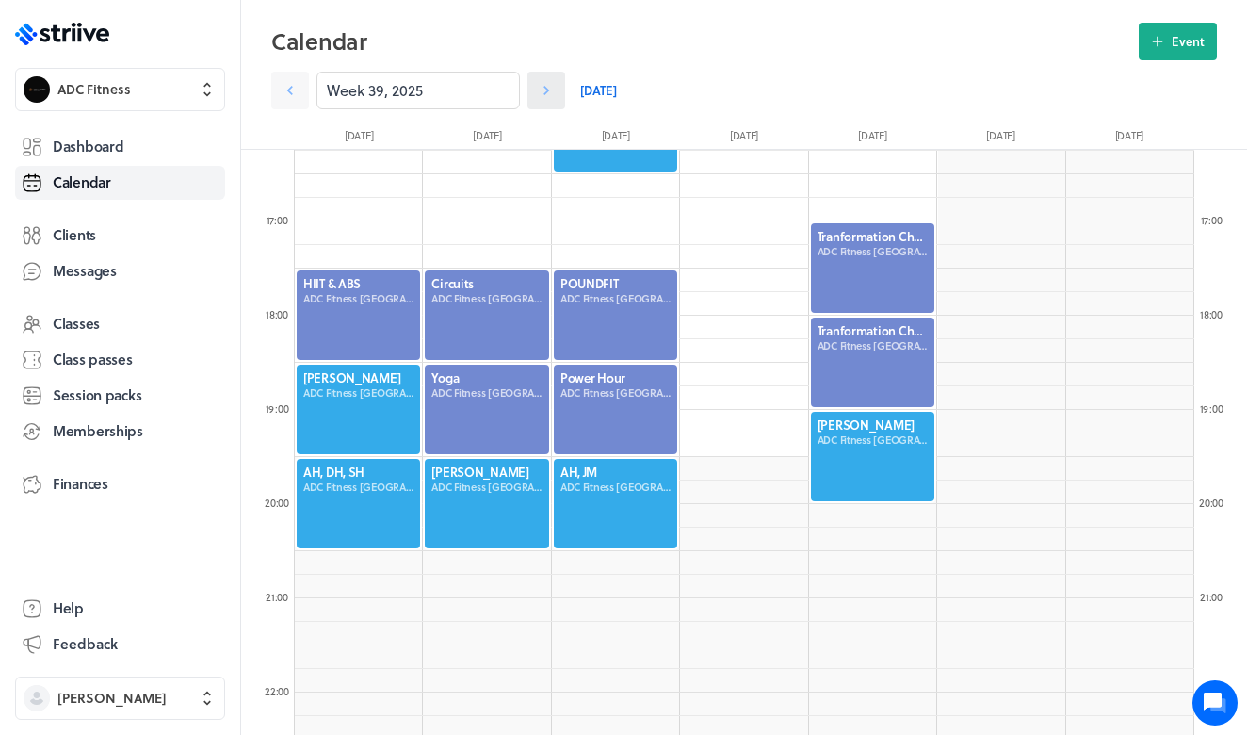
click at [549, 94] on icon at bounding box center [546, 90] width 19 height 19
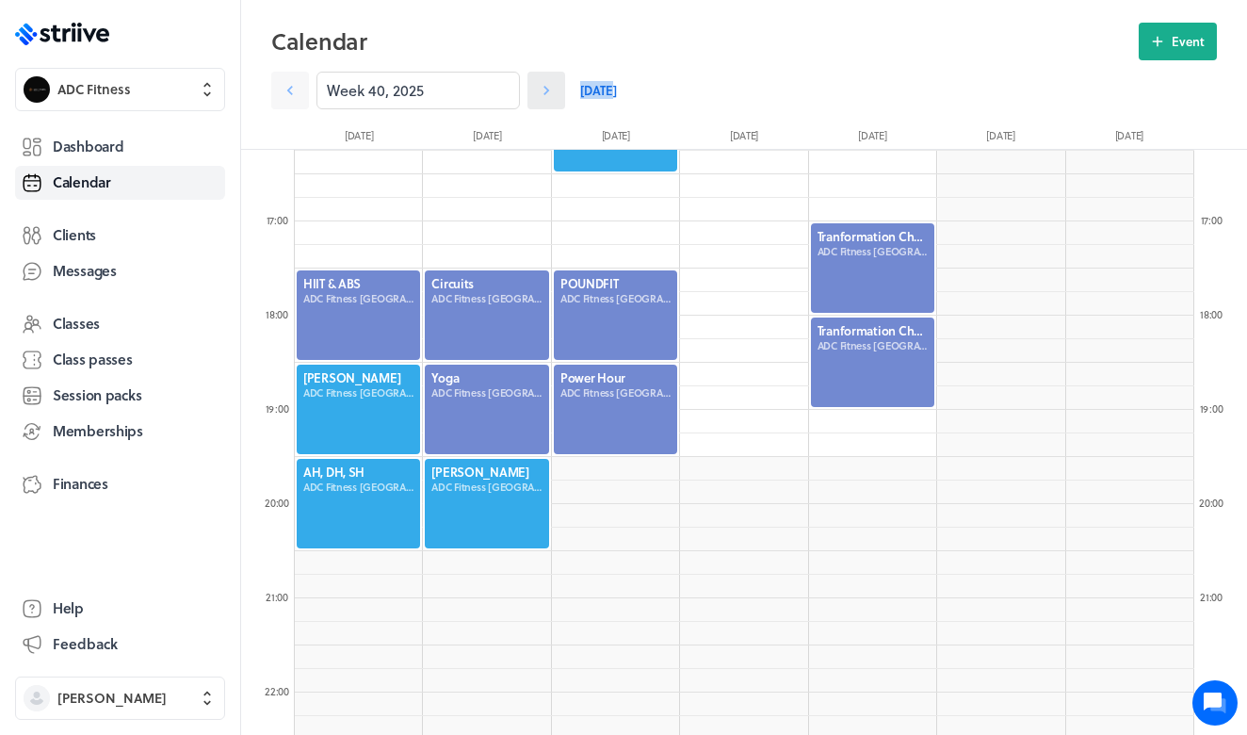
click at [549, 94] on icon at bounding box center [546, 90] width 19 height 19
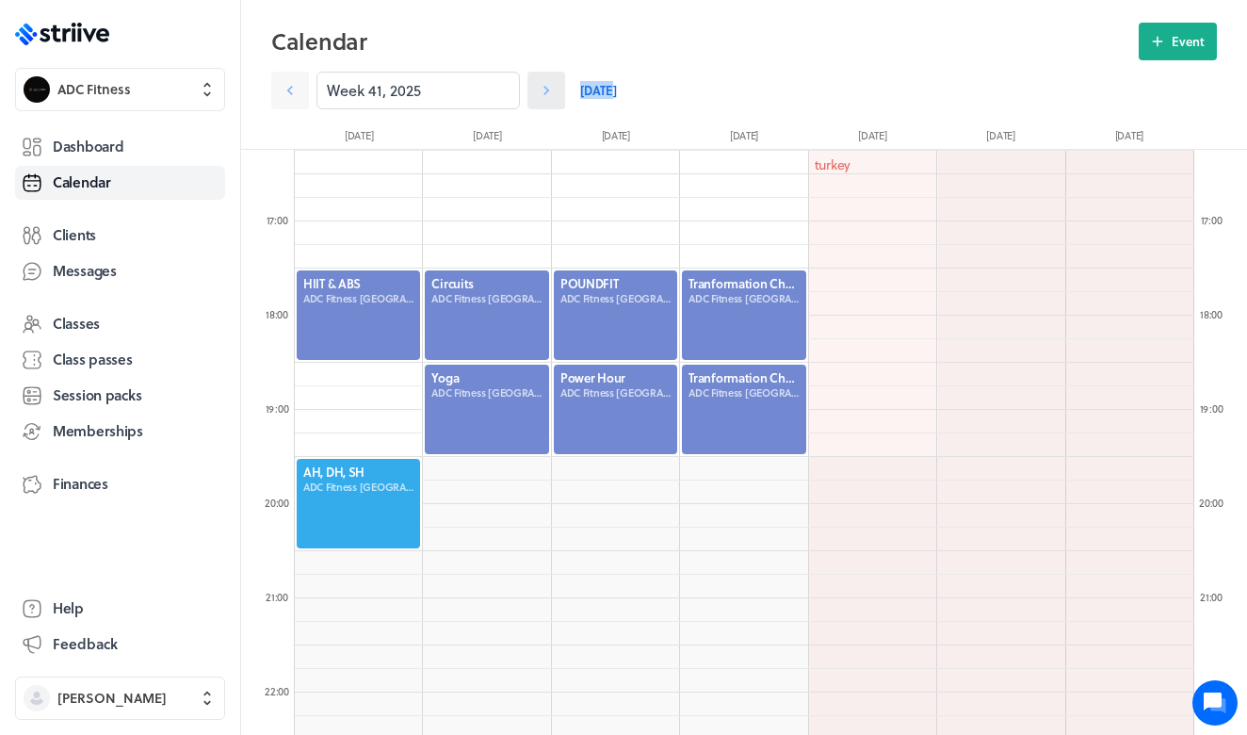
click at [544, 90] on icon at bounding box center [546, 90] width 19 height 19
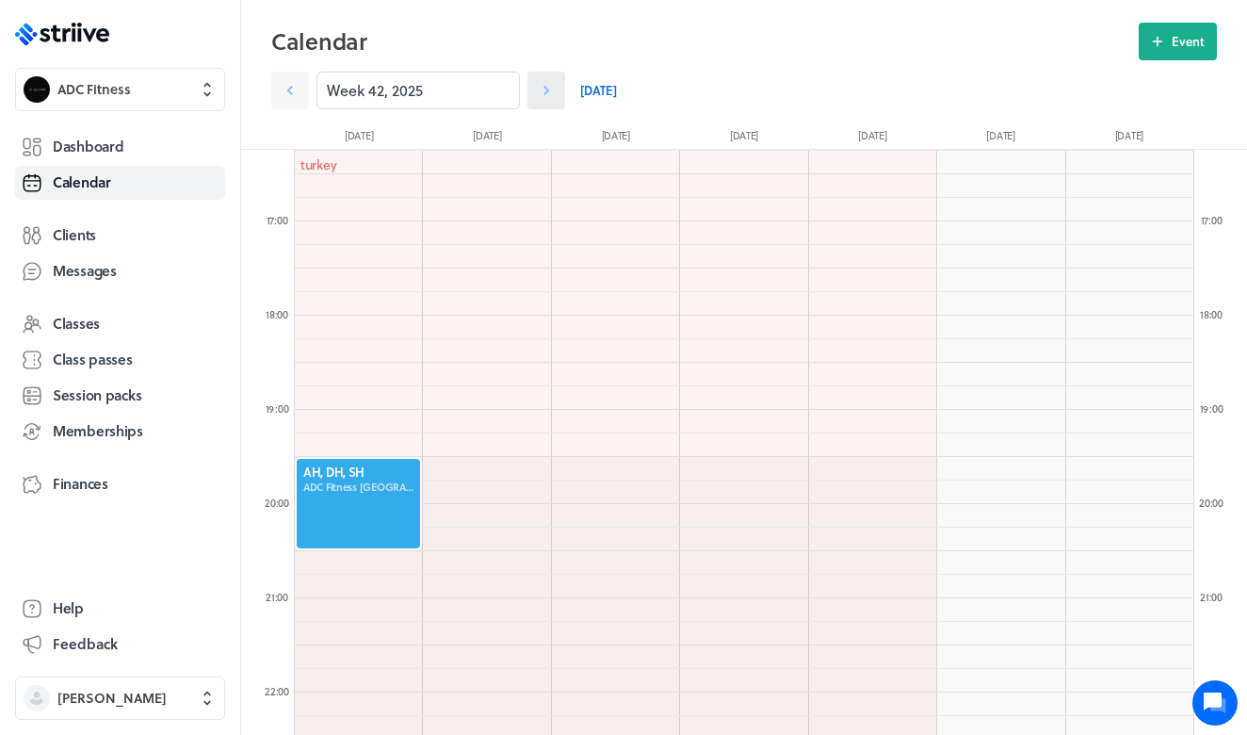
click at [544, 90] on icon at bounding box center [546, 90] width 19 height 19
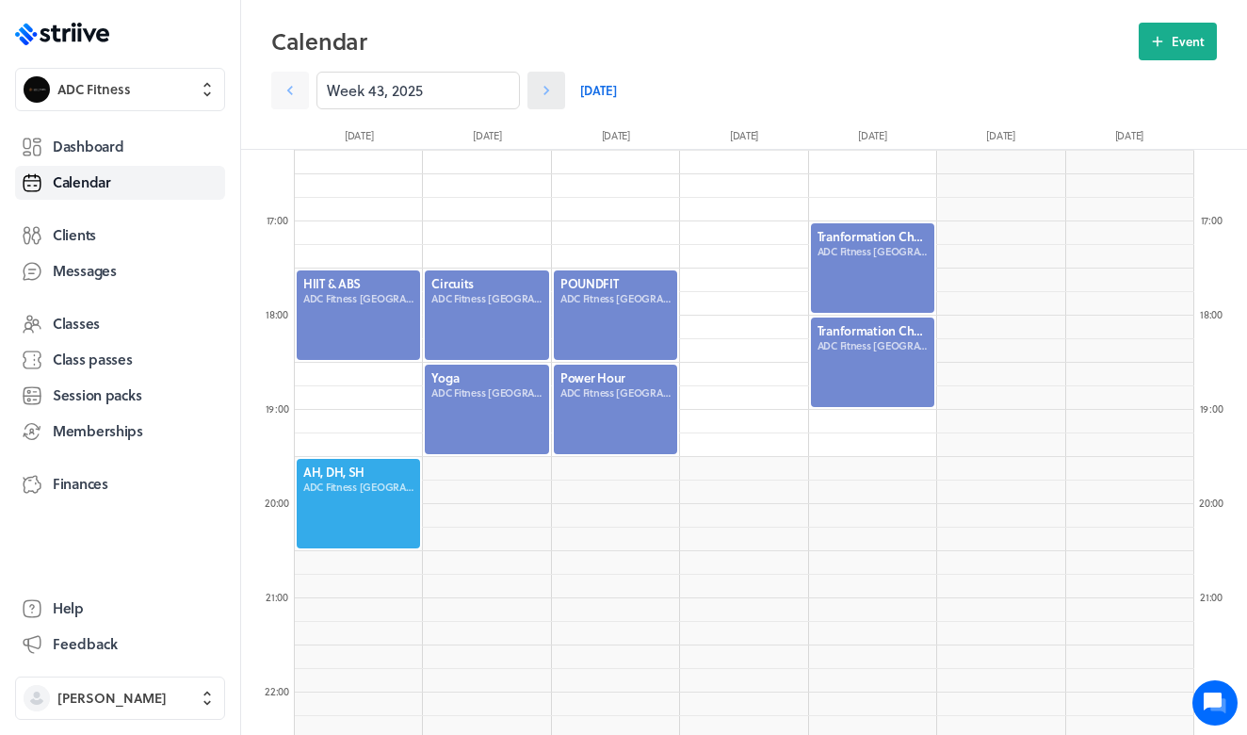
click at [541, 89] on icon at bounding box center [546, 90] width 19 height 19
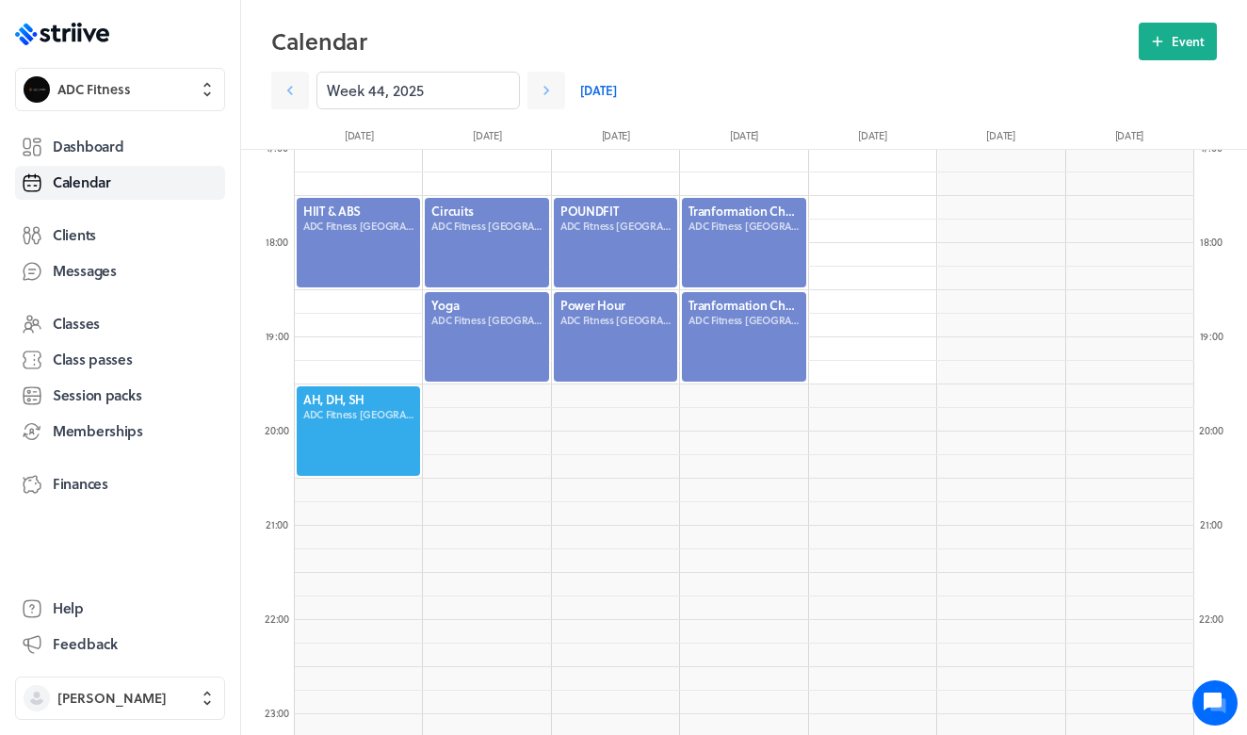
scroll to position [1599, 0]
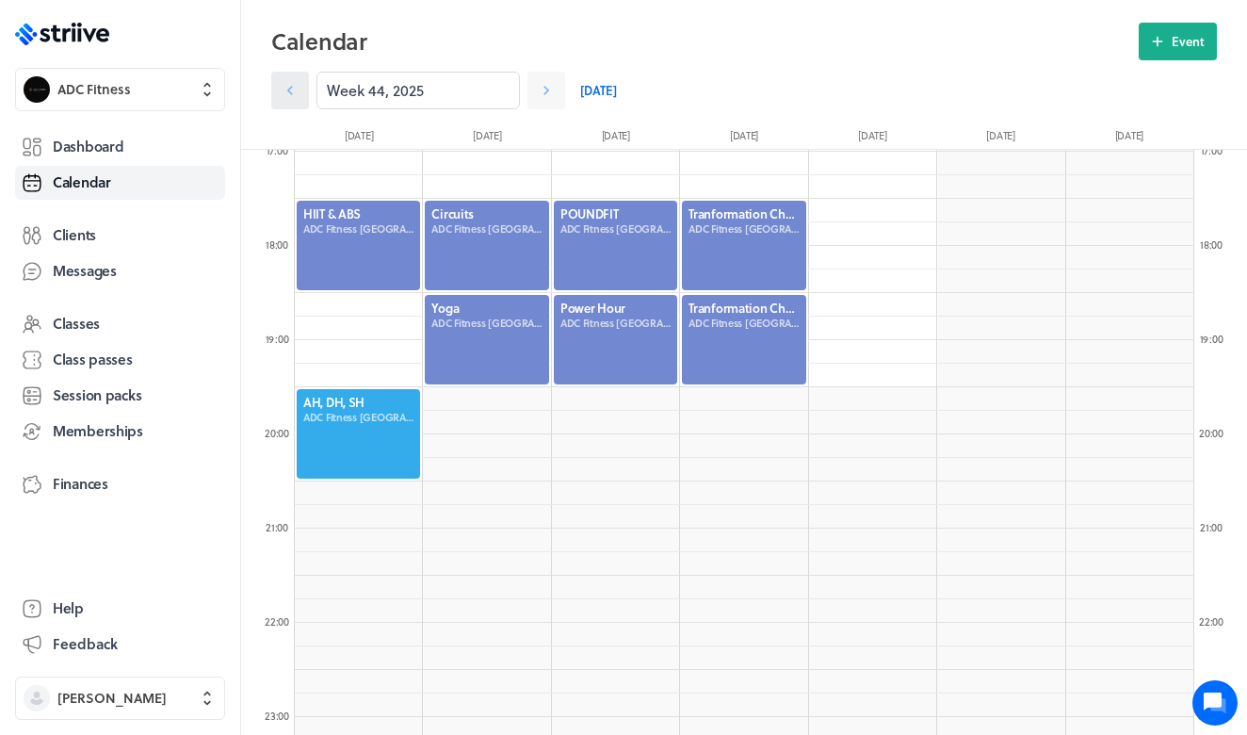
click at [277, 89] on link at bounding box center [290, 91] width 38 height 38
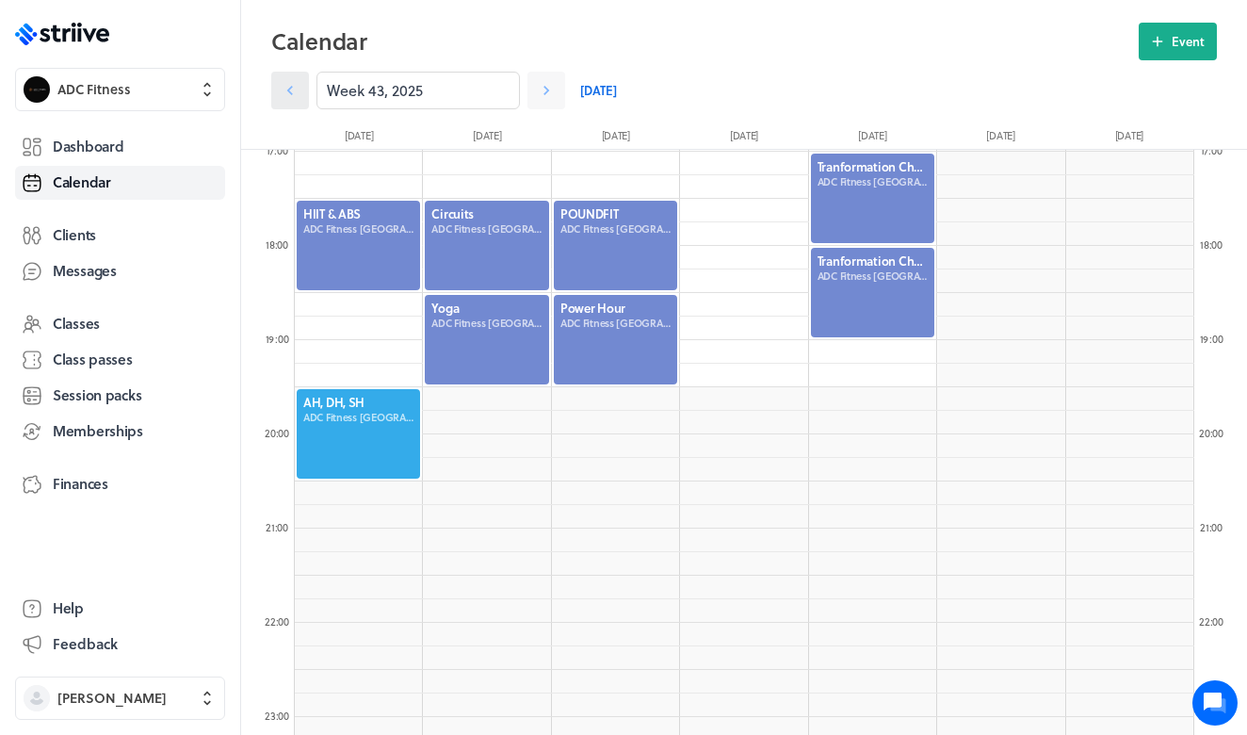
click at [277, 89] on link at bounding box center [290, 91] width 38 height 38
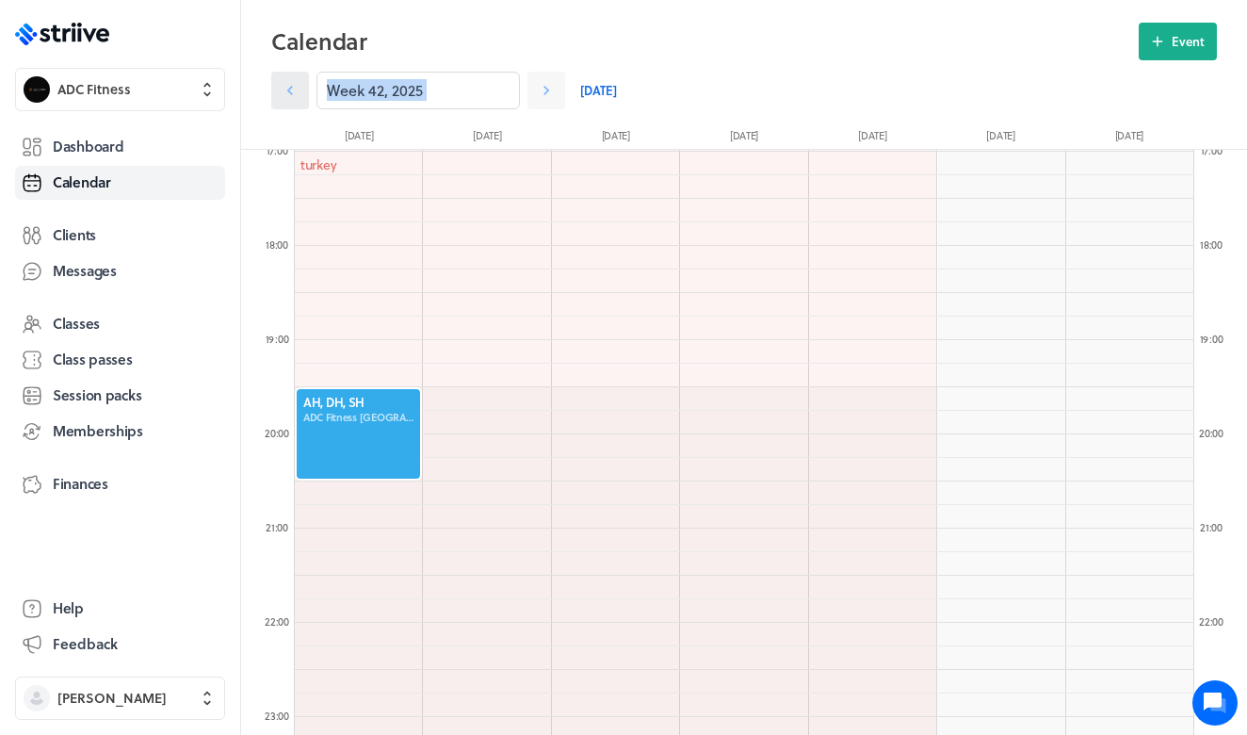
click at [277, 89] on link at bounding box center [290, 91] width 38 height 38
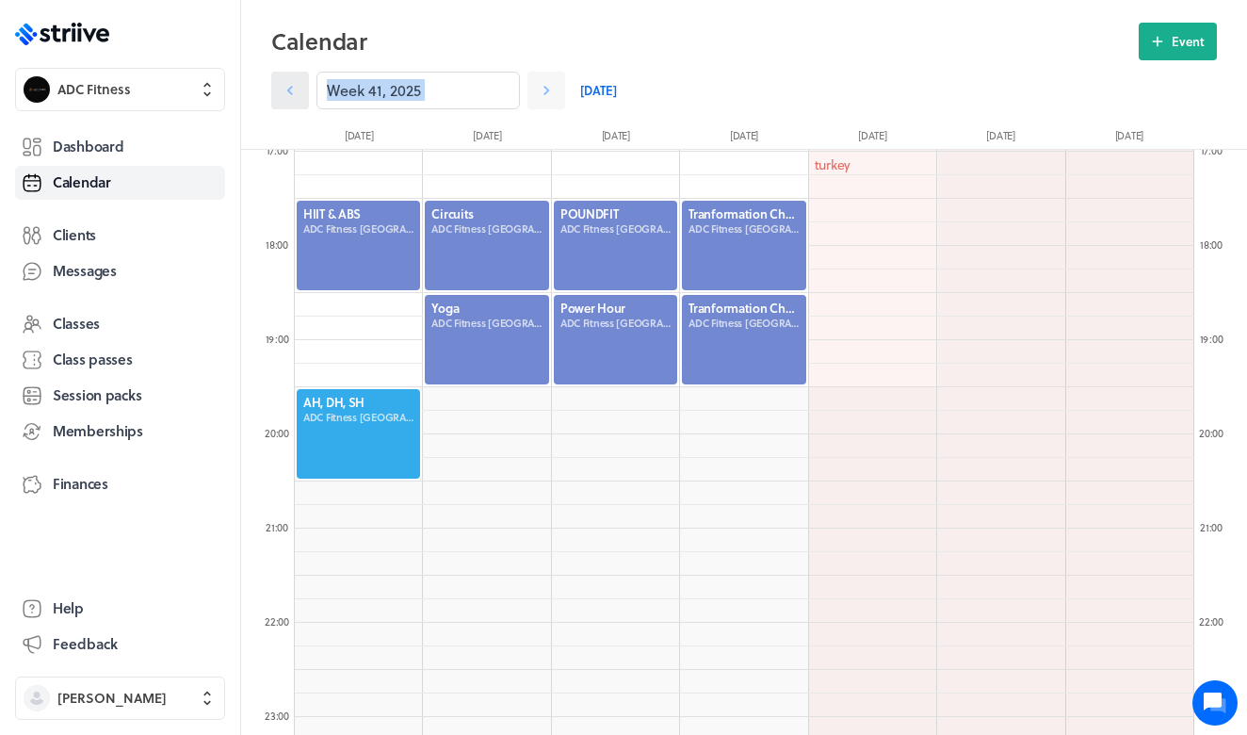
click at [277, 89] on link at bounding box center [290, 91] width 38 height 38
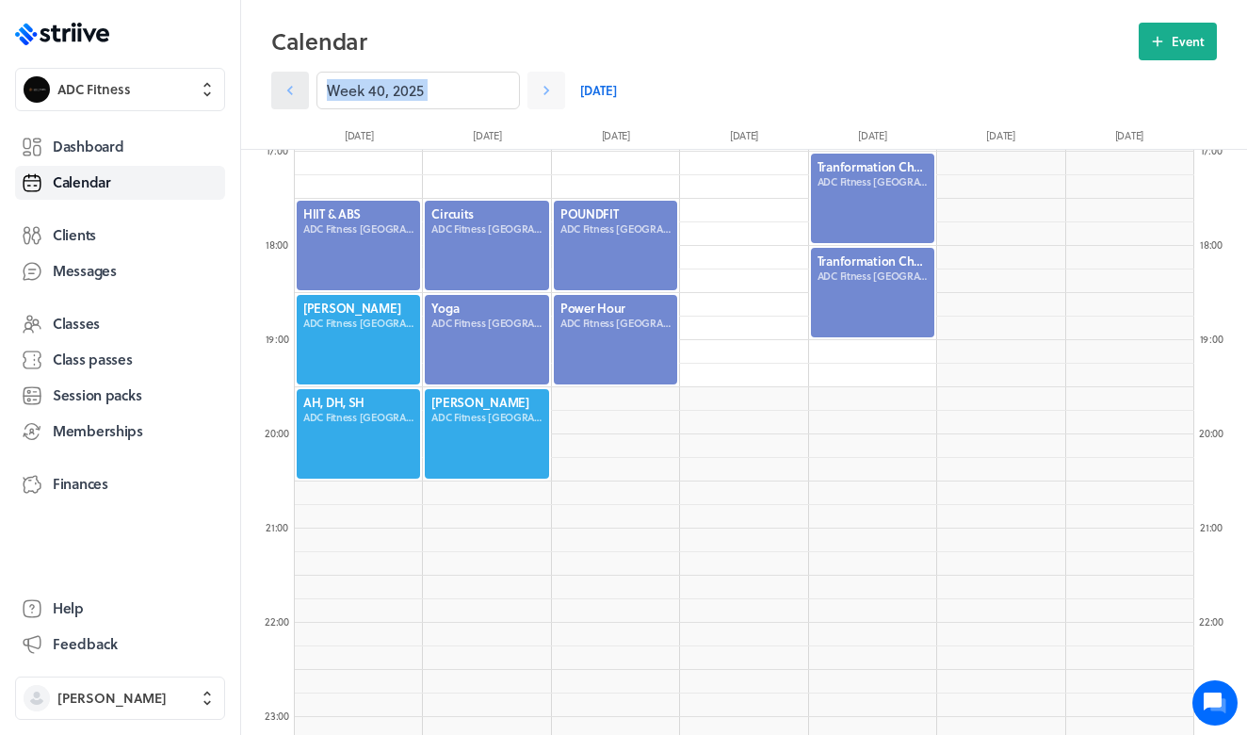
click at [277, 89] on link at bounding box center [290, 91] width 38 height 38
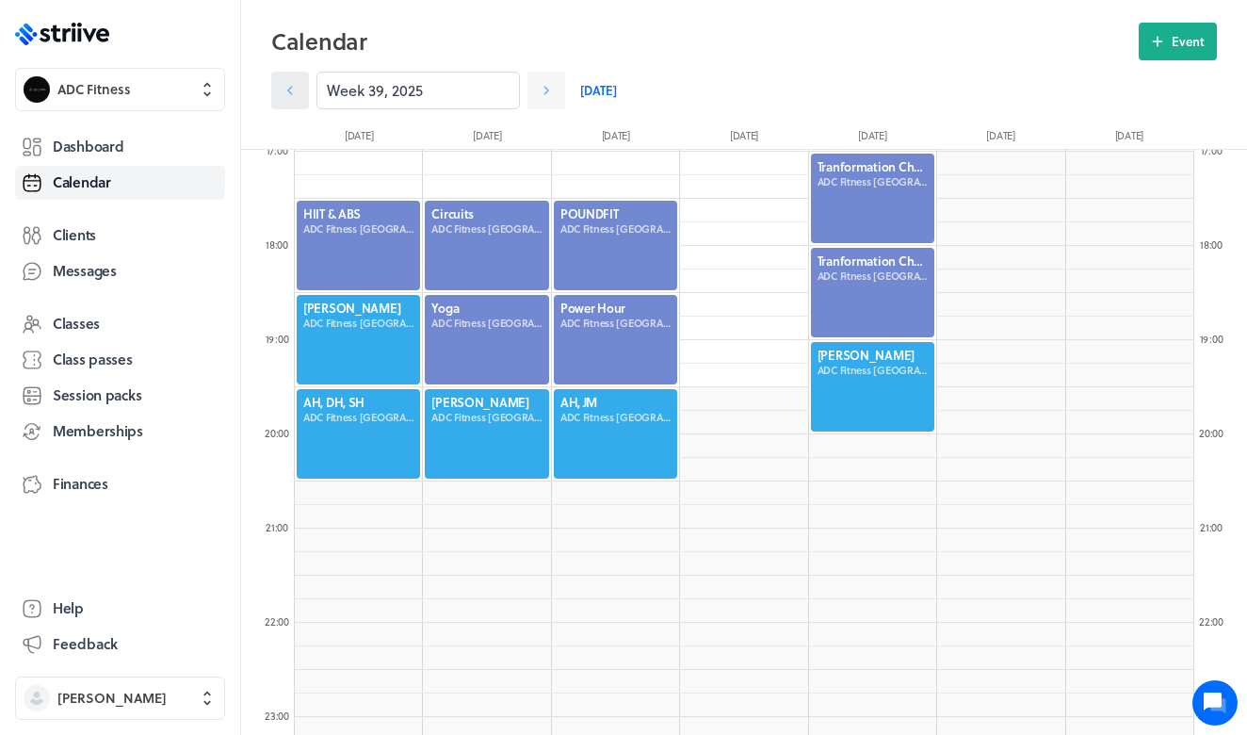
click at [277, 89] on link at bounding box center [290, 91] width 38 height 38
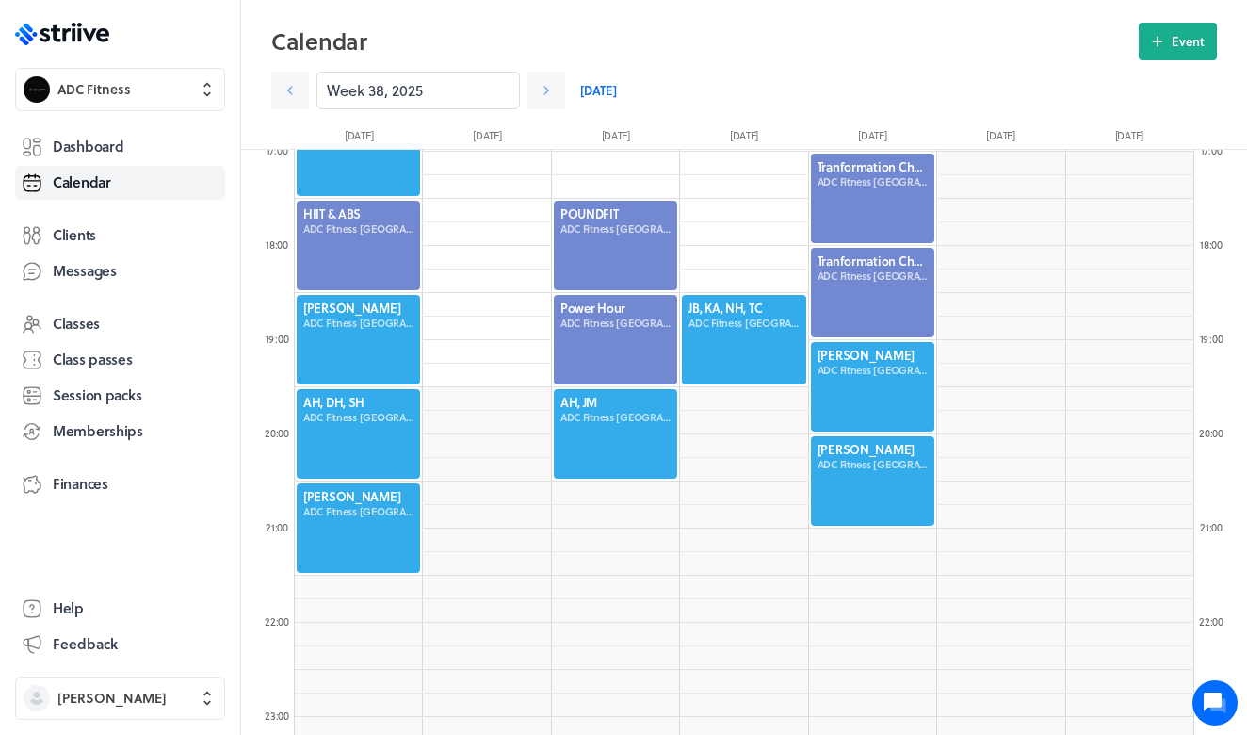
click at [759, 331] on div at bounding box center [743, 339] width 127 height 93
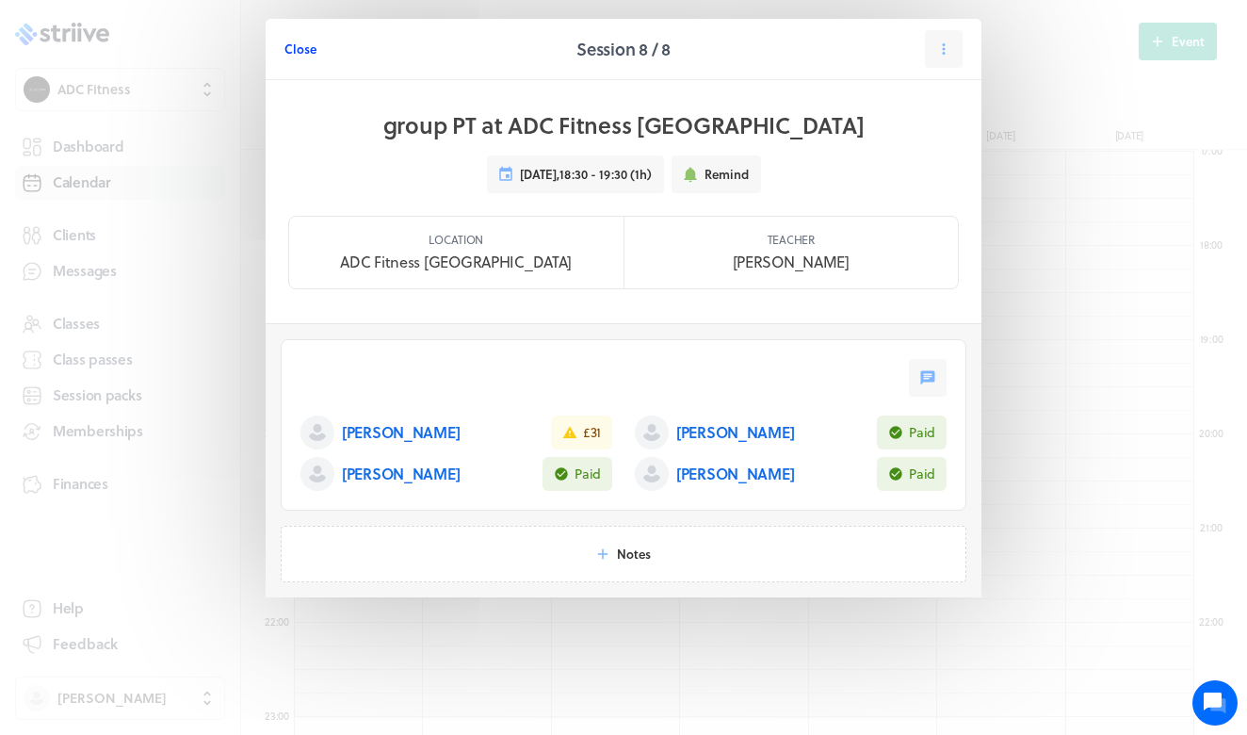
click at [308, 50] on span "Close" at bounding box center [300, 48] width 32 height 17
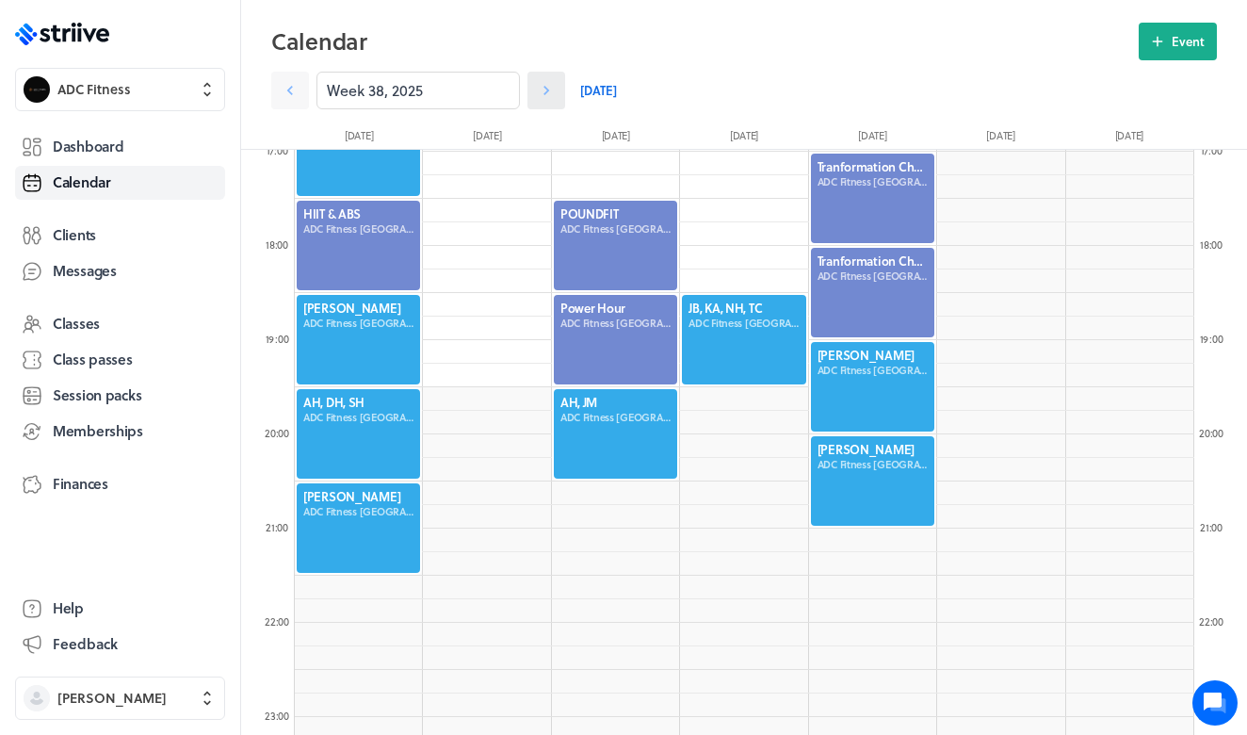
click at [546, 88] on icon at bounding box center [546, 90] width 6 height 9
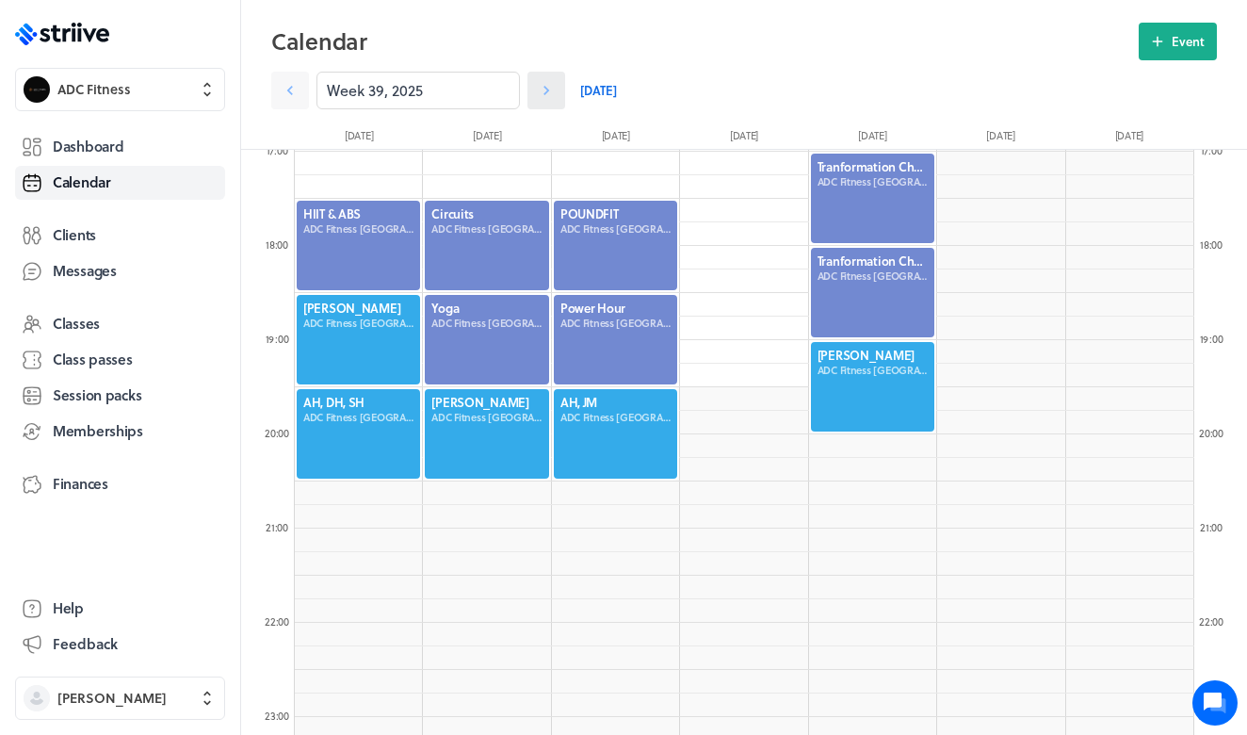
click at [546, 88] on icon at bounding box center [546, 90] width 6 height 9
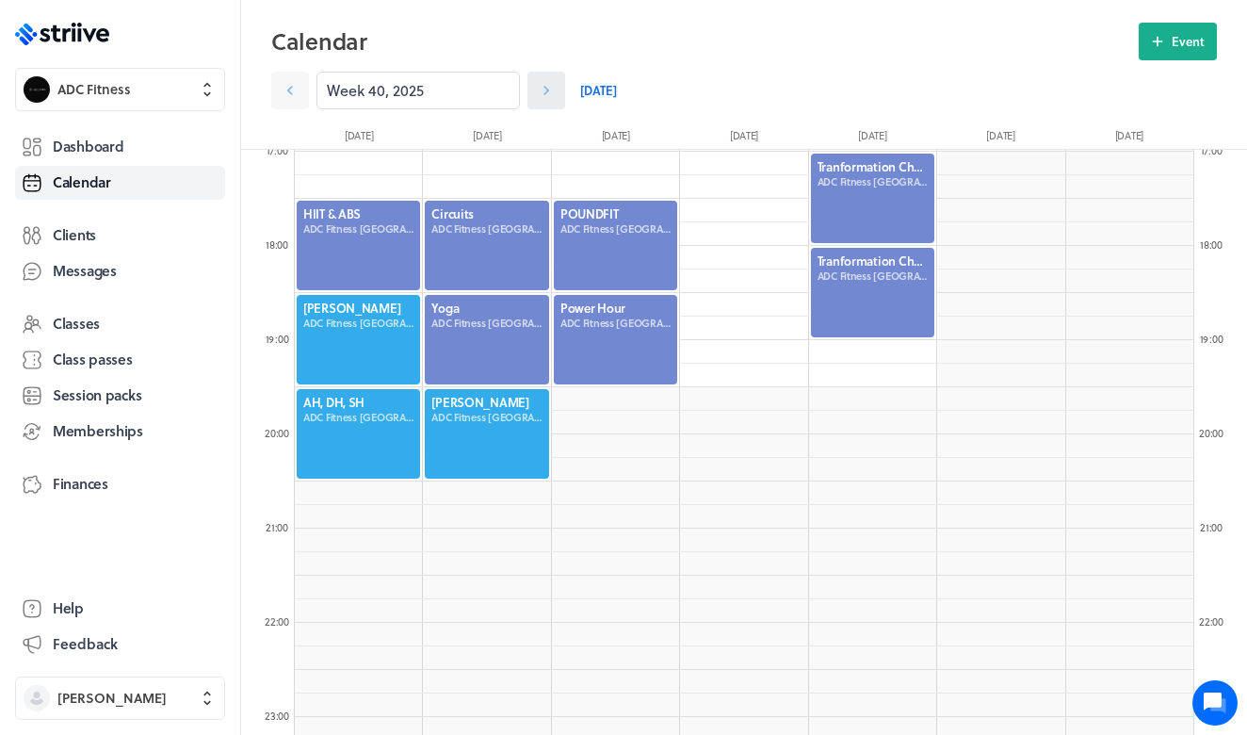
click at [546, 88] on icon at bounding box center [546, 90] width 6 height 9
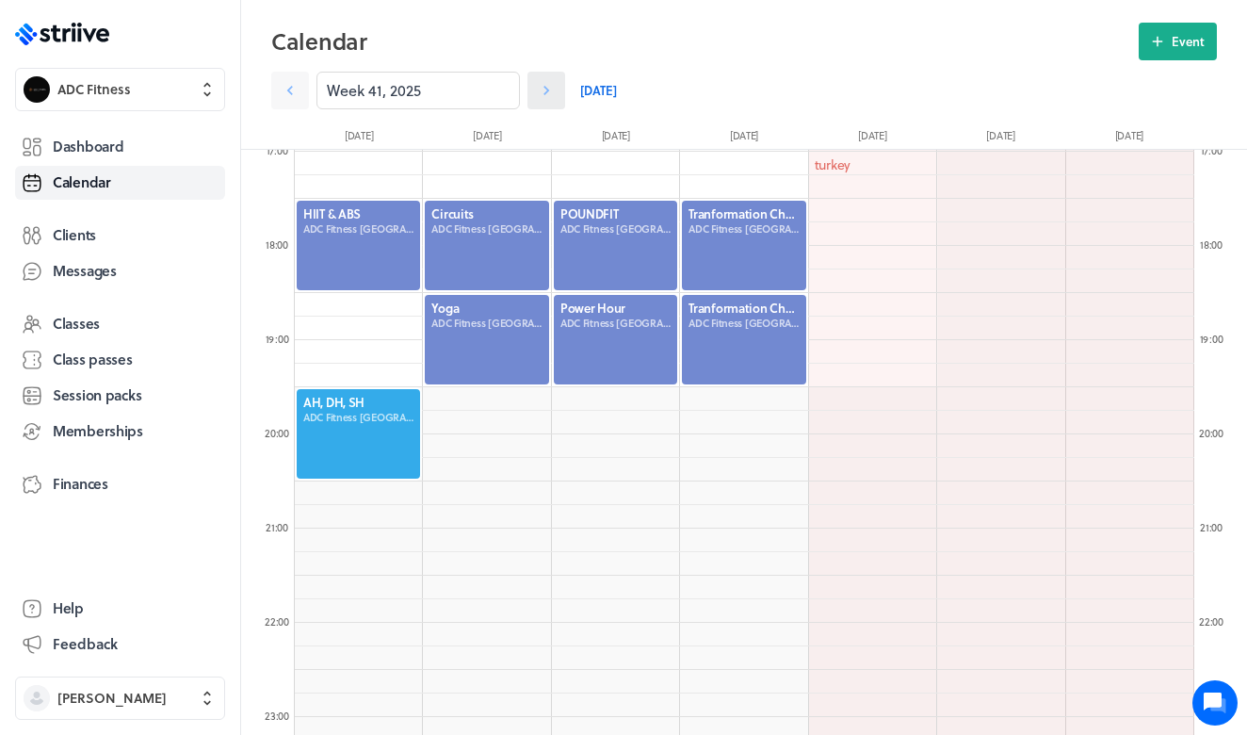
click at [545, 92] on icon at bounding box center [546, 90] width 6 height 9
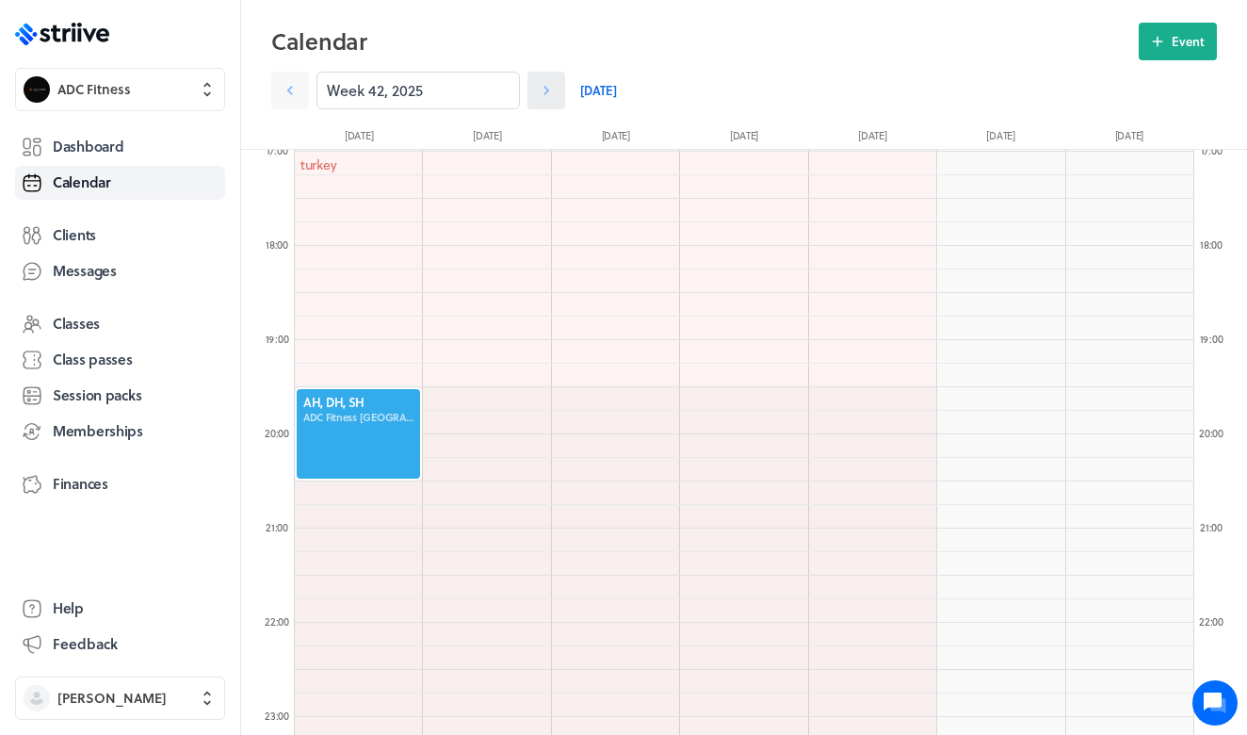
click at [544, 98] on icon at bounding box center [546, 90] width 19 height 19
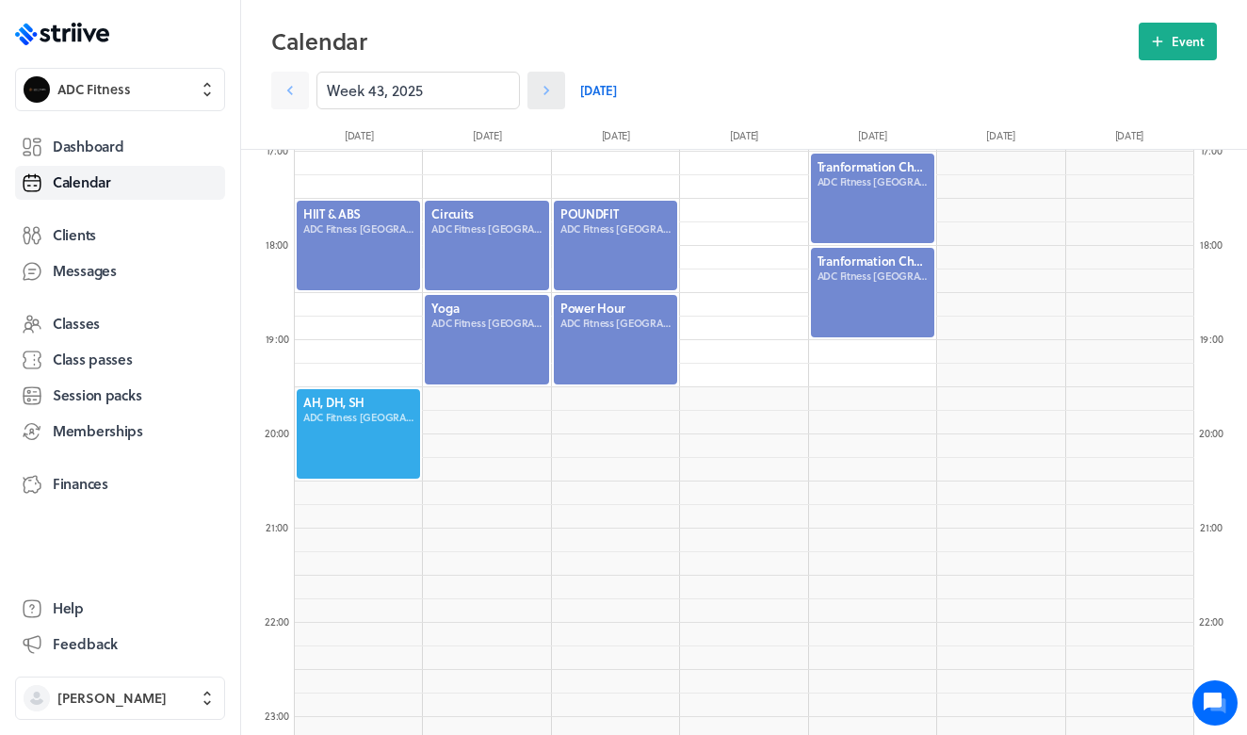
click at [542, 94] on icon at bounding box center [546, 90] width 19 height 19
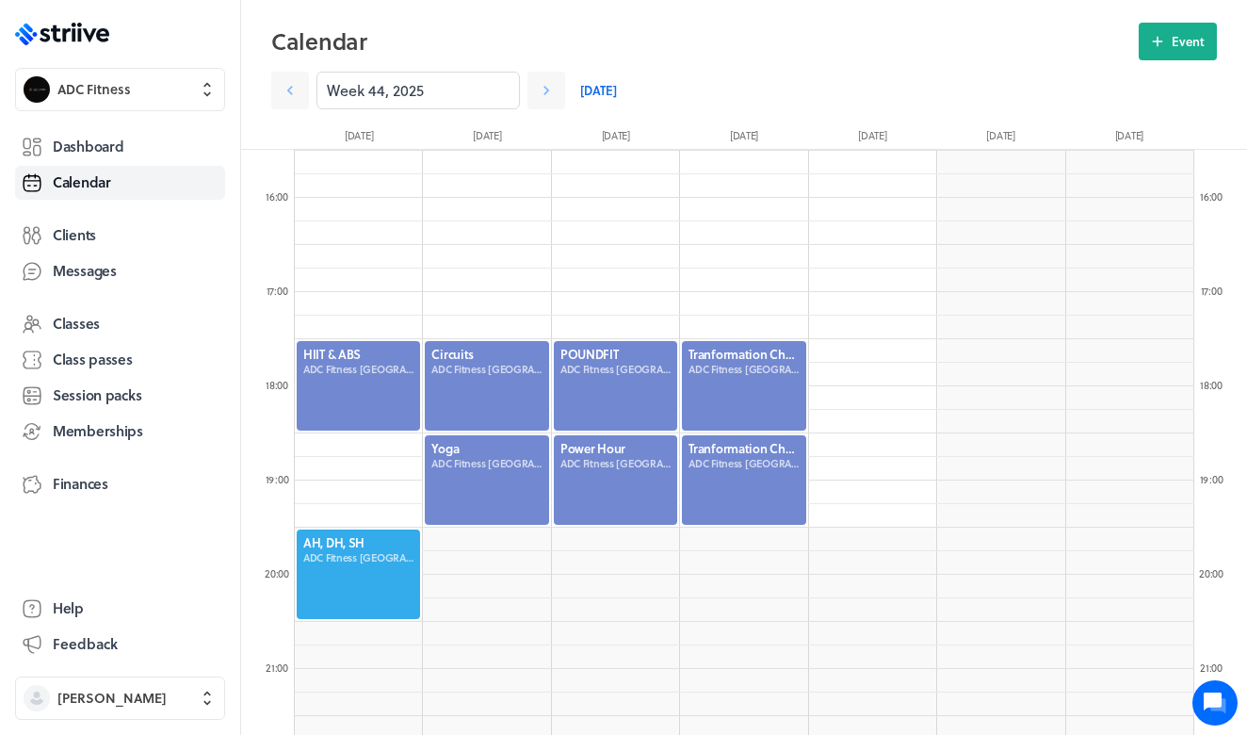
scroll to position [1499, 0]
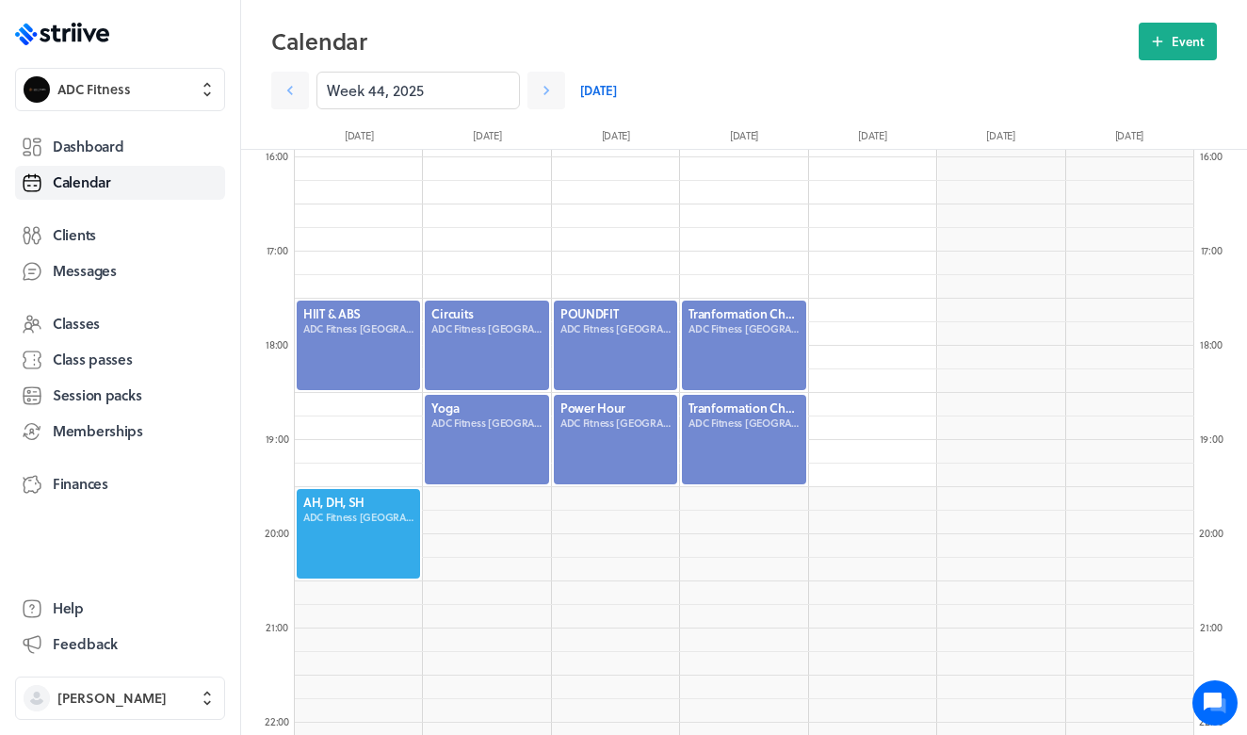
click at [605, 89] on link "[DATE]" at bounding box center [598, 91] width 37 height 38
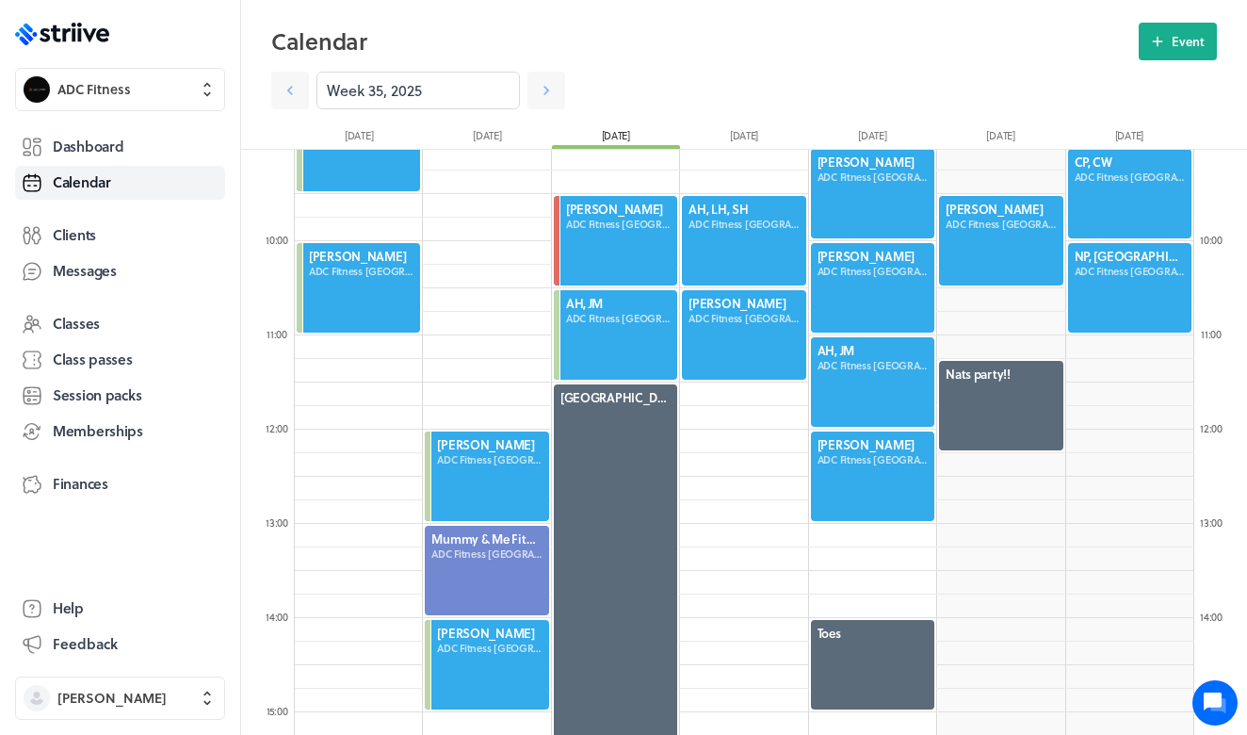
scroll to position [851, 0]
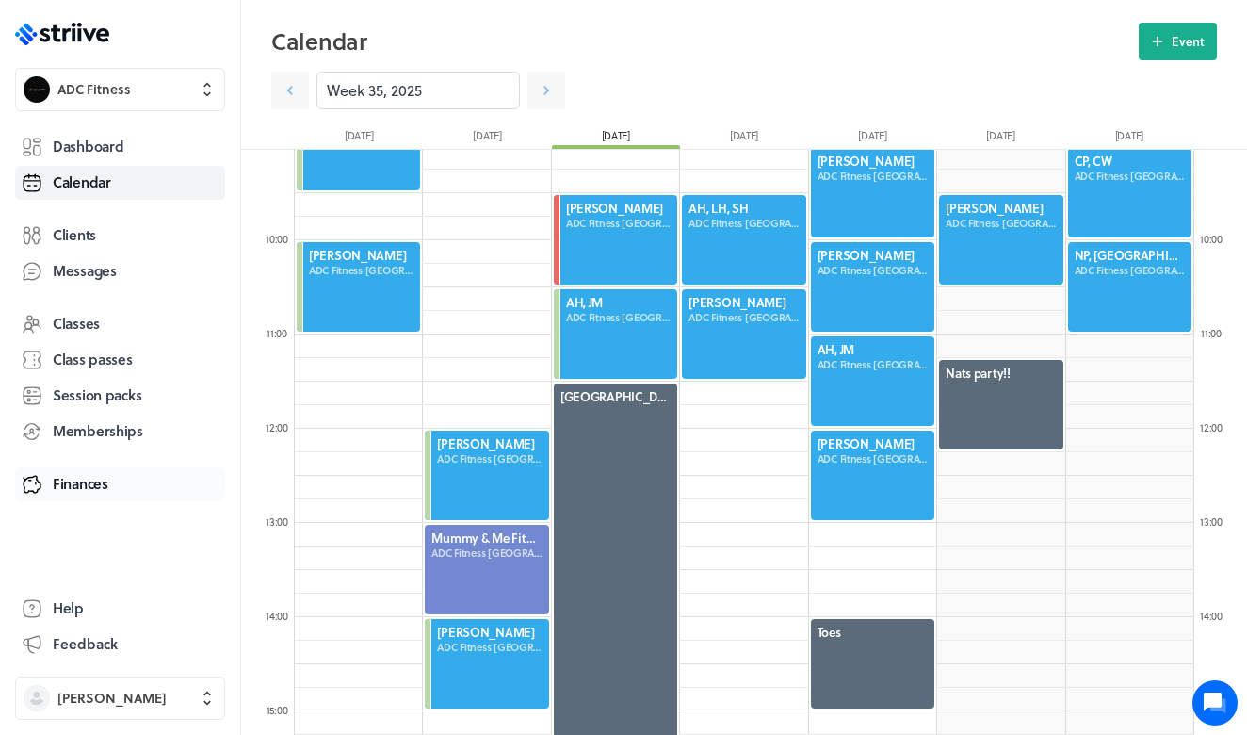
click at [81, 482] on span "Finances" at bounding box center [81, 484] width 56 height 20
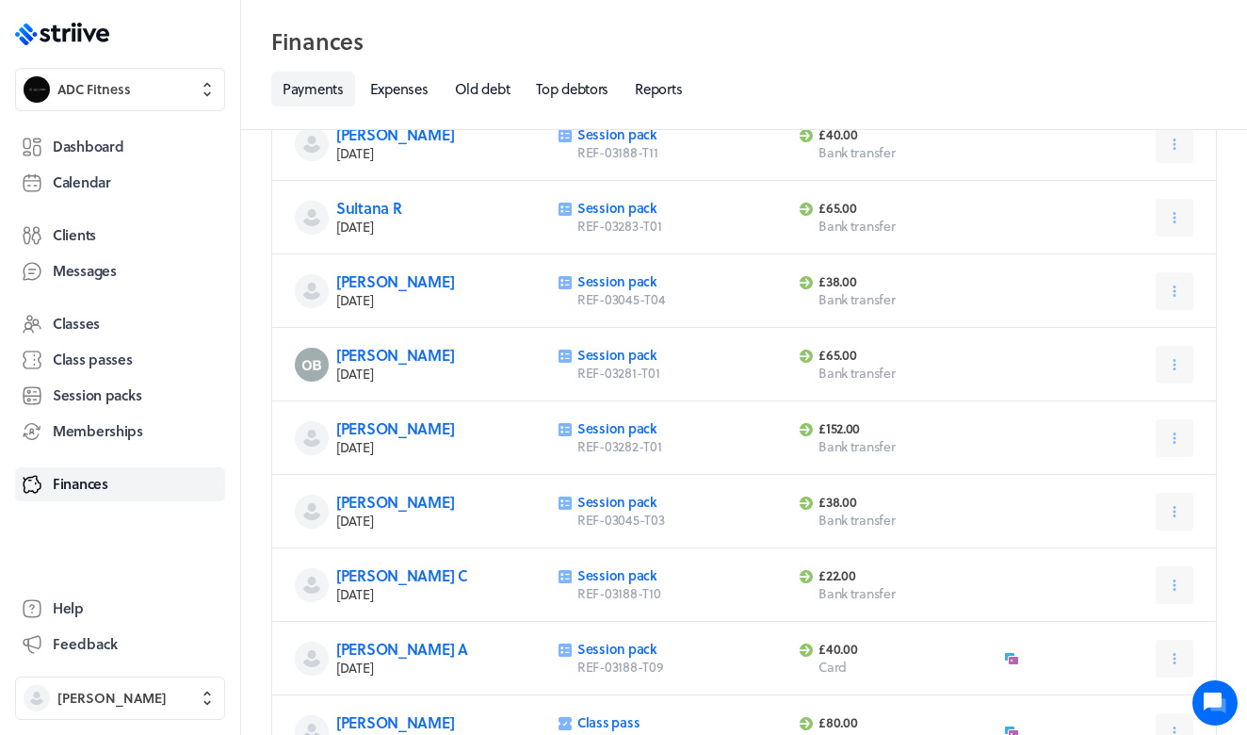
scroll to position [185, 0]
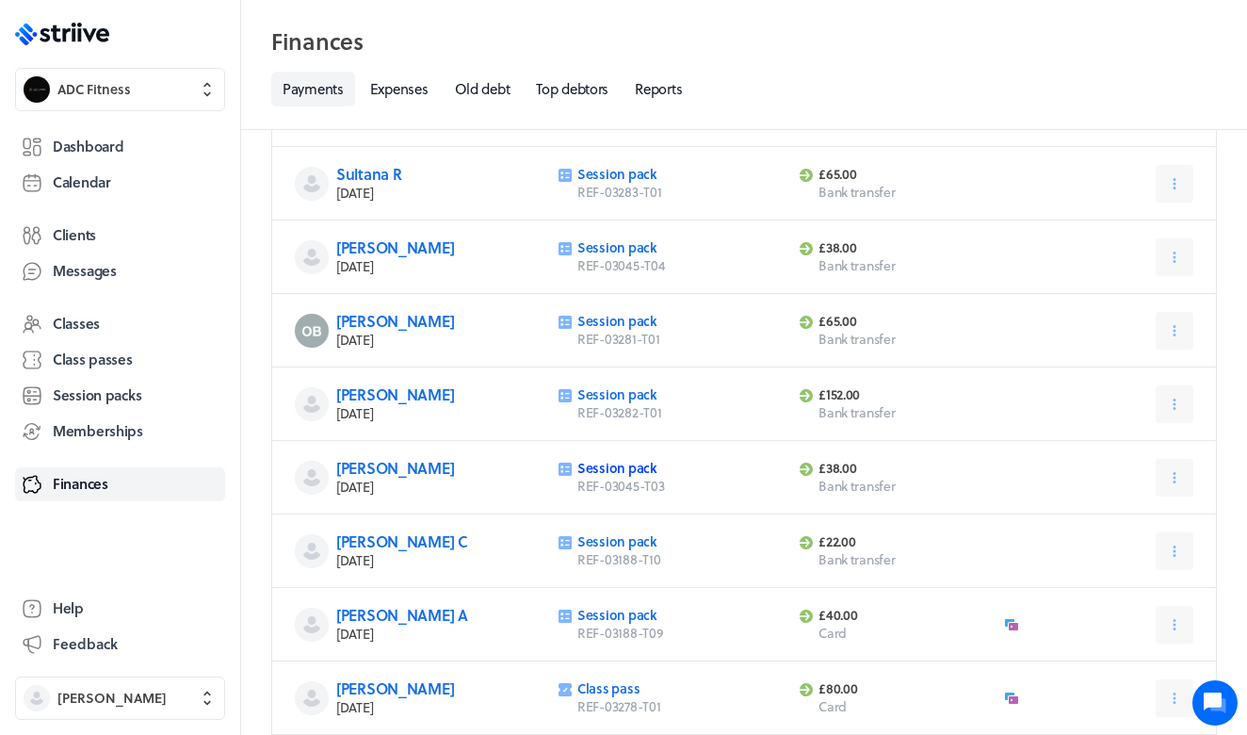
click at [610, 469] on link "Session pack" at bounding box center [617, 468] width 80 height 20
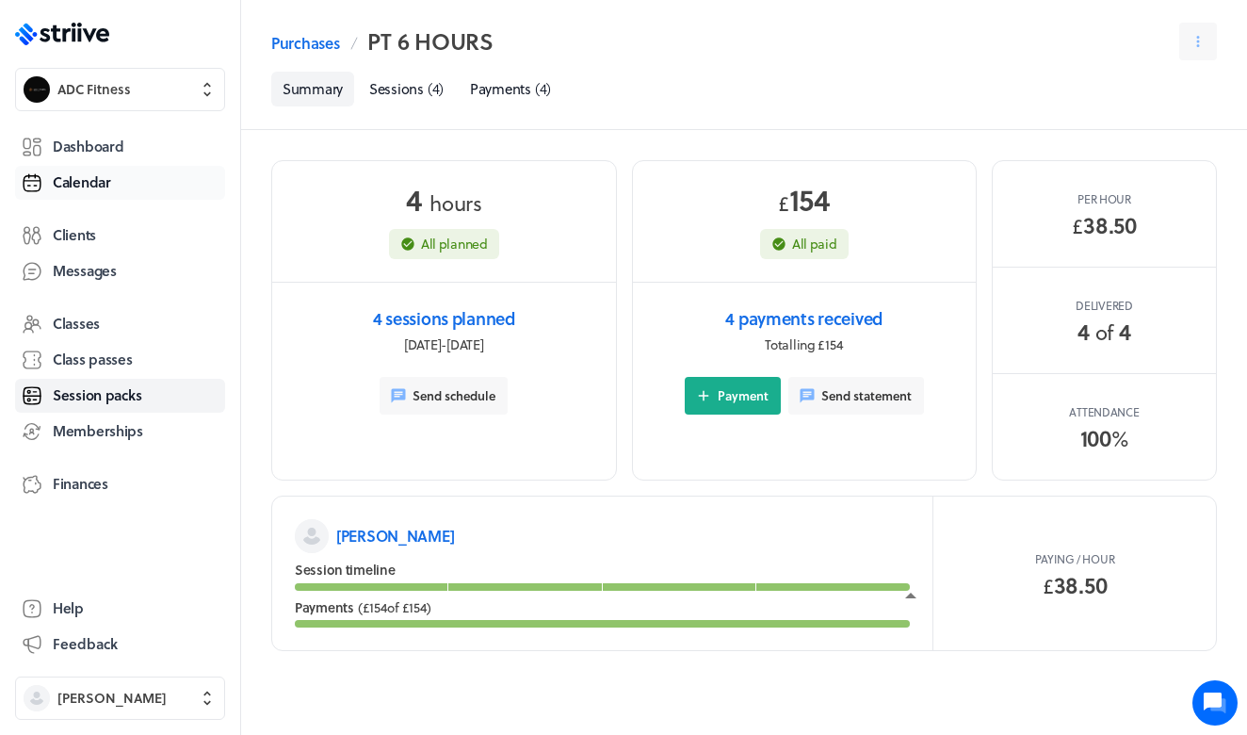
click at [106, 186] on span "Calendar" at bounding box center [82, 182] width 58 height 20
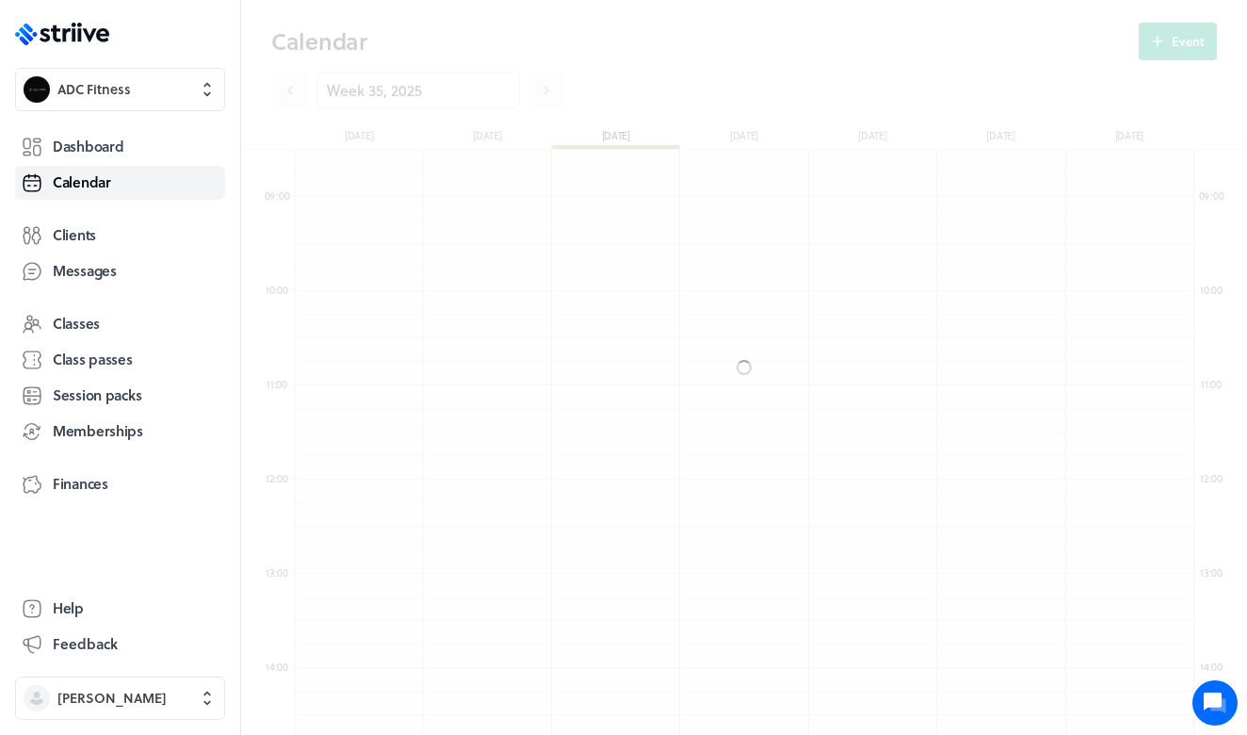
scroll to position [2260, 899]
